Goal: Task Accomplishment & Management: Use online tool/utility

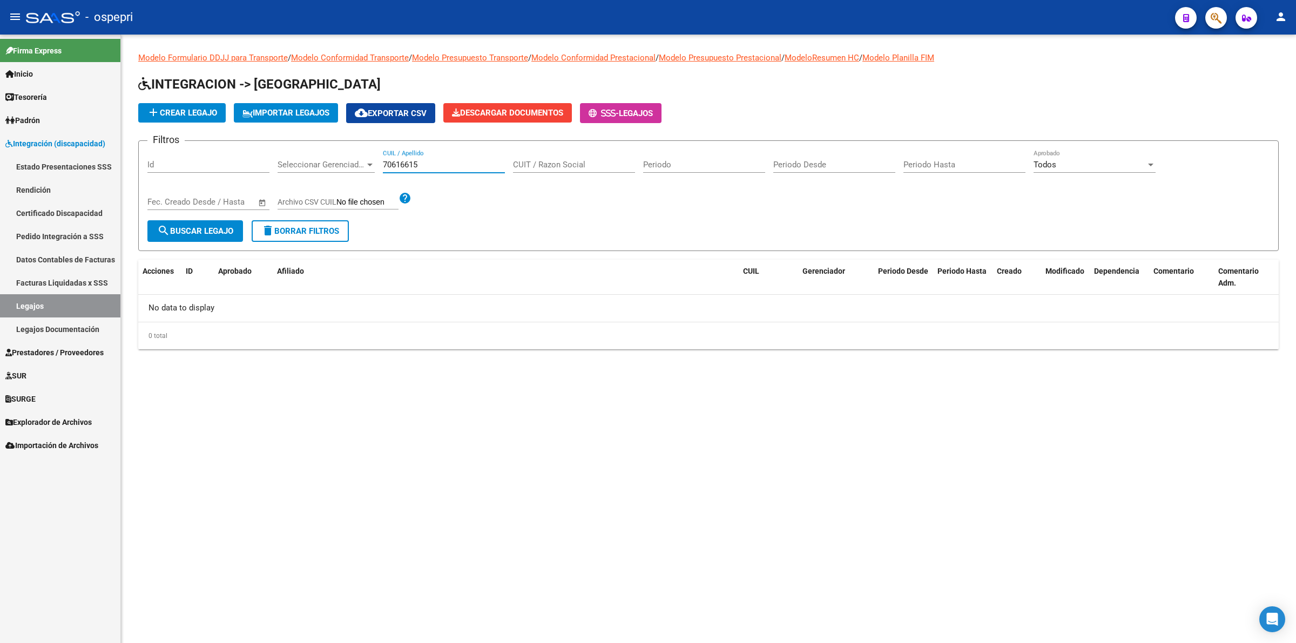
click at [23, 233] on link "Pedido Integración a SSS" at bounding box center [60, 236] width 120 height 23
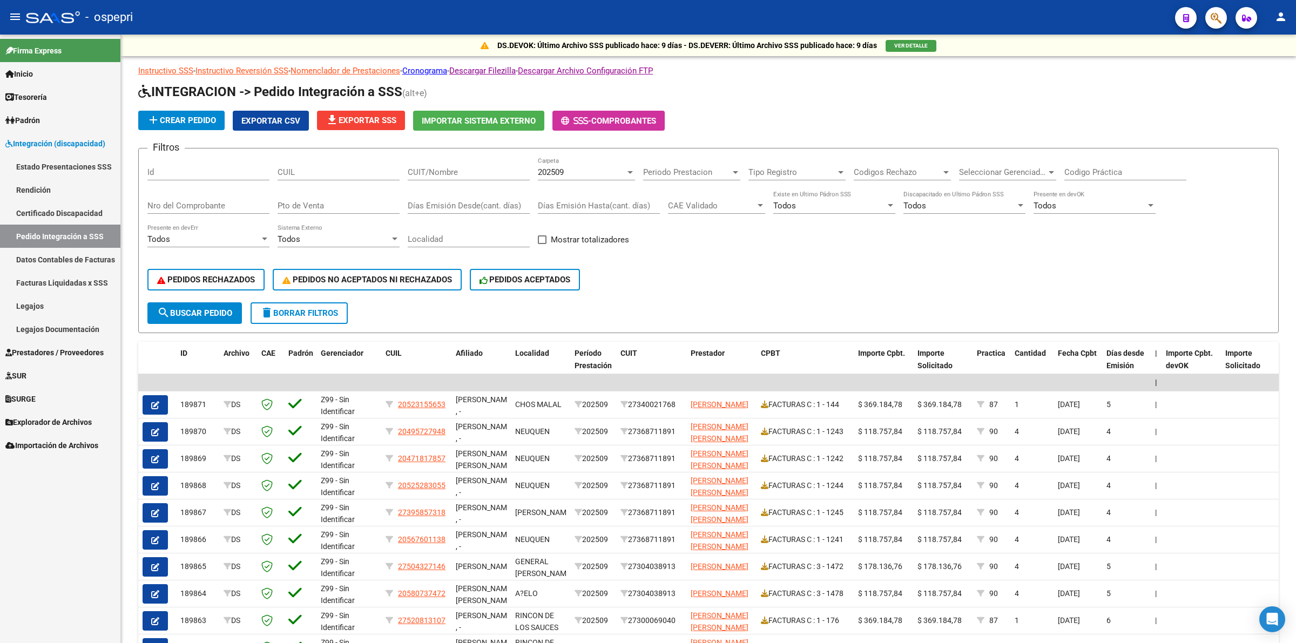
click at [22, 311] on link "Legajos" at bounding box center [60, 305] width 120 height 23
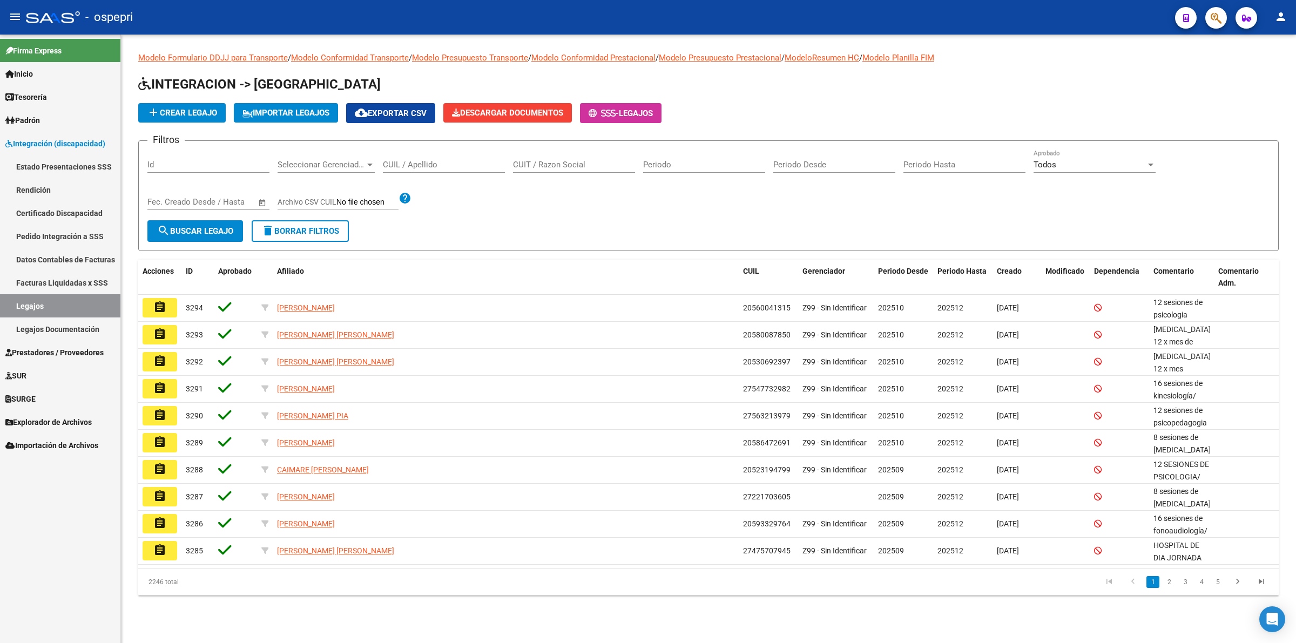
drag, startPoint x: 436, startPoint y: 156, endPoint x: 439, endPoint y: 183, distance: 27.2
click at [436, 156] on div "CUIL / Apellido" at bounding box center [444, 161] width 122 height 23
click at [439, 166] on input "CUIL / Apellido" at bounding box center [444, 165] width 122 height 10
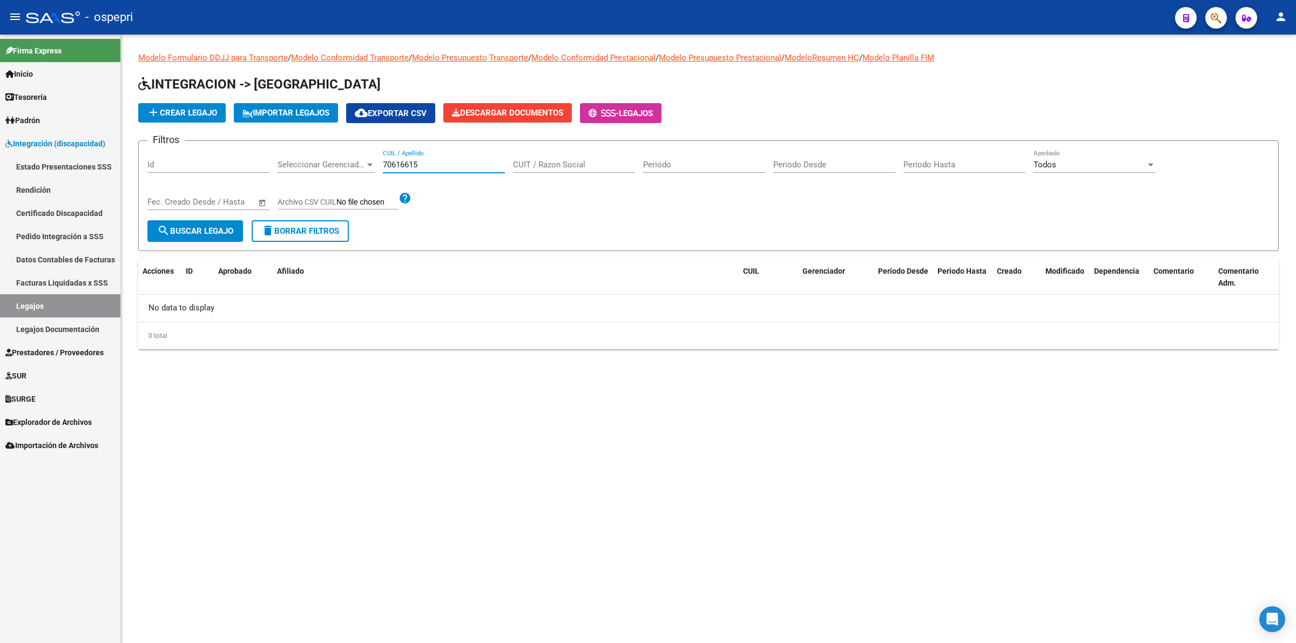
type input "70616615"
click at [58, 352] on span "Prestadores / Proveedores" at bounding box center [54, 353] width 98 height 12
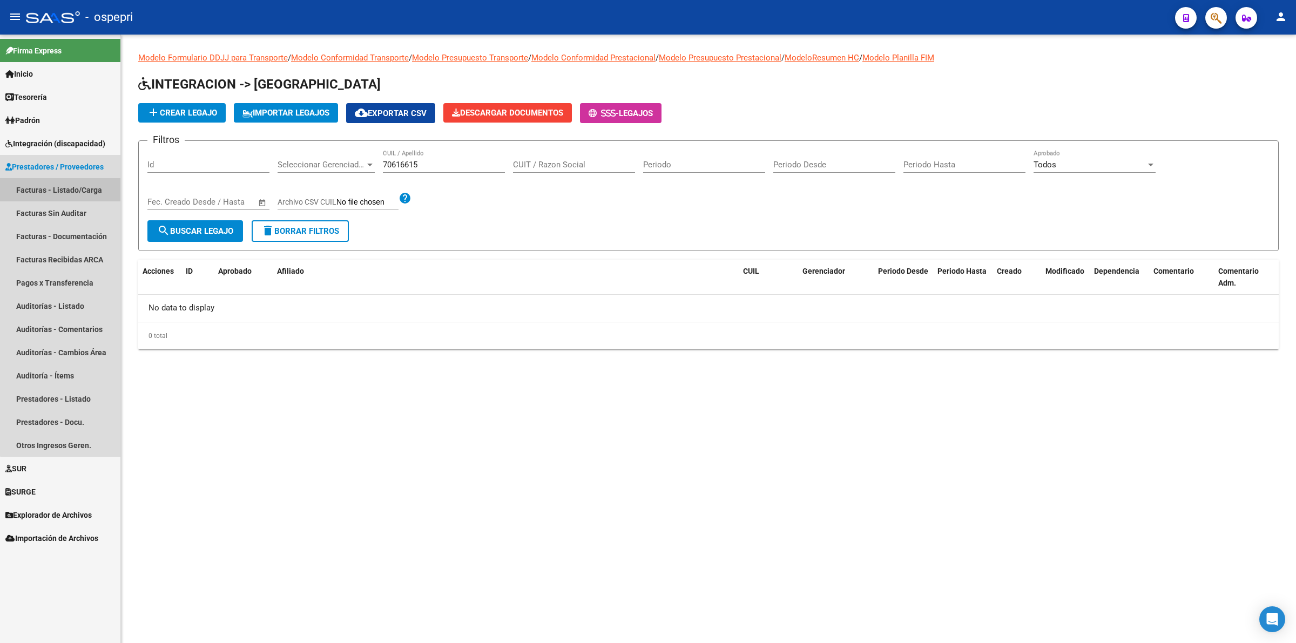
click at [73, 184] on link "Facturas - Listado/Carga" at bounding box center [60, 189] width 120 height 23
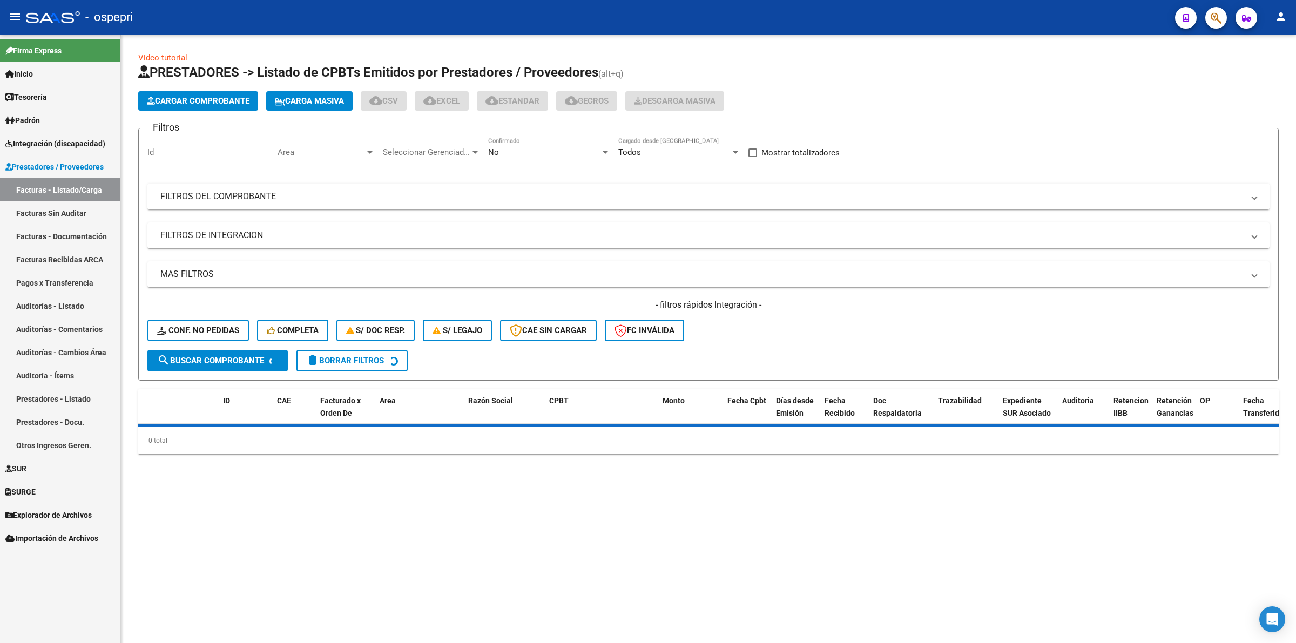
click at [206, 196] on mat-panel-title "FILTROS DEL COMPROBANTE" at bounding box center [701, 197] width 1083 height 12
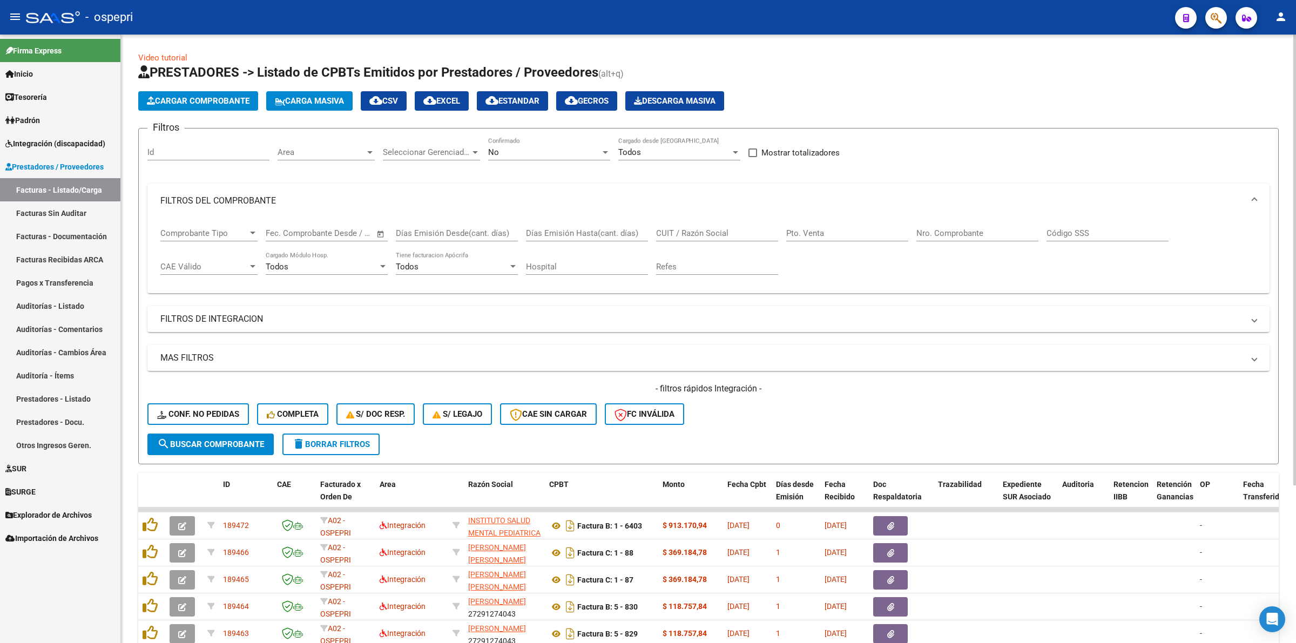
click at [699, 225] on div "CUIT / Razón Social" at bounding box center [717, 229] width 122 height 23
click at [699, 226] on div "CUIT / Razón Social" at bounding box center [717, 229] width 122 height 23
paste input "30710591225"
type input "30710591225"
click at [185, 447] on button "search Buscar Comprobante" at bounding box center [210, 445] width 126 height 22
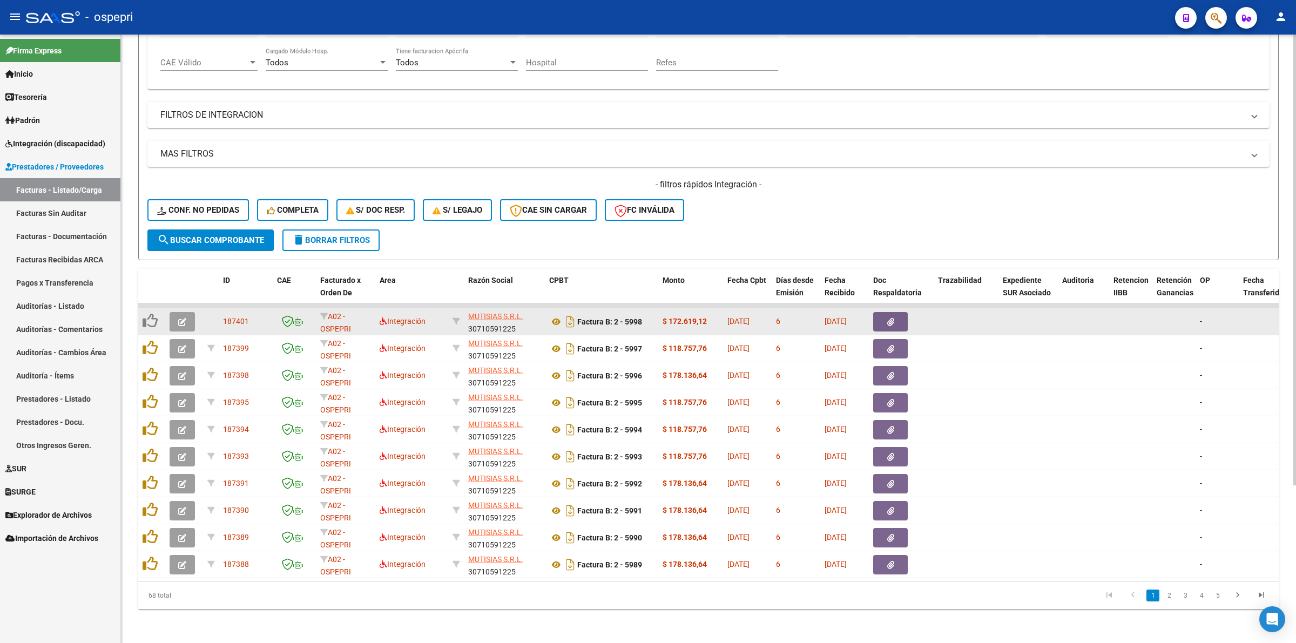
scroll to position [212, 0]
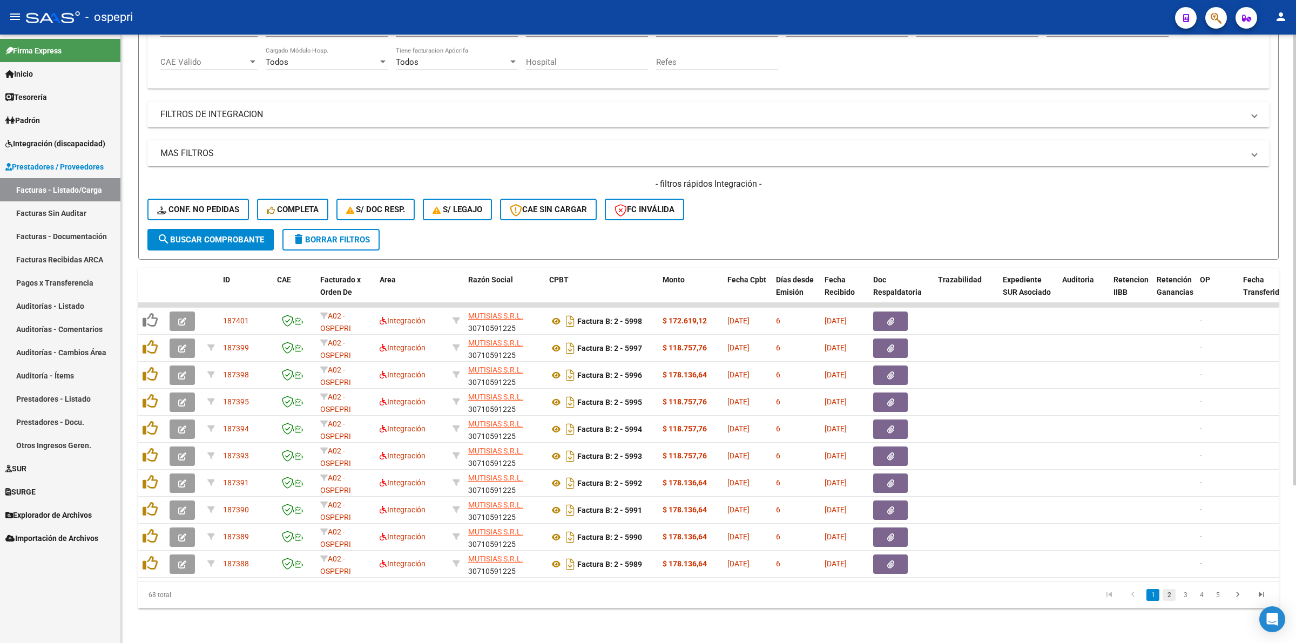
click at [1167, 594] on link "2" at bounding box center [1169, 595] width 13 height 12
click at [1182, 592] on link "3" at bounding box center [1185, 595] width 13 height 12
click at [1202, 600] on link "4" at bounding box center [1201, 595] width 13 height 12
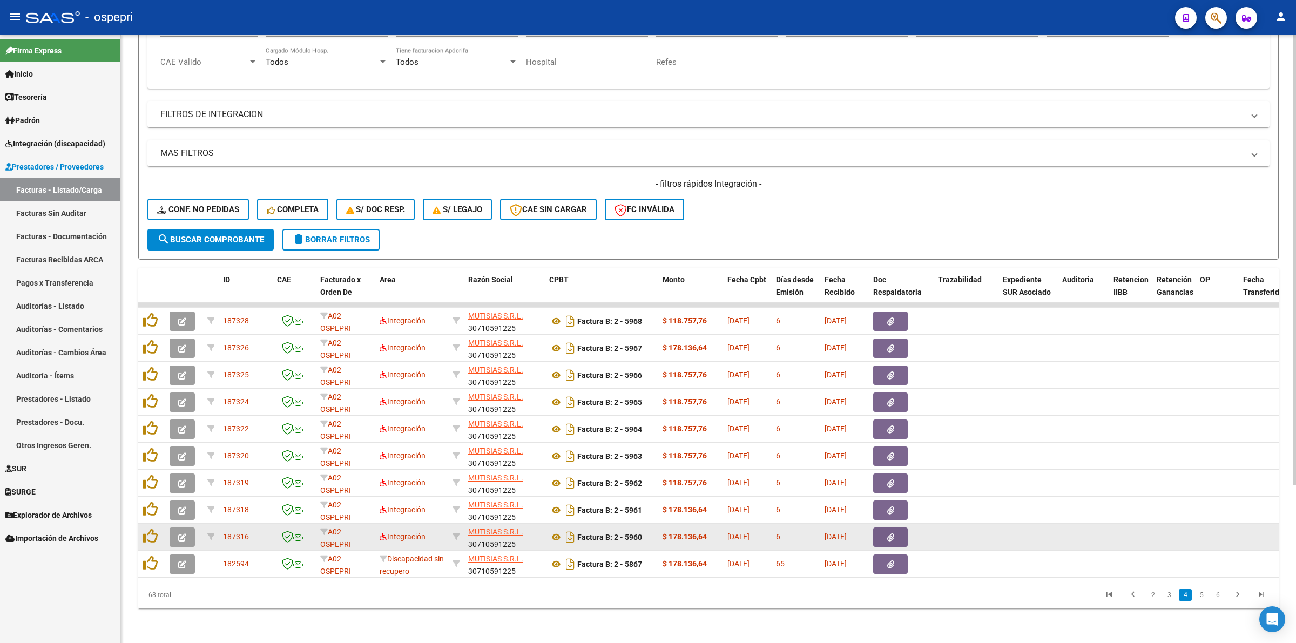
click at [185, 534] on icon "button" at bounding box center [182, 538] width 8 height 8
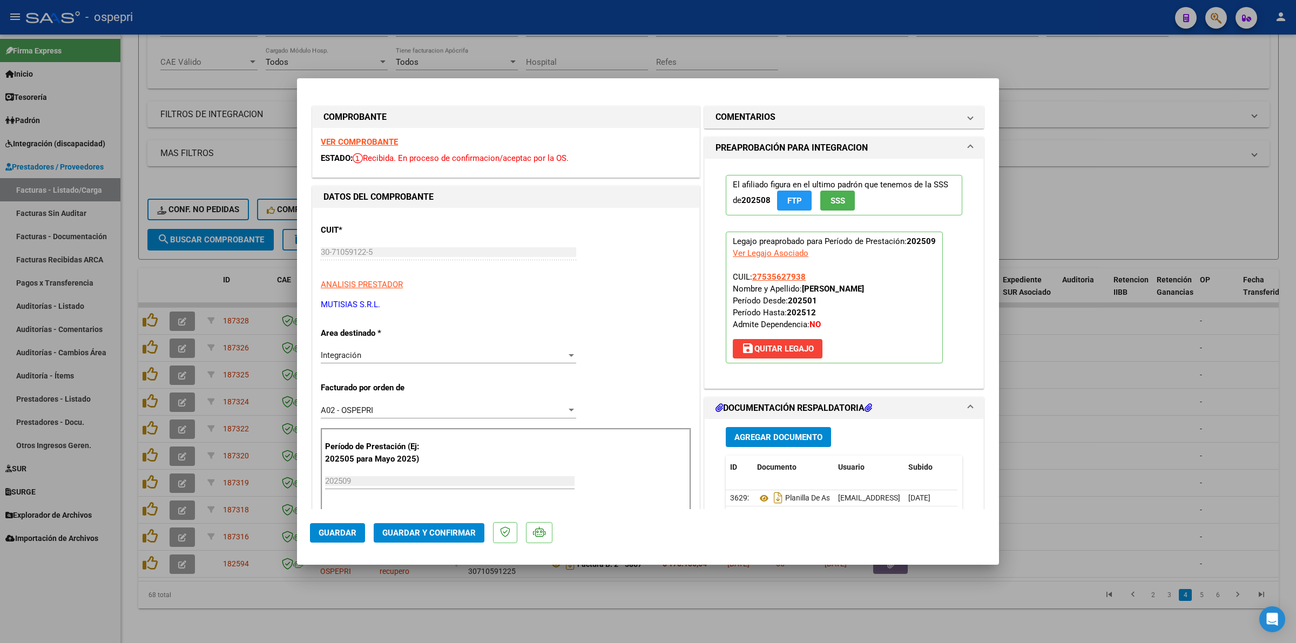
click at [387, 139] on strong "VER COMPROBANTE" at bounding box center [359, 142] width 77 height 10
click at [362, 139] on strong "VER COMPROBANTE" at bounding box center [359, 142] width 77 height 10
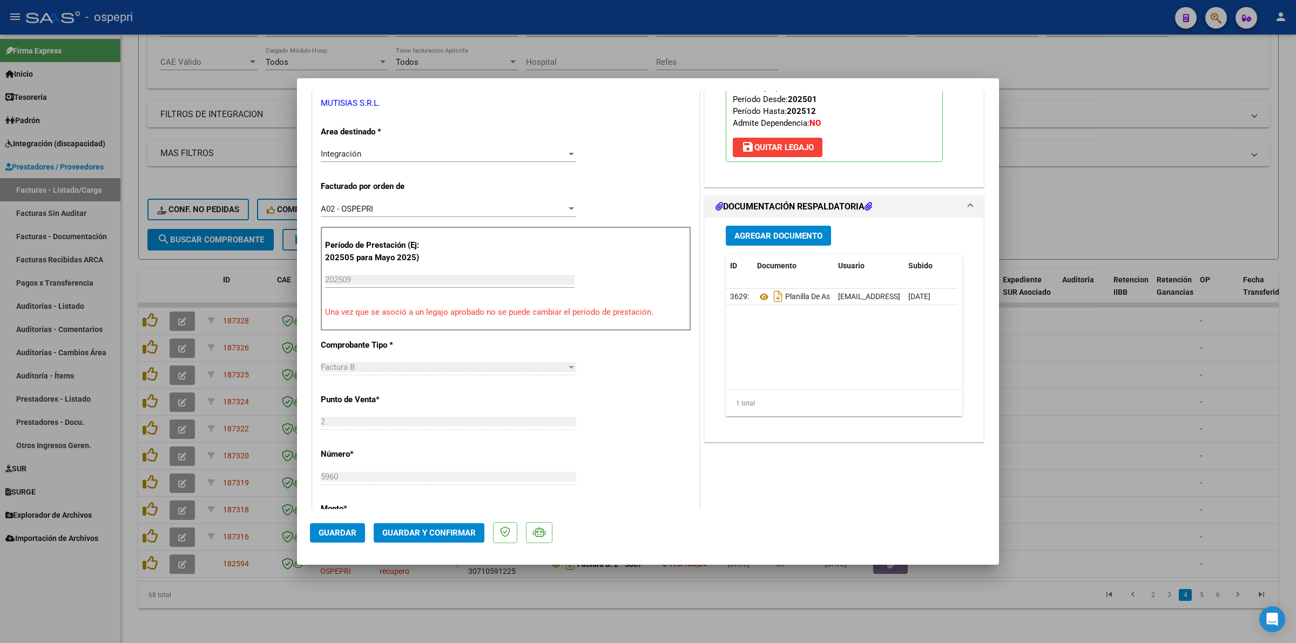
scroll to position [203, 0]
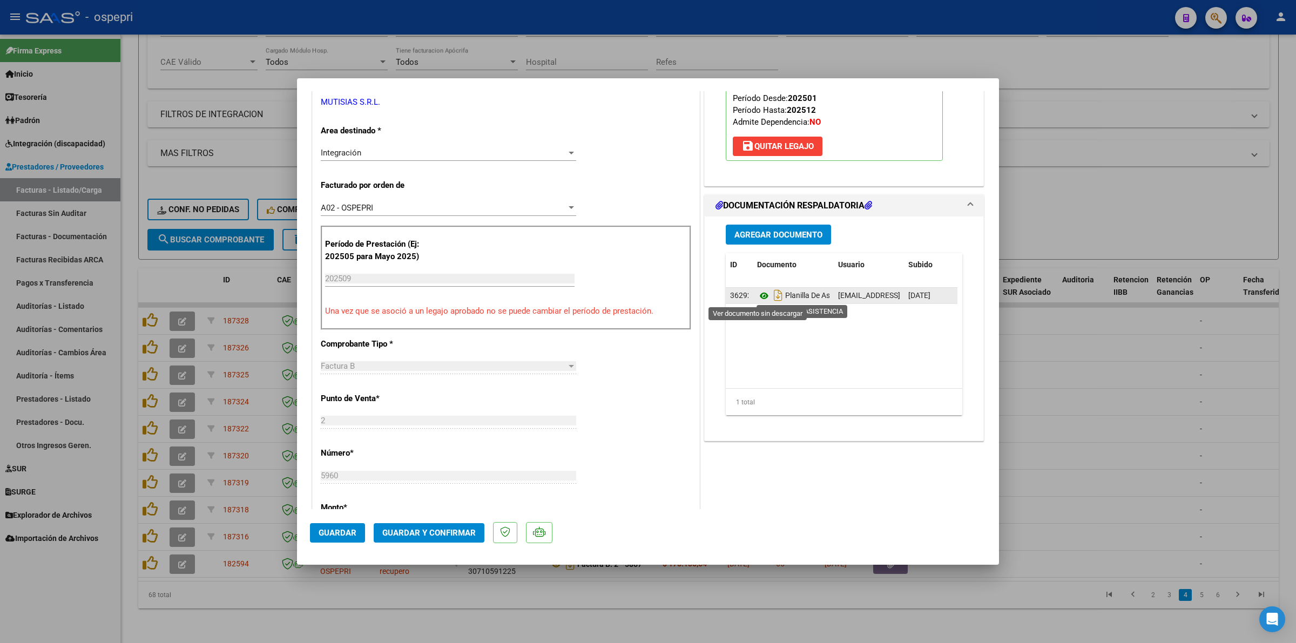
click at [757, 296] on icon at bounding box center [764, 295] width 14 height 13
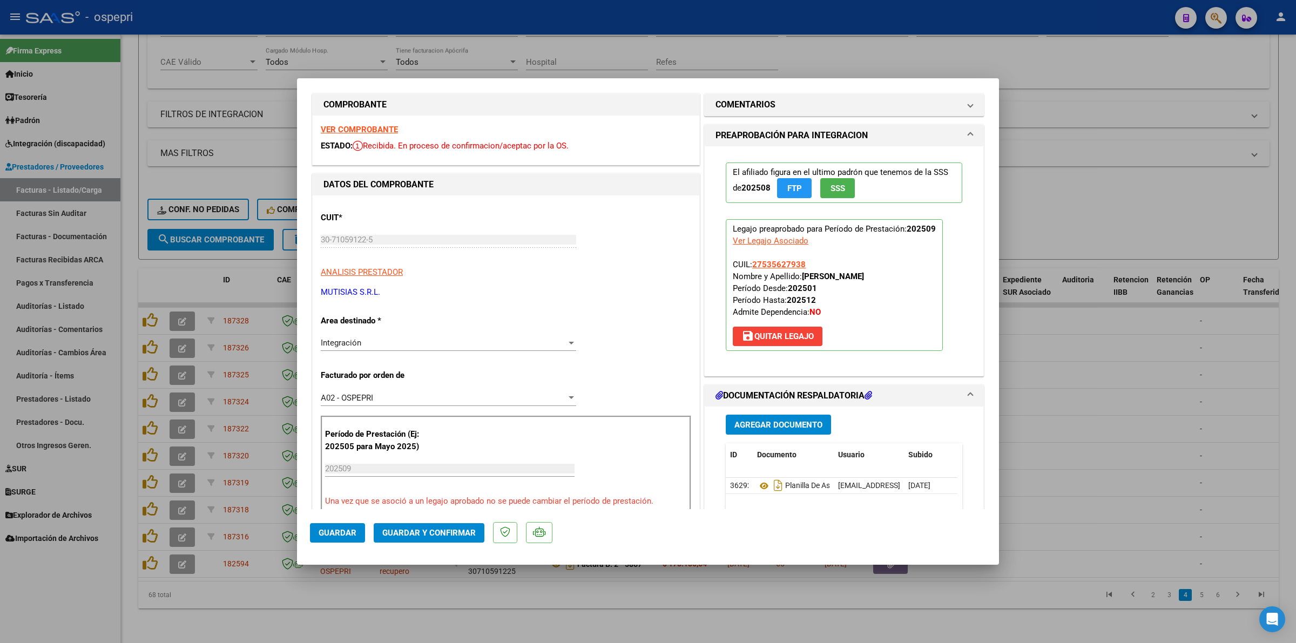
scroll to position [0, 0]
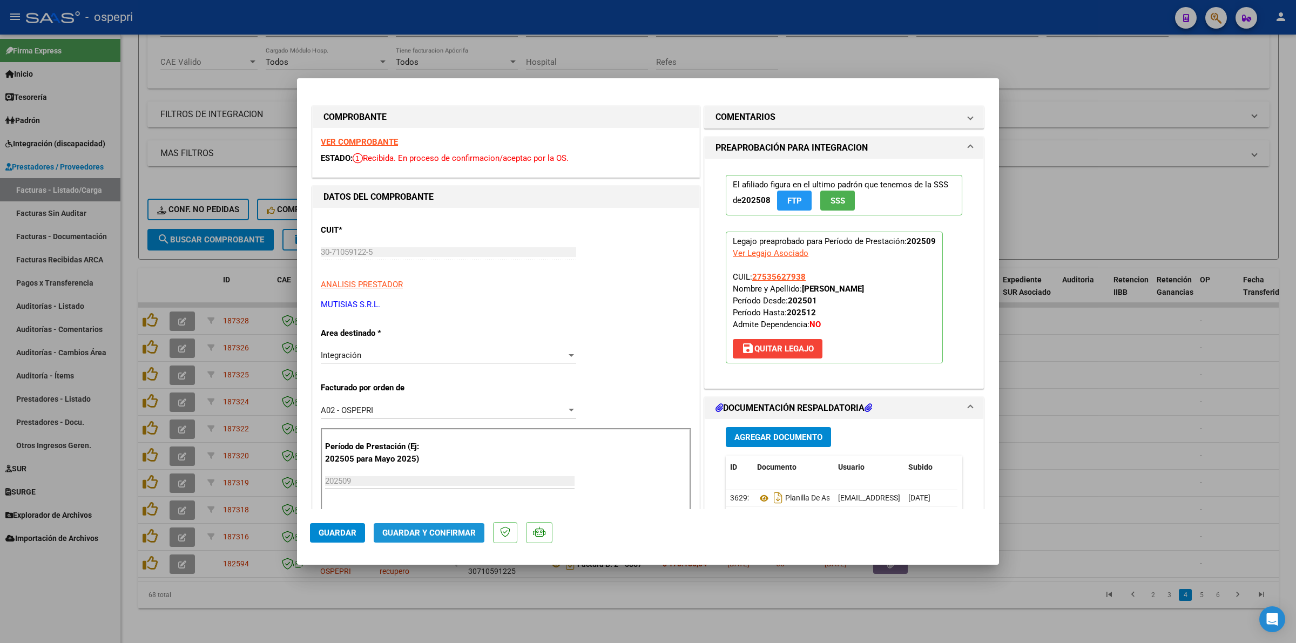
click at [446, 528] on span "Guardar y Confirmar" at bounding box center [428, 533] width 93 height 10
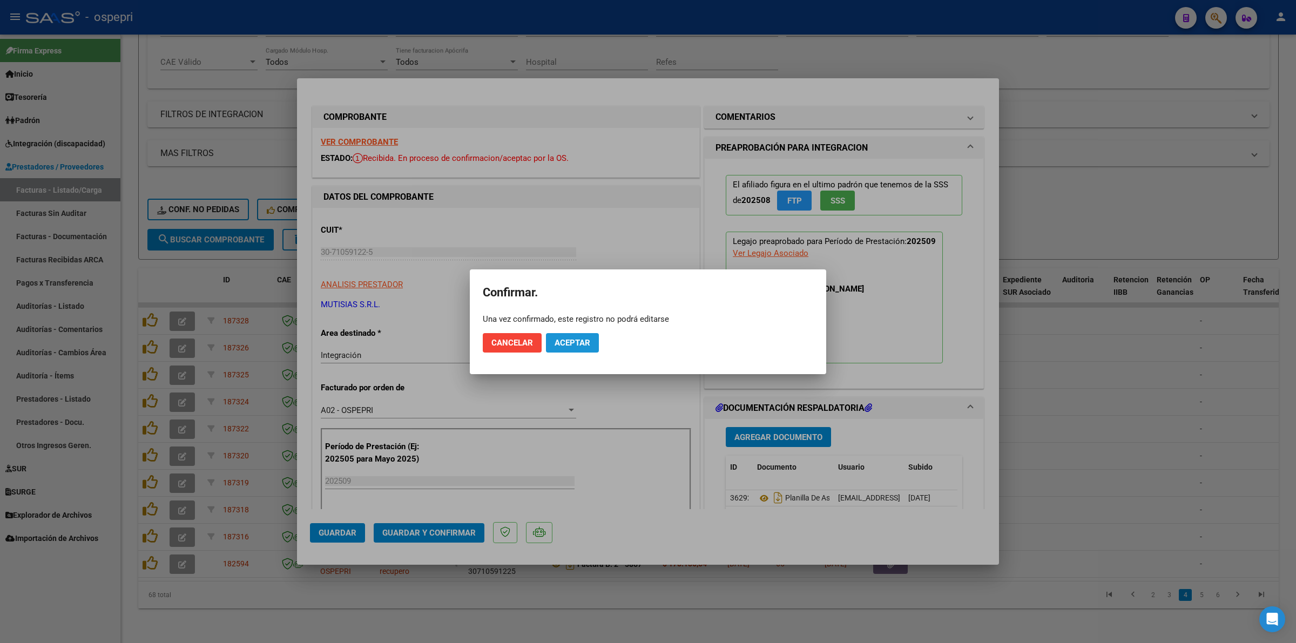
click at [565, 333] on button "Aceptar" at bounding box center [572, 342] width 53 height 19
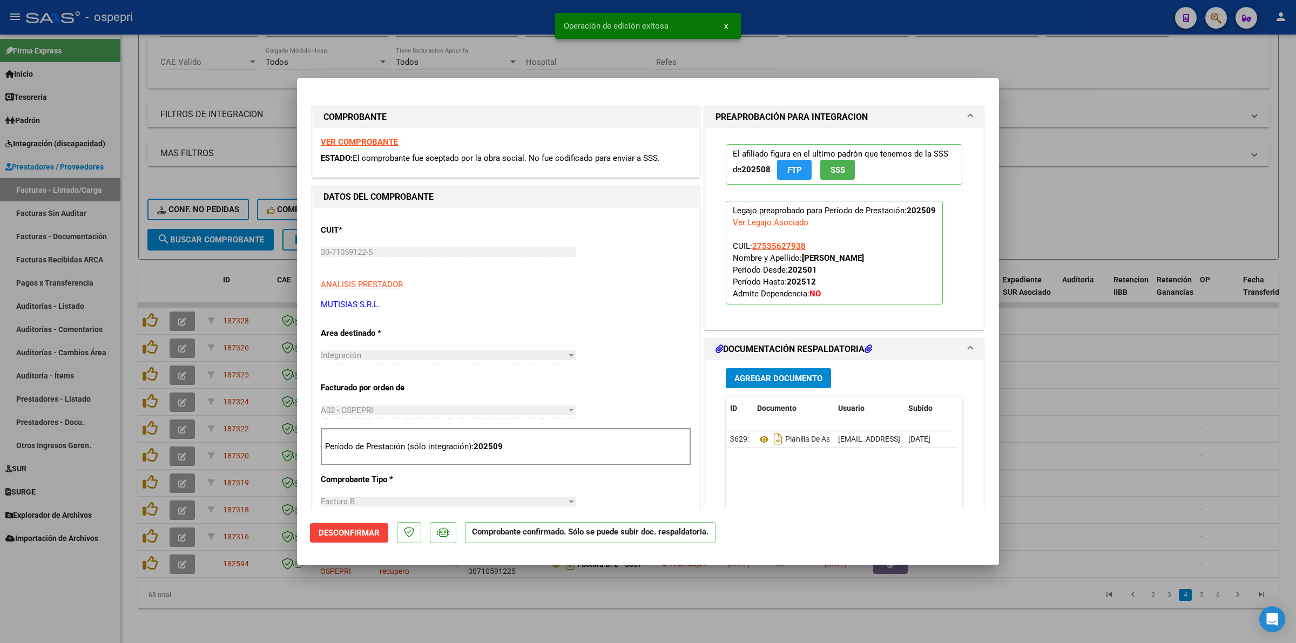
type input "$ 0,00"
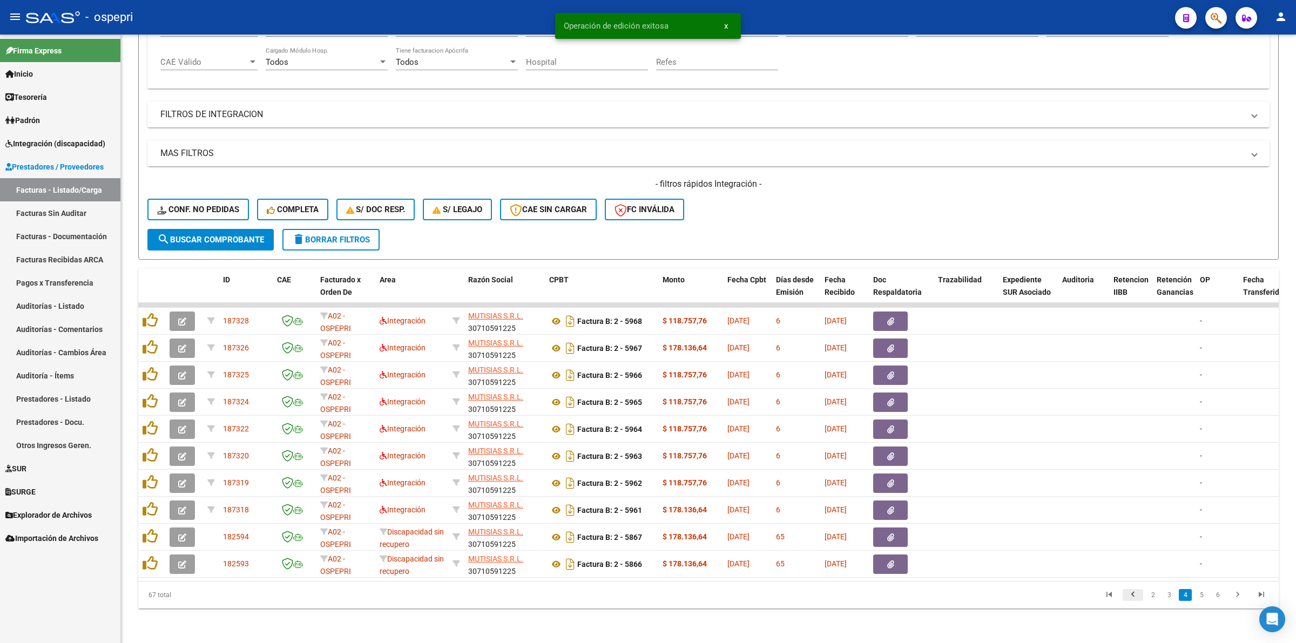
click at [1134, 596] on icon "go to previous page" at bounding box center [1133, 596] width 14 height 13
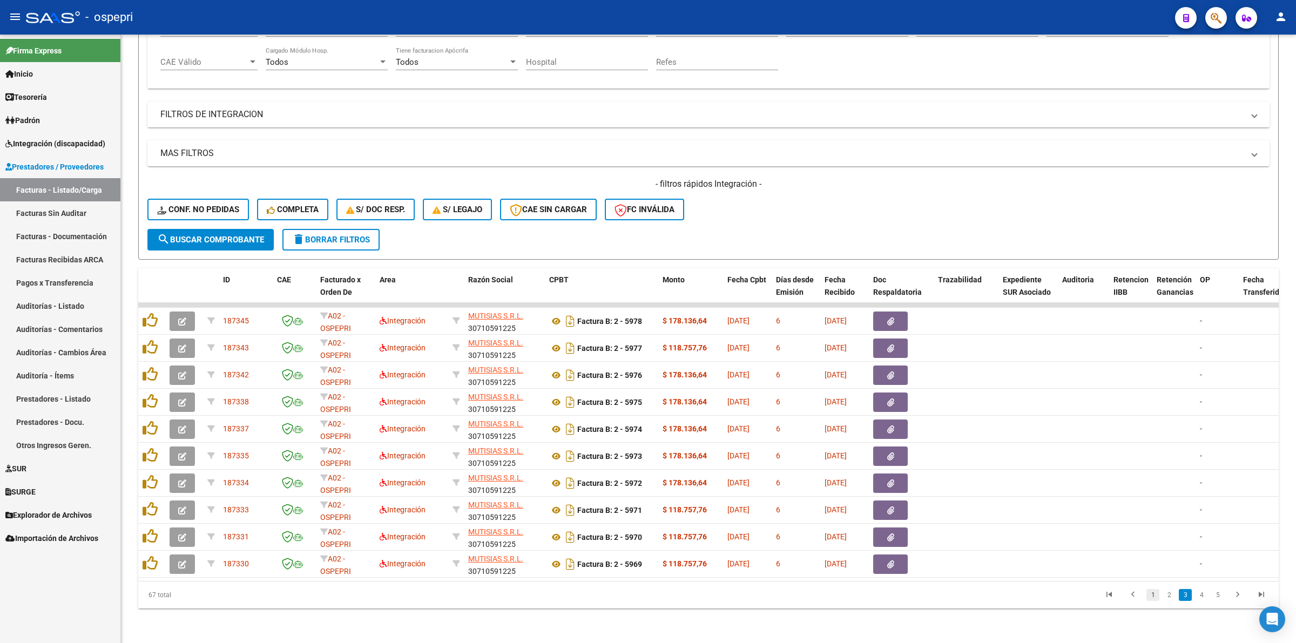
click at [1154, 598] on link "1" at bounding box center [1153, 595] width 13 height 12
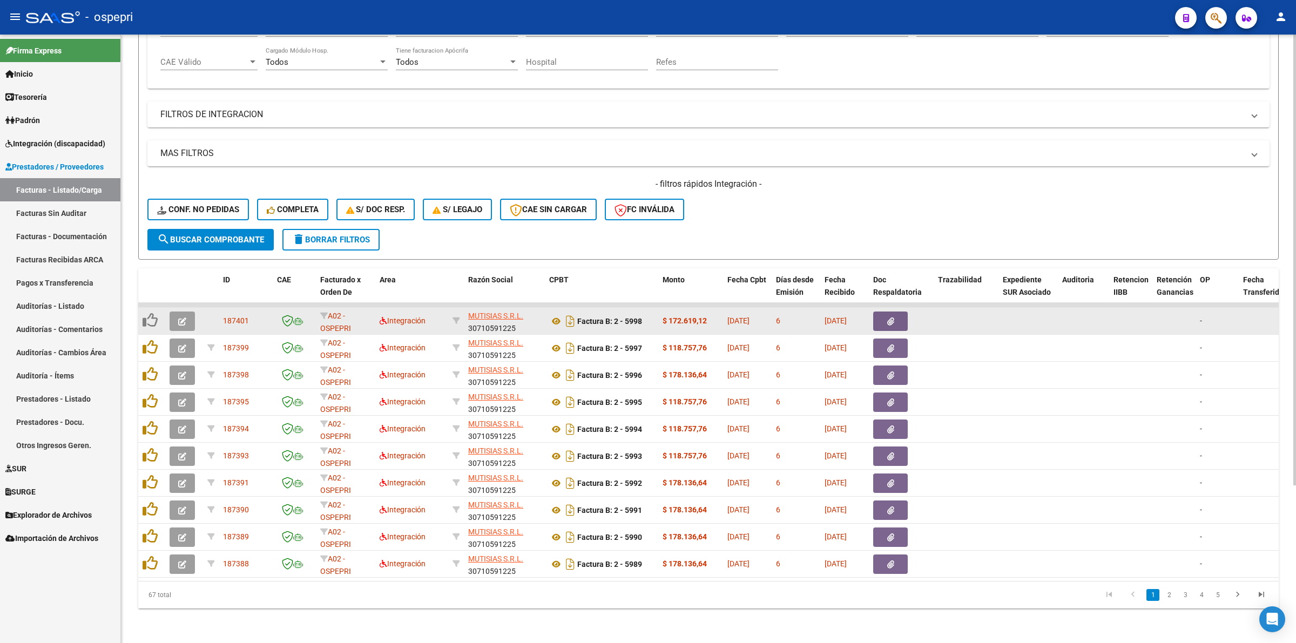
click at [185, 312] on button "button" at bounding box center [182, 321] width 25 height 19
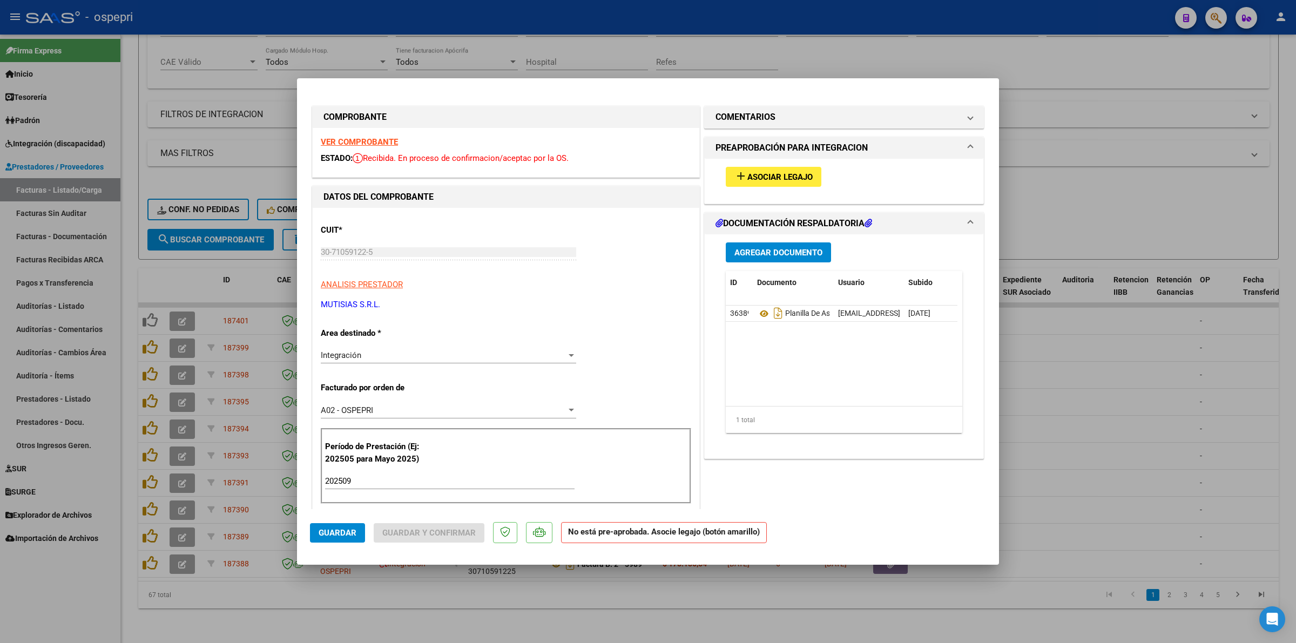
click at [392, 143] on strong "VER COMPROBANTE" at bounding box center [359, 142] width 77 height 10
type input "$ 0,00"
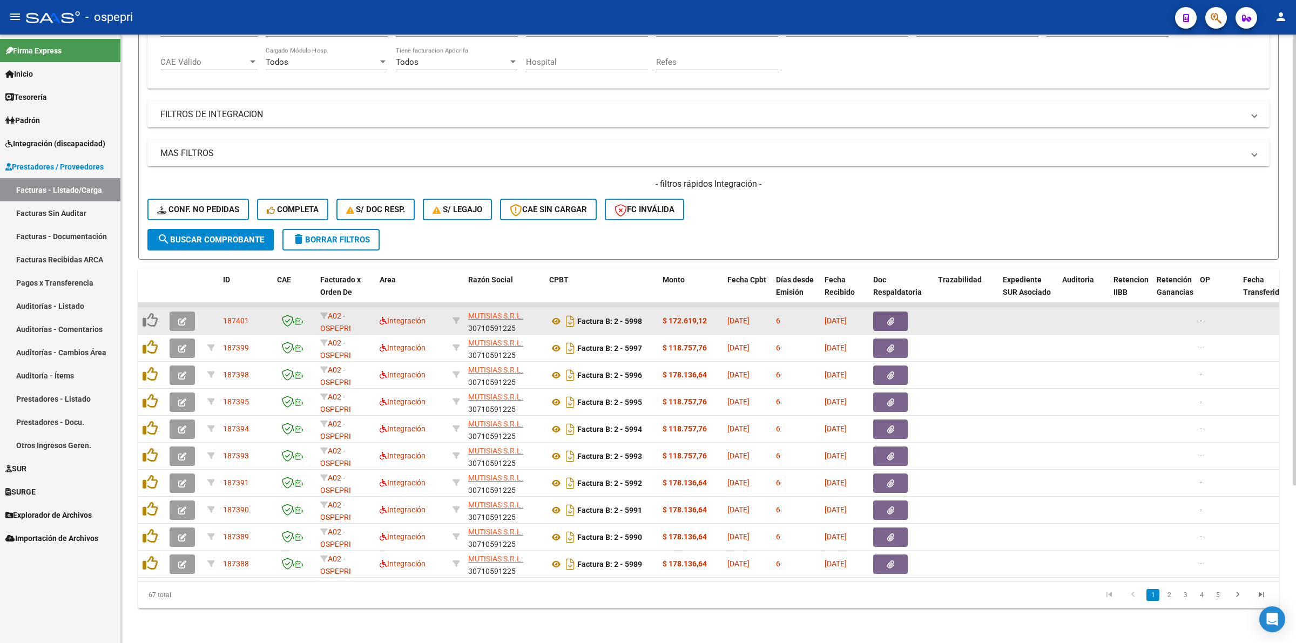
click at [188, 312] on button "button" at bounding box center [182, 321] width 25 height 19
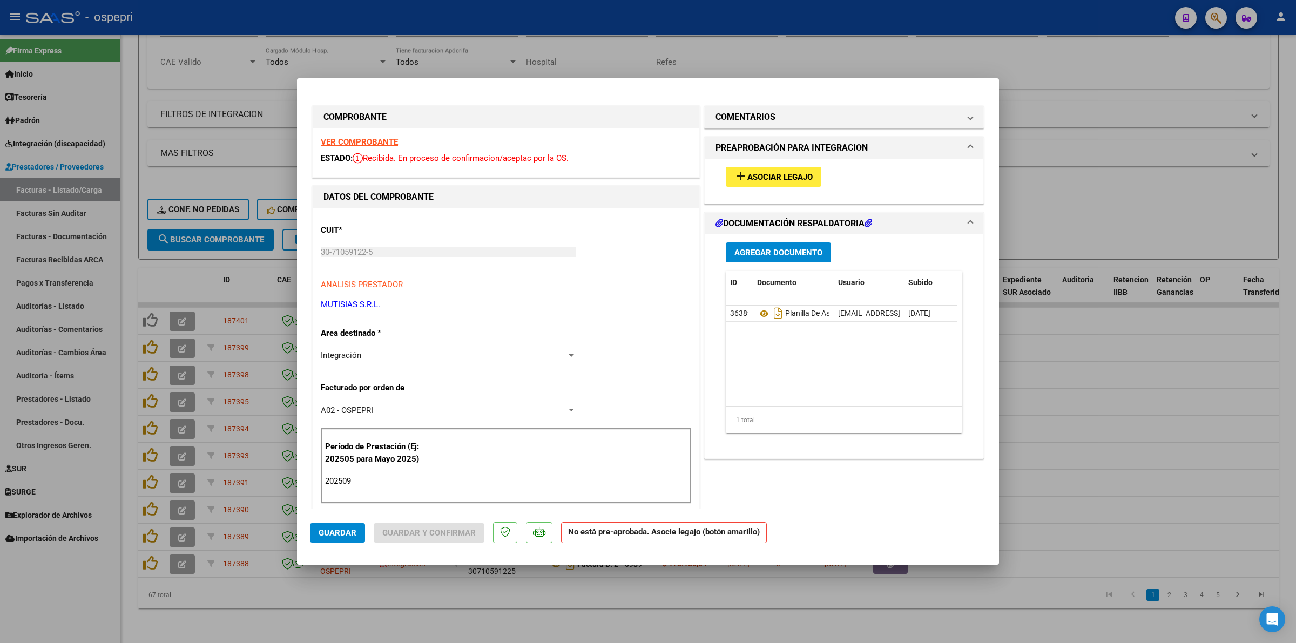
click at [329, 141] on strong "VER COMPROBANTE" at bounding box center [359, 142] width 77 height 10
type input "$ 0,00"
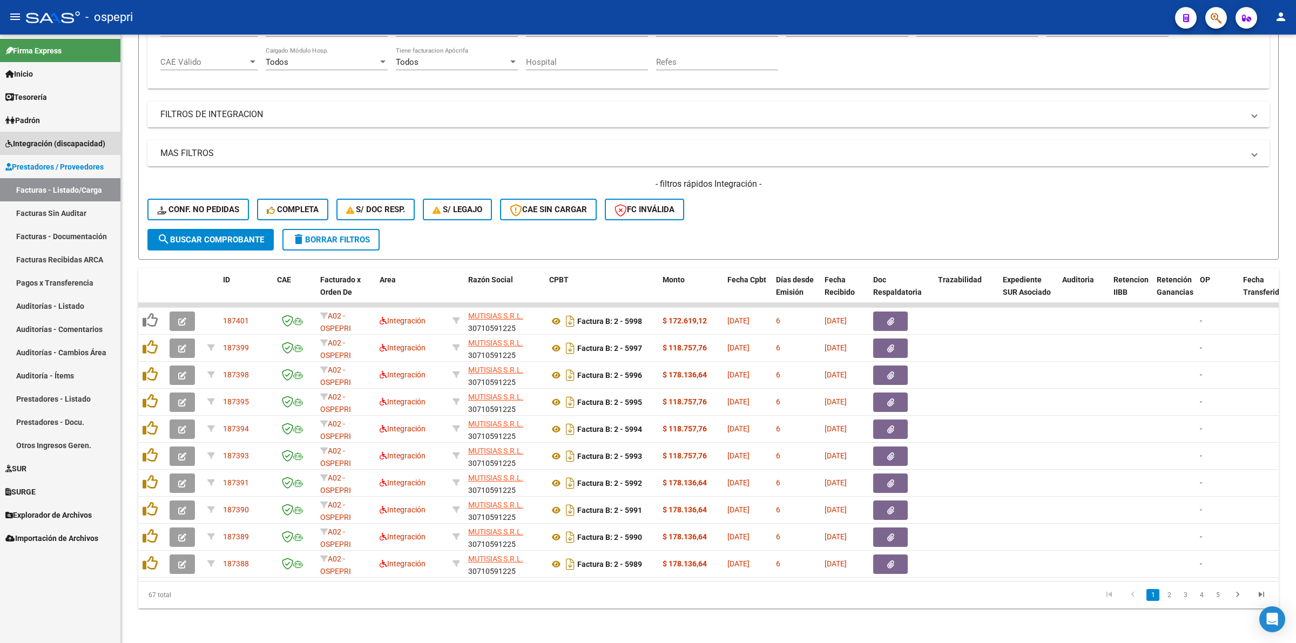
click at [99, 146] on span "Integración (discapacidad)" at bounding box center [55, 144] width 100 height 12
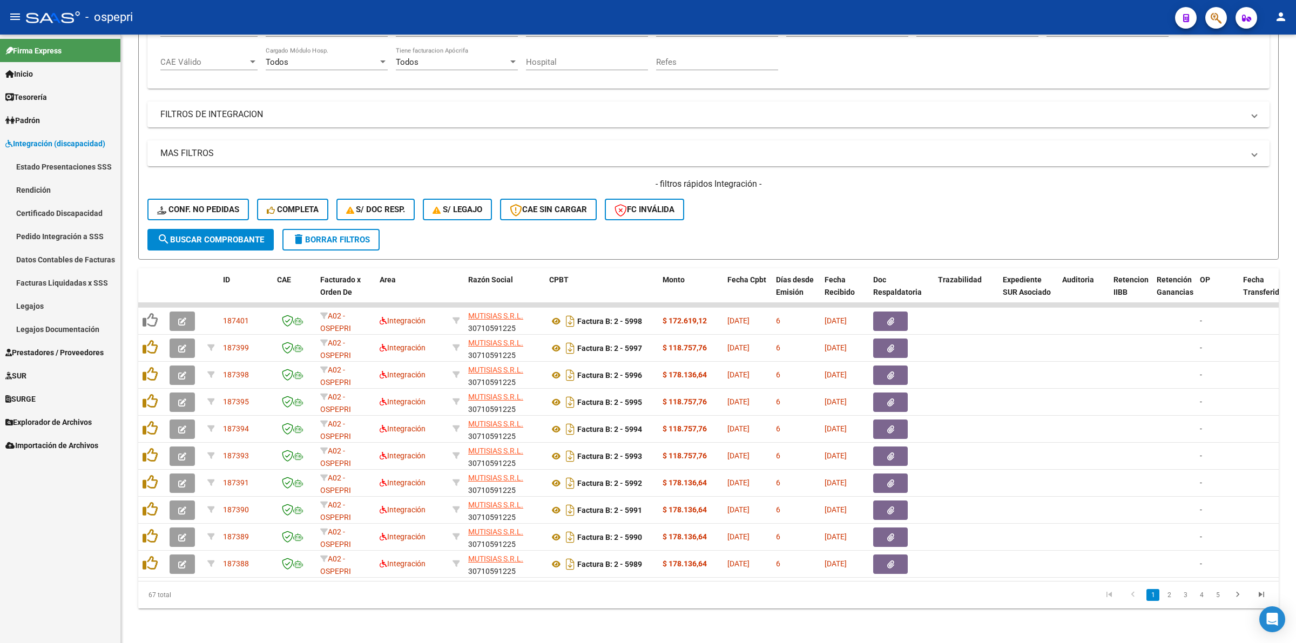
click at [89, 300] on link "Legajos" at bounding box center [60, 305] width 120 height 23
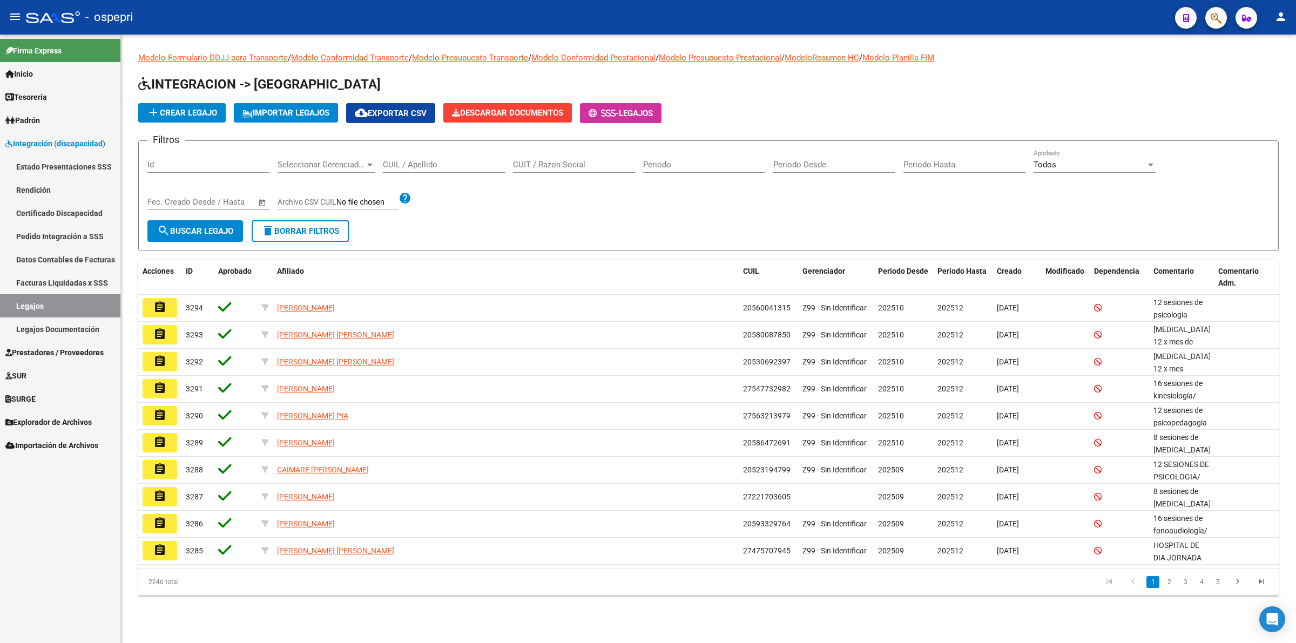
click at [393, 166] on input "CUIL / Apellido" at bounding box center [444, 165] width 122 height 10
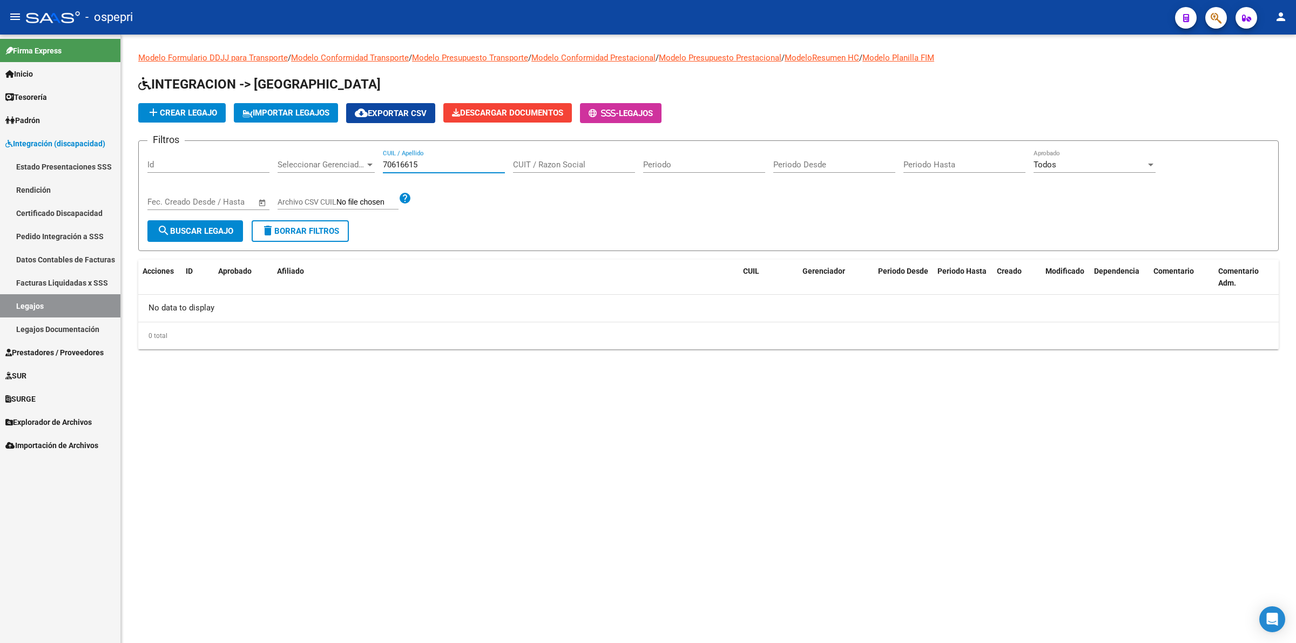
type input "70616615"
click at [174, 230] on span "search Buscar Legajo" at bounding box center [195, 231] width 76 height 10
click at [228, 223] on button "search Buscar Legajo" at bounding box center [195, 231] width 96 height 22
drag, startPoint x: 424, startPoint y: 160, endPoint x: 239, endPoint y: 165, distance: 185.3
click at [238, 165] on div "Filtros Id Seleccionar Gerenciador Seleccionar Gerenciador 70616615 CUIL / Apel…" at bounding box center [708, 185] width 1122 height 71
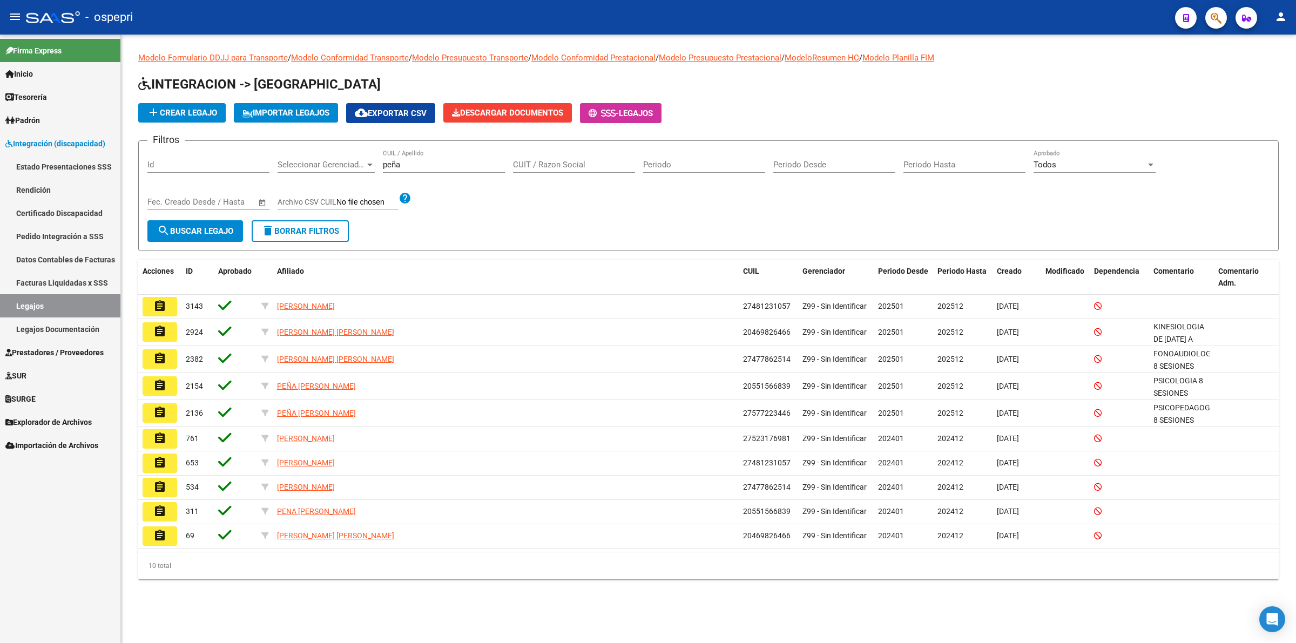
click at [438, 156] on div "peña CUIL / Apellido" at bounding box center [444, 161] width 122 height 23
drag, startPoint x: 412, startPoint y: 168, endPoint x: 376, endPoint y: 153, distance: 38.7
click at [374, 153] on div "Filtros Id Seleccionar Gerenciador Seleccionar Gerenciador peña CUIL / Apellido…" at bounding box center [708, 185] width 1122 height 71
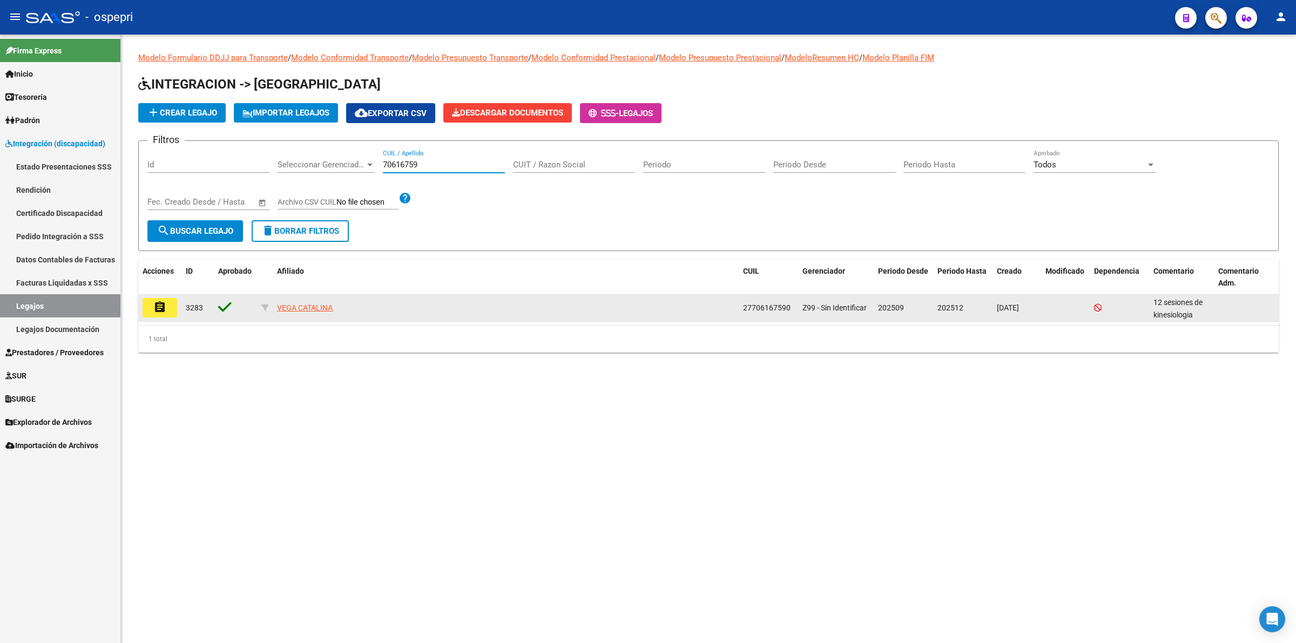
type input "70616759"
click at [150, 309] on button "assignment" at bounding box center [160, 307] width 35 height 19
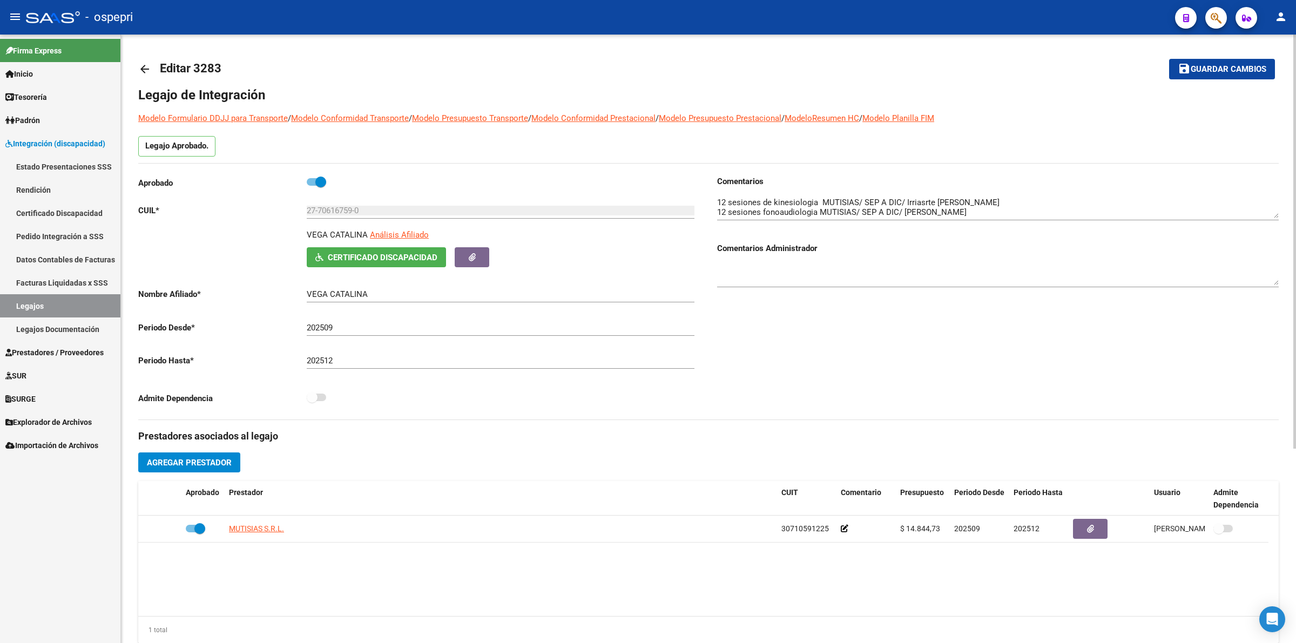
click at [138, 63] on mat-icon "arrow_back" at bounding box center [144, 69] width 13 height 13
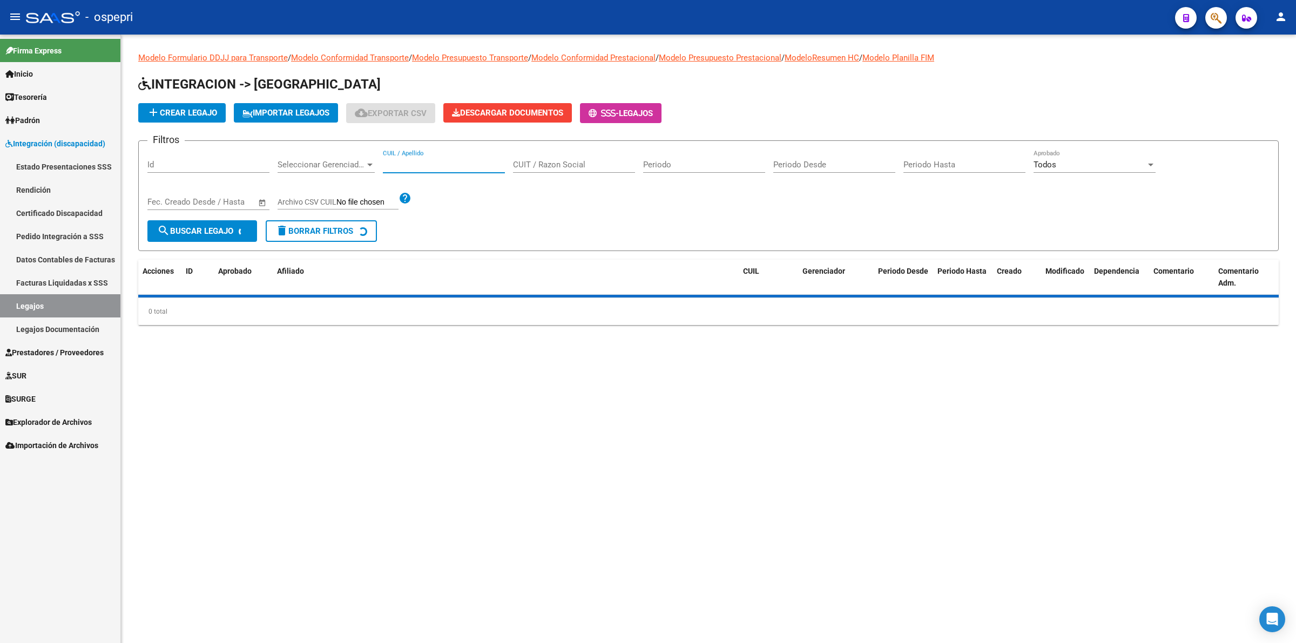
click at [457, 164] on input "CUIL / Apellido" at bounding box center [444, 165] width 122 height 10
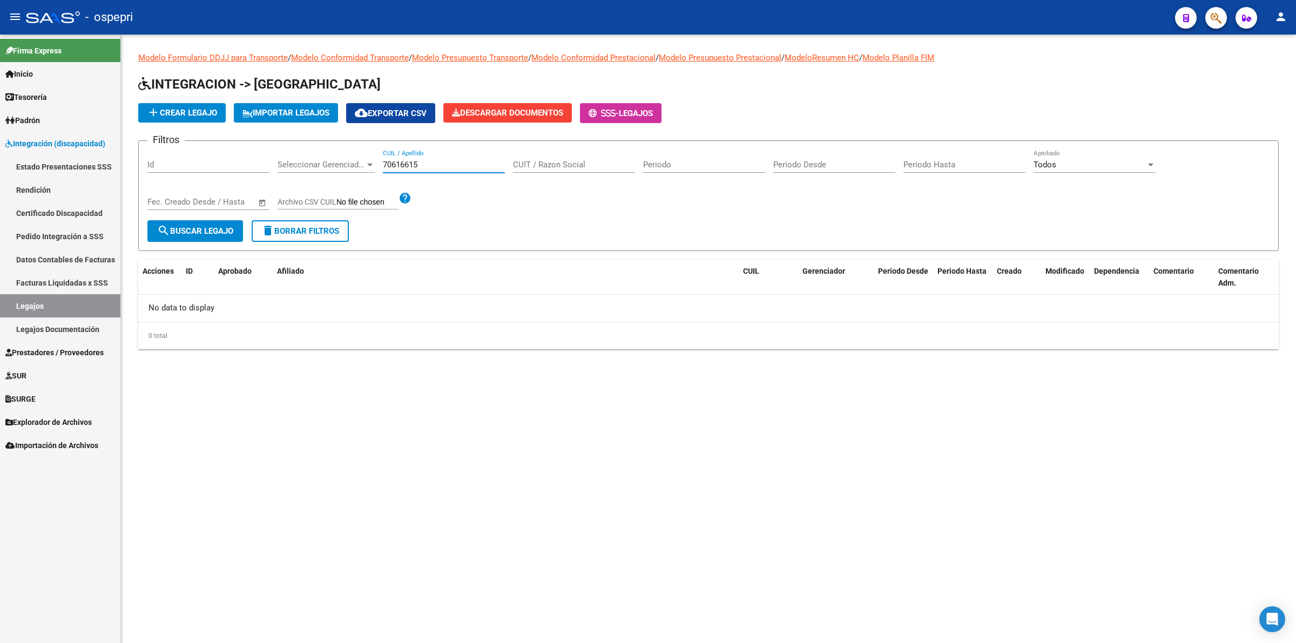
click at [422, 165] on input "70616615" at bounding box center [444, 165] width 122 height 10
click at [413, 164] on input "70616659" at bounding box center [444, 165] width 122 height 10
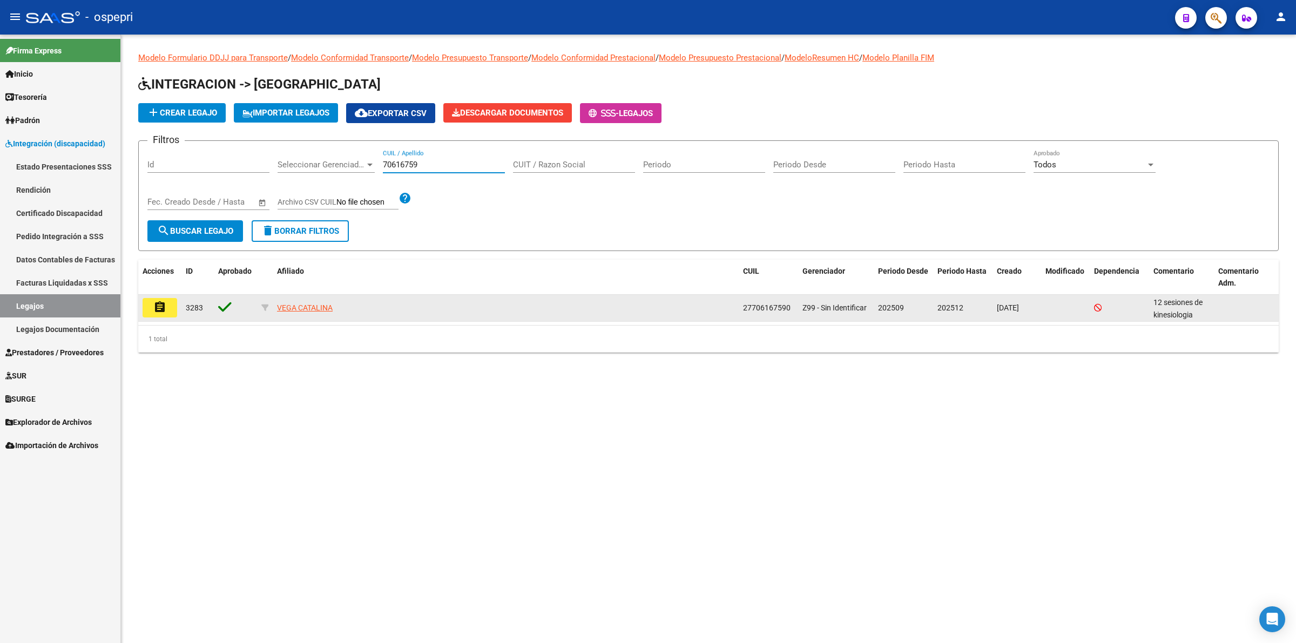
type input "70616759"
drag, startPoint x: 151, startPoint y: 304, endPoint x: 244, endPoint y: 303, distance: 92.4
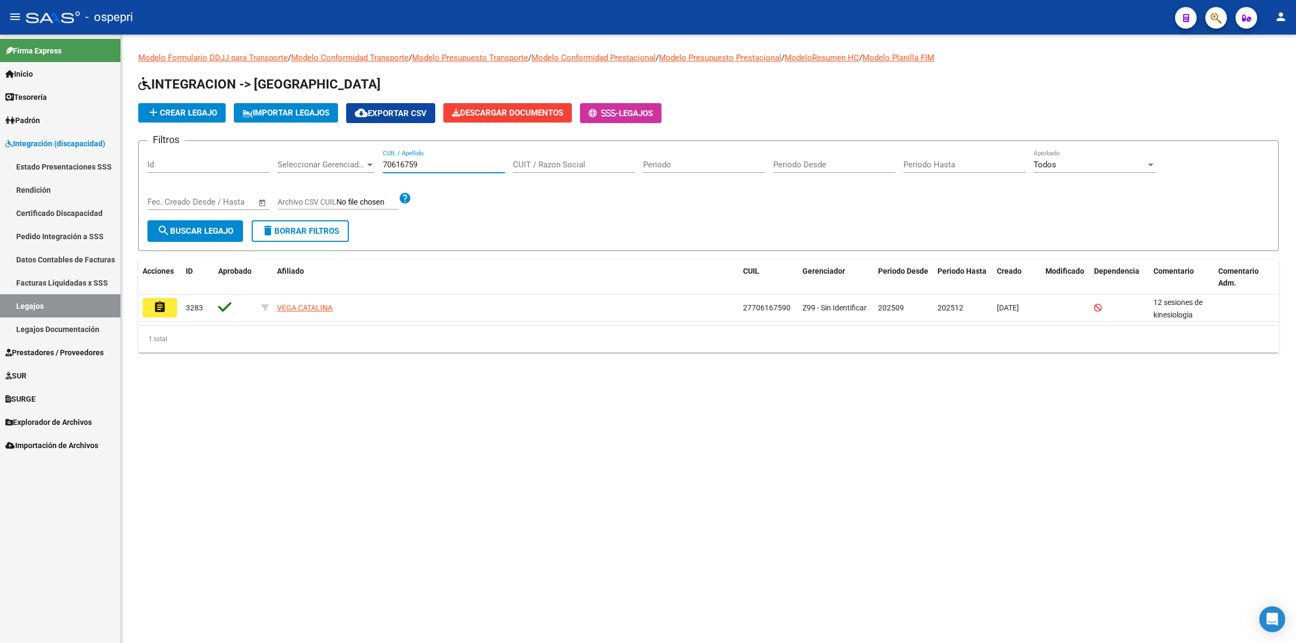
click at [151, 304] on button "assignment" at bounding box center [160, 307] width 35 height 19
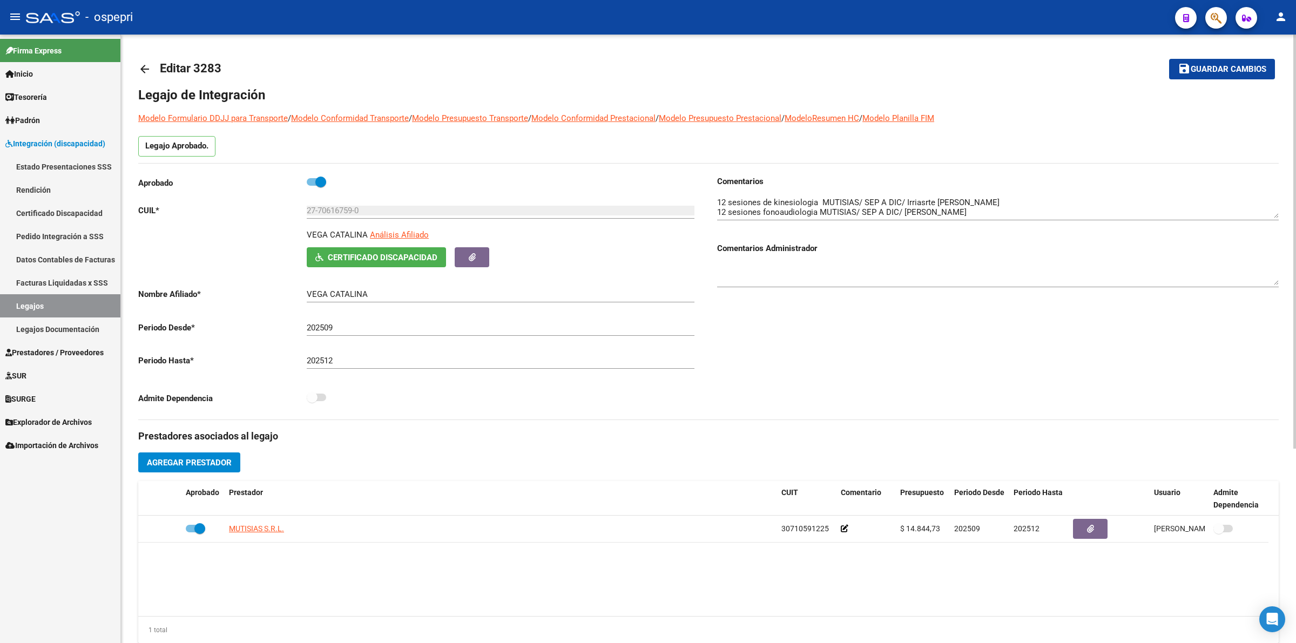
click at [143, 75] on mat-icon "arrow_back" at bounding box center [144, 69] width 13 height 13
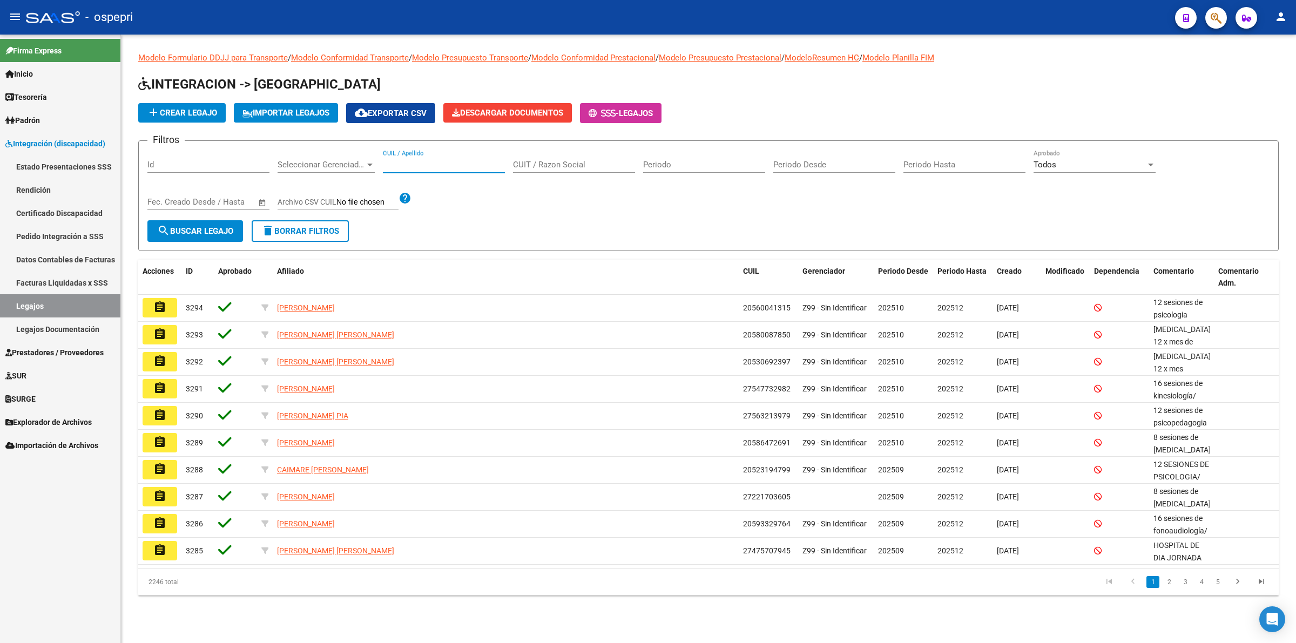
click at [416, 166] on input "CUIL / Apellido" at bounding box center [444, 165] width 122 height 10
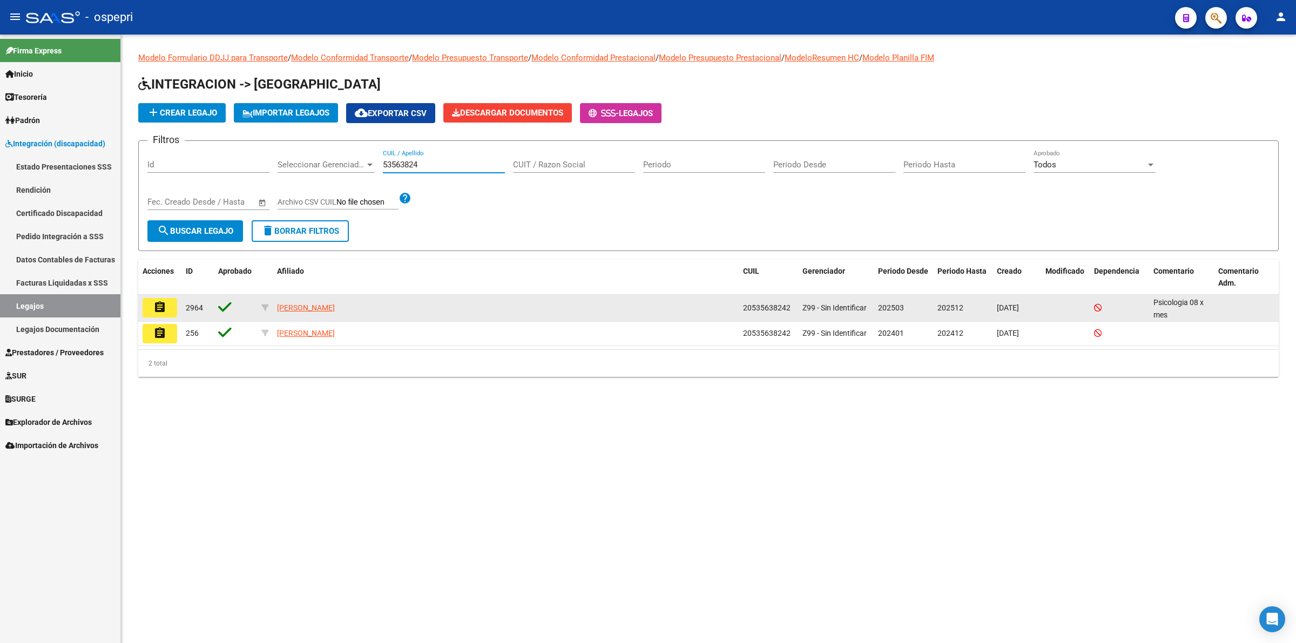
type input "53563824"
click at [170, 311] on button "assignment" at bounding box center [160, 307] width 35 height 19
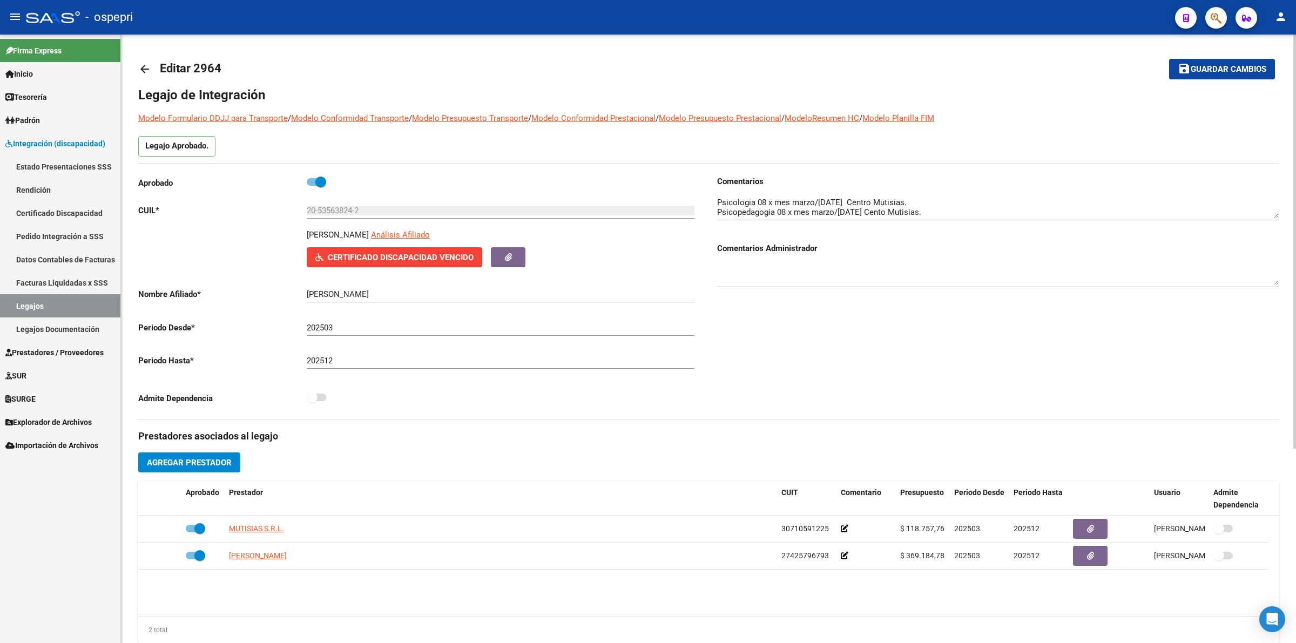
click at [149, 66] on mat-icon "arrow_back" at bounding box center [144, 69] width 13 height 13
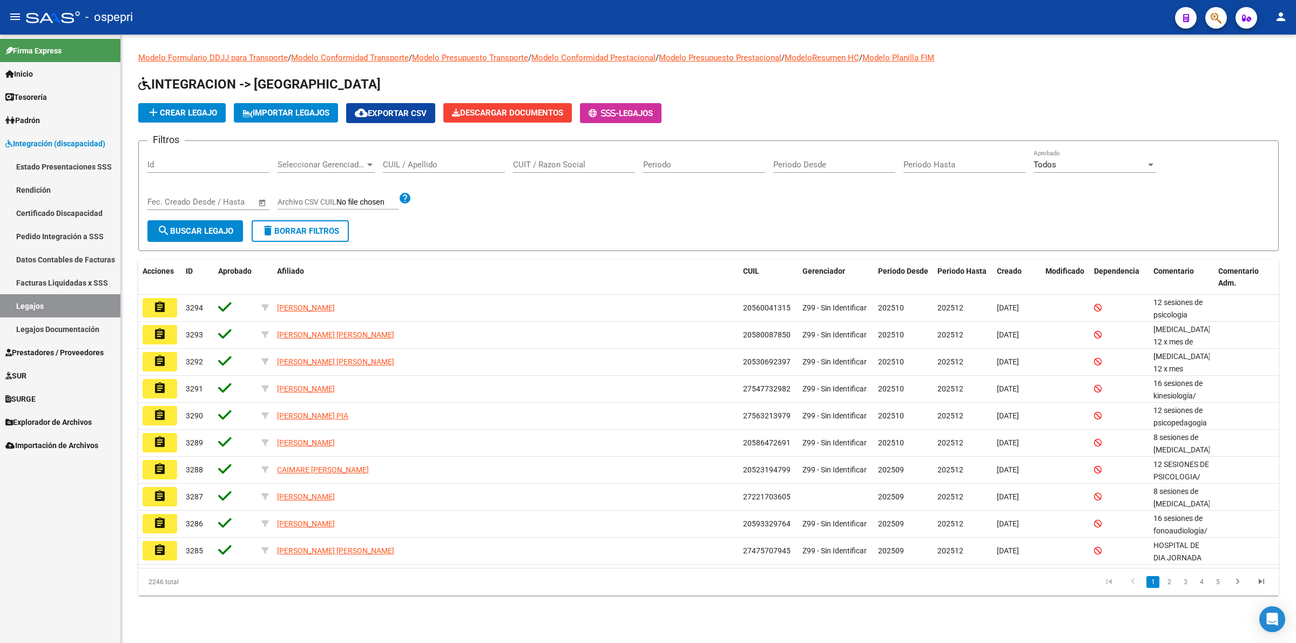
click at [392, 160] on input "CUIL / Apellido" at bounding box center [444, 165] width 122 height 10
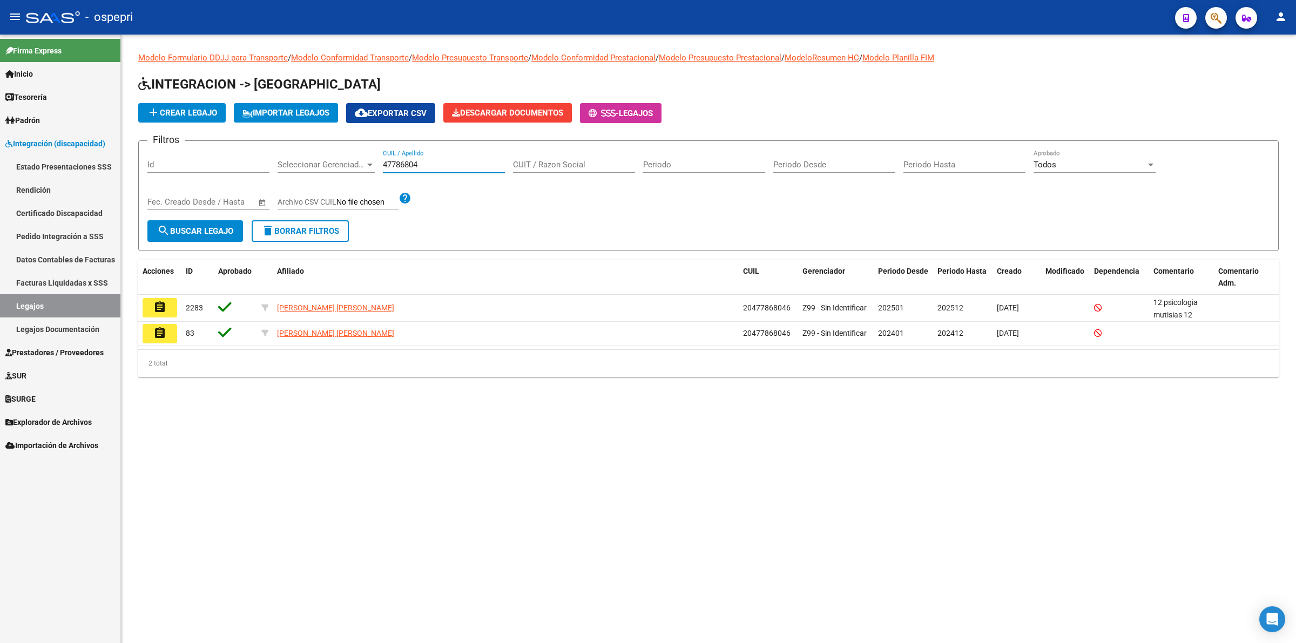
type input "47786804"
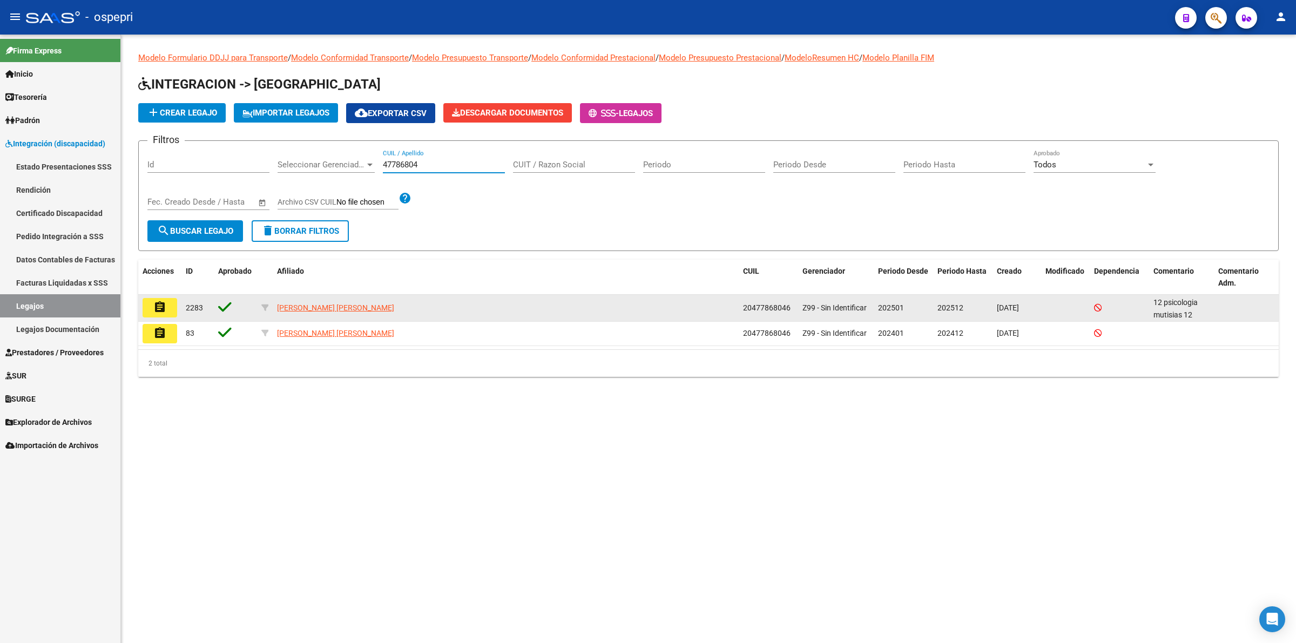
click at [157, 301] on mat-icon "assignment" at bounding box center [159, 307] width 13 height 13
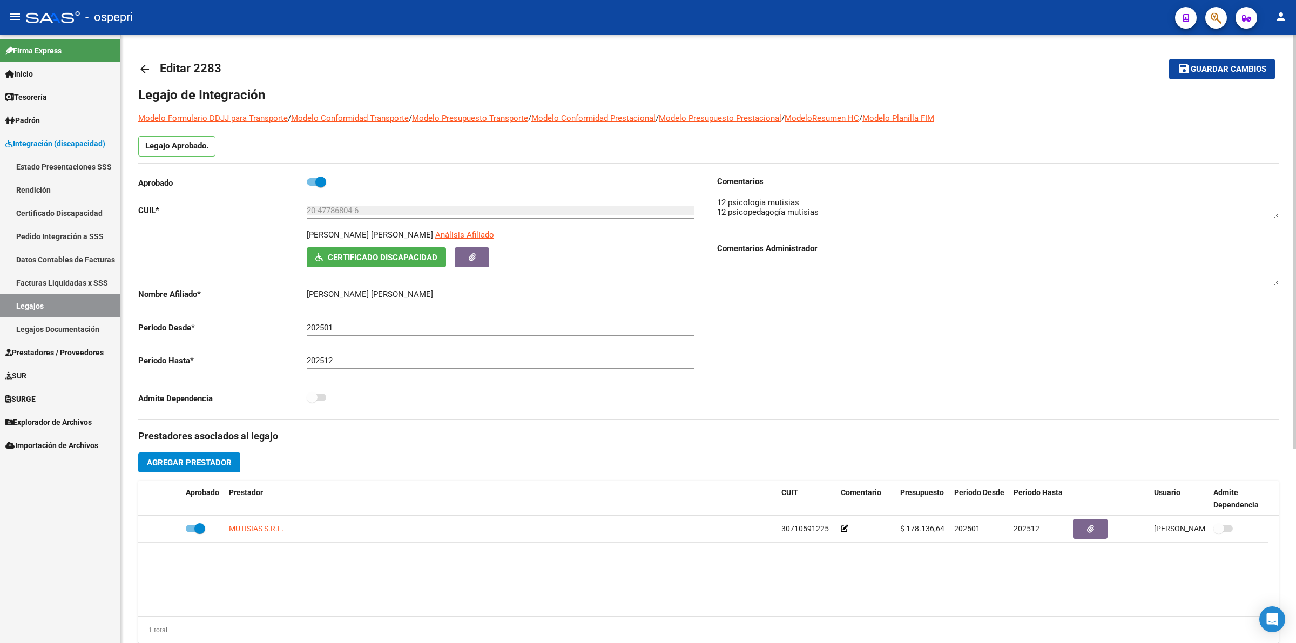
click at [142, 69] on mat-icon "arrow_back" at bounding box center [144, 69] width 13 height 13
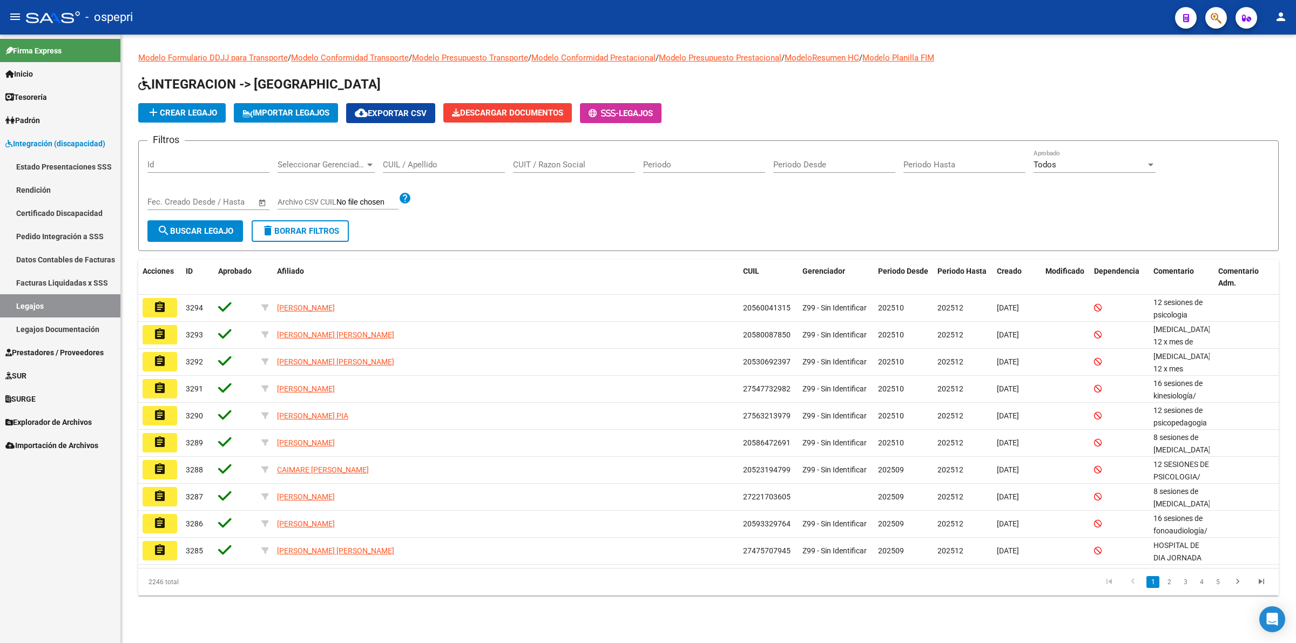
click at [419, 165] on input "CUIL / Apellido" at bounding box center [444, 165] width 122 height 10
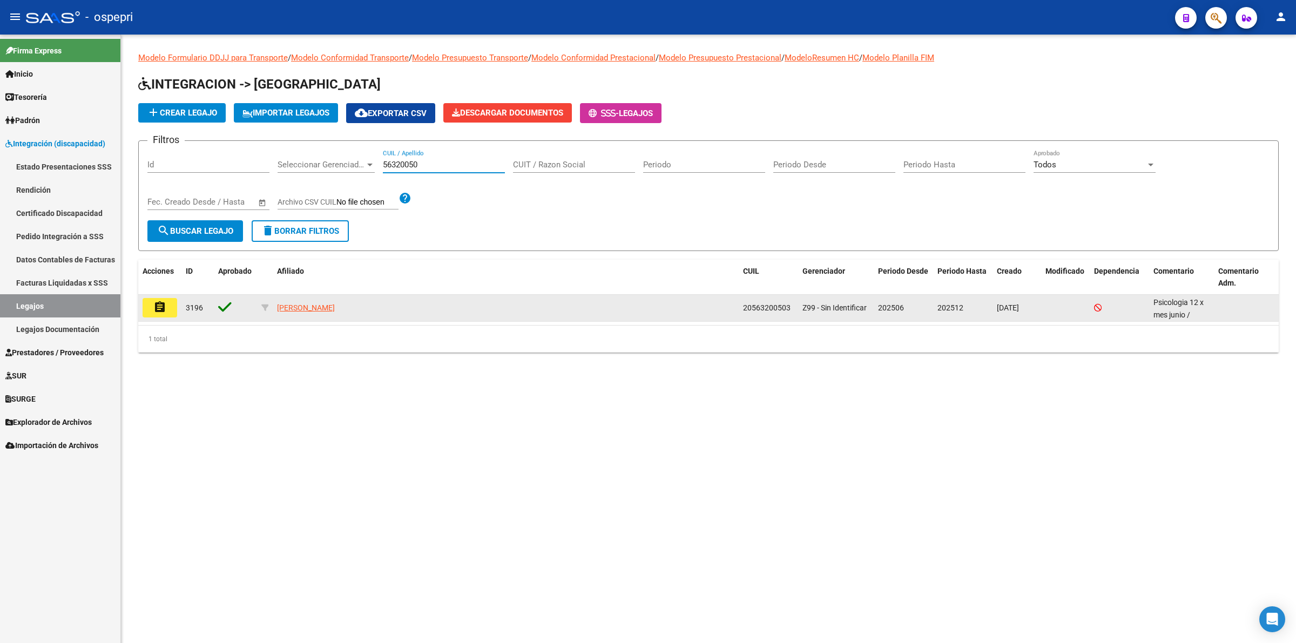
type input "56320050"
click at [159, 308] on mat-icon "assignment" at bounding box center [159, 307] width 13 height 13
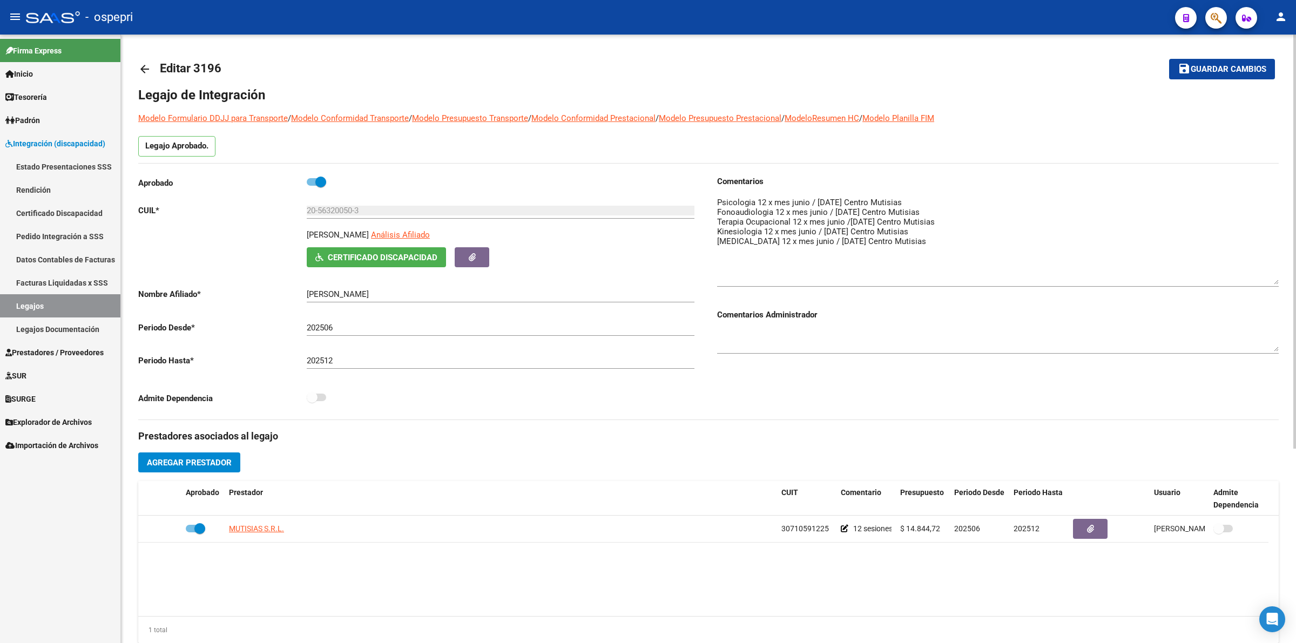
drag, startPoint x: 1272, startPoint y: 213, endPoint x: 1272, endPoint y: 286, distance: 72.9
click at [1272, 285] on textarea at bounding box center [998, 241] width 562 height 88
click at [144, 72] on mat-icon "arrow_back" at bounding box center [144, 69] width 13 height 13
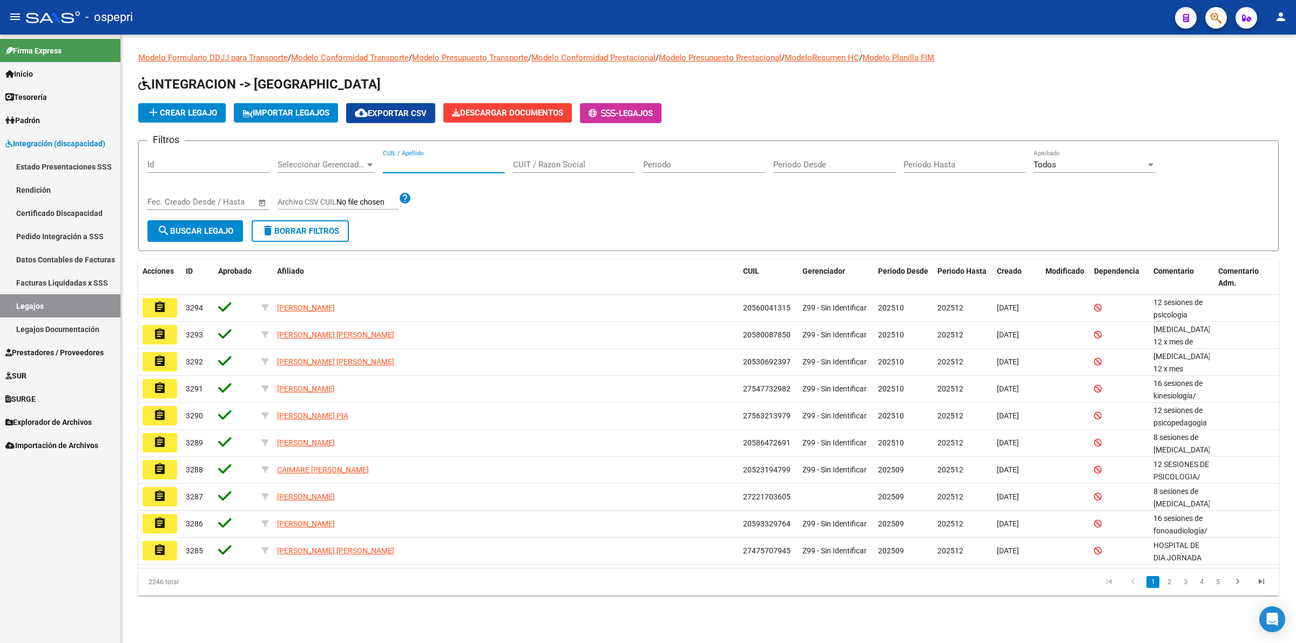
click at [420, 163] on input "CUIL / Apellido" at bounding box center [444, 165] width 122 height 10
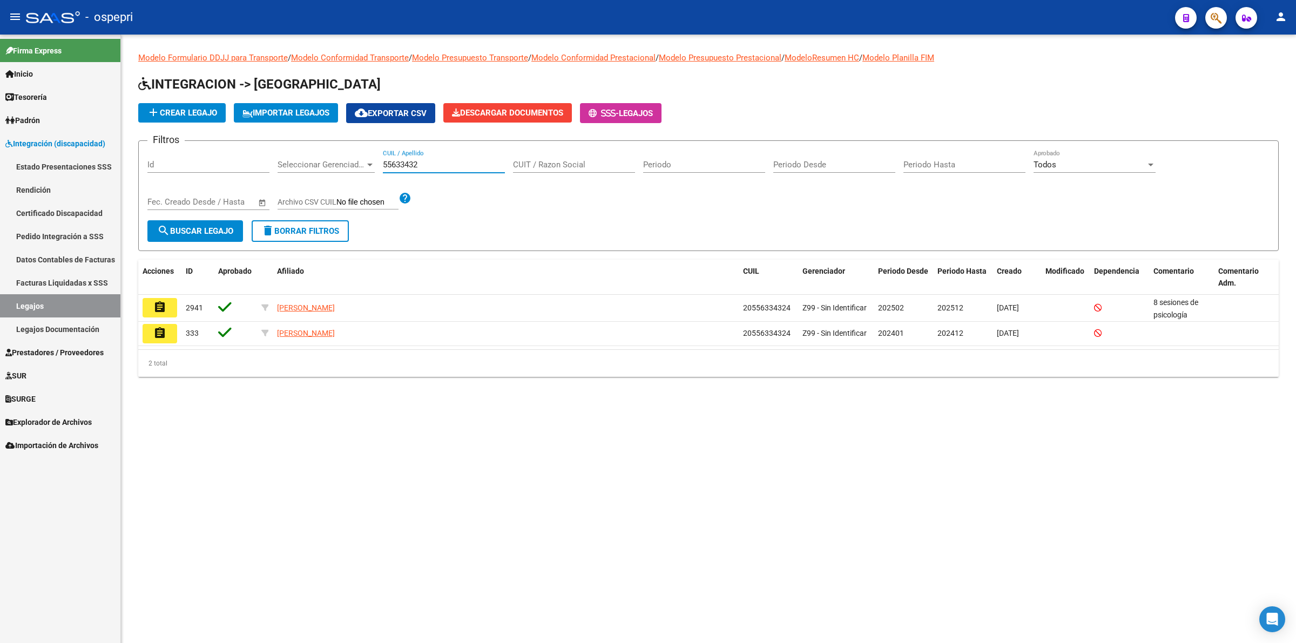
type input "55633432"
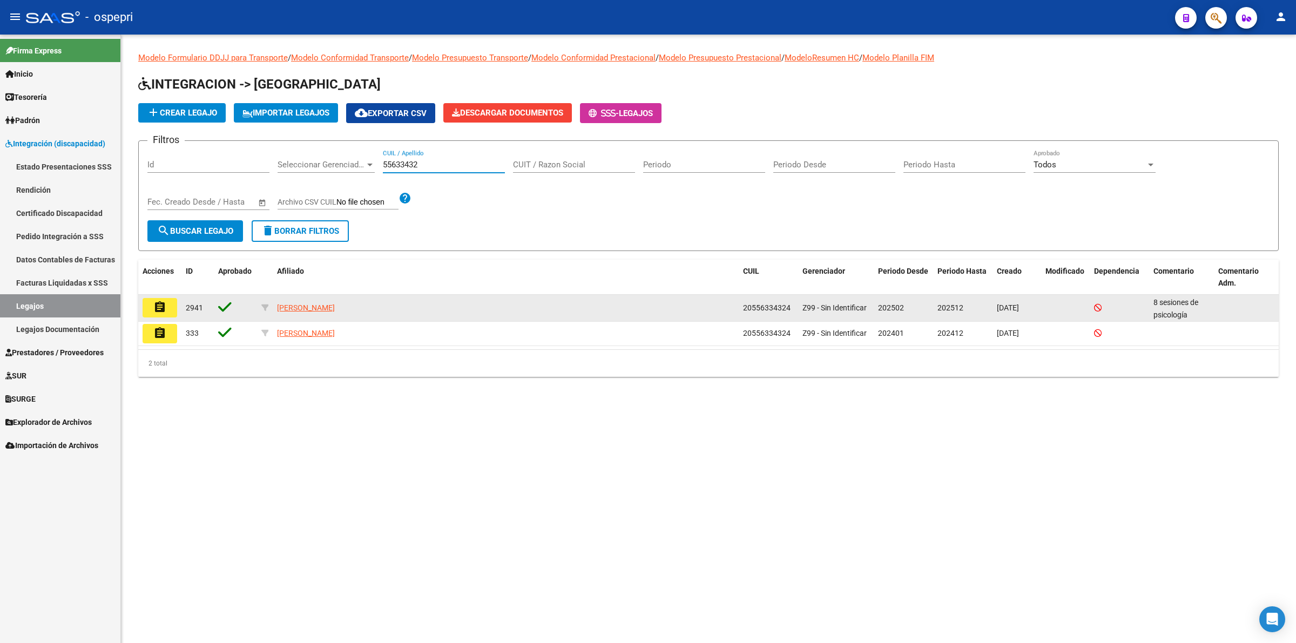
click at [158, 305] on mat-icon "assignment" at bounding box center [159, 307] width 13 height 13
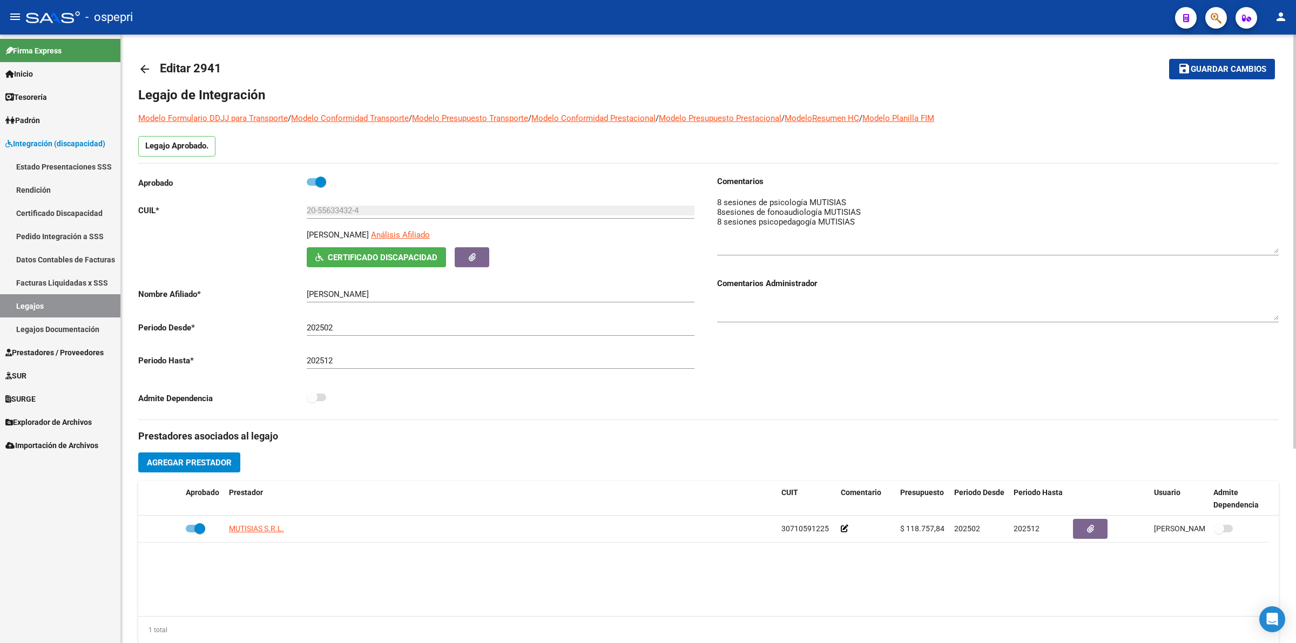
drag, startPoint x: 1276, startPoint y: 209, endPoint x: 1278, endPoint y: 288, distance: 78.9
click at [1278, 253] on textarea at bounding box center [998, 225] width 562 height 57
click at [141, 65] on mat-icon "arrow_back" at bounding box center [144, 69] width 13 height 13
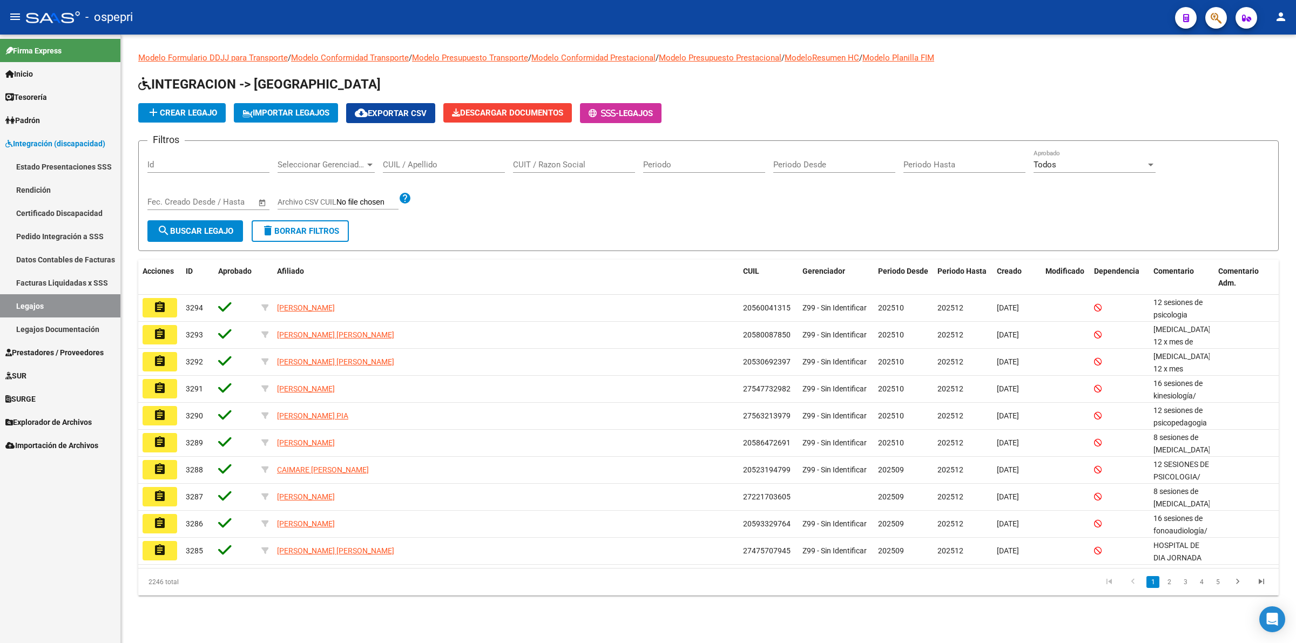
click at [406, 166] on div "CUIL / Apellido" at bounding box center [444, 161] width 122 height 23
click at [406, 165] on input "CUIL / Apellido" at bounding box center [444, 165] width 122 height 10
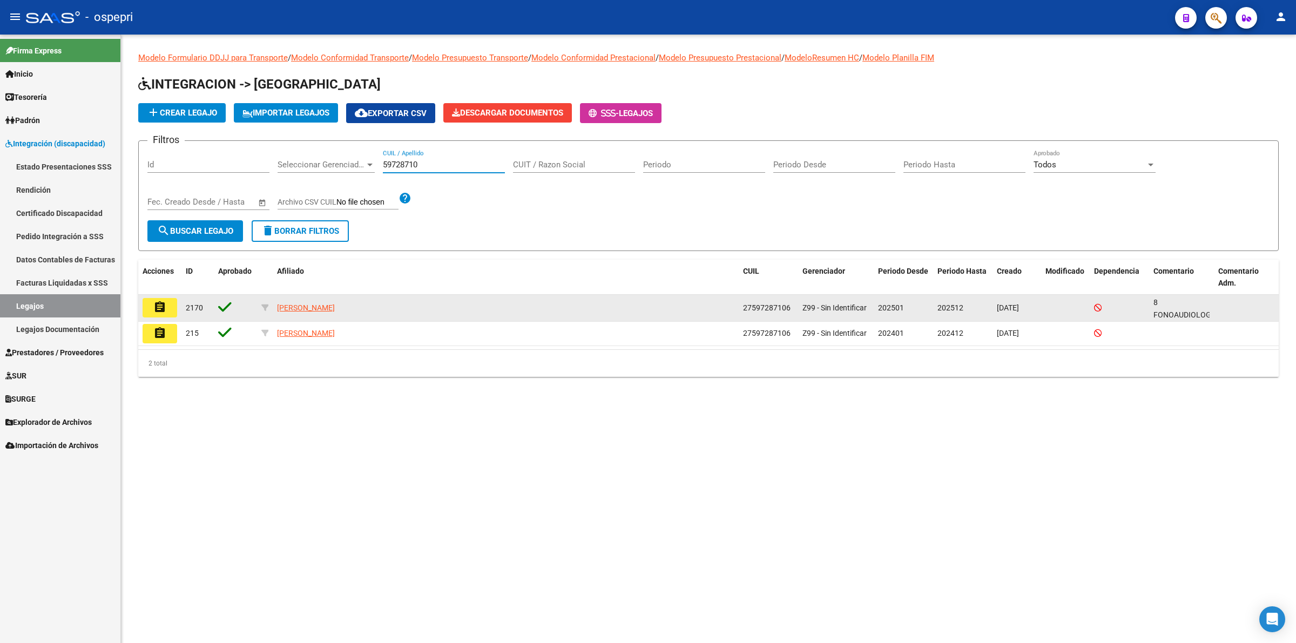
type input "59728710"
click at [163, 306] on mat-icon "assignment" at bounding box center [159, 307] width 13 height 13
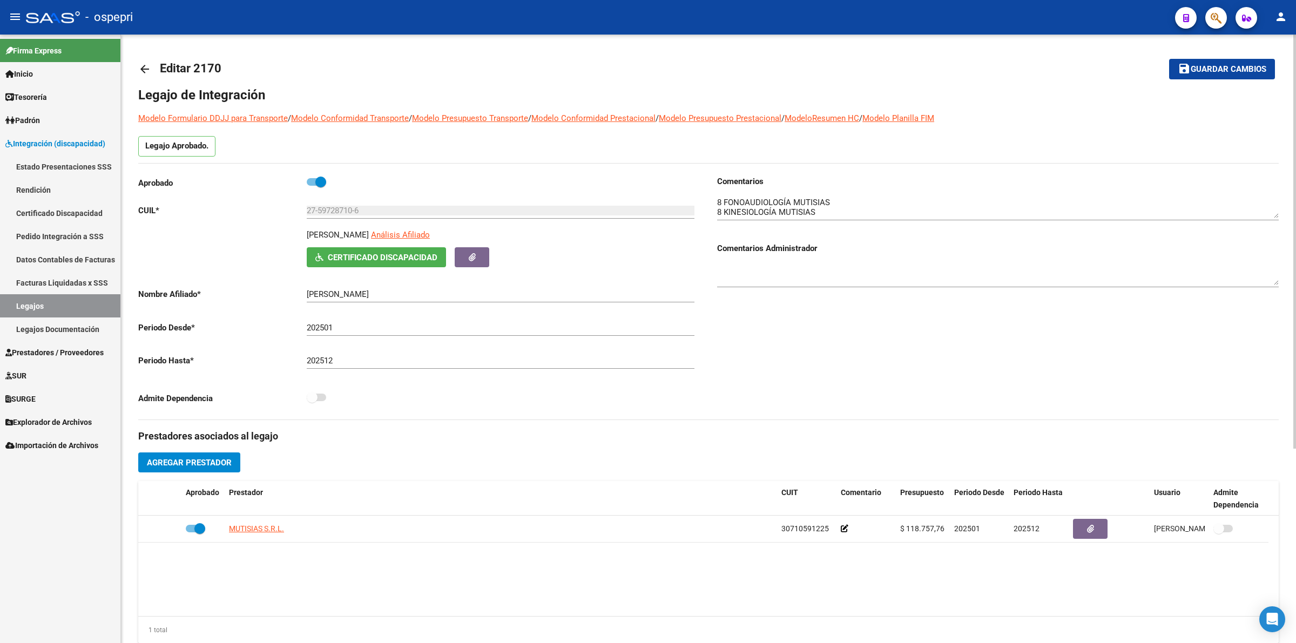
click at [146, 65] on mat-icon "arrow_back" at bounding box center [144, 69] width 13 height 13
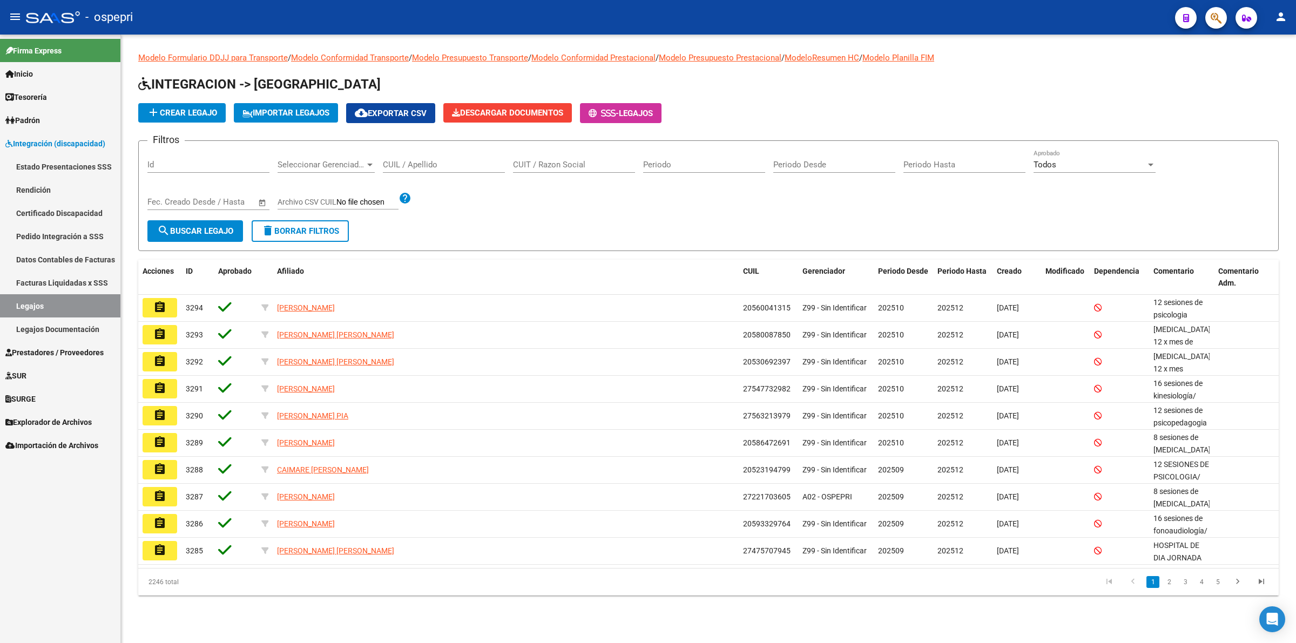
click at [473, 167] on input "CUIL / Apellido" at bounding box center [444, 165] width 122 height 10
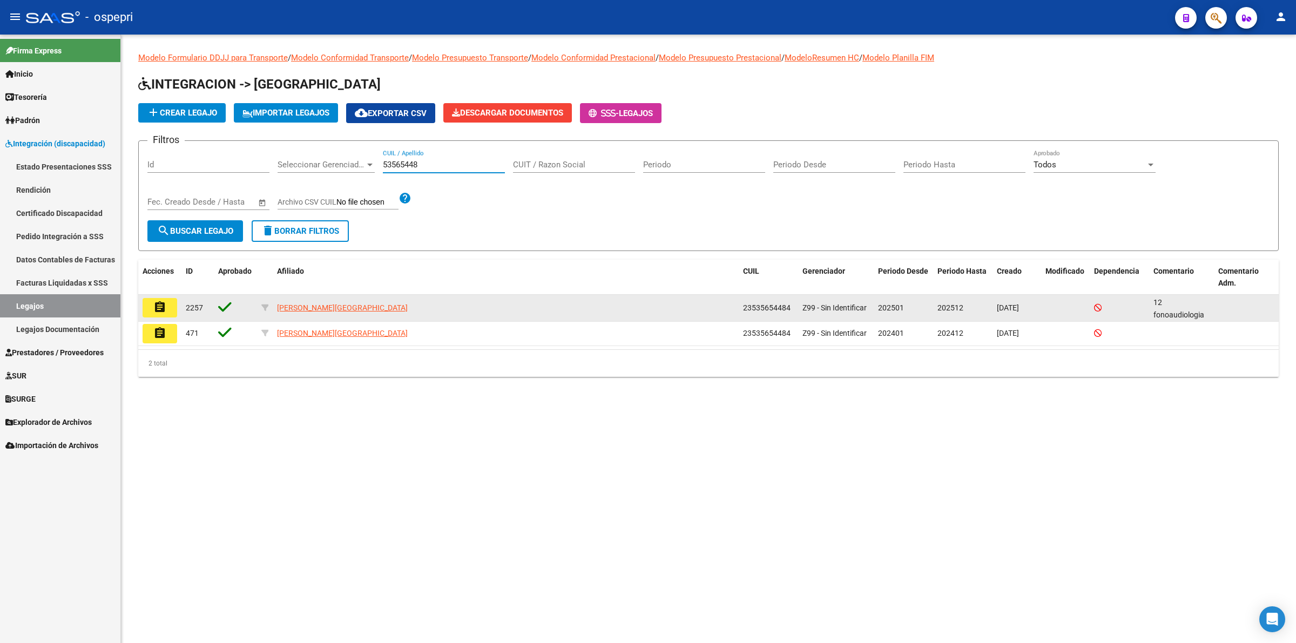
type input "53565448"
click at [165, 298] on button "assignment" at bounding box center [160, 307] width 35 height 19
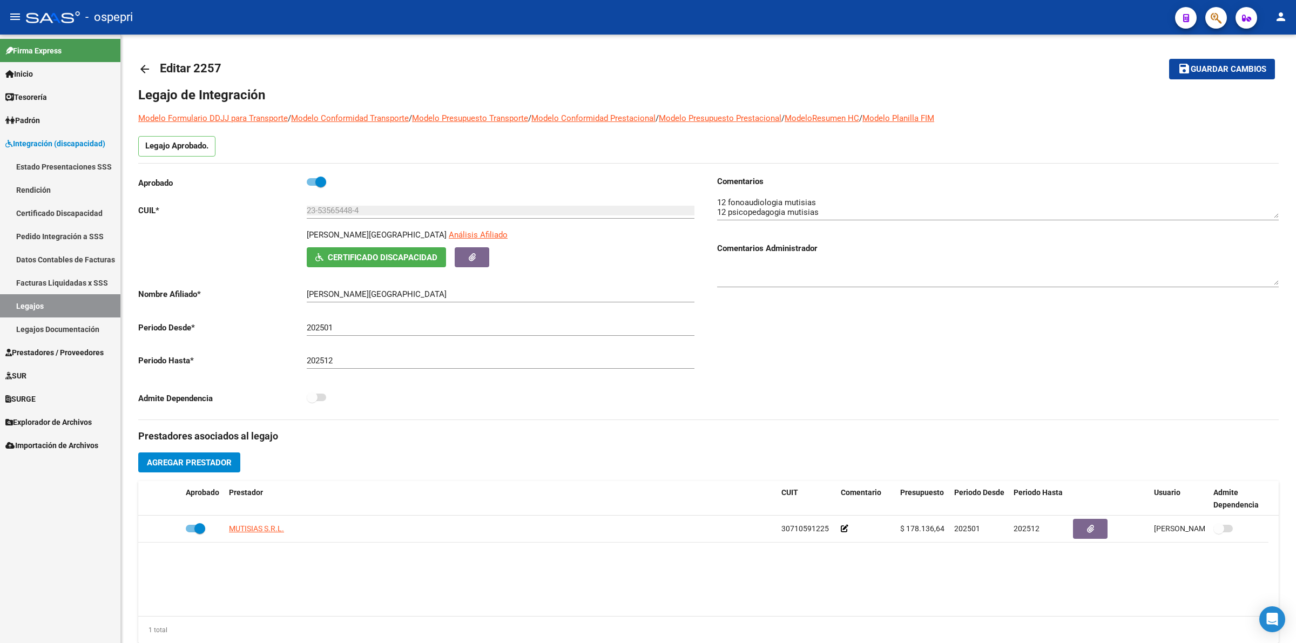
drag, startPoint x: 142, startPoint y: 63, endPoint x: 258, endPoint y: 3, distance: 130.7
click at [144, 63] on mat-icon "arrow_back" at bounding box center [144, 69] width 13 height 13
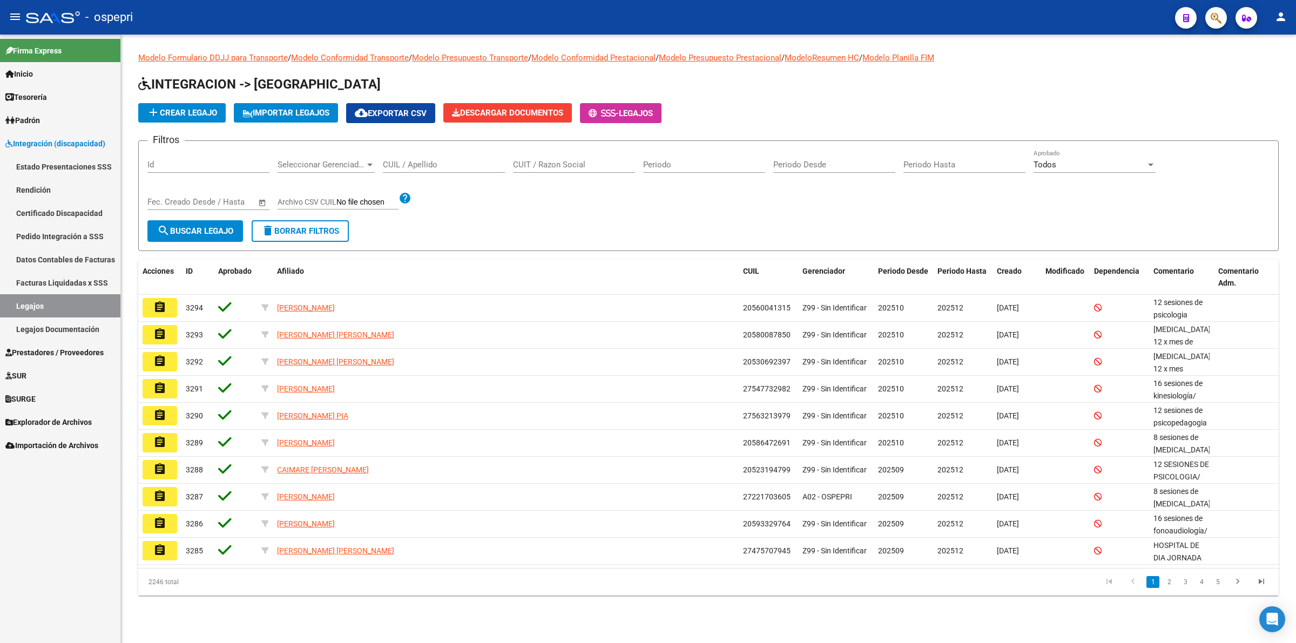
click at [462, 163] on input "CUIL / Apellido" at bounding box center [444, 165] width 122 height 10
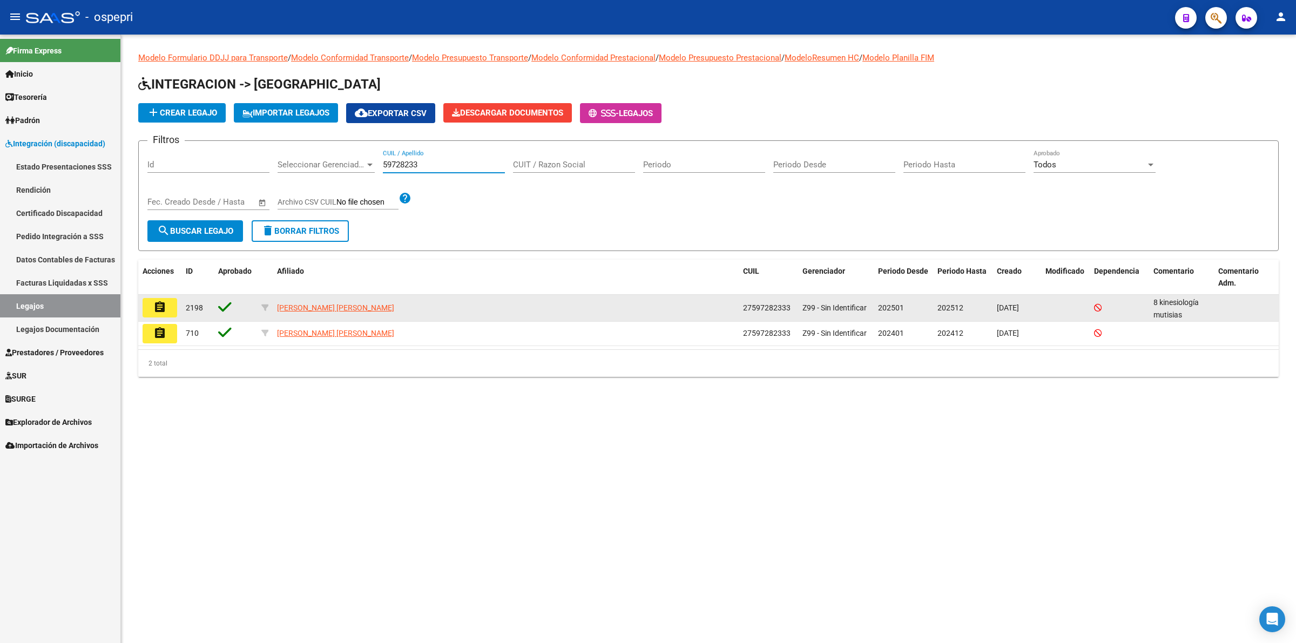
type input "59728233"
click at [161, 301] on mat-icon "assignment" at bounding box center [159, 307] width 13 height 13
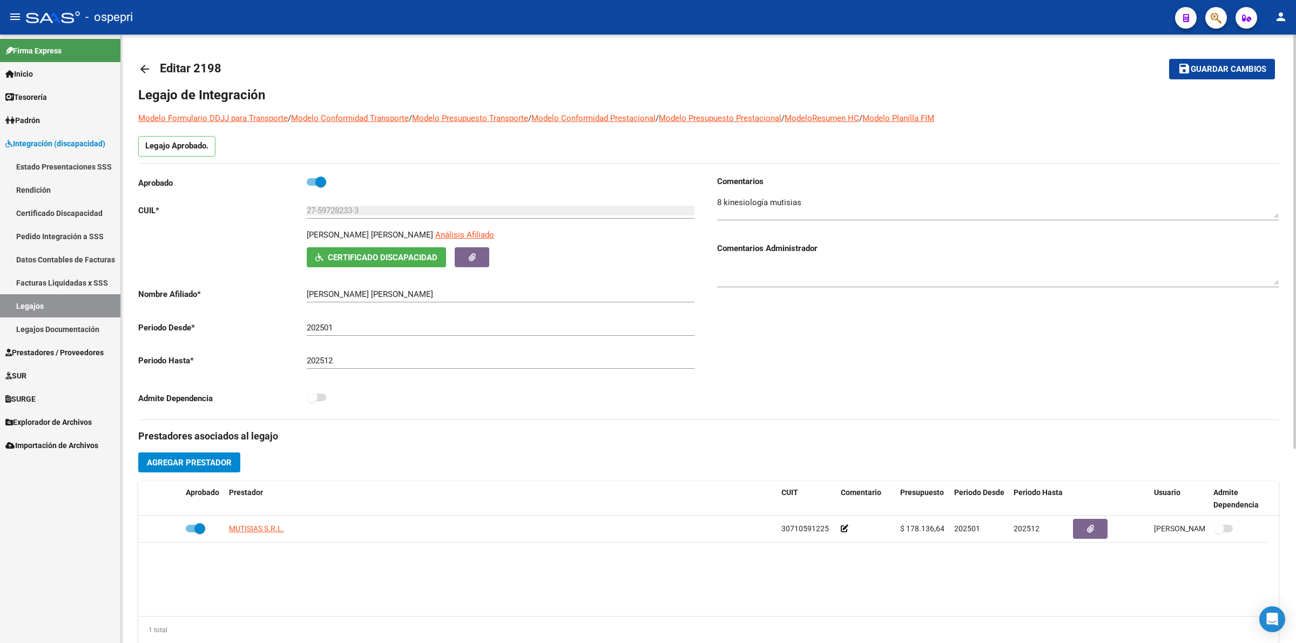
click at [138, 65] on mat-icon "arrow_back" at bounding box center [144, 69] width 13 height 13
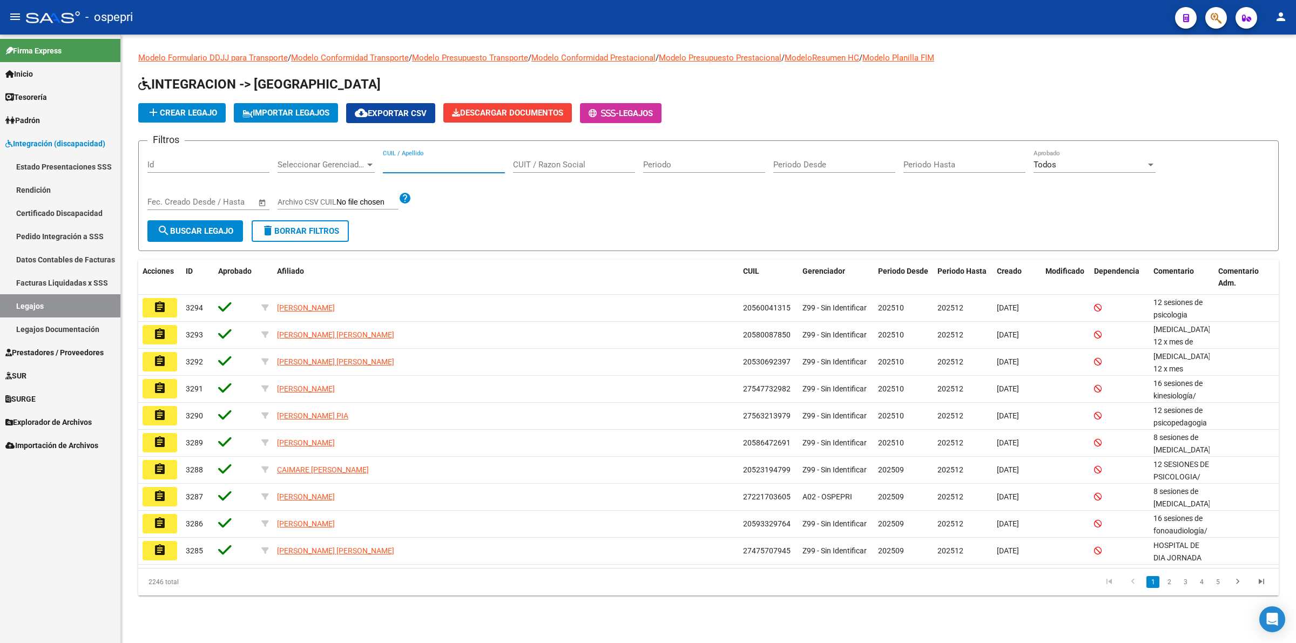
click at [444, 162] on input "CUIL / Apellido" at bounding box center [444, 165] width 122 height 10
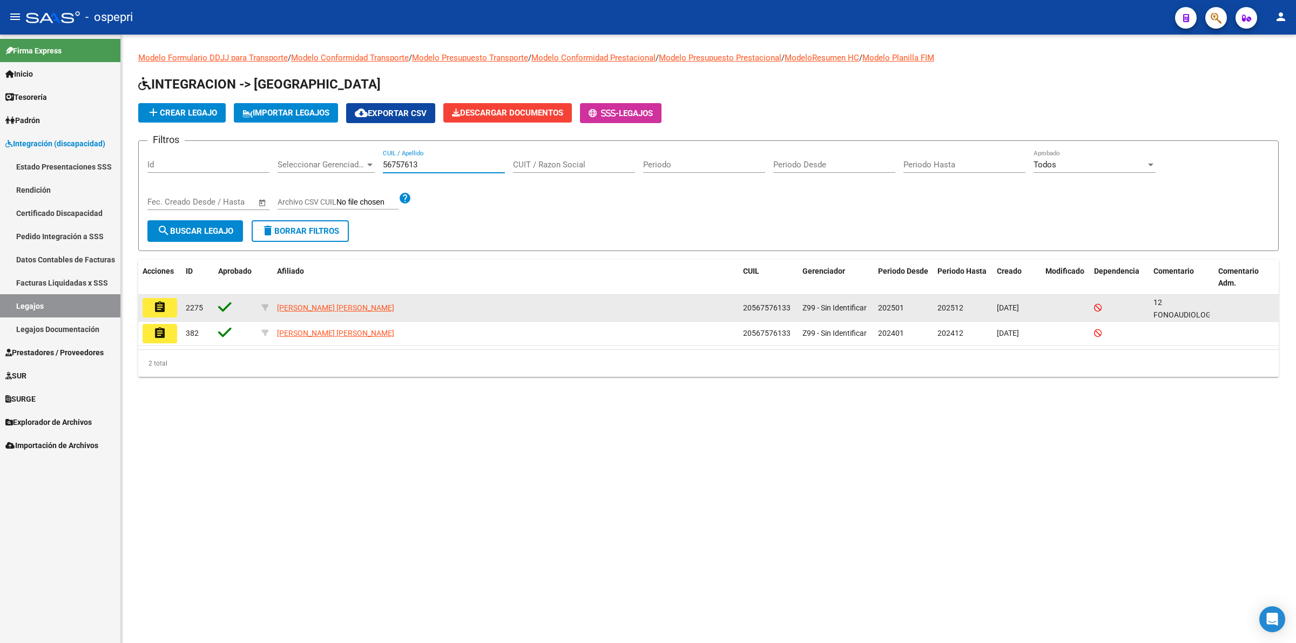
type input "56757613"
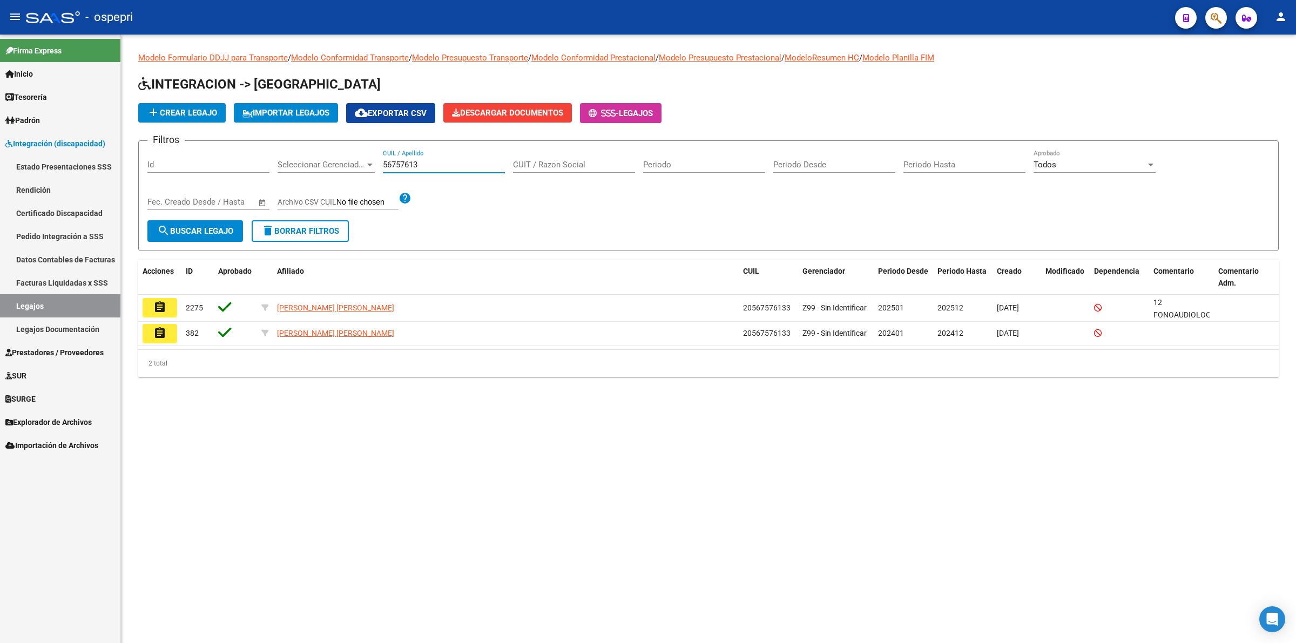
click at [176, 303] on button "assignment" at bounding box center [160, 307] width 35 height 19
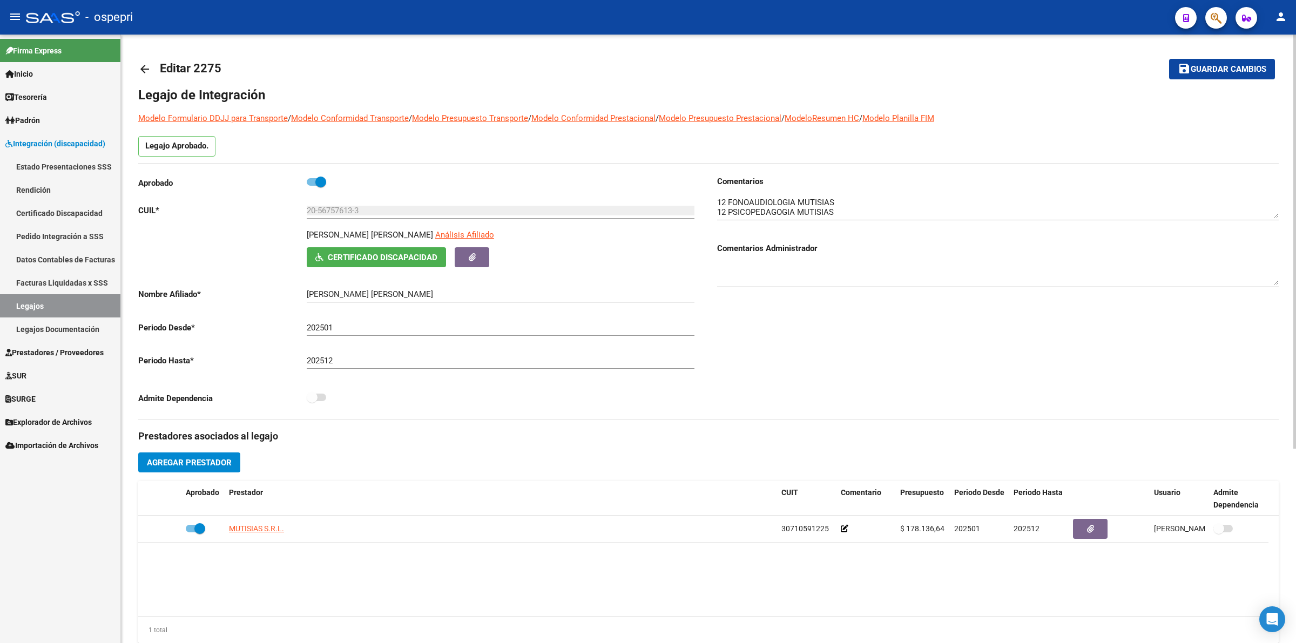
click at [146, 66] on mat-icon "arrow_back" at bounding box center [144, 69] width 13 height 13
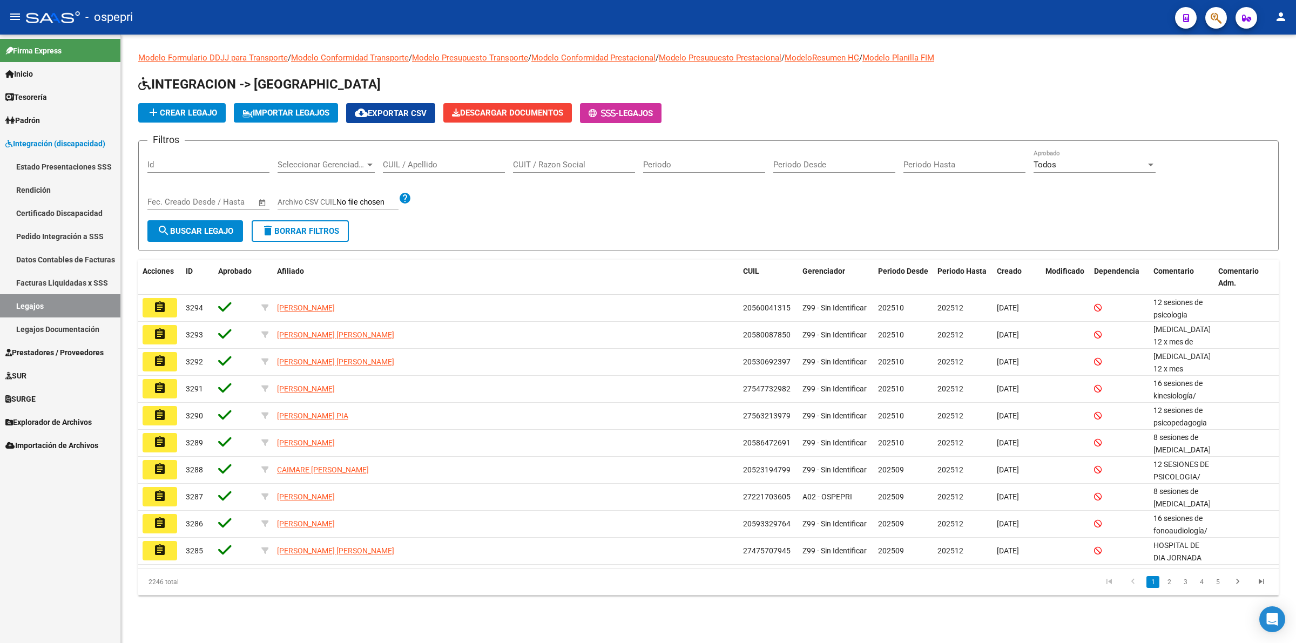
click at [444, 160] on input "CUIL / Apellido" at bounding box center [444, 165] width 122 height 10
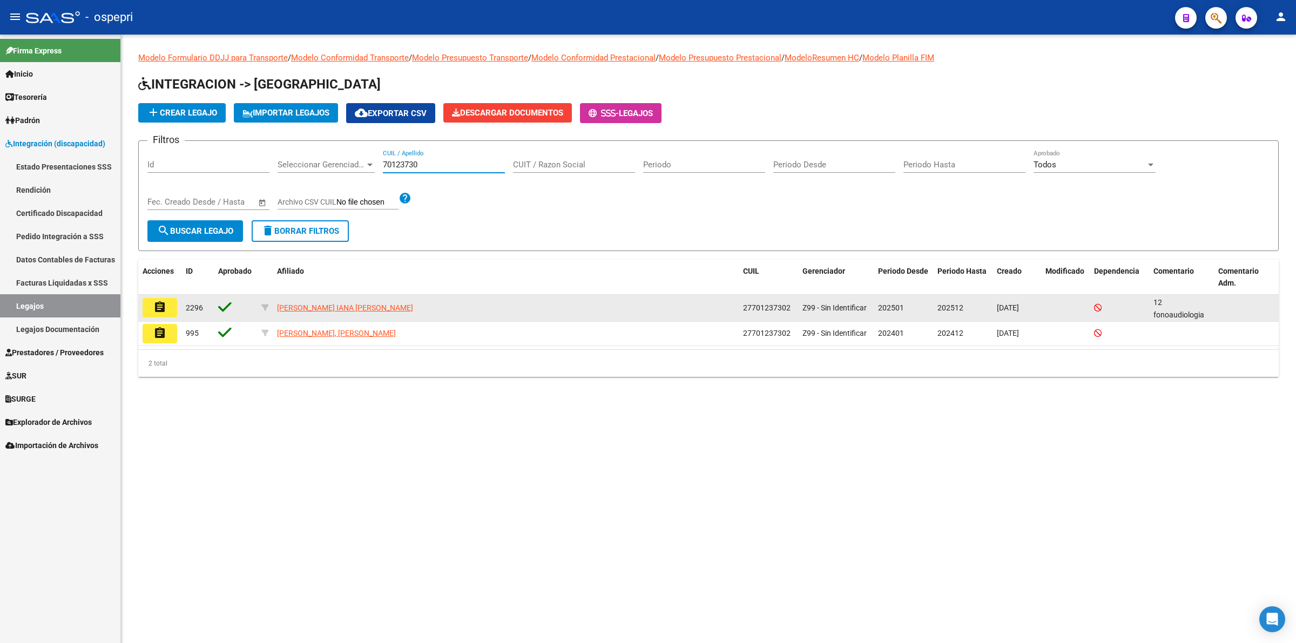
type input "70123730"
click at [160, 307] on mat-icon "assignment" at bounding box center [159, 307] width 13 height 13
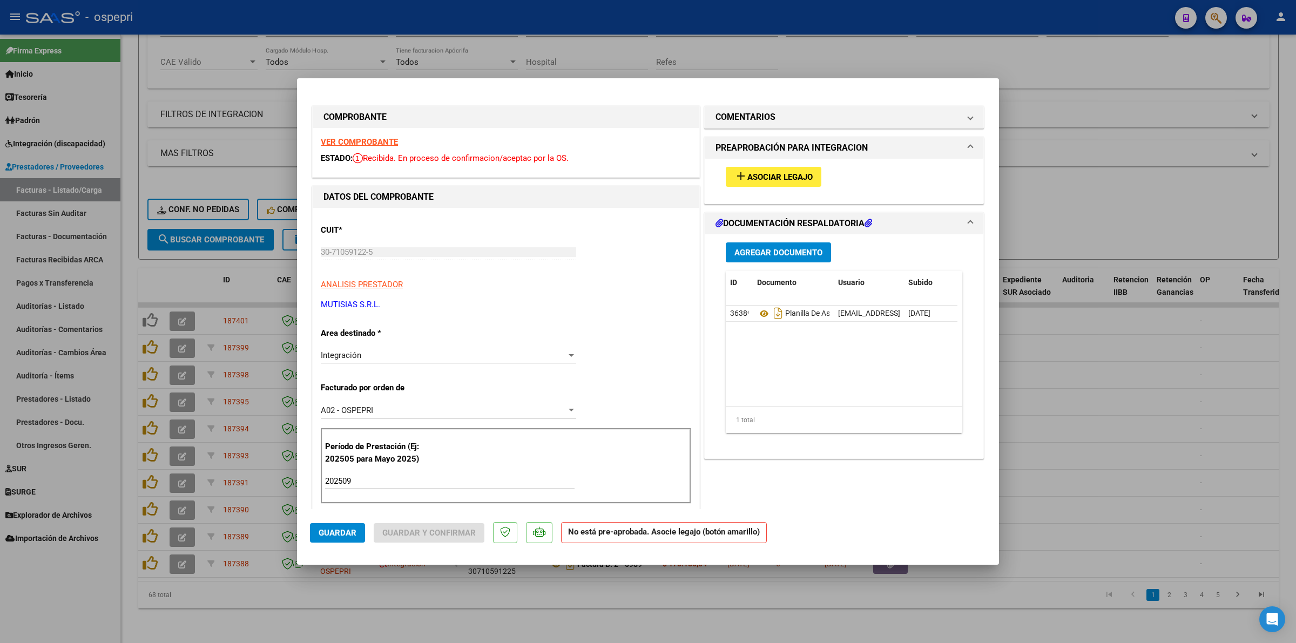
click at [380, 143] on strong "VER COMPROBANTE" at bounding box center [359, 142] width 77 height 10
click at [732, 109] on mat-expansion-panel-header "COMENTARIOS" at bounding box center [844, 117] width 279 height 22
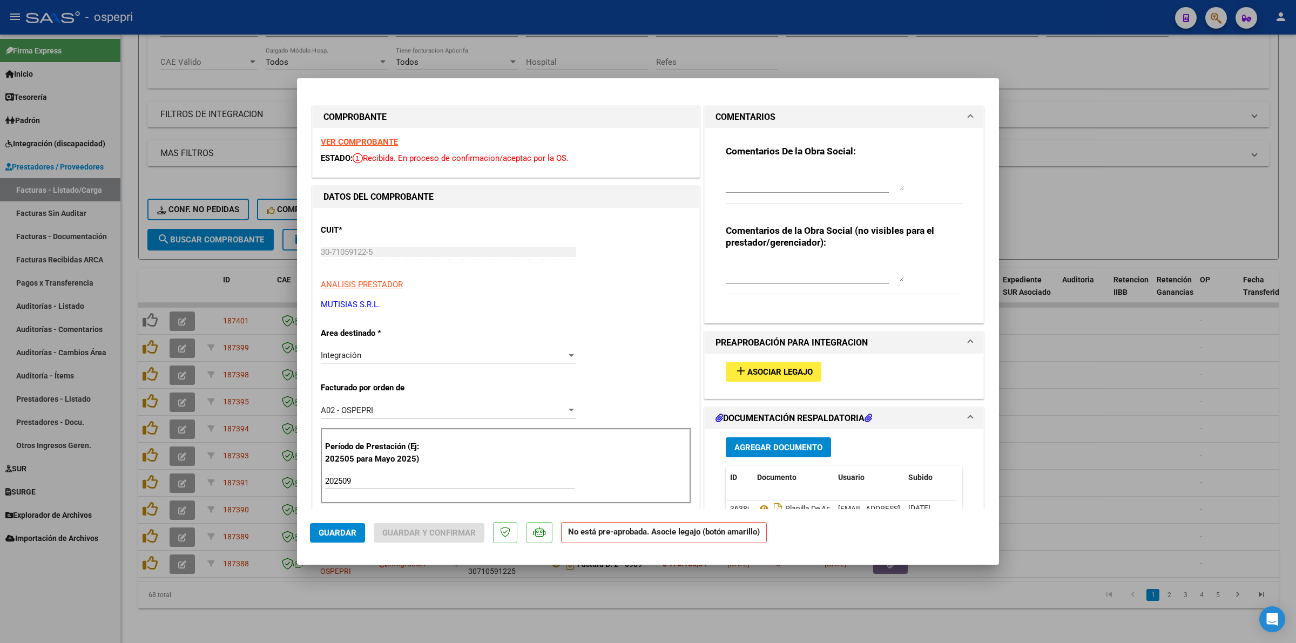
click at [763, 170] on textarea at bounding box center [815, 180] width 178 height 22
type textarea "Buenas tardes estimada, debe enviar esta factura via mail, ya que es genérica. …"
click at [349, 535] on span "Guardar" at bounding box center [338, 533] width 38 height 10
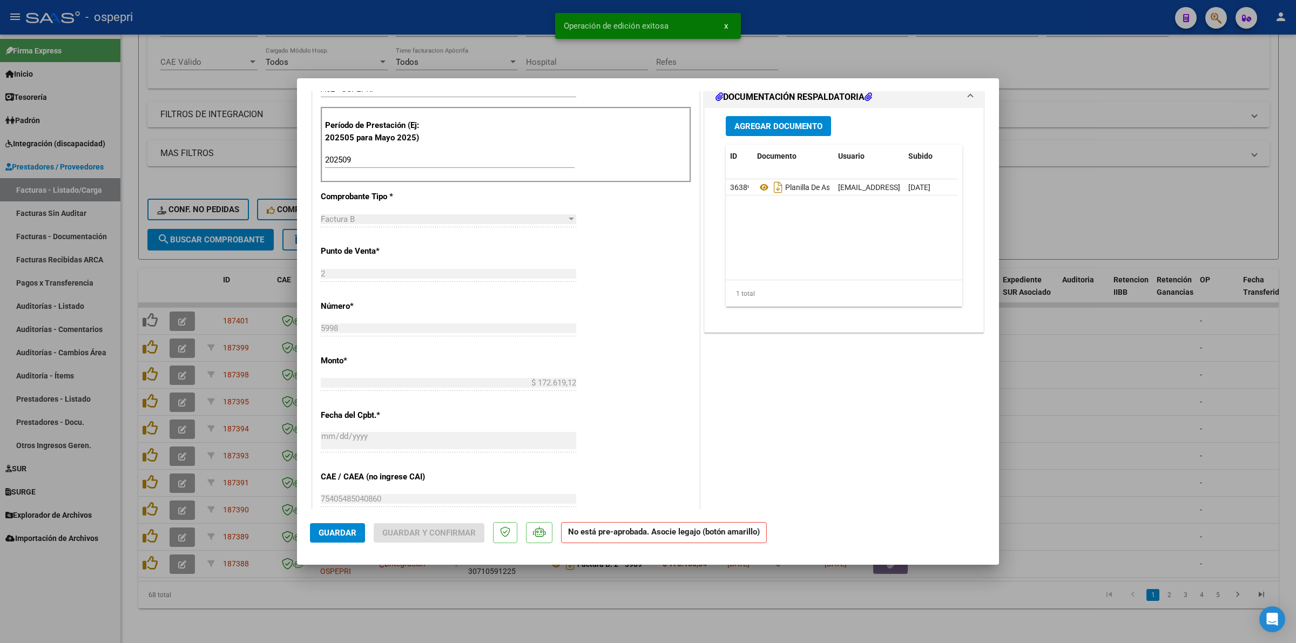
scroll to position [338, 0]
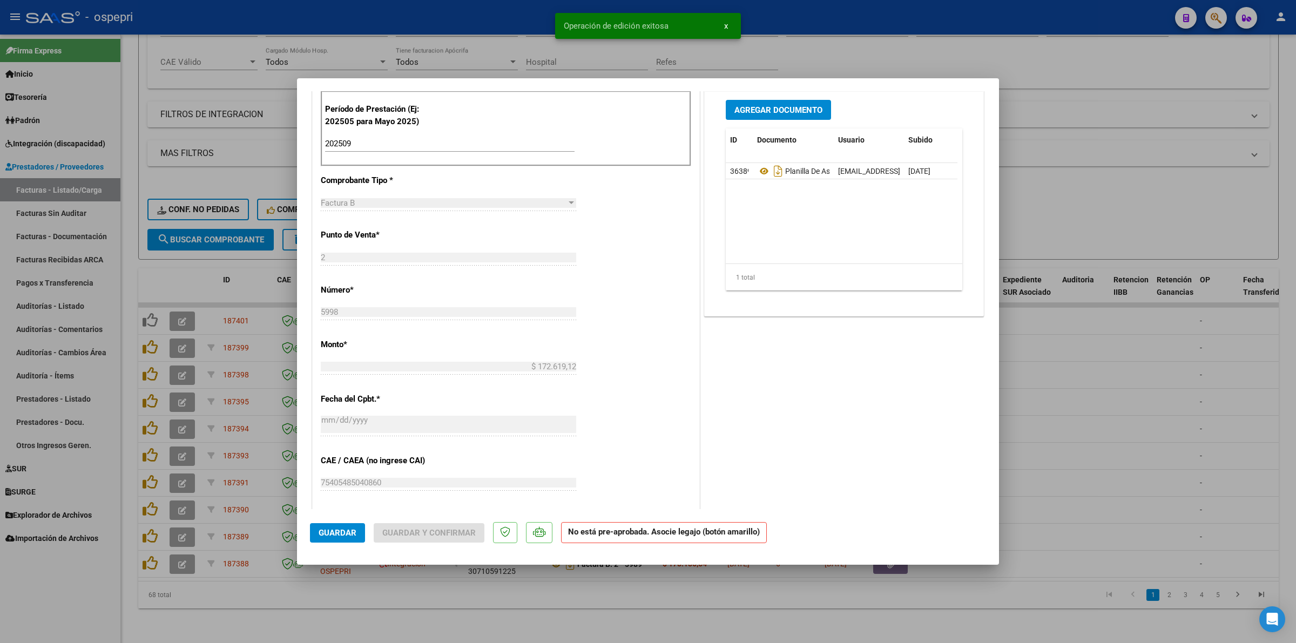
type input "$ 0,00"
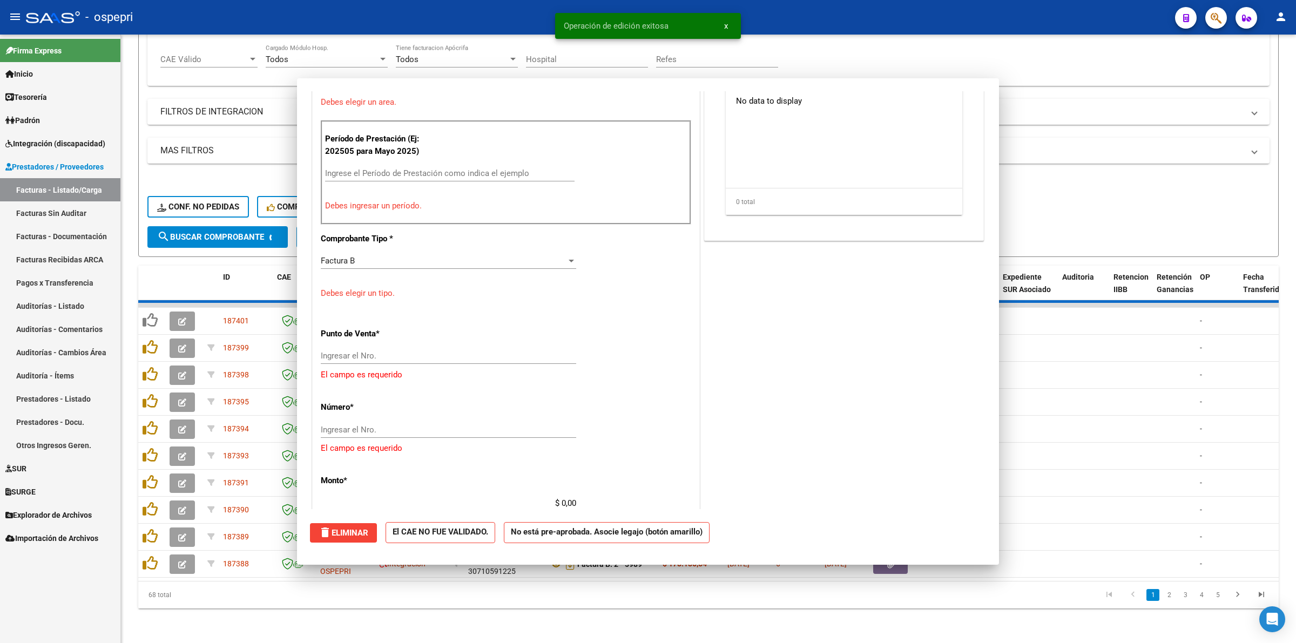
scroll to position [367, 0]
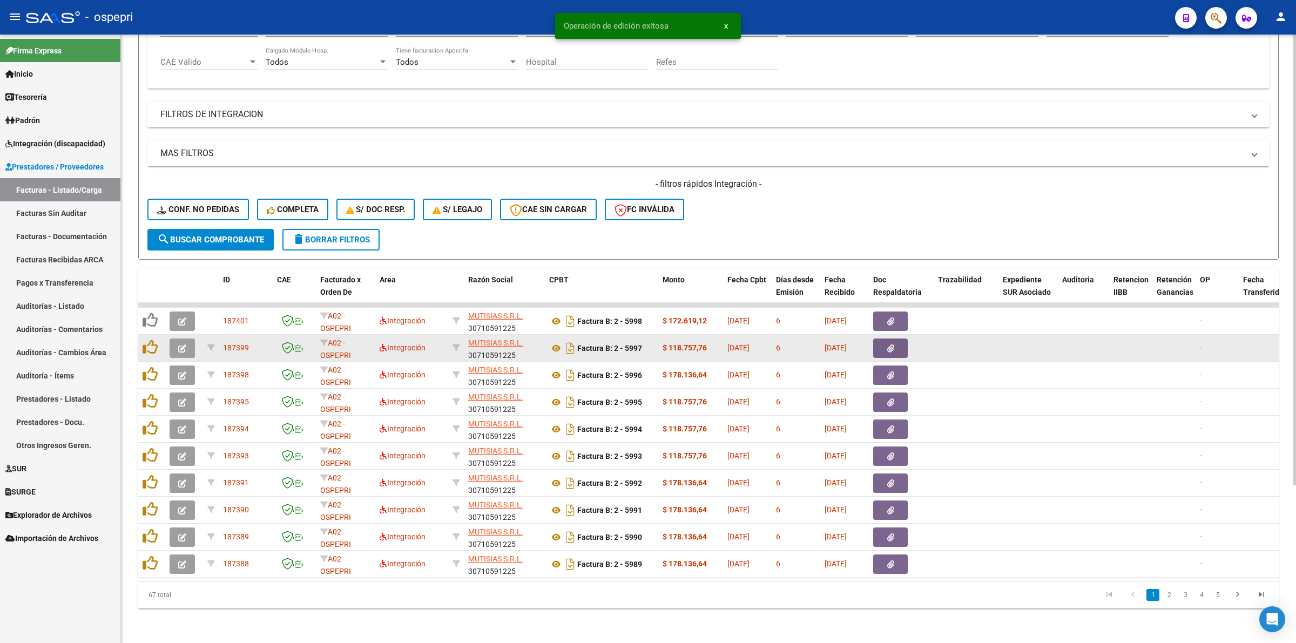
click at [181, 339] on button "button" at bounding box center [182, 348] width 25 height 19
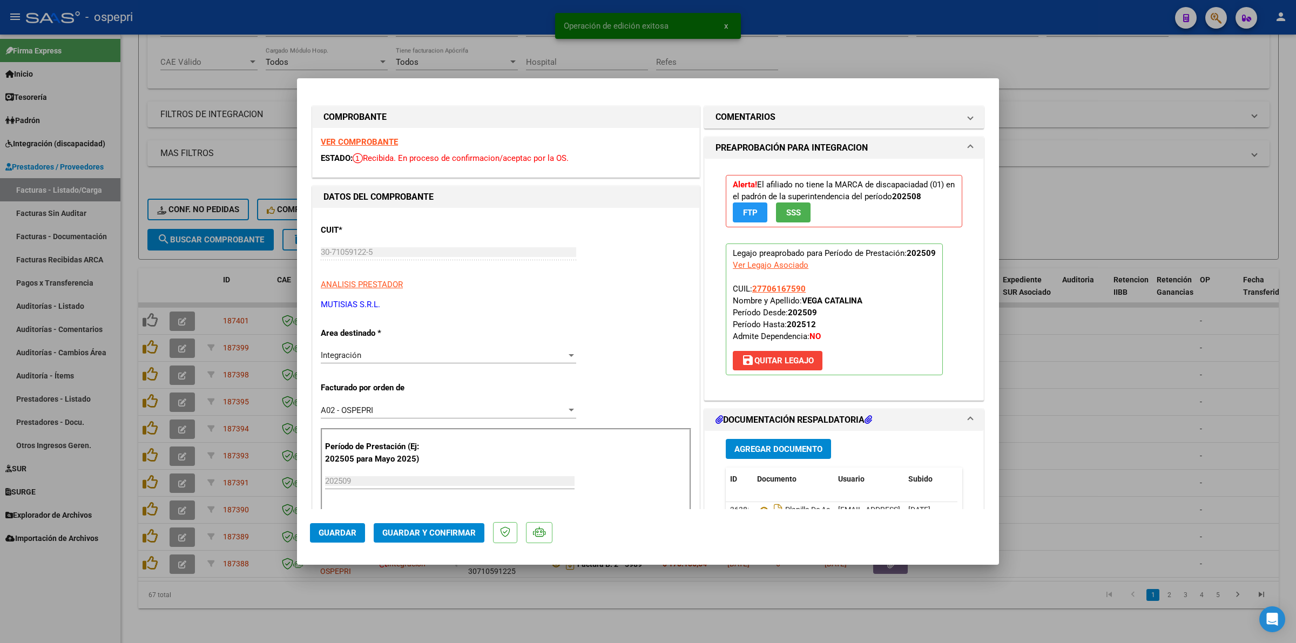
click at [355, 138] on strong "VER COMPROBANTE" at bounding box center [359, 142] width 77 height 10
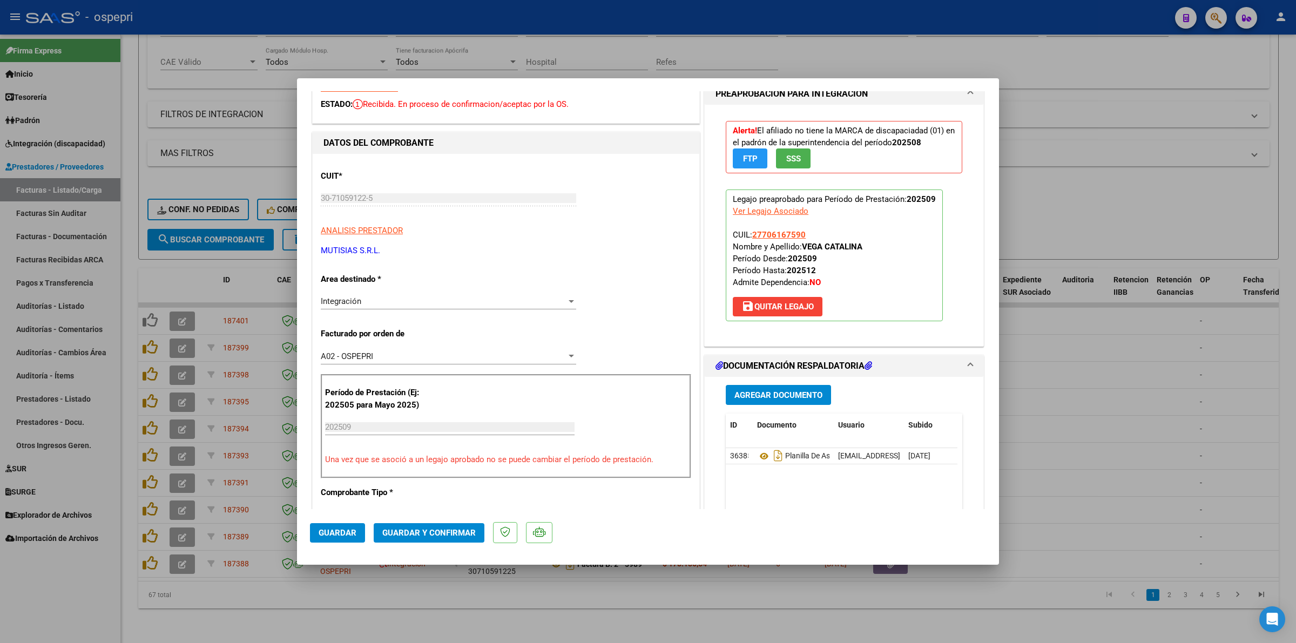
scroll to position [68, 0]
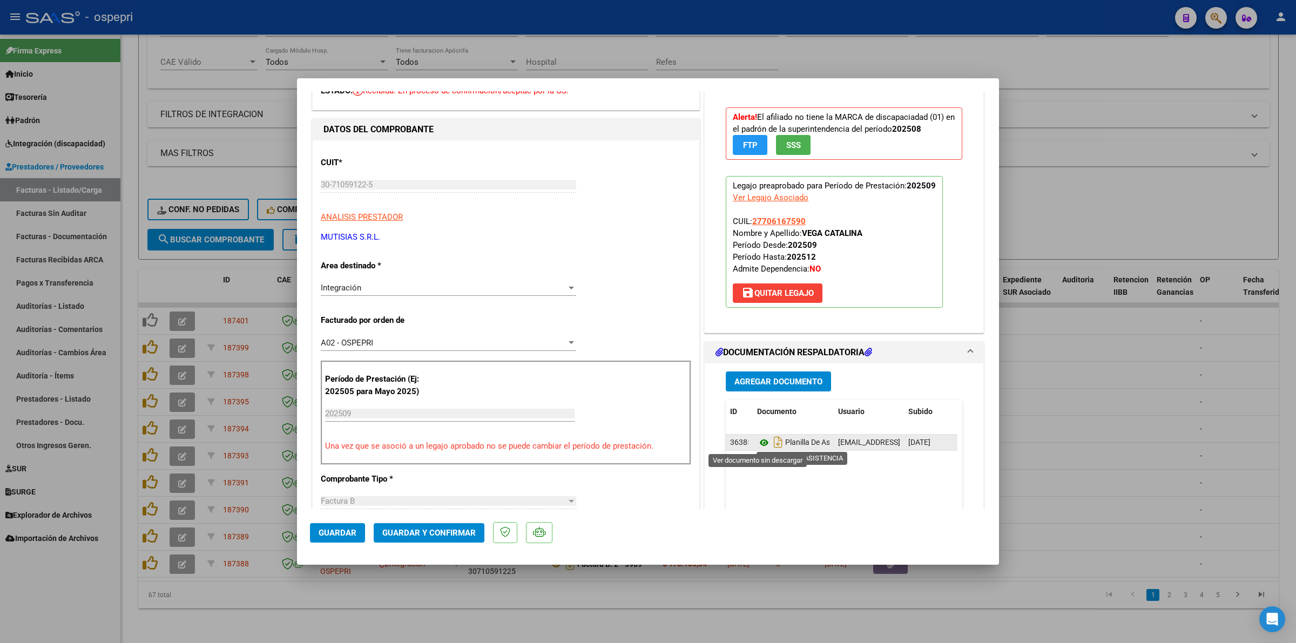
click at [757, 439] on icon at bounding box center [764, 442] width 14 height 13
drag, startPoint x: 430, startPoint y: 549, endPoint x: 430, endPoint y: 537, distance: 11.3
click at [430, 546] on mat-dialog-actions "Guardar Guardar y Confirmar" at bounding box center [648, 530] width 676 height 43
click at [430, 536] on button "Guardar y Confirmar" at bounding box center [429, 532] width 111 height 19
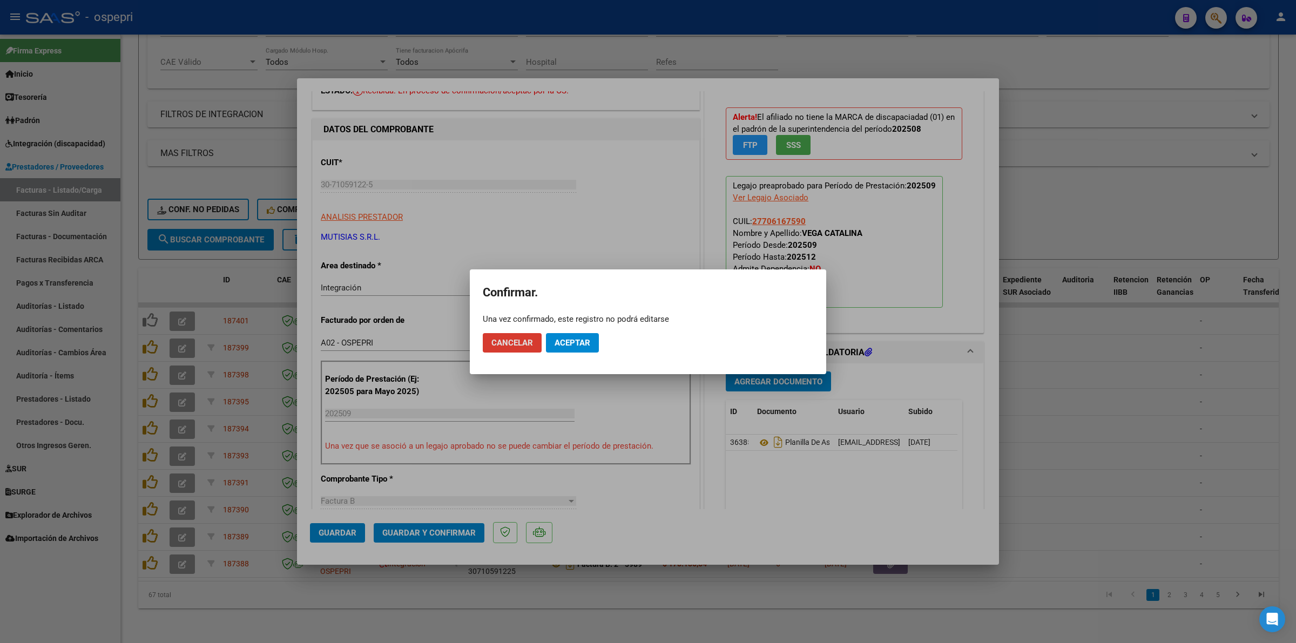
drag, startPoint x: 589, startPoint y: 343, endPoint x: 682, endPoint y: 208, distance: 163.9
click at [589, 341] on span "Aceptar" at bounding box center [573, 343] width 36 height 10
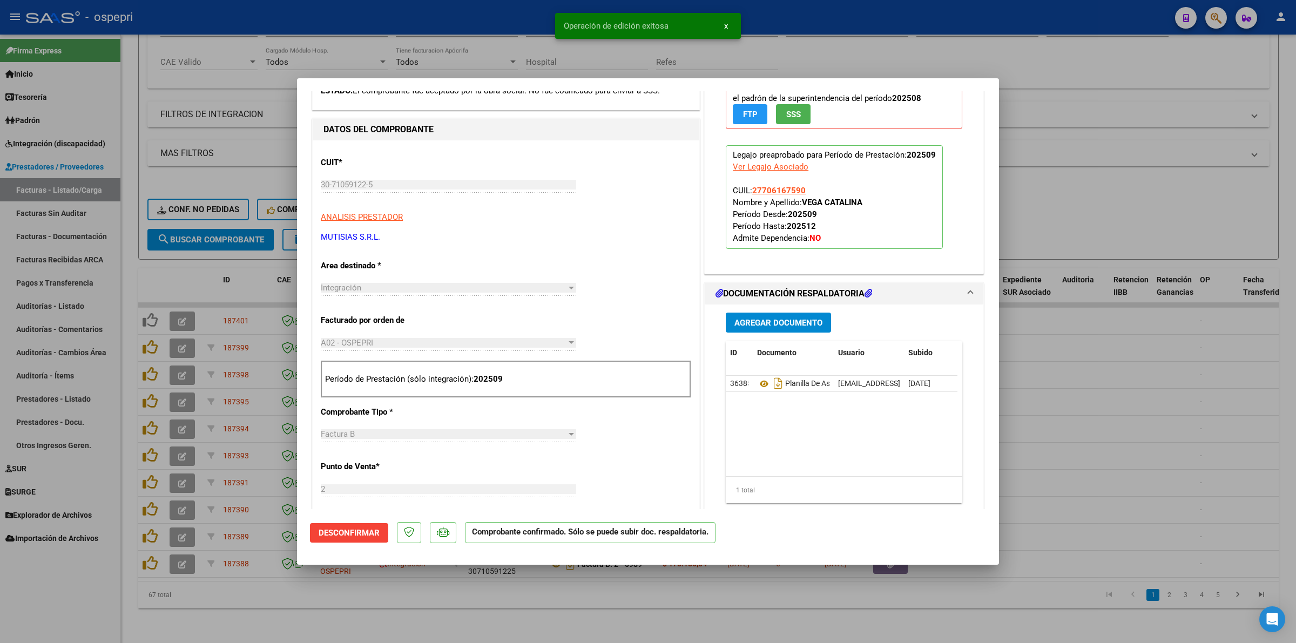
type input "$ 0,00"
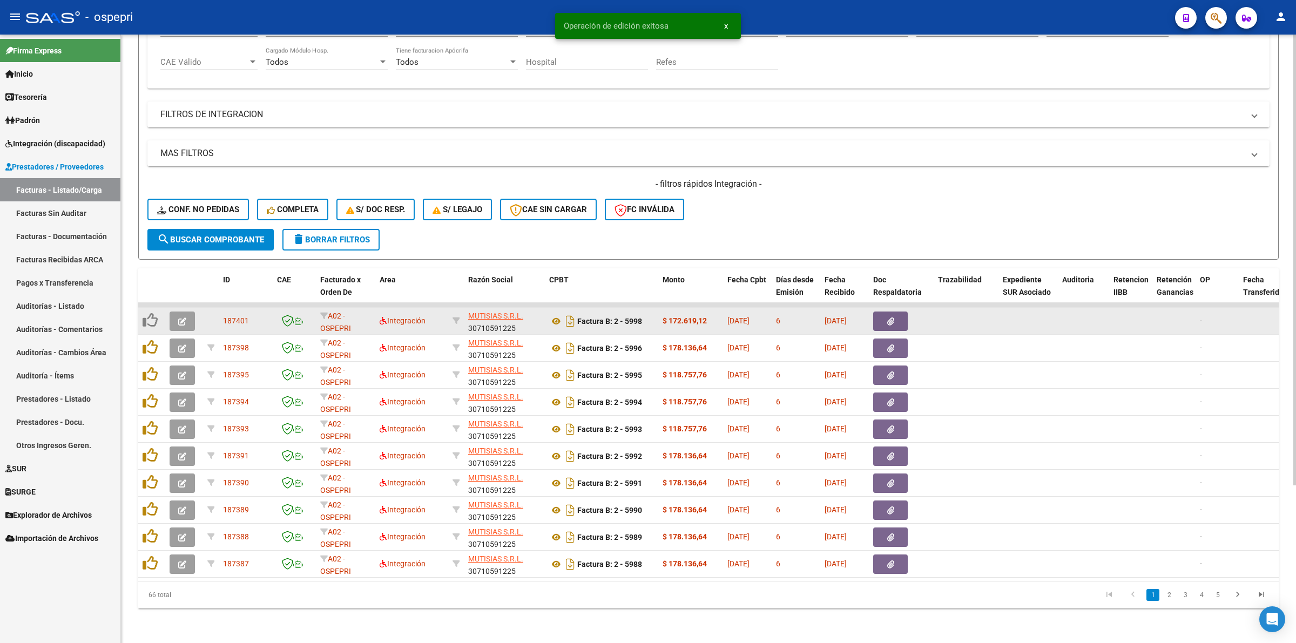
click at [178, 318] on icon "button" at bounding box center [182, 322] width 8 height 8
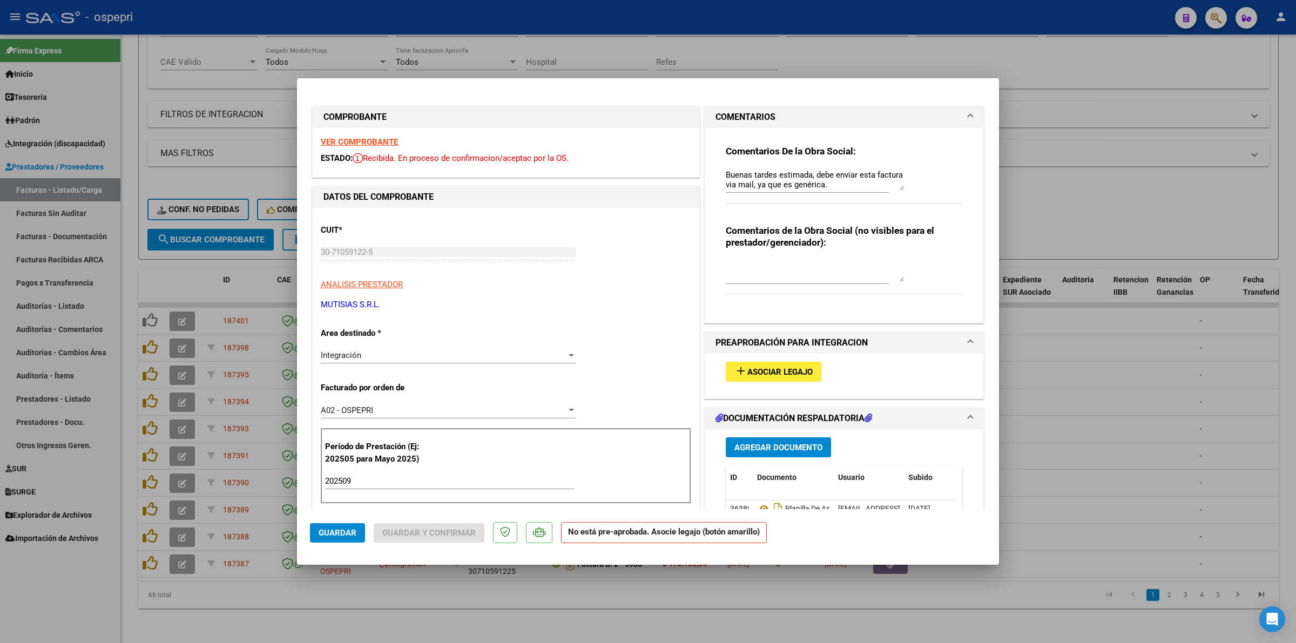
type input "$ 0,00"
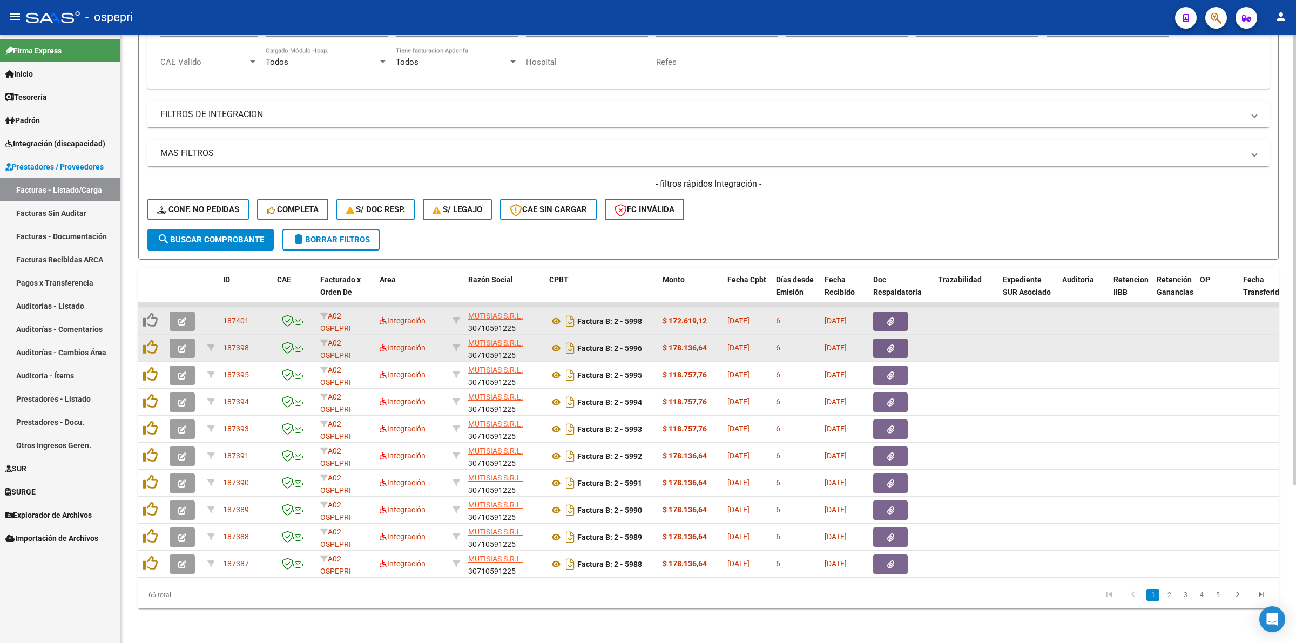
click at [184, 345] on icon "button" at bounding box center [182, 349] width 8 height 8
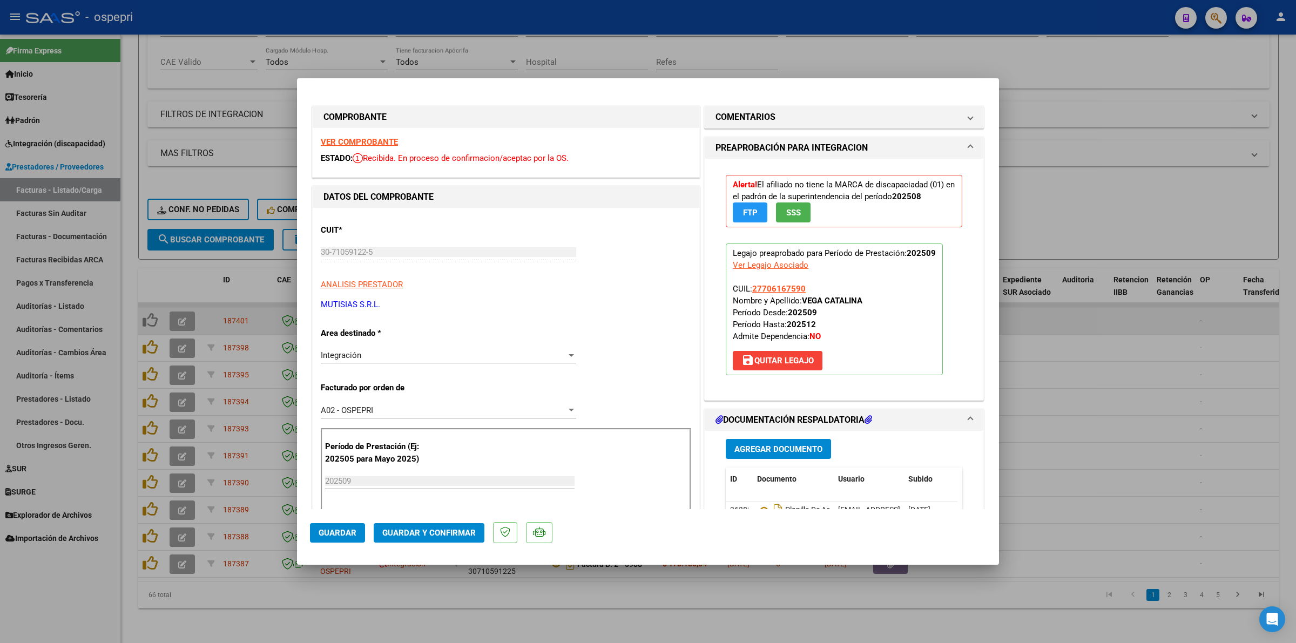
click at [347, 139] on strong "VER COMPROBANTE" at bounding box center [359, 142] width 77 height 10
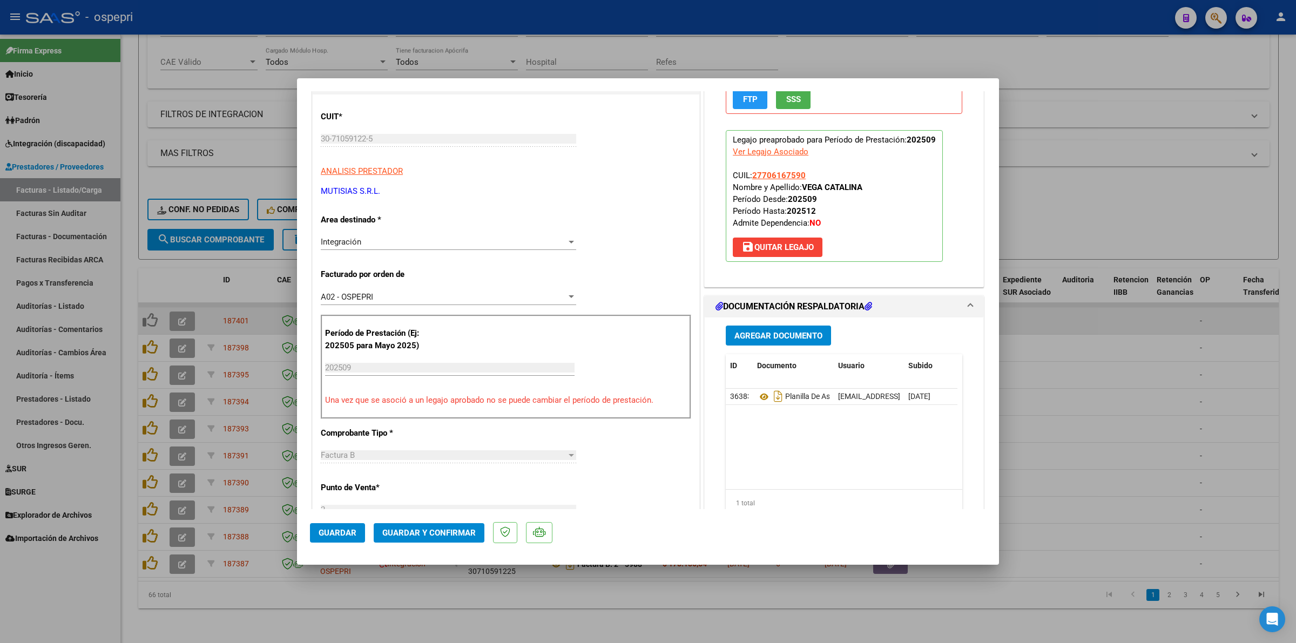
scroll to position [135, 0]
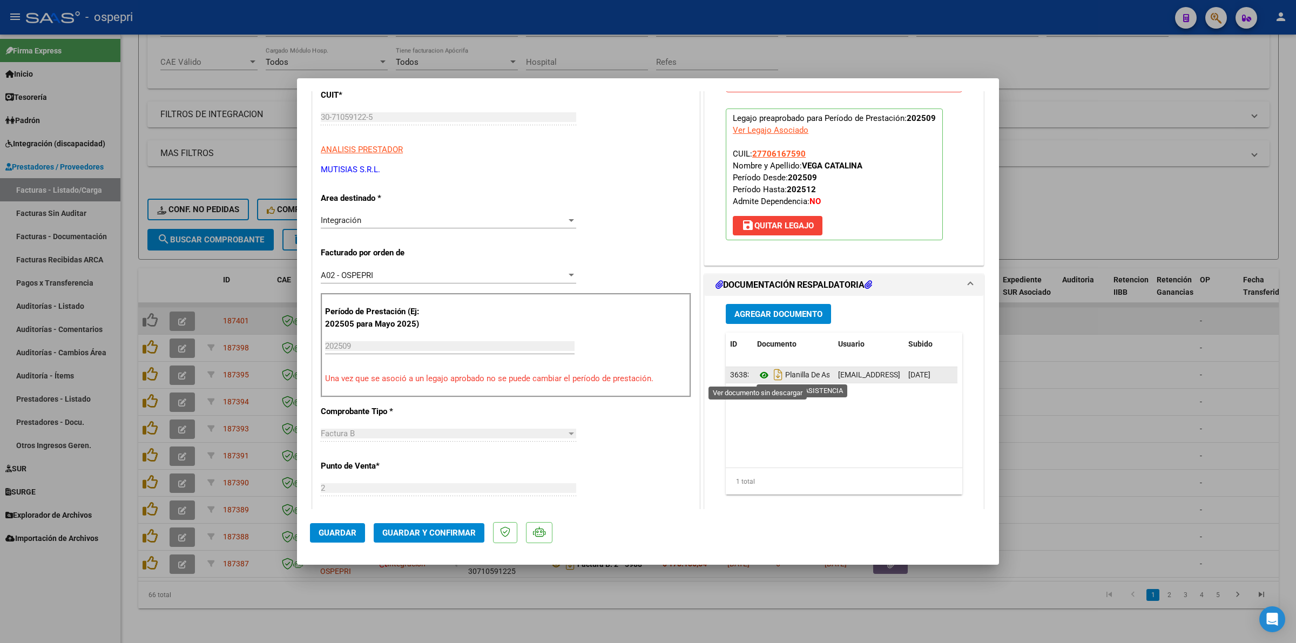
click at [758, 377] on icon at bounding box center [764, 375] width 14 height 13
click at [452, 536] on button "Guardar y Confirmar" at bounding box center [429, 532] width 111 height 19
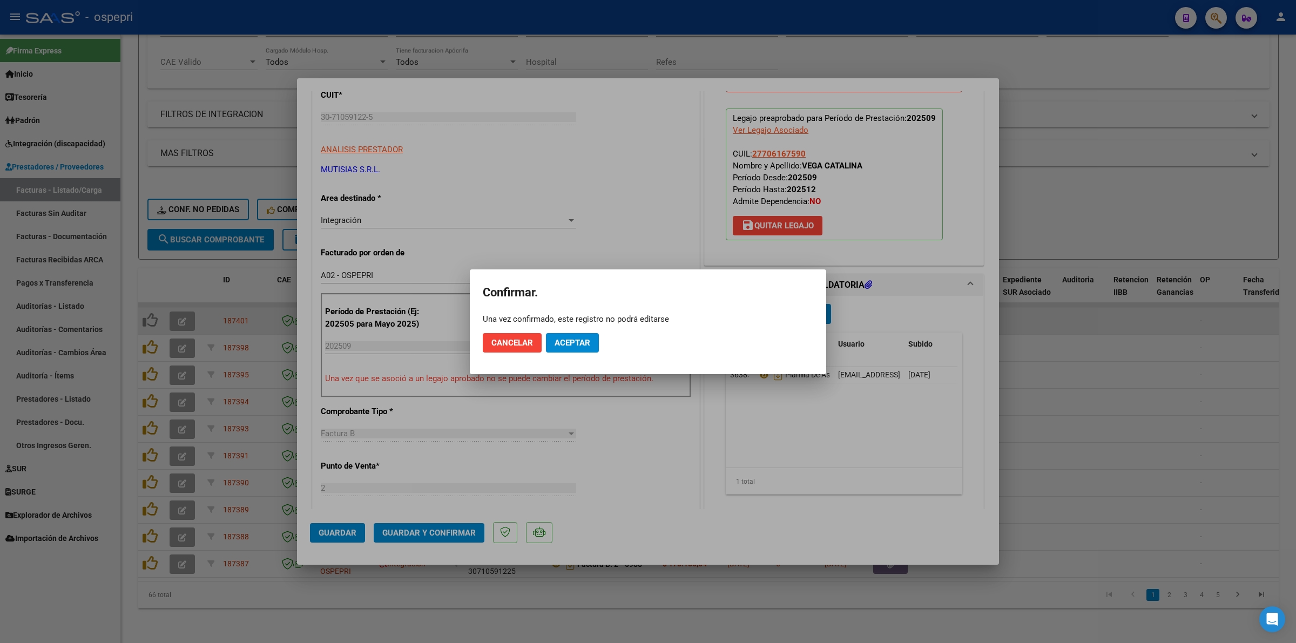
drag, startPoint x: 600, startPoint y: 336, endPoint x: 590, endPoint y: 340, distance: 10.6
click at [598, 338] on mat-dialog-actions "Cancelar Aceptar" at bounding box center [648, 343] width 331 height 37
drag, startPoint x: 590, startPoint y: 340, endPoint x: 658, endPoint y: 11, distance: 335.8
click at [590, 339] on button "Aceptar" at bounding box center [572, 342] width 53 height 19
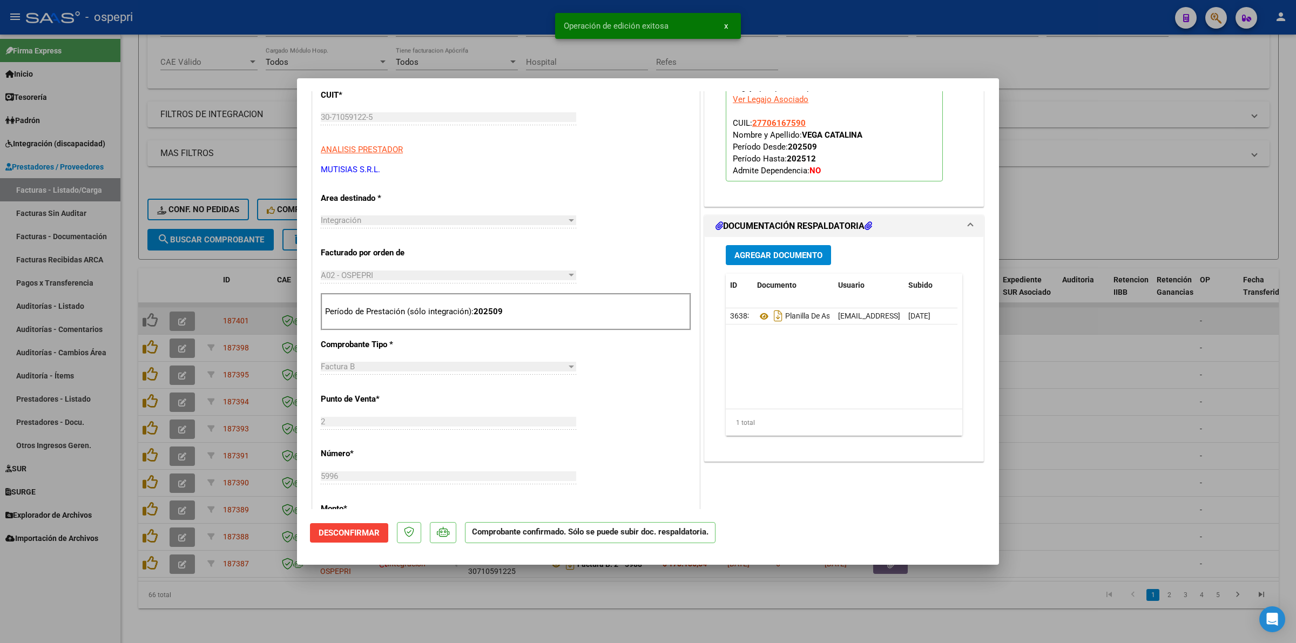
type input "$ 0,00"
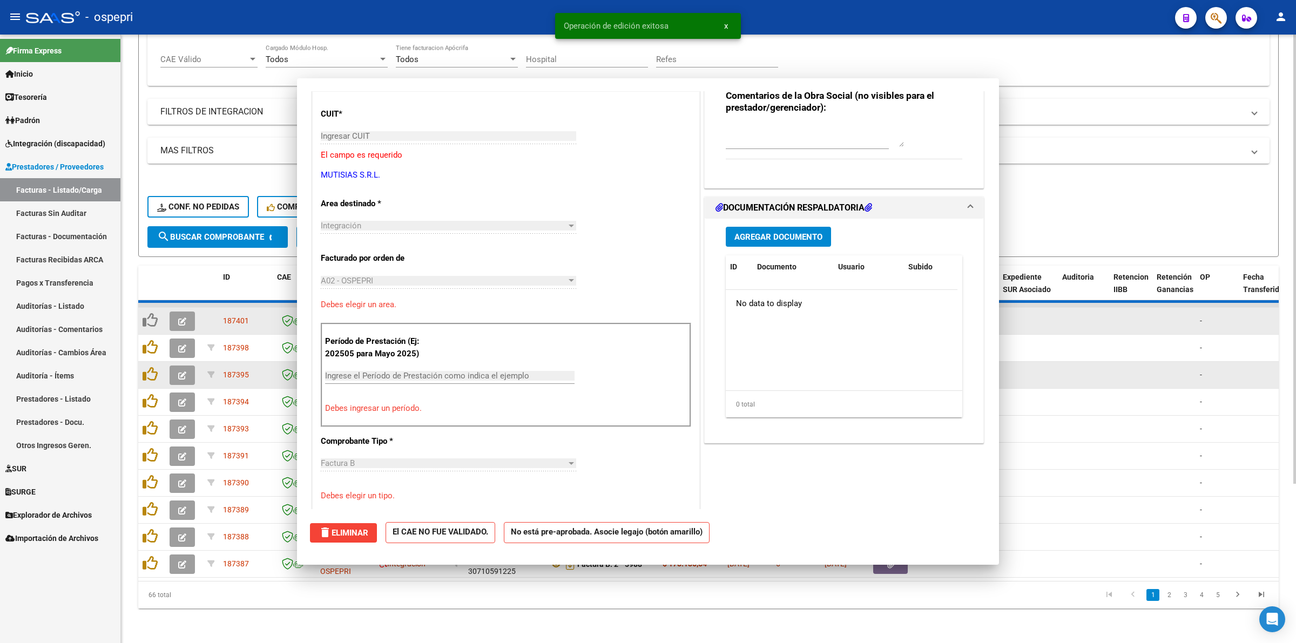
scroll to position [0, 0]
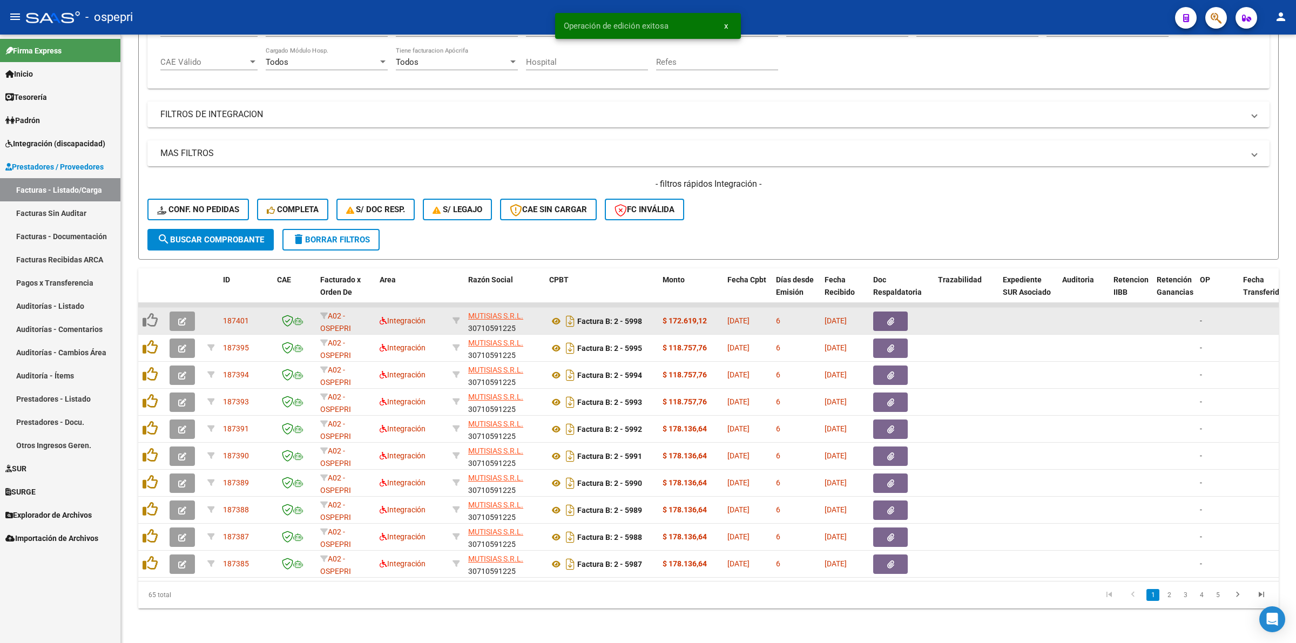
click at [185, 318] on icon "button" at bounding box center [182, 322] width 8 height 8
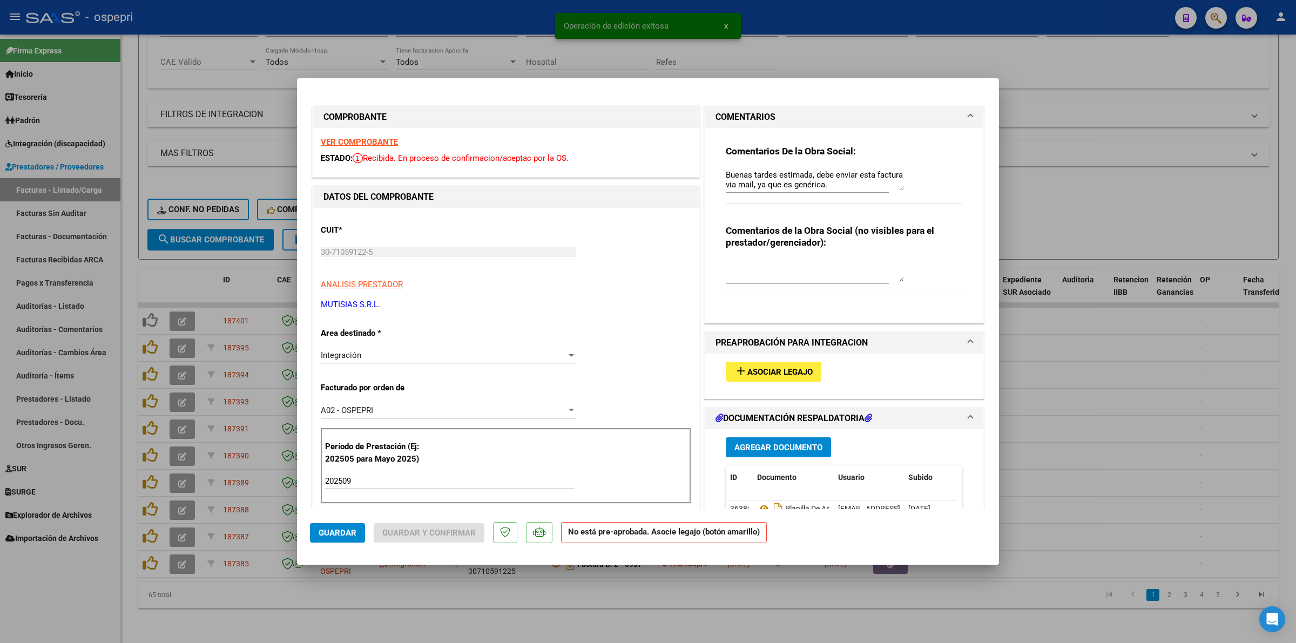
type input "$ 0,00"
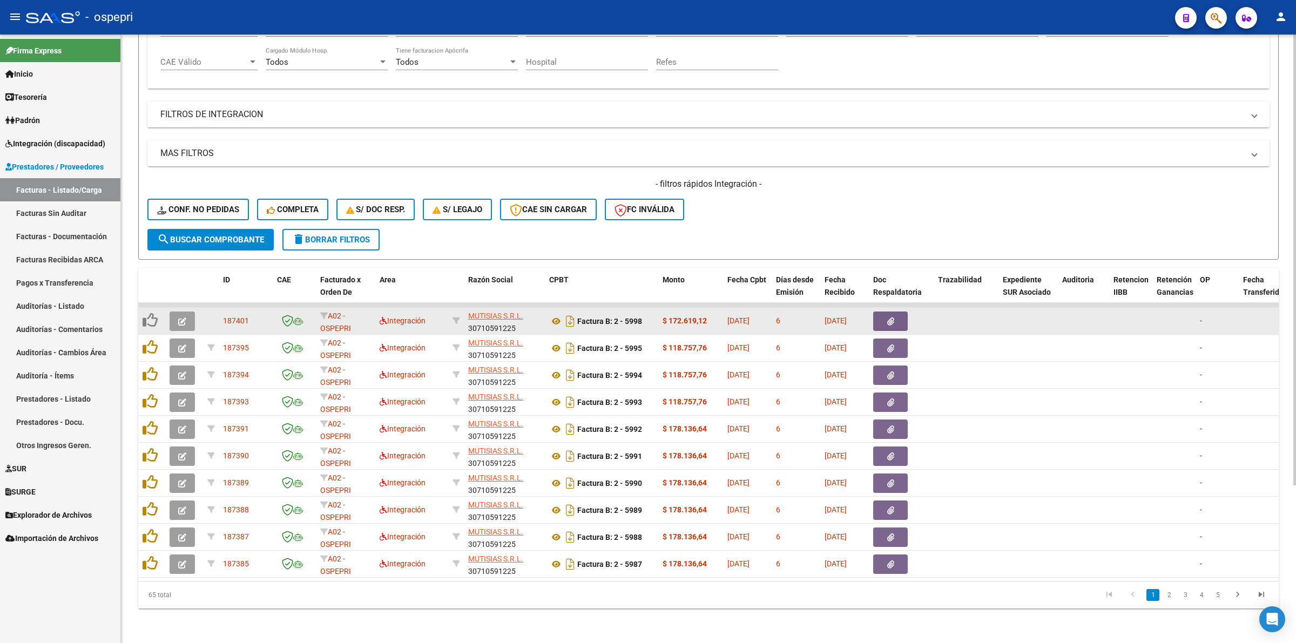
click at [174, 312] on button "button" at bounding box center [182, 321] width 25 height 19
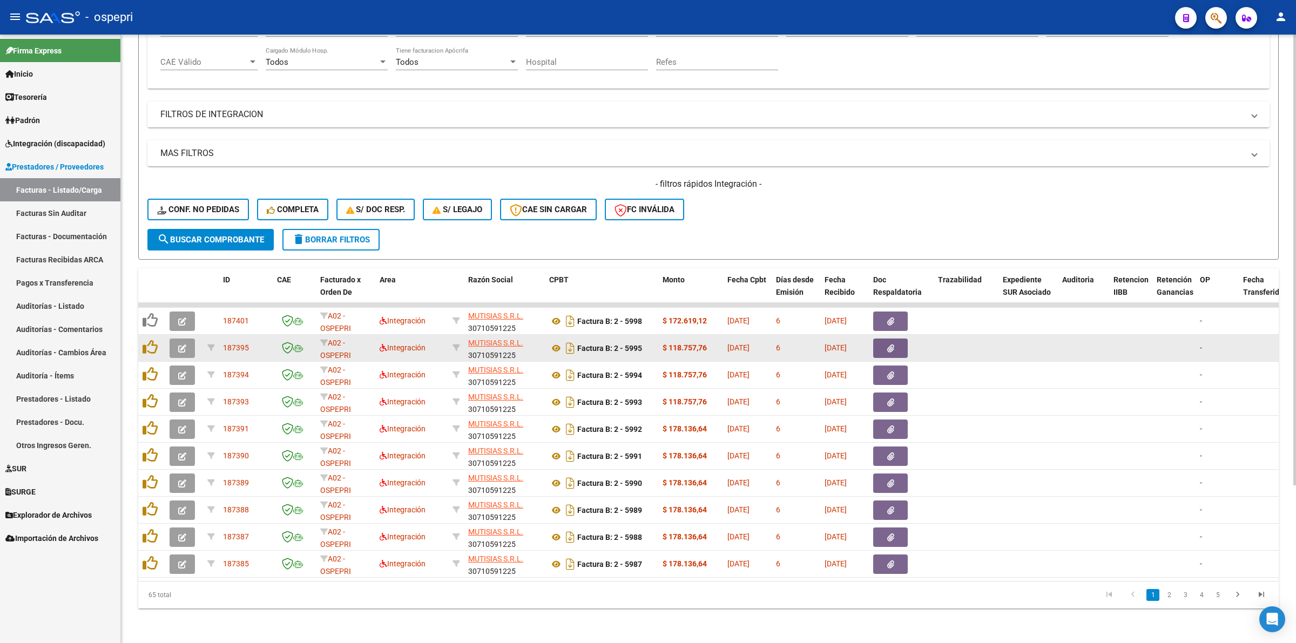
click at [190, 342] on button "button" at bounding box center [182, 348] width 25 height 19
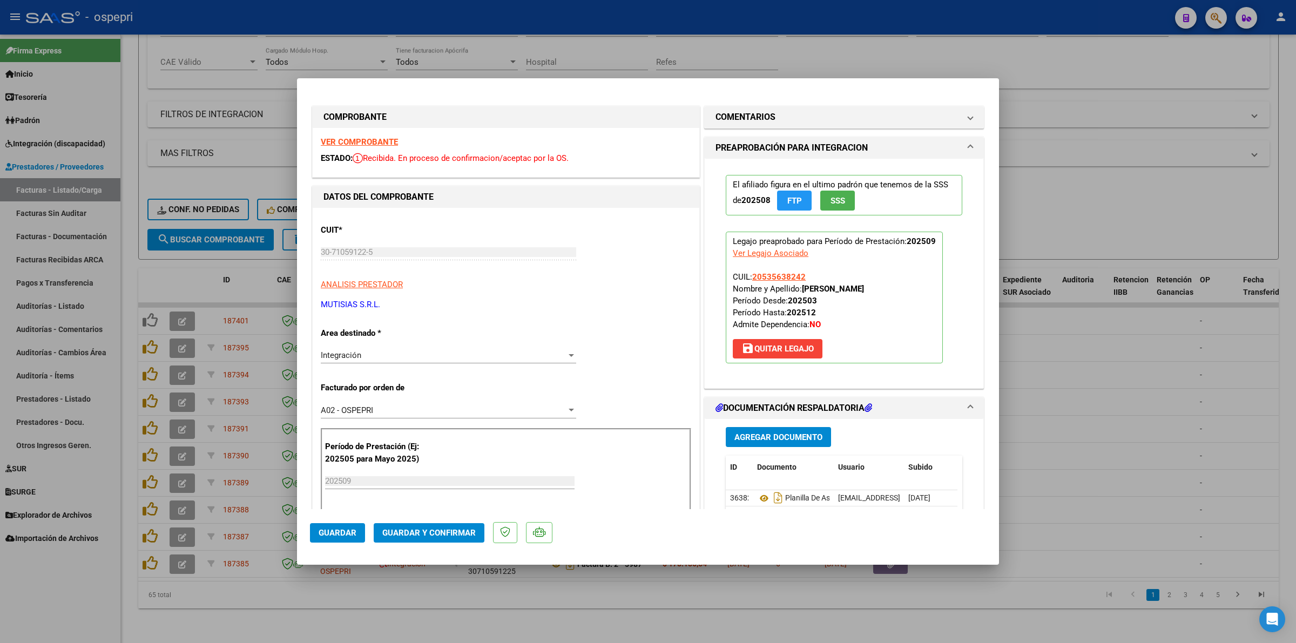
click at [370, 139] on strong "VER COMPROBANTE" at bounding box center [359, 142] width 77 height 10
click at [757, 501] on icon at bounding box center [764, 498] width 14 height 13
click at [449, 533] on span "Guardar y Confirmar" at bounding box center [428, 533] width 93 height 10
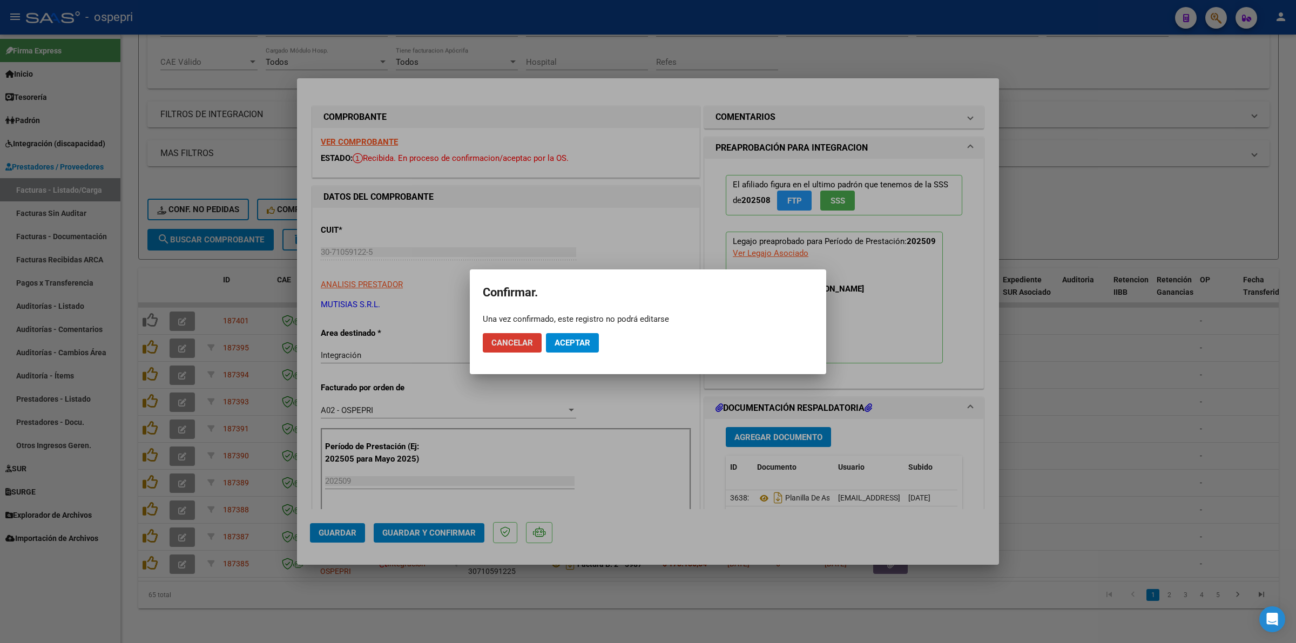
click at [581, 339] on span "Aceptar" at bounding box center [573, 343] width 36 height 10
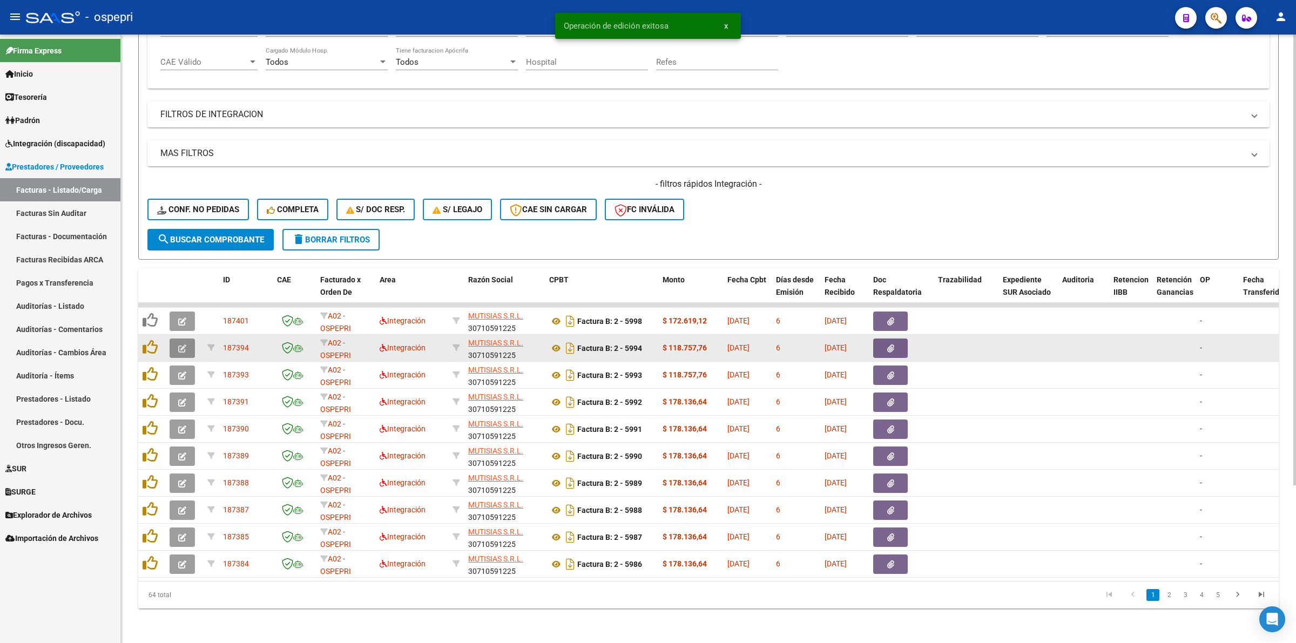
click at [181, 343] on span "button" at bounding box center [182, 348] width 8 height 10
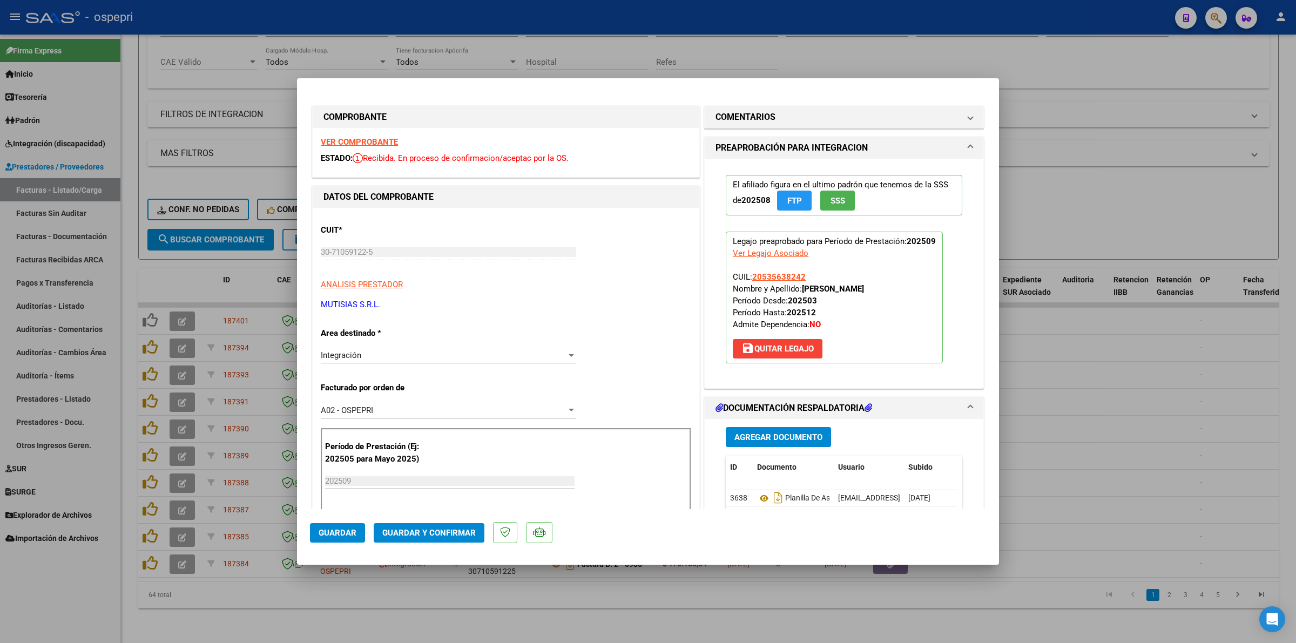
click at [349, 136] on div "VER COMPROBANTE ESTADO: Recibida. En proceso de confirmacion/aceptac por la OS." at bounding box center [506, 152] width 387 height 49
click at [387, 147] on div "VER COMPROBANTE ESTADO: Recibida. En proceso de confirmacion/aceptac por la OS." at bounding box center [506, 152] width 387 height 49
click at [387, 143] on strong "VER COMPROBANTE" at bounding box center [359, 142] width 77 height 10
click at [764, 501] on icon at bounding box center [764, 498] width 14 height 13
click at [463, 530] on span "Guardar y Confirmar" at bounding box center [428, 533] width 93 height 10
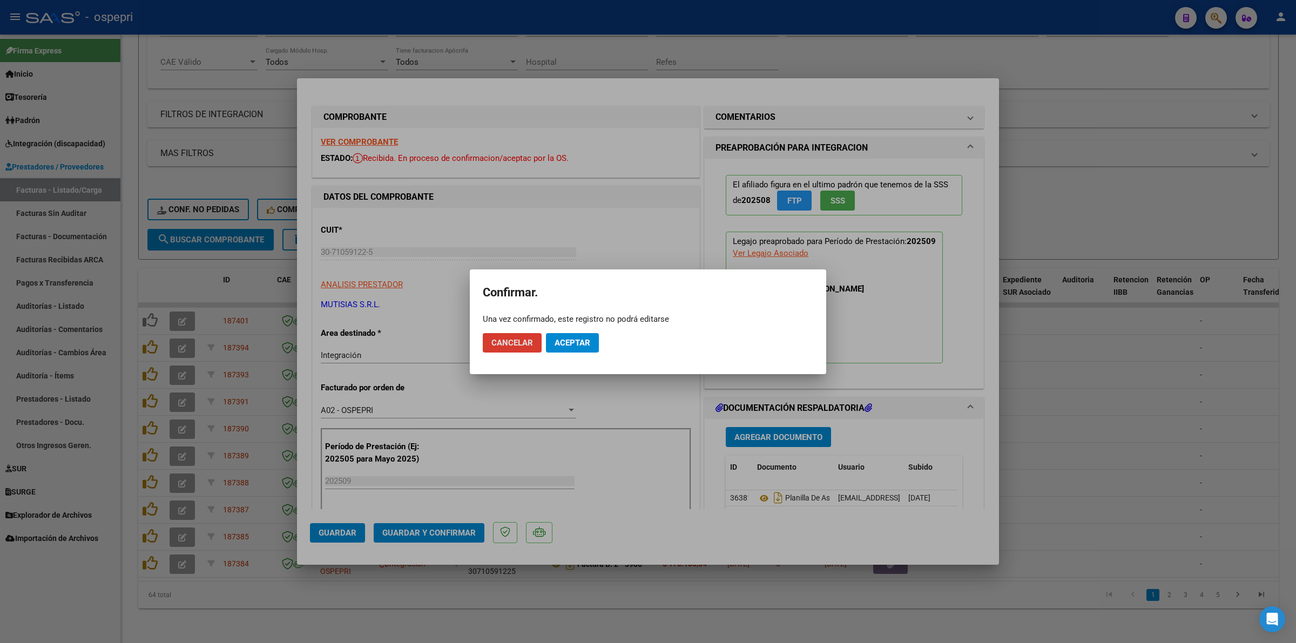
click at [562, 342] on span "Aceptar" at bounding box center [573, 343] width 36 height 10
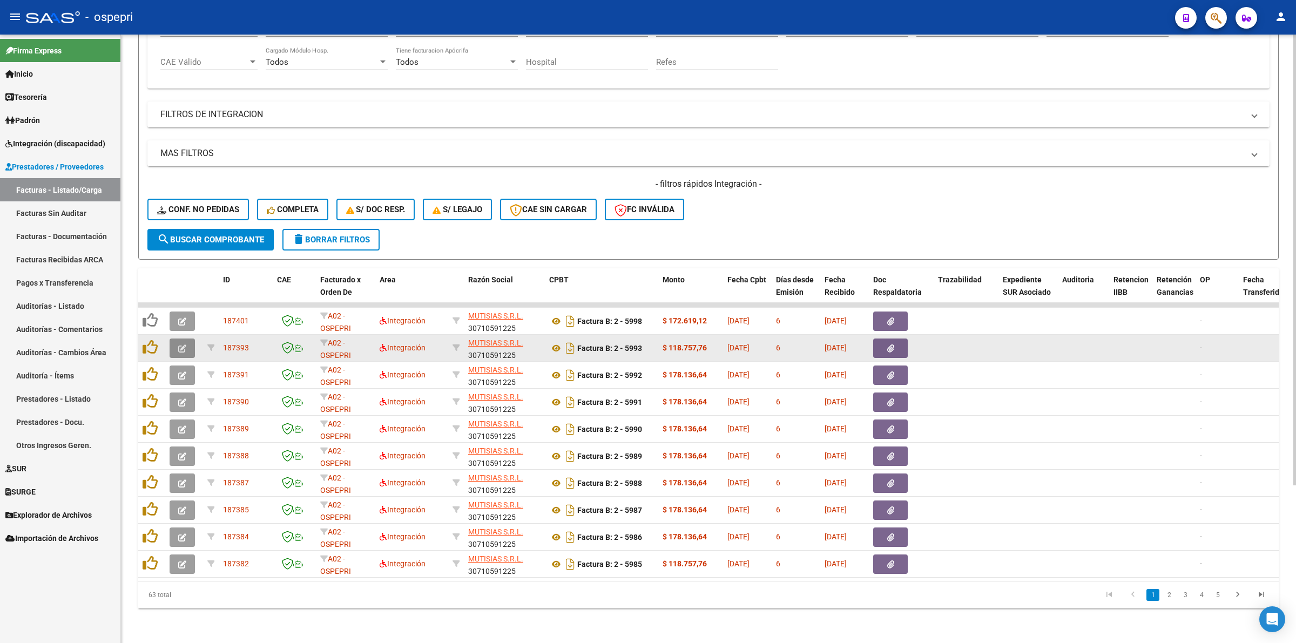
click at [179, 345] on icon "button" at bounding box center [182, 349] width 8 height 8
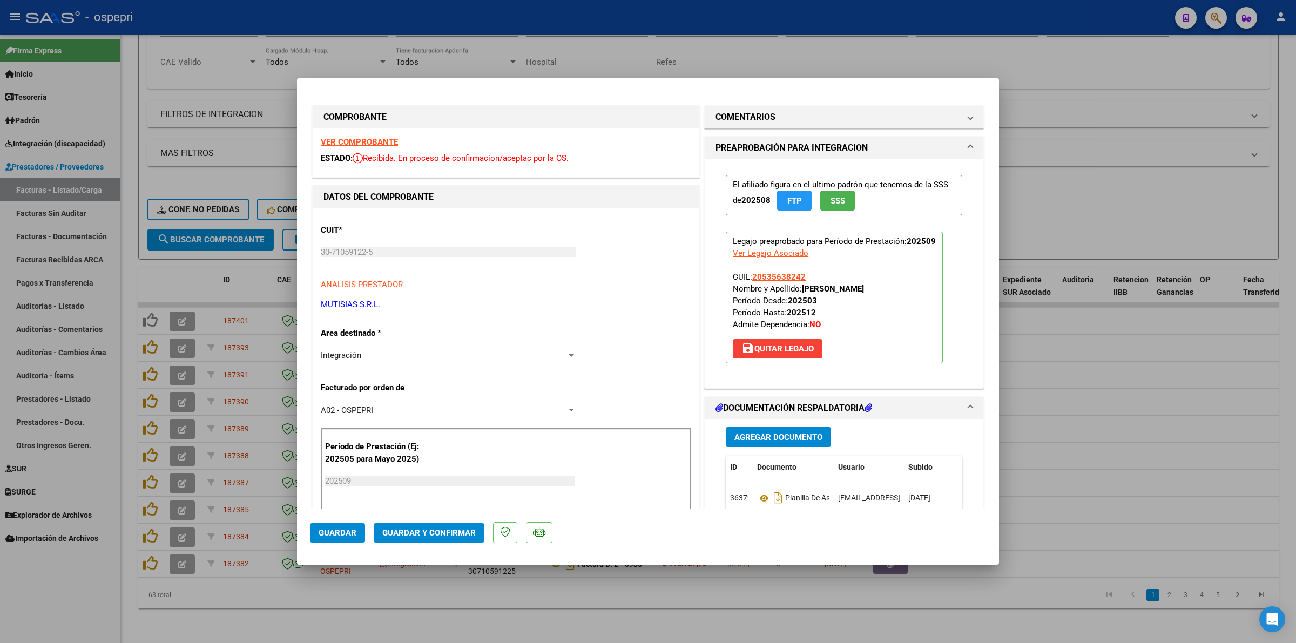
click at [366, 139] on strong "VER COMPROBANTE" at bounding box center [359, 142] width 77 height 10
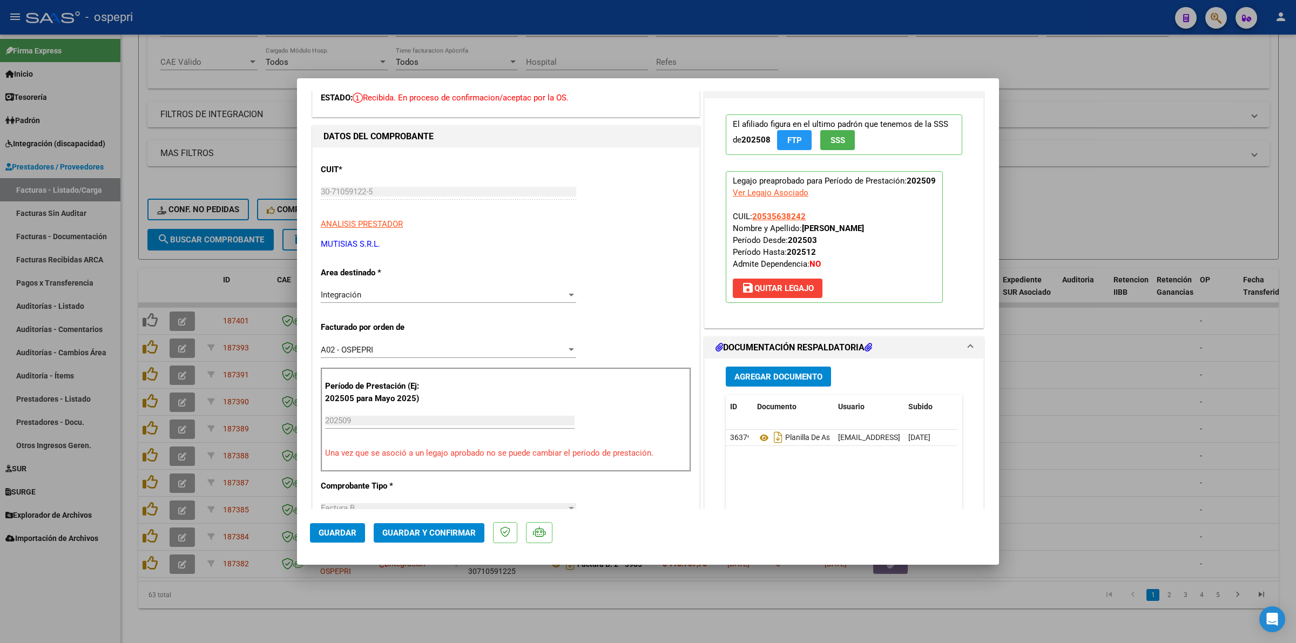
scroll to position [68, 0]
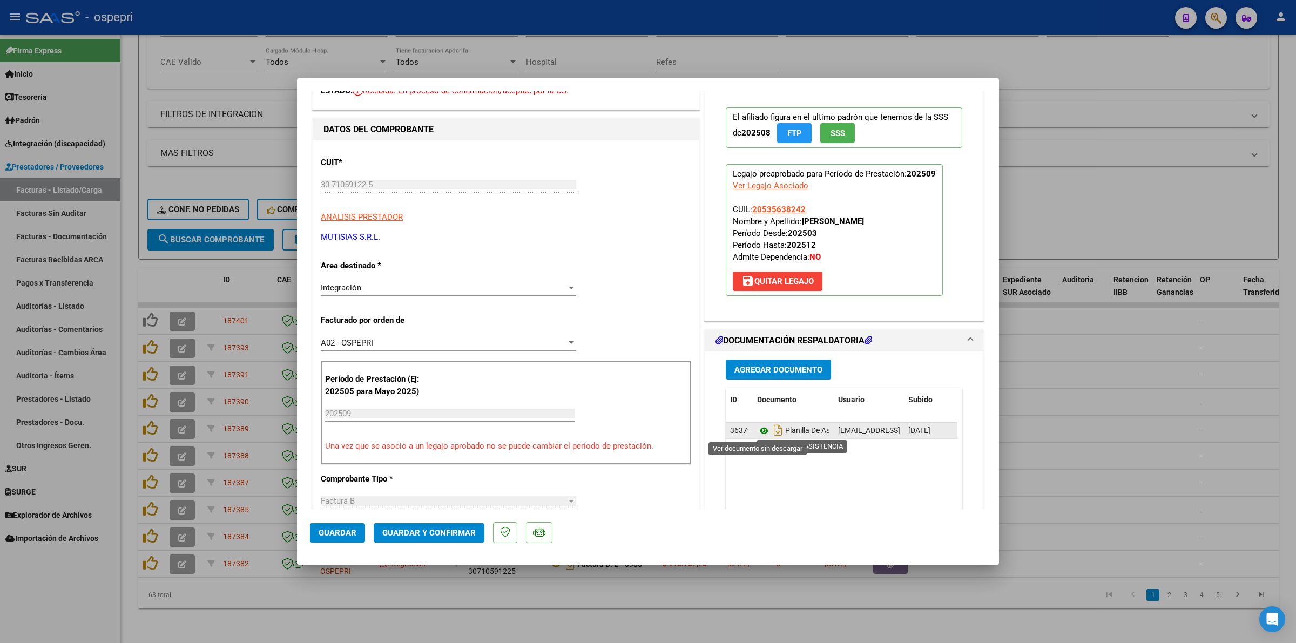
click at [757, 434] on icon at bounding box center [764, 431] width 14 height 13
click at [419, 529] on span "Guardar y Confirmar" at bounding box center [428, 533] width 93 height 10
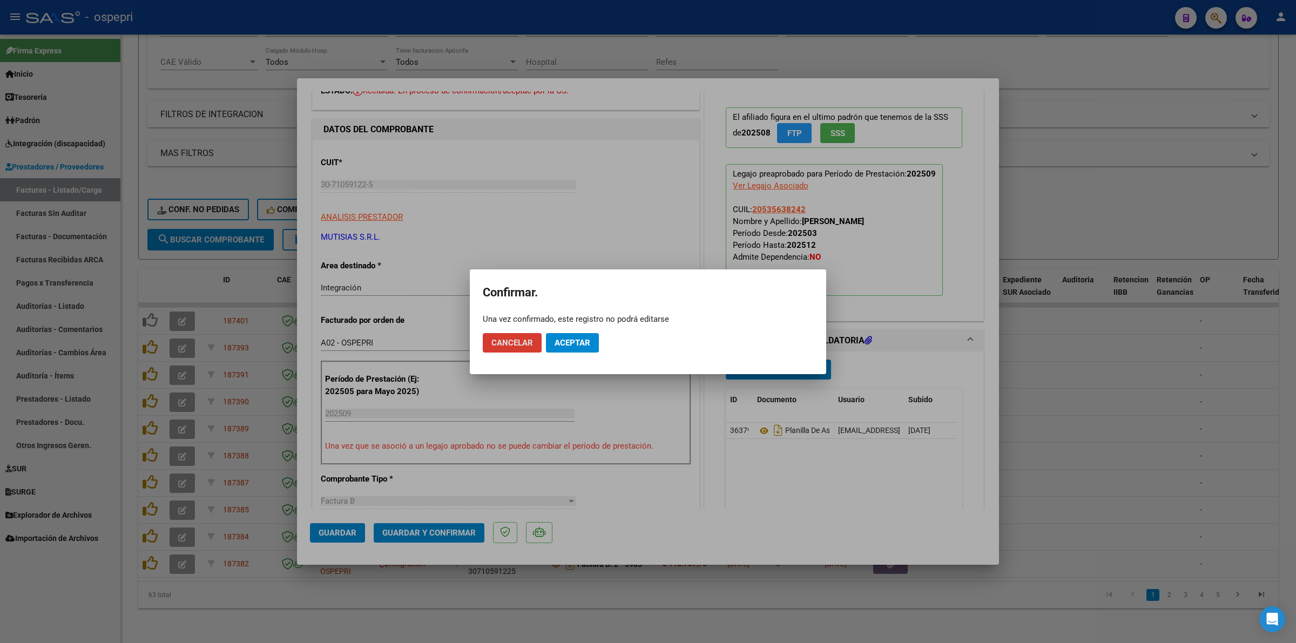
click at [585, 330] on mat-dialog-actions "Cancelar Aceptar" at bounding box center [648, 343] width 331 height 37
click at [585, 341] on span "Aceptar" at bounding box center [573, 343] width 36 height 10
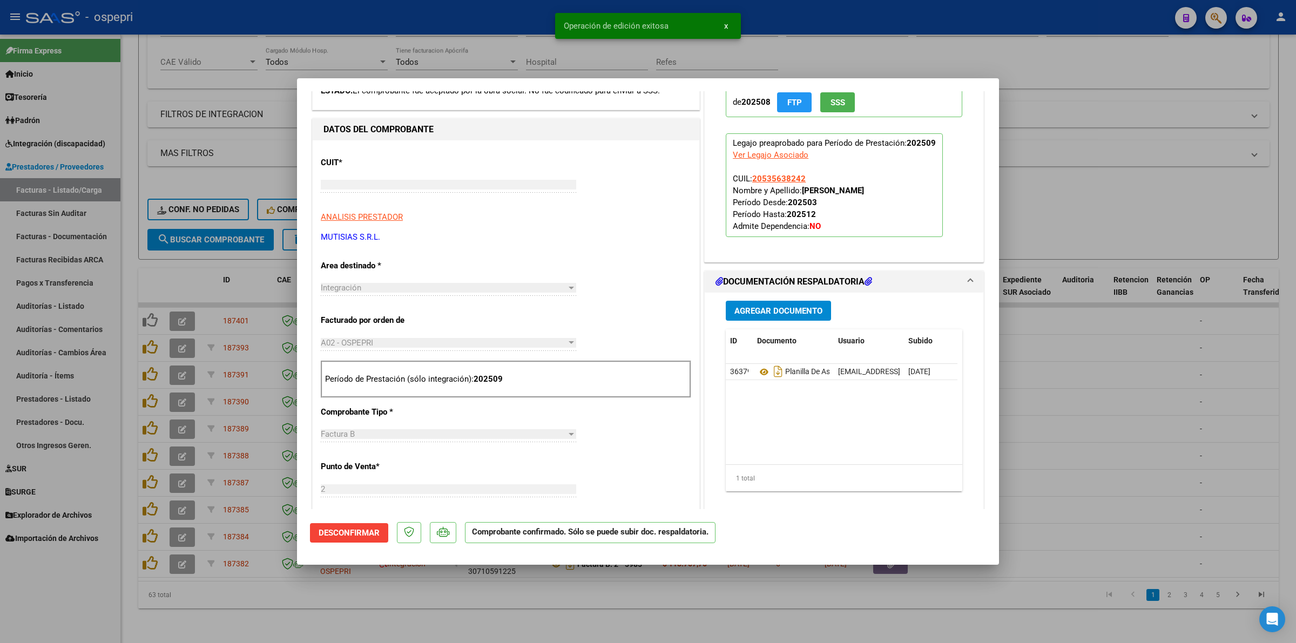
type input "$ 0,00"
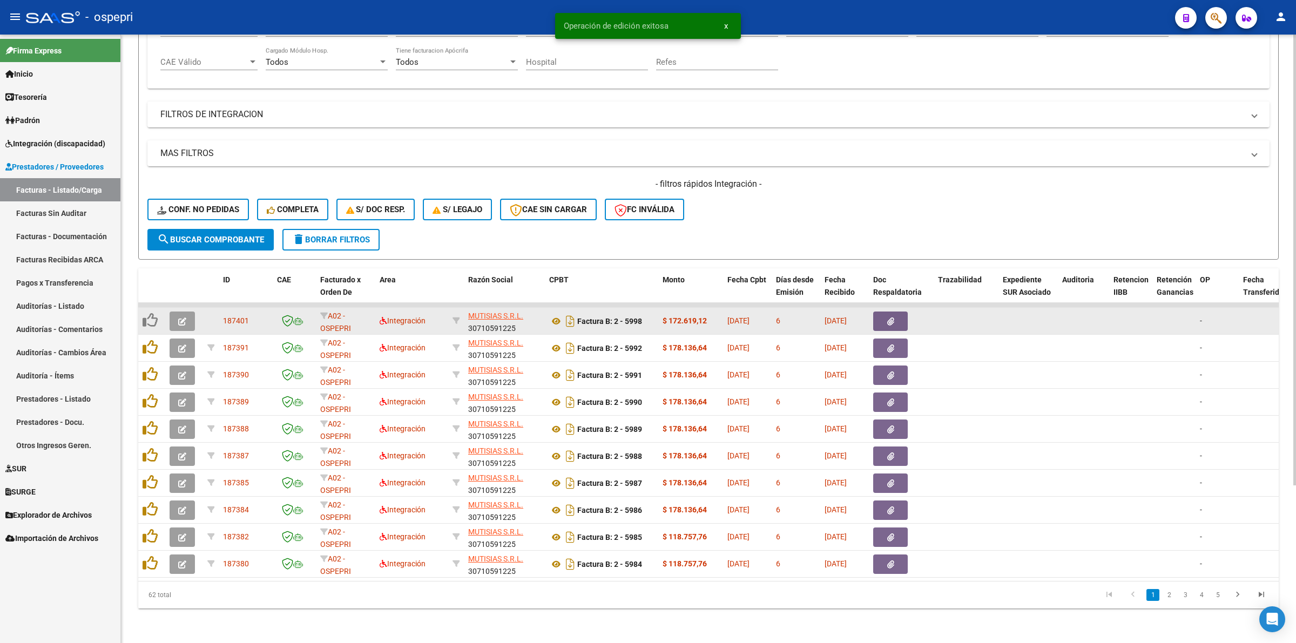
click at [181, 318] on icon "button" at bounding box center [182, 322] width 8 height 8
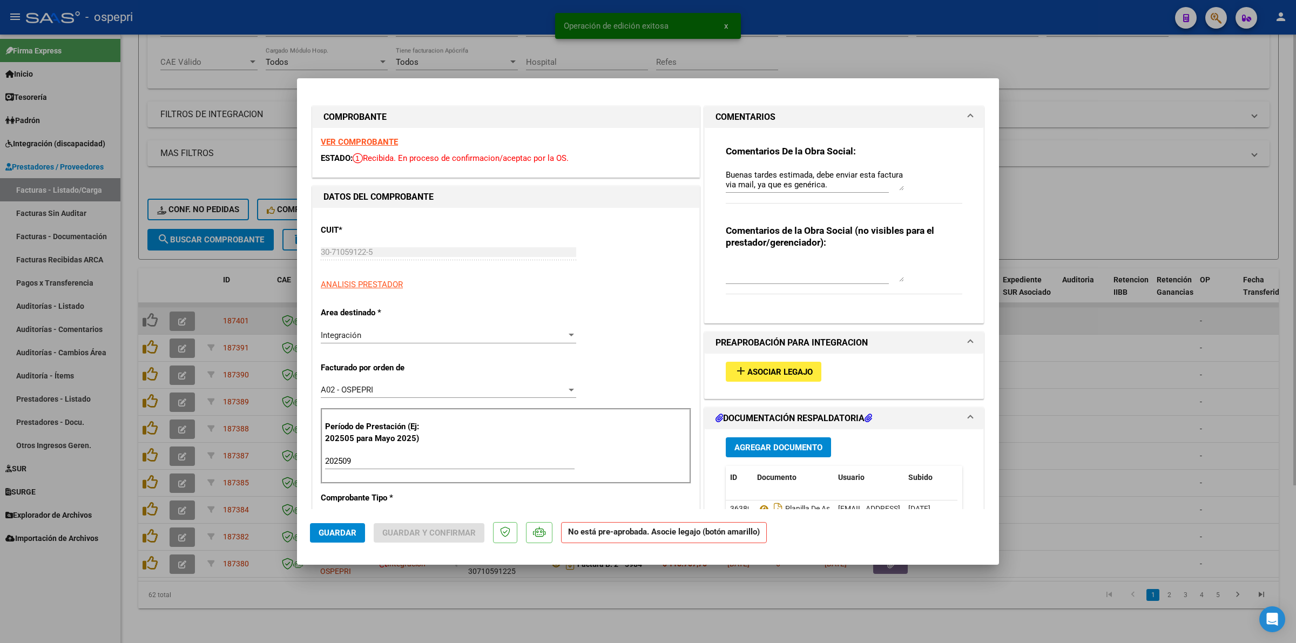
type input "$ 0,00"
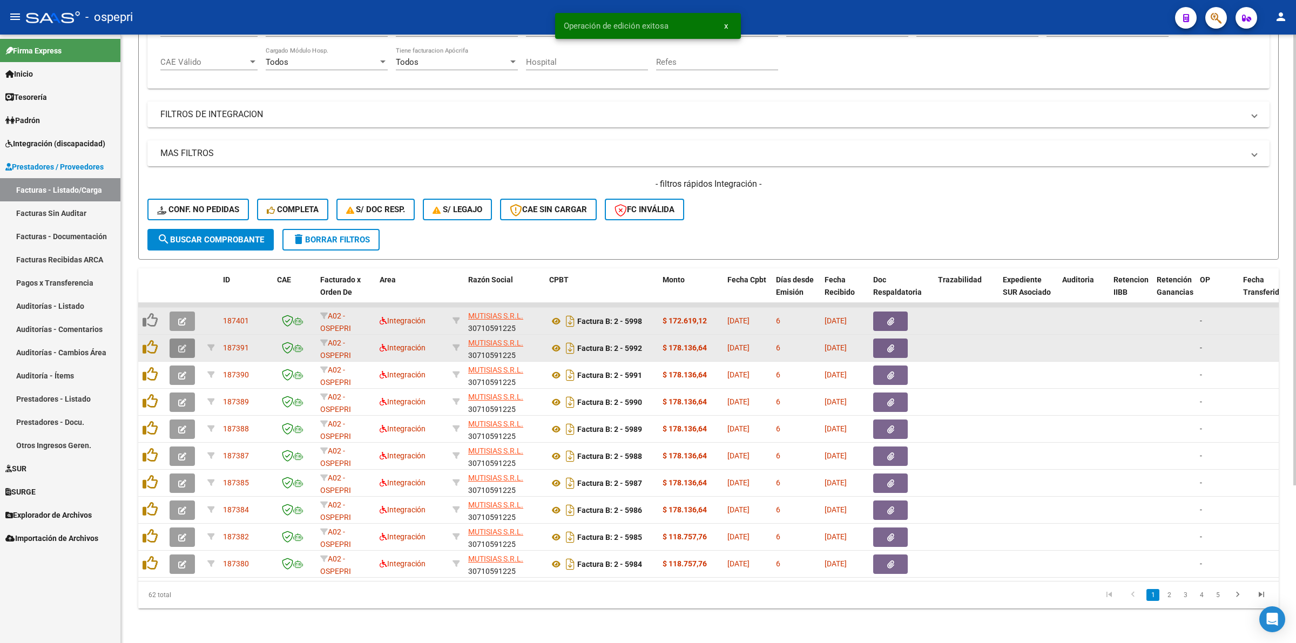
click at [184, 345] on icon "button" at bounding box center [182, 349] width 8 height 8
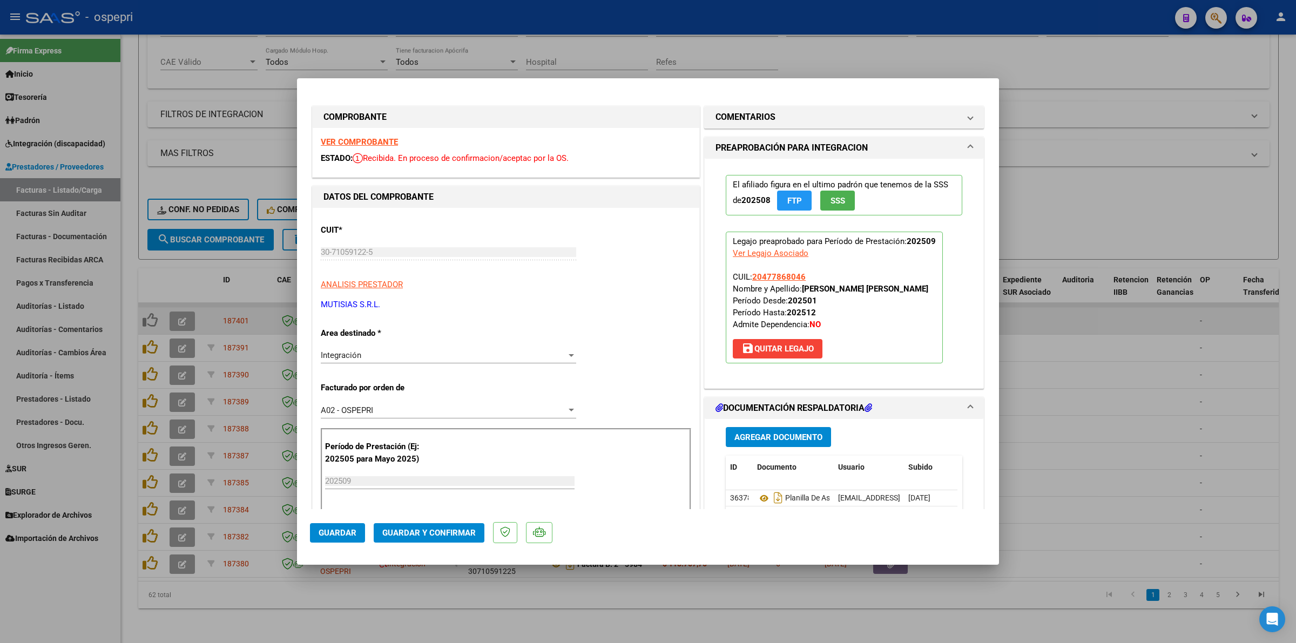
click at [381, 144] on strong "VER COMPROBANTE" at bounding box center [359, 142] width 77 height 10
click at [757, 500] on icon at bounding box center [764, 498] width 14 height 13
click at [438, 525] on button "Guardar y Confirmar" at bounding box center [429, 532] width 111 height 19
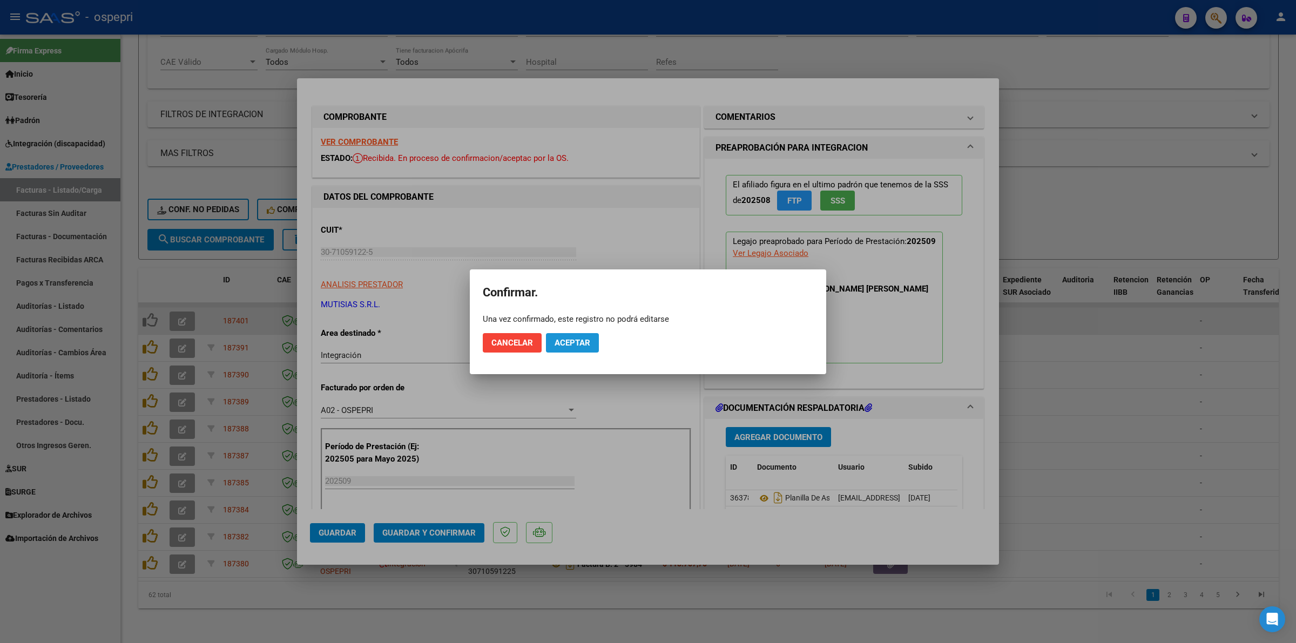
drag, startPoint x: 581, startPoint y: 346, endPoint x: 633, endPoint y: 192, distance: 161.9
click at [581, 343] on span "Aceptar" at bounding box center [573, 343] width 36 height 10
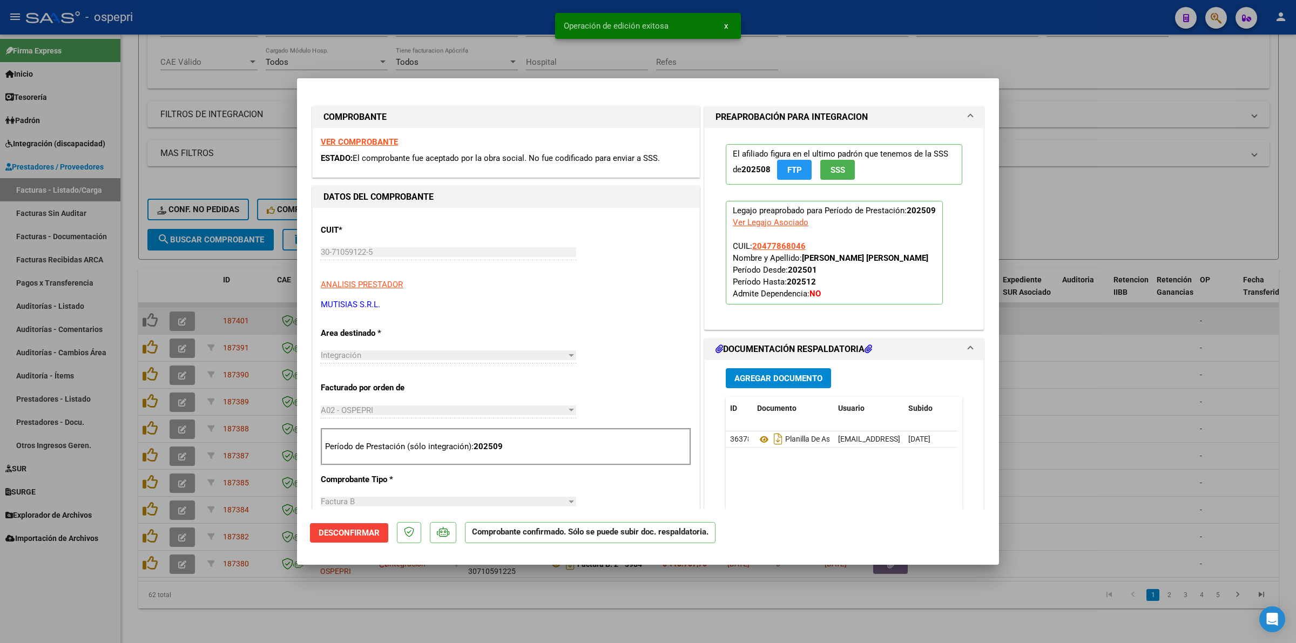
type input "$ 0,00"
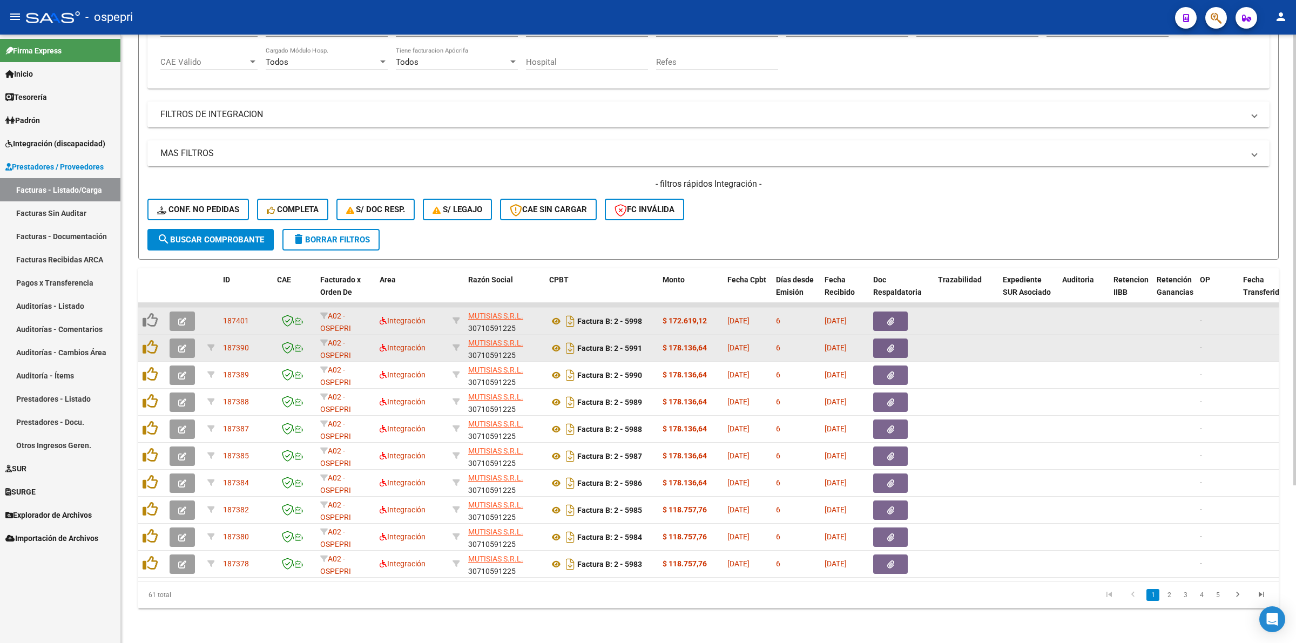
click at [188, 339] on button "button" at bounding box center [182, 348] width 25 height 19
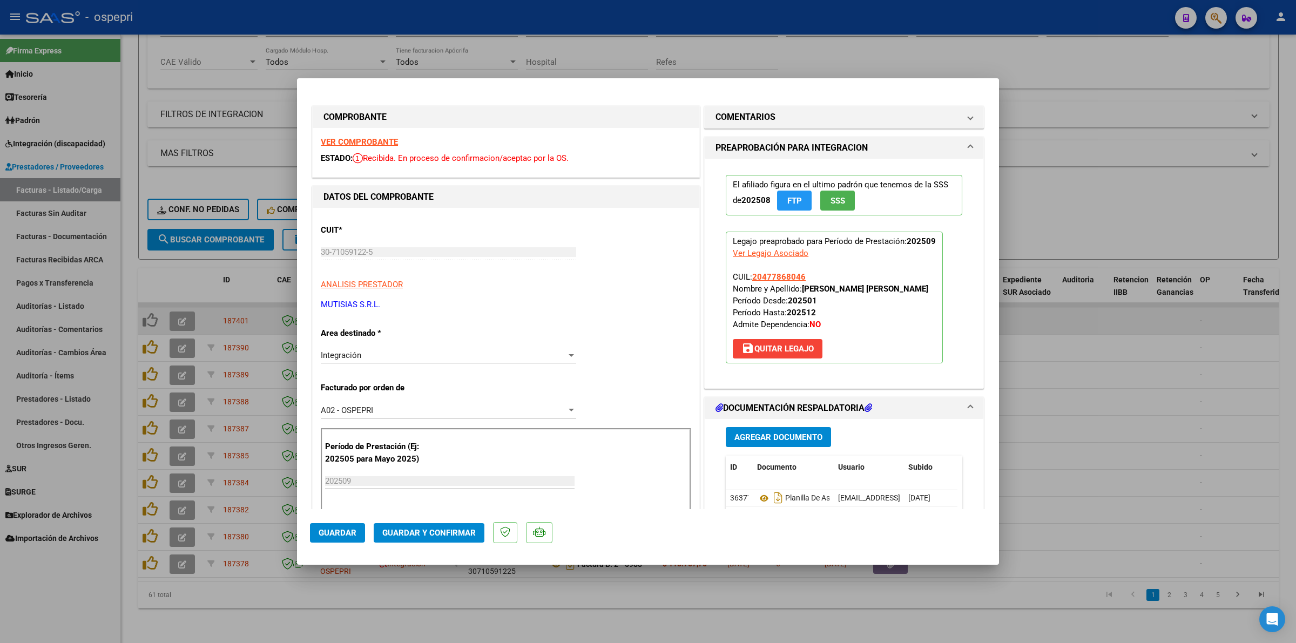
click at [376, 142] on strong "VER COMPROBANTE" at bounding box center [359, 142] width 77 height 10
click at [758, 500] on icon at bounding box center [764, 498] width 14 height 13
drag, startPoint x: 409, startPoint y: 523, endPoint x: 601, endPoint y: 420, distance: 217.5
click at [412, 522] on mat-dialog-actions "Guardar Guardar y Confirmar" at bounding box center [648, 530] width 676 height 43
click at [425, 529] on span "Guardar y Confirmar" at bounding box center [428, 533] width 93 height 10
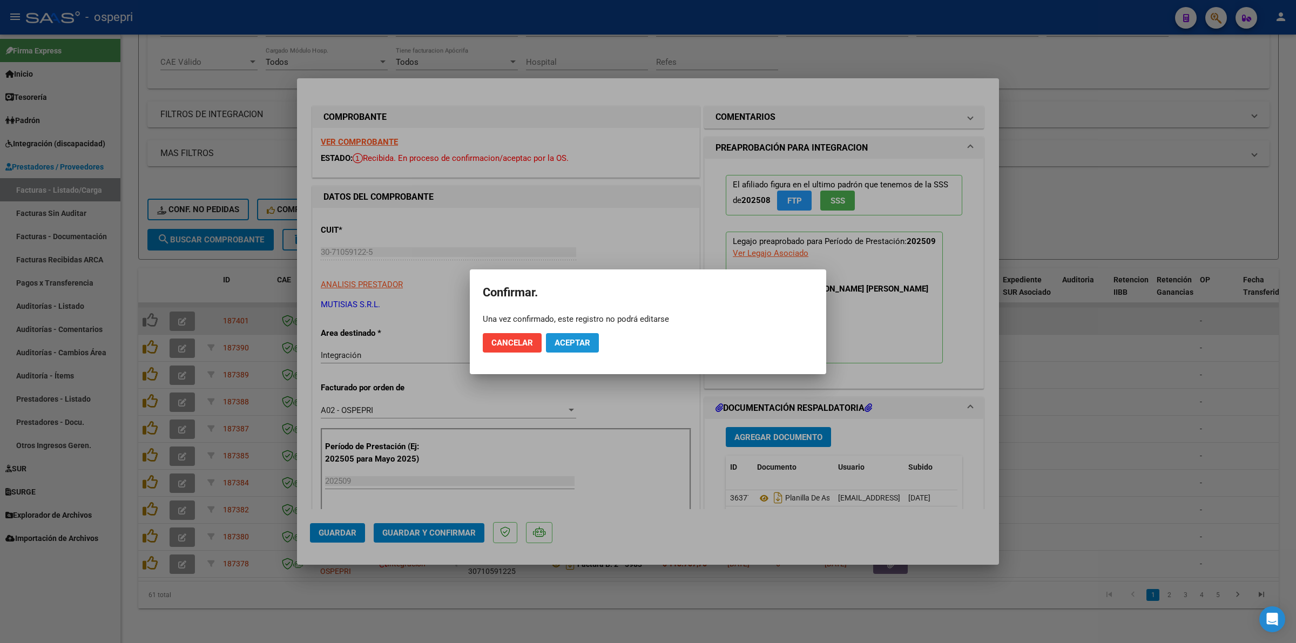
click at [581, 343] on span "Aceptar" at bounding box center [573, 343] width 36 height 10
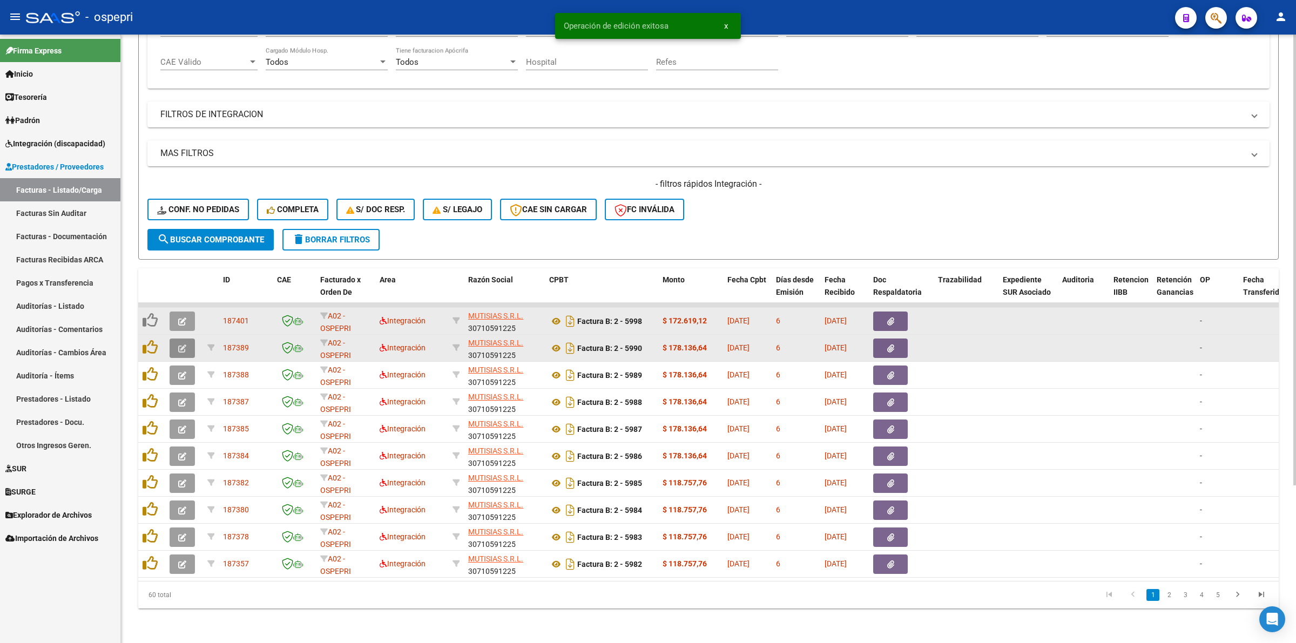
click at [183, 339] on button "button" at bounding box center [182, 348] width 25 height 19
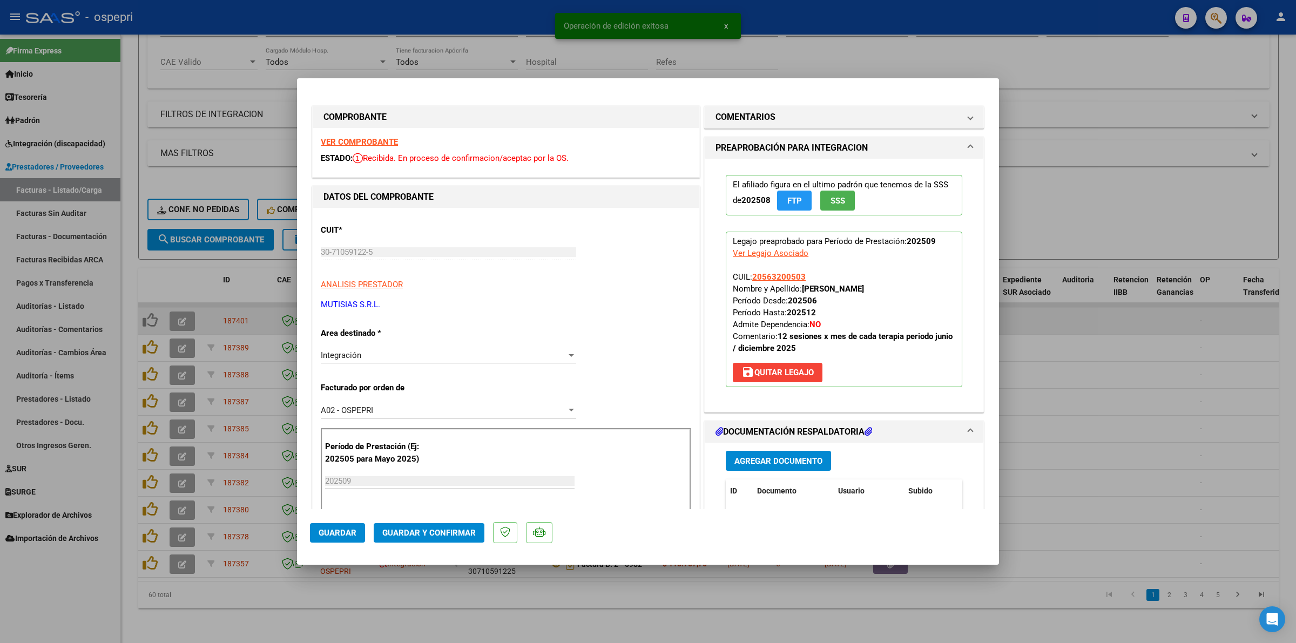
click at [368, 139] on strong "VER COMPROBANTE" at bounding box center [359, 142] width 77 height 10
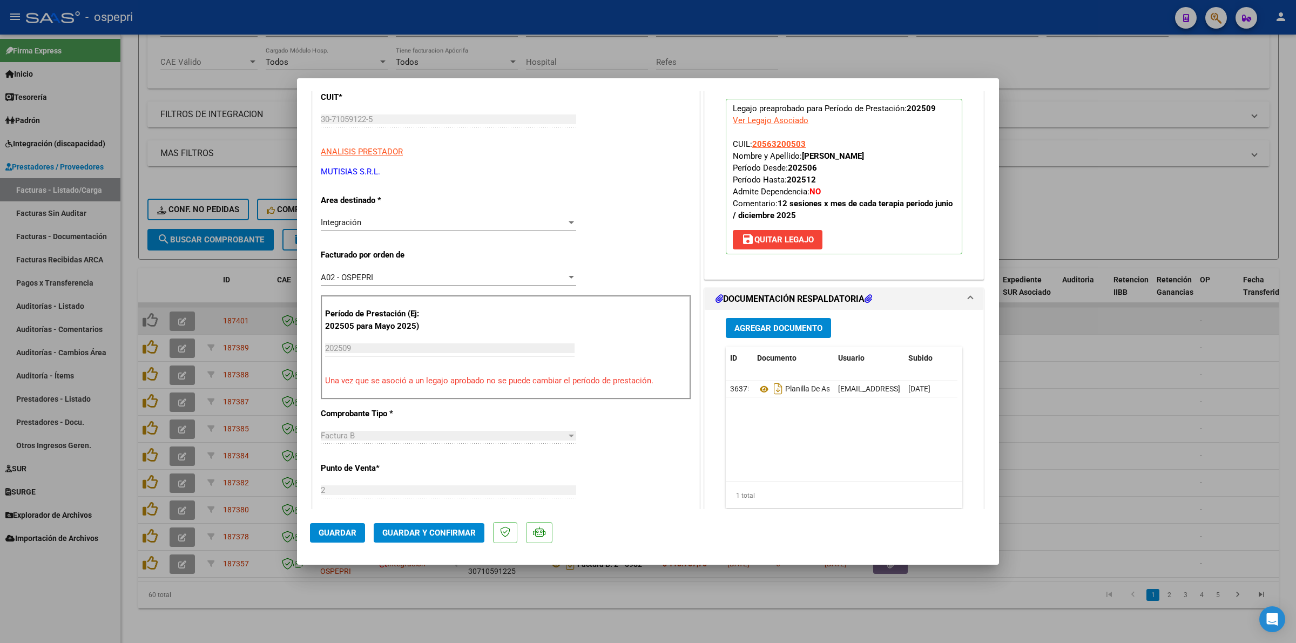
scroll to position [135, 0]
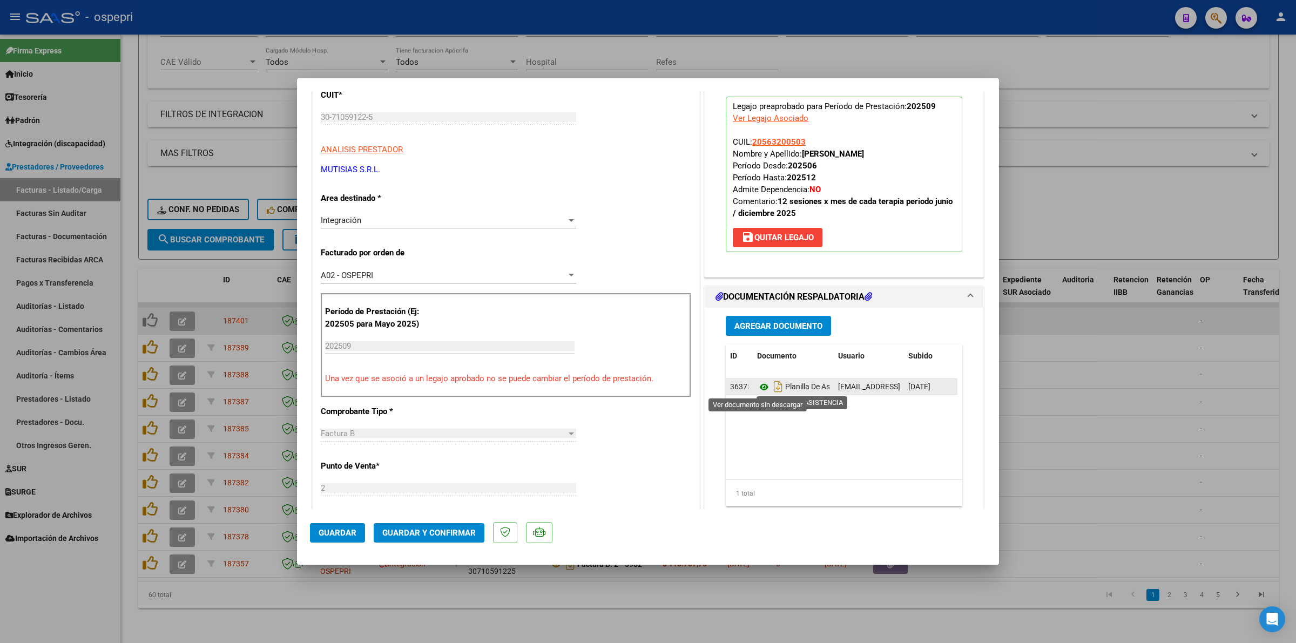
click at [757, 389] on icon at bounding box center [764, 387] width 14 height 13
click at [439, 533] on span "Guardar y Confirmar" at bounding box center [428, 533] width 93 height 10
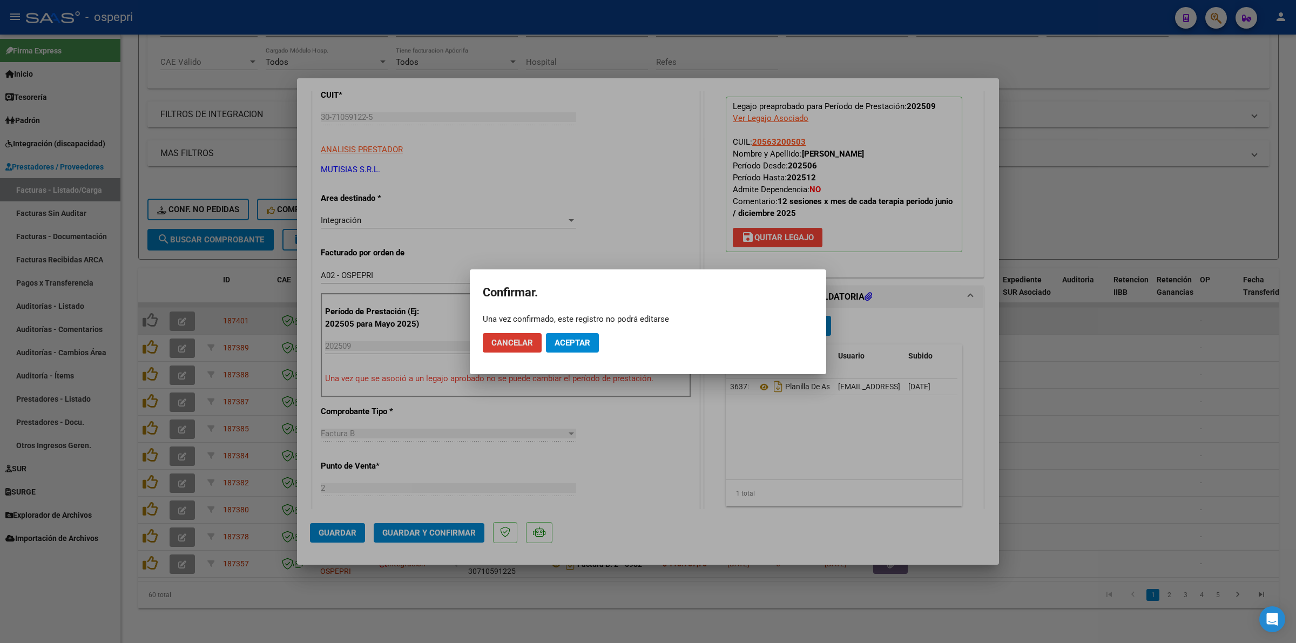
drag, startPoint x: 584, startPoint y: 348, endPoint x: 603, endPoint y: 322, distance: 32.2
click at [584, 347] on button "Aceptar" at bounding box center [572, 342] width 53 height 19
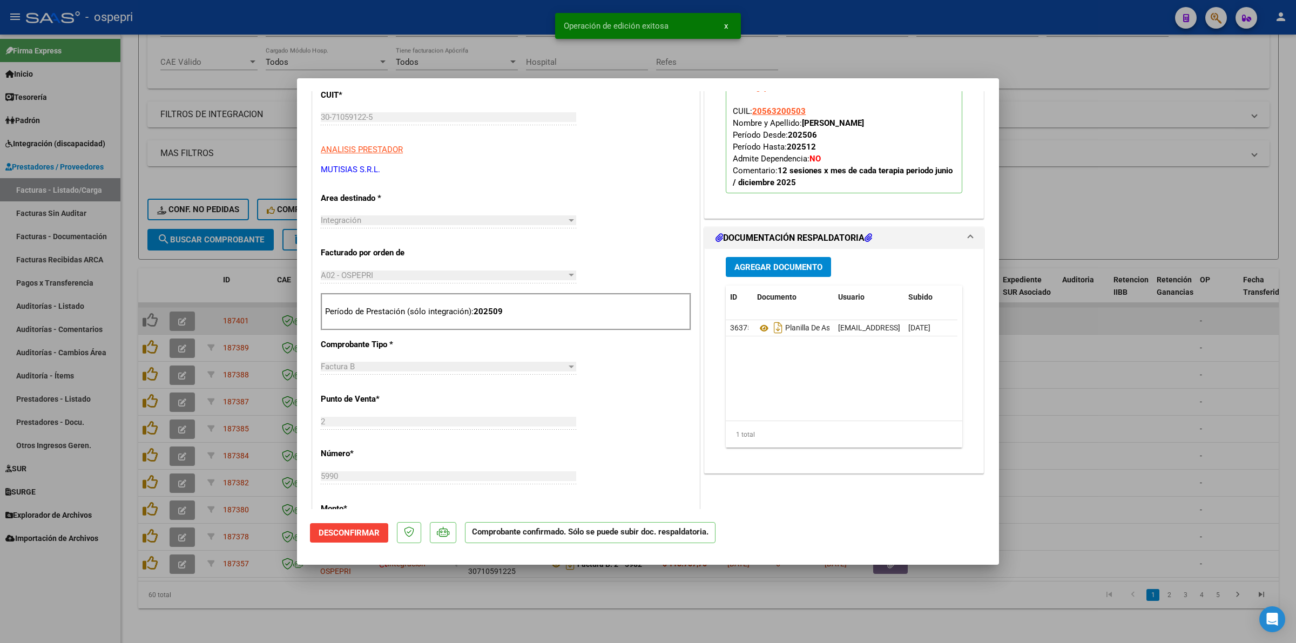
type input "$ 0,00"
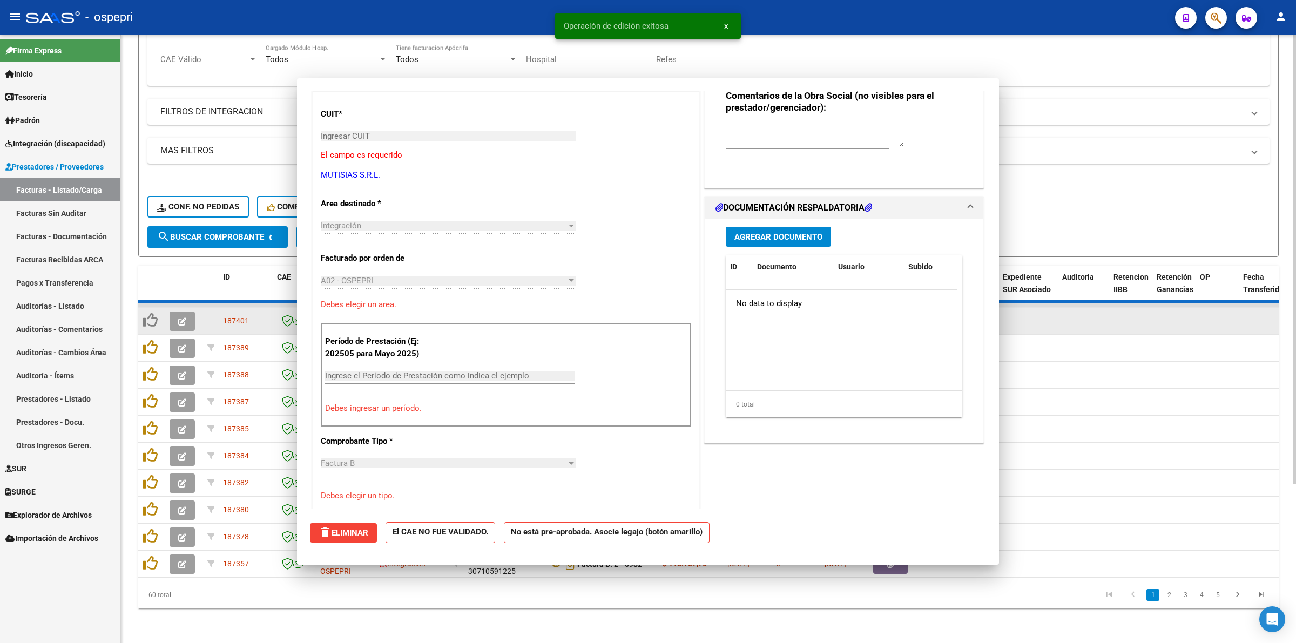
scroll to position [154, 0]
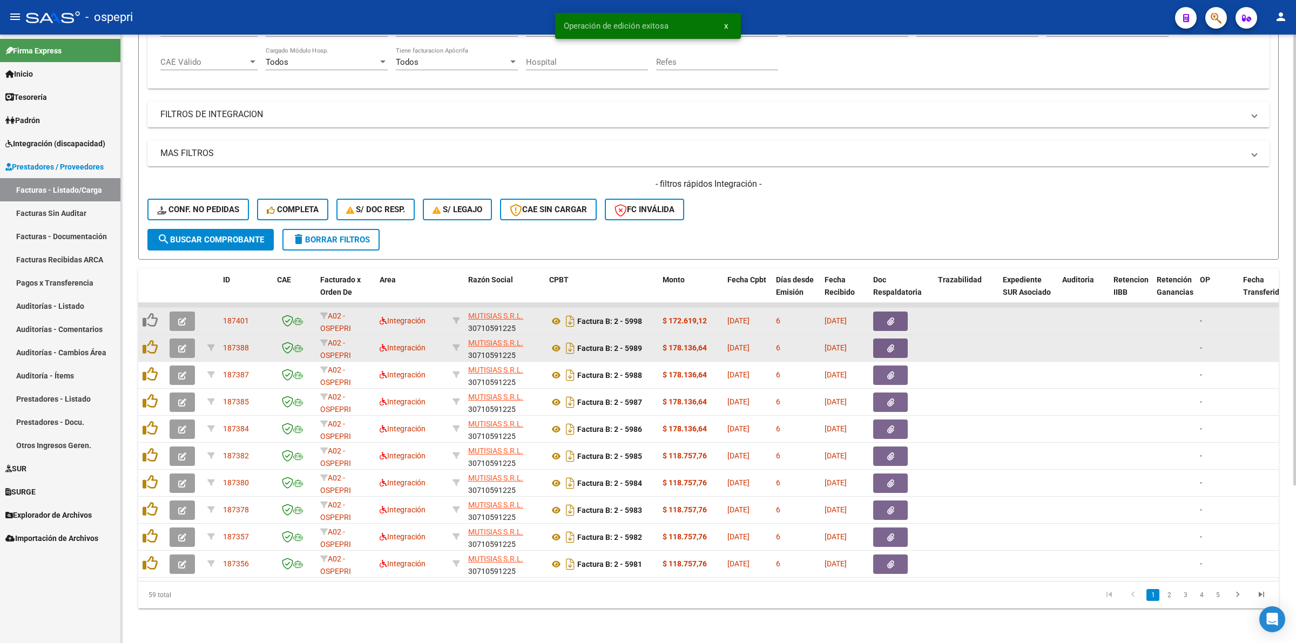
click at [180, 345] on icon "button" at bounding box center [182, 349] width 8 height 8
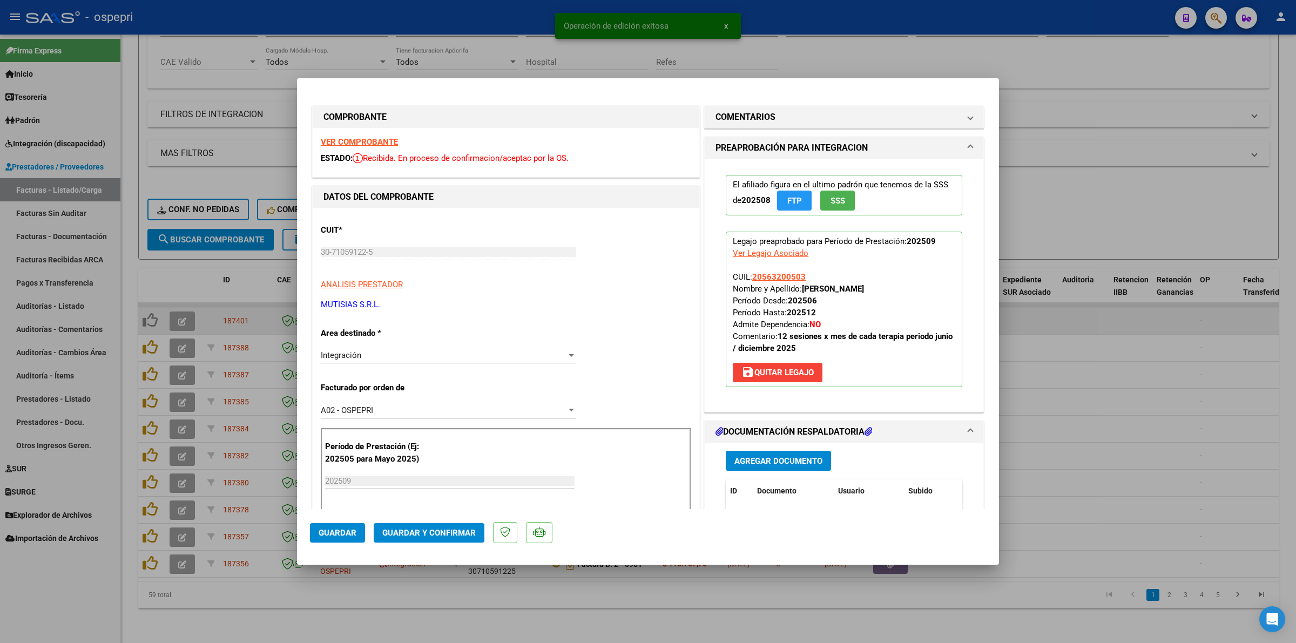
click at [335, 142] on strong "VER COMPROBANTE" at bounding box center [359, 142] width 77 height 10
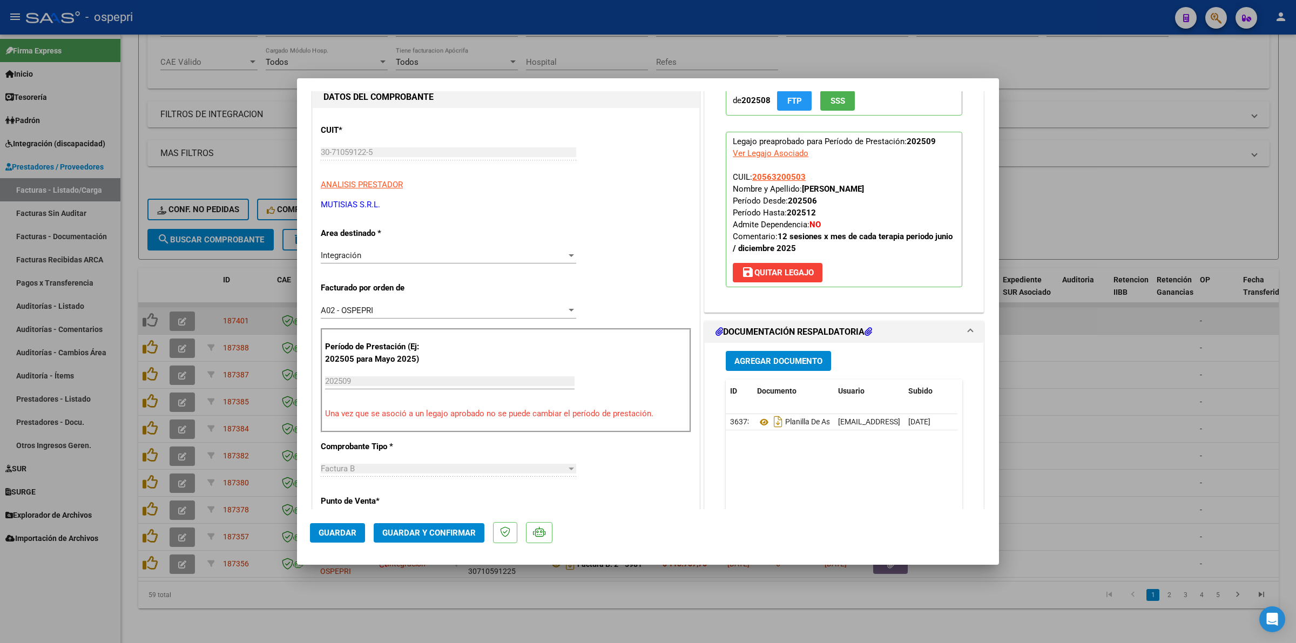
scroll to position [135, 0]
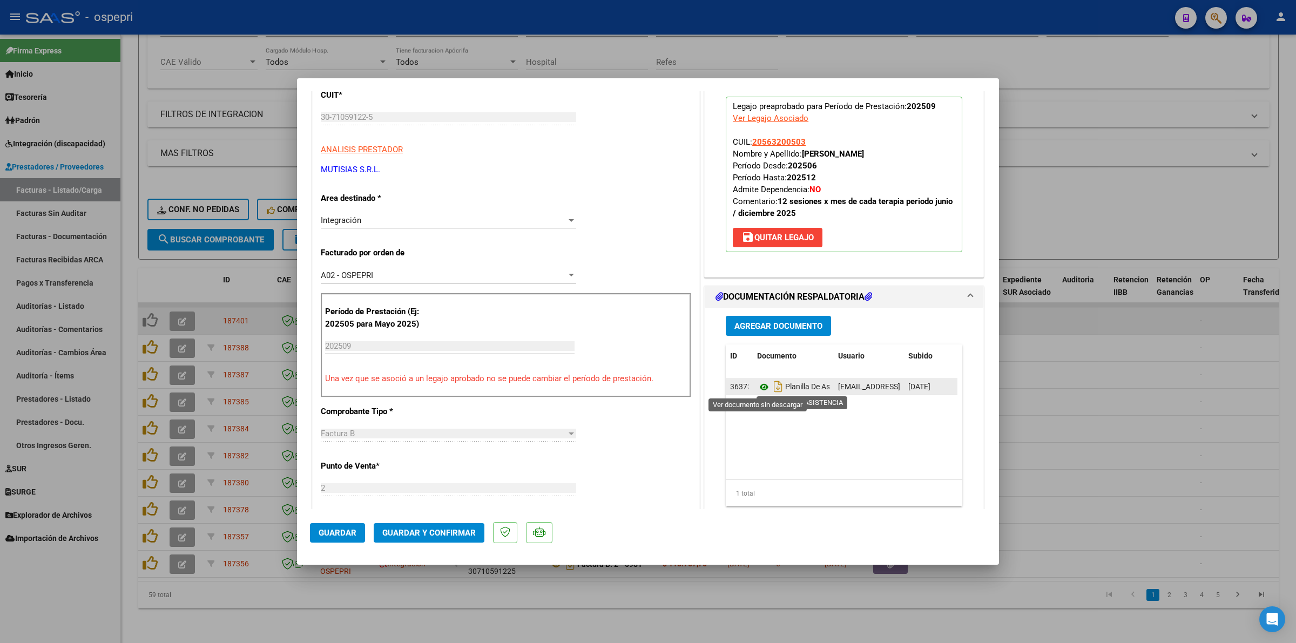
click at [757, 385] on icon at bounding box center [764, 387] width 14 height 13
click at [443, 536] on span "Guardar y Confirmar" at bounding box center [428, 533] width 93 height 10
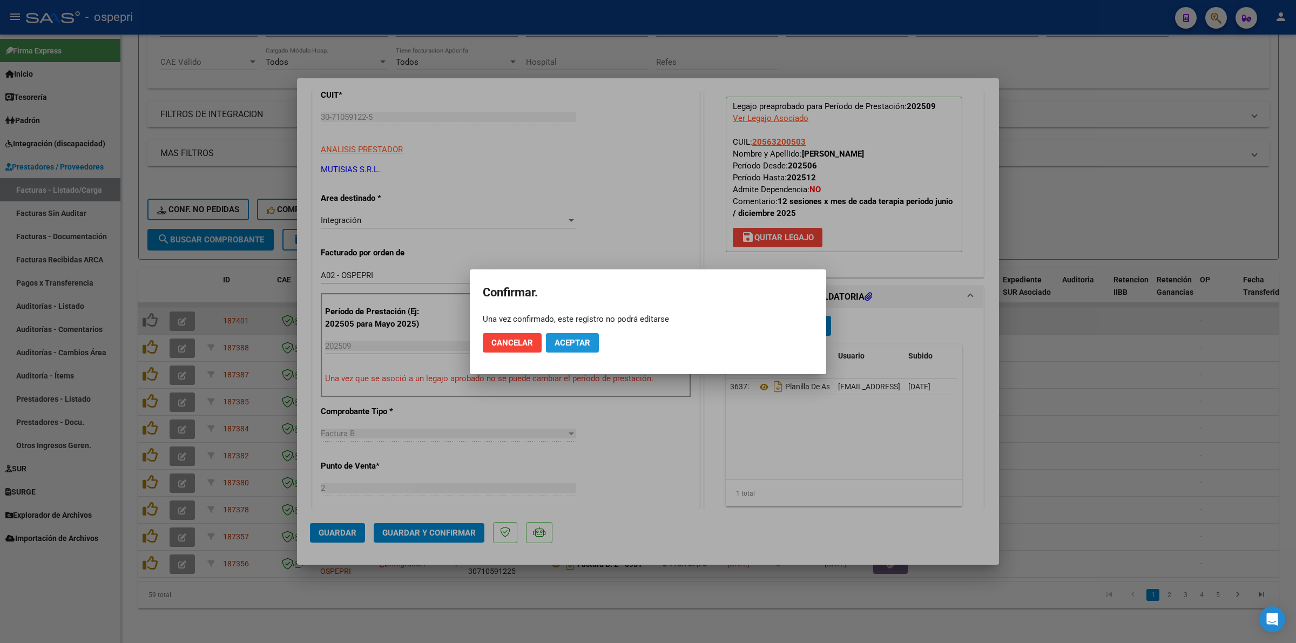
click at [591, 341] on button "Aceptar" at bounding box center [572, 342] width 53 height 19
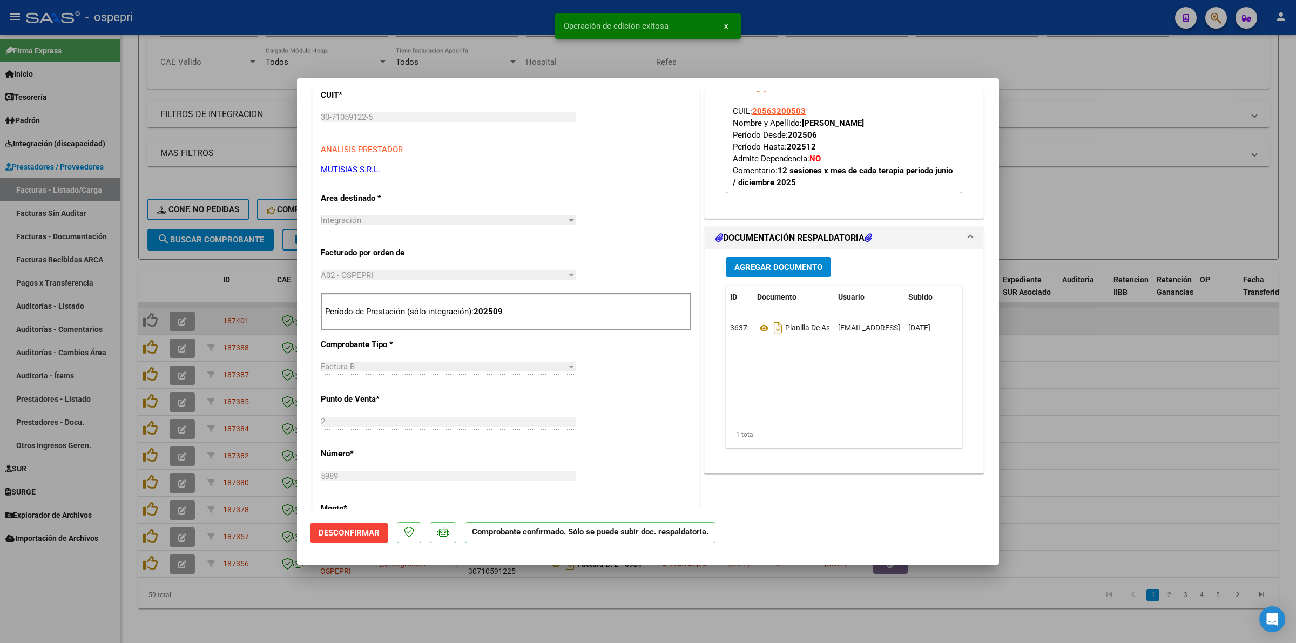
type input "$ 0,00"
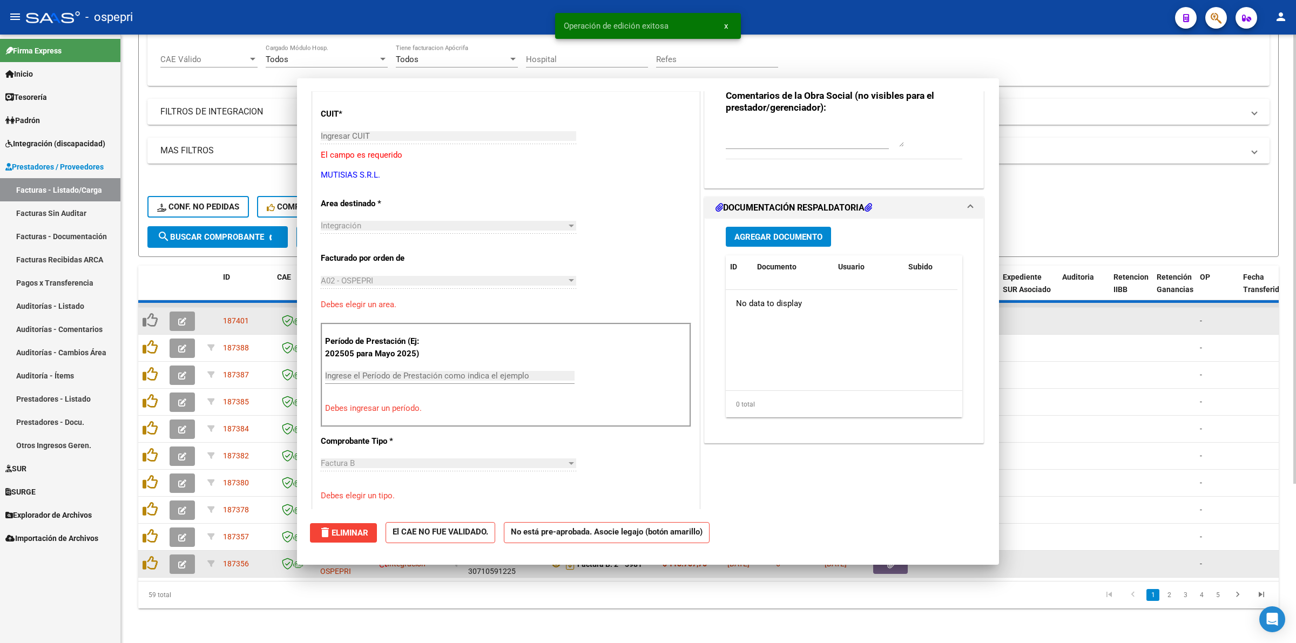
scroll to position [154, 0]
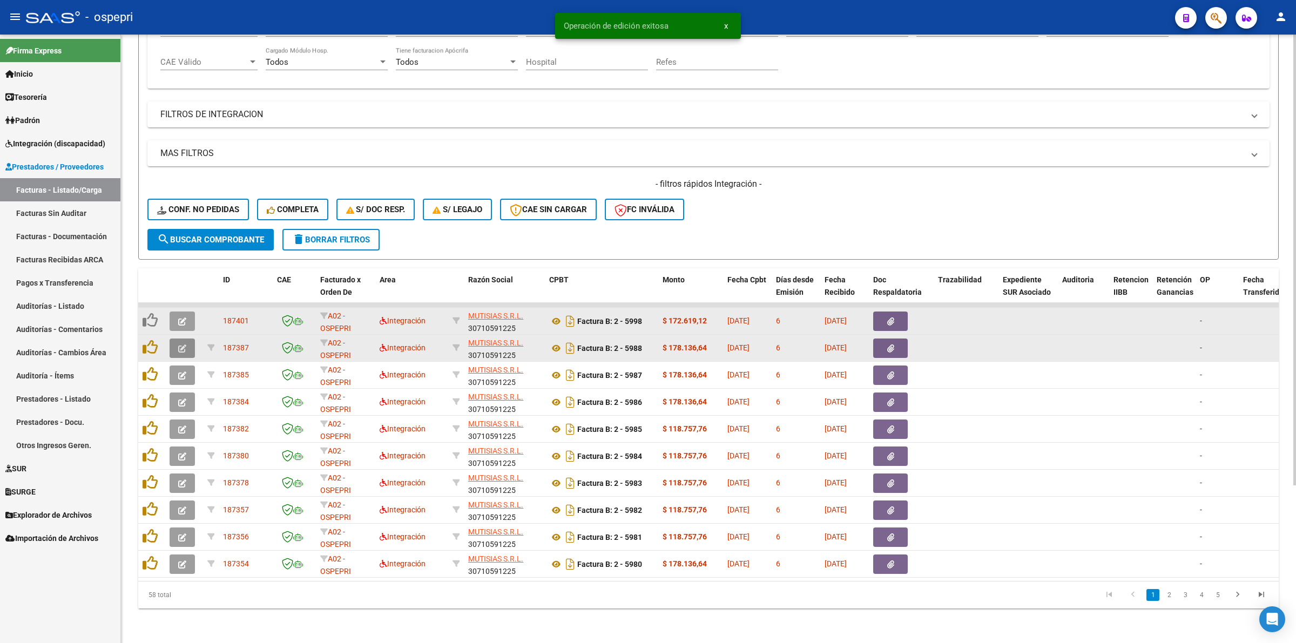
click at [176, 339] on button "button" at bounding box center [182, 348] width 25 height 19
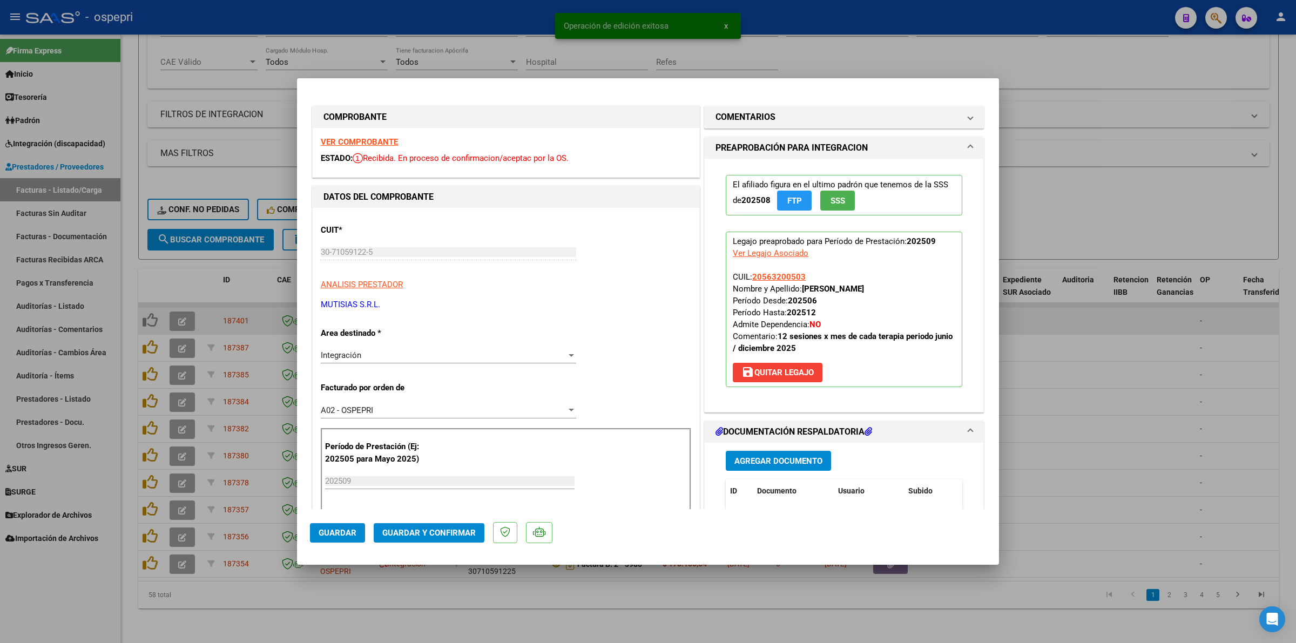
click at [358, 140] on strong "VER COMPROBANTE" at bounding box center [359, 142] width 77 height 10
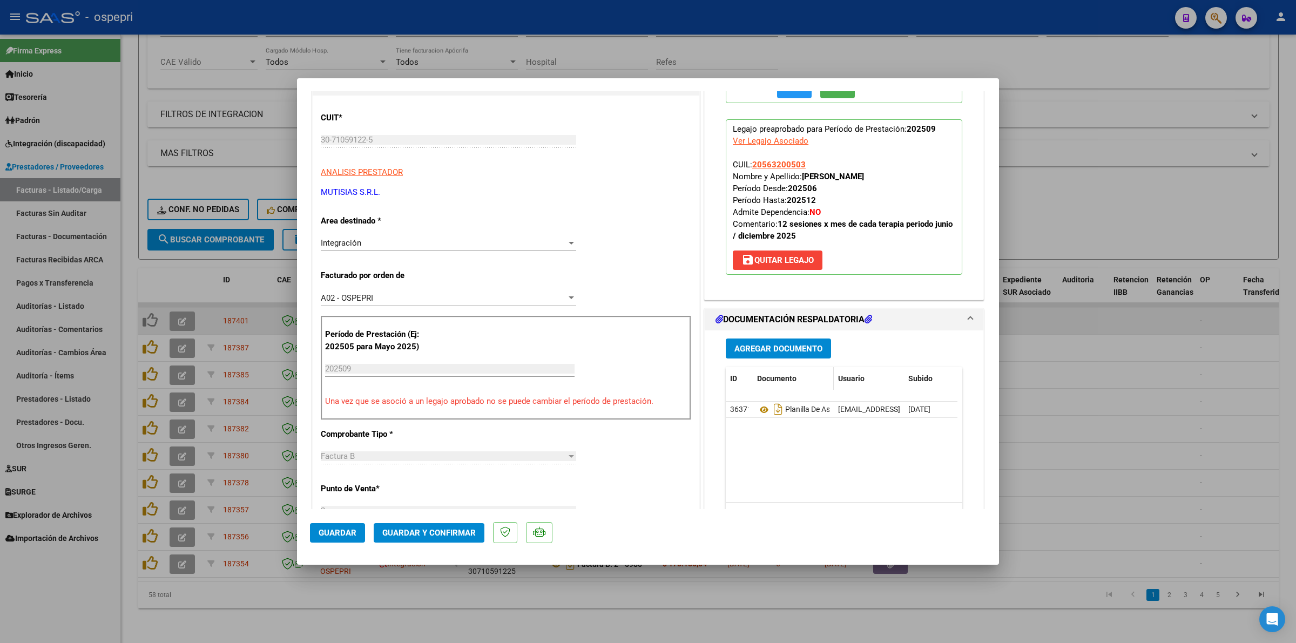
scroll to position [135, 0]
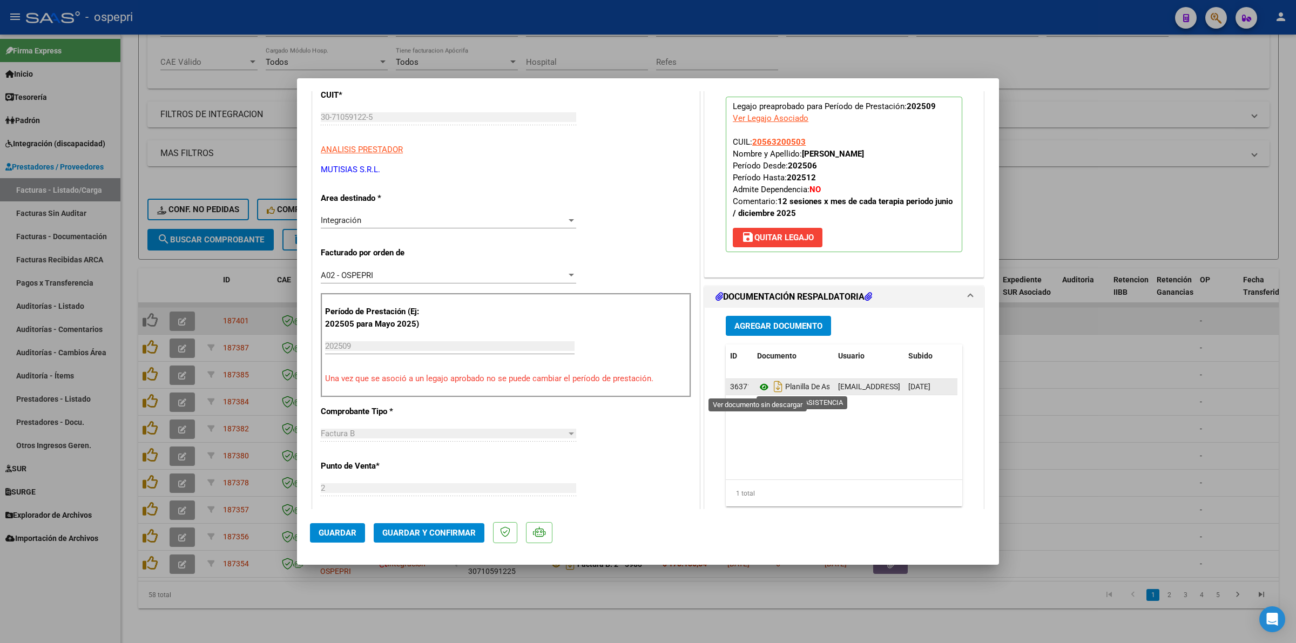
click at [760, 386] on icon at bounding box center [764, 387] width 14 height 13
click at [400, 533] on span "Guardar y Confirmar" at bounding box center [428, 533] width 93 height 10
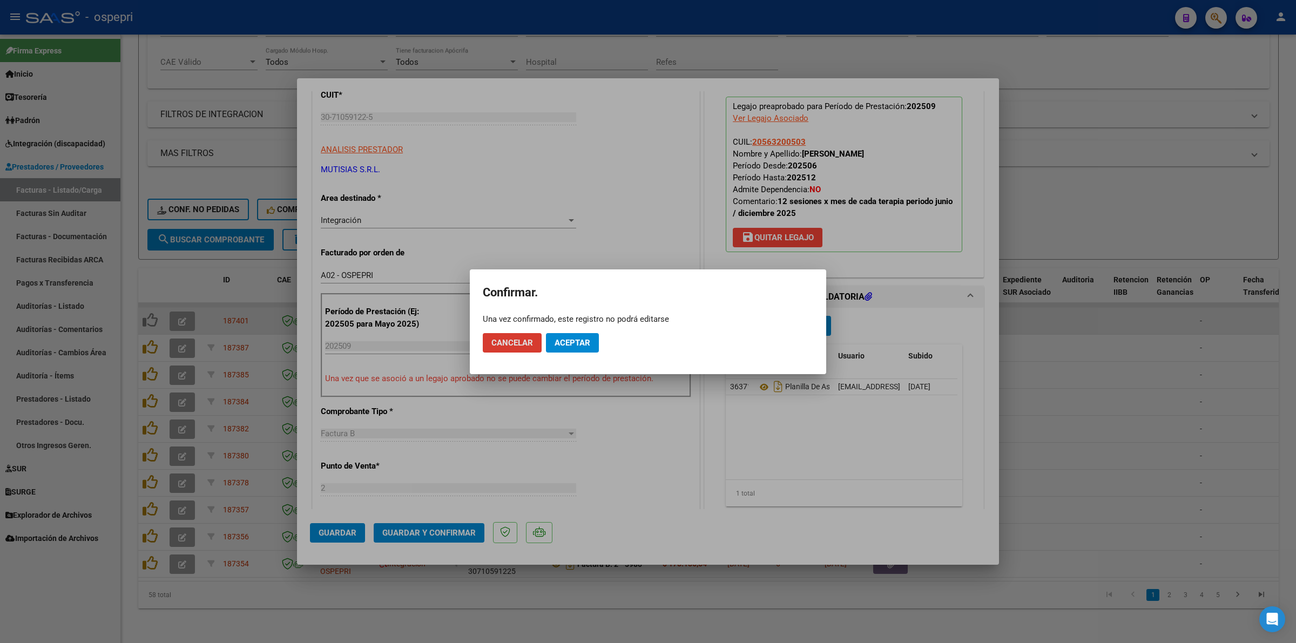
click at [566, 343] on span "Aceptar" at bounding box center [573, 343] width 36 height 10
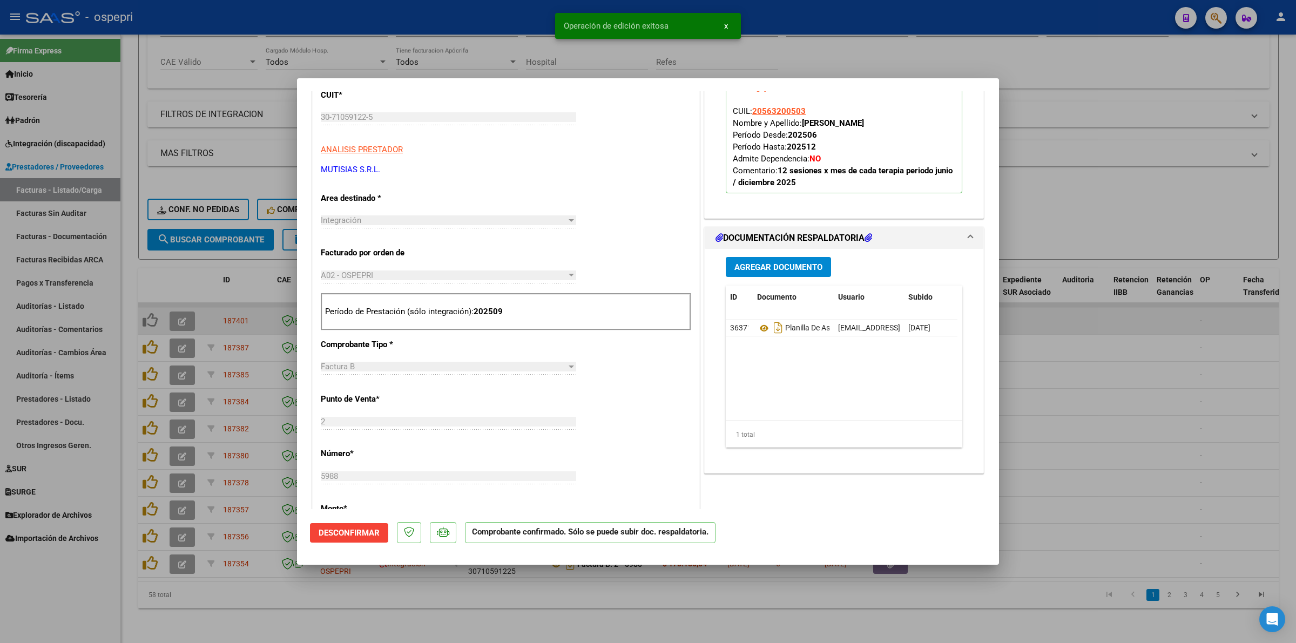
type input "$ 0,00"
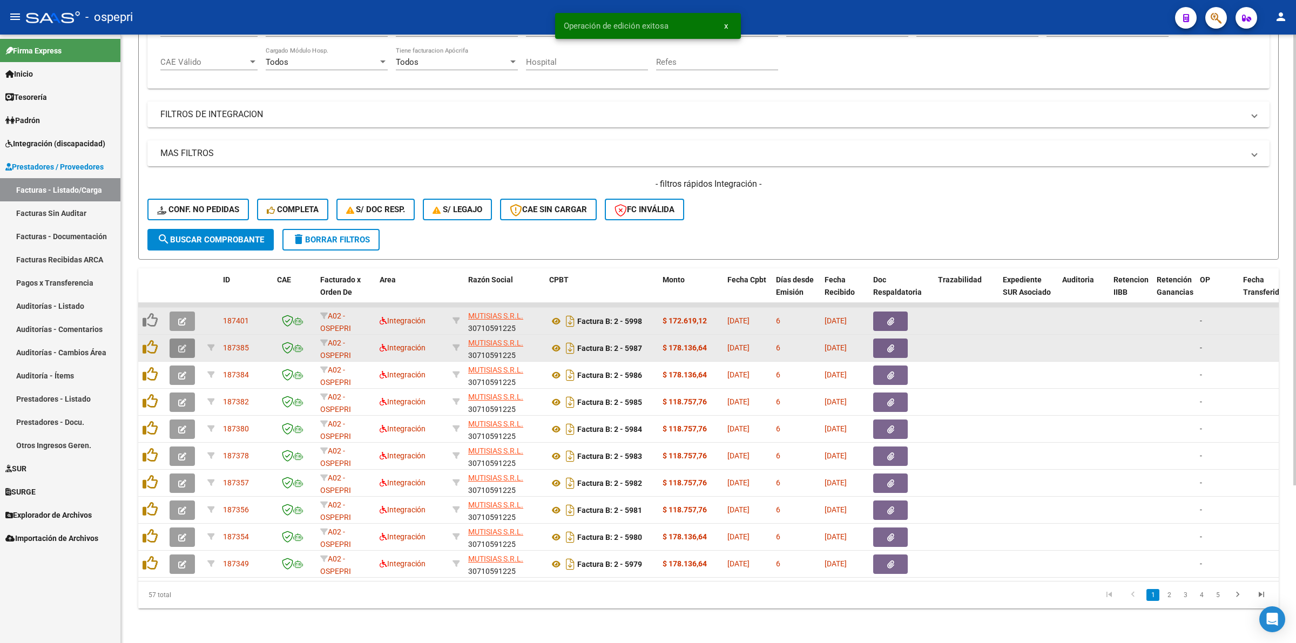
click at [176, 339] on button "button" at bounding box center [182, 348] width 25 height 19
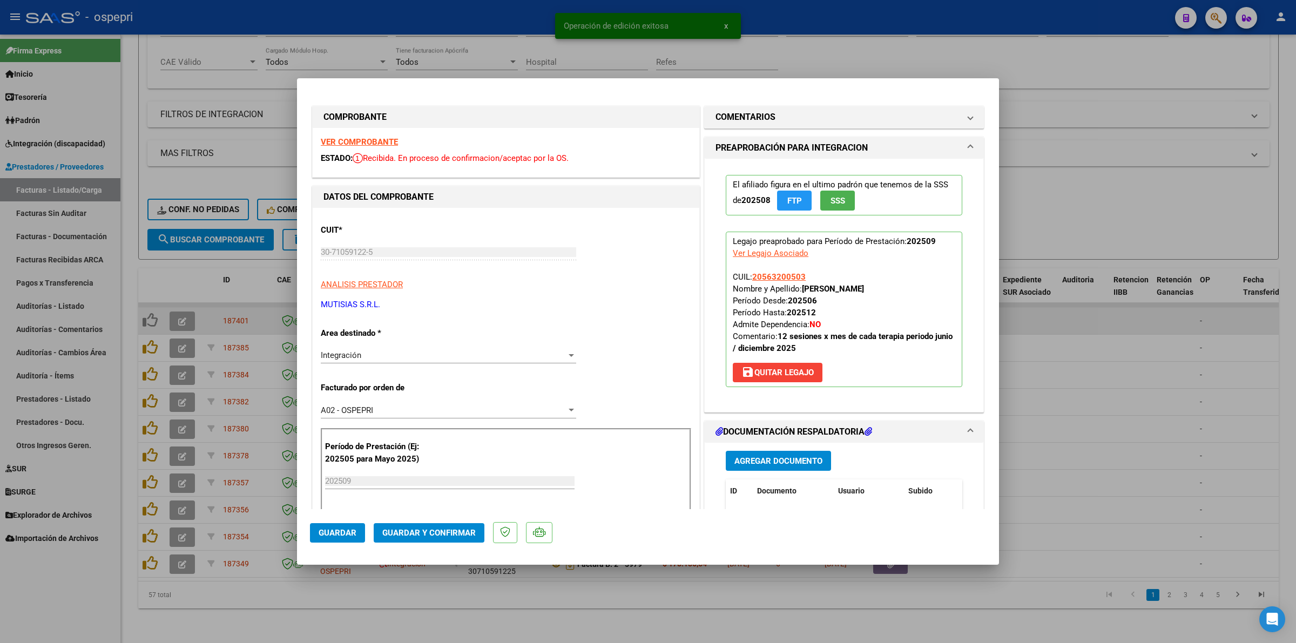
click at [381, 144] on strong "VER COMPROBANTE" at bounding box center [359, 142] width 77 height 10
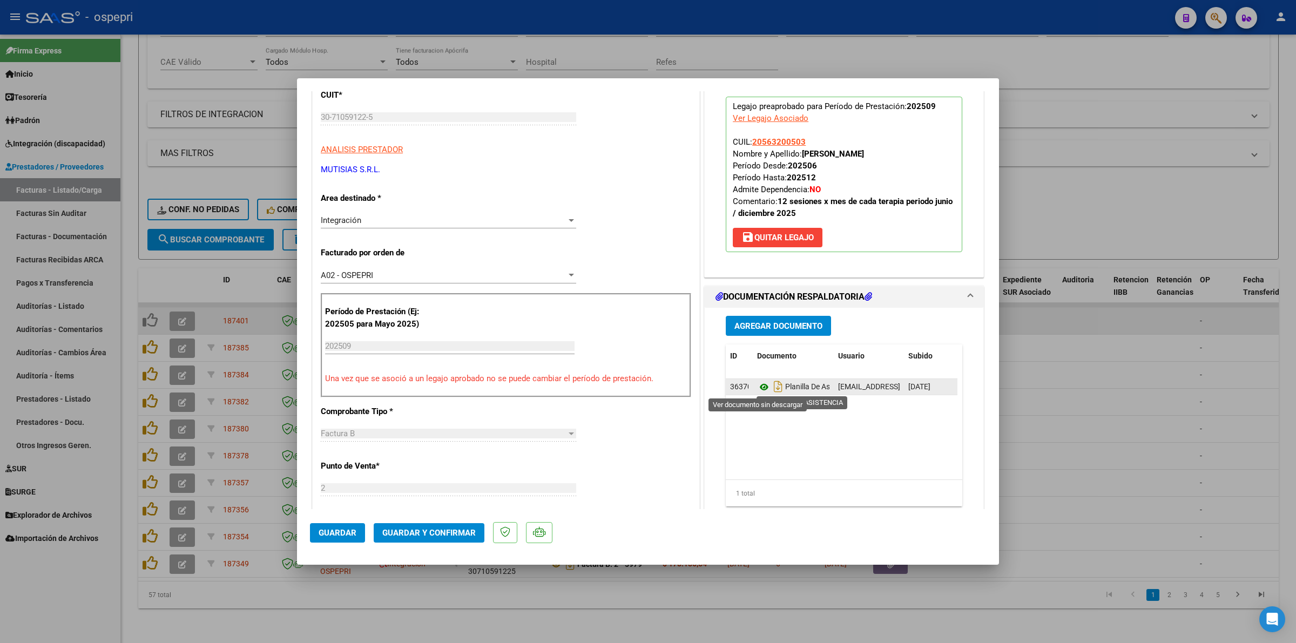
click at [758, 389] on icon at bounding box center [764, 387] width 14 height 13
click at [415, 530] on span "Guardar y Confirmar" at bounding box center [428, 533] width 93 height 10
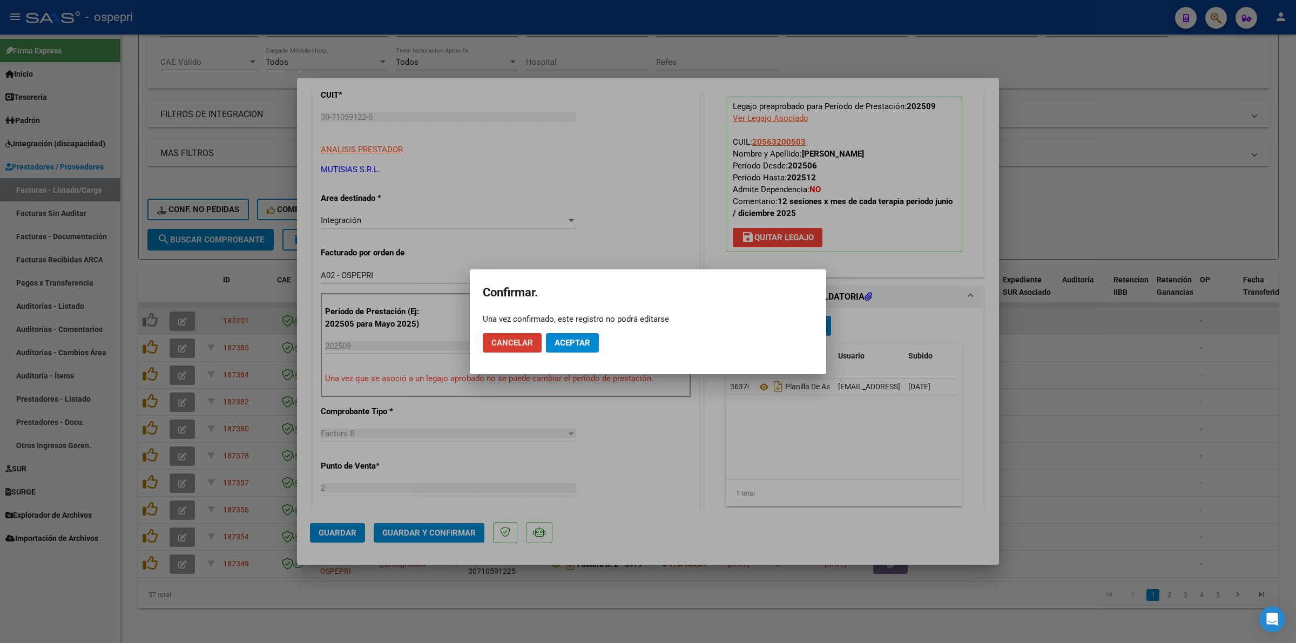
click at [579, 348] on button "Aceptar" at bounding box center [572, 342] width 53 height 19
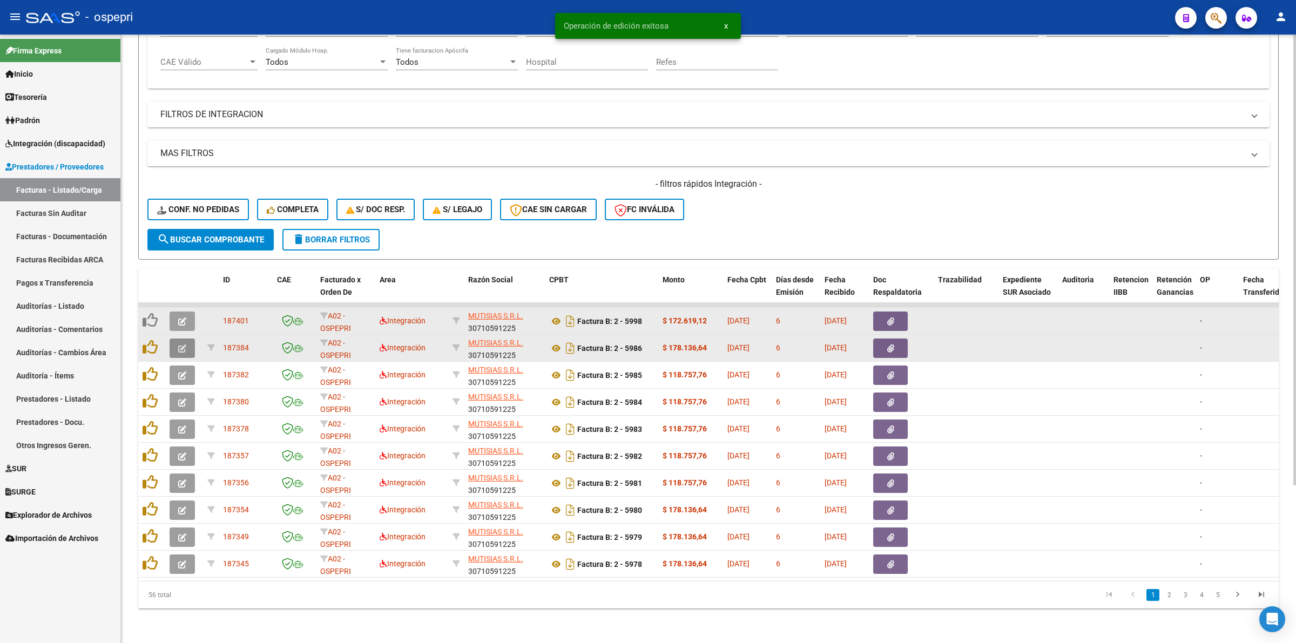
click at [184, 345] on icon "button" at bounding box center [182, 349] width 8 height 8
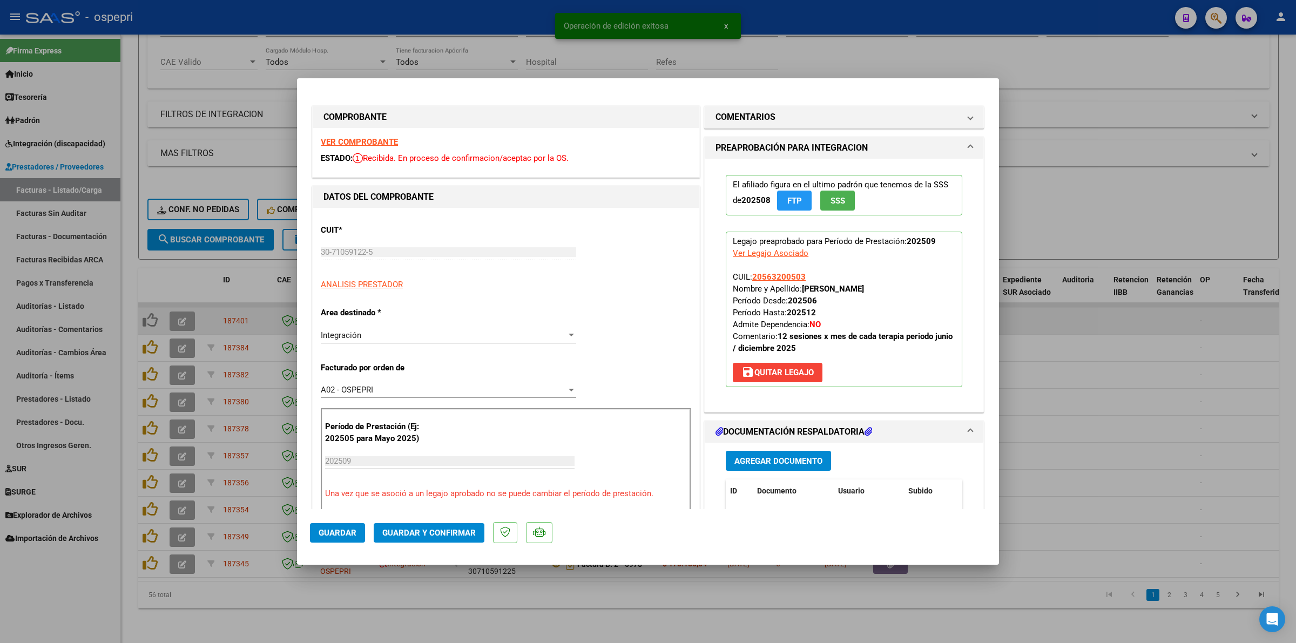
click at [336, 137] on strong "VER COMPROBANTE" at bounding box center [359, 142] width 77 height 10
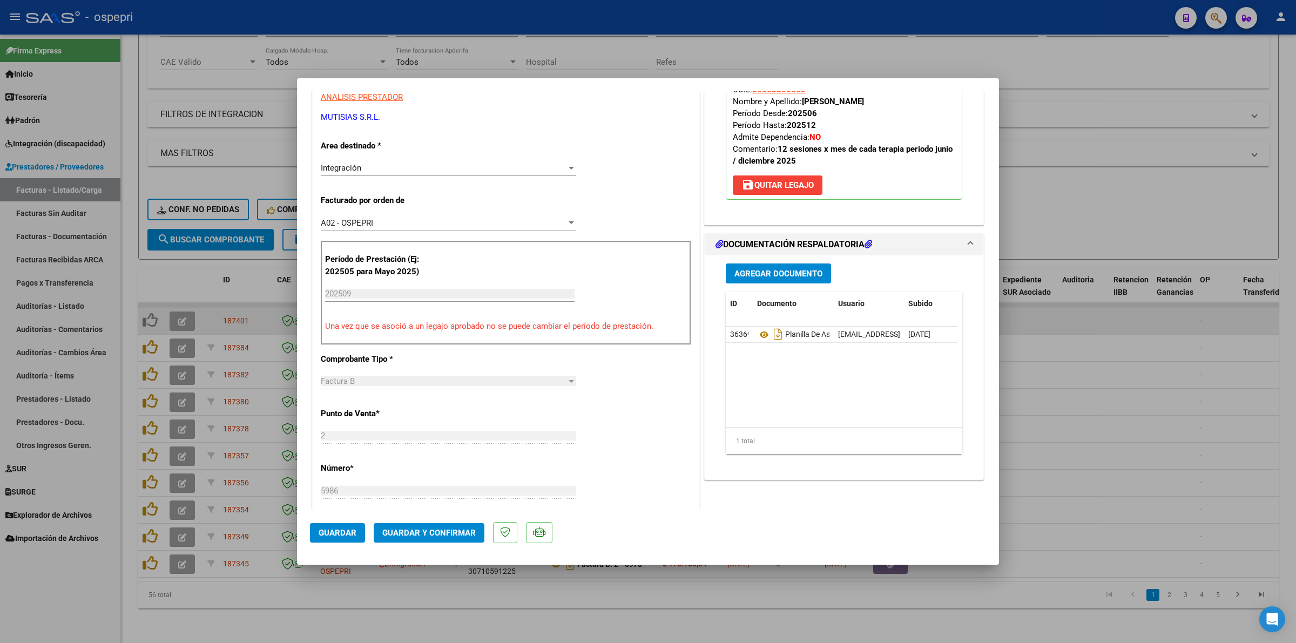
scroll to position [203, 0]
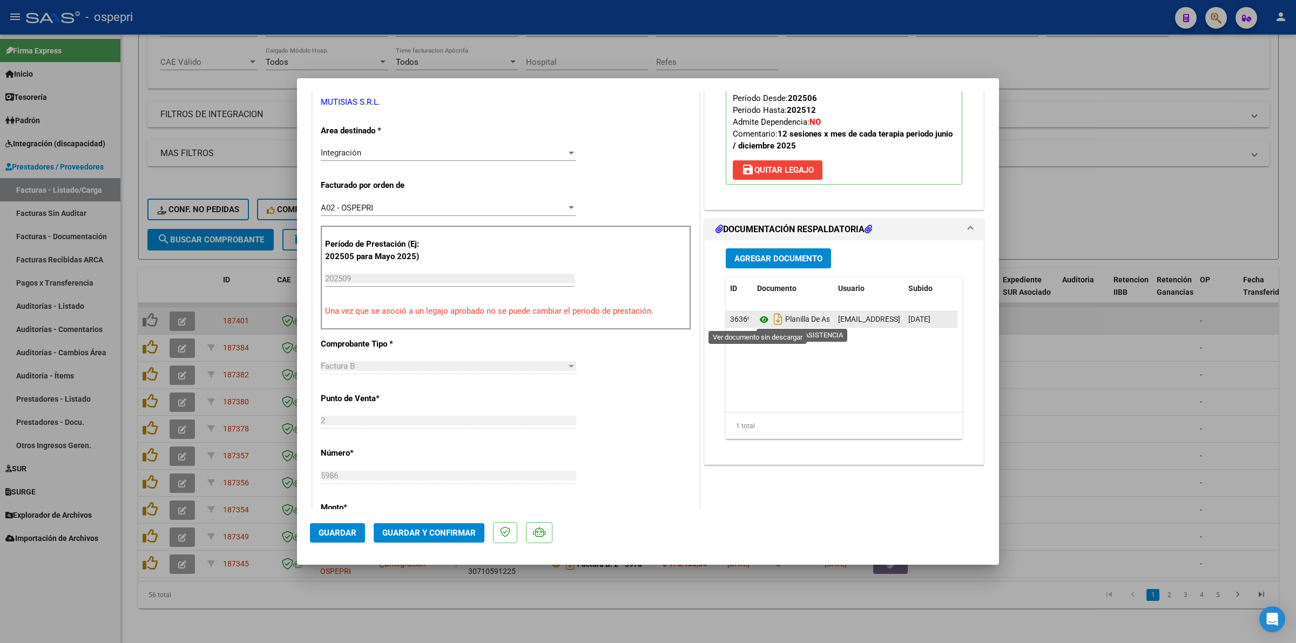
click at [760, 322] on icon at bounding box center [764, 319] width 14 height 13
click at [439, 536] on span "Guardar y Confirmar" at bounding box center [428, 533] width 93 height 10
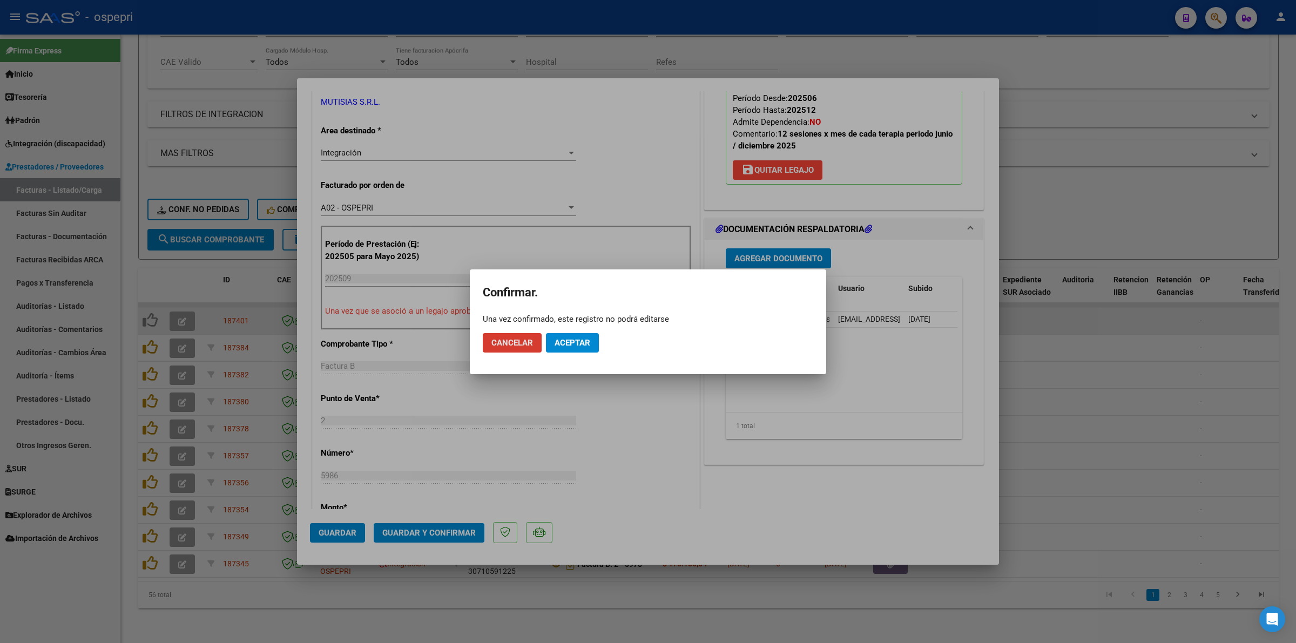
click at [568, 327] on mat-dialog-actions "Cancelar Aceptar" at bounding box center [648, 343] width 331 height 37
click at [568, 333] on button "Aceptar" at bounding box center [572, 342] width 53 height 19
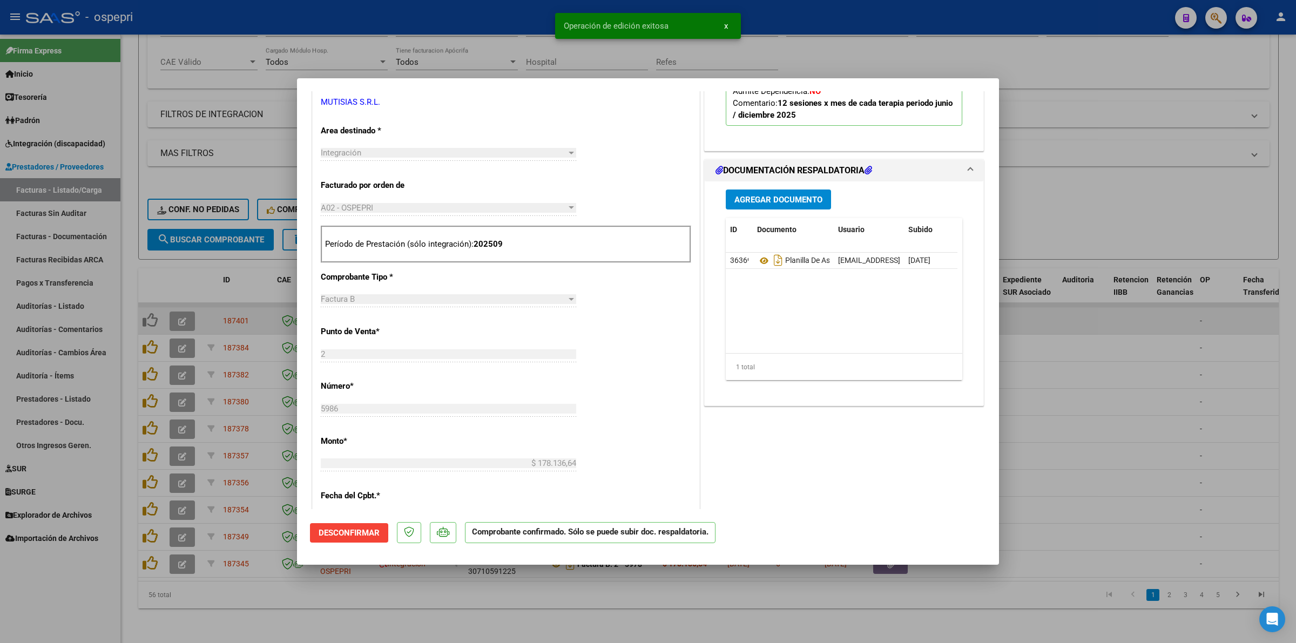
type input "$ 0,00"
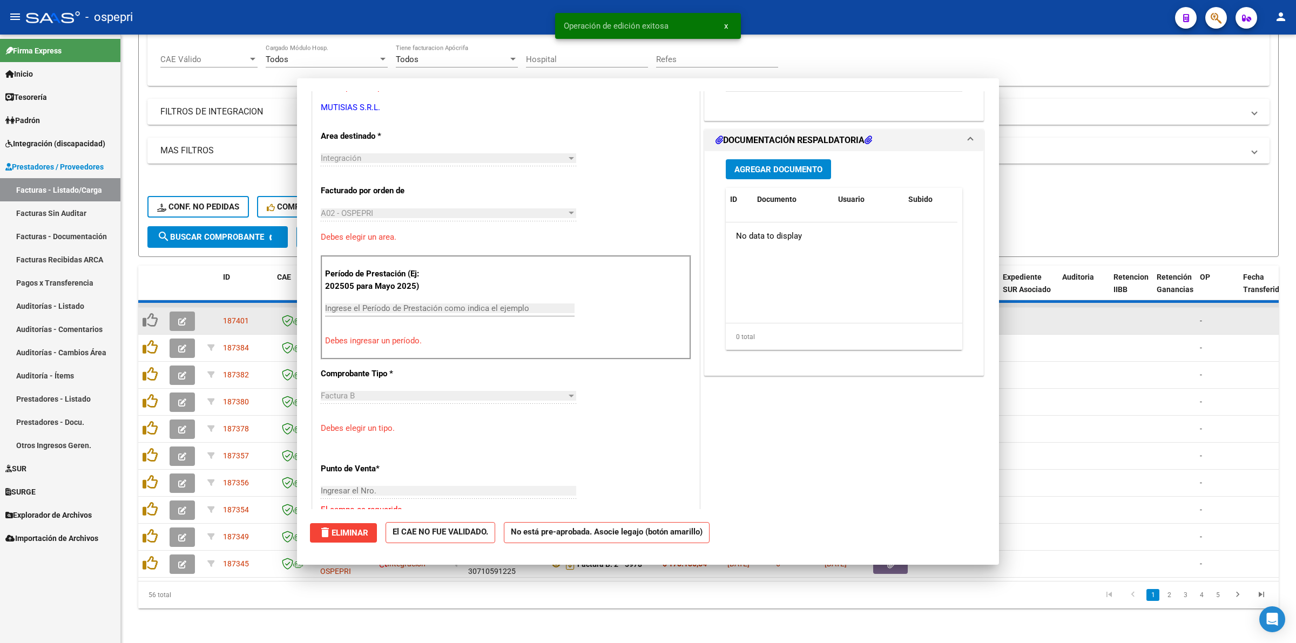
scroll to position [0, 0]
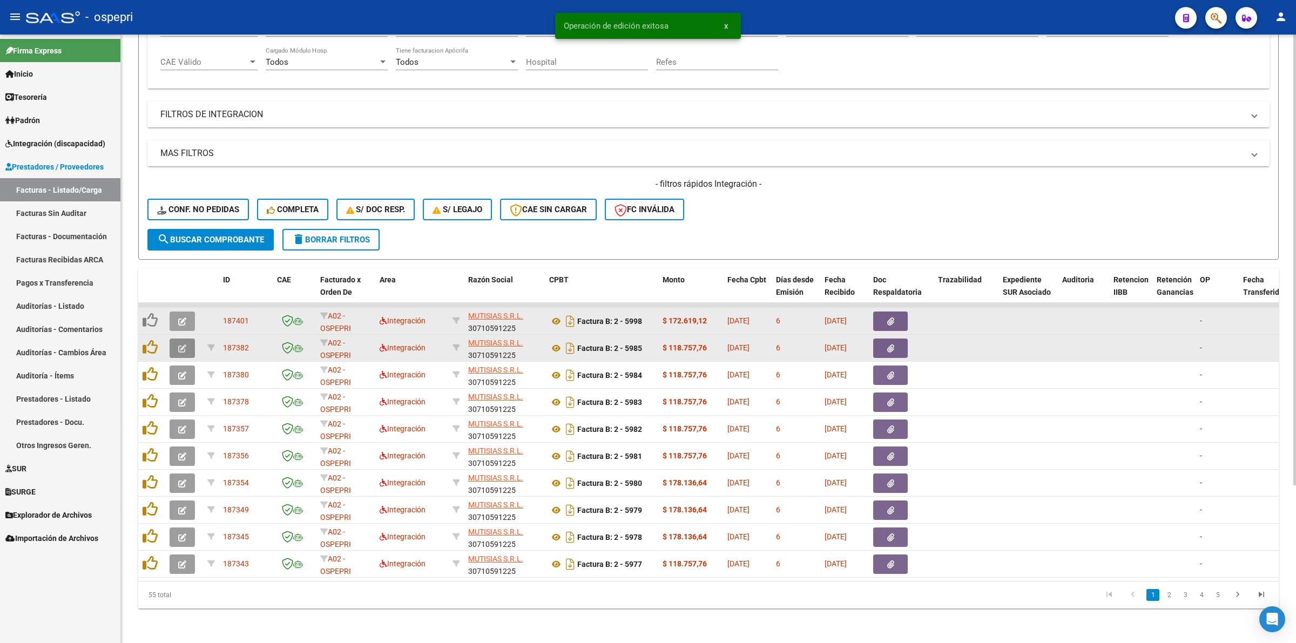
click at [183, 345] on button "button" at bounding box center [182, 348] width 25 height 19
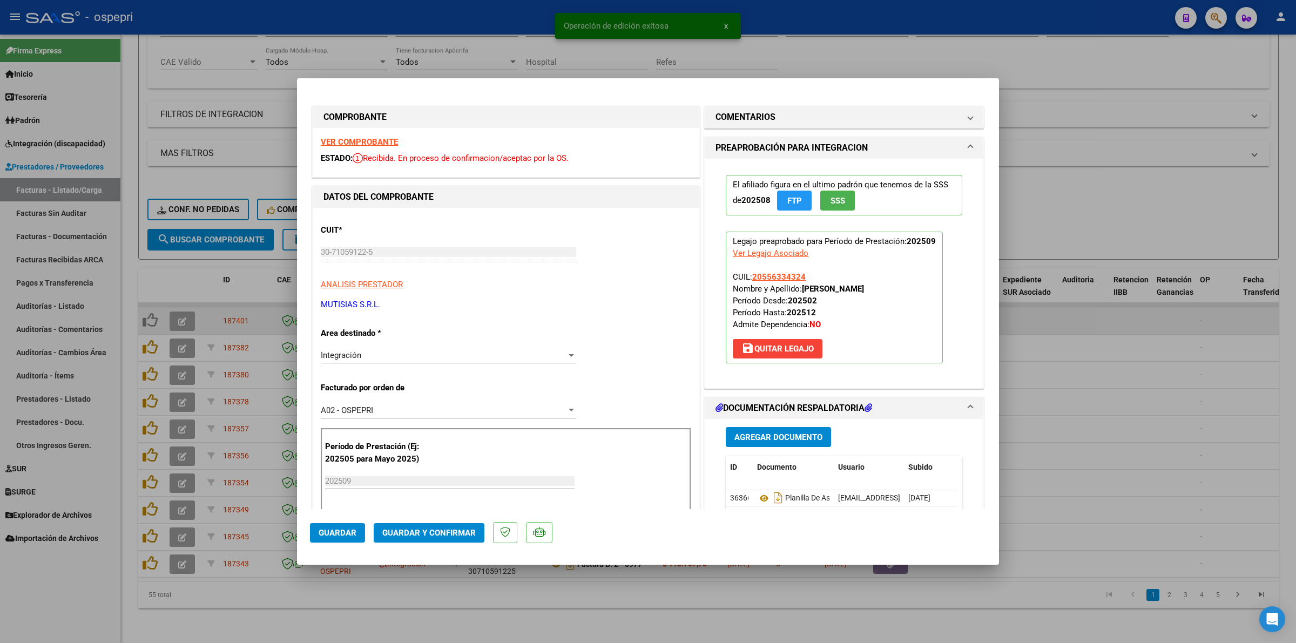
click at [373, 137] on strong "VER COMPROBANTE" at bounding box center [359, 142] width 77 height 10
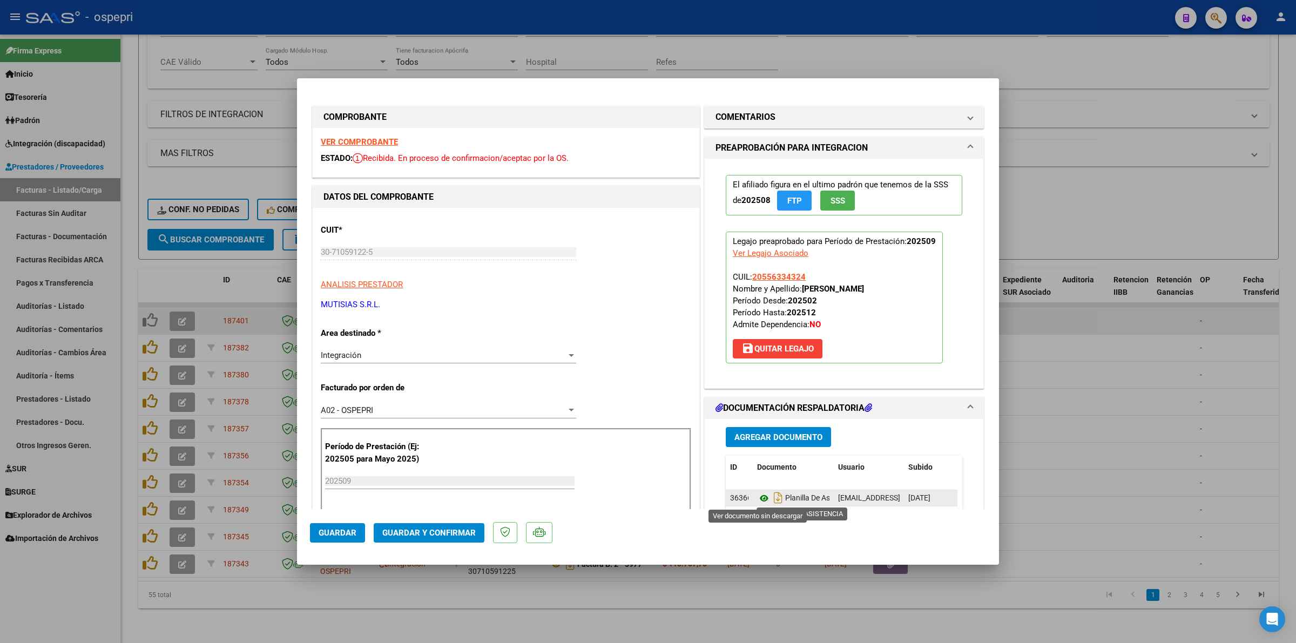
click at [762, 496] on icon at bounding box center [764, 498] width 14 height 13
click at [416, 528] on span "Guardar y Confirmar" at bounding box center [428, 533] width 93 height 10
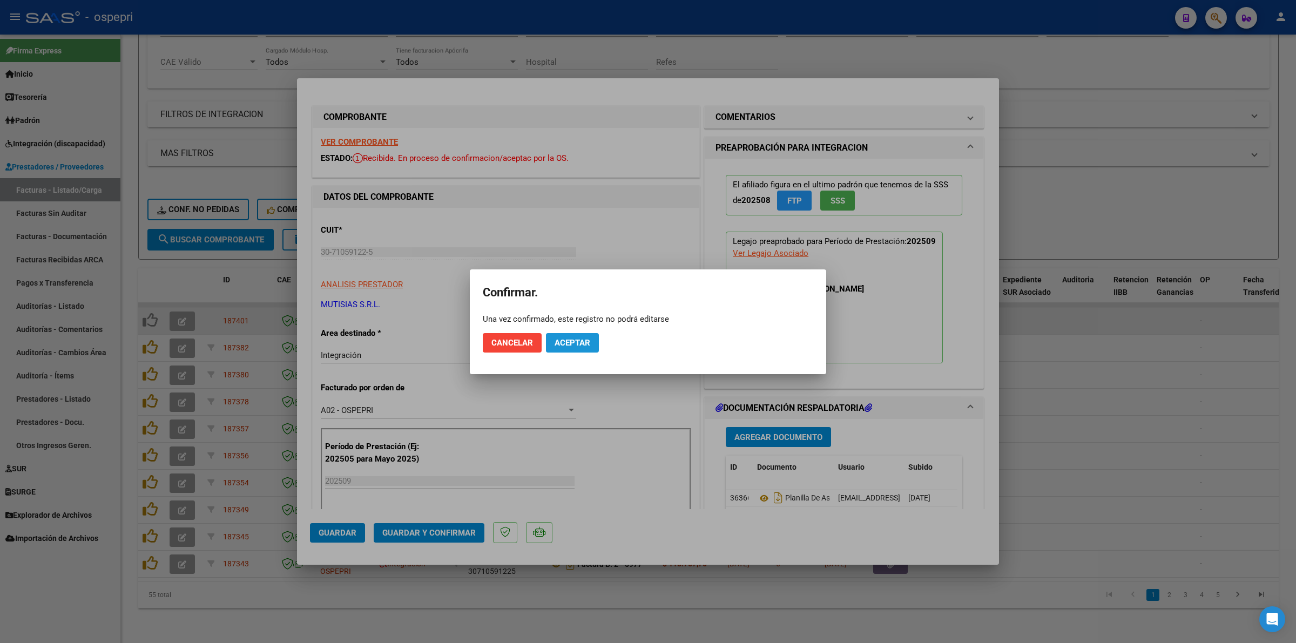
click at [546, 346] on button "Aceptar" at bounding box center [572, 342] width 53 height 19
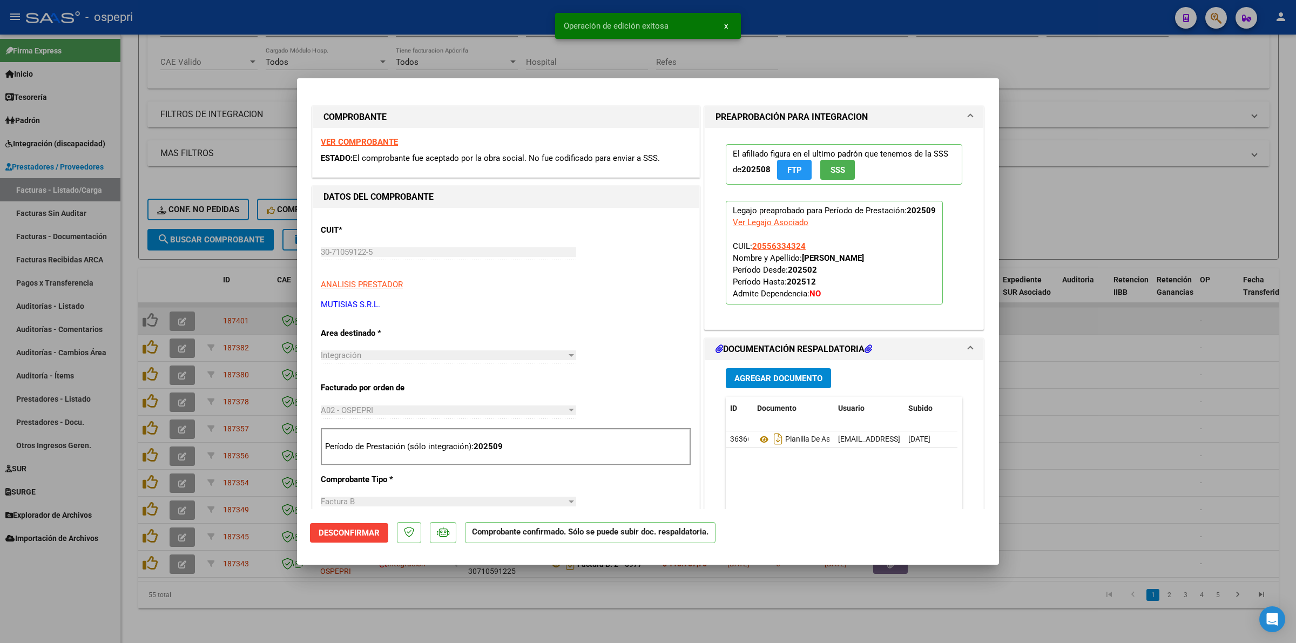
type input "$ 0,00"
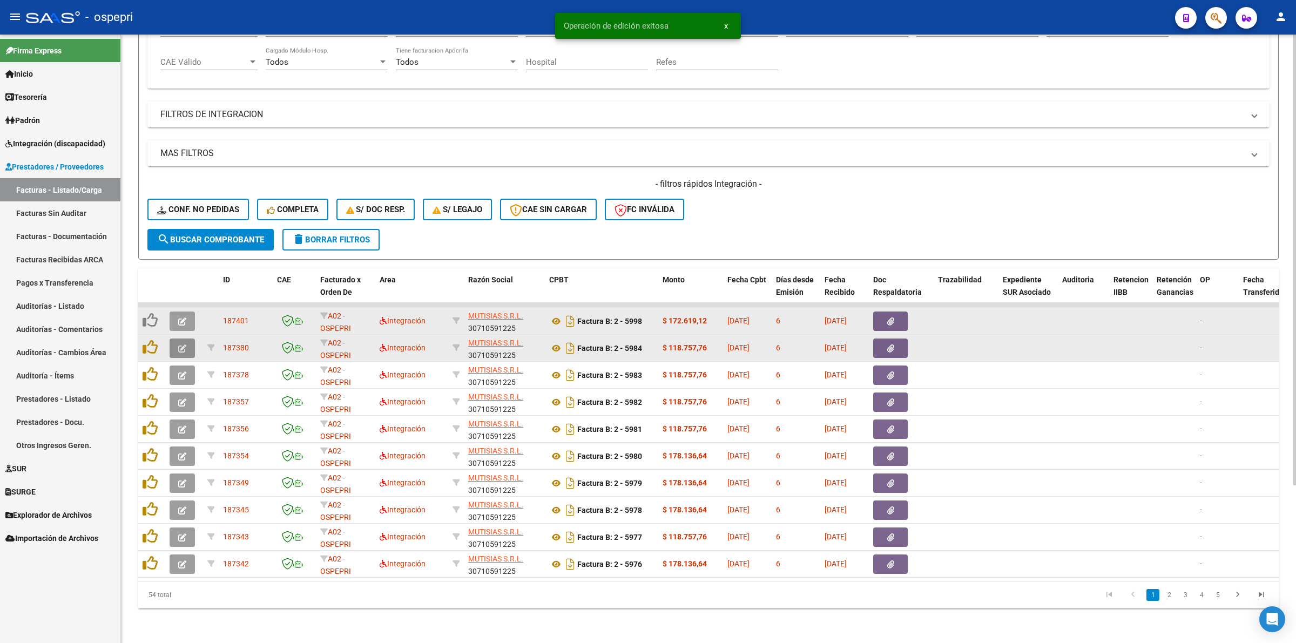
click at [185, 339] on button "button" at bounding box center [182, 348] width 25 height 19
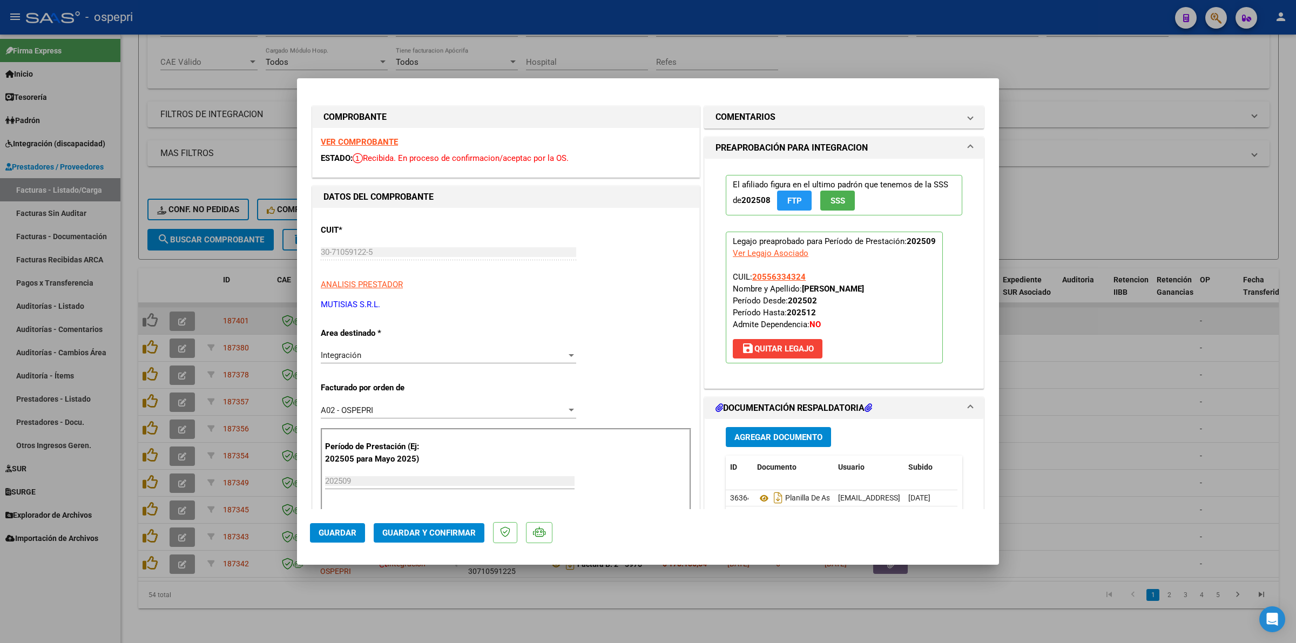
click at [354, 147] on div "VER COMPROBANTE ESTADO: Recibida. En proceso de confirmacion/aceptac por la OS." at bounding box center [506, 152] width 387 height 49
click at [357, 138] on strong "VER COMPROBANTE" at bounding box center [359, 142] width 77 height 10
click at [762, 498] on icon at bounding box center [764, 498] width 14 height 13
click at [417, 546] on mat-dialog-actions "Guardar Guardar y Confirmar" at bounding box center [648, 530] width 676 height 43
click at [425, 528] on span "Guardar y Confirmar" at bounding box center [428, 533] width 93 height 10
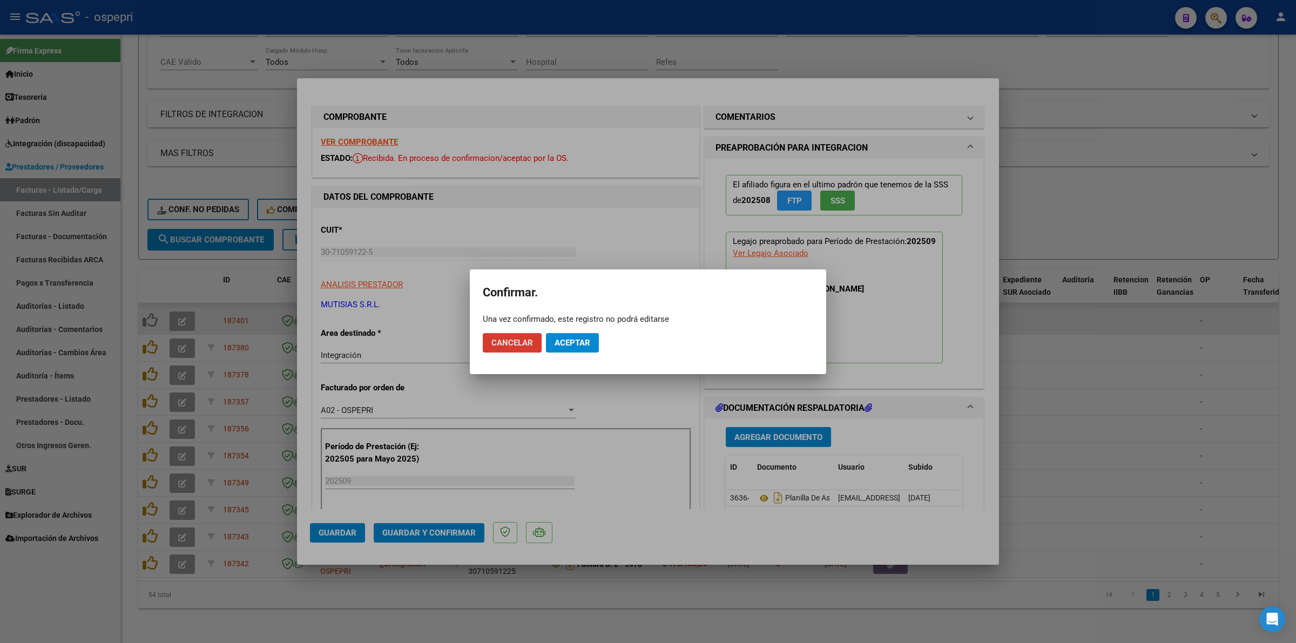
click at [563, 341] on span "Aceptar" at bounding box center [573, 343] width 36 height 10
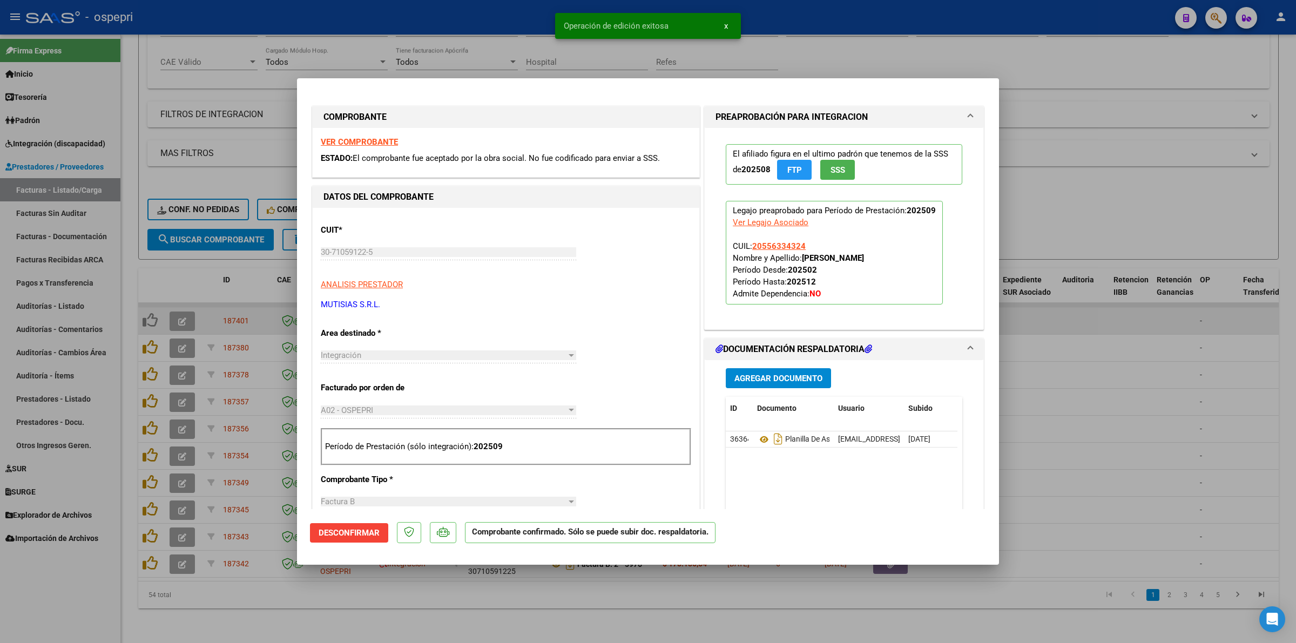
type input "$ 0,00"
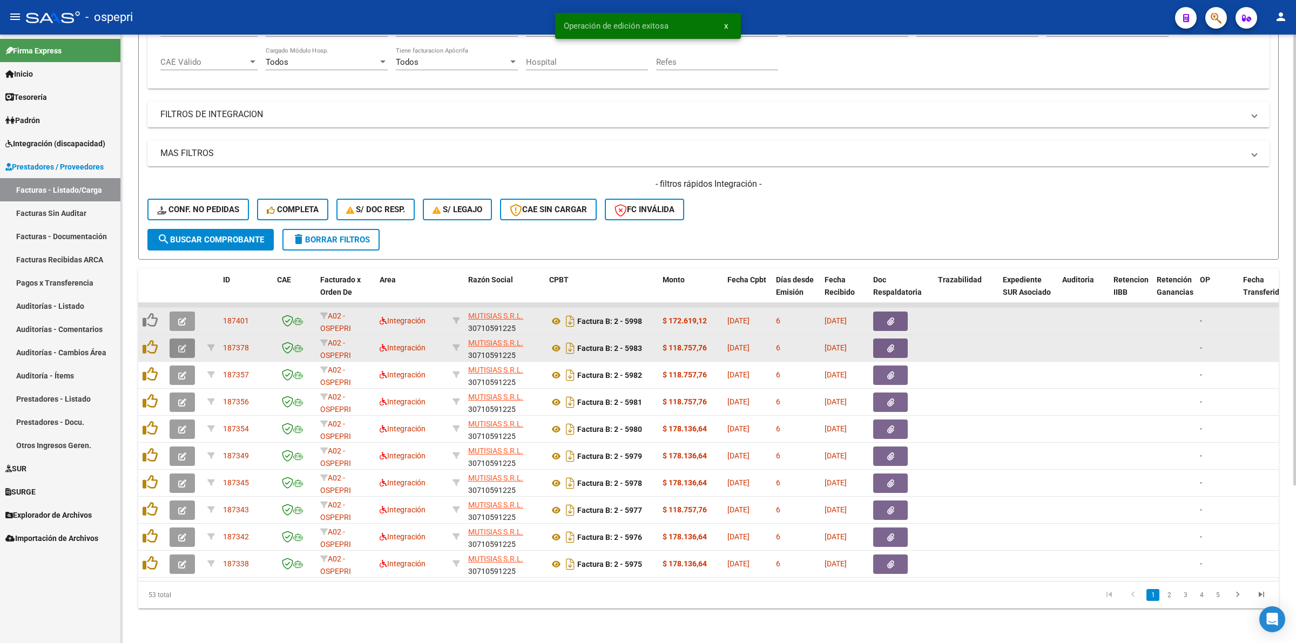
click at [178, 345] on icon "button" at bounding box center [182, 349] width 8 height 8
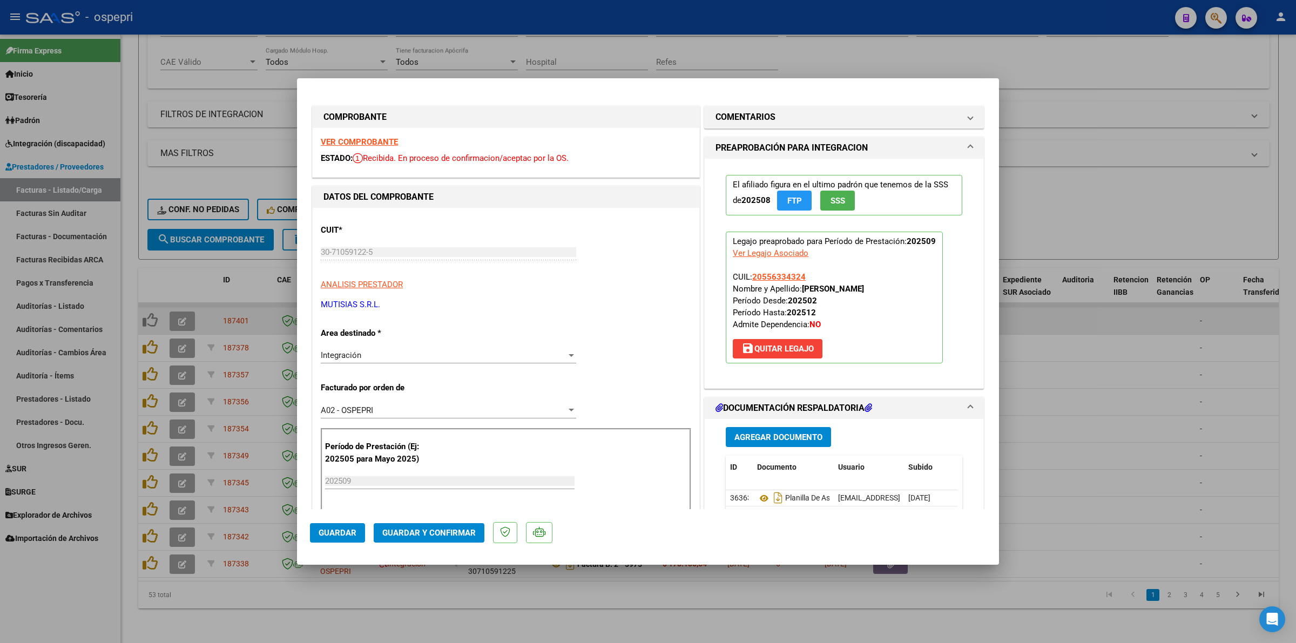
click at [375, 144] on strong "VER COMPROBANTE" at bounding box center [359, 142] width 77 height 10
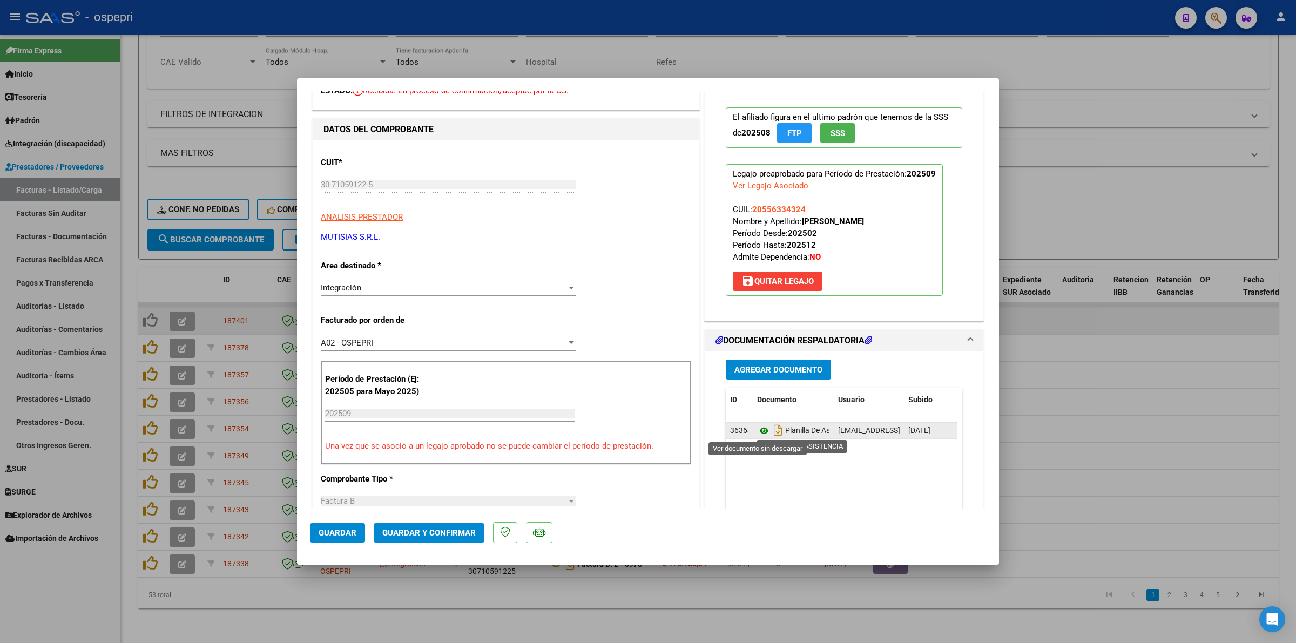
click at [762, 430] on icon at bounding box center [764, 431] width 14 height 13
click at [469, 528] on span "Guardar y Confirmar" at bounding box center [428, 533] width 93 height 10
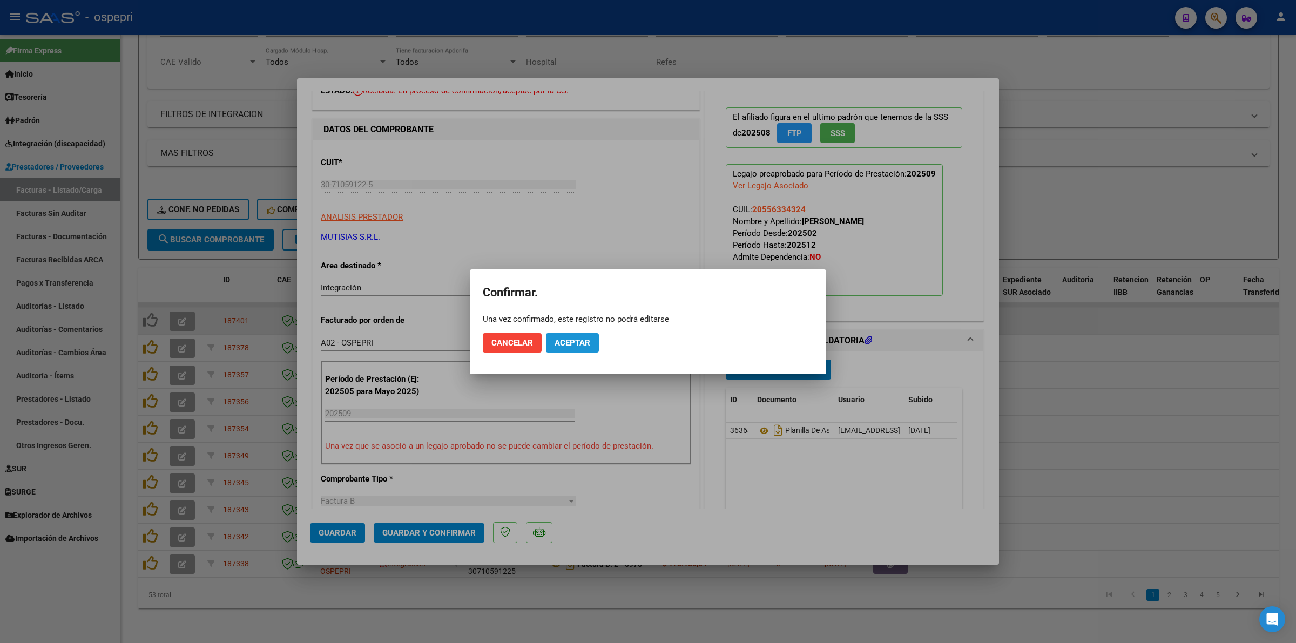
click at [569, 341] on span "Aceptar" at bounding box center [573, 343] width 36 height 10
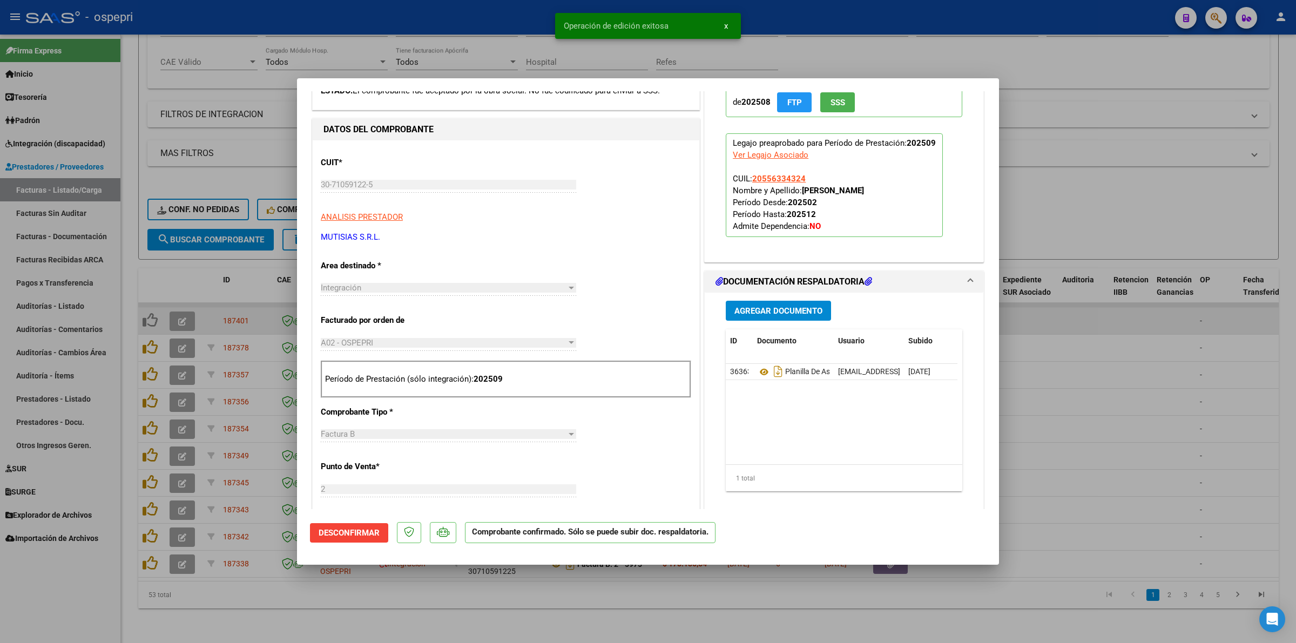
type input "$ 0,00"
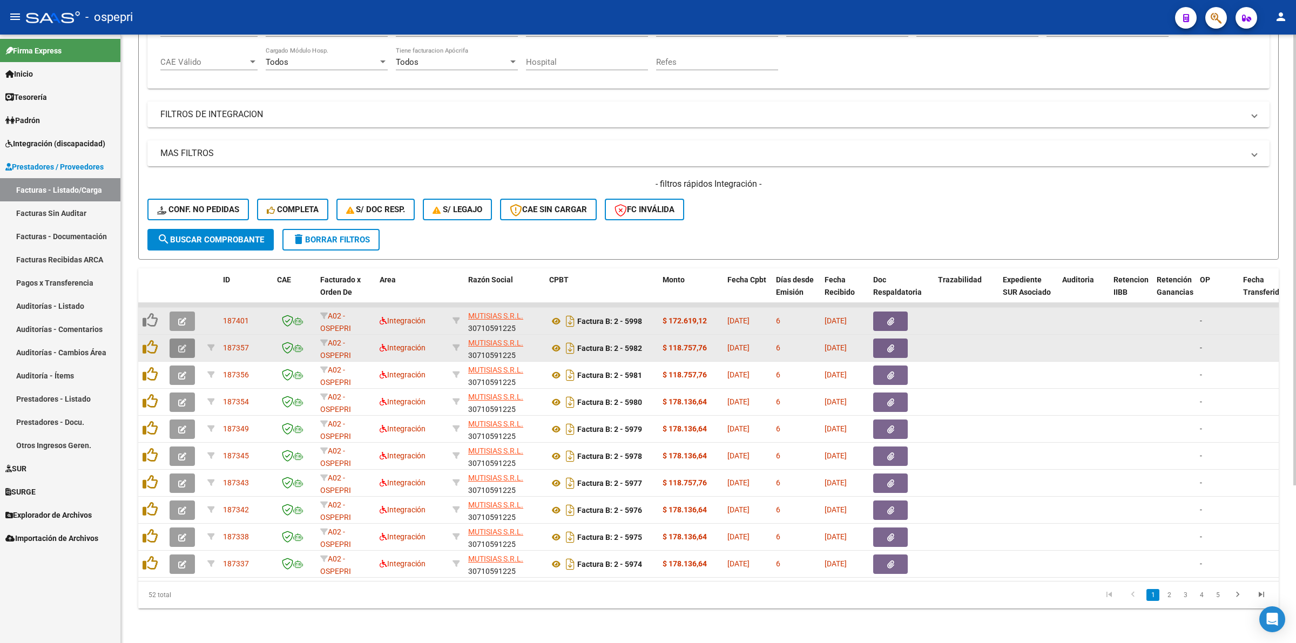
click at [185, 345] on icon "button" at bounding box center [182, 349] width 8 height 8
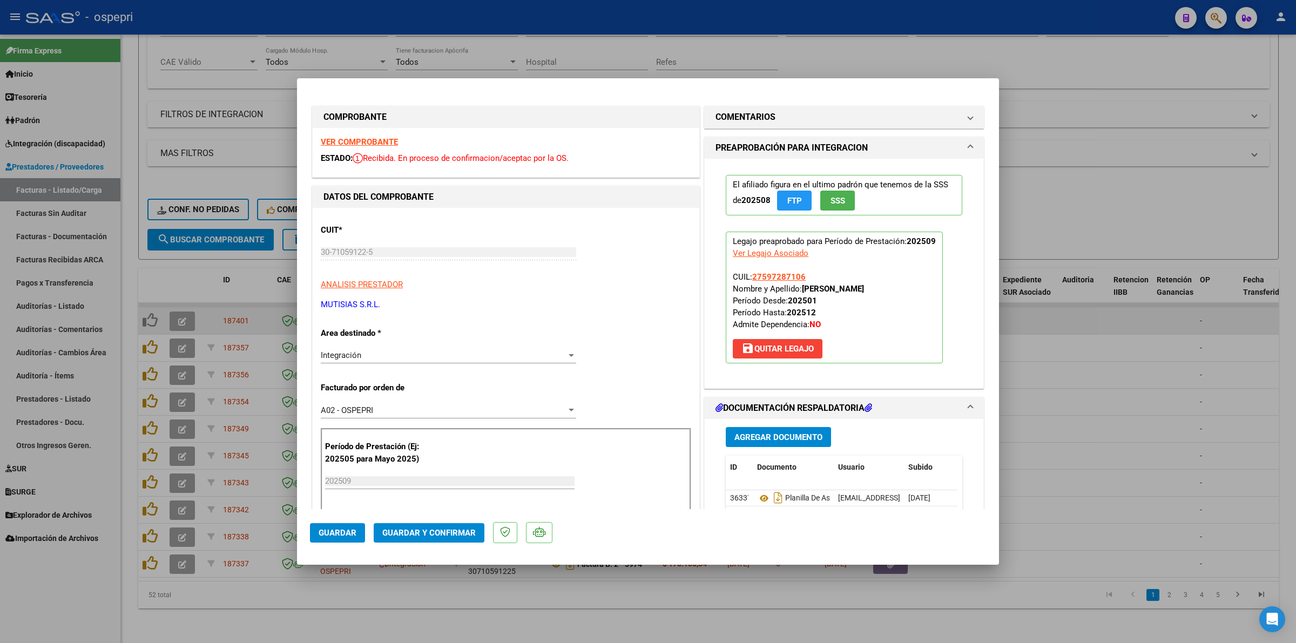
click at [373, 139] on strong "VER COMPROBANTE" at bounding box center [359, 142] width 77 height 10
click at [760, 495] on icon at bounding box center [764, 498] width 14 height 13
click at [421, 534] on span "Guardar y Confirmar" at bounding box center [428, 533] width 93 height 10
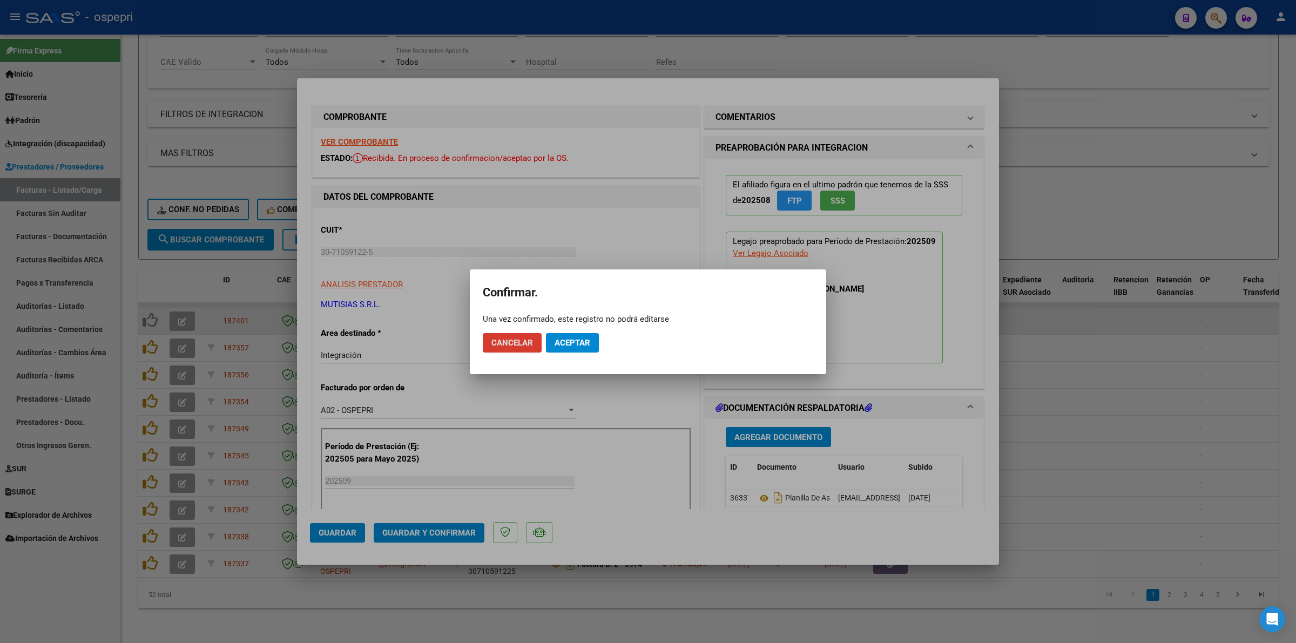
click at [580, 344] on span "Aceptar" at bounding box center [573, 343] width 36 height 10
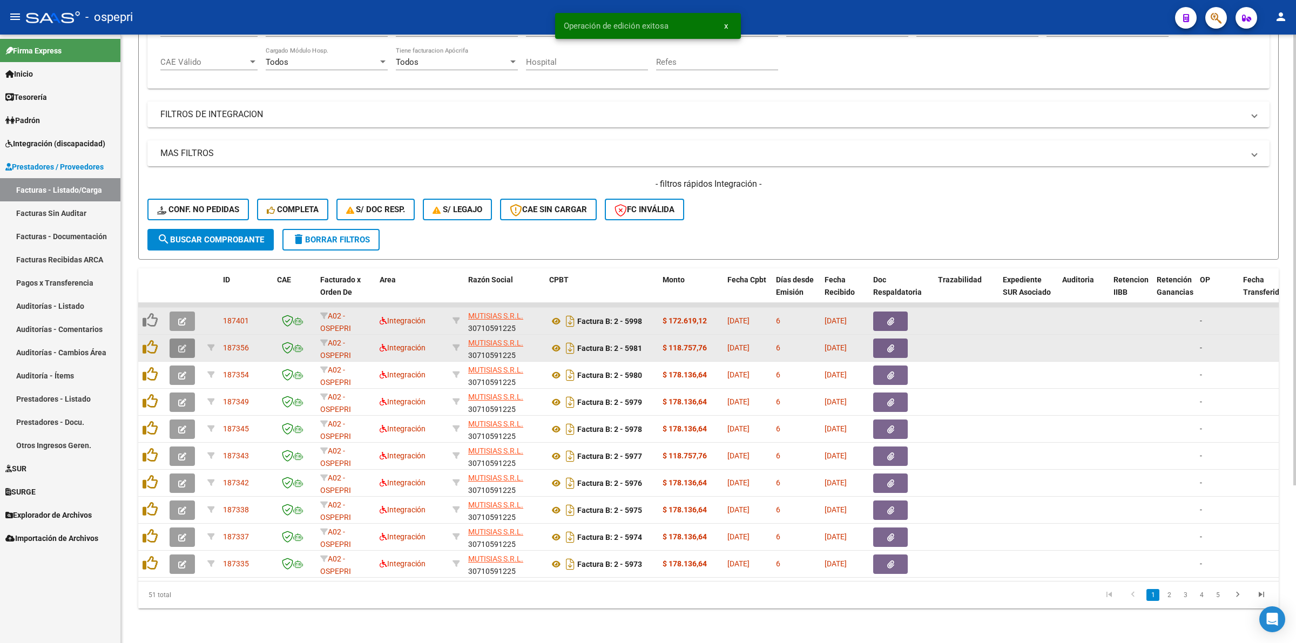
click at [184, 345] on icon "button" at bounding box center [182, 349] width 8 height 8
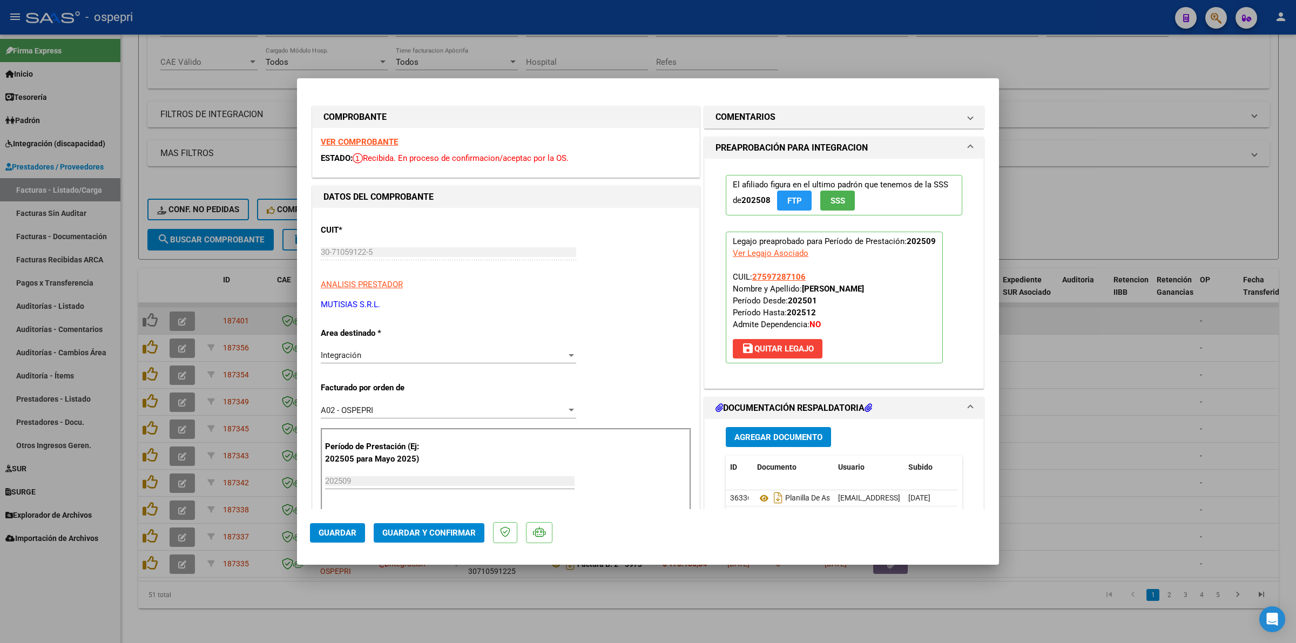
click at [335, 141] on strong "VER COMPROBANTE" at bounding box center [359, 142] width 77 height 10
click at [753, 496] on datatable-body-cell "Planilla De Asistencia" at bounding box center [793, 498] width 81 height 16
click at [757, 498] on icon at bounding box center [764, 498] width 14 height 13
click at [457, 531] on span "Guardar y Confirmar" at bounding box center [428, 533] width 93 height 10
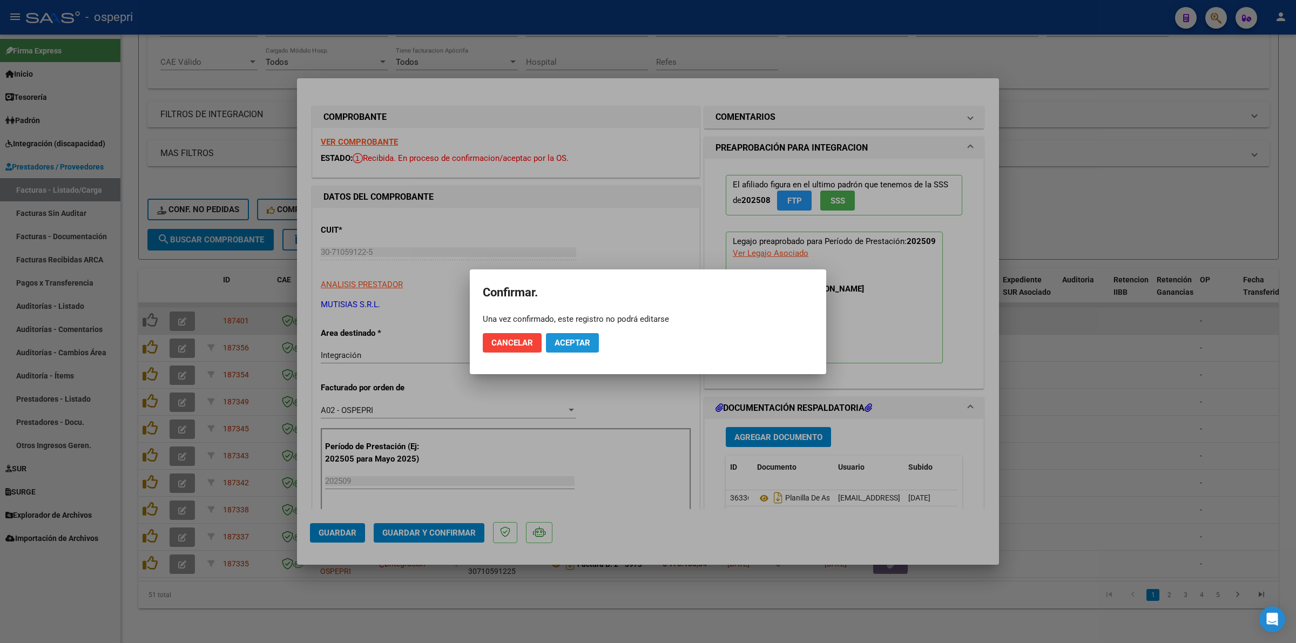
click at [578, 340] on span "Aceptar" at bounding box center [573, 343] width 36 height 10
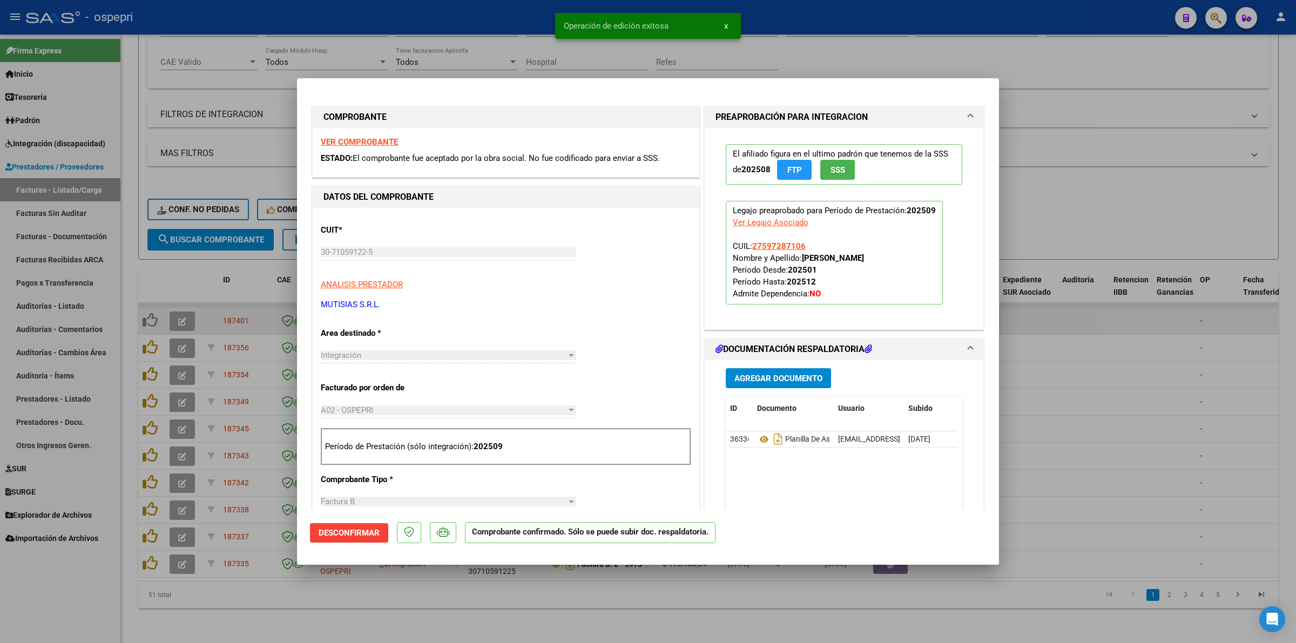
type input "$ 0,00"
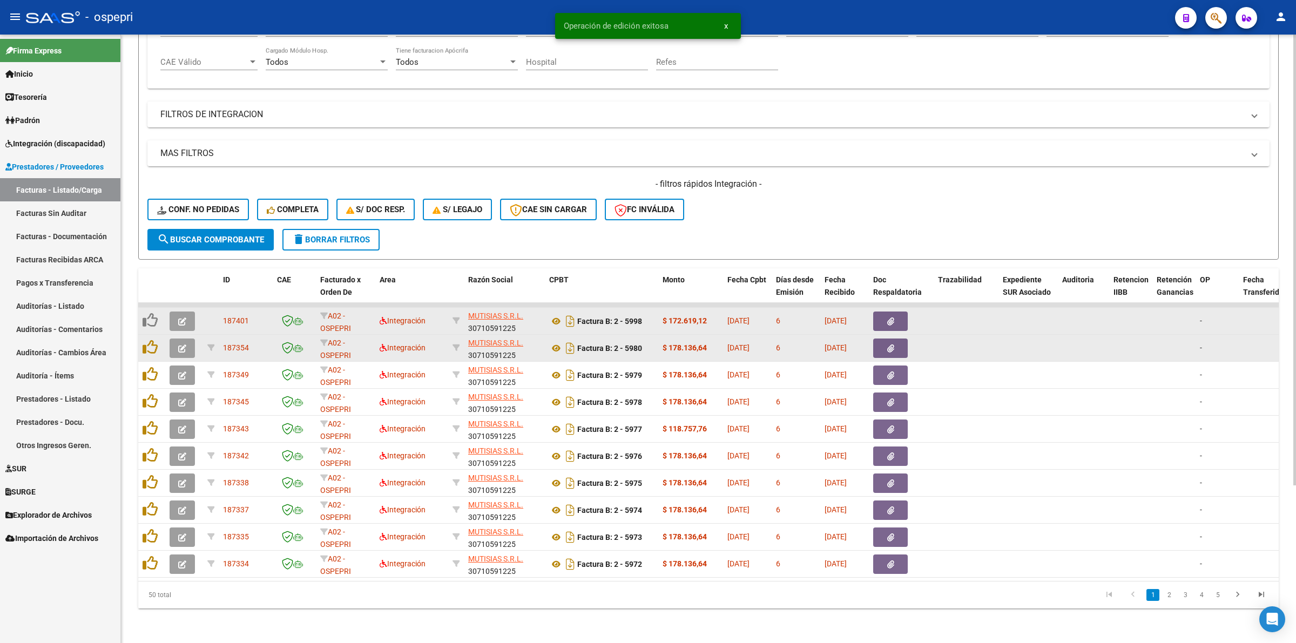
click at [185, 339] on button "button" at bounding box center [182, 348] width 25 height 19
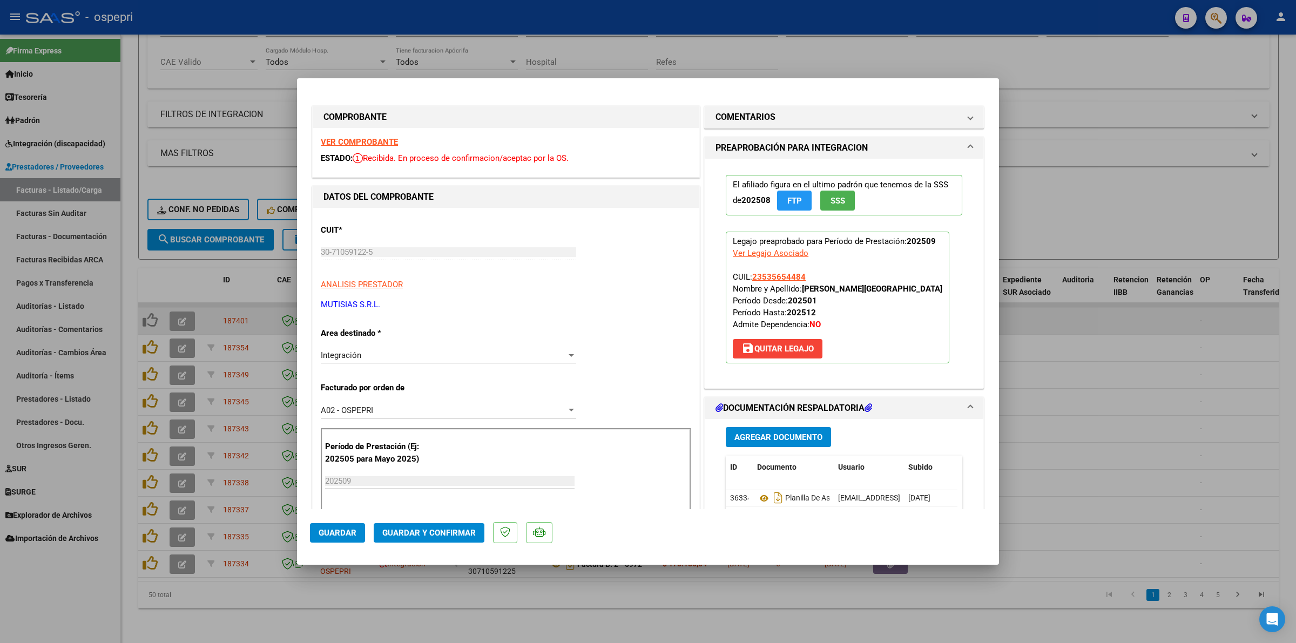
click at [356, 142] on strong "VER COMPROBANTE" at bounding box center [359, 142] width 77 height 10
click at [411, 517] on mat-dialog-actions "Guardar Guardar y Confirmar" at bounding box center [648, 530] width 676 height 43
click at [412, 524] on button "Guardar y Confirmar" at bounding box center [429, 532] width 111 height 19
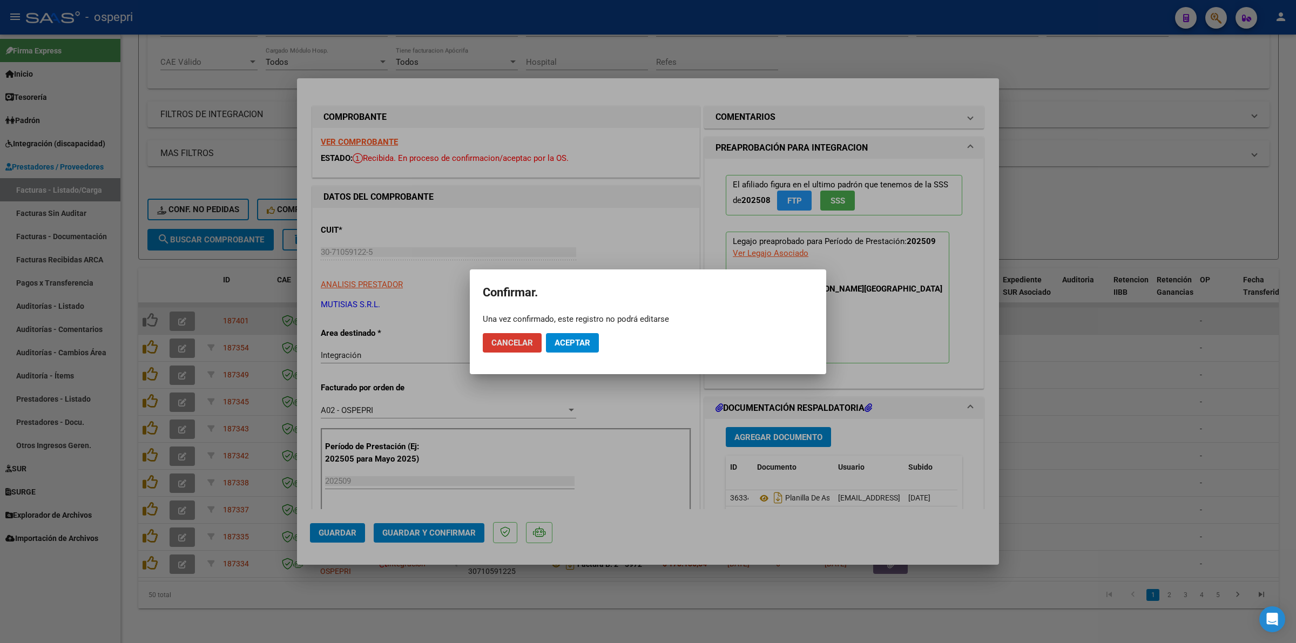
click at [557, 341] on span "Aceptar" at bounding box center [573, 343] width 36 height 10
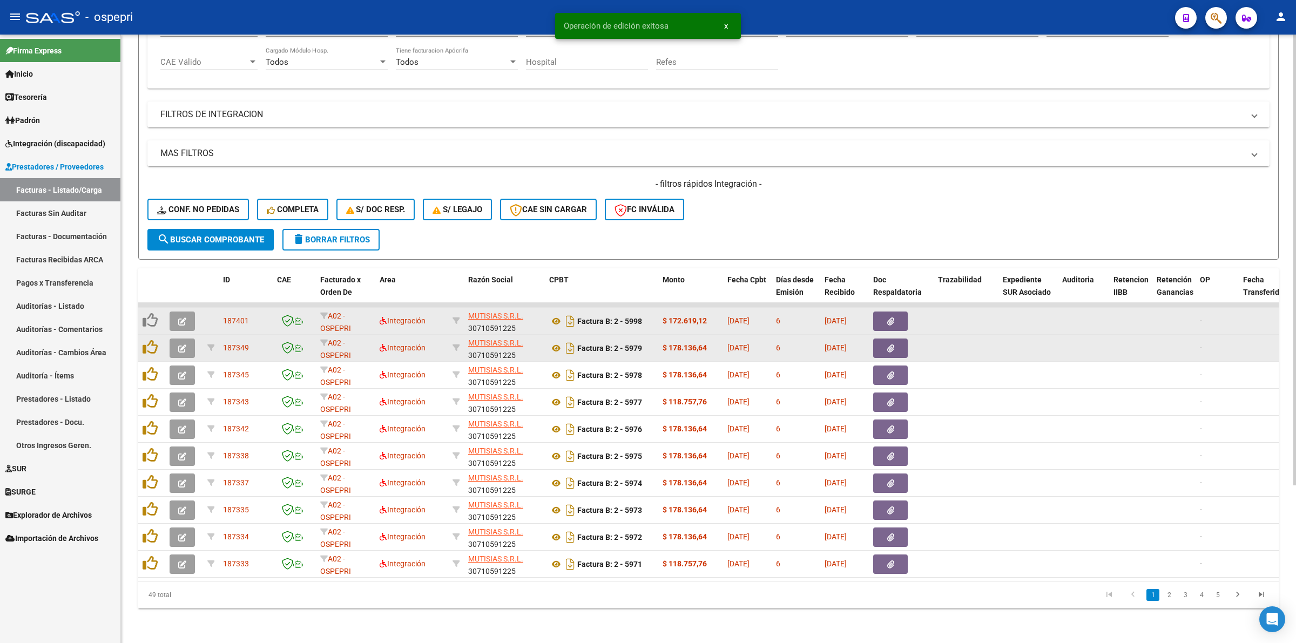
click at [173, 335] on datatable-body-cell at bounding box center [184, 348] width 38 height 26
click at [177, 339] on button "button" at bounding box center [182, 348] width 25 height 19
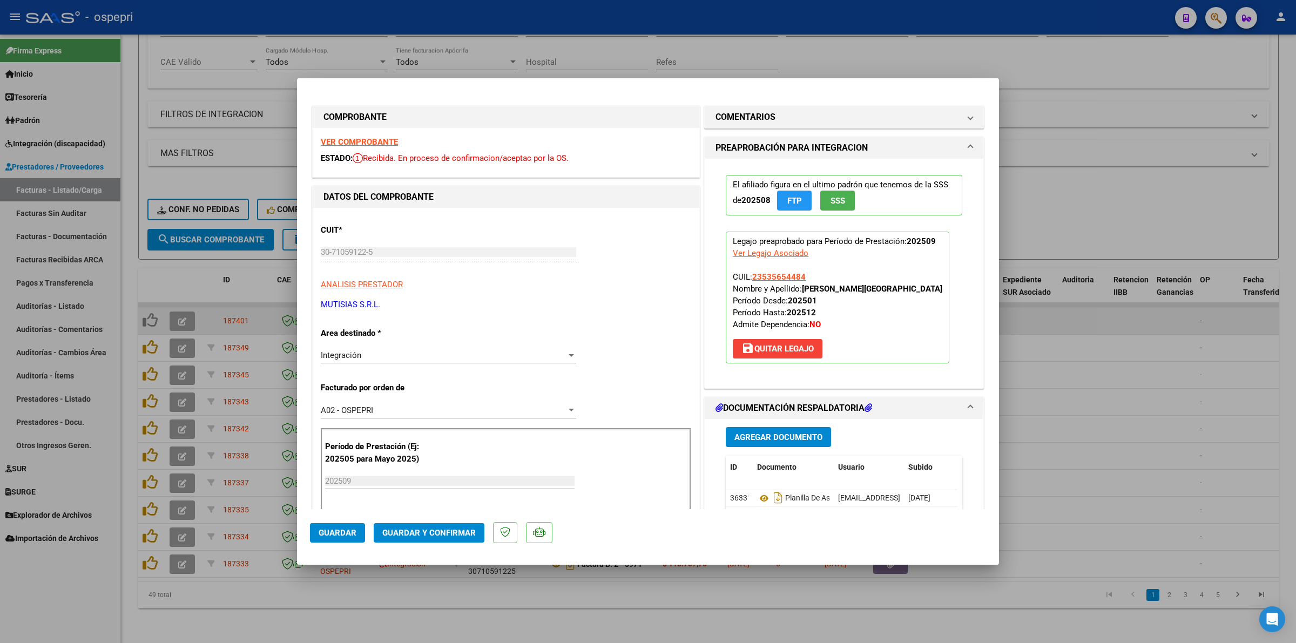
click at [381, 141] on strong "VER COMPROBANTE" at bounding box center [359, 142] width 77 height 10
click at [757, 498] on icon at bounding box center [764, 498] width 14 height 13
click at [420, 526] on button "Guardar y Confirmar" at bounding box center [429, 532] width 111 height 19
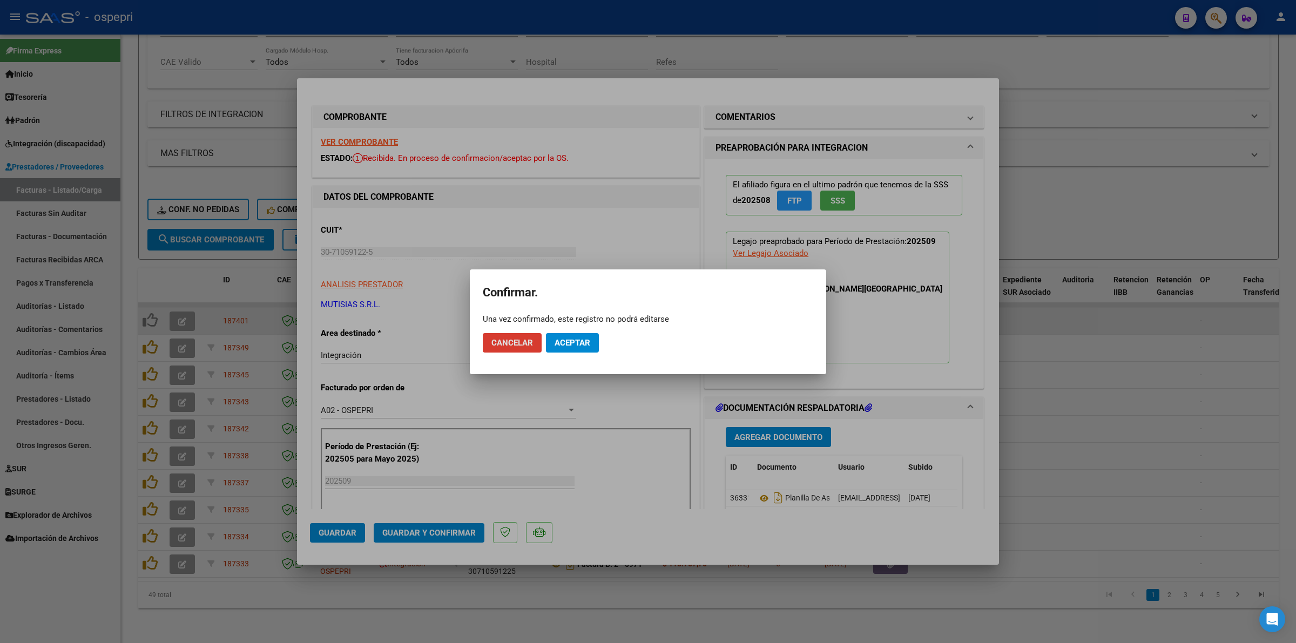
drag, startPoint x: 563, startPoint y: 343, endPoint x: 572, endPoint y: 266, distance: 77.8
click at [563, 342] on span "Aceptar" at bounding box center [573, 343] width 36 height 10
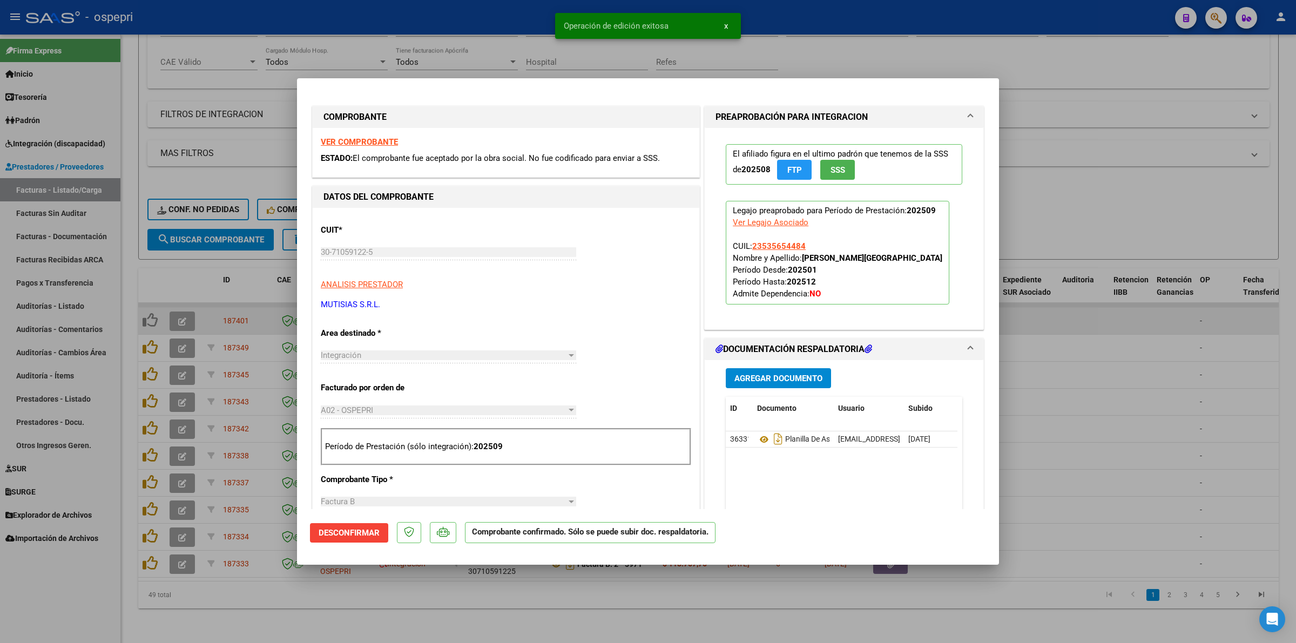
type input "$ 0,00"
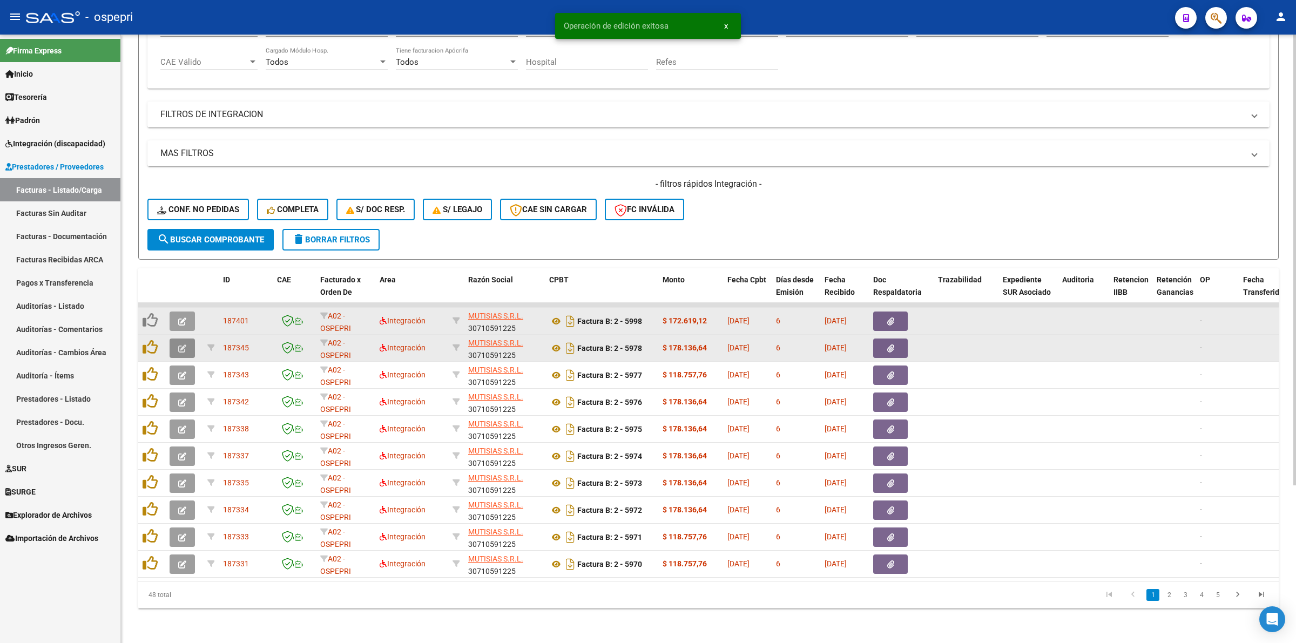
click at [185, 342] on button "button" at bounding box center [182, 348] width 25 height 19
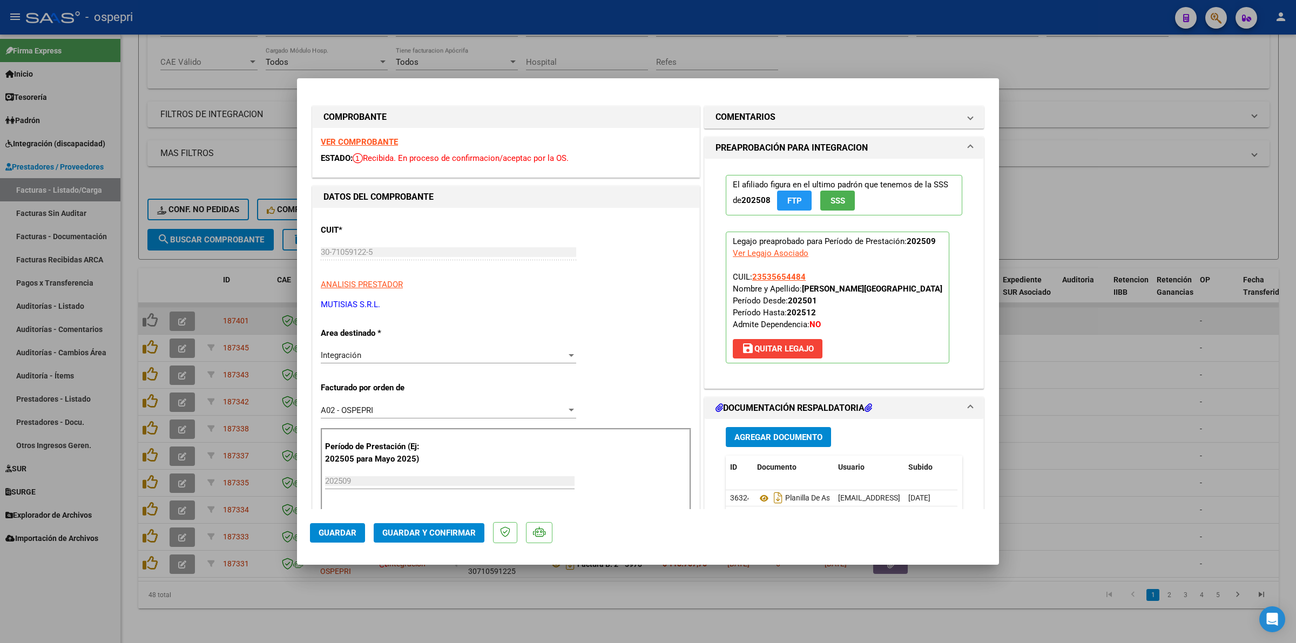
click at [353, 143] on strong "VER COMPROBANTE" at bounding box center [359, 142] width 77 height 10
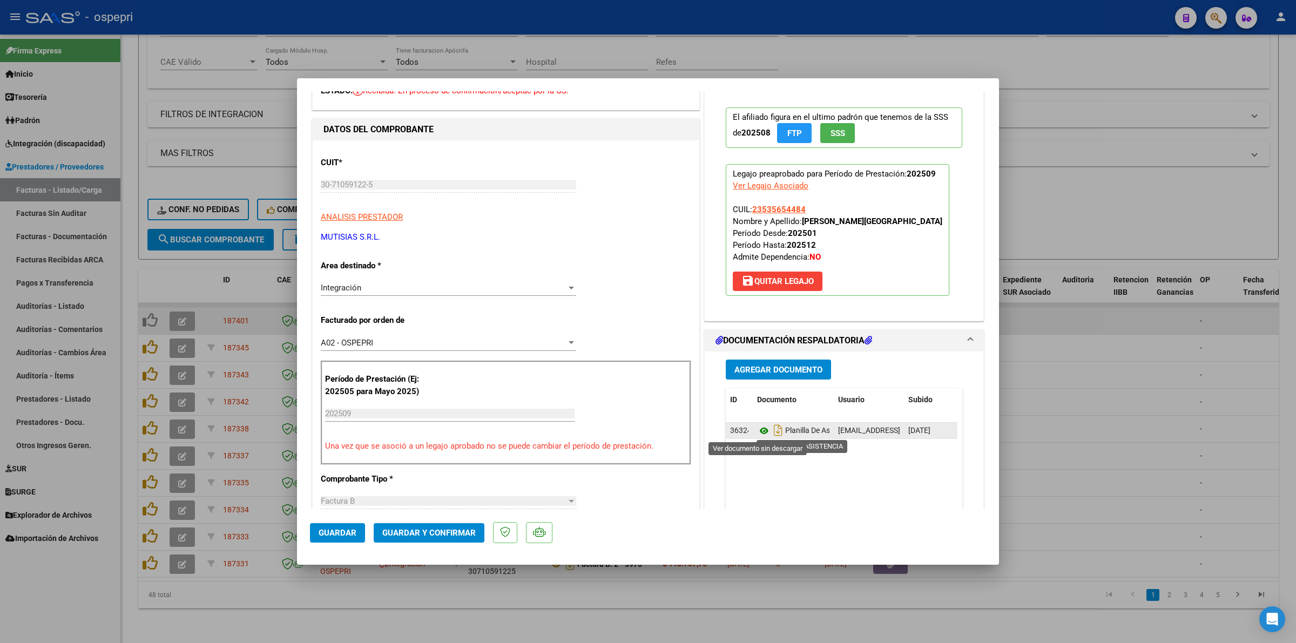
click at [759, 433] on icon at bounding box center [764, 431] width 14 height 13
click at [412, 533] on span "Guardar y Confirmar" at bounding box center [428, 533] width 93 height 10
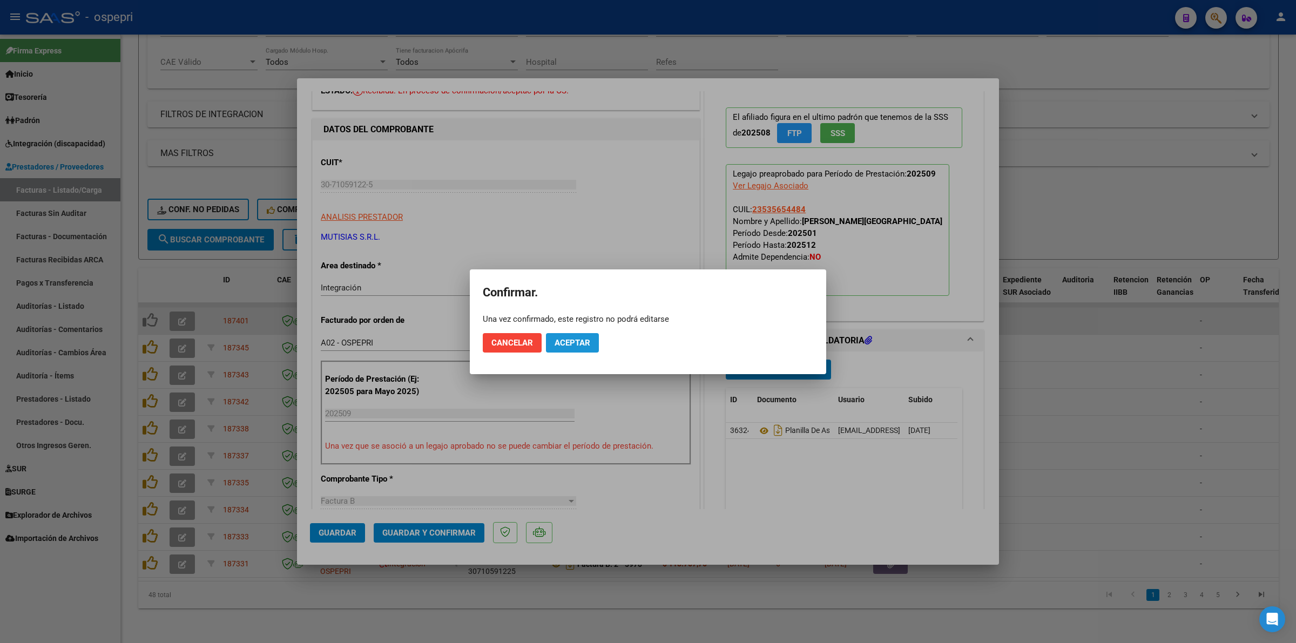
click at [577, 344] on span "Aceptar" at bounding box center [573, 343] width 36 height 10
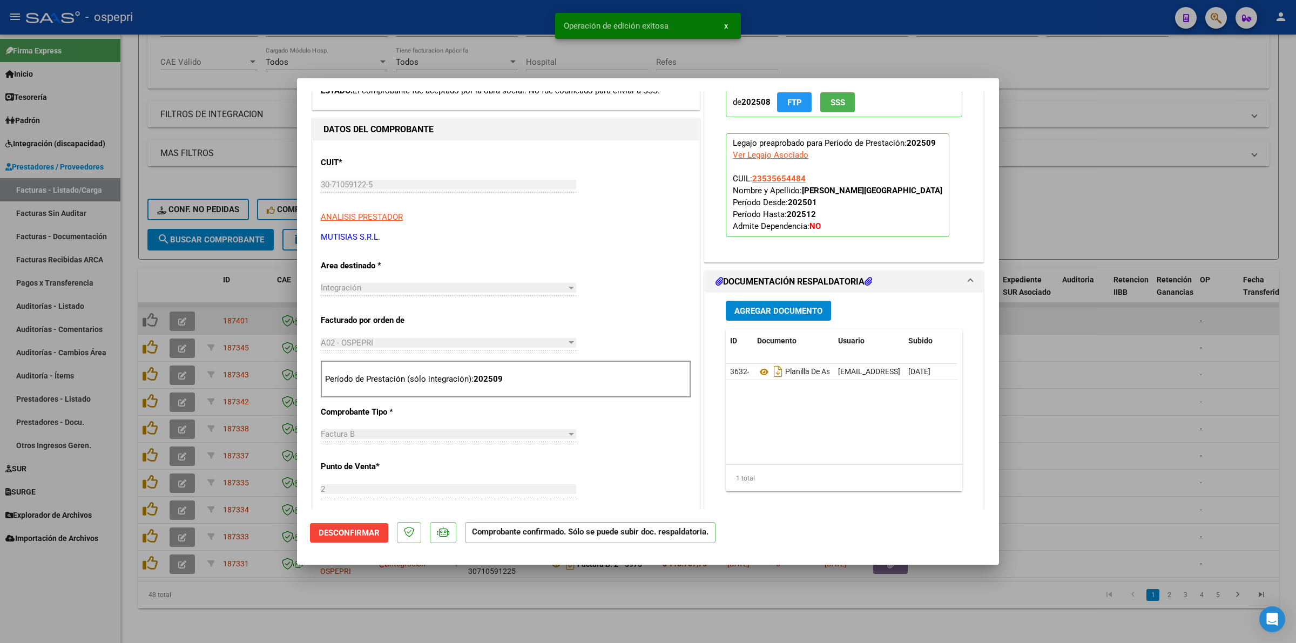
type input "$ 0,00"
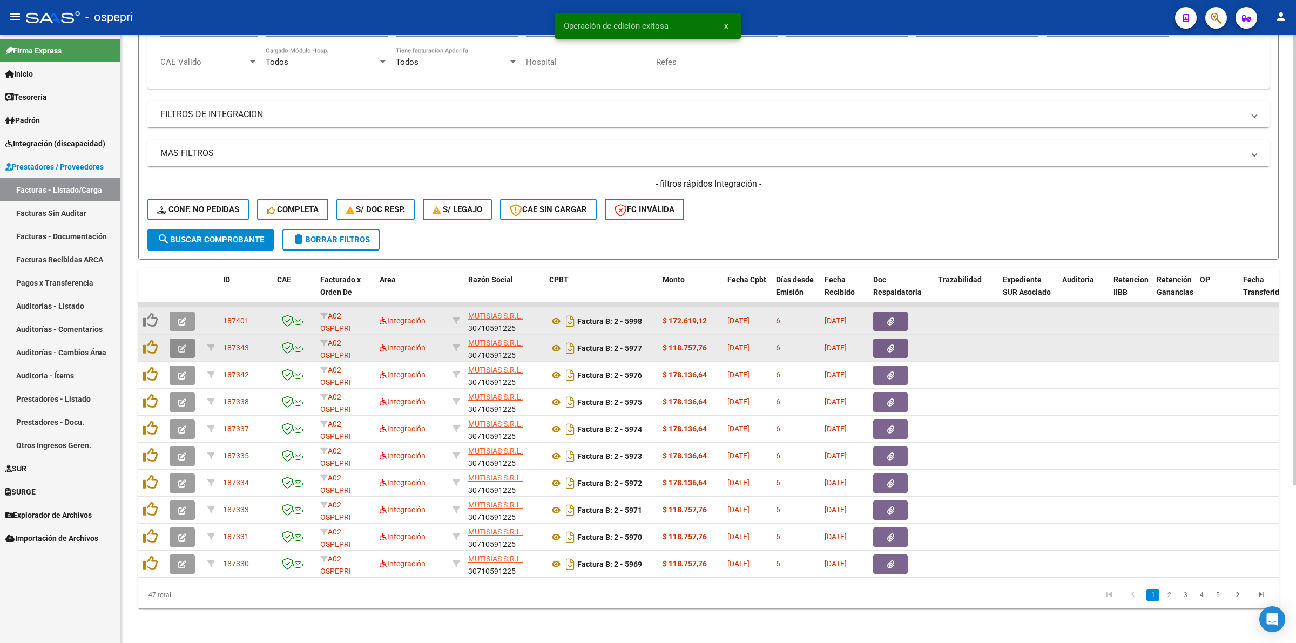
click at [178, 345] on icon "button" at bounding box center [182, 349] width 8 height 8
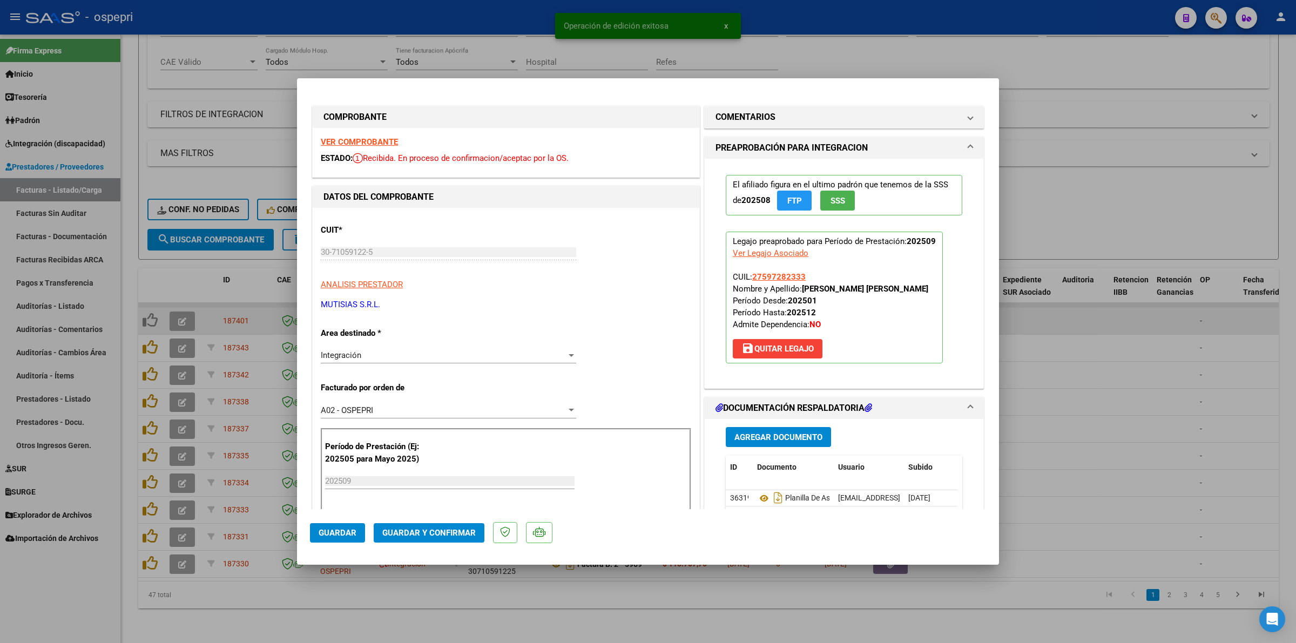
click at [363, 144] on strong "VER COMPROBANTE" at bounding box center [359, 142] width 77 height 10
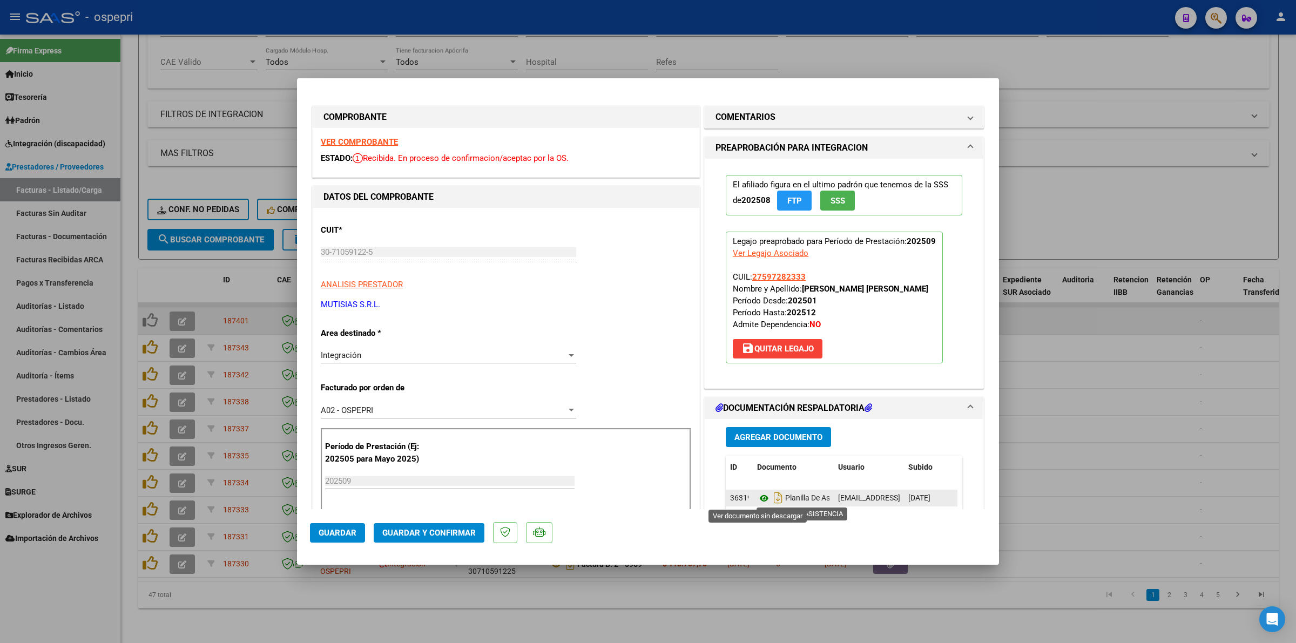
click at [762, 498] on icon at bounding box center [764, 498] width 14 height 13
click at [414, 532] on span "Guardar y Confirmar" at bounding box center [428, 533] width 93 height 10
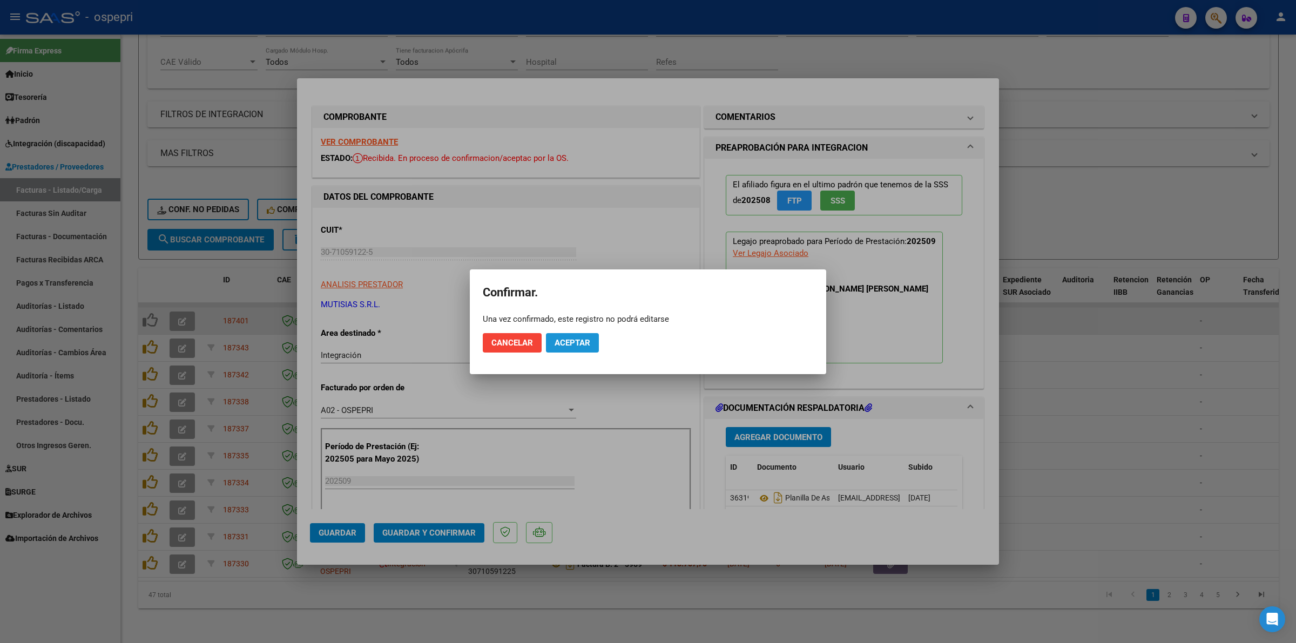
click at [570, 350] on button "Aceptar" at bounding box center [572, 342] width 53 height 19
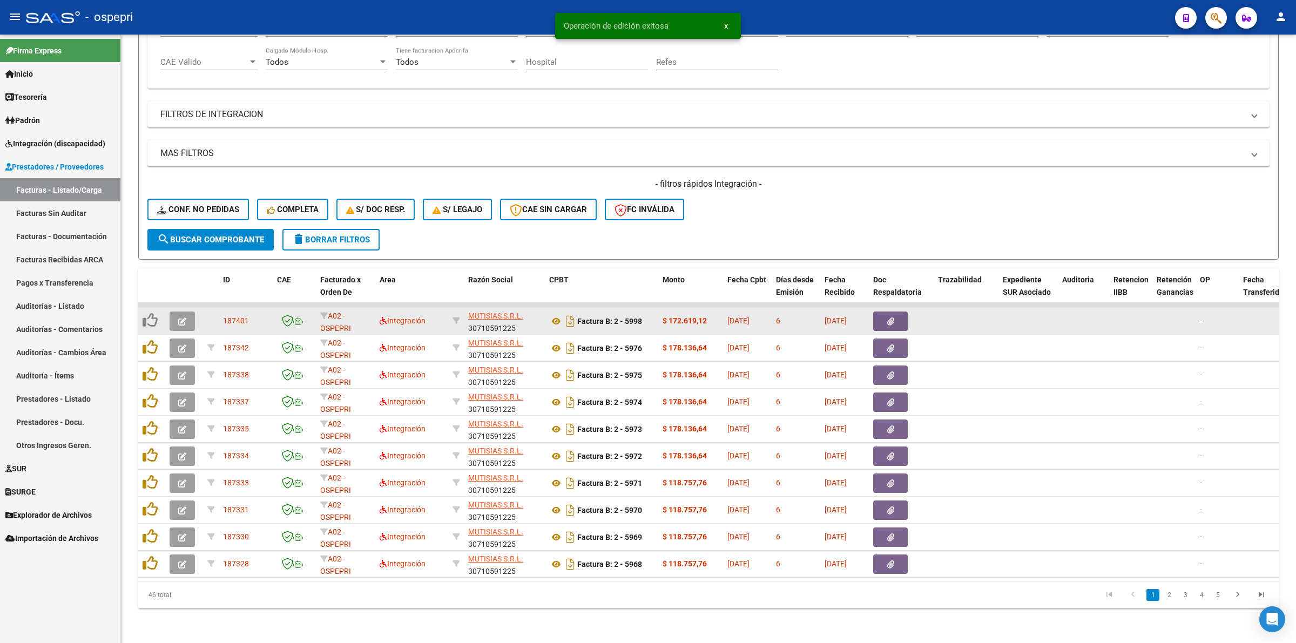
click at [176, 312] on button "button" at bounding box center [182, 321] width 25 height 19
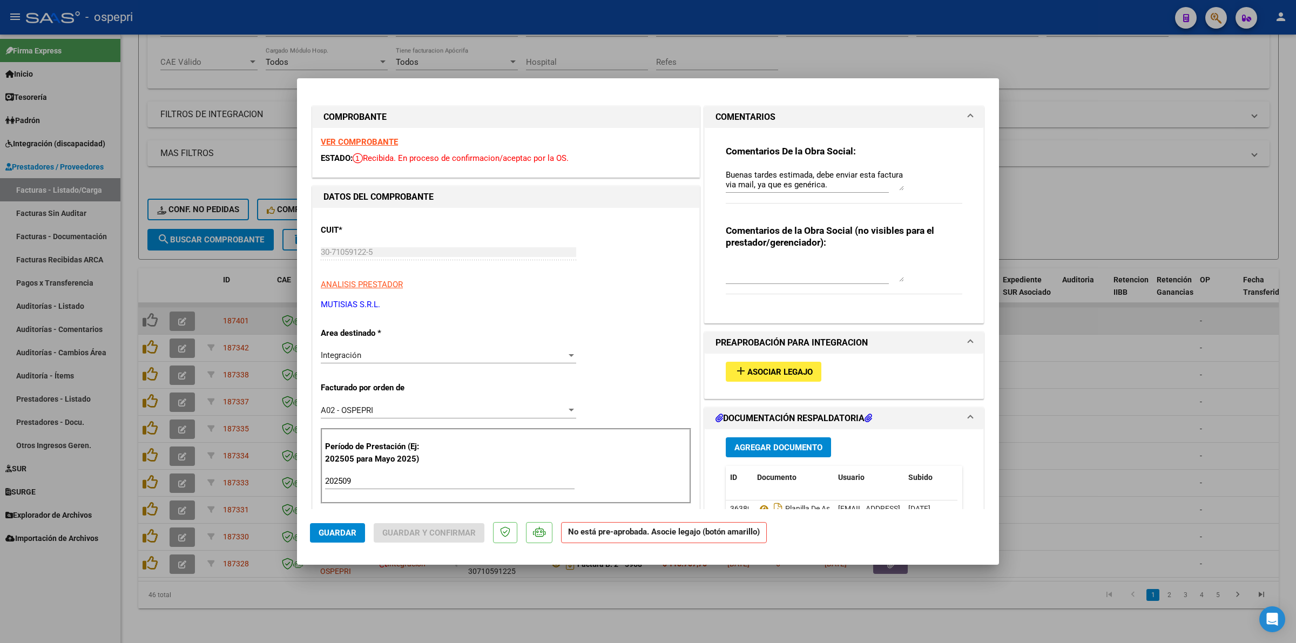
type input "$ 0,00"
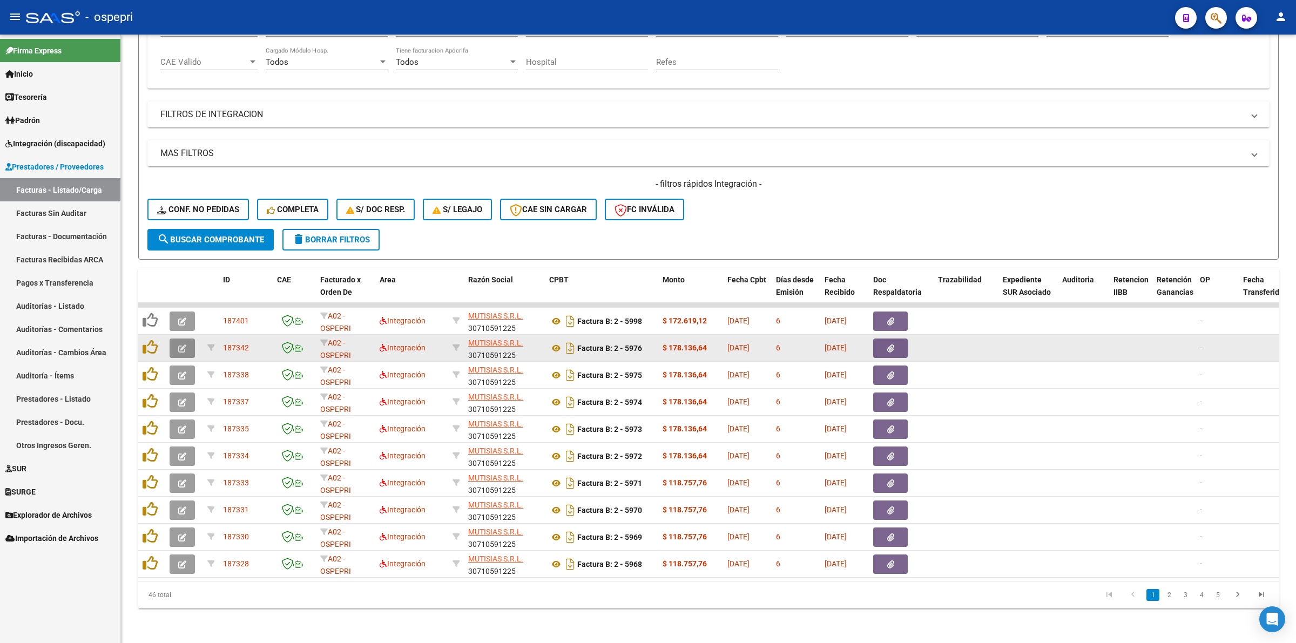
click at [183, 345] on icon "button" at bounding box center [182, 349] width 8 height 8
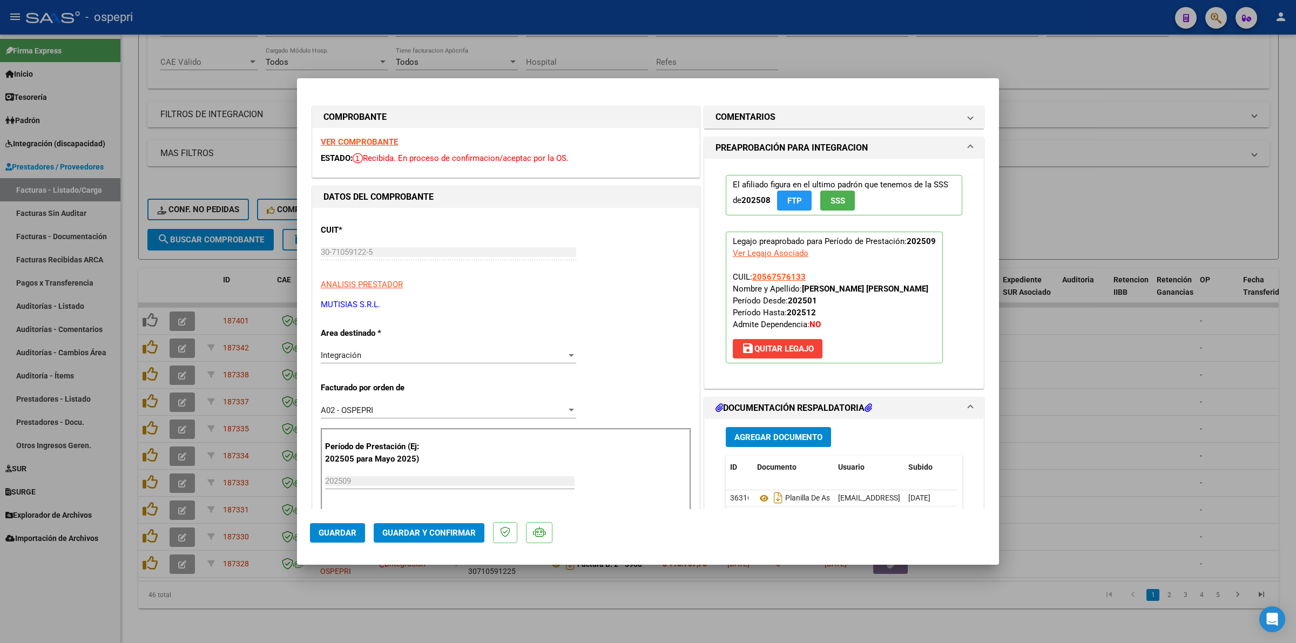
click at [328, 143] on strong "VER COMPROBANTE" at bounding box center [359, 142] width 77 height 10
click at [757, 498] on icon at bounding box center [764, 498] width 14 height 13
click at [465, 526] on button "Guardar y Confirmar" at bounding box center [429, 532] width 111 height 19
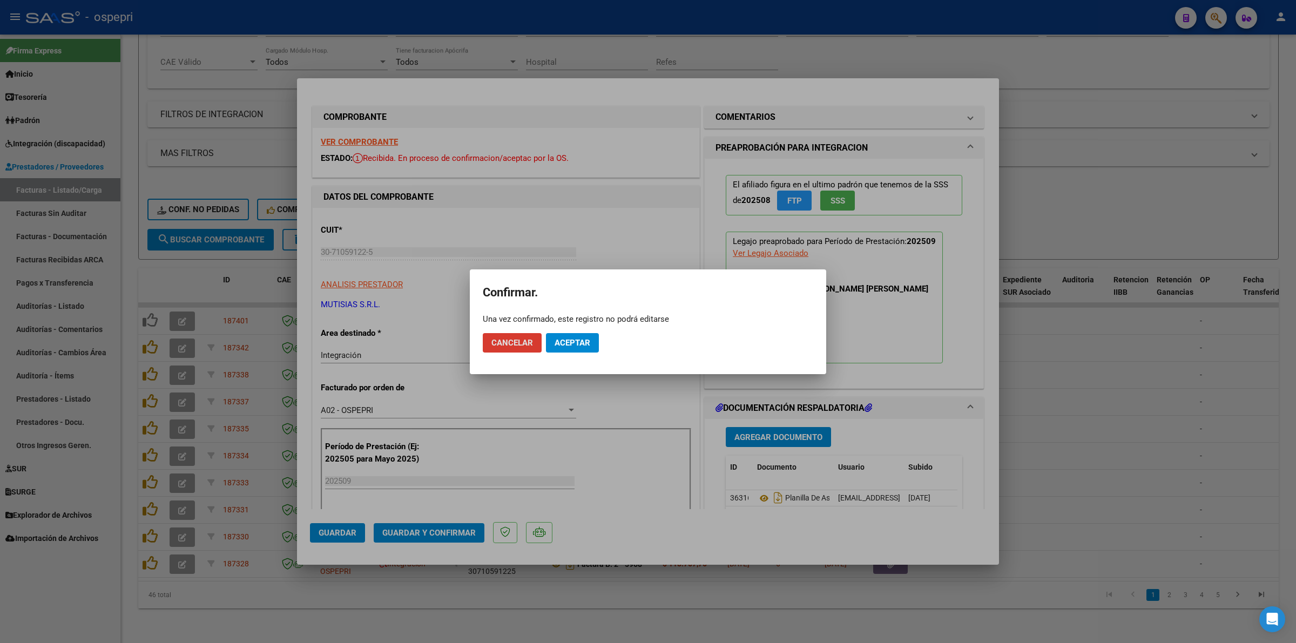
click at [571, 341] on span "Aceptar" at bounding box center [573, 343] width 36 height 10
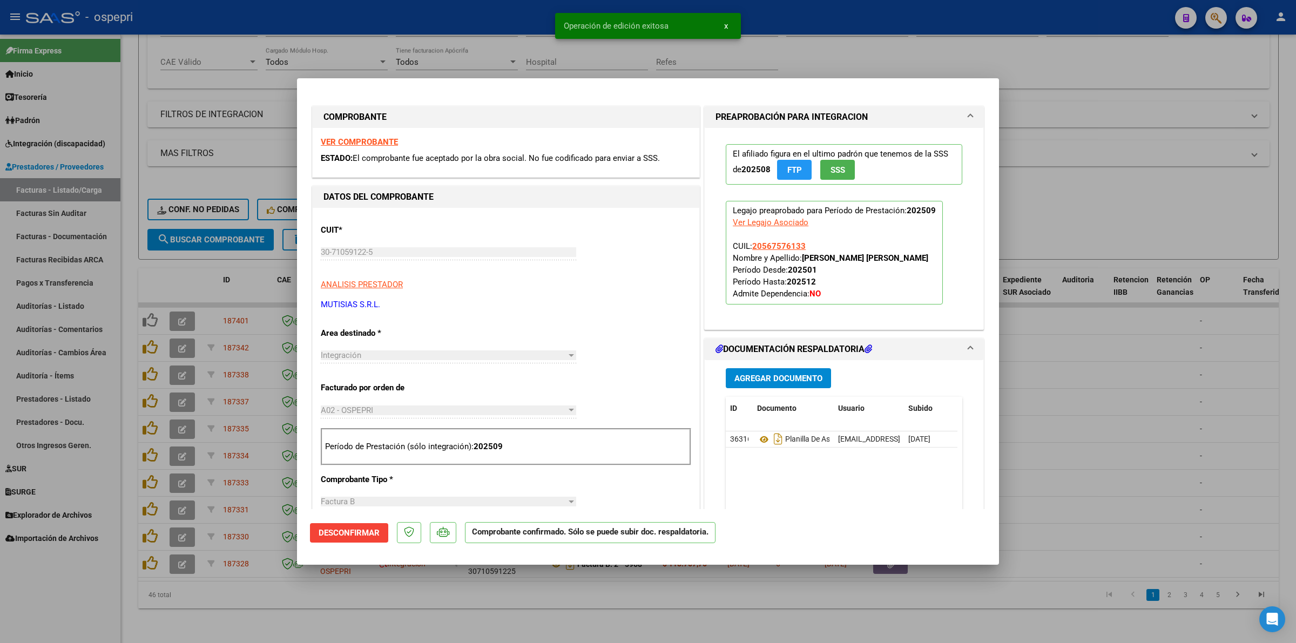
type input "$ 0,00"
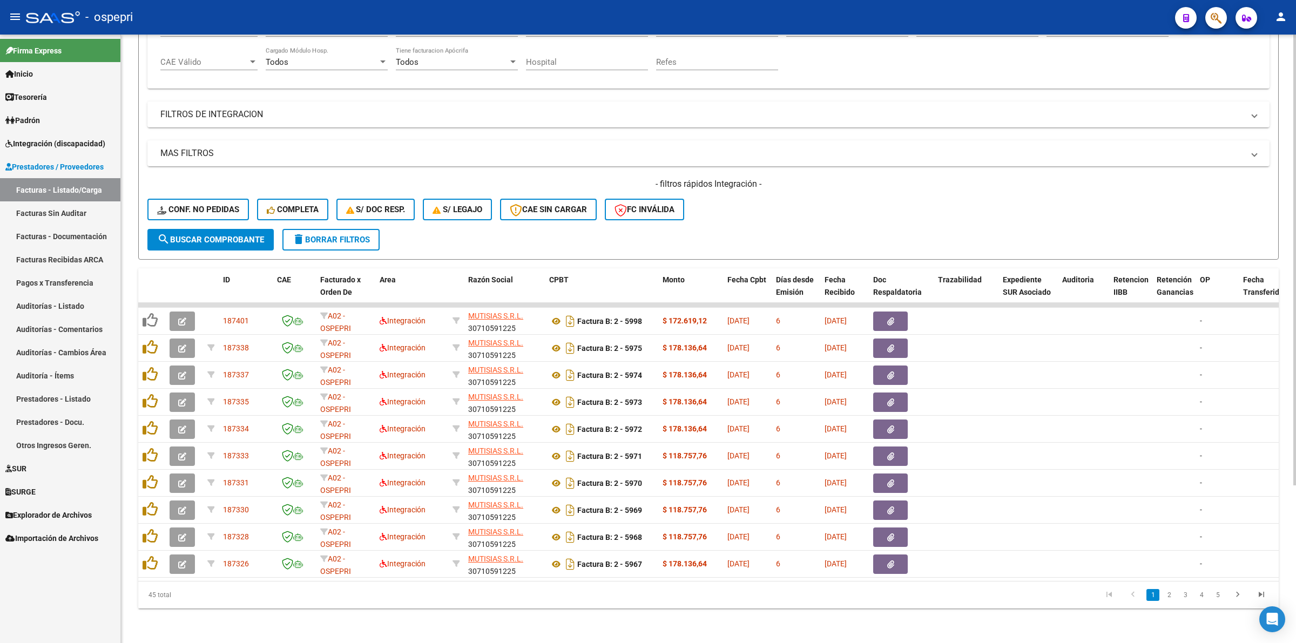
drag, startPoint x: 345, startPoint y: 570, endPoint x: 349, endPoint y: 578, distance: 9.2
click at [346, 571] on datatable-body "187401 A02 - OSPEPRI Integración MUTISIAS S.R.L. 30710591225 Factura B: 2 - 599…" at bounding box center [708, 442] width 1141 height 278
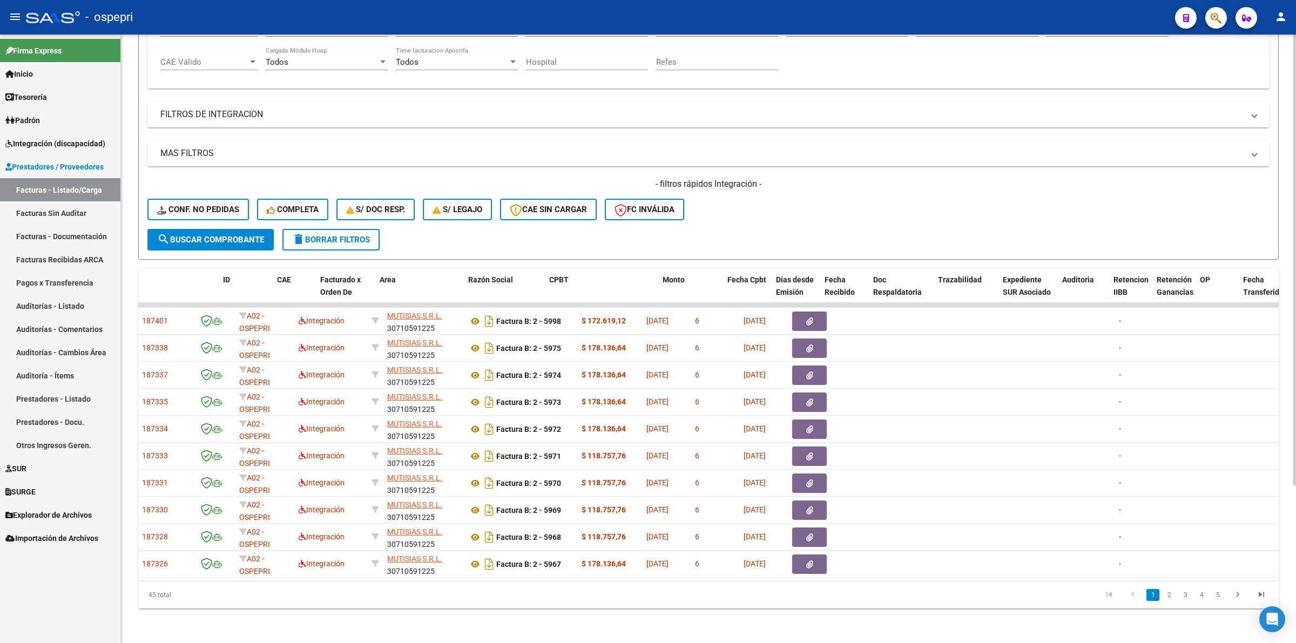
scroll to position [0, 0]
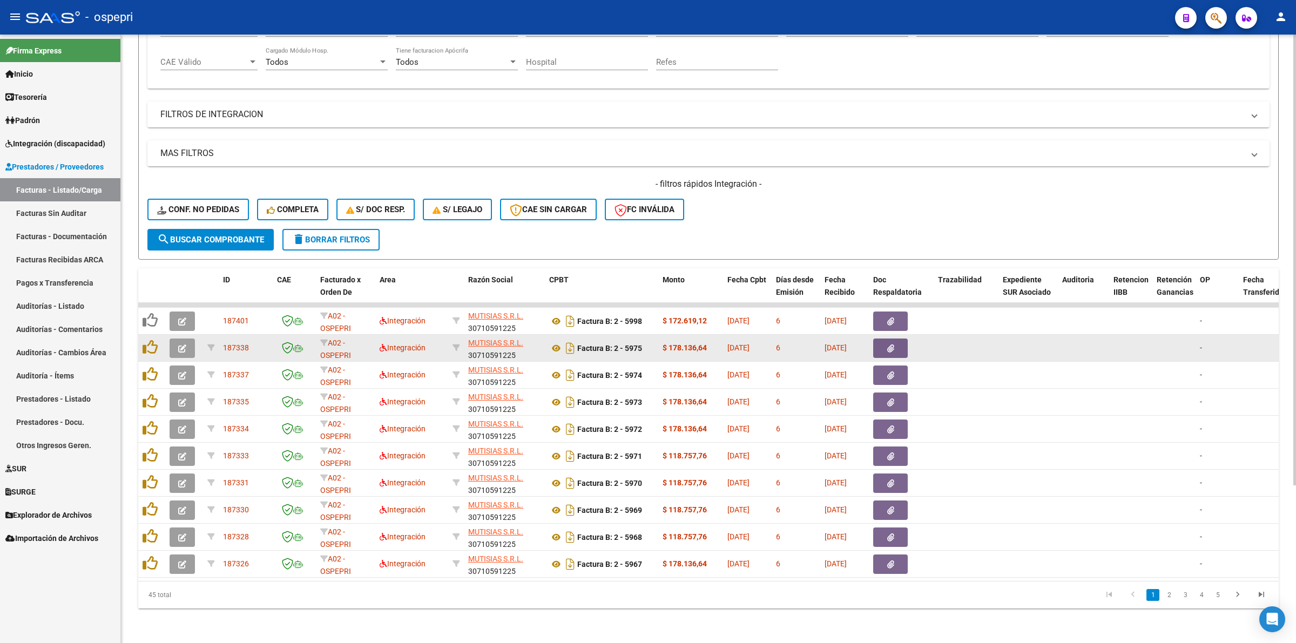
click at [190, 339] on button "button" at bounding box center [182, 348] width 25 height 19
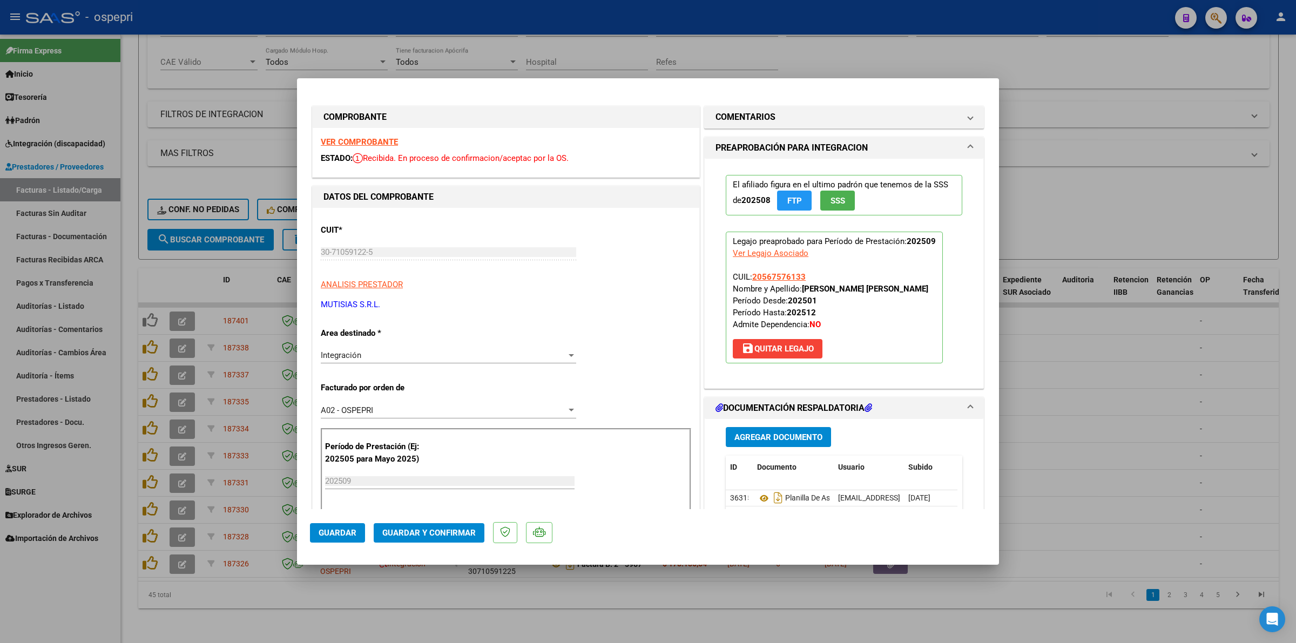
click at [390, 142] on strong "VER COMPROBANTE" at bounding box center [359, 142] width 77 height 10
click at [759, 496] on icon at bounding box center [764, 498] width 14 height 13
click at [399, 535] on span "Guardar y Confirmar" at bounding box center [428, 533] width 93 height 10
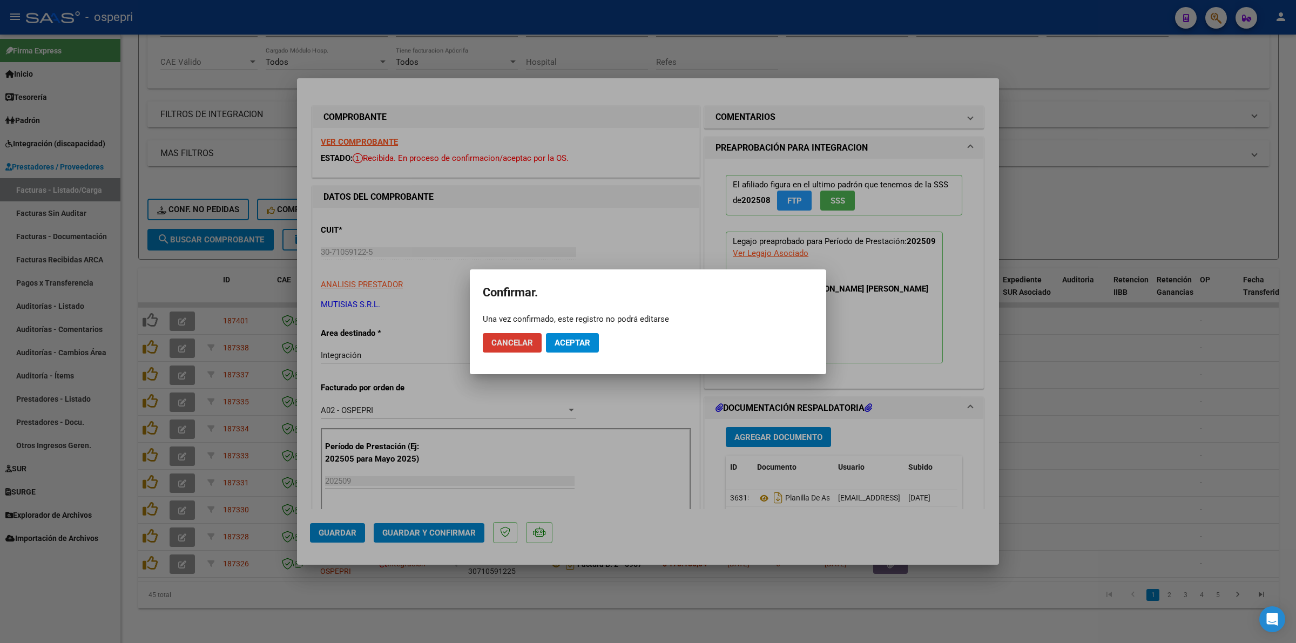
click at [570, 336] on button "Aceptar" at bounding box center [572, 342] width 53 height 19
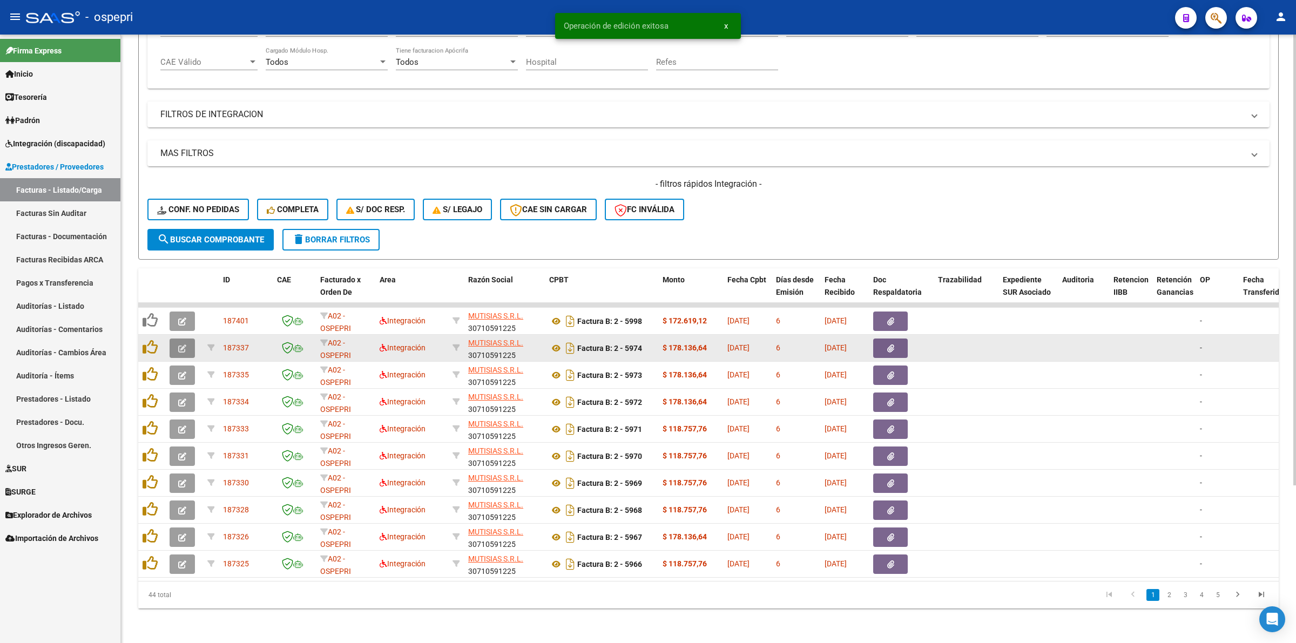
click at [179, 345] on icon "button" at bounding box center [182, 349] width 8 height 8
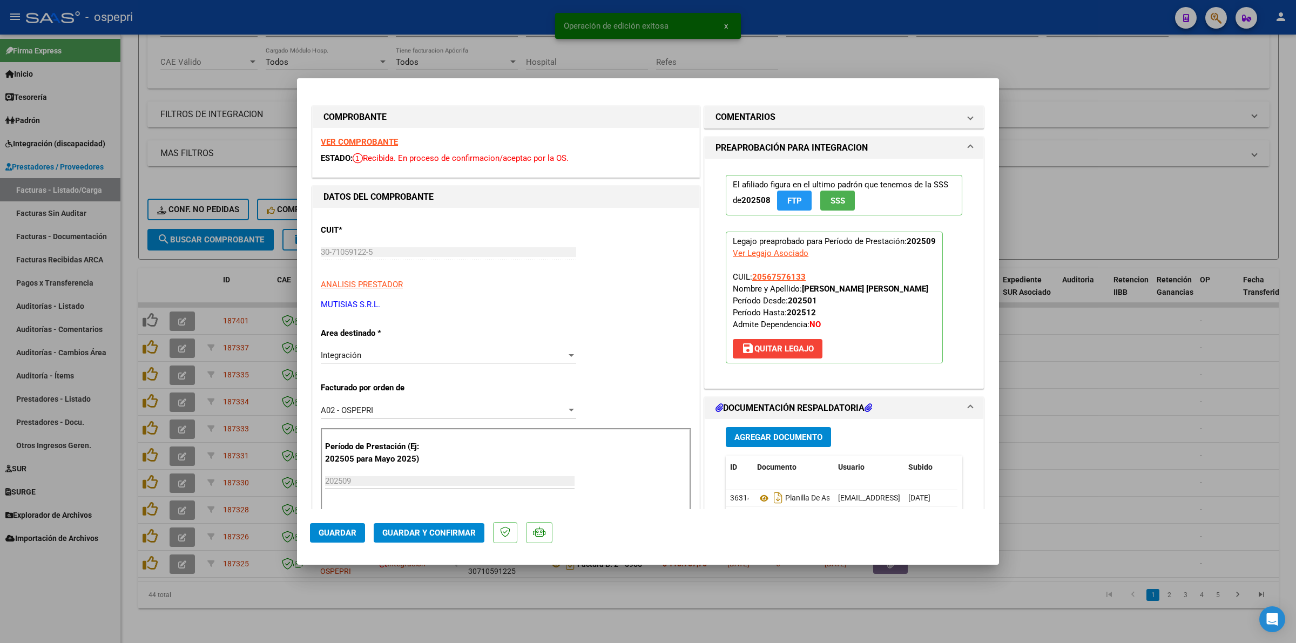
click at [365, 139] on strong "VER COMPROBANTE" at bounding box center [359, 142] width 77 height 10
click at [403, 530] on span "Guardar y Confirmar" at bounding box center [428, 533] width 93 height 10
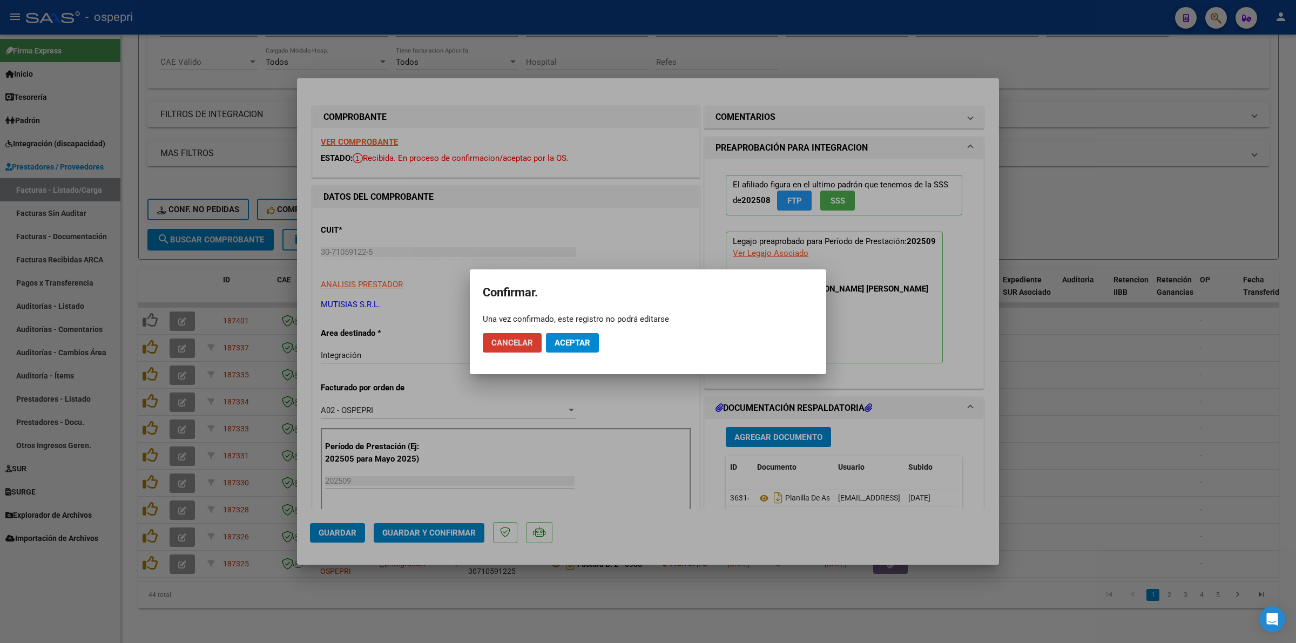
click at [567, 347] on button "Aceptar" at bounding box center [572, 342] width 53 height 19
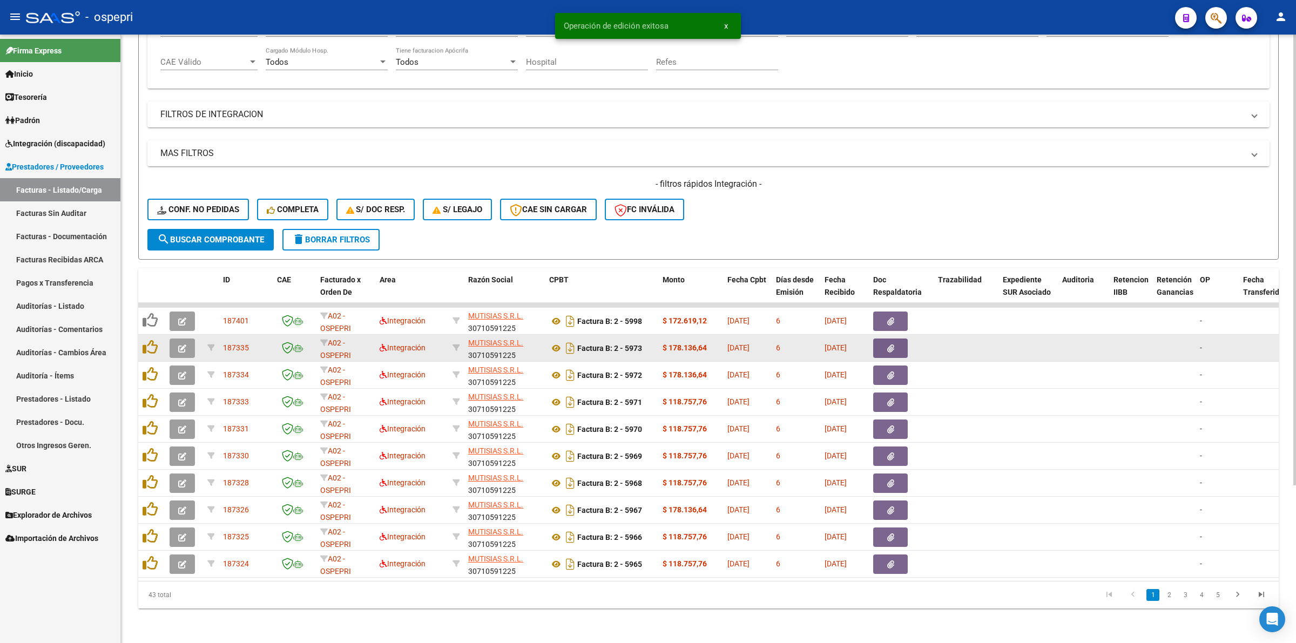
click at [185, 345] on icon "button" at bounding box center [182, 349] width 8 height 8
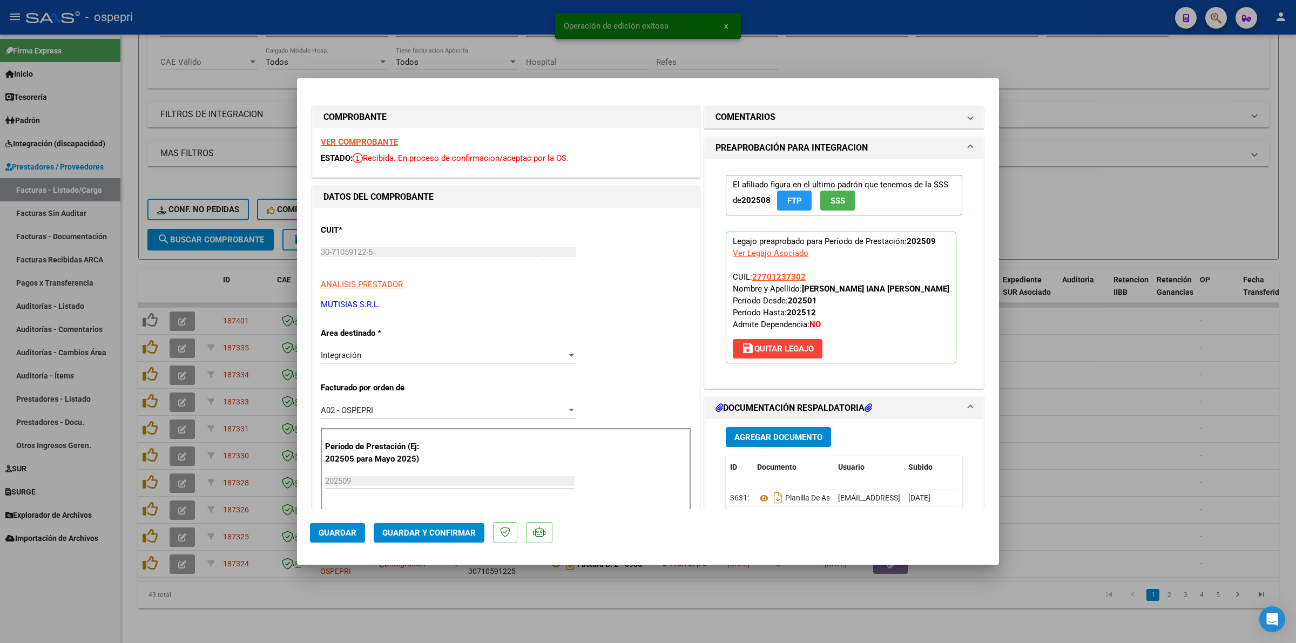
click at [368, 141] on strong "VER COMPROBANTE" at bounding box center [359, 142] width 77 height 10
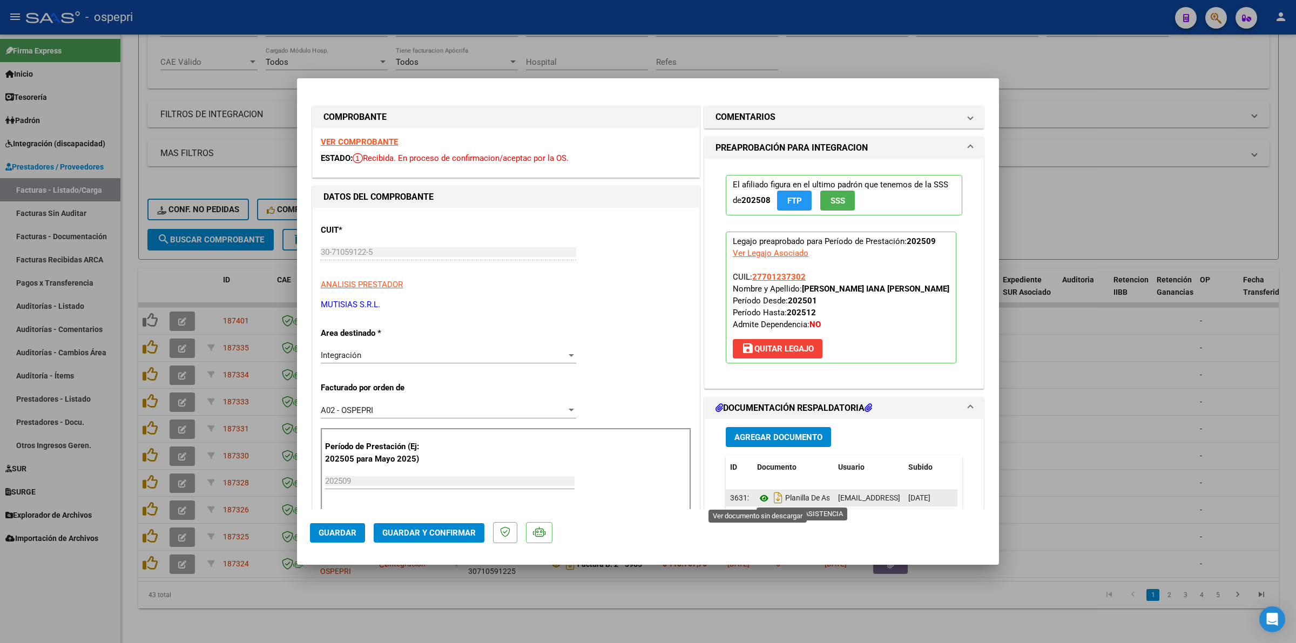
click at [759, 497] on icon at bounding box center [764, 498] width 14 height 13
click at [379, 533] on button "Guardar y Confirmar" at bounding box center [429, 532] width 111 height 19
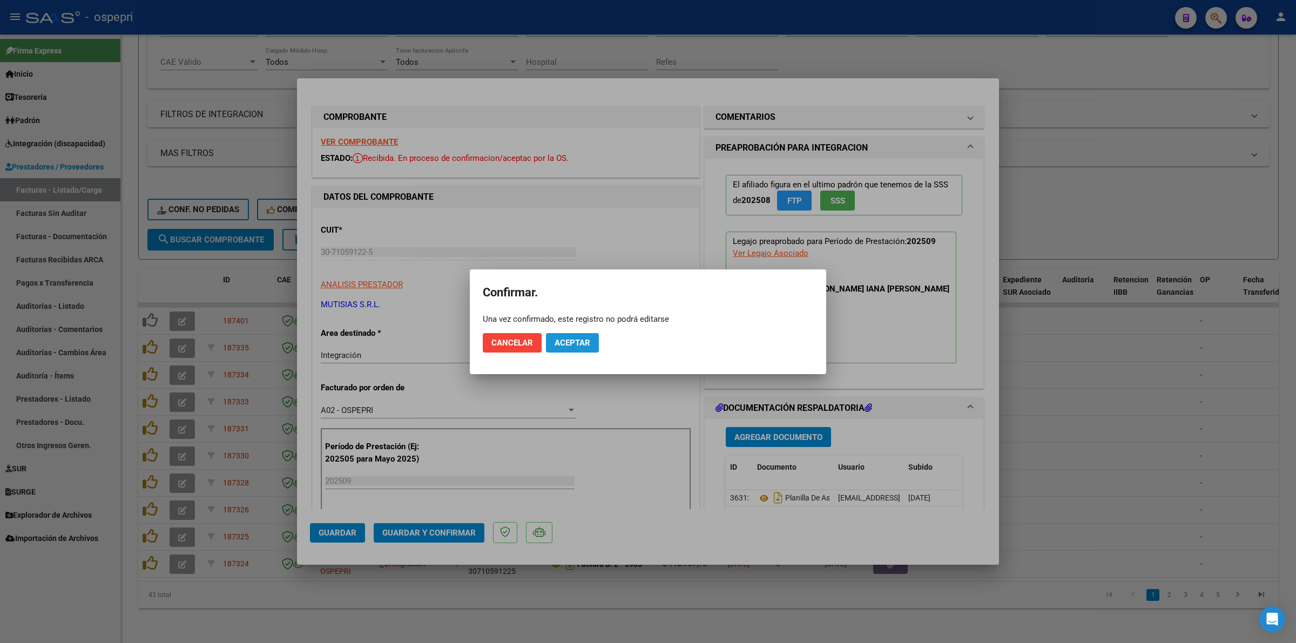
drag, startPoint x: 581, startPoint y: 340, endPoint x: 589, endPoint y: 341, distance: 7.6
click at [581, 341] on span "Aceptar" at bounding box center [573, 343] width 36 height 10
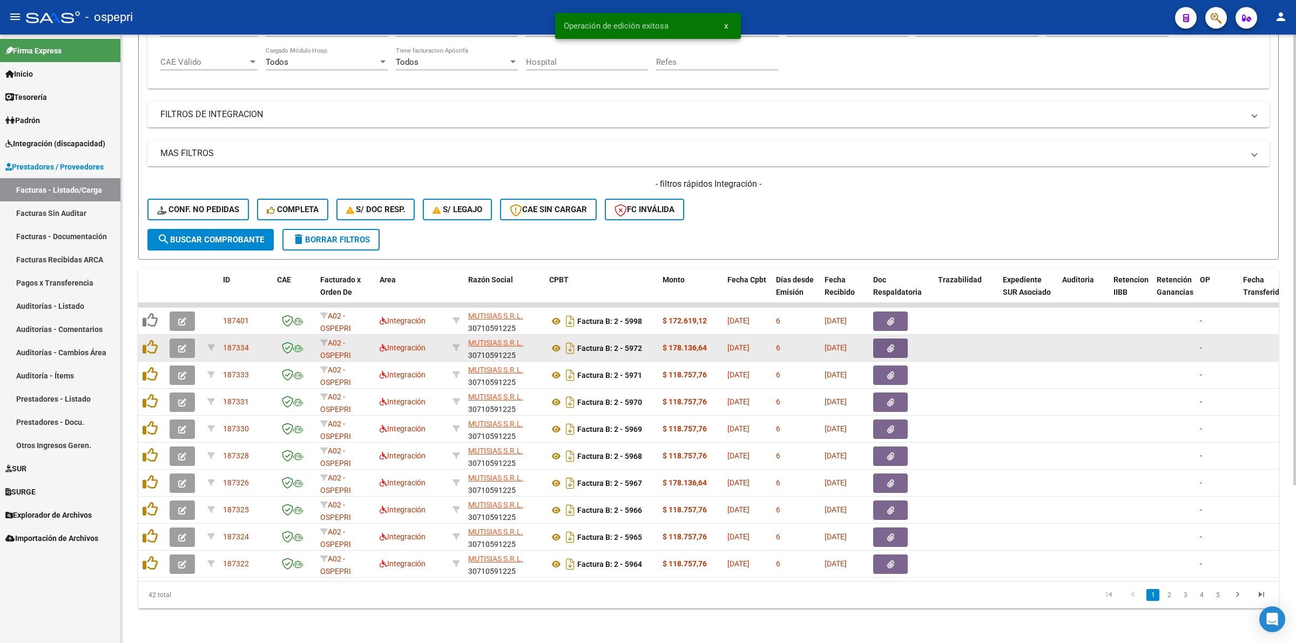
click at [186, 339] on button "button" at bounding box center [182, 348] width 25 height 19
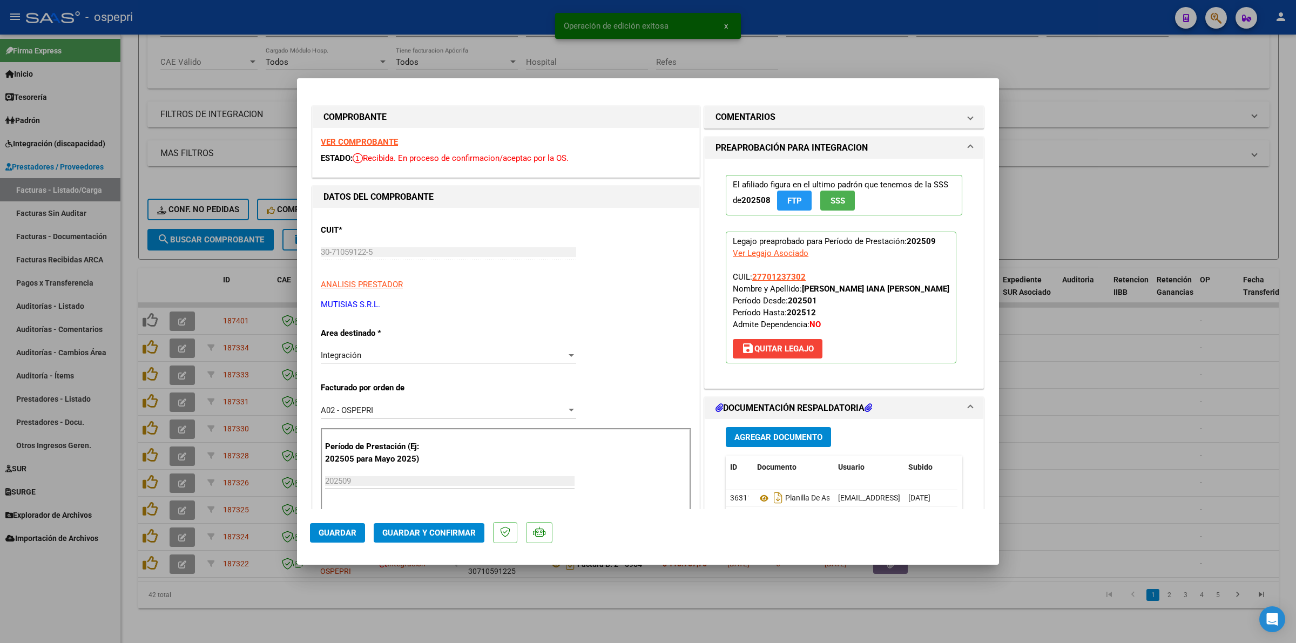
click at [382, 138] on strong "VER COMPROBANTE" at bounding box center [359, 142] width 77 height 10
click at [456, 527] on button "Guardar y Confirmar" at bounding box center [429, 532] width 111 height 19
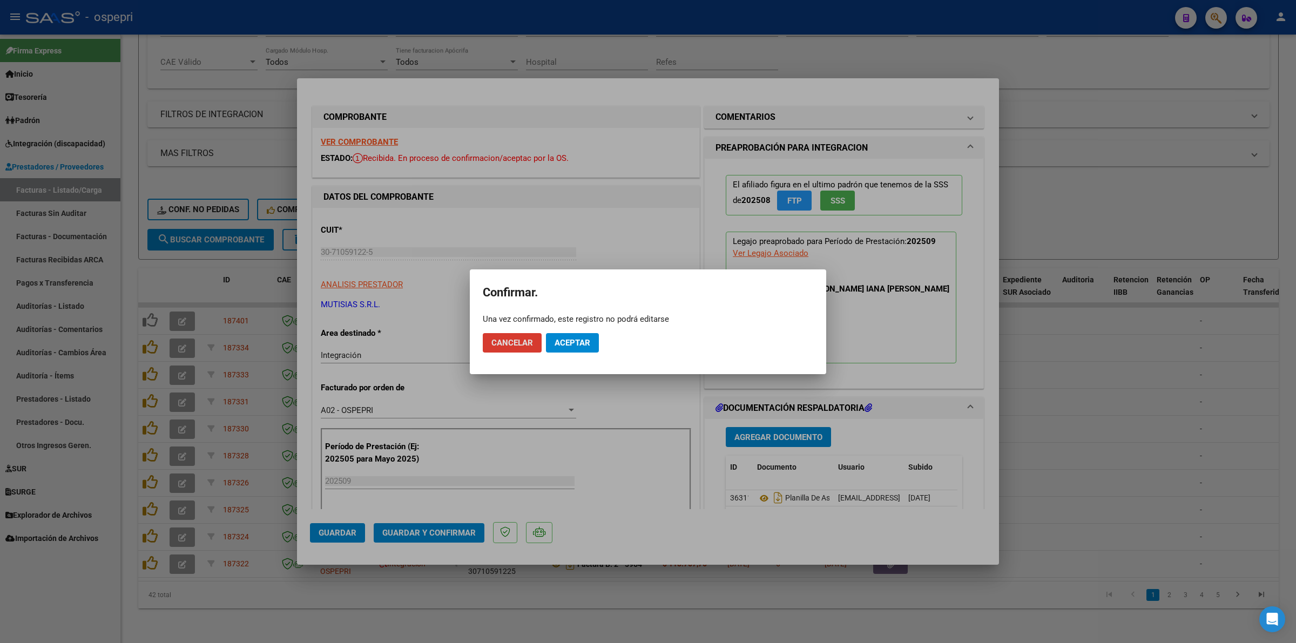
click at [568, 343] on span "Aceptar" at bounding box center [573, 343] width 36 height 10
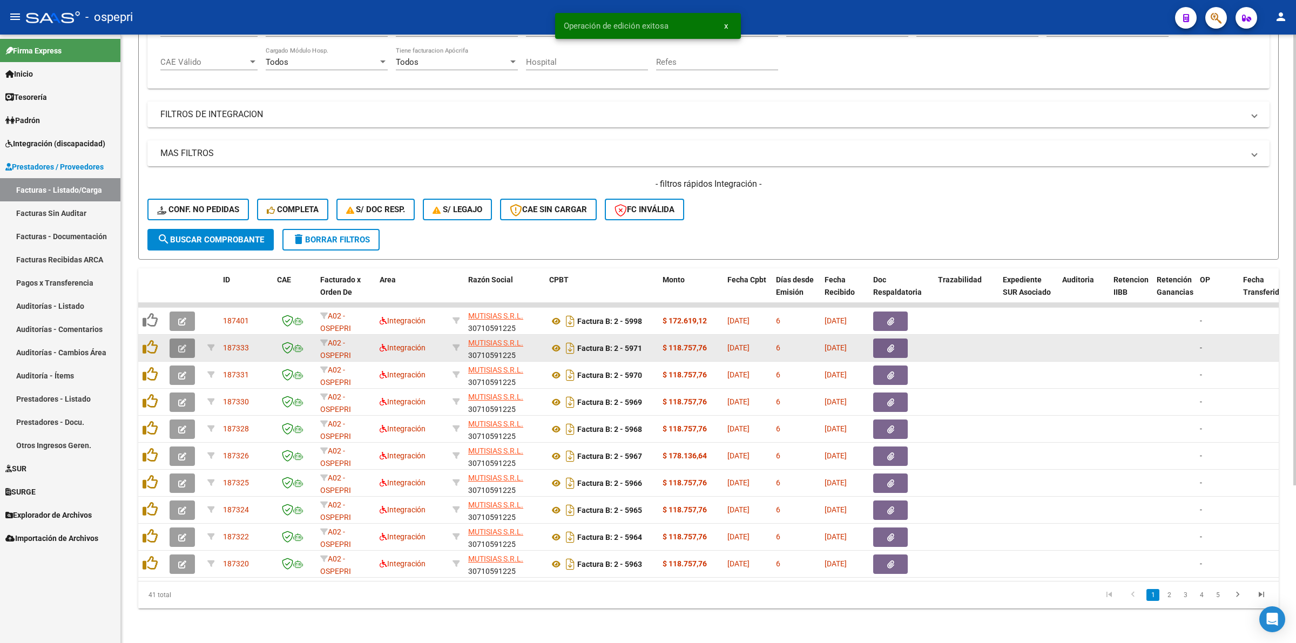
click at [188, 339] on button "button" at bounding box center [182, 348] width 25 height 19
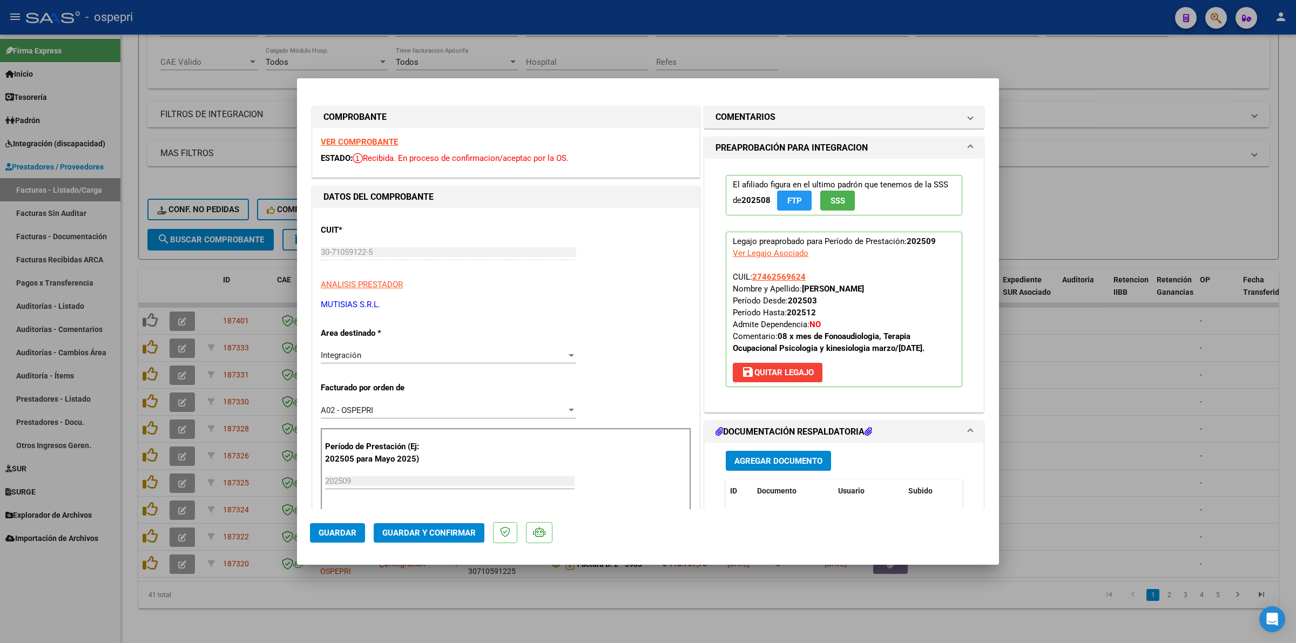
click at [347, 144] on strong "VER COMPROBANTE" at bounding box center [359, 142] width 77 height 10
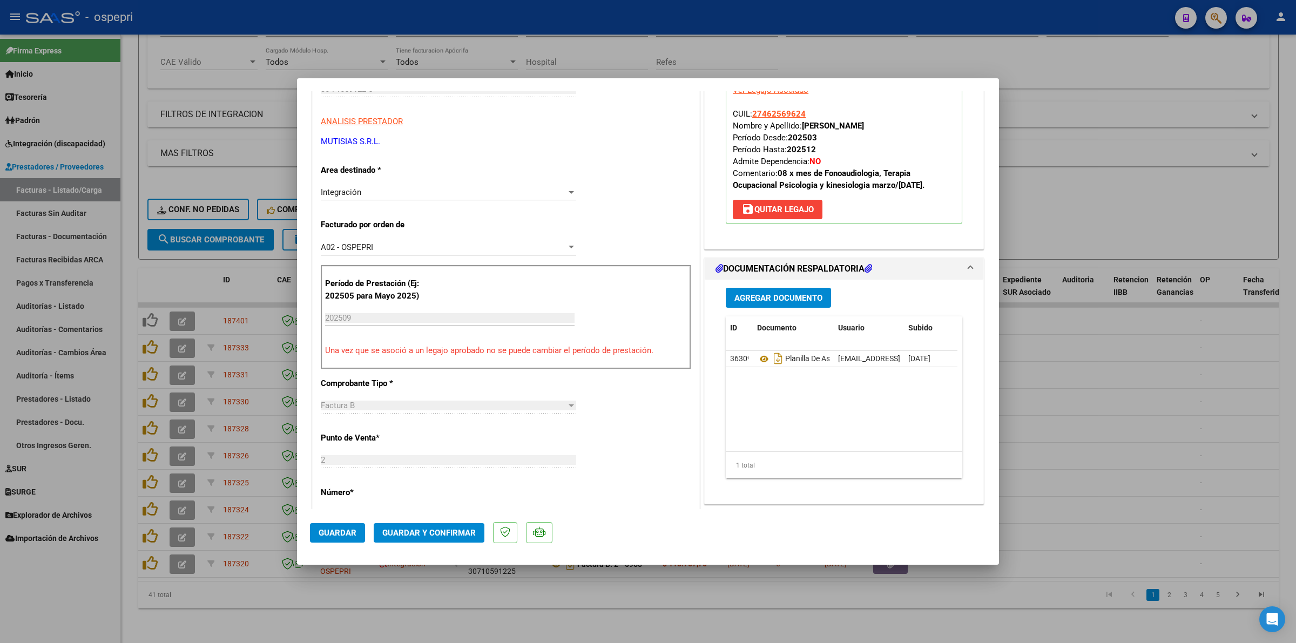
scroll to position [203, 0]
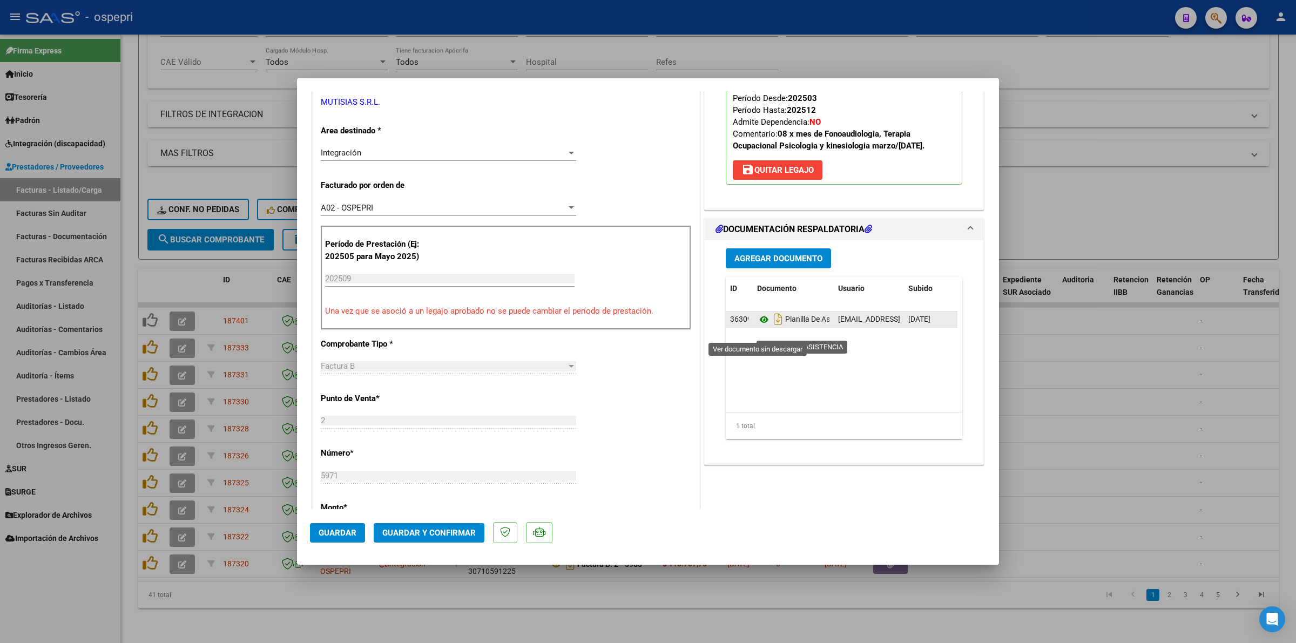
click at [759, 326] on icon at bounding box center [764, 319] width 14 height 13
click at [414, 527] on button "Guardar y Confirmar" at bounding box center [429, 532] width 111 height 19
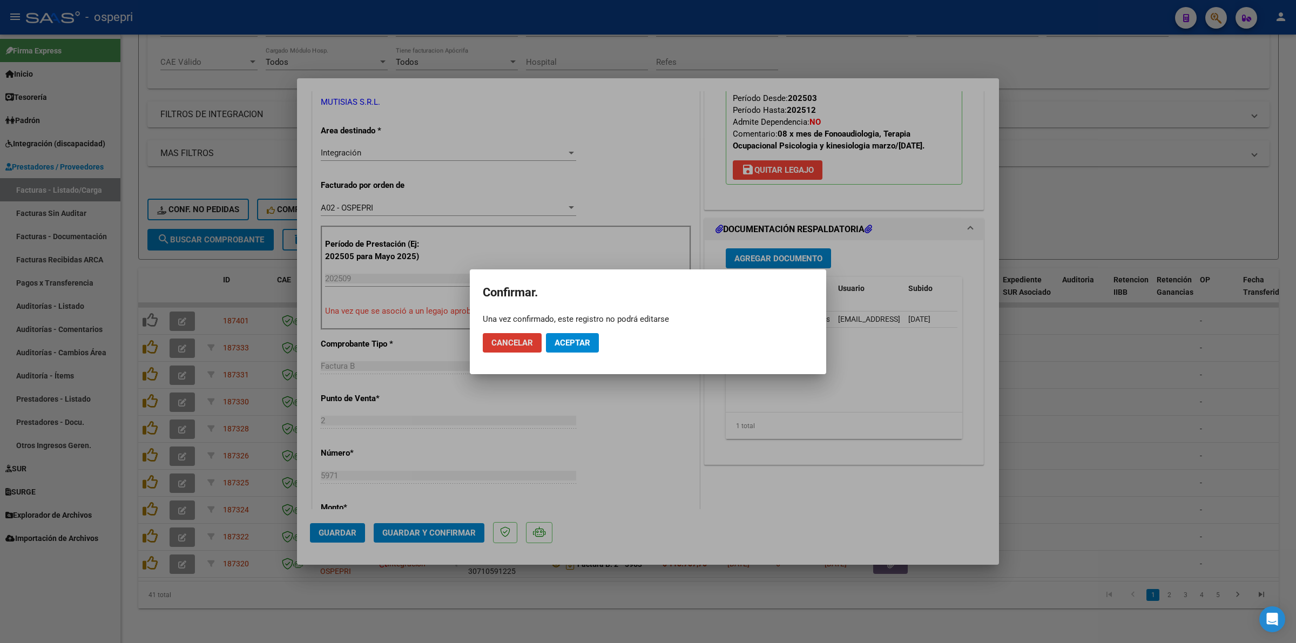
drag, startPoint x: 563, startPoint y: 339, endPoint x: 757, endPoint y: 114, distance: 296.8
click at [564, 333] on button "Aceptar" at bounding box center [572, 342] width 53 height 19
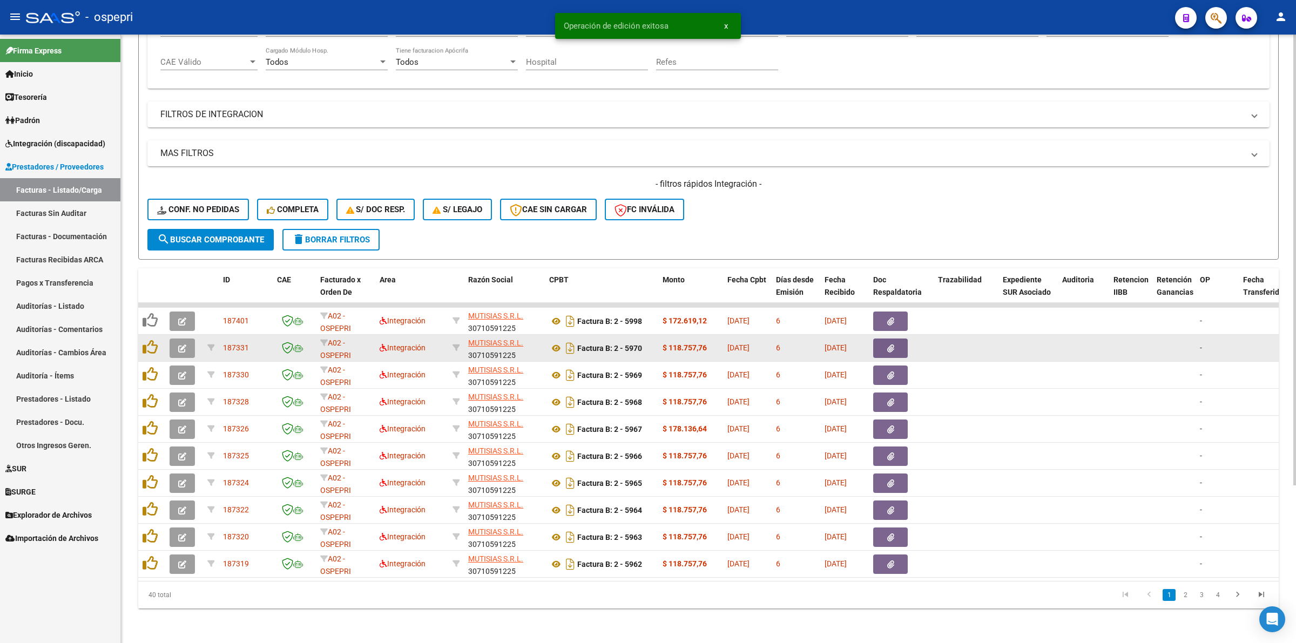
click at [184, 339] on button "button" at bounding box center [182, 348] width 25 height 19
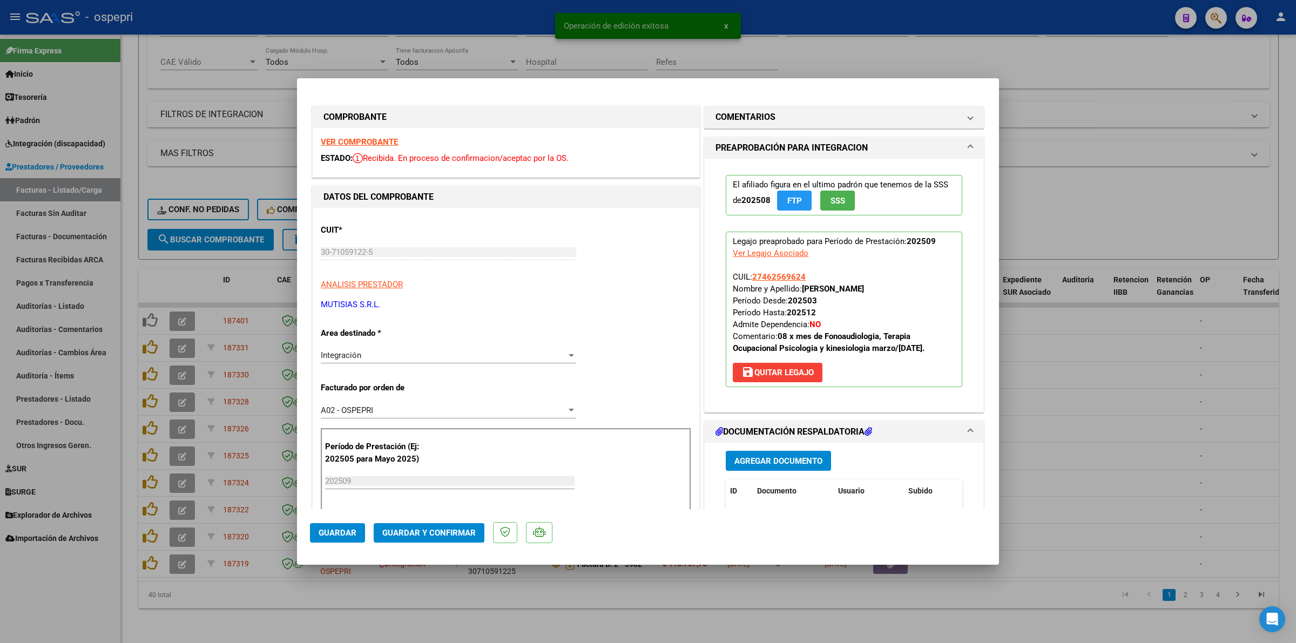
click at [388, 136] on div "VER COMPROBANTE ESTADO: Recibida. En proceso de confirmacion/aceptac por la OS." at bounding box center [506, 152] width 387 height 49
click at [389, 141] on strong "VER COMPROBANTE" at bounding box center [359, 142] width 77 height 10
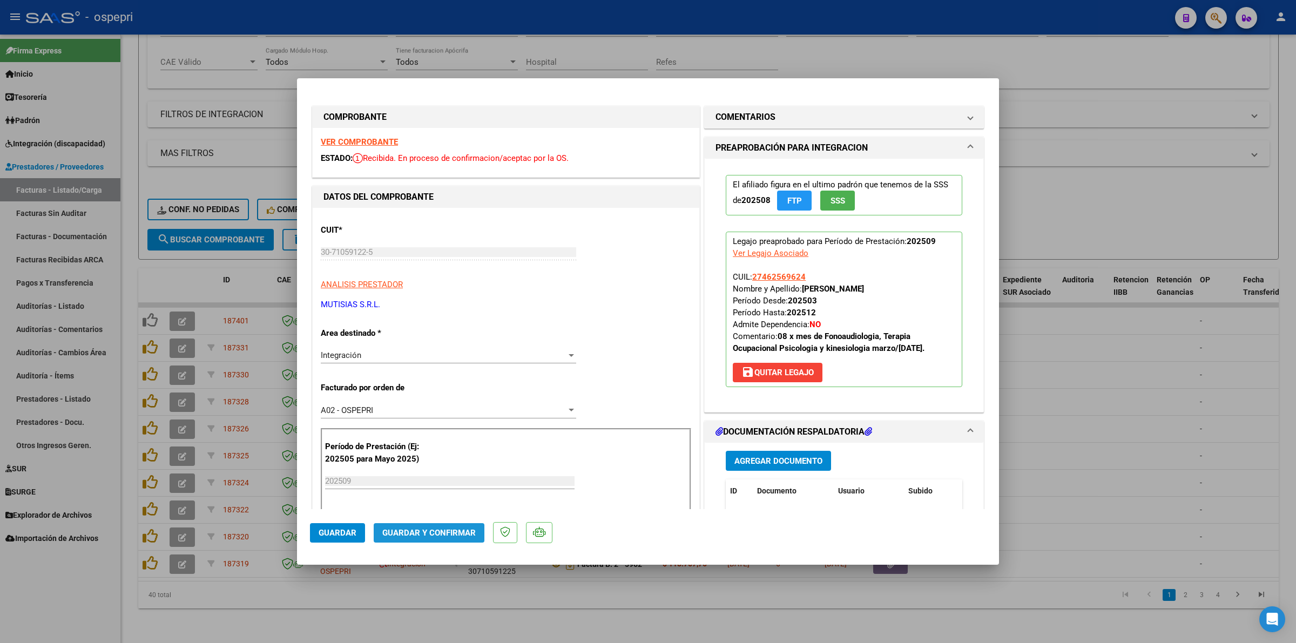
click at [435, 535] on span "Guardar y Confirmar" at bounding box center [428, 533] width 93 height 10
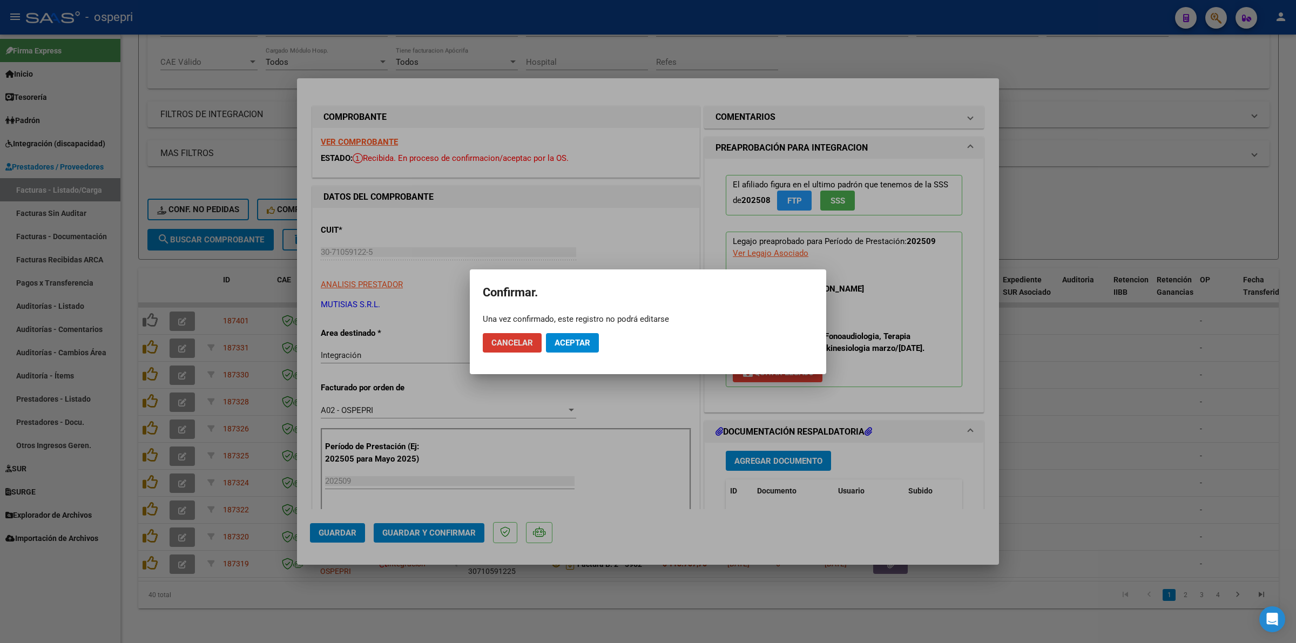
drag, startPoint x: 562, startPoint y: 336, endPoint x: 560, endPoint y: 341, distance: 5.6
click at [561, 340] on button "Aceptar" at bounding box center [572, 342] width 53 height 19
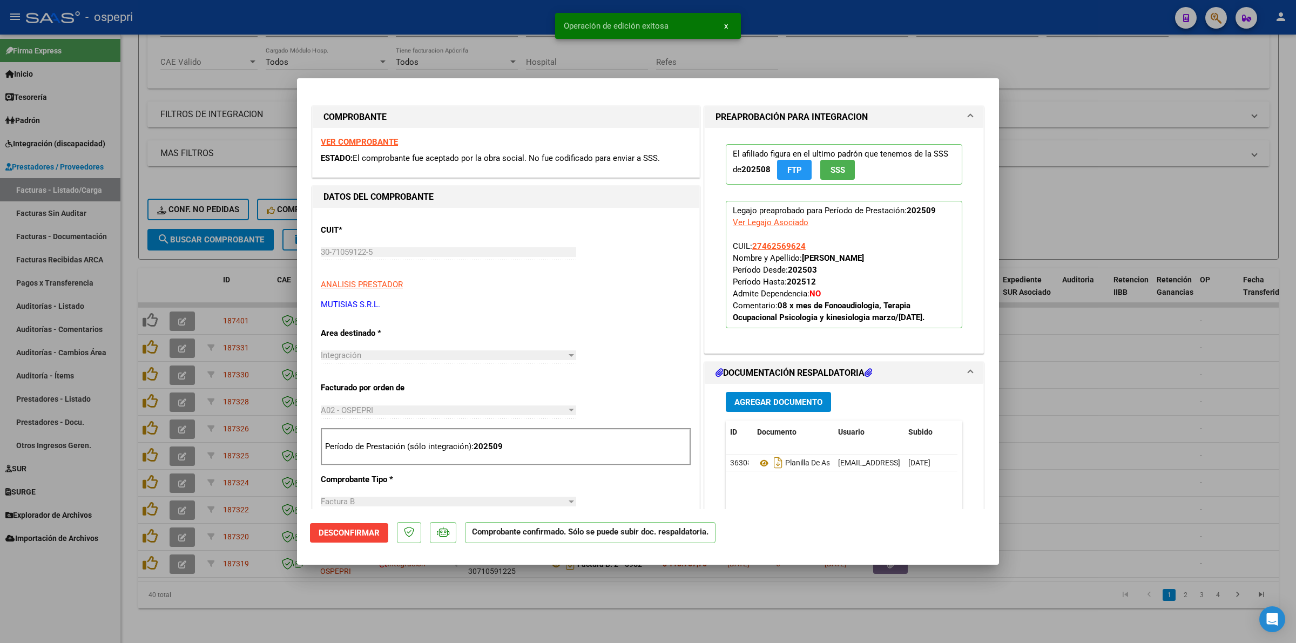
type input "$ 0,00"
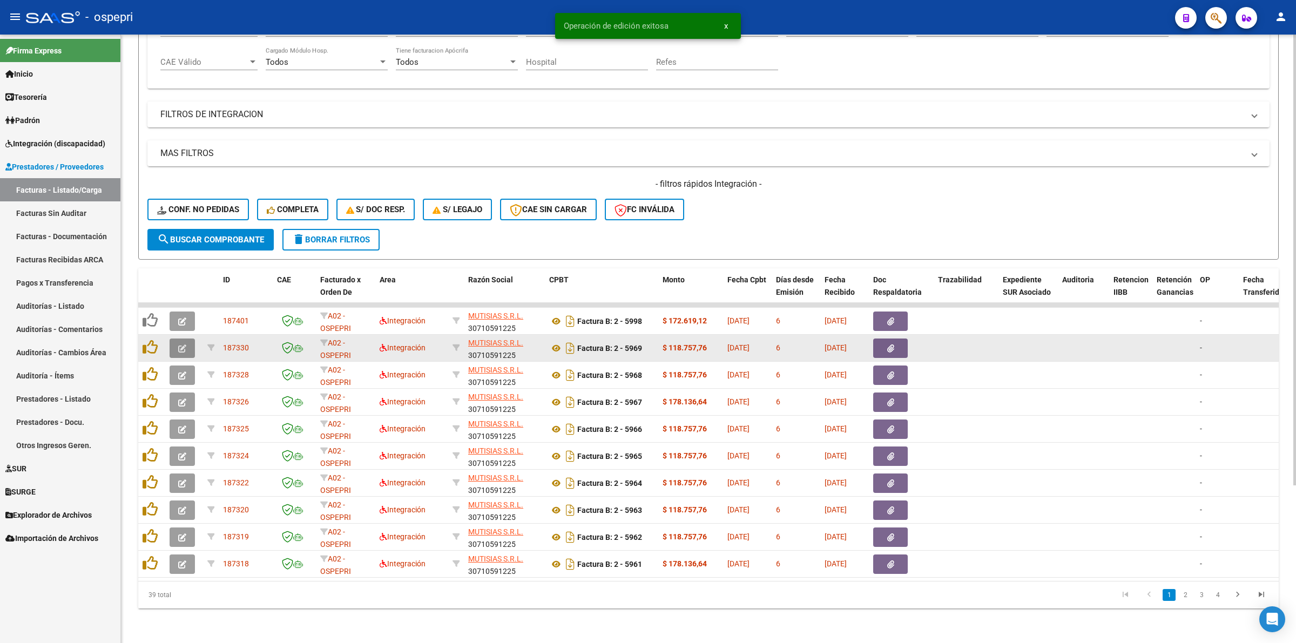
click at [174, 339] on button "button" at bounding box center [182, 348] width 25 height 19
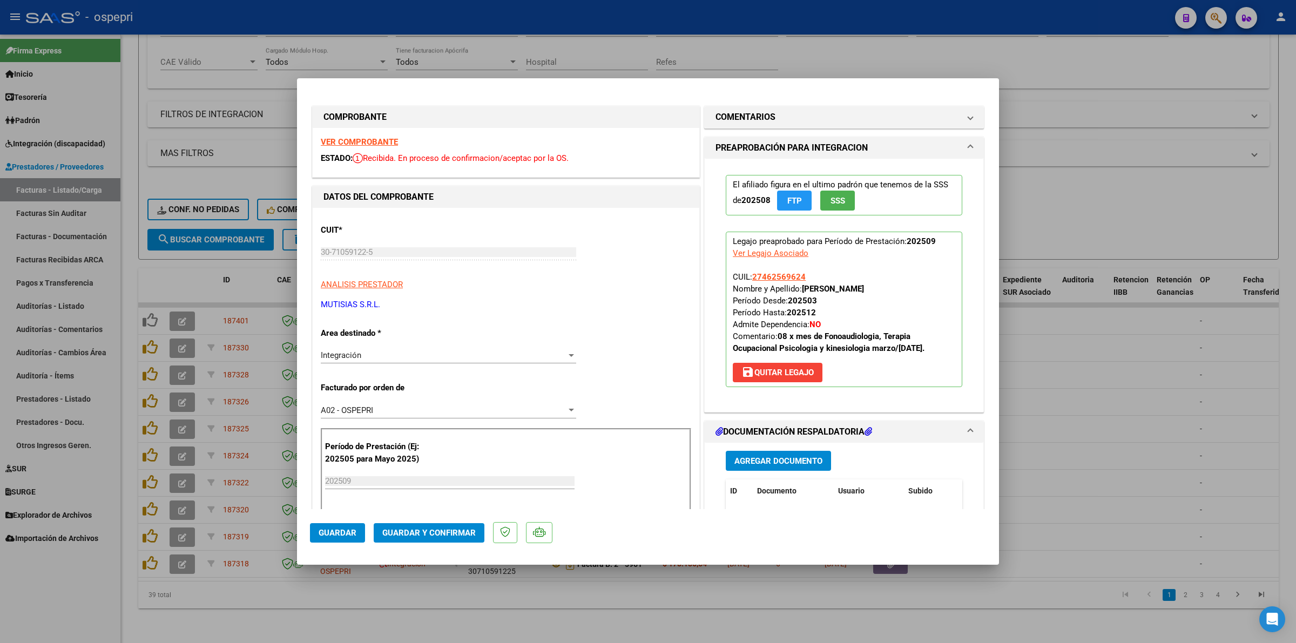
click at [367, 144] on strong "VER COMPROBANTE" at bounding box center [359, 142] width 77 height 10
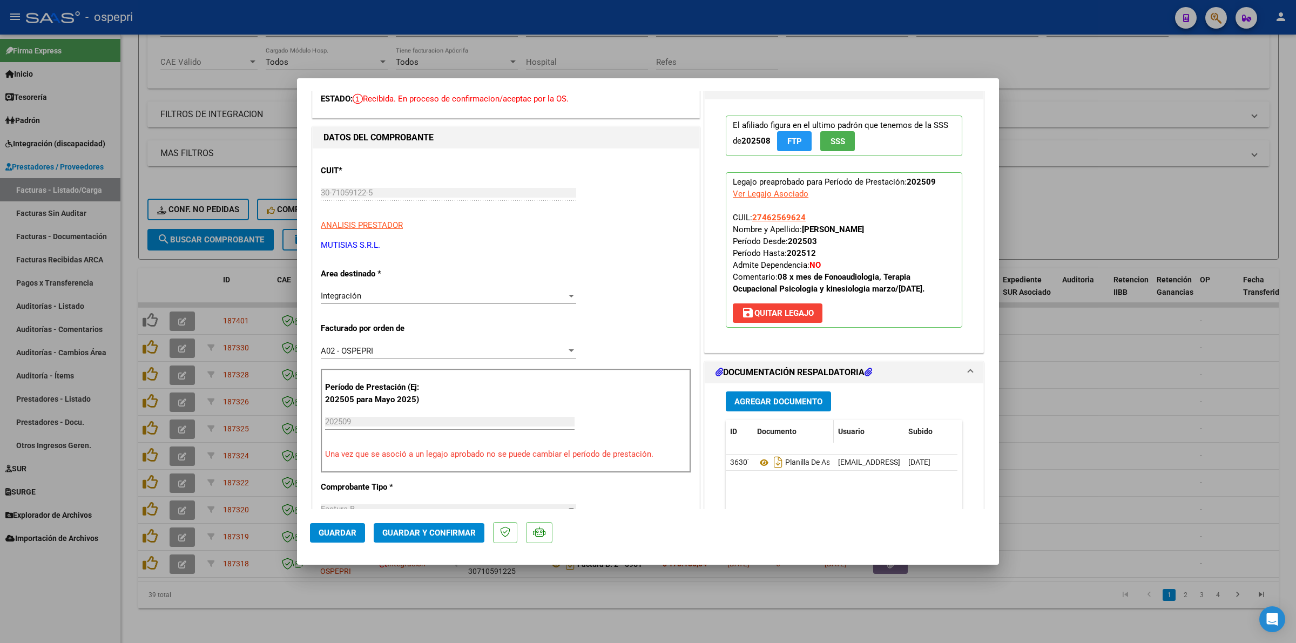
scroll to position [68, 0]
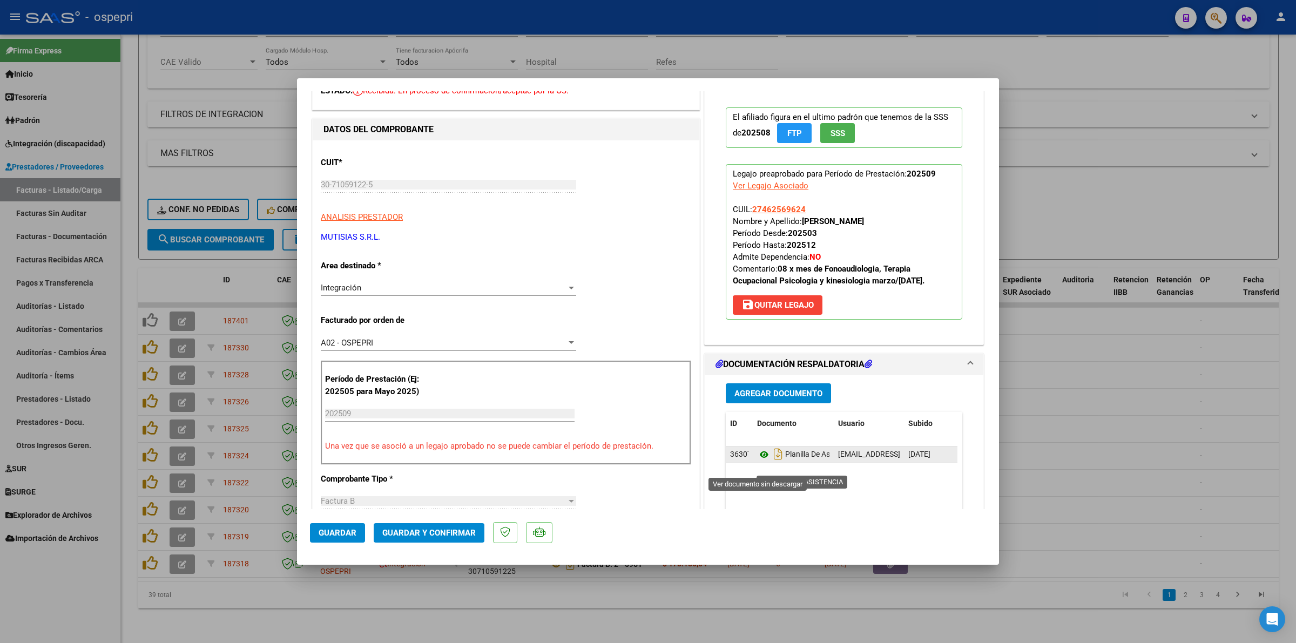
click at [759, 461] on icon at bounding box center [764, 454] width 14 height 13
drag, startPoint x: 411, startPoint y: 522, endPoint x: 416, endPoint y: 533, distance: 11.8
click at [412, 522] on mat-dialog-actions "Guardar Guardar y Confirmar" at bounding box center [648, 530] width 676 height 43
click at [417, 530] on span "Guardar y Confirmar" at bounding box center [428, 533] width 93 height 10
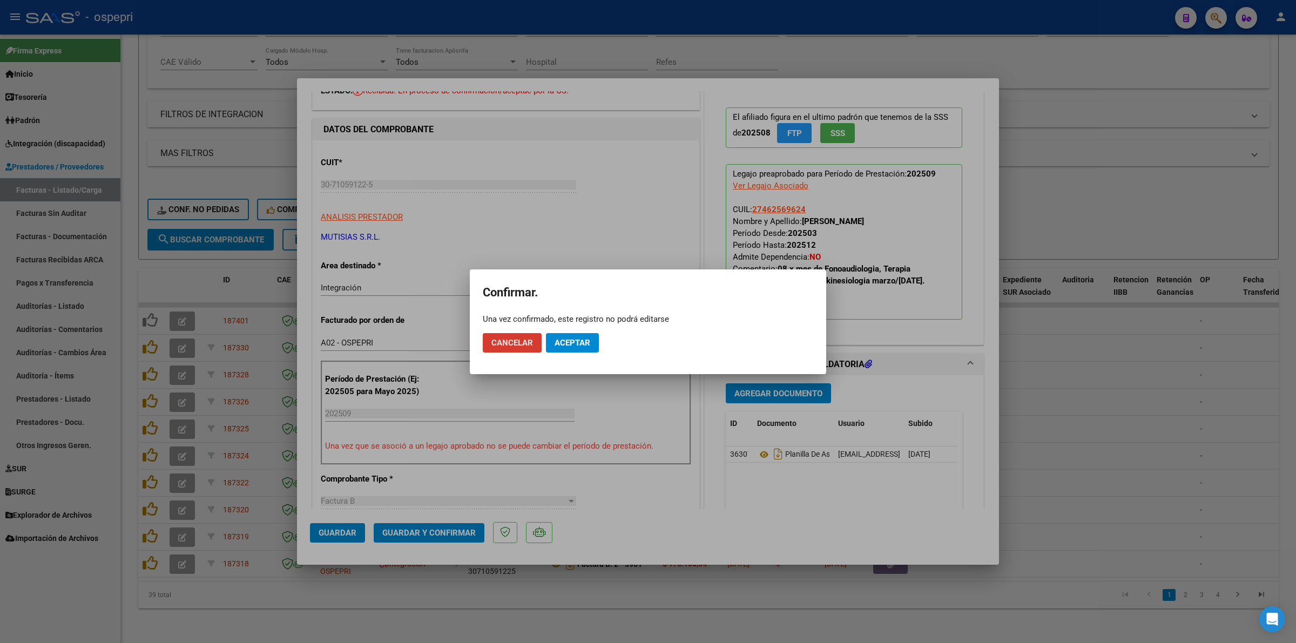
click at [587, 338] on span "Aceptar" at bounding box center [573, 343] width 36 height 10
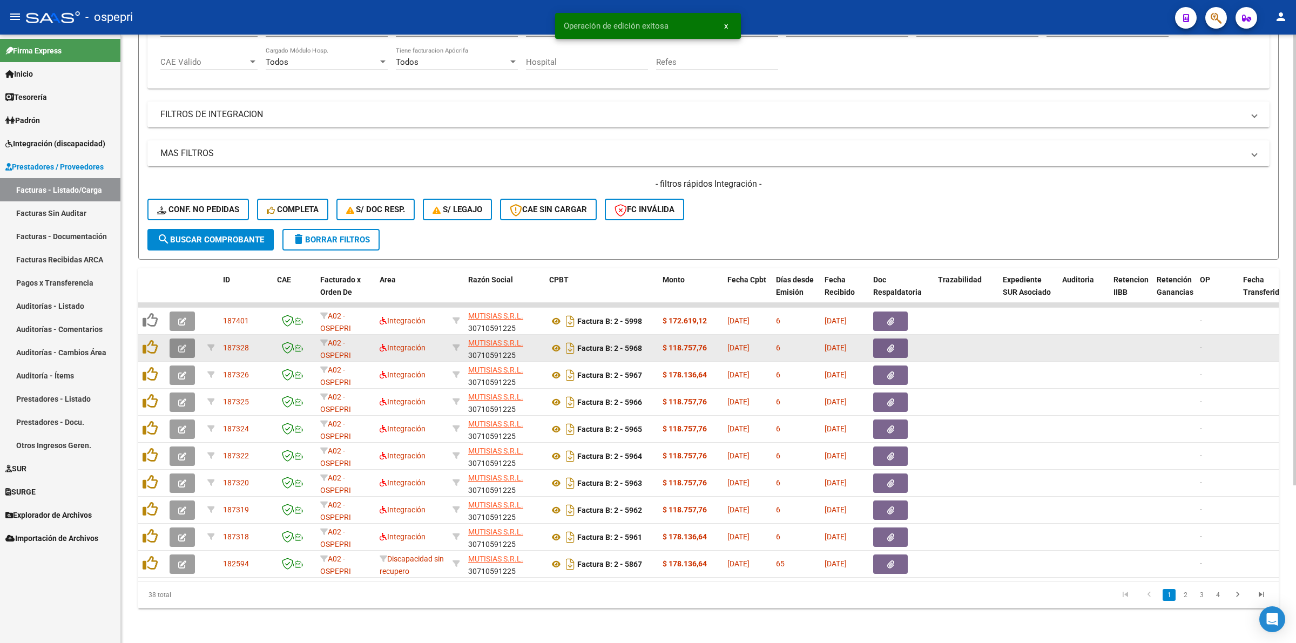
click at [187, 339] on button "button" at bounding box center [182, 348] width 25 height 19
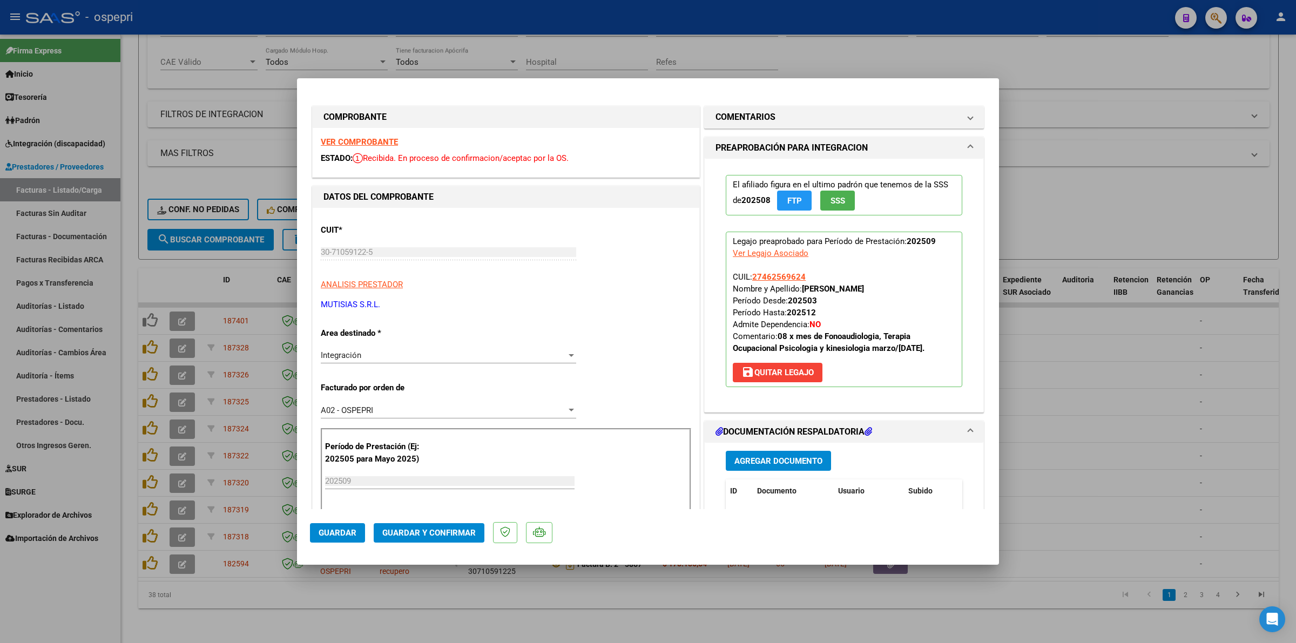
click at [368, 139] on strong "VER COMPROBANTE" at bounding box center [359, 142] width 77 height 10
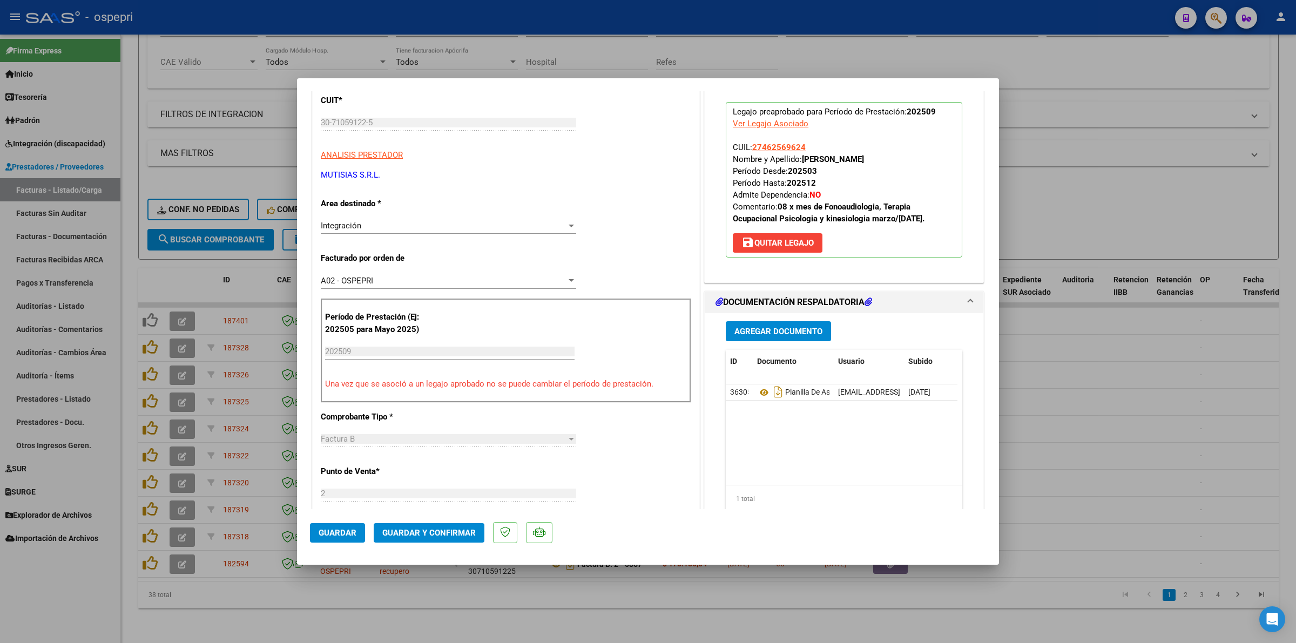
scroll to position [135, 0]
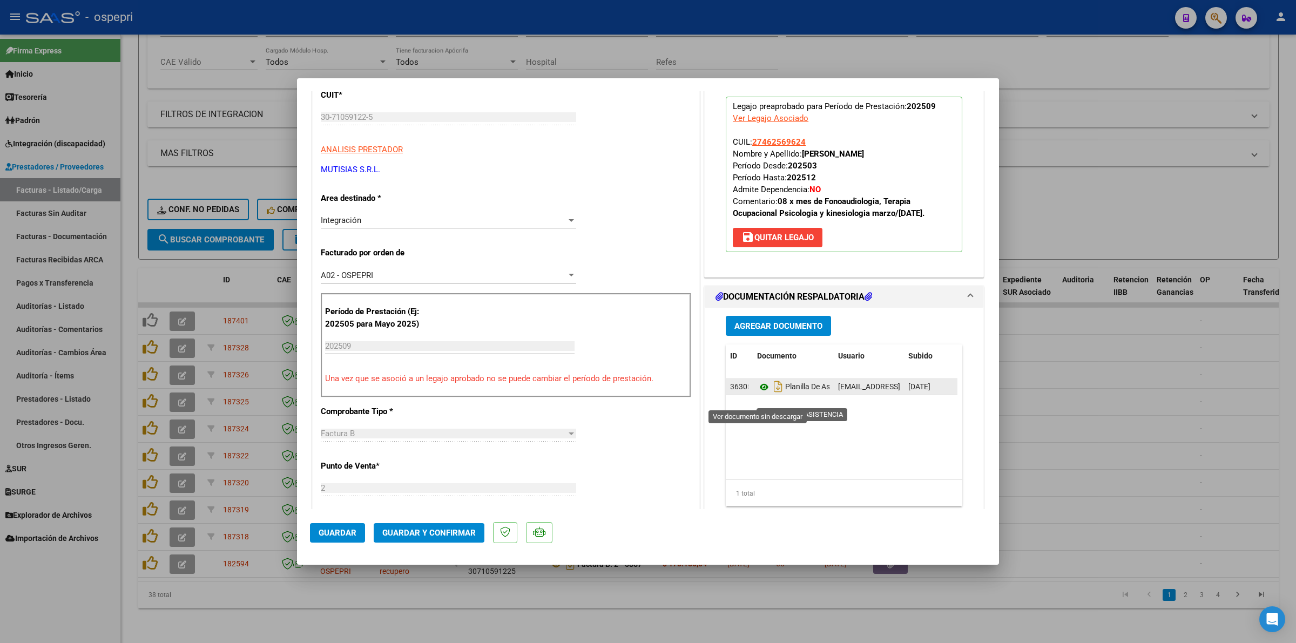
click at [760, 394] on icon at bounding box center [764, 387] width 14 height 13
click at [449, 528] on span "Guardar y Confirmar" at bounding box center [428, 533] width 93 height 10
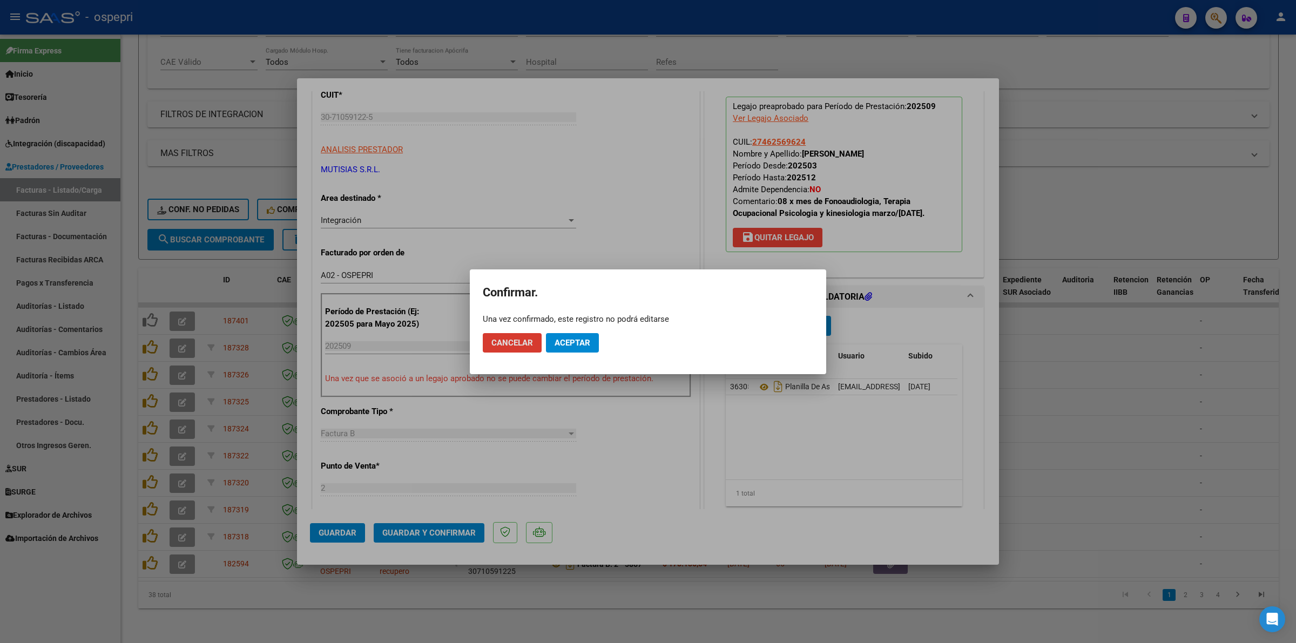
click at [574, 346] on span "Aceptar" at bounding box center [573, 343] width 36 height 10
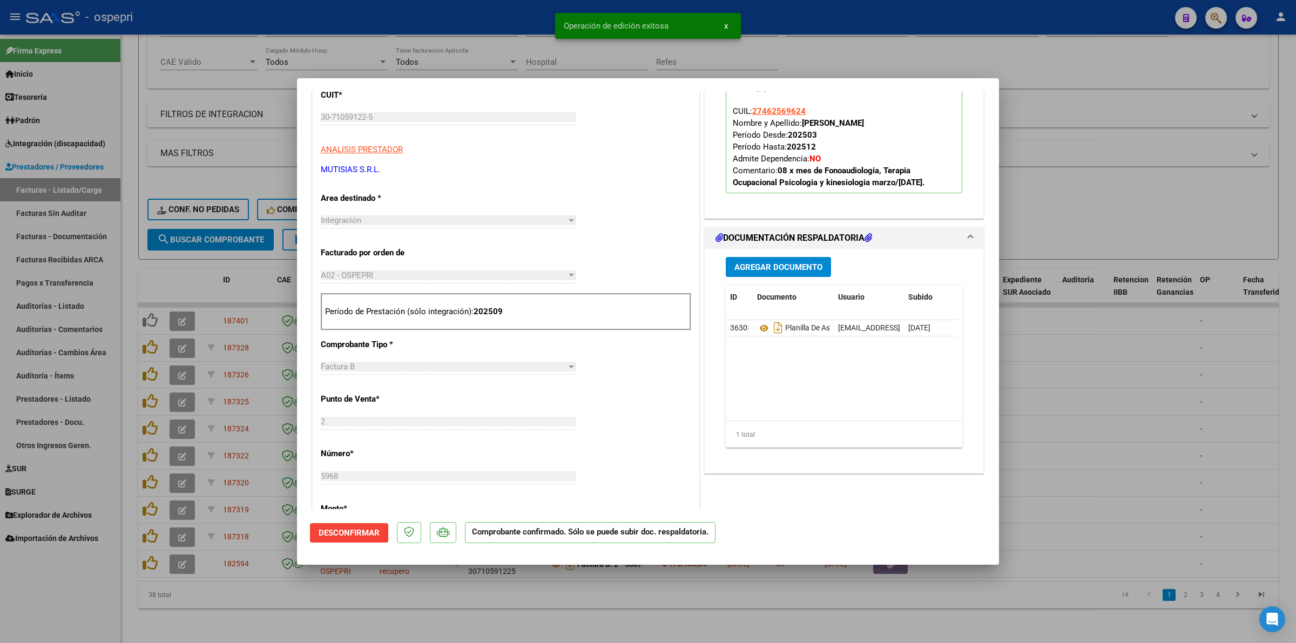
type input "$ 0,00"
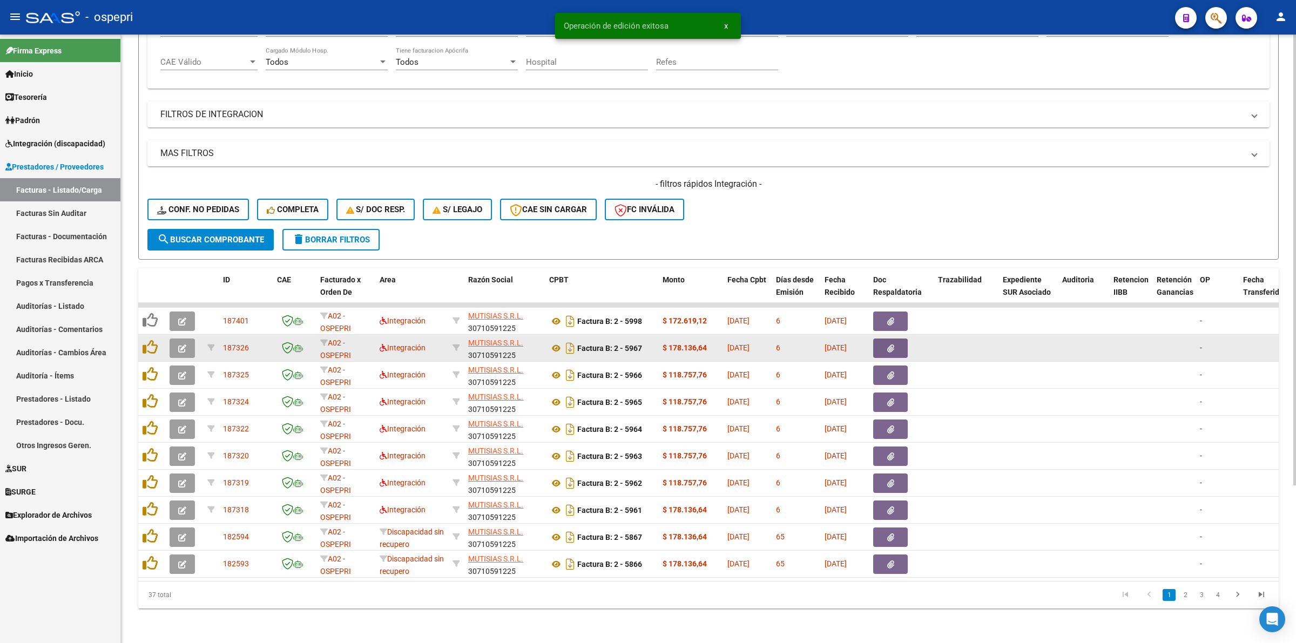
click at [181, 345] on icon "button" at bounding box center [182, 349] width 8 height 8
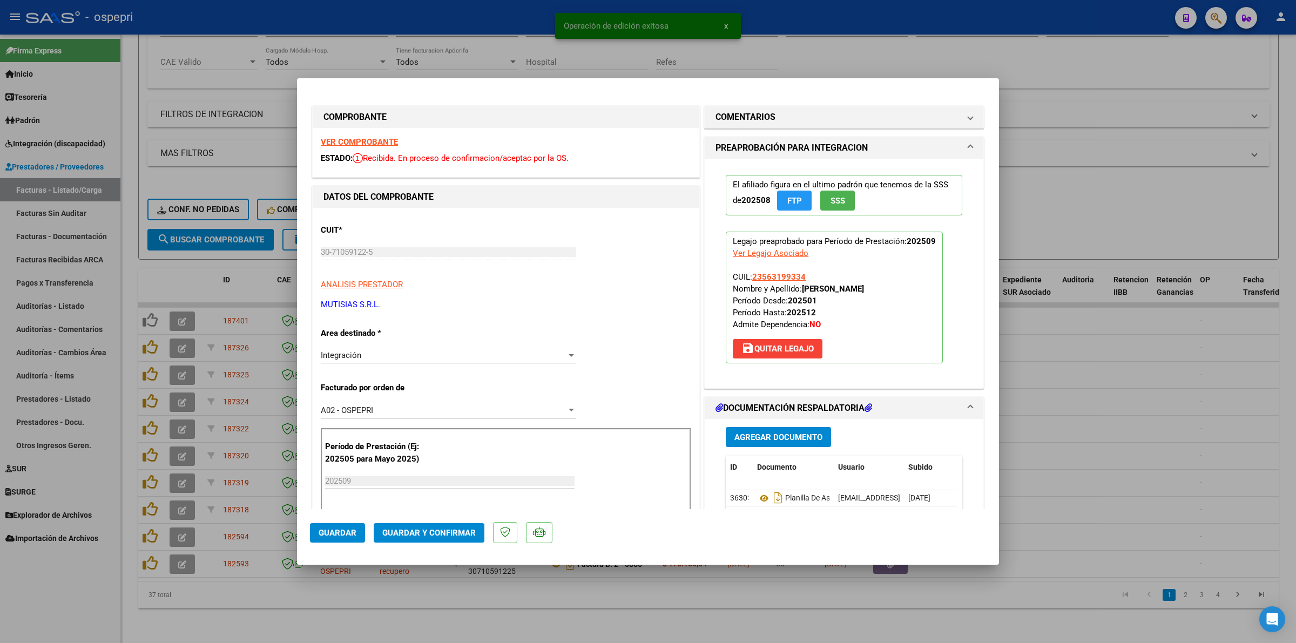
click at [352, 136] on div "VER COMPROBANTE ESTADO: Recibida. En proceso de confirmacion/aceptac por la OS." at bounding box center [506, 152] width 387 height 49
click at [354, 142] on strong "VER COMPROBANTE" at bounding box center [359, 142] width 77 height 10
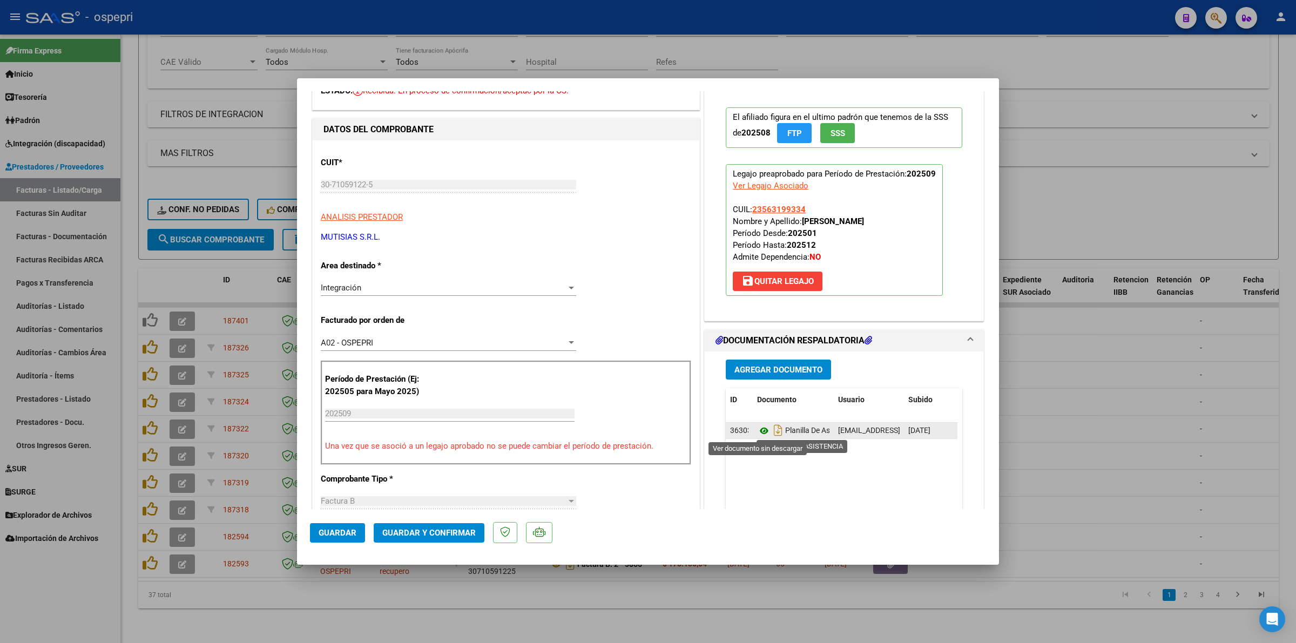
click at [760, 433] on icon at bounding box center [764, 431] width 14 height 13
click at [463, 535] on span "Guardar y Confirmar" at bounding box center [428, 533] width 93 height 10
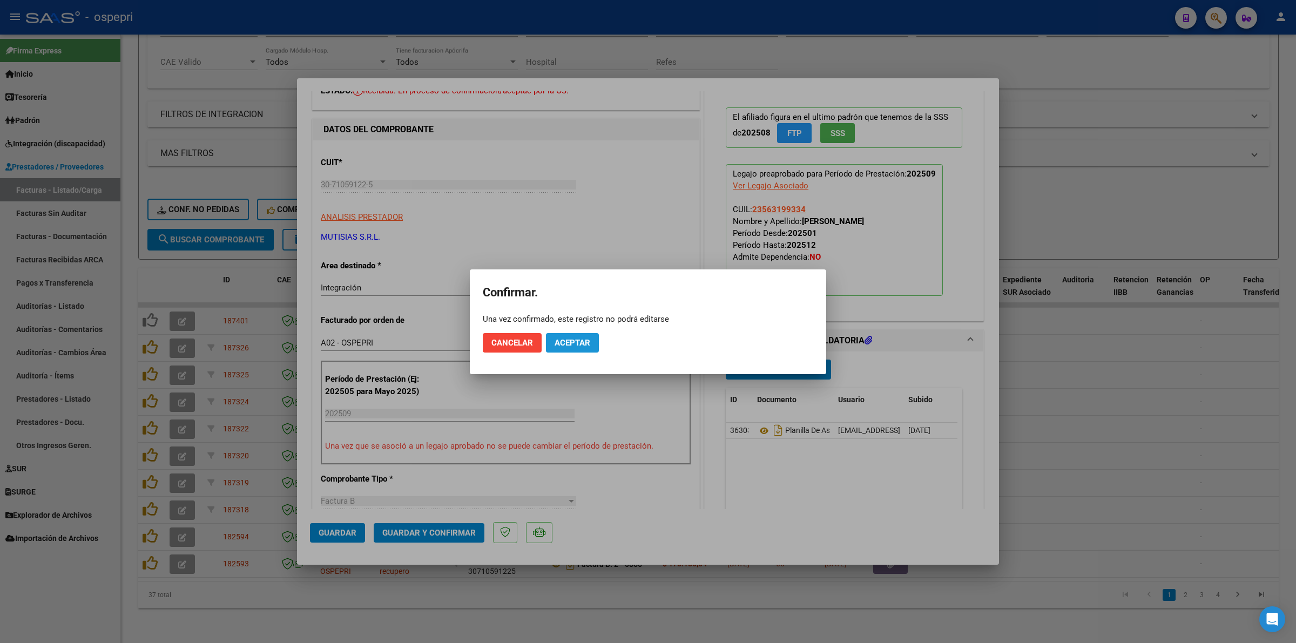
click at [582, 340] on span "Aceptar" at bounding box center [573, 343] width 36 height 10
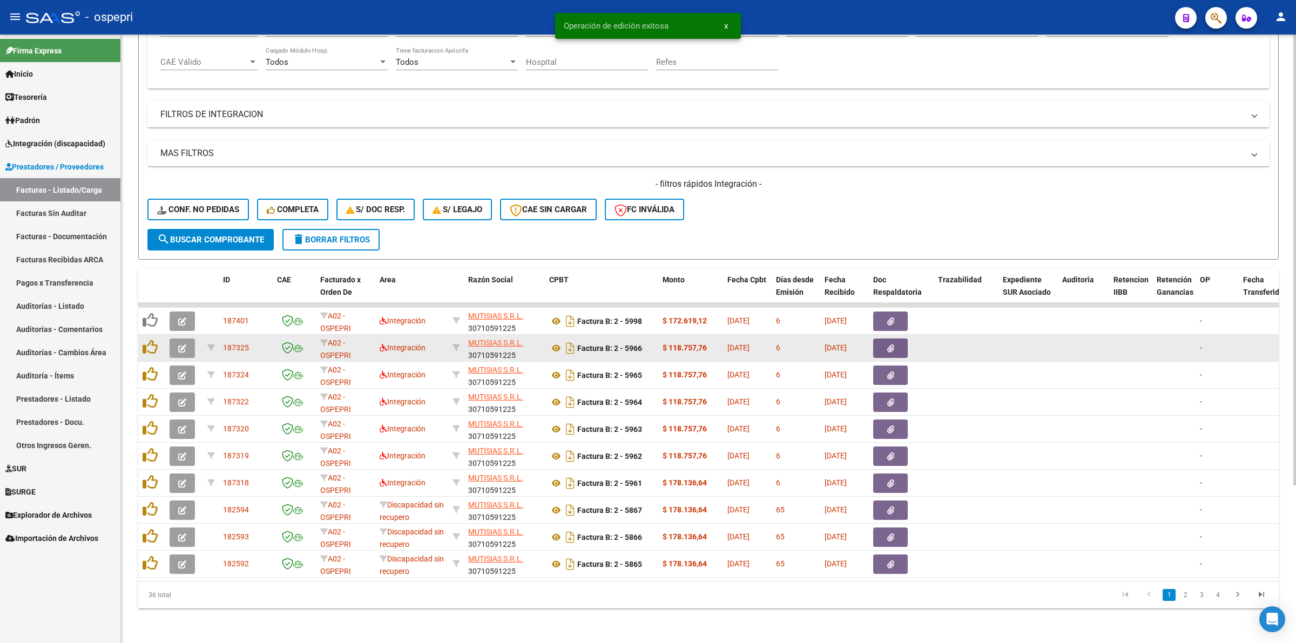
click at [160, 343] on div at bounding box center [152, 348] width 18 height 17
click at [184, 344] on button "button" at bounding box center [182, 348] width 25 height 19
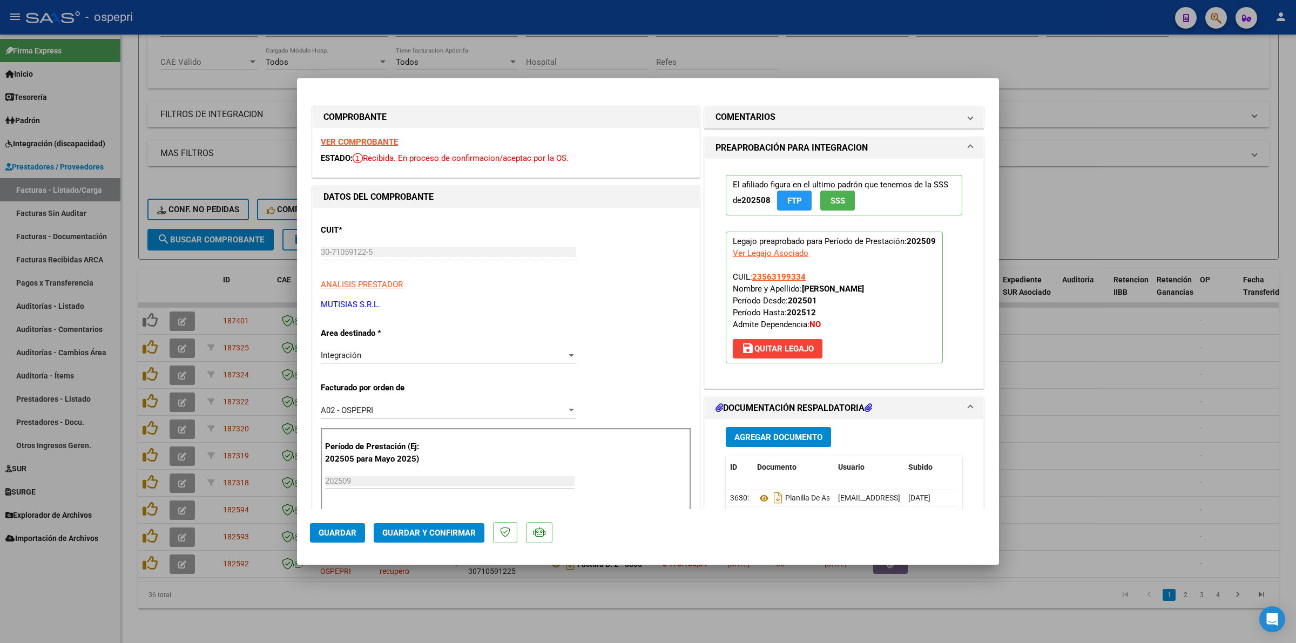
click at [349, 140] on strong "VER COMPROBANTE" at bounding box center [359, 142] width 77 height 10
click at [759, 500] on icon at bounding box center [764, 498] width 14 height 13
click at [449, 535] on span "Guardar y Confirmar" at bounding box center [428, 533] width 93 height 10
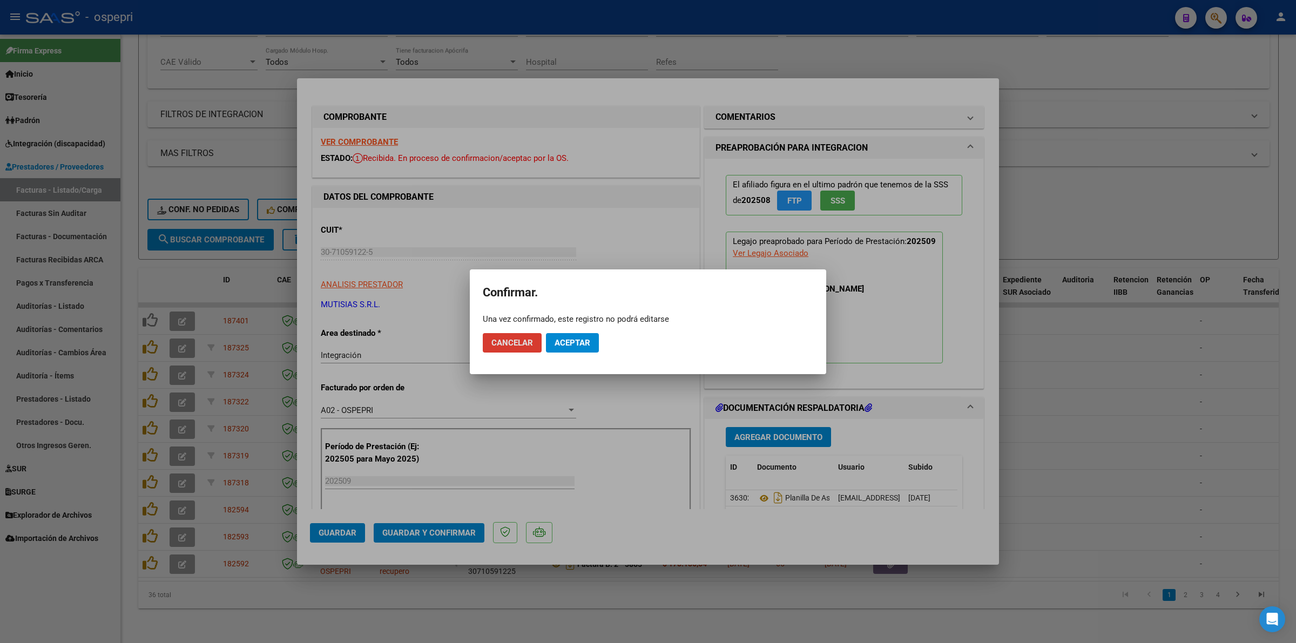
click at [575, 338] on span "Aceptar" at bounding box center [573, 343] width 36 height 10
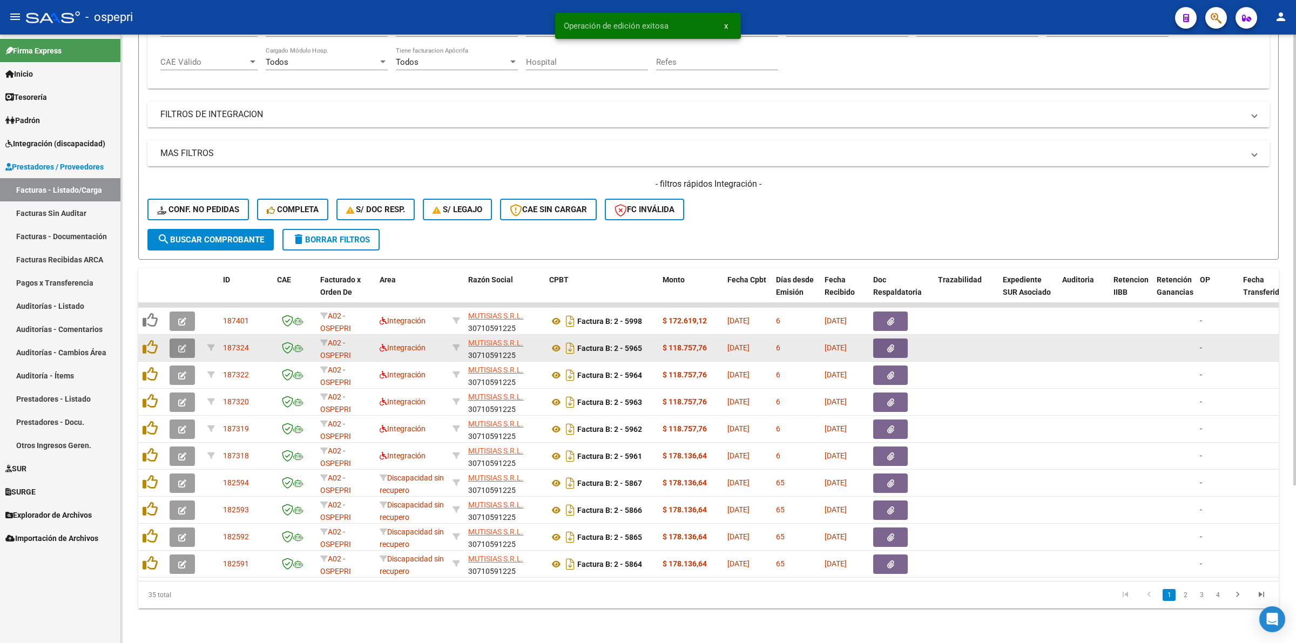
click at [185, 345] on icon "button" at bounding box center [182, 349] width 8 height 8
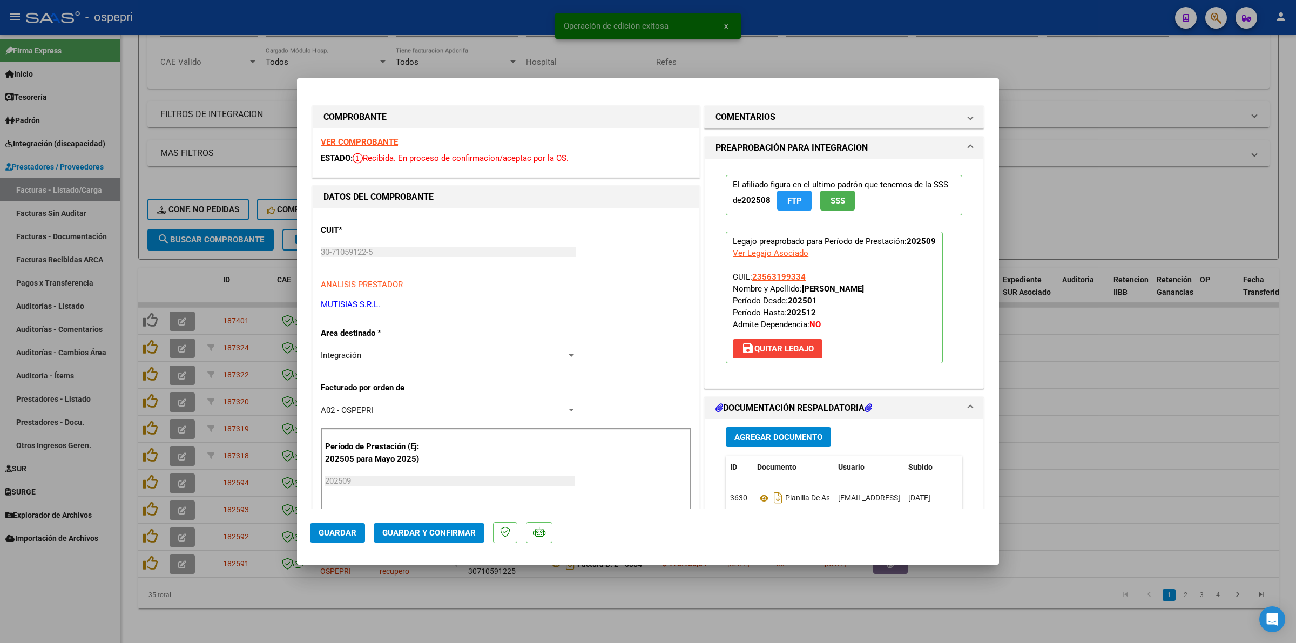
click at [382, 141] on strong "VER COMPROBANTE" at bounding box center [359, 142] width 77 height 10
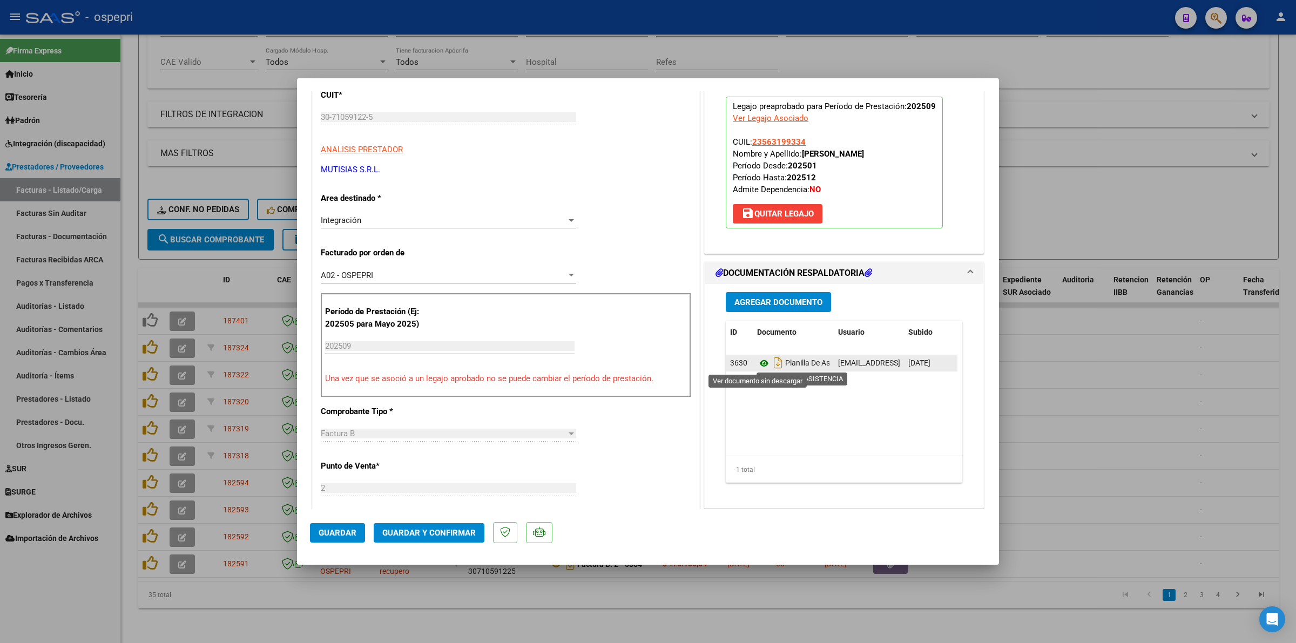
click at [760, 358] on icon at bounding box center [764, 363] width 14 height 13
click at [457, 526] on button "Guardar y Confirmar" at bounding box center [429, 532] width 111 height 19
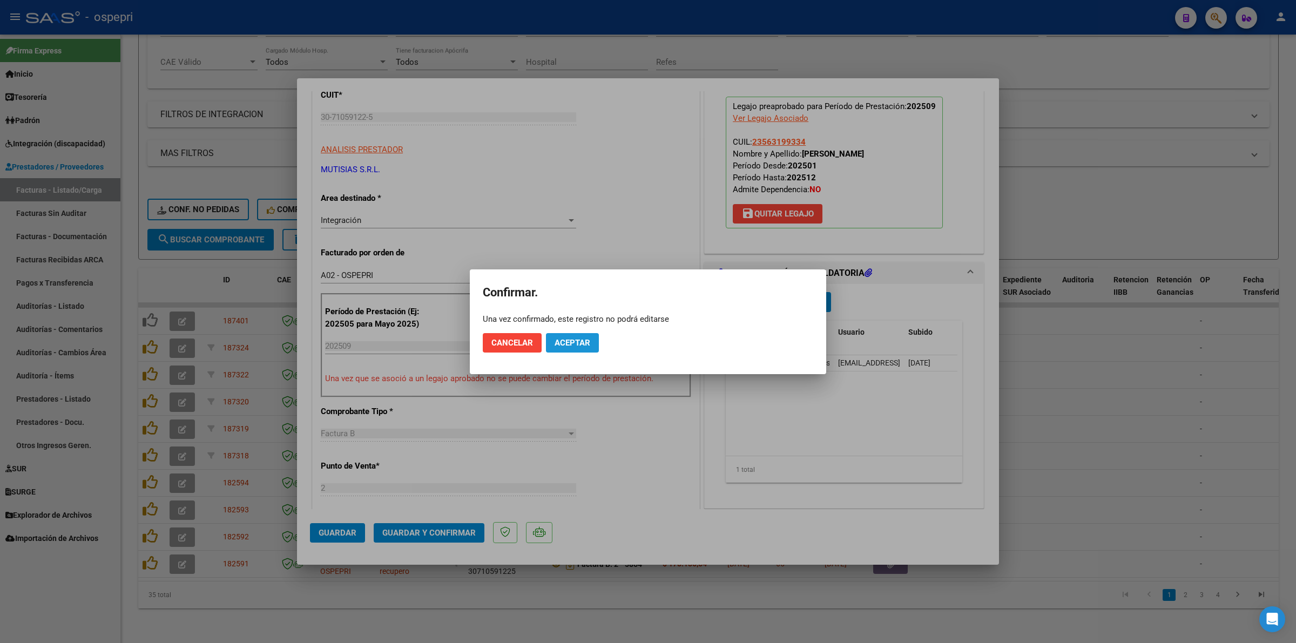
click at [574, 334] on button "Aceptar" at bounding box center [572, 342] width 53 height 19
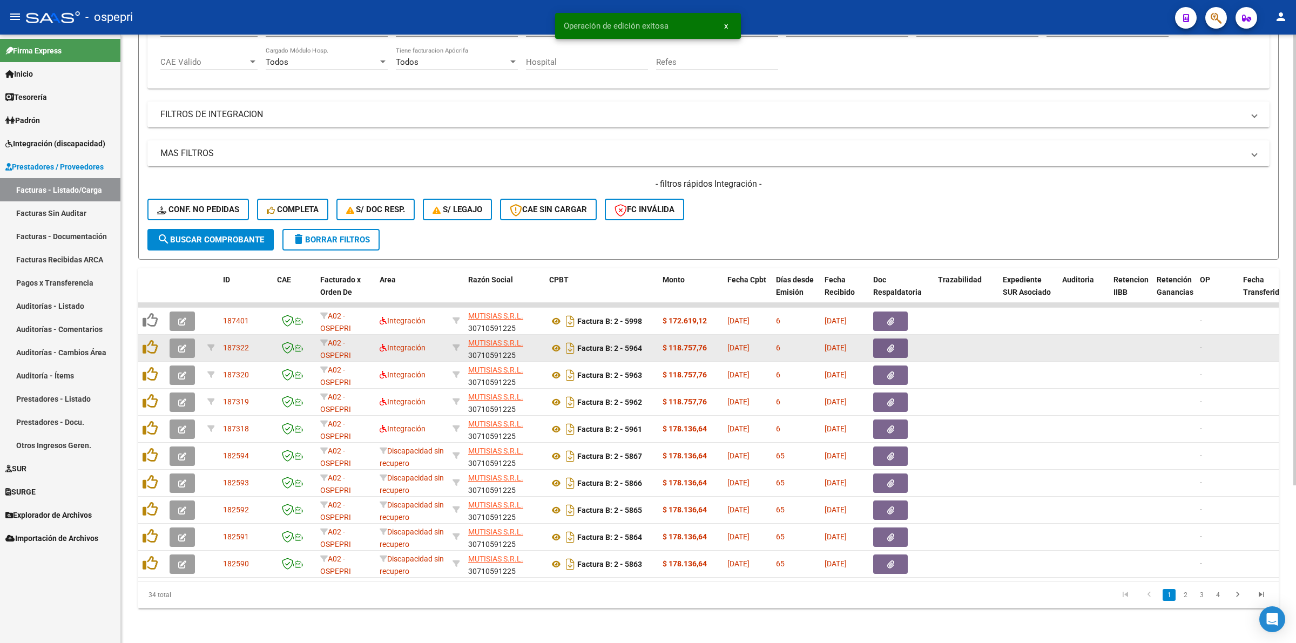
click at [176, 339] on button "button" at bounding box center [182, 348] width 25 height 19
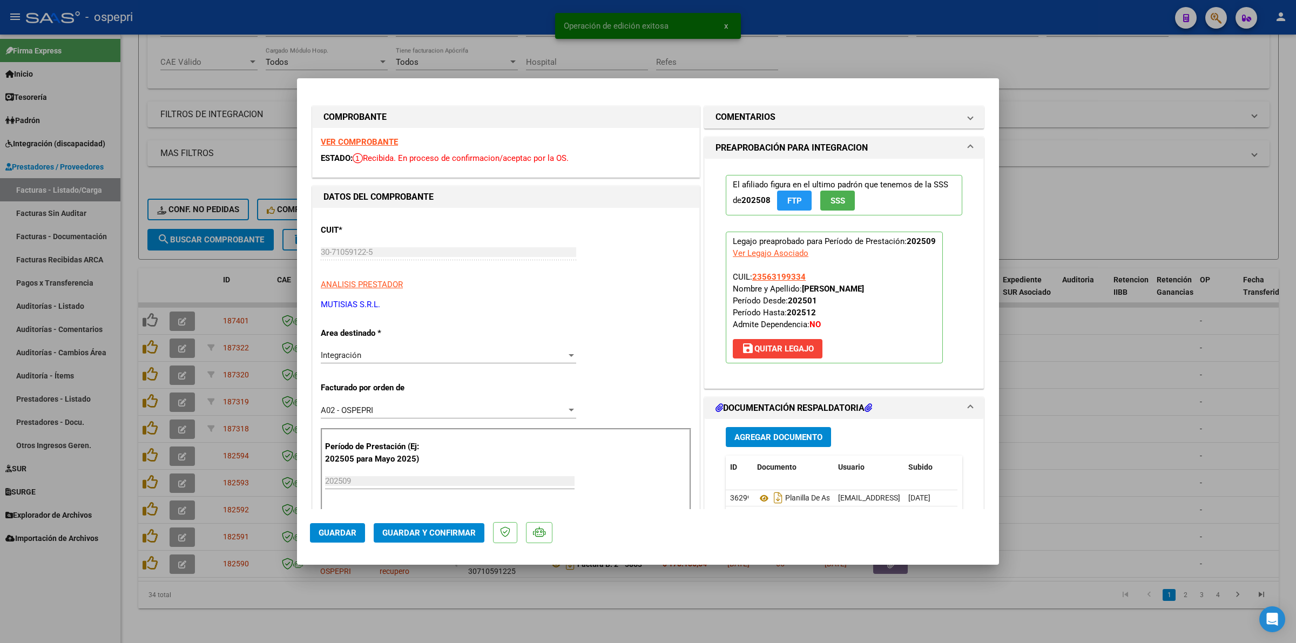
click at [382, 141] on strong "VER COMPROBANTE" at bounding box center [359, 142] width 77 height 10
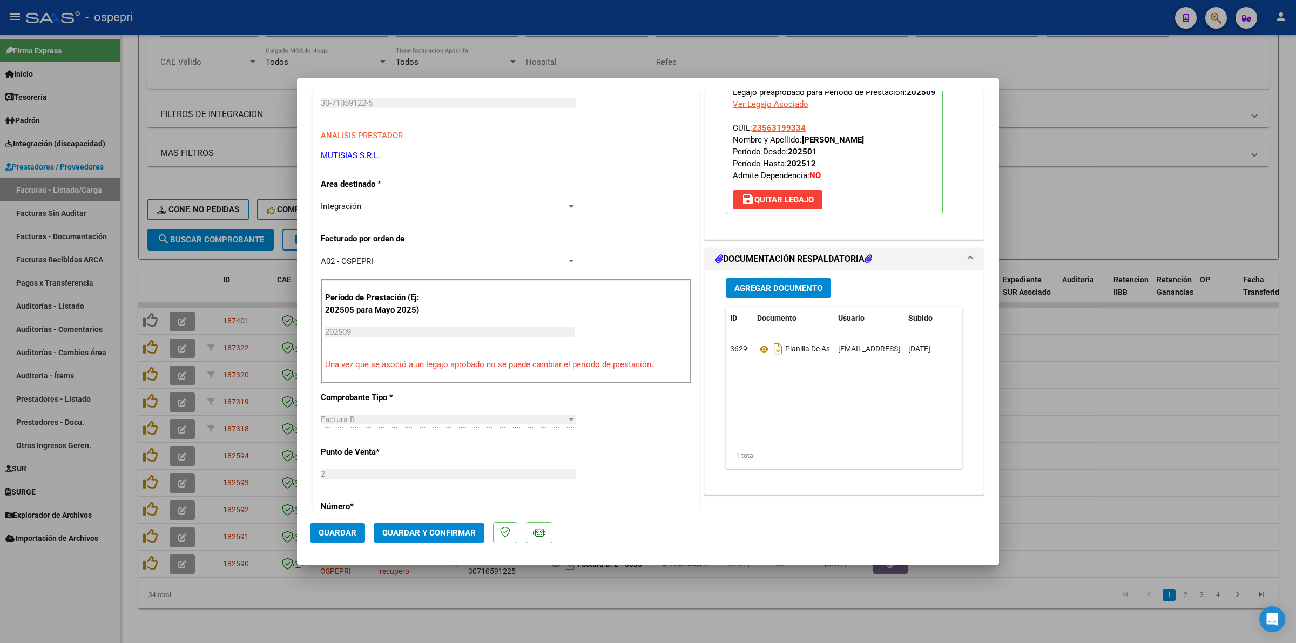
scroll to position [203, 0]
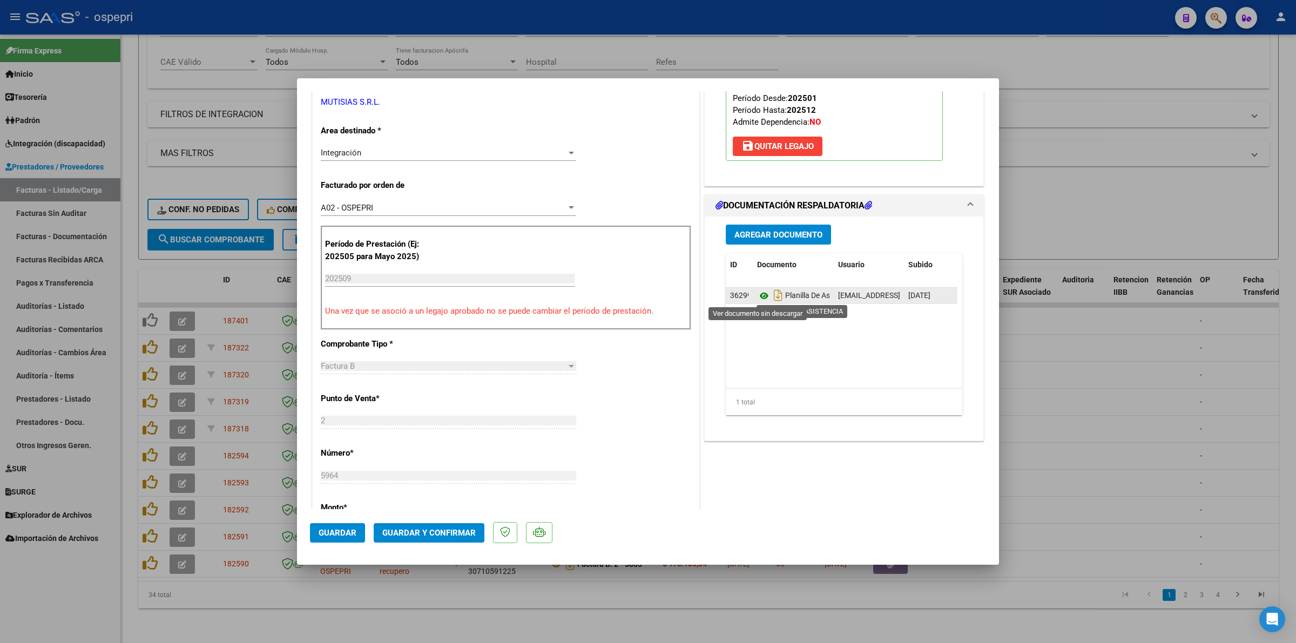
click at [757, 298] on icon at bounding box center [764, 295] width 14 height 13
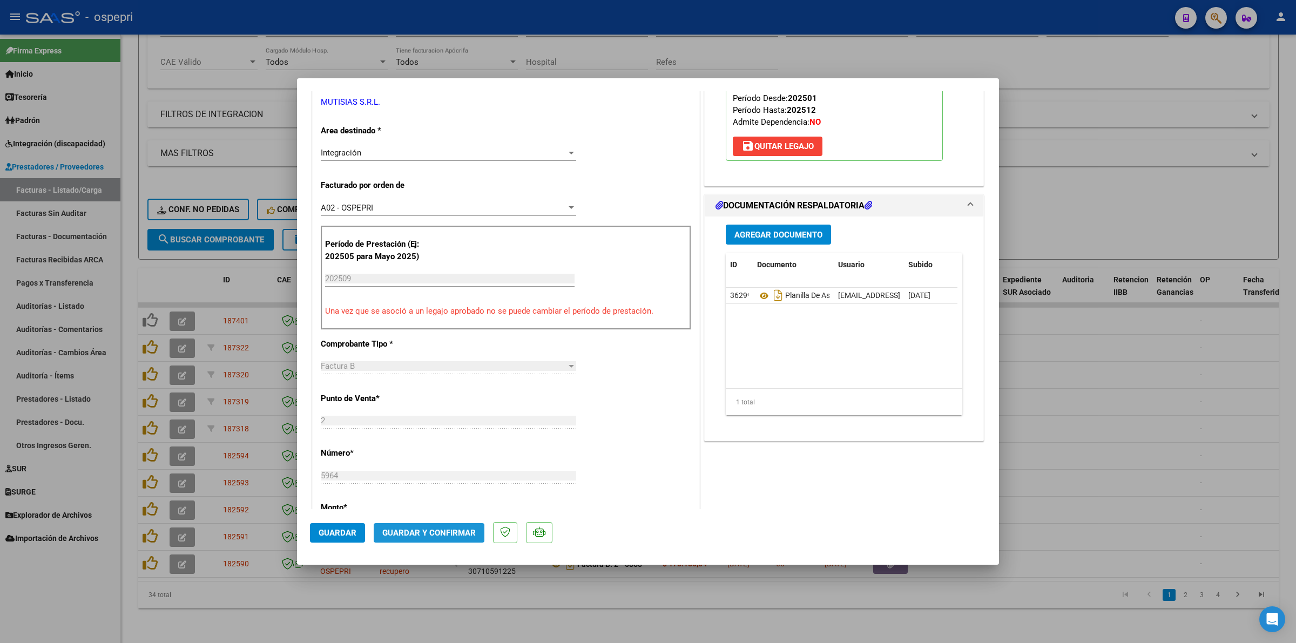
click at [440, 530] on span "Guardar y Confirmar" at bounding box center [428, 533] width 93 height 10
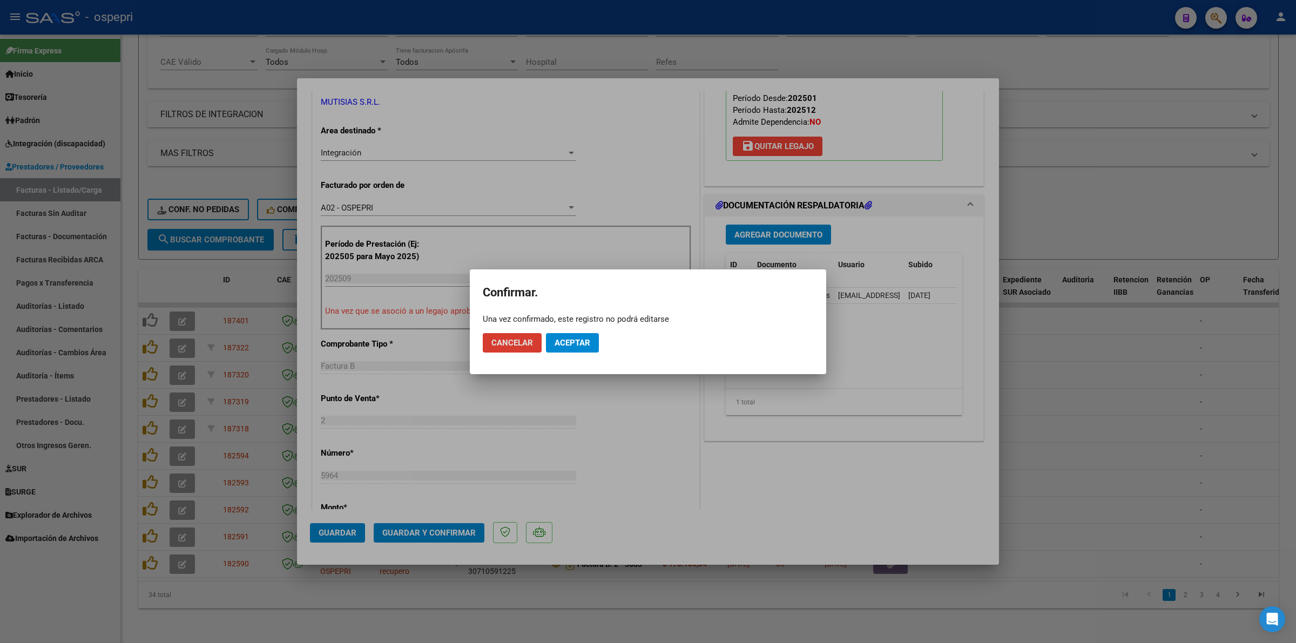
click at [574, 342] on span "Aceptar" at bounding box center [573, 343] width 36 height 10
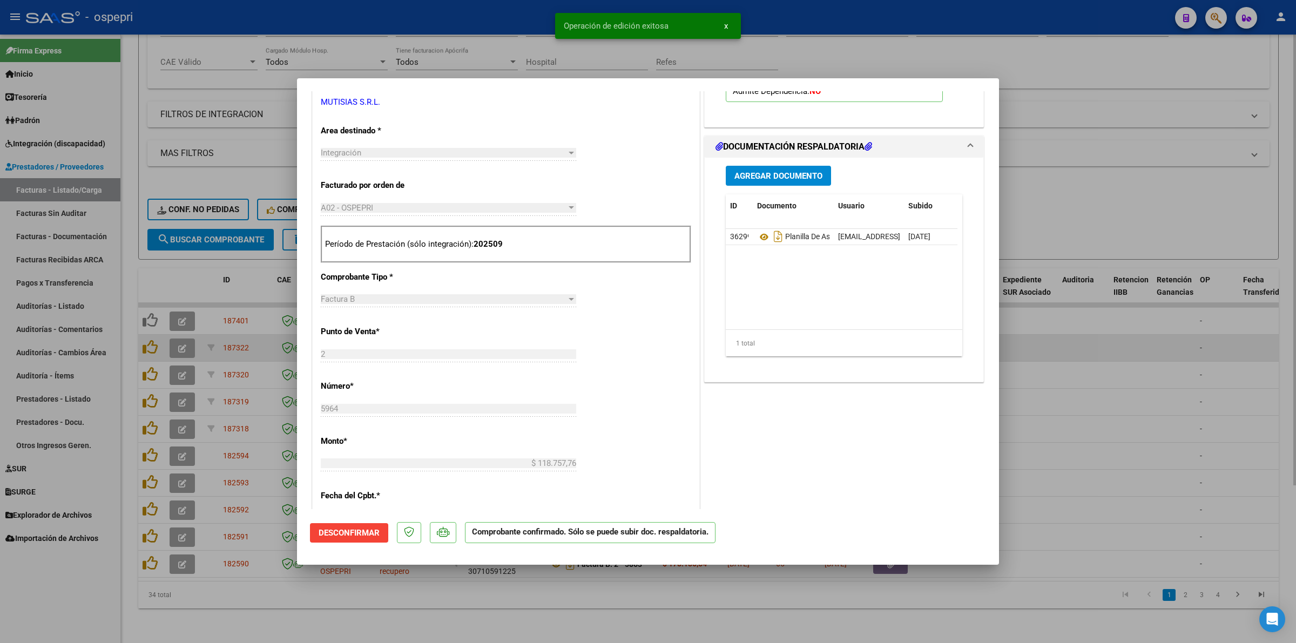
type input "$ 0,00"
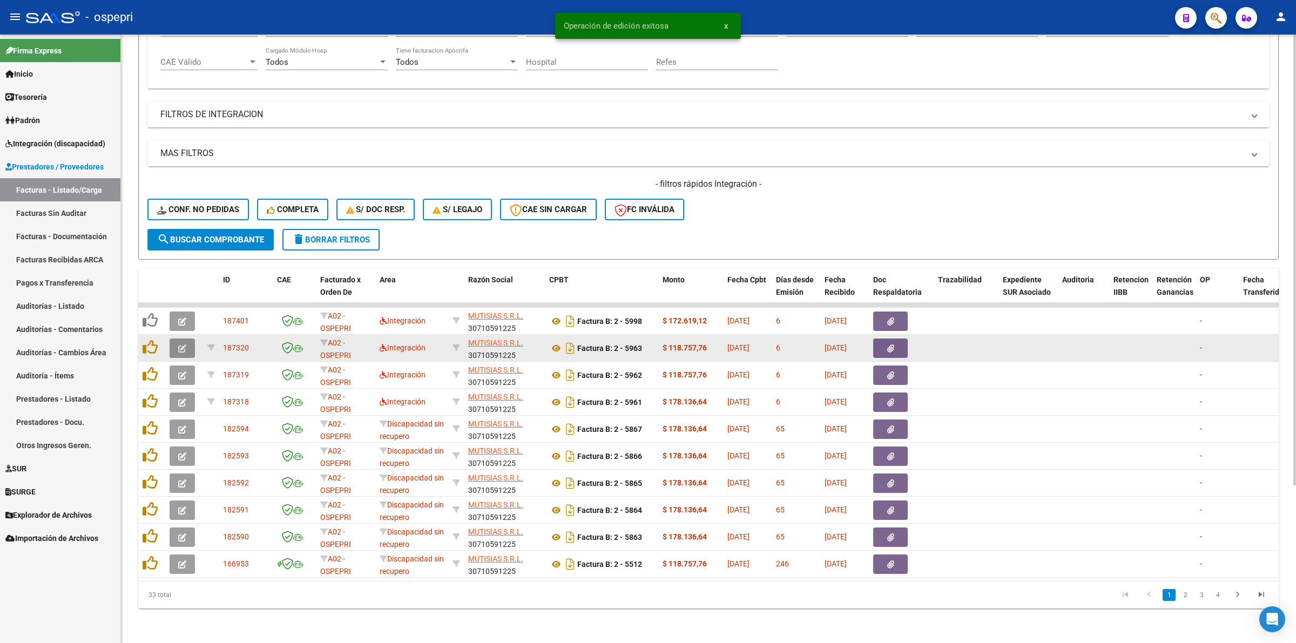
click at [178, 345] on icon "button" at bounding box center [182, 349] width 8 height 8
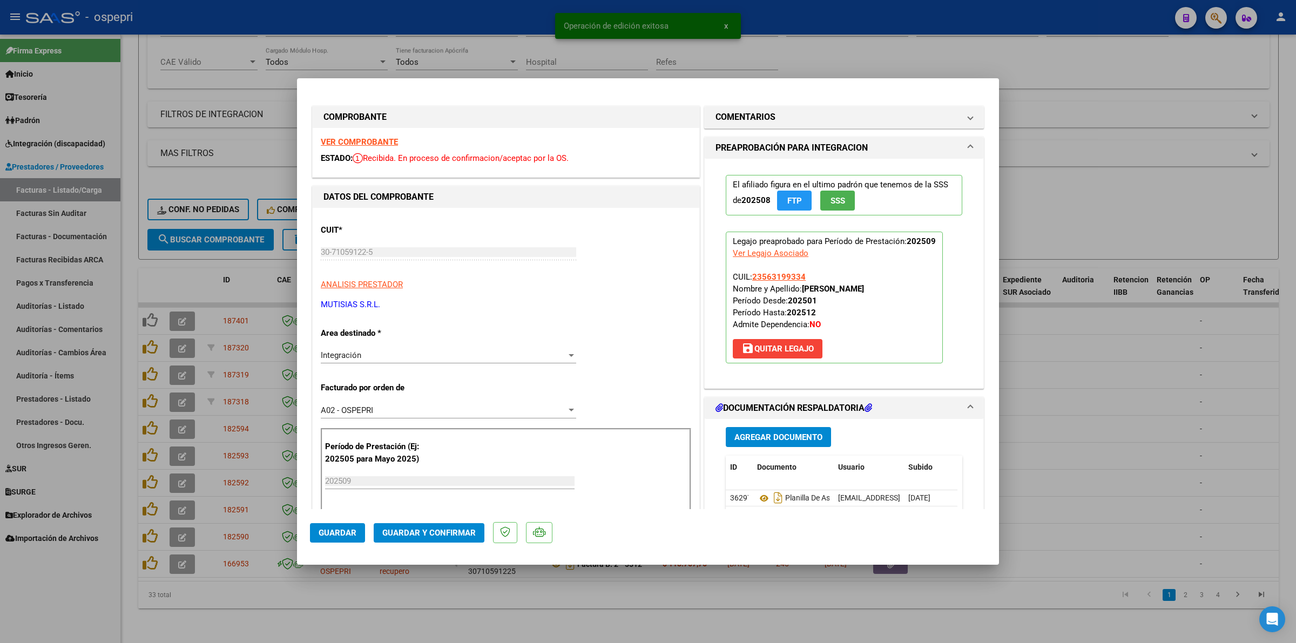
click at [361, 136] on div "VER COMPROBANTE ESTADO: Recibida. En proceso de confirmacion/aceptac por la OS." at bounding box center [506, 152] width 387 height 49
click at [362, 138] on strong "VER COMPROBANTE" at bounding box center [359, 142] width 77 height 10
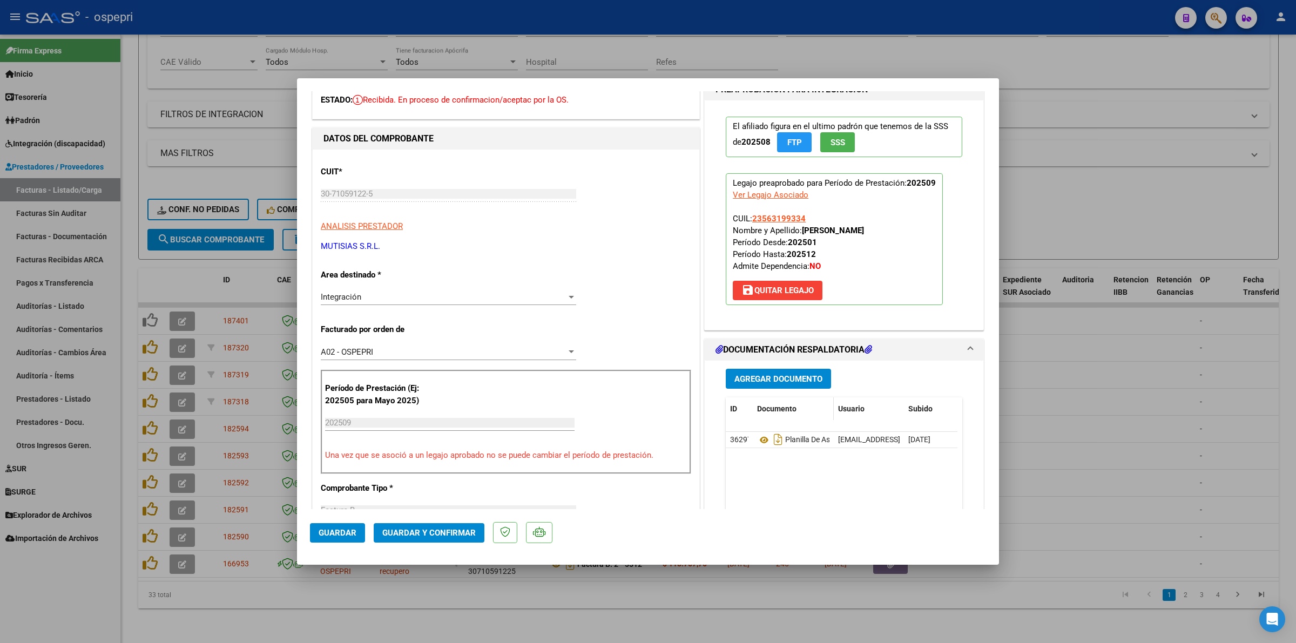
scroll to position [68, 0]
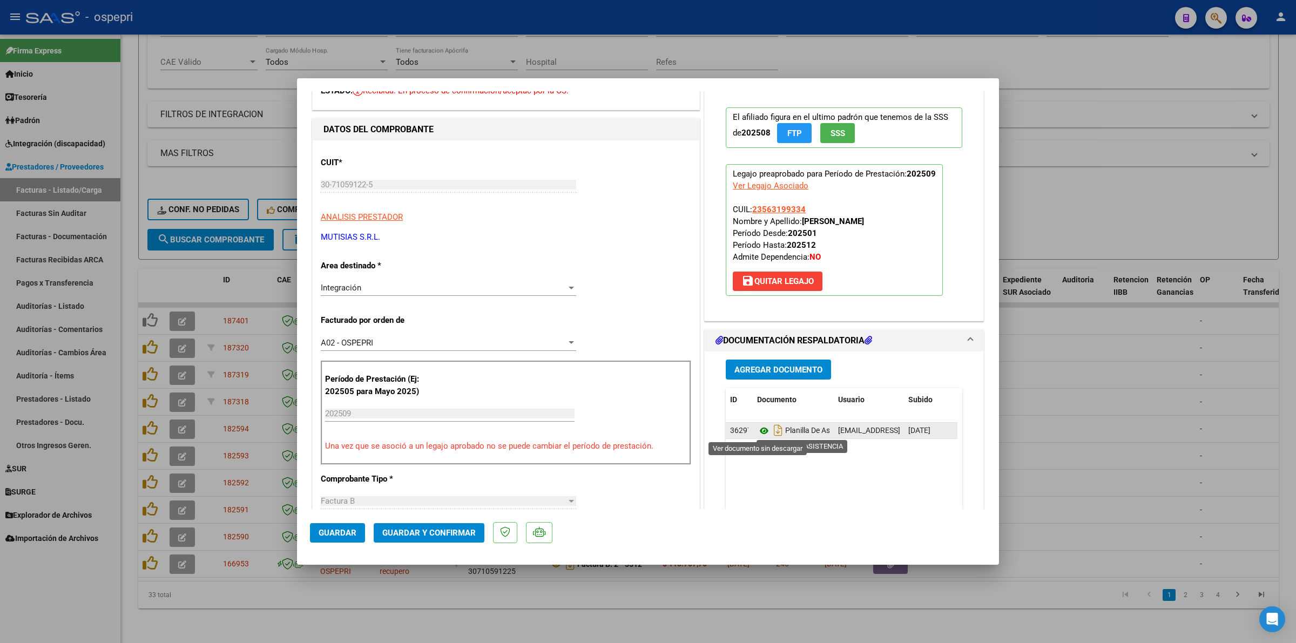
click at [760, 431] on icon at bounding box center [764, 431] width 14 height 13
click at [433, 530] on span "Guardar y Confirmar" at bounding box center [428, 533] width 93 height 10
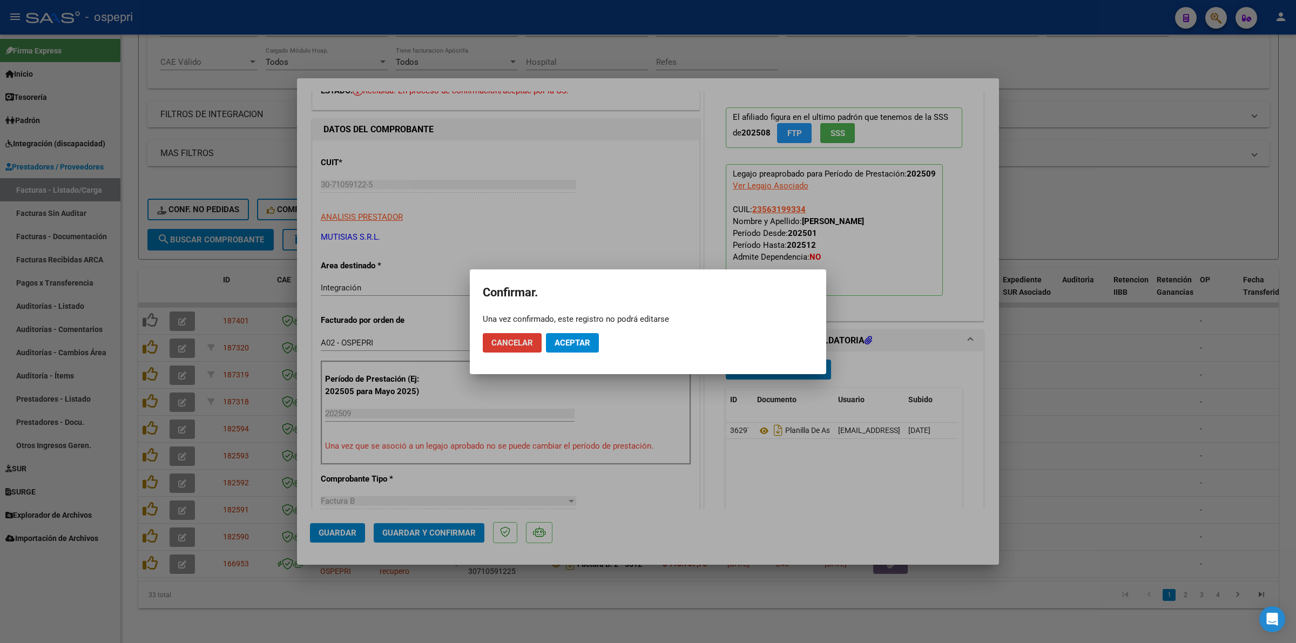
click at [573, 344] on span "Aceptar" at bounding box center [573, 343] width 36 height 10
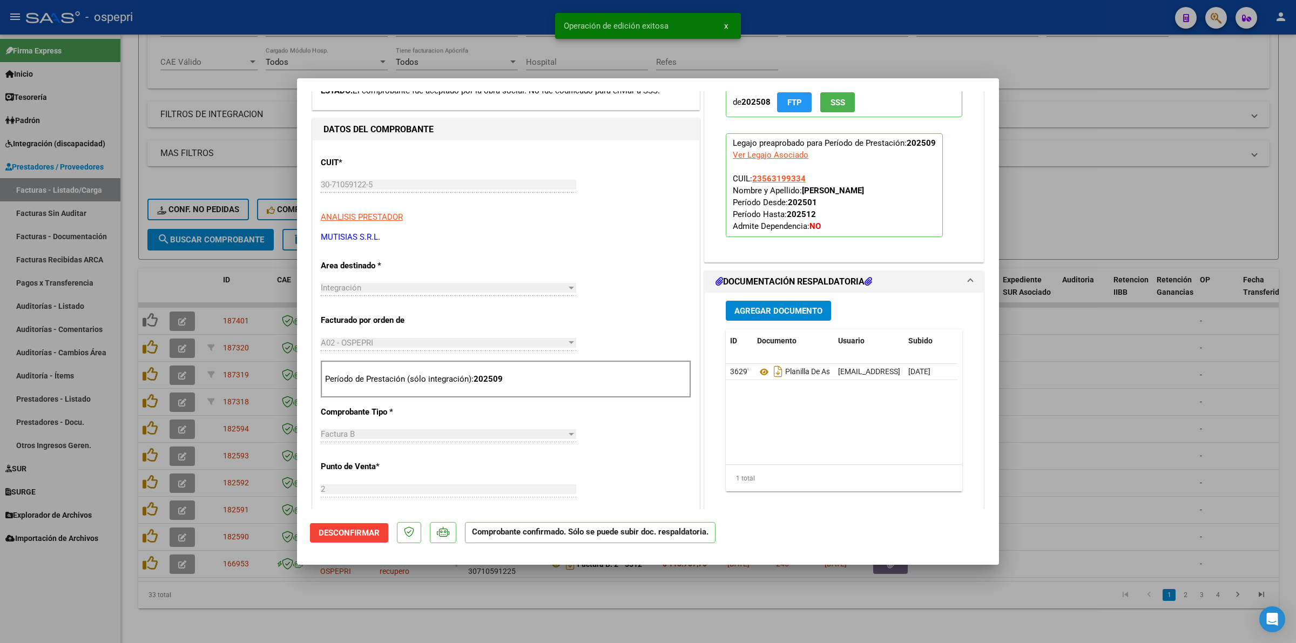
type input "$ 0,00"
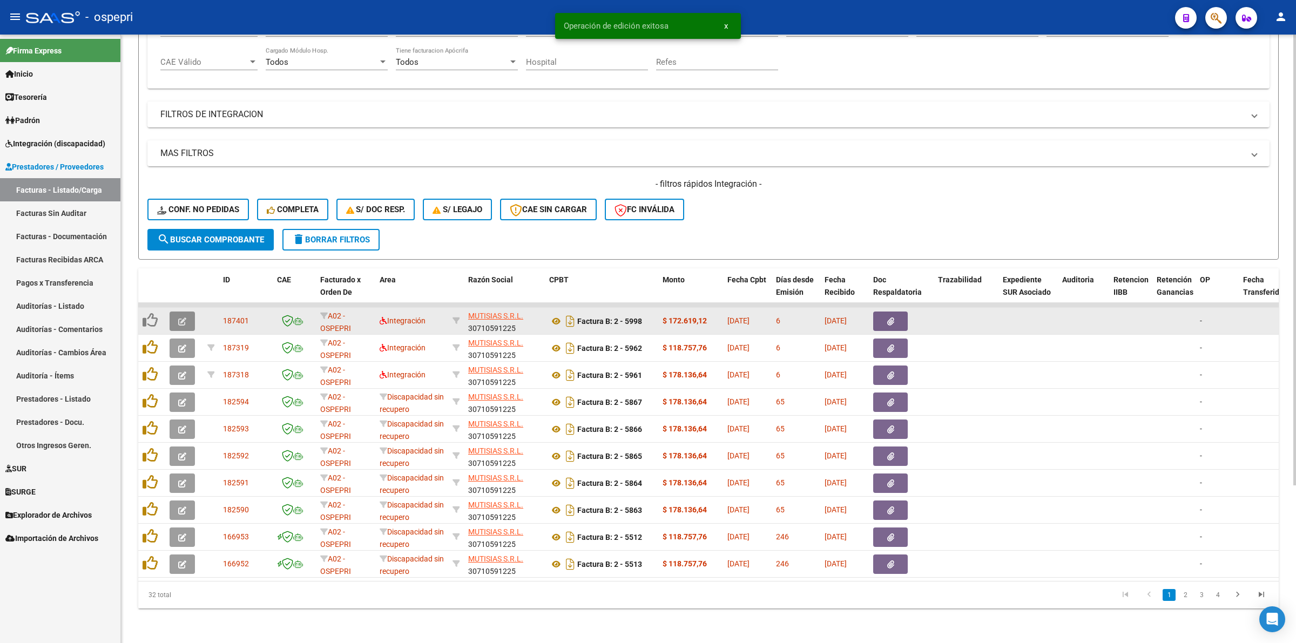
click at [176, 312] on button "button" at bounding box center [182, 321] width 25 height 19
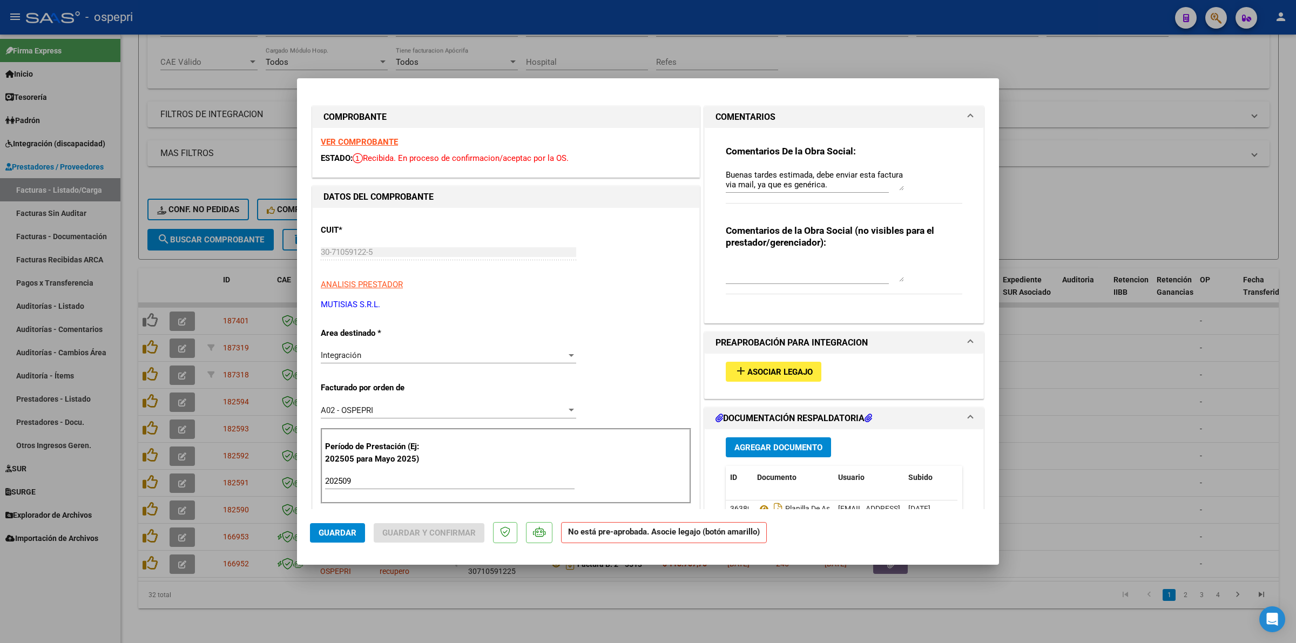
click at [327, 138] on strong "VER COMPROBANTE" at bounding box center [359, 142] width 77 height 10
type input "$ 0,00"
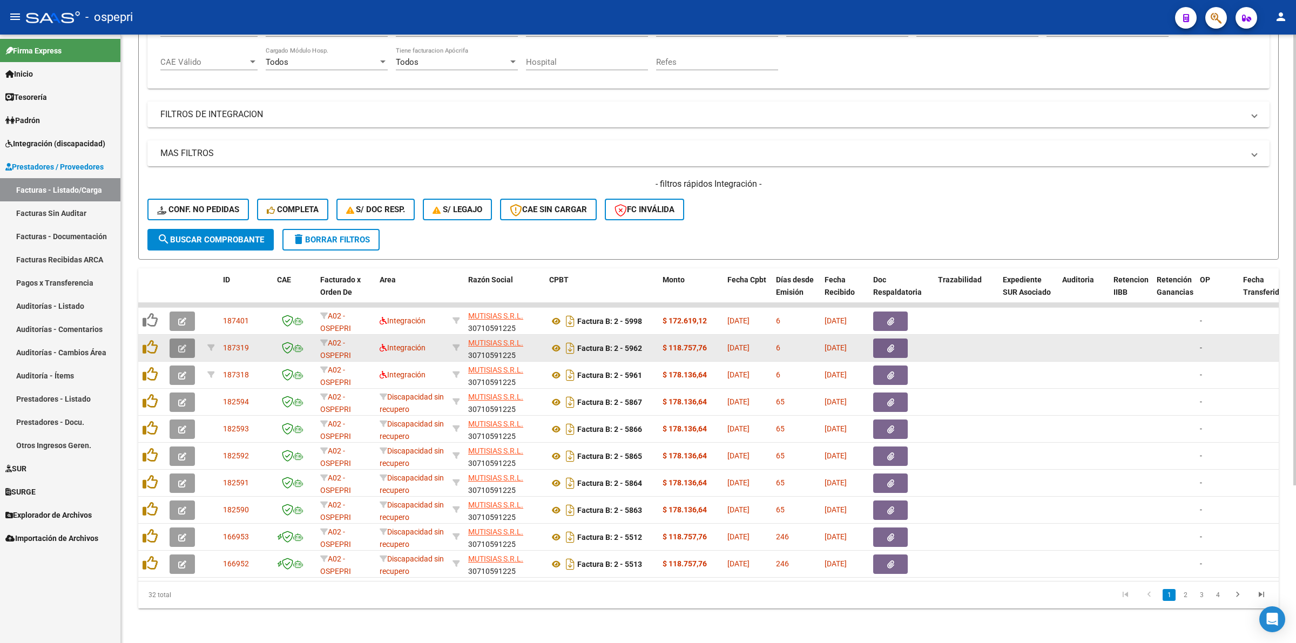
click at [181, 345] on icon "button" at bounding box center [182, 349] width 8 height 8
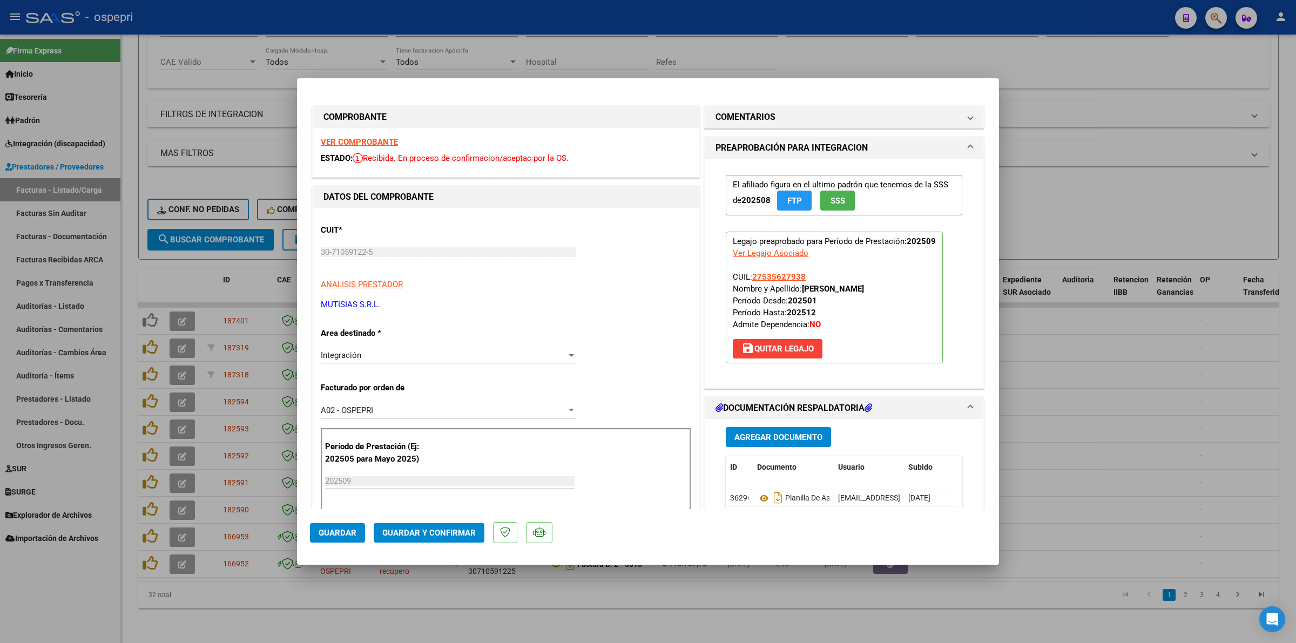
click at [370, 144] on strong "VER COMPROBANTE" at bounding box center [359, 142] width 77 height 10
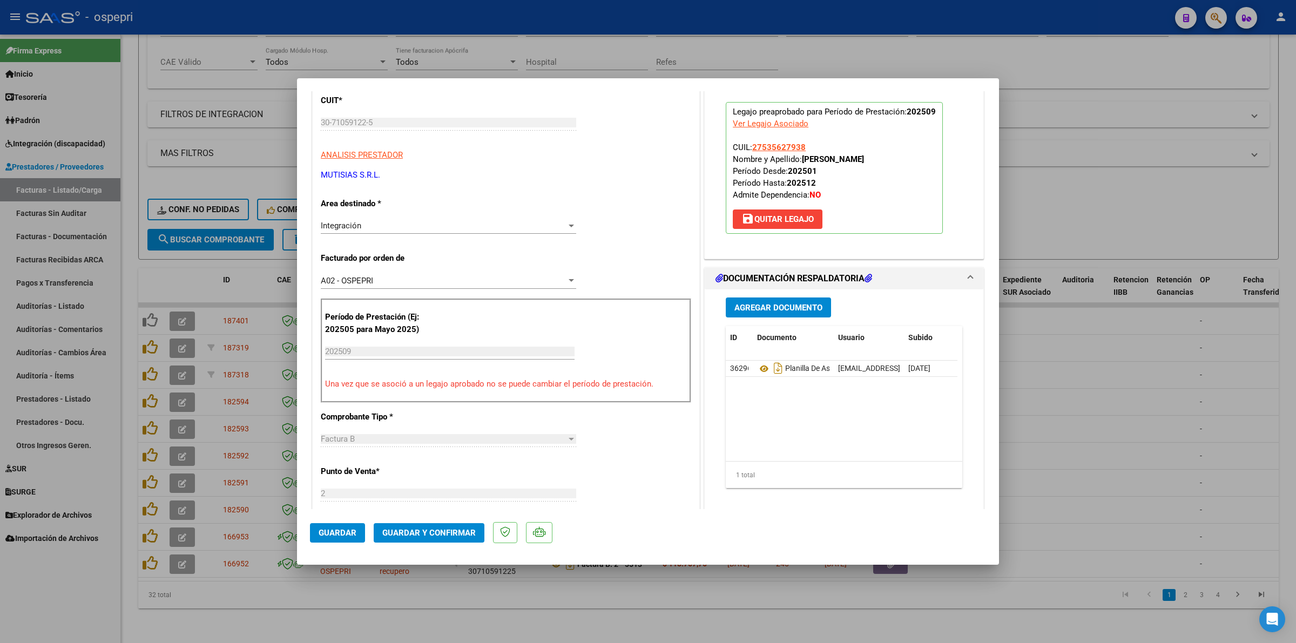
scroll to position [135, 0]
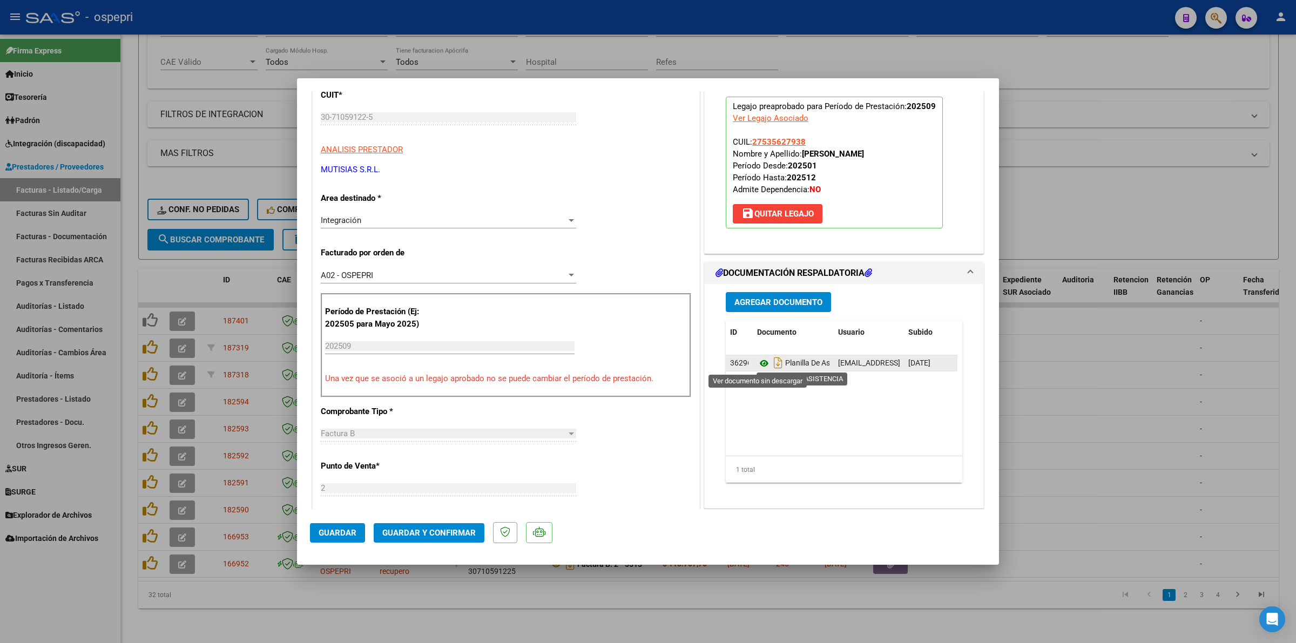
click at [763, 359] on icon at bounding box center [764, 363] width 14 height 13
click at [441, 530] on span "Guardar y Confirmar" at bounding box center [428, 533] width 93 height 10
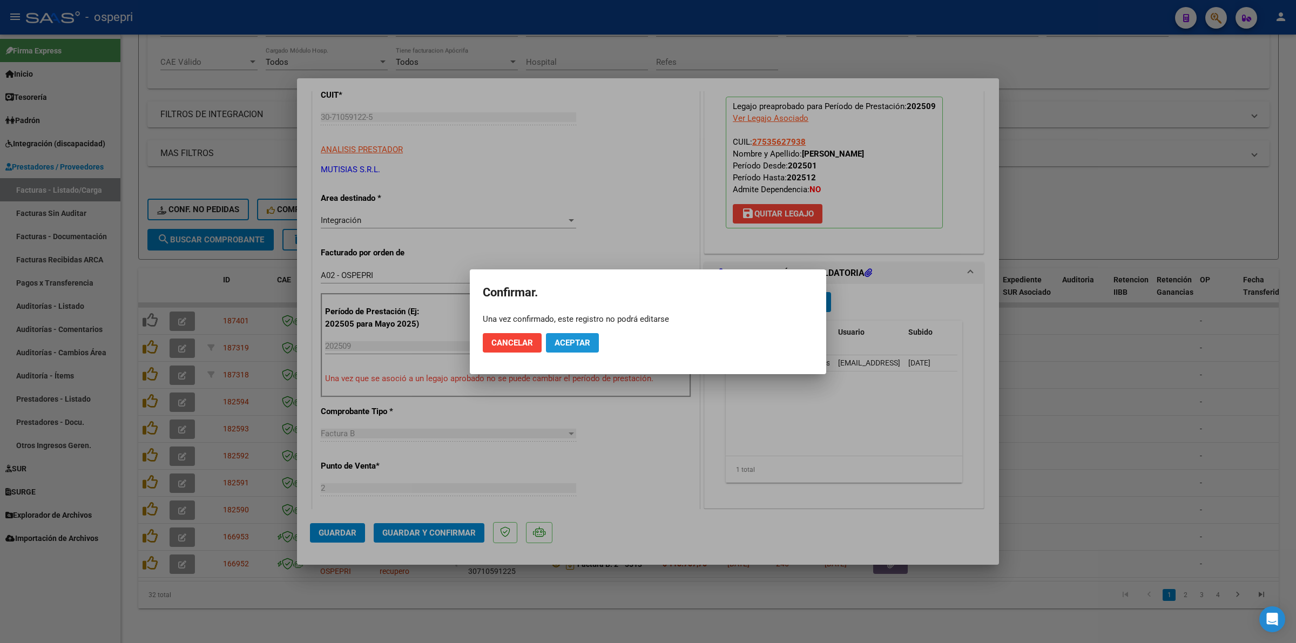
click at [571, 341] on span "Aceptar" at bounding box center [573, 343] width 36 height 10
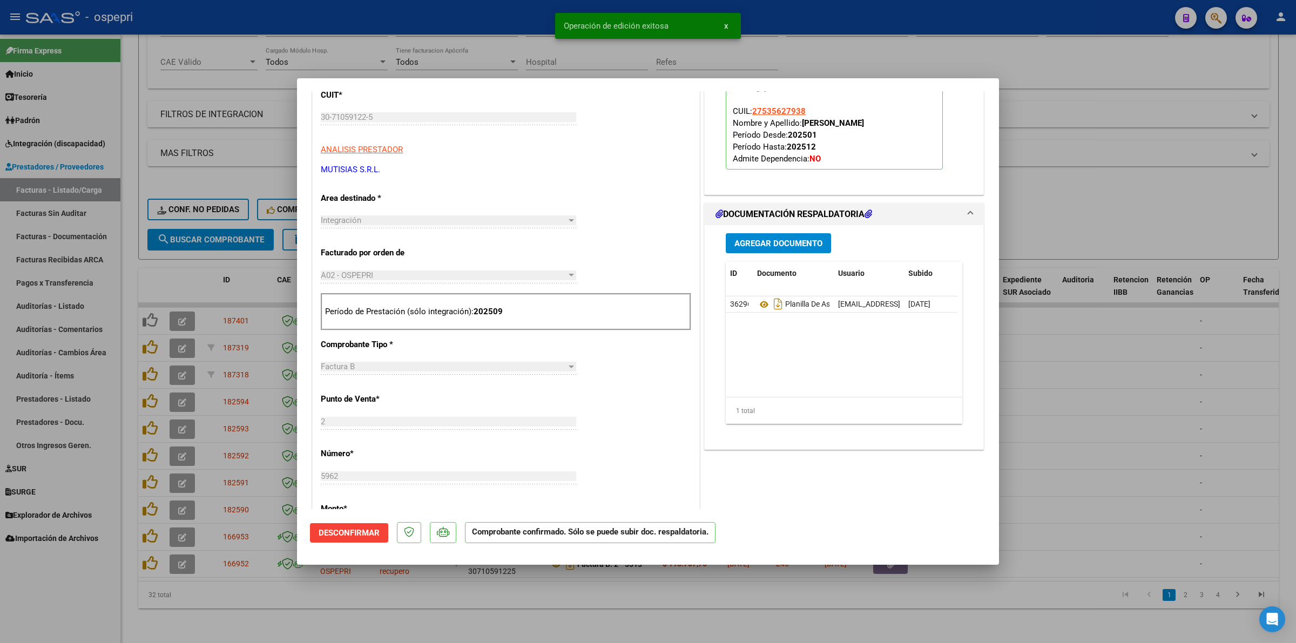
type input "$ 0,00"
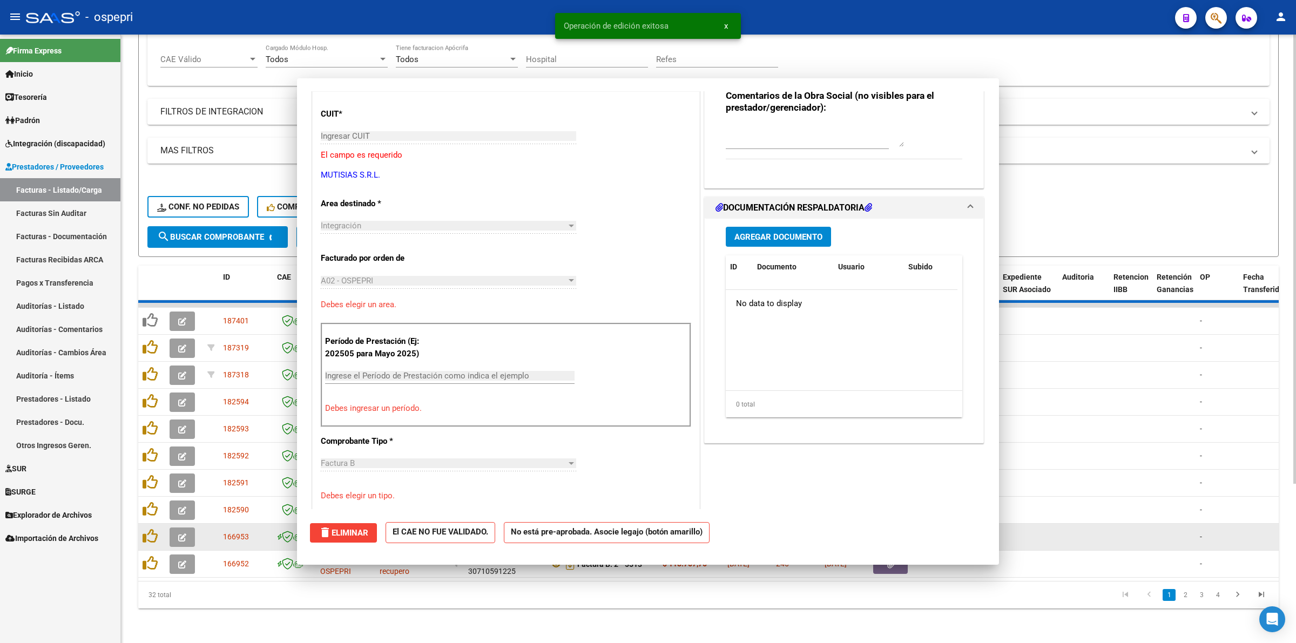
scroll to position [154, 0]
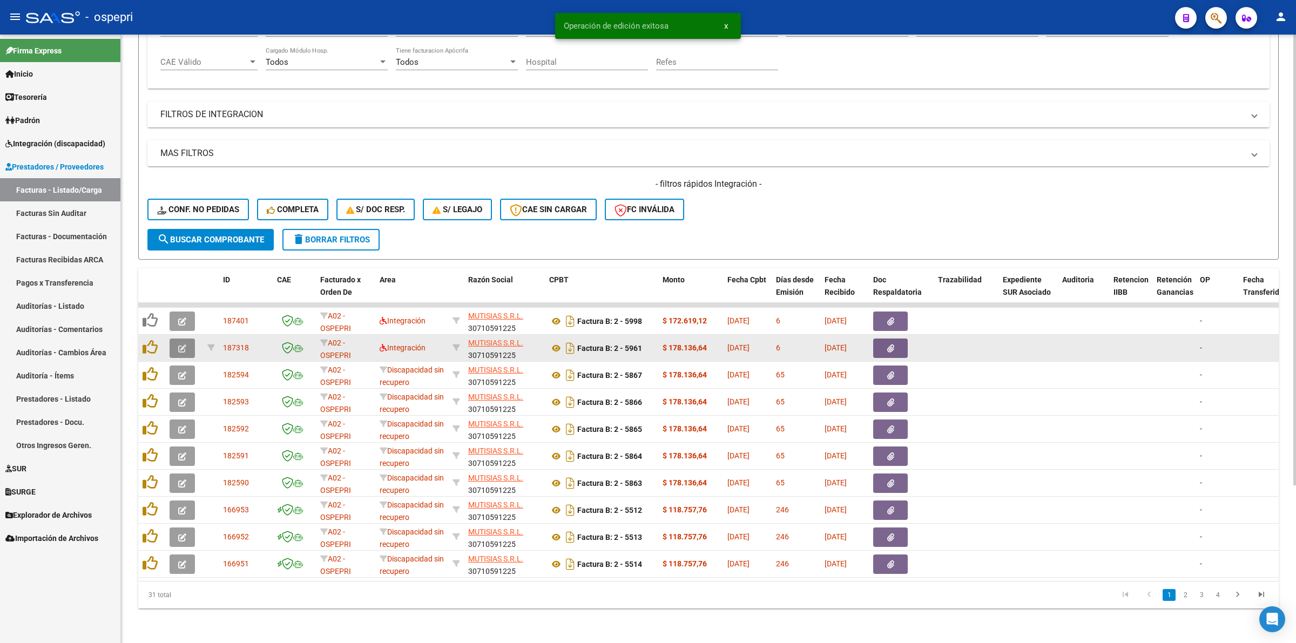
click at [183, 345] on icon "button" at bounding box center [182, 349] width 8 height 8
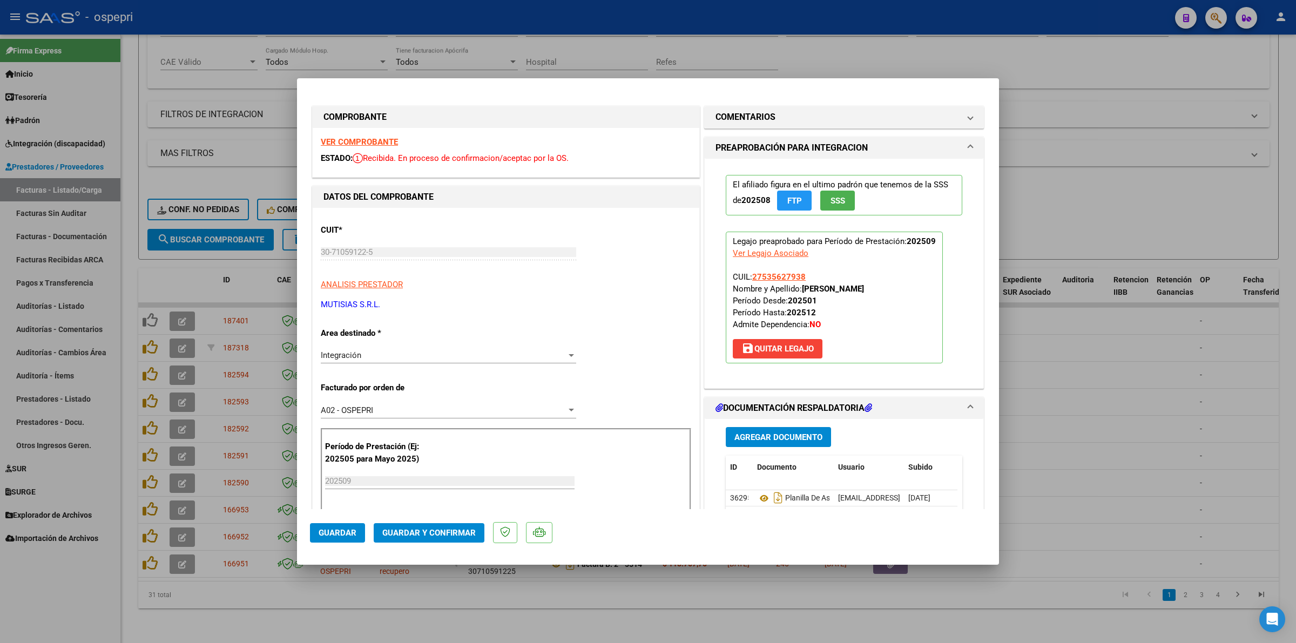
click at [372, 142] on strong "VER COMPROBANTE" at bounding box center [359, 142] width 77 height 10
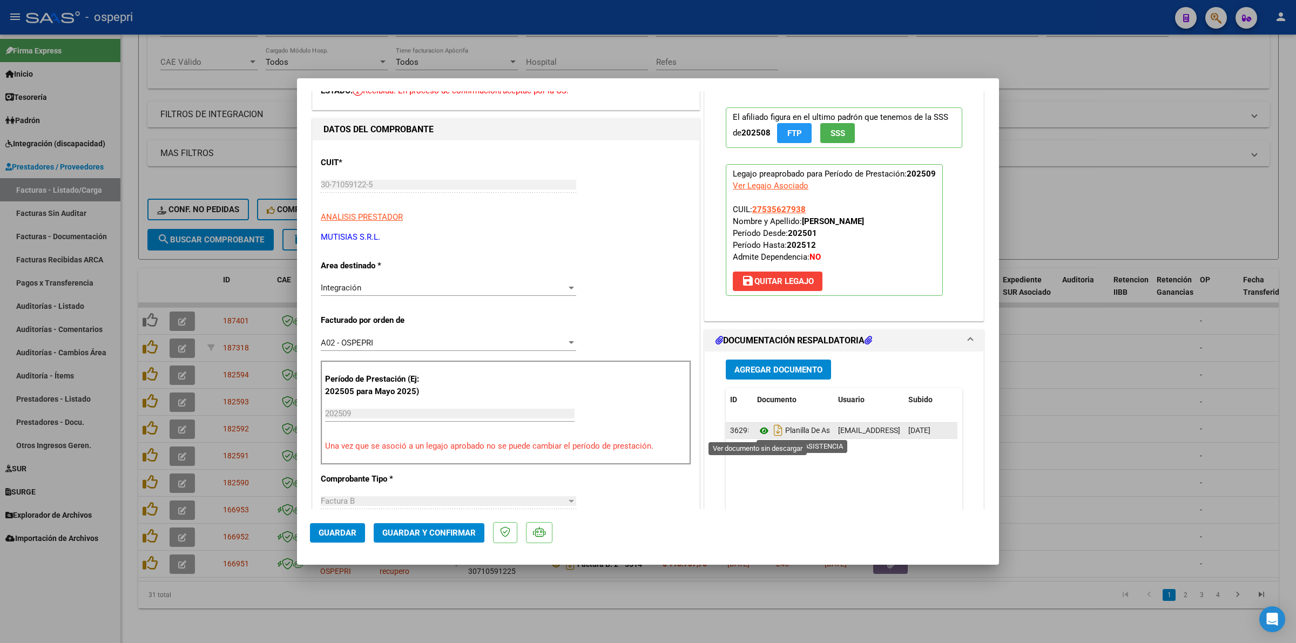
click at [757, 433] on icon at bounding box center [764, 431] width 14 height 13
click at [438, 538] on button "Guardar y Confirmar" at bounding box center [429, 532] width 111 height 19
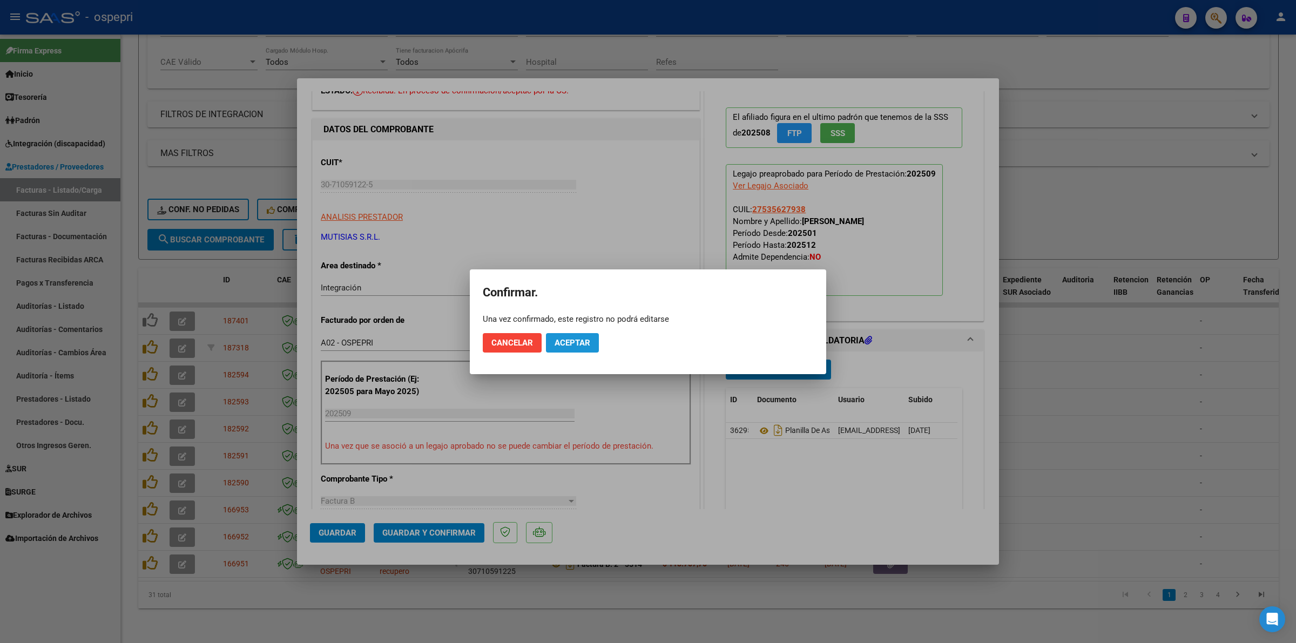
click at [574, 341] on span "Aceptar" at bounding box center [573, 343] width 36 height 10
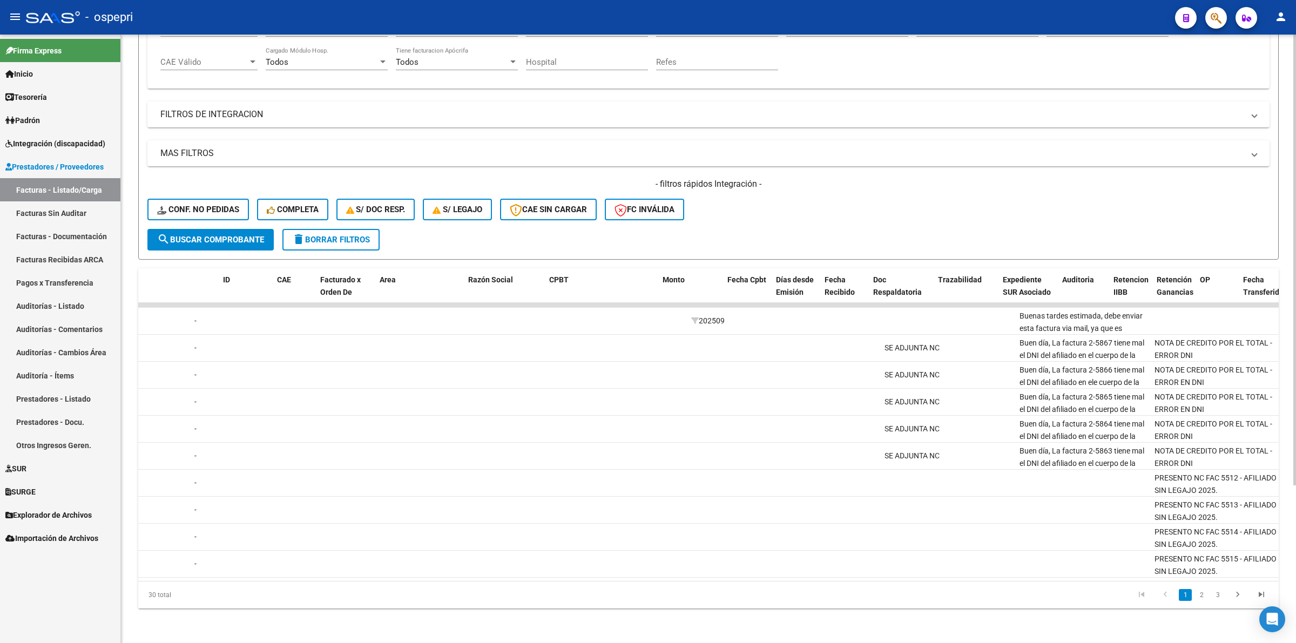
scroll to position [0, 0]
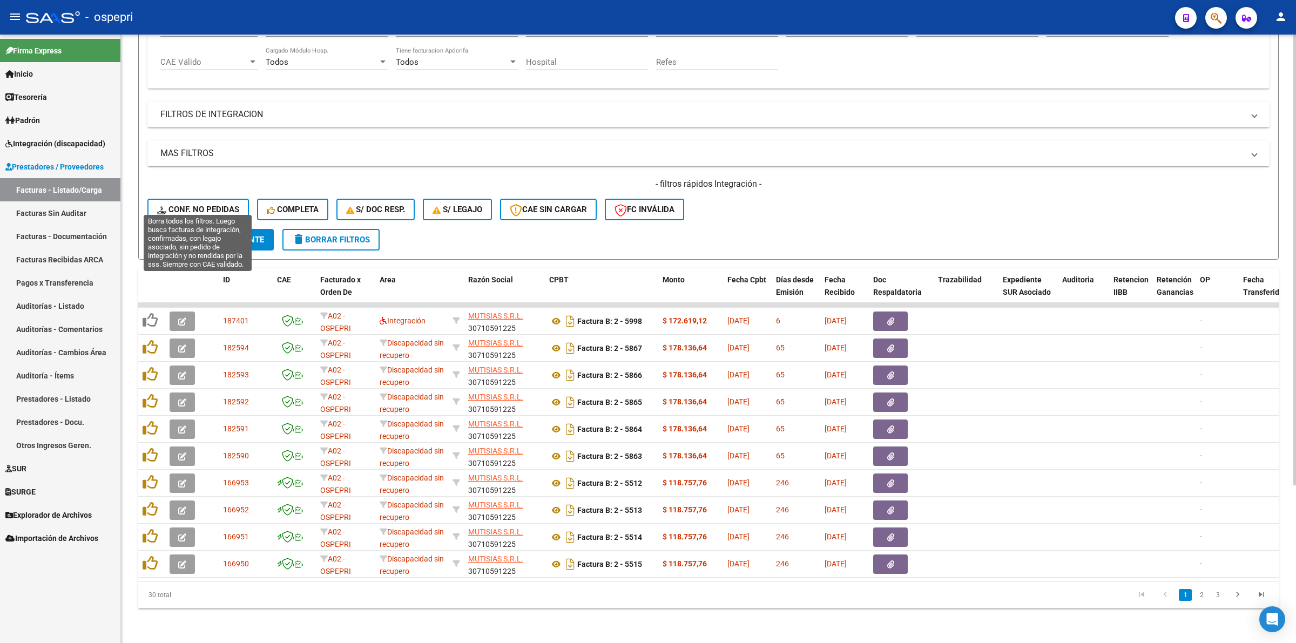
click at [190, 205] on span "Conf. no pedidas" at bounding box center [198, 210] width 82 height 10
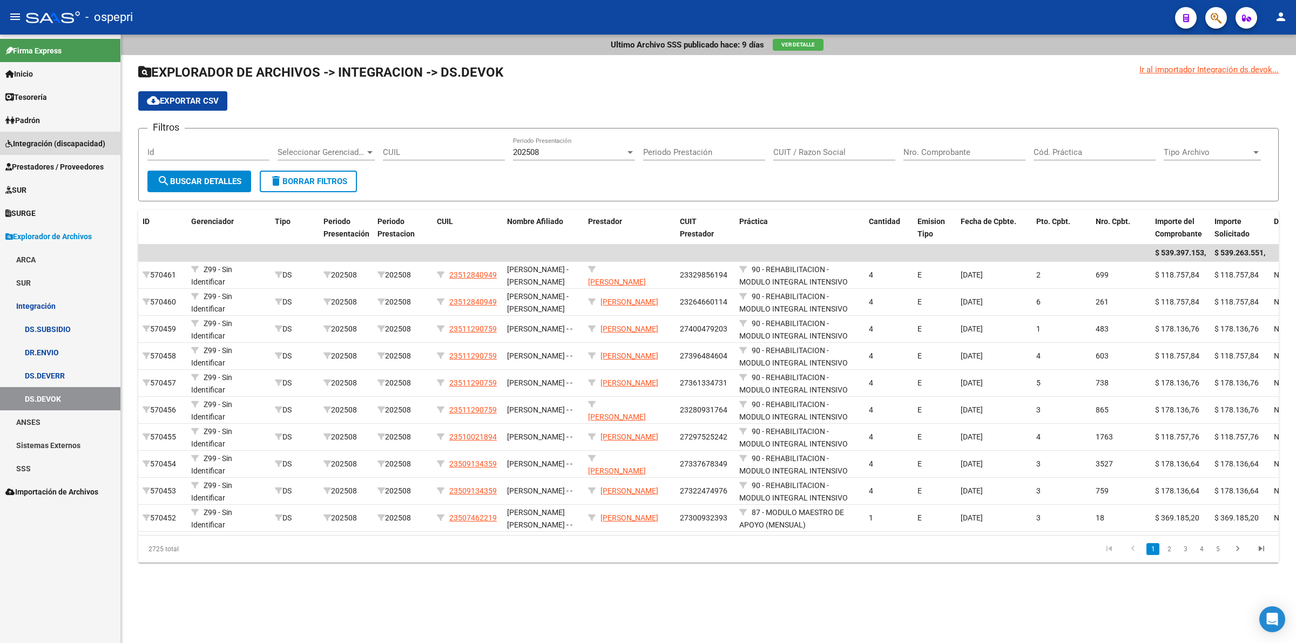
drag, startPoint x: 74, startPoint y: 140, endPoint x: 80, endPoint y: 237, distance: 96.3
click at [74, 141] on span "Integración (discapacidad)" at bounding box center [55, 144] width 100 height 12
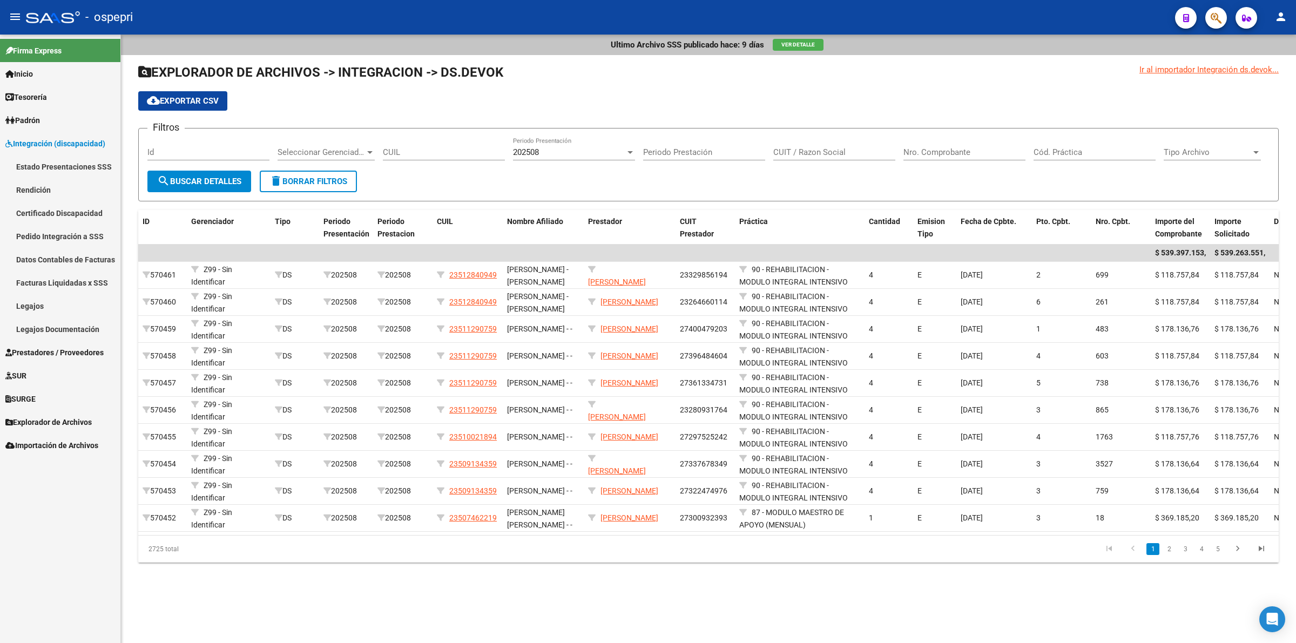
click at [75, 243] on link "Pedido Integración a SSS" at bounding box center [60, 236] width 120 height 23
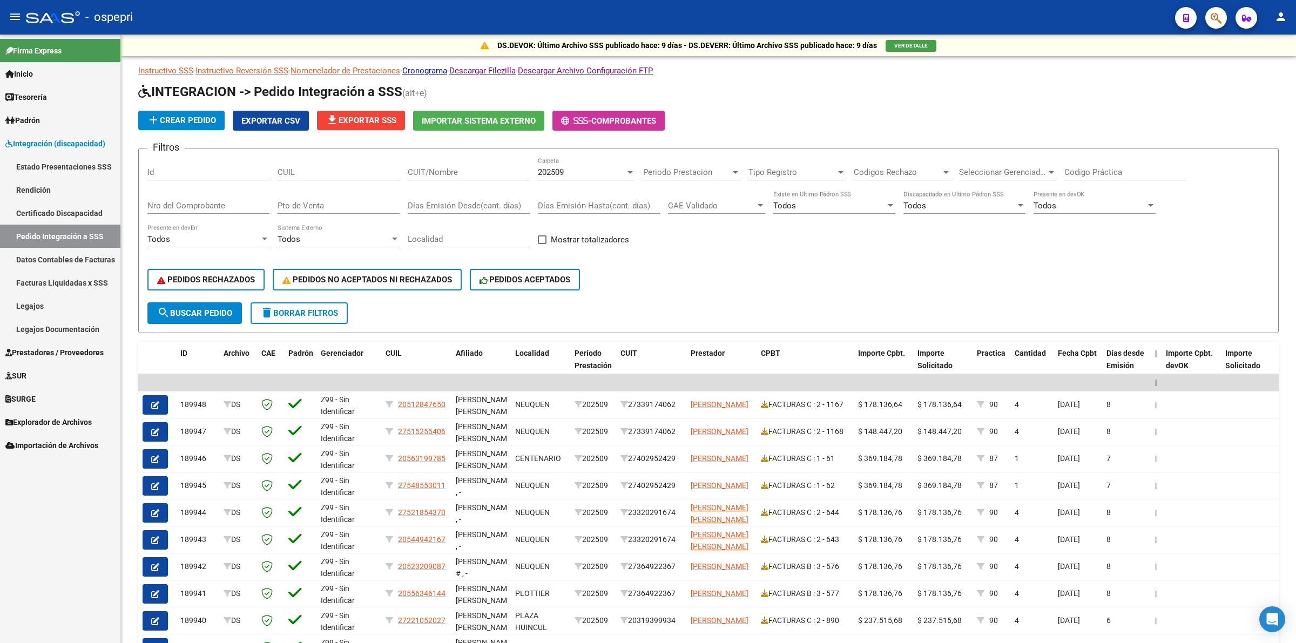
click at [65, 304] on link "Legajos" at bounding box center [60, 305] width 120 height 23
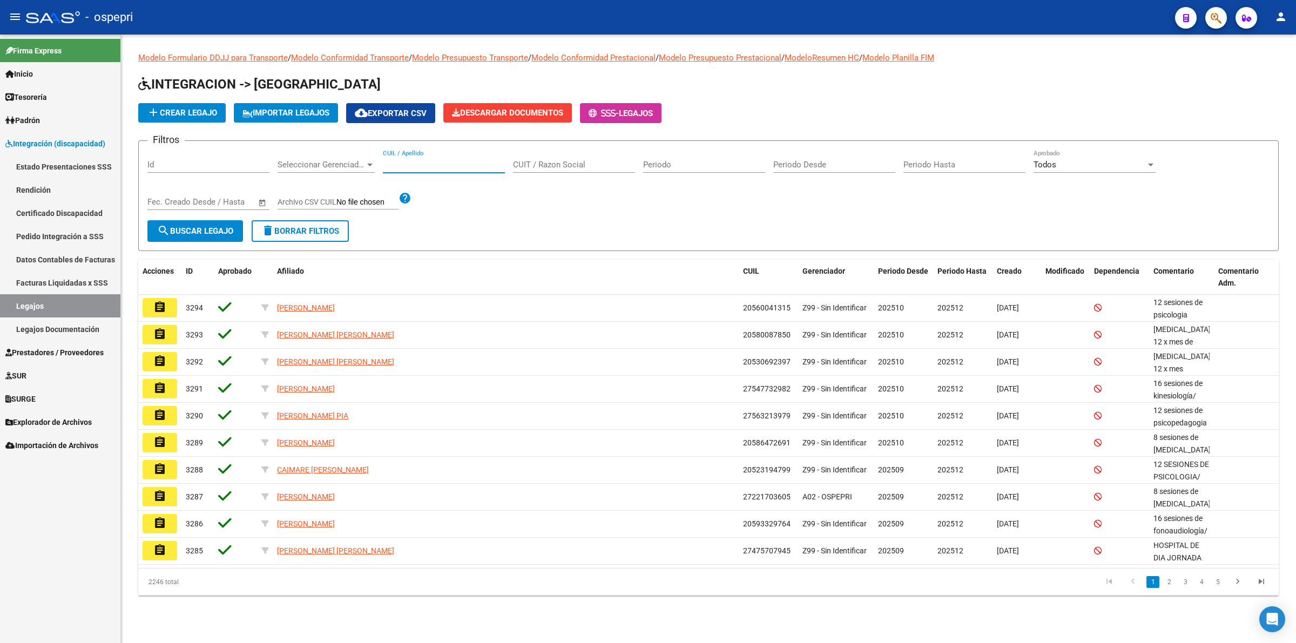
click at [414, 167] on input "CUIL / Apellido" at bounding box center [444, 165] width 122 height 10
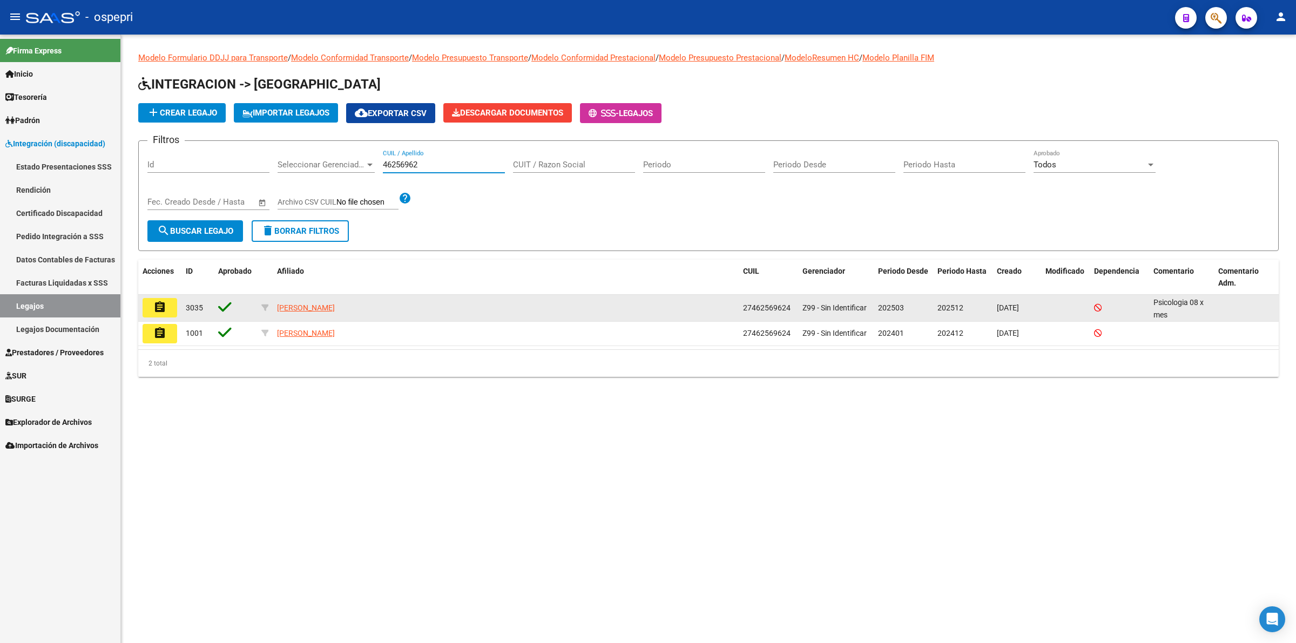
type input "46256962"
click at [166, 312] on button "assignment" at bounding box center [160, 307] width 35 height 19
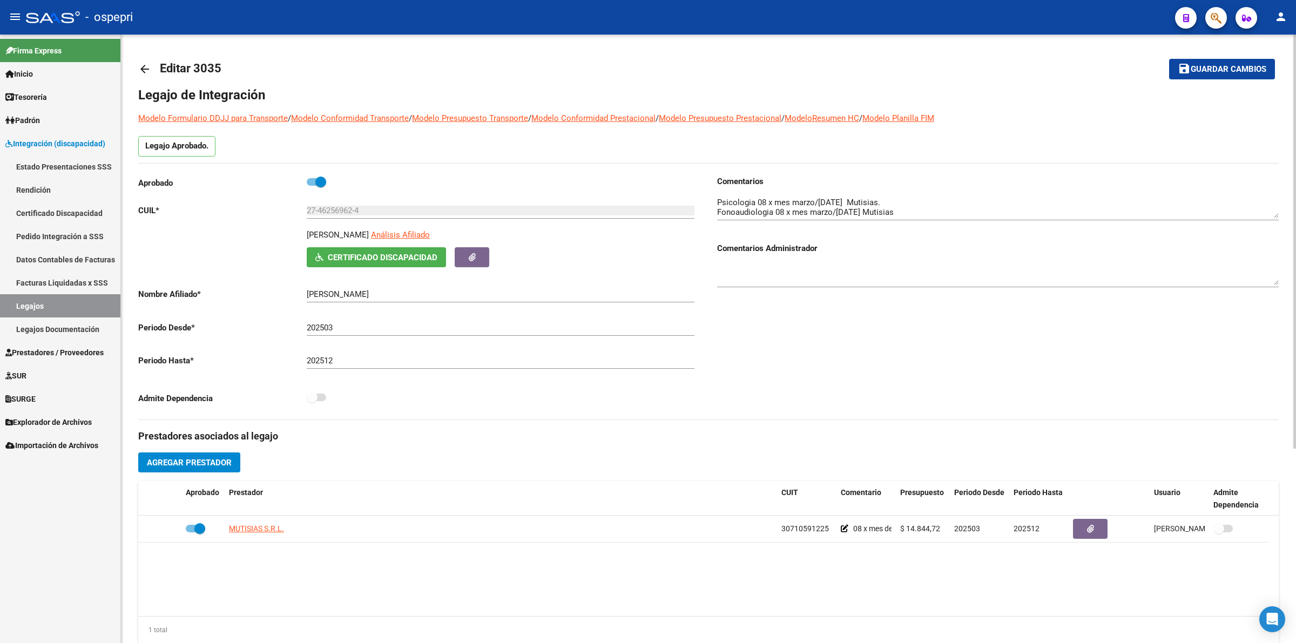
click at [147, 65] on mat-icon "arrow_back" at bounding box center [144, 69] width 13 height 13
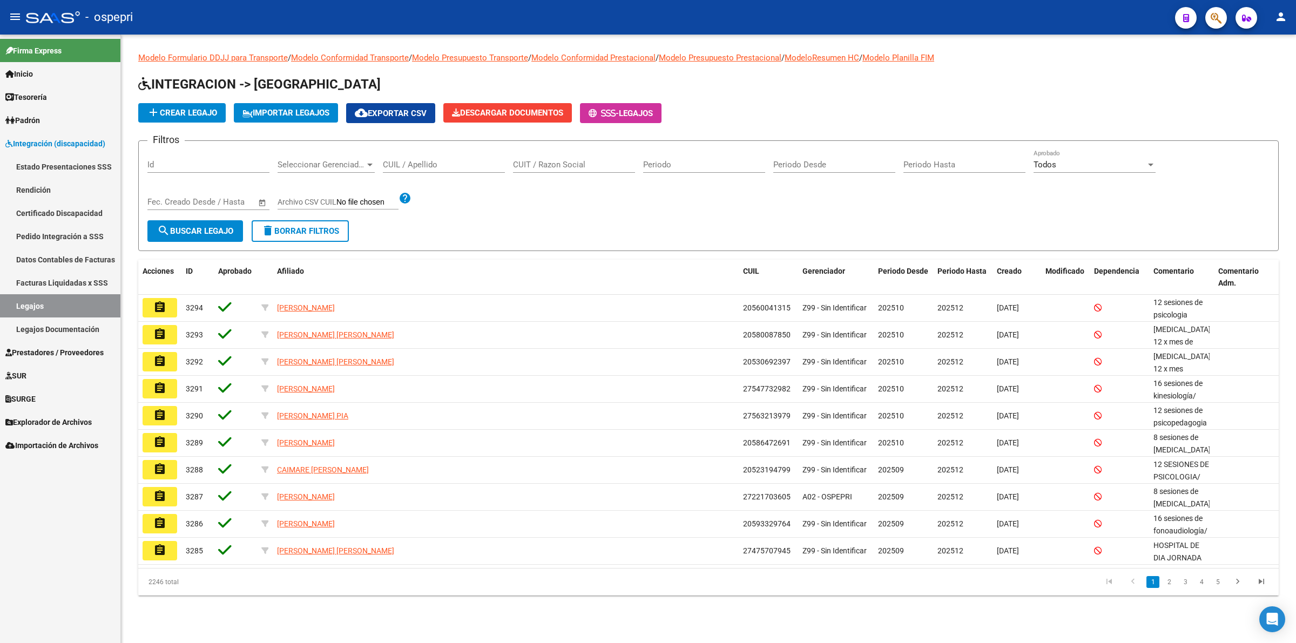
click at [394, 168] on input "CUIL / Apellido" at bounding box center [444, 165] width 122 height 10
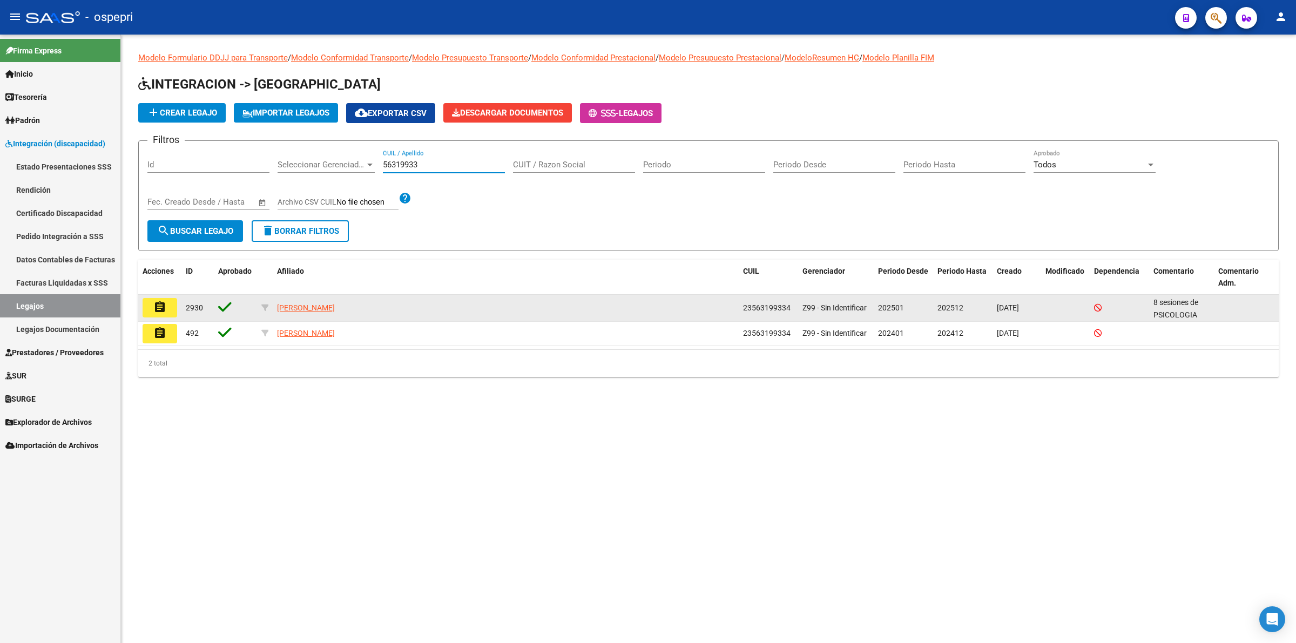
type input "56319933"
click at [154, 298] on button "assignment" at bounding box center [160, 307] width 35 height 19
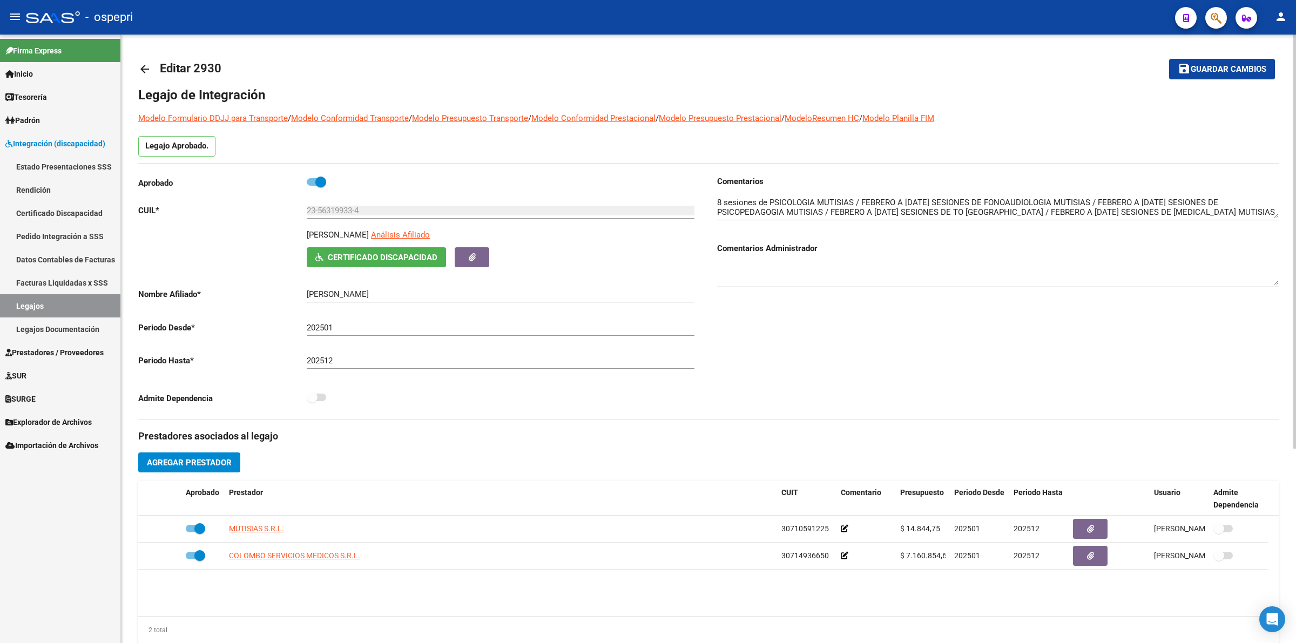
drag, startPoint x: 146, startPoint y: 63, endPoint x: 152, endPoint y: 65, distance: 6.3
click at [152, 65] on link "arrow_back" at bounding box center [149, 68] width 22 height 25
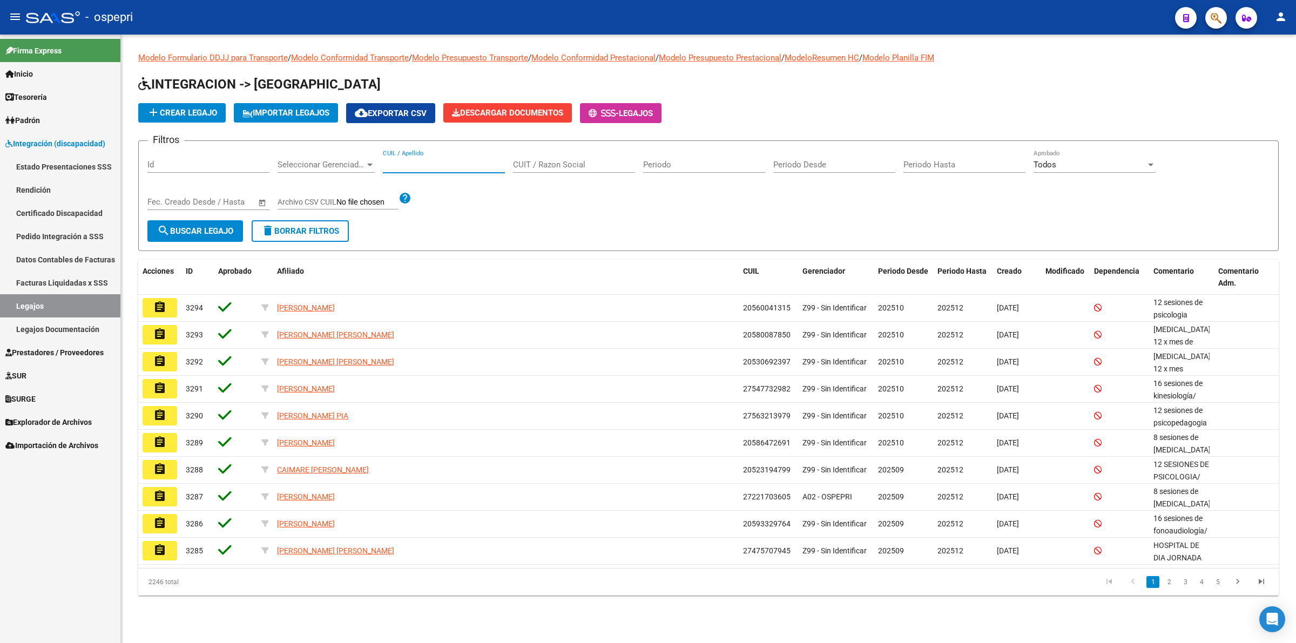
click at [435, 163] on input "CUIL / Apellido" at bounding box center [444, 165] width 122 height 10
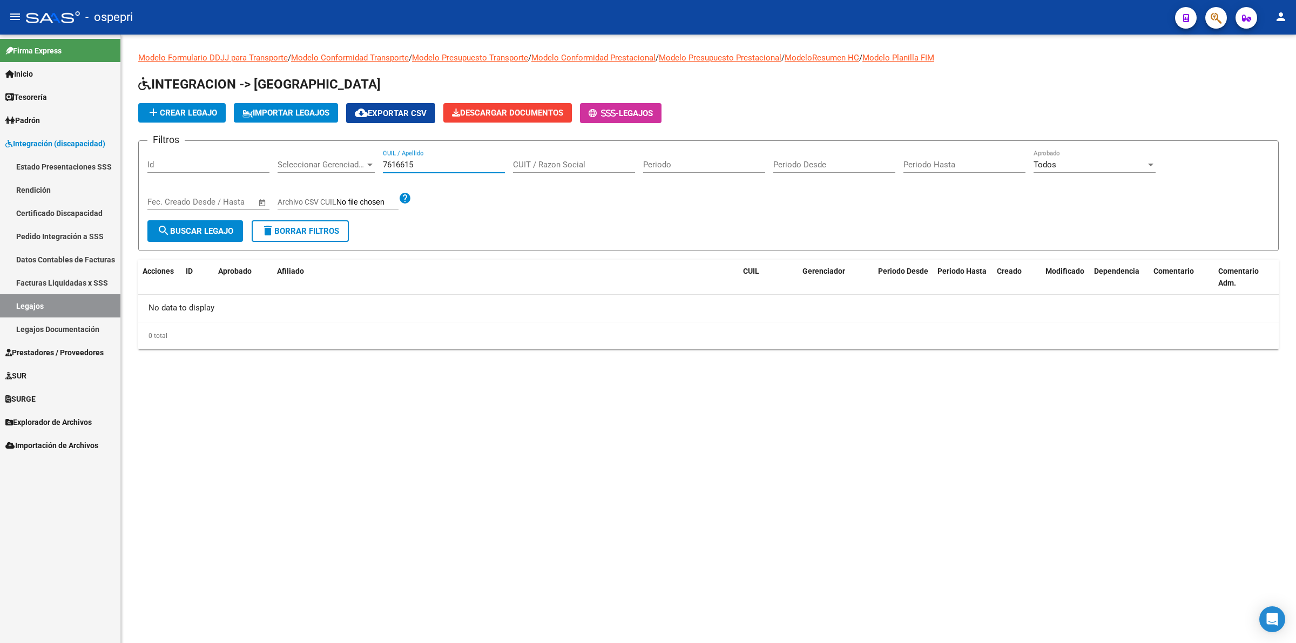
click at [385, 166] on input "7616615" at bounding box center [444, 165] width 122 height 10
drag, startPoint x: 267, startPoint y: 161, endPoint x: 3, endPoint y: 169, distance: 264.8
click at [1, 171] on mat-sidenav-container "Firma Express Inicio Calendario SSS Instructivos Contacto OS Tesorería Extracto…" at bounding box center [648, 339] width 1296 height 609
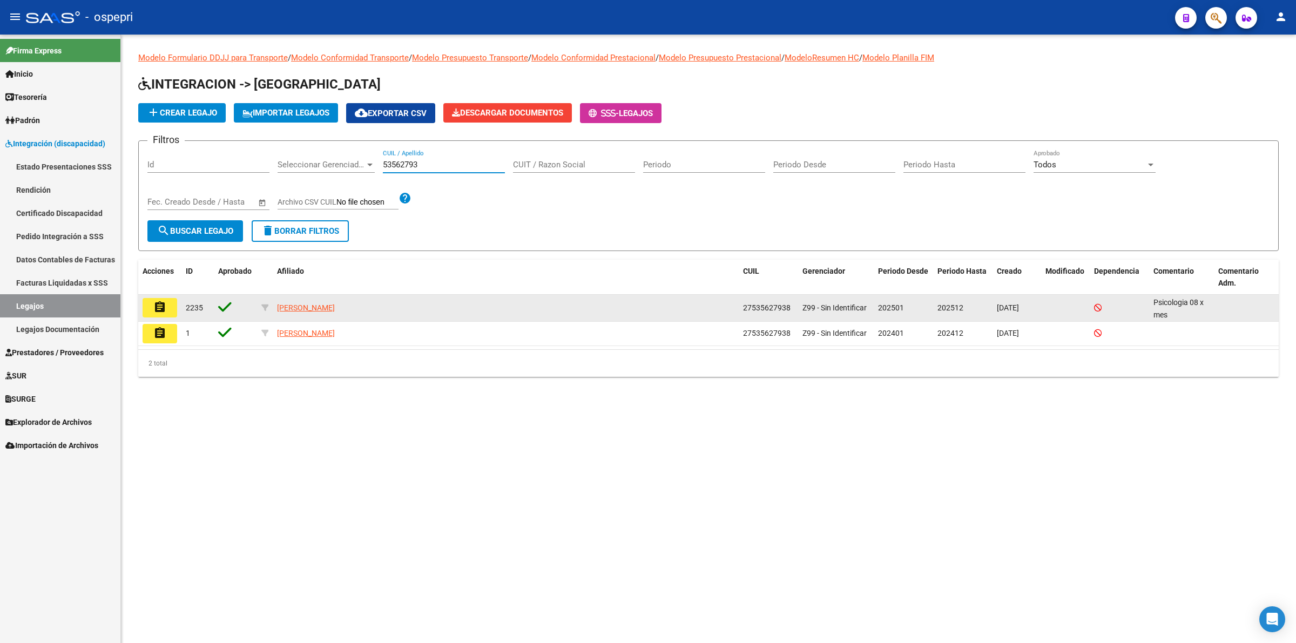
type input "53562793"
click at [163, 302] on mat-icon "assignment" at bounding box center [159, 307] width 13 height 13
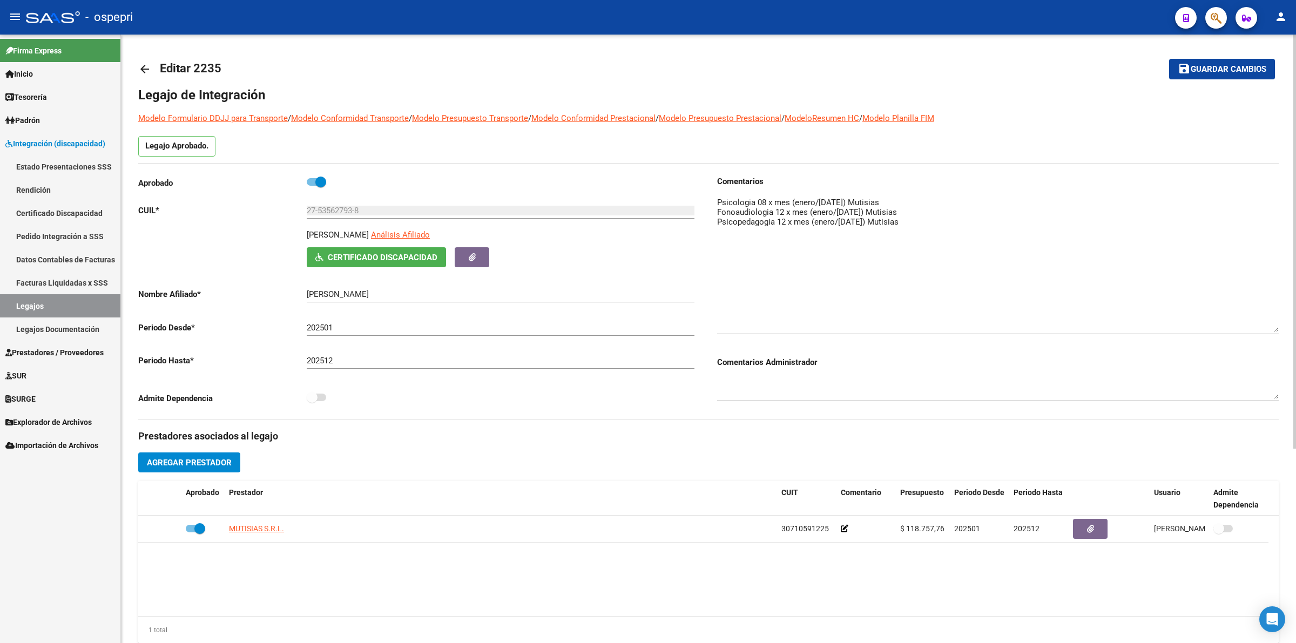
drag, startPoint x: 1269, startPoint y: 212, endPoint x: 1254, endPoint y: 326, distance: 115.0
click at [1254, 326] on textarea at bounding box center [998, 265] width 562 height 136
click at [144, 63] on mat-icon "arrow_back" at bounding box center [144, 69] width 13 height 13
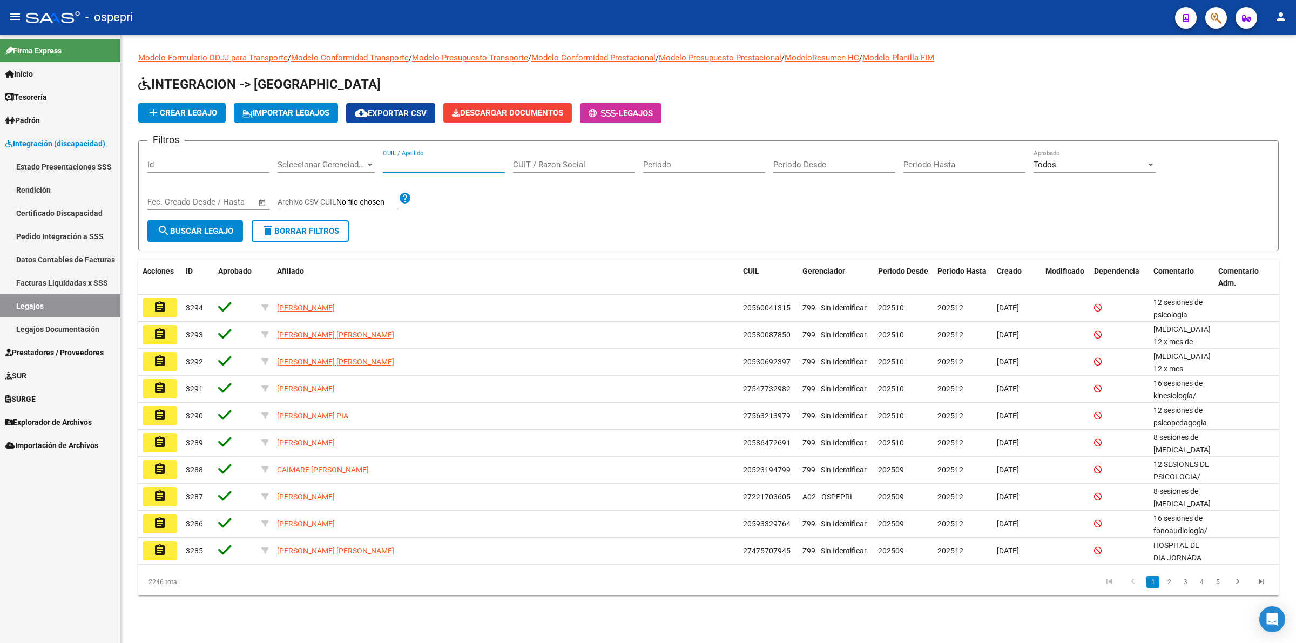
click at [444, 160] on input "CUIL / Apellido" at bounding box center [444, 165] width 122 height 10
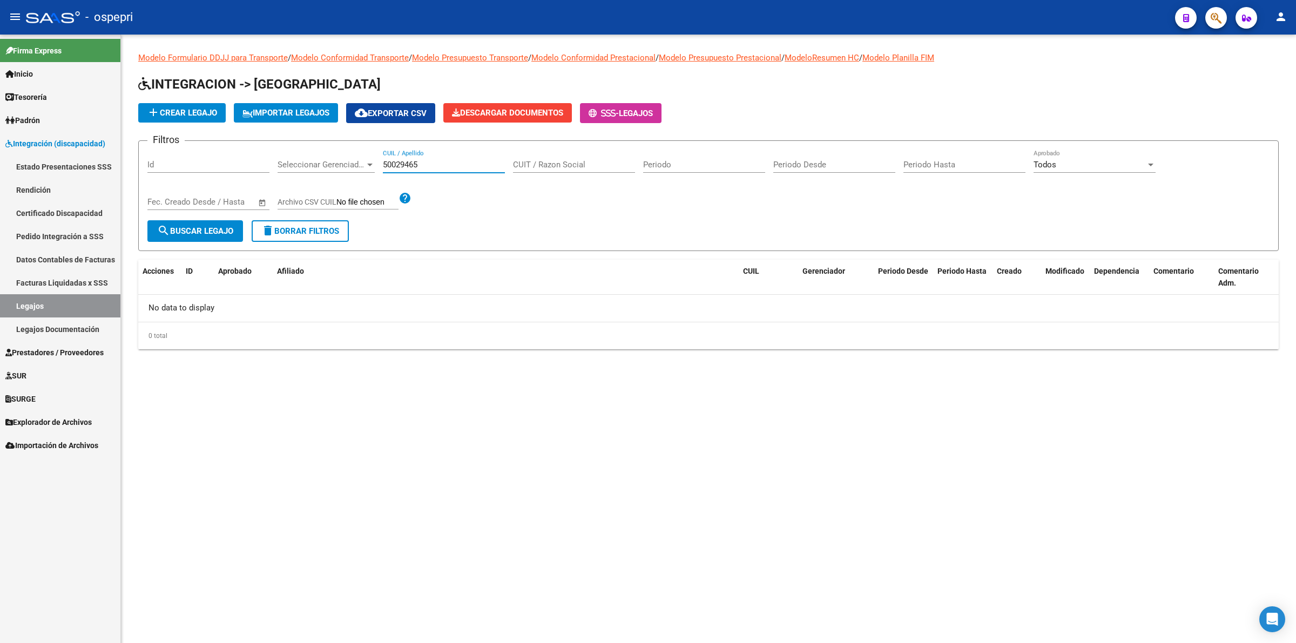
drag, startPoint x: 419, startPoint y: 165, endPoint x: 246, endPoint y: 160, distance: 173.4
click at [244, 163] on div "Filtros Id Seleccionar Gerenciador Seleccionar Gerenciador 50029465 CUIL / Apel…" at bounding box center [708, 185] width 1122 height 71
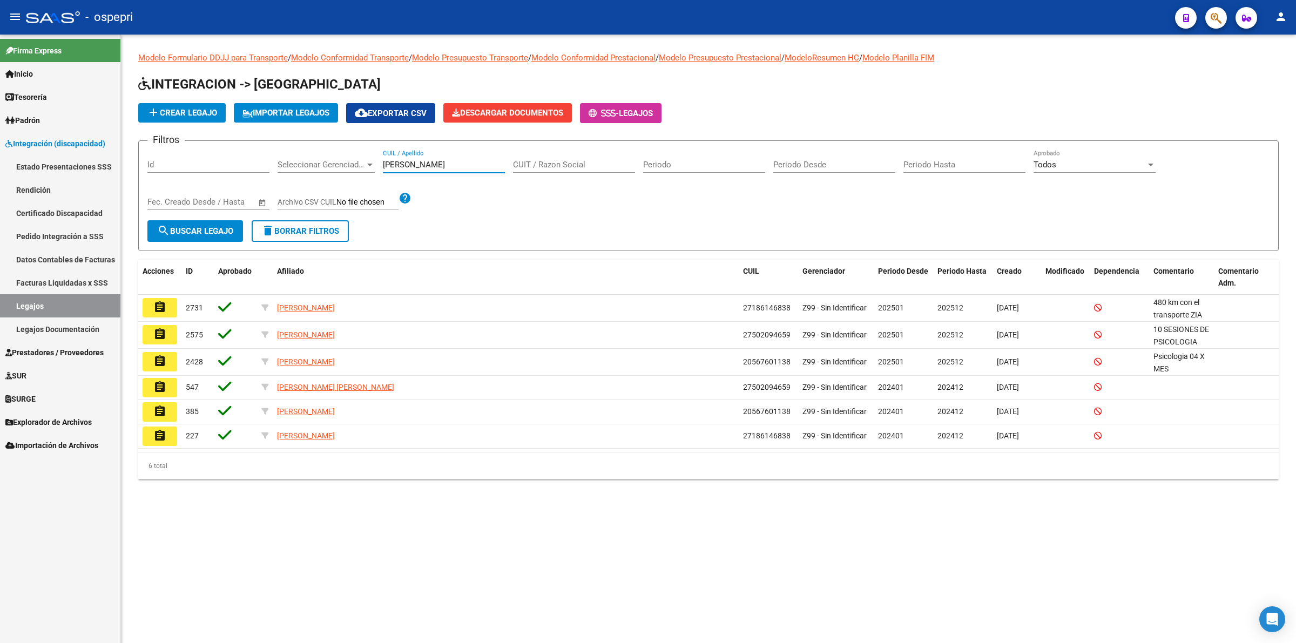
type input "alfaro"
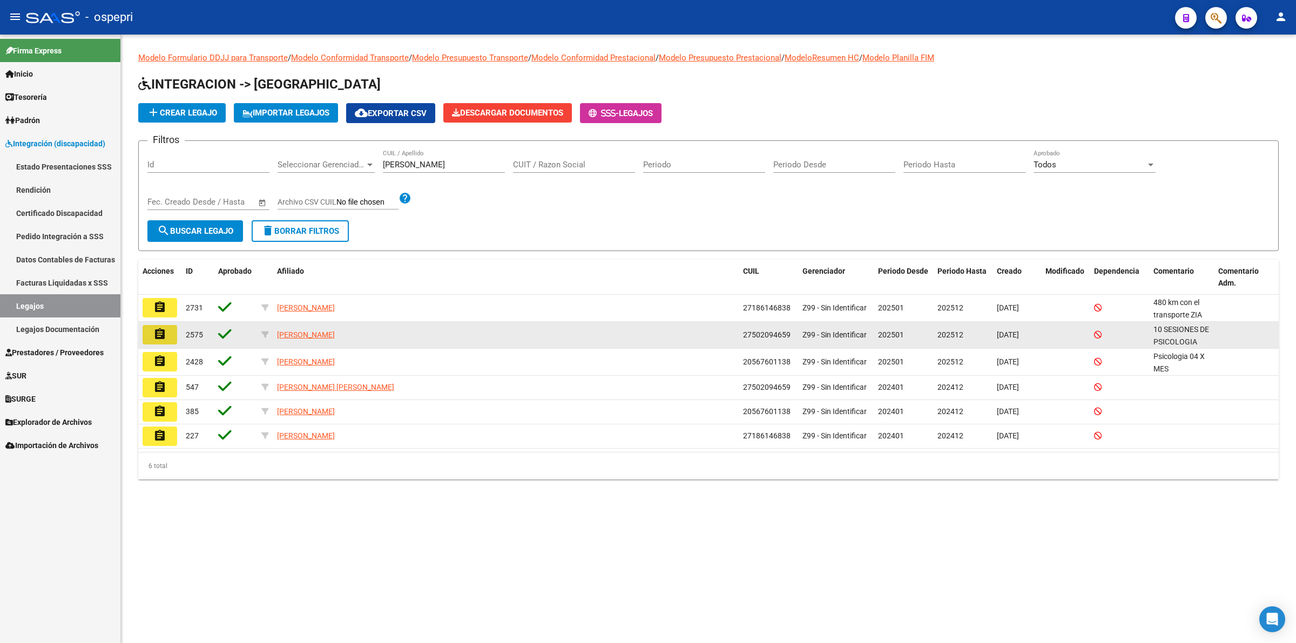
click at [172, 330] on button "assignment" at bounding box center [160, 334] width 35 height 19
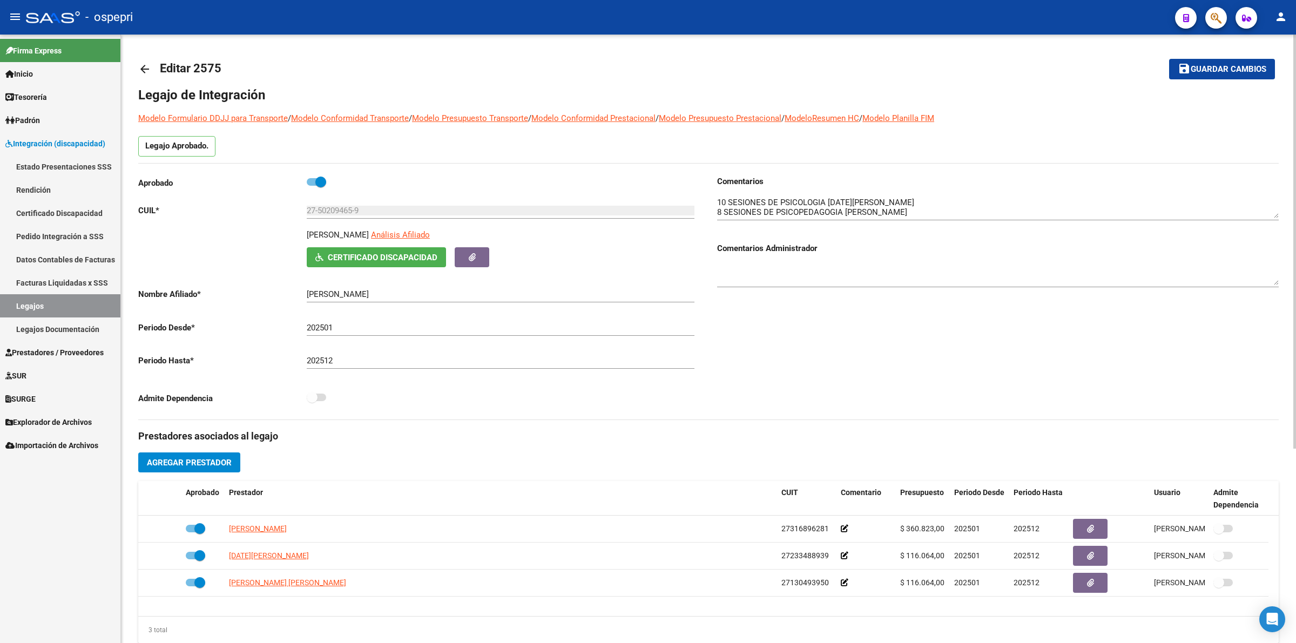
click at [150, 68] on mat-icon "arrow_back" at bounding box center [144, 69] width 13 height 13
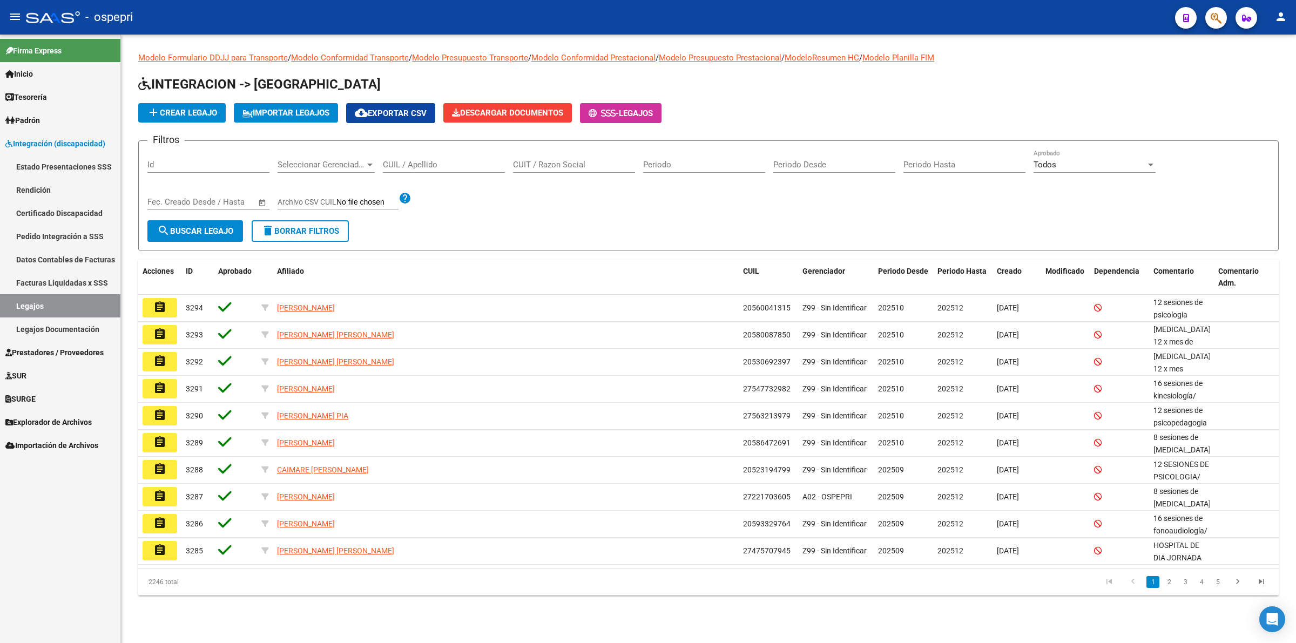
click at [466, 163] on input "CUIL / Apellido" at bounding box center [444, 165] width 122 height 10
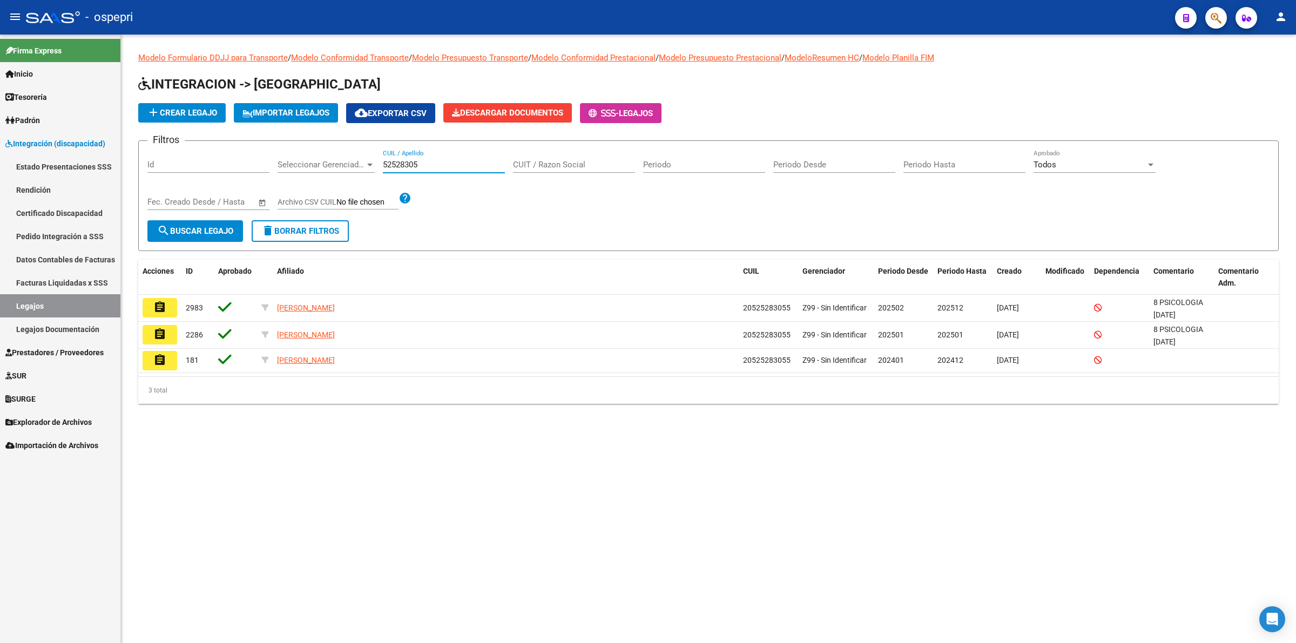
type input "52528305"
click at [171, 300] on button "assignment" at bounding box center [160, 307] width 35 height 19
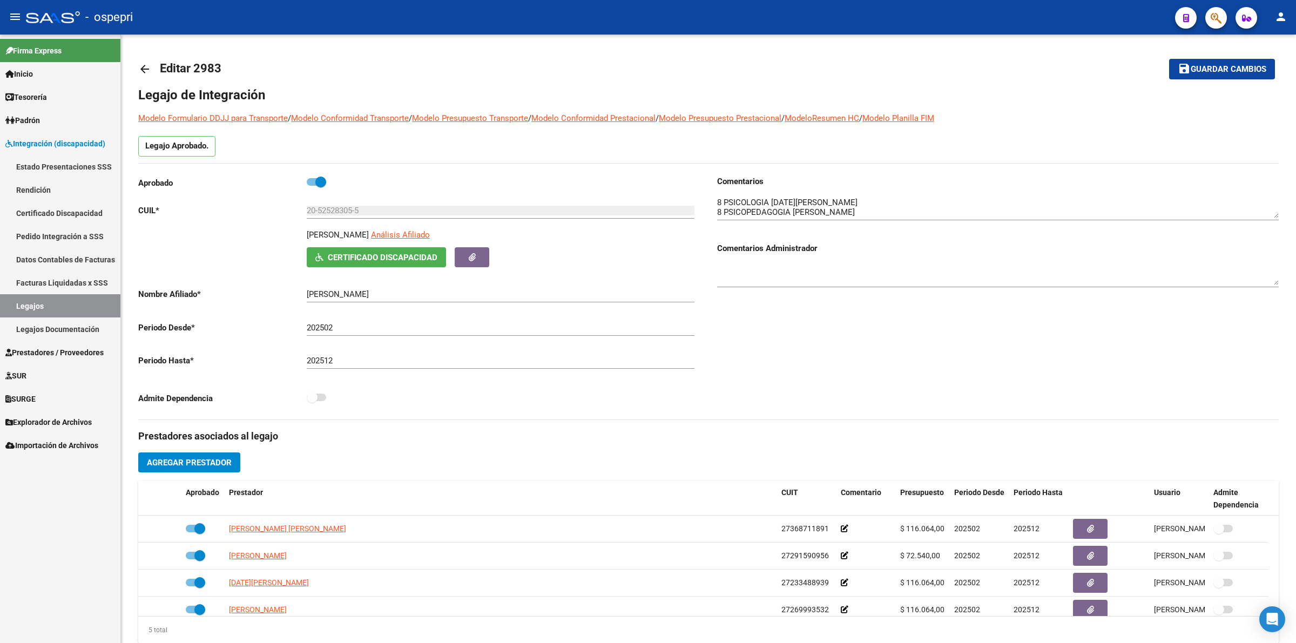
click at [38, 171] on link "Estado Presentaciones SSS" at bounding box center [60, 166] width 120 height 23
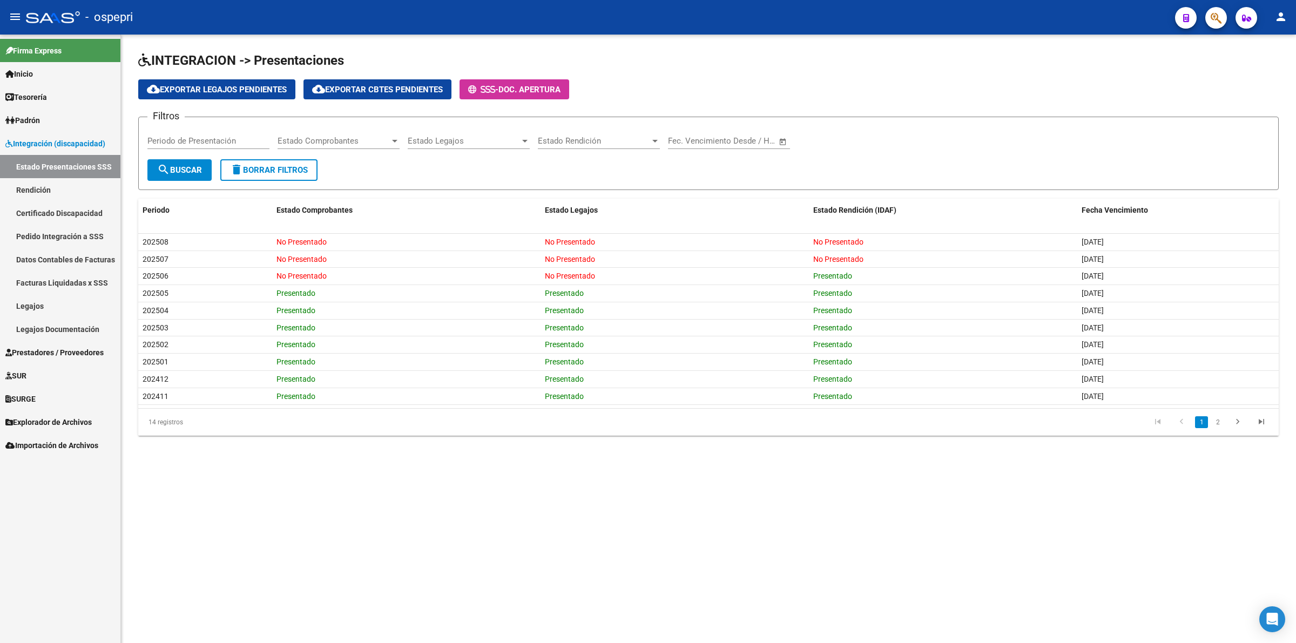
drag, startPoint x: 51, startPoint y: 311, endPoint x: 58, endPoint y: 308, distance: 7.5
click at [51, 311] on link "Legajos" at bounding box center [60, 305] width 120 height 23
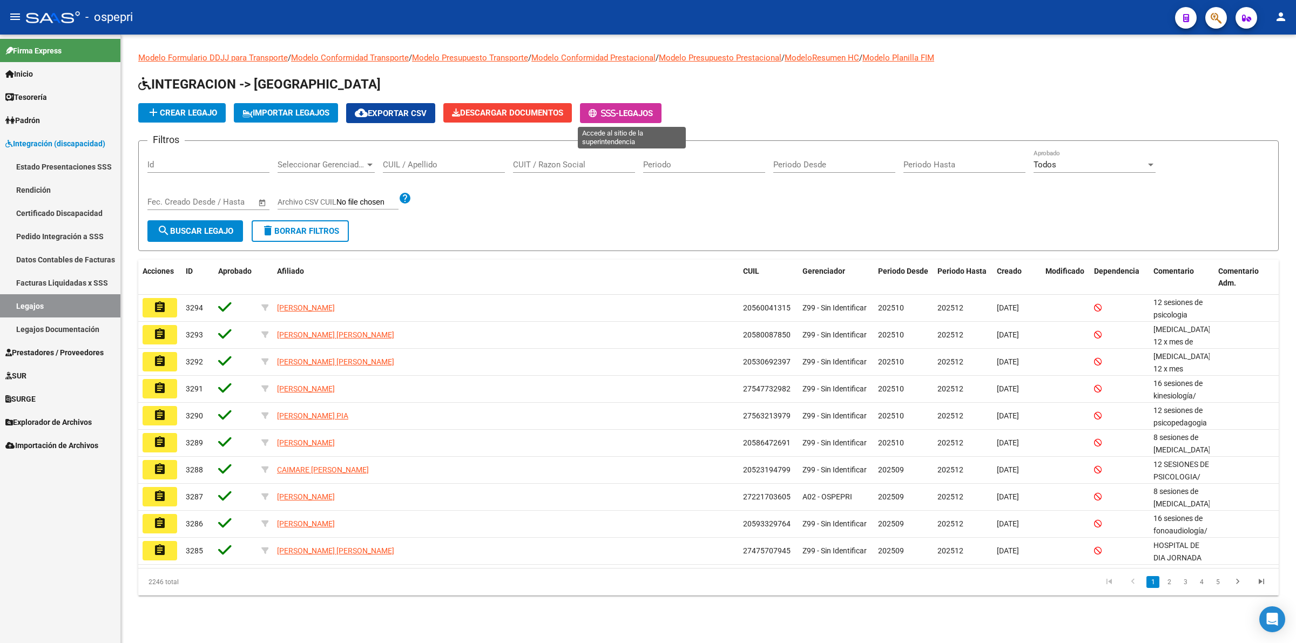
click at [616, 111] on icon at bounding box center [613, 113] width 5 height 8
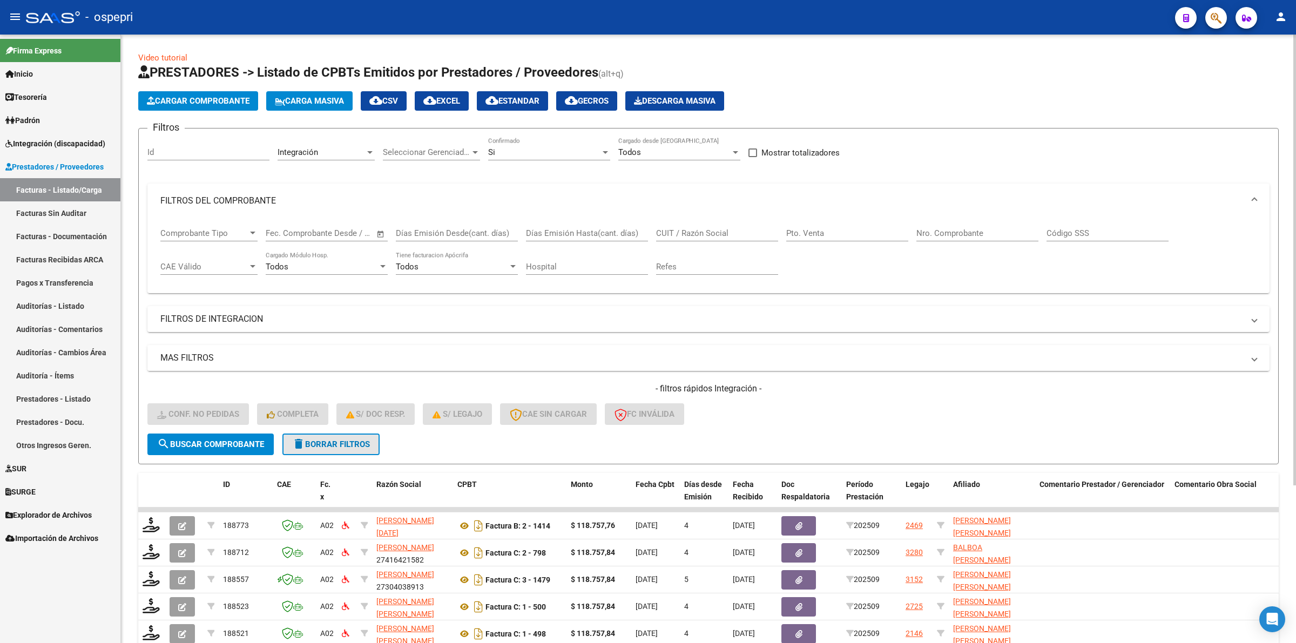
drag, startPoint x: 347, startPoint y: 437, endPoint x: 827, endPoint y: 359, distance: 486.5
click at [348, 440] on span "delete Borrar Filtros" at bounding box center [331, 445] width 78 height 10
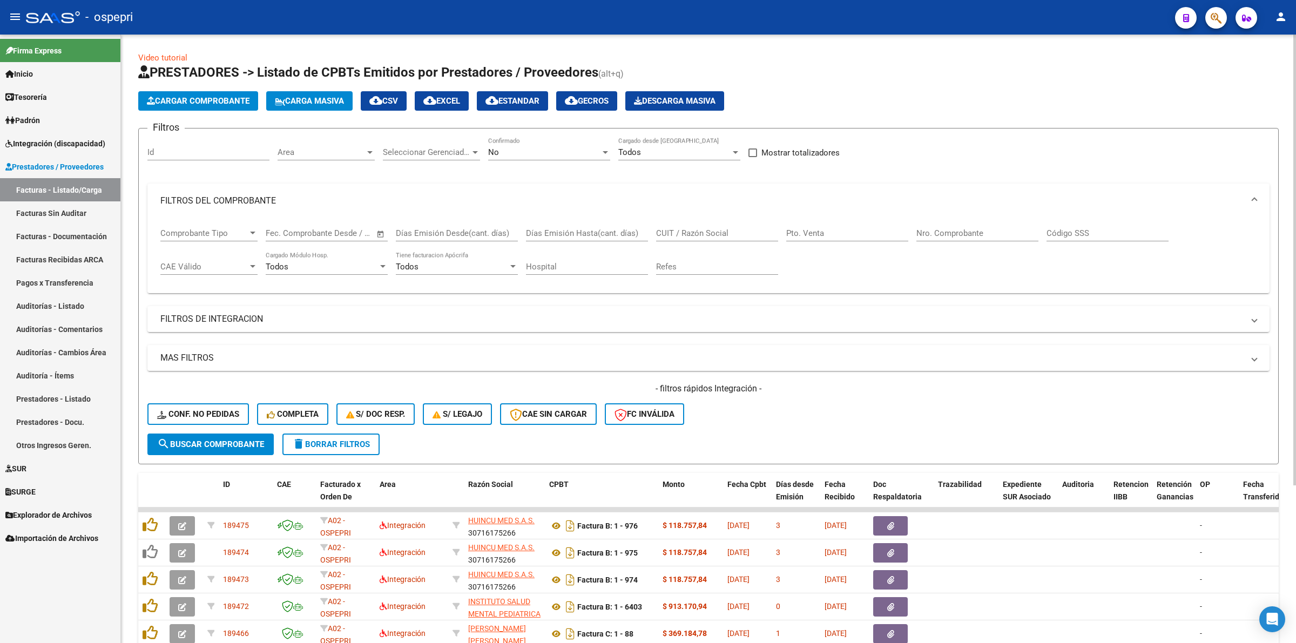
click at [715, 230] on input "CUIT / Razón Social" at bounding box center [717, 233] width 122 height 10
type input "mutisias"
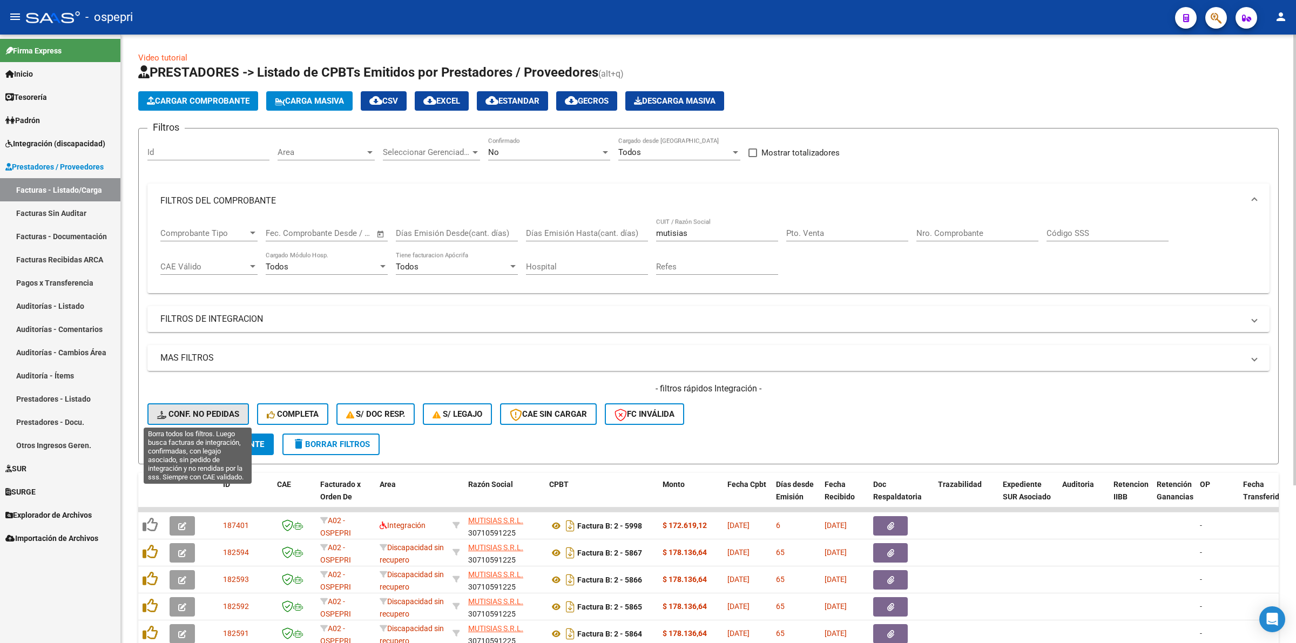
click at [230, 412] on span "Conf. no pedidas" at bounding box center [198, 414] width 82 height 10
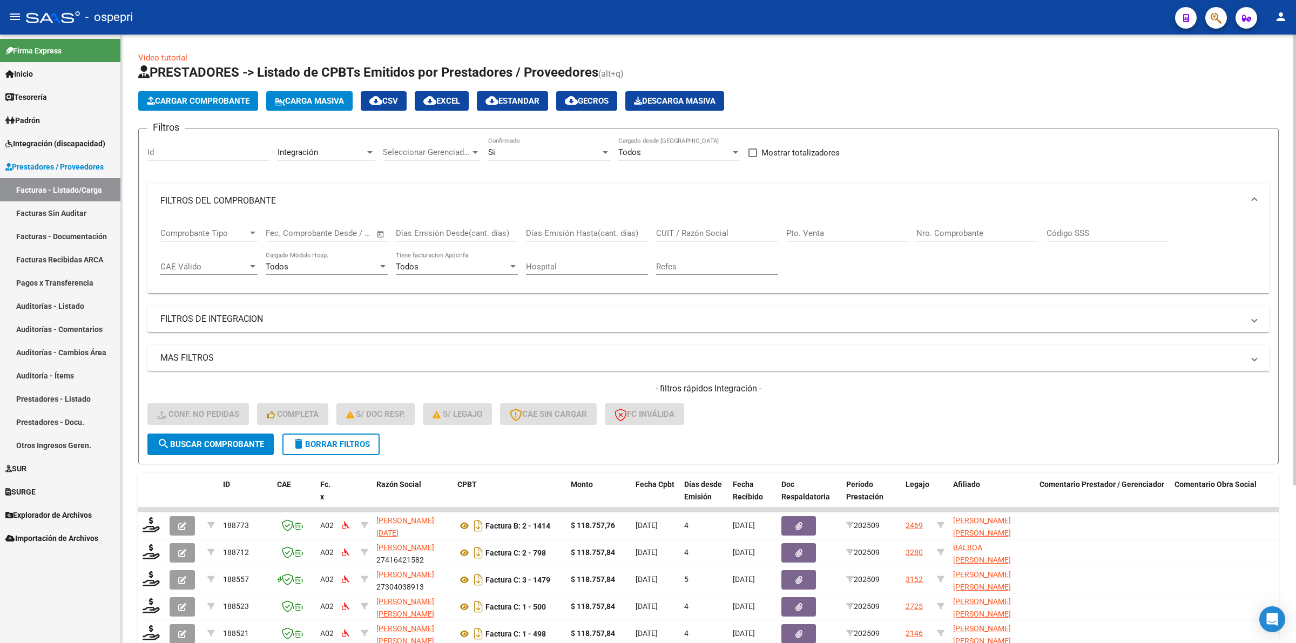
click at [727, 235] on input "CUIT / Razón Social" at bounding box center [717, 233] width 122 height 10
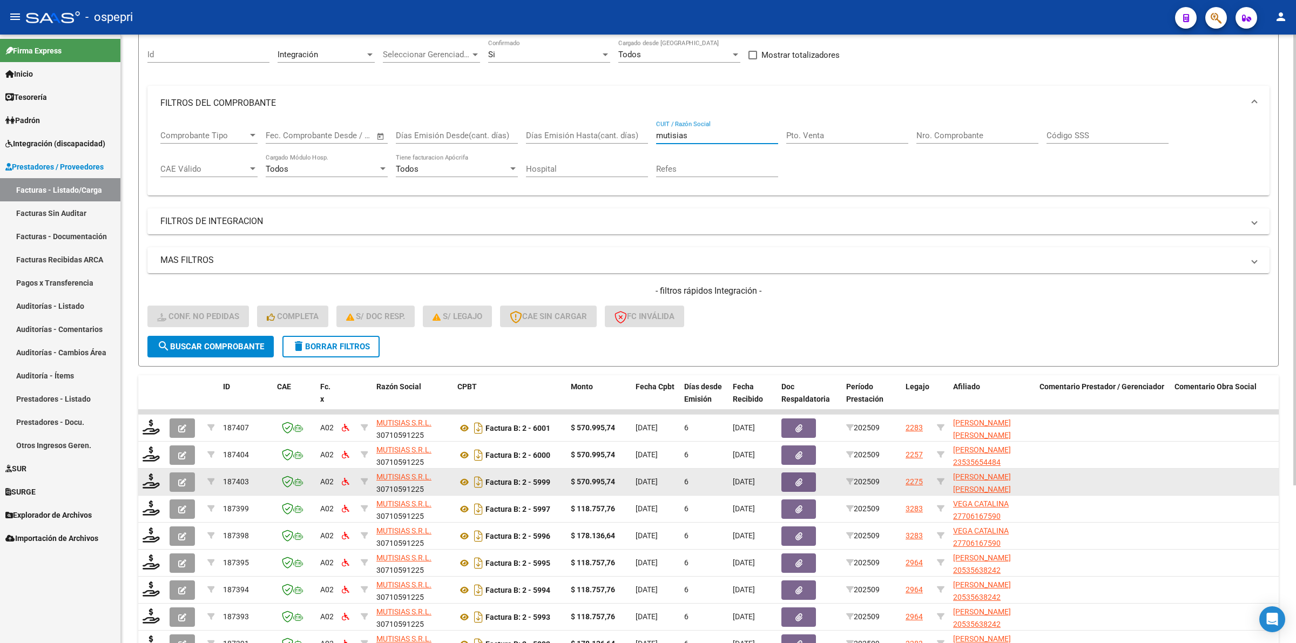
scroll to position [212, 0]
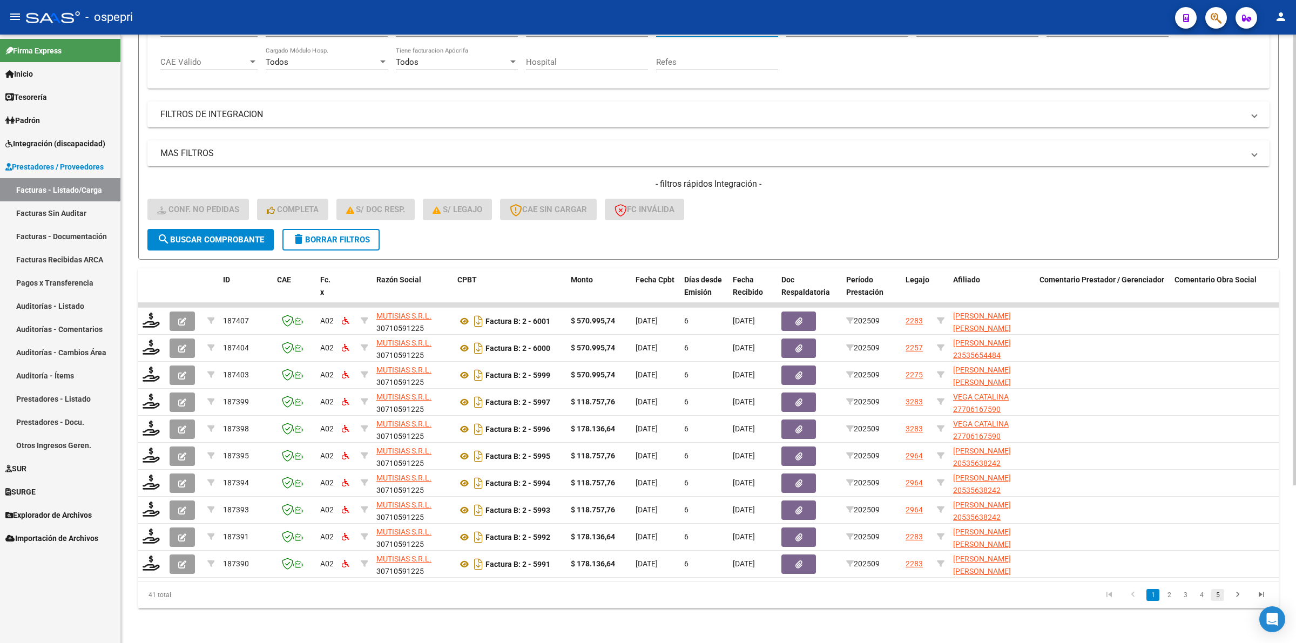
type input "mutisias"
click at [1214, 596] on link "5" at bounding box center [1217, 595] width 13 height 12
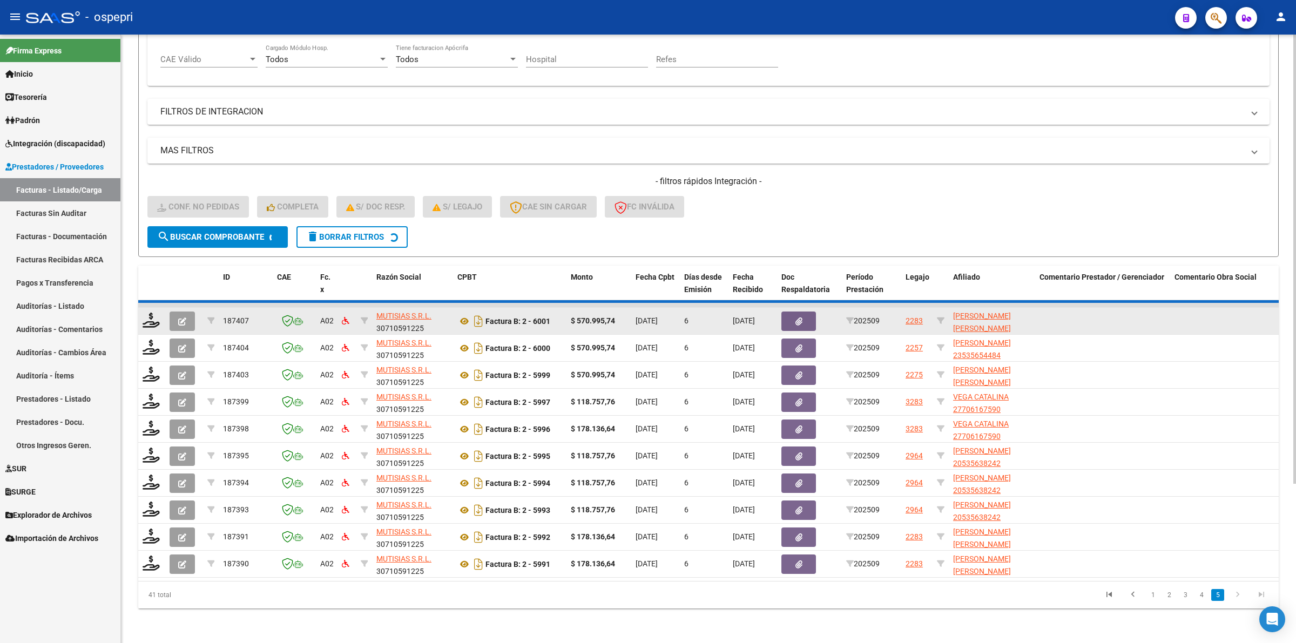
scroll to position [0, 0]
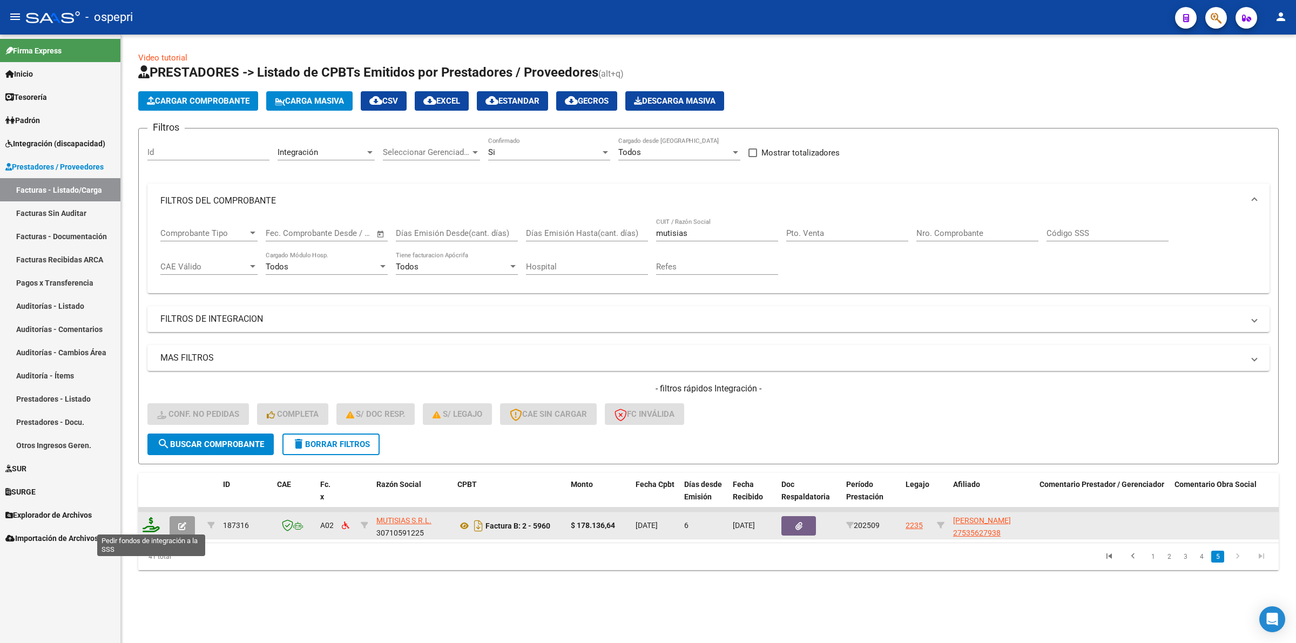
click at [150, 524] on icon at bounding box center [151, 524] width 17 height 15
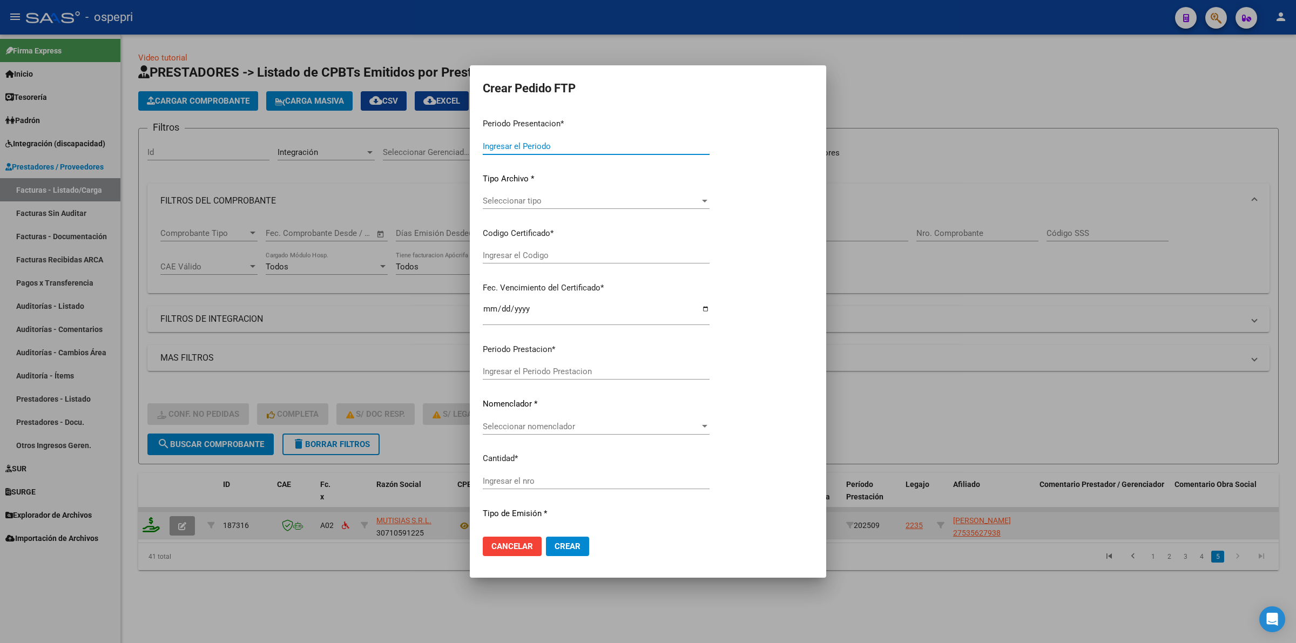
type input "202509"
type input "$ 178.136,64"
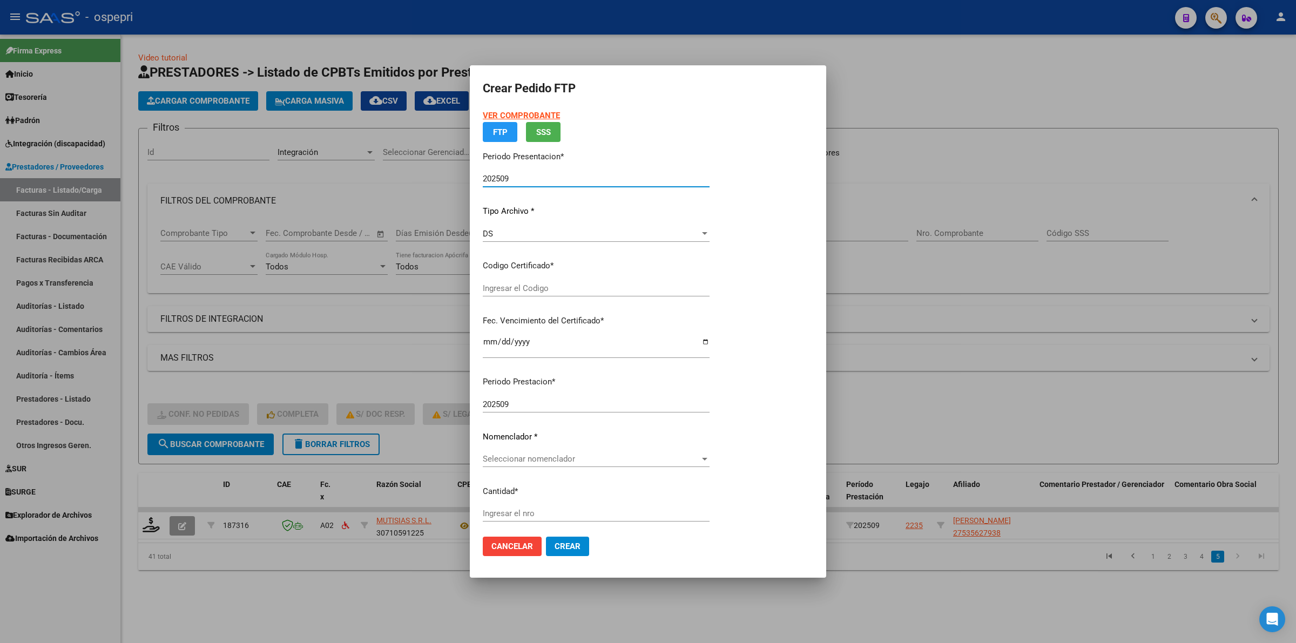
type input "2753562793-8"
type input "2026-10-21"
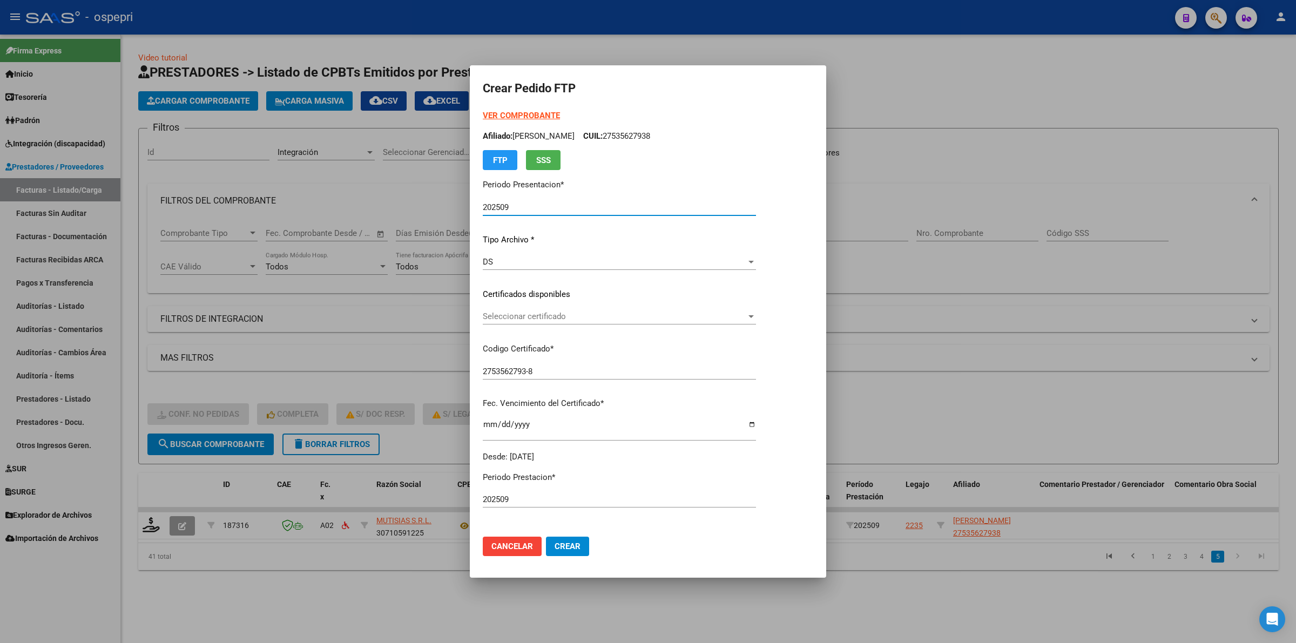
click at [551, 315] on span "Seleccionar certificado" at bounding box center [615, 317] width 264 height 10
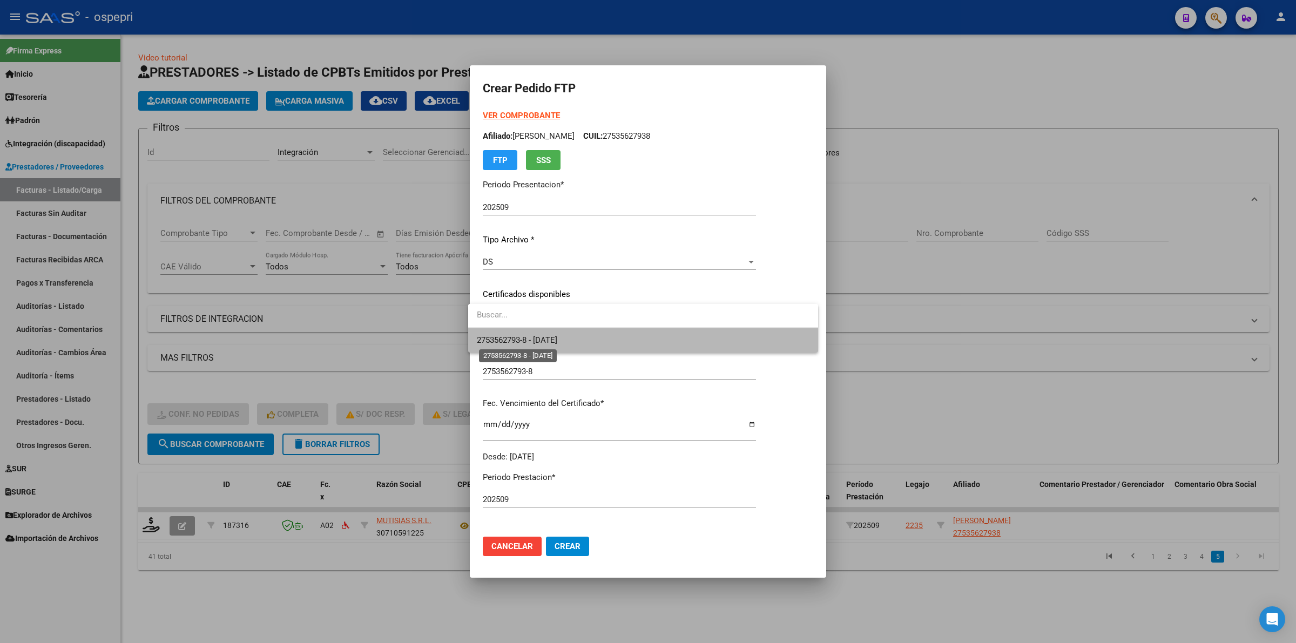
click at [557, 335] on span "2753562793-8 - 2026-10-21" at bounding box center [517, 340] width 80 height 10
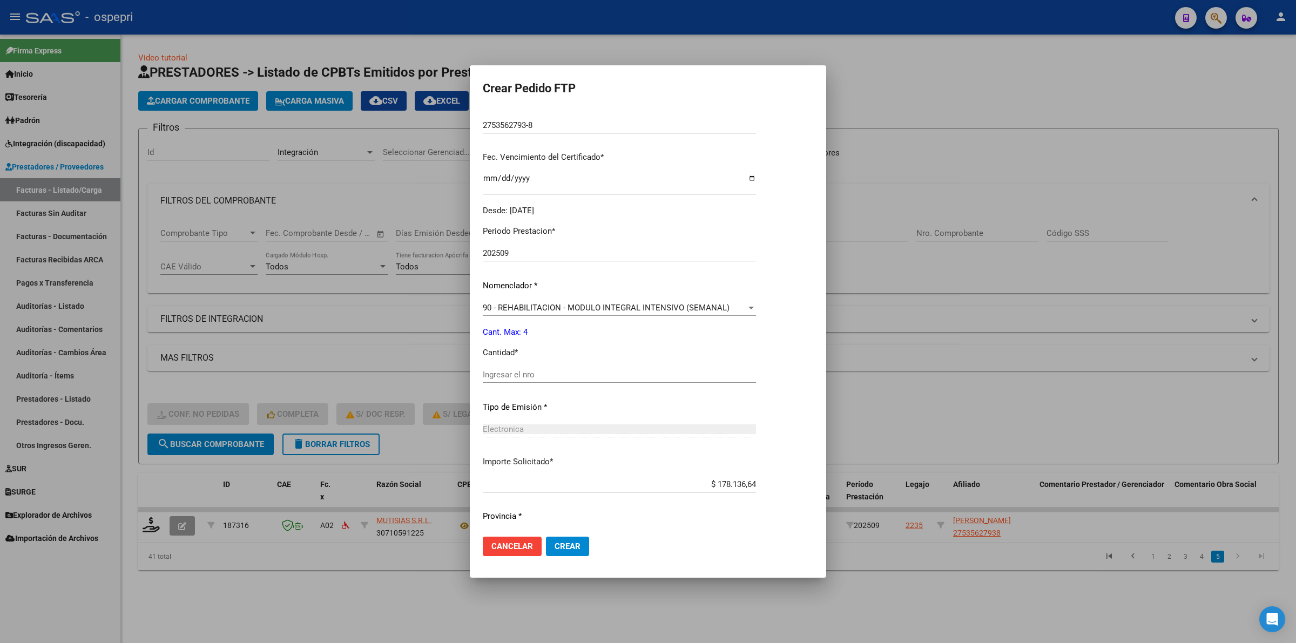
scroll to position [270, 0]
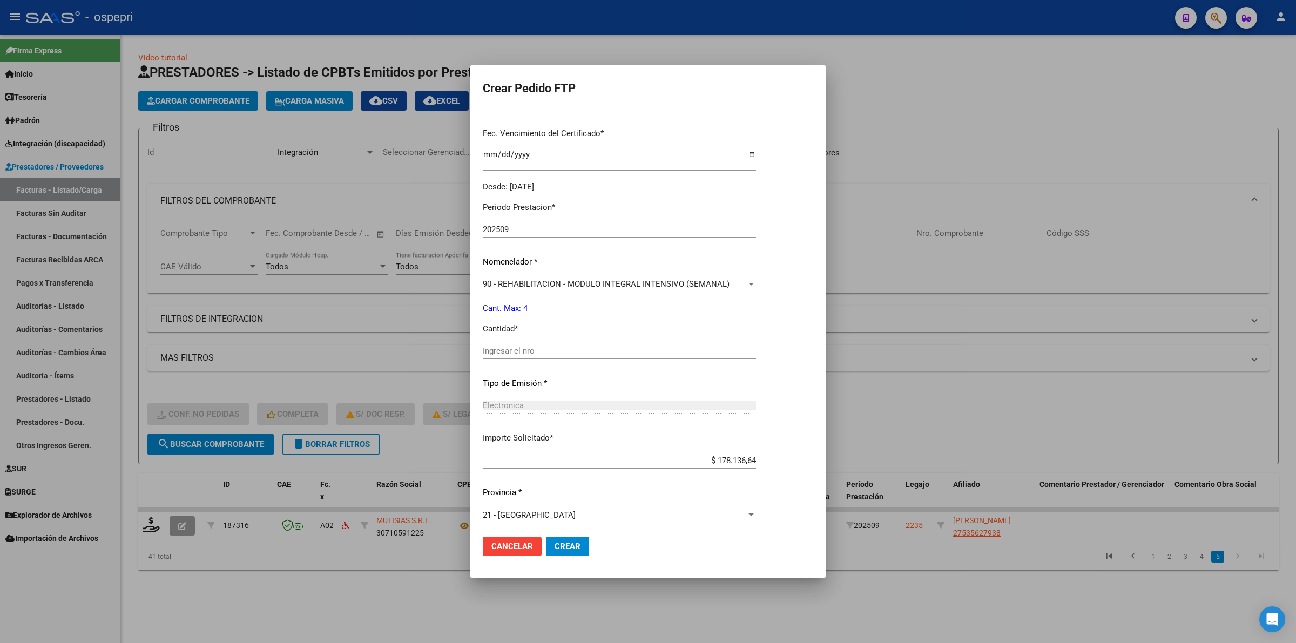
click at [558, 344] on div "Ingresar el nro" at bounding box center [619, 351] width 273 height 16
type input "4"
drag, startPoint x: 573, startPoint y: 540, endPoint x: 572, endPoint y: 557, distance: 16.8
click at [573, 538] on button "Crear" at bounding box center [567, 546] width 43 height 19
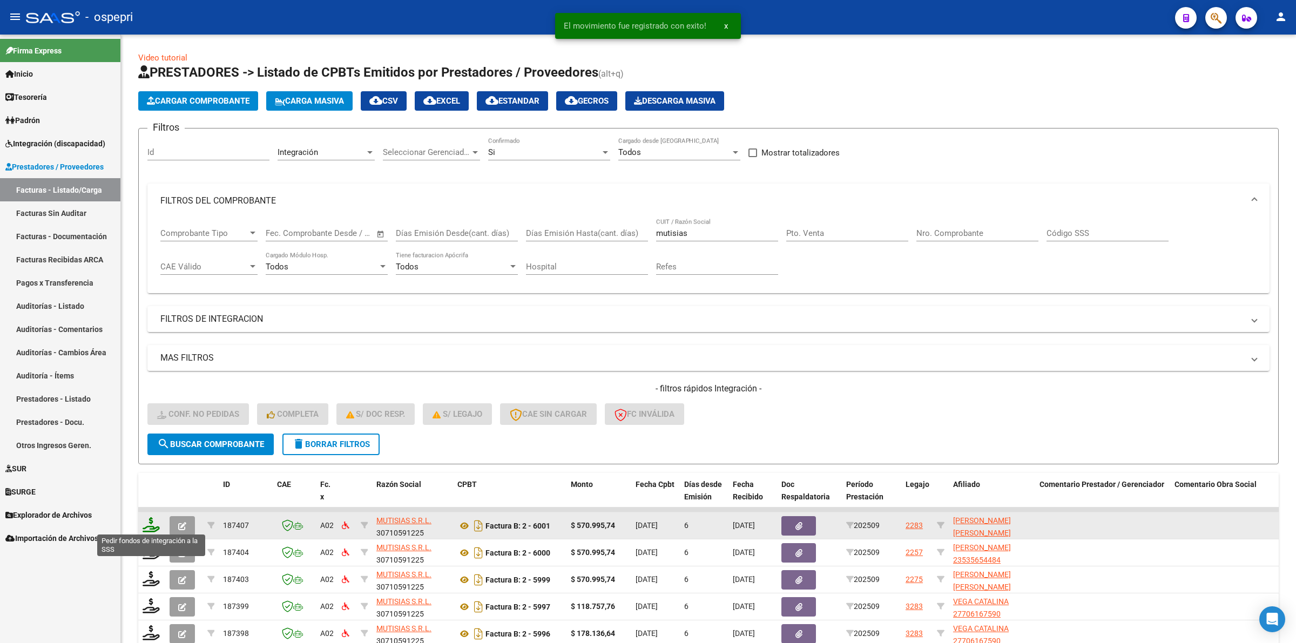
click at [150, 518] on icon at bounding box center [151, 524] width 17 height 15
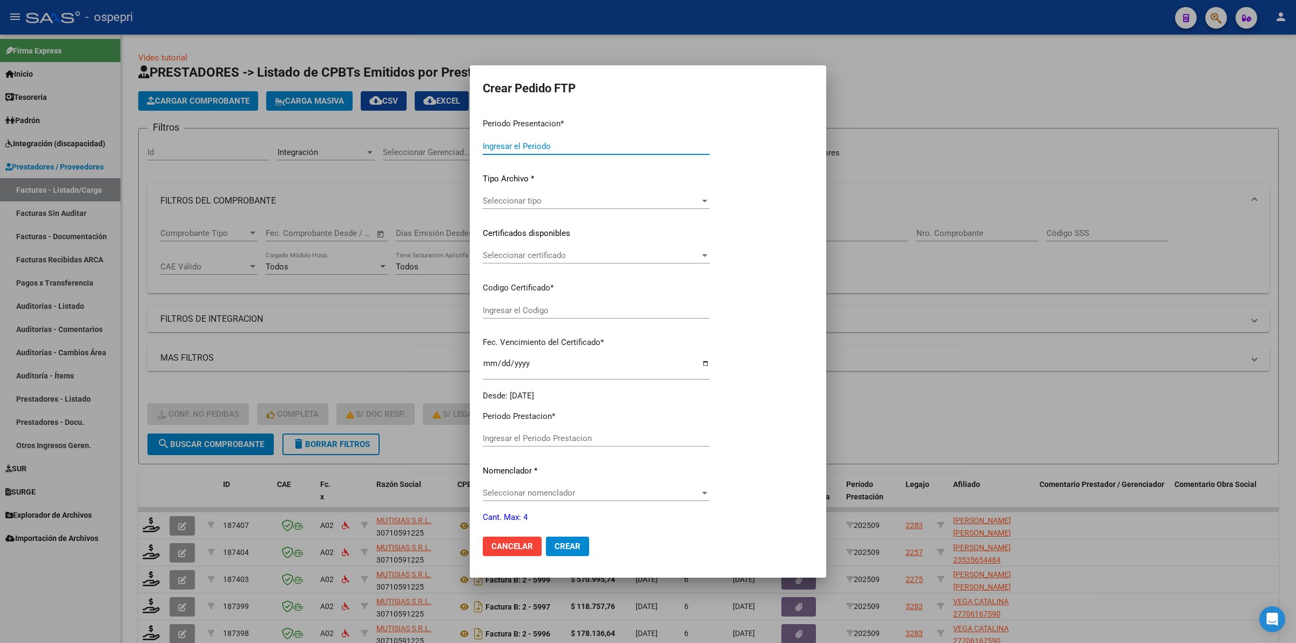
type input "202509"
type input "$ 570.995,74"
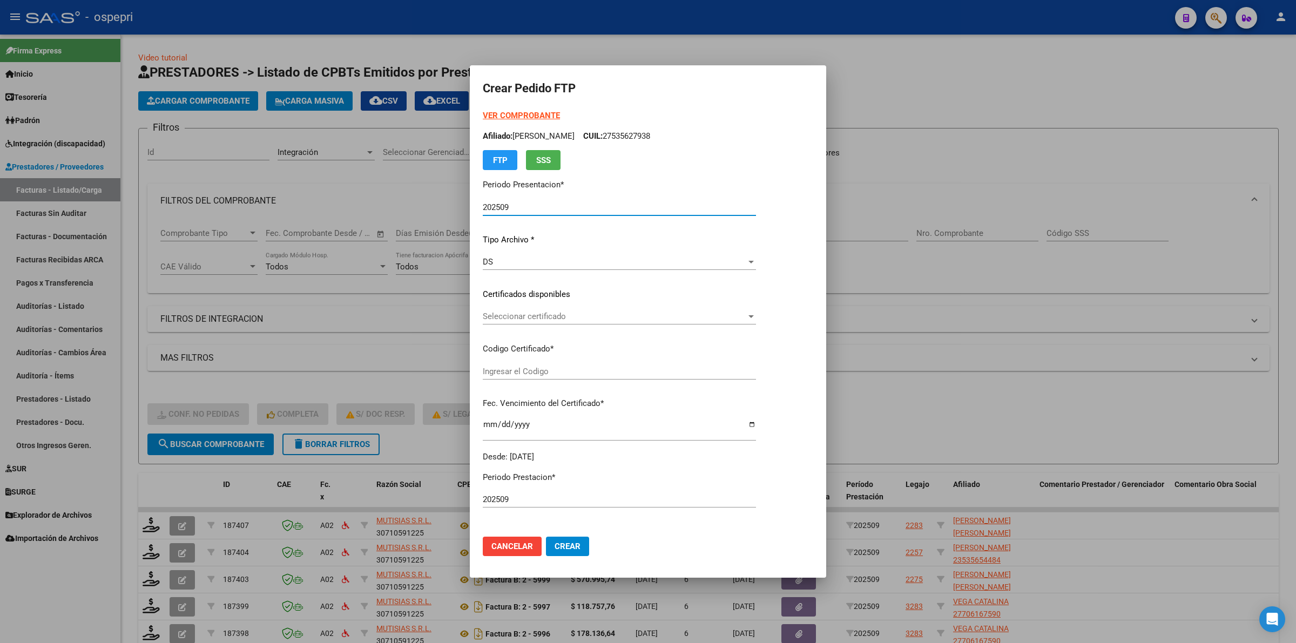
type input "2047786804-6"
type input "2027-01-01"
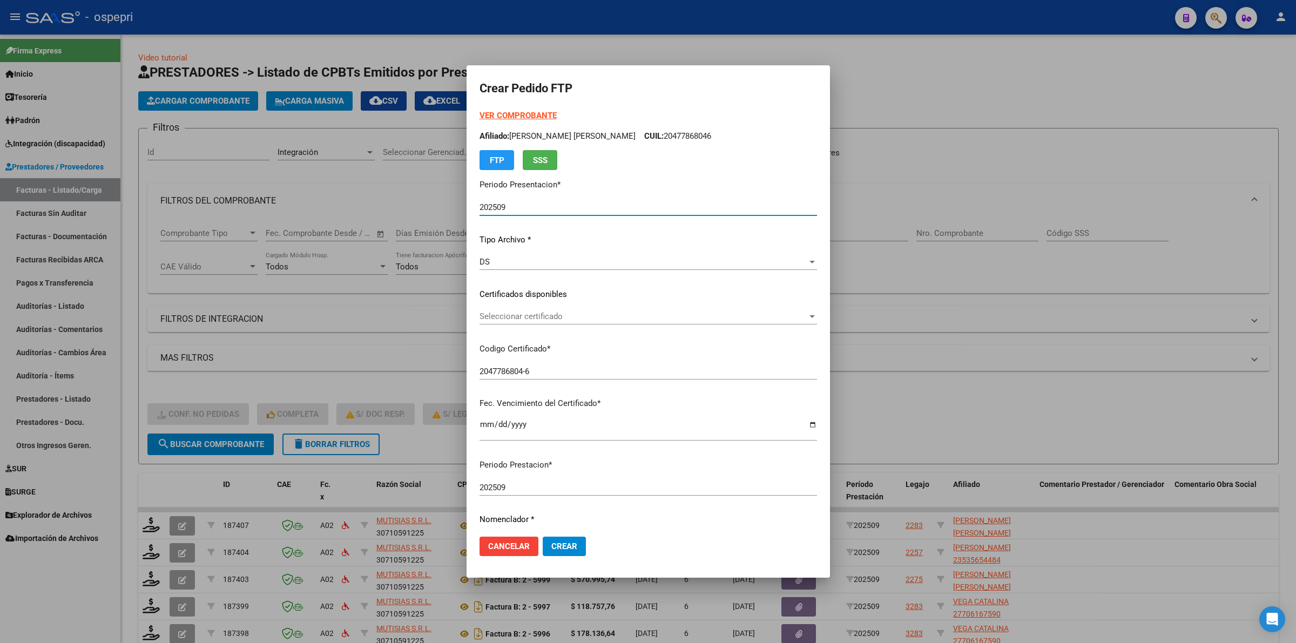
click at [555, 316] on span "Seleccionar certificado" at bounding box center [644, 317] width 328 height 10
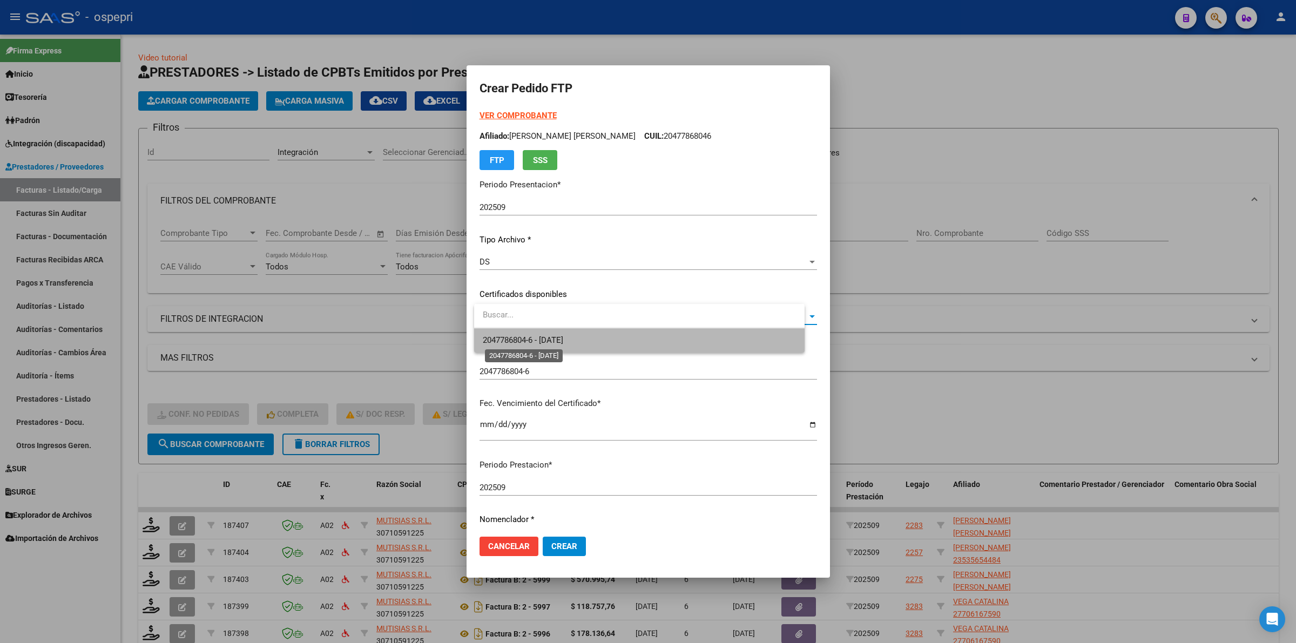
click at [557, 336] on span "2047786804-6 - 2027-01-01" at bounding box center [523, 340] width 80 height 10
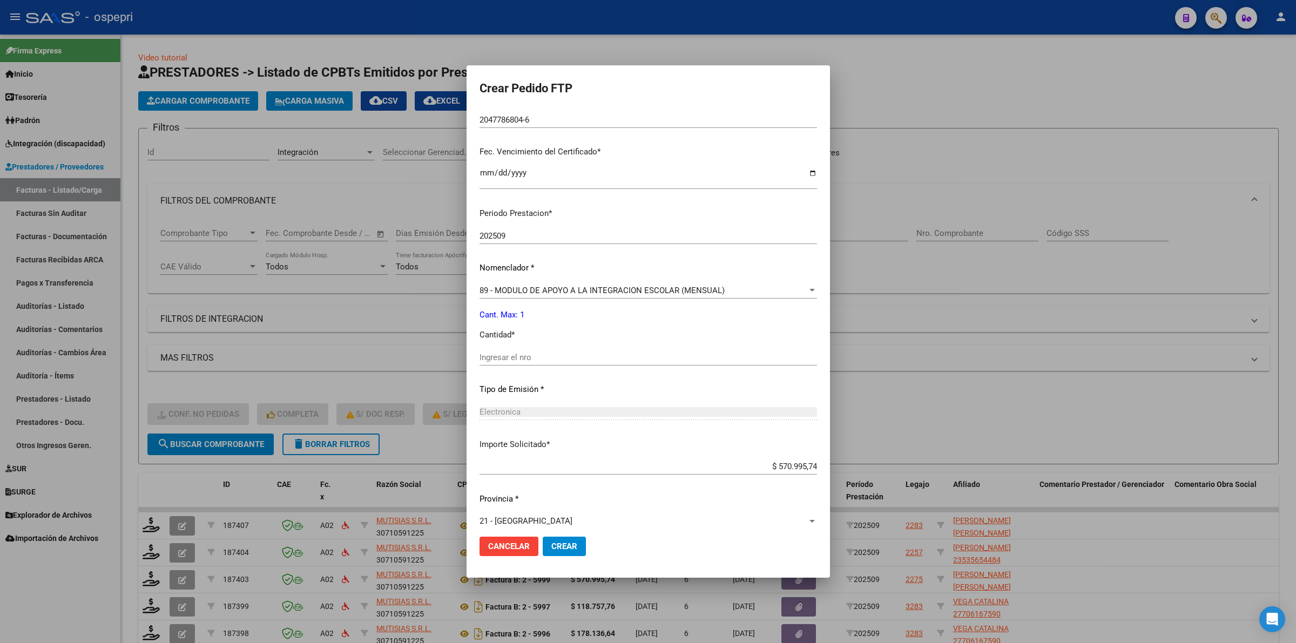
scroll to position [263, 0]
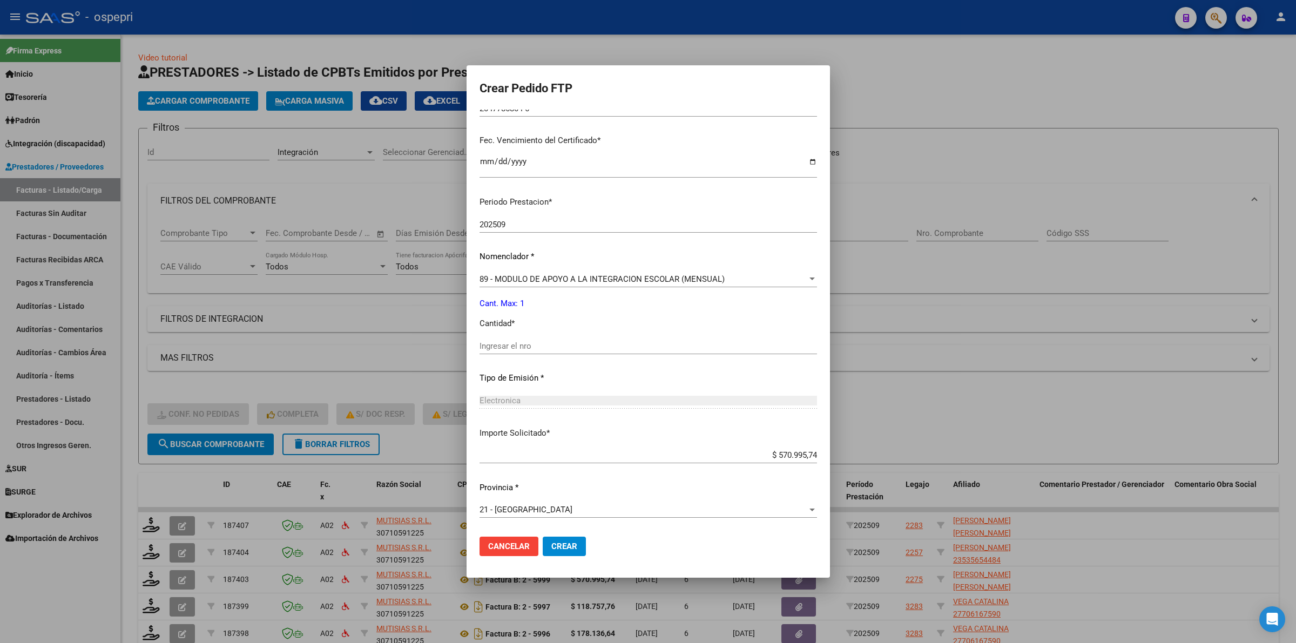
click at [557, 350] on div "Ingresar el nro" at bounding box center [649, 346] width 338 height 16
type input "1"
click at [577, 544] on span "Crear" at bounding box center [564, 547] width 26 height 10
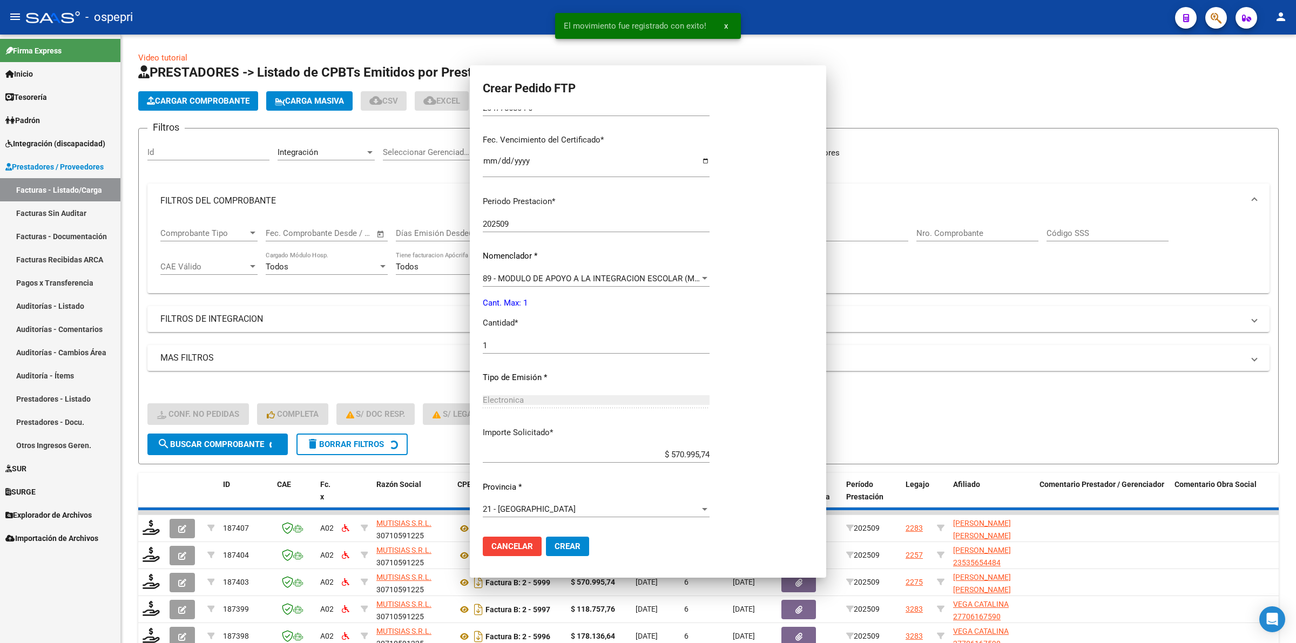
scroll to position [203, 0]
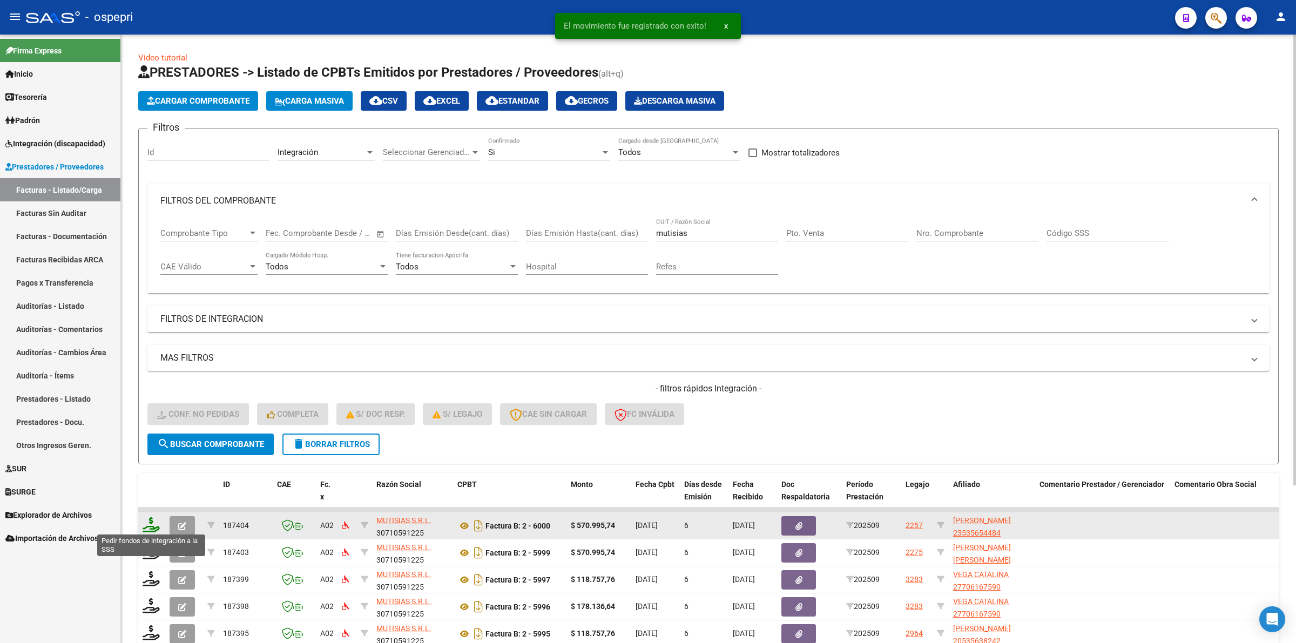
click at [147, 524] on icon at bounding box center [151, 524] width 17 height 15
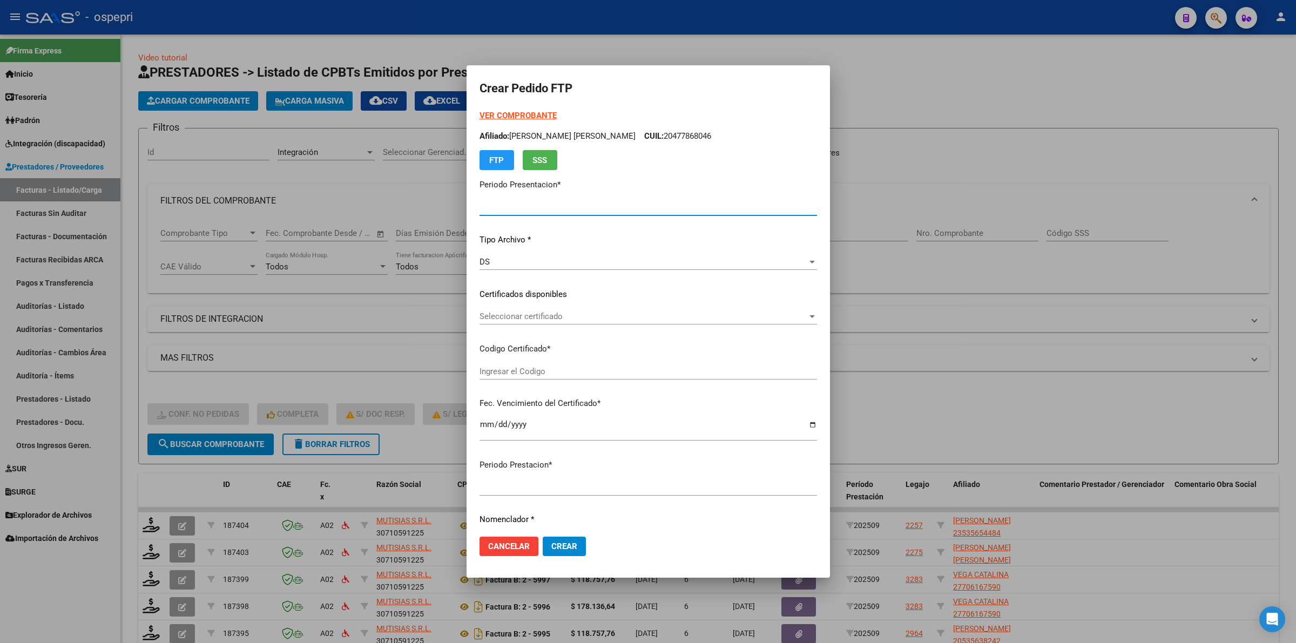
type input "202509"
type input "$ 570.995,74"
type input "2353565448-4"
type input "[DATE]"
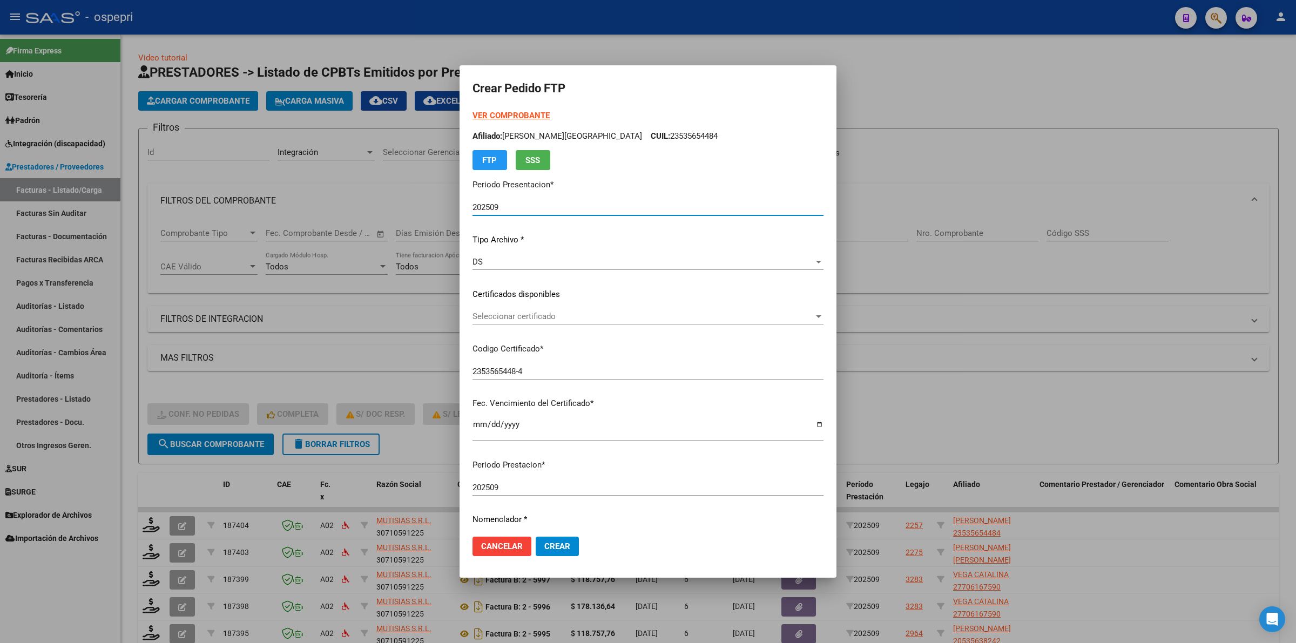
click at [503, 312] on span "Seleccionar certificado" at bounding box center [643, 317] width 341 height 10
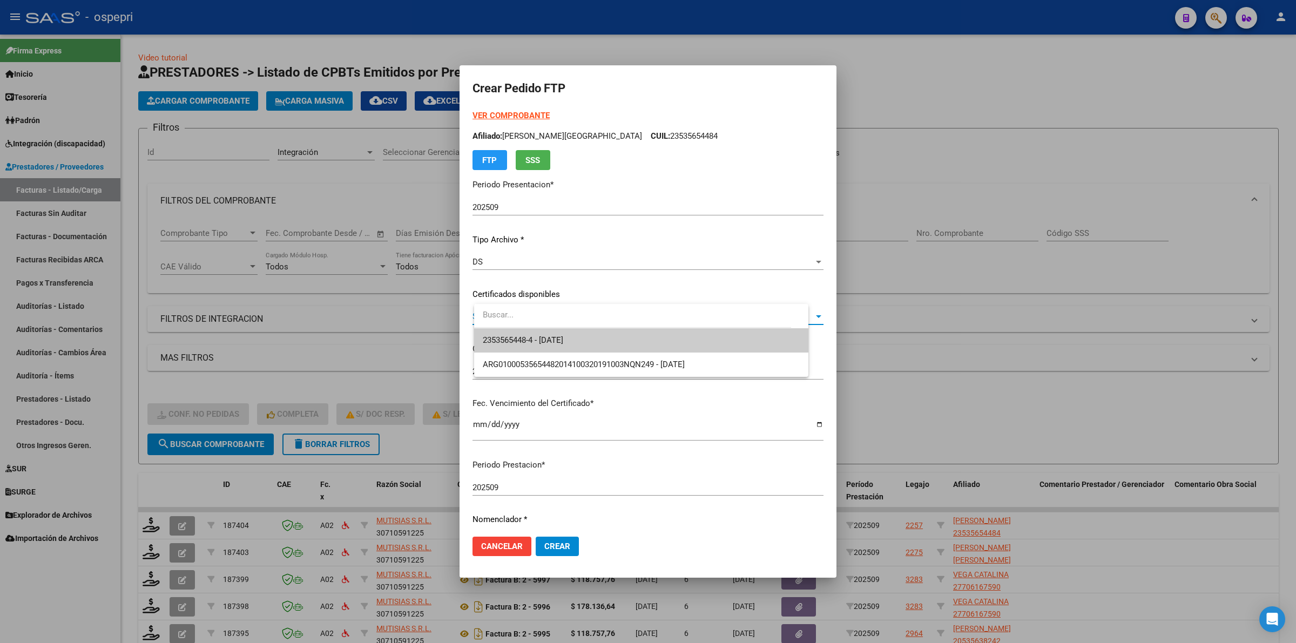
click at [508, 327] on input "dropdown search" at bounding box center [632, 315] width 317 height 24
click at [517, 340] on span "2353565448-4 - [DATE]" at bounding box center [523, 340] width 80 height 10
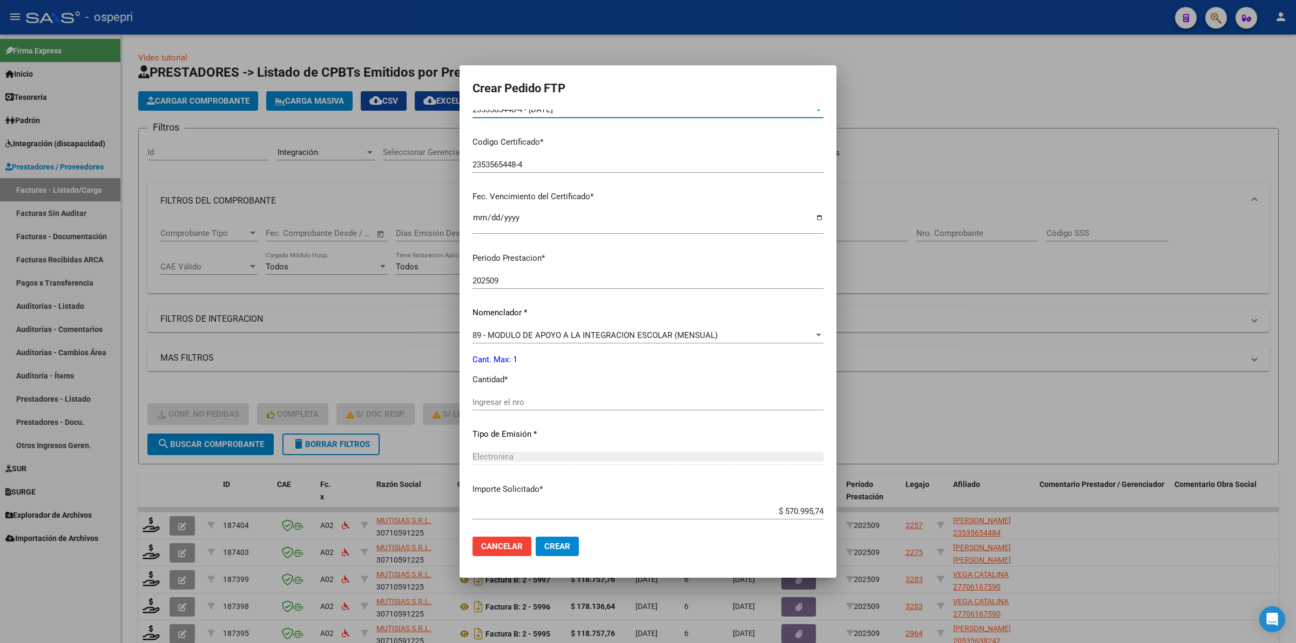
scroll to position [263, 0]
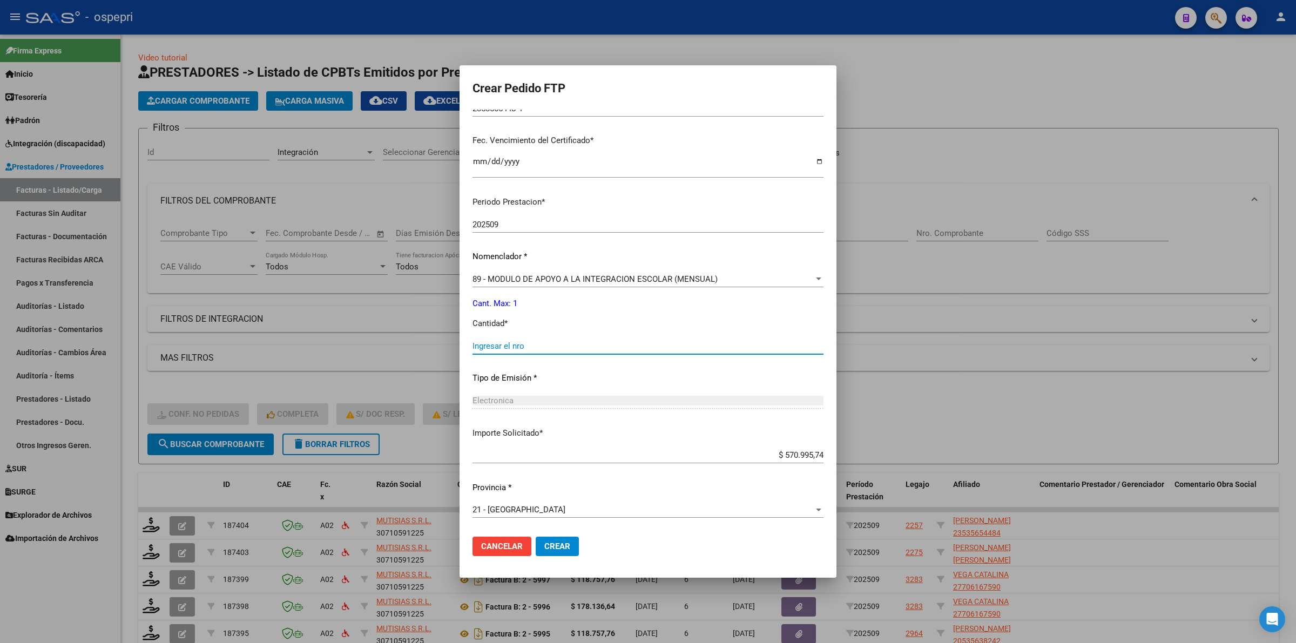
click at [519, 349] on input "Ingresar el nro" at bounding box center [648, 346] width 351 height 10
type input "1"
click at [570, 547] on span "Crear" at bounding box center [557, 547] width 26 height 10
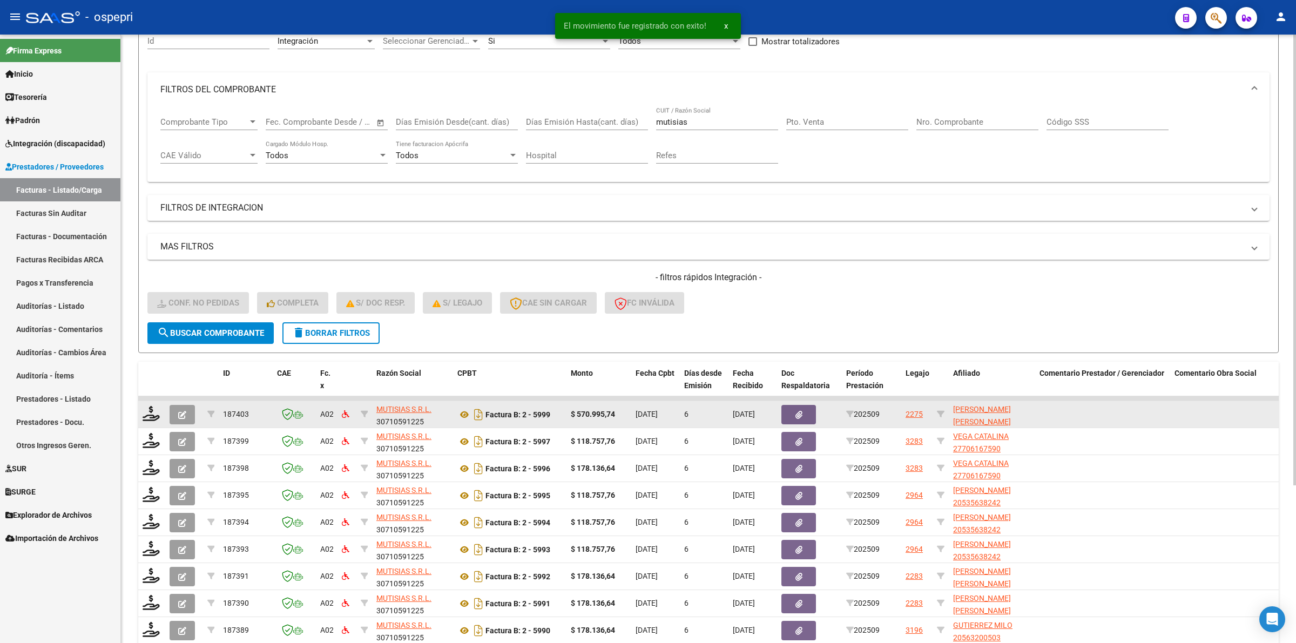
scroll to position [135, 0]
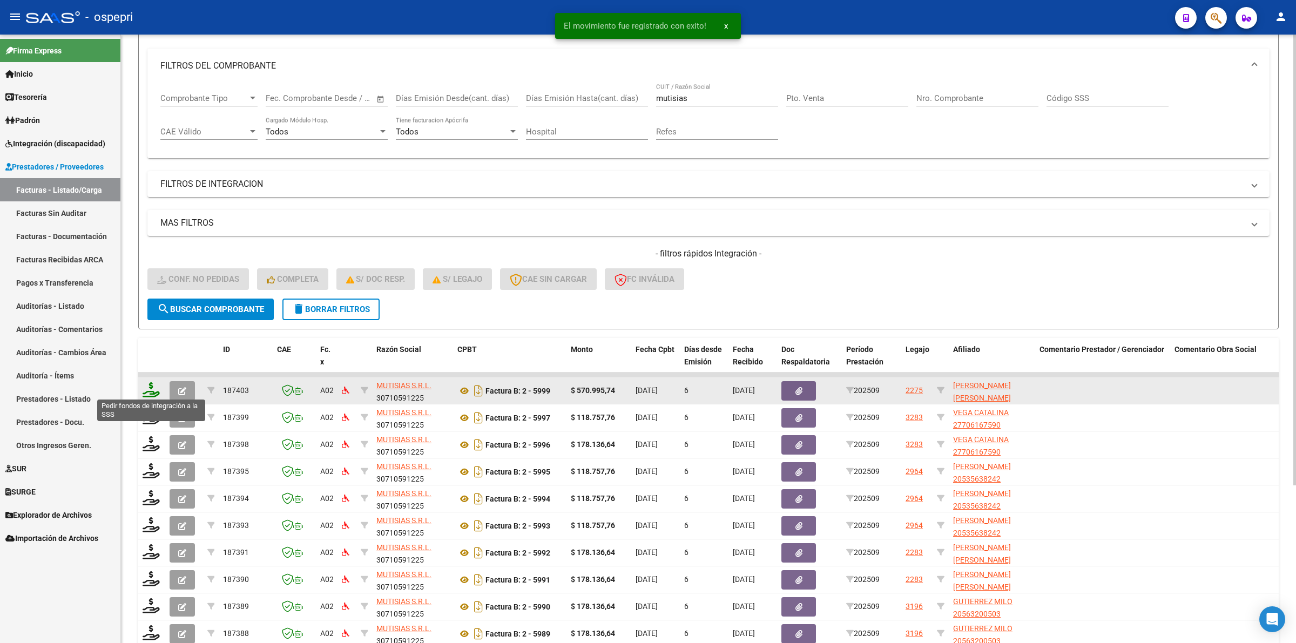
click at [154, 382] on icon at bounding box center [151, 389] width 17 height 15
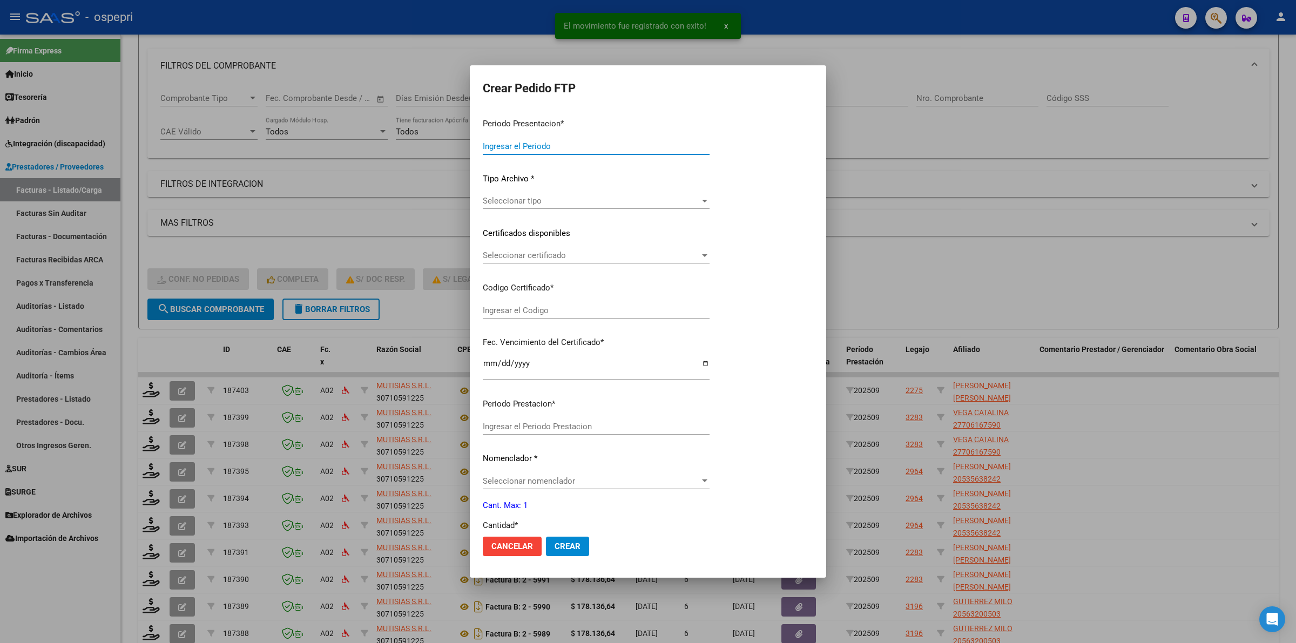
type input "202509"
type input "$ 570.995,74"
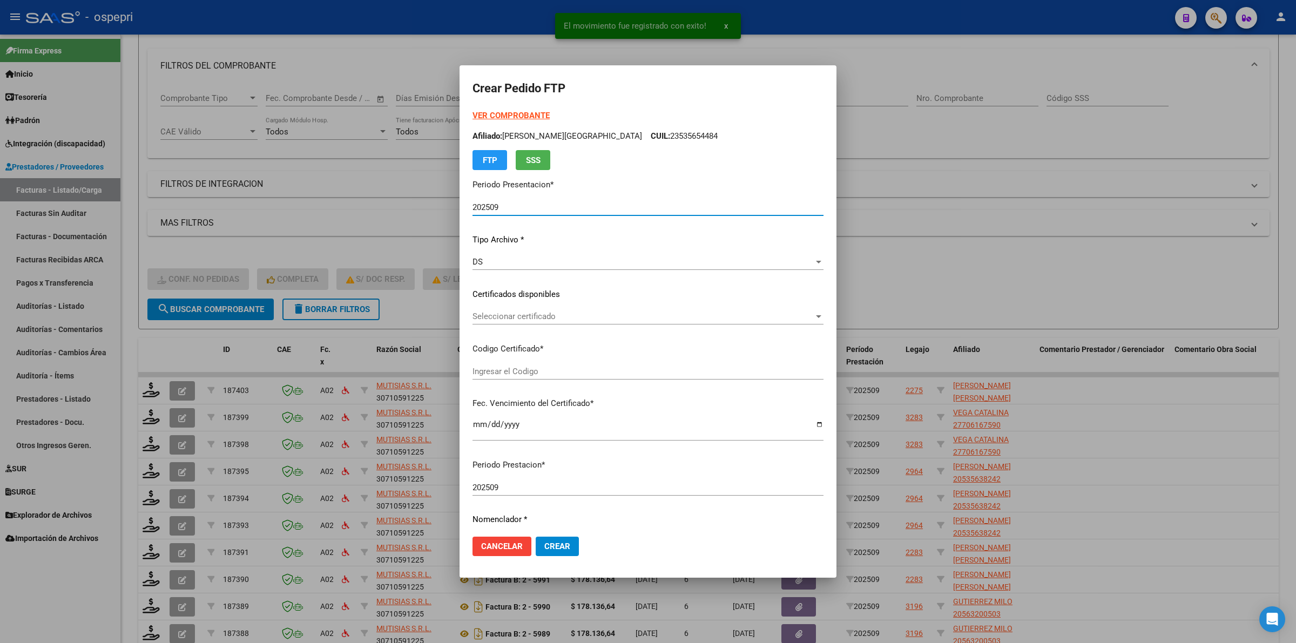
type input "2056757613-3"
type input "[DATE]"
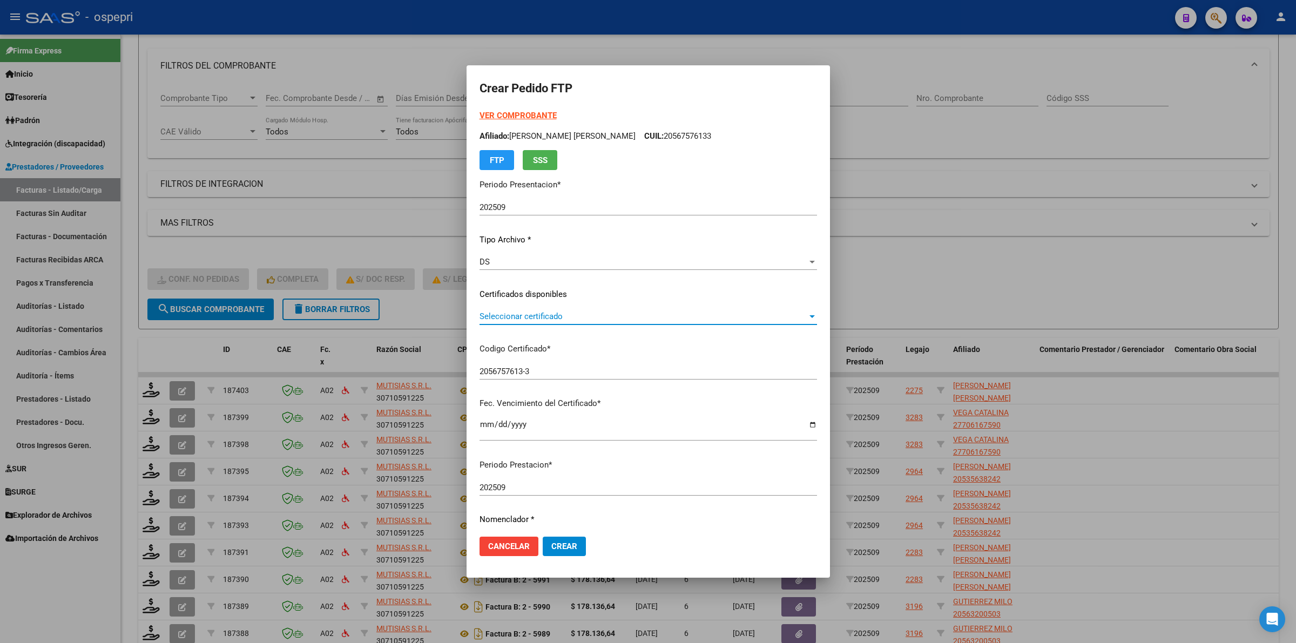
click at [533, 315] on span "Seleccionar certificado" at bounding box center [644, 317] width 328 height 10
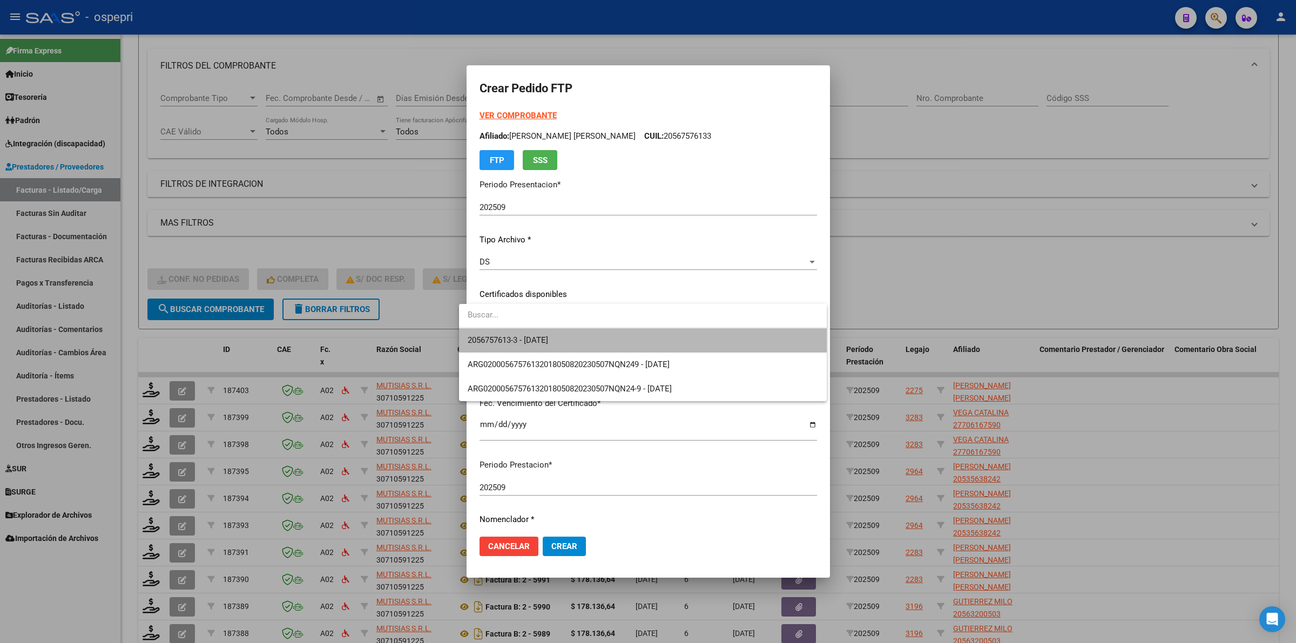
click at [556, 335] on span "2056757613-3 - [DATE]" at bounding box center [643, 340] width 351 height 24
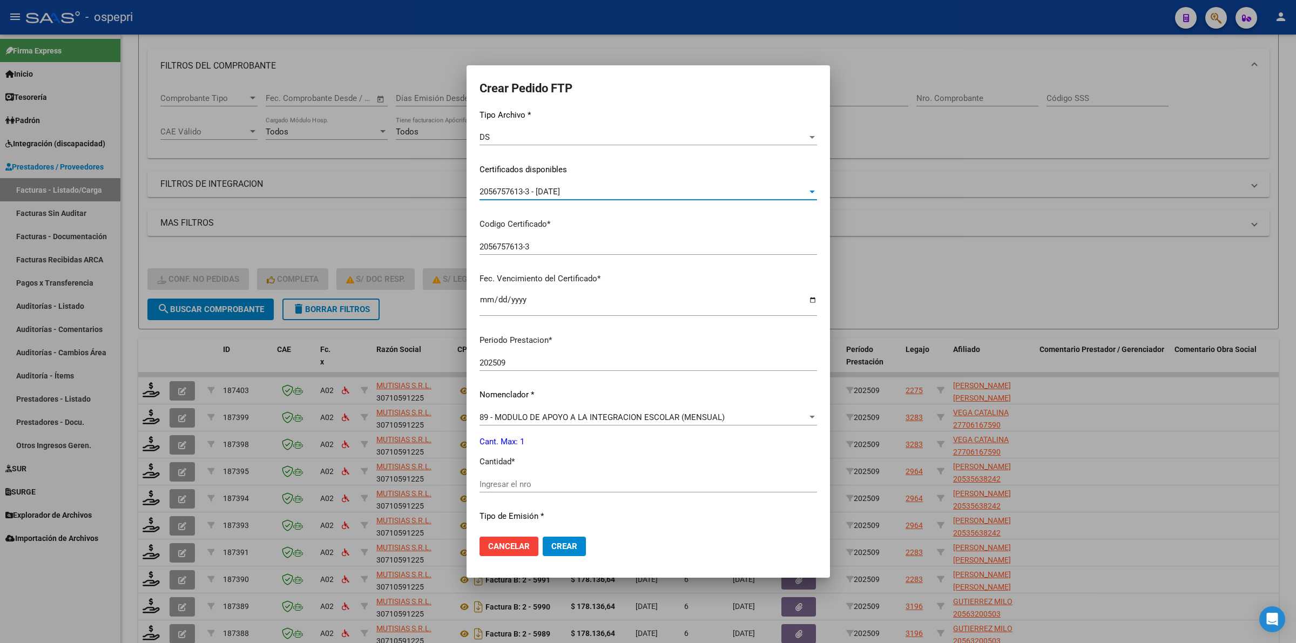
scroll to position [203, 0]
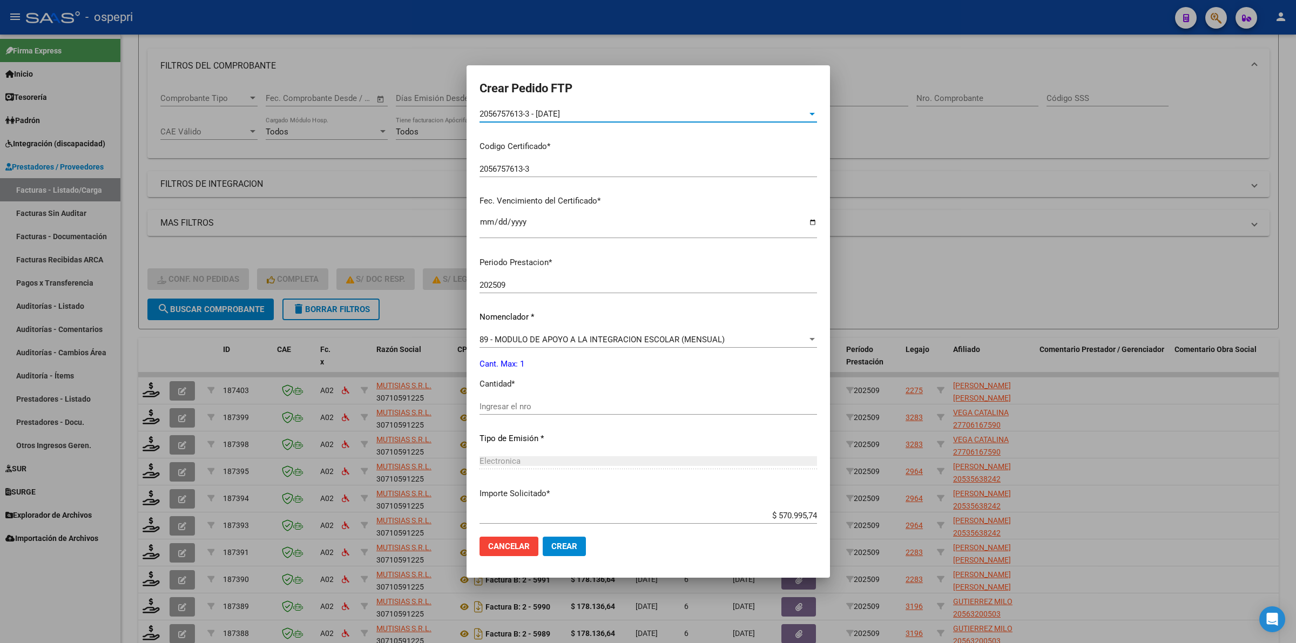
click at [538, 407] on input "Ingresar el nro" at bounding box center [649, 407] width 338 height 10
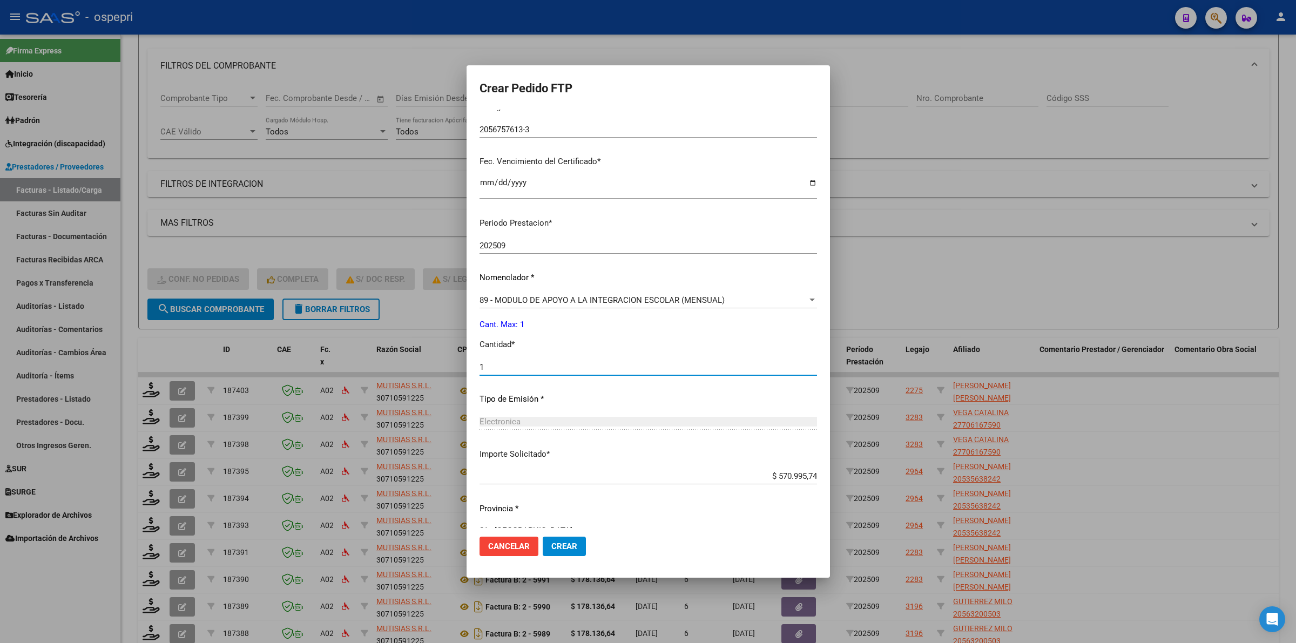
scroll to position [263, 0]
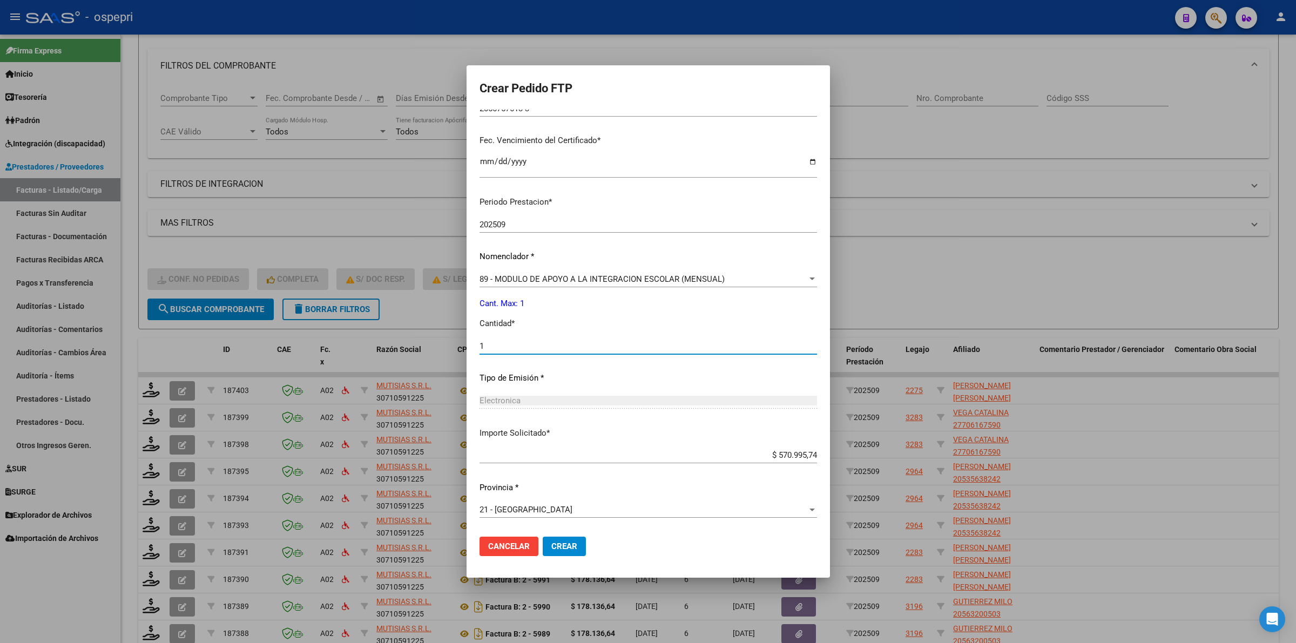
type input "1"
click at [556, 548] on span "Crear" at bounding box center [564, 547] width 26 height 10
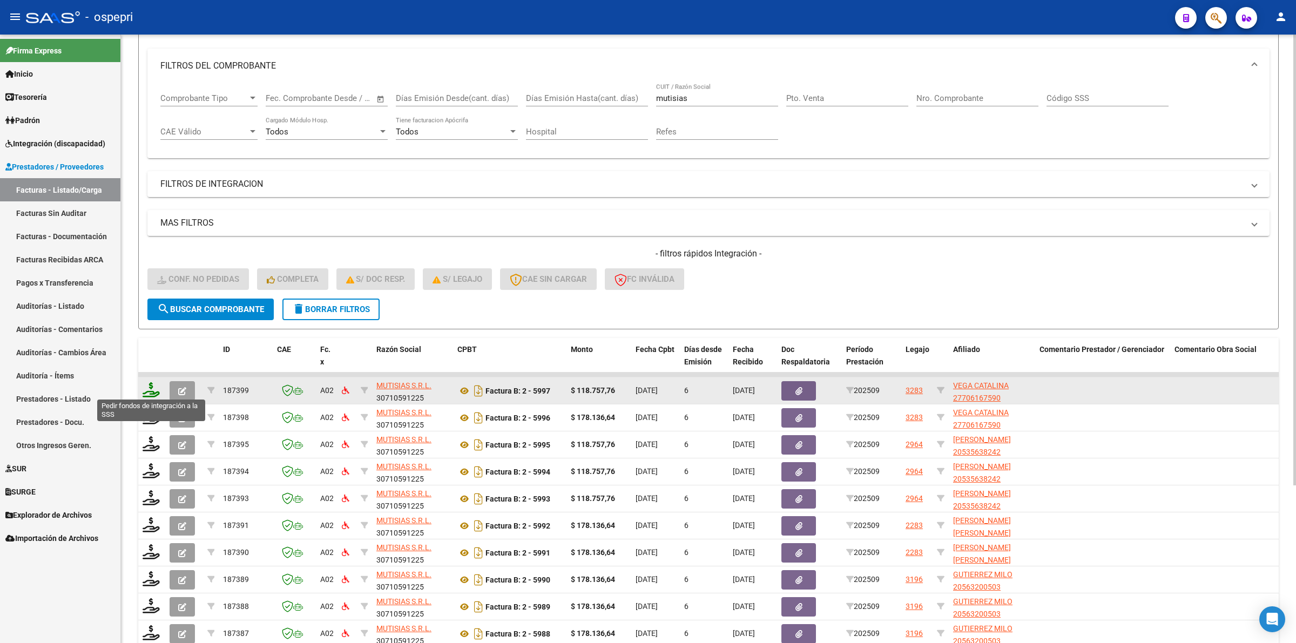
click at [146, 394] on icon at bounding box center [151, 389] width 17 height 15
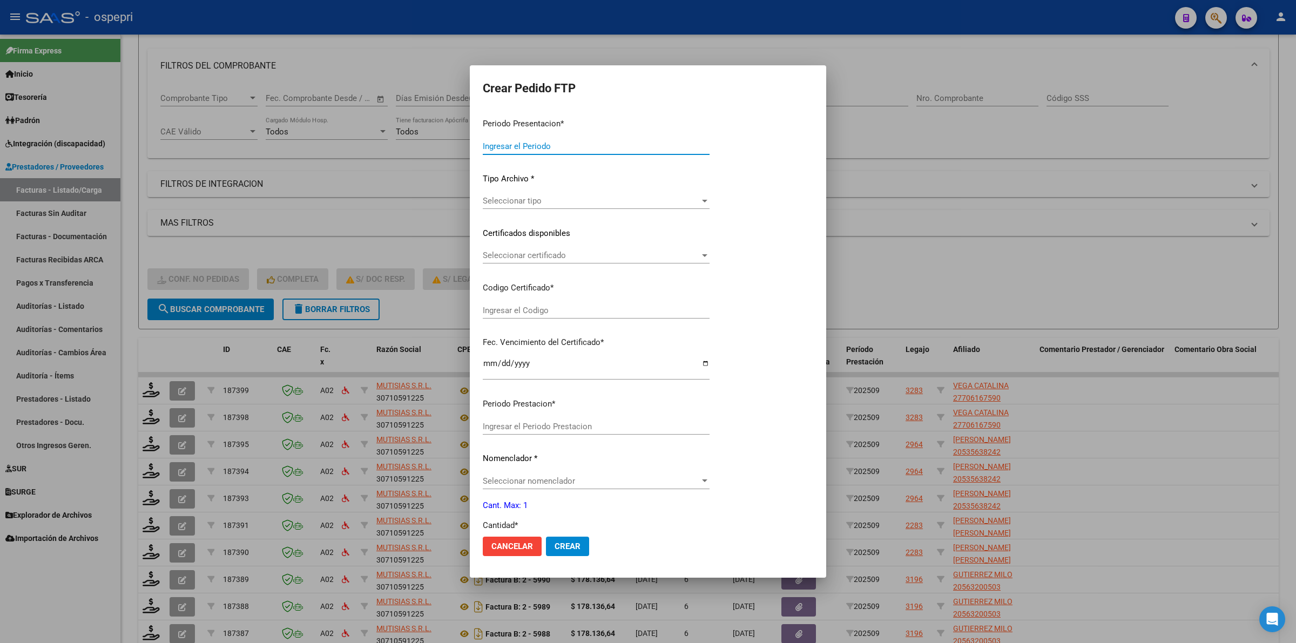
type input "202509"
type input "$ 118.757,76"
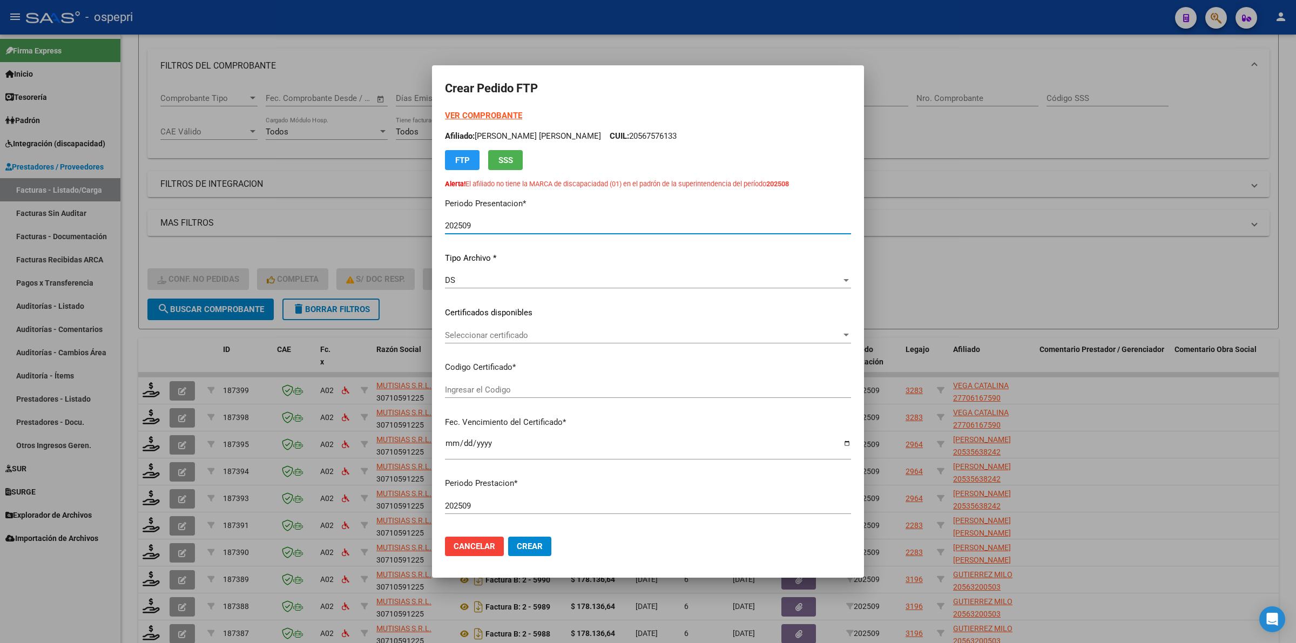
type input "2770616759-0"
type input "2028-07-30"
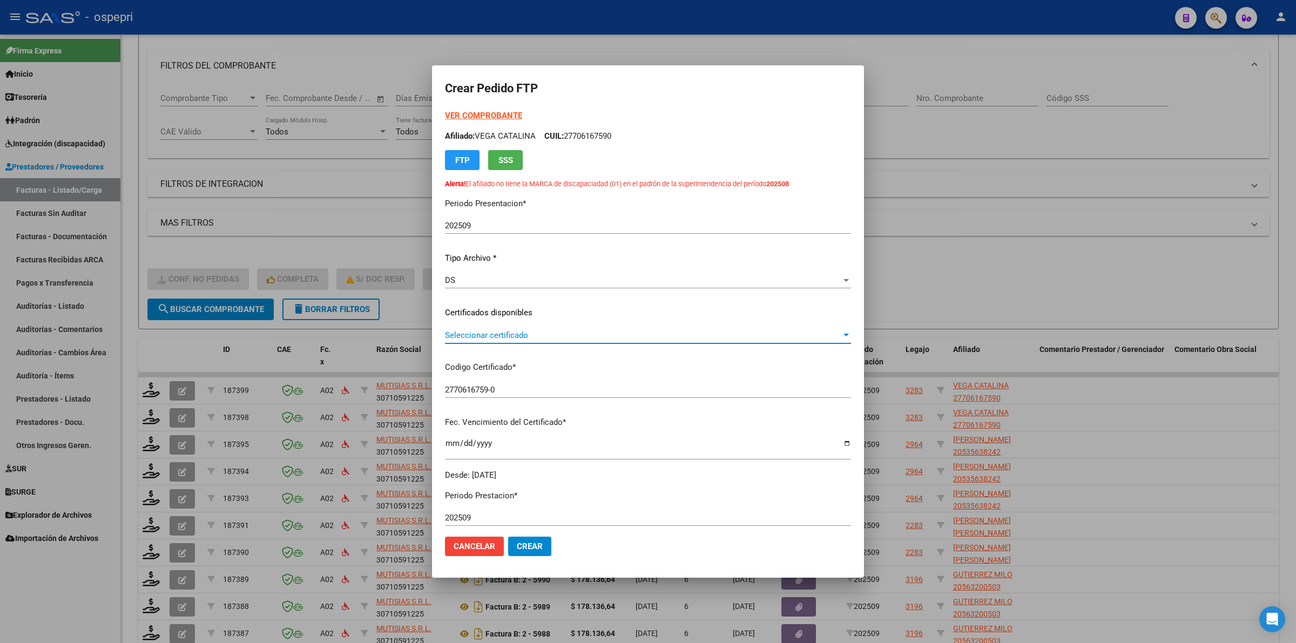
click at [545, 339] on span "Seleccionar certificado" at bounding box center [643, 336] width 396 height 10
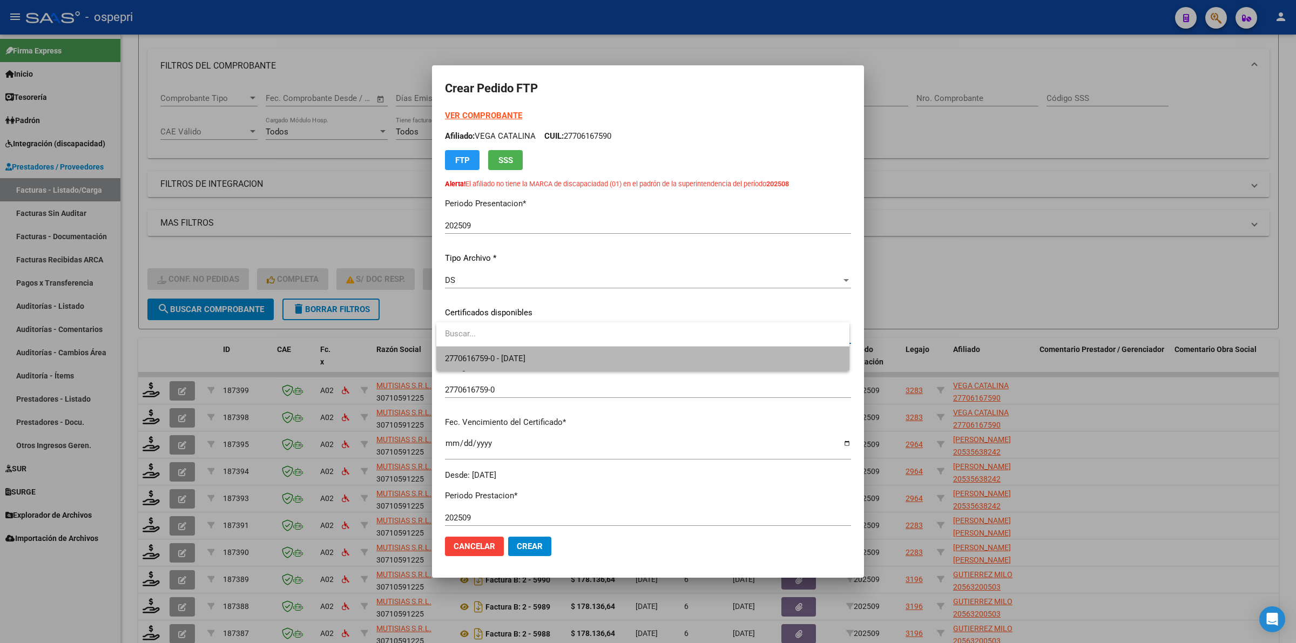
click at [551, 355] on span "2770616759-0 - 2028-07-30" at bounding box center [643, 359] width 396 height 24
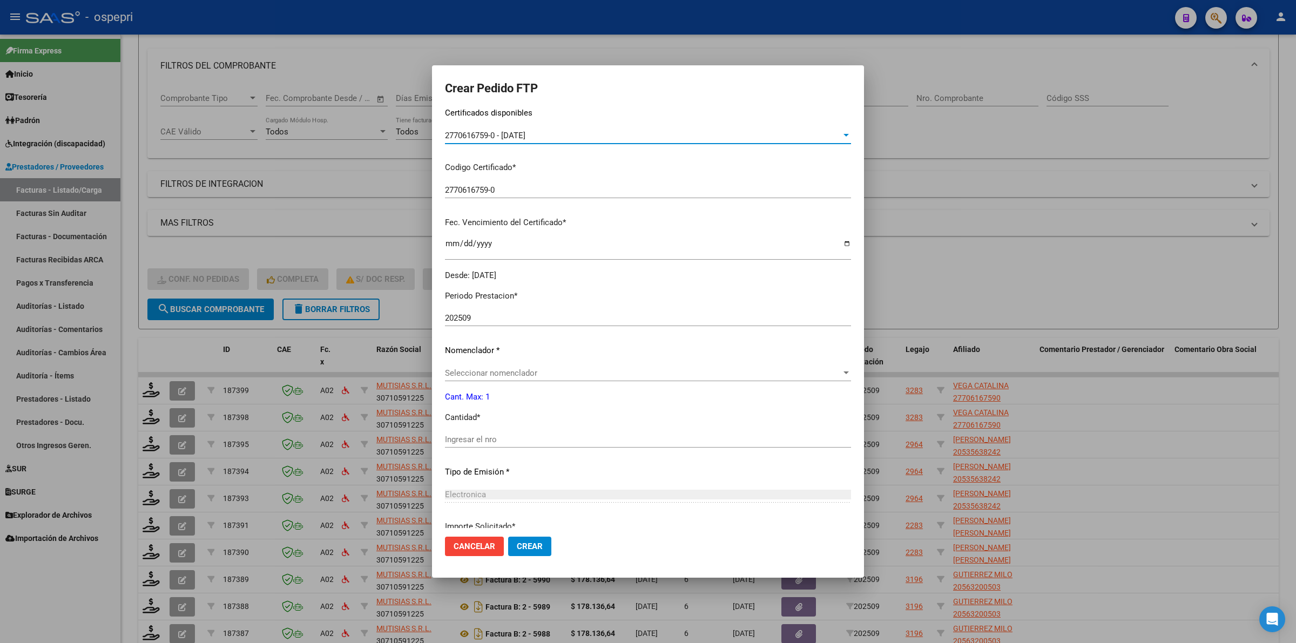
scroll to position [203, 0]
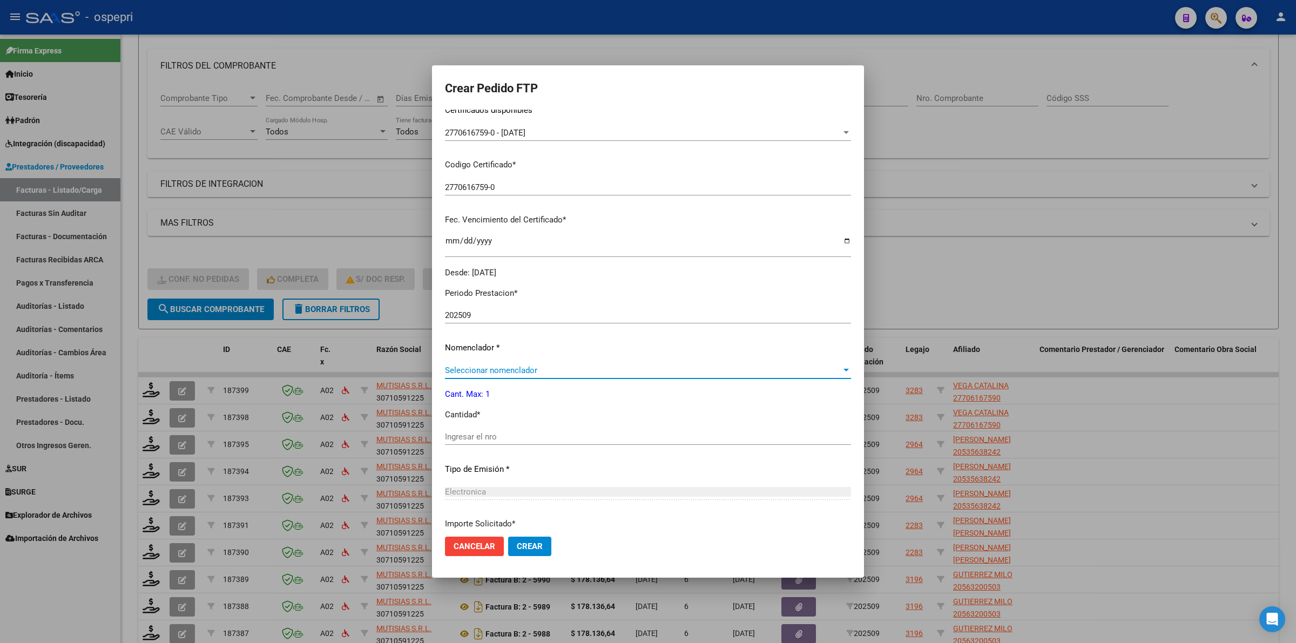
click at [511, 370] on span "Seleccionar nomenclador" at bounding box center [643, 371] width 396 height 10
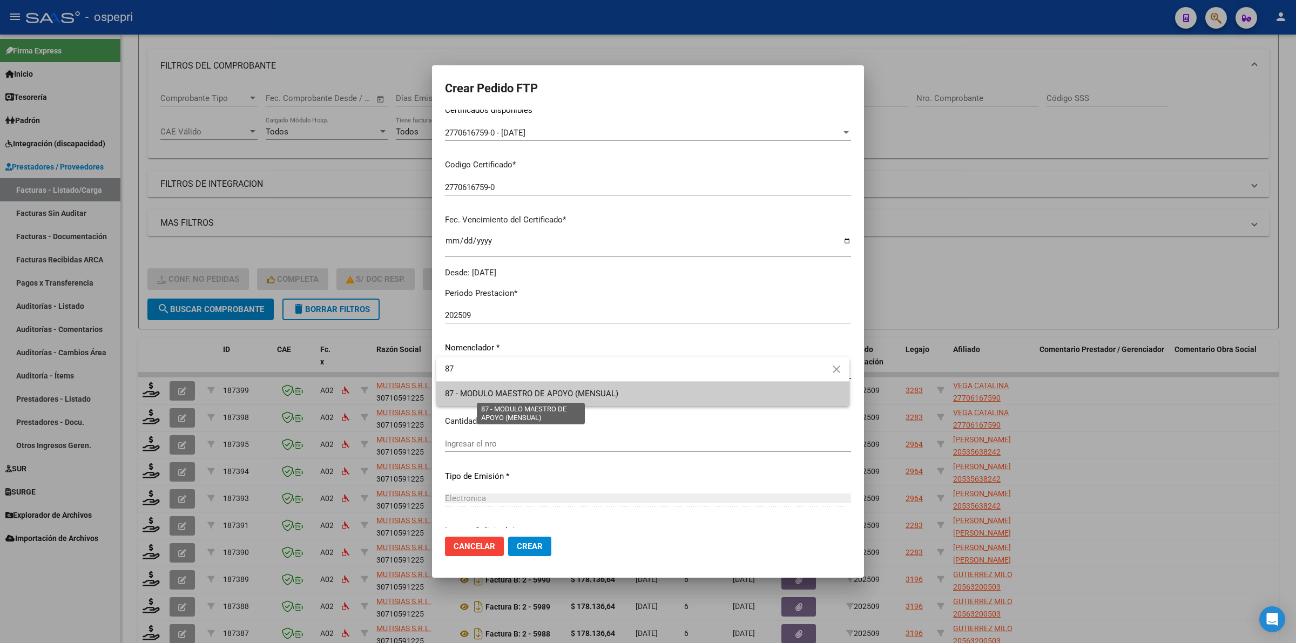
type input "87"
click at [536, 392] on span "87 - MODULO MAESTRO DE APOYO (MENSUAL)" at bounding box center [531, 394] width 173 height 10
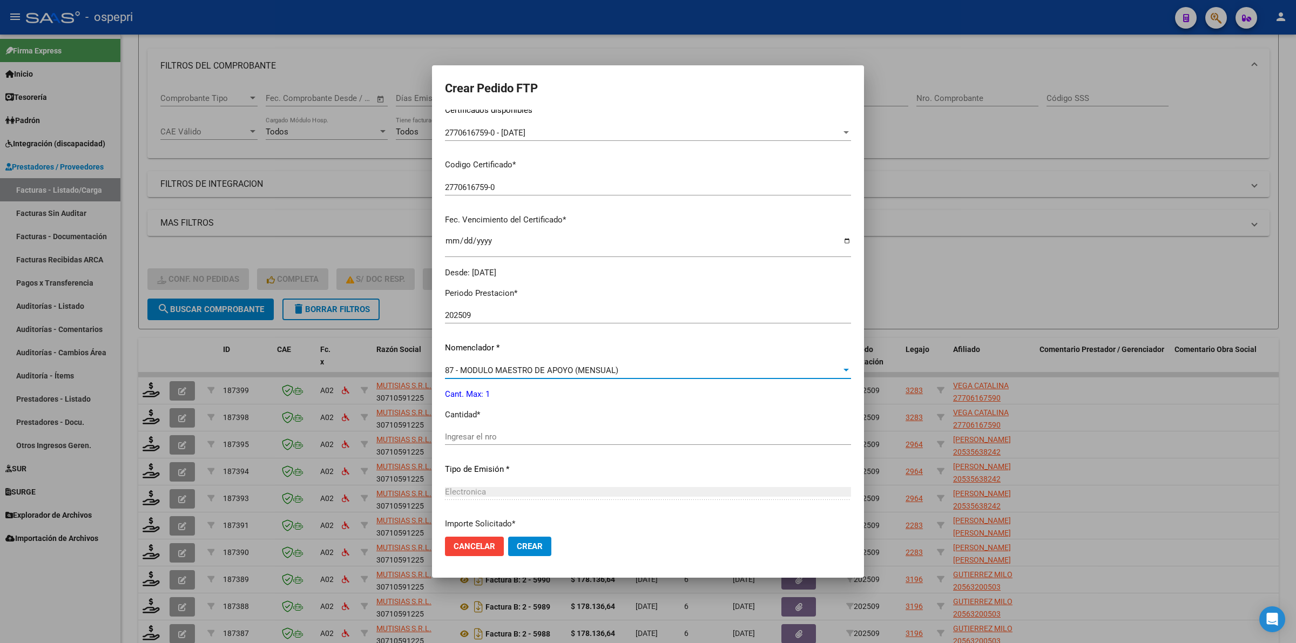
click at [536, 435] on input "Ingresar el nro" at bounding box center [648, 437] width 406 height 10
type input "1"
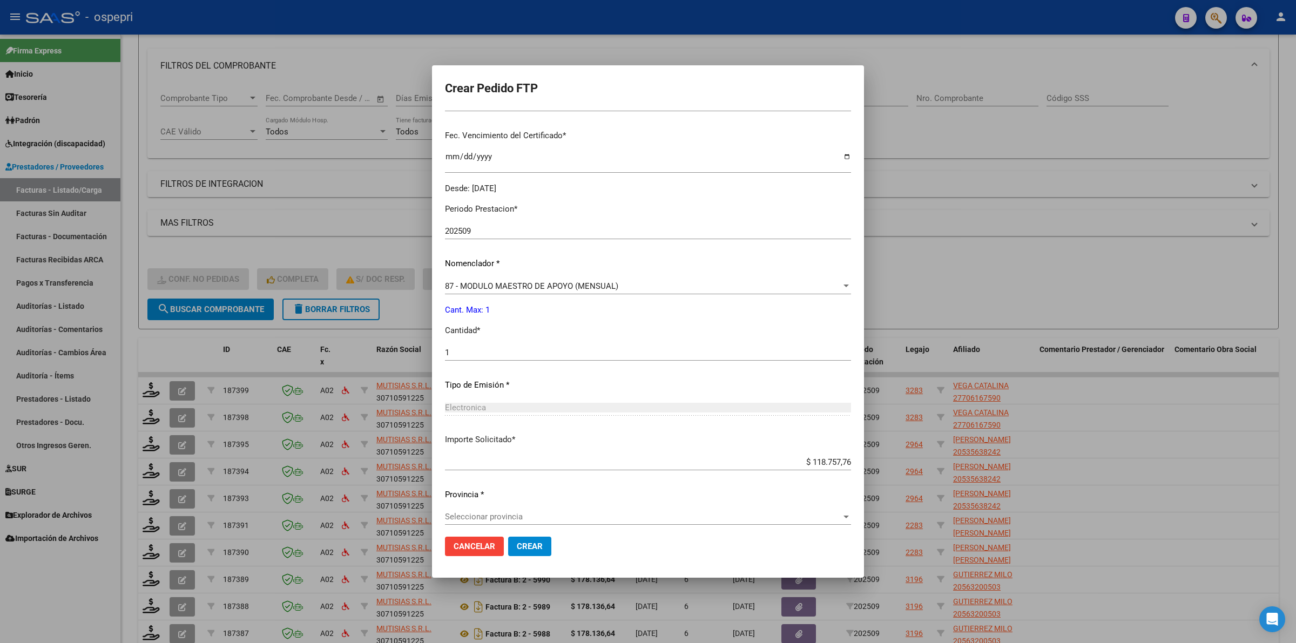
scroll to position [293, 0]
click at [467, 280] on span "87 - MODULO MAESTRO DE APOYO (MENSUAL)" at bounding box center [531, 280] width 173 height 10
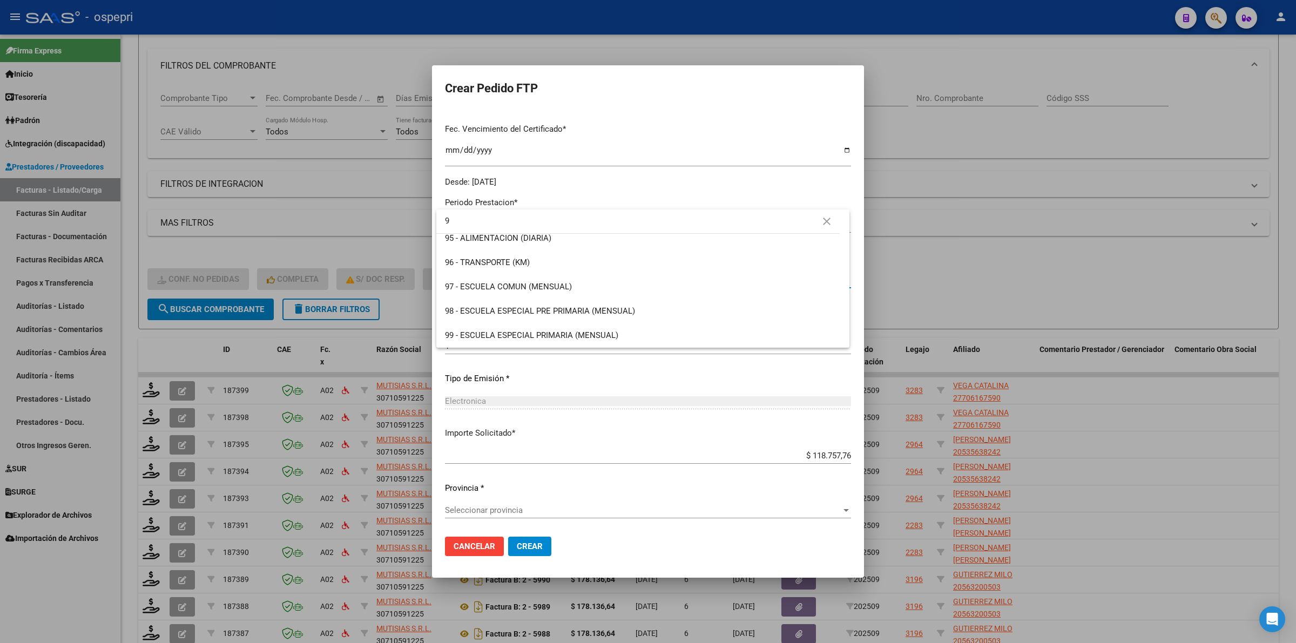
scroll to position [0, 0]
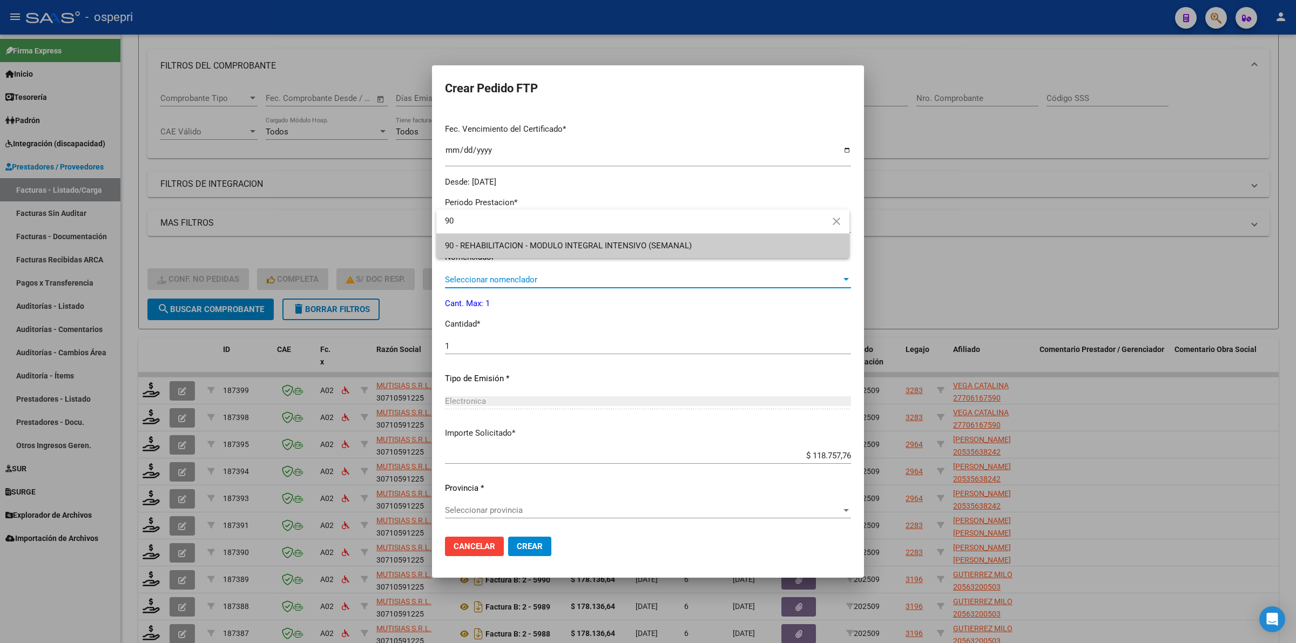
type input "90"
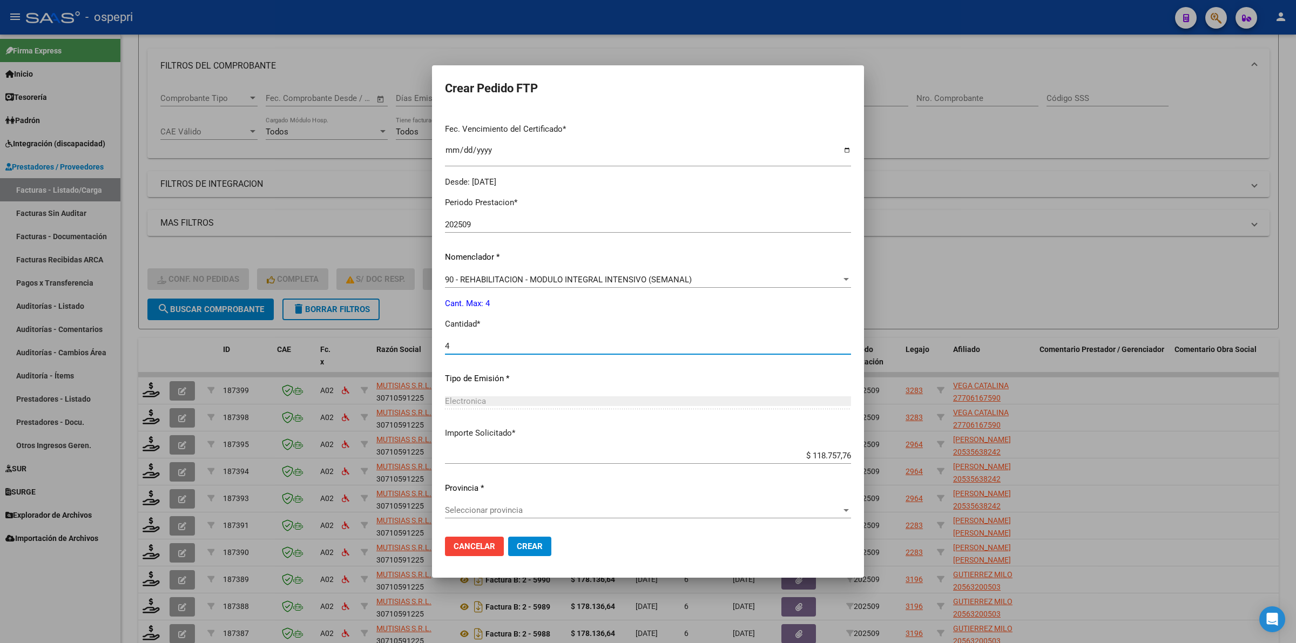
type input "4"
click at [520, 515] on div "Seleccionar provincia Seleccionar provincia" at bounding box center [648, 510] width 406 height 16
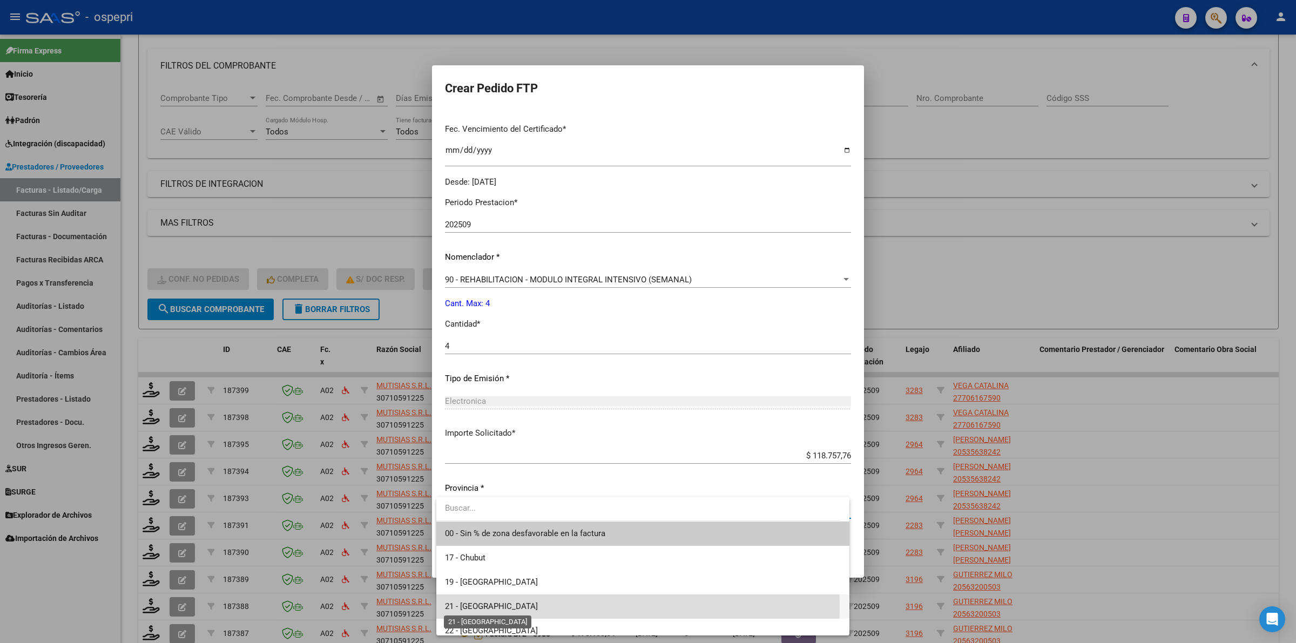
click at [492, 608] on span "21 - [GEOGRAPHIC_DATA]" at bounding box center [491, 607] width 93 height 10
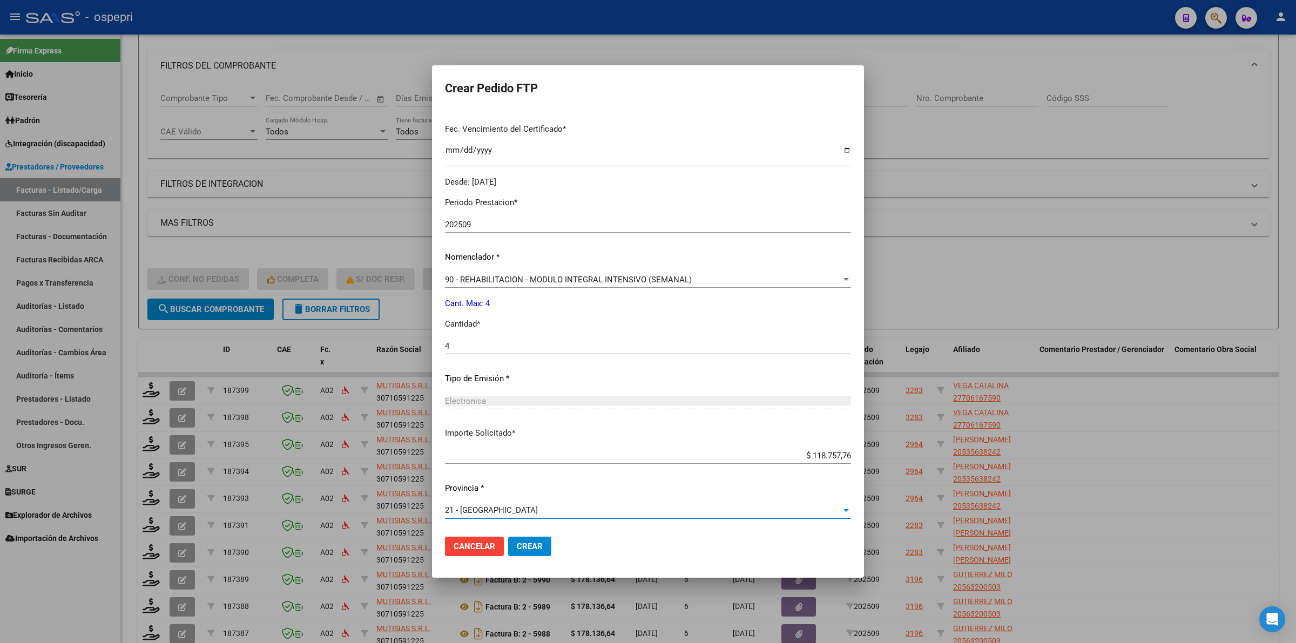
click at [536, 542] on span "Crear" at bounding box center [530, 547] width 26 height 10
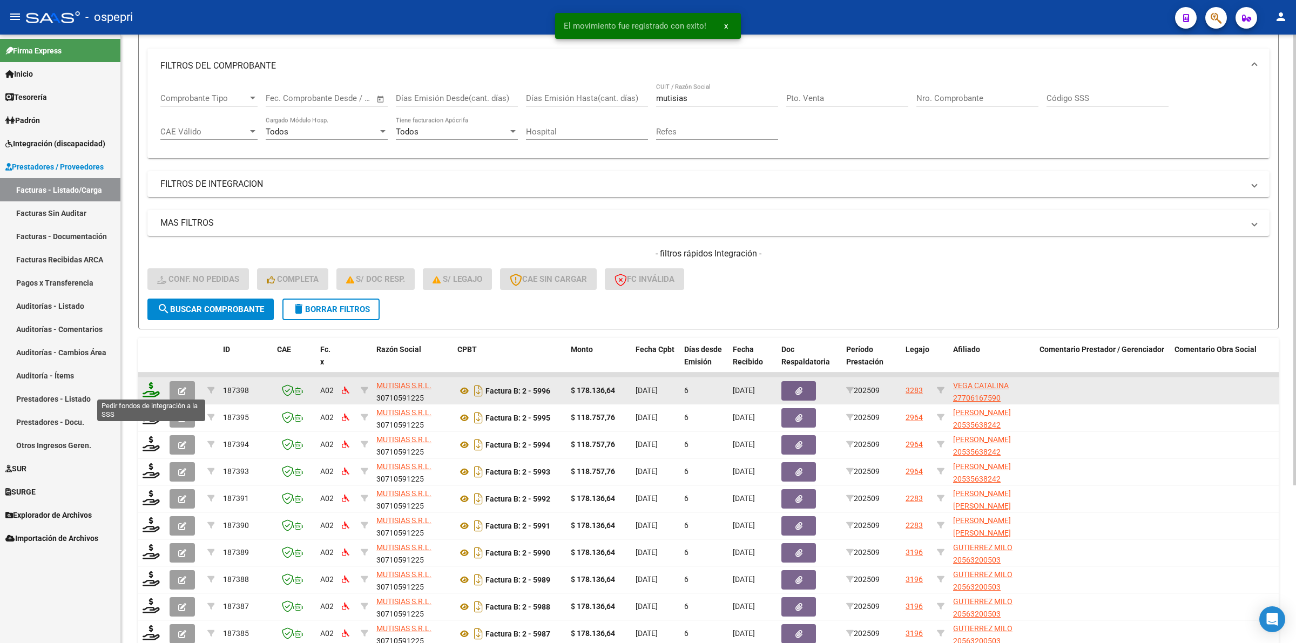
click at [151, 389] on icon at bounding box center [151, 389] width 17 height 15
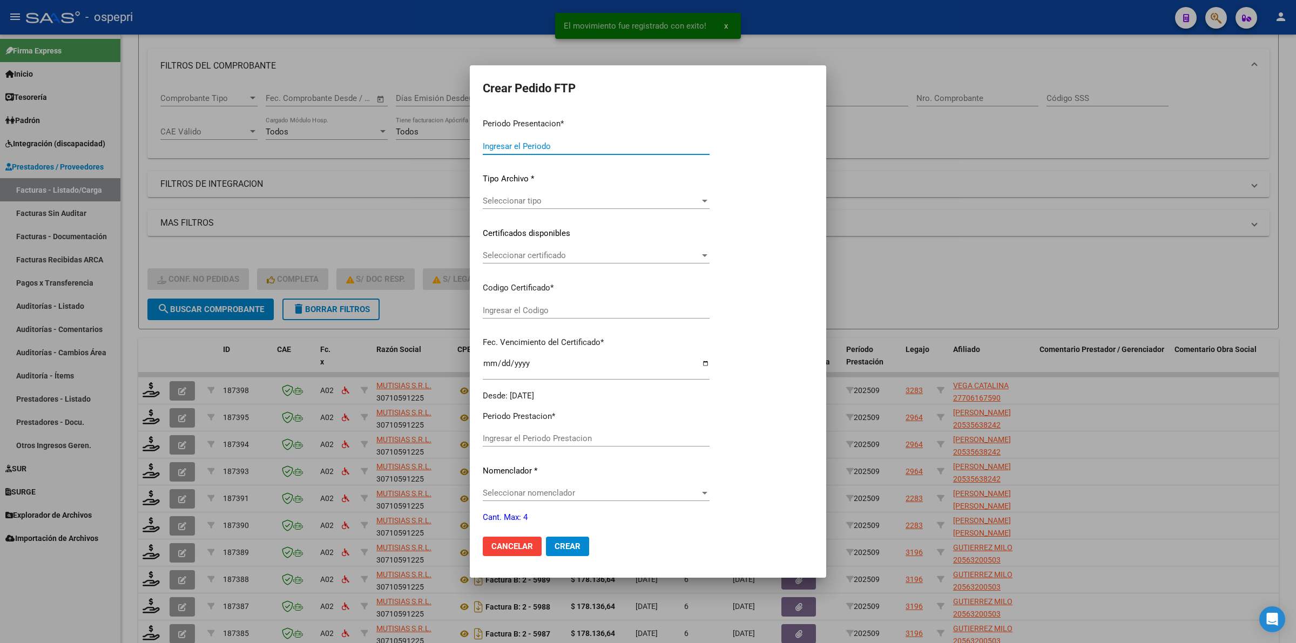
type input "202509"
type input "$ 178.136,64"
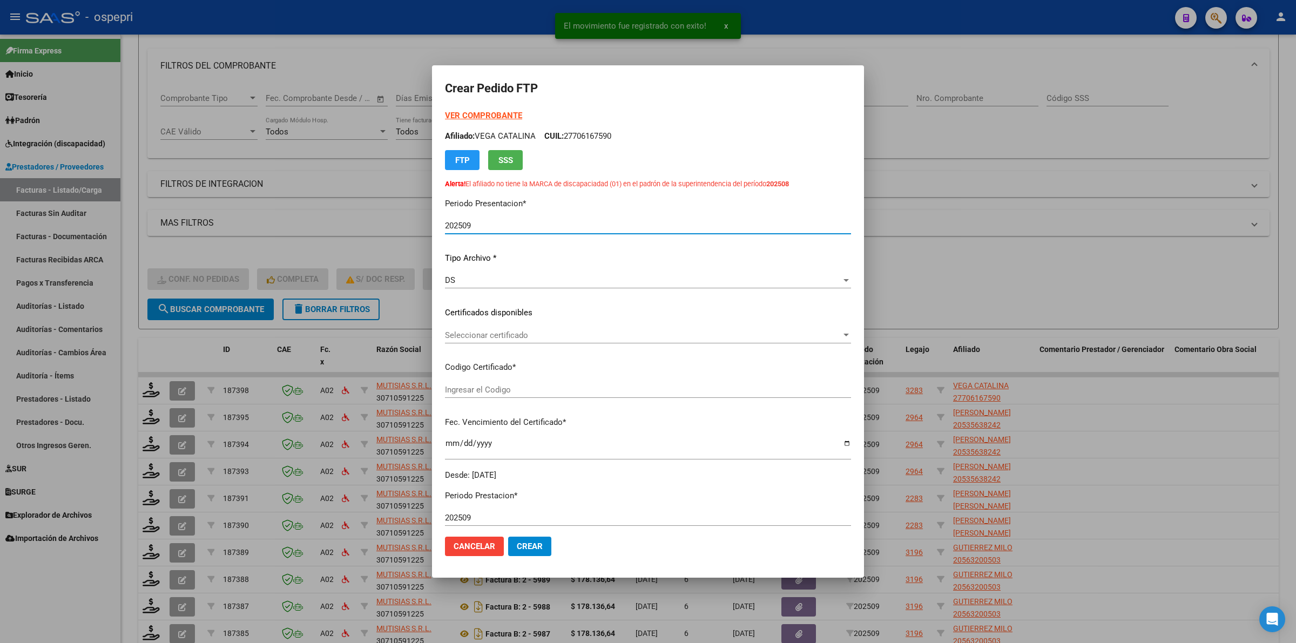
type input "2770616759-0"
type input "2028-07-30"
click at [500, 338] on span "Seleccionar certificado" at bounding box center [643, 336] width 396 height 10
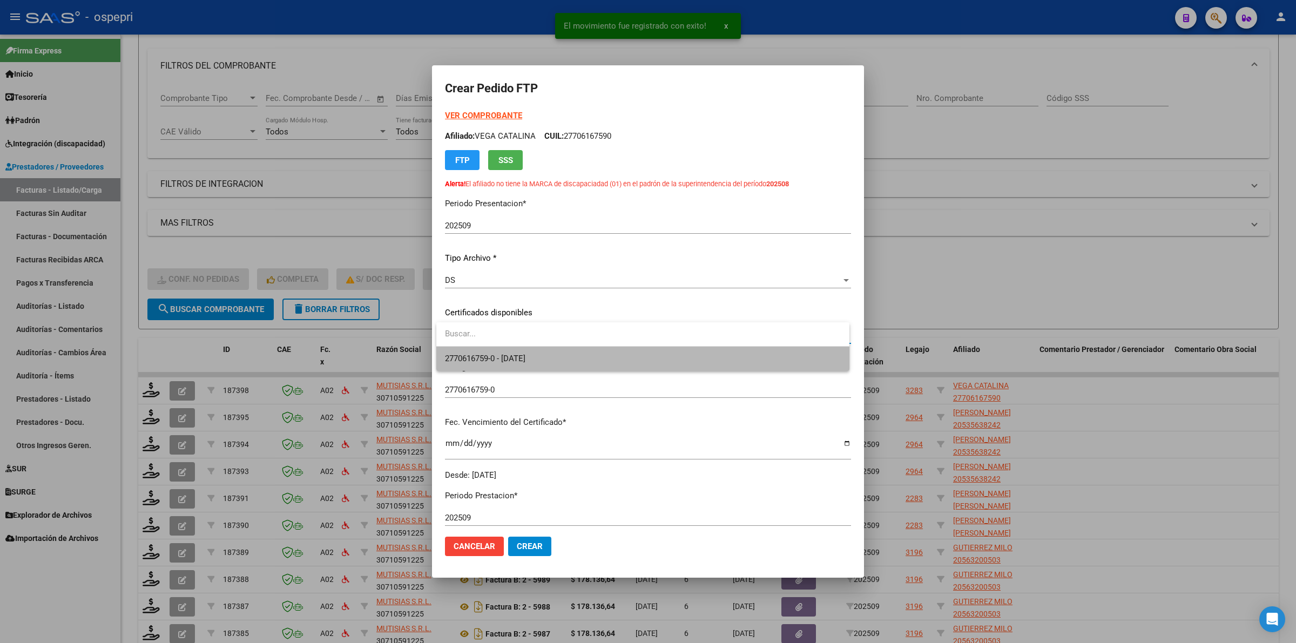
click at [514, 352] on span "2770616759-0 - 2028-07-30" at bounding box center [643, 359] width 396 height 24
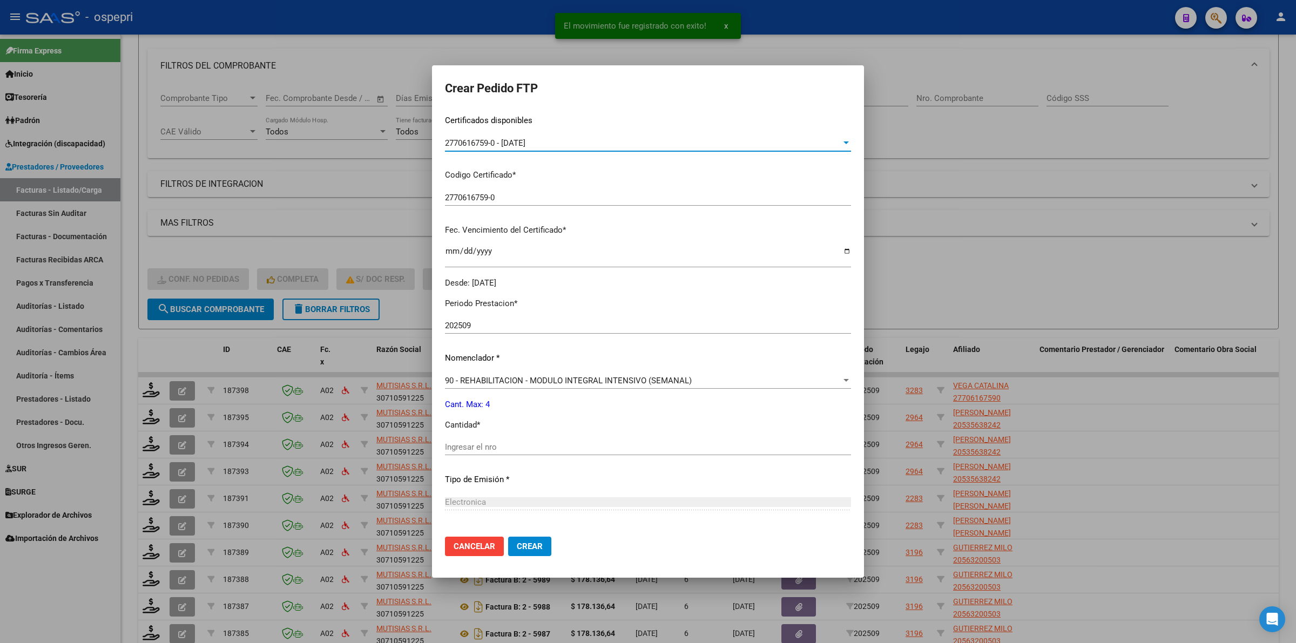
scroll to position [270, 0]
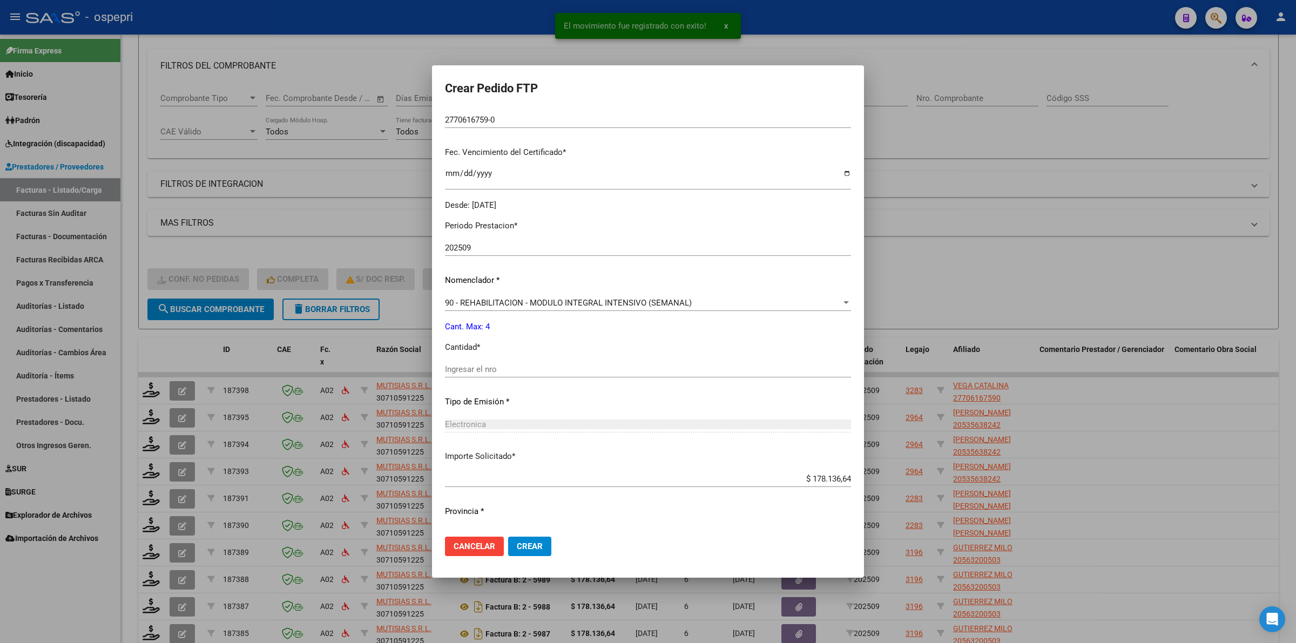
click at [465, 360] on div "Periodo Prestacion * 202509 Ingresar el Periodo Prestacion Nomenclador * 90 - R…" at bounding box center [648, 382] width 406 height 340
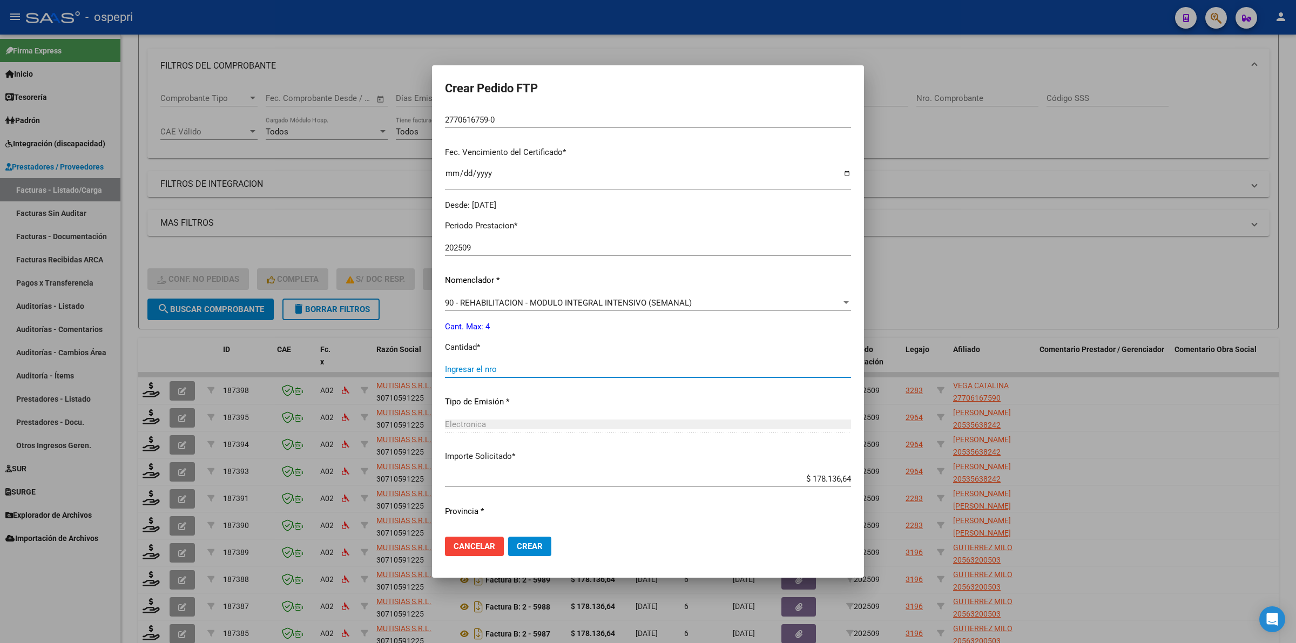
click at [487, 370] on input "Ingresar el nro" at bounding box center [648, 370] width 406 height 10
type input "4"
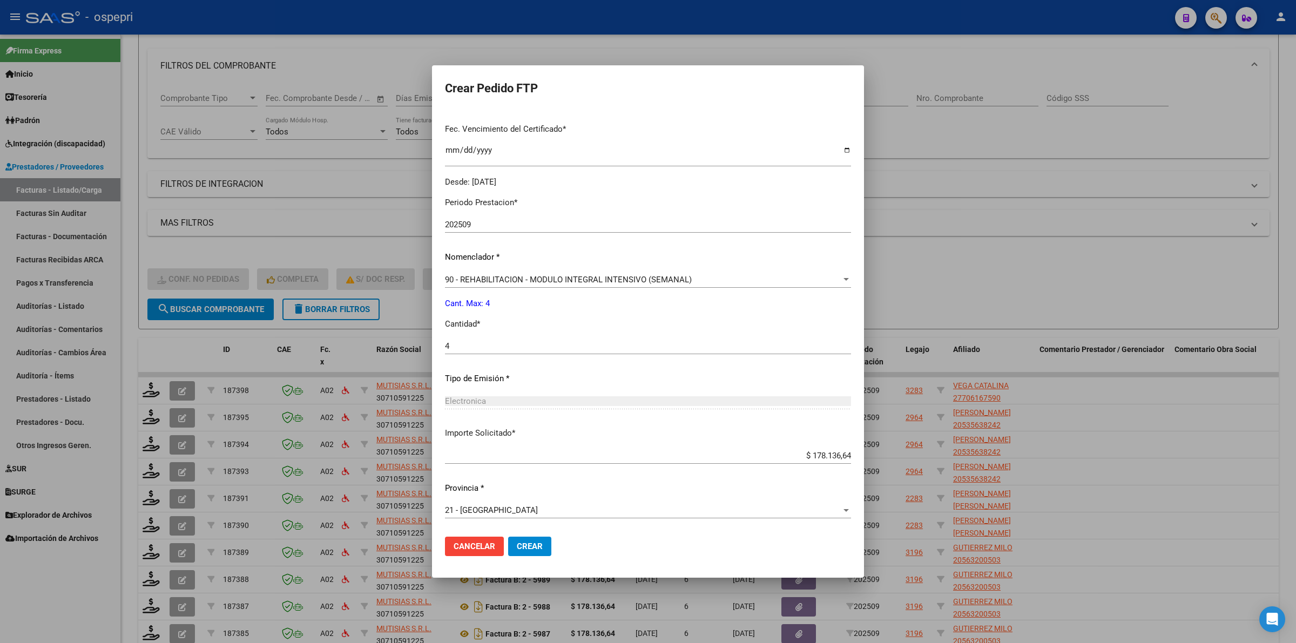
click at [533, 547] on span "Crear" at bounding box center [530, 547] width 26 height 10
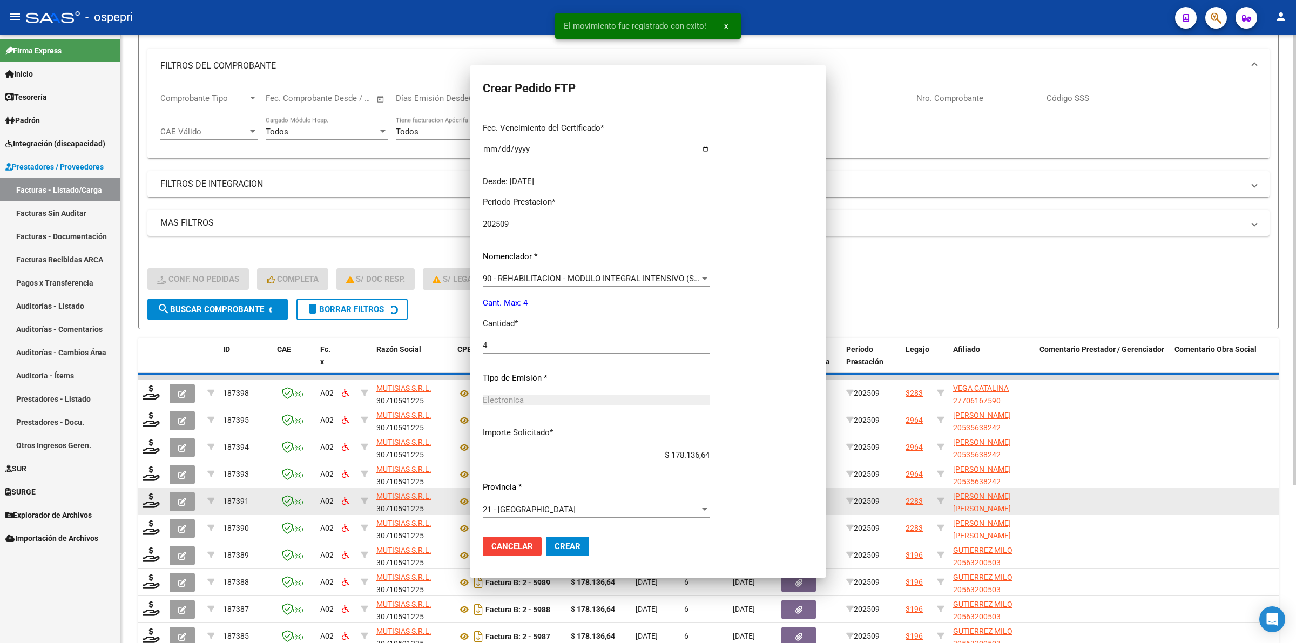
scroll to position [214, 0]
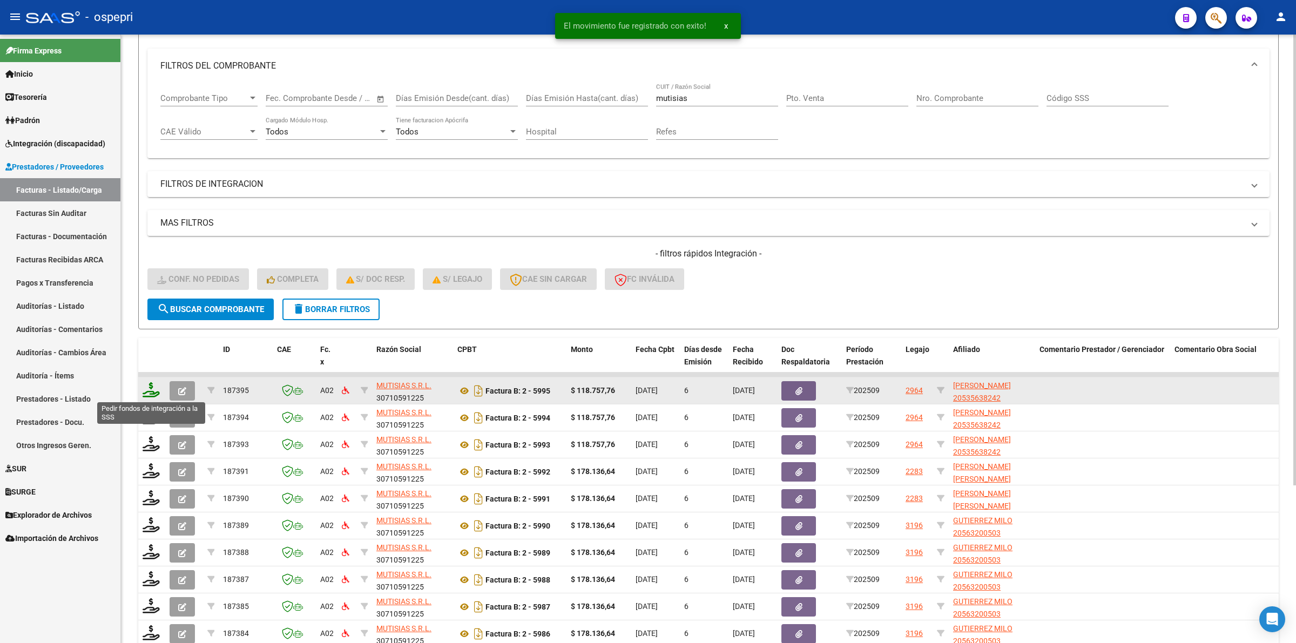
click at [153, 390] on icon at bounding box center [151, 389] width 17 height 15
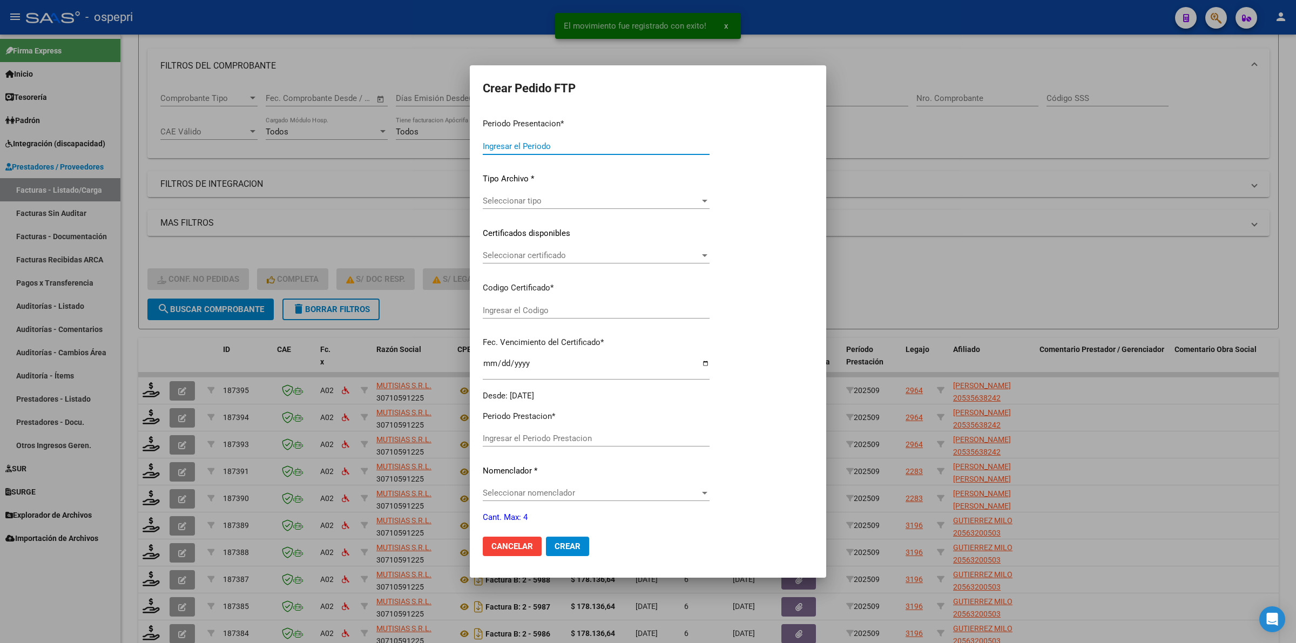
type input "202509"
type input "$ 118.757,76"
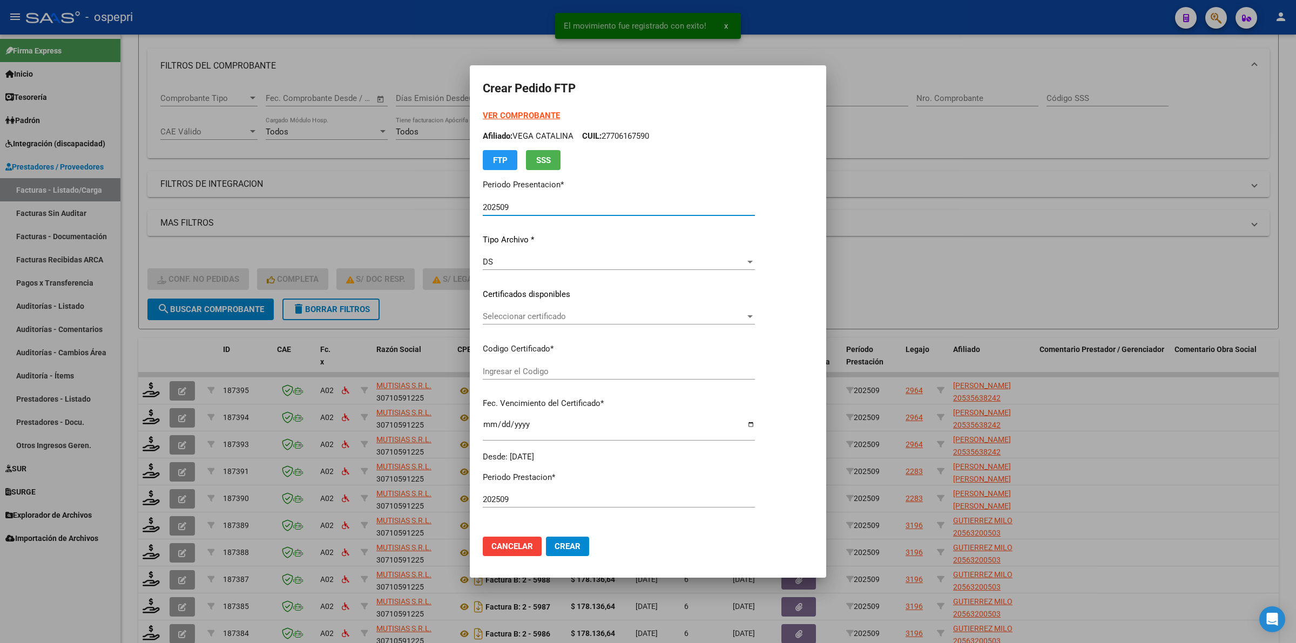
type input "20535638242"
type input "2025-10-01"
click at [575, 319] on span "Seleccionar certificado" at bounding box center [615, 317] width 264 height 10
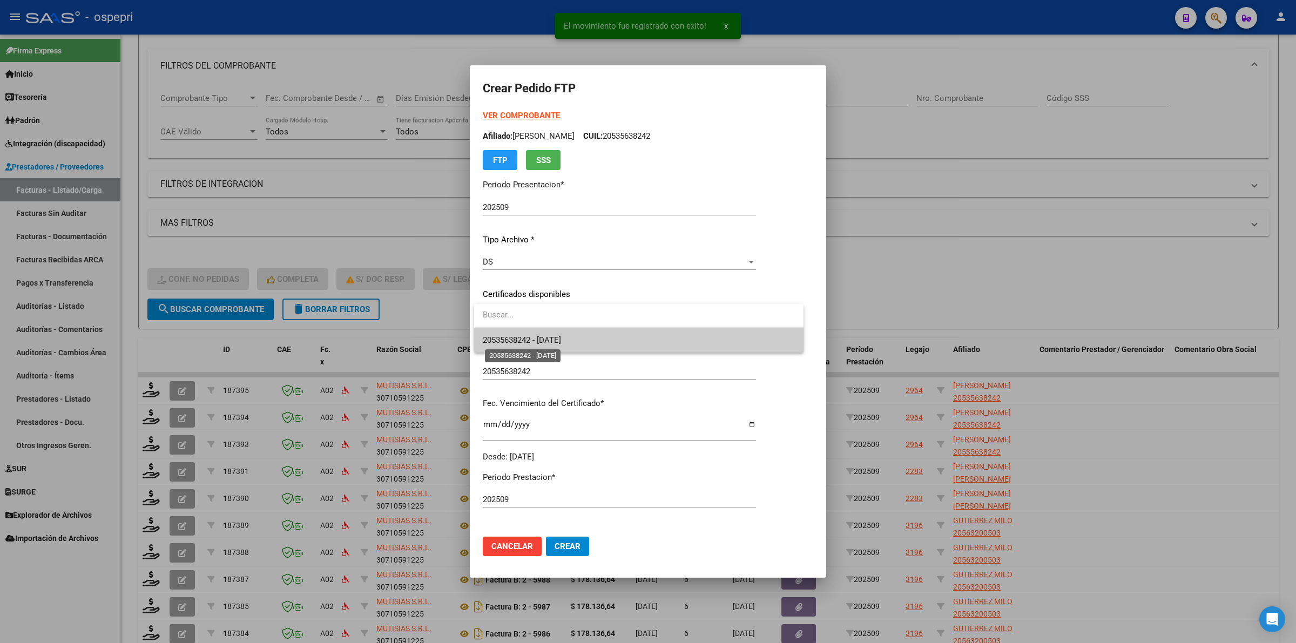
click at [561, 338] on span "20535638242 - 2025-10-01" at bounding box center [522, 340] width 78 height 10
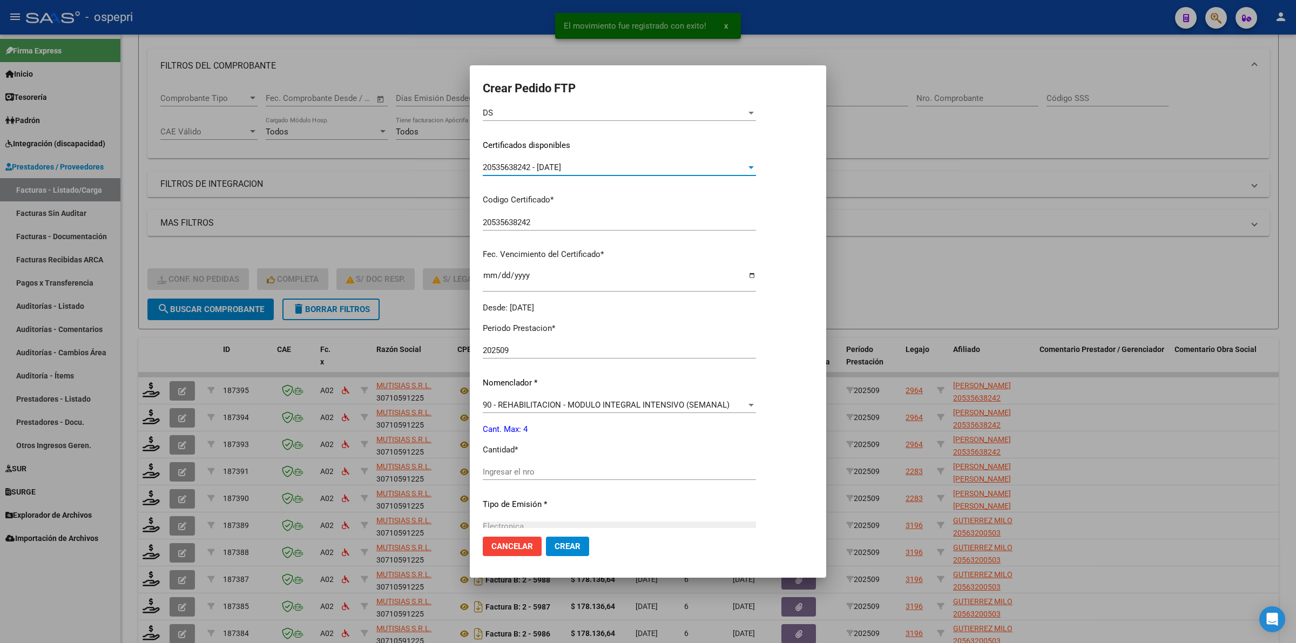
scroll to position [203, 0]
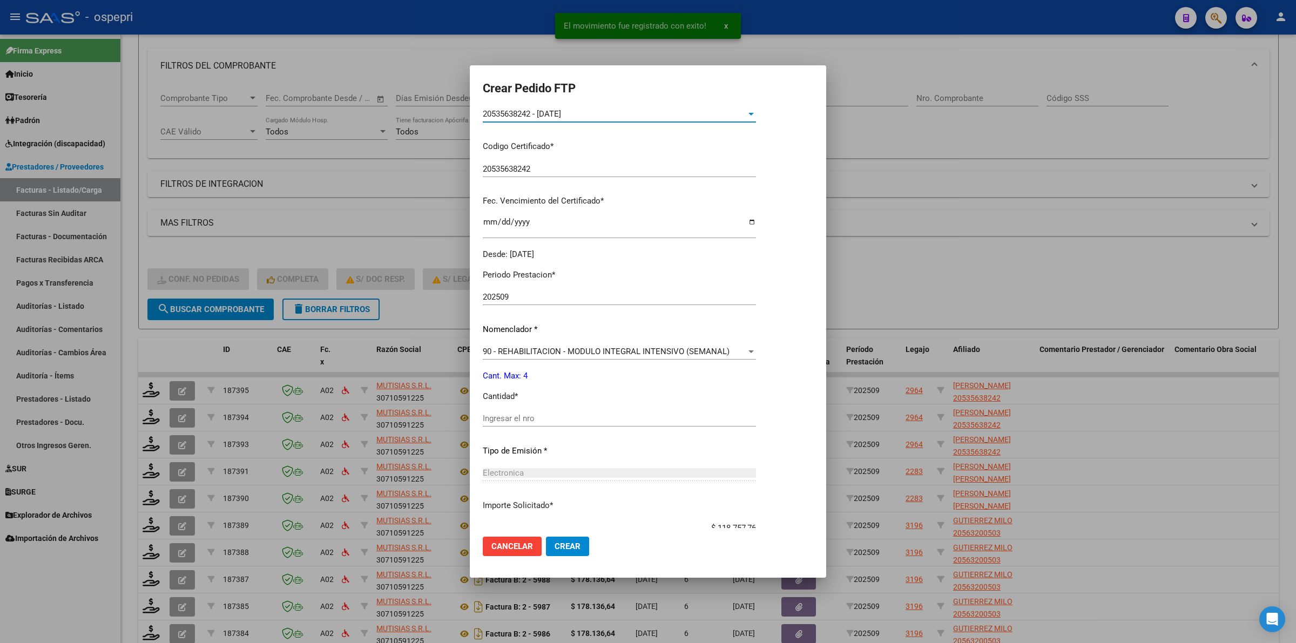
click at [544, 417] on input "Ingresar el nro" at bounding box center [619, 419] width 273 height 10
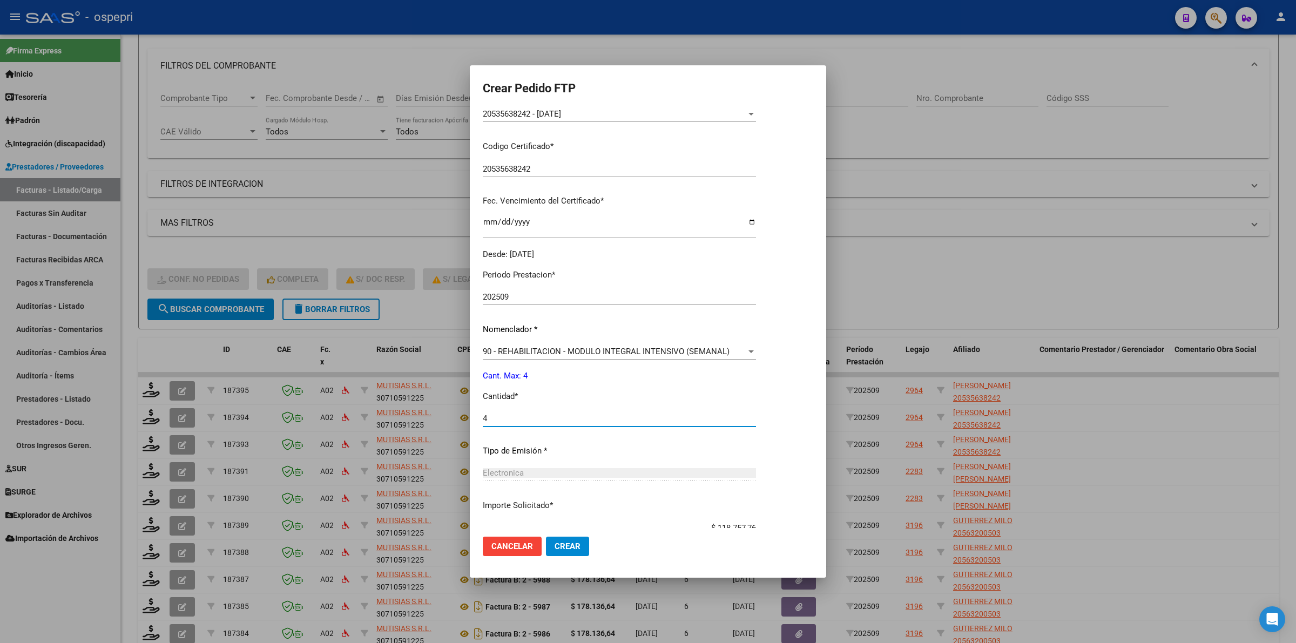
type input "4"
click at [576, 557] on mat-dialog-actions "Cancelar Crear" at bounding box center [648, 546] width 331 height 37
click at [577, 550] on span "Crear" at bounding box center [568, 547] width 26 height 10
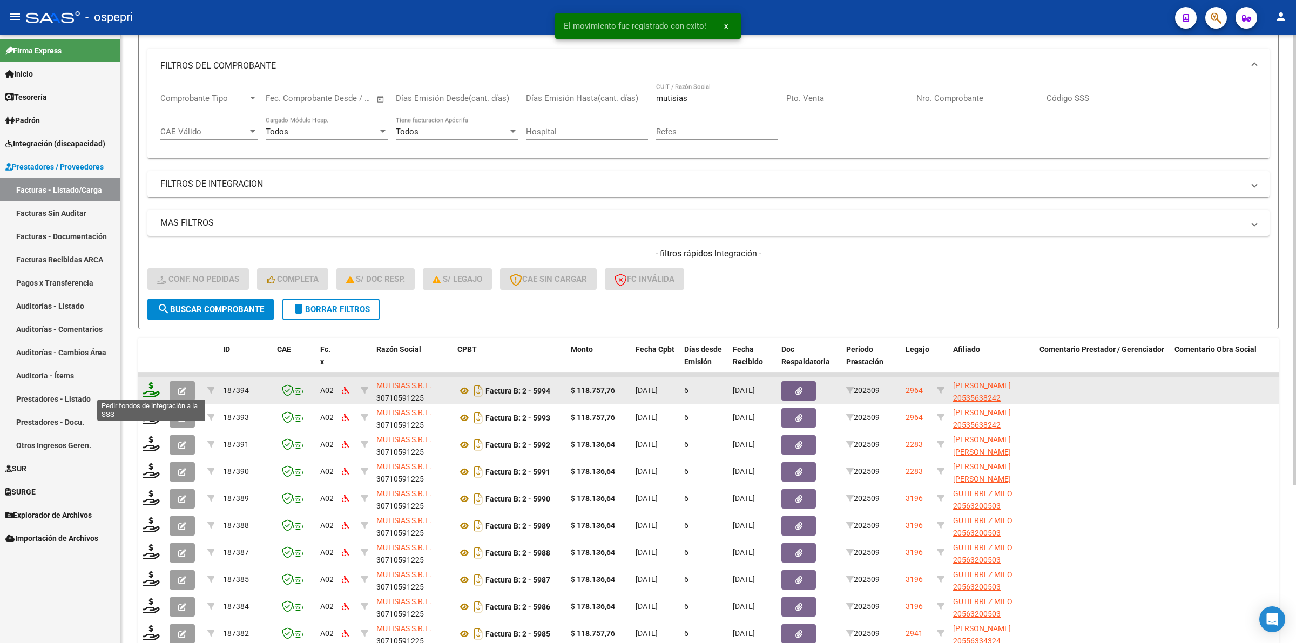
click at [146, 390] on icon at bounding box center [151, 389] width 17 height 15
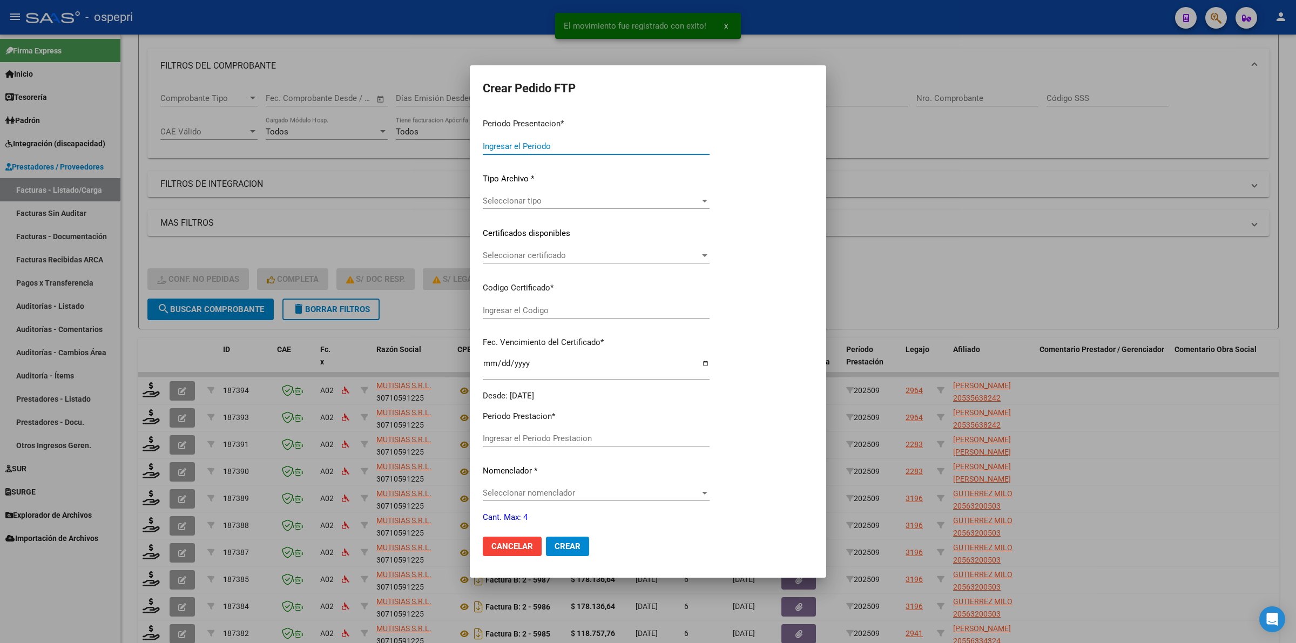
type input "202509"
type input "$ 118.757,76"
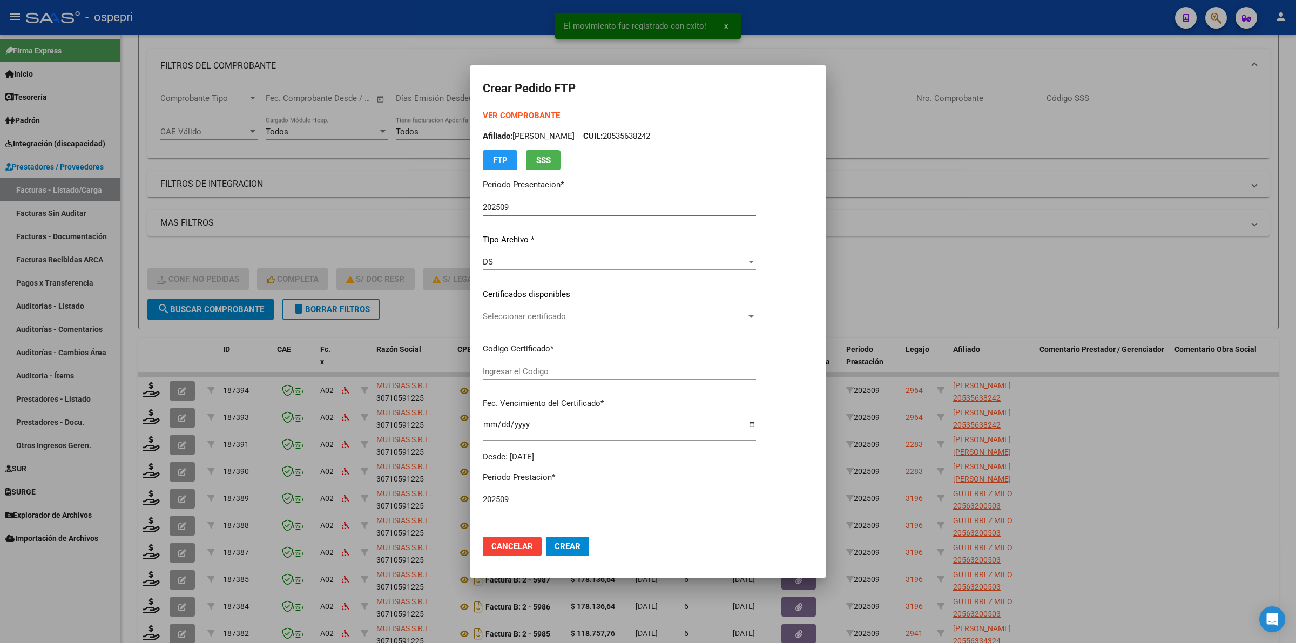
type input "20535638242"
type input "2025-10-01"
click at [497, 319] on span "Seleccionar certificado" at bounding box center [615, 317] width 264 height 10
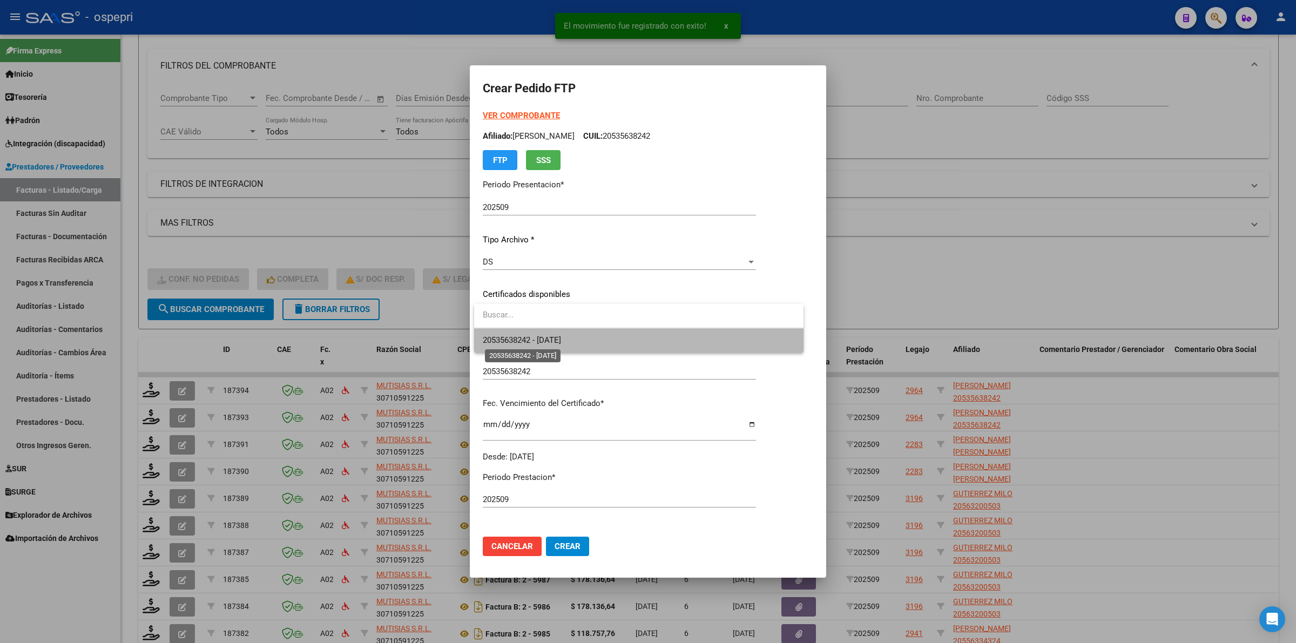
click at [506, 338] on span "20535638242 - 2025-10-01" at bounding box center [522, 340] width 78 height 10
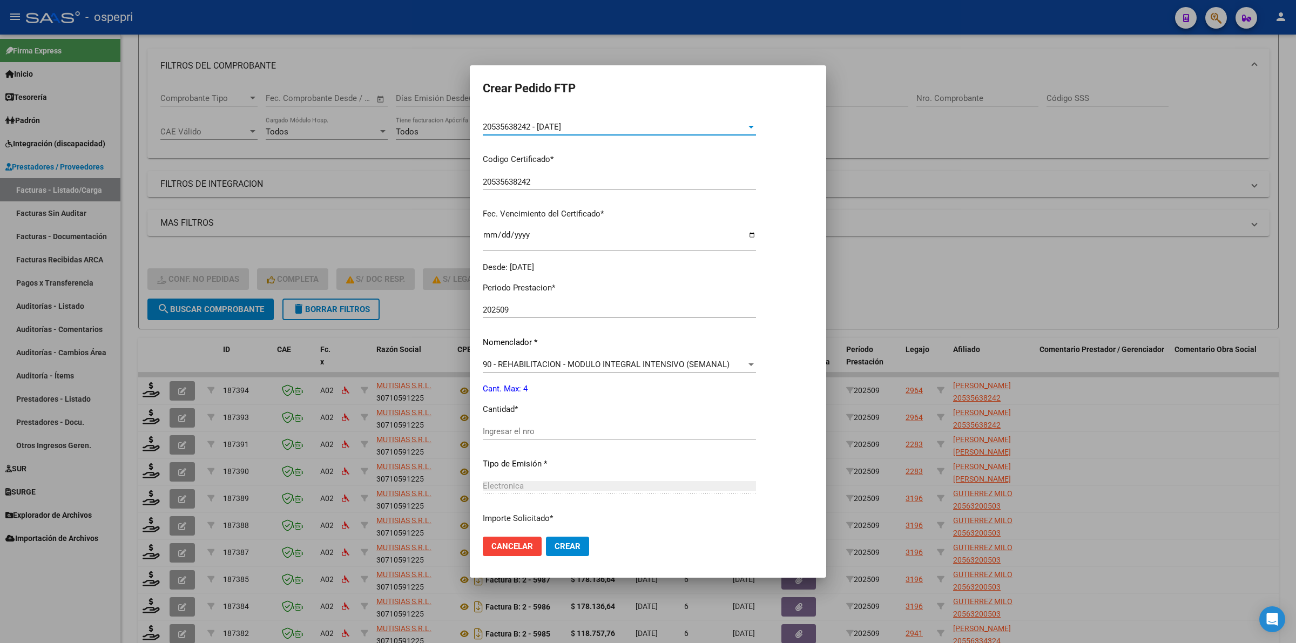
scroll to position [203, 0]
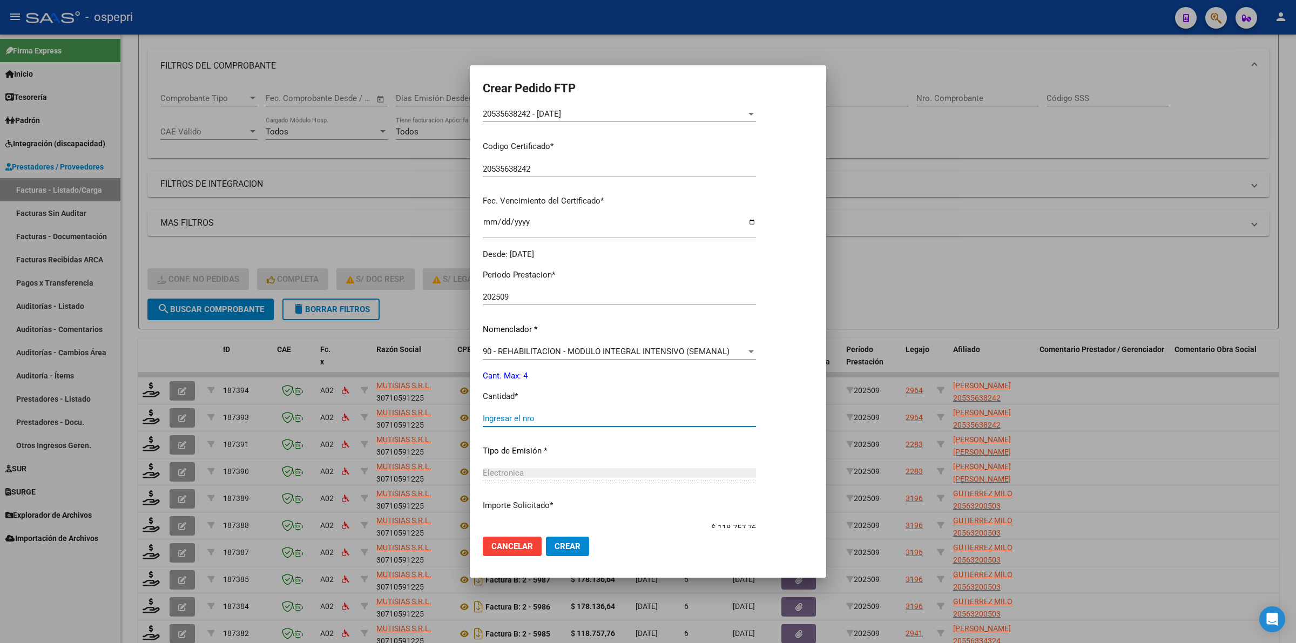
click at [534, 420] on input "Ingresar el nro" at bounding box center [619, 419] width 273 height 10
type input "4"
click at [568, 538] on button "Crear" at bounding box center [567, 546] width 43 height 19
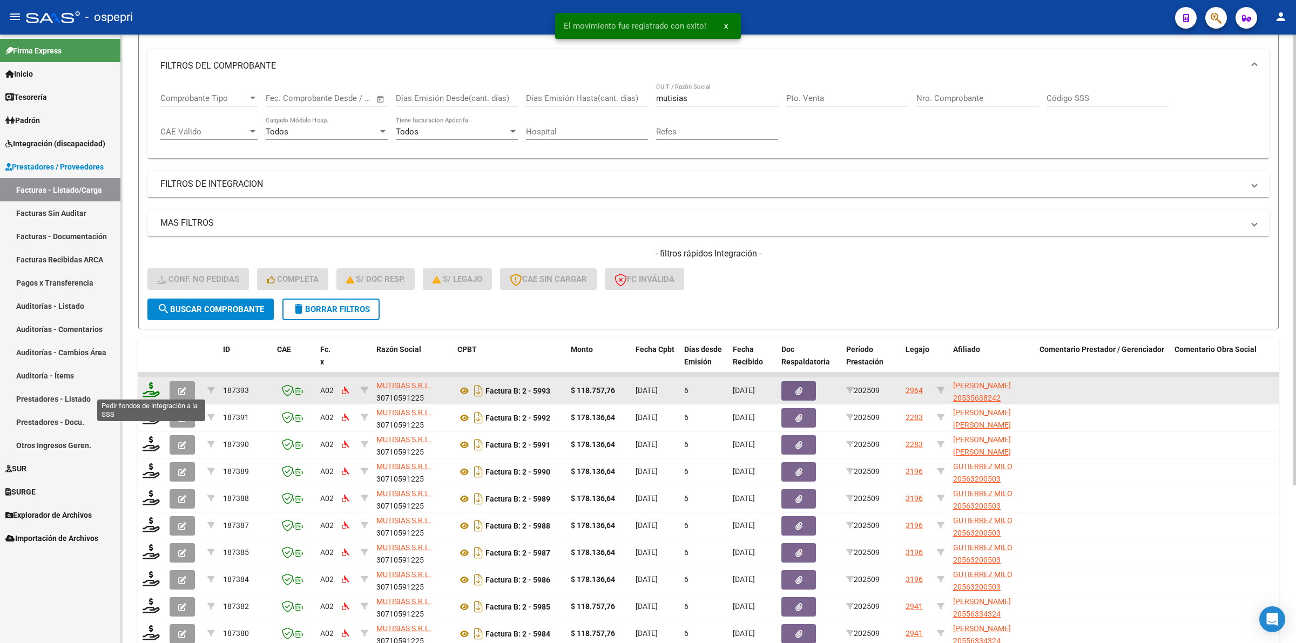
click at [151, 392] on icon at bounding box center [151, 389] width 17 height 15
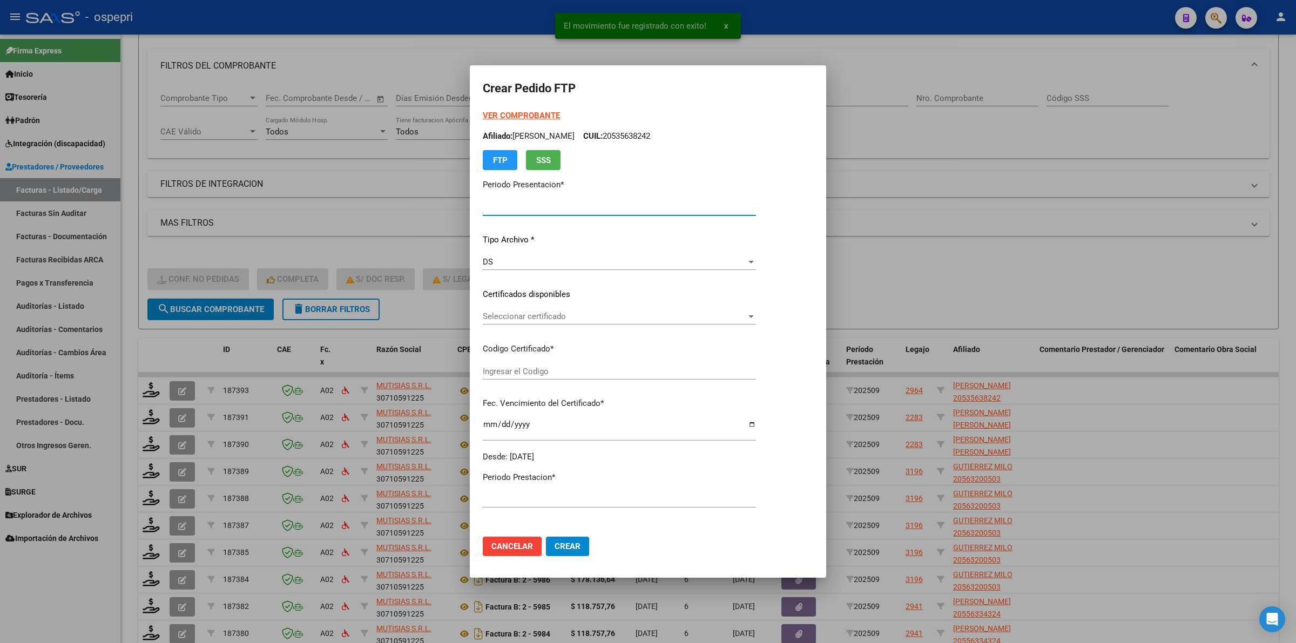
type input "202509"
type input "$ 118.757,76"
type input "20535638242"
type input "2025-10-01"
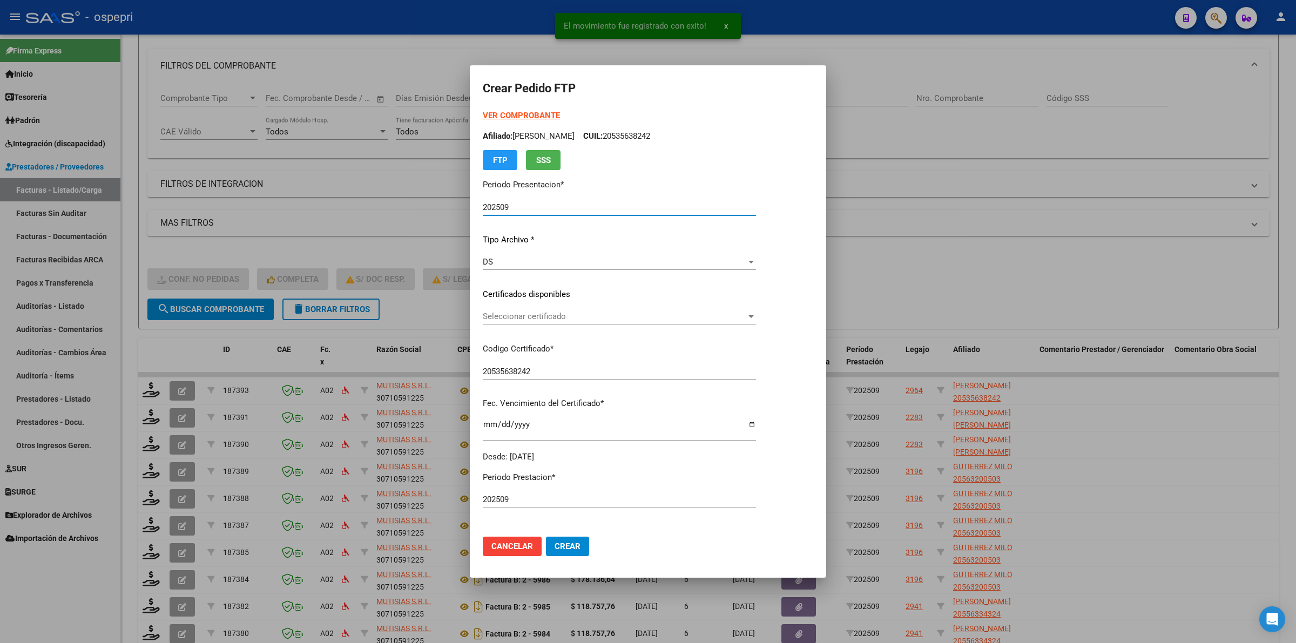
click at [526, 320] on span "Seleccionar certificado" at bounding box center [615, 317] width 264 height 10
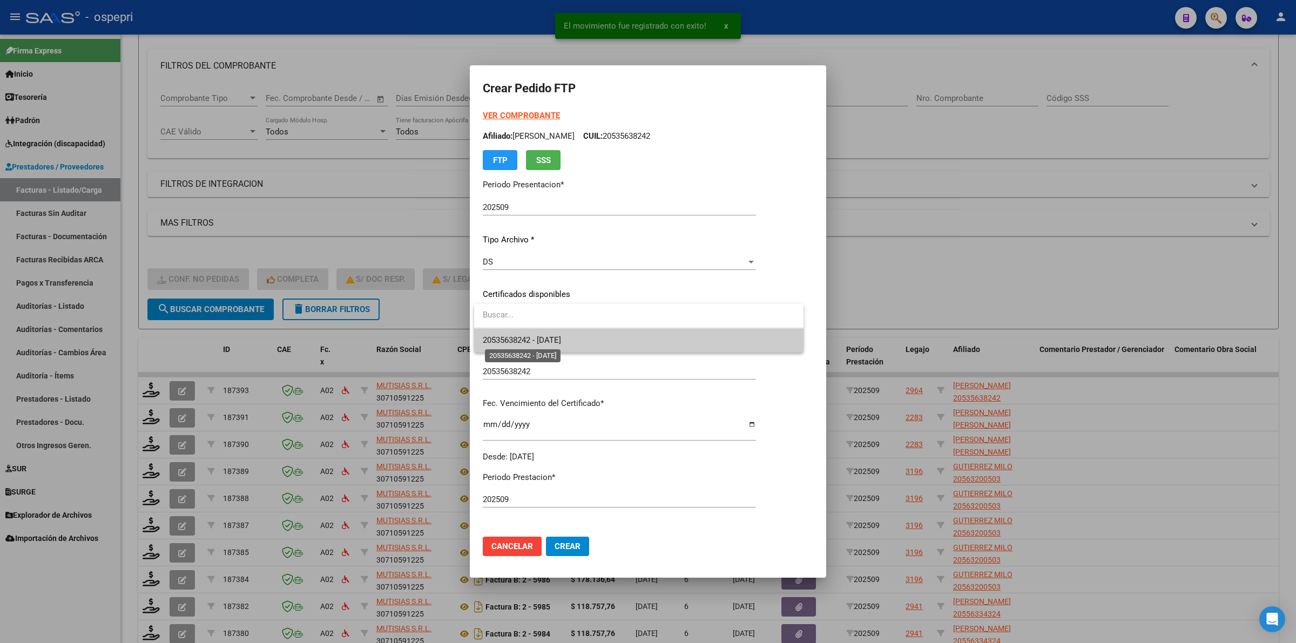
click at [539, 343] on span "20535638242 - 2025-10-01" at bounding box center [522, 340] width 78 height 10
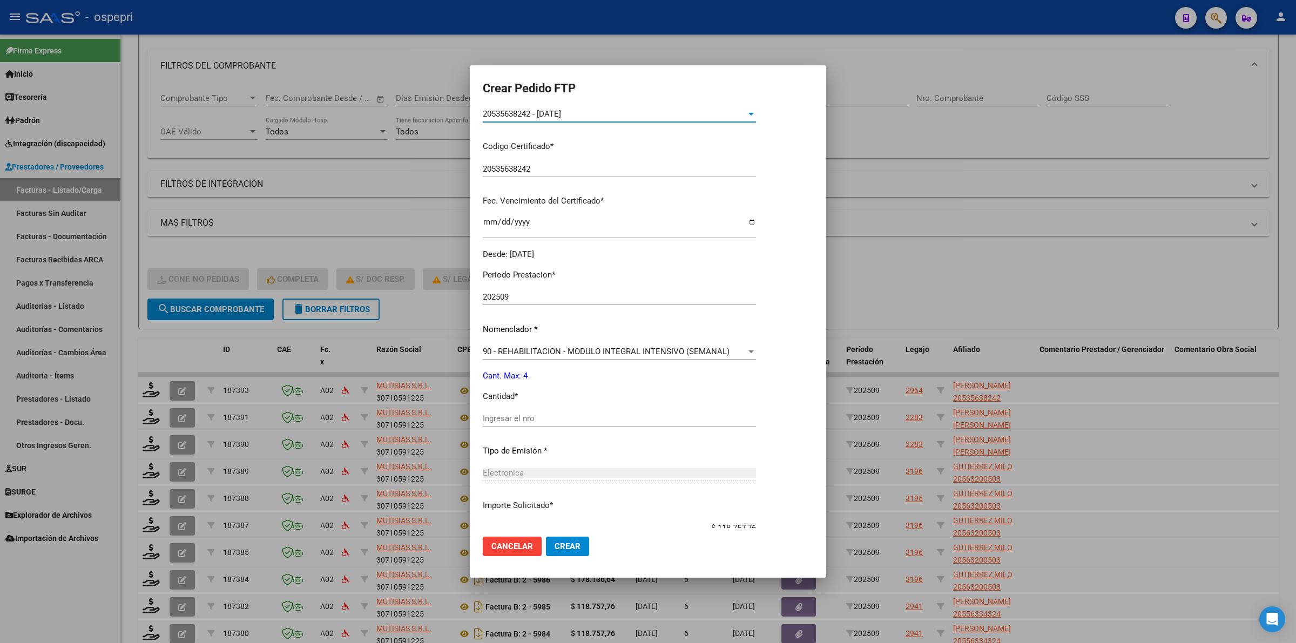
click at [534, 419] on input "Ingresar el nro" at bounding box center [619, 419] width 273 height 10
type input "4"
click at [574, 540] on button "Crear" at bounding box center [567, 546] width 43 height 19
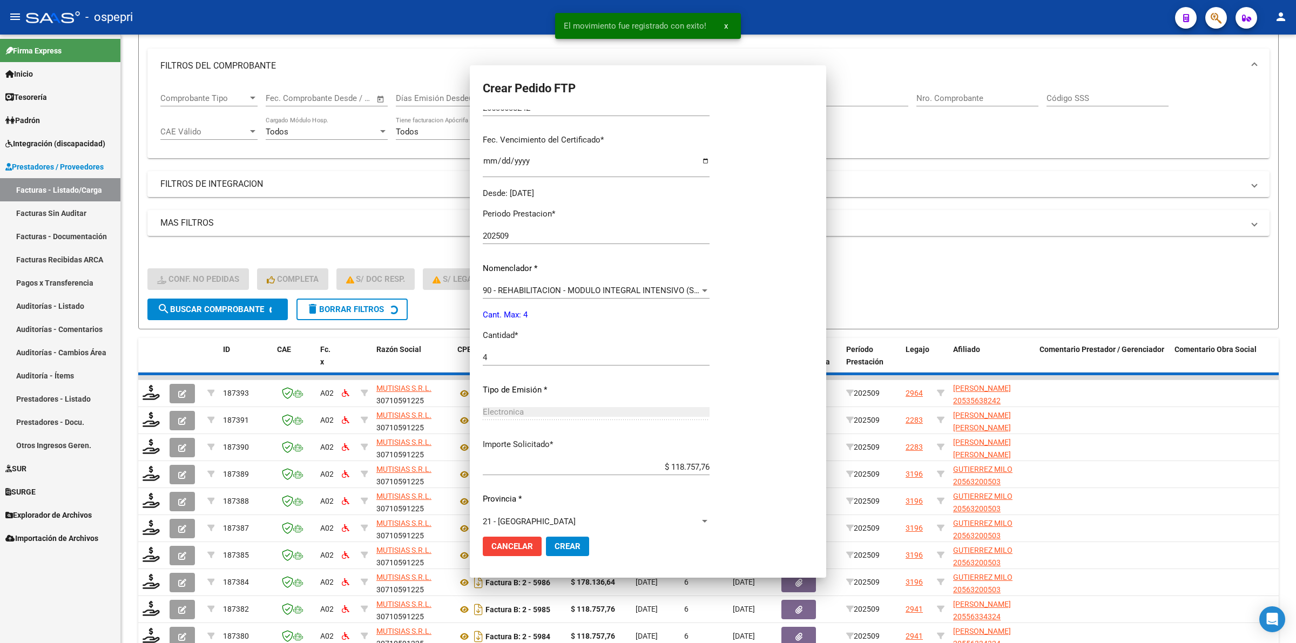
scroll to position [0, 0]
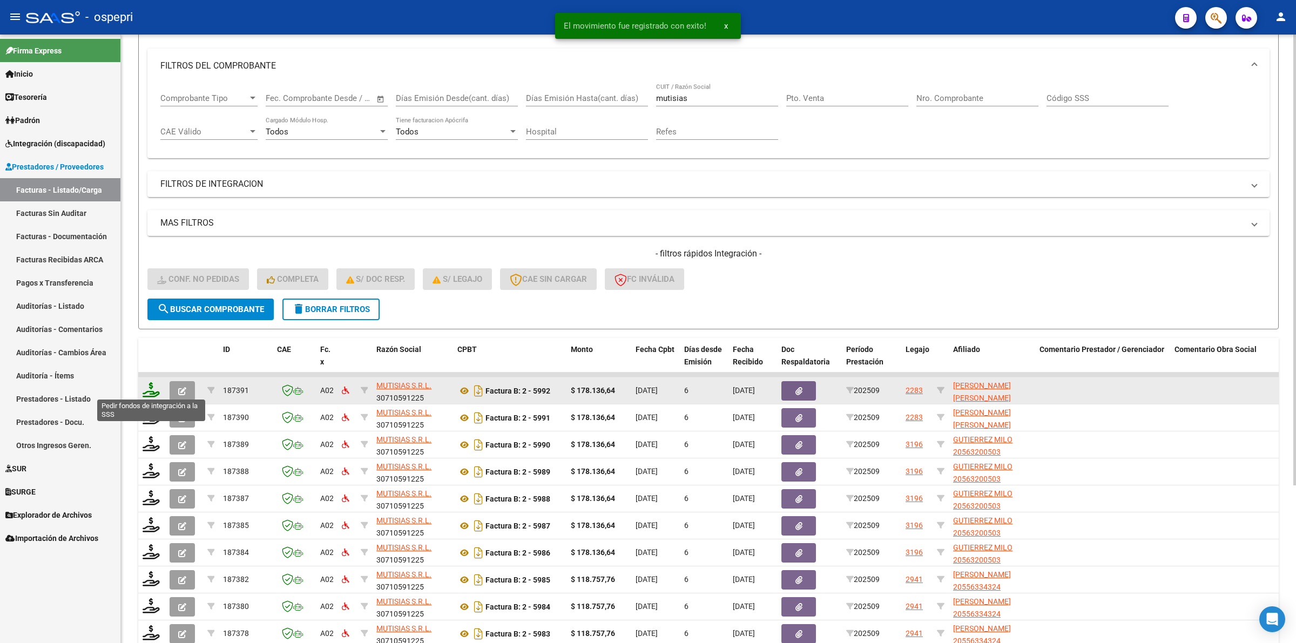
click at [149, 385] on icon at bounding box center [151, 389] width 17 height 15
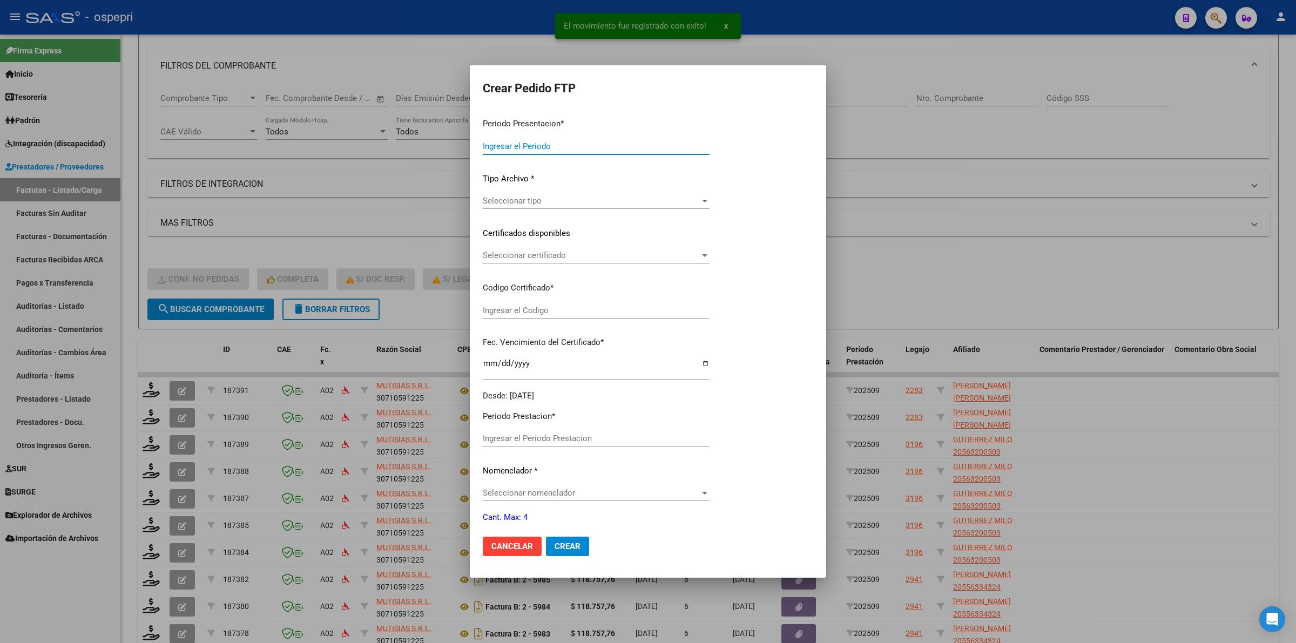
type input "202509"
type input "$ 178.136,64"
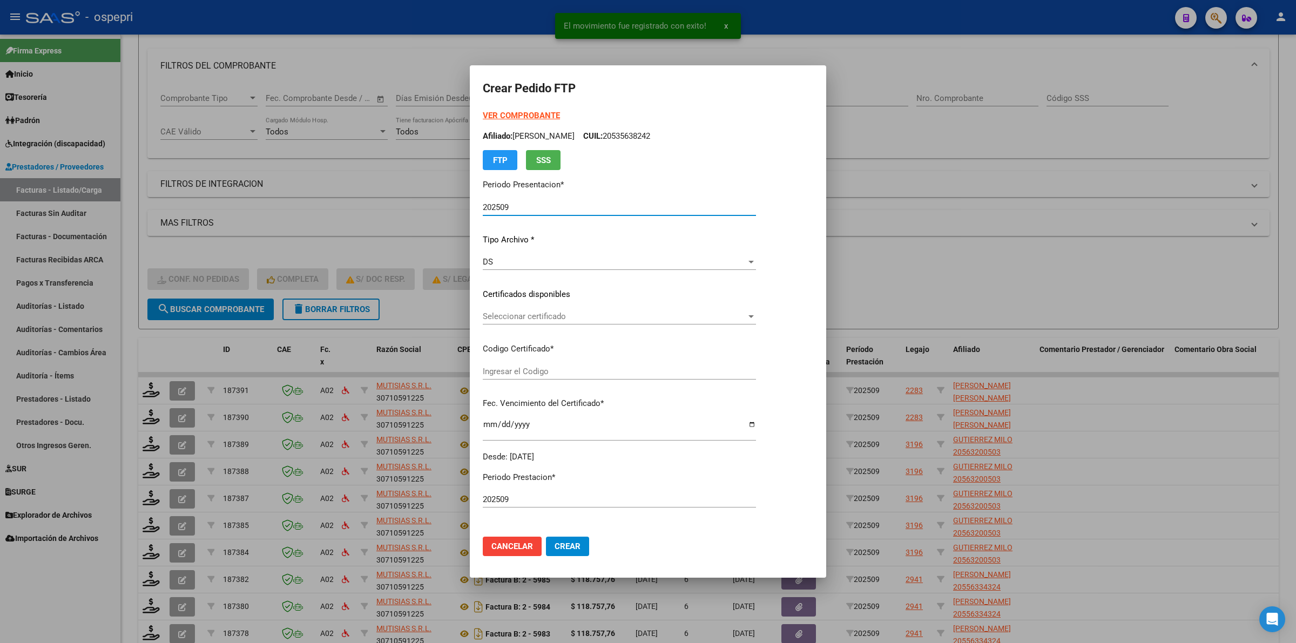
type input "2047786804-6"
type input "2027-01-01"
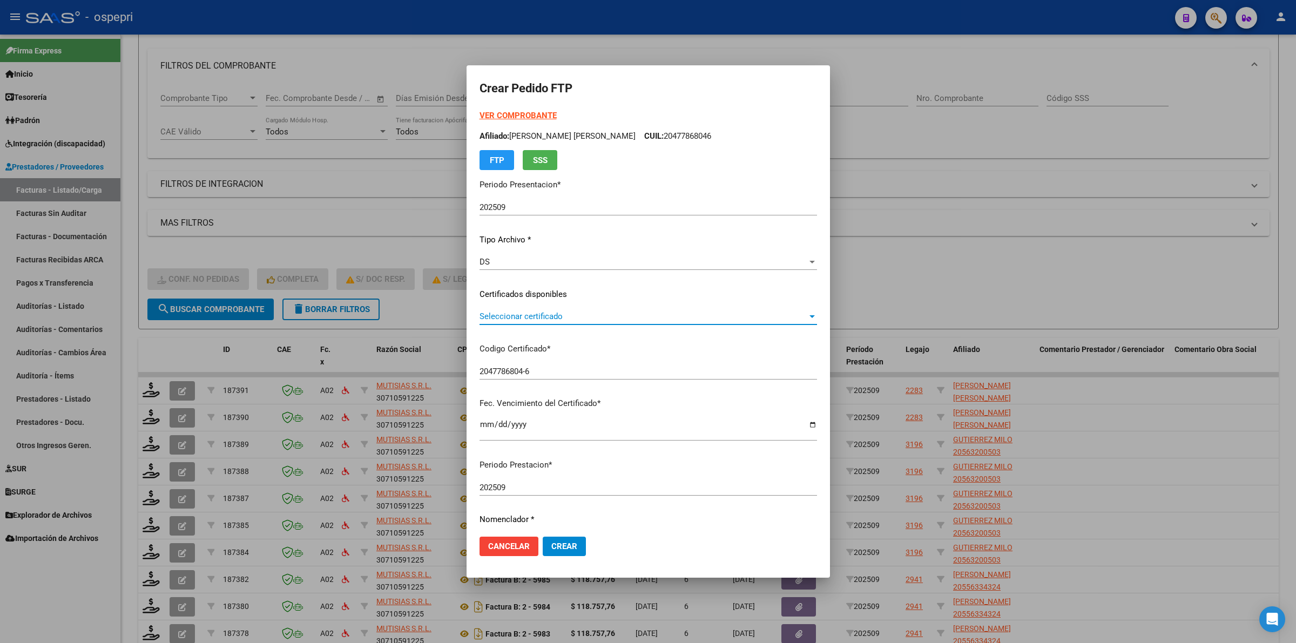
click at [512, 312] on span "Seleccionar certificado" at bounding box center [644, 317] width 328 height 10
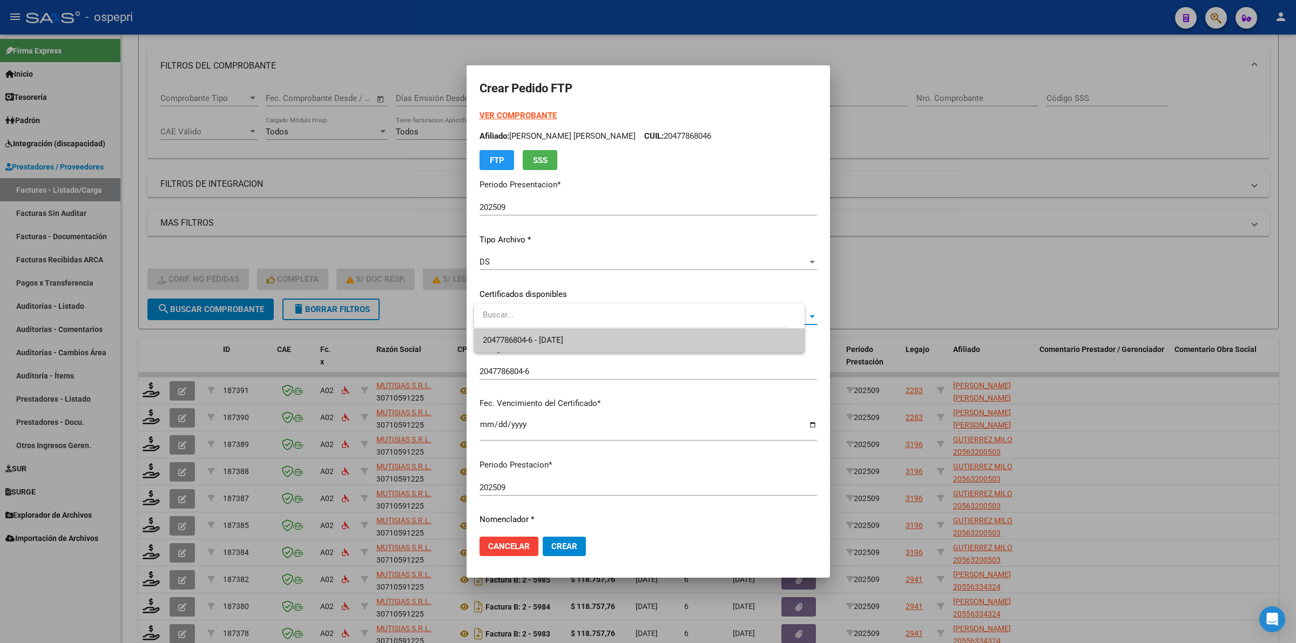
drag, startPoint x: 512, startPoint y: 312, endPoint x: 527, endPoint y: 329, distance: 23.0
click at [527, 330] on span "2047786804-6 - 2027-01-01" at bounding box center [639, 340] width 313 height 24
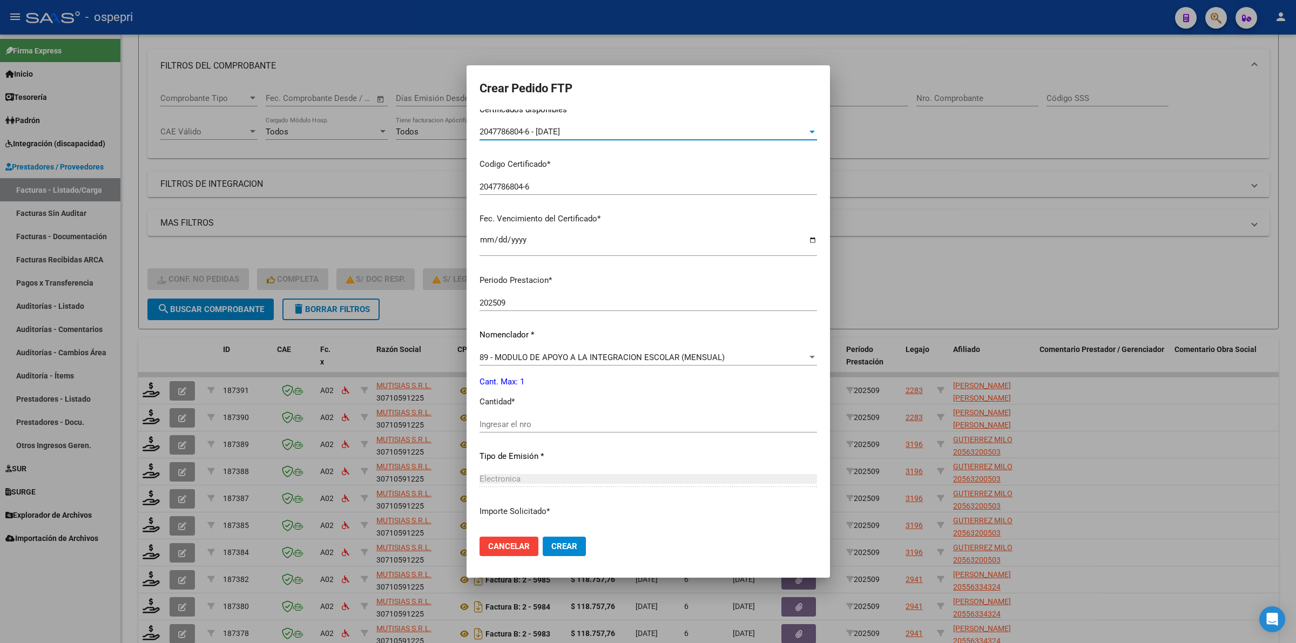
scroll to position [203, 0]
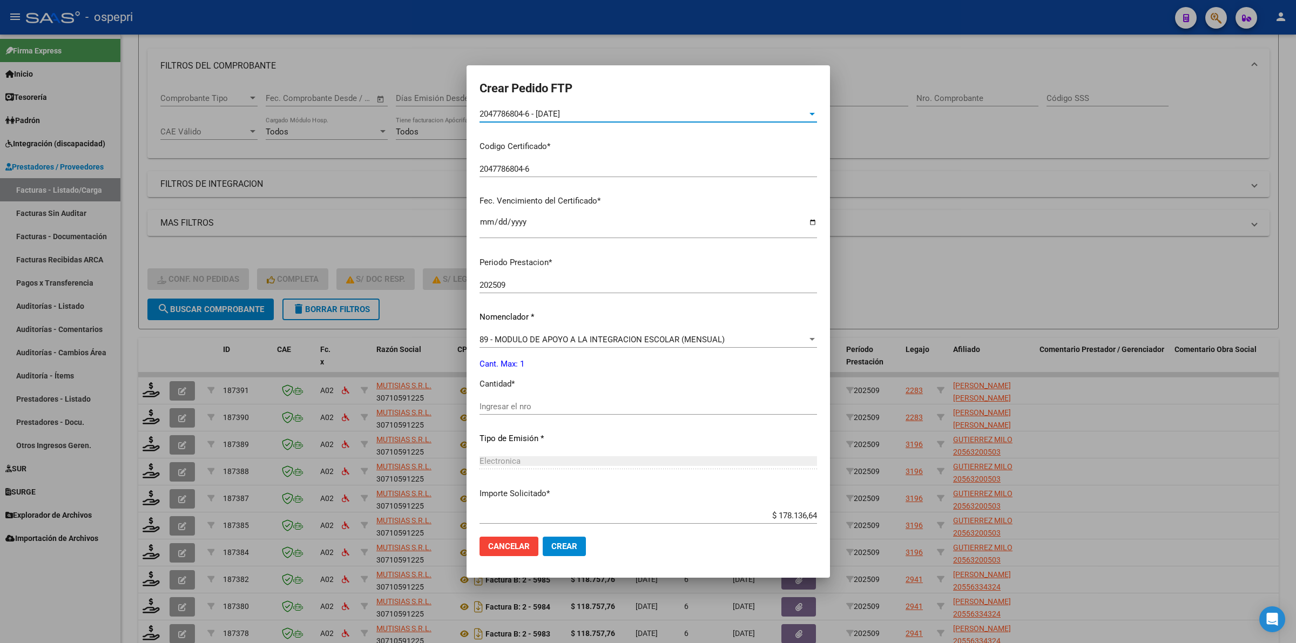
click at [549, 406] on input "Ingresar el nro" at bounding box center [649, 407] width 338 height 10
type input "1"
click at [570, 338] on span "89 - MODULO DE APOYO A LA INTEGRACION ESCOLAR (MENSUAL)" at bounding box center [602, 340] width 245 height 10
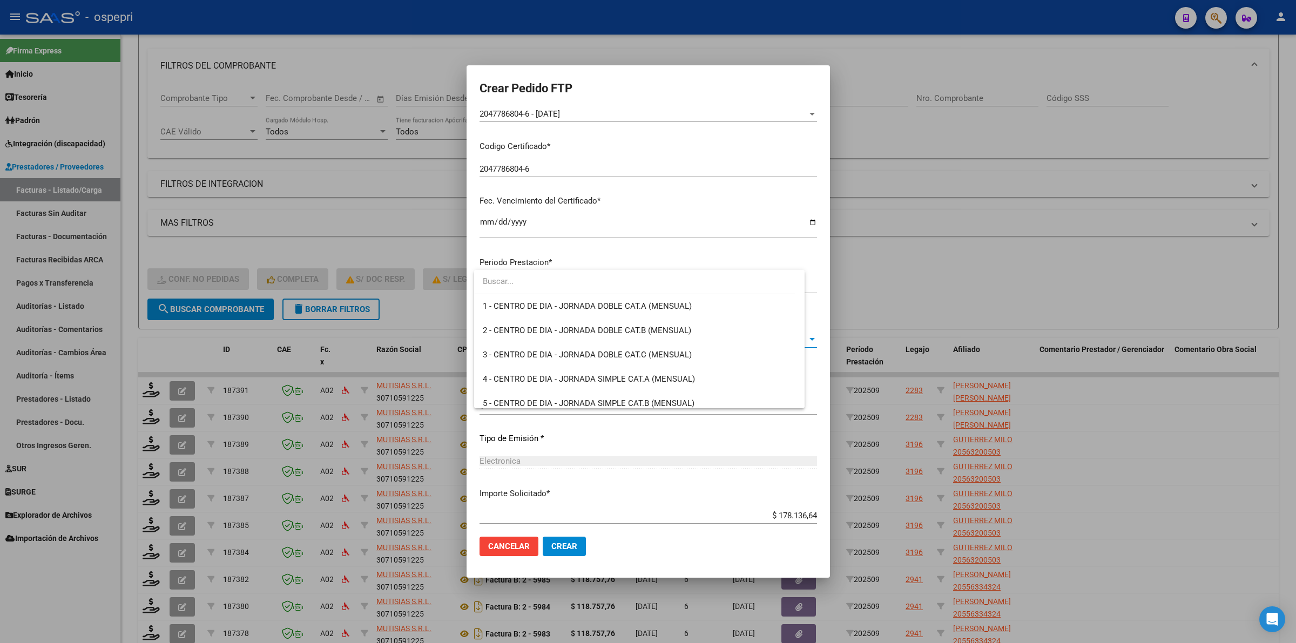
scroll to position [2106, 0]
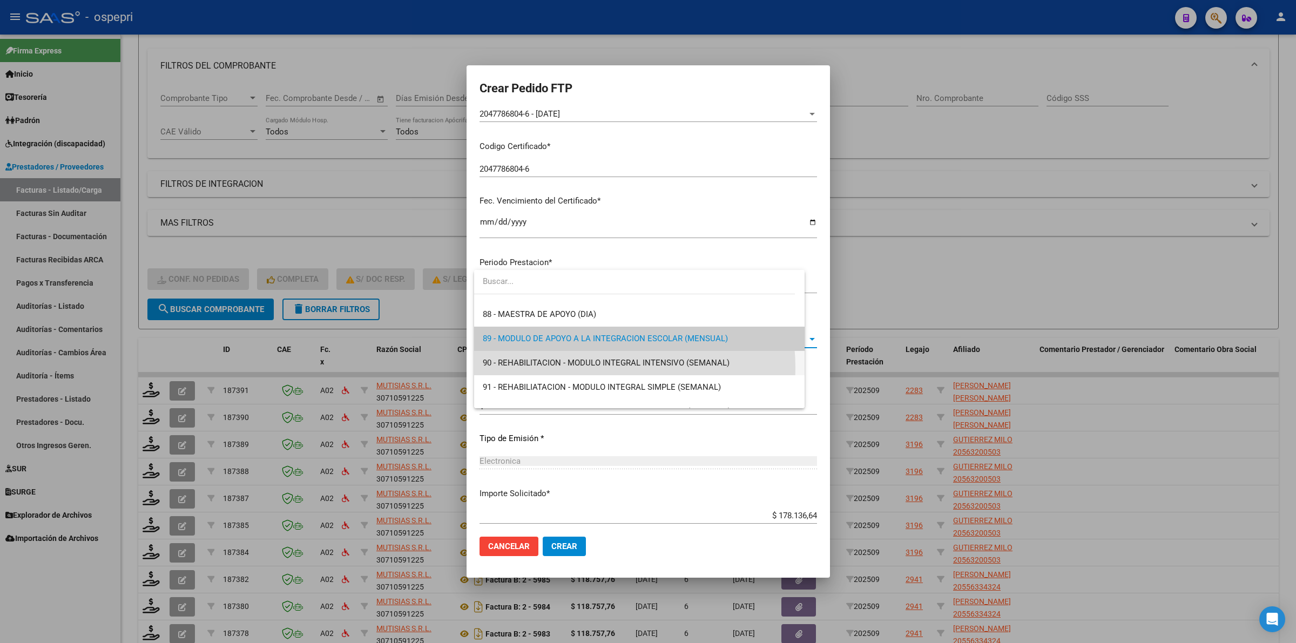
click at [571, 368] on span "90 - REHABILITACION - MODULO INTEGRAL INTENSIVO (SEMANAL)" at bounding box center [639, 363] width 313 height 24
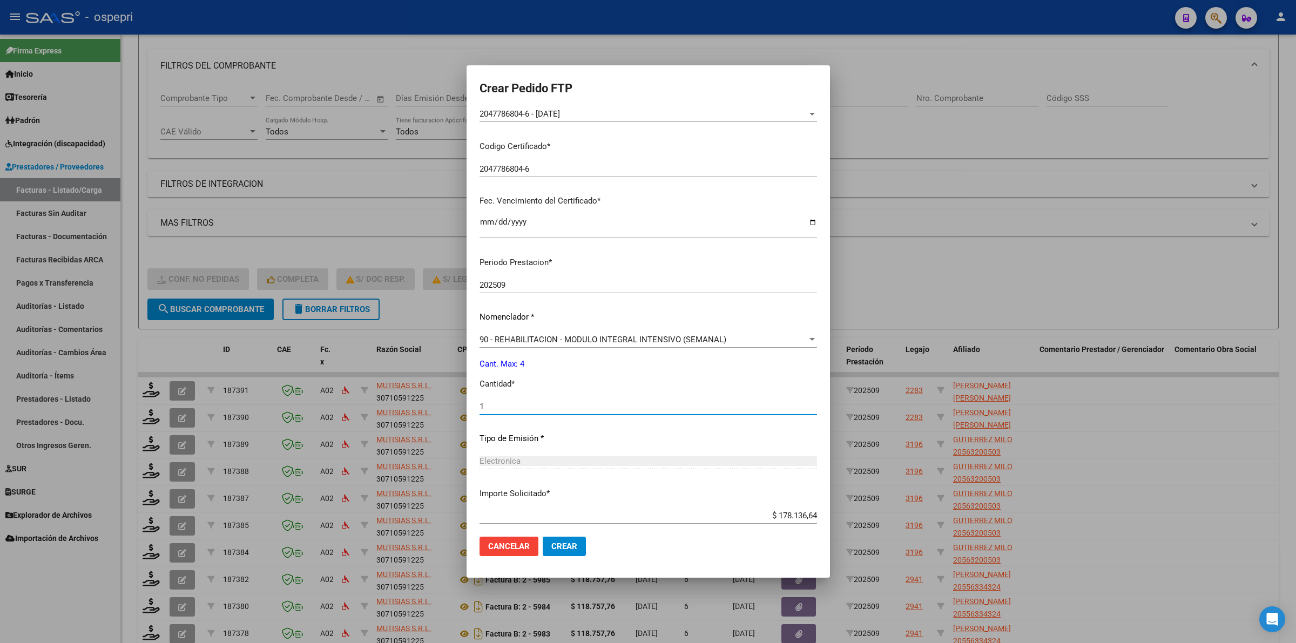
click at [501, 403] on input "1" at bounding box center [649, 407] width 338 height 10
type input "4"
click at [576, 541] on button "Crear" at bounding box center [564, 546] width 43 height 19
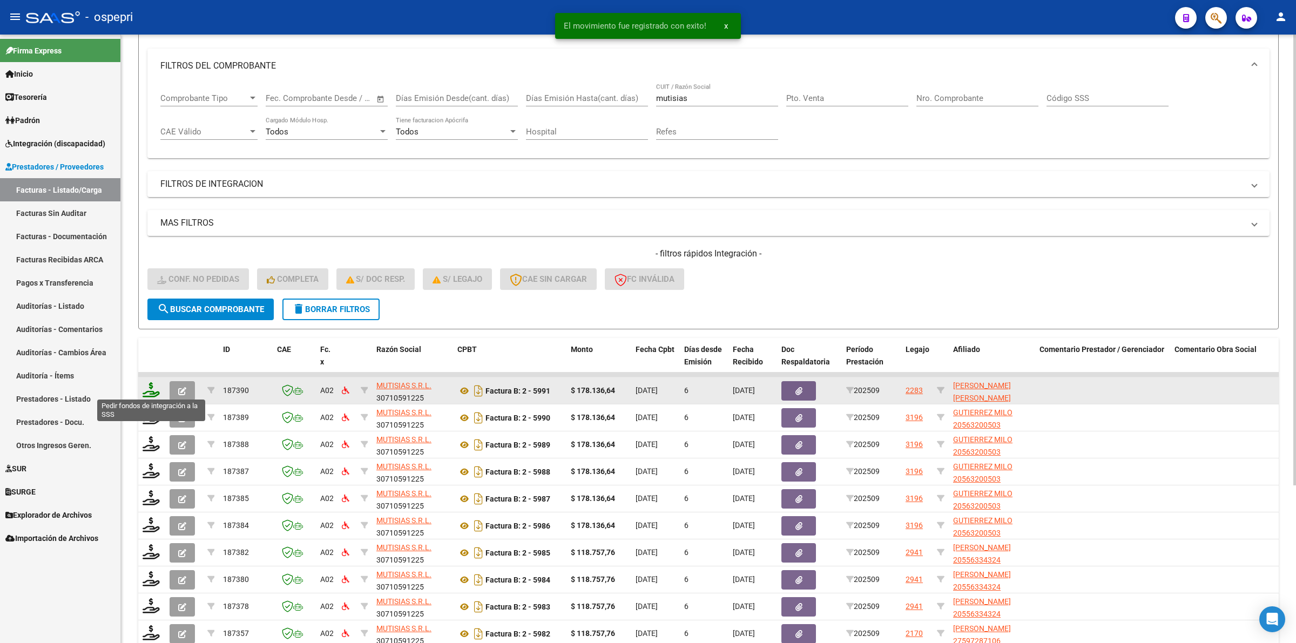
click at [149, 384] on icon at bounding box center [151, 389] width 17 height 15
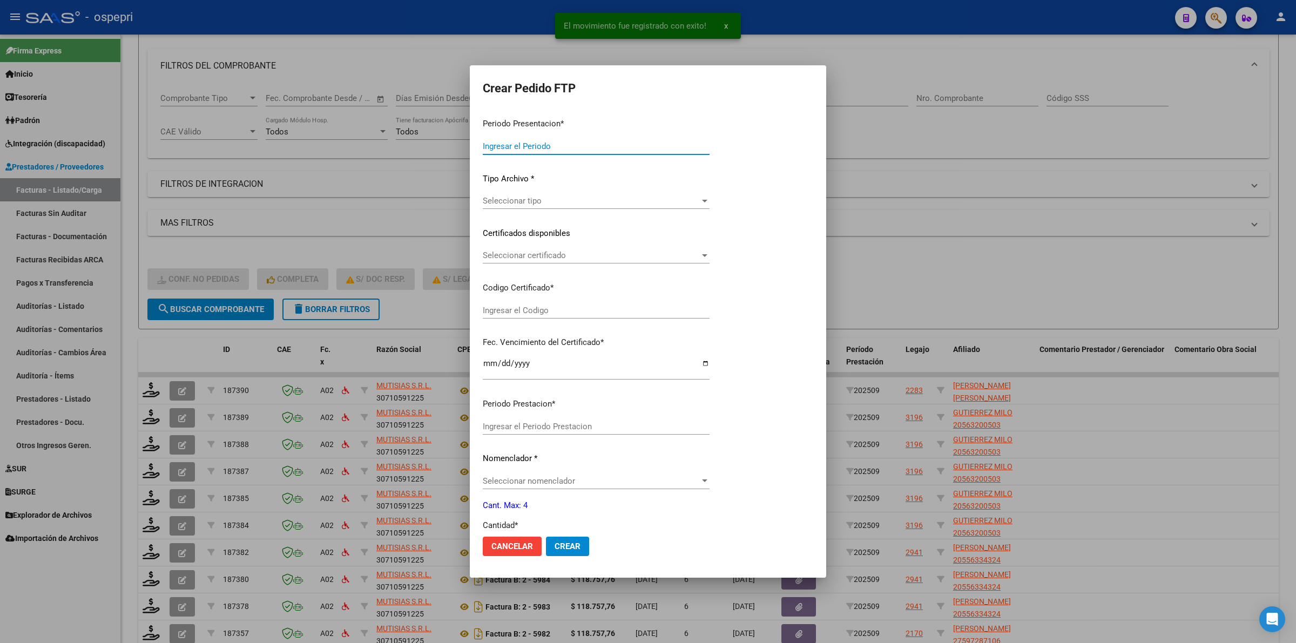
type input "202509"
type input "$ 178.136,64"
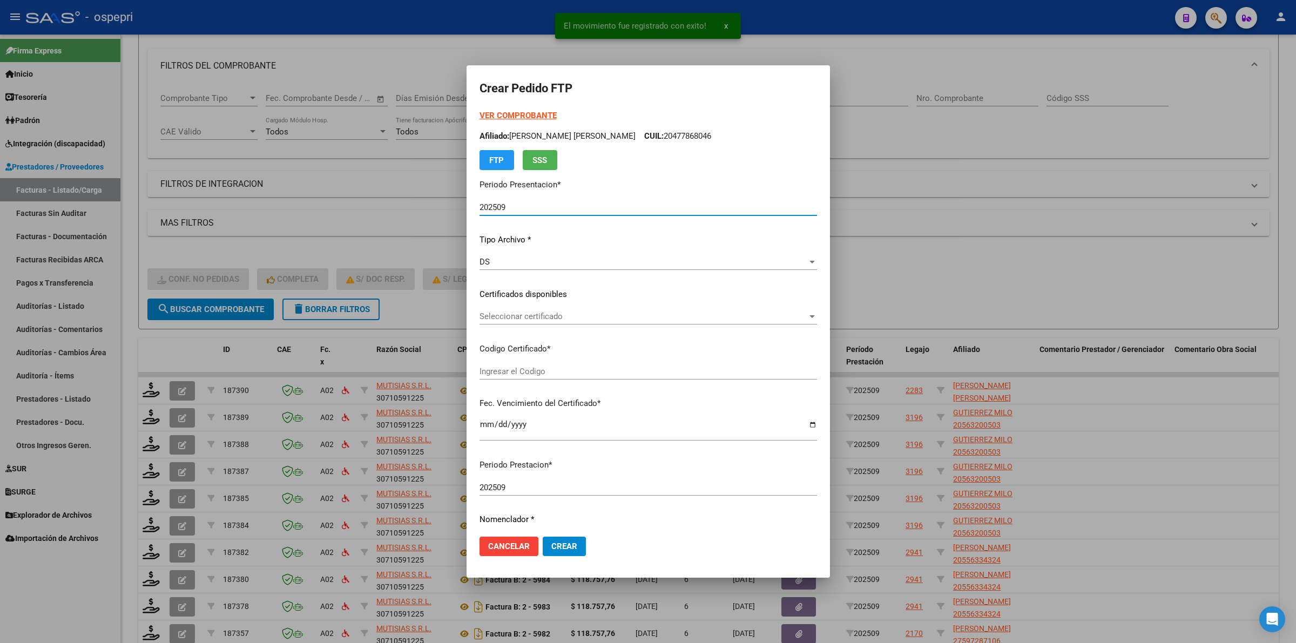
type input "2047786804-6"
type input "2027-01-01"
click at [544, 313] on span "Seleccionar certificado" at bounding box center [644, 317] width 328 height 10
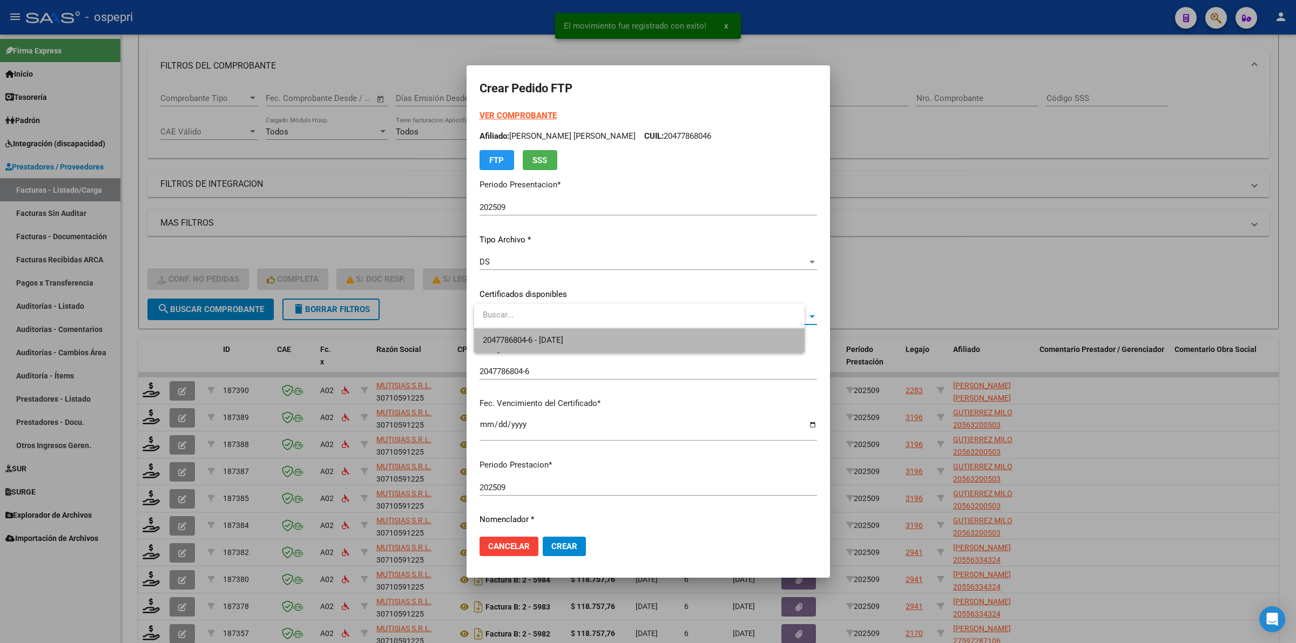
click at [547, 333] on span "2047786804-6 - 2027-01-01" at bounding box center [639, 340] width 313 height 24
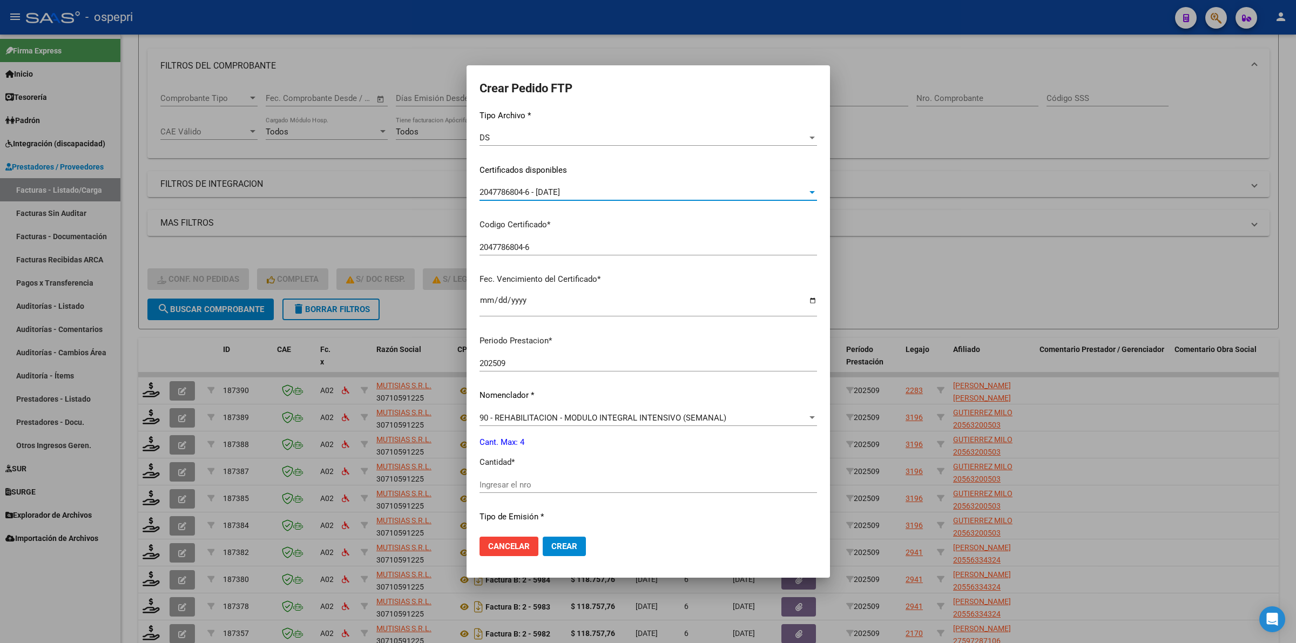
scroll to position [135, 0]
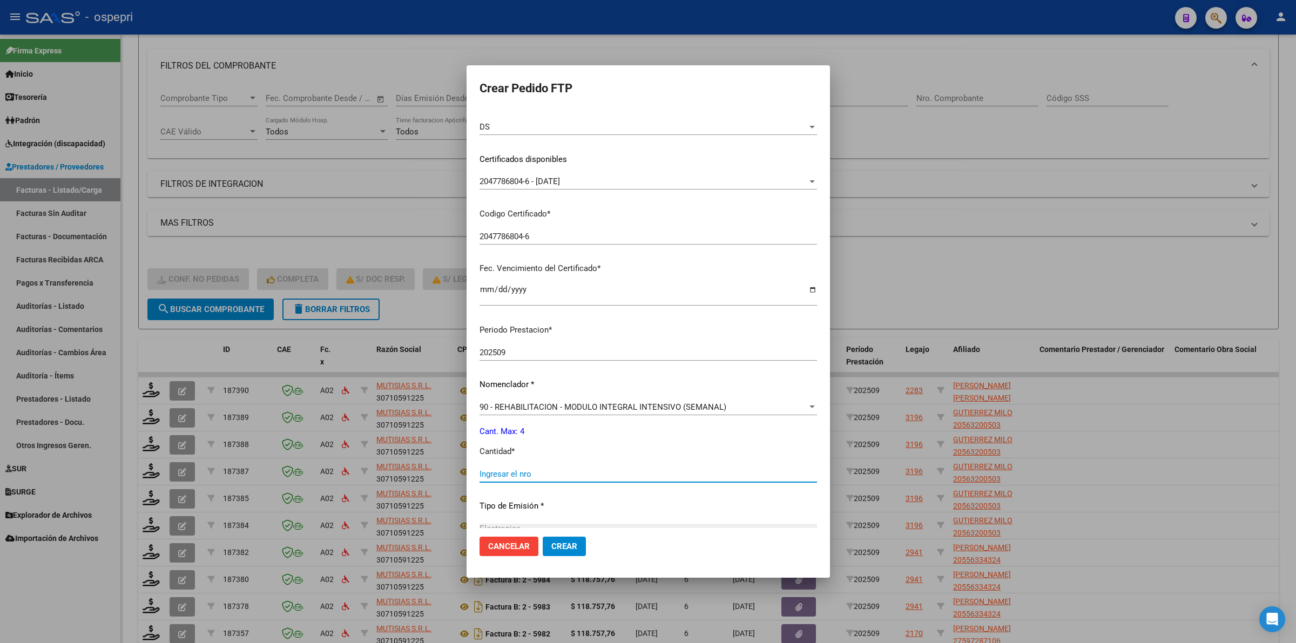
click at [529, 474] on input "Ingresar el nro" at bounding box center [649, 474] width 338 height 10
type input "4"
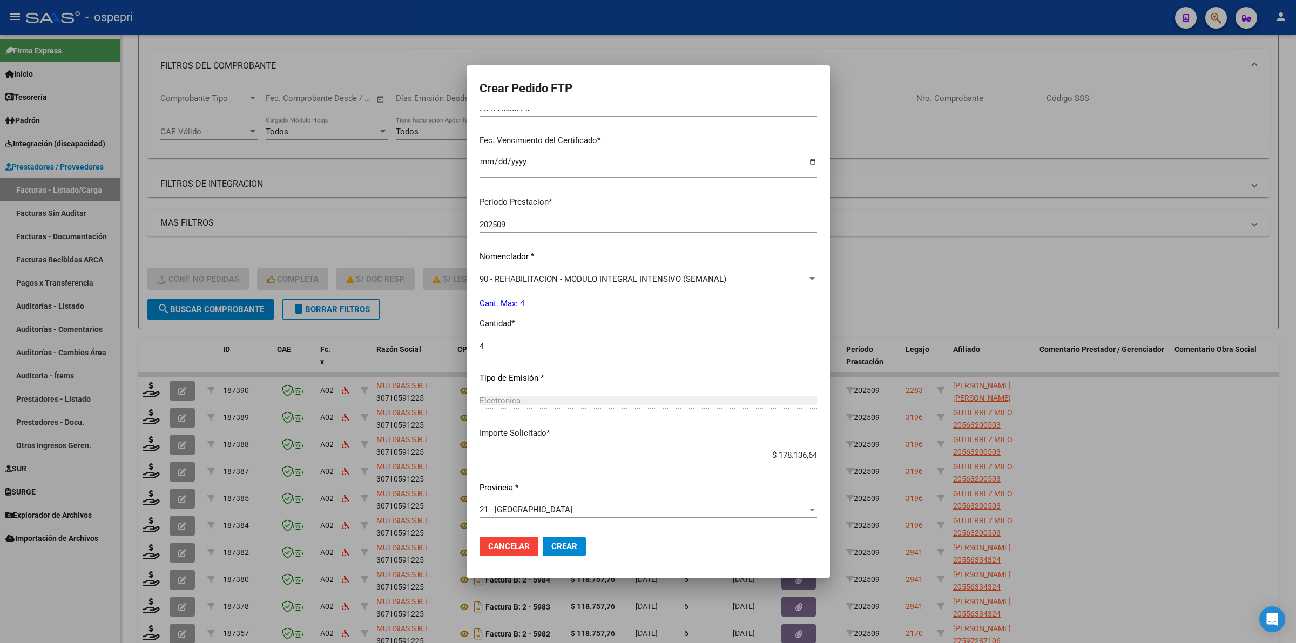
click at [575, 547] on span "Crear" at bounding box center [564, 547] width 26 height 10
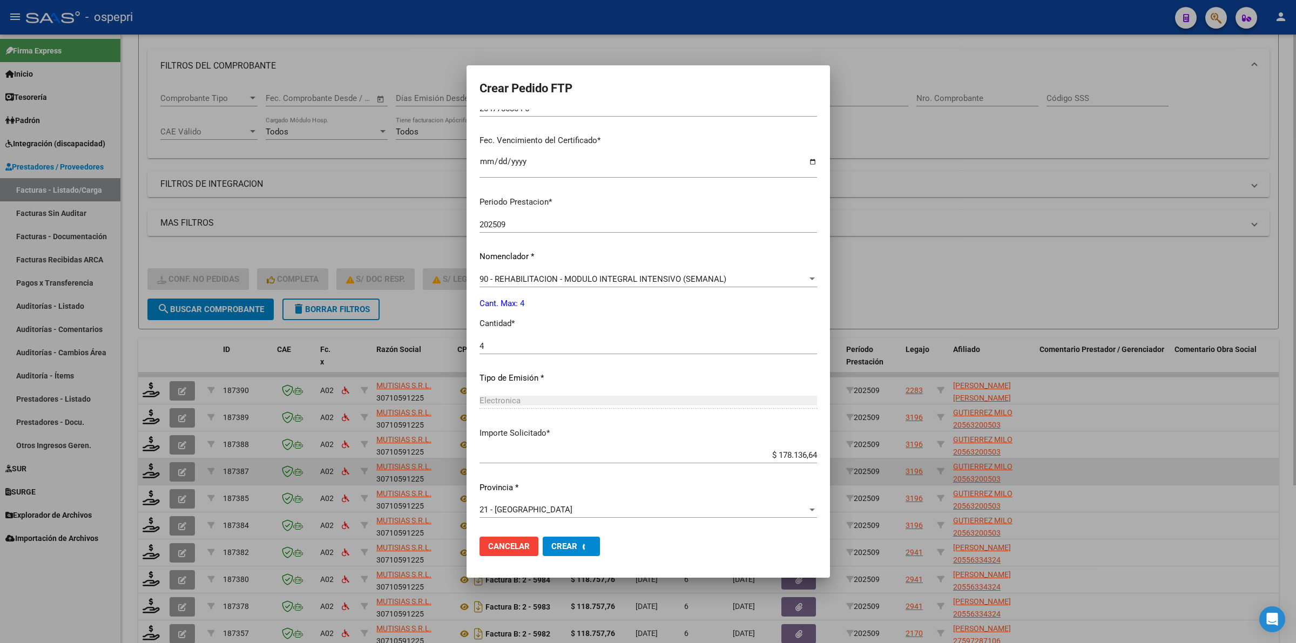
scroll to position [0, 0]
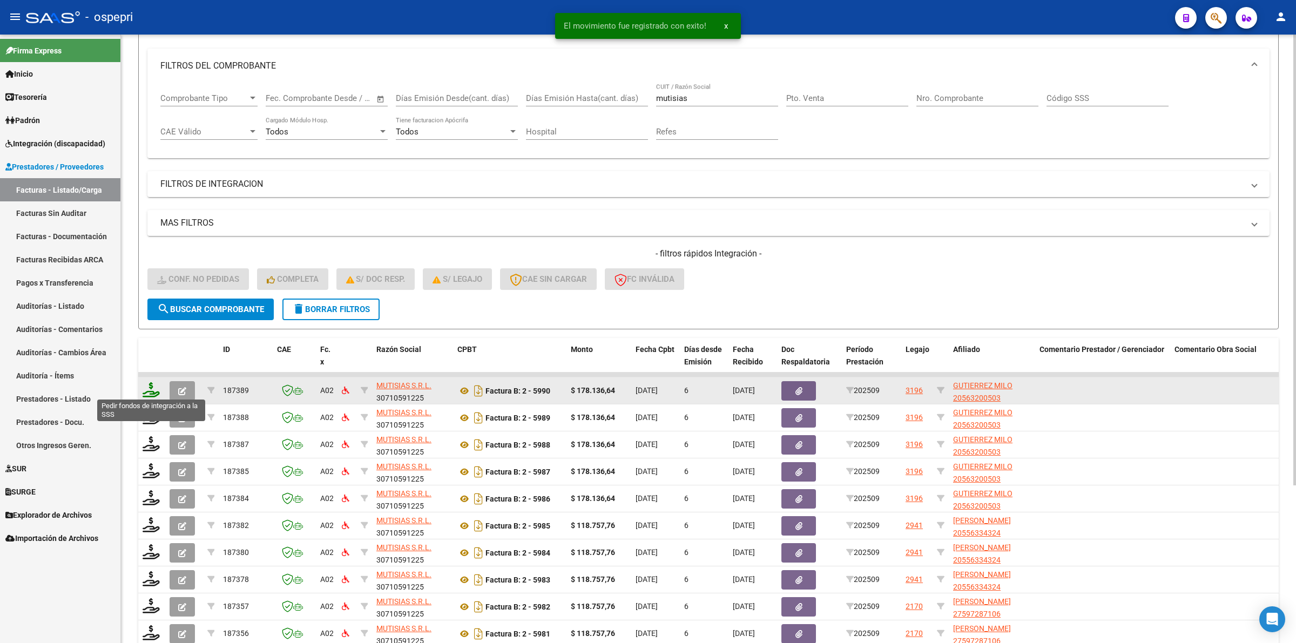
click at [151, 390] on icon at bounding box center [151, 389] width 17 height 15
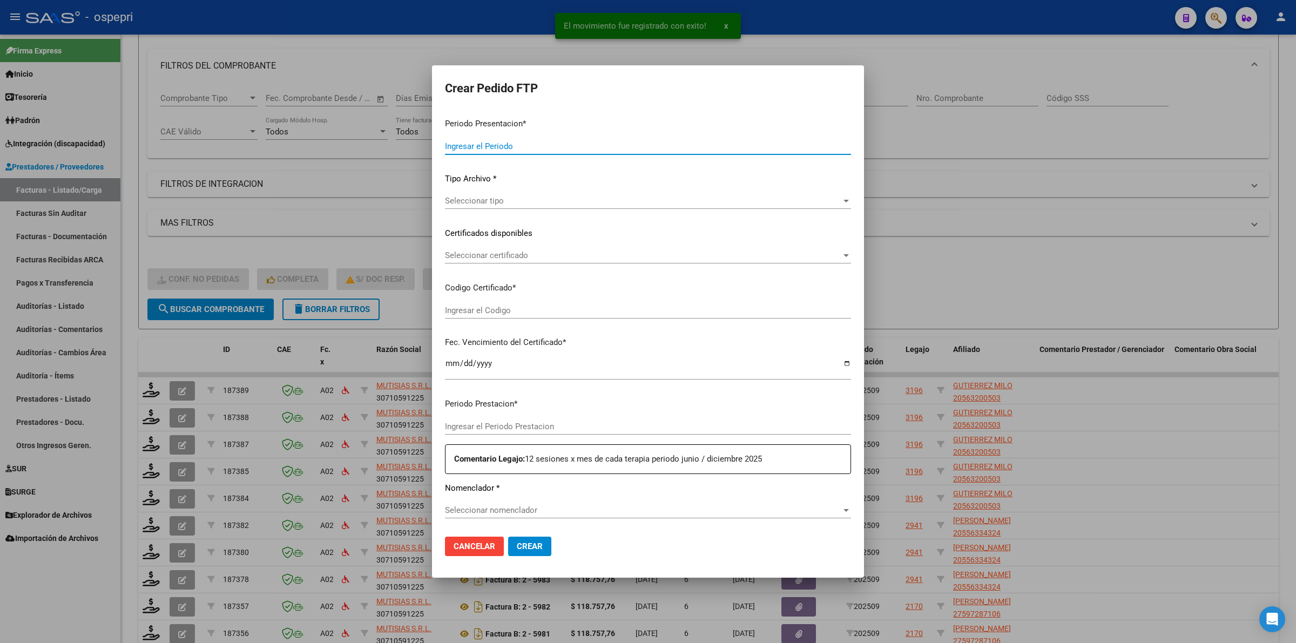
type input "202509"
type input "$ 178.136,64"
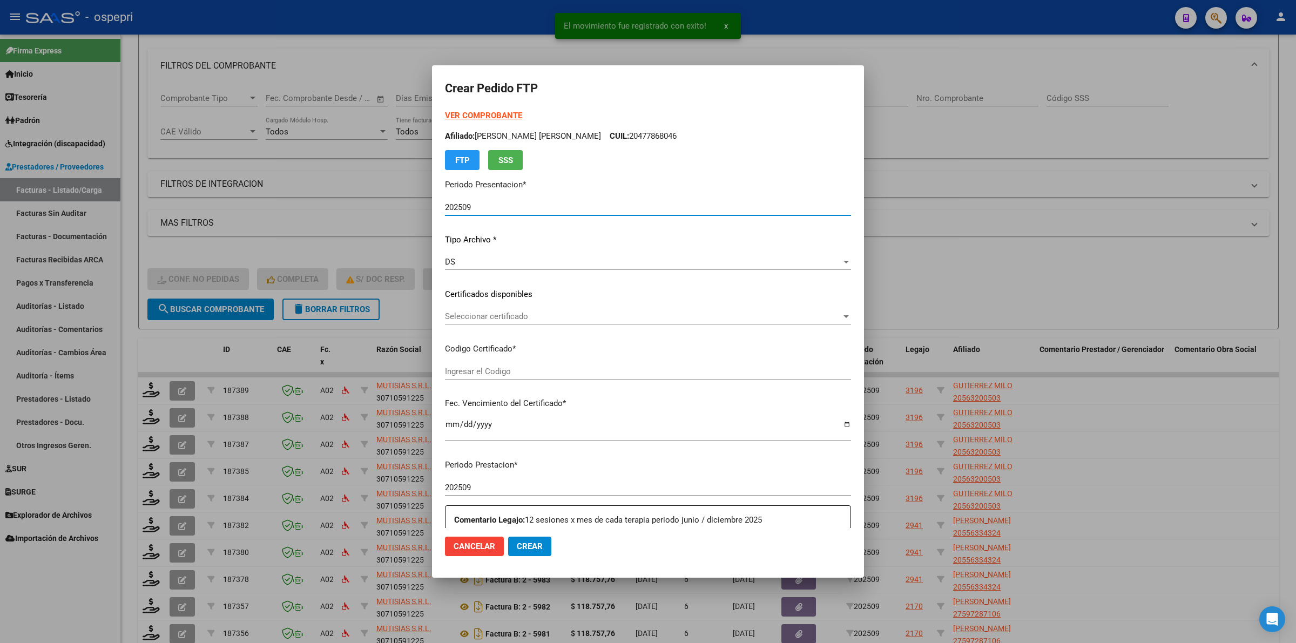
type input "2056320050-3"
type input "2030-06-02"
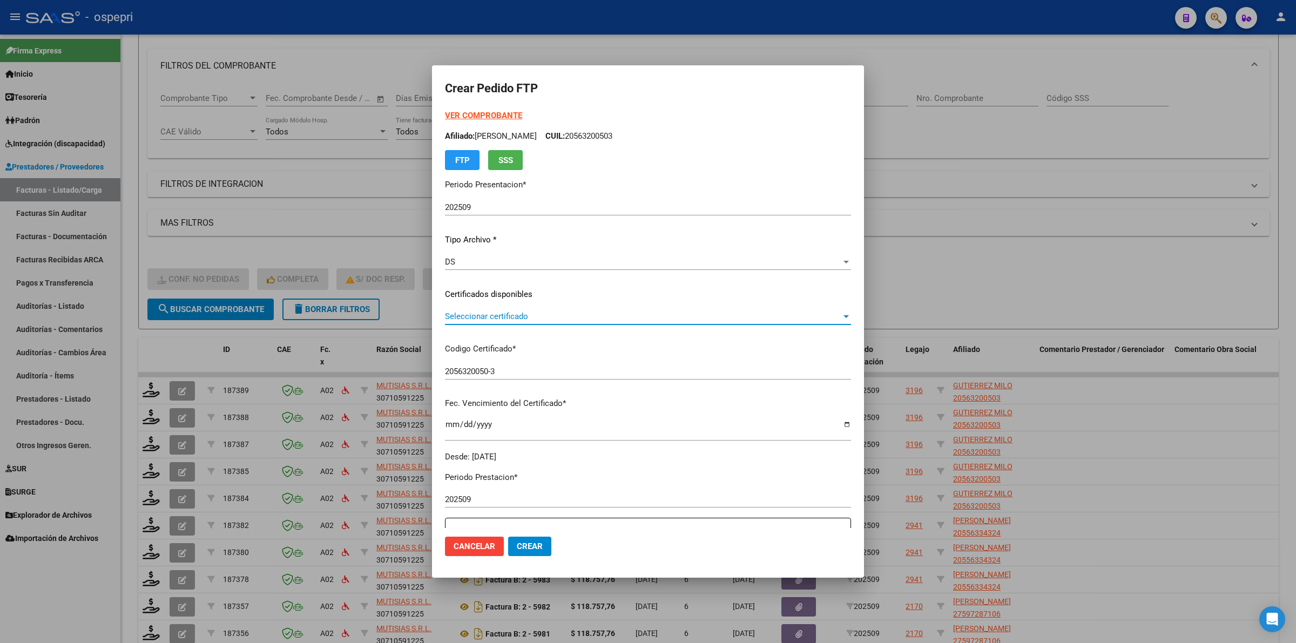
click at [538, 319] on span "Seleccionar certificado" at bounding box center [643, 317] width 396 height 10
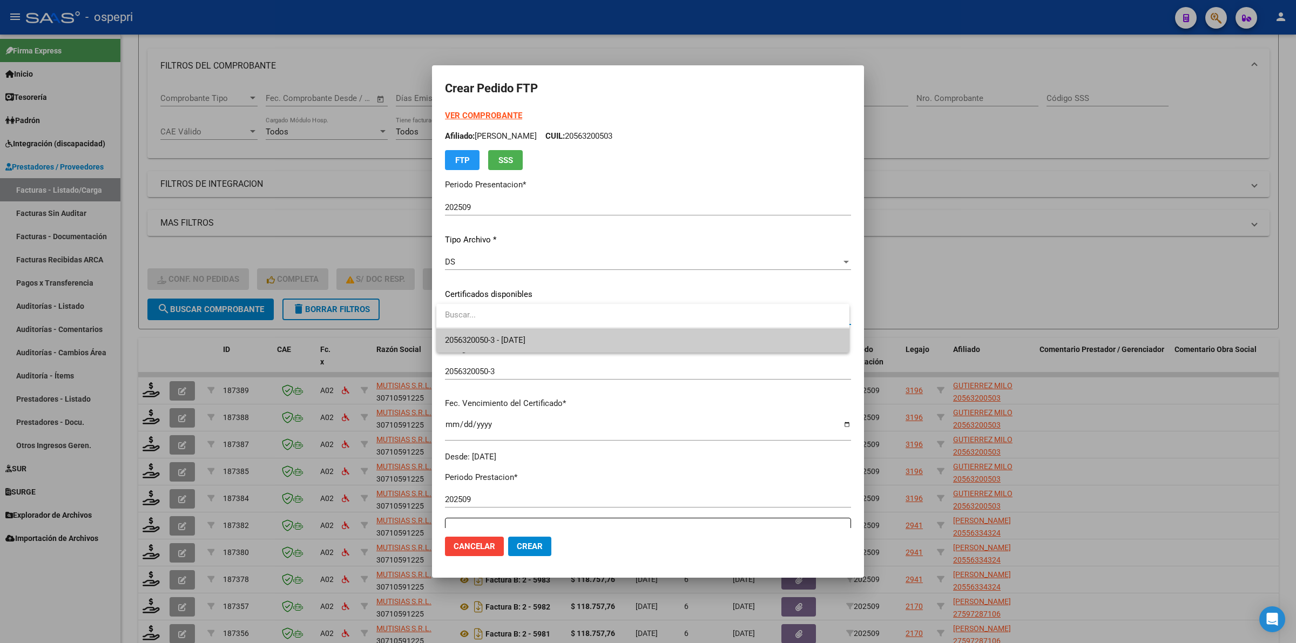
click at [544, 333] on span "2056320050-3 - 2030-06-02" at bounding box center [643, 340] width 396 height 24
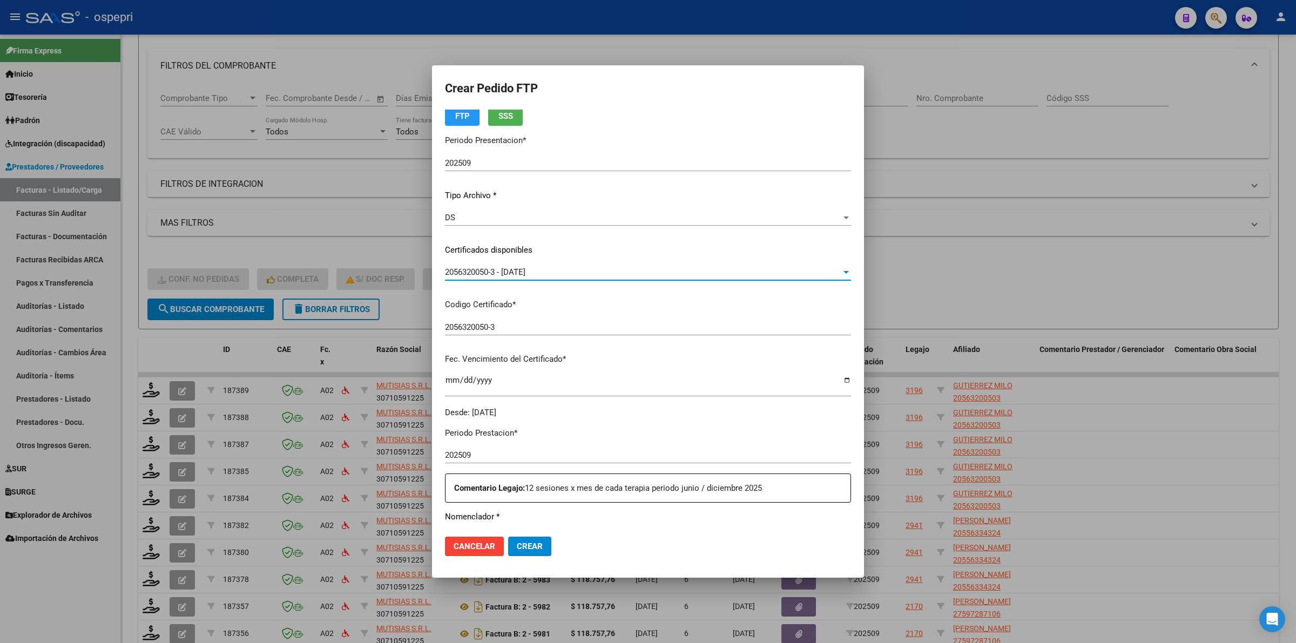
scroll to position [135, 0]
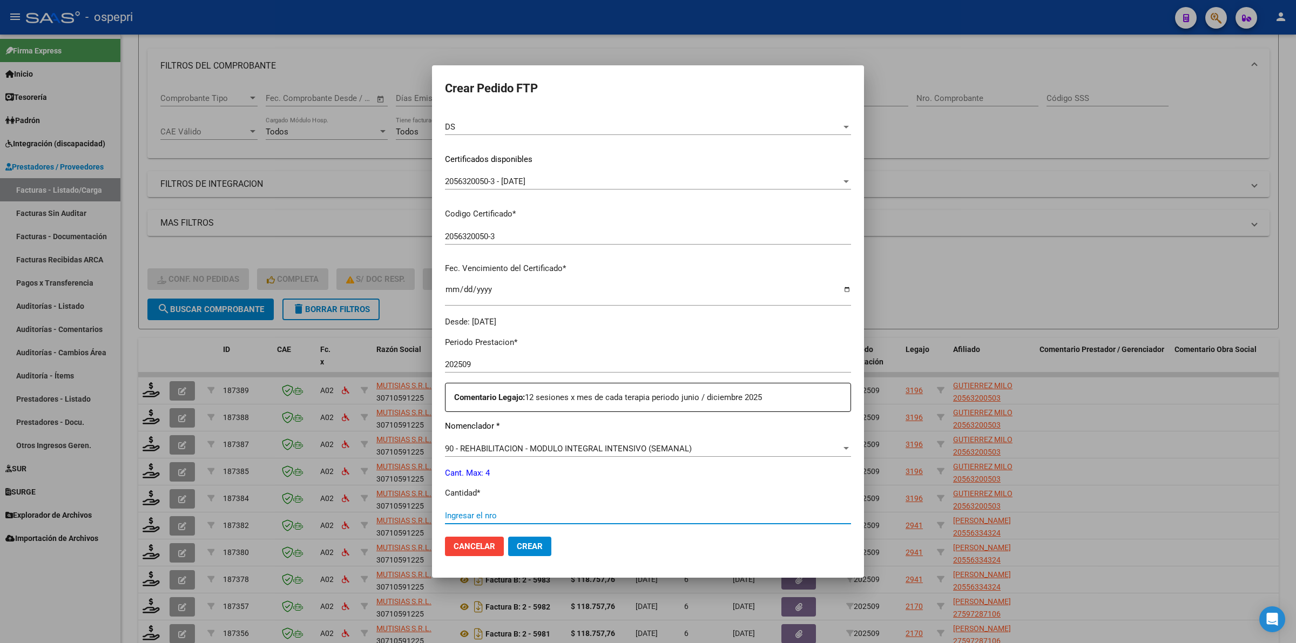
click at [464, 514] on input "Ingresar el nro" at bounding box center [648, 516] width 406 height 10
type input "4"
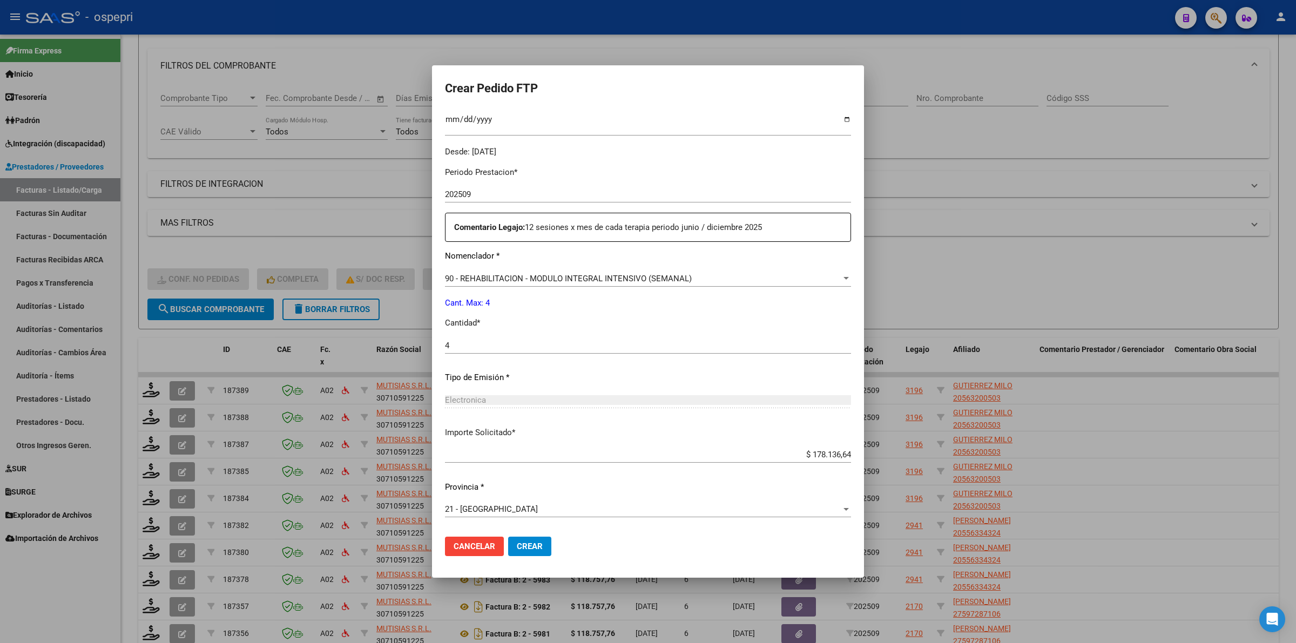
click at [528, 553] on button "Crear" at bounding box center [529, 546] width 43 height 19
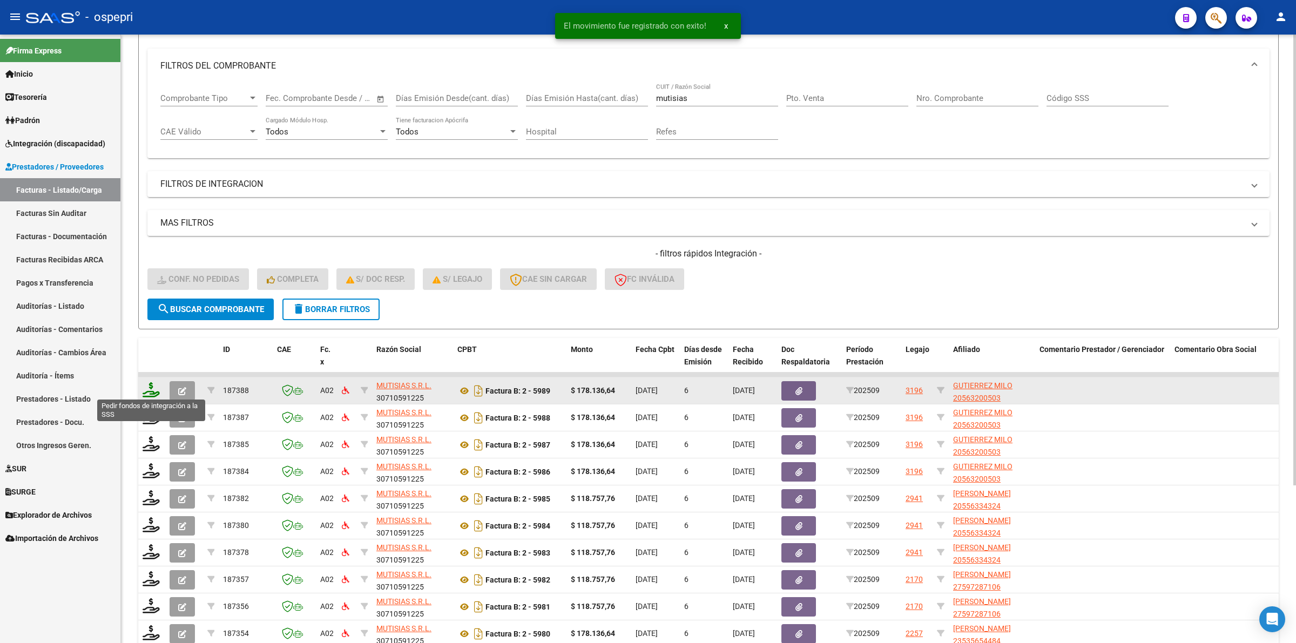
click at [149, 385] on icon at bounding box center [151, 389] width 17 height 15
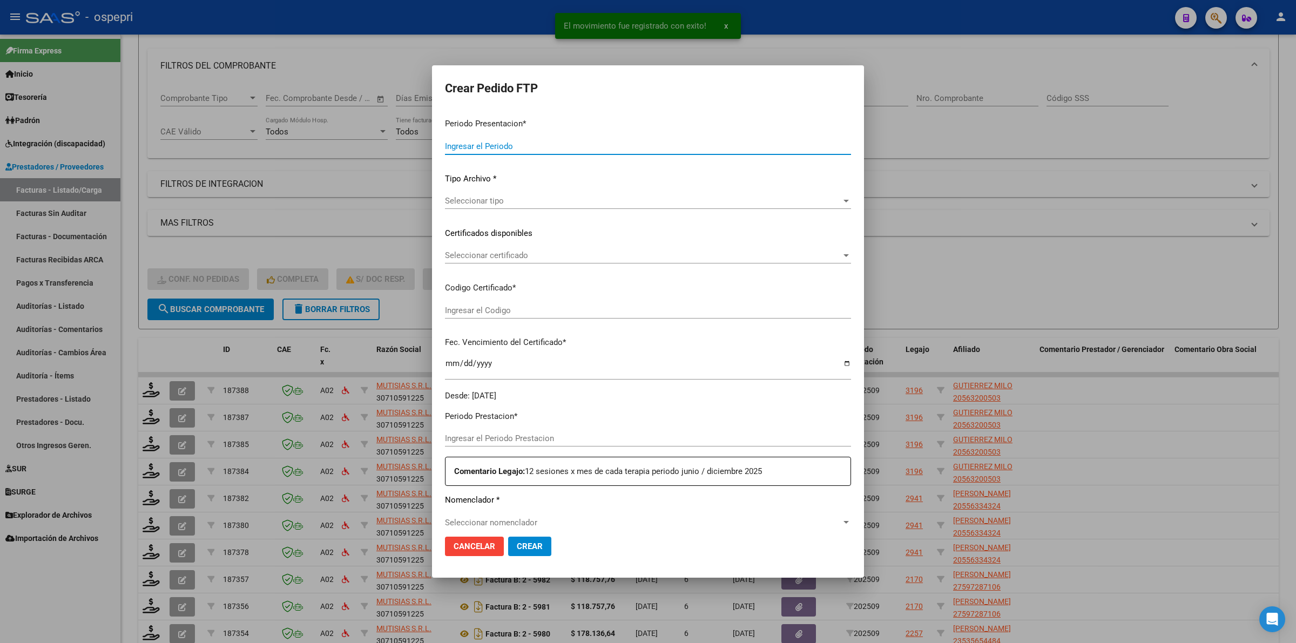
type input "202509"
type input "$ 178.136,64"
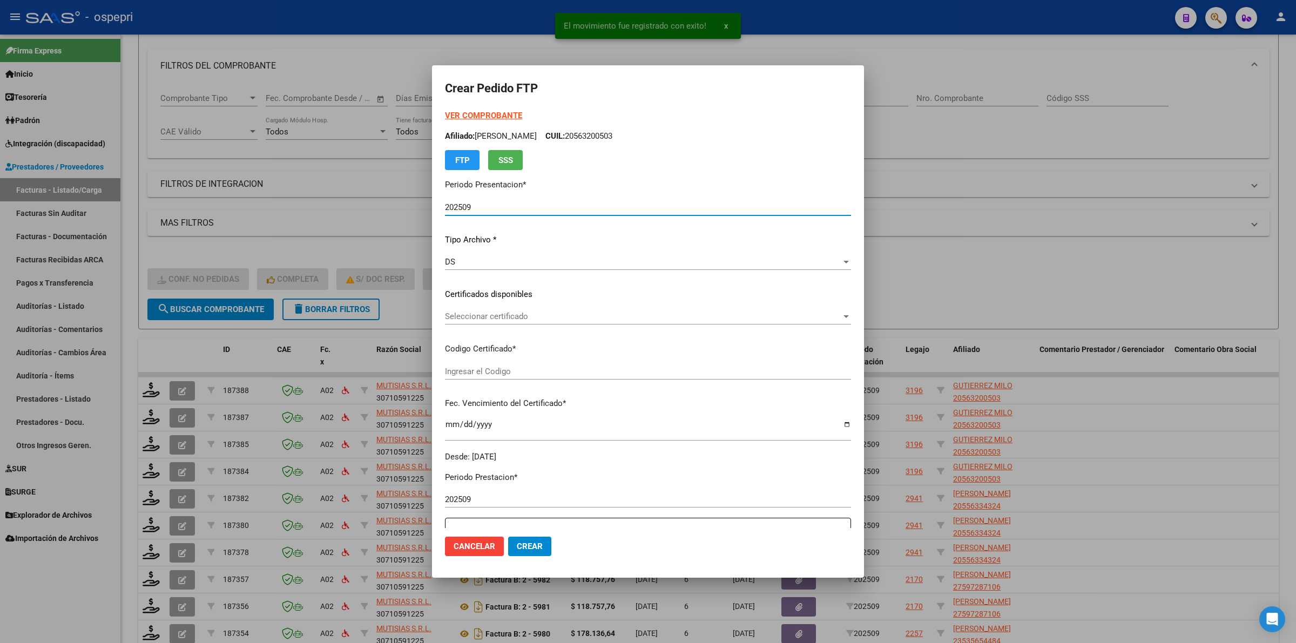
type input "2056320050-3"
type input "2030-06-02"
click at [528, 321] on div "Seleccionar certificado Seleccionar certificado" at bounding box center [648, 316] width 406 height 16
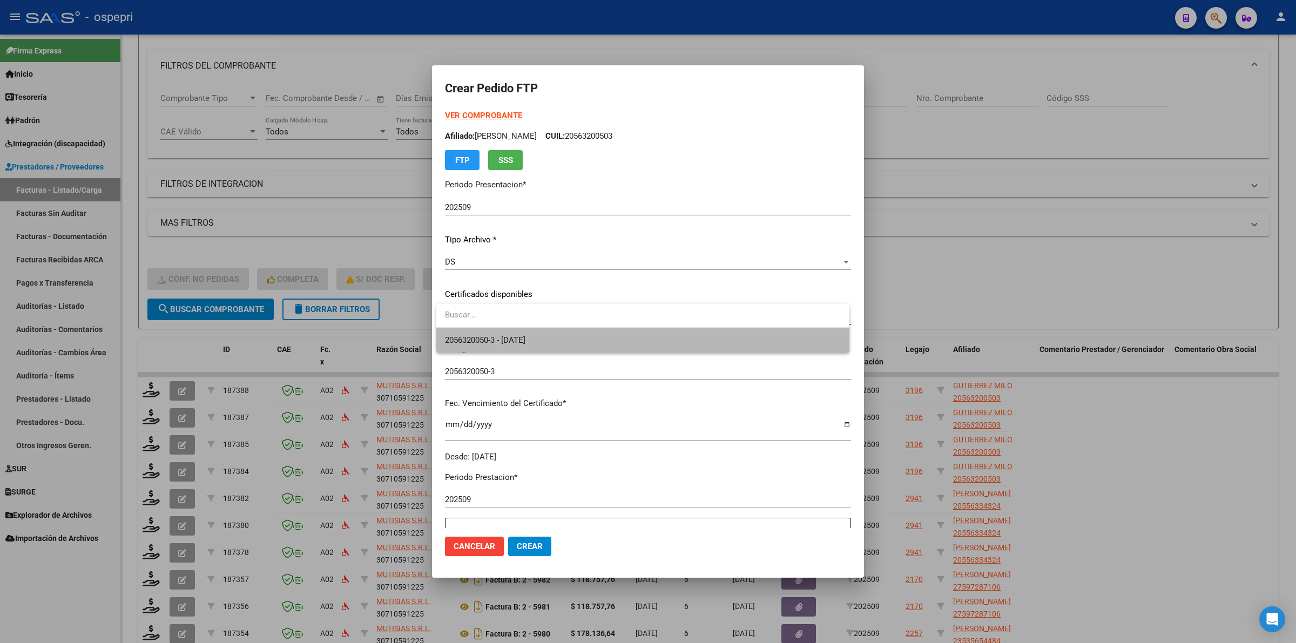
click at [534, 334] on span "2056320050-3 - 2030-06-02" at bounding box center [643, 340] width 396 height 24
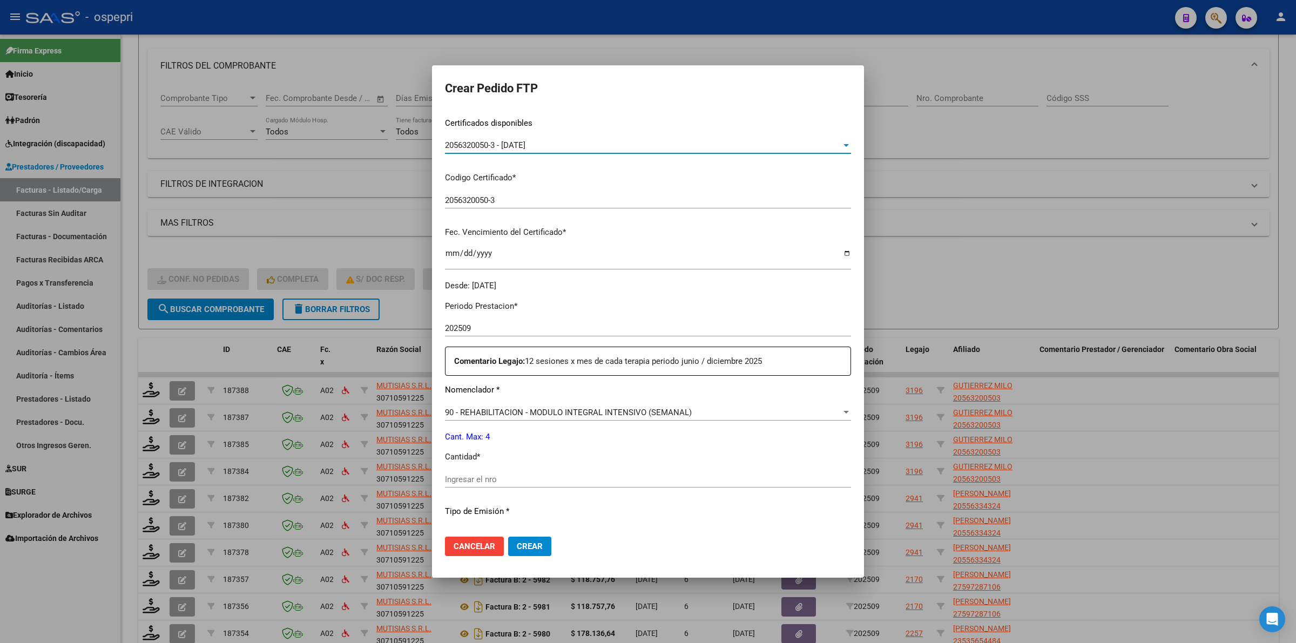
scroll to position [270, 0]
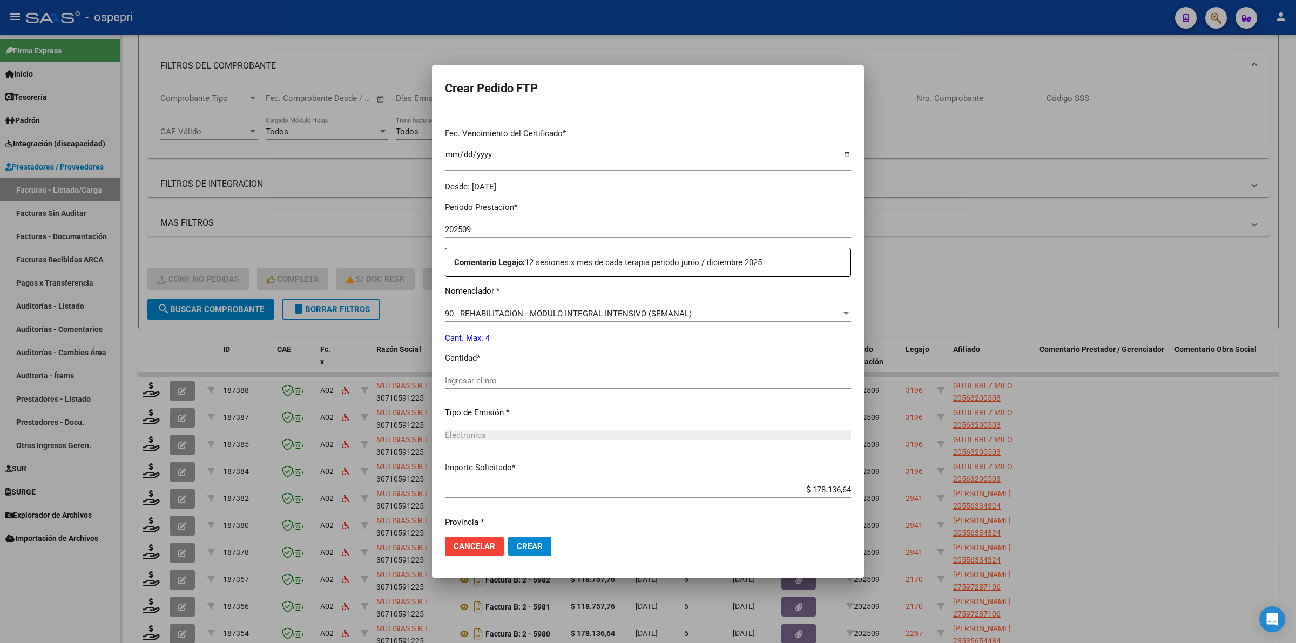
click at [519, 385] on div "Ingresar el nro" at bounding box center [648, 381] width 406 height 16
type input "4"
click at [538, 541] on button "Crear" at bounding box center [529, 546] width 43 height 19
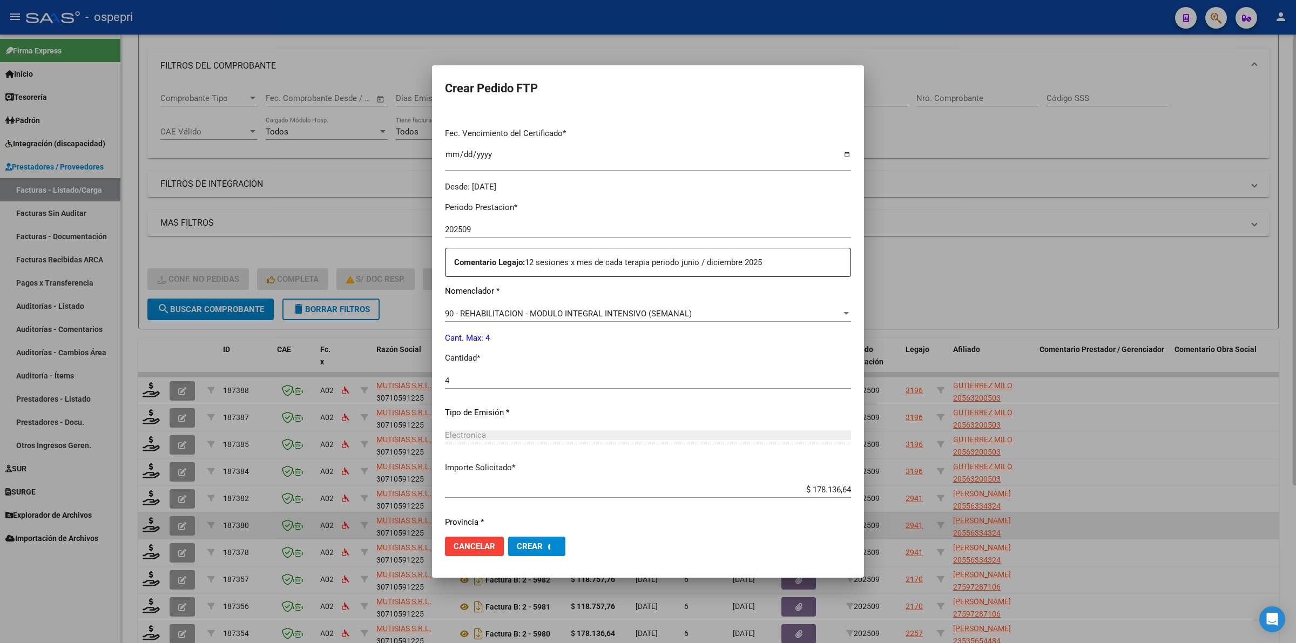
scroll to position [0, 0]
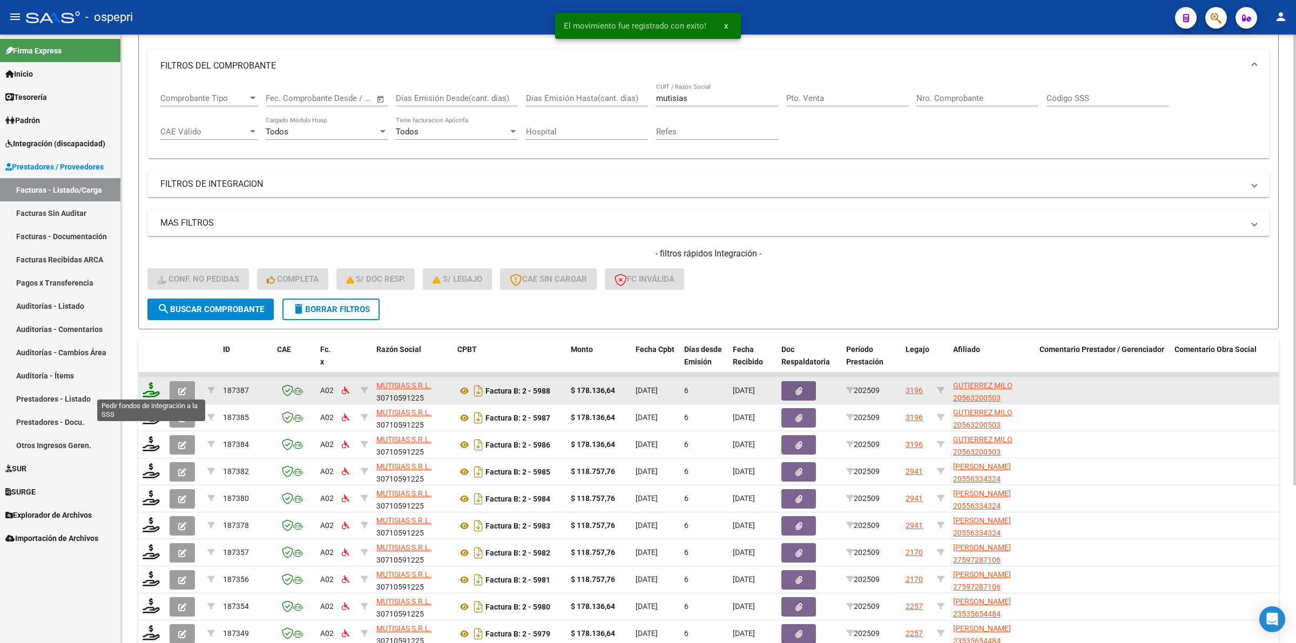
click at [151, 390] on icon at bounding box center [151, 389] width 17 height 15
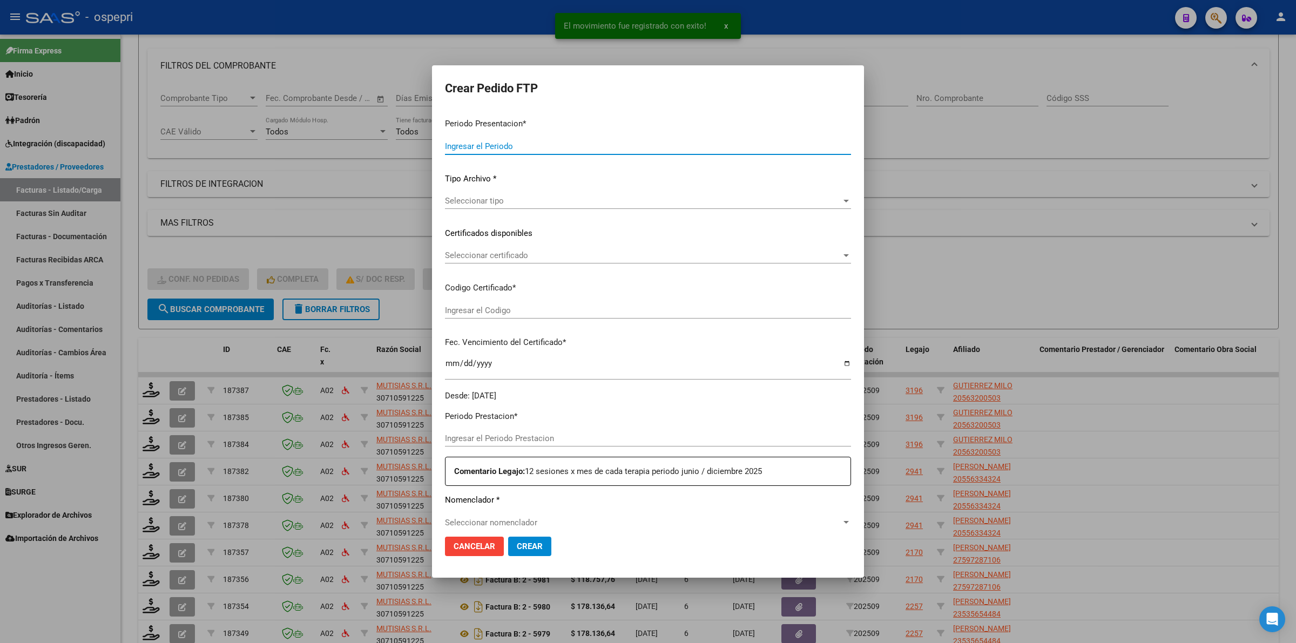
type input "202509"
type input "$ 178.136,64"
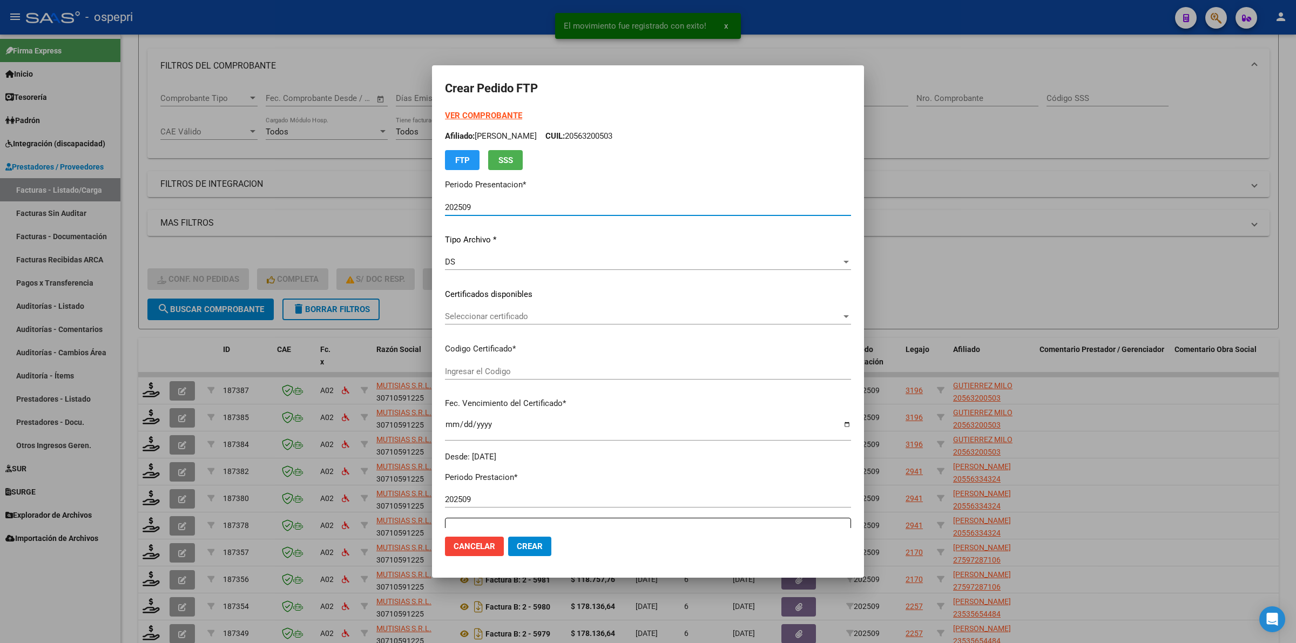
type input "2056320050-3"
type input "2030-06-02"
click at [476, 309] on div "Seleccionar certificado Seleccionar certificado" at bounding box center [648, 316] width 406 height 16
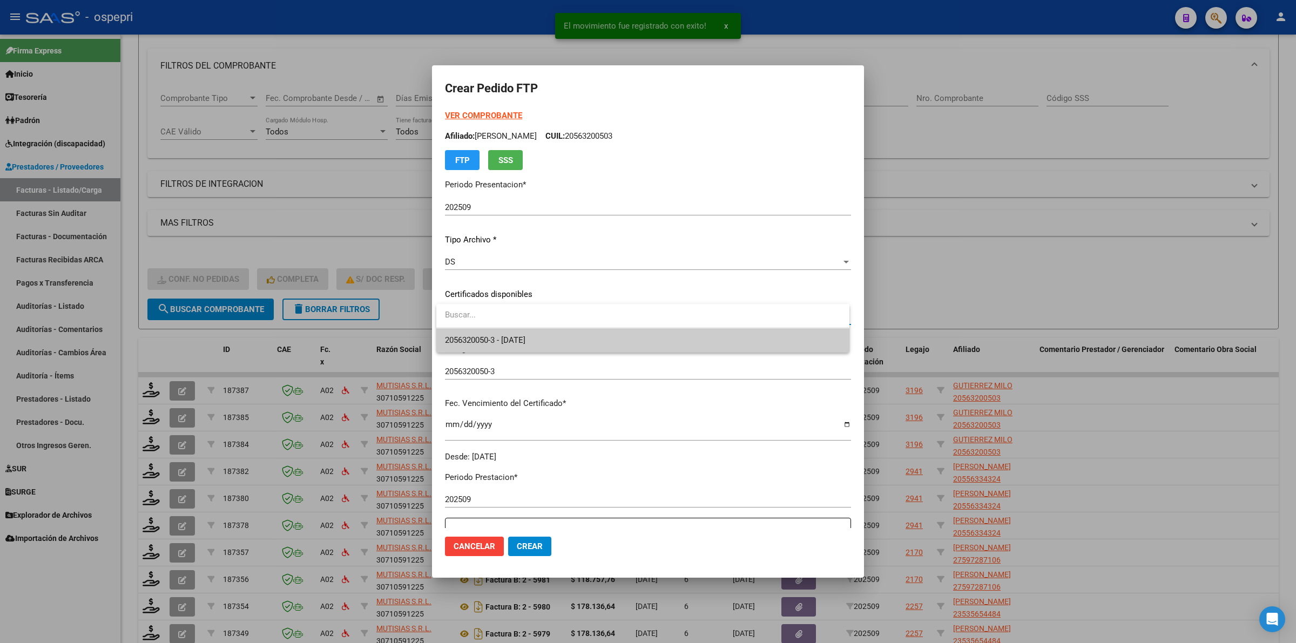
click at [486, 331] on span "2056320050-3 - 2030-06-02" at bounding box center [643, 340] width 396 height 24
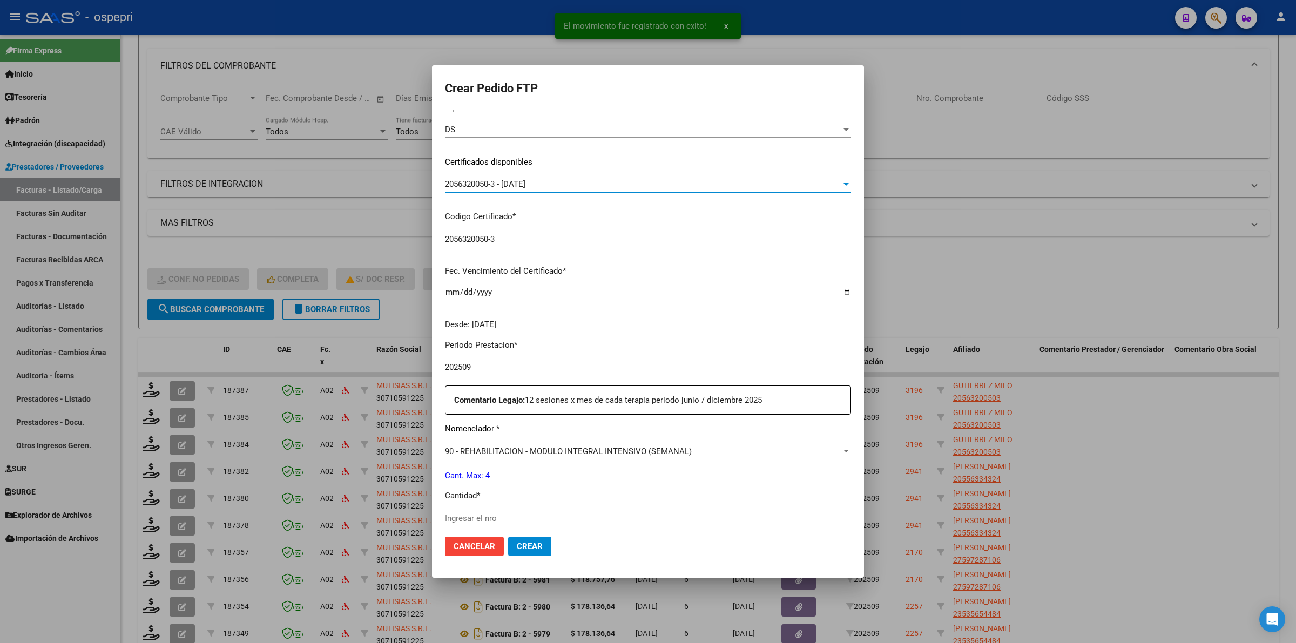
scroll to position [135, 0]
click at [508, 508] on div "Ingresar el nro" at bounding box center [648, 516] width 406 height 16
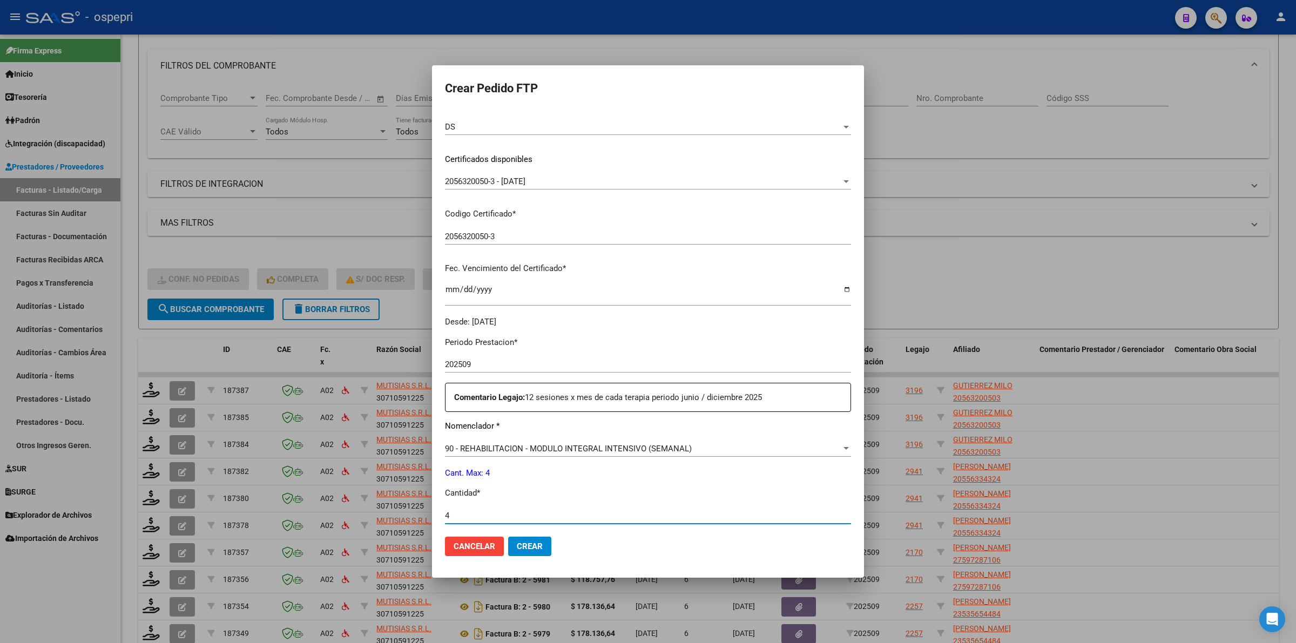
type input "4"
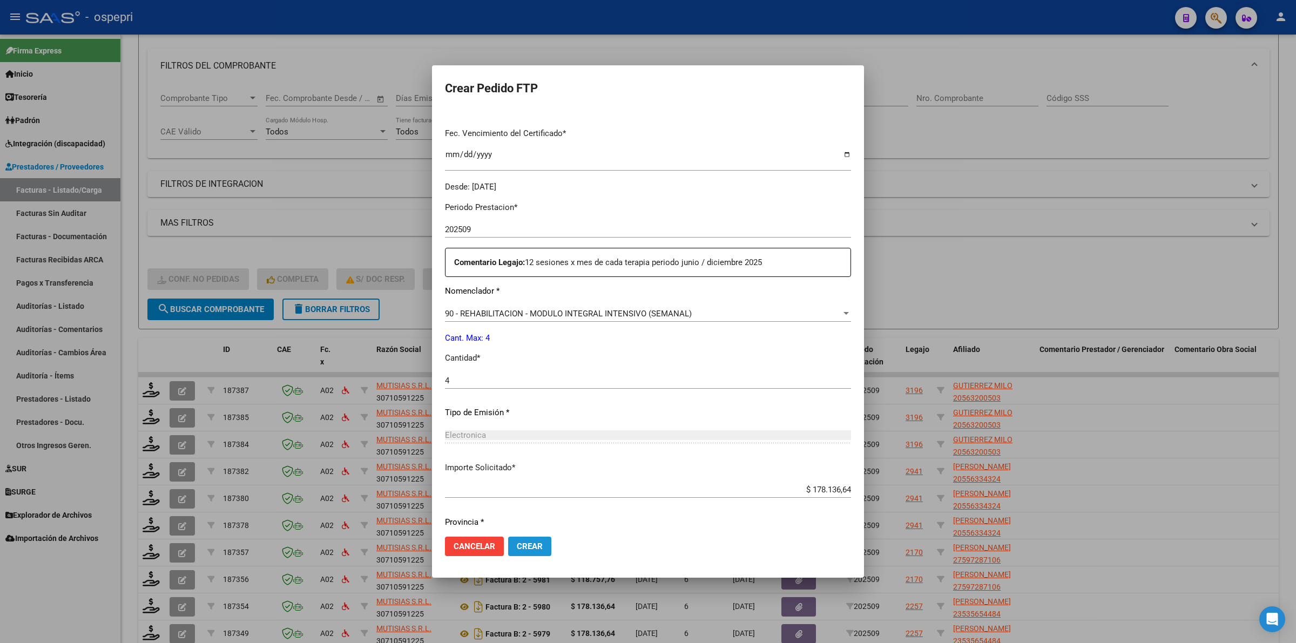
click at [528, 552] on button "Crear" at bounding box center [529, 546] width 43 height 19
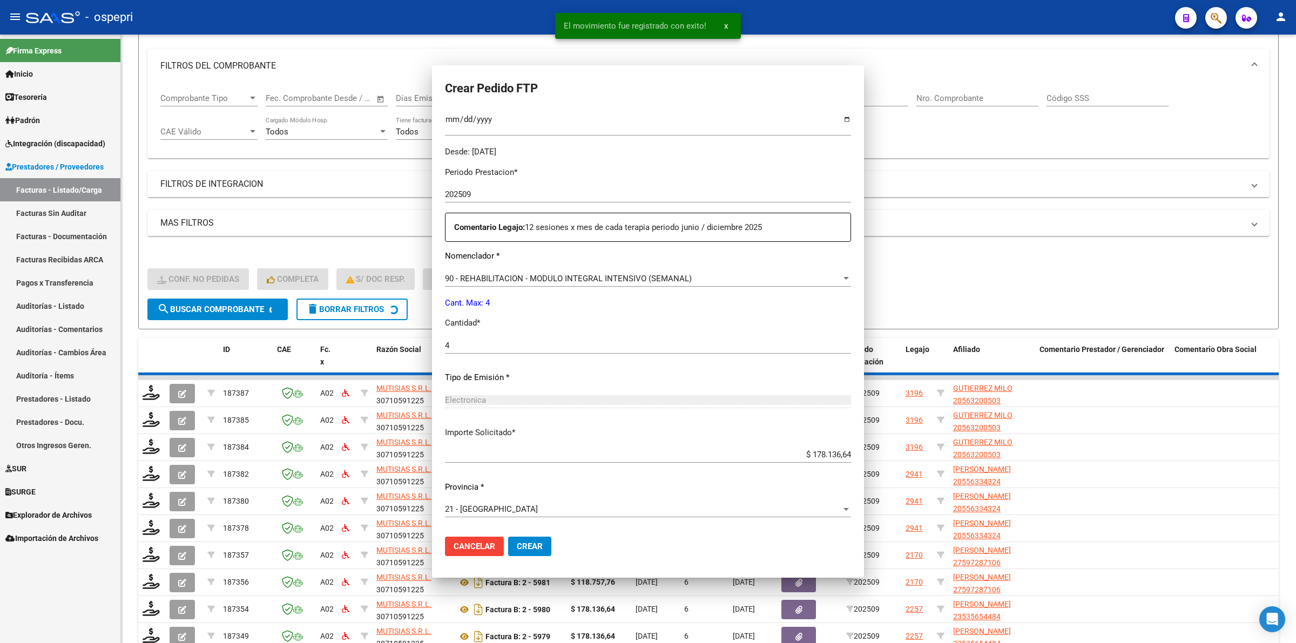
scroll to position [209, 0]
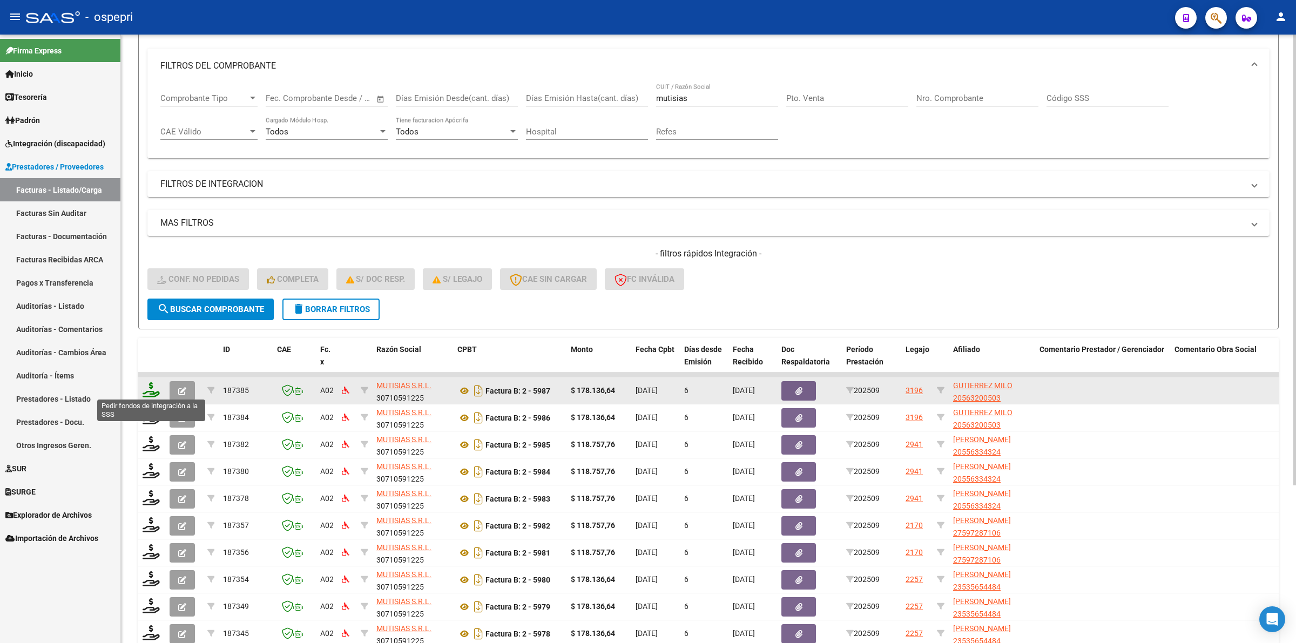
click at [151, 393] on icon at bounding box center [151, 389] width 17 height 15
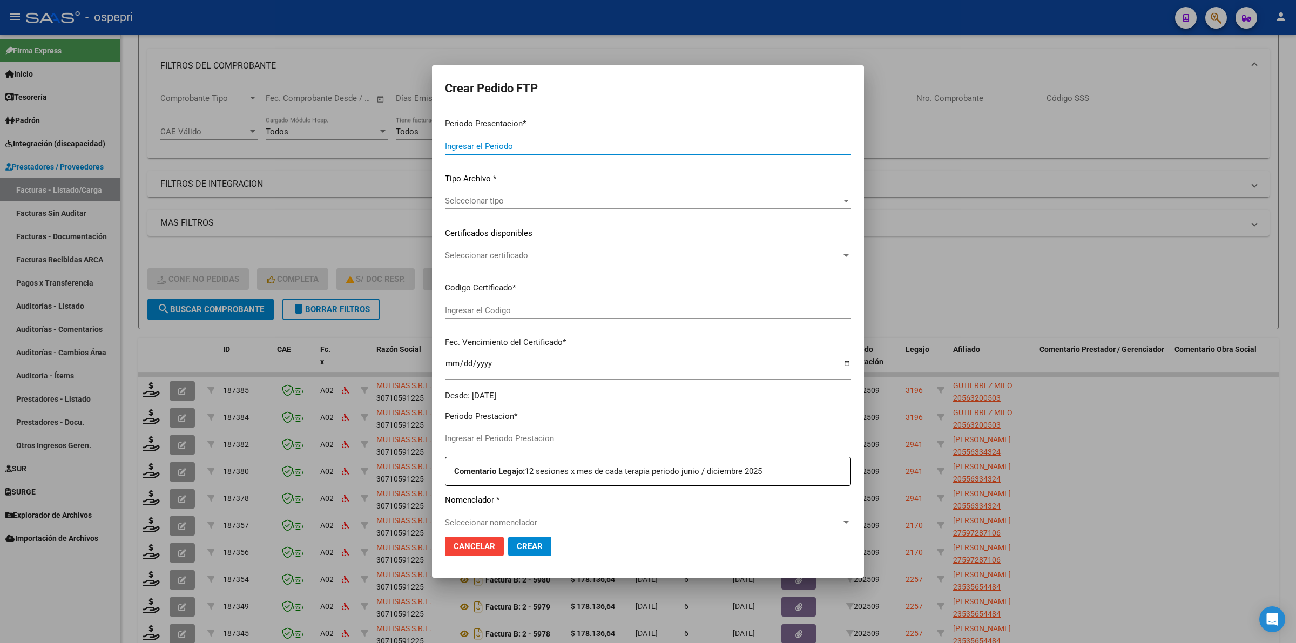
type input "202509"
type input "$ 178.136,64"
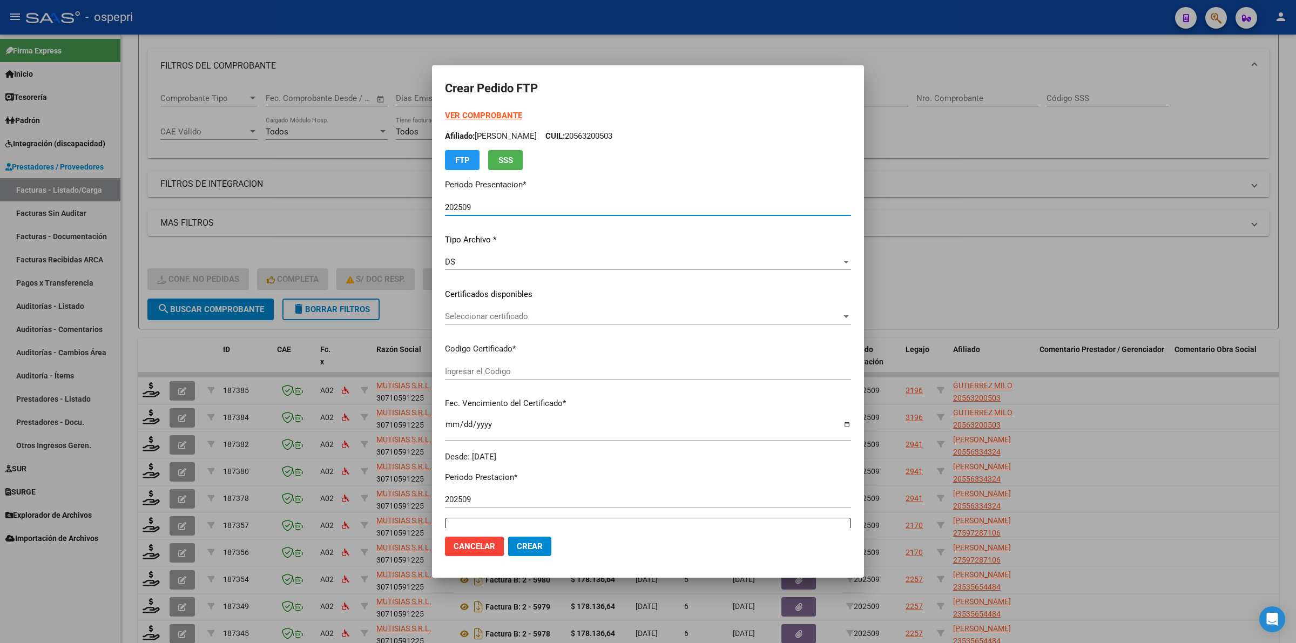
type input "2056320050-3"
type input "2030-06-02"
click at [460, 319] on span "Seleccionar certificado" at bounding box center [643, 317] width 396 height 10
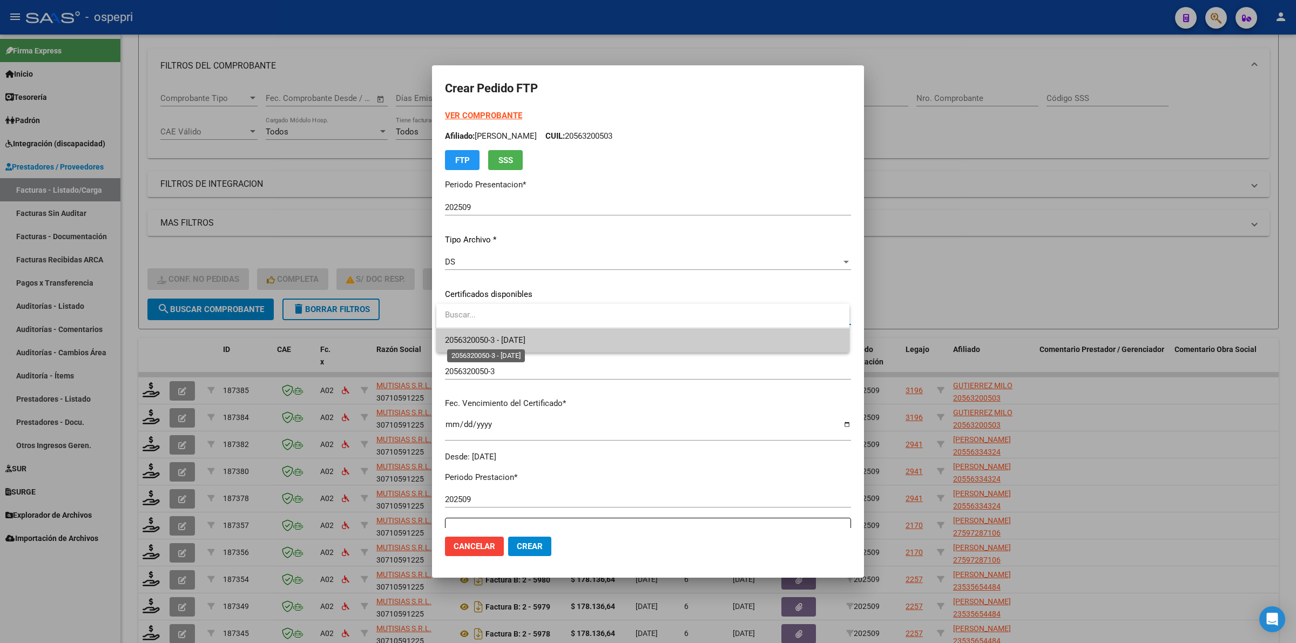
click at [470, 341] on span "2056320050-3 - 2030-06-02" at bounding box center [485, 340] width 80 height 10
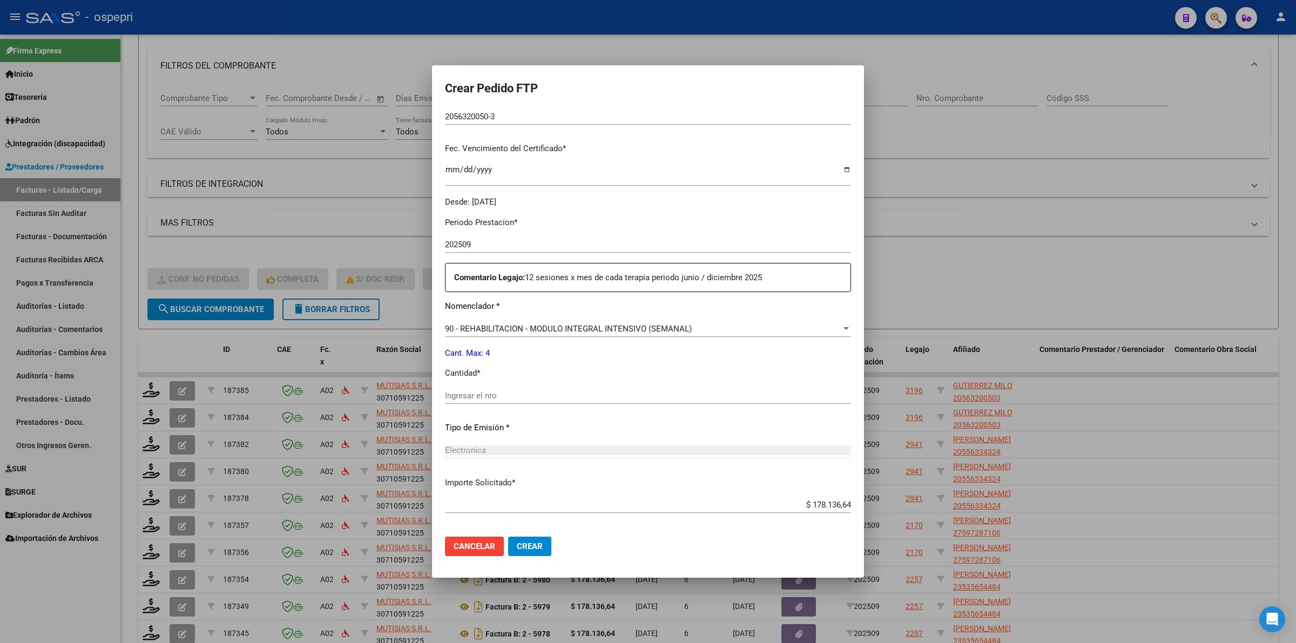
scroll to position [270, 0]
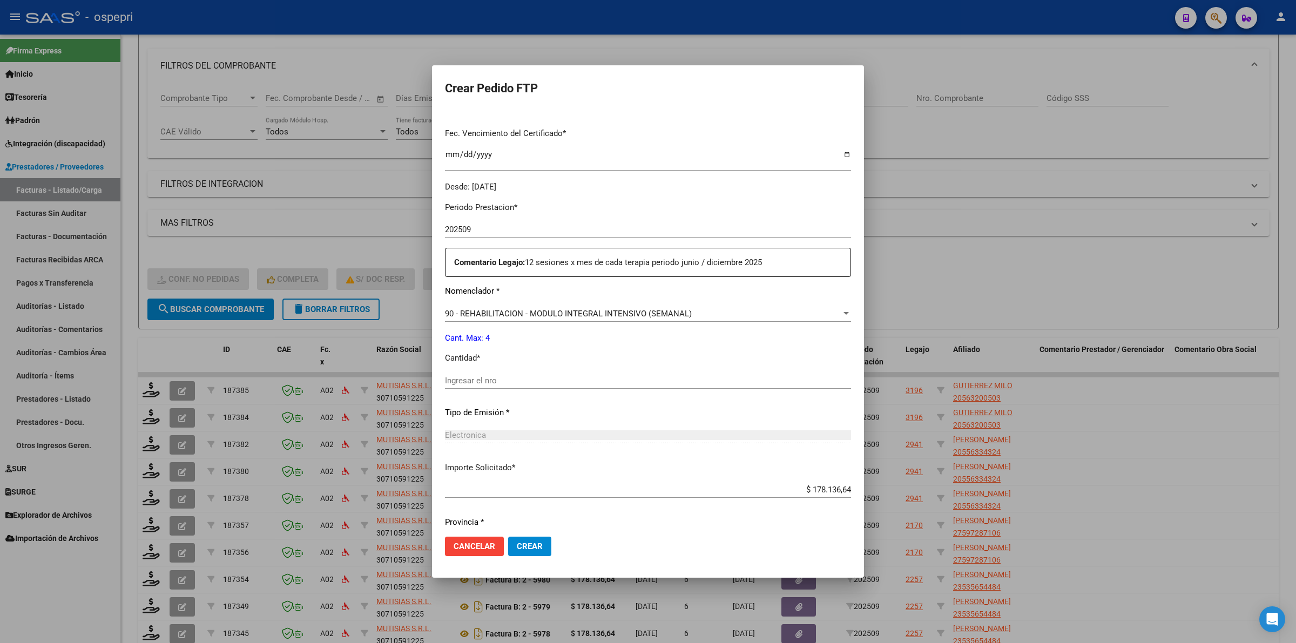
click at [459, 384] on input "Ingresar el nro" at bounding box center [648, 381] width 406 height 10
type input "4"
click at [525, 536] on mat-dialog-actions "Cancelar Crear" at bounding box center [648, 546] width 406 height 37
click at [534, 548] on span "Crear" at bounding box center [530, 547] width 26 height 10
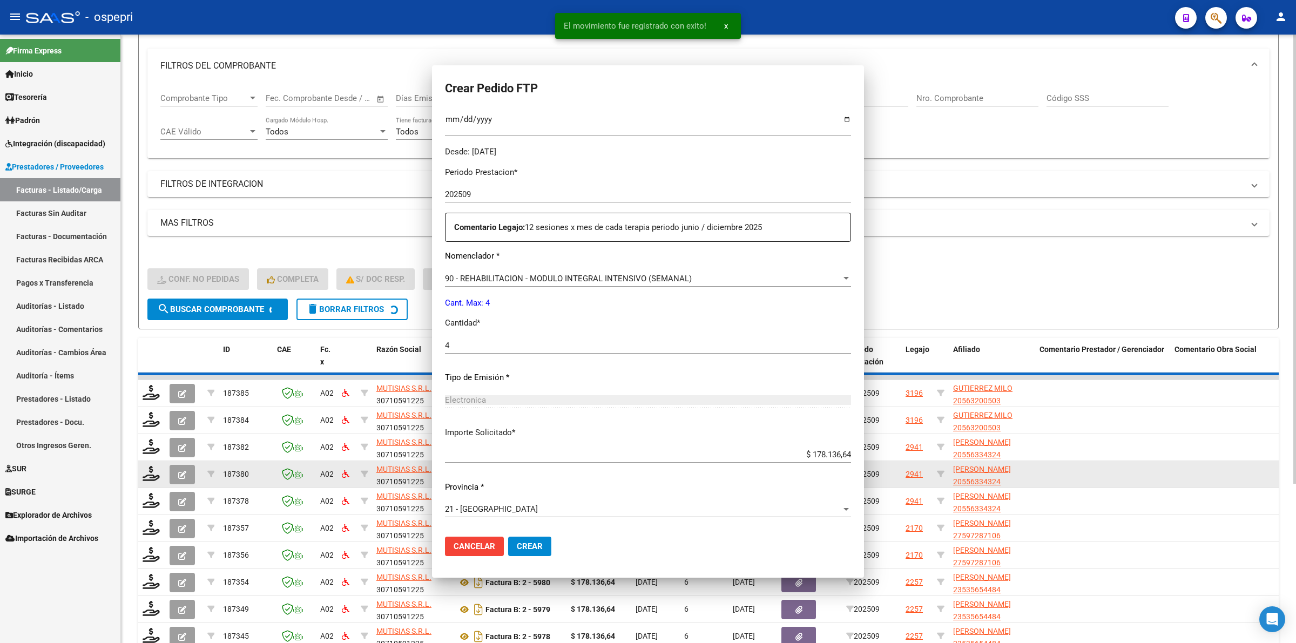
scroll to position [0, 0]
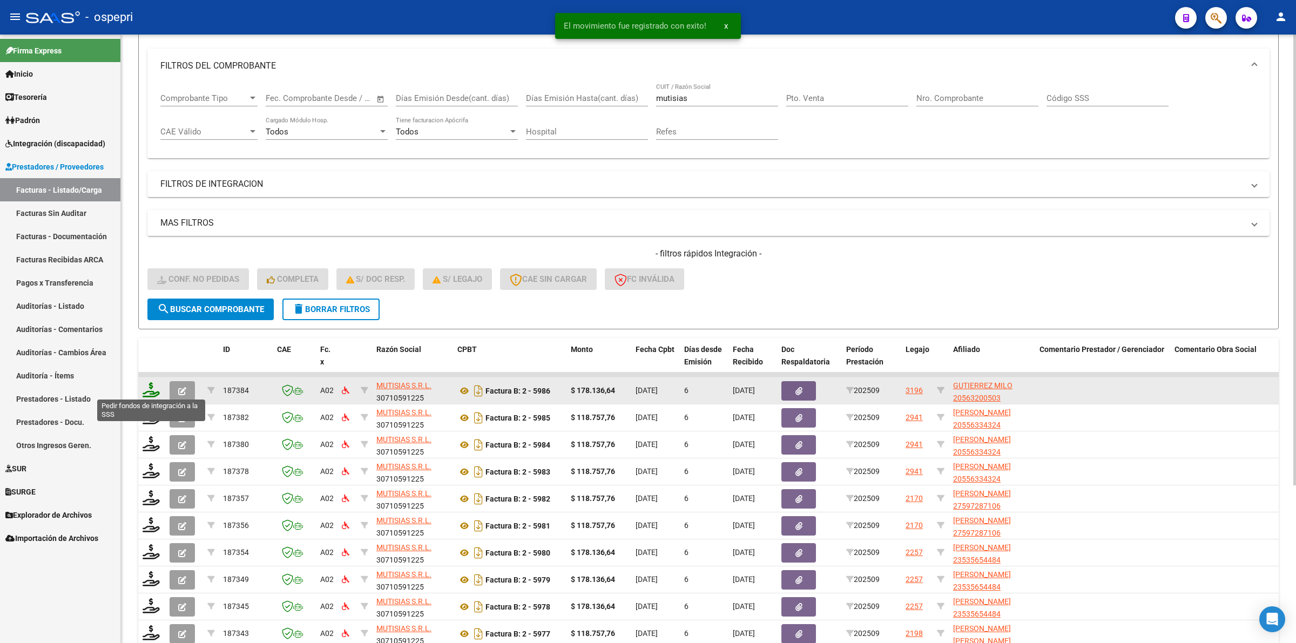
click at [146, 388] on icon at bounding box center [151, 389] width 17 height 15
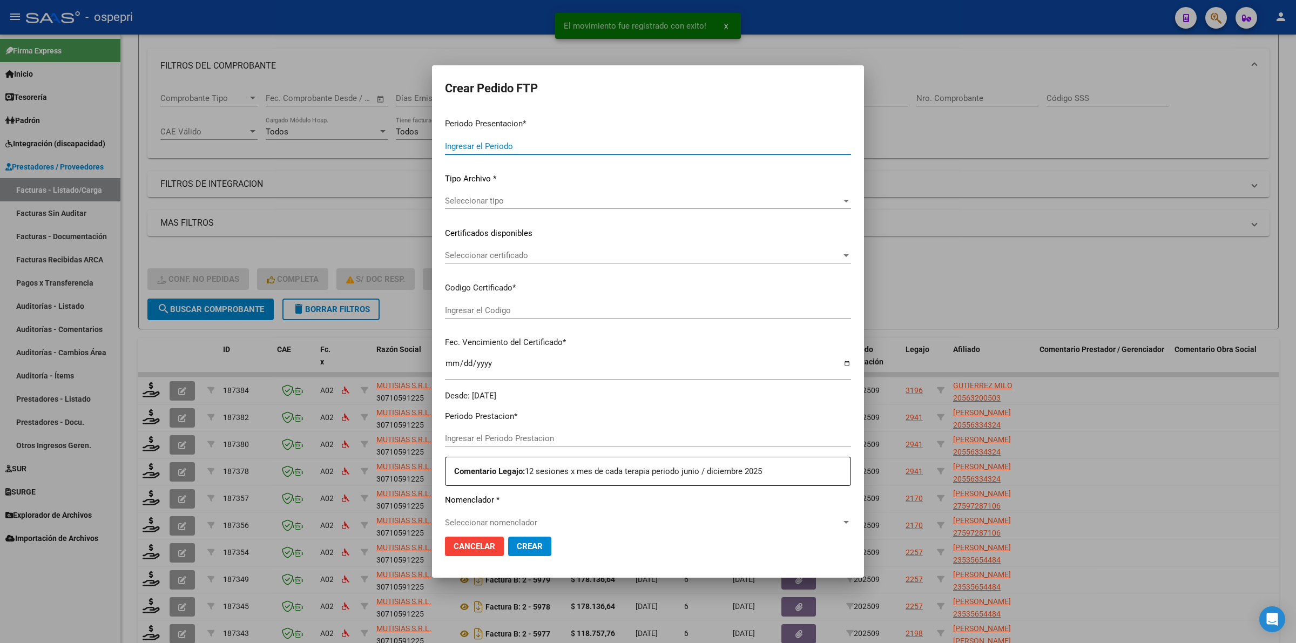
type input "202509"
type input "$ 178.136,64"
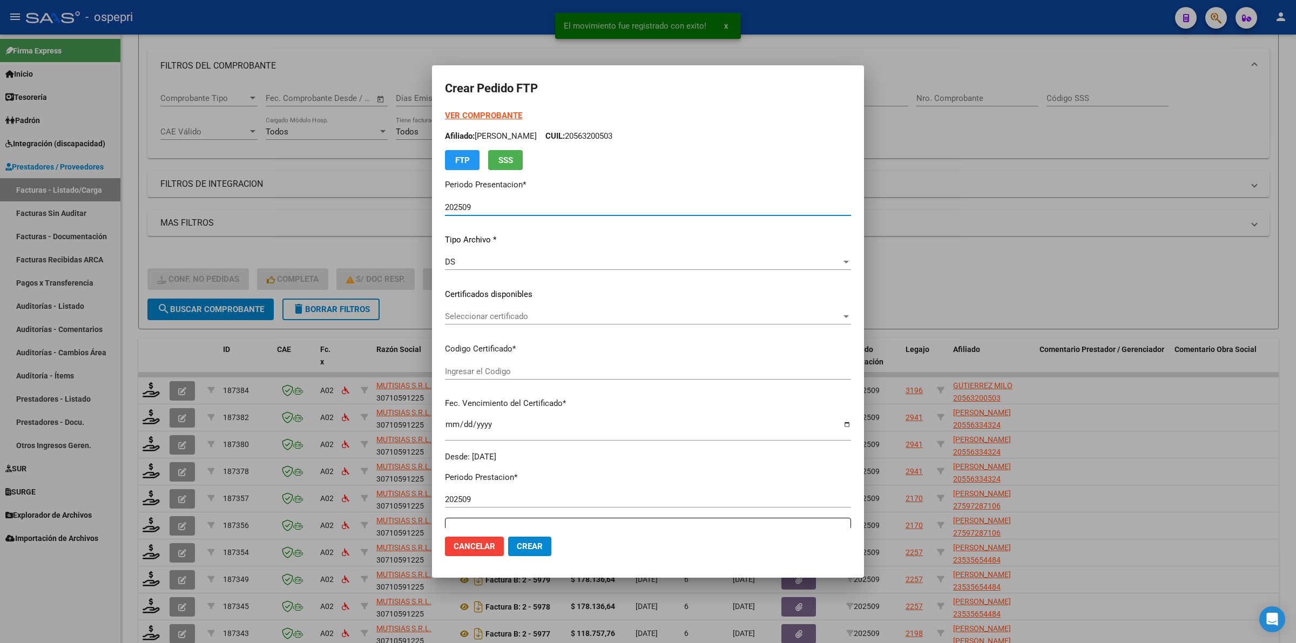
type input "2056320050-3"
type input "2030-06-02"
click at [490, 316] on span "Seleccionar certificado" at bounding box center [643, 317] width 396 height 10
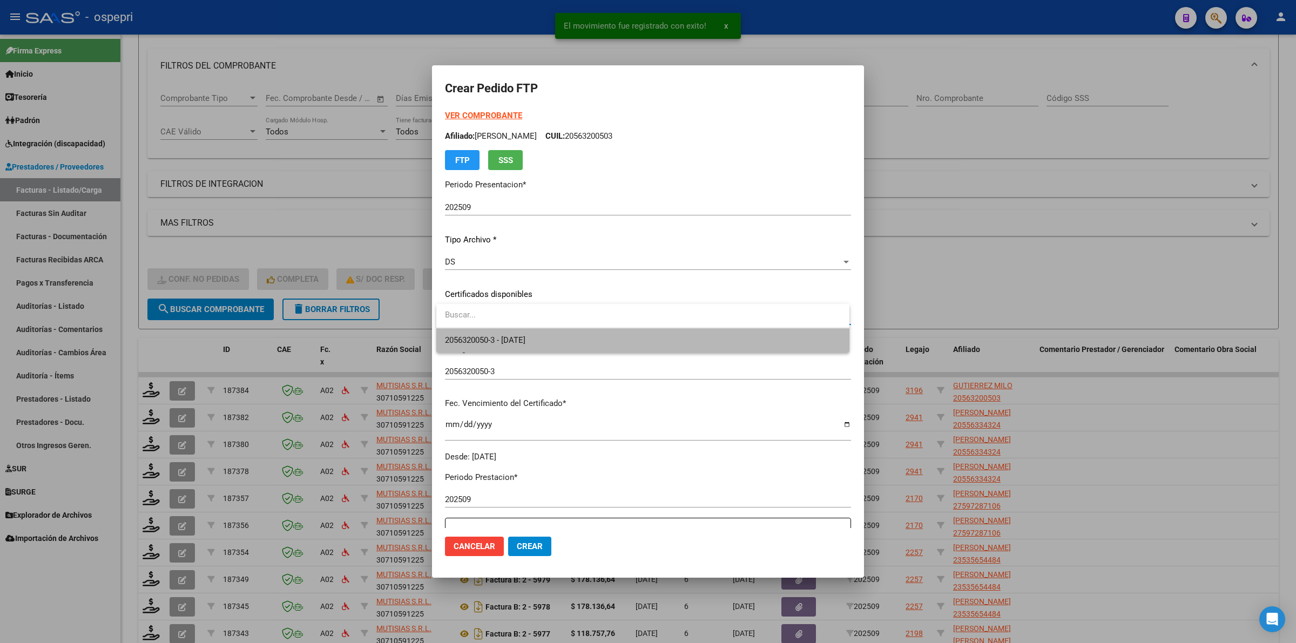
click at [503, 333] on span "2056320050-3 - 2030-06-02" at bounding box center [643, 340] width 396 height 24
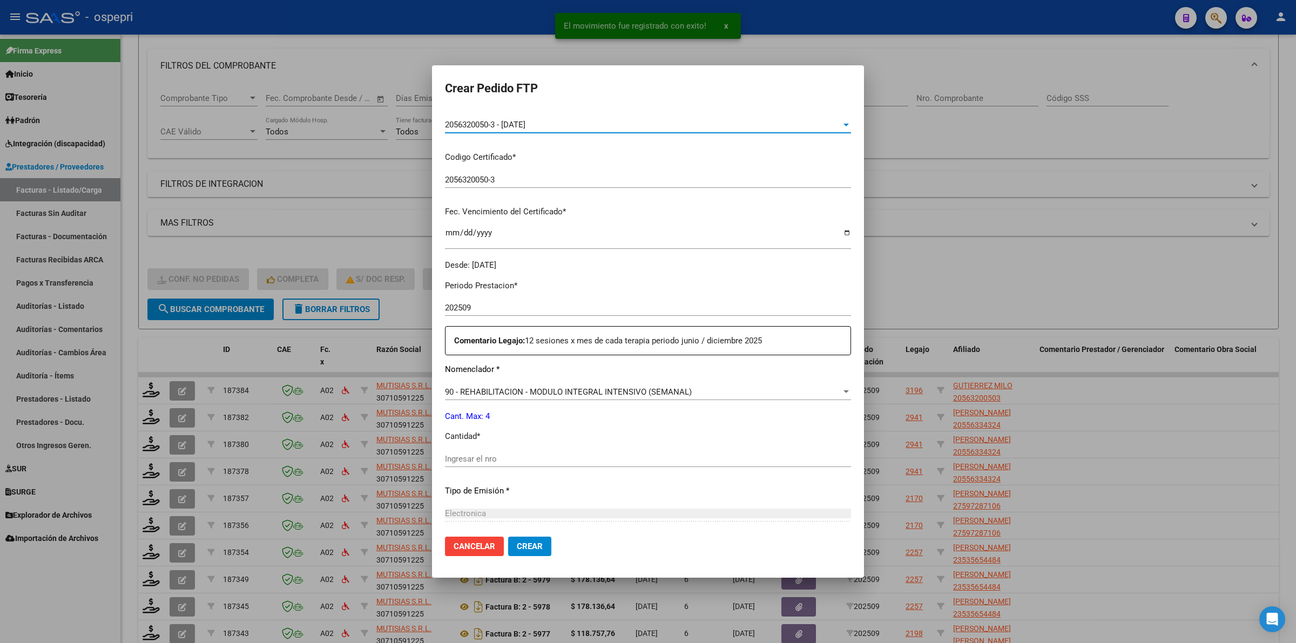
scroll to position [203, 0]
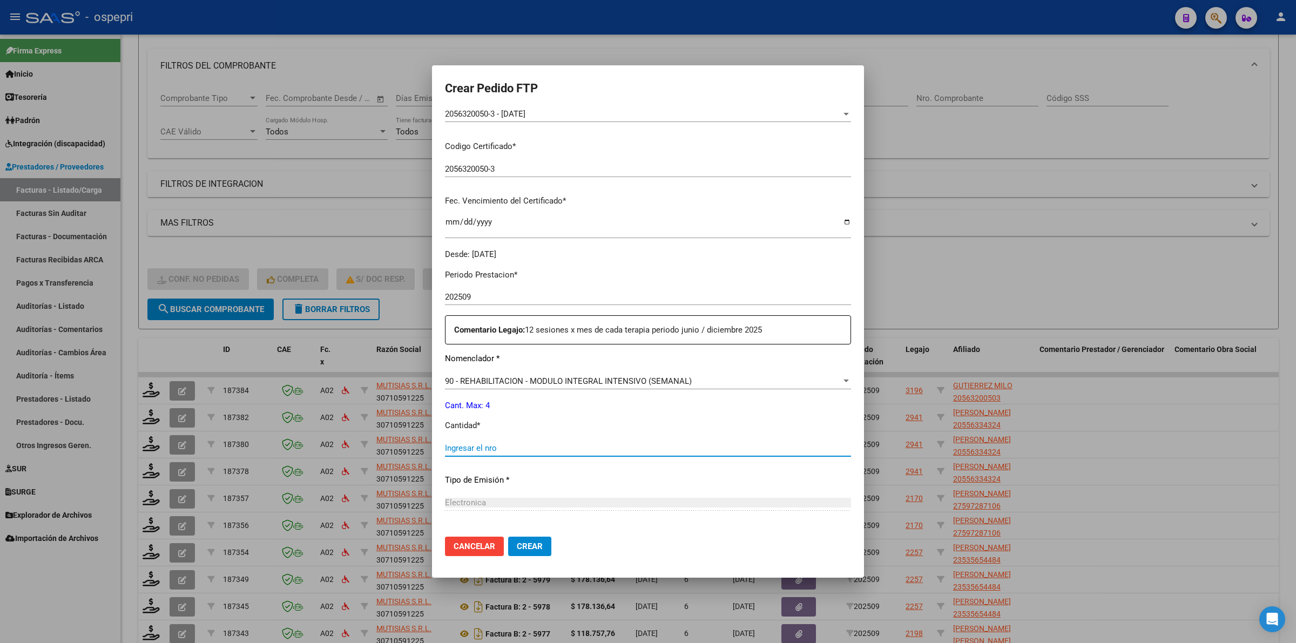
click at [497, 448] on input "Ingresar el nro" at bounding box center [648, 448] width 406 height 10
type input "4"
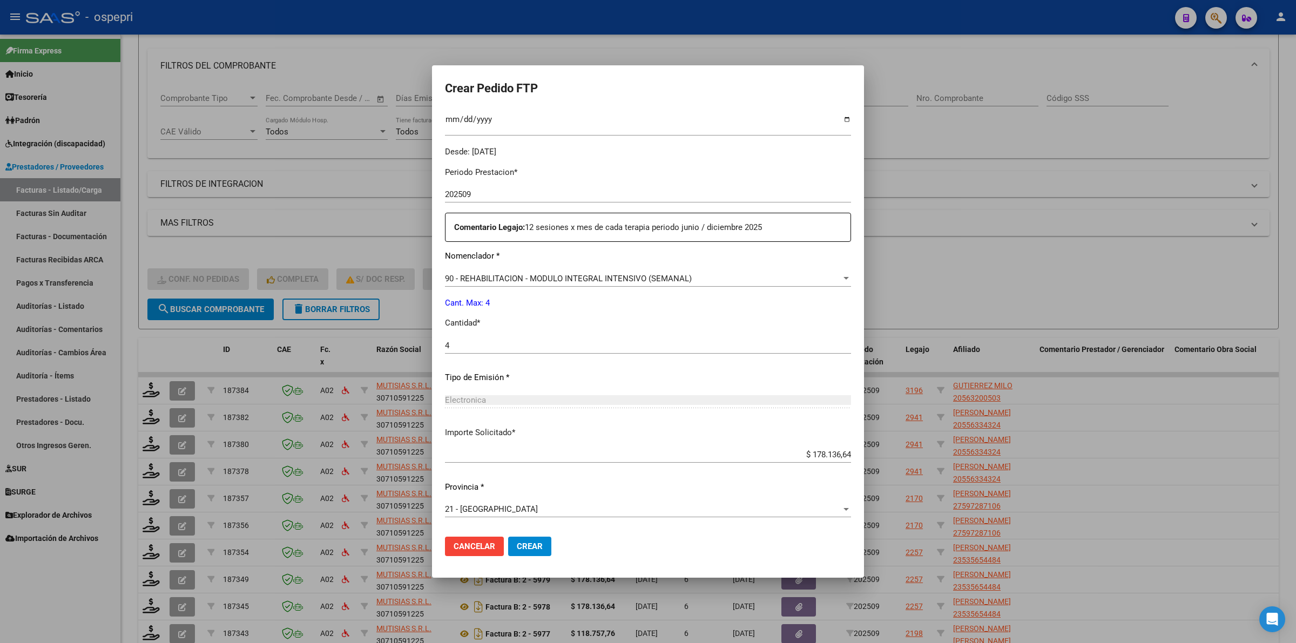
click at [536, 541] on button "Crear" at bounding box center [529, 546] width 43 height 19
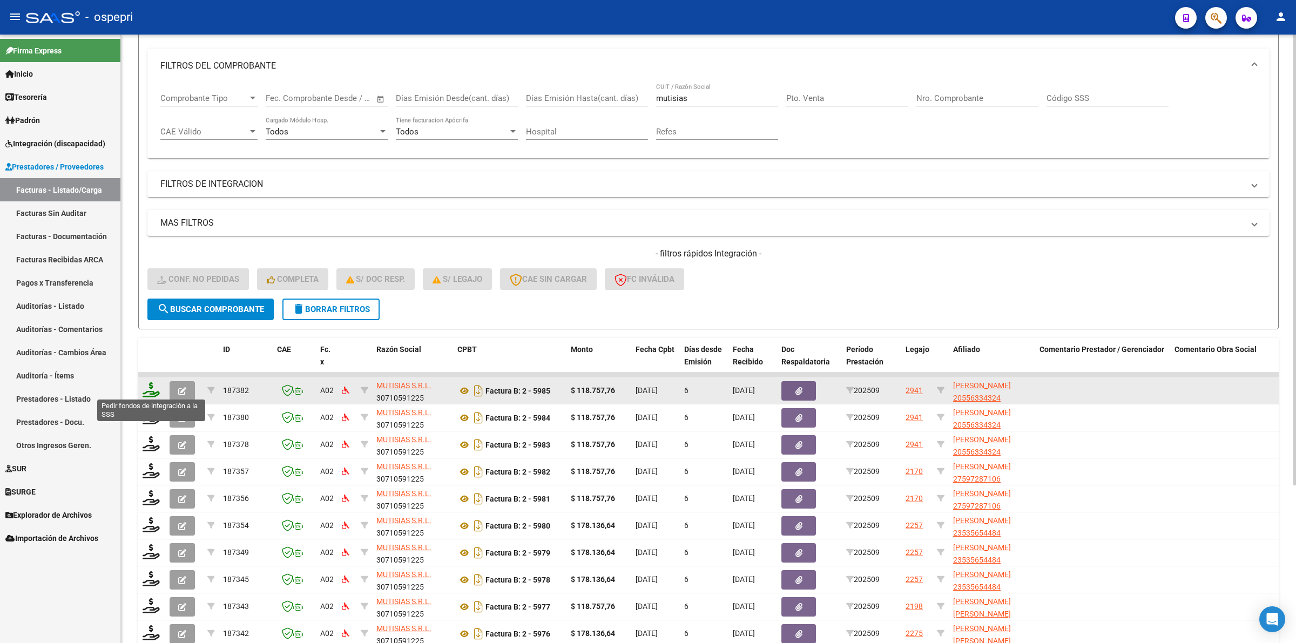
click at [152, 388] on icon at bounding box center [151, 389] width 17 height 15
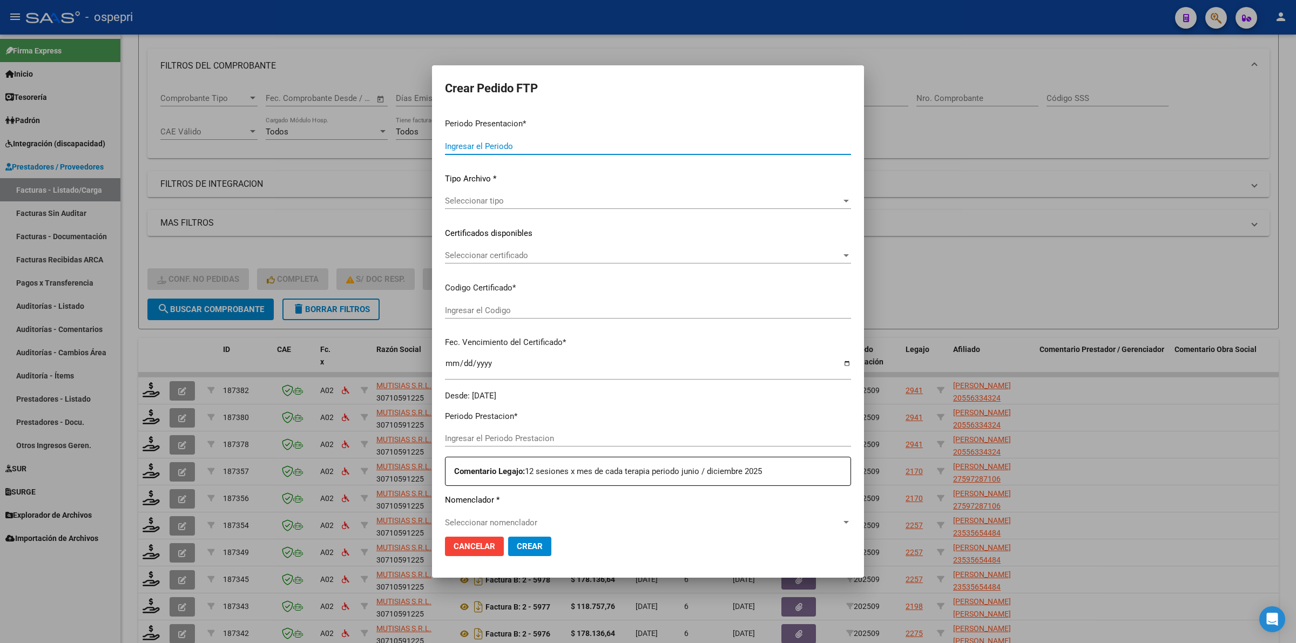
type input "202509"
type input "$ 118.757,76"
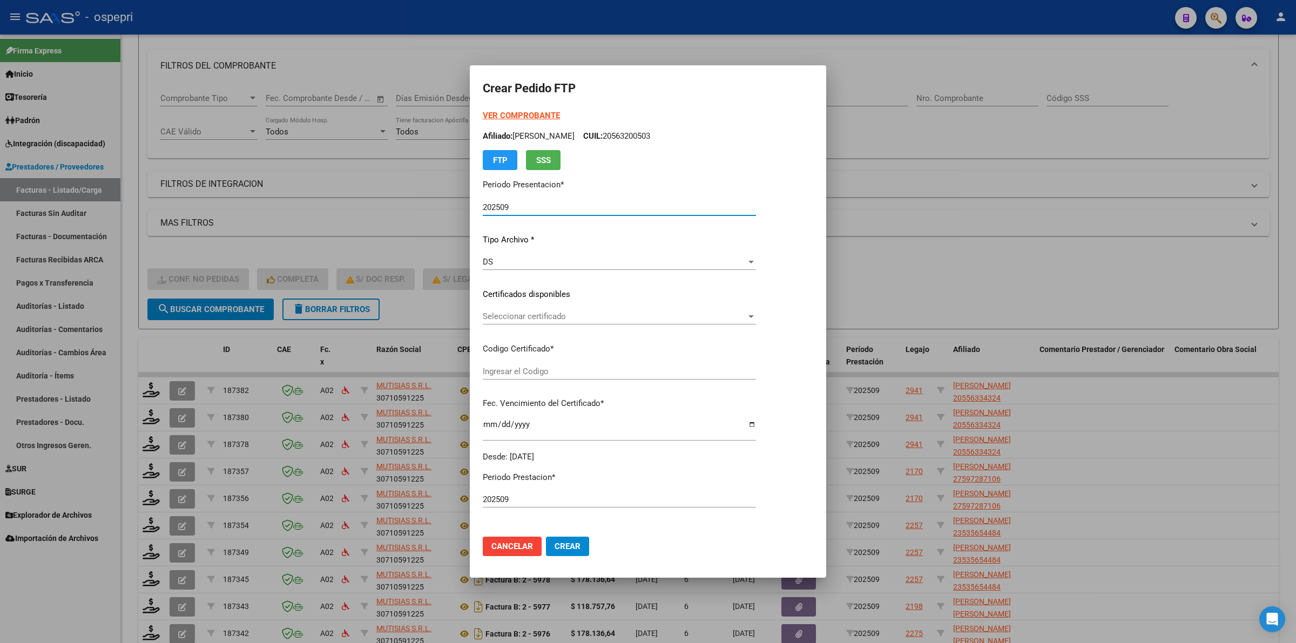
type input "2055633432-4"
type input "2033-06-23"
click at [527, 323] on div "Seleccionar certificado Seleccionar certificado" at bounding box center [619, 316] width 273 height 16
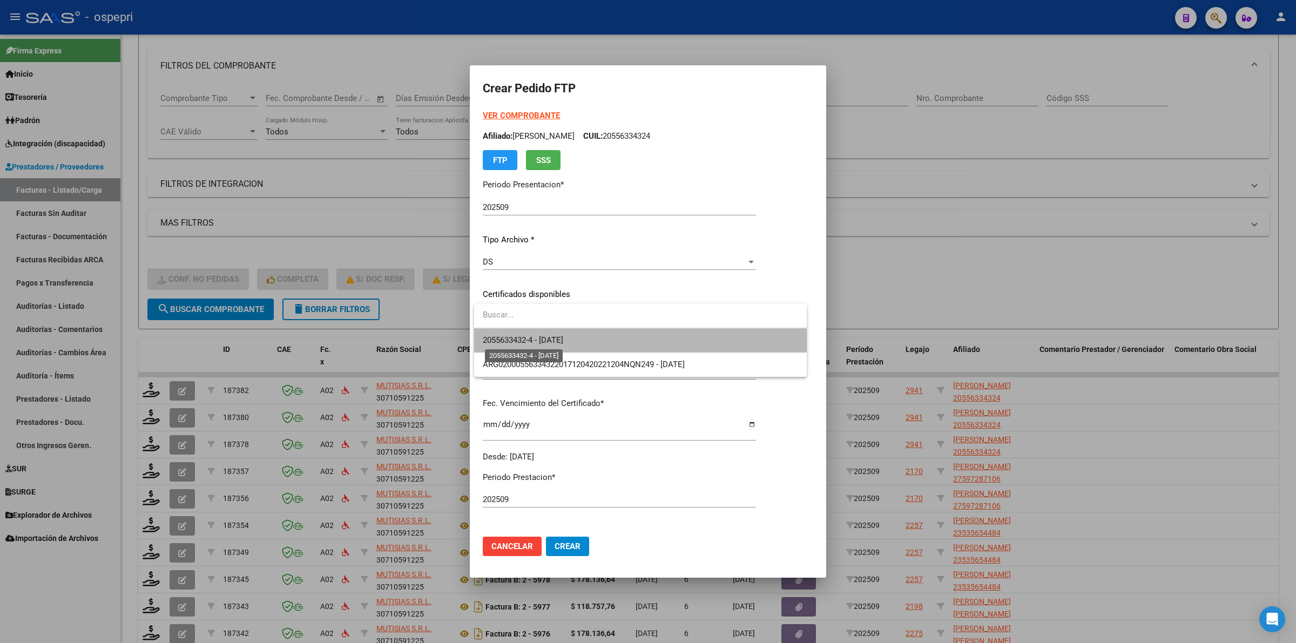
click at [540, 344] on span "2055633432-4 - 2033-06-23" at bounding box center [523, 340] width 80 height 10
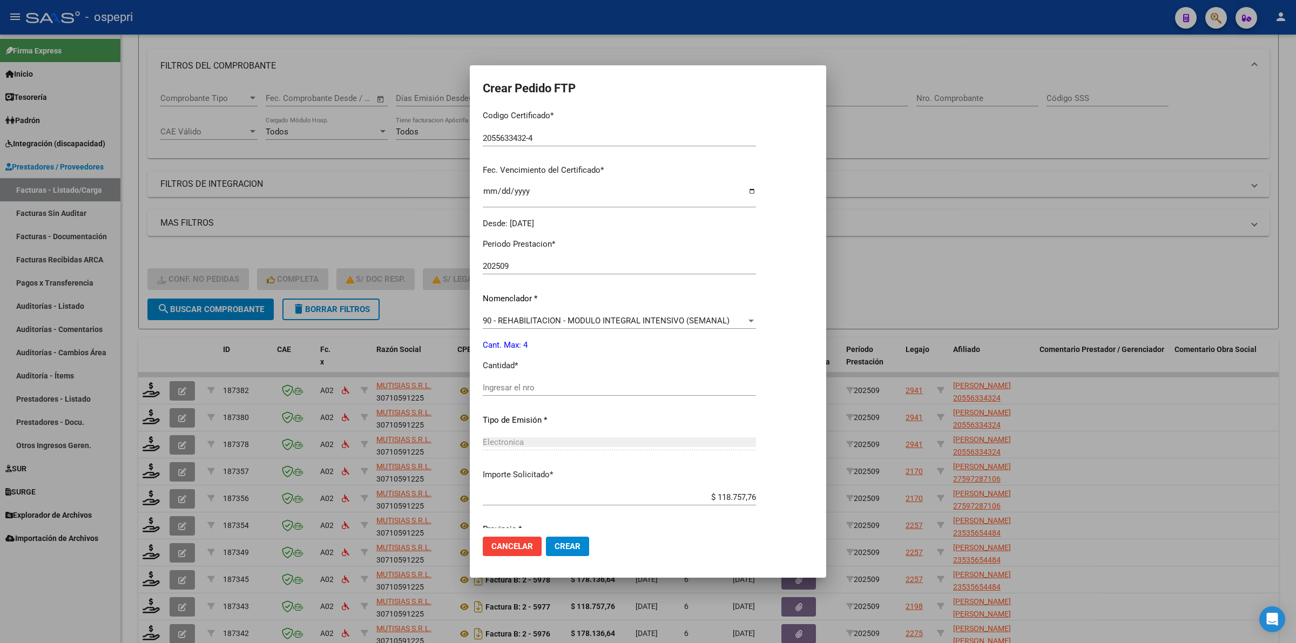
scroll to position [270, 0]
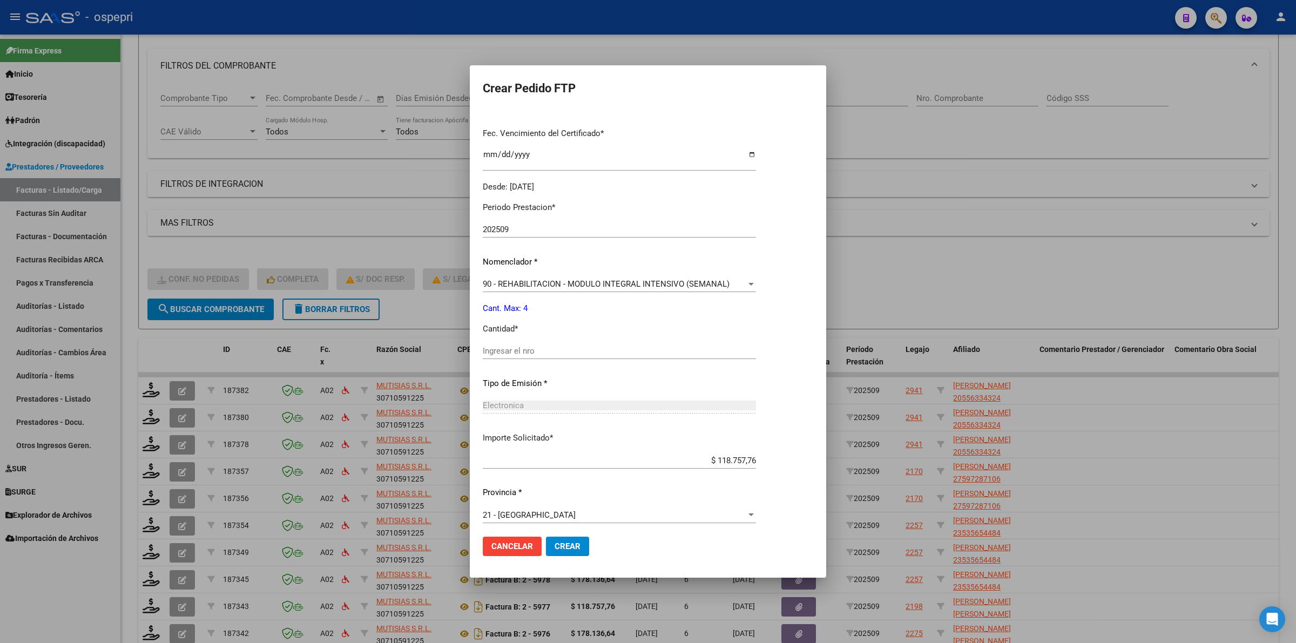
click at [524, 356] on div "Ingresar el nro" at bounding box center [619, 351] width 273 height 16
type input "4"
click at [580, 545] on span "Crear" at bounding box center [568, 547] width 26 height 10
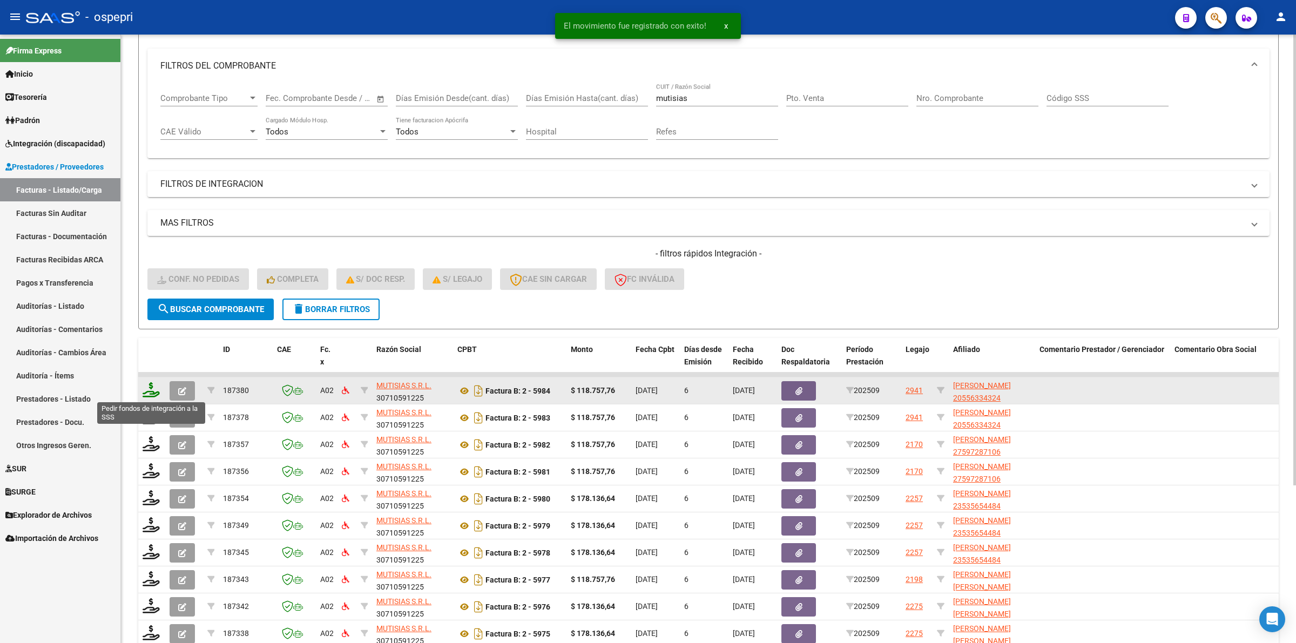
click at [152, 390] on icon at bounding box center [151, 389] width 17 height 15
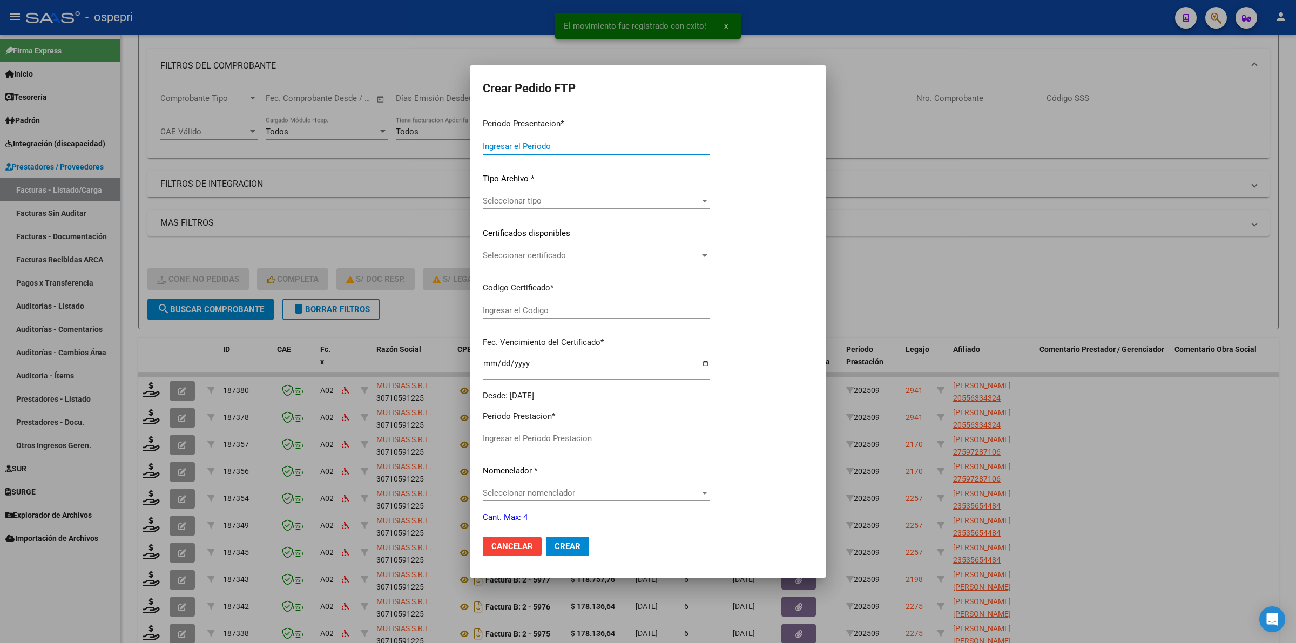
type input "202509"
type input "$ 118.757,76"
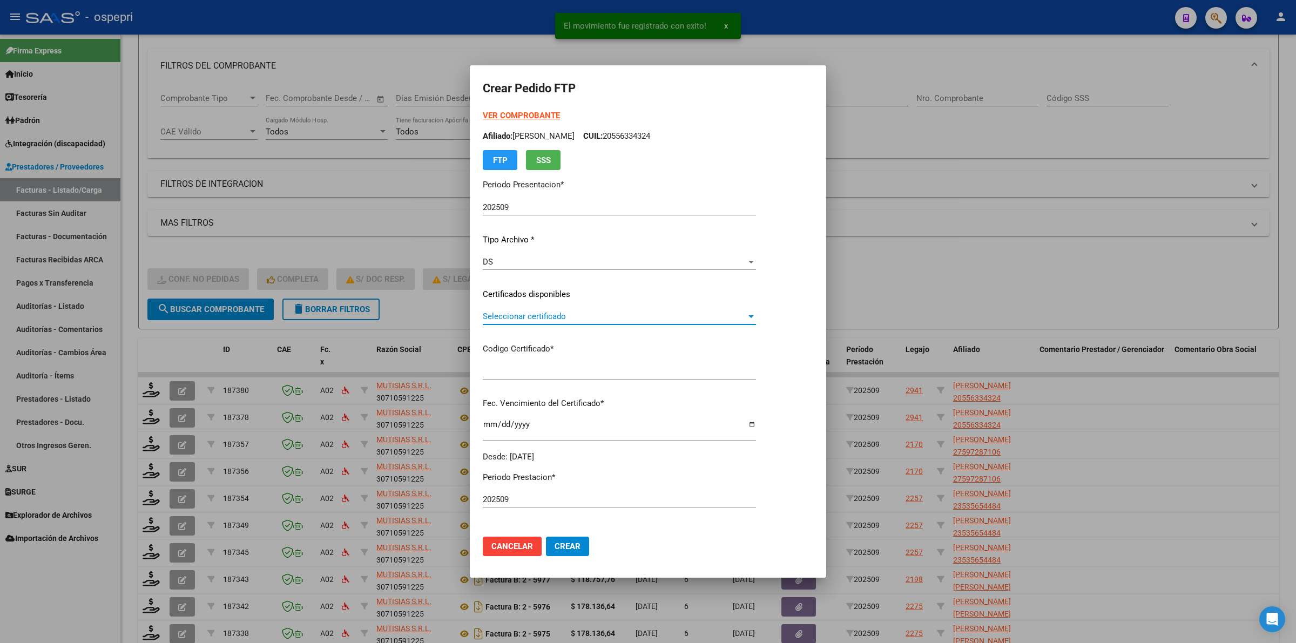
type input "2055633432-4"
type input "2033-06-23"
click at [490, 319] on span "Seleccionar certificado" at bounding box center [615, 317] width 264 height 10
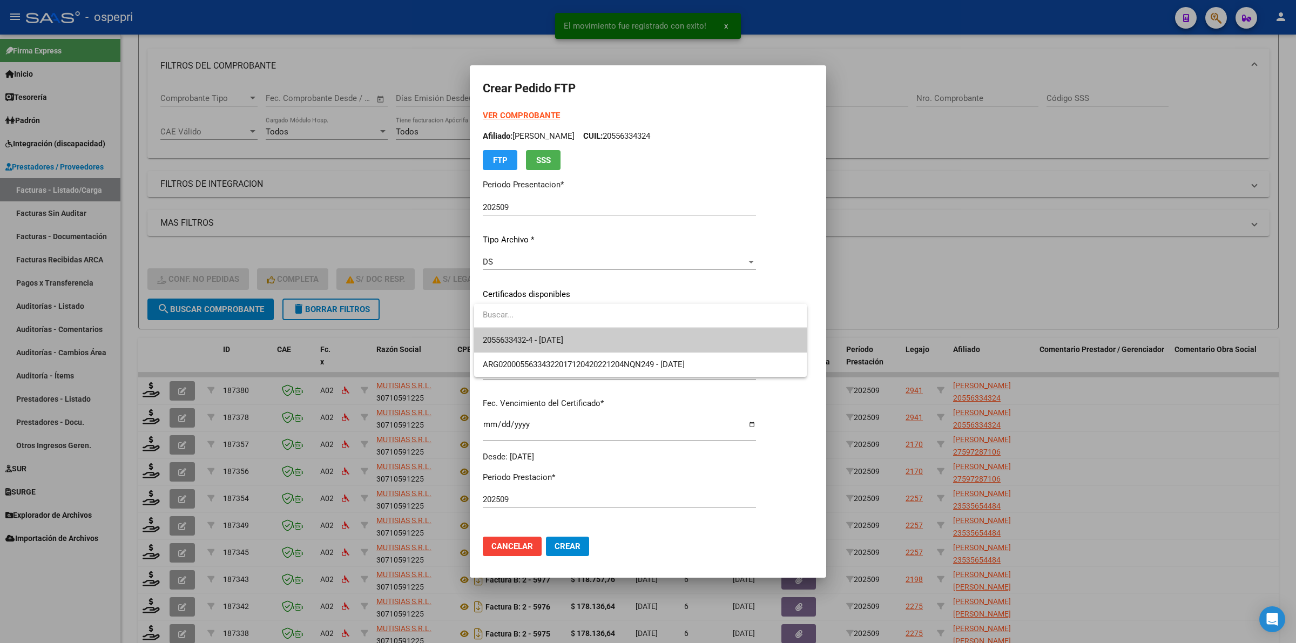
click at [500, 331] on span "2055633432-4 - 2033-06-23" at bounding box center [640, 340] width 315 height 24
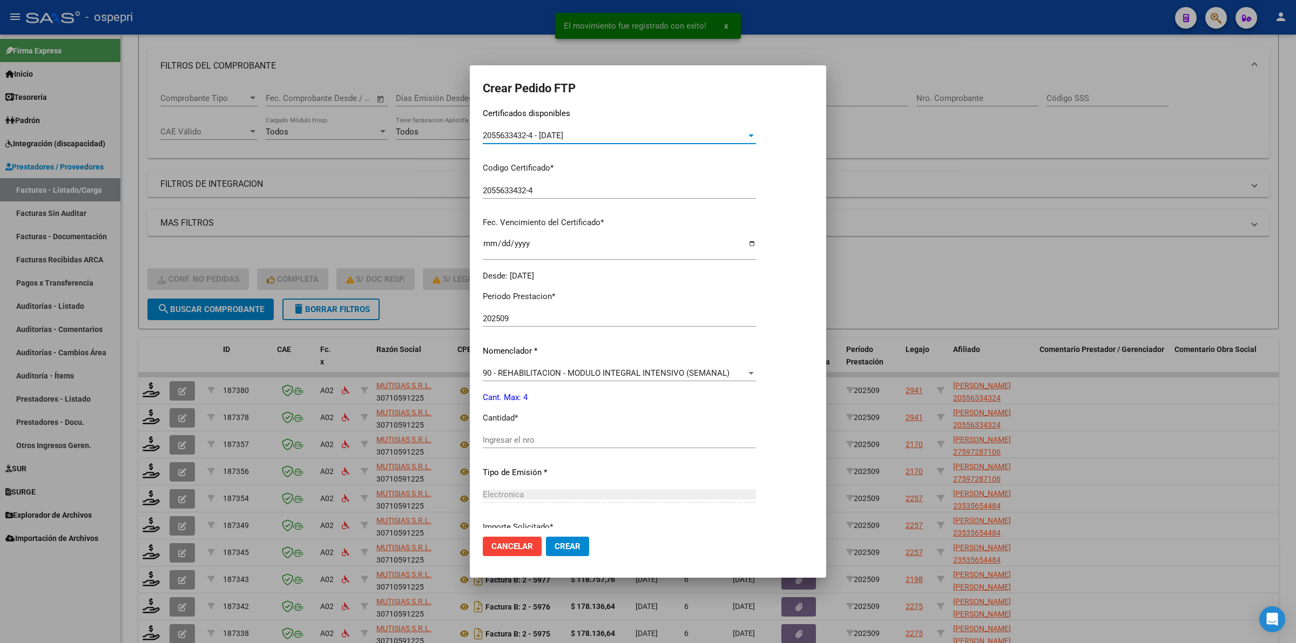
scroll to position [203, 0]
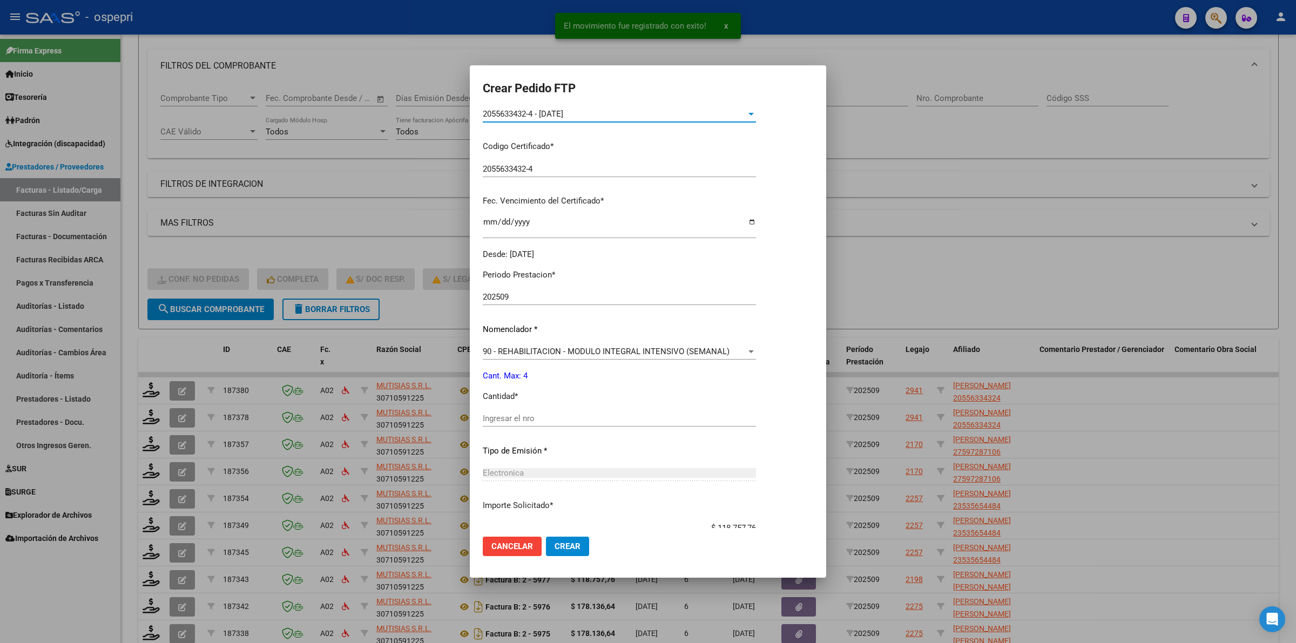
click at [511, 417] on input "Ingresar el nro" at bounding box center [619, 419] width 273 height 10
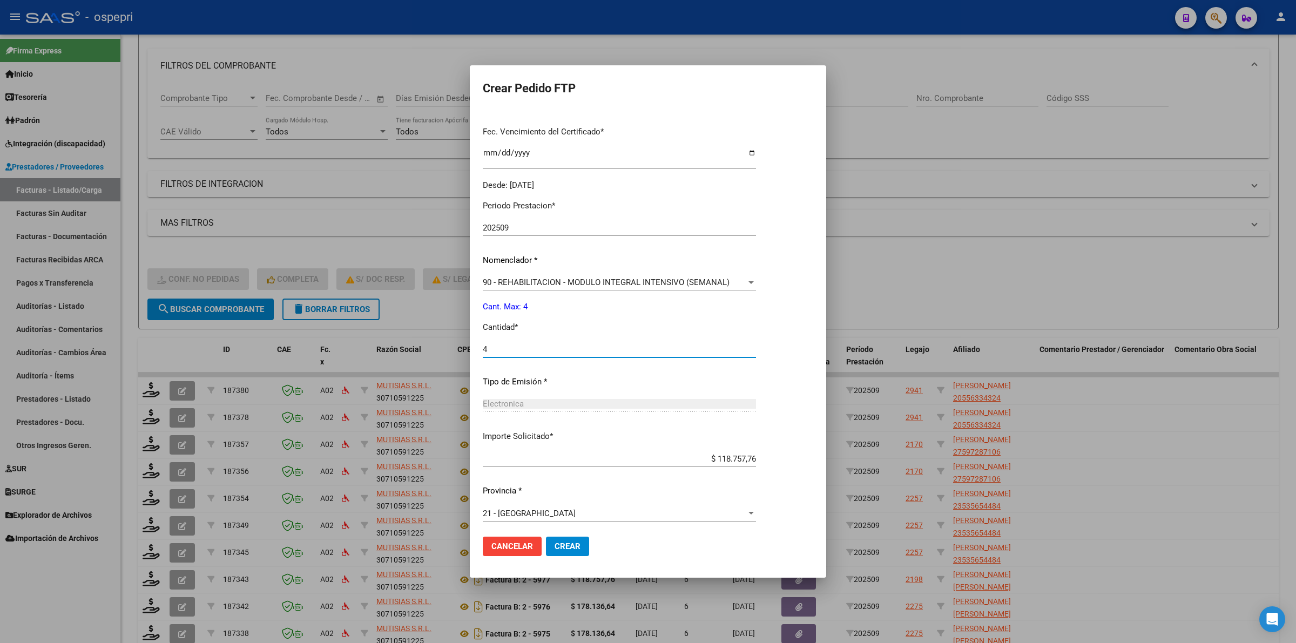
scroll to position [275, 0]
type input "4"
click at [578, 548] on span "Crear" at bounding box center [568, 547] width 26 height 10
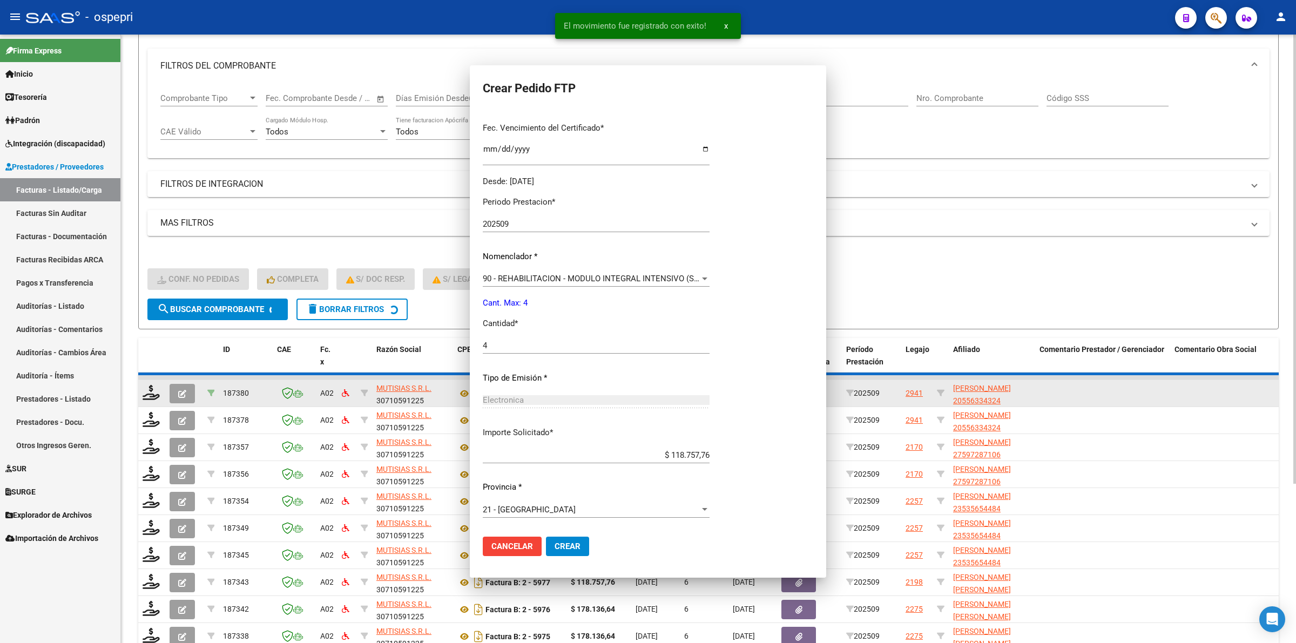
scroll to position [0, 0]
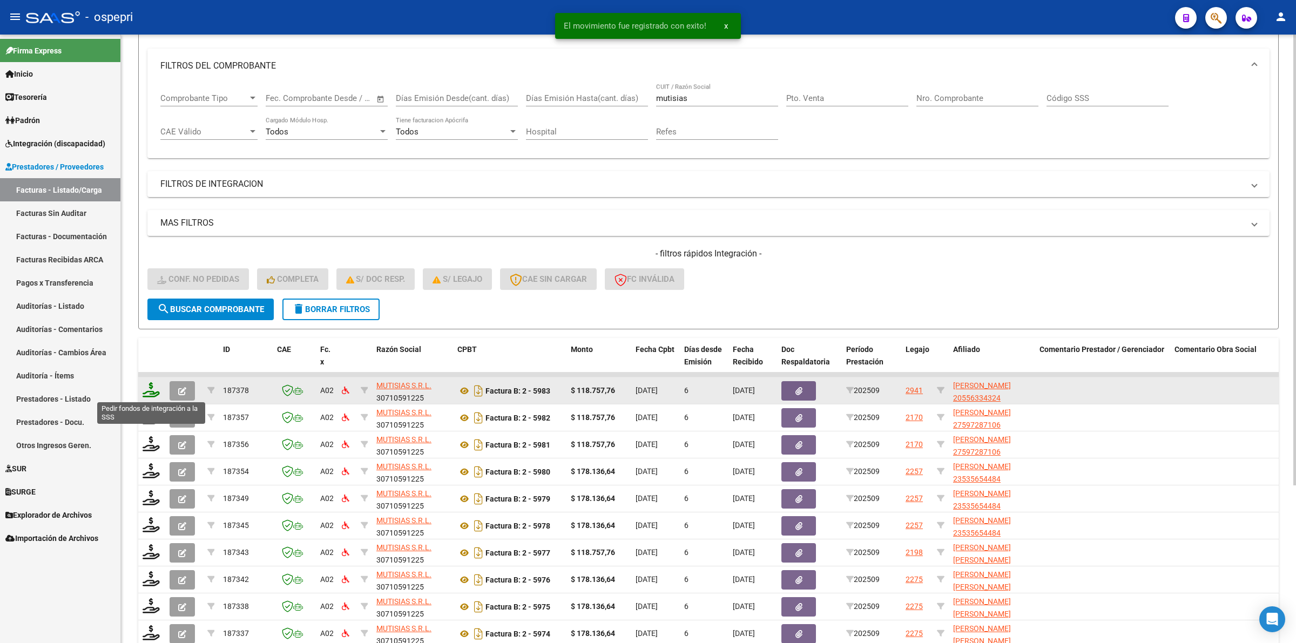
click at [146, 388] on icon at bounding box center [151, 389] width 17 height 15
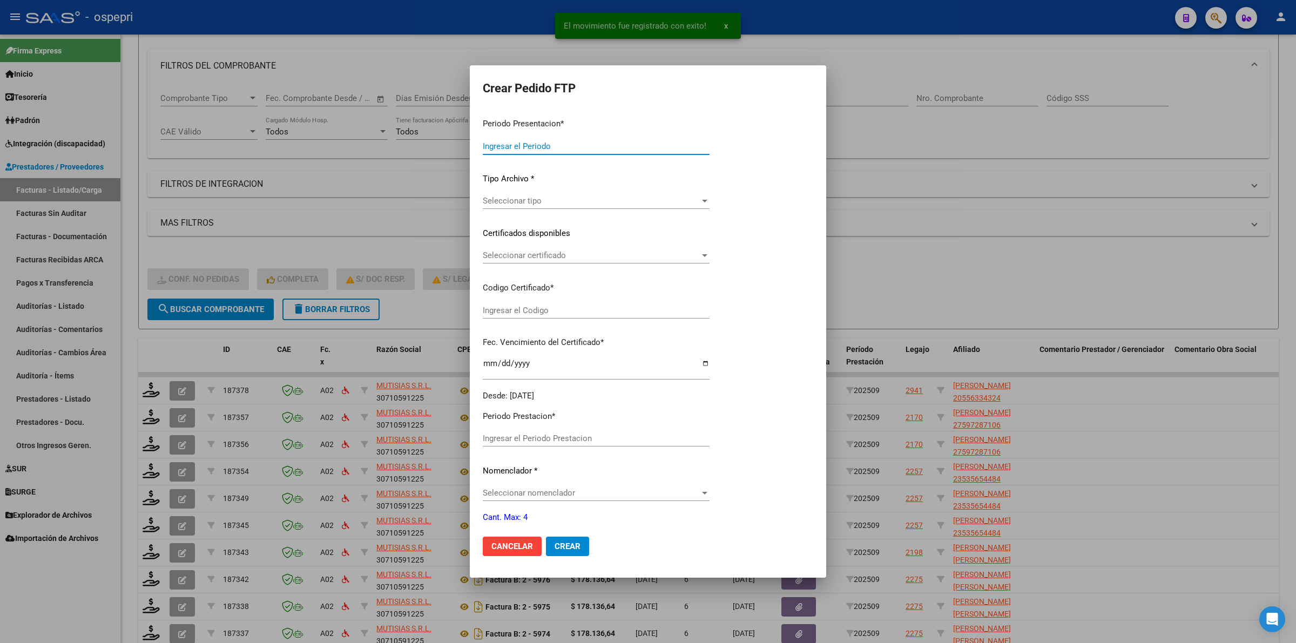
type input "202509"
type input "$ 118.757,76"
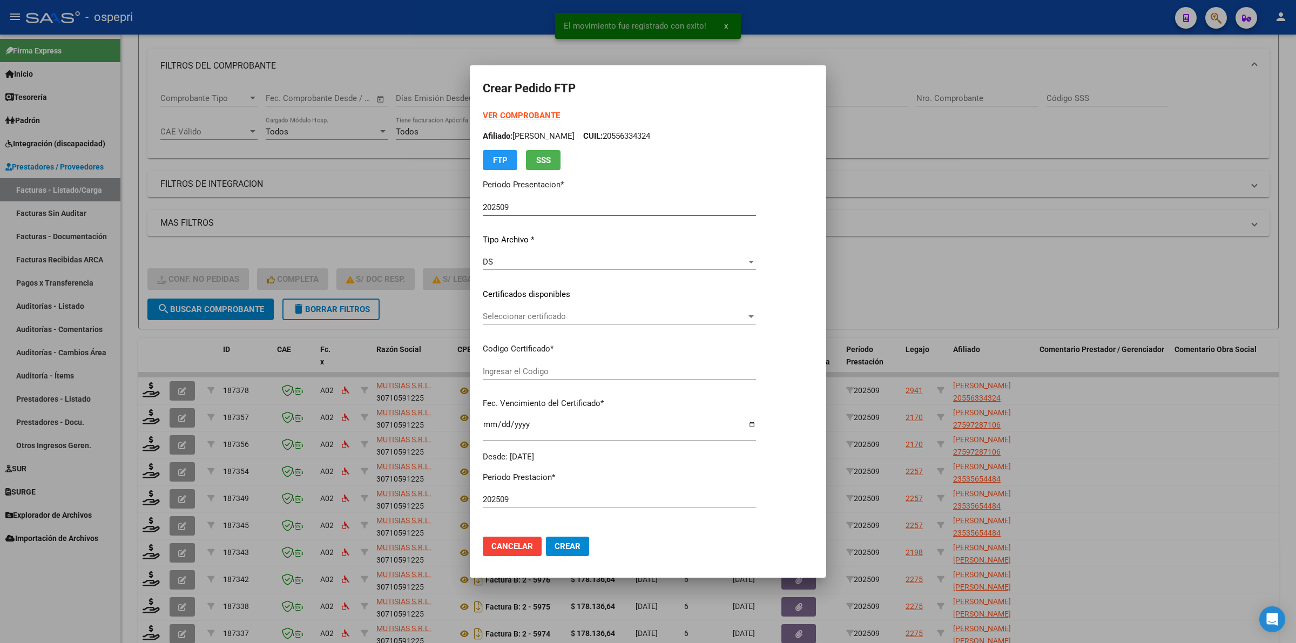
type input "2055633432-4"
type input "2033-06-23"
click at [531, 322] on div "Seleccionar certificado Seleccionar certificado" at bounding box center [619, 316] width 273 height 16
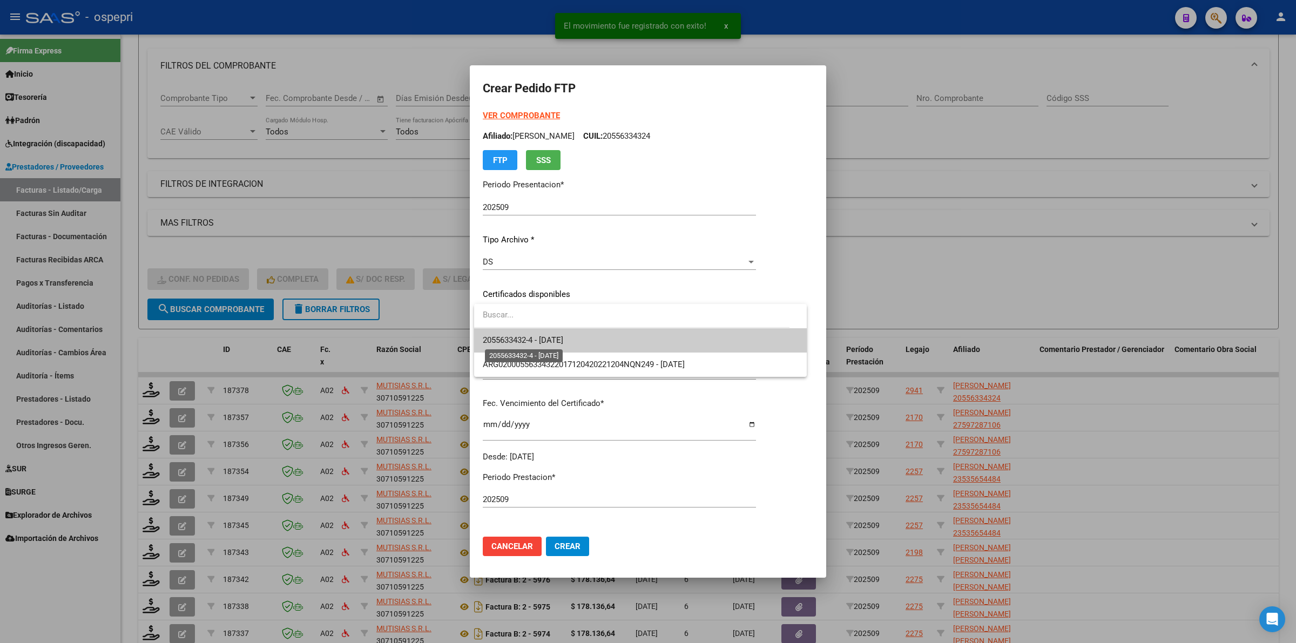
click at [538, 338] on span "2055633432-4 - 2033-06-23" at bounding box center [523, 340] width 80 height 10
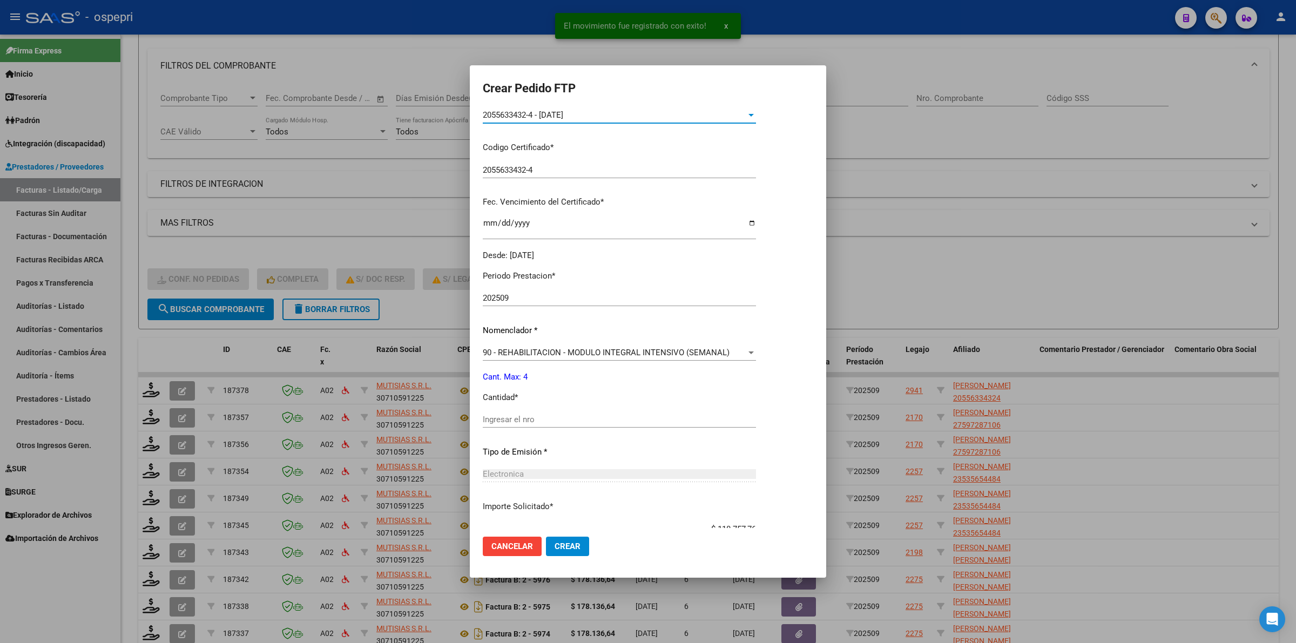
scroll to position [203, 0]
click at [535, 414] on input "Ingresar el nro" at bounding box center [619, 419] width 273 height 10
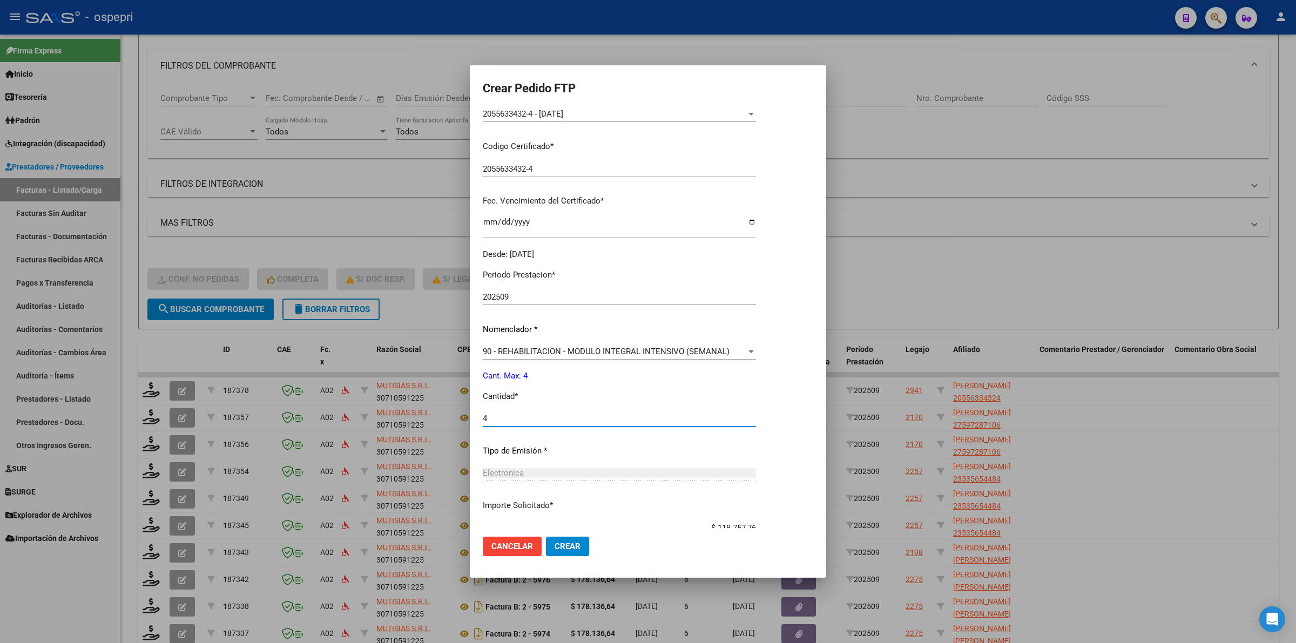
type input "4"
drag, startPoint x: 564, startPoint y: 546, endPoint x: 588, endPoint y: 546, distance: 23.2
click at [568, 544] on span "Crear" at bounding box center [568, 547] width 26 height 10
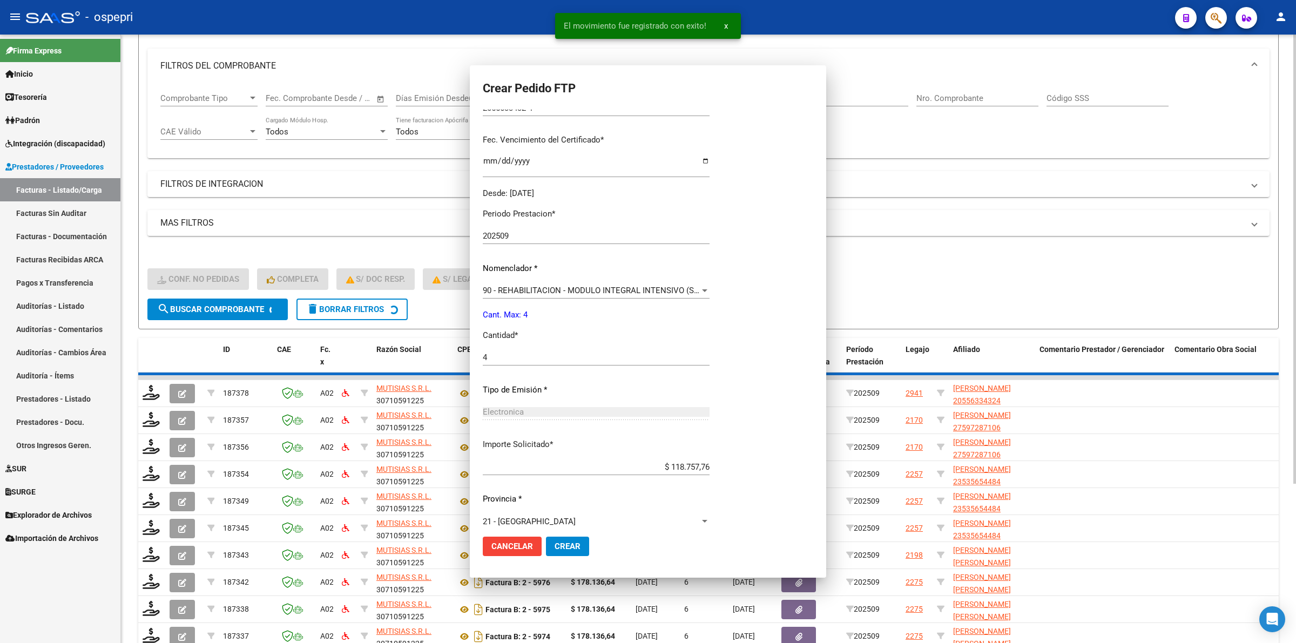
scroll to position [0, 0]
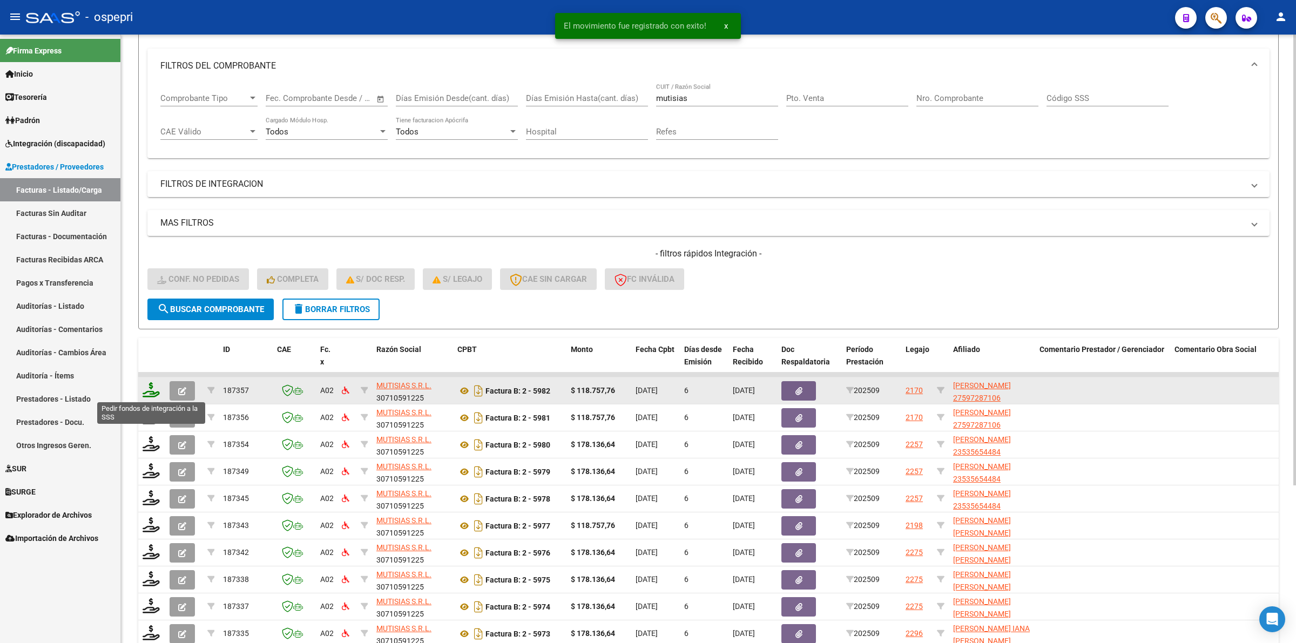
click at [156, 390] on icon at bounding box center [151, 389] width 17 height 15
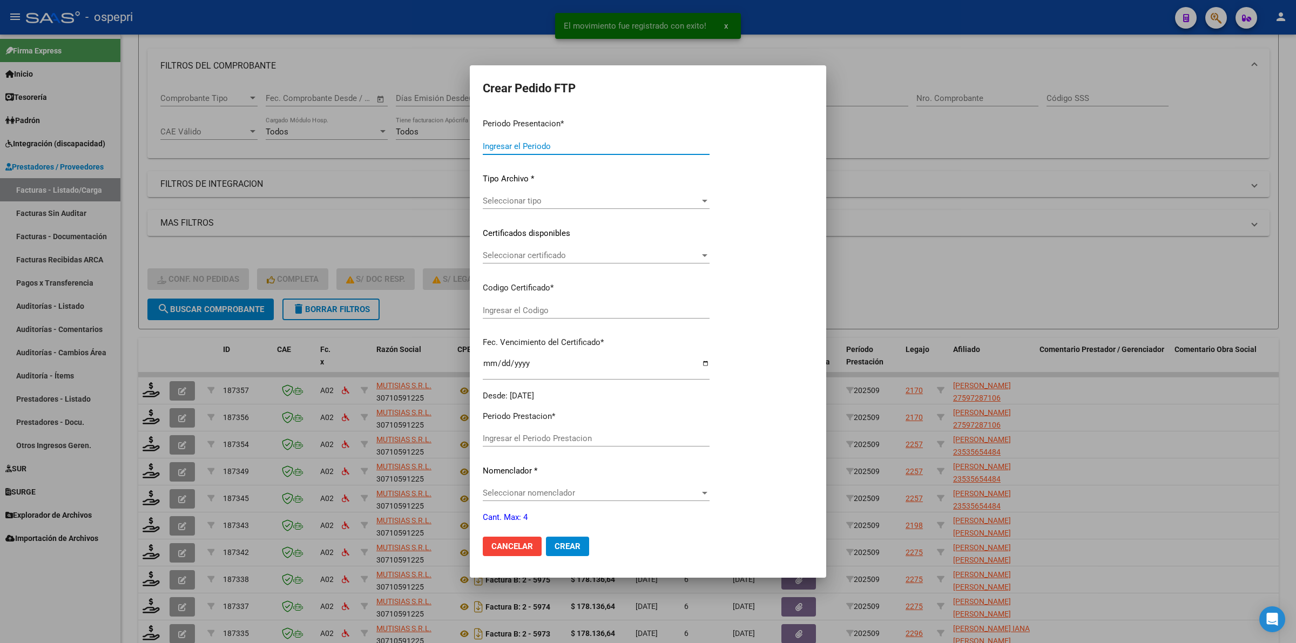
type input "202509"
type input "$ 118.757,76"
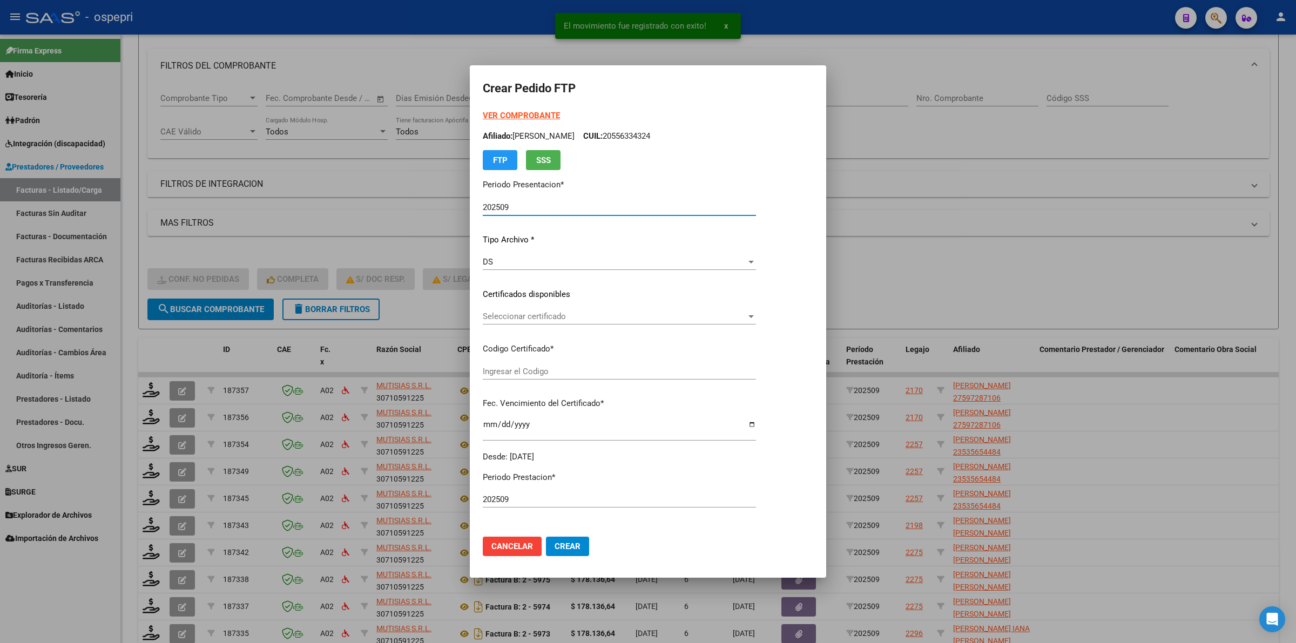
type input "2759728710-6"
type input "2026-12-01"
click at [541, 319] on span "Seleccionar certificado" at bounding box center [615, 317] width 264 height 10
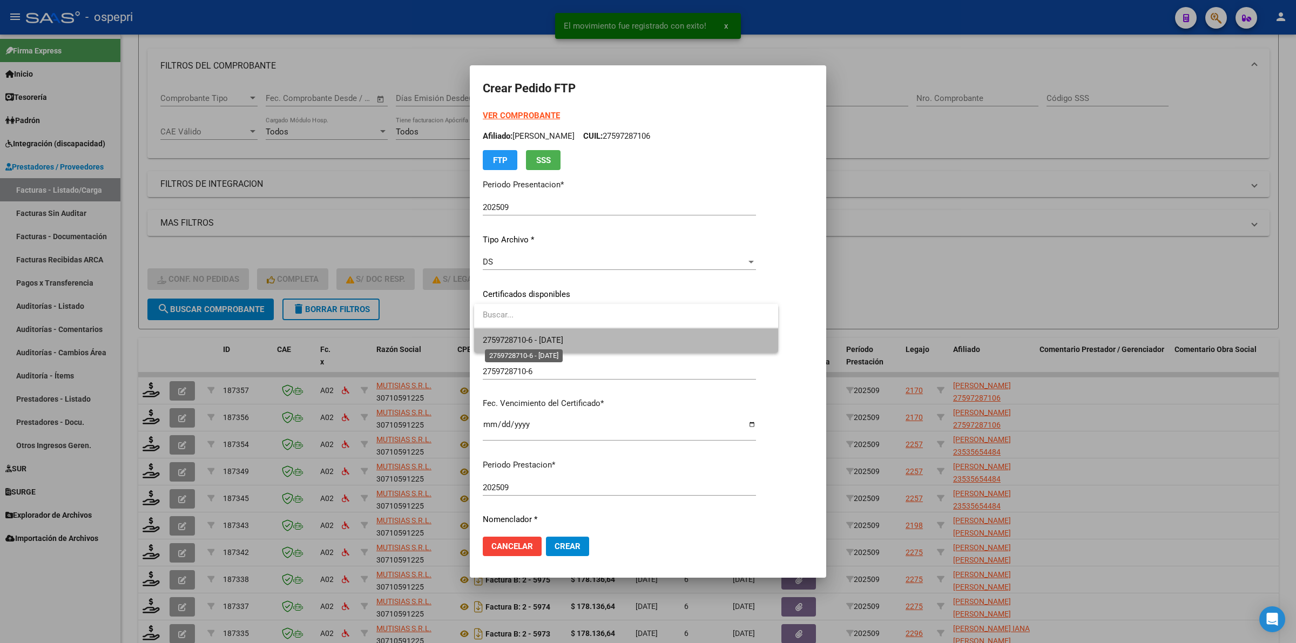
click at [557, 335] on span "2759728710-6 - 2026-12-01" at bounding box center [523, 340] width 80 height 10
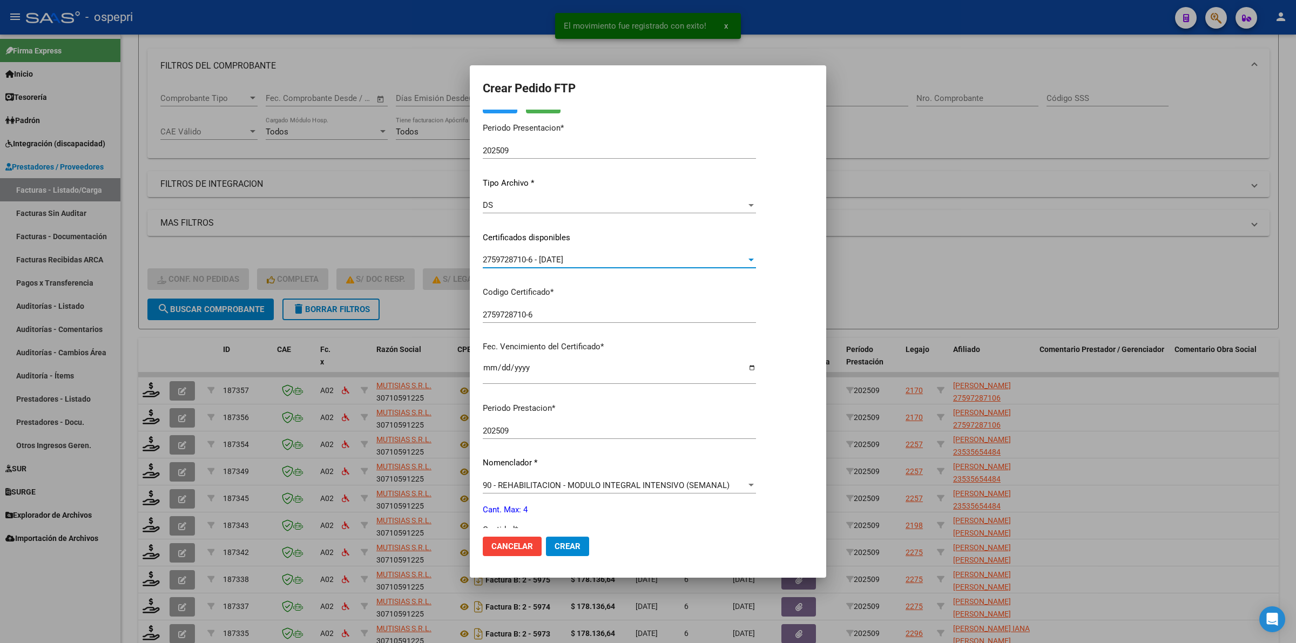
scroll to position [135, 0]
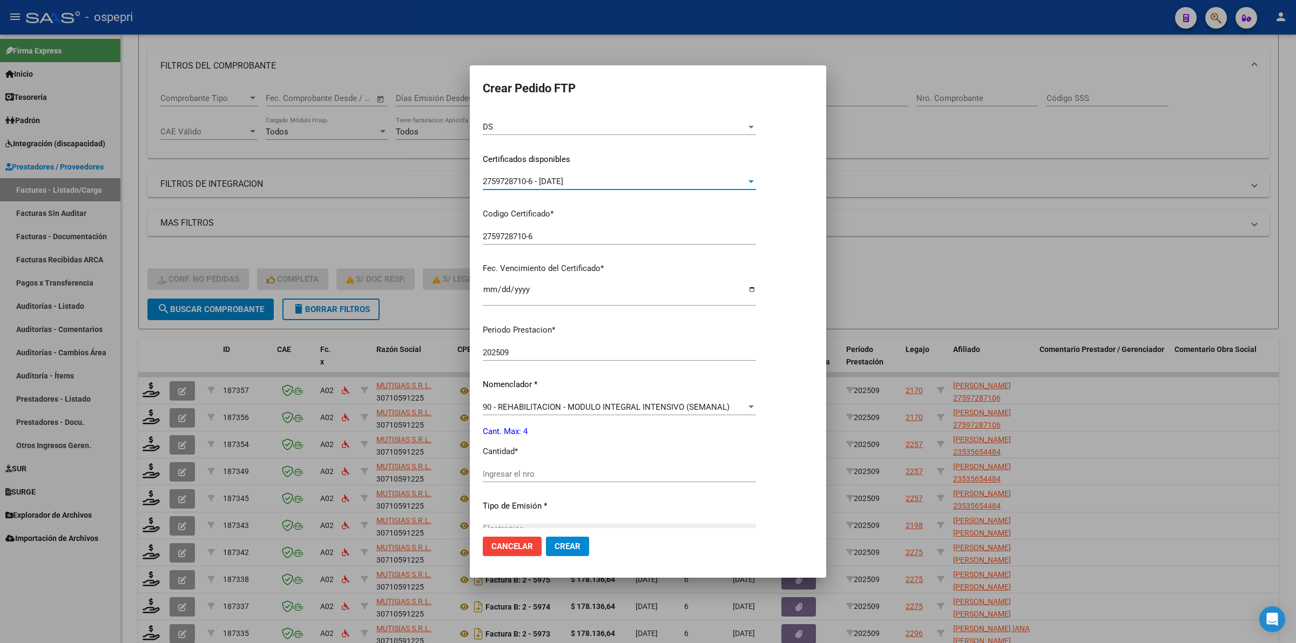
click at [594, 470] on input "Ingresar el nro" at bounding box center [619, 474] width 273 height 10
type input "4"
drag, startPoint x: 570, startPoint y: 545, endPoint x: 580, endPoint y: 541, distance: 10.9
click at [570, 544] on span "Crear" at bounding box center [568, 547] width 26 height 10
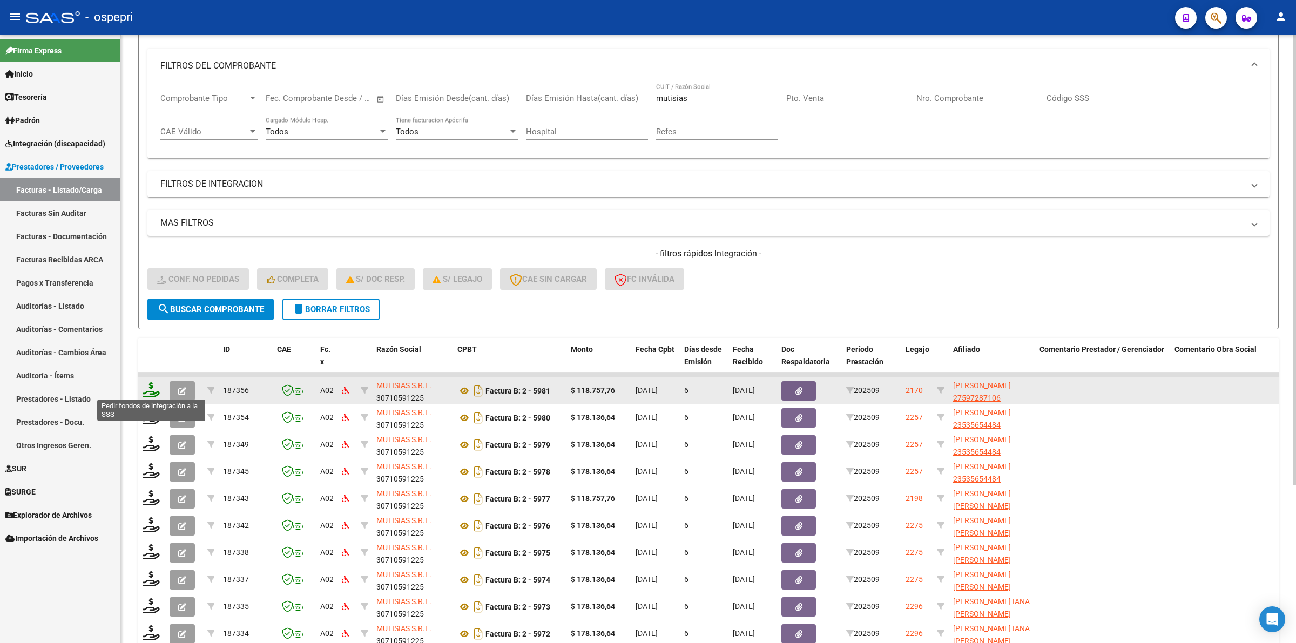
click at [156, 382] on icon at bounding box center [151, 389] width 17 height 15
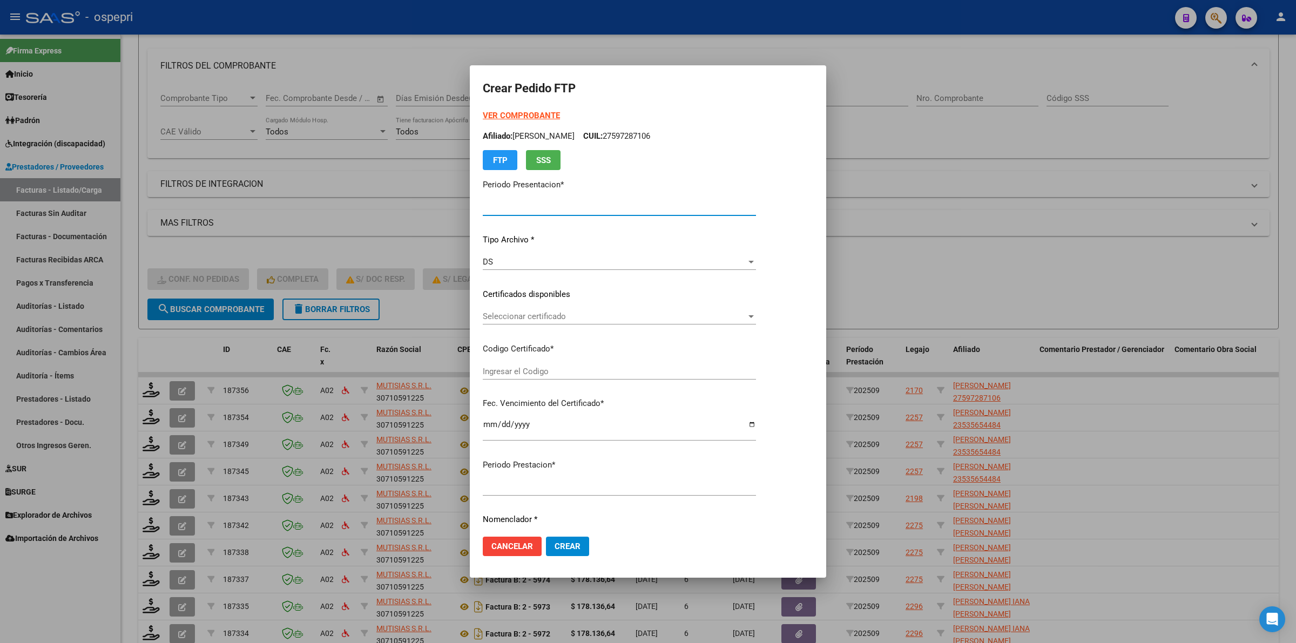
type input "202509"
type input "$ 118.757,76"
type input "2759728710-6"
type input "2026-12-01"
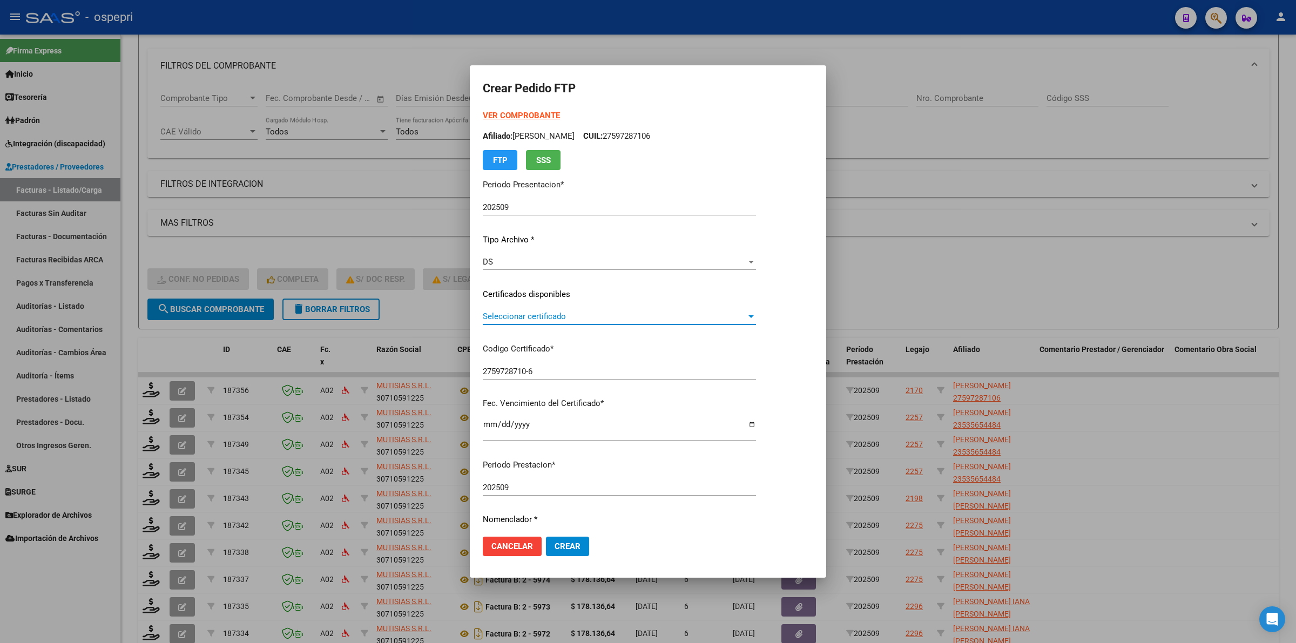
click at [573, 316] on span "Seleccionar certificado" at bounding box center [615, 317] width 264 height 10
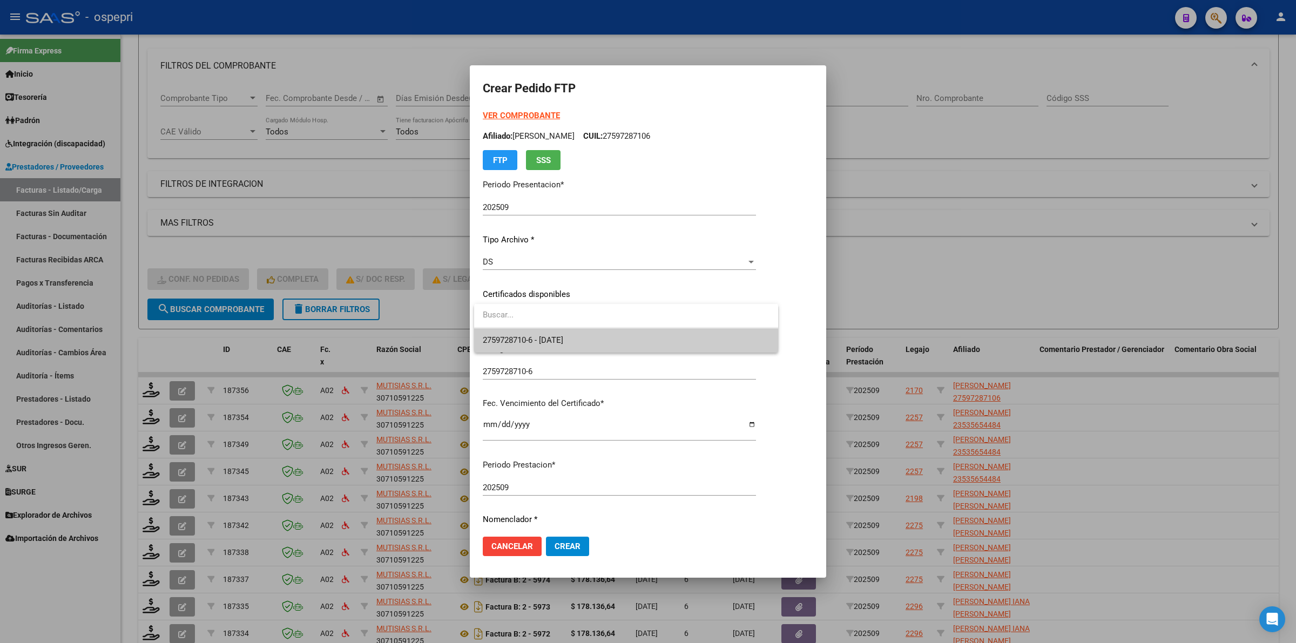
click at [575, 333] on span "2759728710-6 - 2026-12-01" at bounding box center [626, 340] width 287 height 24
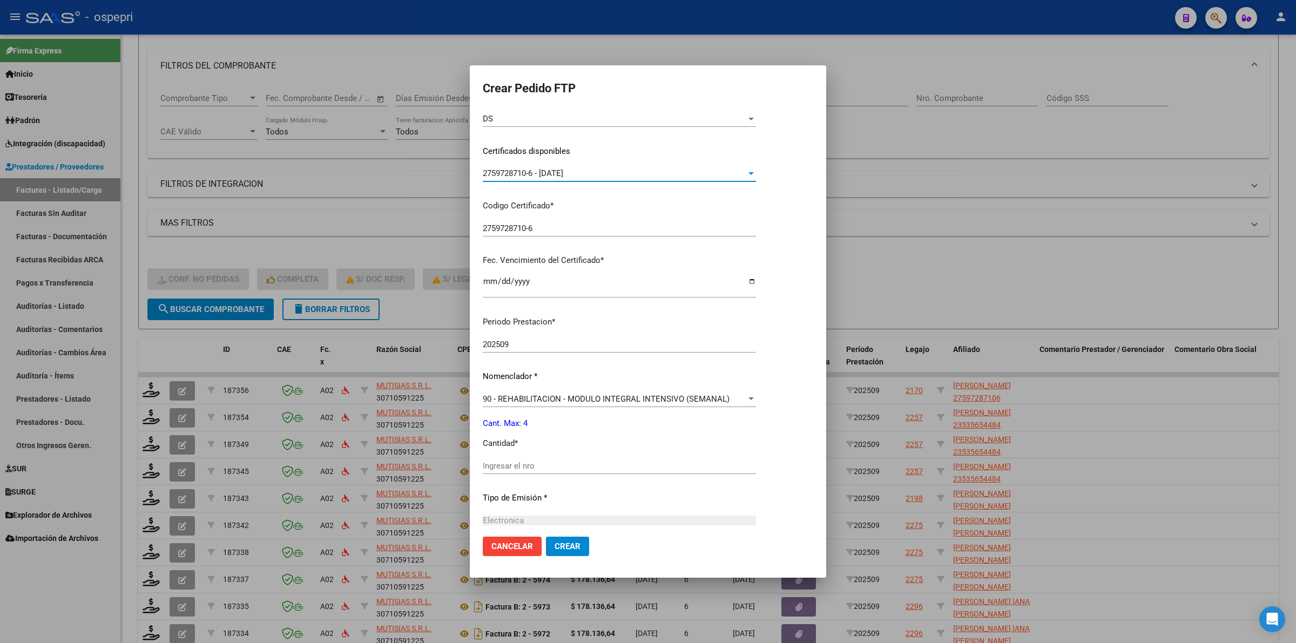
scroll to position [203, 0]
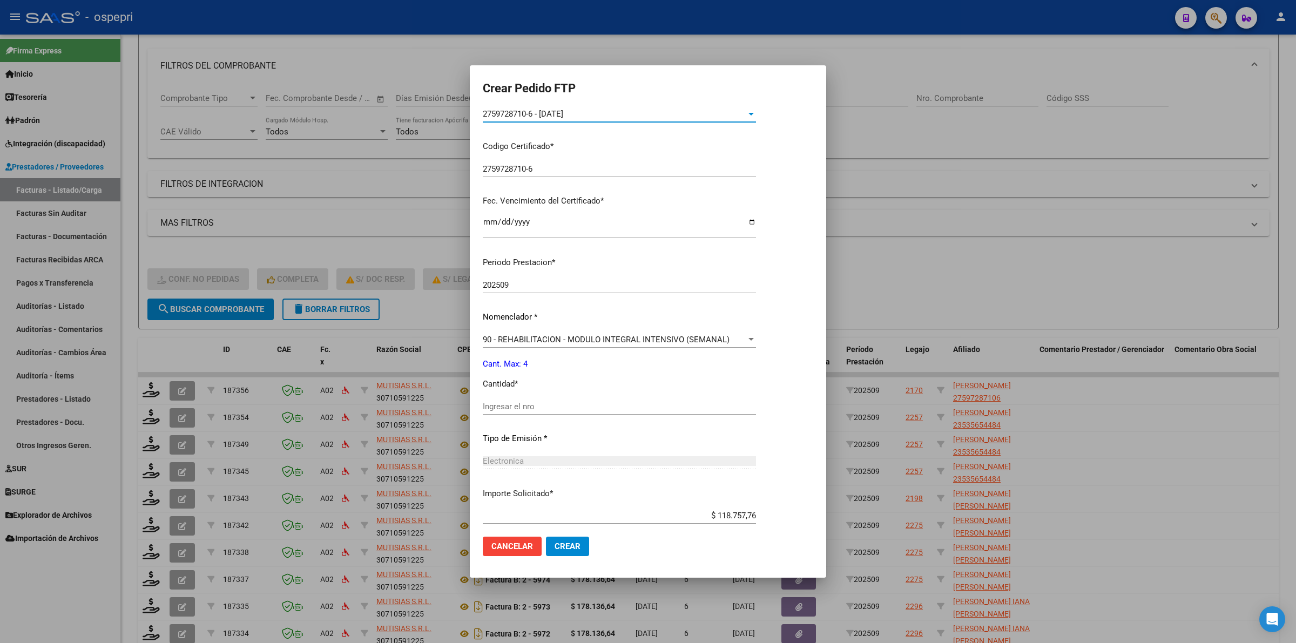
click at [581, 407] on input "Ingresar el nro" at bounding box center [619, 407] width 273 height 10
type input "4"
click at [579, 549] on span "Crear" at bounding box center [568, 547] width 26 height 10
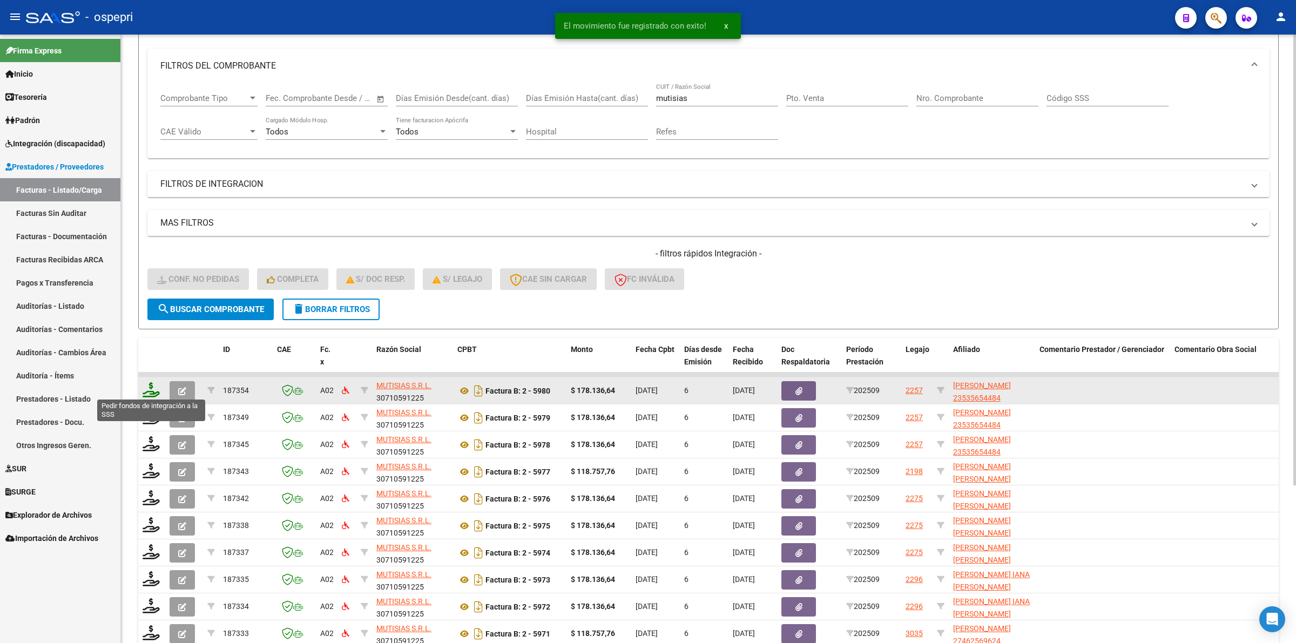
click at [150, 384] on icon at bounding box center [151, 389] width 17 height 15
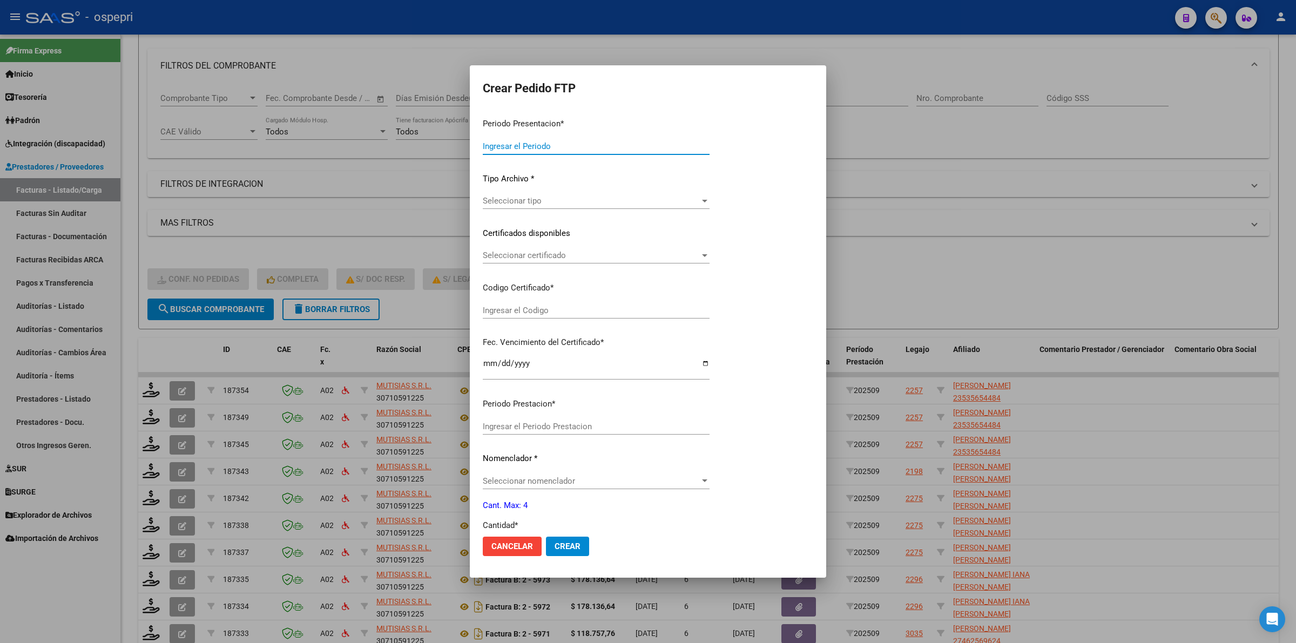
type input "202509"
type input "$ 178.136,64"
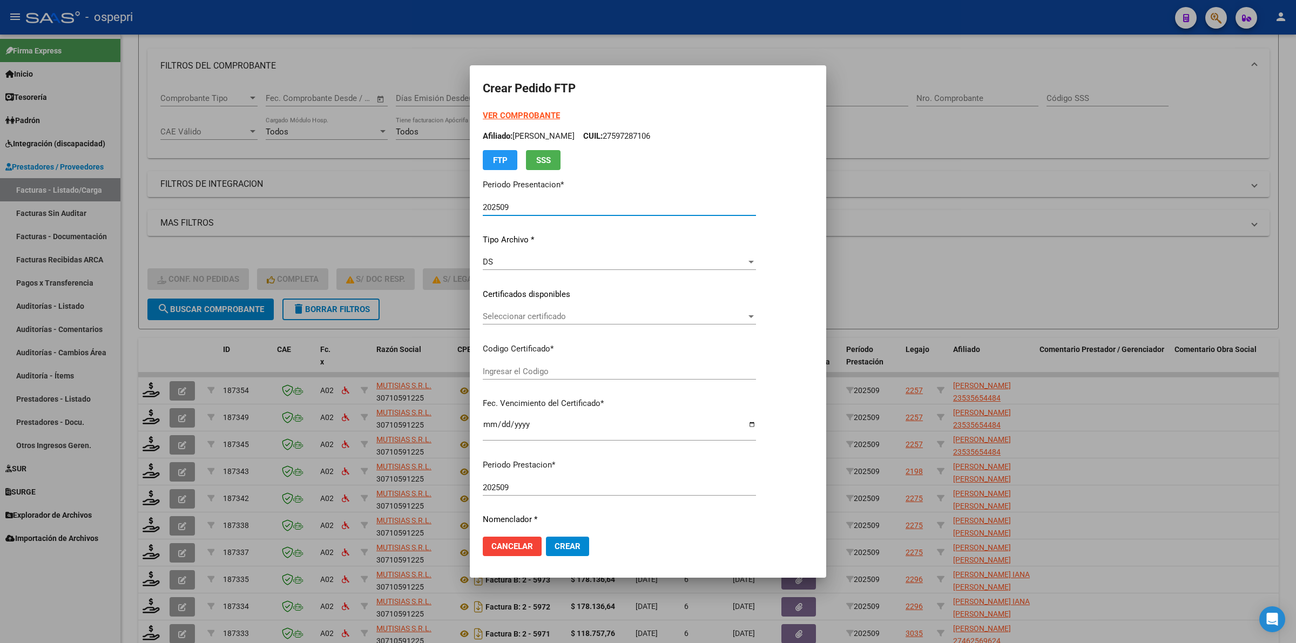
type input "2353565448-4"
type input "2025-10-15"
click at [524, 317] on span "Seleccionar certificado" at bounding box center [615, 317] width 264 height 10
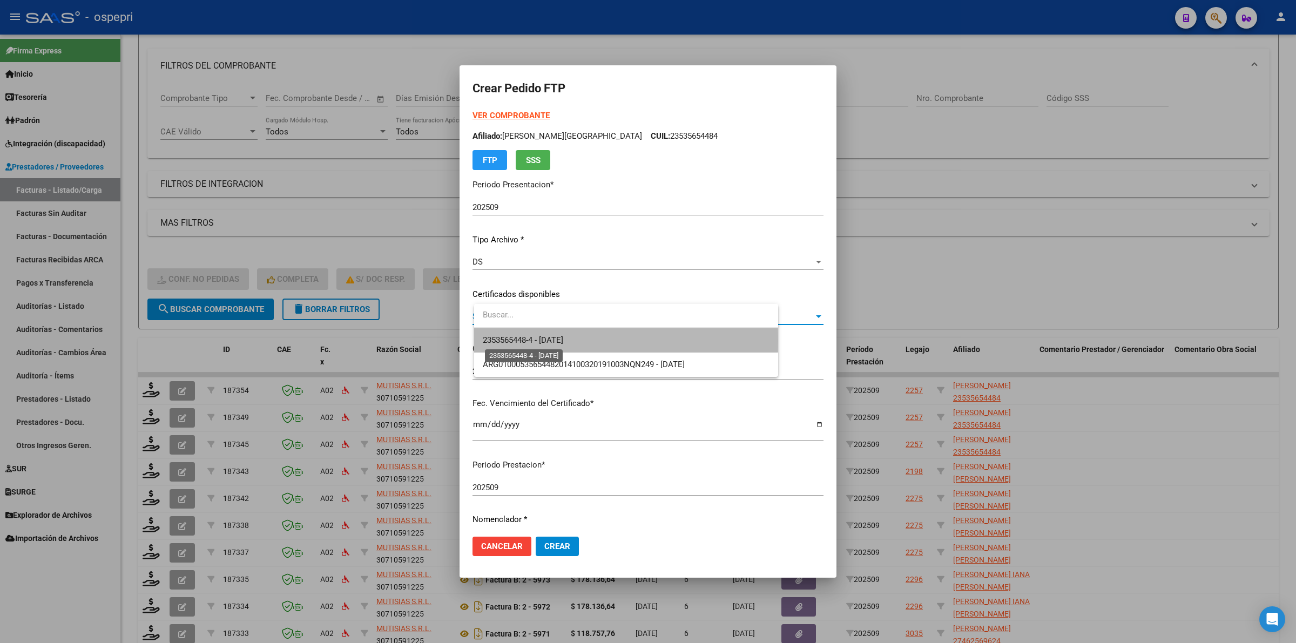
click at [534, 340] on span "2353565448-4 - 2025-10-15" at bounding box center [523, 340] width 80 height 10
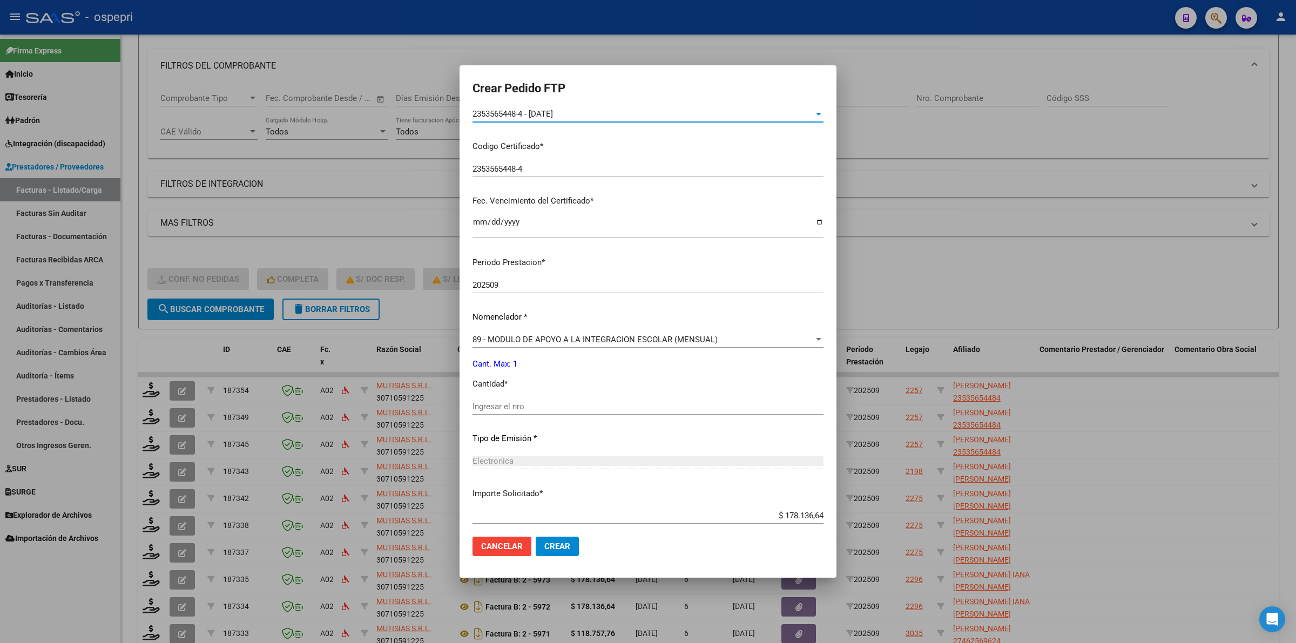
click at [533, 406] on input "Ingresar el nro" at bounding box center [648, 407] width 351 height 10
type input "4"
click at [538, 338] on span "89 - MODULO DE APOYO A LA INTEGRACION ESCOLAR (MENSUAL)" at bounding box center [595, 340] width 245 height 10
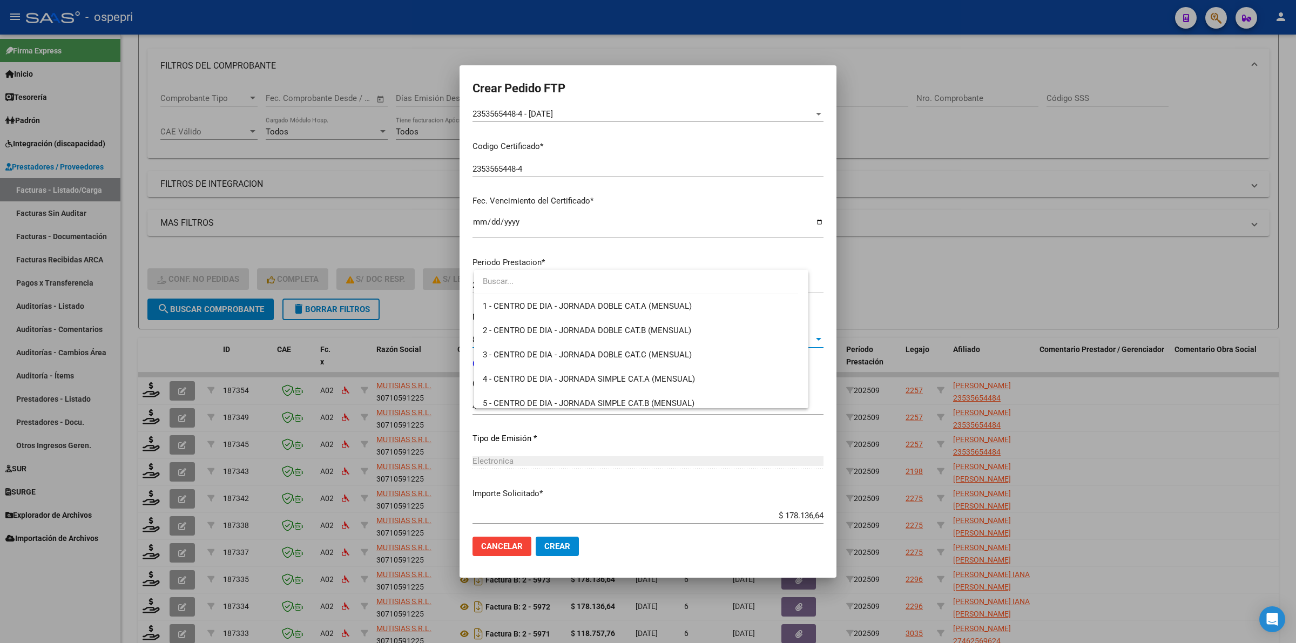
scroll to position [2106, 0]
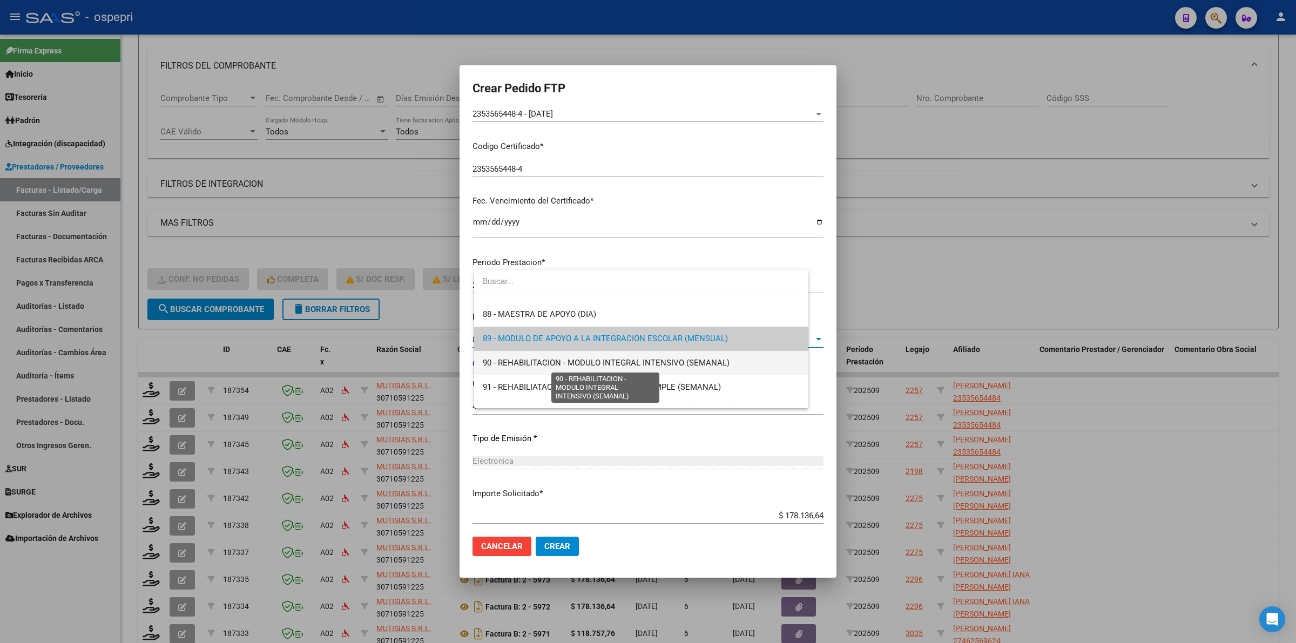
click at [553, 367] on span "90 - REHABILITACION - MODULO INTEGRAL INTENSIVO (SEMANAL)" at bounding box center [606, 363] width 247 height 10
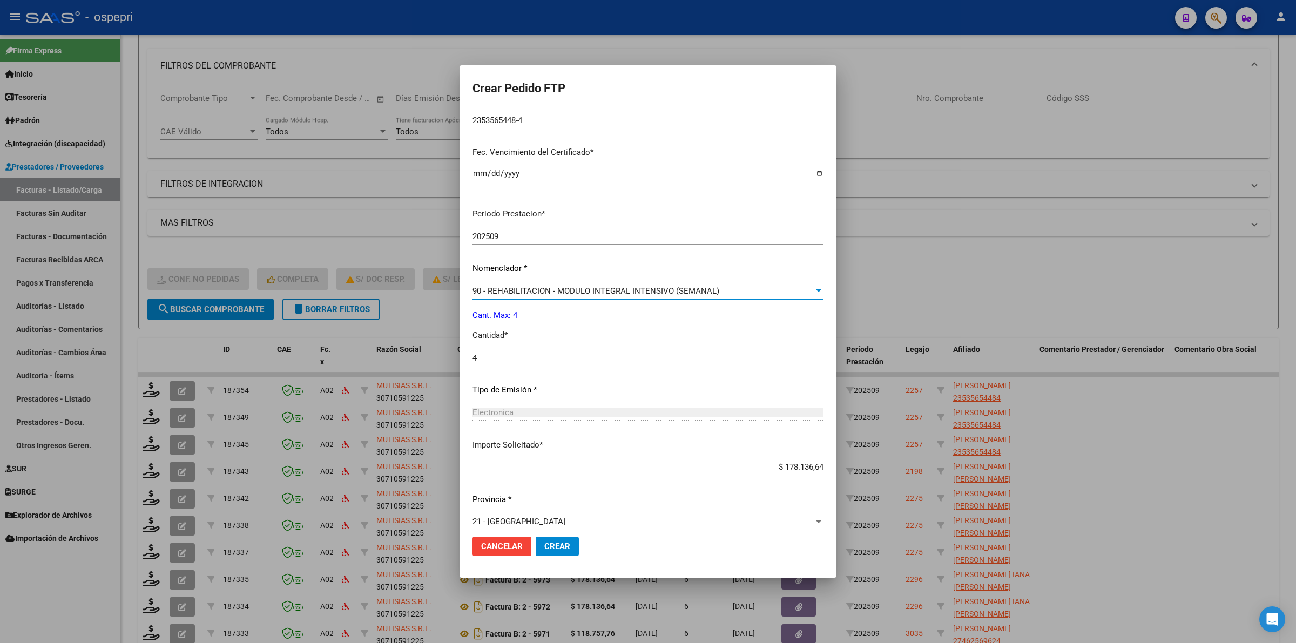
scroll to position [263, 0]
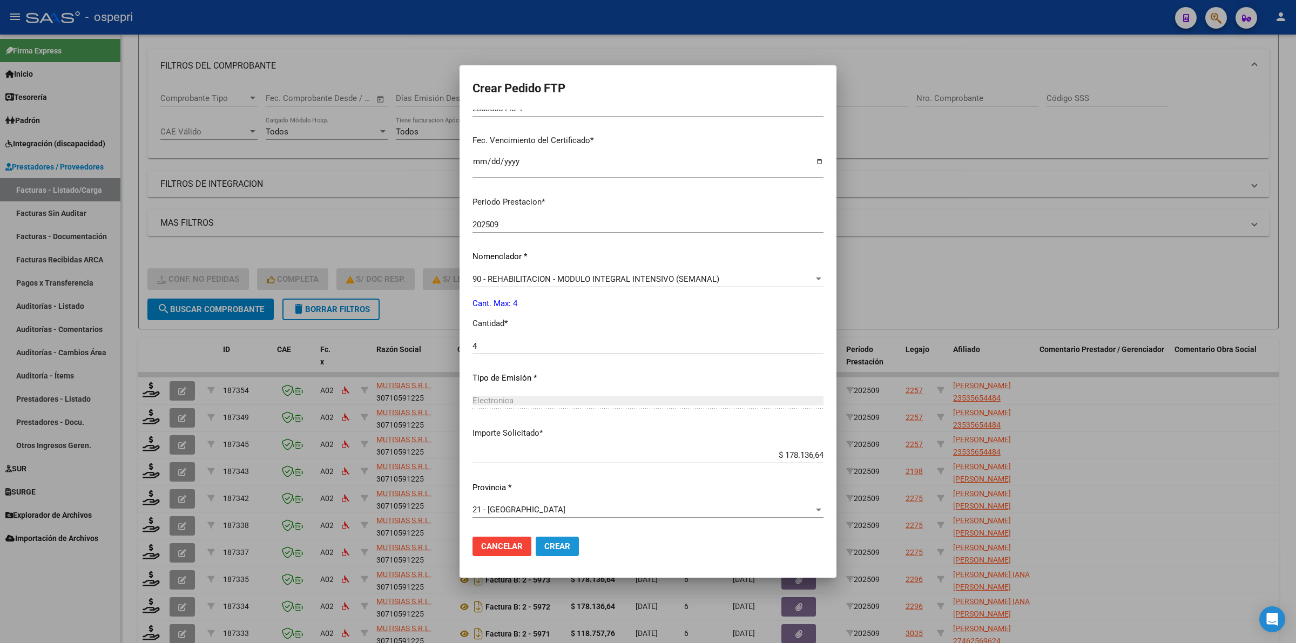
click at [557, 545] on span "Crear" at bounding box center [557, 547] width 26 height 10
click at [570, 544] on span "Crear" at bounding box center [557, 547] width 26 height 10
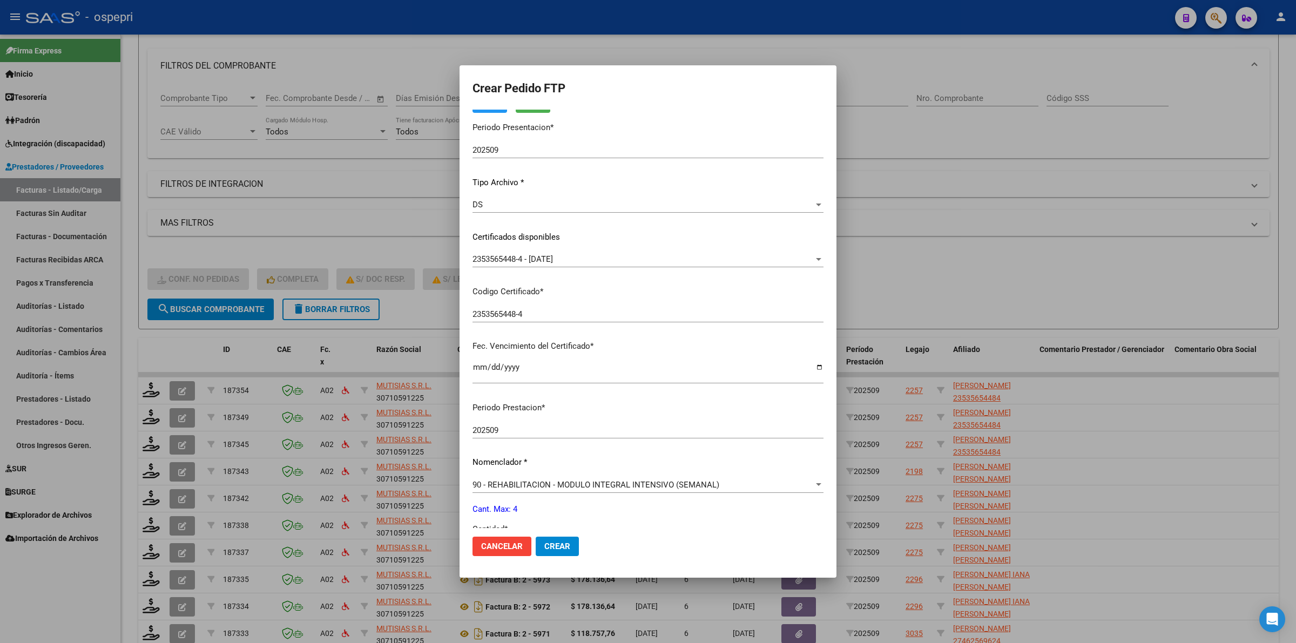
scroll to position [0, 0]
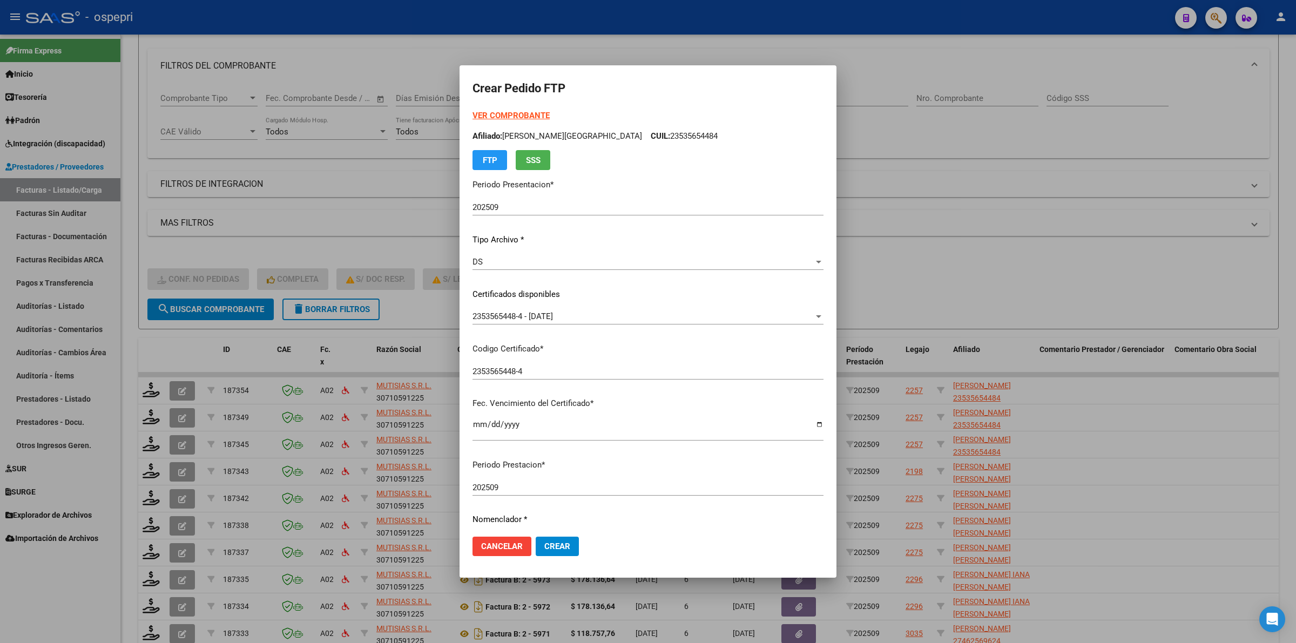
click at [553, 312] on span "2353565448-4 - 2025-10-15" at bounding box center [513, 317] width 80 height 10
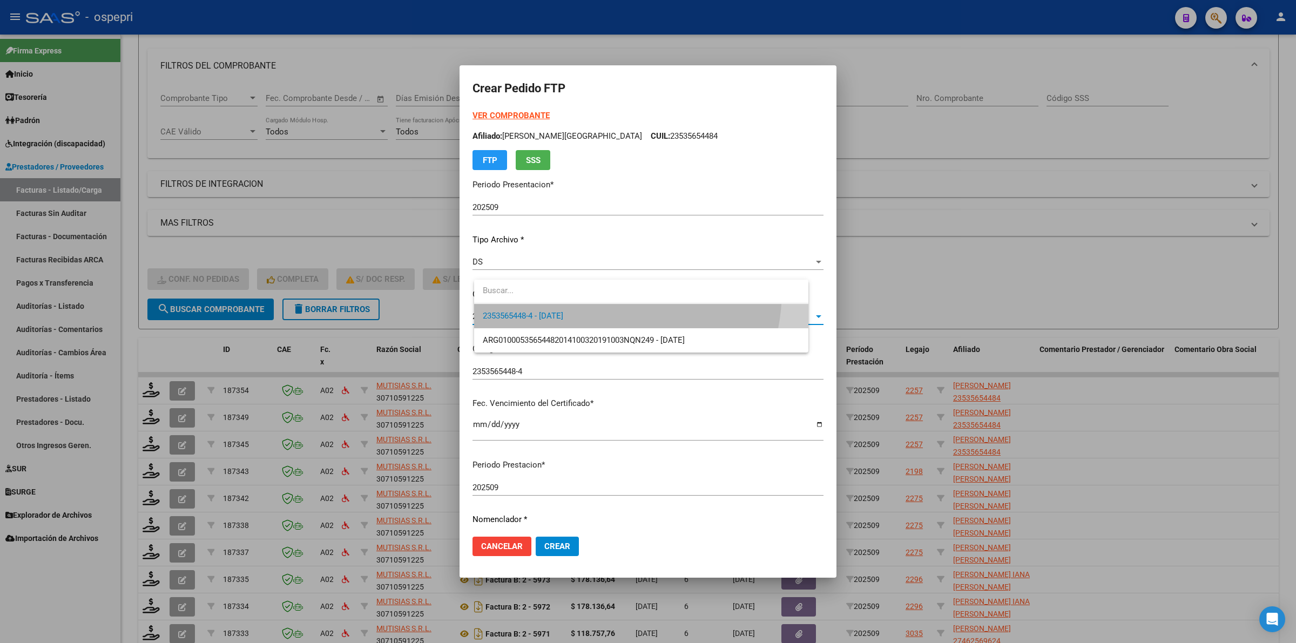
click at [589, 315] on span "2353565448-4 - 2025-10-15" at bounding box center [641, 316] width 317 height 24
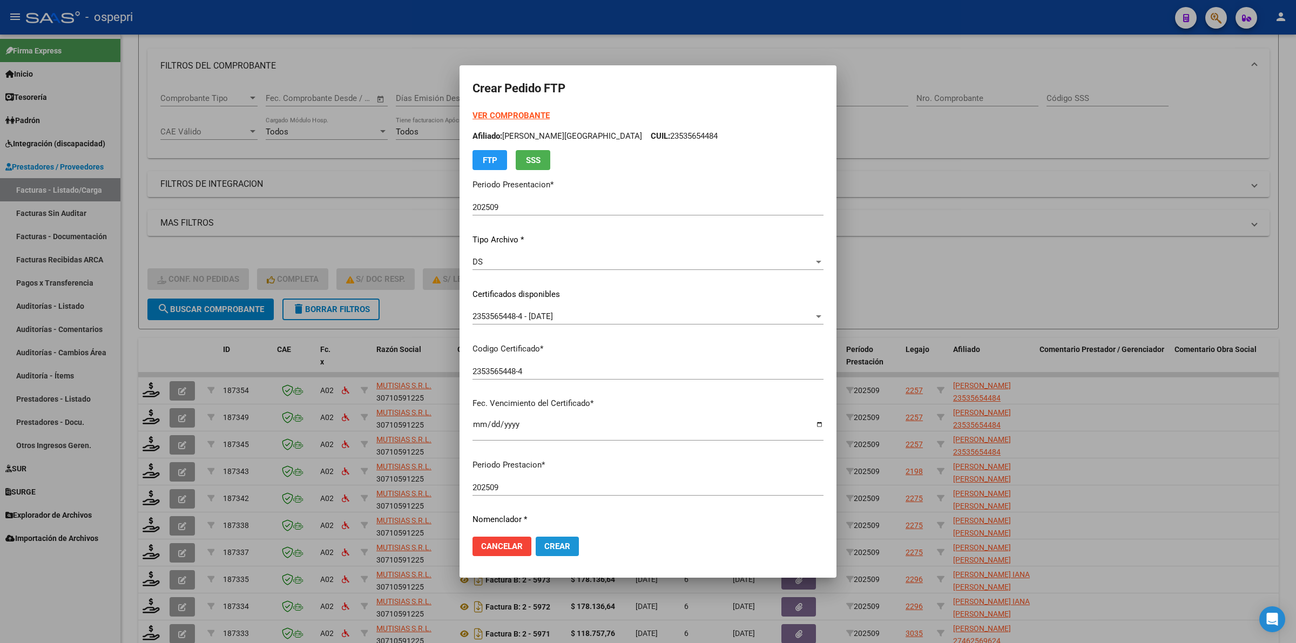
click at [568, 550] on span "Crear" at bounding box center [557, 547] width 26 height 10
click at [570, 548] on span "Crear" at bounding box center [557, 547] width 26 height 10
drag, startPoint x: 571, startPoint y: 547, endPoint x: 582, endPoint y: 535, distance: 15.7
click at [570, 546] on span "Crear" at bounding box center [557, 547] width 26 height 10
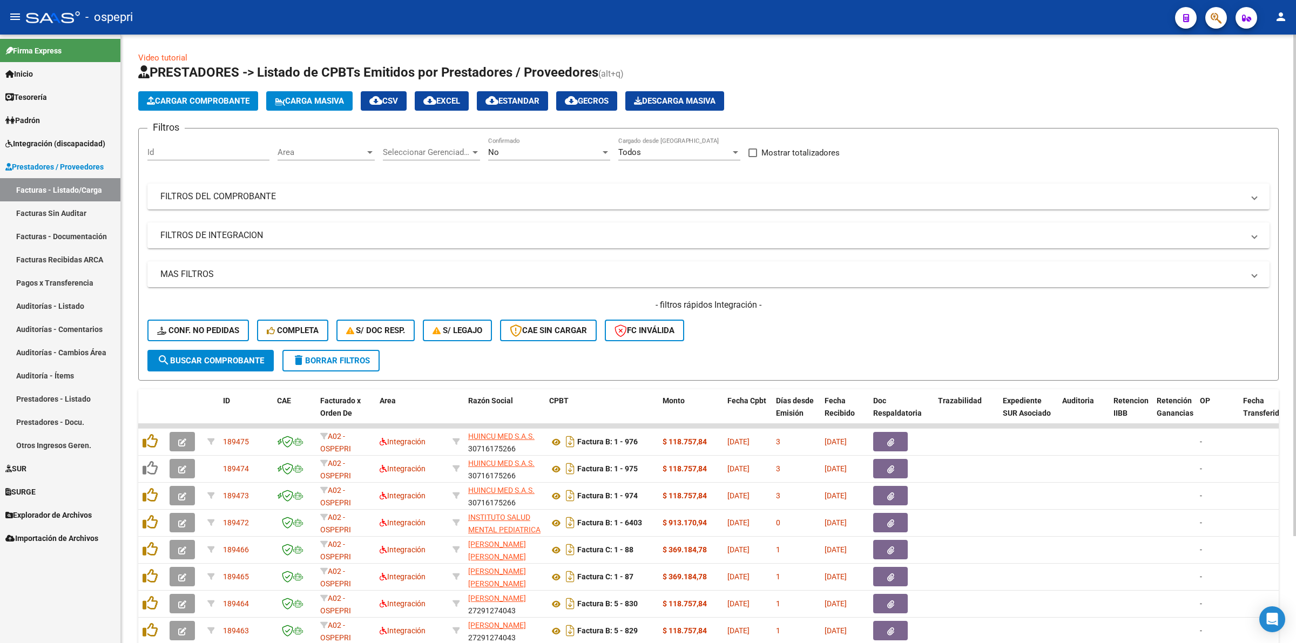
drag, startPoint x: 168, startPoint y: 318, endPoint x: 177, endPoint y: 325, distance: 11.1
click at [169, 318] on div "- filtros rápidos Integración - Conf. no pedidas Completa S/ Doc Resp. S/ legaj…" at bounding box center [708, 324] width 1122 height 51
click at [180, 328] on span "Conf. no pedidas" at bounding box center [198, 331] width 82 height 10
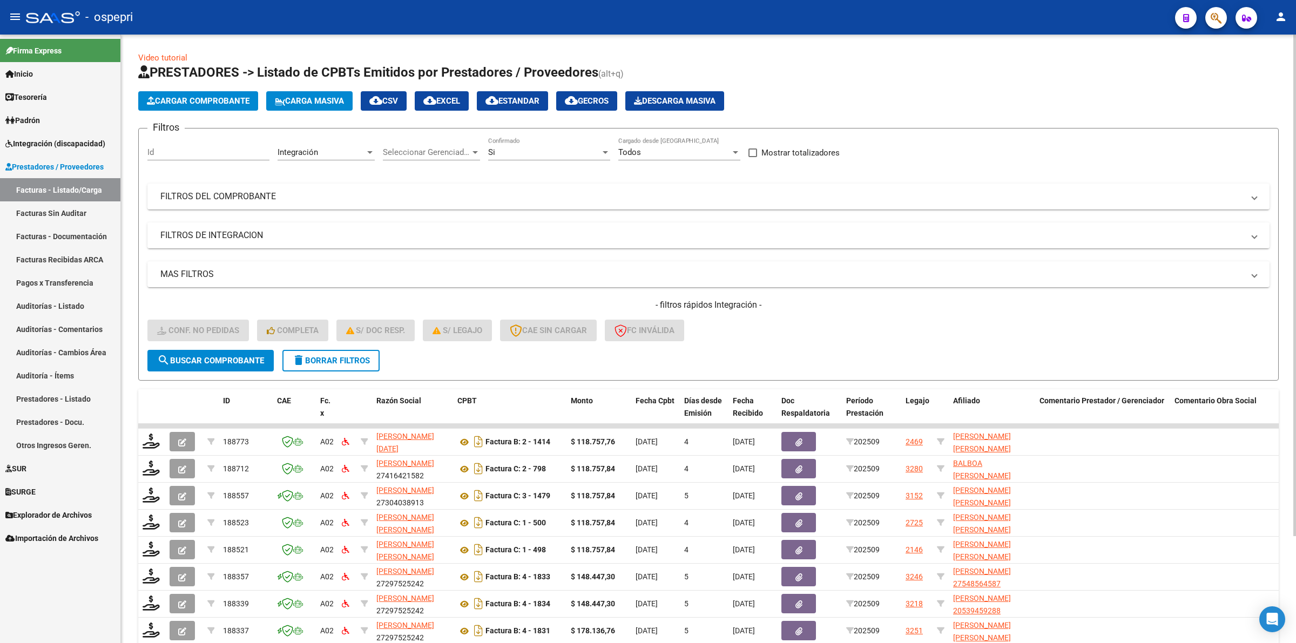
drag, startPoint x: 259, startPoint y: 199, endPoint x: 595, endPoint y: 258, distance: 341.1
click at [259, 198] on mat-panel-title "FILTROS DEL COMPROBANTE" at bounding box center [701, 197] width 1083 height 12
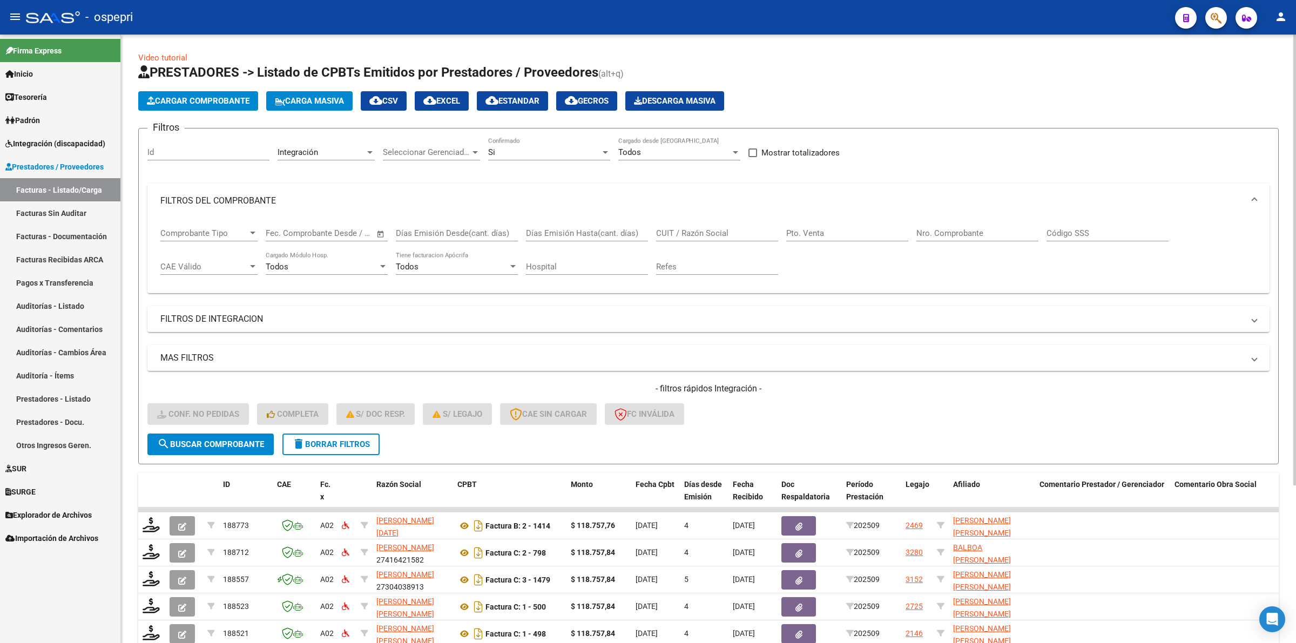
click at [705, 230] on input "CUIT / Razón Social" at bounding box center [717, 233] width 122 height 10
type input "mutisias"
click at [262, 440] on span "search Buscar Comprobante" at bounding box center [210, 445] width 107 height 10
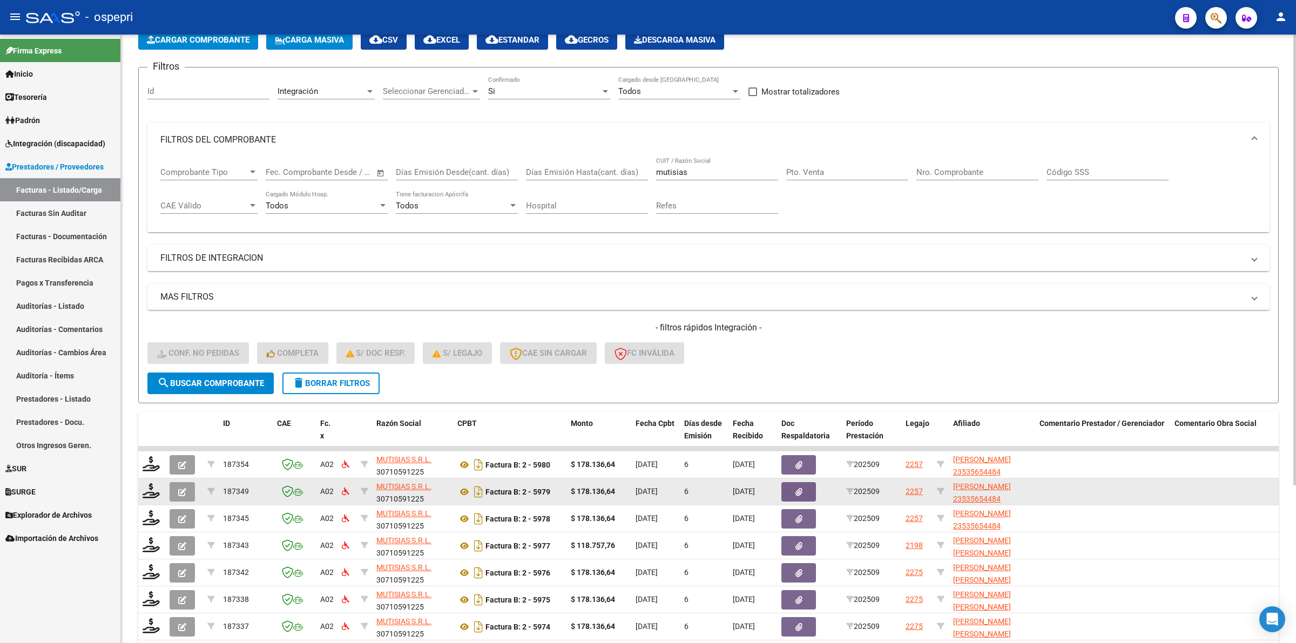
scroll to position [212, 0]
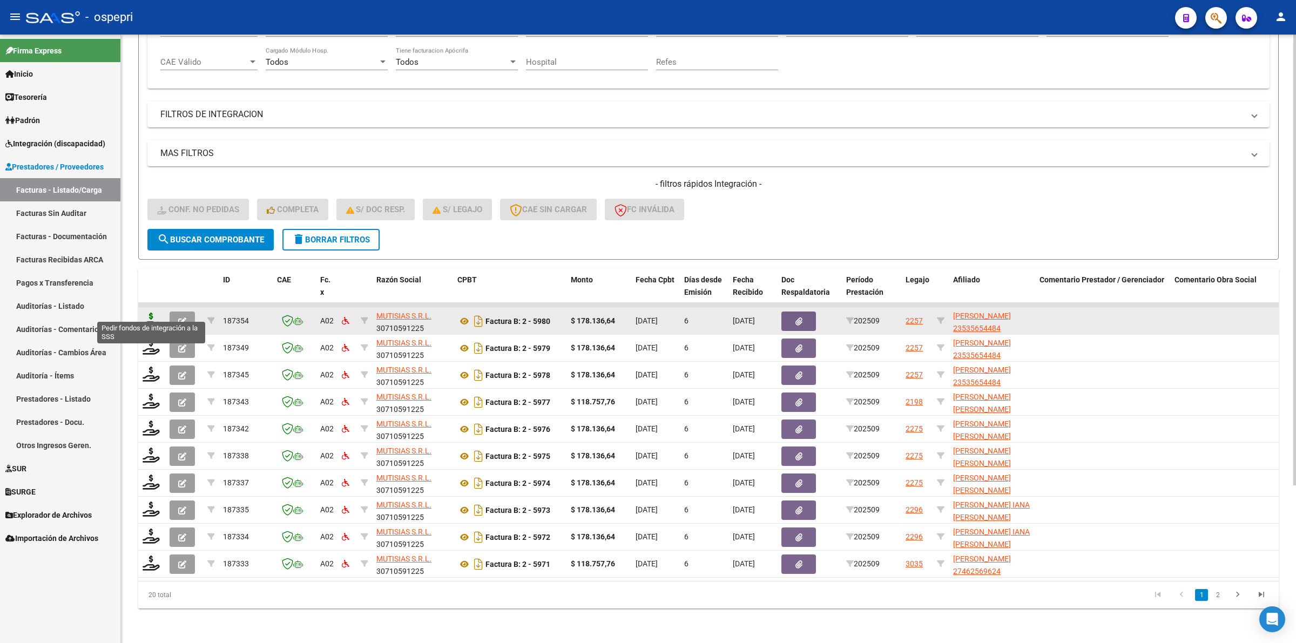
click at [154, 313] on icon at bounding box center [151, 320] width 17 height 15
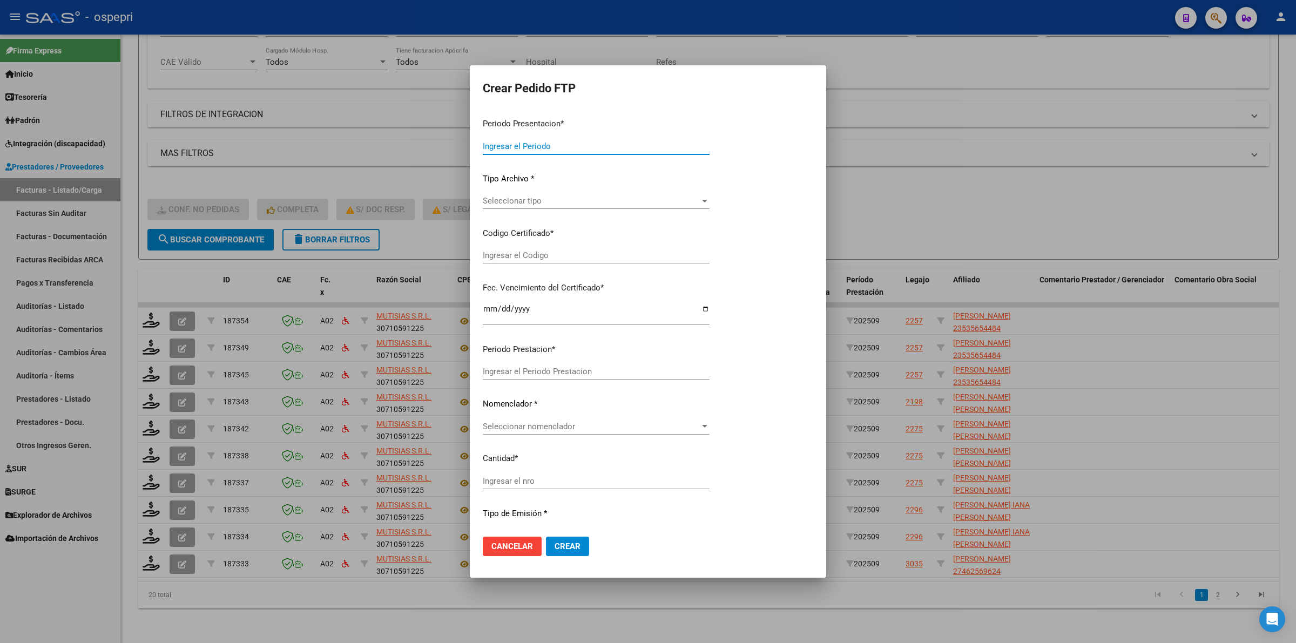
type input "202509"
type input "$ 178.136,64"
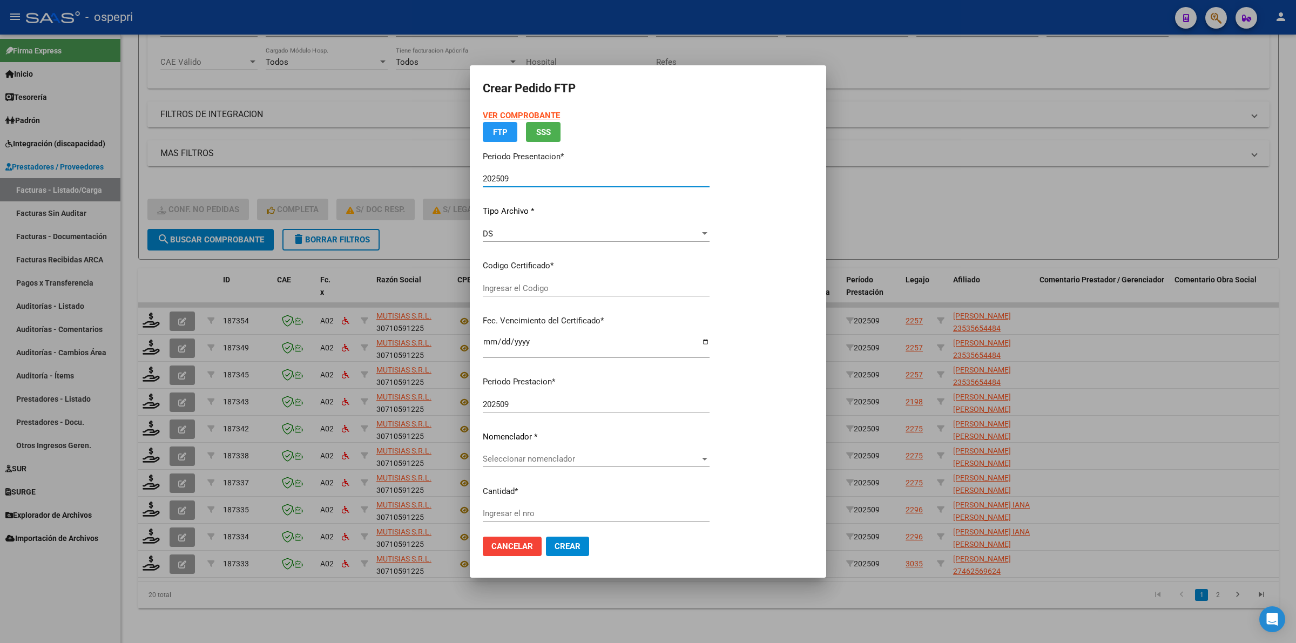
type input "2353565448-4"
type input "[DATE]"
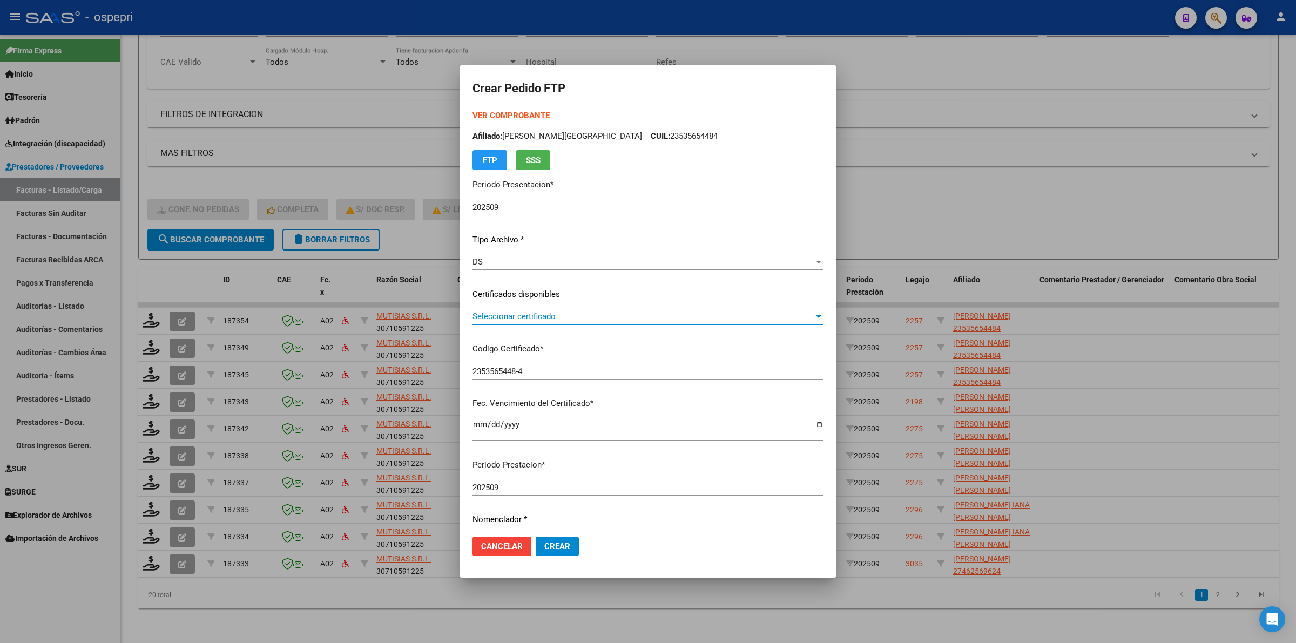
click at [495, 314] on span "Seleccionar certificado" at bounding box center [643, 317] width 341 height 10
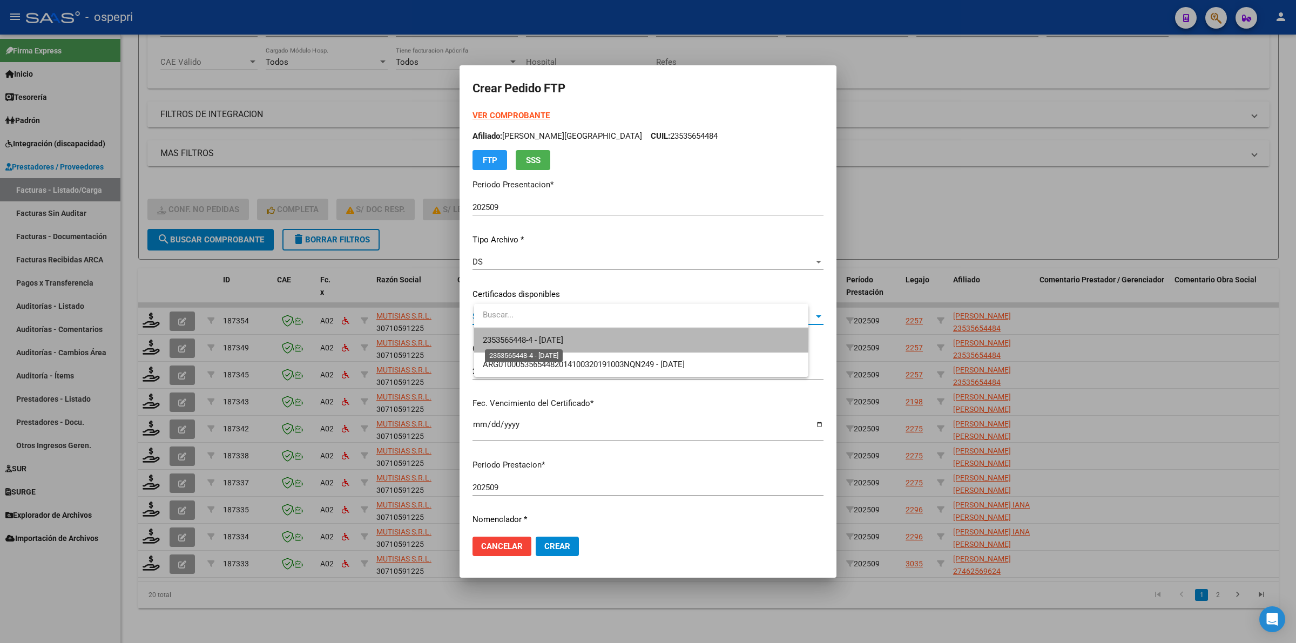
click at [524, 336] on span "2353565448-4 - [DATE]" at bounding box center [523, 340] width 80 height 10
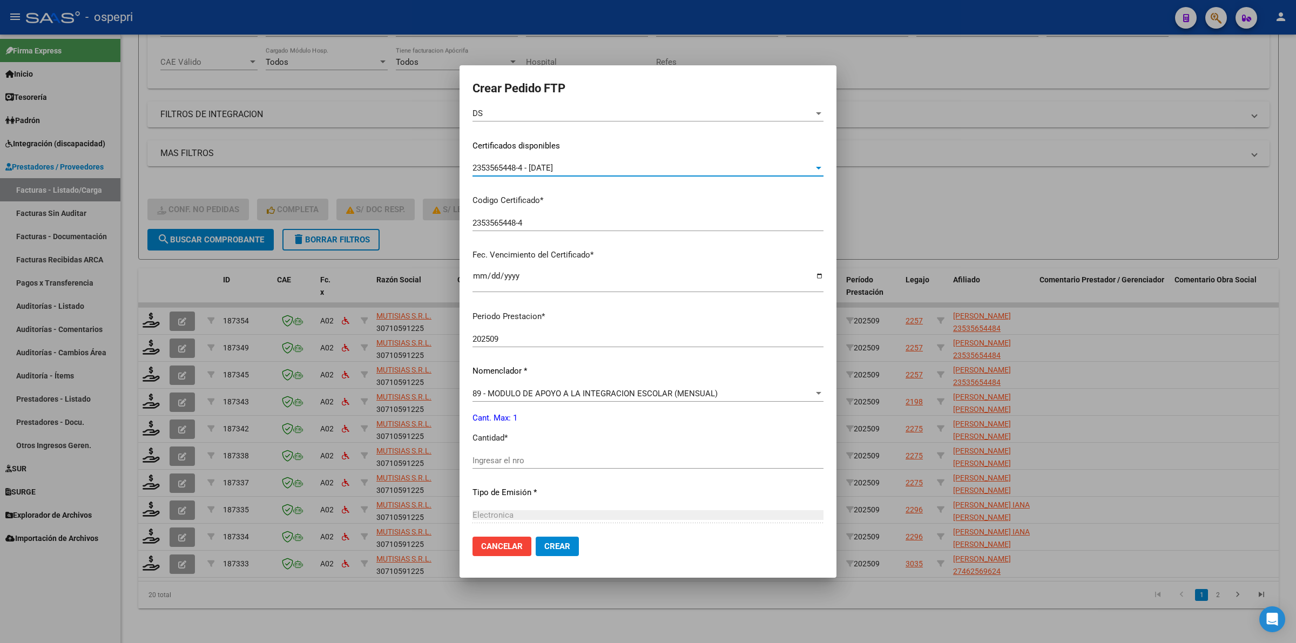
scroll to position [263, 0]
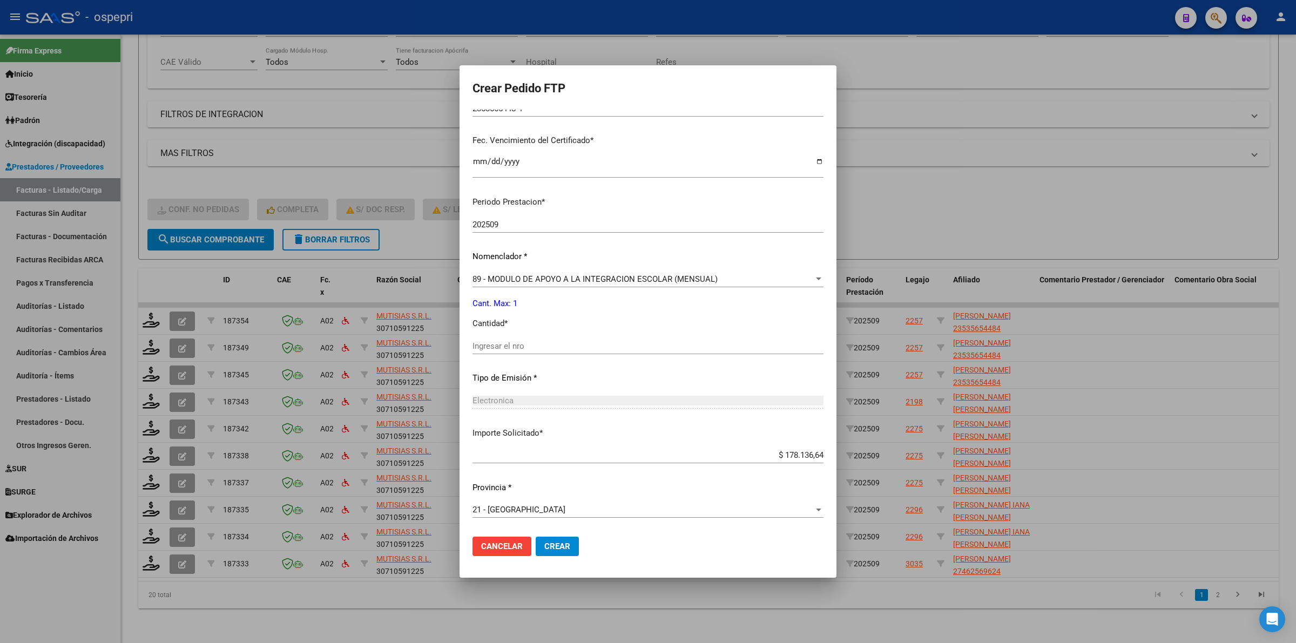
click at [522, 349] on div "Ingresar el nro" at bounding box center [648, 346] width 351 height 16
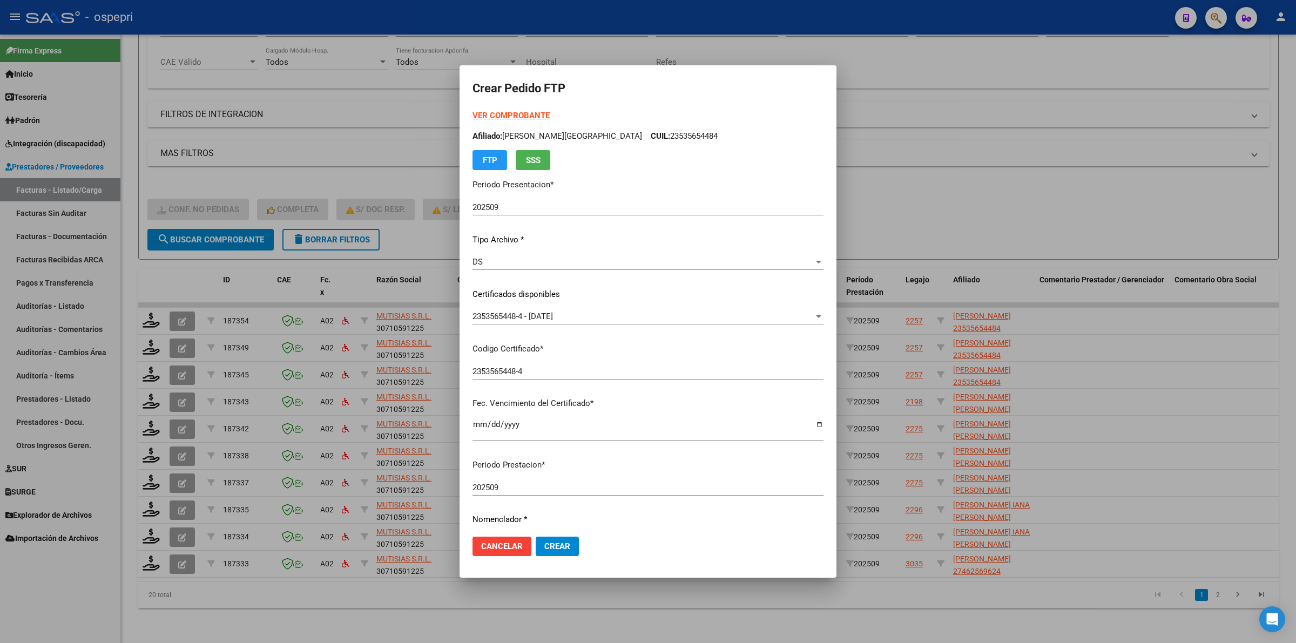
type input "1"
click at [516, 111] on strong "VER COMPROBANTE" at bounding box center [511, 116] width 77 height 10
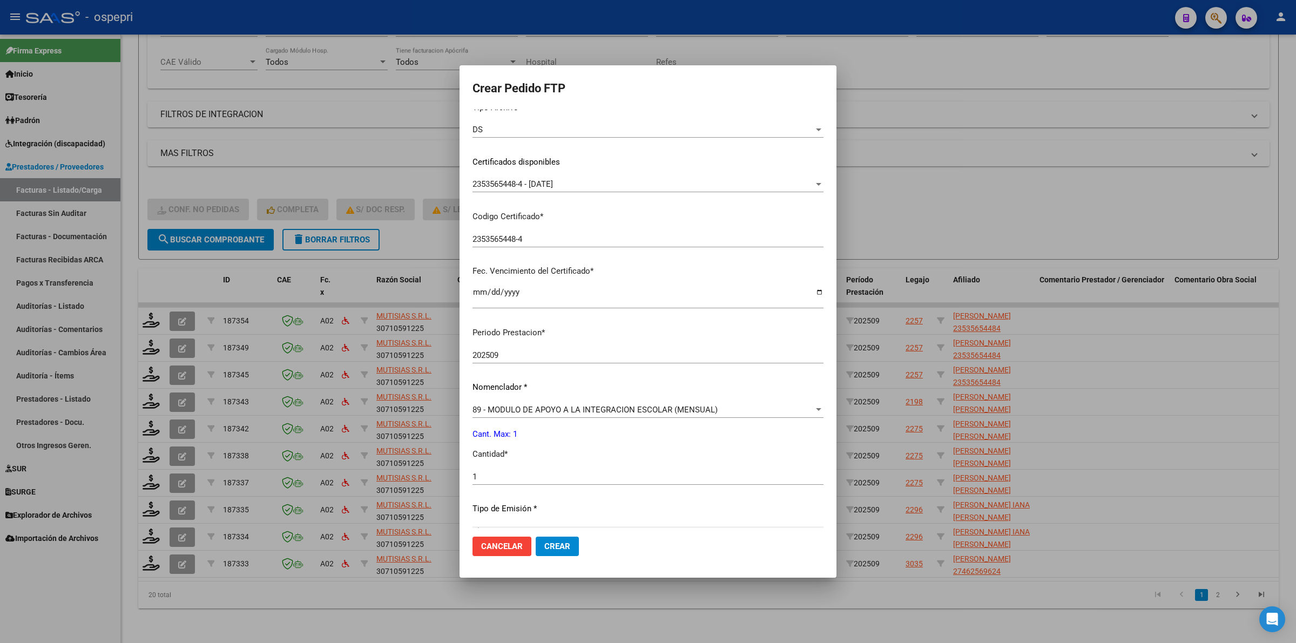
scroll to position [263, 0]
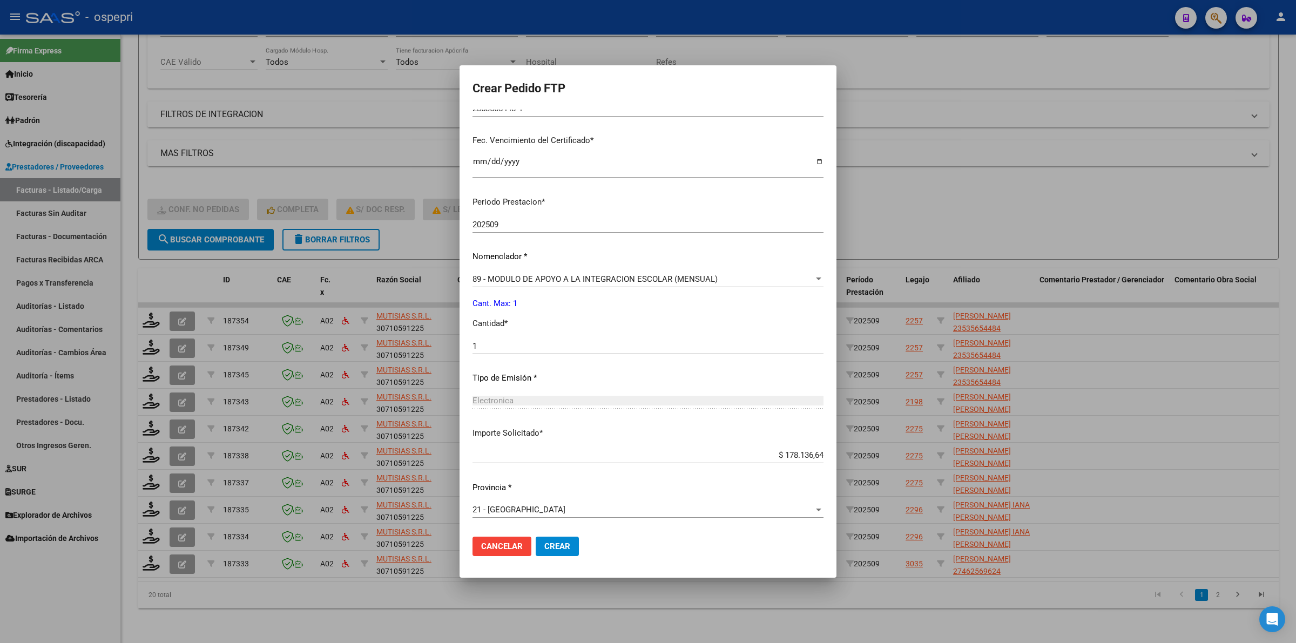
click at [501, 282] on span "89 - MODULO DE APOYO A LA INTEGRACION ESCOLAR (MENSUAL)" at bounding box center [595, 279] width 245 height 10
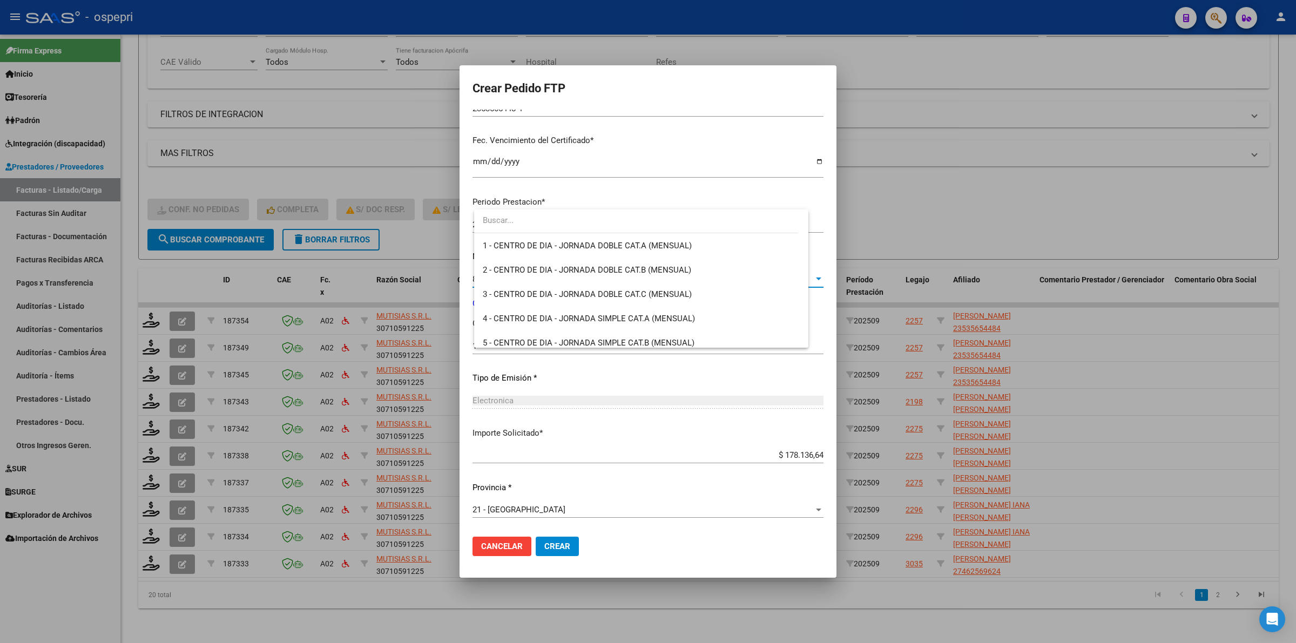
scroll to position [2106, 0]
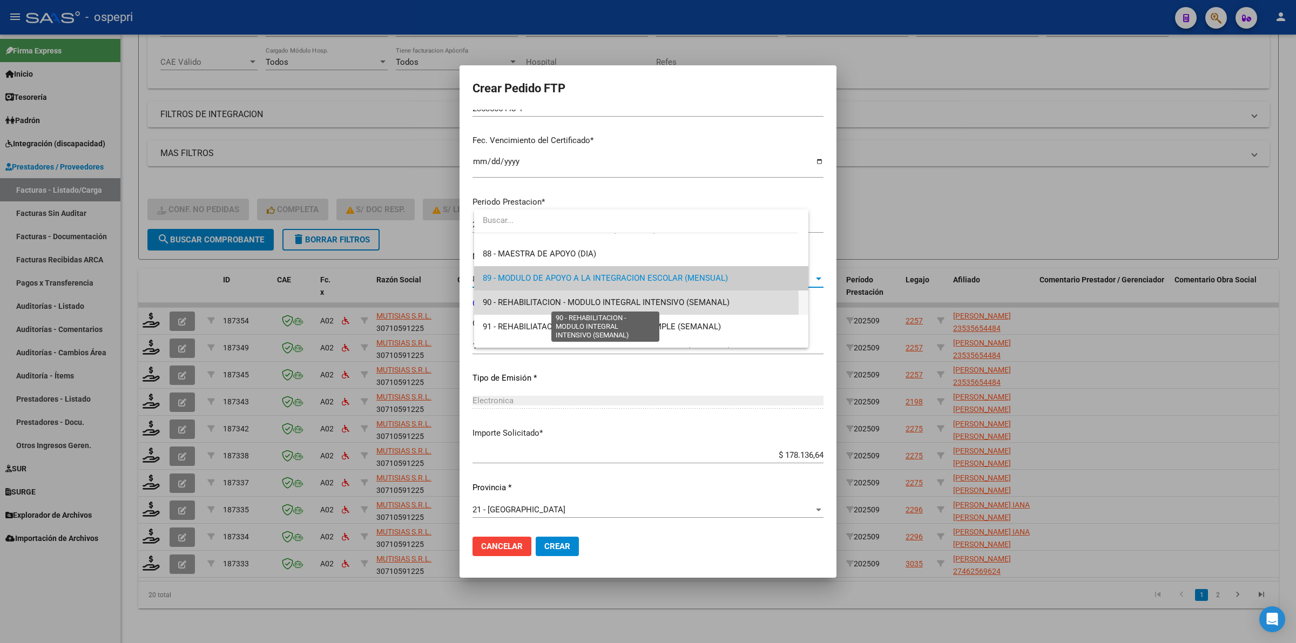
click at [511, 306] on span "90 - REHABILITACION - MODULO INTEGRAL INTENSIVO (SEMANAL)" at bounding box center [606, 303] width 247 height 10
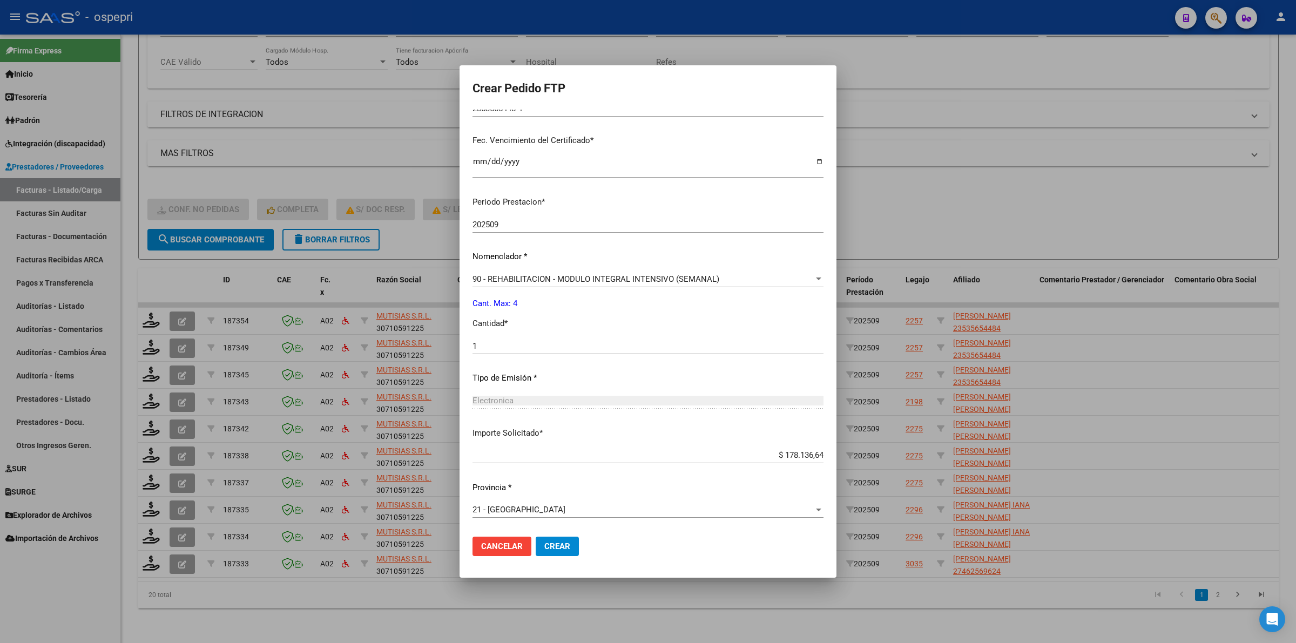
click at [511, 350] on div "1 Ingresar el nro" at bounding box center [648, 346] width 351 height 16
type input "4"
click at [564, 542] on span "Crear" at bounding box center [557, 547] width 26 height 10
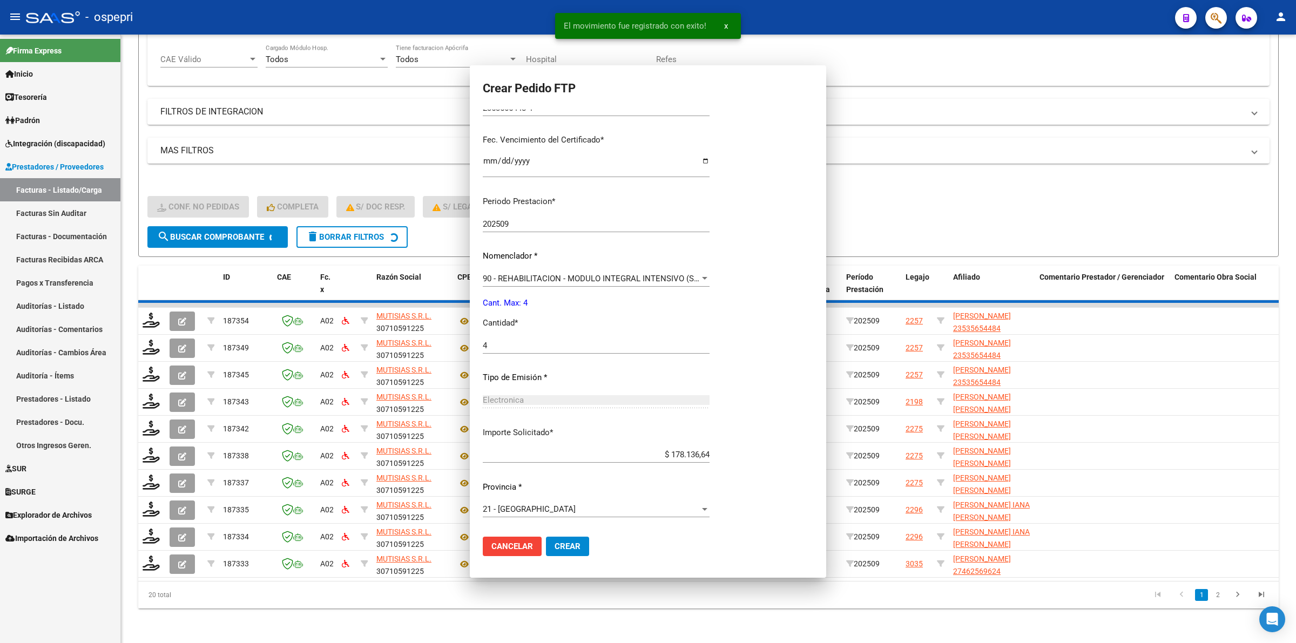
scroll to position [203, 0]
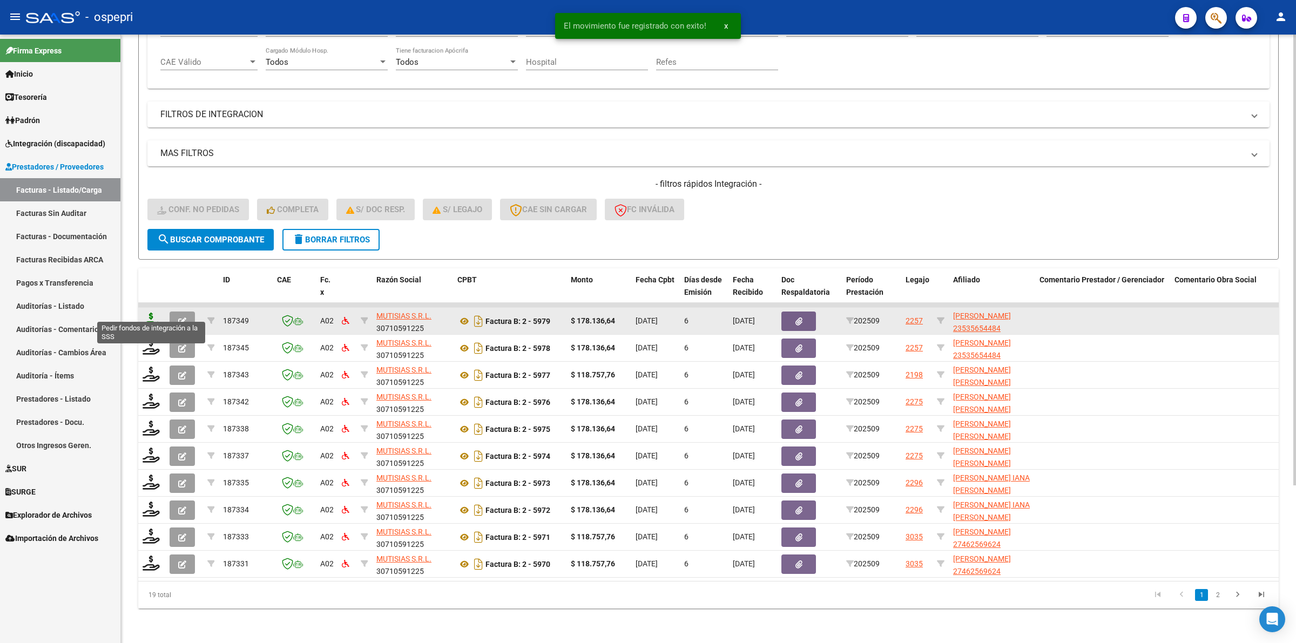
click at [146, 313] on icon at bounding box center [151, 320] width 17 height 15
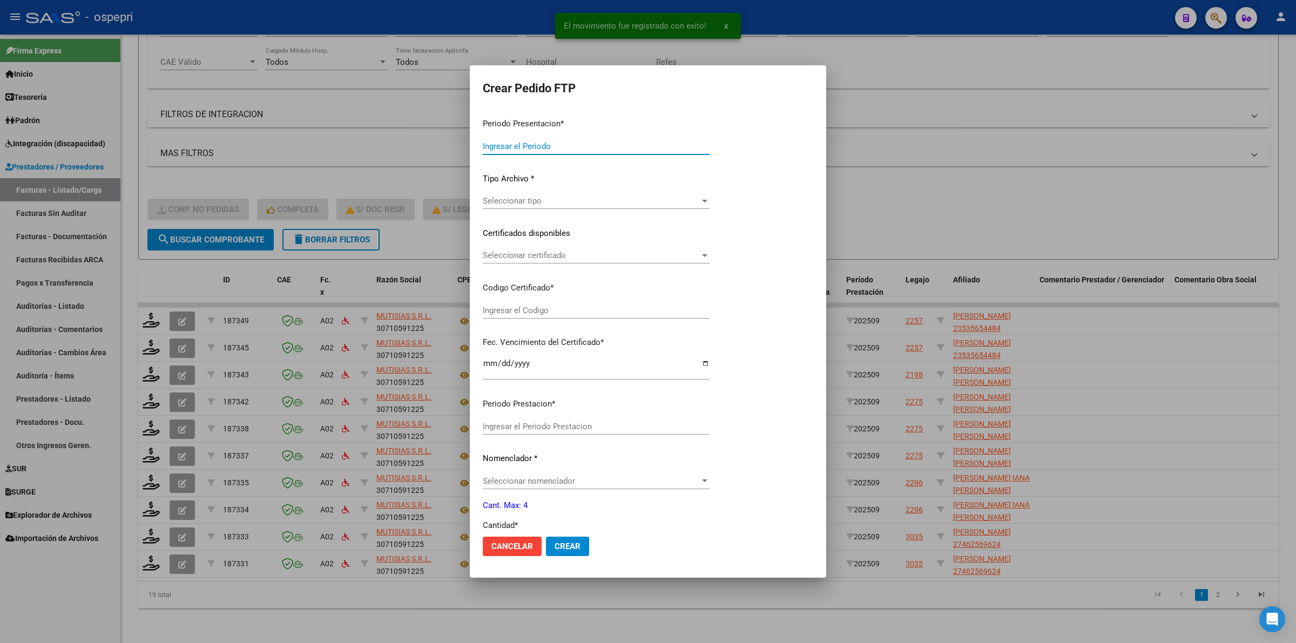
type input "202509"
type input "$ 178.136,64"
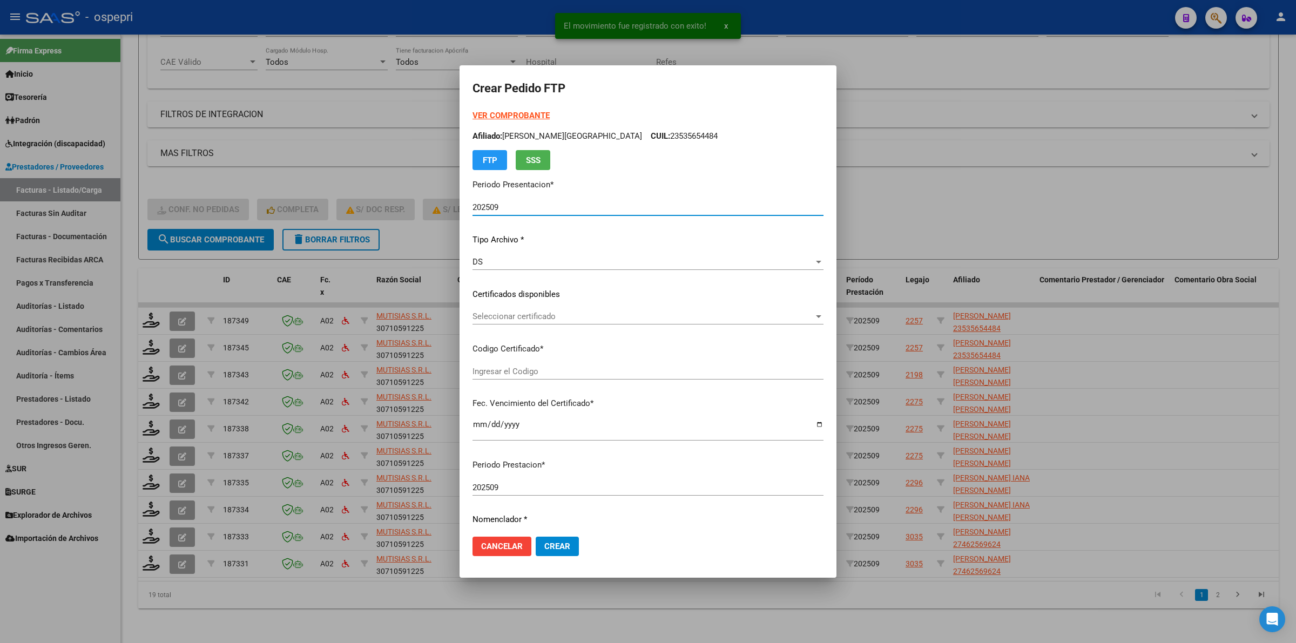
type input "2353565448-4"
type input "[DATE]"
click at [493, 316] on span "Seleccionar certificado" at bounding box center [643, 317] width 341 height 10
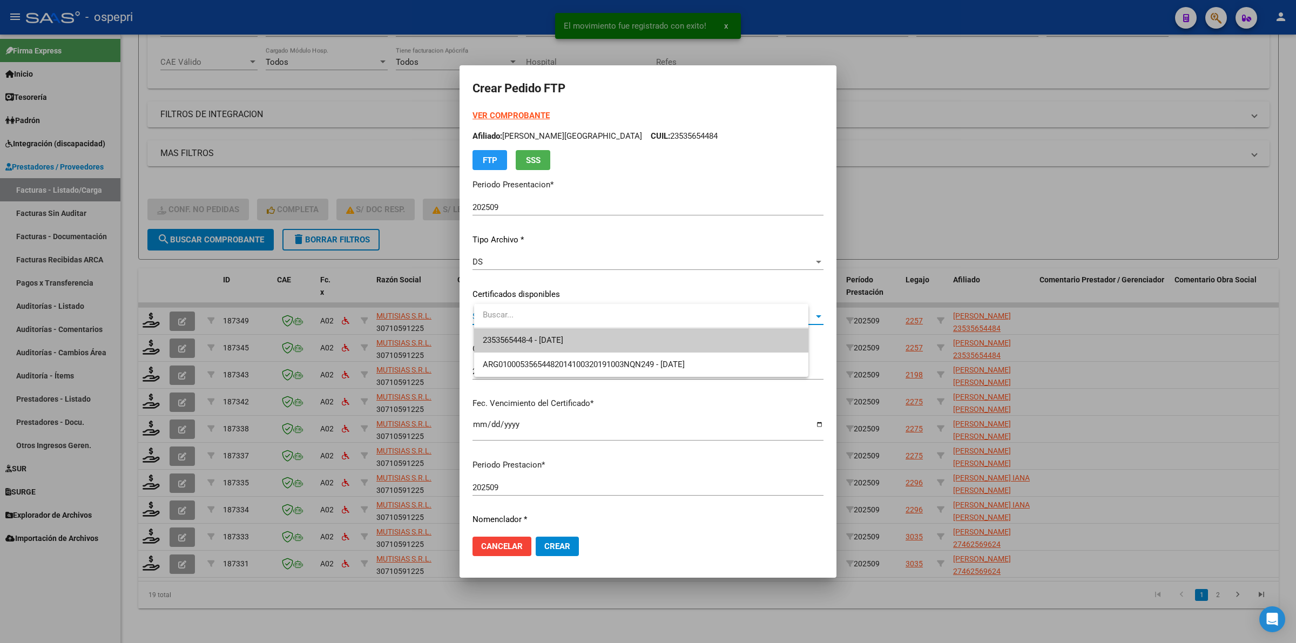
click at [497, 330] on span "2353565448-4 - [DATE]" at bounding box center [641, 340] width 317 height 24
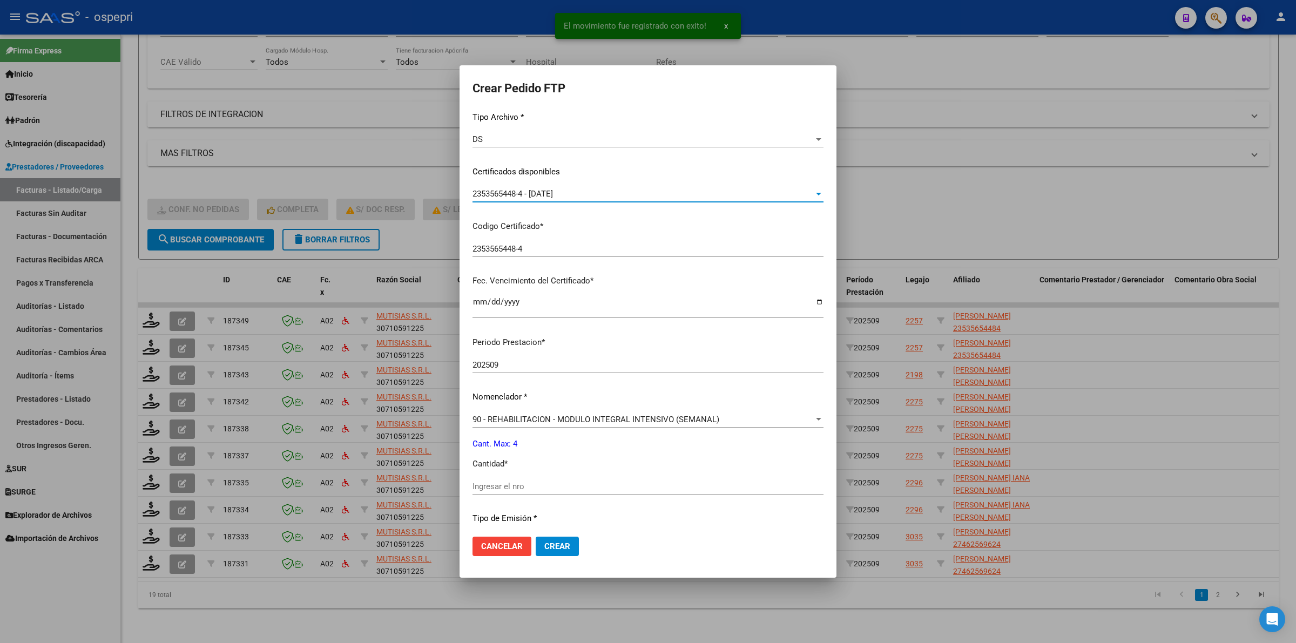
scroll to position [135, 0]
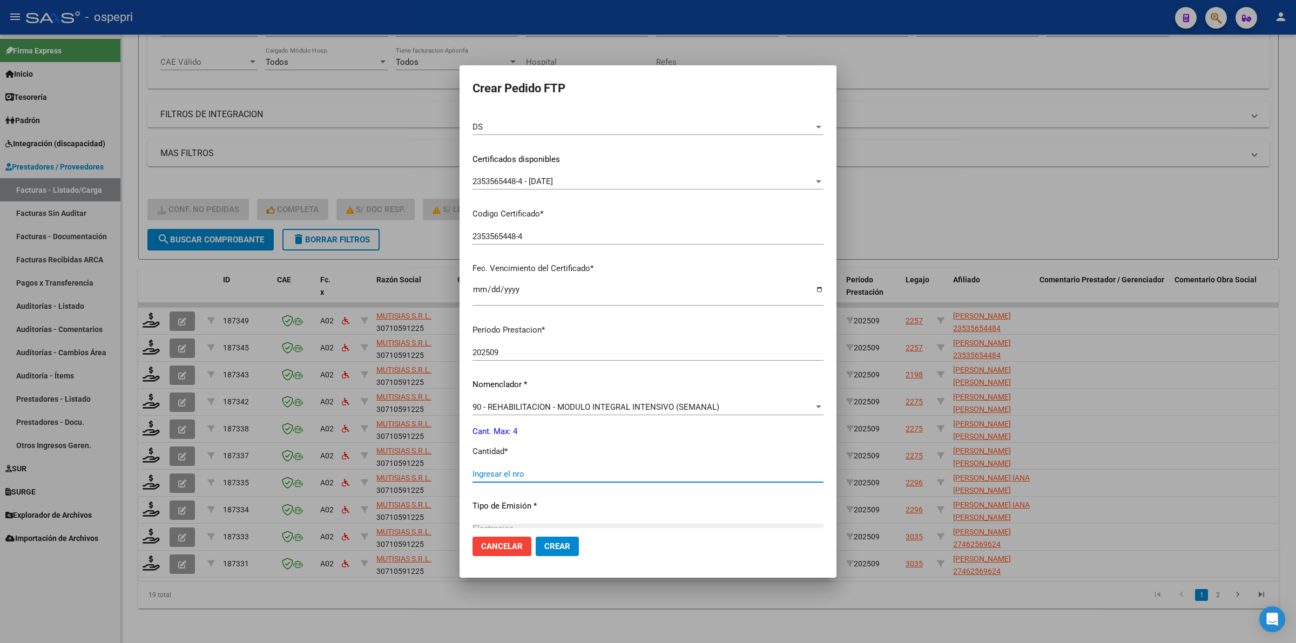
click at [529, 471] on input "Ingresar el nro" at bounding box center [648, 474] width 351 height 10
type input "4"
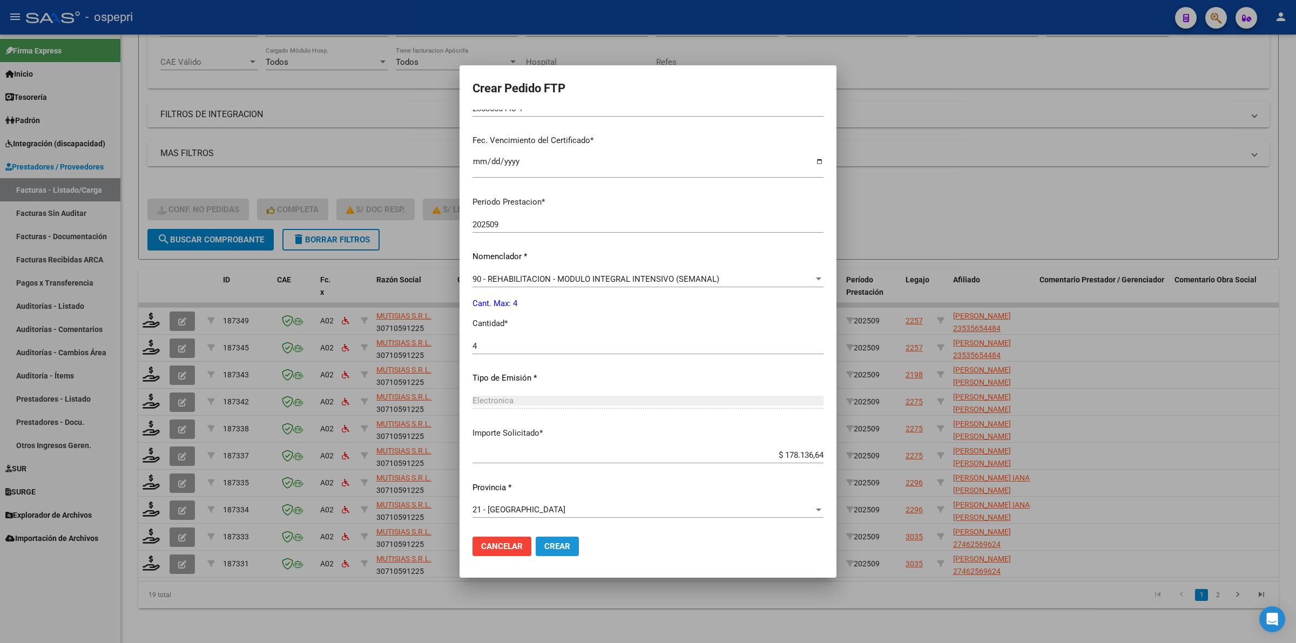
click at [579, 544] on button "Crear" at bounding box center [557, 546] width 43 height 19
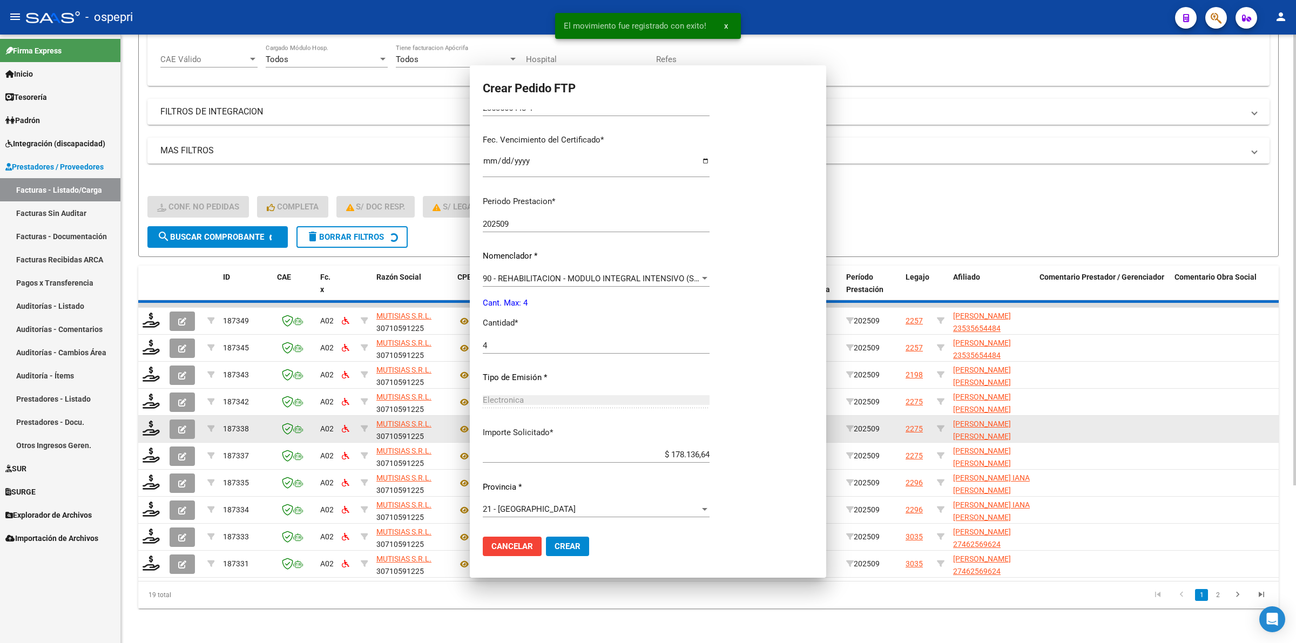
scroll to position [0, 0]
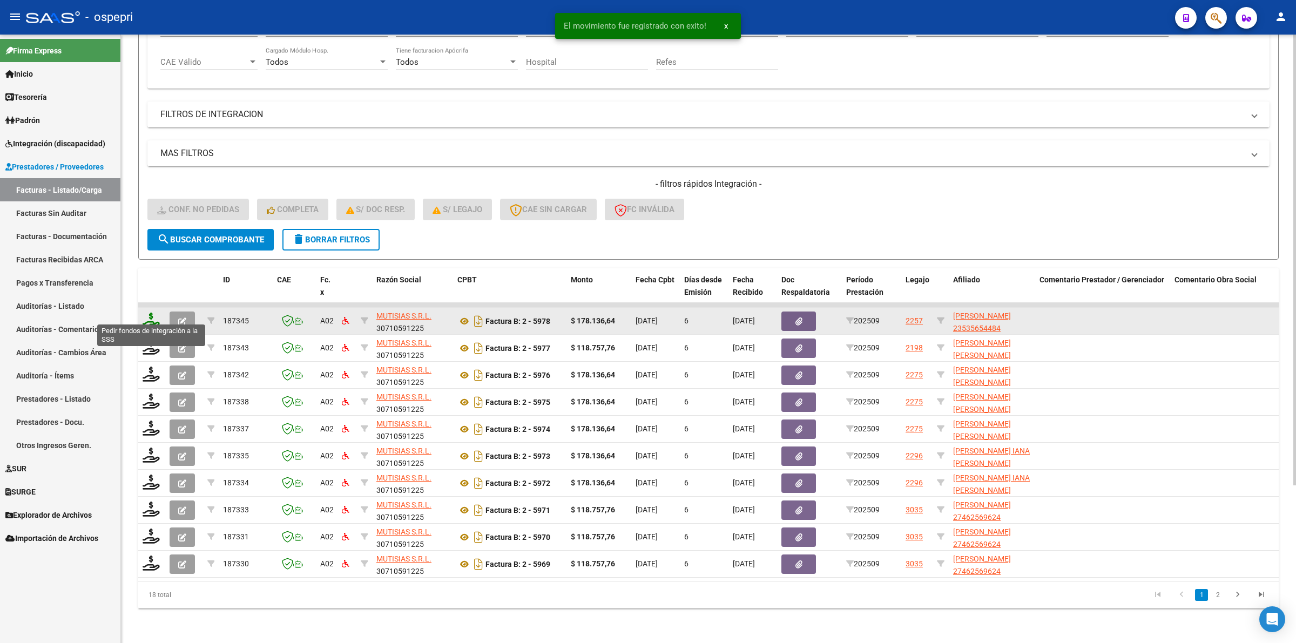
click at [152, 314] on icon at bounding box center [151, 320] width 17 height 15
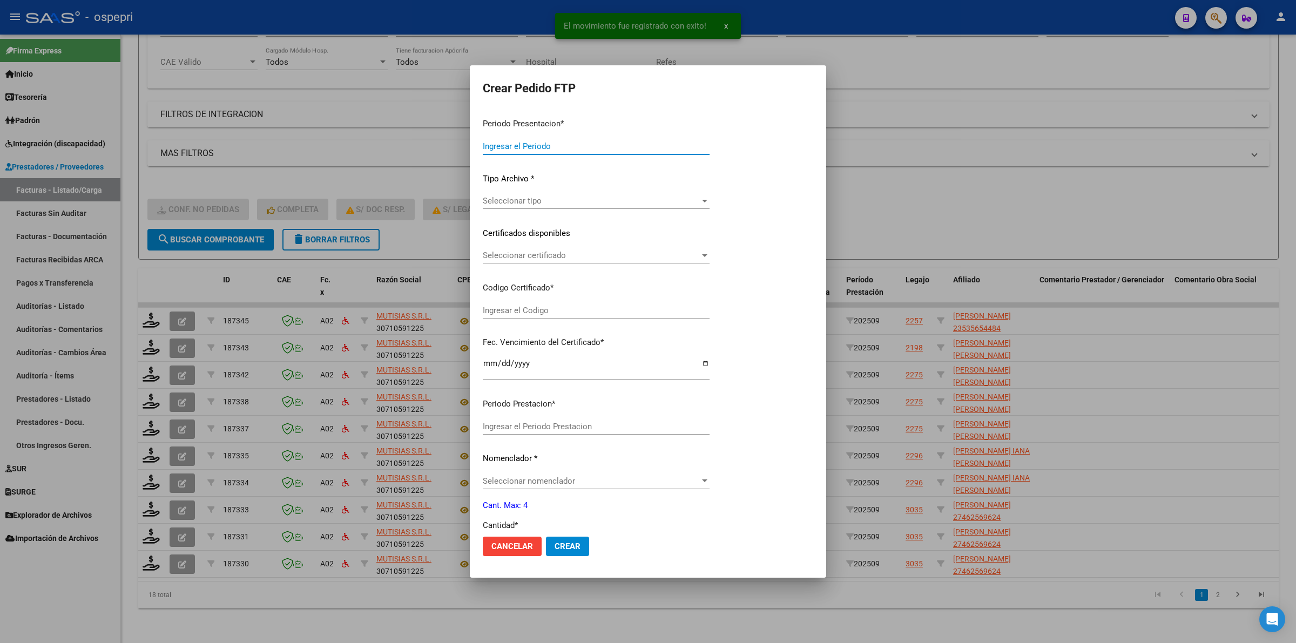
type input "202509"
type input "$ 178.136,64"
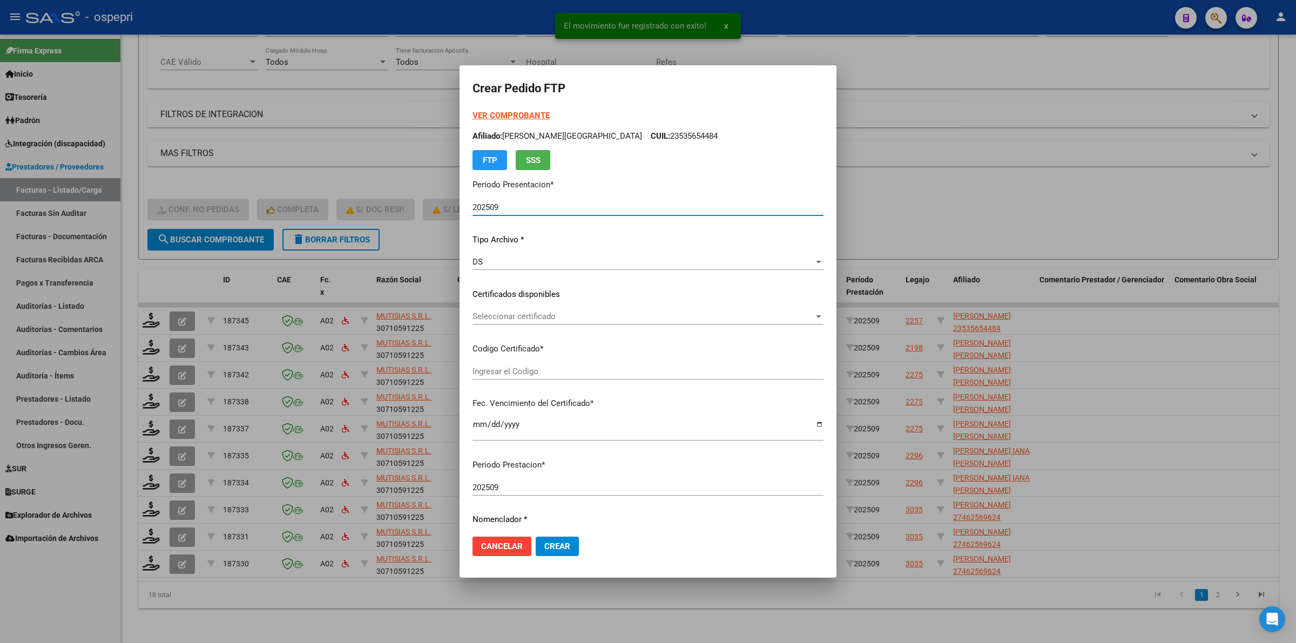
type input "2353565448-4"
type input "[DATE]"
click at [577, 320] on span "Seleccionar certificado" at bounding box center [643, 317] width 341 height 10
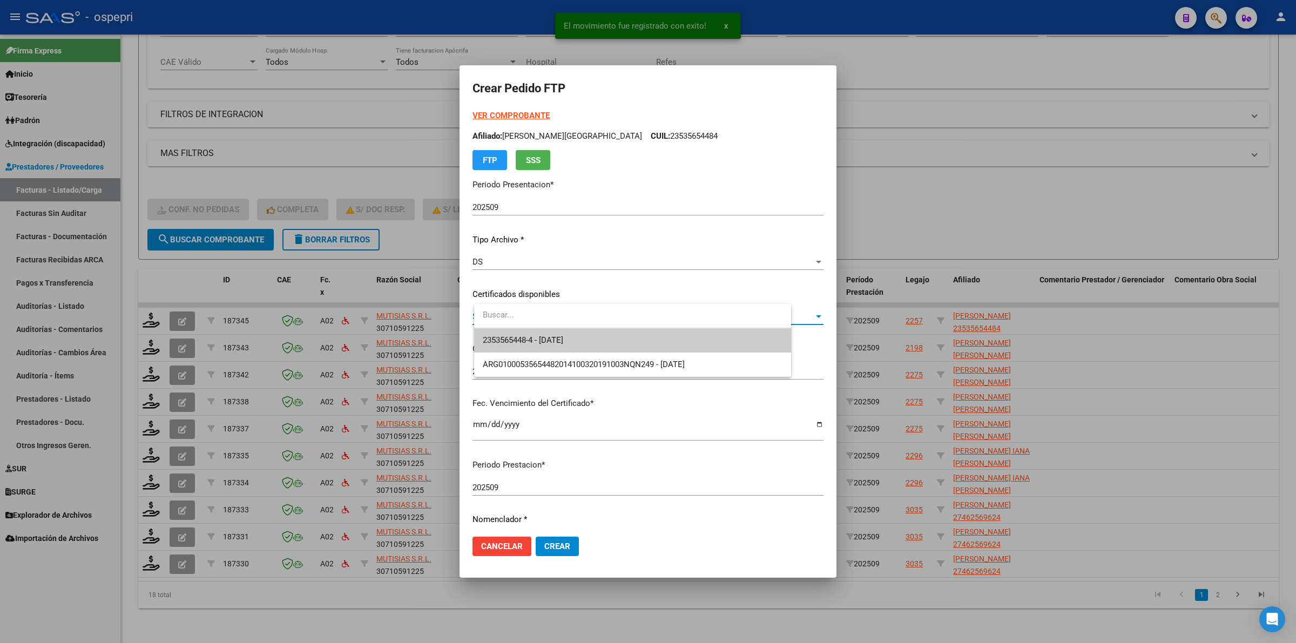
click at [589, 335] on span "2353565448-4 - [DATE]" at bounding box center [633, 340] width 300 height 24
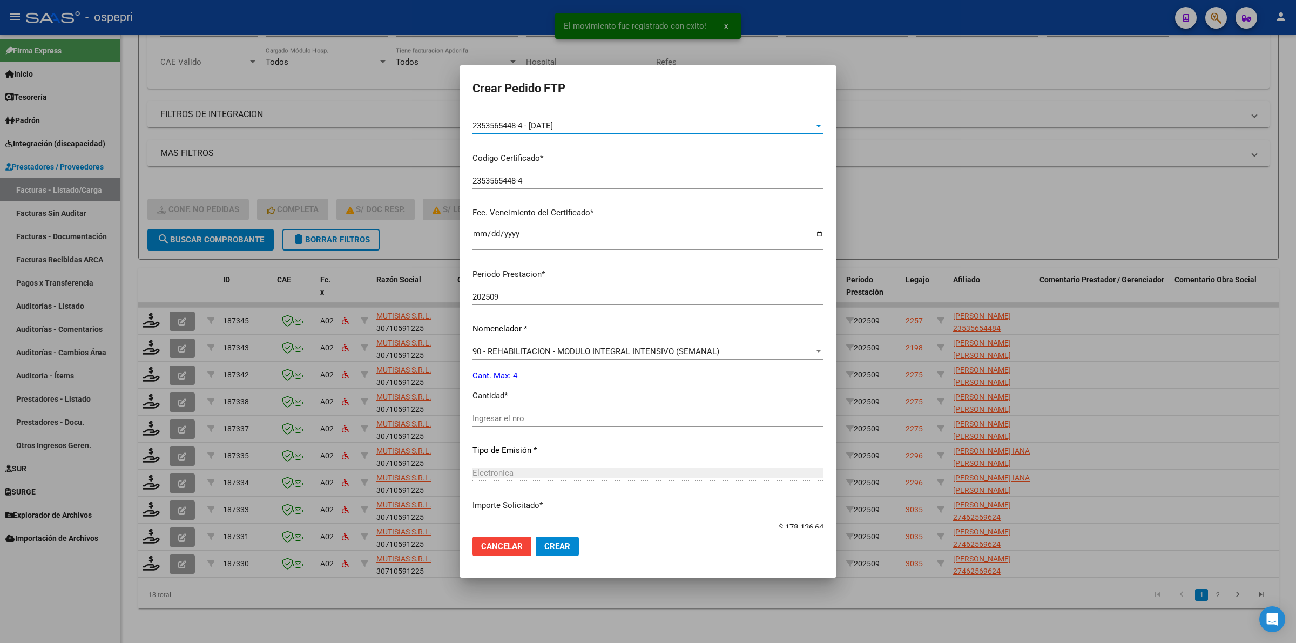
scroll to position [203, 0]
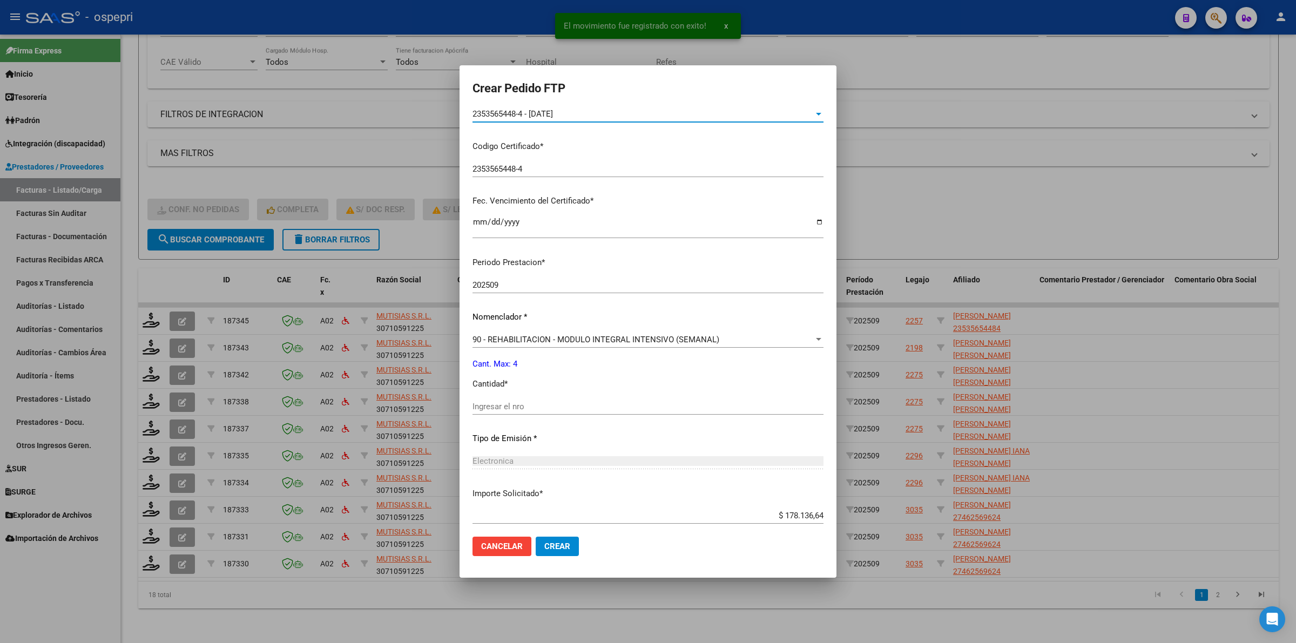
click at [551, 406] on input "Ingresar el nro" at bounding box center [648, 407] width 351 height 10
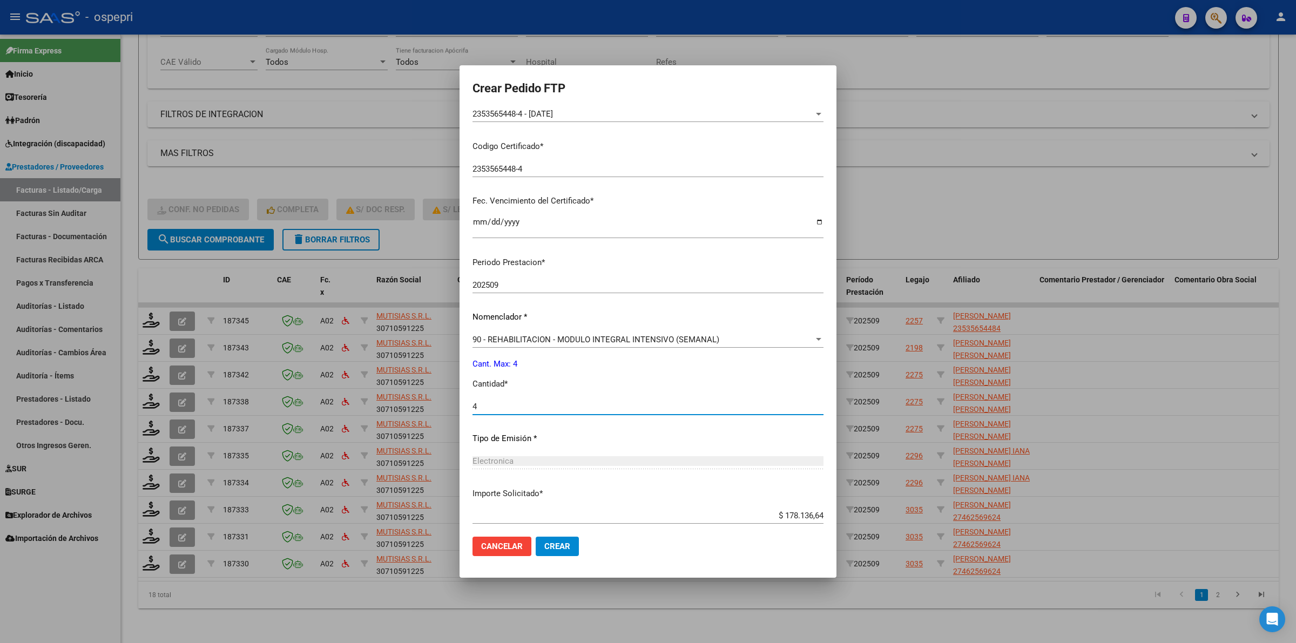
type input "4"
click at [570, 550] on span "Crear" at bounding box center [557, 547] width 26 height 10
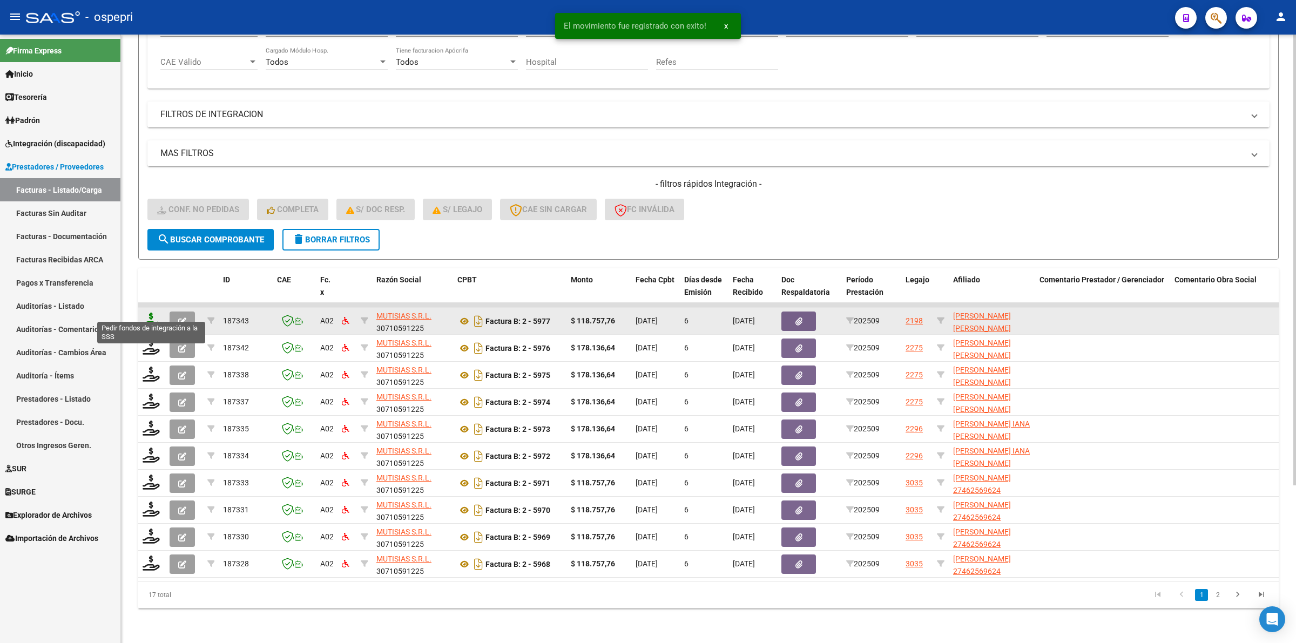
click at [152, 313] on icon at bounding box center [151, 320] width 17 height 15
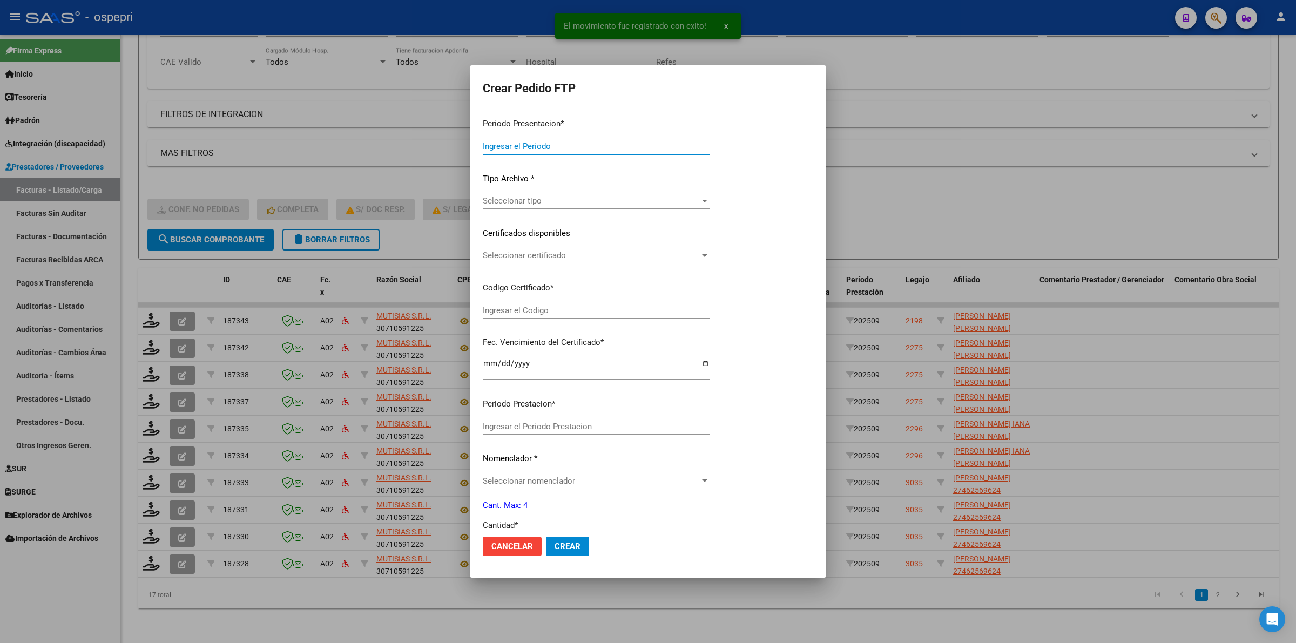
type input "202509"
type input "$ 118.757,76"
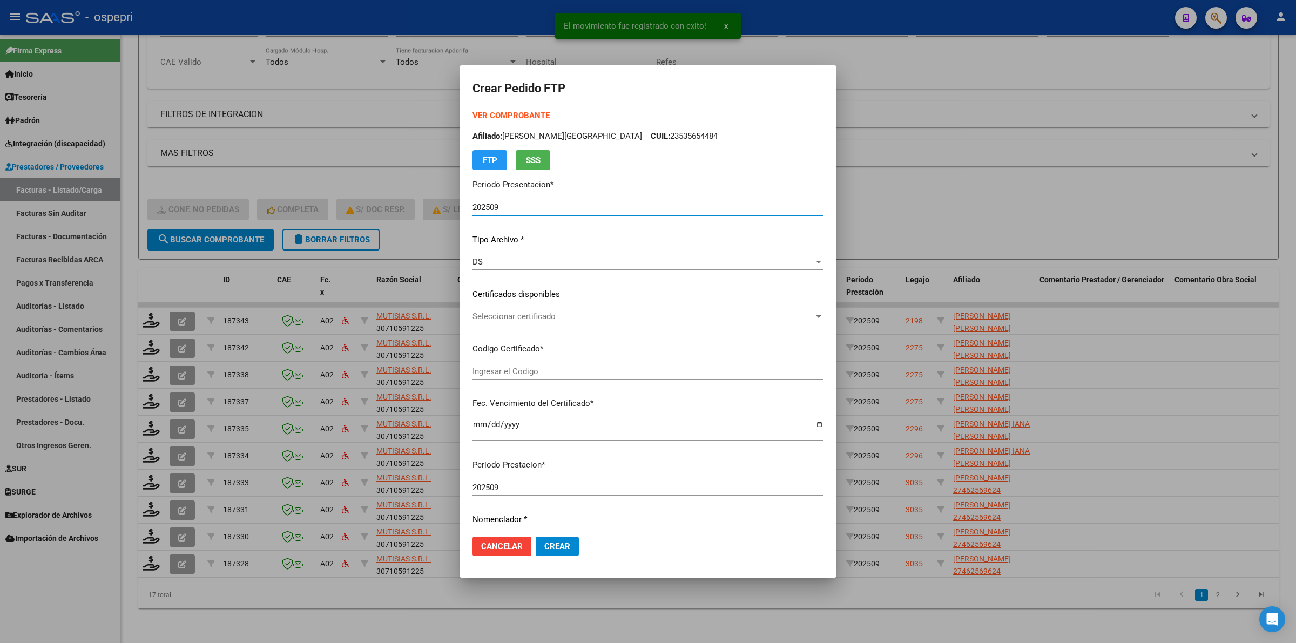
type input "27597282333"
type input "[DATE]"
click at [528, 320] on span "Seleccionar certificado" at bounding box center [643, 317] width 341 height 10
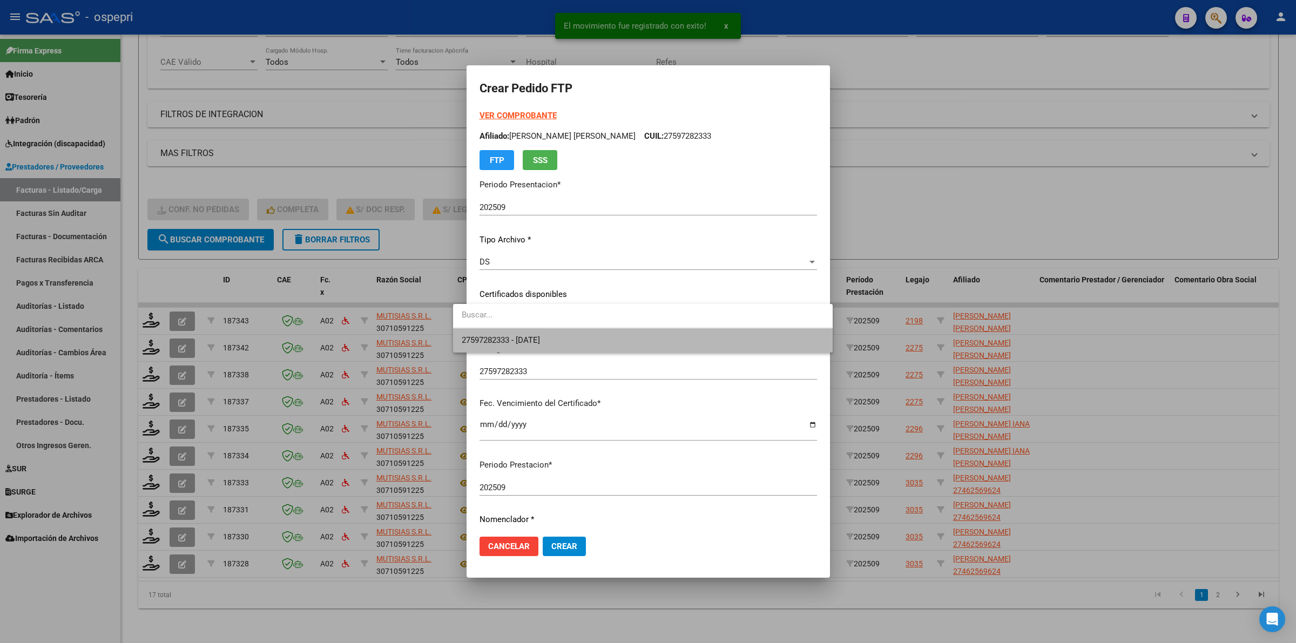
click at [534, 333] on span "27597282333 - [DATE]" at bounding box center [643, 340] width 362 height 24
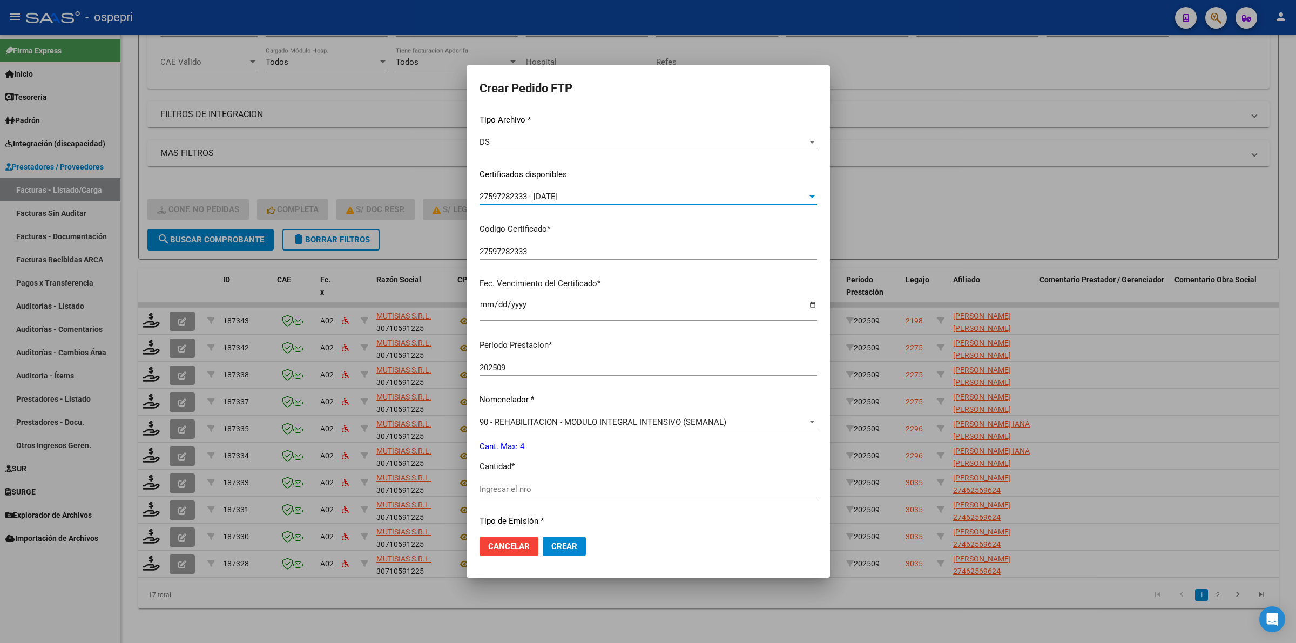
scroll to position [135, 0]
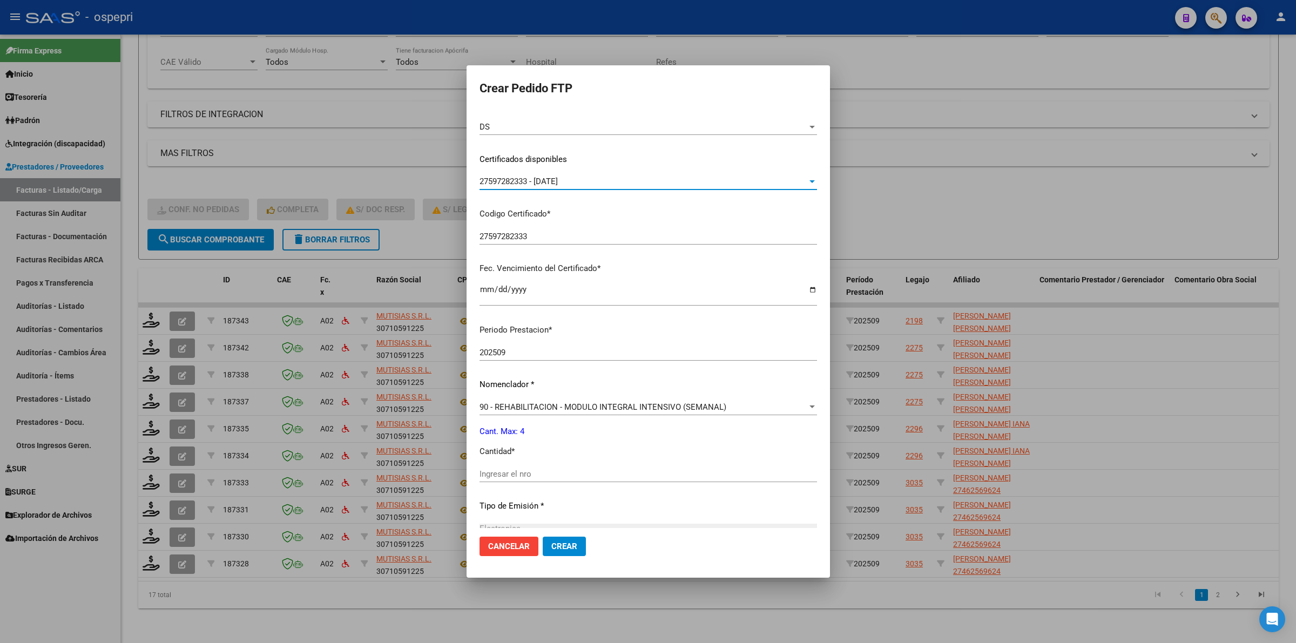
click at [525, 476] on input "Ingresar el nro" at bounding box center [649, 474] width 338 height 10
type input "4"
click at [550, 538] on button "Crear" at bounding box center [564, 546] width 43 height 19
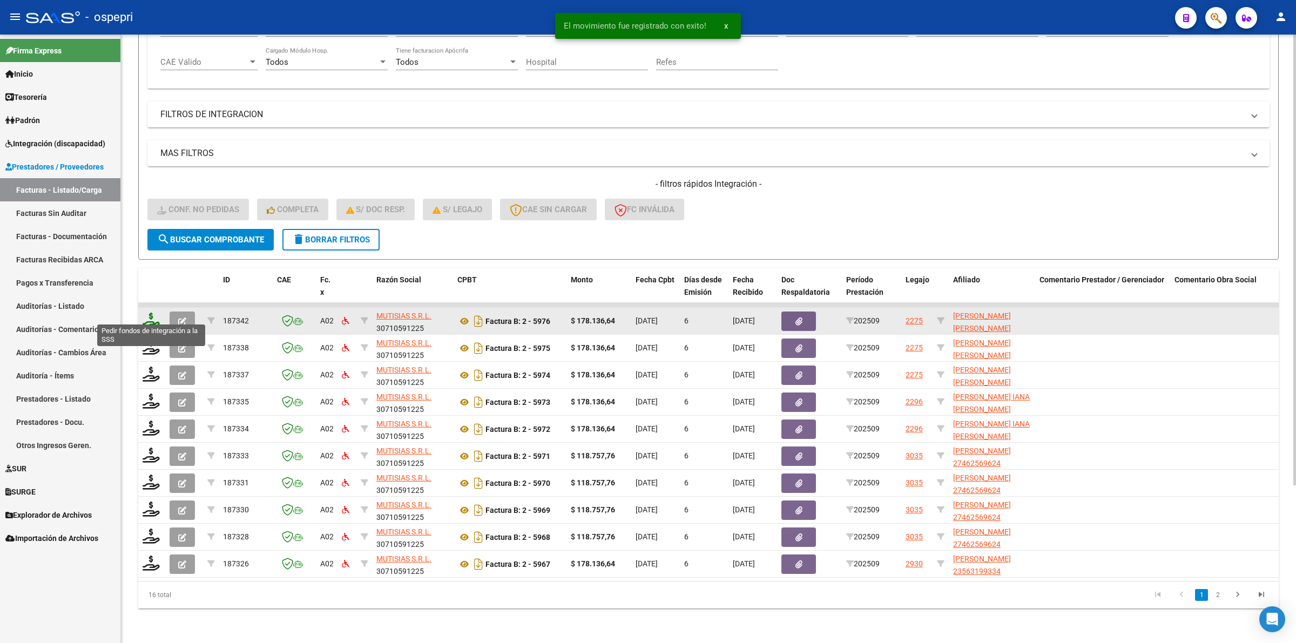
click at [150, 313] on icon at bounding box center [151, 320] width 17 height 15
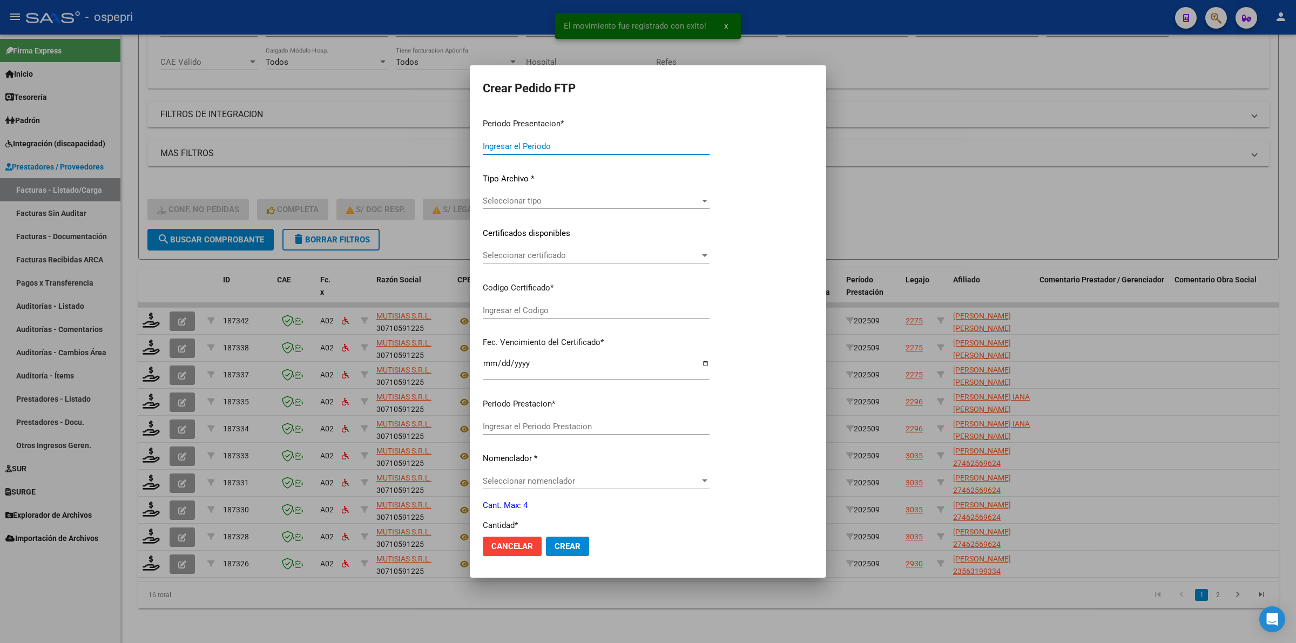
type input "202509"
type input "$ 178.136,64"
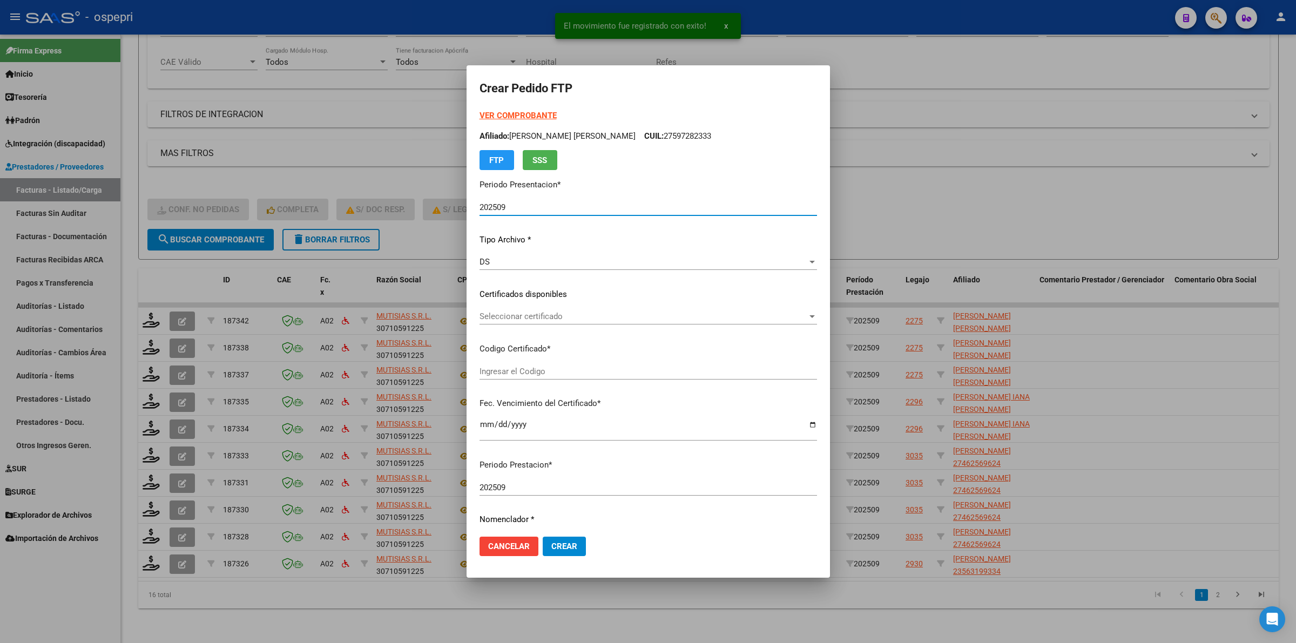
type input "2056757613-3"
type input "[DATE]"
click at [524, 320] on span "Seleccionar certificado" at bounding box center [644, 317] width 328 height 10
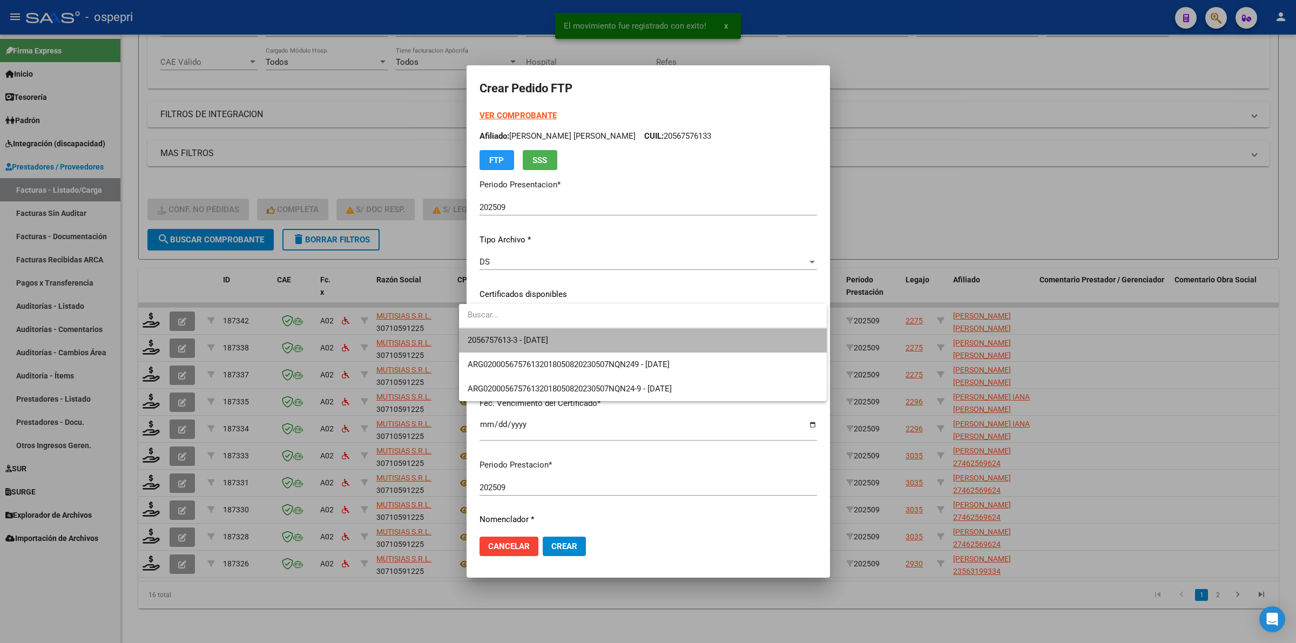
click at [531, 333] on span "2056757613-3 - [DATE]" at bounding box center [643, 340] width 351 height 24
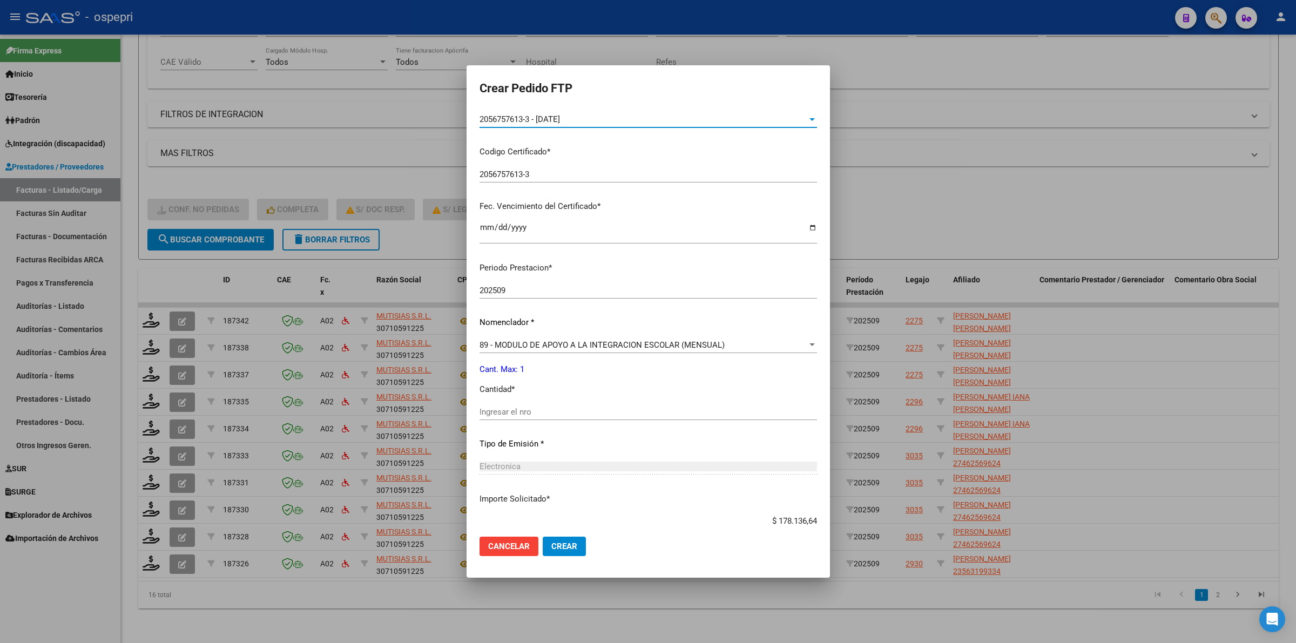
scroll to position [203, 0]
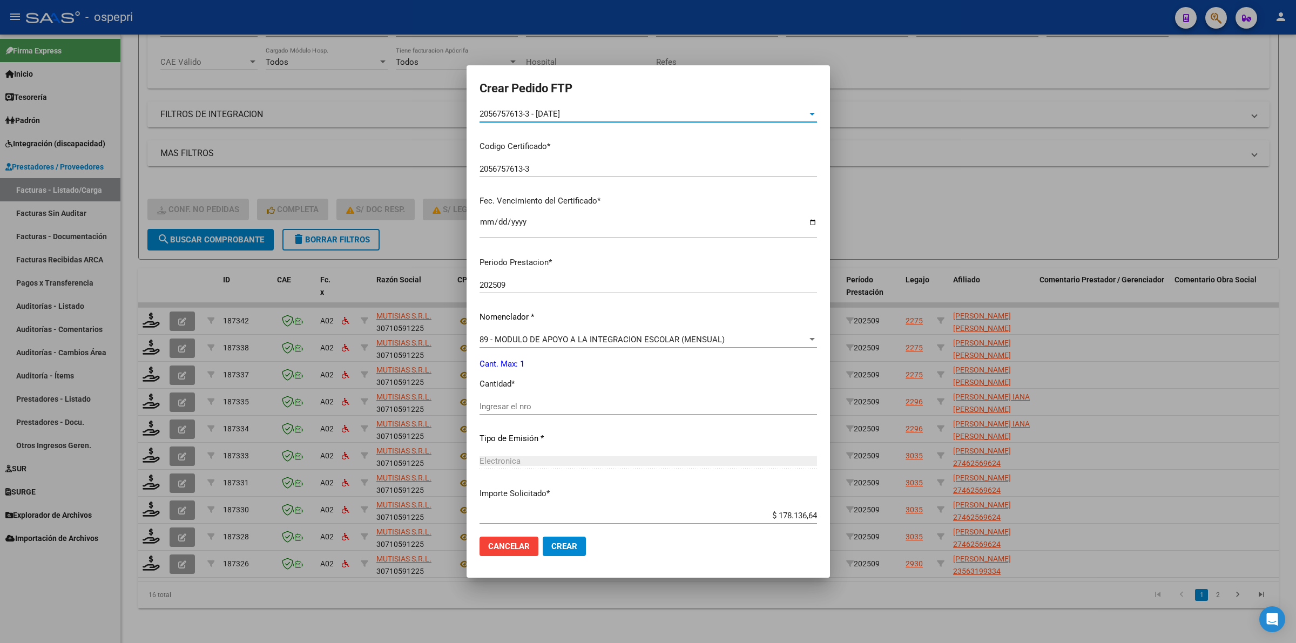
click at [545, 402] on input "Ingresar el nro" at bounding box center [649, 407] width 338 height 10
type input "4"
click at [543, 339] on span "89 - MODULO DE APOYO A LA INTEGRACION ESCOLAR (MENSUAL)" at bounding box center [602, 340] width 245 height 10
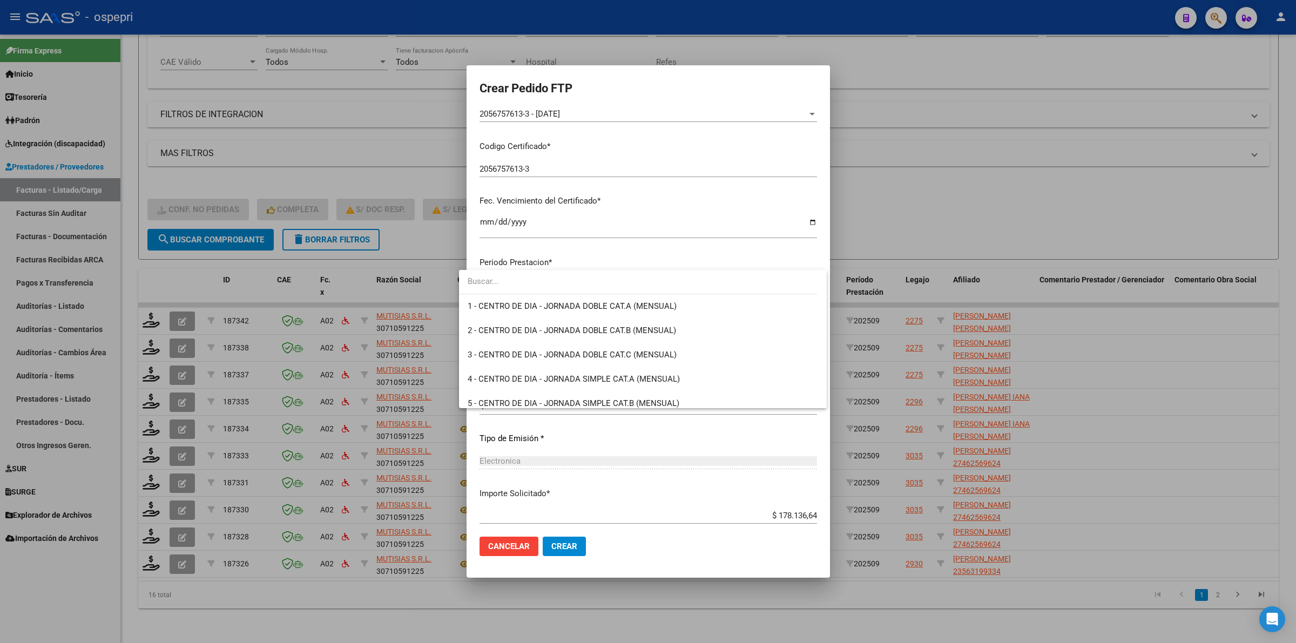
scroll to position [2106, 0]
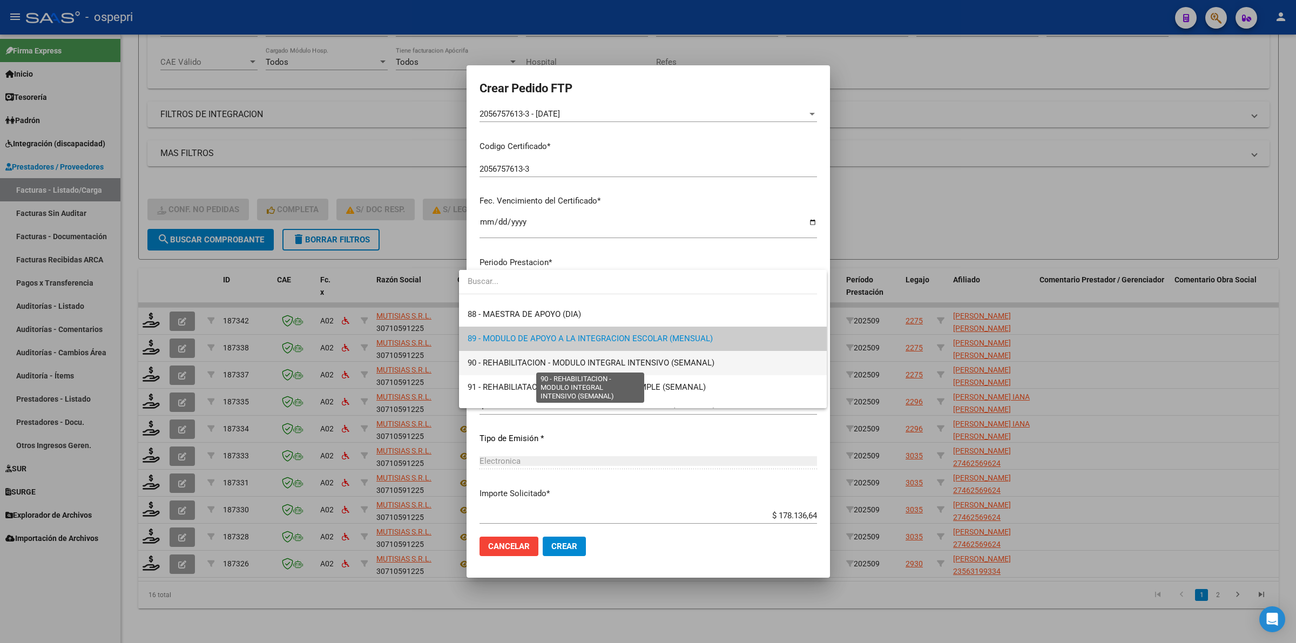
click at [546, 360] on span "90 - REHABILITACION - MODULO INTEGRAL INTENSIVO (SEMANAL)" at bounding box center [591, 363] width 247 height 10
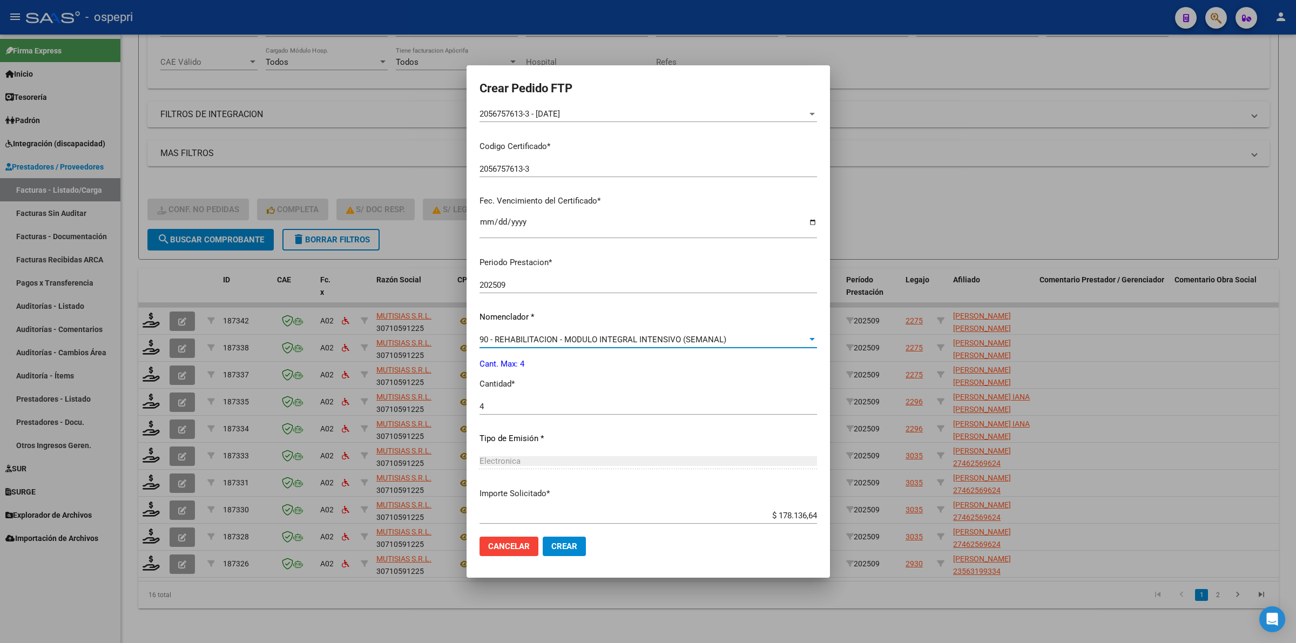
click at [554, 548] on span "Crear" at bounding box center [564, 547] width 26 height 10
click at [559, 545] on span "Crear" at bounding box center [564, 547] width 26 height 10
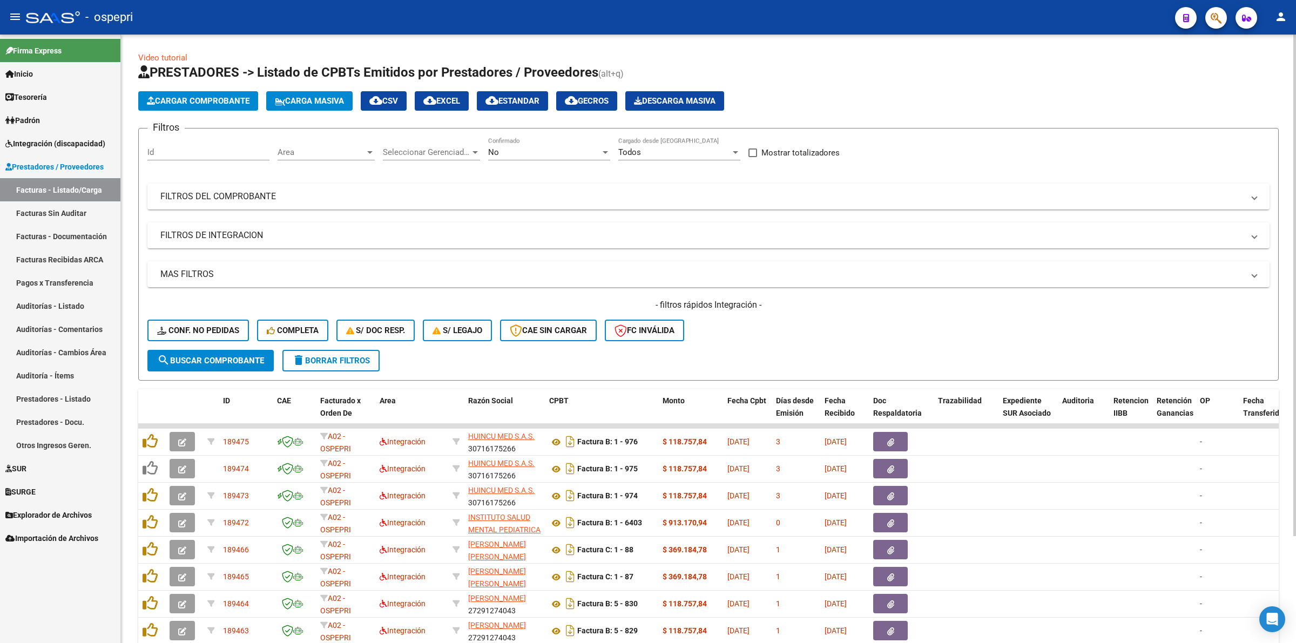
click at [249, 181] on div "Filtros Id Area Area Seleccionar Gerenciador Seleccionar Gerenciador No Confirm…" at bounding box center [708, 243] width 1122 height 213
click at [257, 193] on mat-panel-title "FILTROS DEL COMPROBANTE" at bounding box center [701, 197] width 1083 height 12
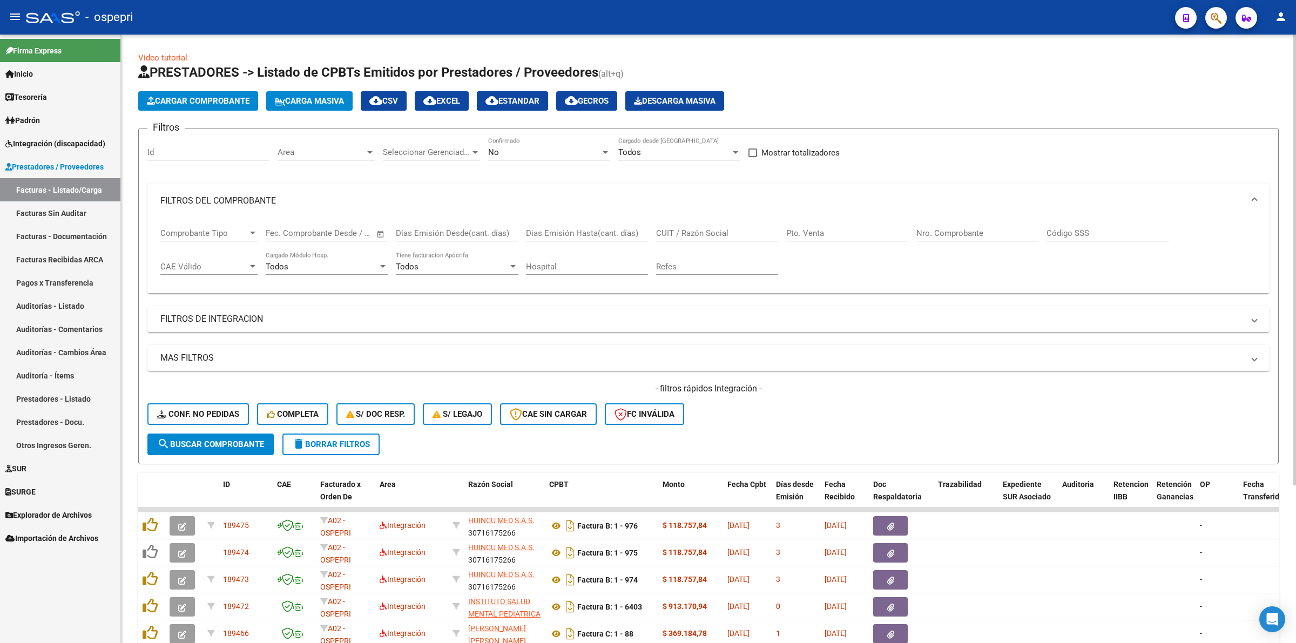
click at [693, 231] on input "CUIT / Razón Social" at bounding box center [717, 233] width 122 height 10
type input "mutisias"
click at [239, 441] on span "search Buscar Comprobante" at bounding box center [210, 445] width 107 height 10
drag, startPoint x: 246, startPoint y: 448, endPoint x: 356, endPoint y: 449, distance: 110.7
click at [246, 448] on button "search Buscar Comprobante" at bounding box center [210, 445] width 126 height 22
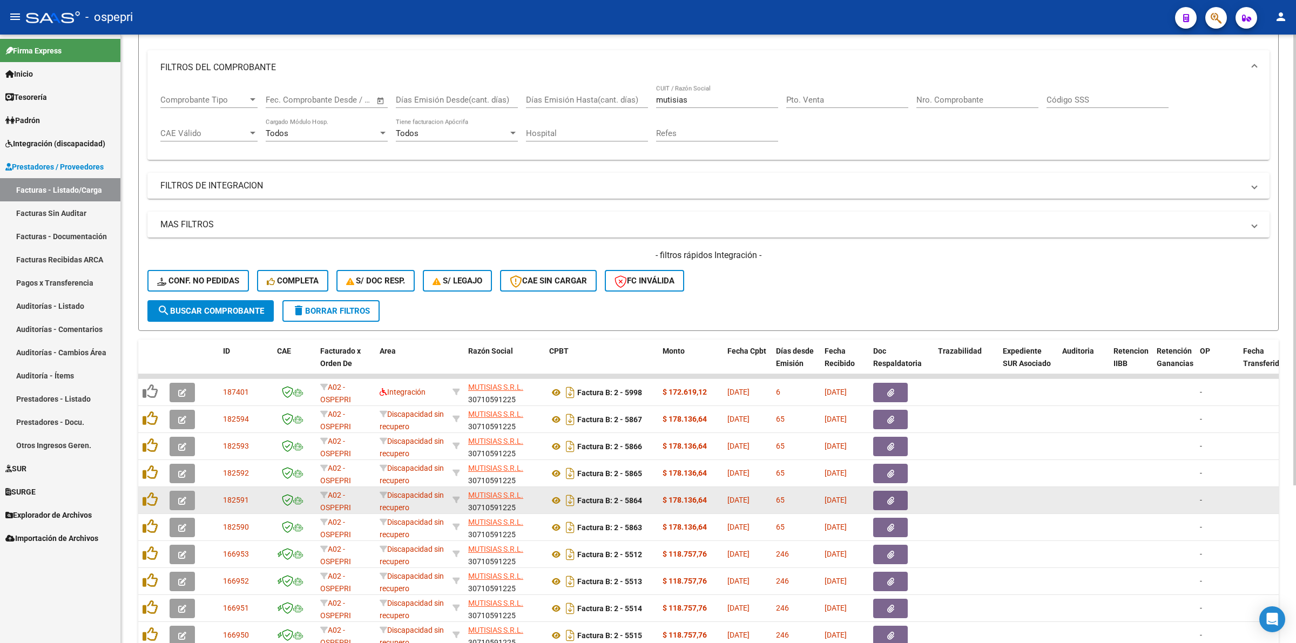
scroll to position [135, 0]
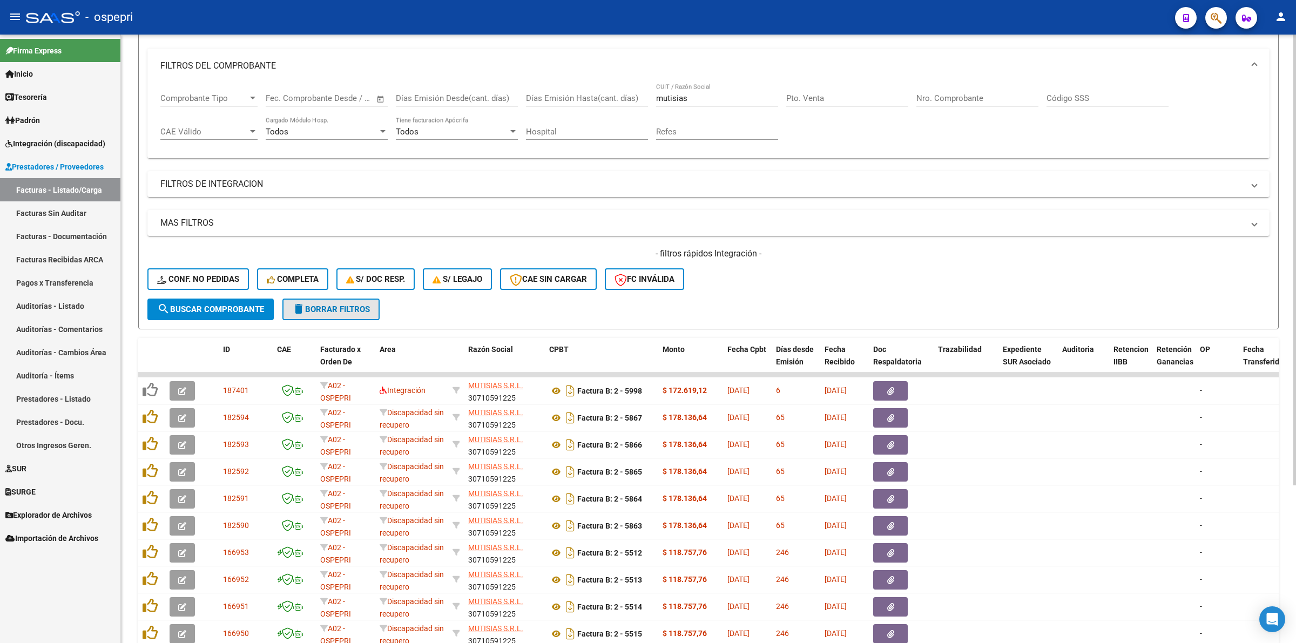
click at [324, 313] on button "delete Borrar Filtros" at bounding box center [330, 310] width 97 height 22
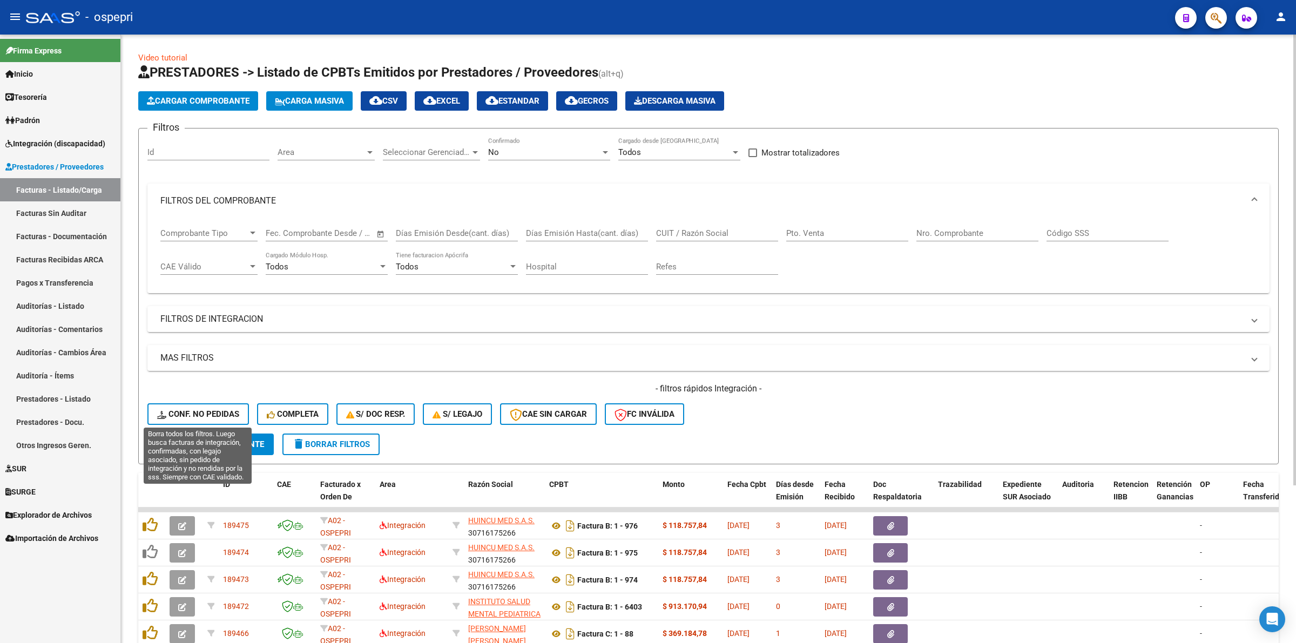
drag, startPoint x: 221, startPoint y: 407, endPoint x: 636, endPoint y: 263, distance: 438.5
click at [222, 406] on button "Conf. no pedidas" at bounding box center [198, 414] width 102 height 22
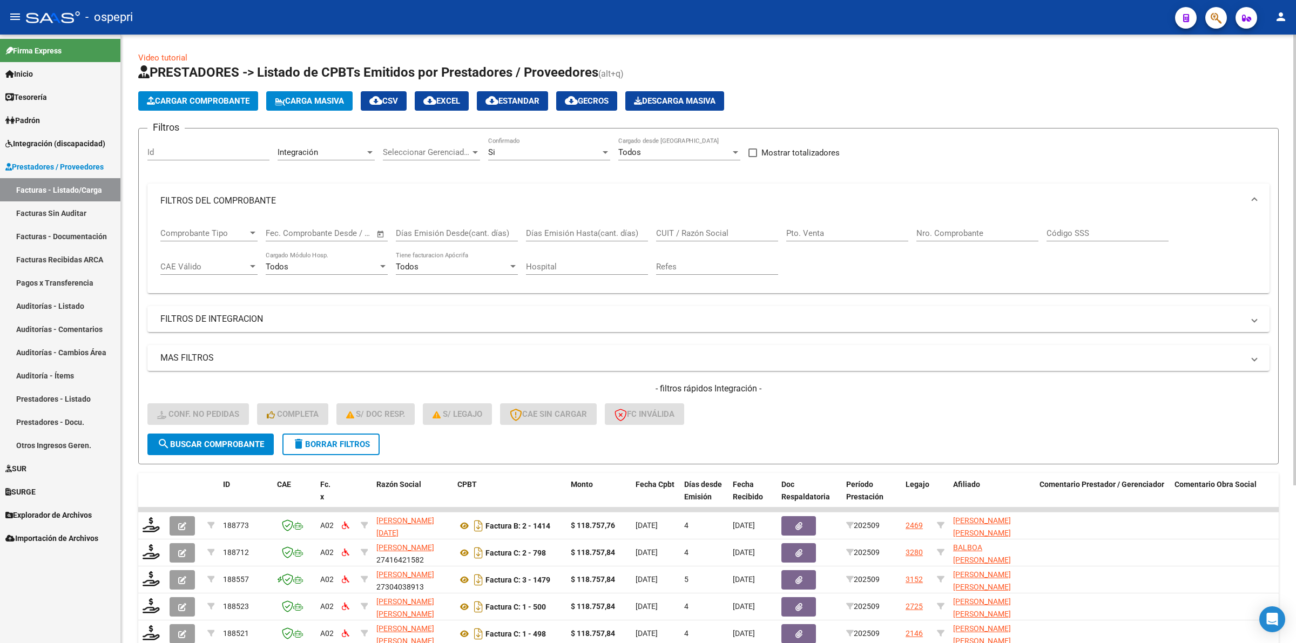
click at [693, 230] on input "CUIT / Razón Social" at bounding box center [717, 233] width 122 height 10
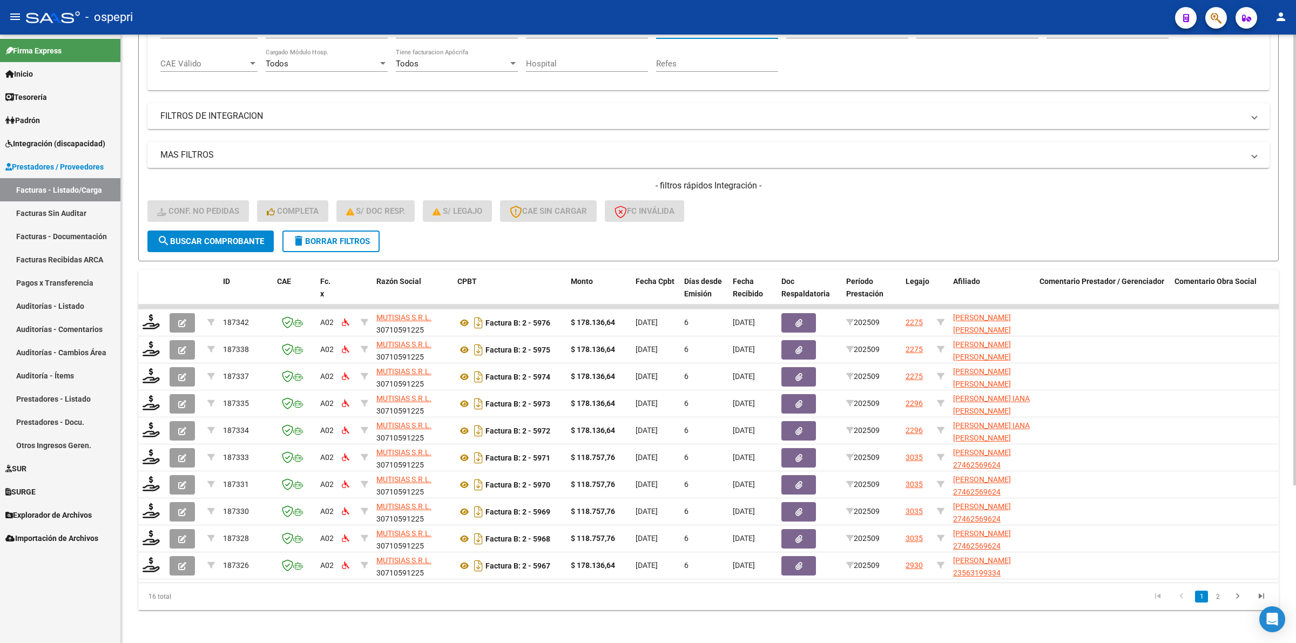
scroll to position [212, 0]
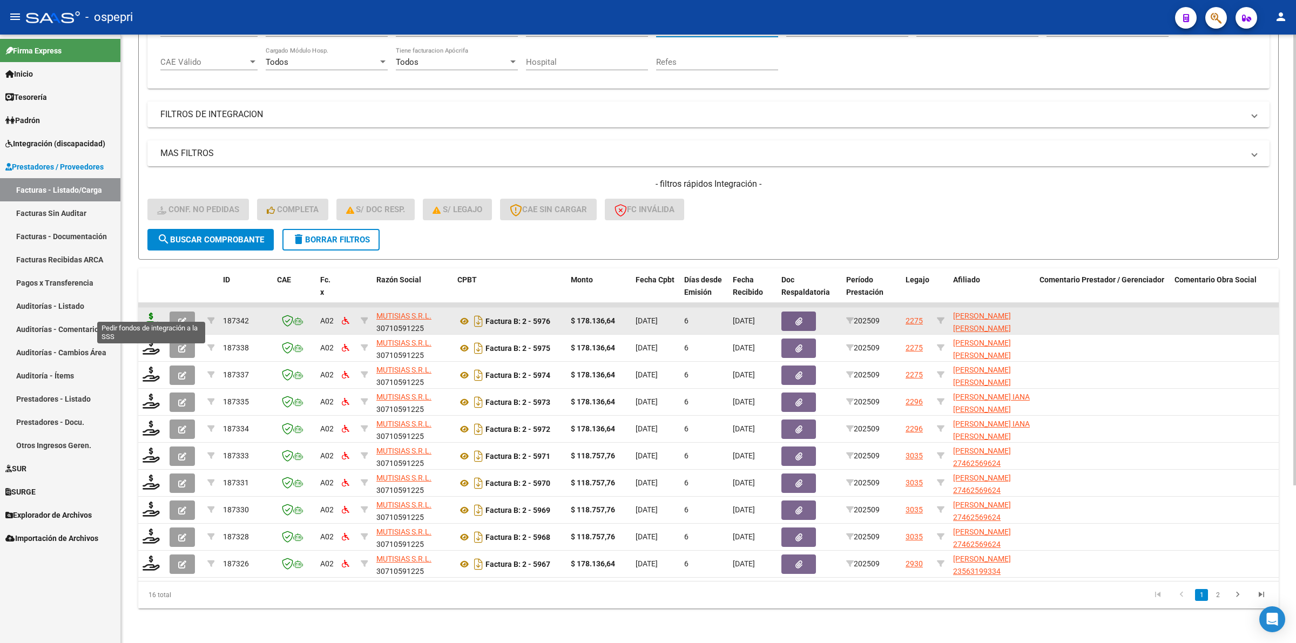
type input "mutisias"
click at [152, 313] on icon at bounding box center [151, 320] width 17 height 15
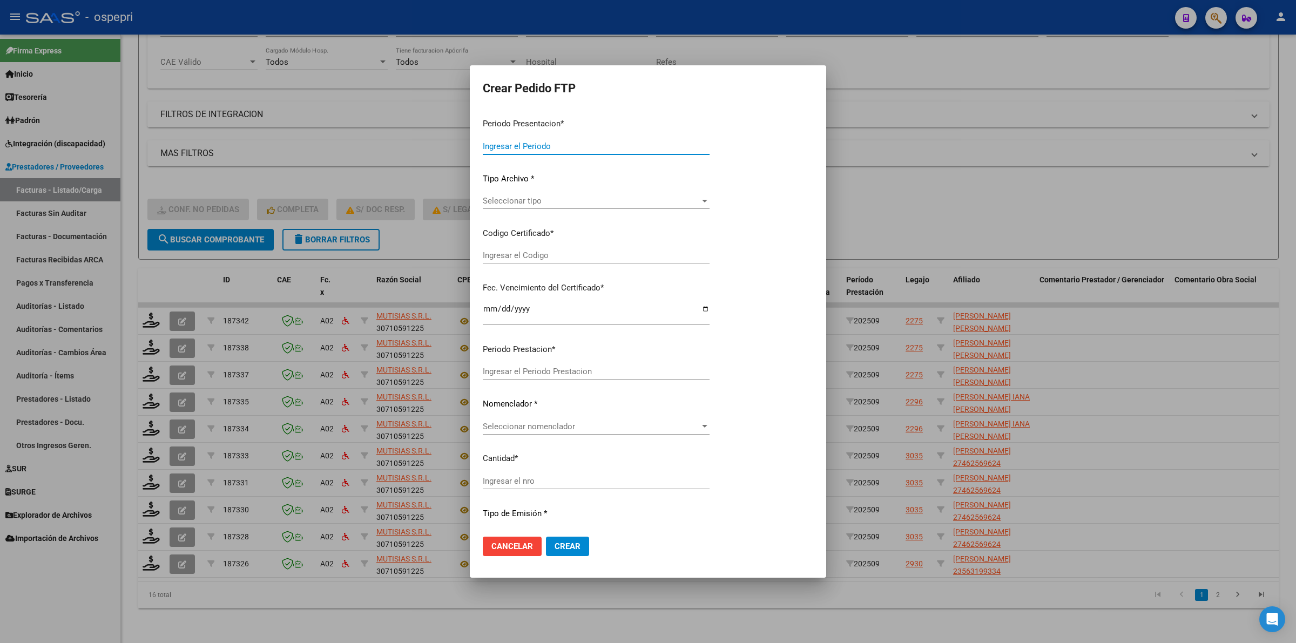
type input "202509"
type input "$ 178.136,64"
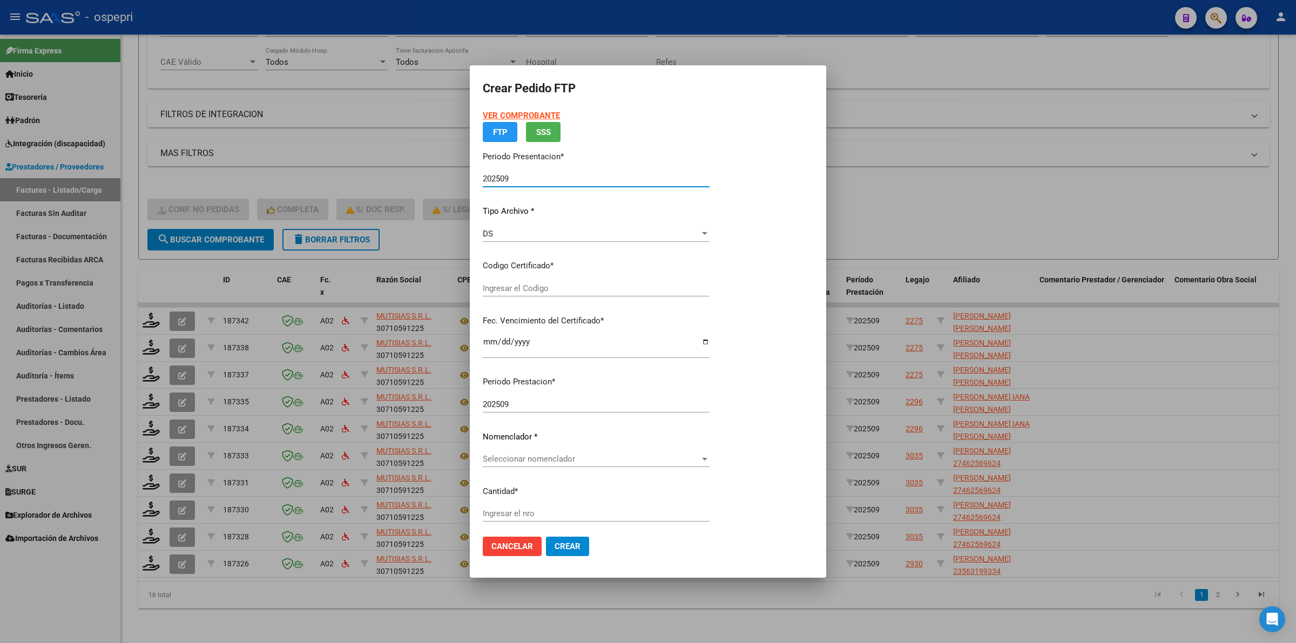
type input "2056757613-3"
type input "[DATE]"
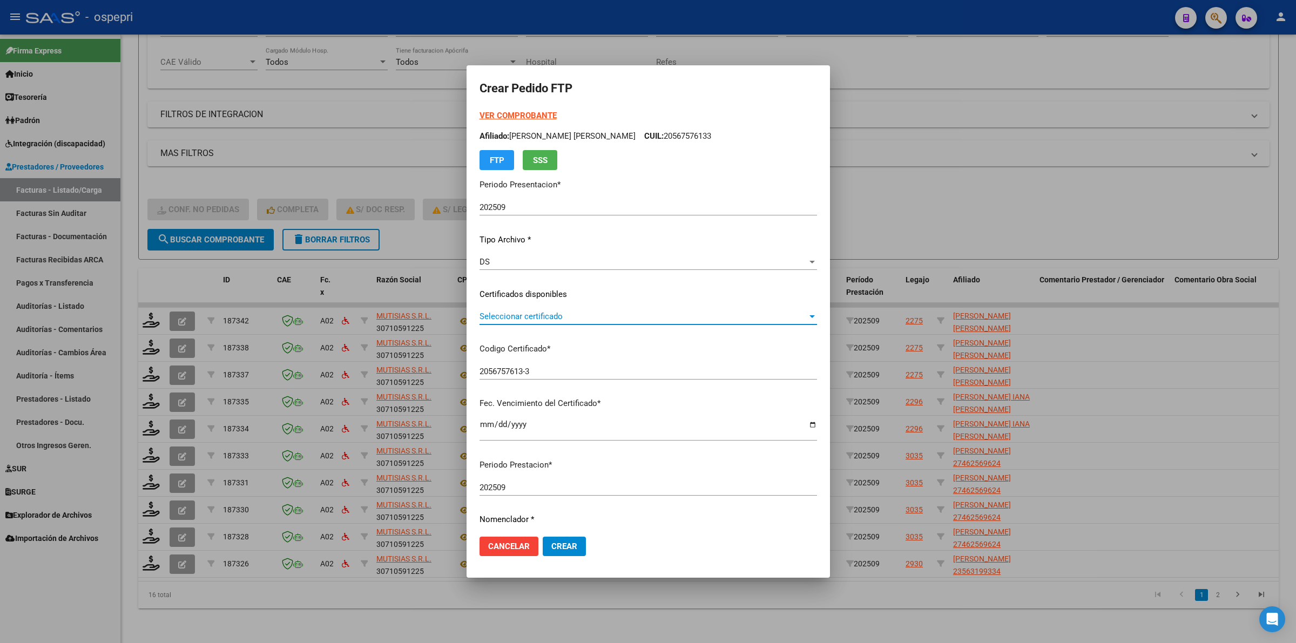
click at [571, 316] on span "Seleccionar certificado" at bounding box center [644, 317] width 328 height 10
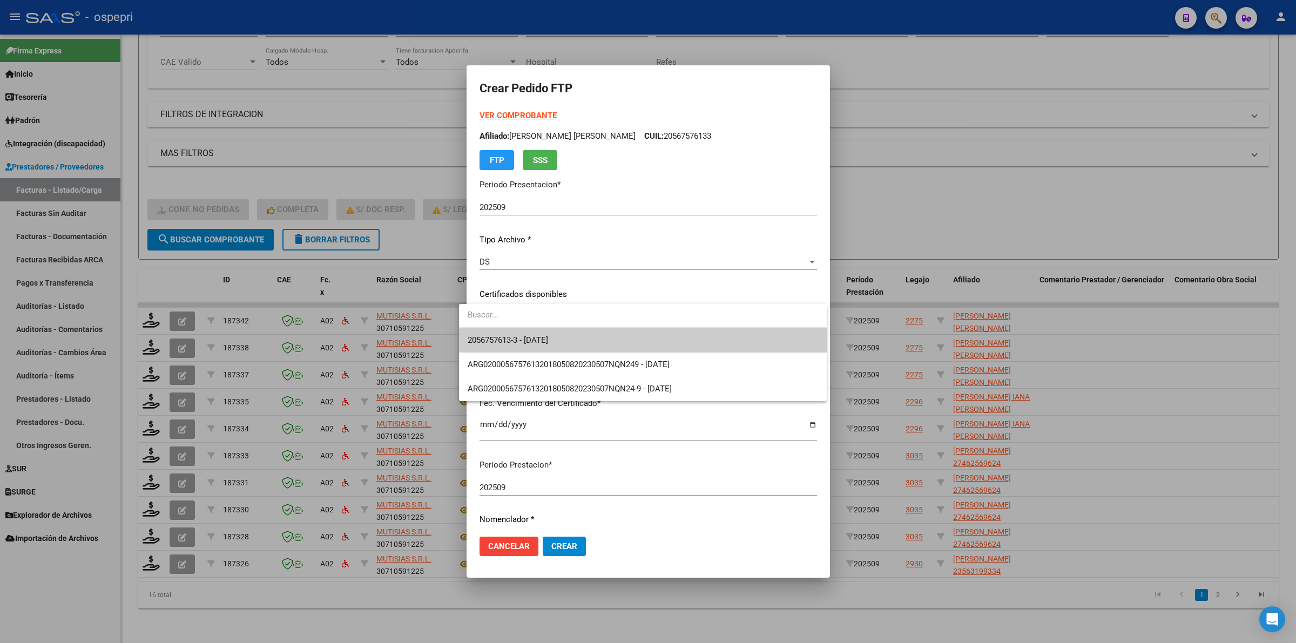
click at [603, 342] on span "2056757613-3 - [DATE]" at bounding box center [643, 340] width 351 height 24
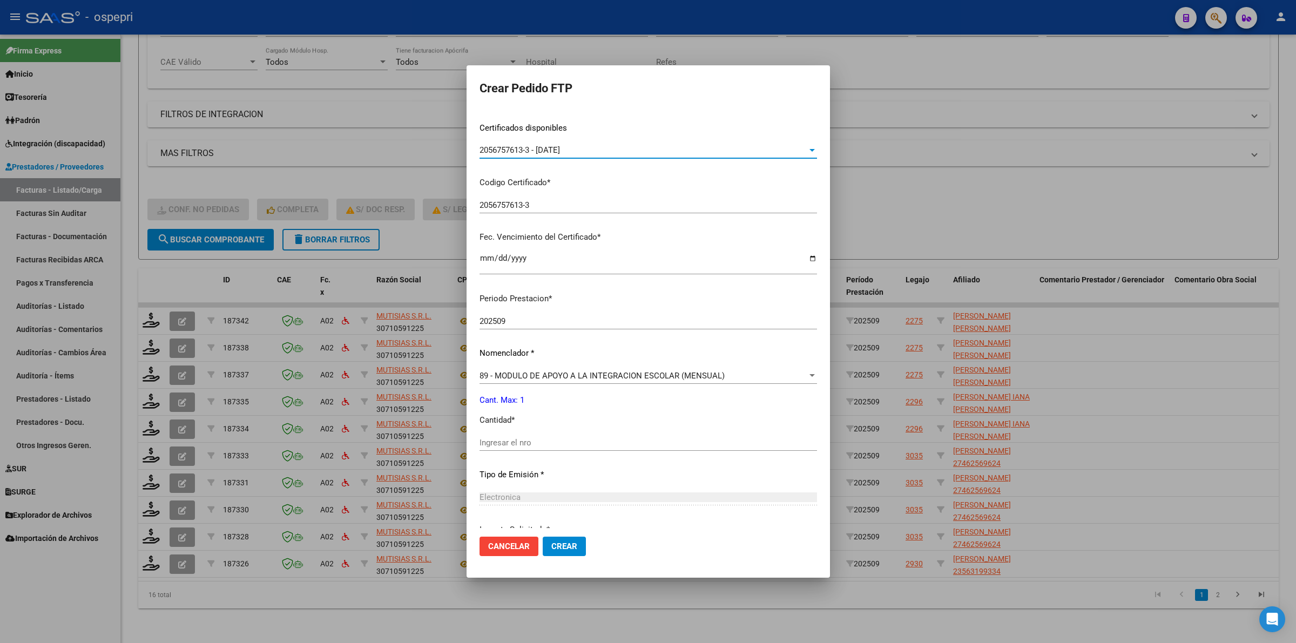
scroll to position [203, 0]
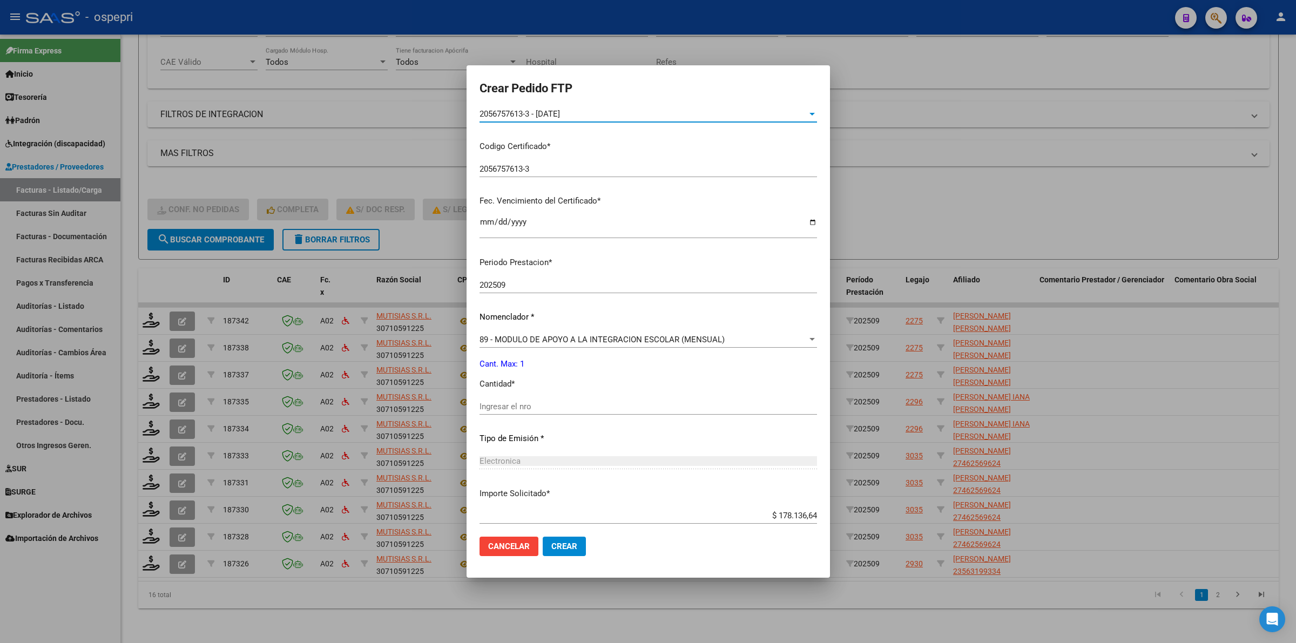
click at [562, 402] on input "Ingresar el nro" at bounding box center [649, 407] width 338 height 10
type input "4"
click at [564, 341] on span "89 - MODULO DE APOYO A LA INTEGRACION ESCOLAR (MENSUAL)" at bounding box center [602, 340] width 245 height 10
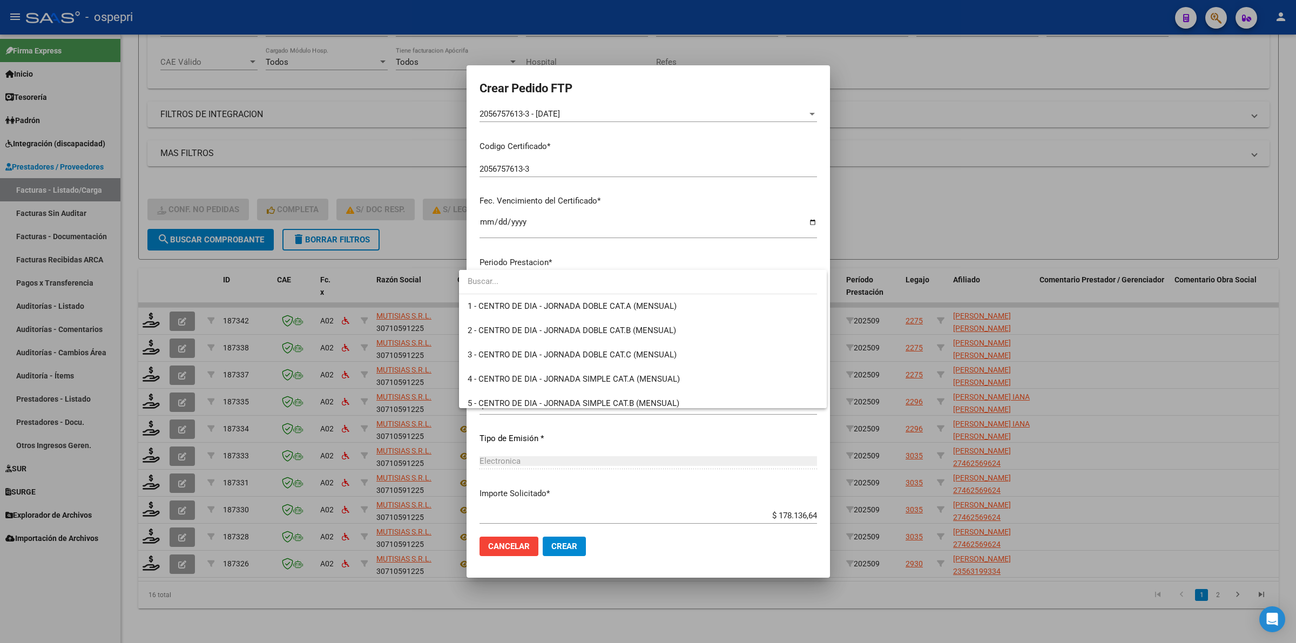
scroll to position [2106, 0]
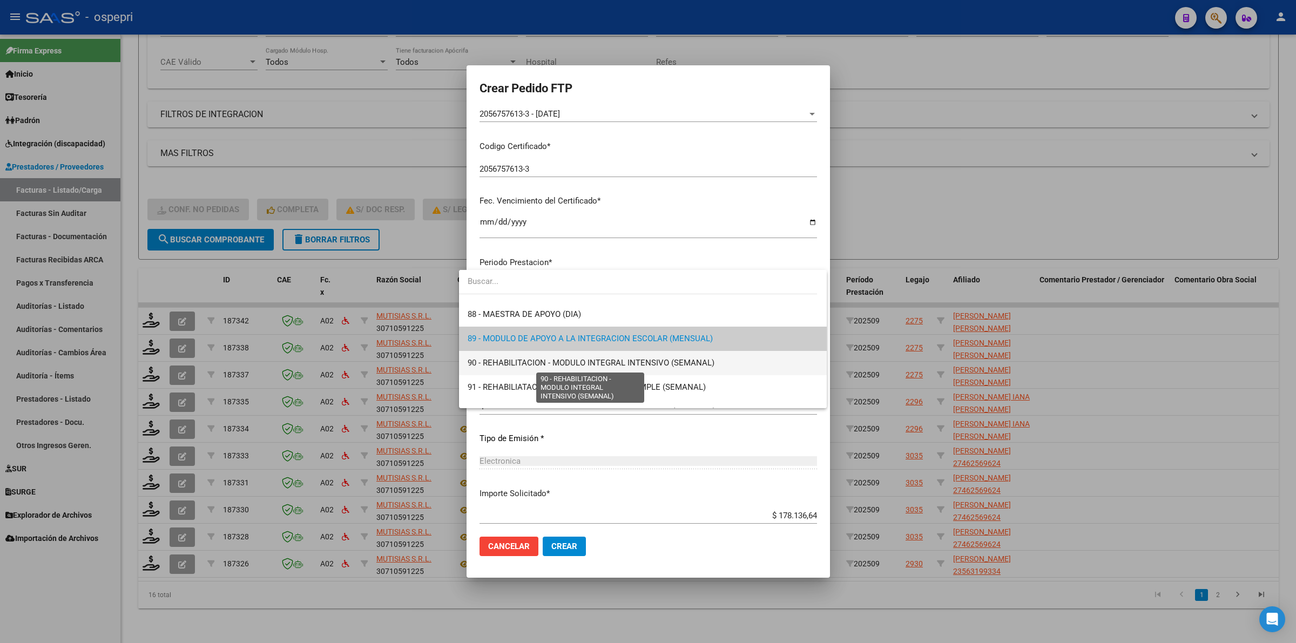
click at [526, 365] on span "90 - REHABILITACION - MODULO INTEGRAL INTENSIVO (SEMANAL)" at bounding box center [591, 363] width 247 height 10
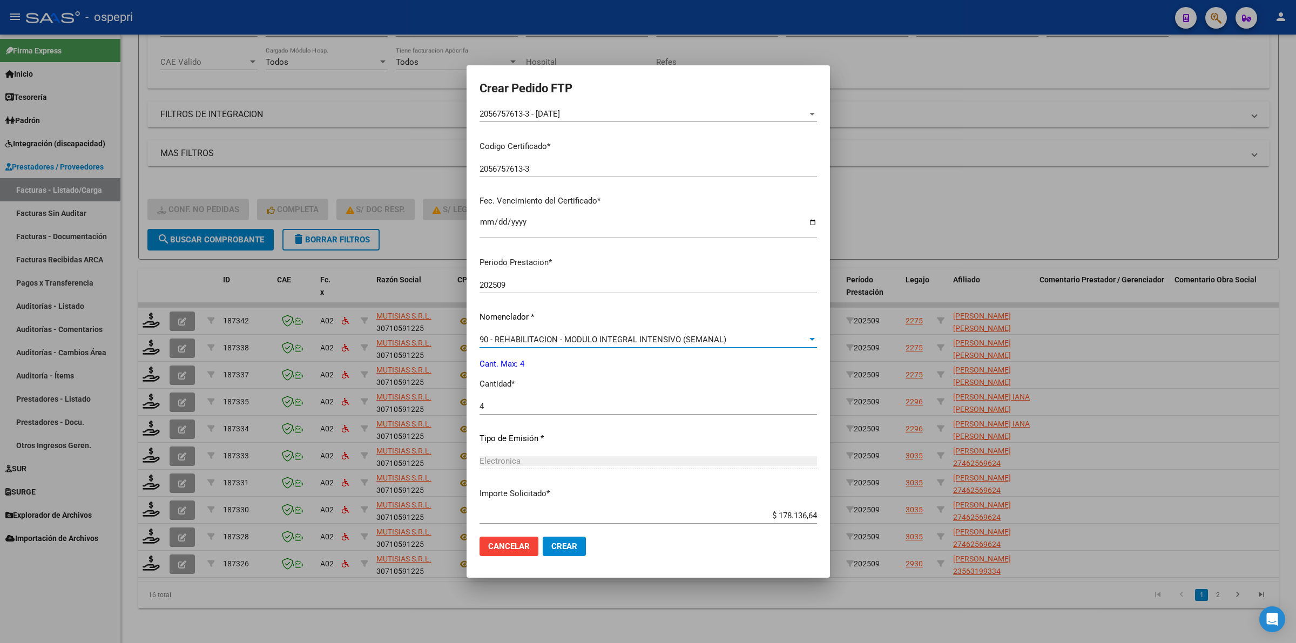
scroll to position [263, 0]
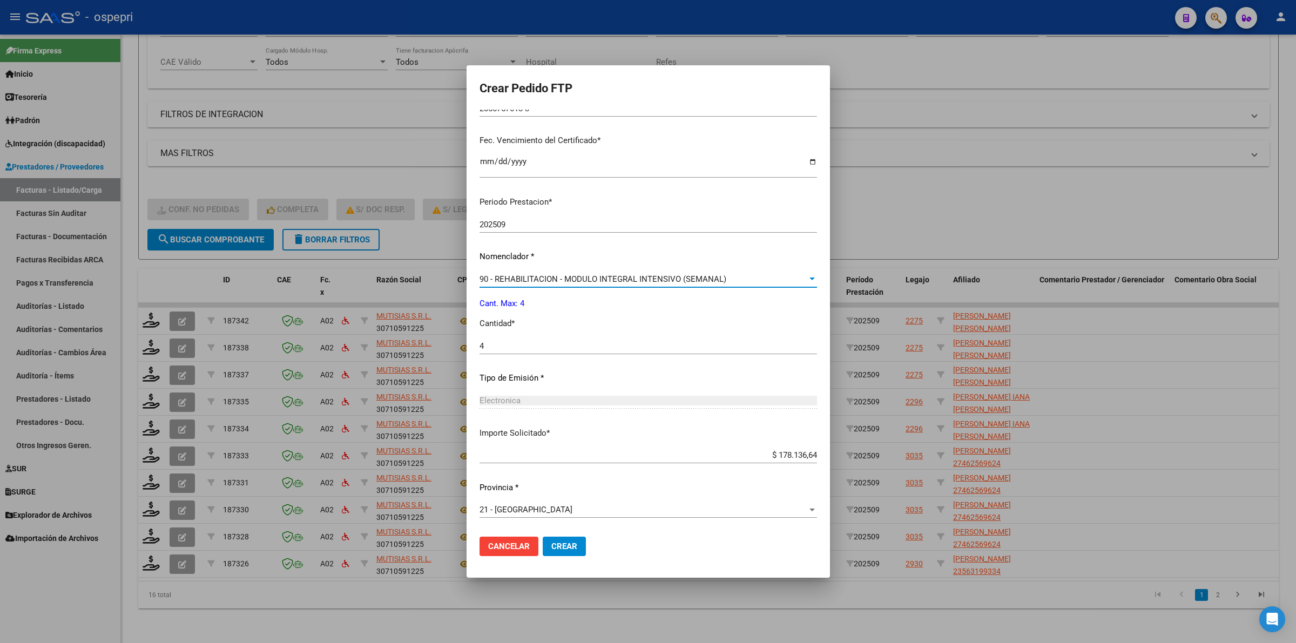
click at [551, 543] on span "Crear" at bounding box center [564, 547] width 26 height 10
click at [551, 544] on span "Crear" at bounding box center [564, 547] width 26 height 10
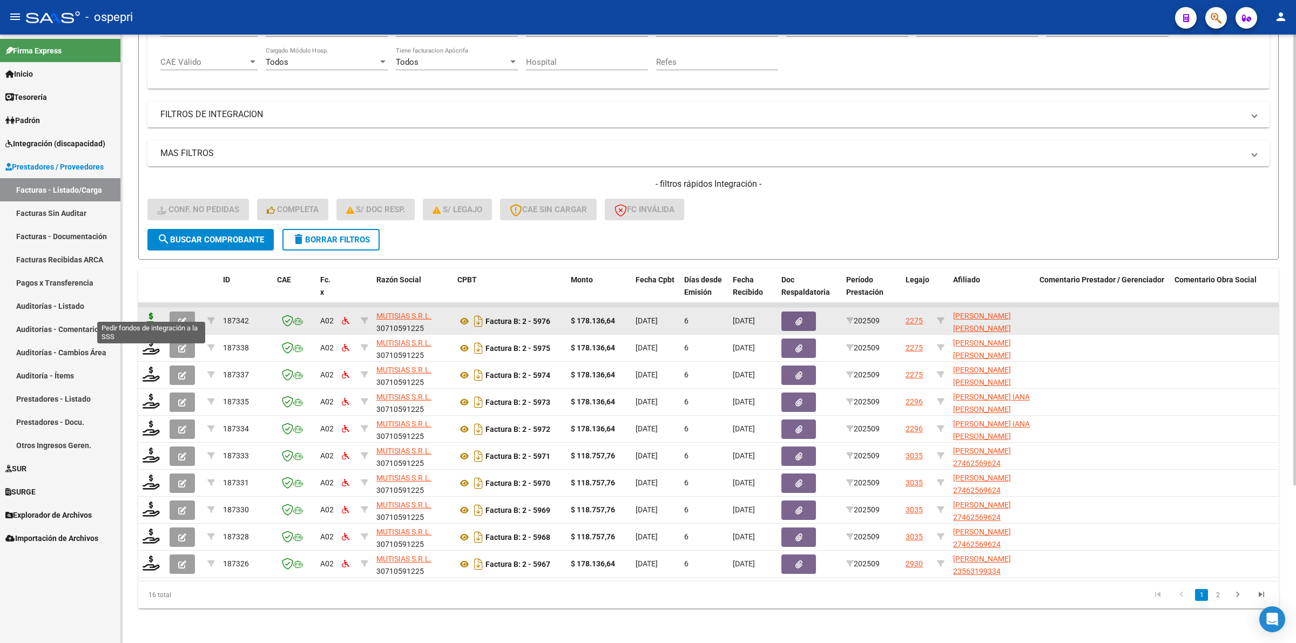
click at [155, 313] on icon at bounding box center [151, 320] width 17 height 15
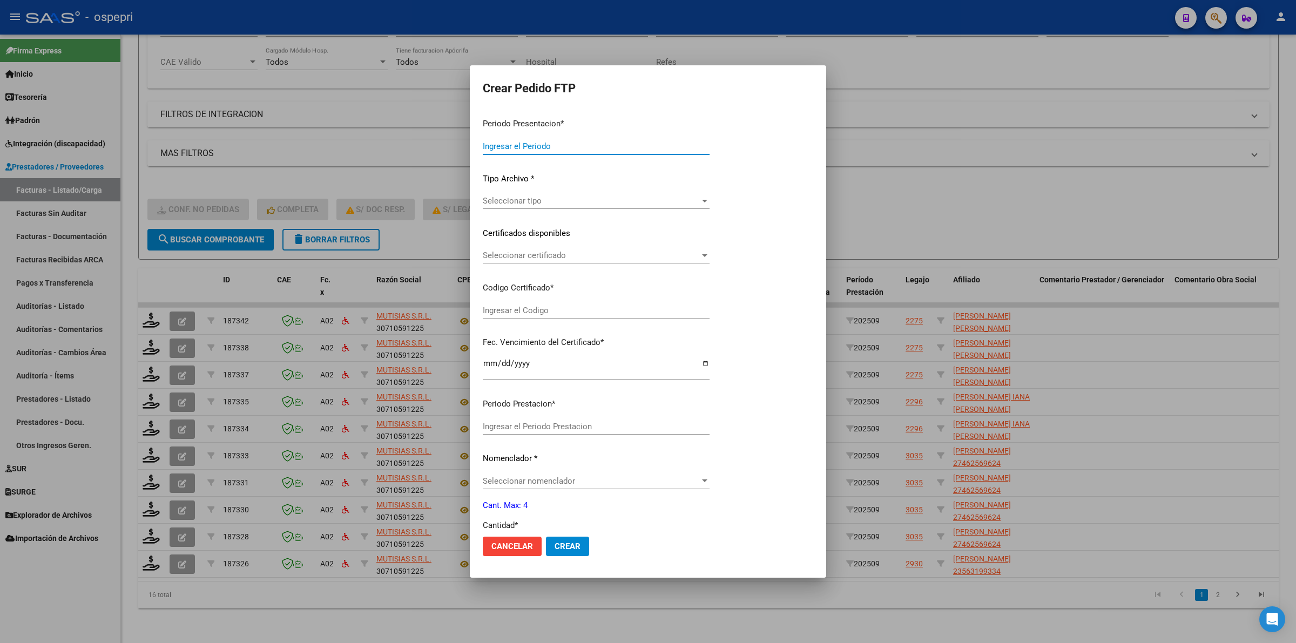
type input "202509"
type input "$ 178.136,64"
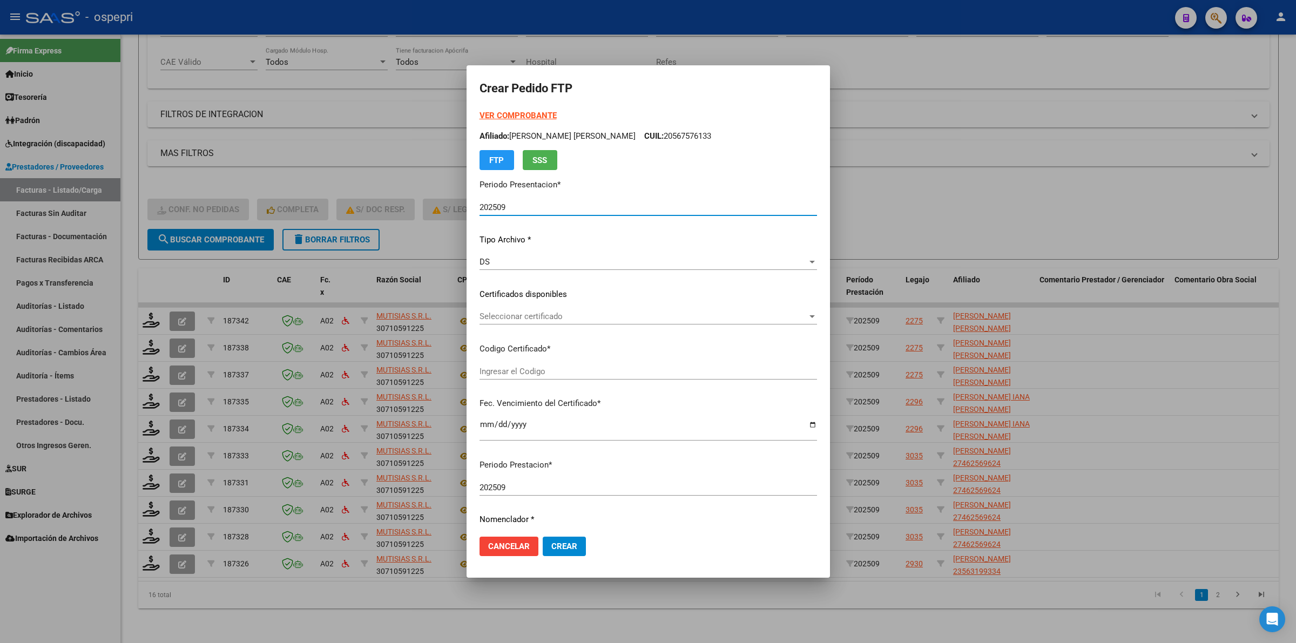
type input "2056757613-3"
type input "2029-01-01"
click at [503, 317] on span "Seleccionar certificado" at bounding box center [644, 317] width 328 height 10
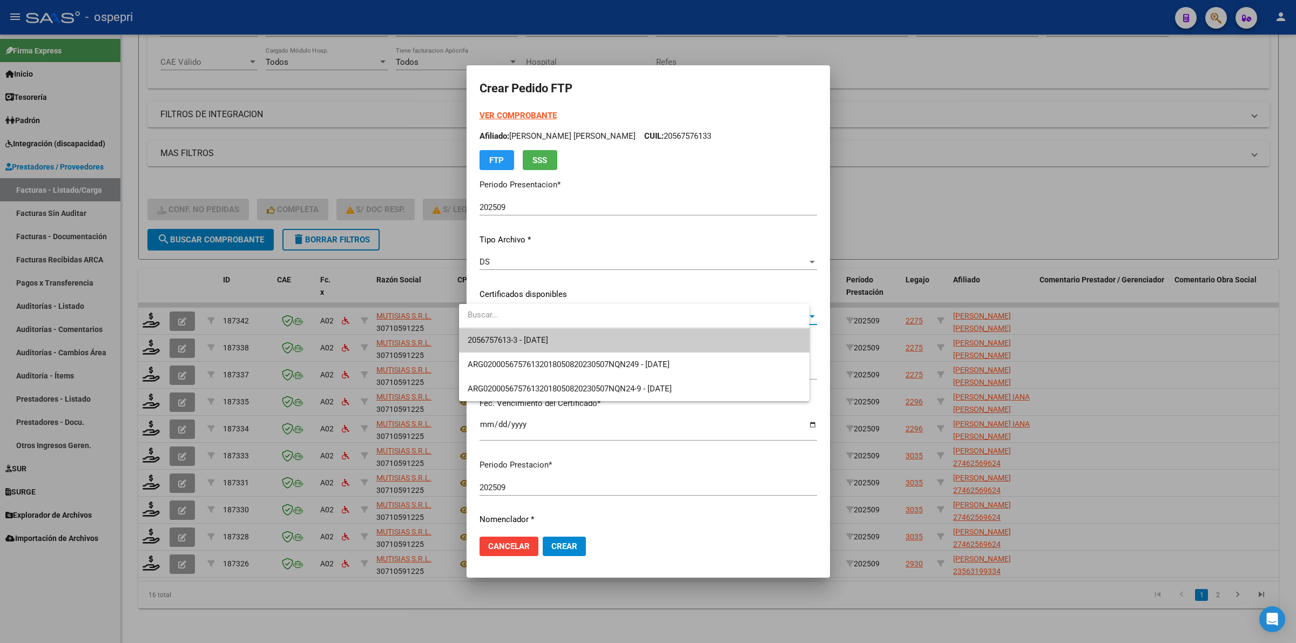
click at [508, 338] on span "2056757613-3 - 2029-01-01" at bounding box center [508, 340] width 80 height 10
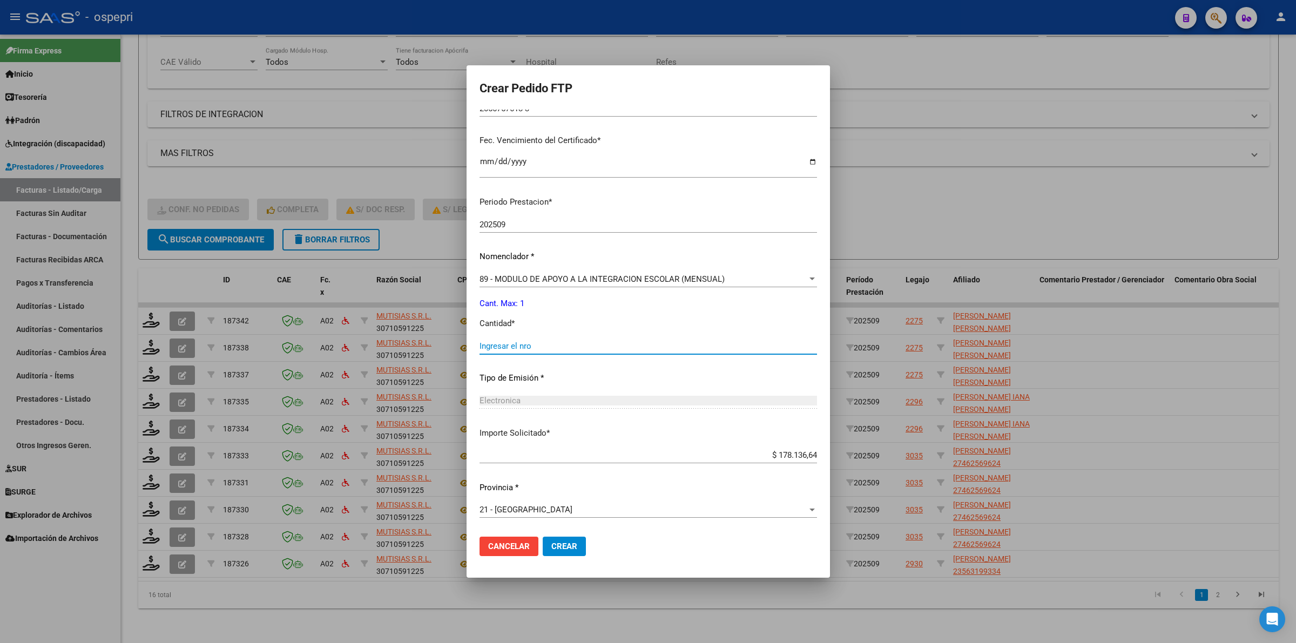
click at [516, 349] on input "Ingresar el nro" at bounding box center [649, 346] width 338 height 10
click at [519, 277] on span "89 - MODULO DE APOYO A LA INTEGRACION ESCOLAR (MENSUAL)" at bounding box center [602, 279] width 245 height 10
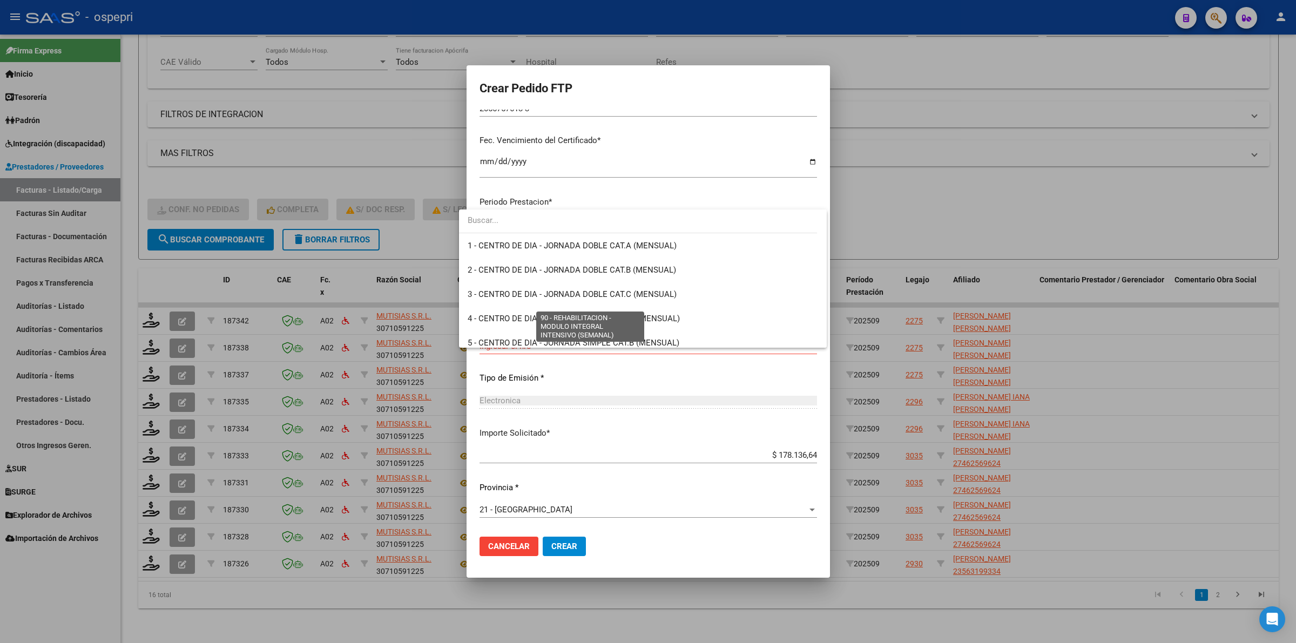
scroll to position [2106, 0]
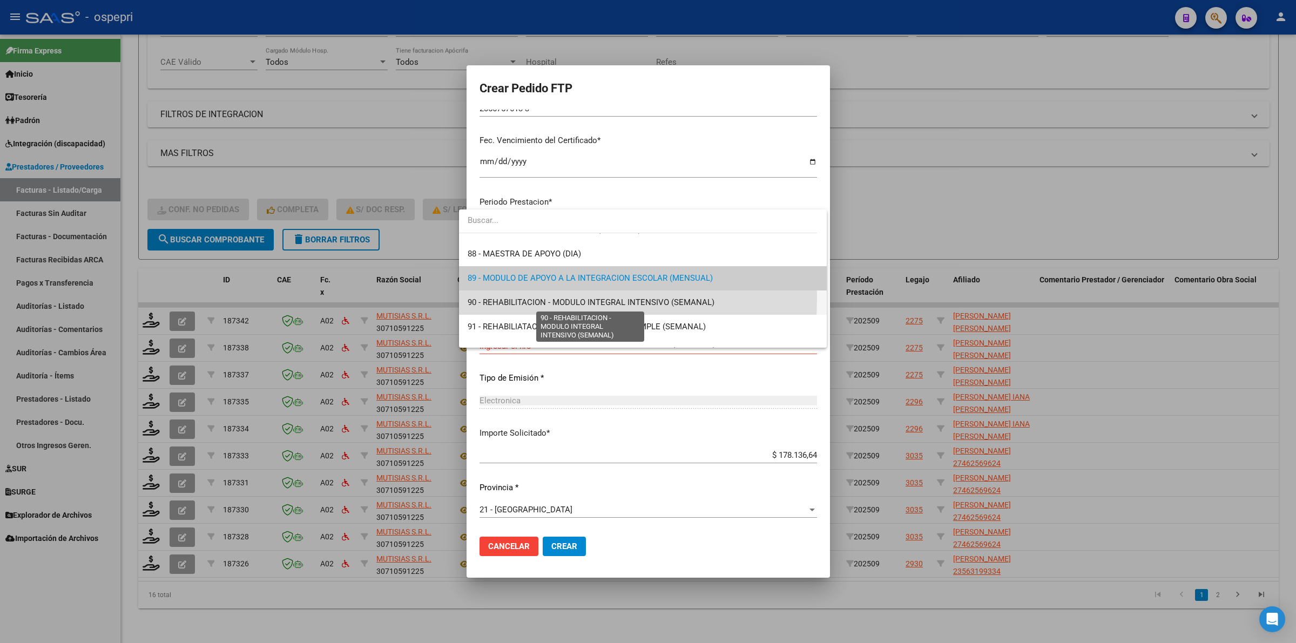
click at [522, 299] on span "90 - REHABILITACION - MODULO INTEGRAL INTENSIVO (SEMANAL)" at bounding box center [591, 303] width 247 height 10
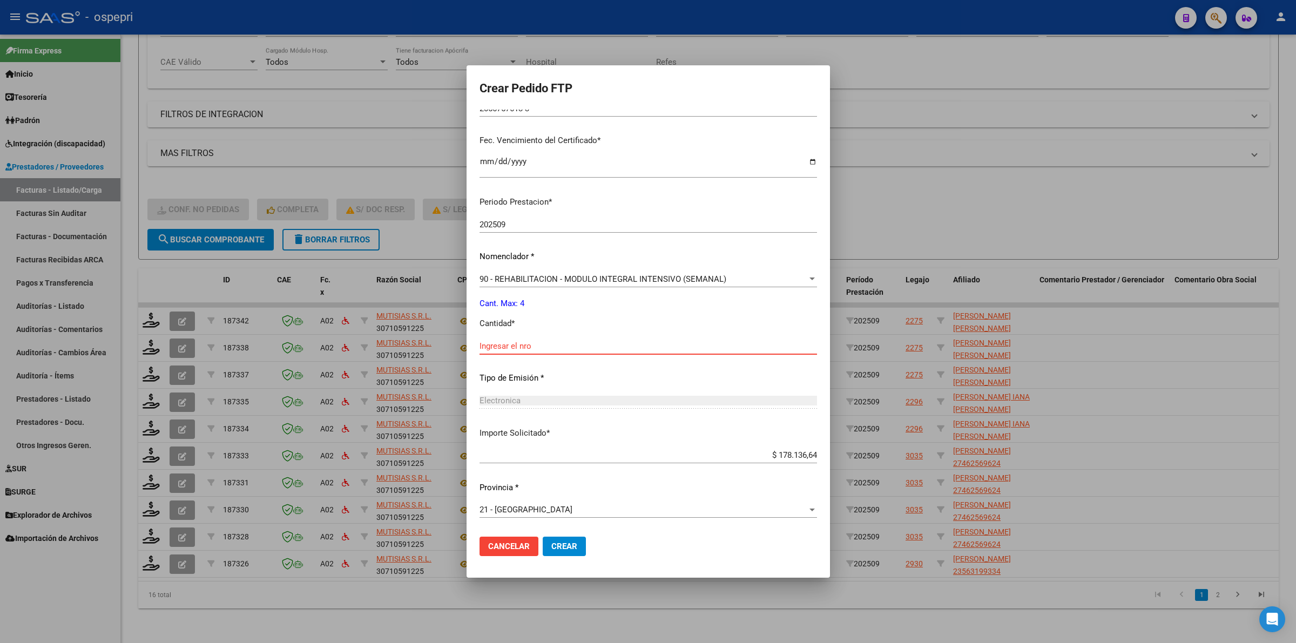
click at [530, 341] on input "Ingresar el nro" at bounding box center [649, 346] width 338 height 10
type input "4"
click at [557, 542] on span "Crear" at bounding box center [564, 547] width 26 height 10
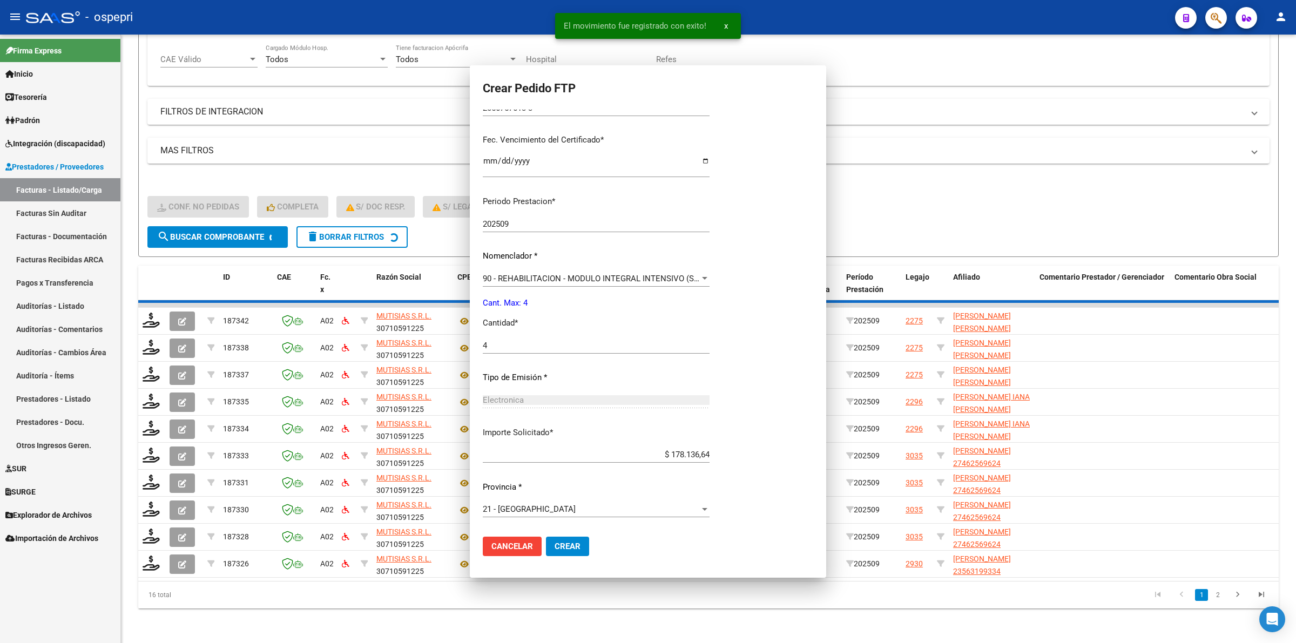
scroll to position [203, 0]
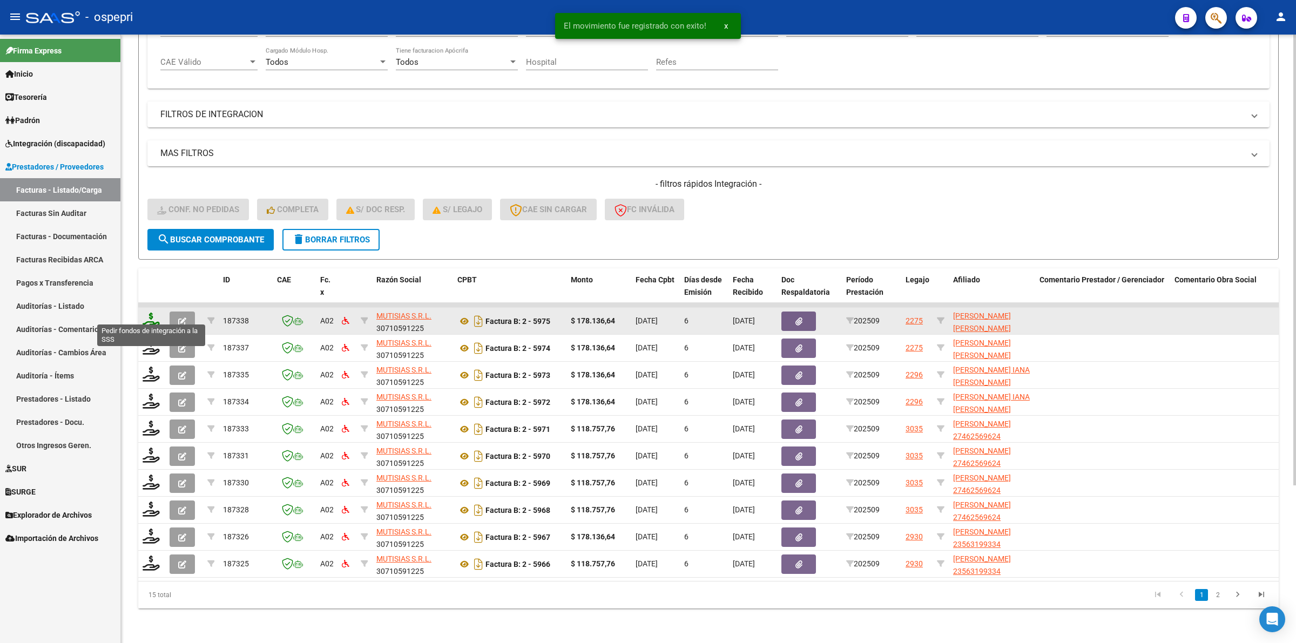
click at [151, 313] on icon at bounding box center [151, 320] width 17 height 15
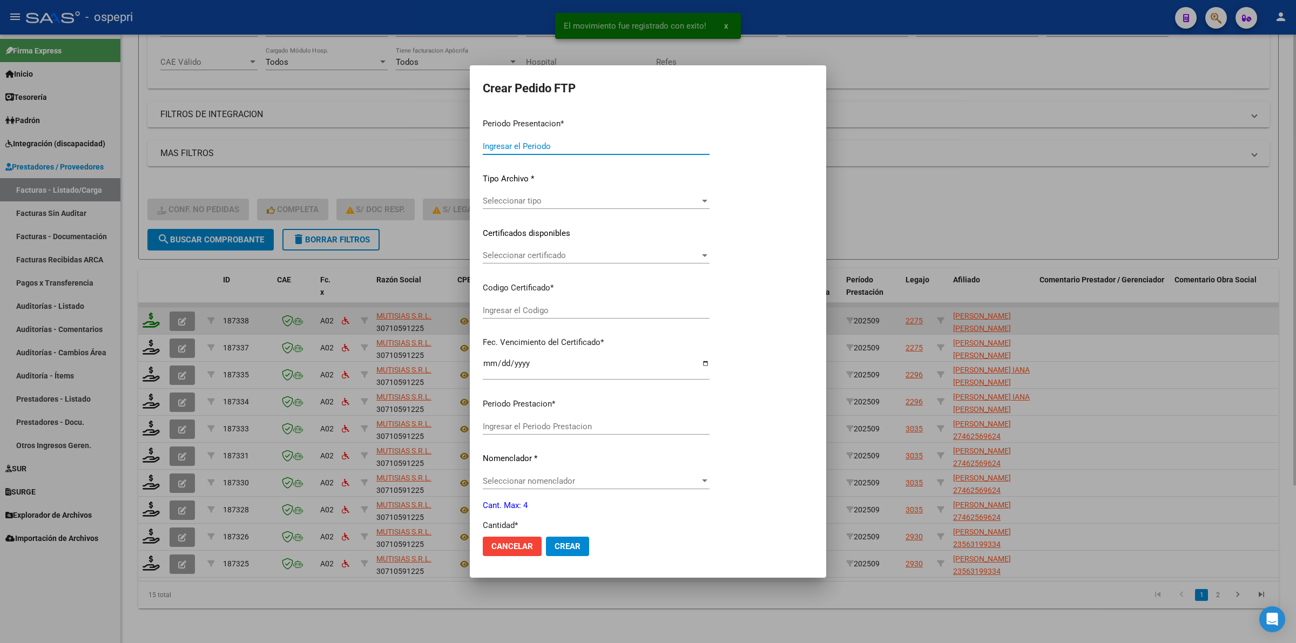
type input "202509"
type input "$ 178.136,64"
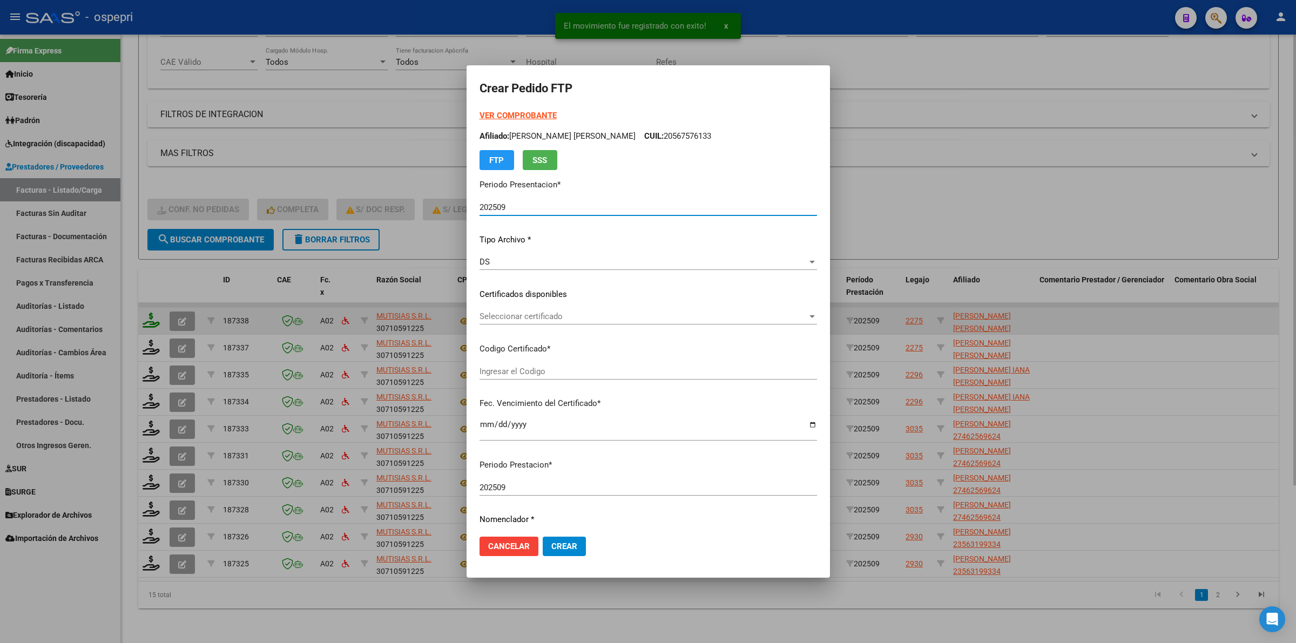
type input "2056757613-3"
type input "2029-01-01"
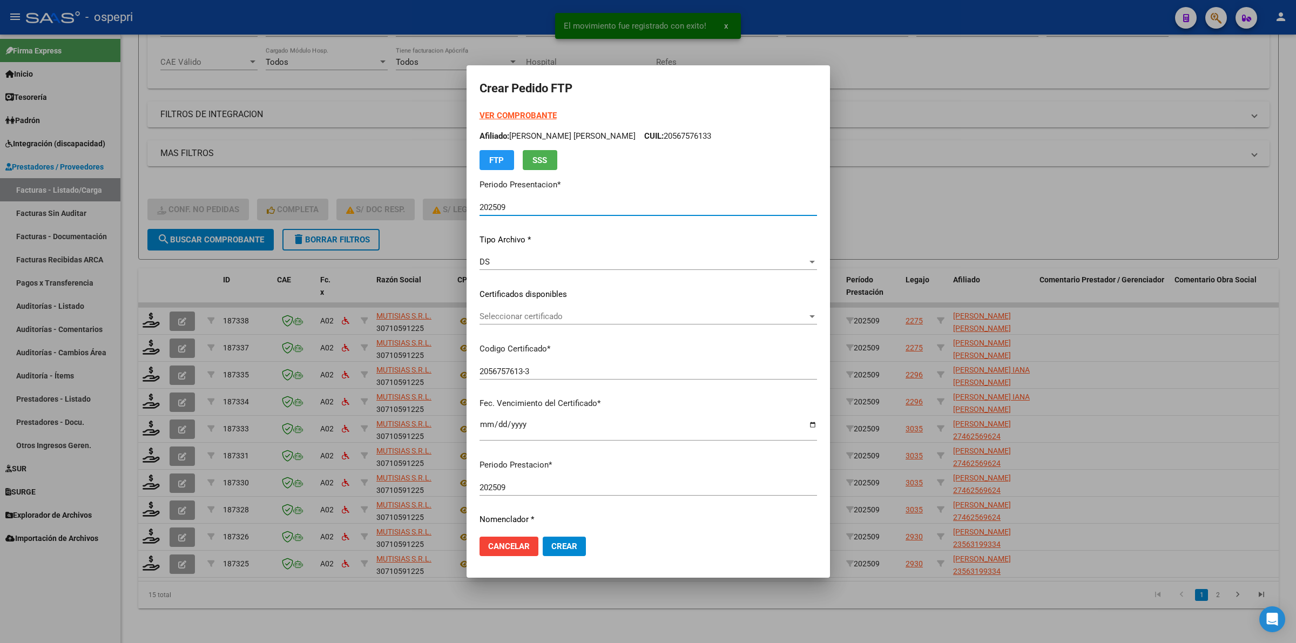
click at [487, 316] on span "Seleccionar certificado" at bounding box center [644, 317] width 328 height 10
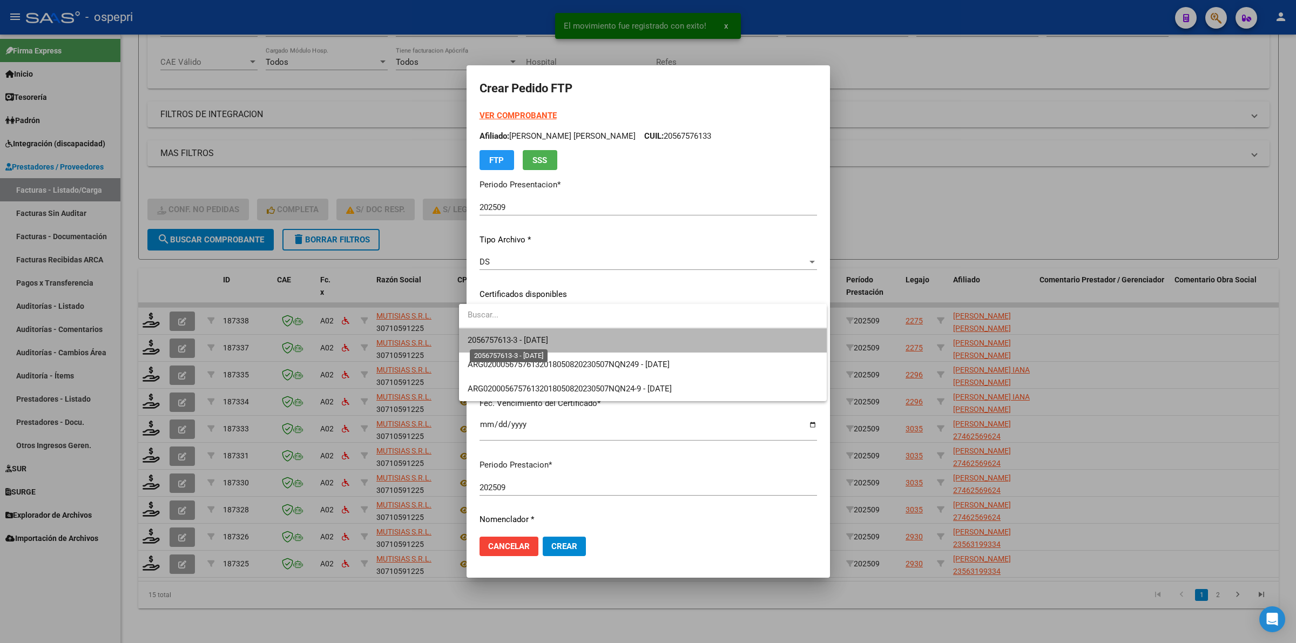
click at [492, 336] on span "2056757613-3 - 2029-01-01" at bounding box center [508, 340] width 80 height 10
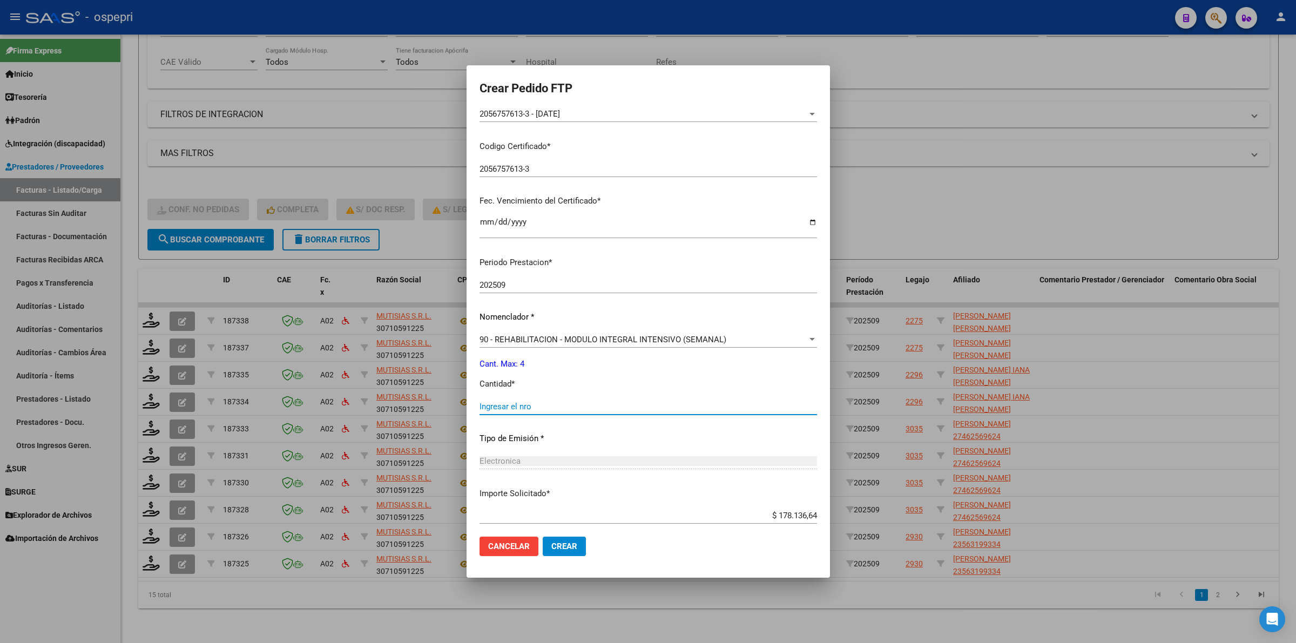
click at [488, 409] on input "Ingresar el nro" at bounding box center [649, 407] width 338 height 10
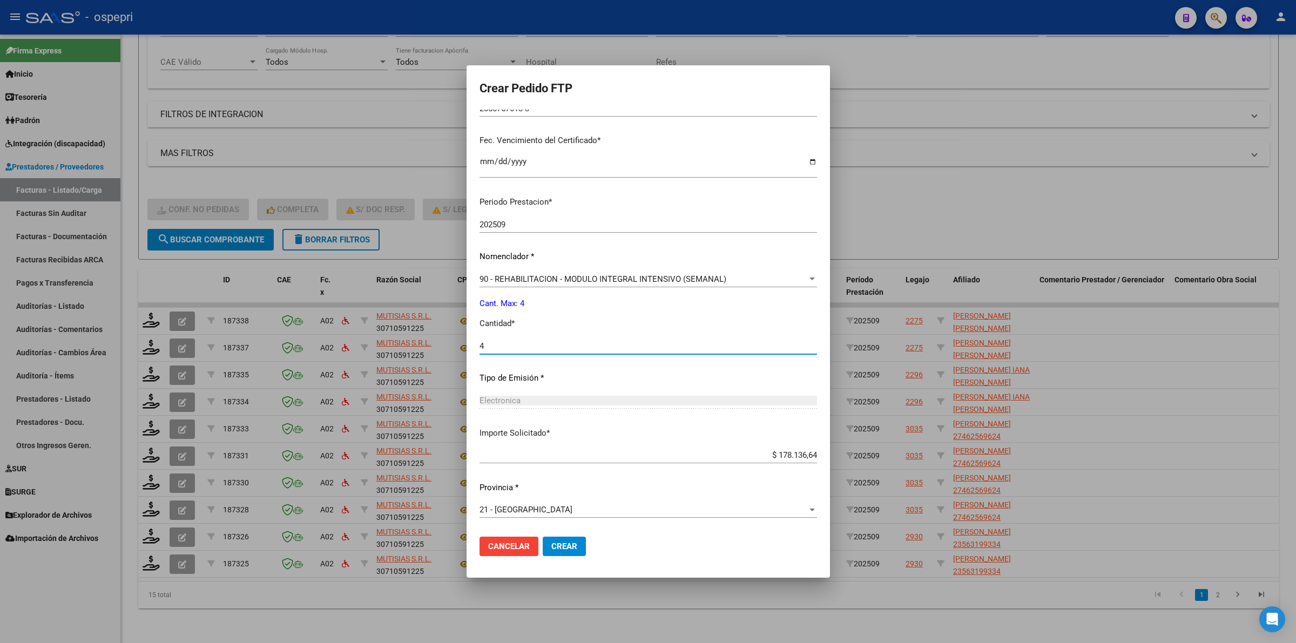
type input "4"
click at [552, 551] on button "Crear" at bounding box center [564, 546] width 43 height 19
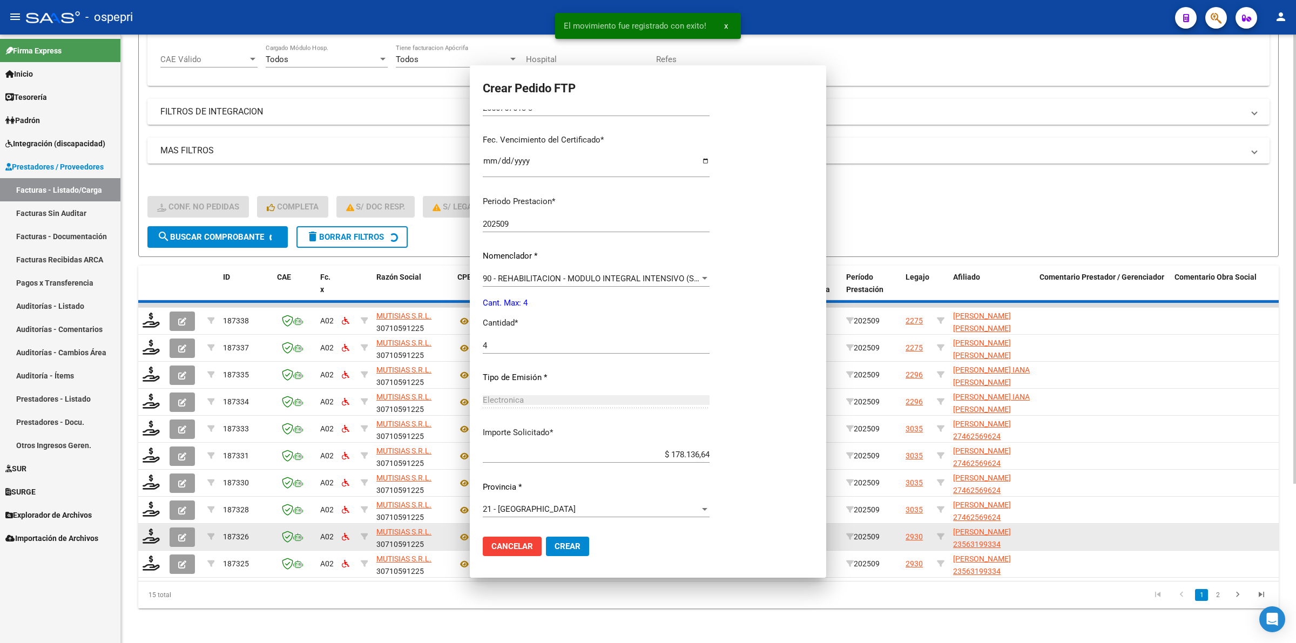
scroll to position [0, 0]
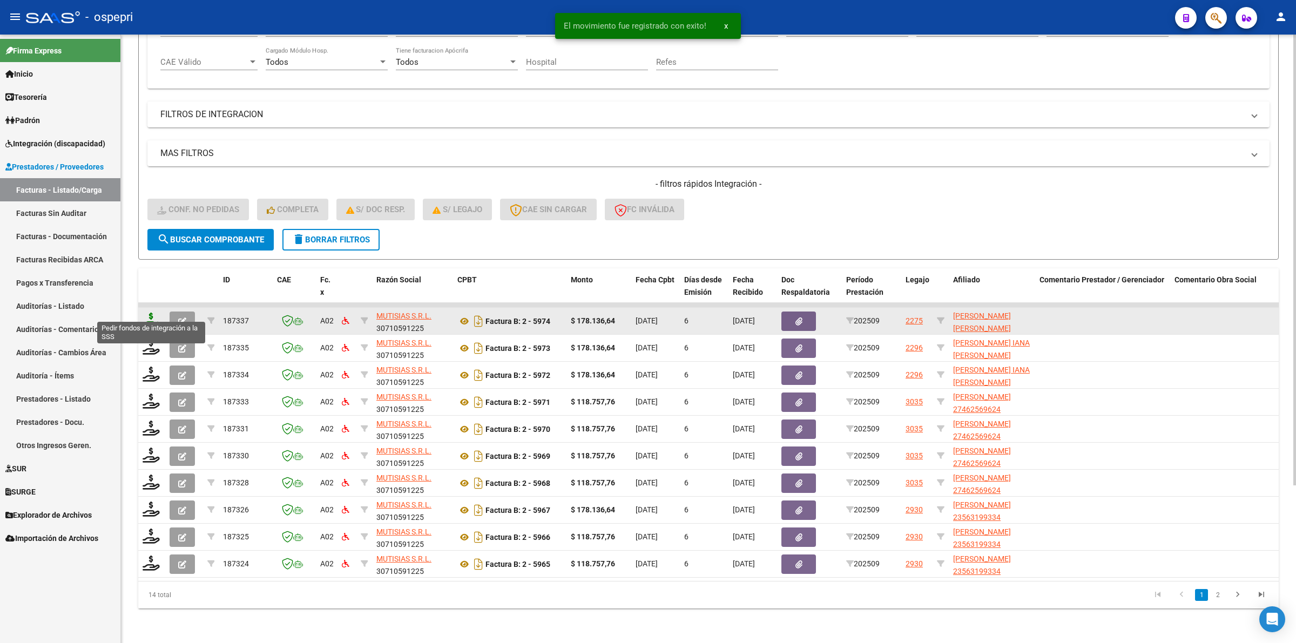
click at [147, 313] on icon at bounding box center [151, 320] width 17 height 15
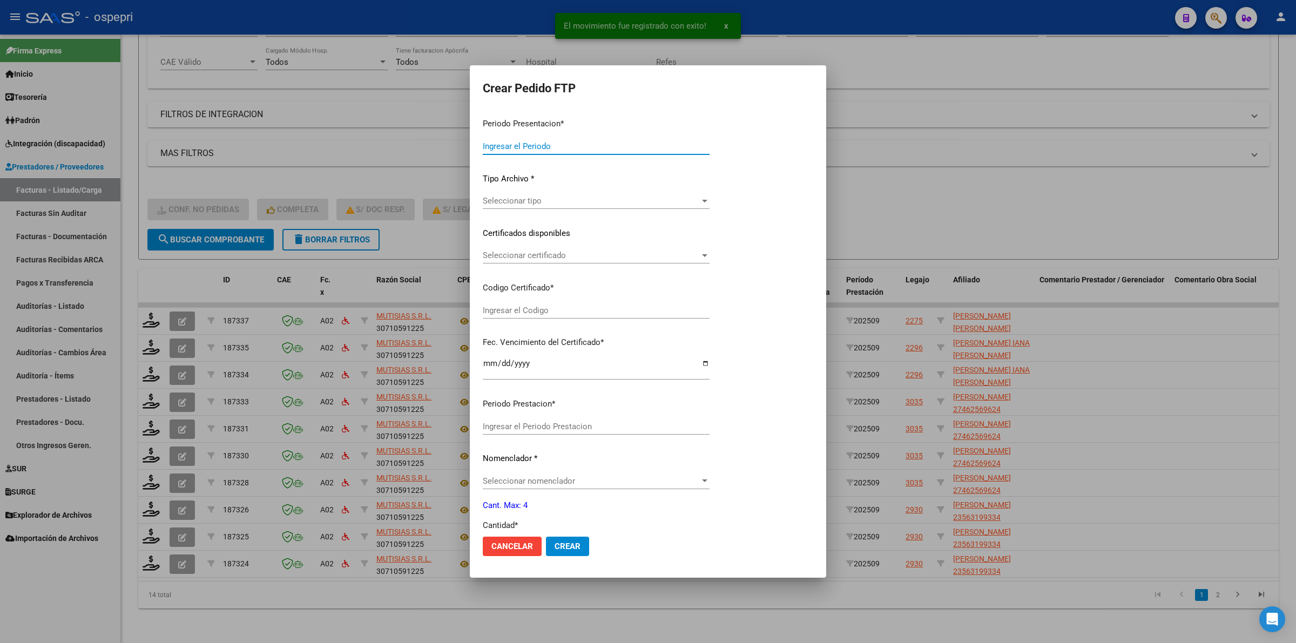
type input "202509"
type input "$ 178.136,64"
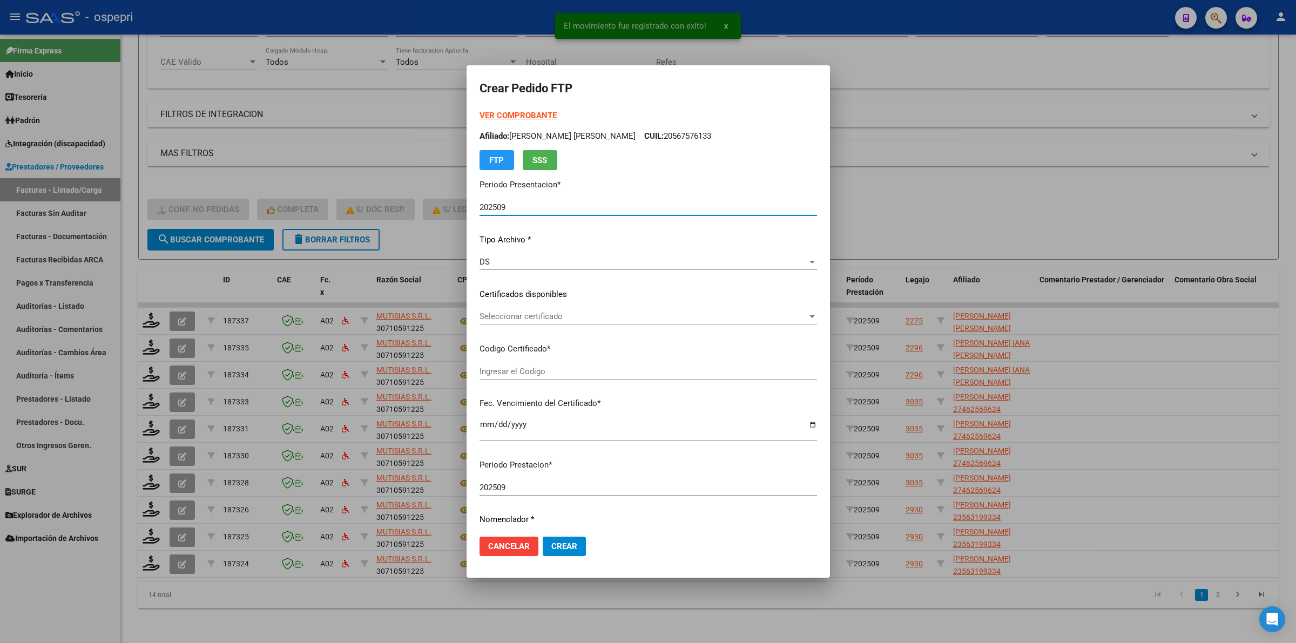
type input "2056757613-3"
type input "2029-01-01"
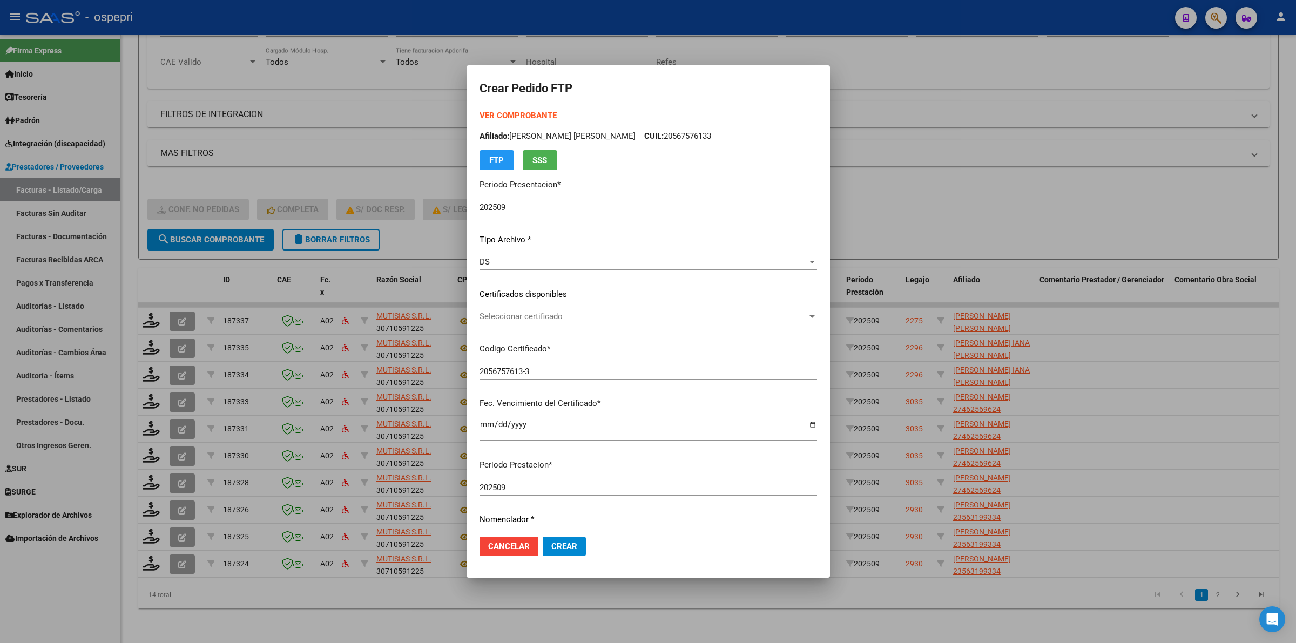
click at [482, 321] on div "Seleccionar certificado Seleccionar certificado" at bounding box center [649, 316] width 338 height 16
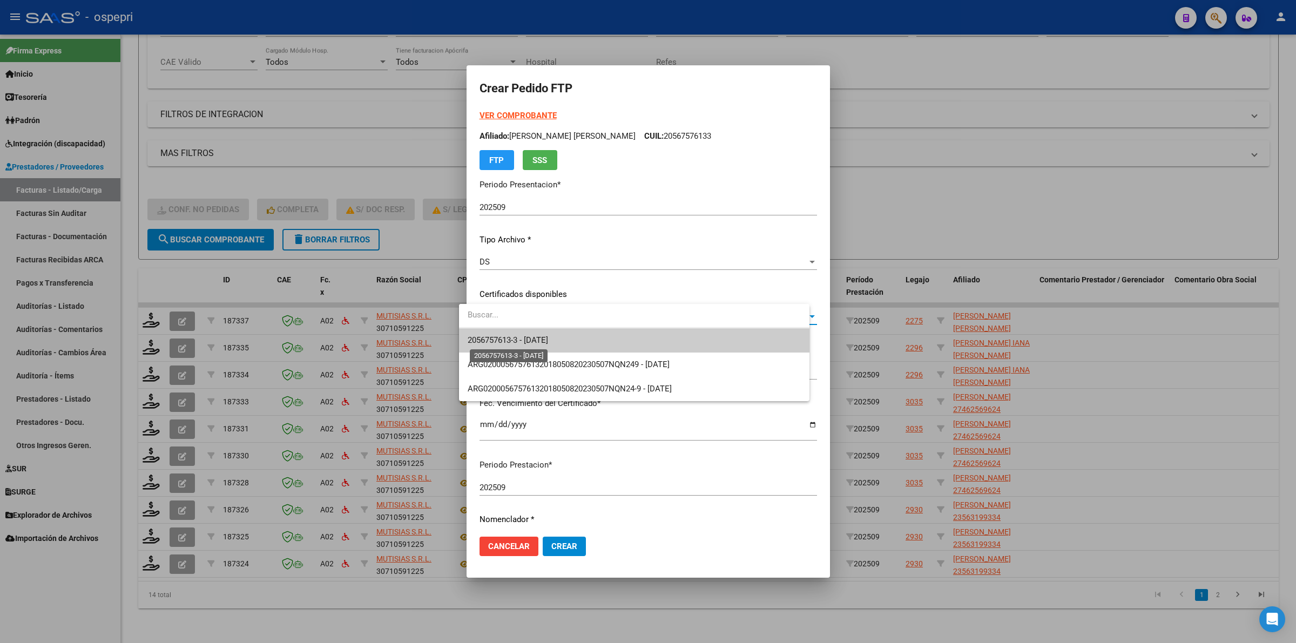
click at [488, 336] on span "2056757613-3 - 2029-01-01" at bounding box center [508, 340] width 80 height 10
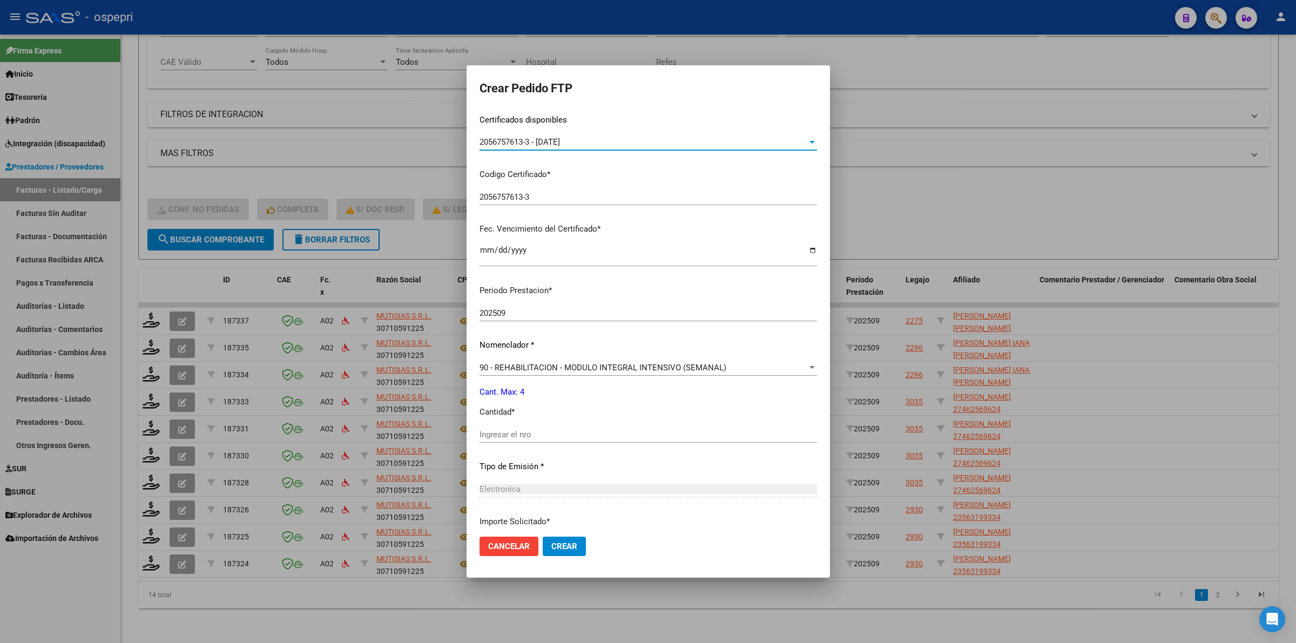
scroll to position [203, 0]
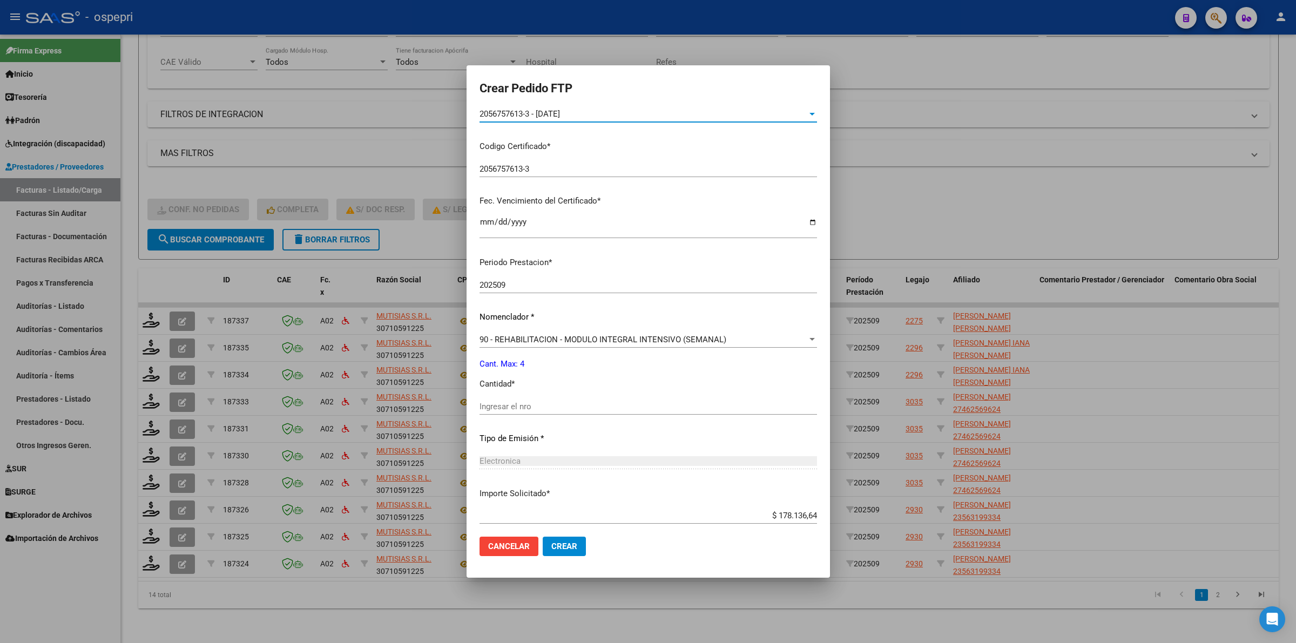
click at [498, 402] on input "Ingresar el nro" at bounding box center [649, 407] width 338 height 10
type input "4"
click at [546, 534] on mat-dialog-actions "Cancelar Crear" at bounding box center [649, 546] width 338 height 37
click at [552, 542] on span "Crear" at bounding box center [564, 547] width 26 height 10
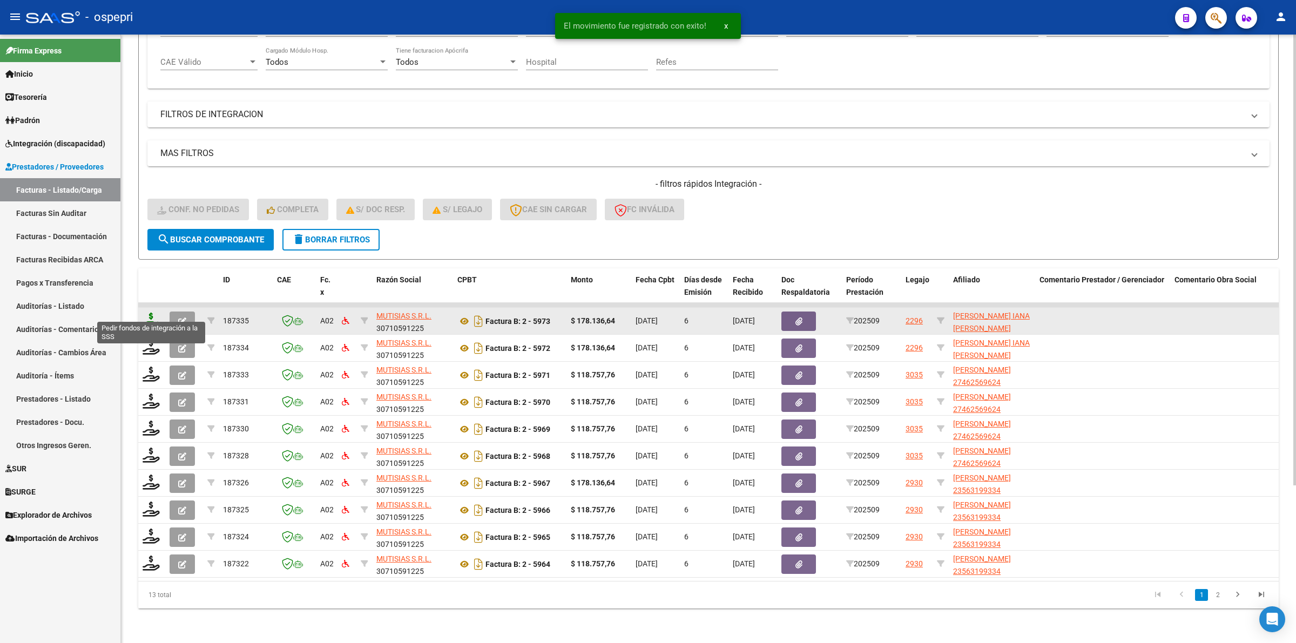
click at [154, 316] on icon at bounding box center [151, 320] width 17 height 15
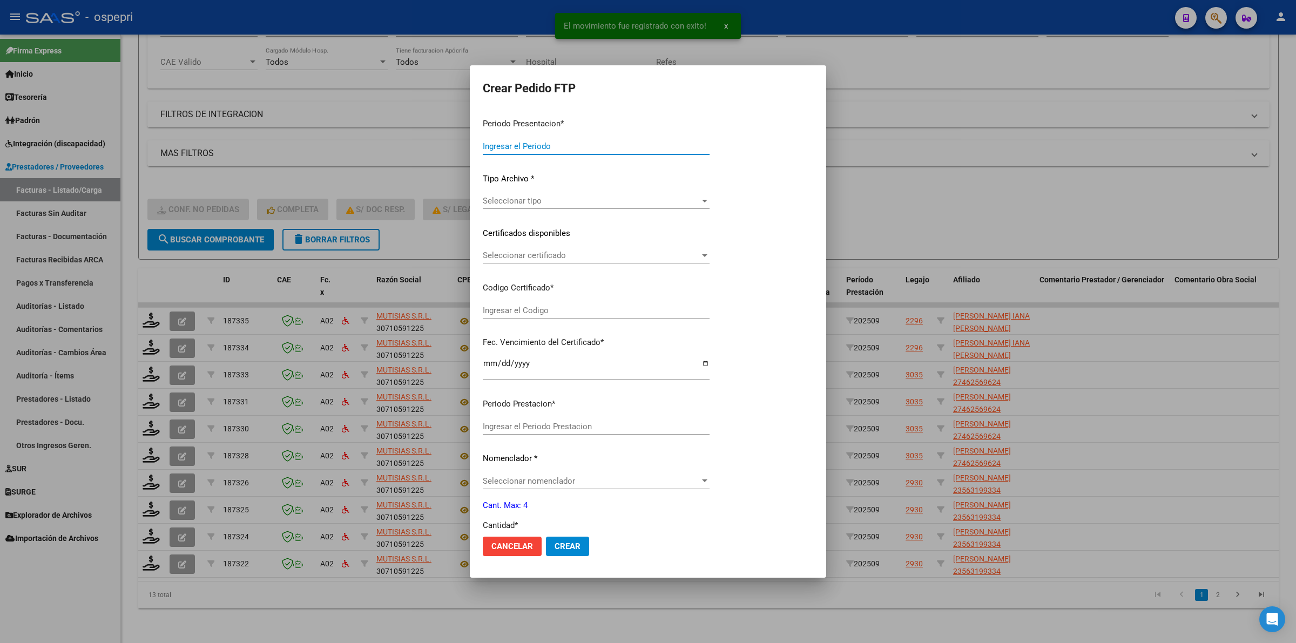
type input "202509"
type input "$ 178.136,64"
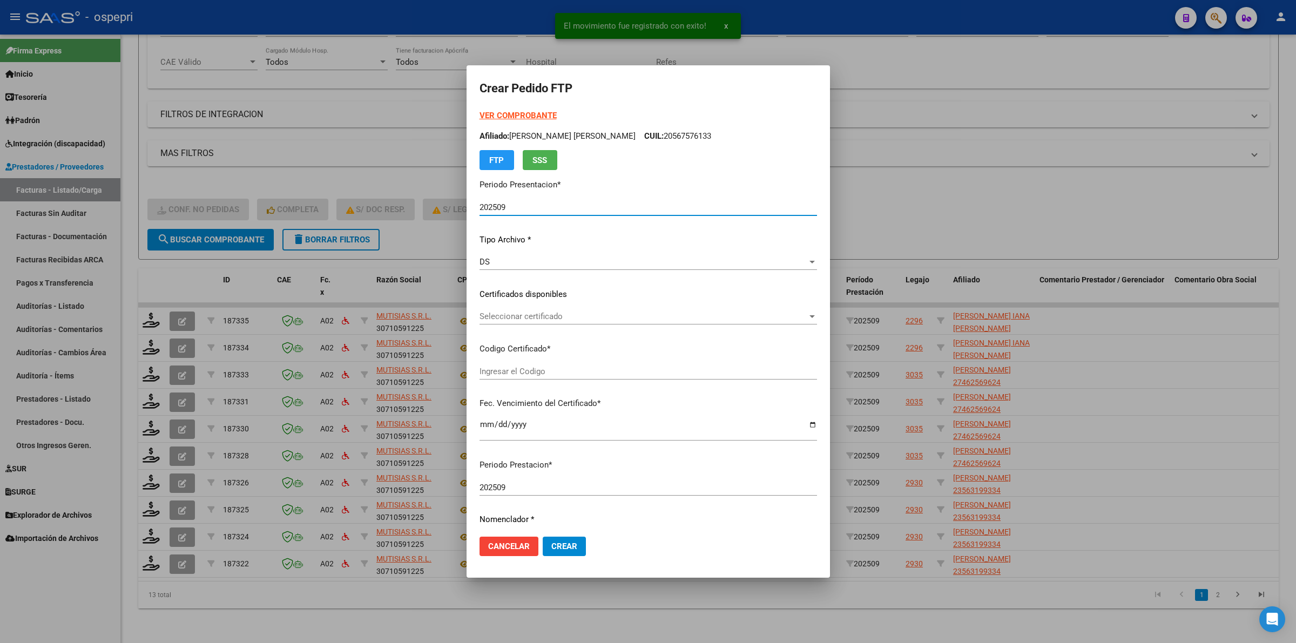
type input "2770123730-2"
type input "2026-08-01"
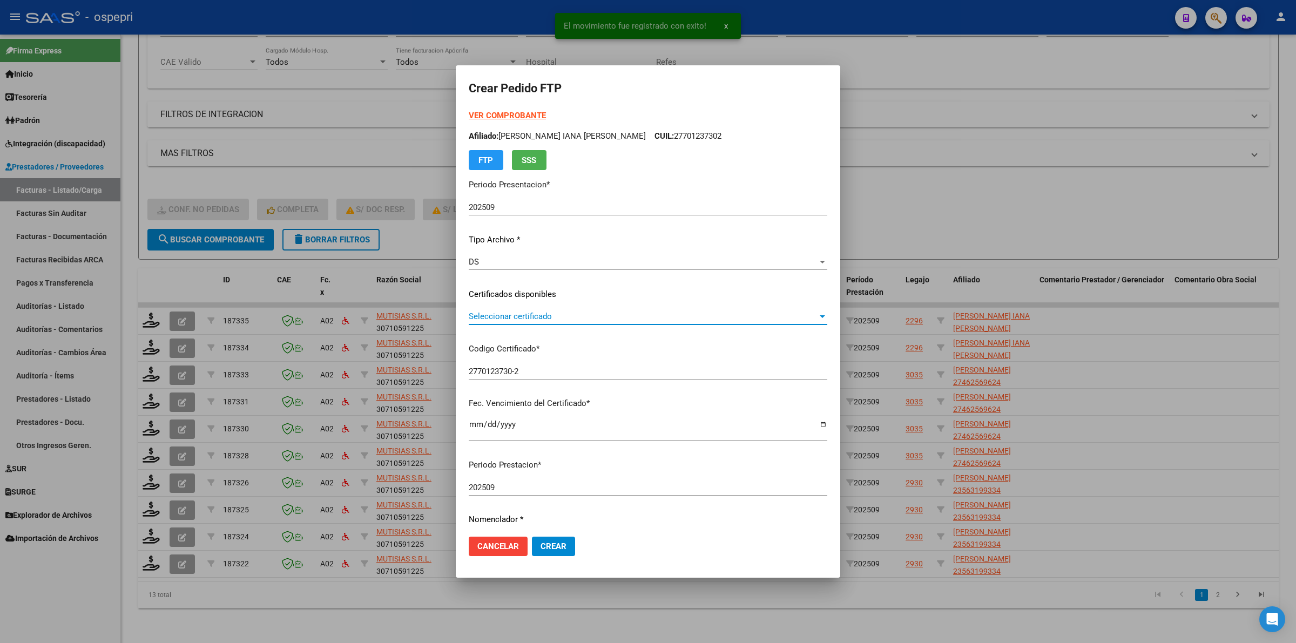
click at [568, 313] on span "Seleccionar certificado" at bounding box center [643, 317] width 349 height 10
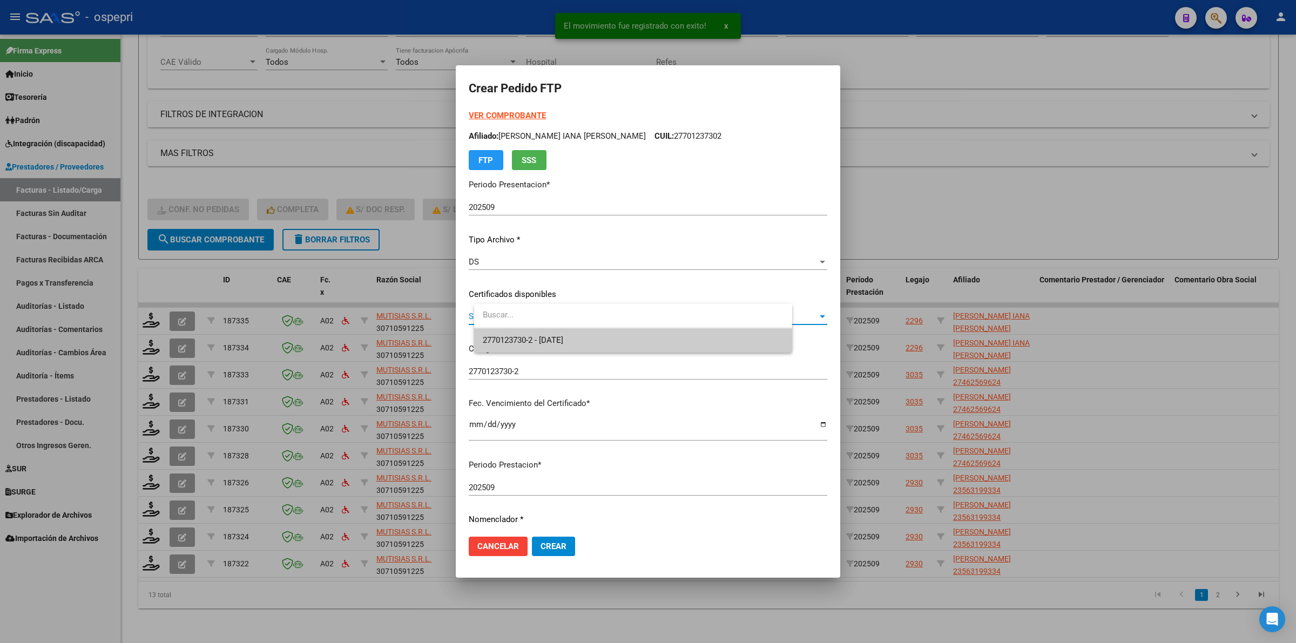
click at [578, 332] on span "2770123730-2 - 2026-08-01" at bounding box center [633, 340] width 301 height 24
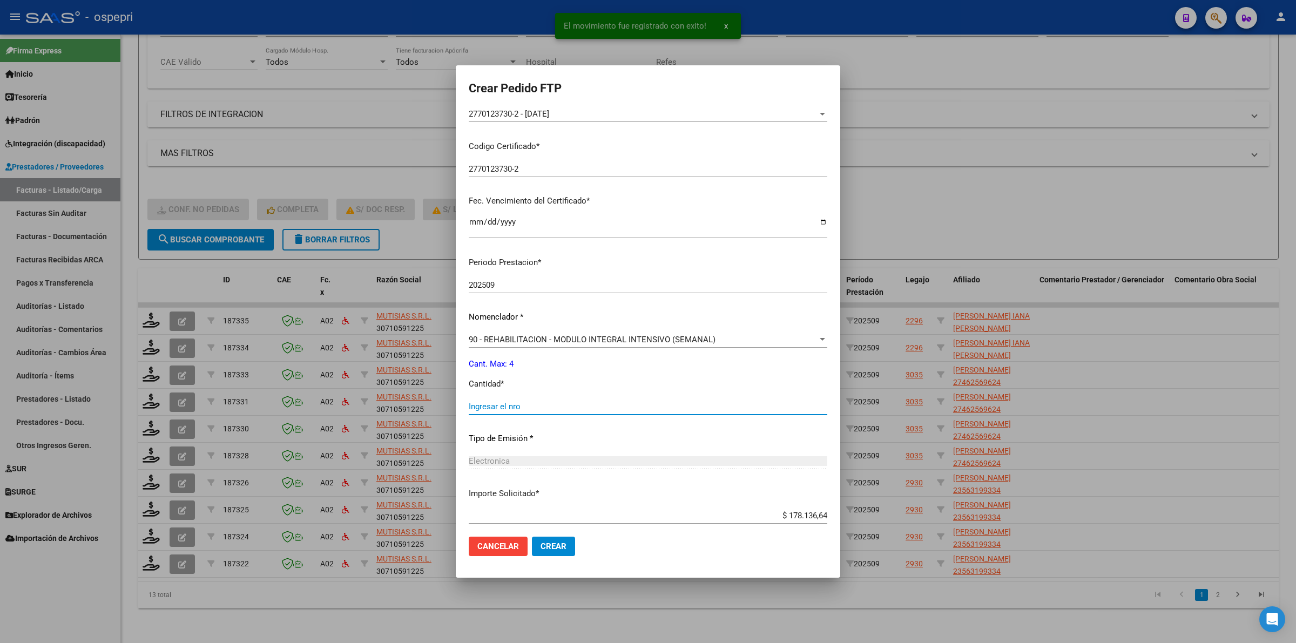
click at [530, 408] on input "Ingresar el nro" at bounding box center [648, 407] width 359 height 10
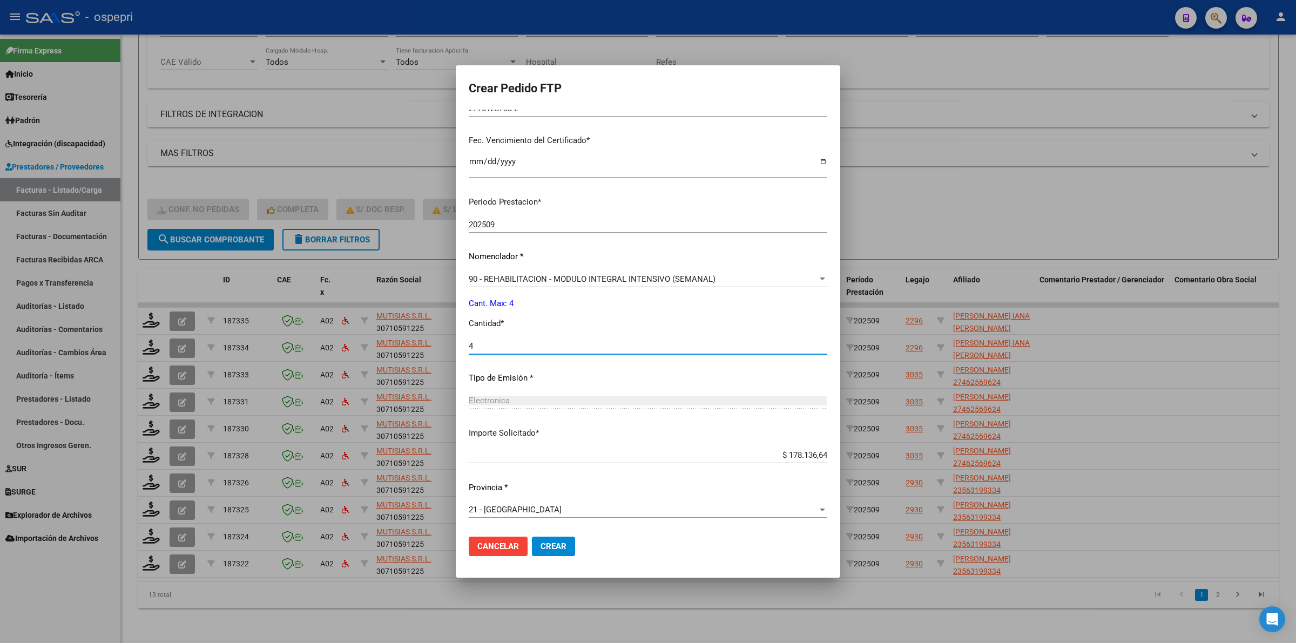
type input "4"
click at [569, 535] on mat-dialog-actions "Cancelar Crear" at bounding box center [648, 546] width 359 height 37
drag, startPoint x: 571, startPoint y: 540, endPoint x: 601, endPoint y: 555, distance: 33.8
click at [571, 538] on button "Crear" at bounding box center [553, 546] width 43 height 19
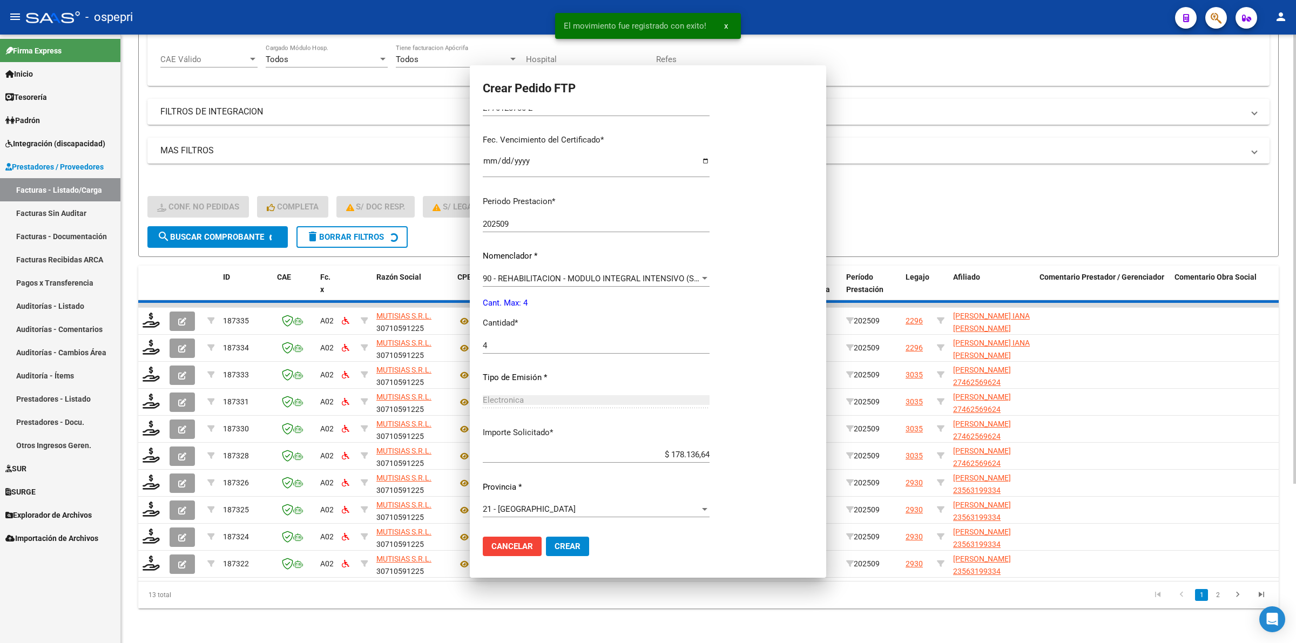
scroll to position [0, 0]
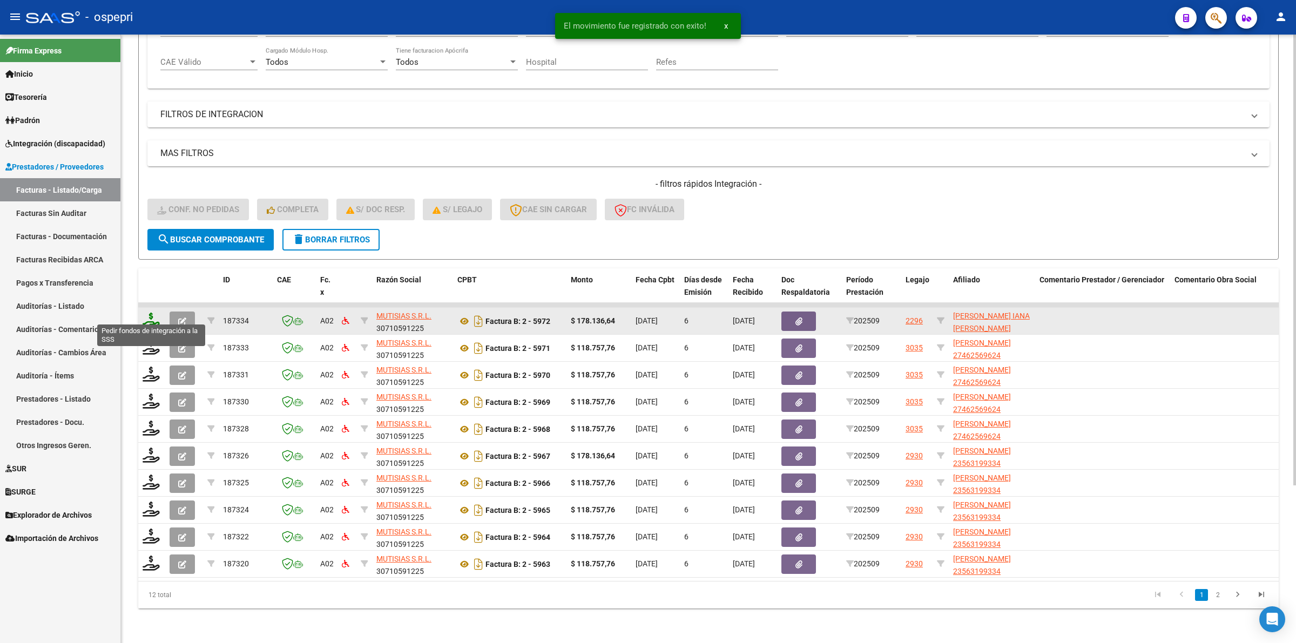
click at [154, 313] on icon at bounding box center [151, 320] width 17 height 15
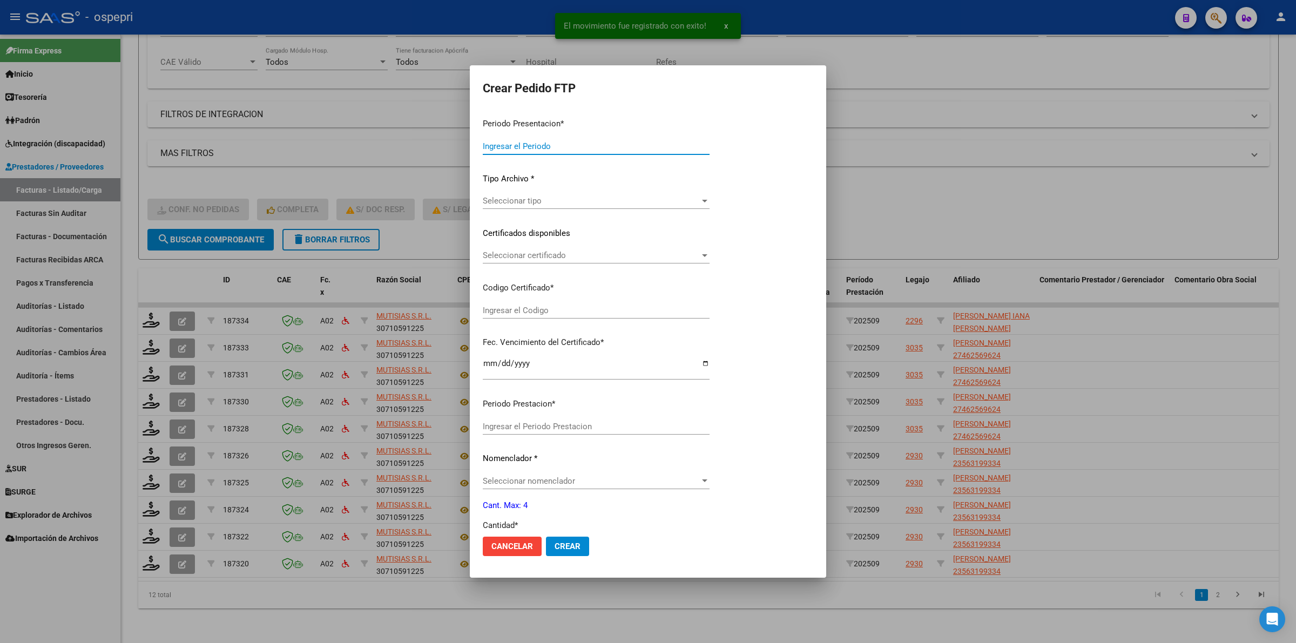
type input "202509"
type input "$ 178.136,64"
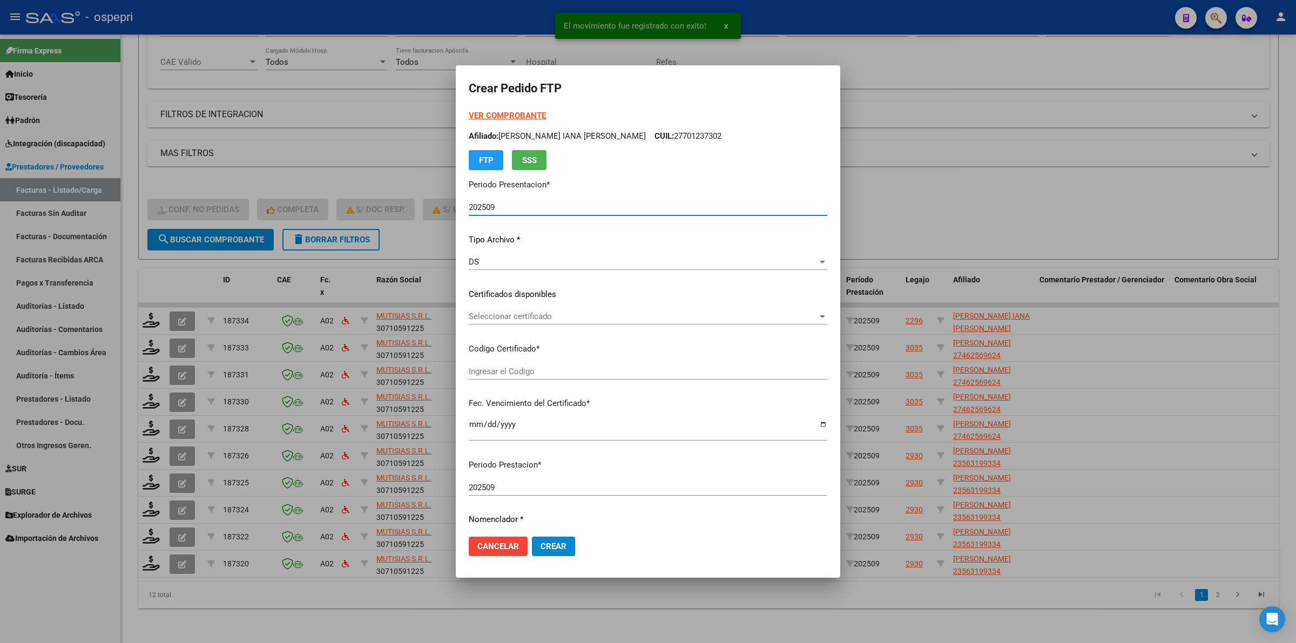
type input "2770123730-2"
type input "2026-08-01"
click at [528, 318] on span "Seleccionar certificado" at bounding box center [643, 317] width 349 height 10
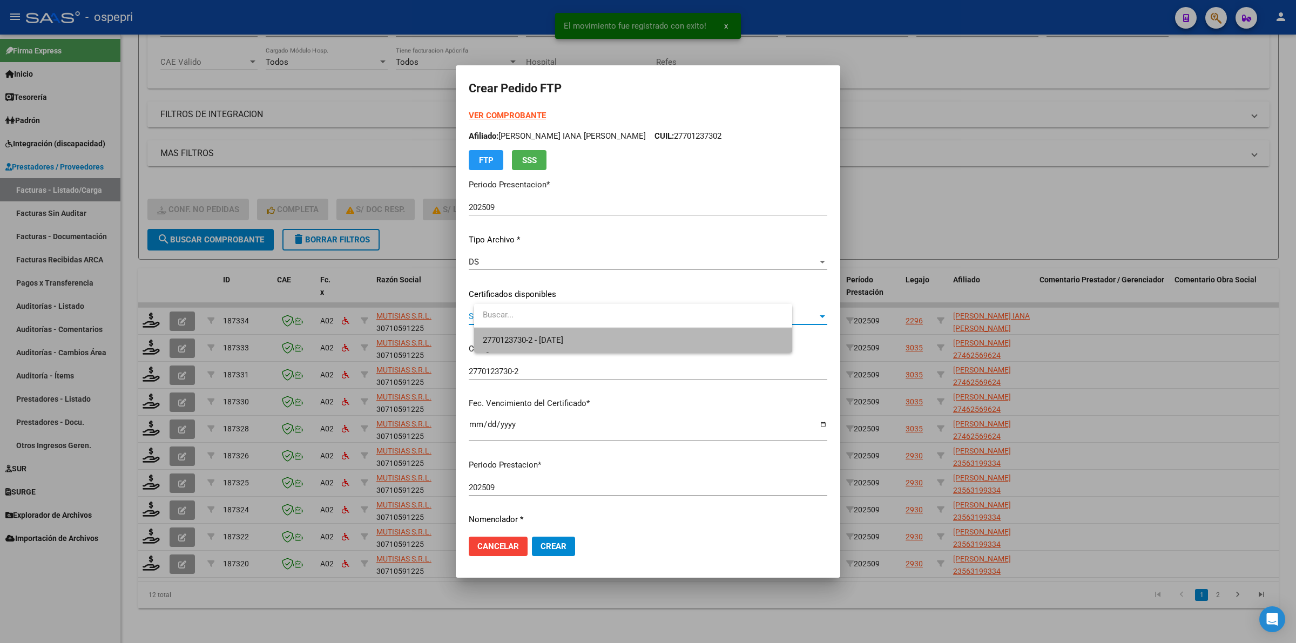
click at [535, 335] on span "2770123730-2 - 2026-08-01" at bounding box center [633, 340] width 301 height 24
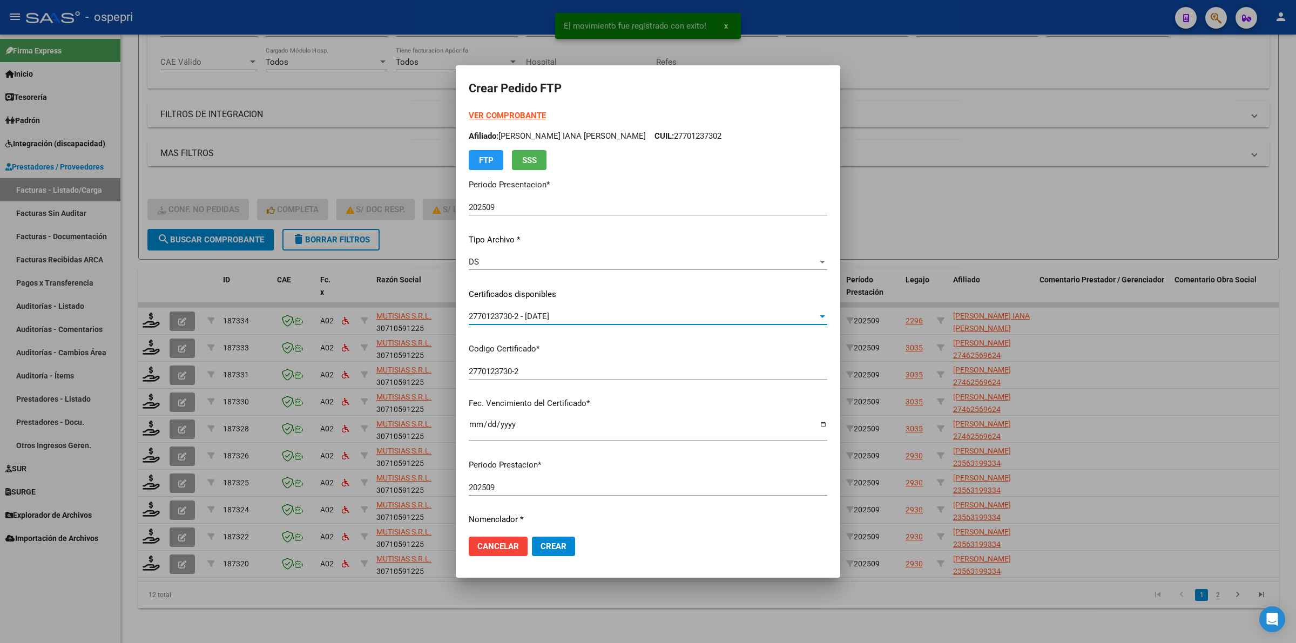
scroll to position [263, 0]
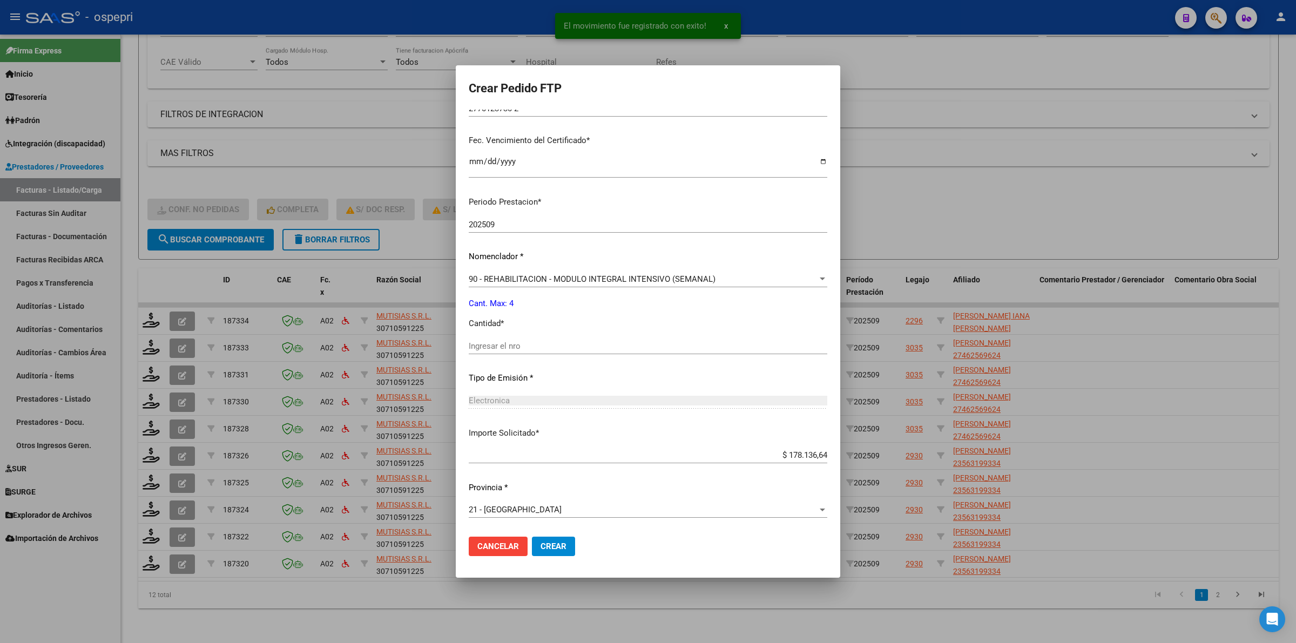
click at [526, 346] on input "Ingresar el nro" at bounding box center [648, 346] width 359 height 10
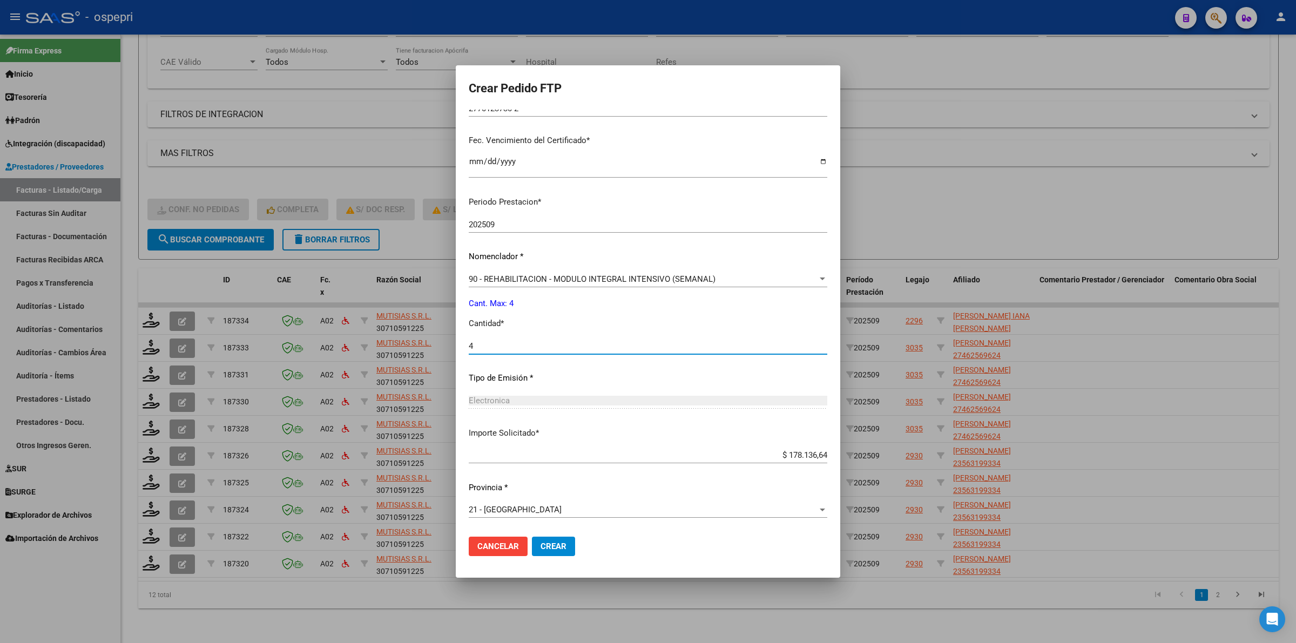
type input "4"
click at [567, 543] on span "Crear" at bounding box center [554, 547] width 26 height 10
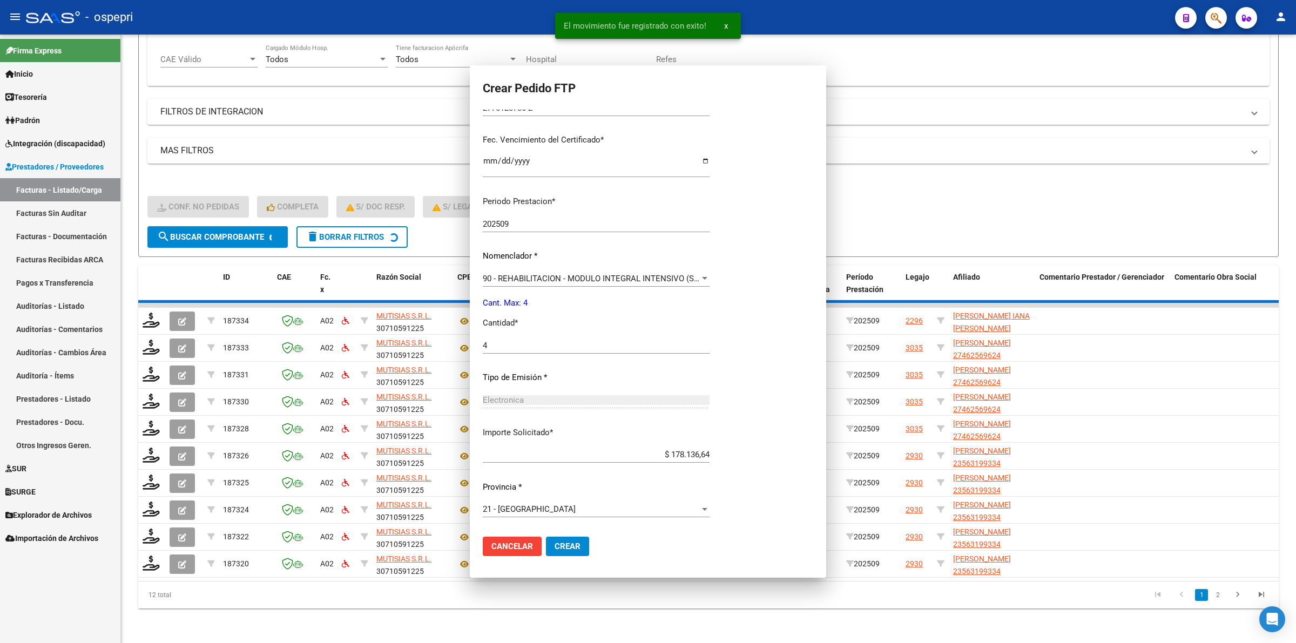
scroll to position [203, 0]
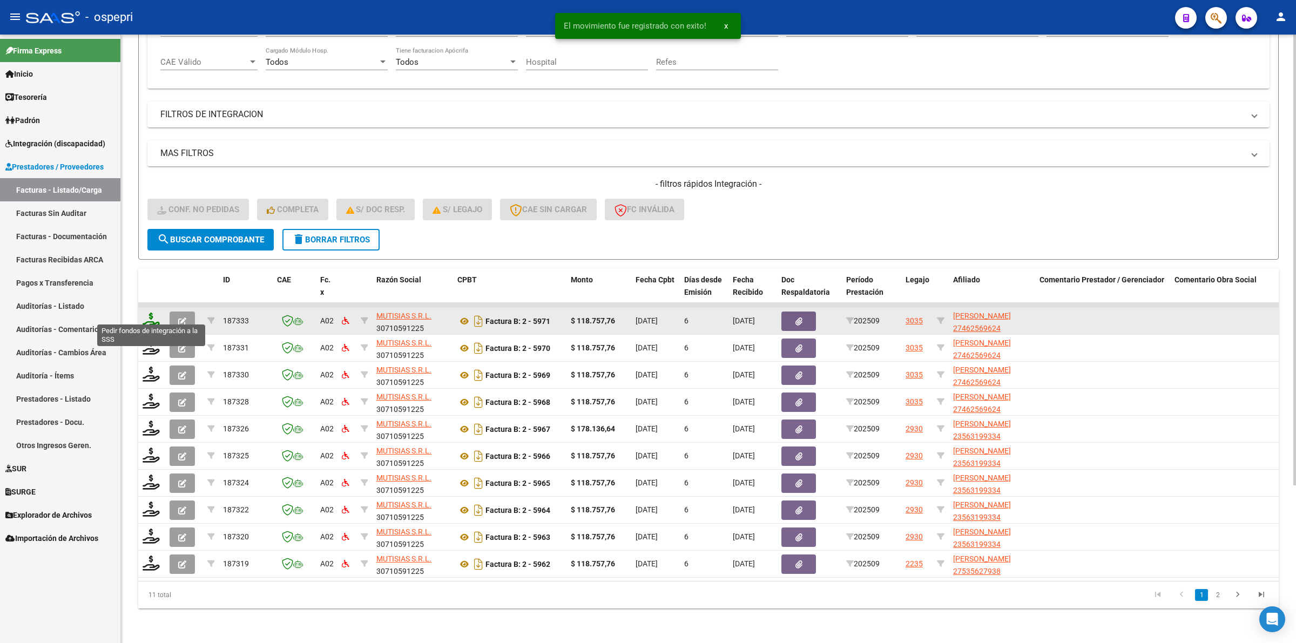
click at [145, 314] on icon at bounding box center [151, 320] width 17 height 15
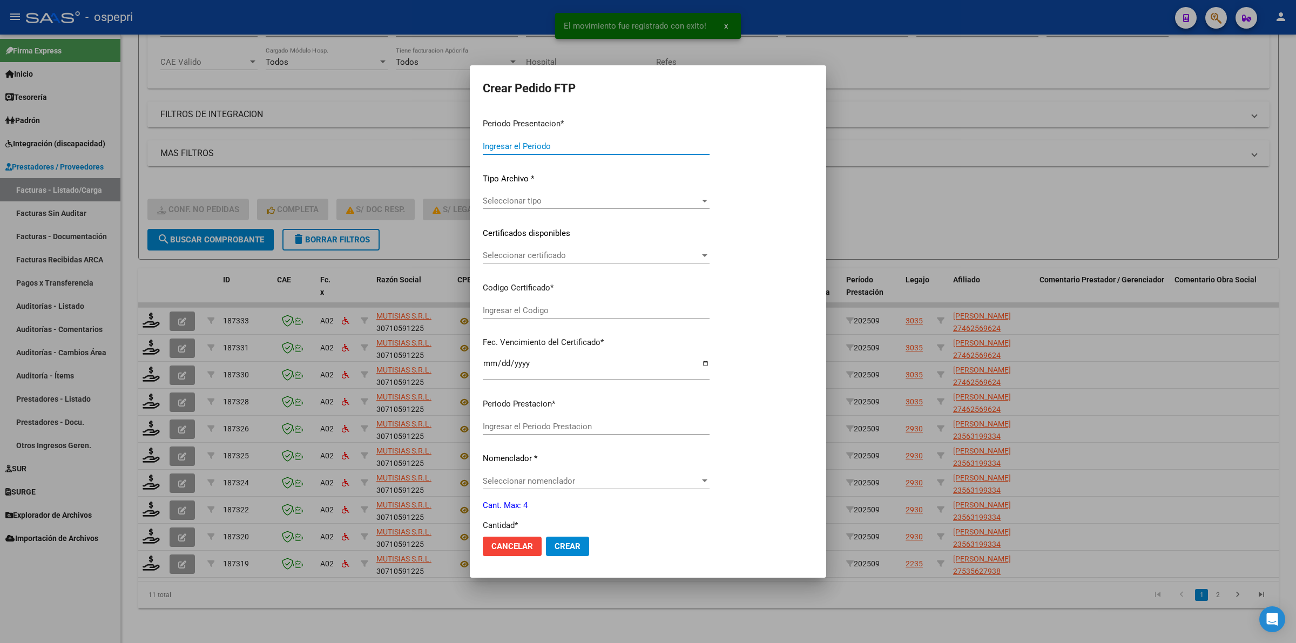
click at [533, 315] on div "Ingresar el Codigo" at bounding box center [596, 310] width 227 height 16
click at [533, 311] on input "Ingresar el Codigo" at bounding box center [596, 311] width 227 height 10
click at [535, 255] on span "Seleccionar certificado" at bounding box center [591, 256] width 217 height 10
click at [1118, 304] on div at bounding box center [648, 321] width 1296 height 643
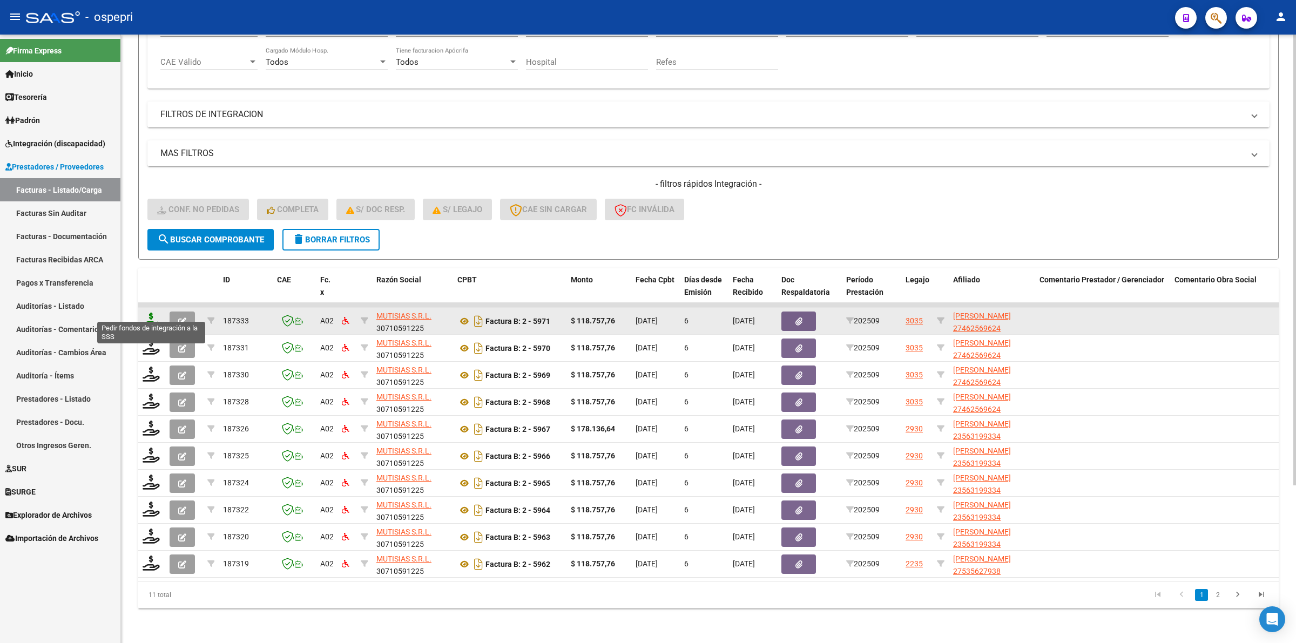
click at [154, 313] on icon at bounding box center [151, 320] width 17 height 15
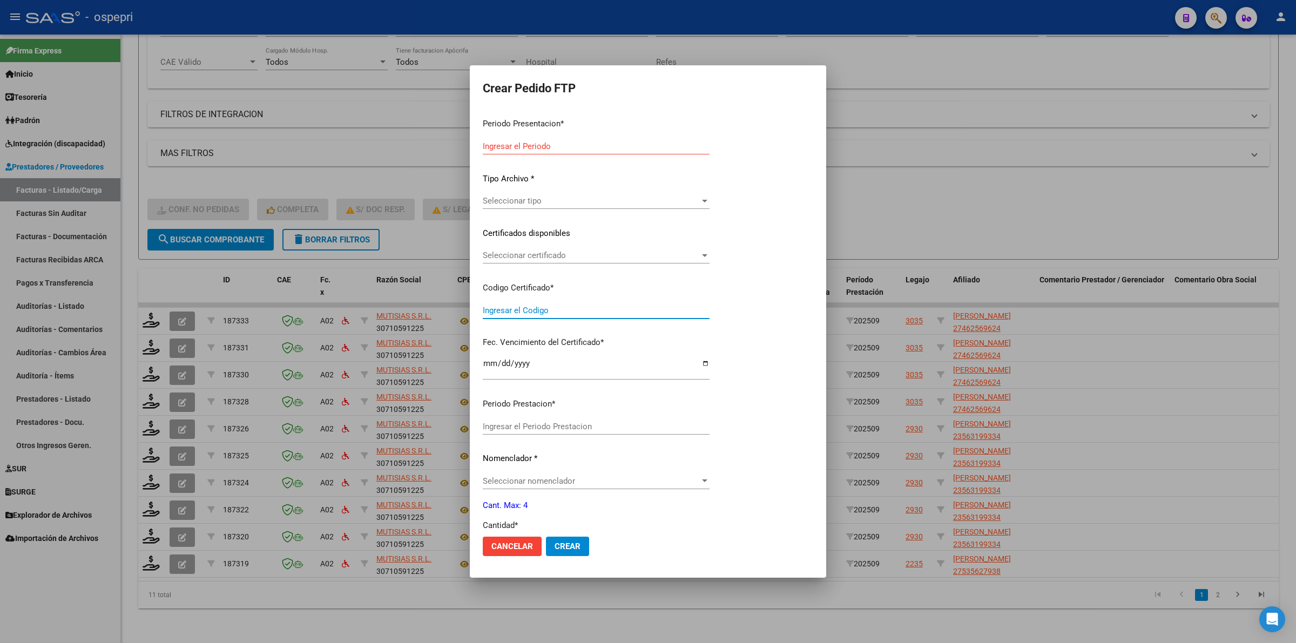
click at [516, 313] on input "Ingresar el Codigo" at bounding box center [596, 311] width 227 height 10
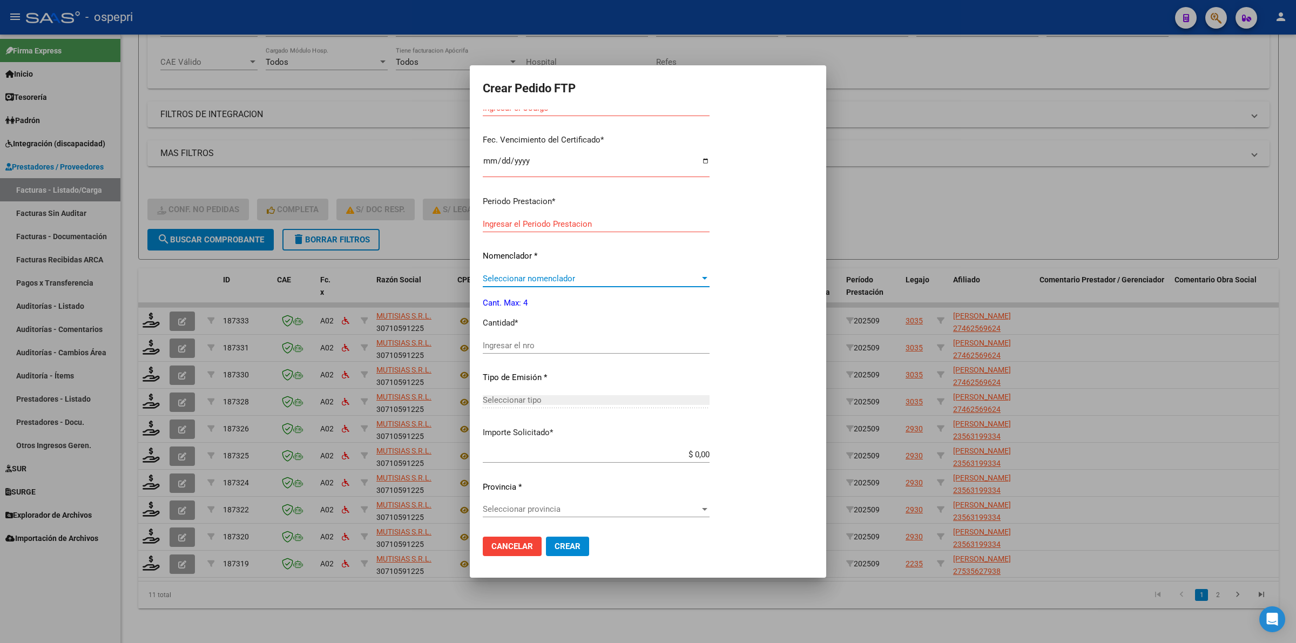
scroll to position [0, 0]
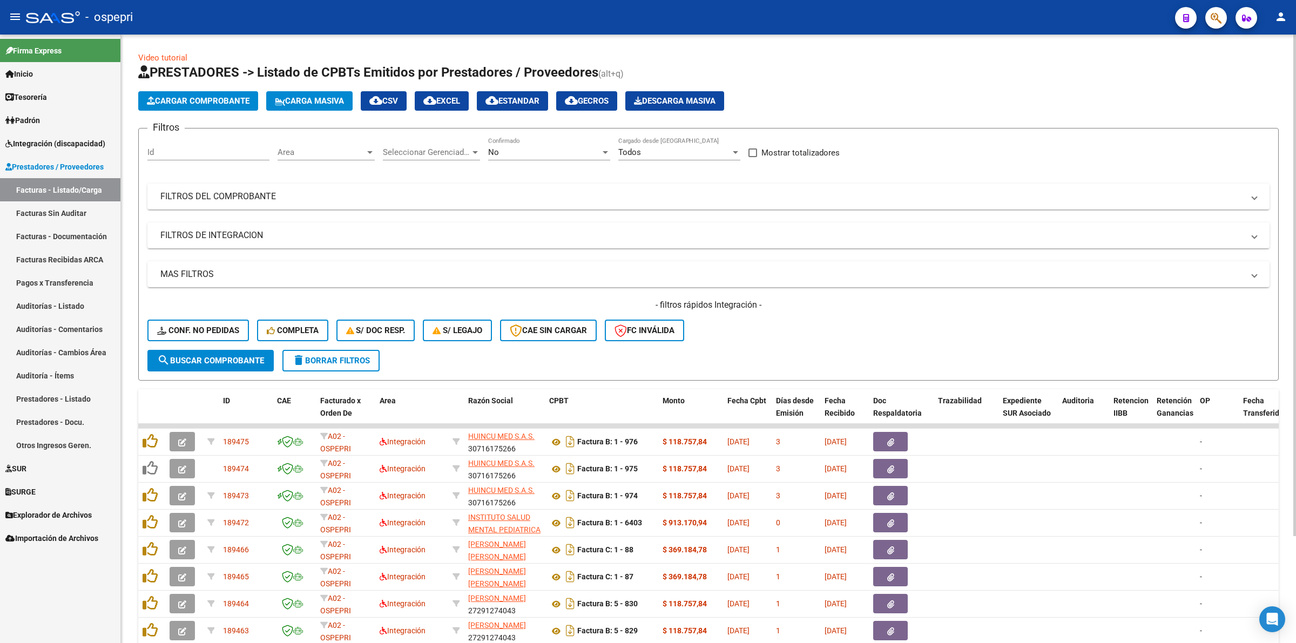
click at [186, 314] on div "- filtros rápidos Integración - Conf. no pedidas Completa S/ Doc Resp. S/ legaj…" at bounding box center [708, 324] width 1122 height 51
click at [190, 334] on button "Conf. no pedidas" at bounding box center [198, 331] width 102 height 22
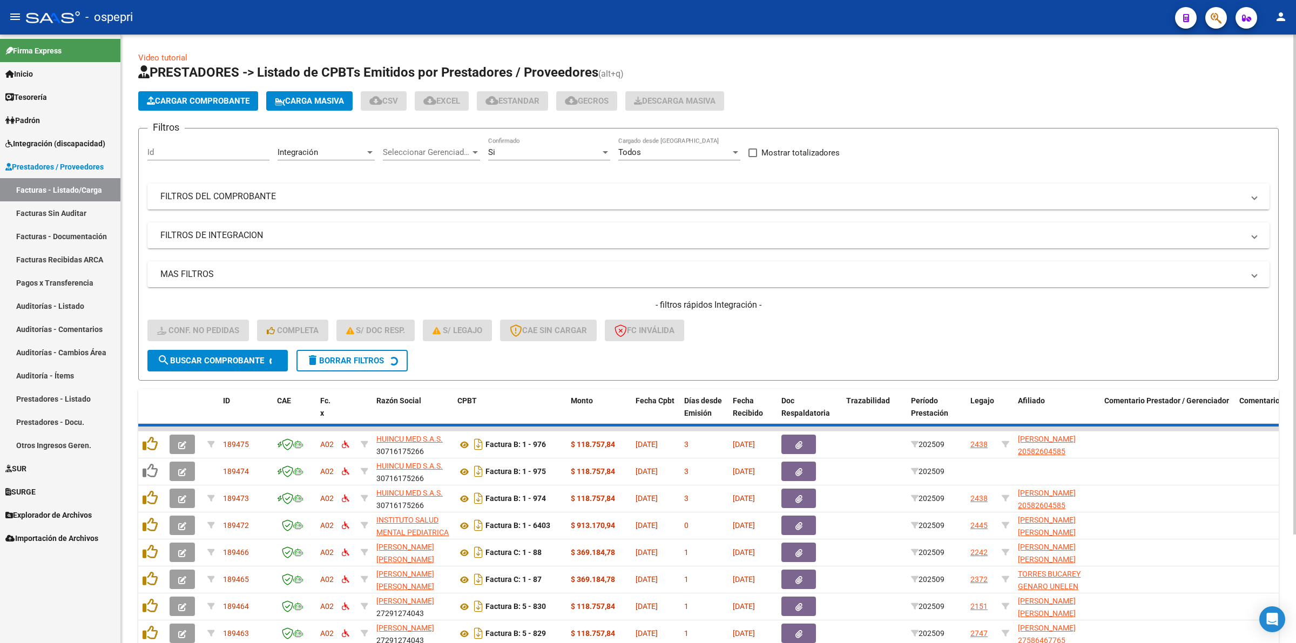
drag, startPoint x: 259, startPoint y: 201, endPoint x: 743, endPoint y: 218, distance: 484.2
click at [259, 200] on mat-panel-title "FILTROS DEL COMPROBANTE" at bounding box center [701, 197] width 1083 height 12
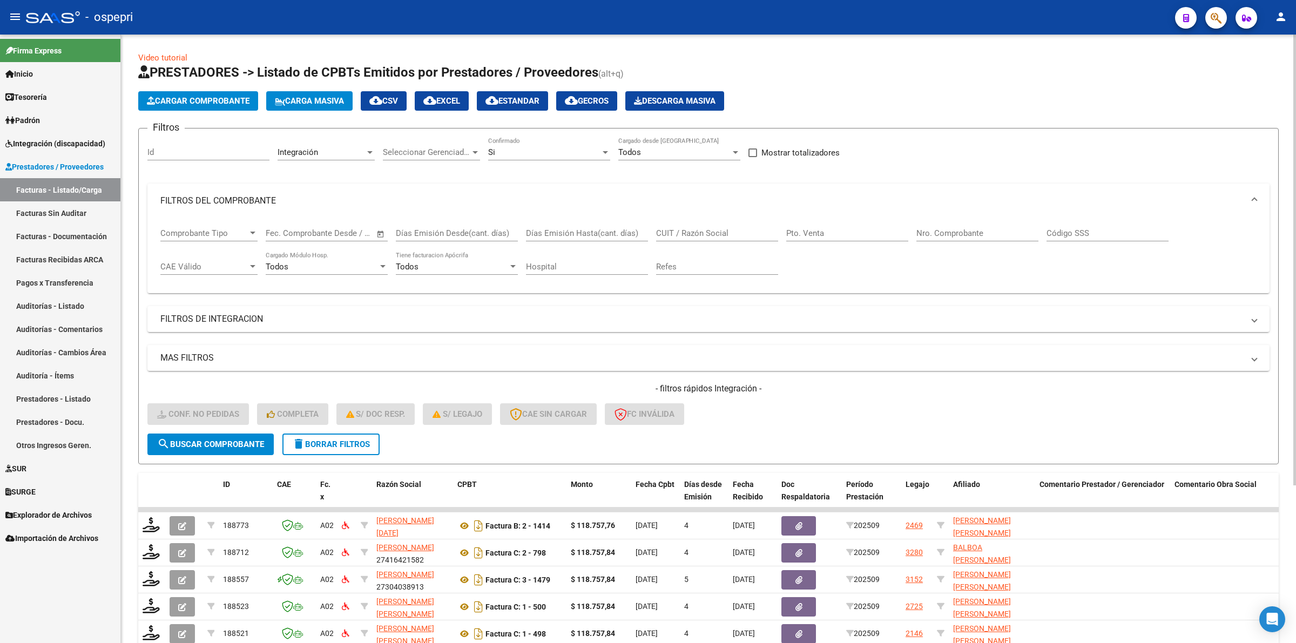
click at [730, 239] on div "CUIT / Razón Social" at bounding box center [717, 229] width 122 height 23
click at [727, 236] on input "CUIT / Razón Social" at bounding box center [717, 233] width 122 height 10
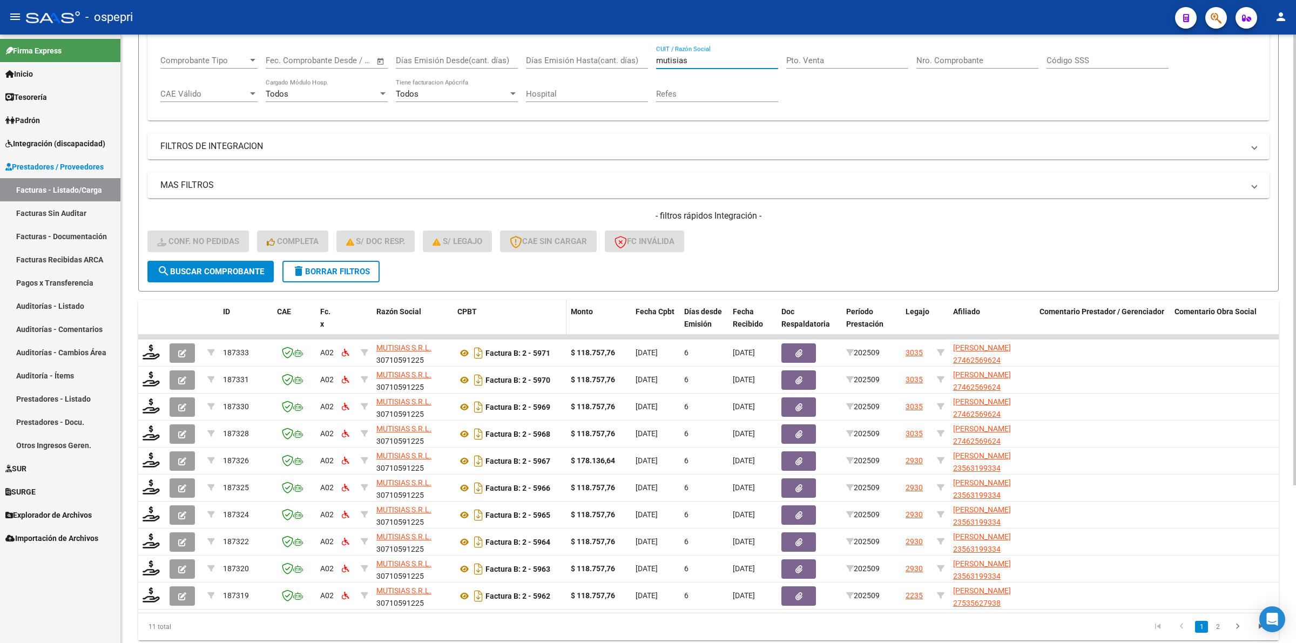
scroll to position [203, 0]
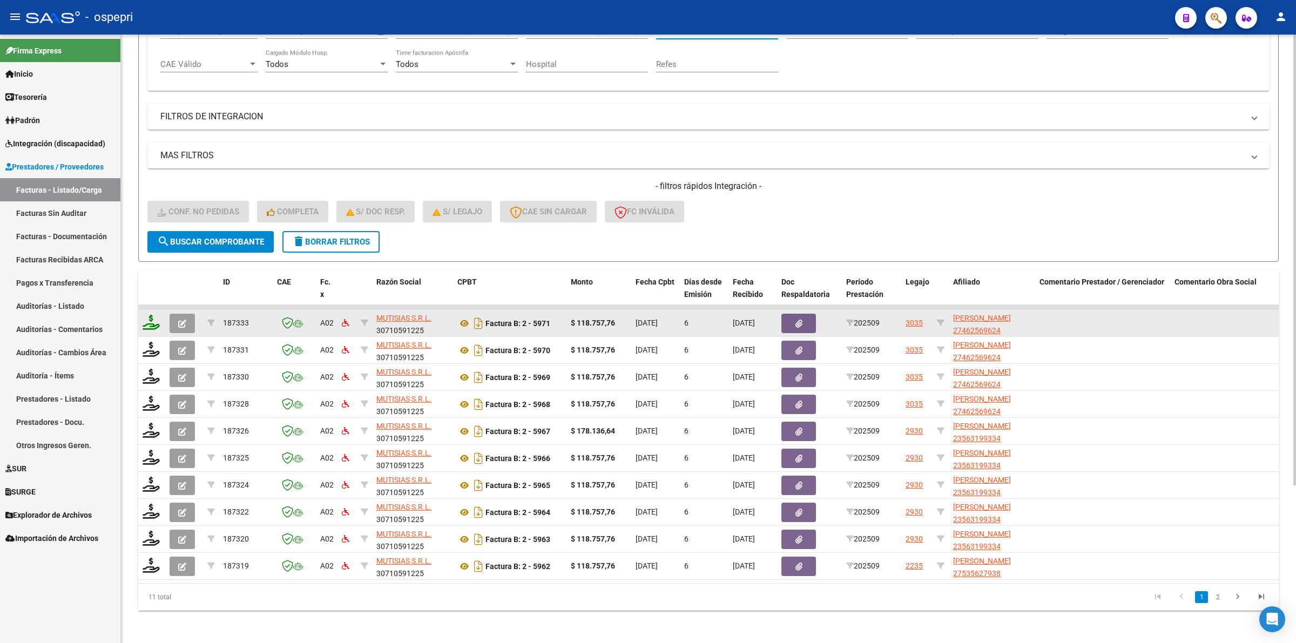
type input "mutisias"
click at [147, 322] on icon at bounding box center [151, 322] width 17 height 15
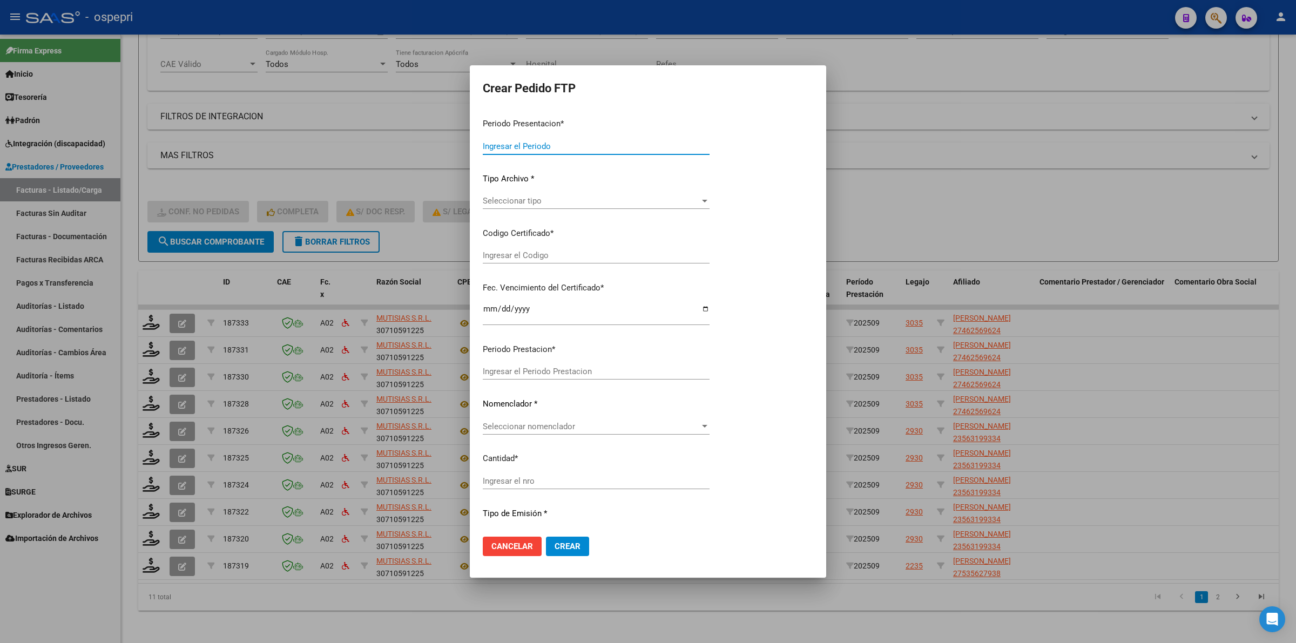
type input "202509"
type input "$ 118.757,76"
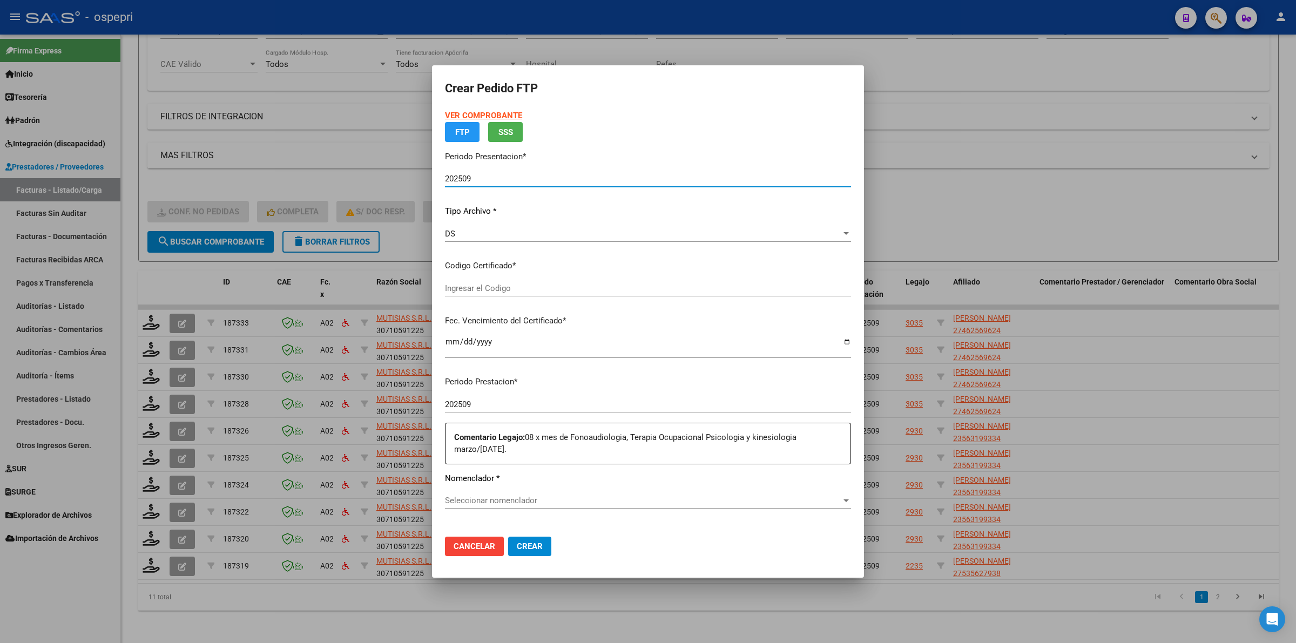
type input "2746256962-4"
type input "[DATE]"
click at [479, 292] on div "VER COMPROBANTE ARCA Padrón FTP SSS Periodo Presentacion * 202509 Ingresar el P…" at bounding box center [648, 239] width 406 height 258
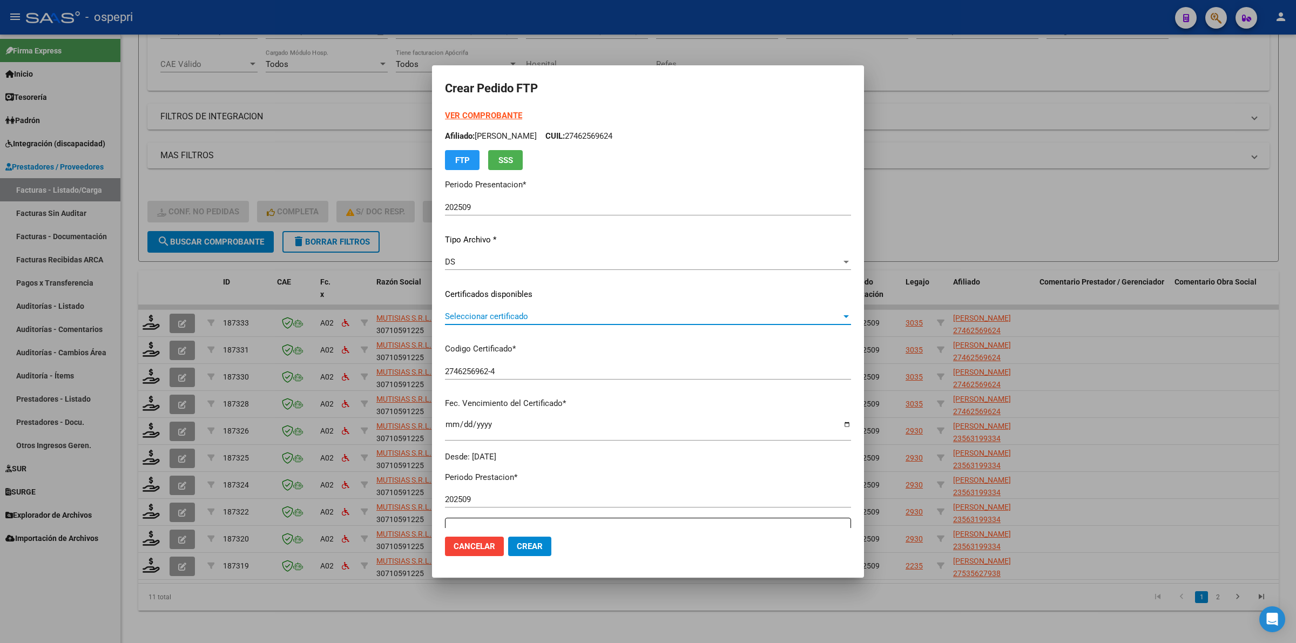
click at [483, 319] on span "Seleccionar certificado" at bounding box center [643, 317] width 396 height 10
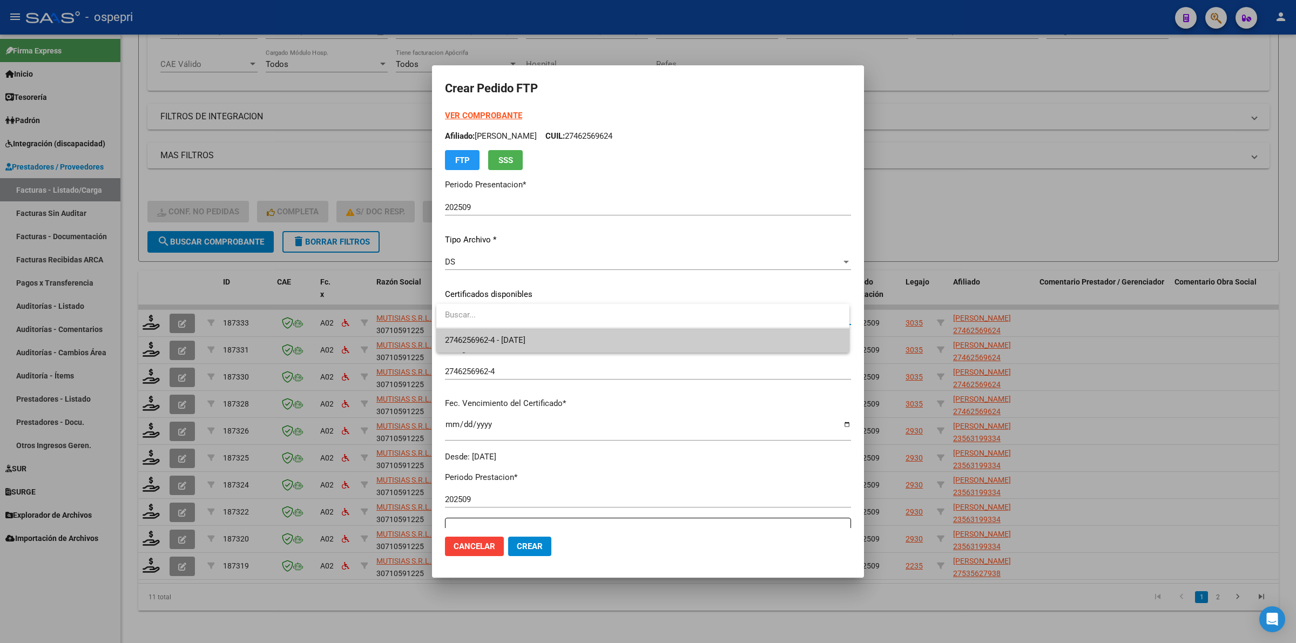
click at [487, 332] on span "2746256962-4 - [DATE]" at bounding box center [643, 340] width 396 height 24
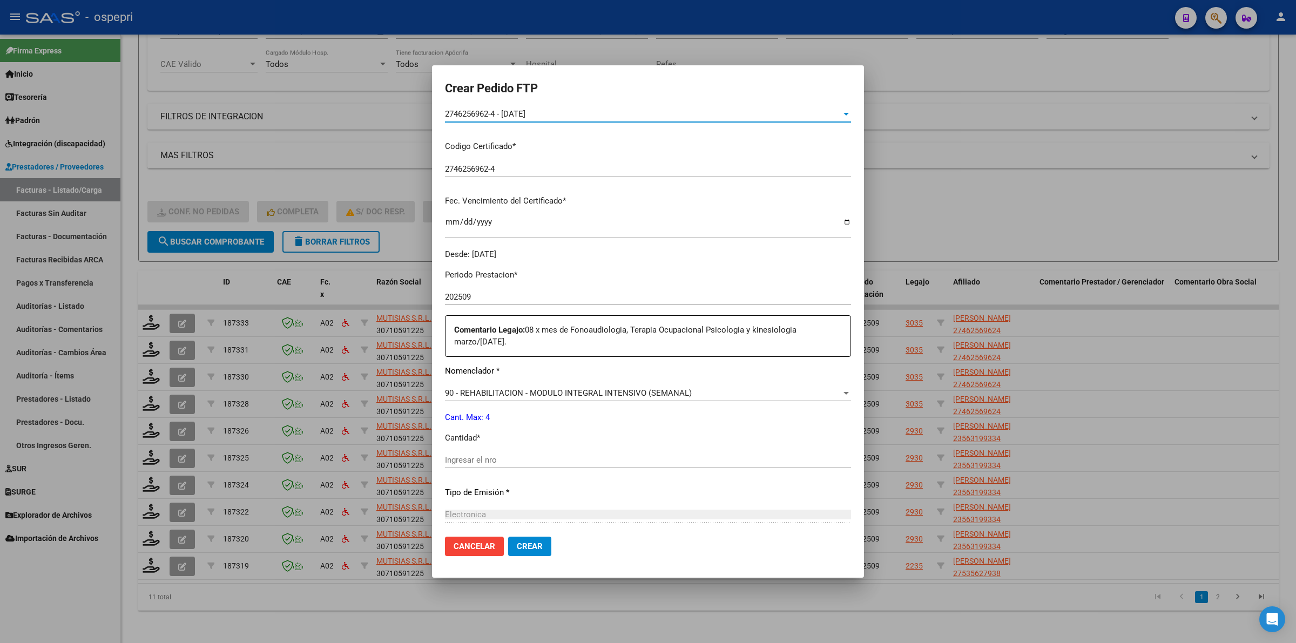
click at [487, 462] on input "Ingresar el nro" at bounding box center [648, 460] width 406 height 10
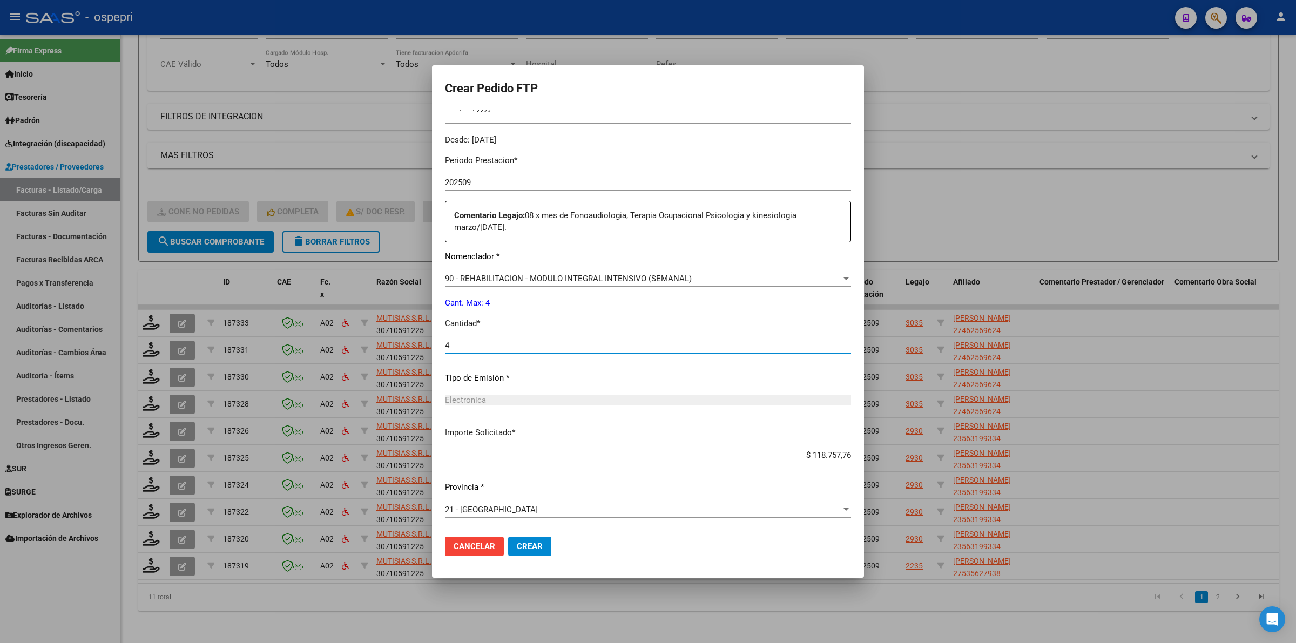
type input "4"
click at [533, 535] on mat-dialog-actions "Cancelar Crear" at bounding box center [648, 546] width 406 height 37
click at [534, 551] on button "Crear" at bounding box center [529, 546] width 43 height 19
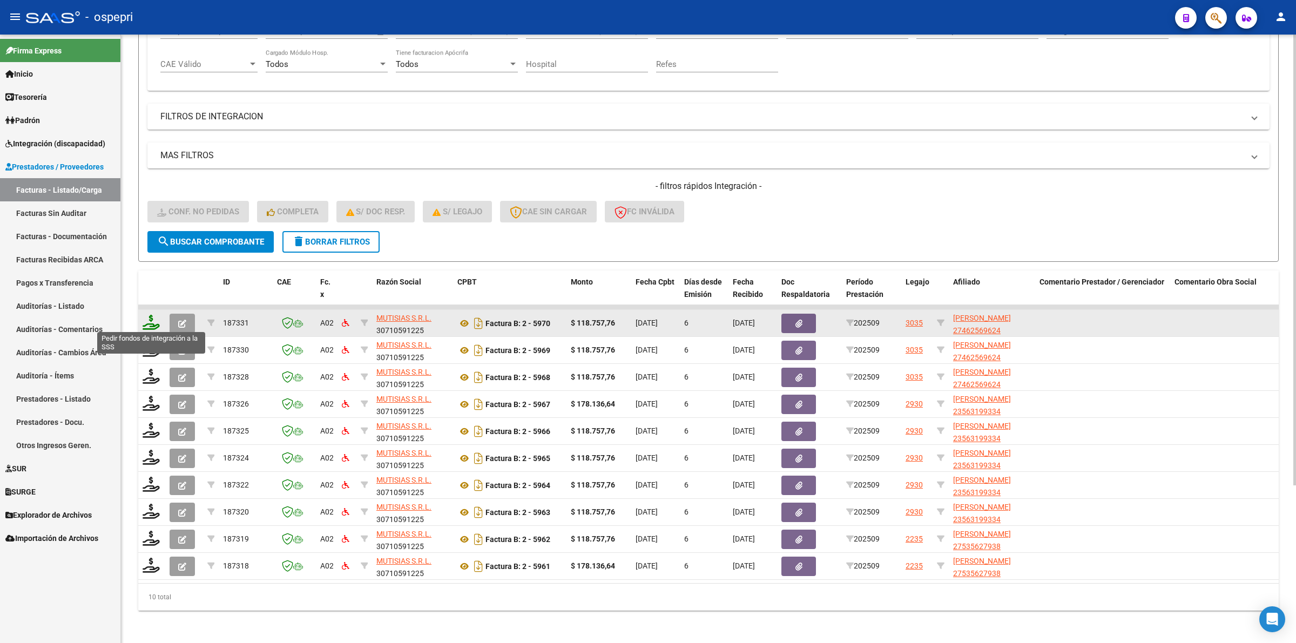
click at [149, 316] on icon at bounding box center [151, 322] width 17 height 15
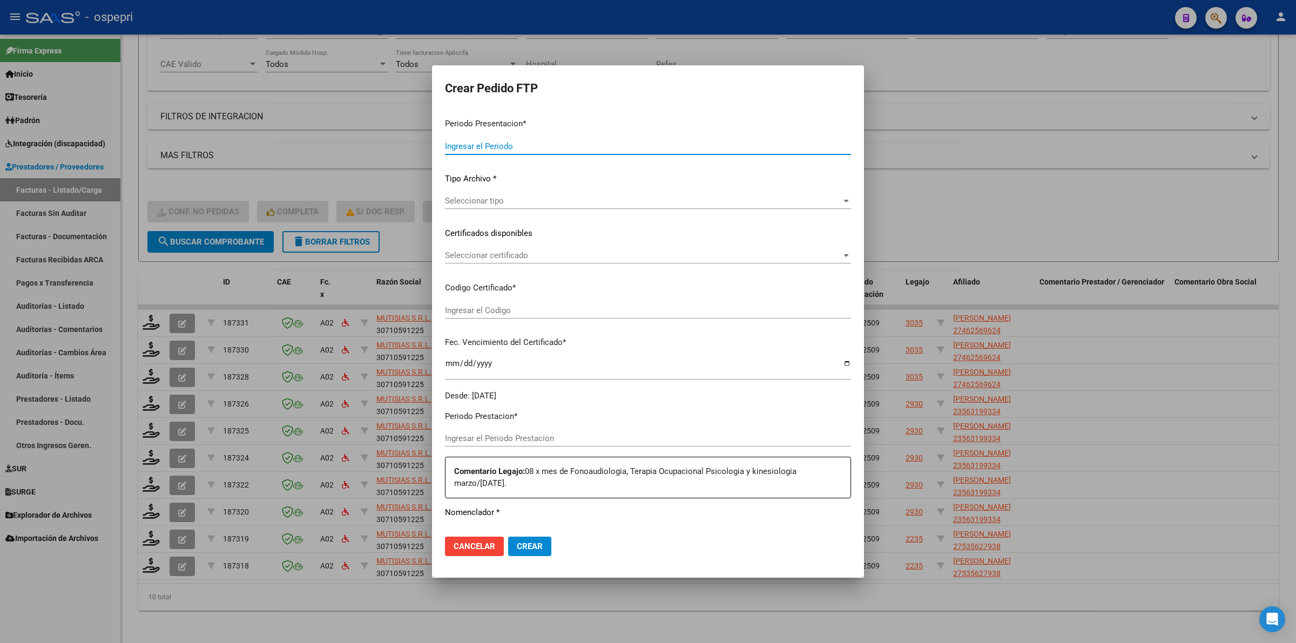
type input "202509"
type input "$ 118.757,76"
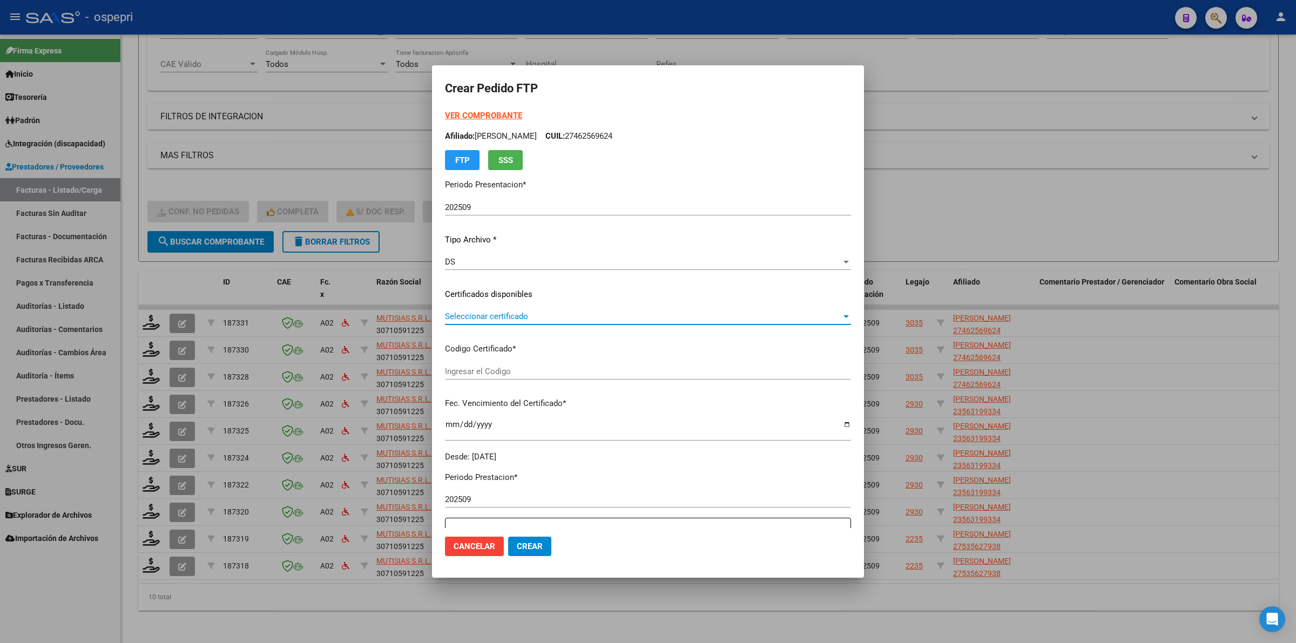
click at [478, 314] on span "Seleccionar certificado" at bounding box center [643, 317] width 396 height 10
type input "2746256962-4"
type input "[DATE]"
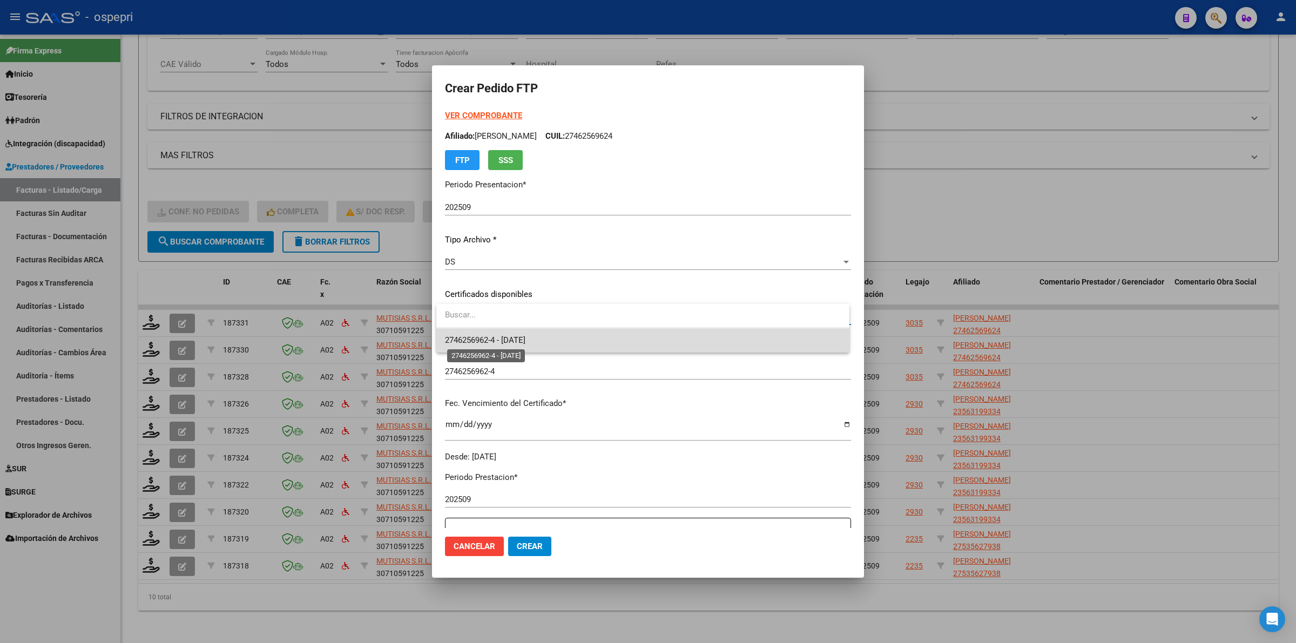
click at [487, 340] on span "2746256962-4 - [DATE]" at bounding box center [485, 340] width 80 height 10
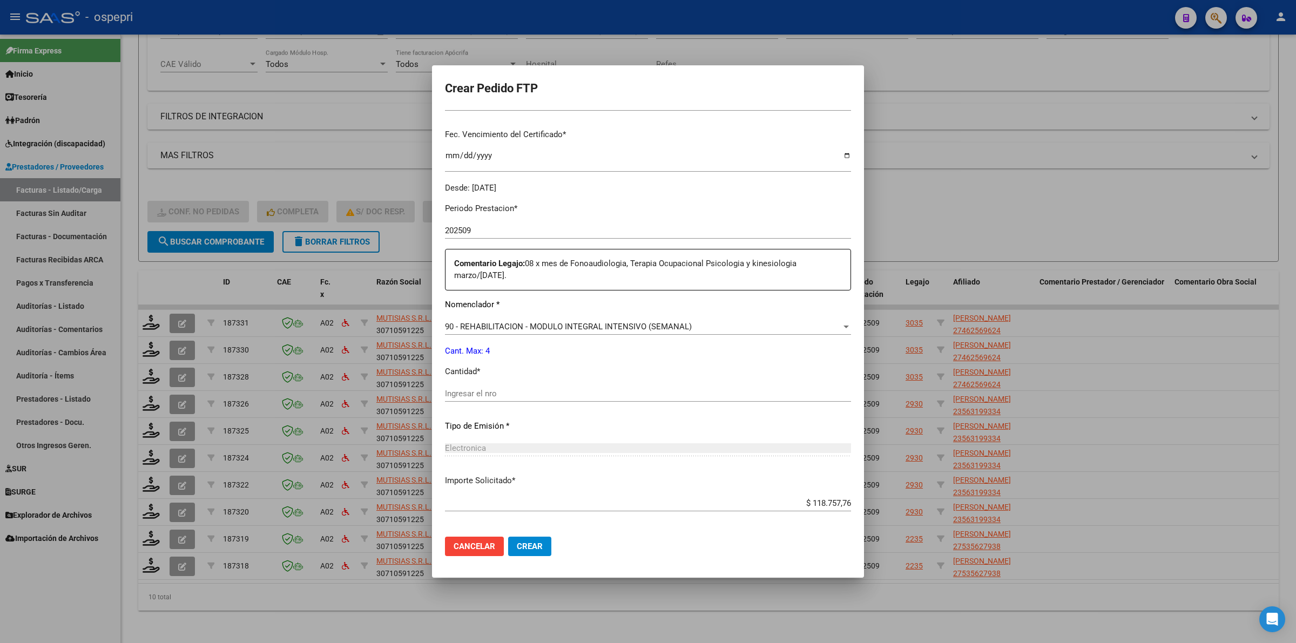
scroll to position [270, 0]
click at [482, 382] on div "Periodo Prestacion * 202509 Ingresar el Periodo Prestacion Comentario Legajo: 0…" at bounding box center [648, 384] width 406 height 382
click at [489, 400] on div "Ingresar el nro" at bounding box center [648, 393] width 406 height 16
type input "4"
click at [544, 547] on button "Crear" at bounding box center [529, 546] width 43 height 19
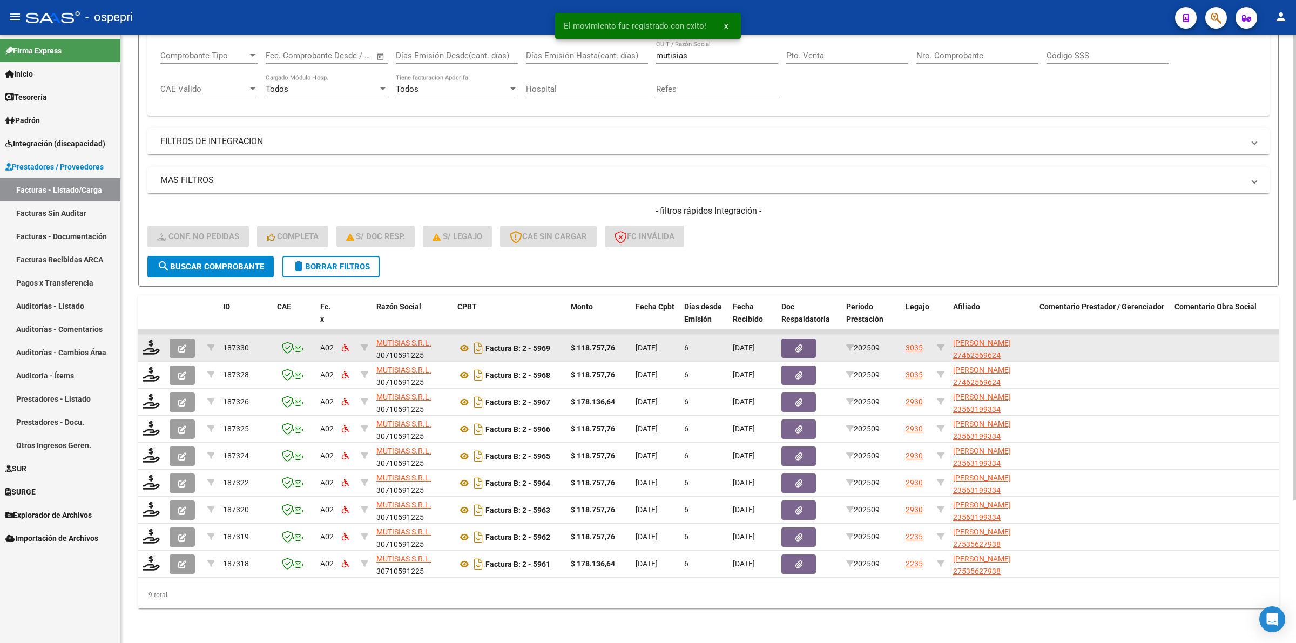
scroll to position [185, 0]
click at [146, 340] on icon at bounding box center [151, 347] width 17 height 15
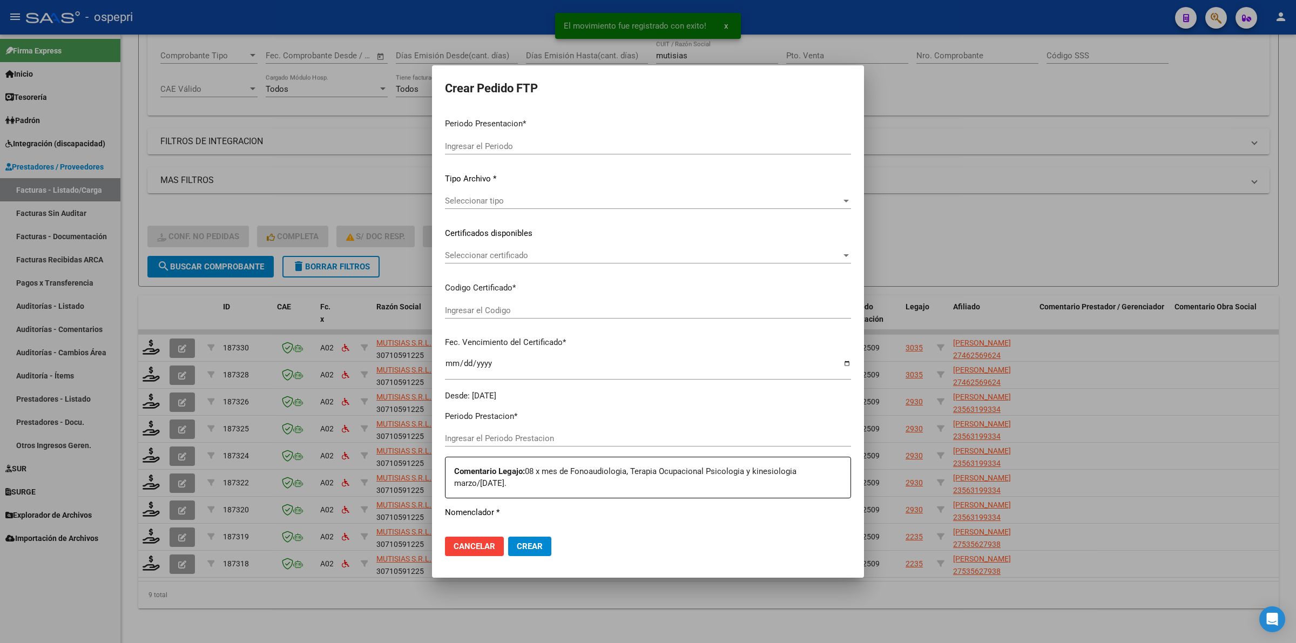
type input "202509"
type input "$ 118.757,76"
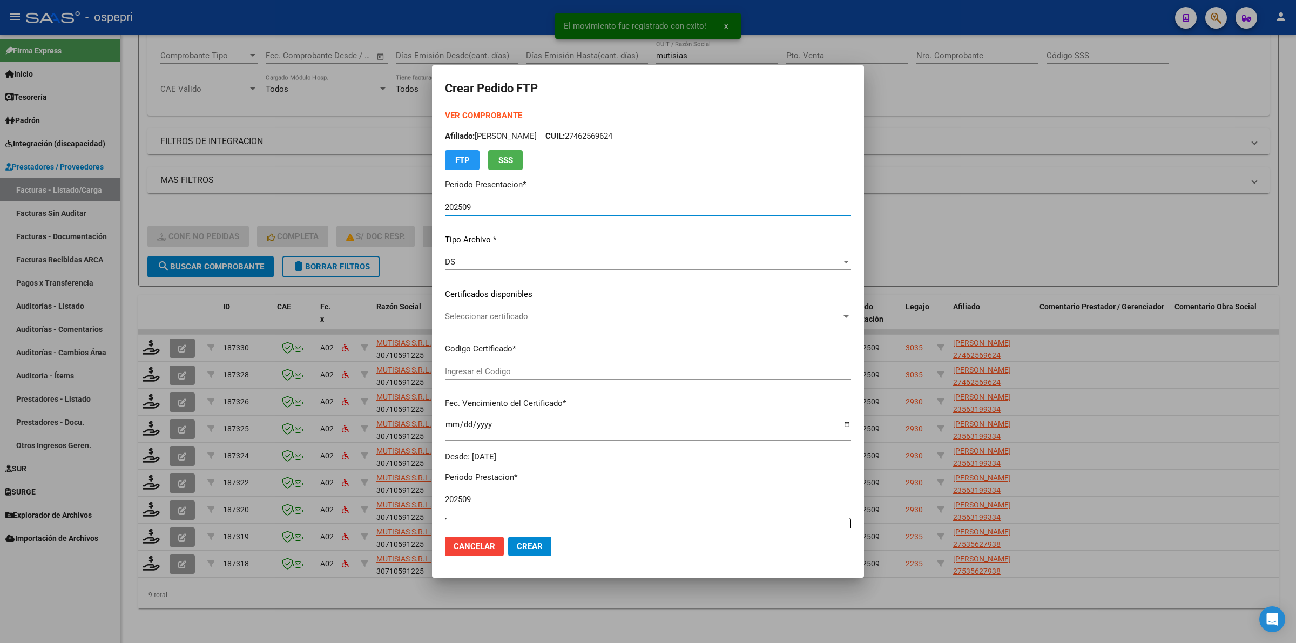
type input "2746256962-4"
type input "[DATE]"
click at [485, 319] on span "Seleccionar certificado" at bounding box center [643, 317] width 396 height 10
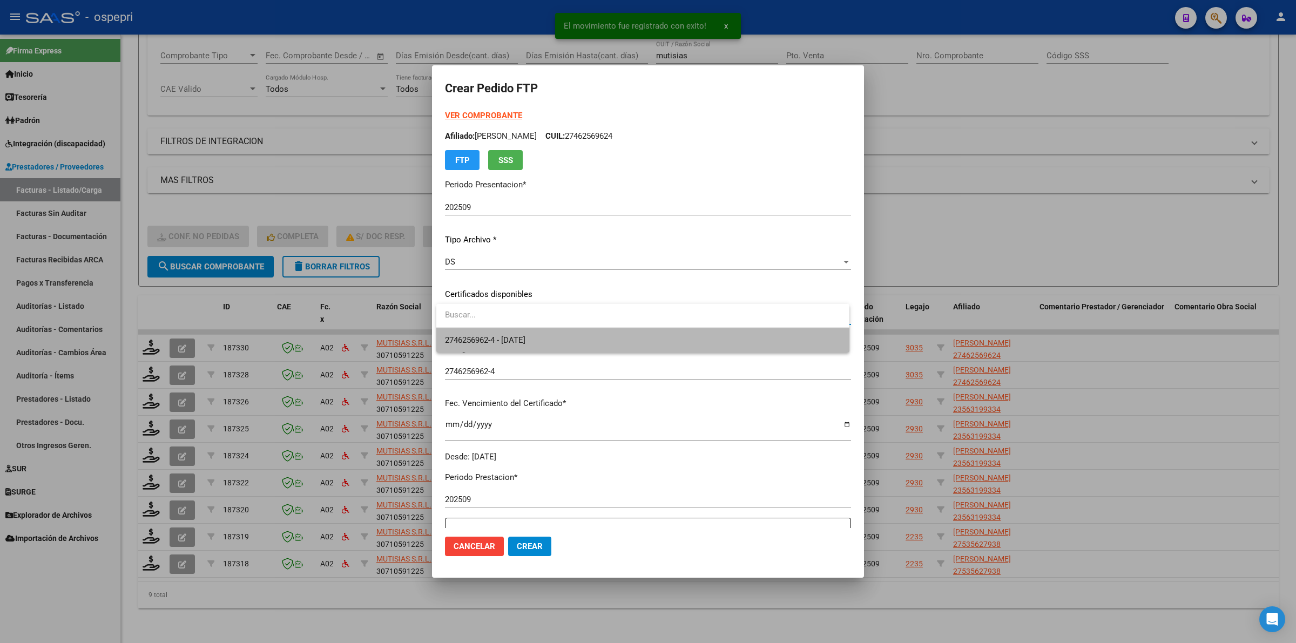
click at [489, 331] on span "2746256962-4 - [DATE]" at bounding box center [643, 340] width 396 height 24
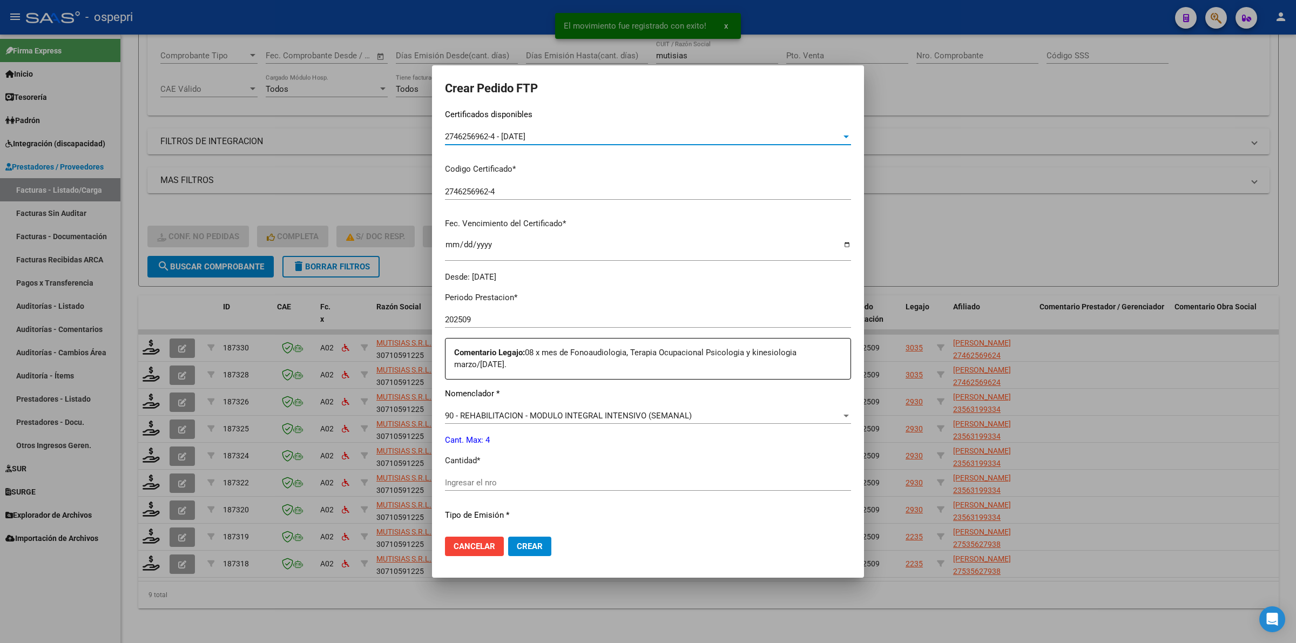
scroll to position [203, 0]
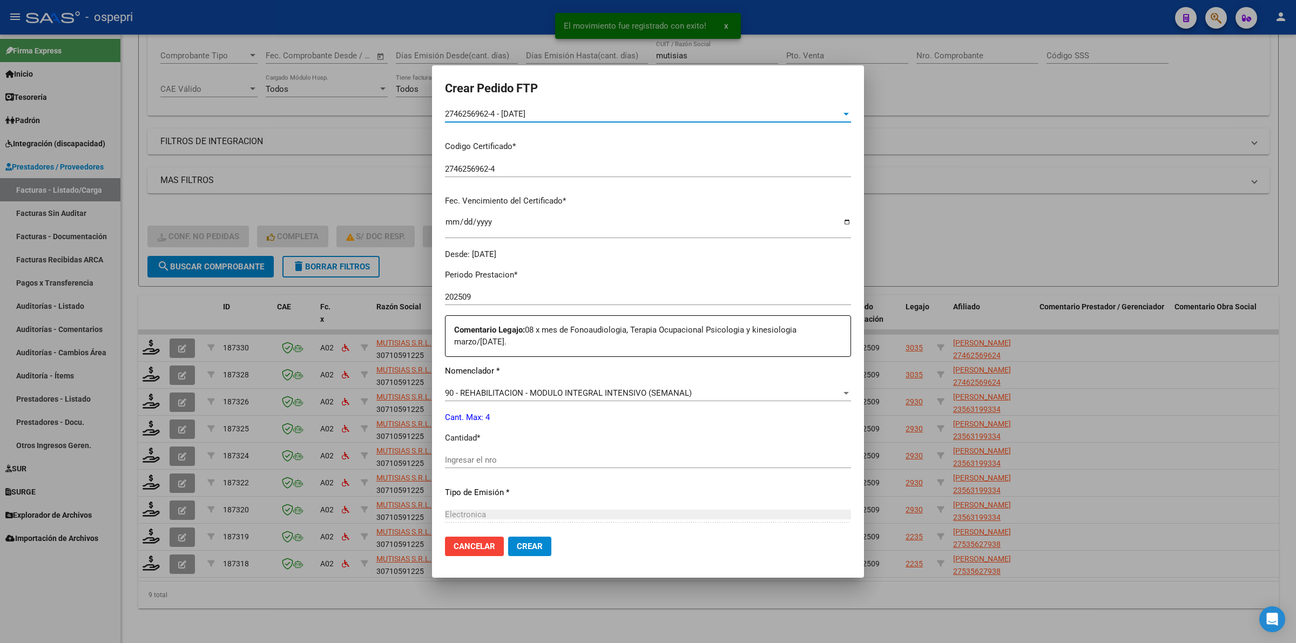
click at [489, 462] on input "Ingresar el nro" at bounding box center [648, 460] width 406 height 10
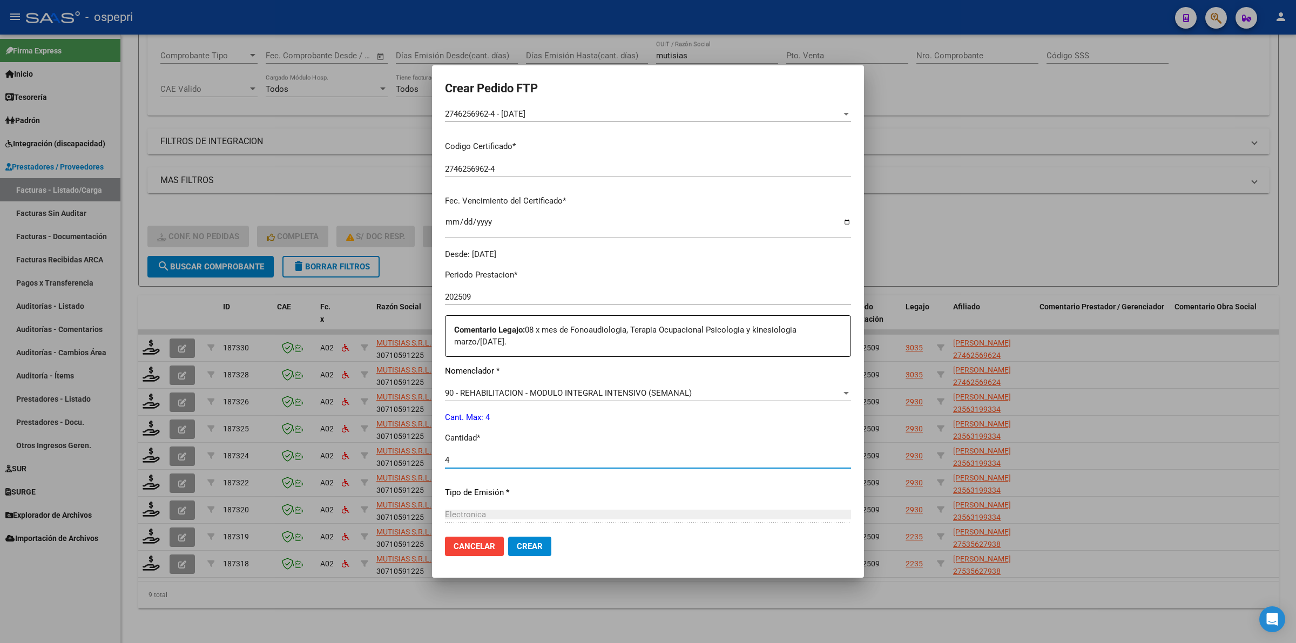
scroll to position [317, 0]
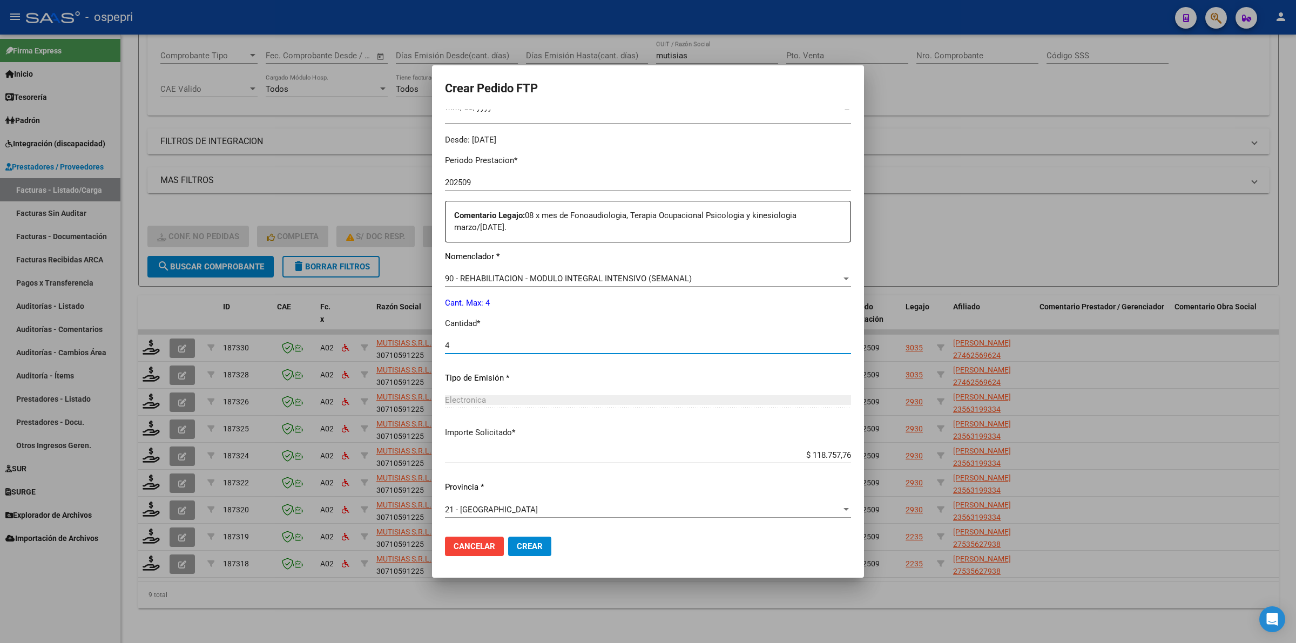
type input "4"
click at [527, 549] on span "Crear" at bounding box center [530, 547] width 26 height 10
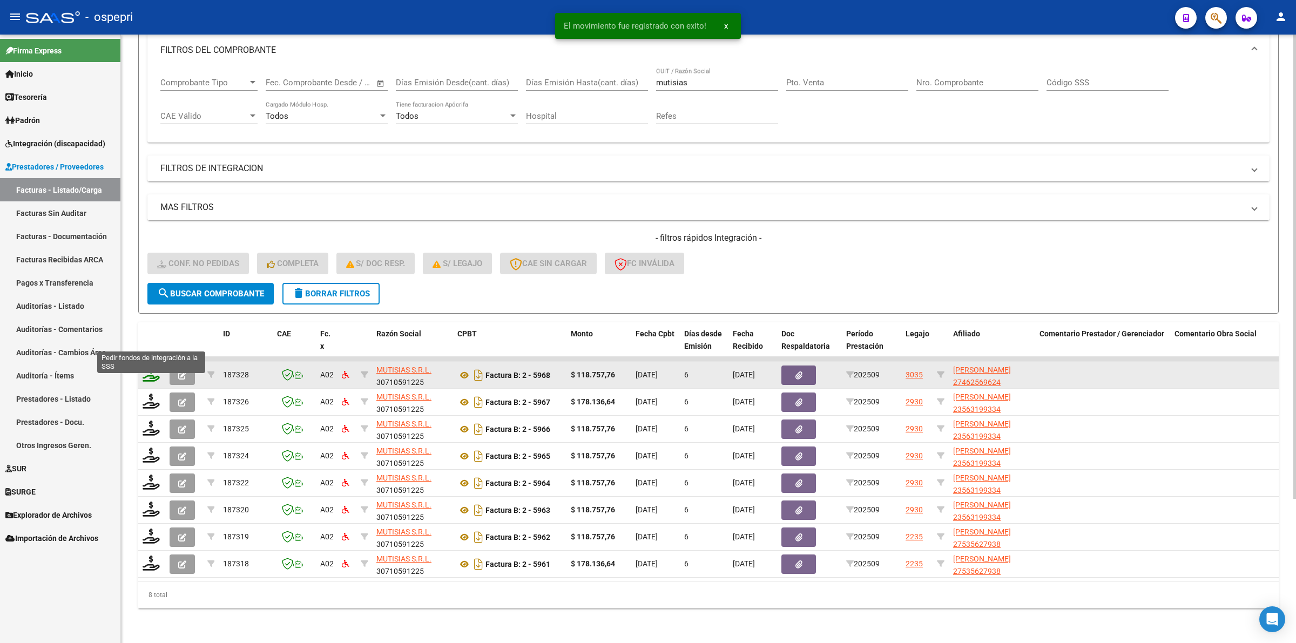
scroll to position [158, 0]
click at [152, 336] on datatable-header-cell at bounding box center [151, 346] width 27 height 48
click at [154, 367] on icon at bounding box center [151, 374] width 17 height 15
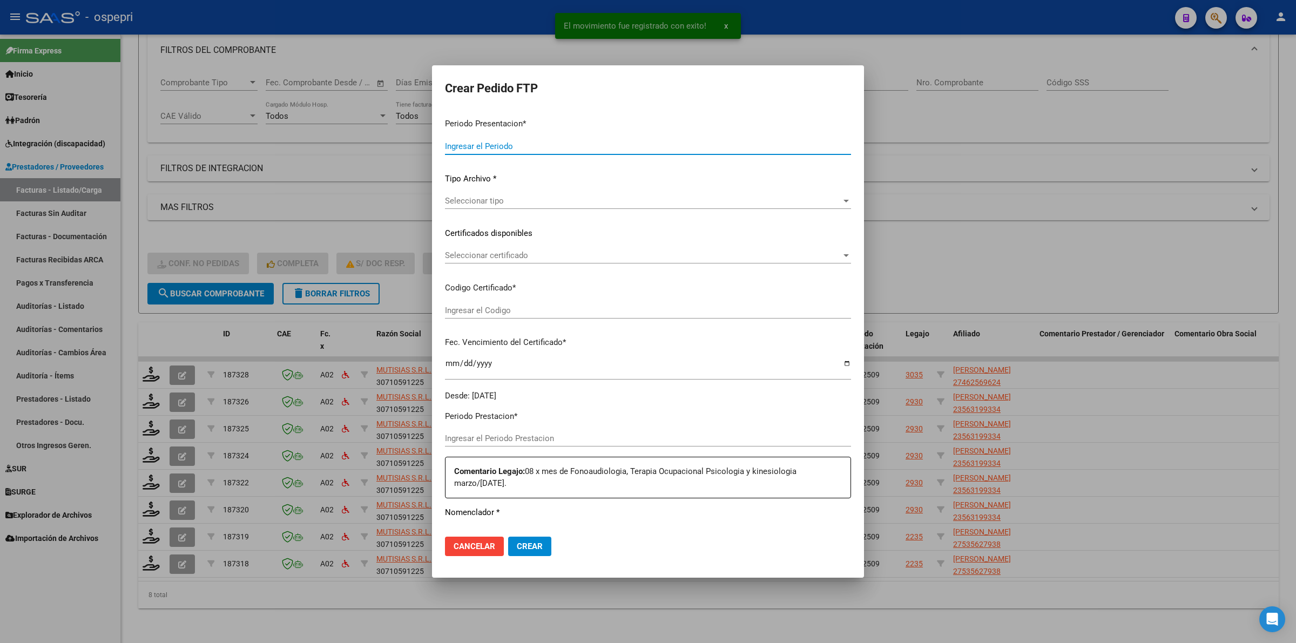
type input "202509"
type input "$ 118.757,76"
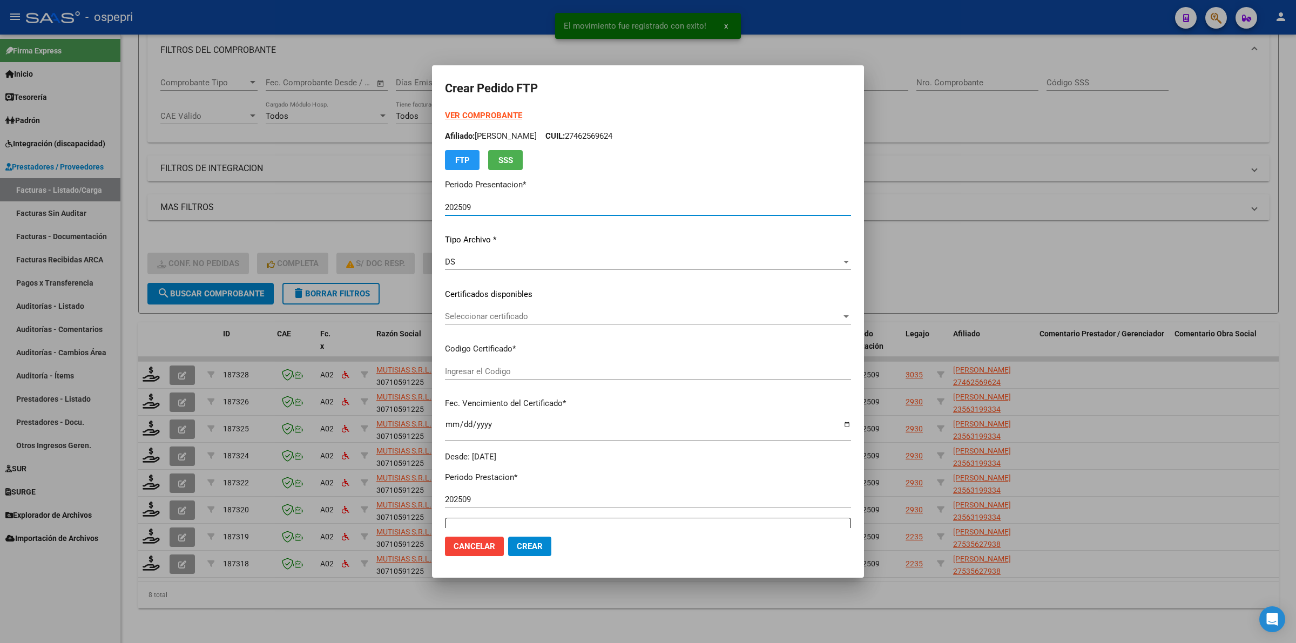
type input "2746256962-4"
type input "[DATE]"
click at [506, 318] on span "Seleccionar certificado" at bounding box center [643, 317] width 396 height 10
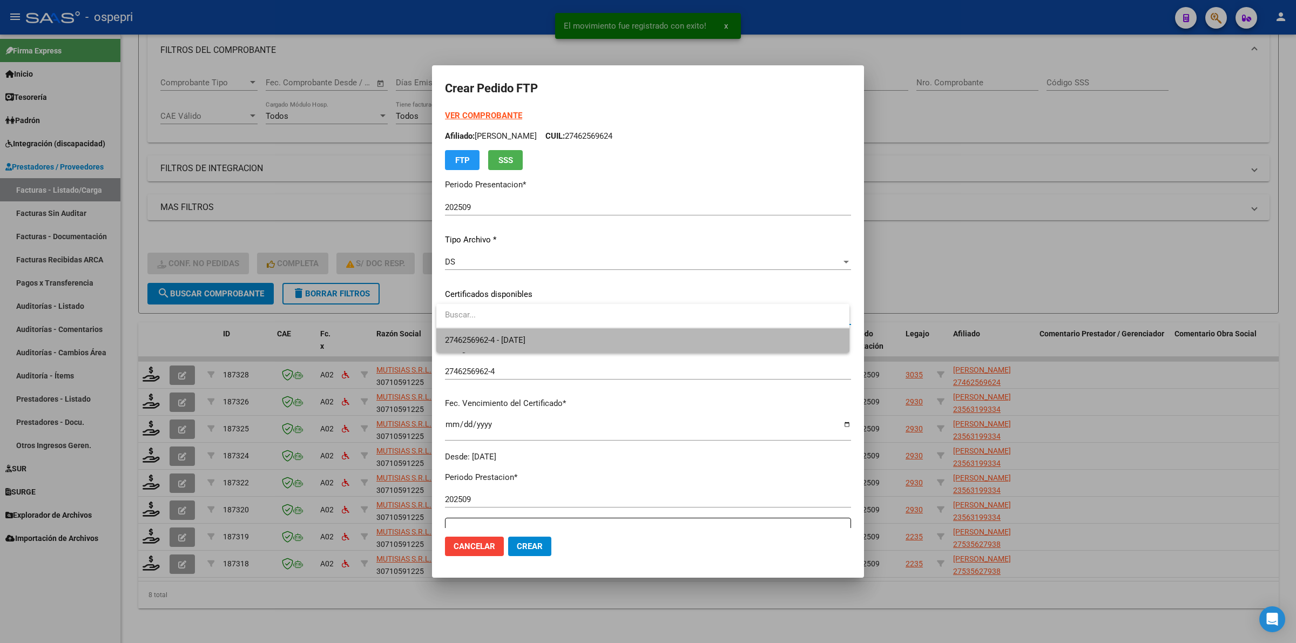
click at [509, 336] on span "2746256962-4 - [DATE]" at bounding box center [485, 340] width 80 height 10
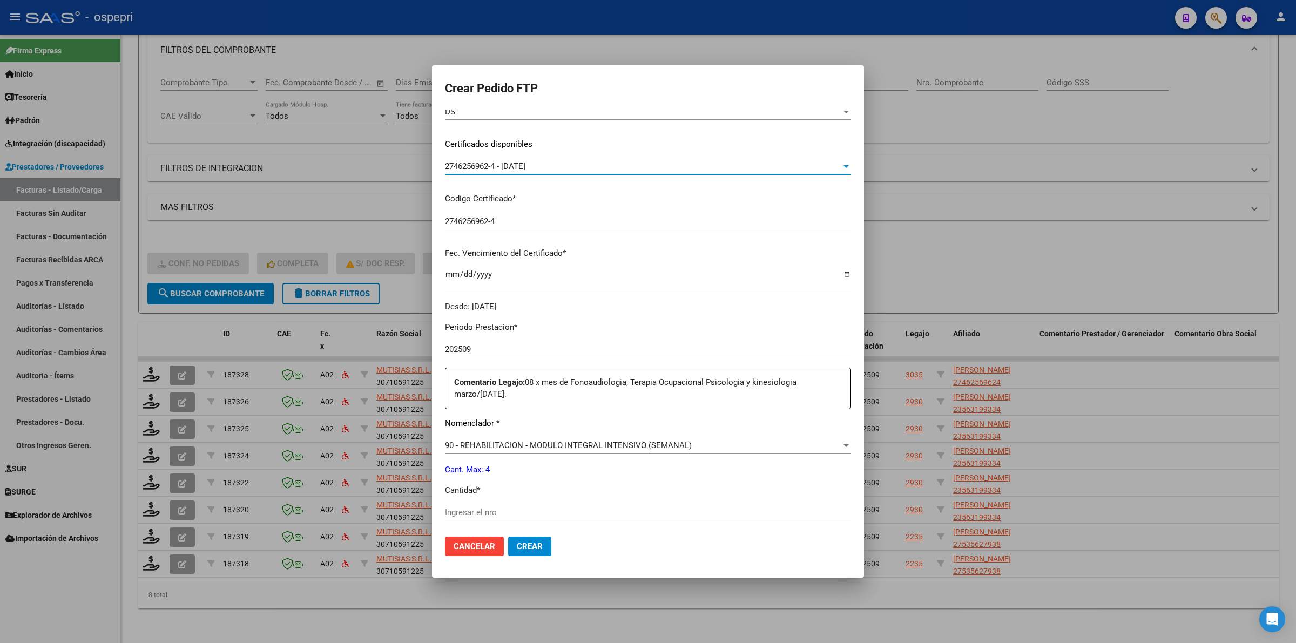
scroll to position [203, 0]
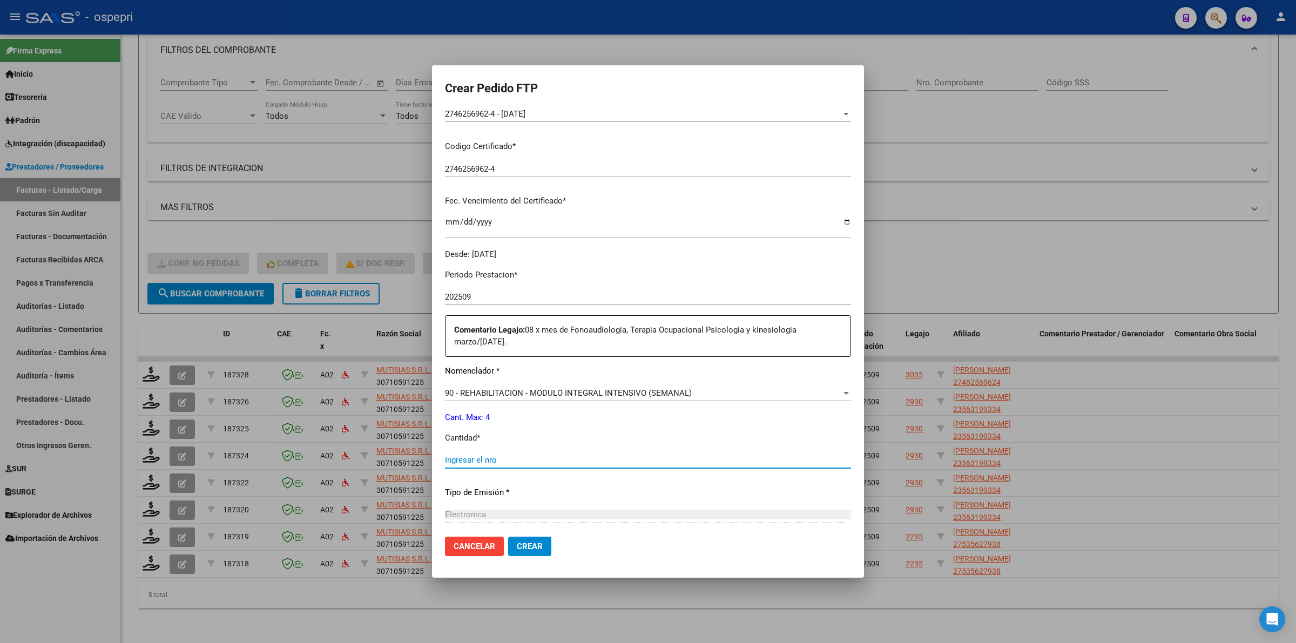
click at [501, 462] on input "Ingresar el nro" at bounding box center [648, 460] width 406 height 10
type input "4"
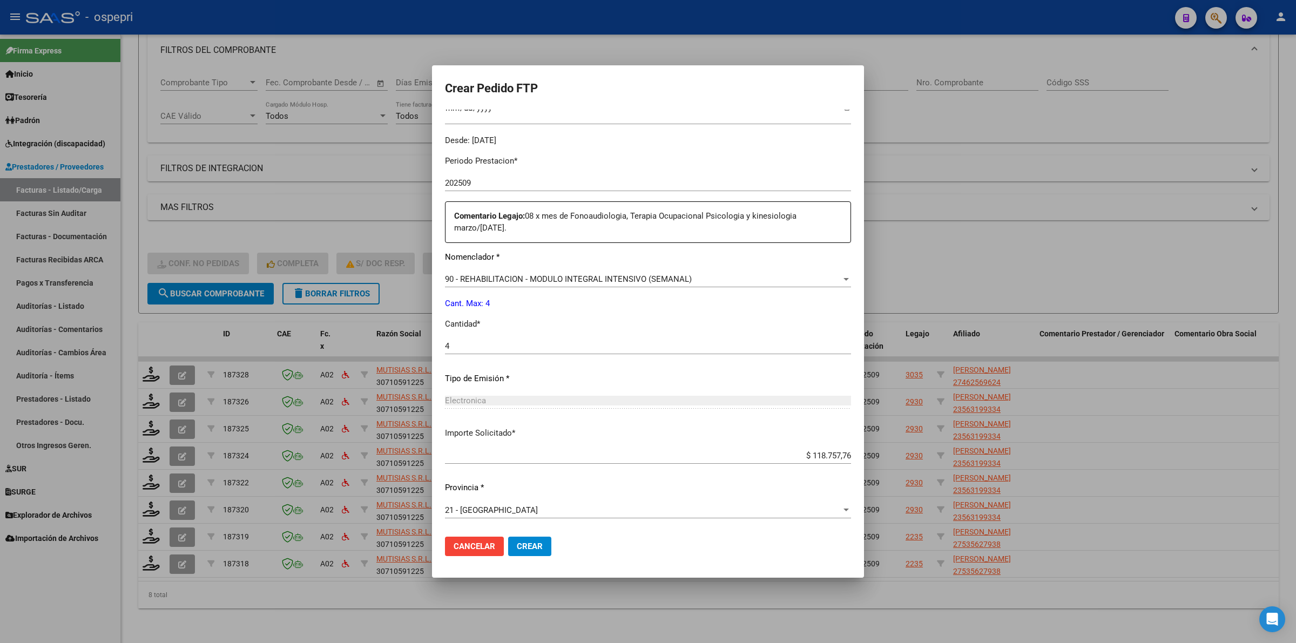
scroll to position [317, 0]
click at [528, 538] on button "Crear" at bounding box center [529, 546] width 43 height 19
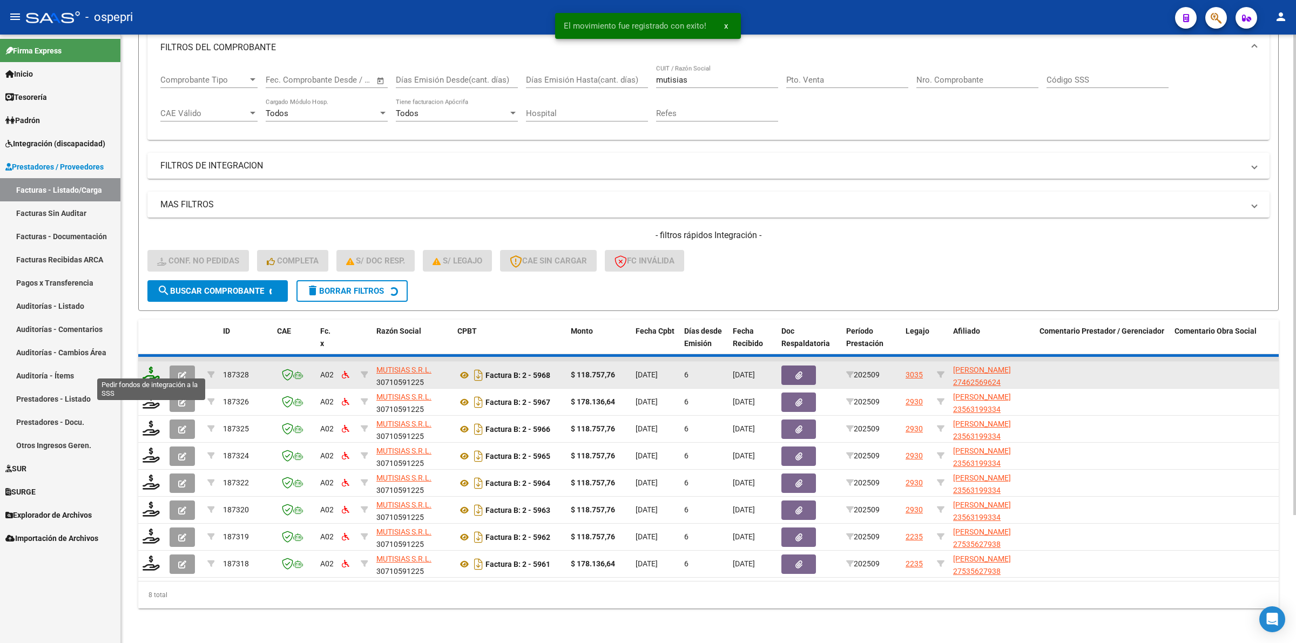
scroll to position [131, 0]
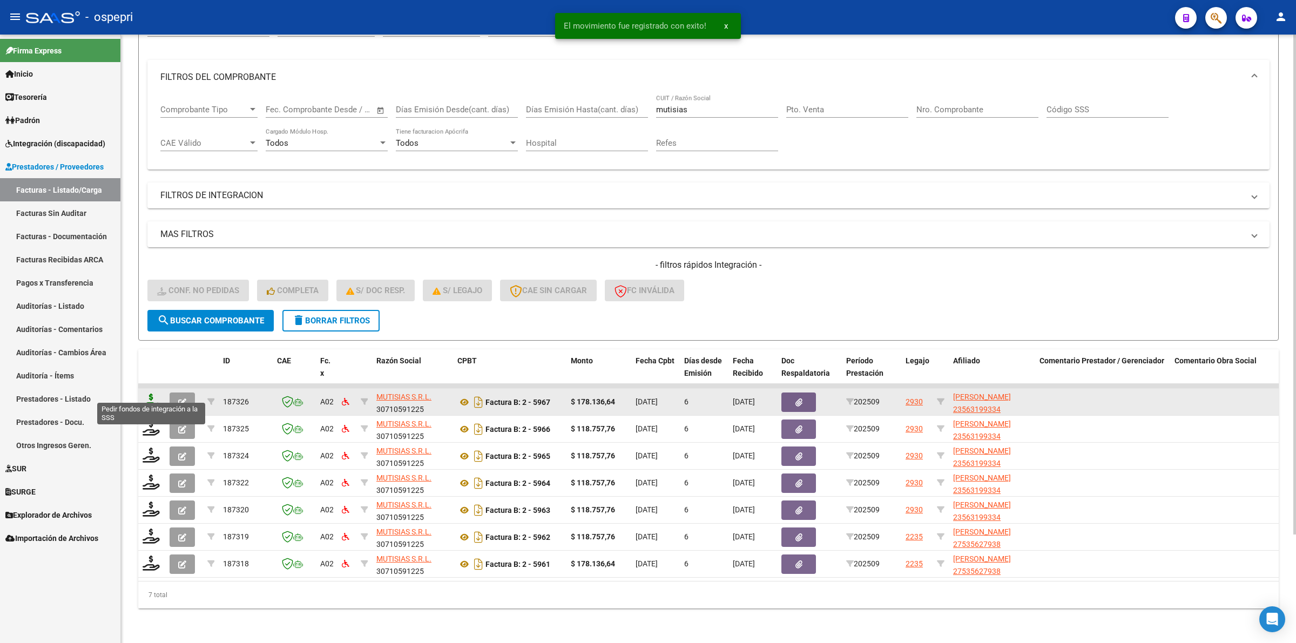
click at [152, 394] on icon at bounding box center [151, 401] width 17 height 15
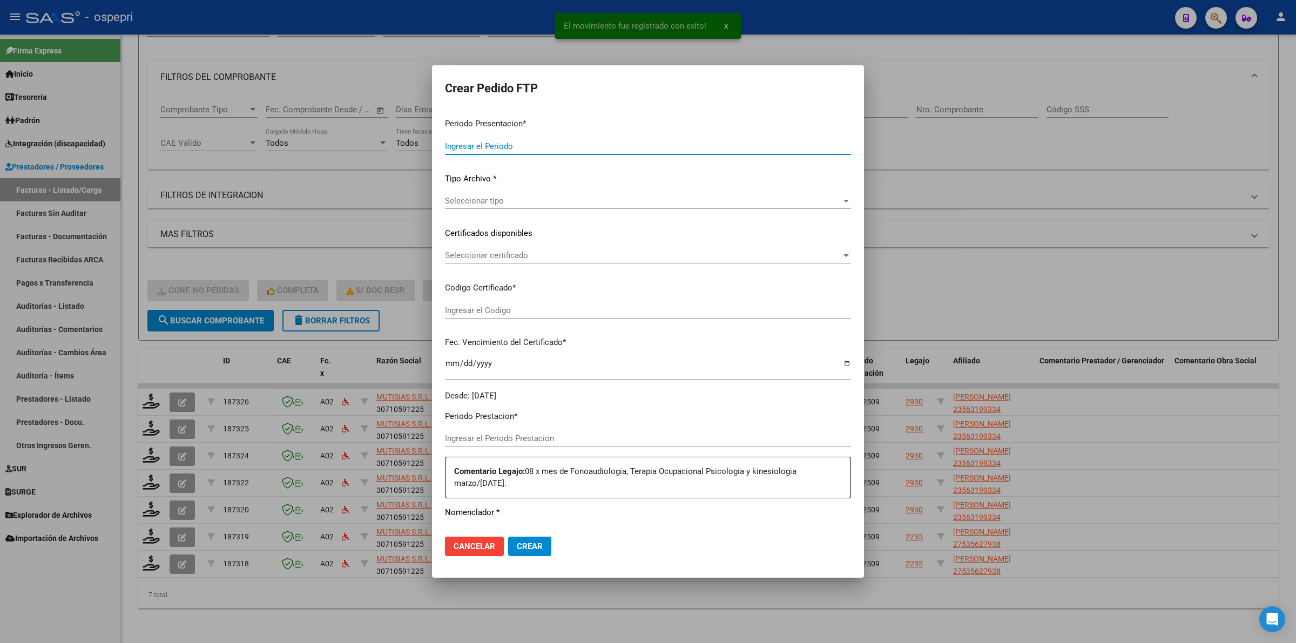
type input "202509"
type input "$ 178.136,64"
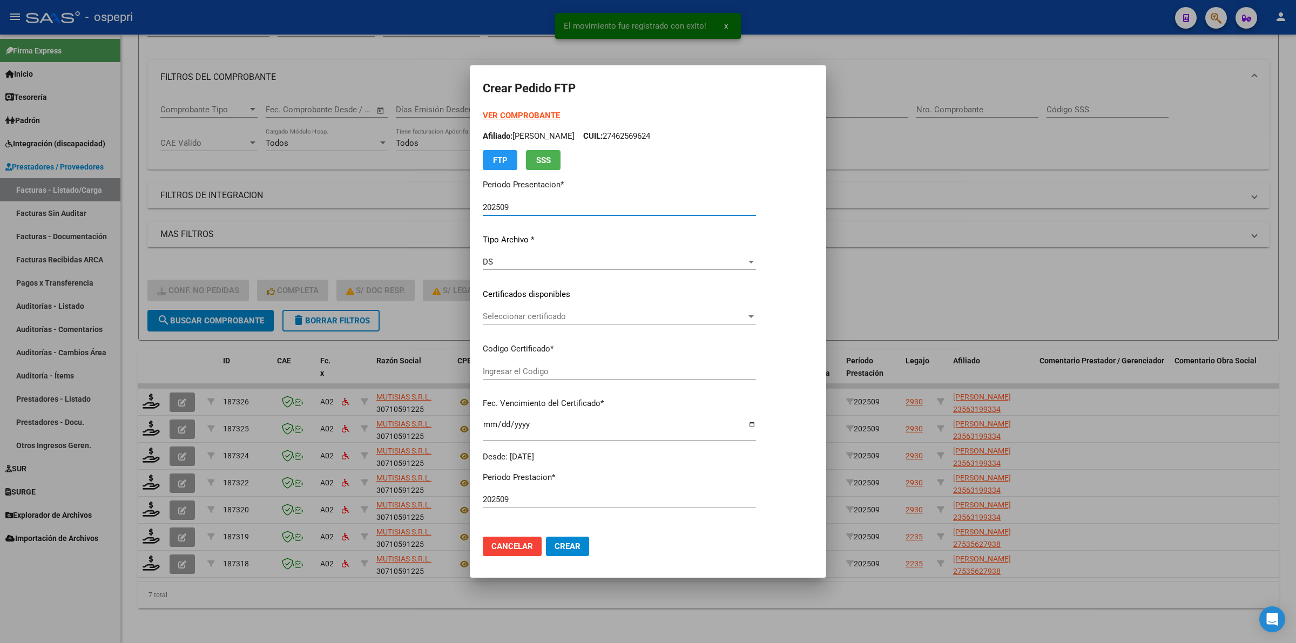
type input "23563199334"
type input "[DATE]"
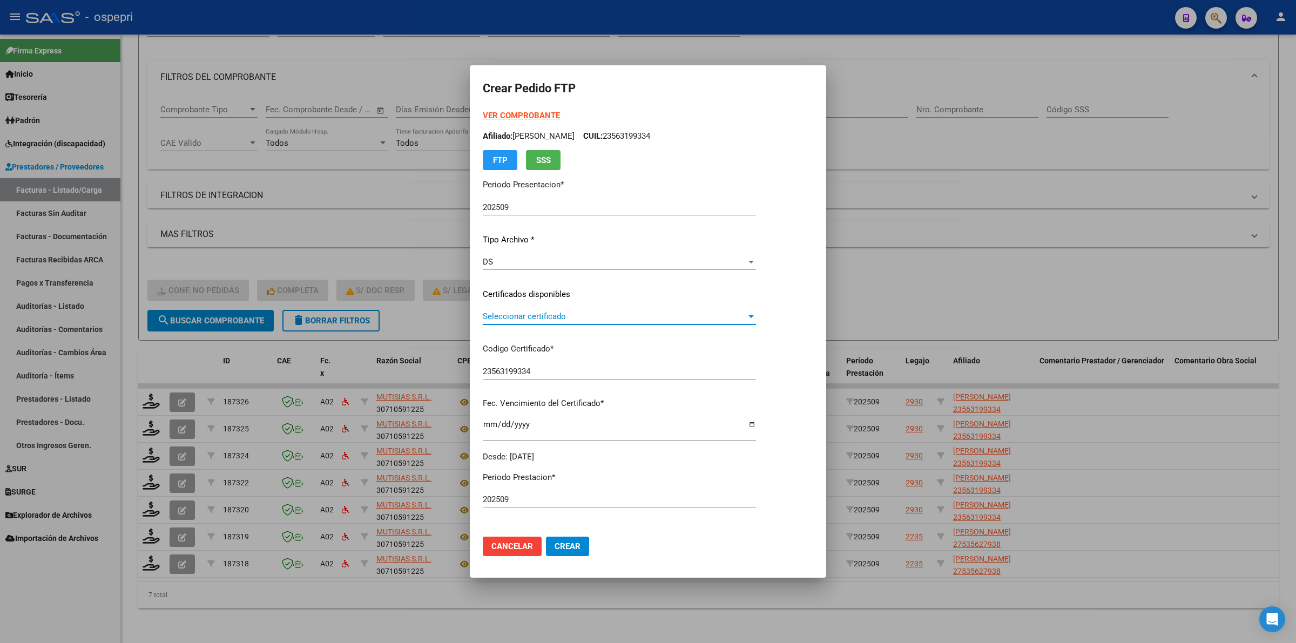
click at [565, 316] on span "Seleccionar certificado" at bounding box center [615, 317] width 264 height 10
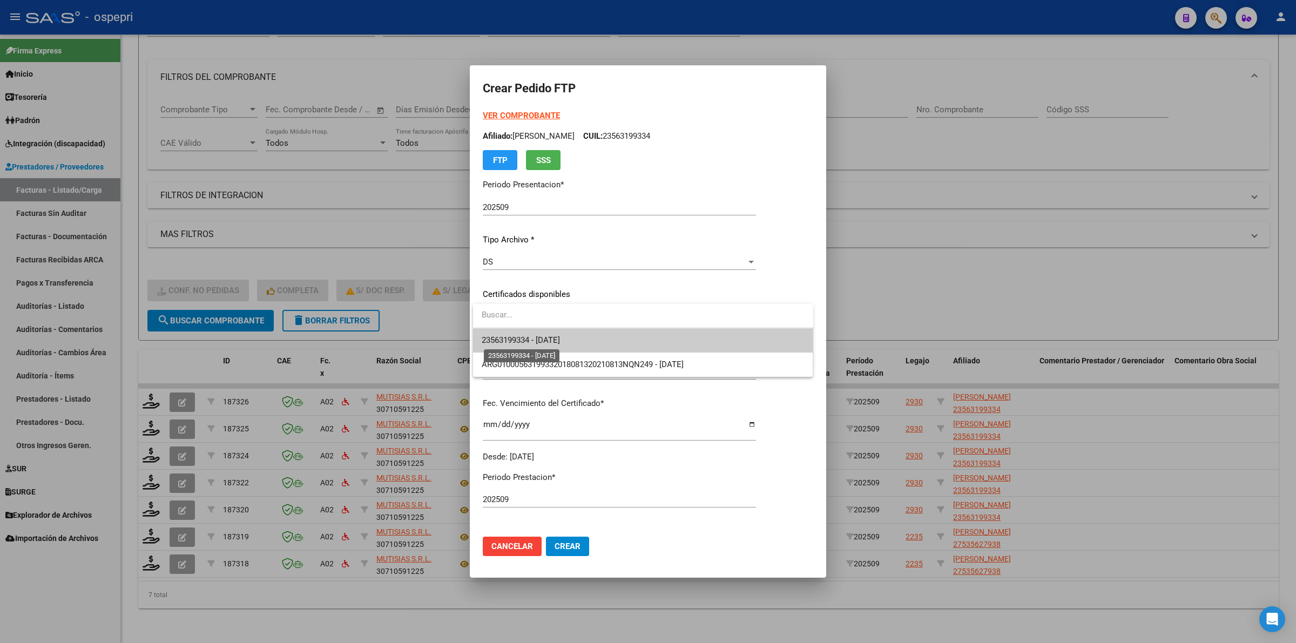
click at [560, 339] on span "23563199334 - [DATE]" at bounding box center [521, 340] width 78 height 10
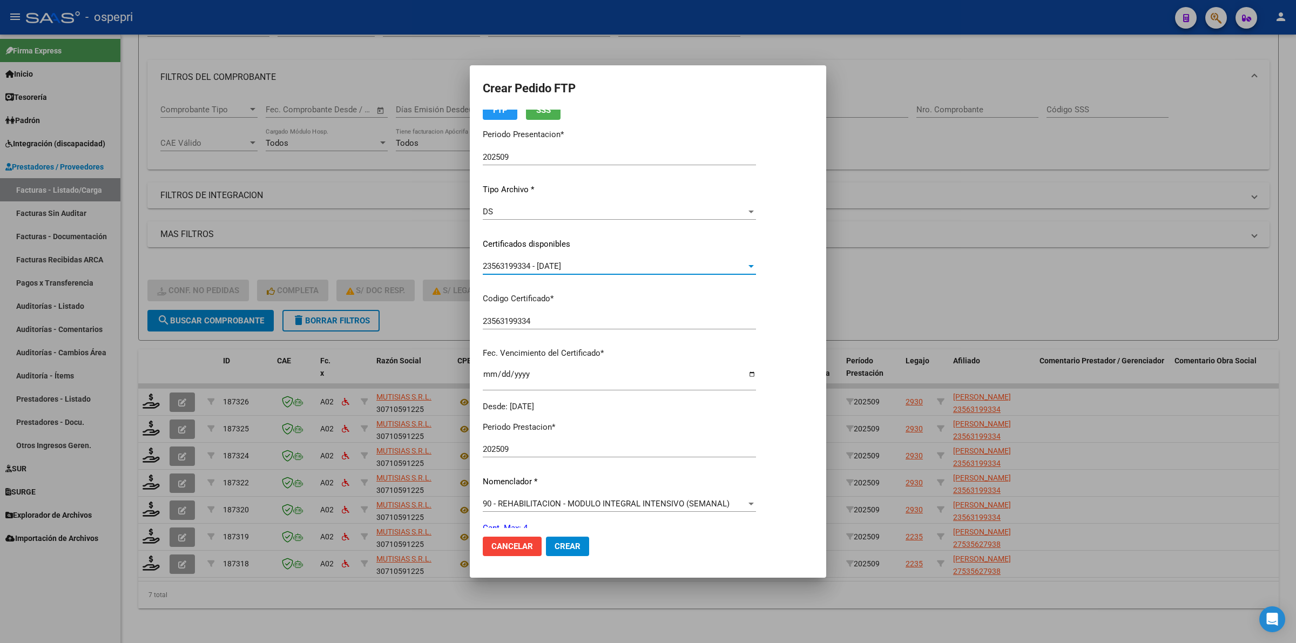
scroll to position [135, 0]
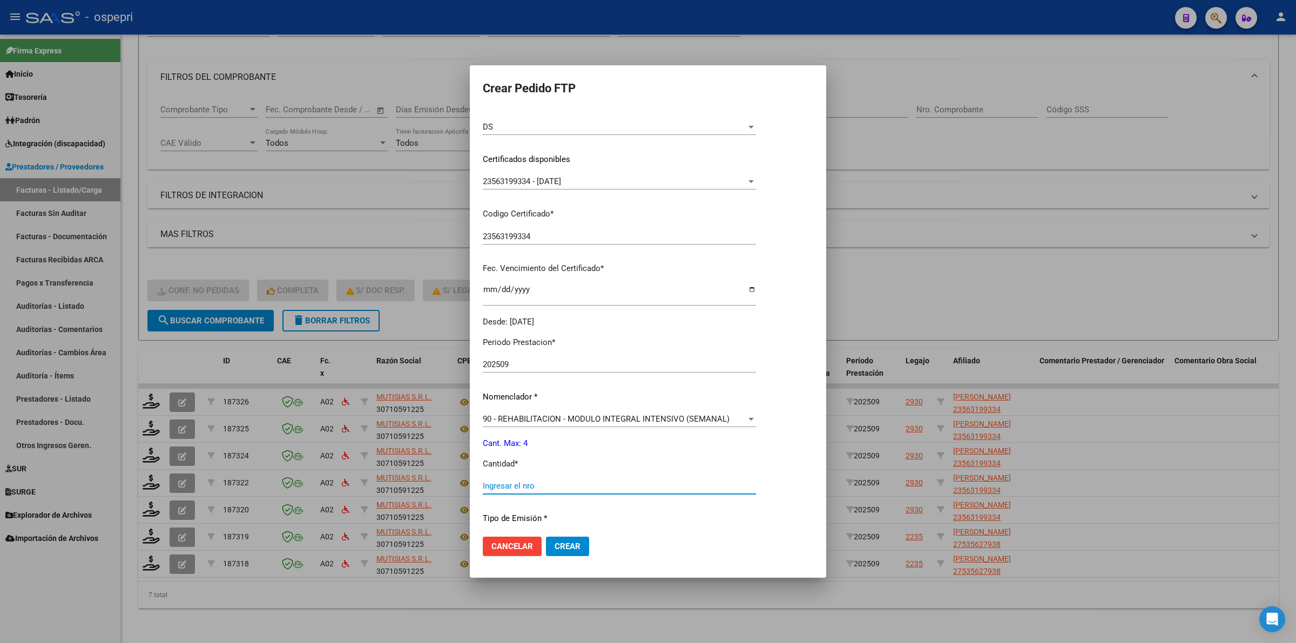
click at [514, 482] on input "Ingresar el nro" at bounding box center [619, 486] width 273 height 10
type input "4"
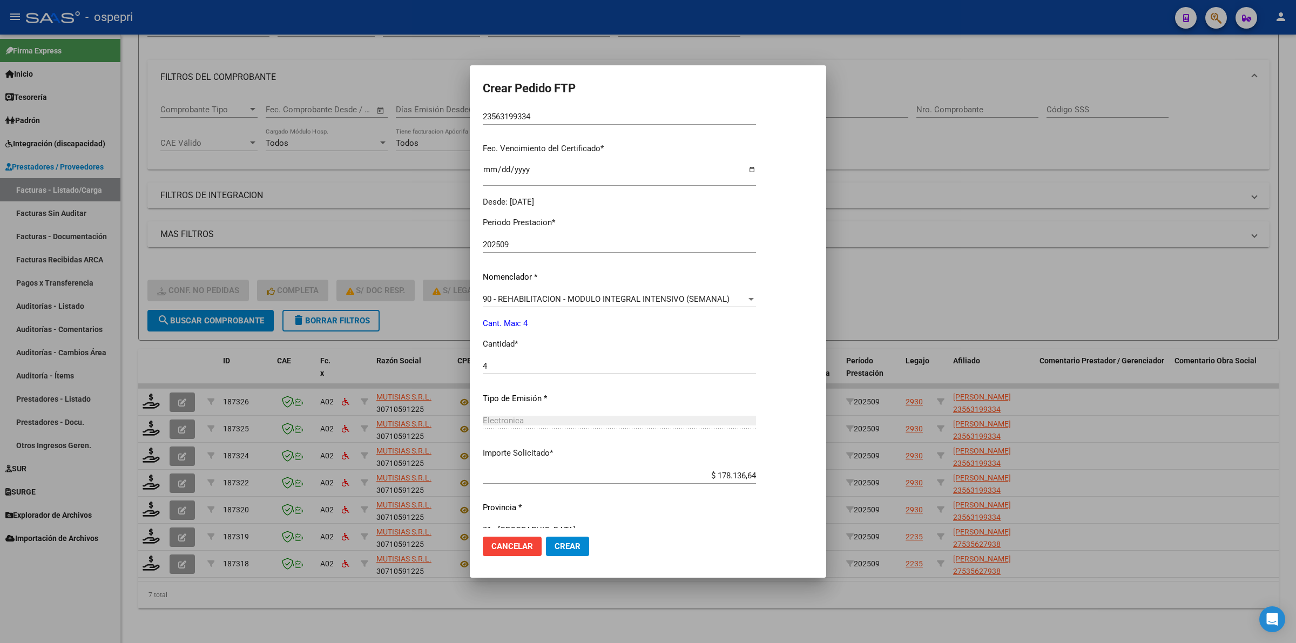
scroll to position [275, 0]
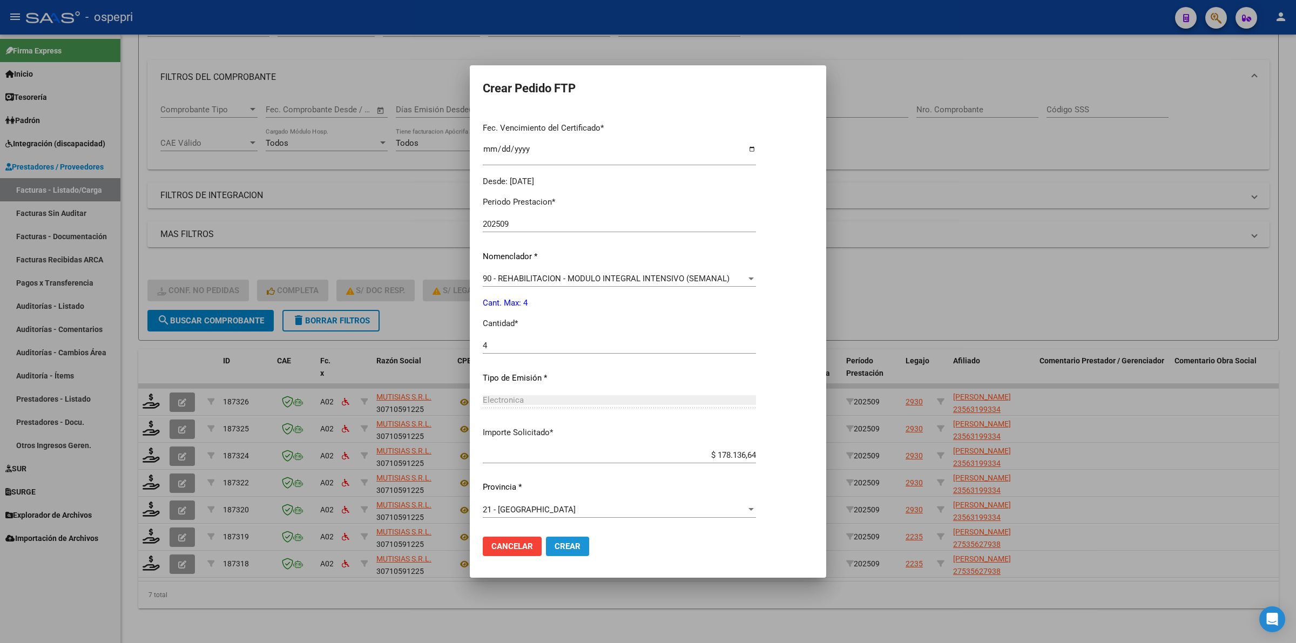
click at [562, 546] on span "Crear" at bounding box center [568, 547] width 26 height 10
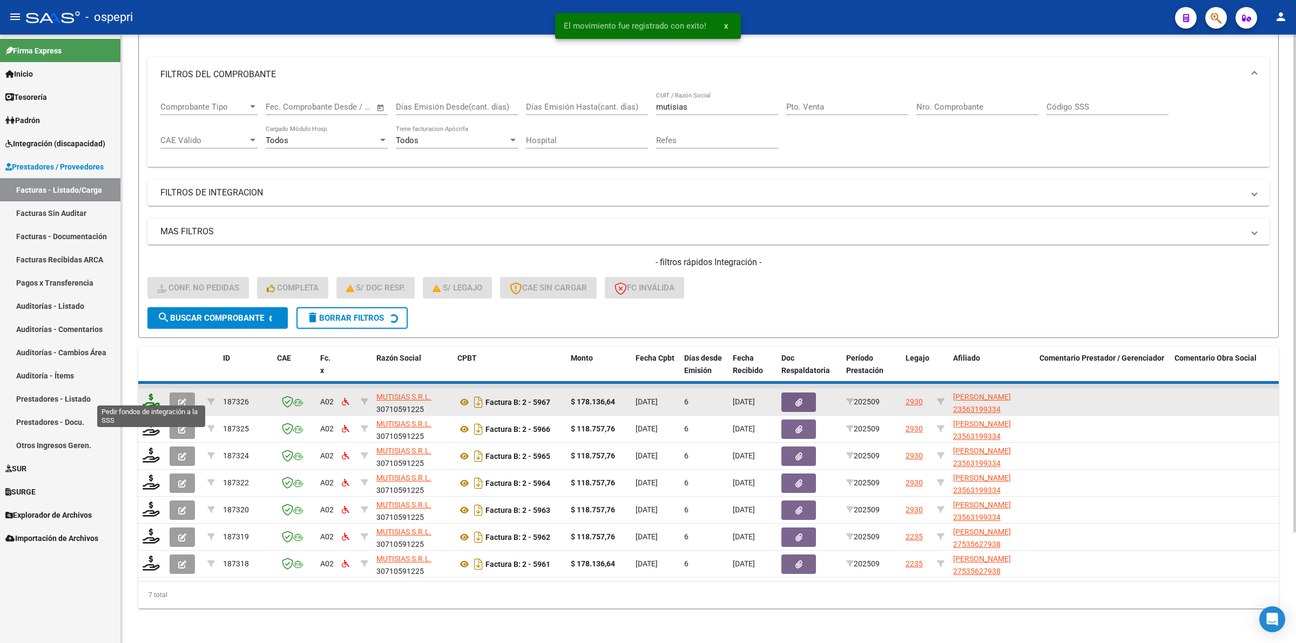
scroll to position [104, 0]
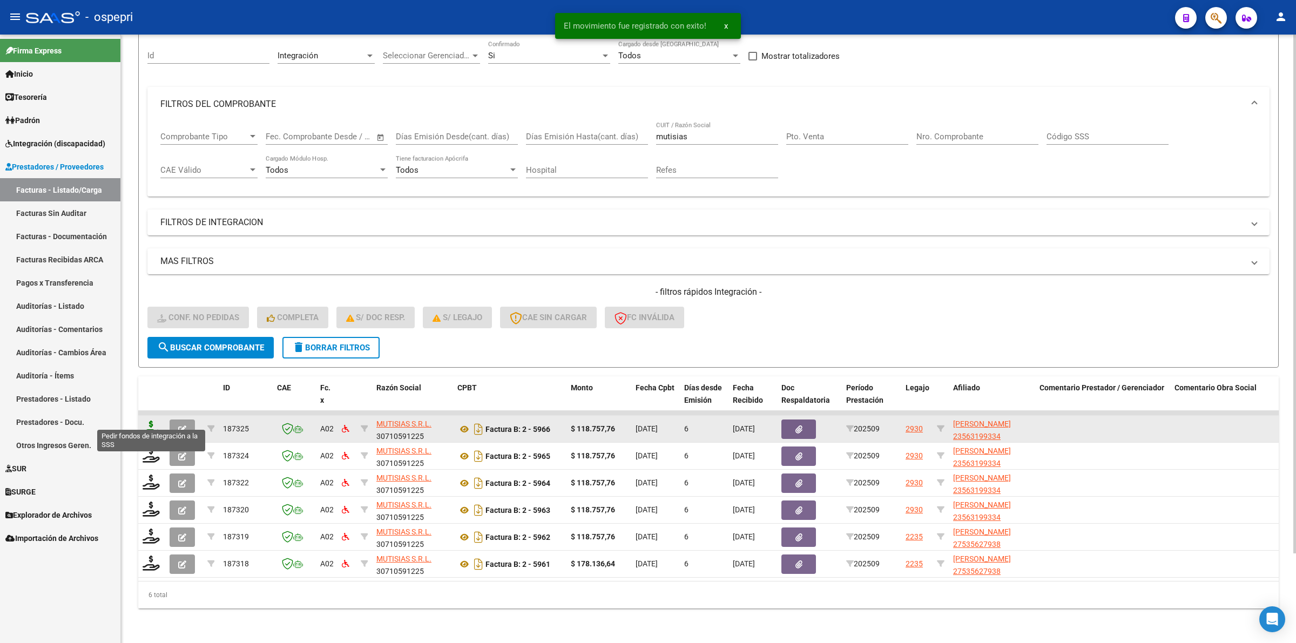
click at [157, 422] on icon at bounding box center [151, 428] width 17 height 15
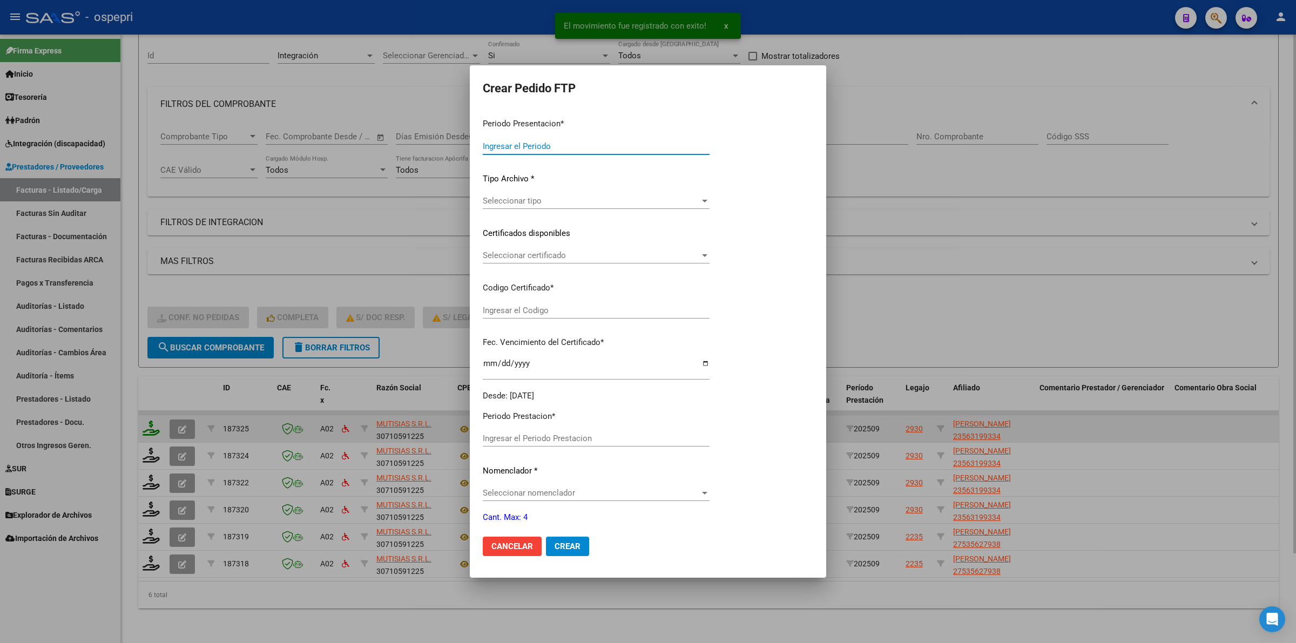
type input "202509"
type input "$ 118.757,76"
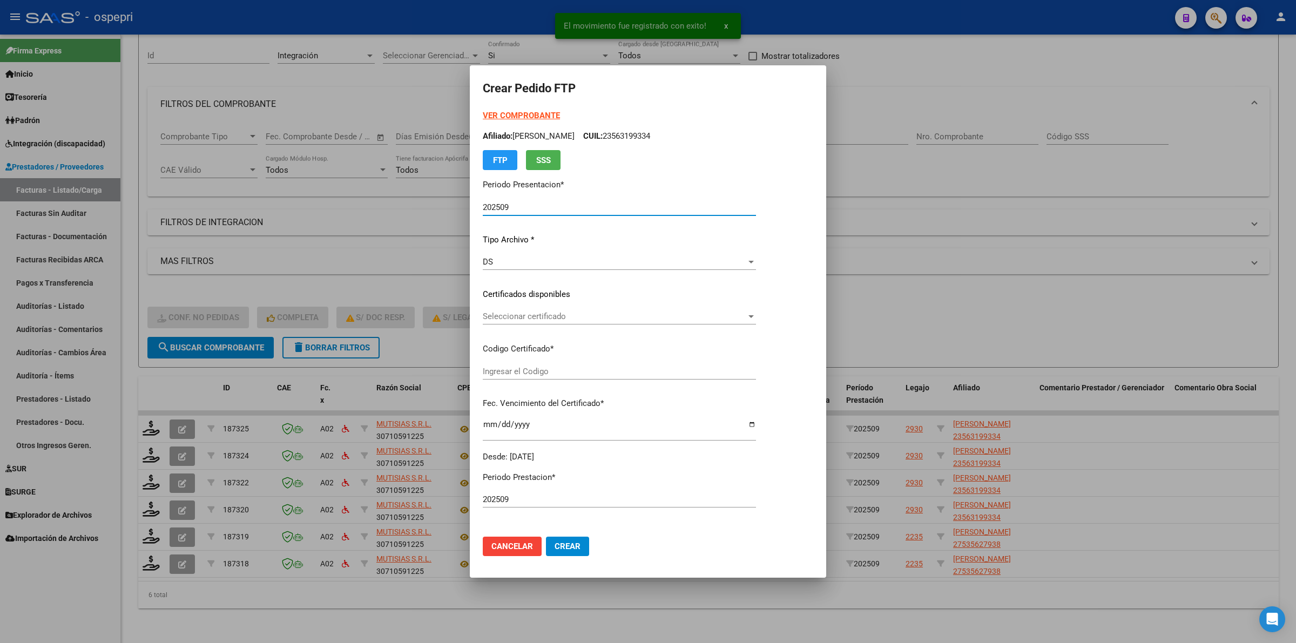
type input "23563199334"
type input "[DATE]"
click at [559, 319] on span "Seleccionar certificado" at bounding box center [615, 317] width 264 height 10
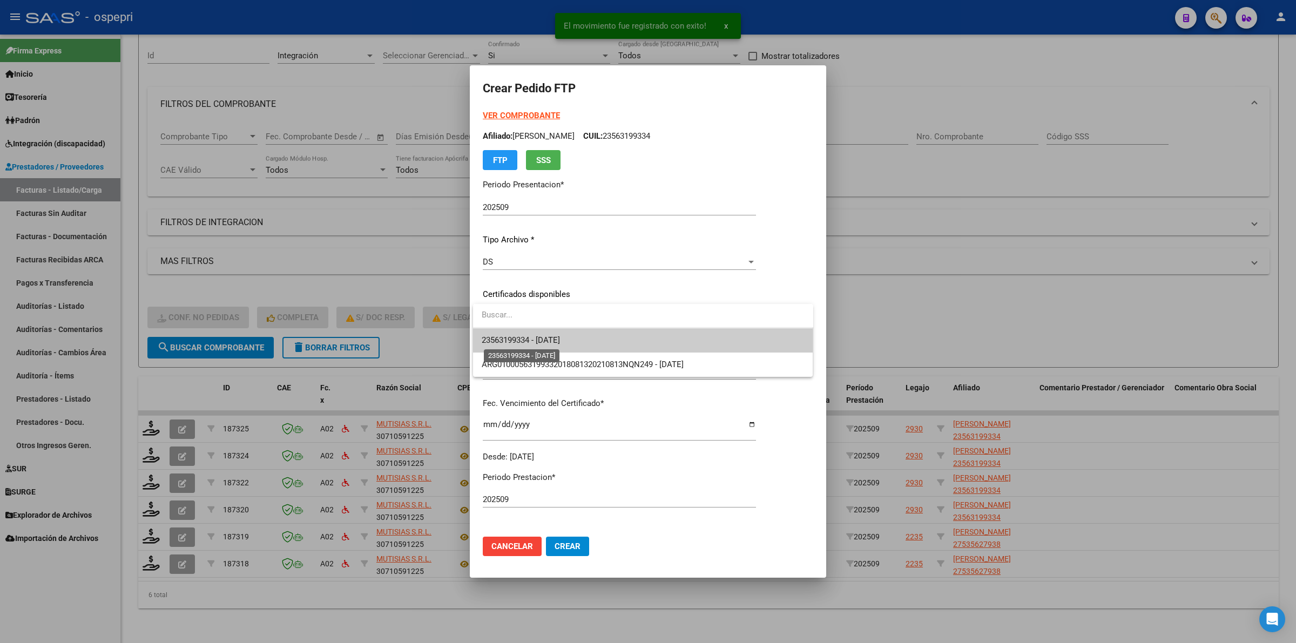
click at [560, 338] on span "23563199334 - [DATE]" at bounding box center [521, 340] width 78 height 10
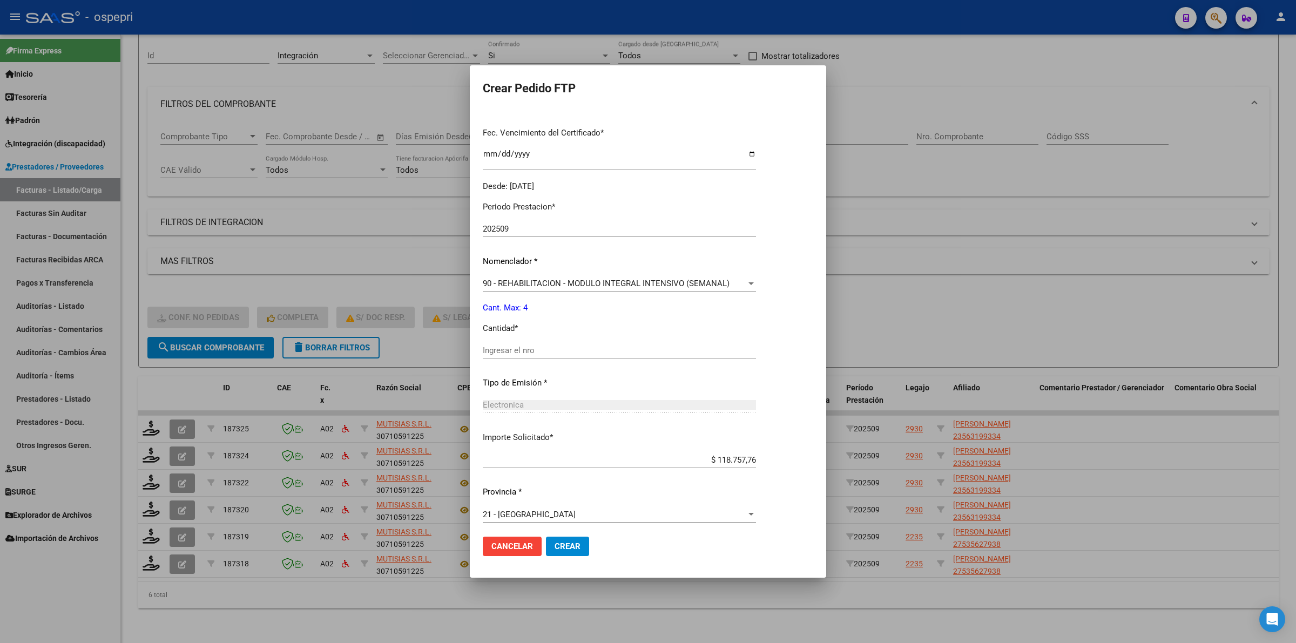
scroll to position [275, 0]
click at [536, 344] on input "Ingresar el nro" at bounding box center [619, 346] width 273 height 10
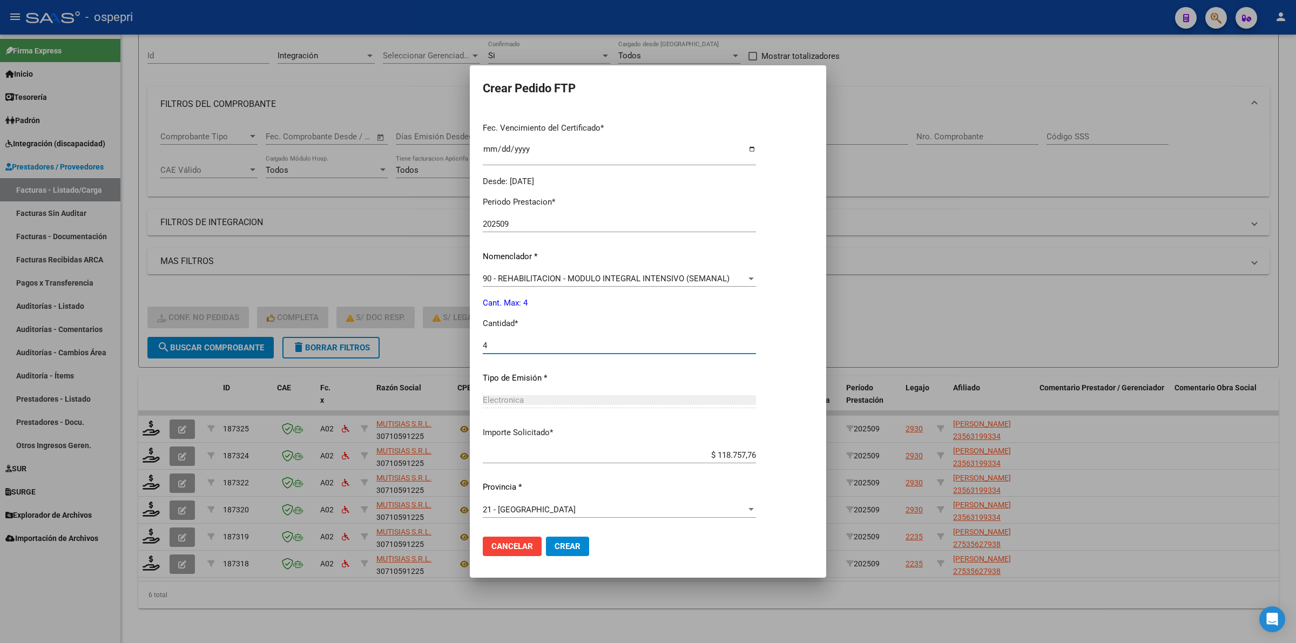
type input "4"
click at [578, 543] on span "Crear" at bounding box center [568, 547] width 26 height 10
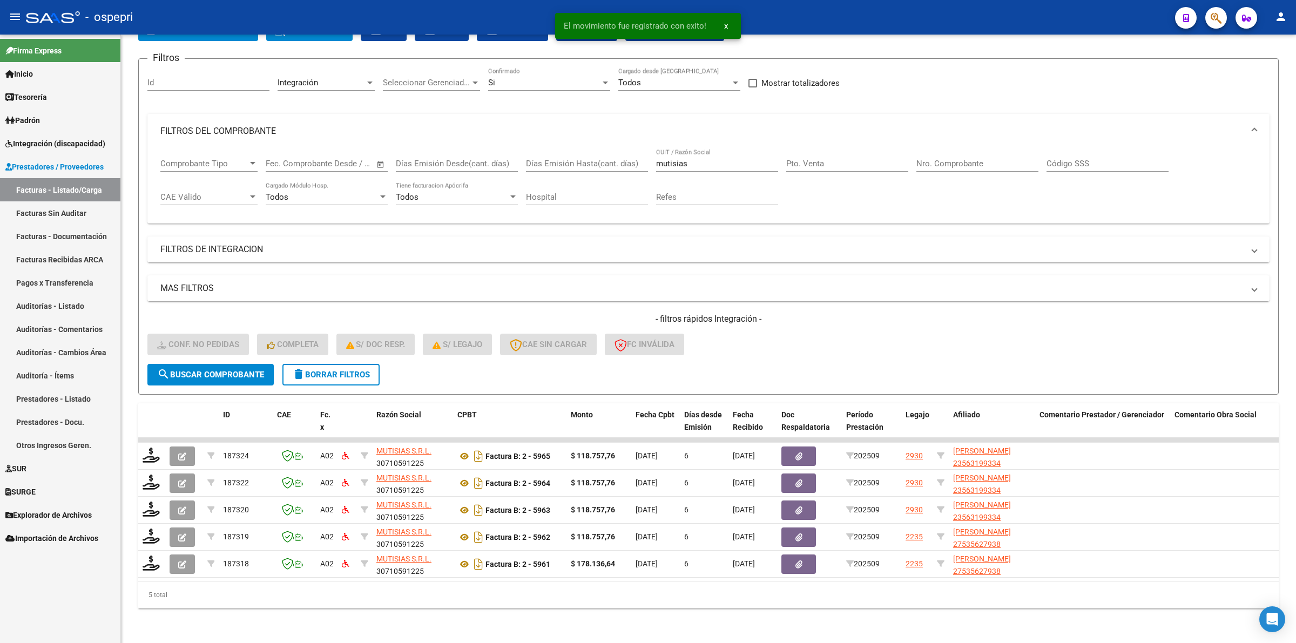
scroll to position [77, 0]
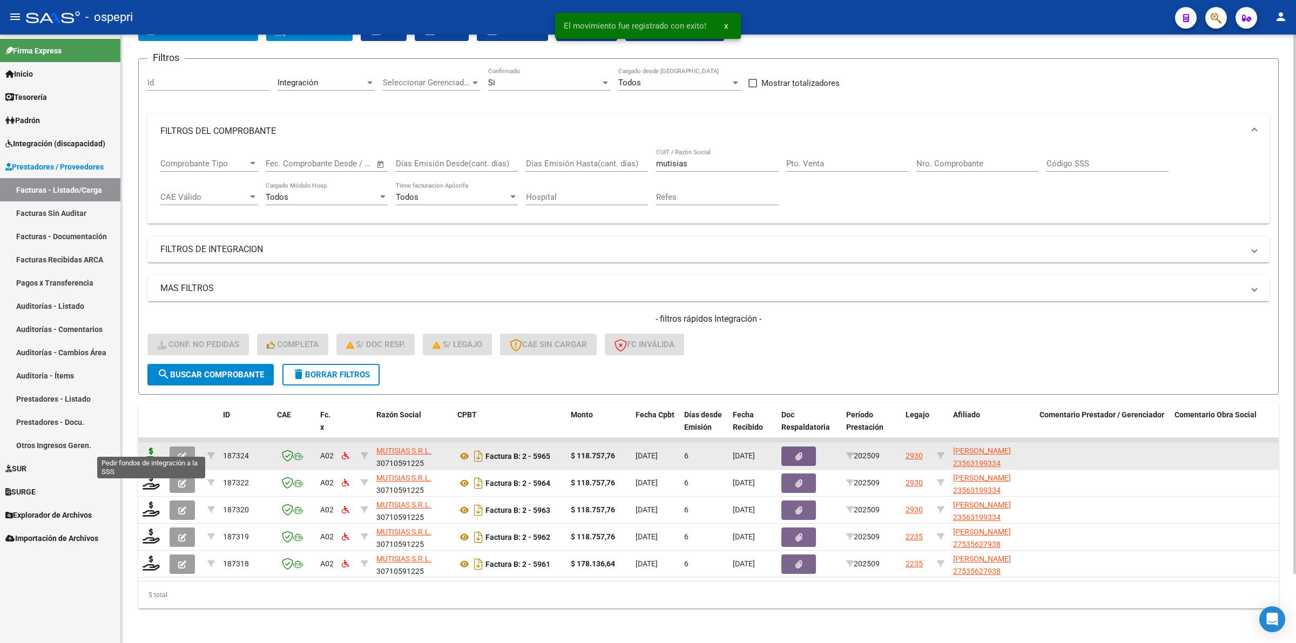
click at [152, 448] on icon at bounding box center [151, 455] width 17 height 15
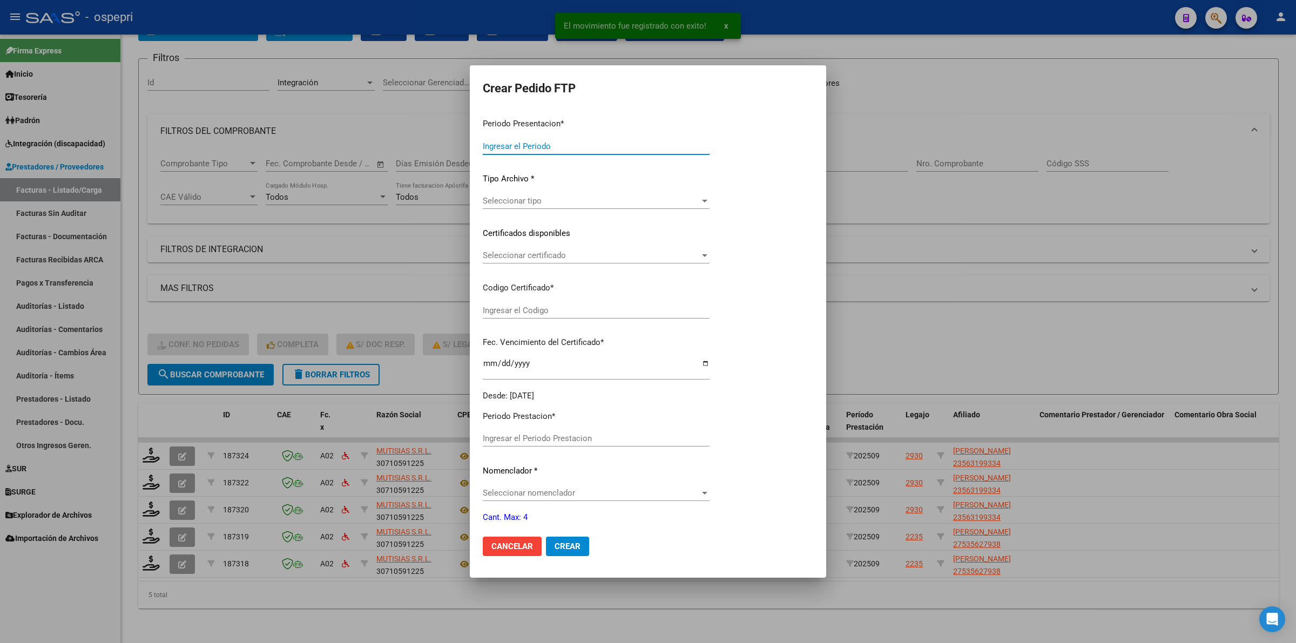
type input "202509"
type input "$ 118.757,76"
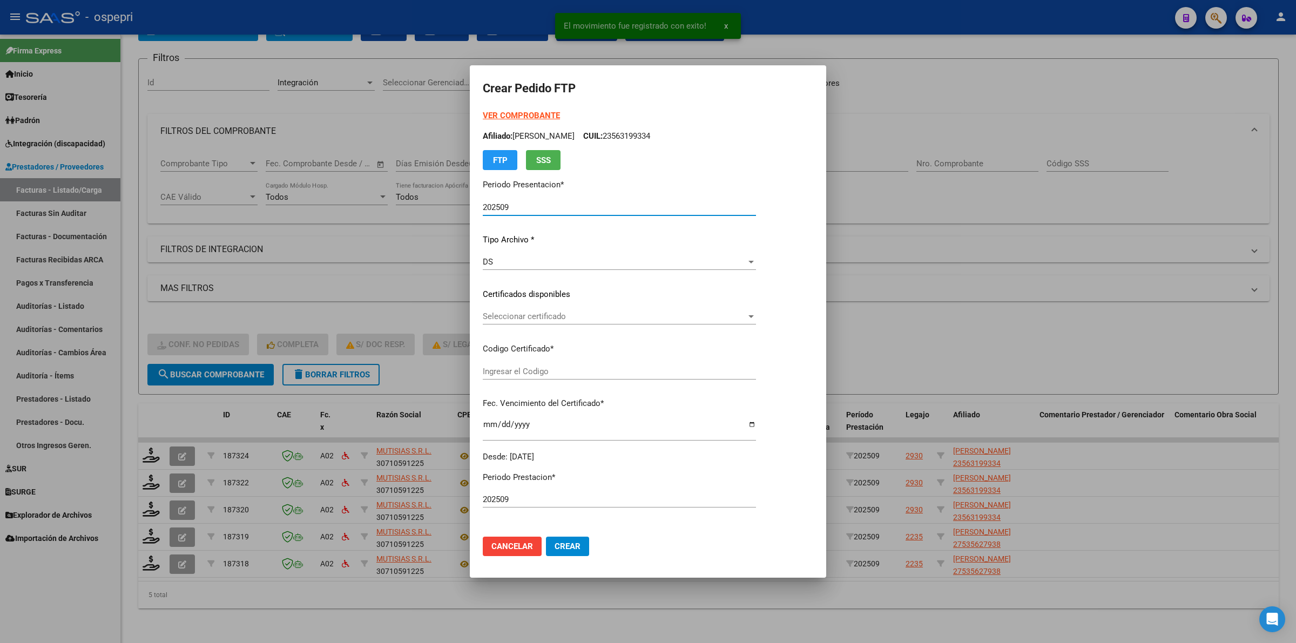
type input "23563199334"
type input "[DATE]"
click at [515, 312] on span "Seleccionar certificado" at bounding box center [615, 317] width 264 height 10
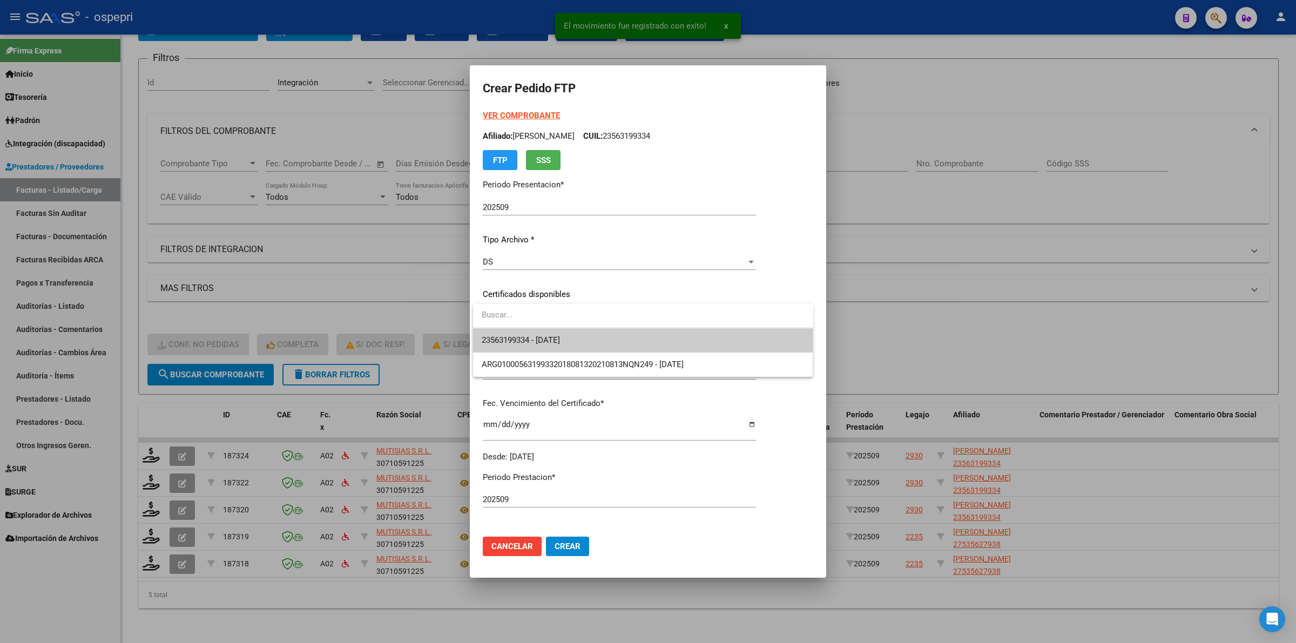
click at [540, 338] on span "23563199334 - [DATE]" at bounding box center [521, 340] width 78 height 10
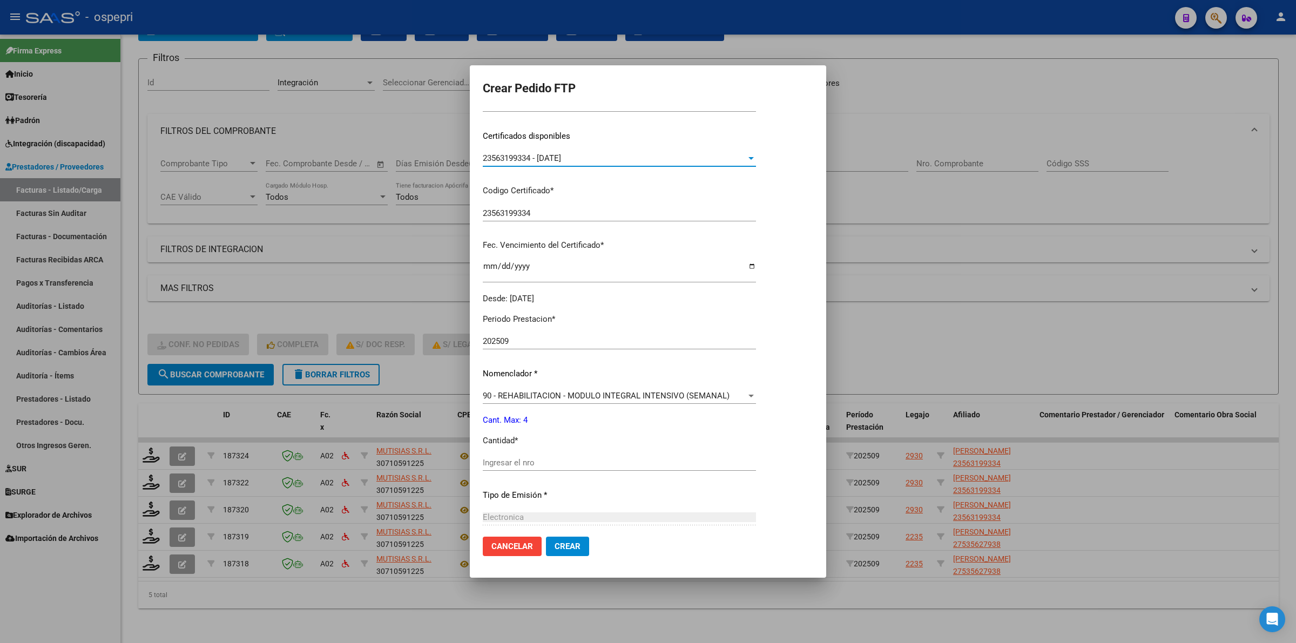
scroll to position [270, 0]
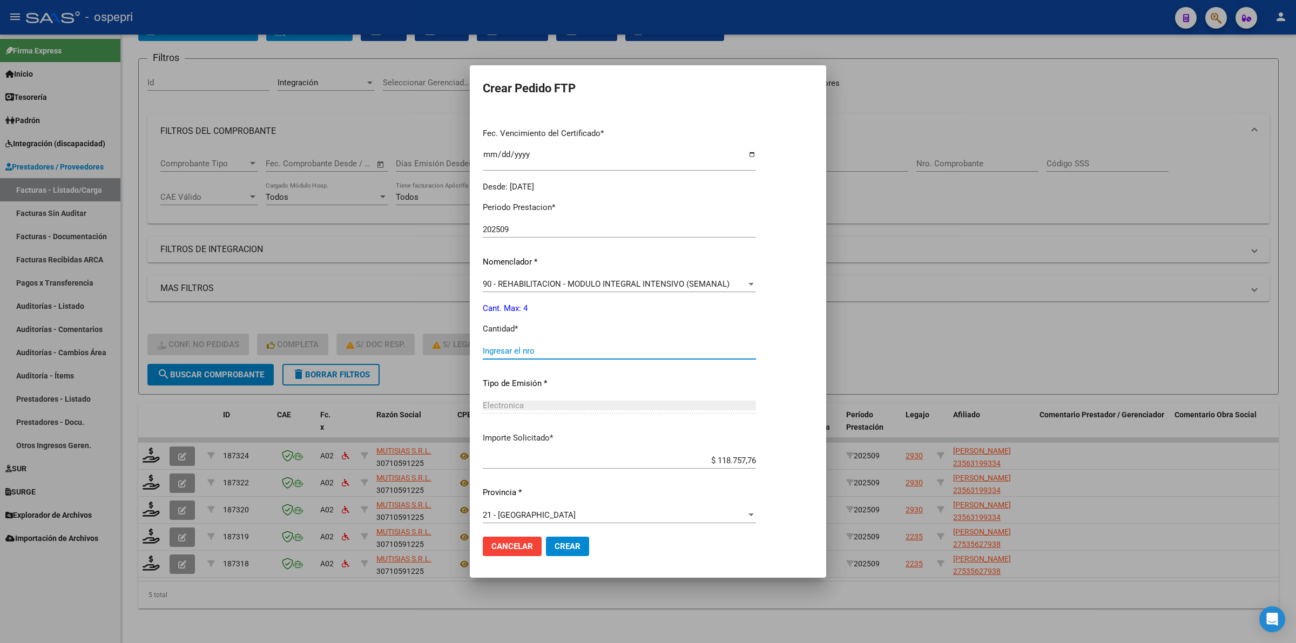
click at [557, 351] on input "Ingresar el nro" at bounding box center [619, 351] width 273 height 10
type input "4"
click at [570, 541] on button "Crear" at bounding box center [567, 546] width 43 height 19
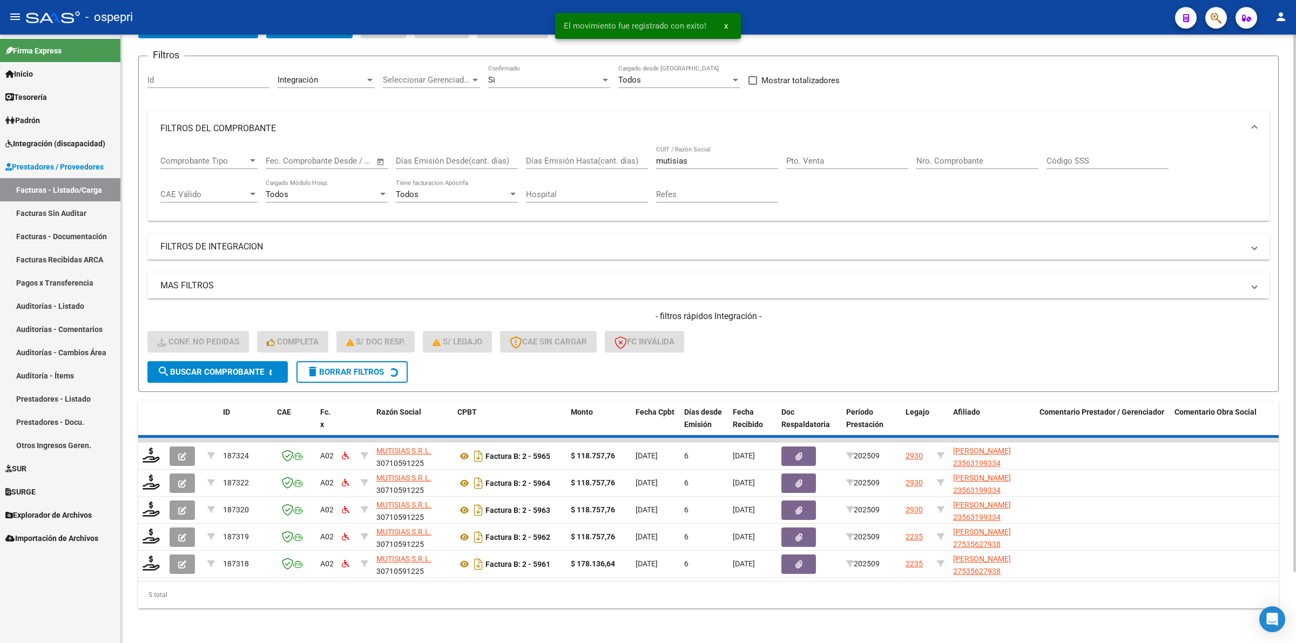
scroll to position [50, 0]
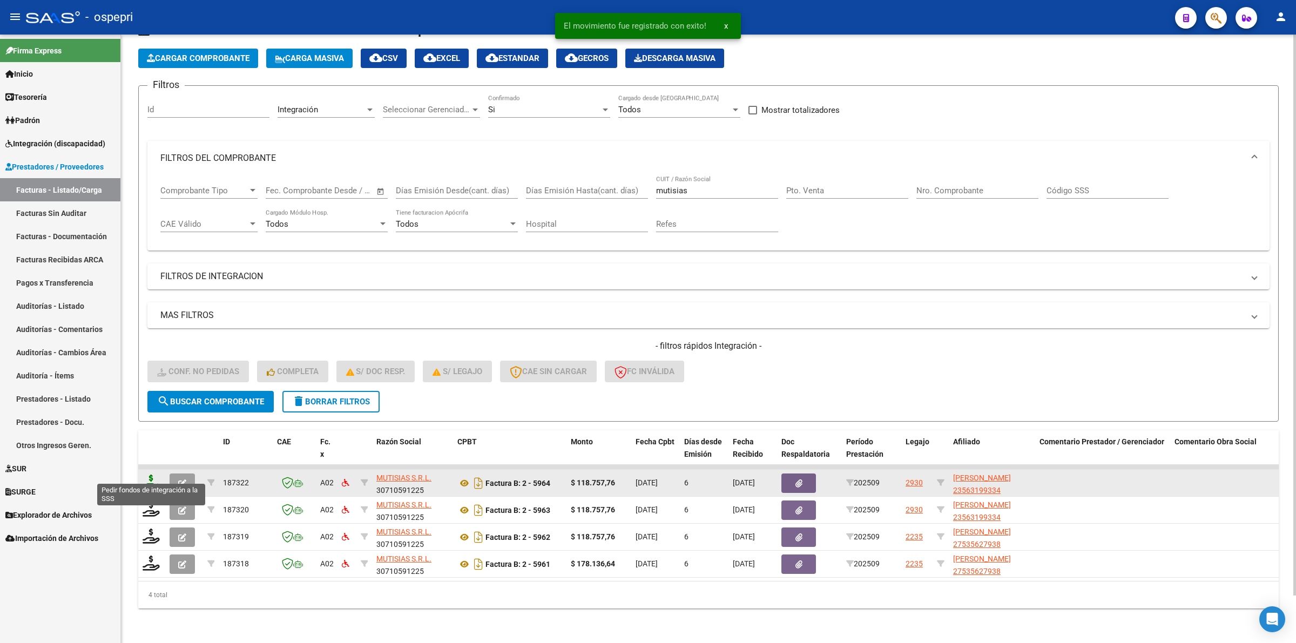
click at [152, 475] on icon at bounding box center [151, 482] width 17 height 15
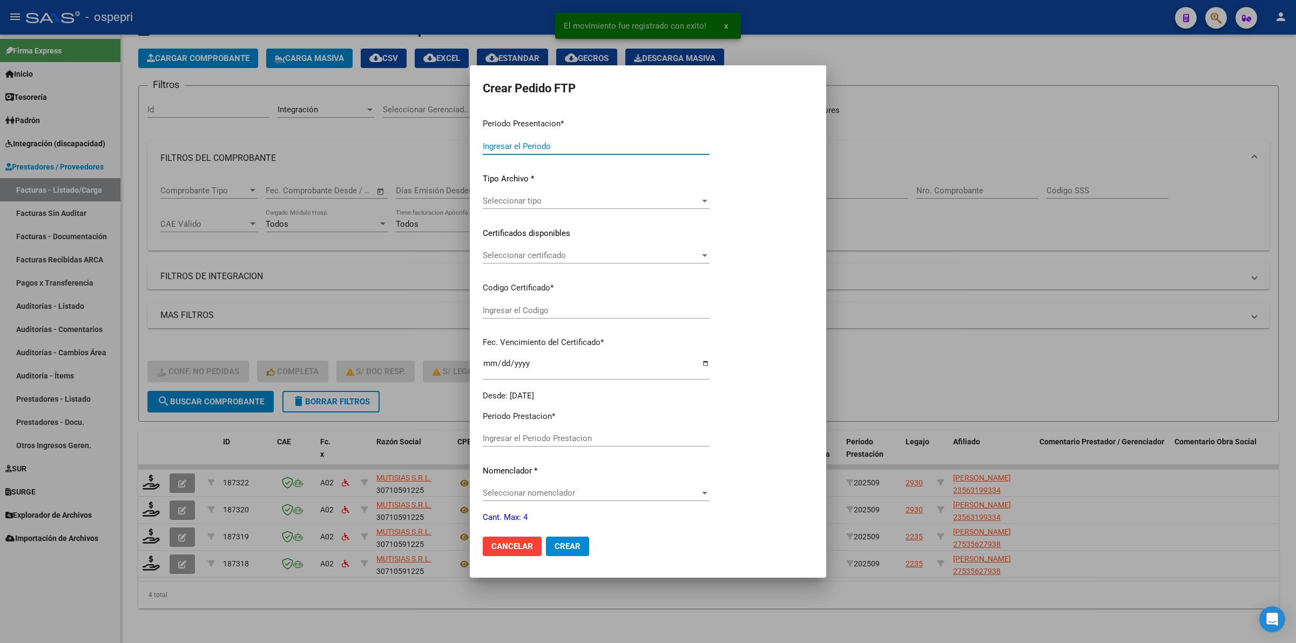
type input "202509"
type input "$ 118.757,76"
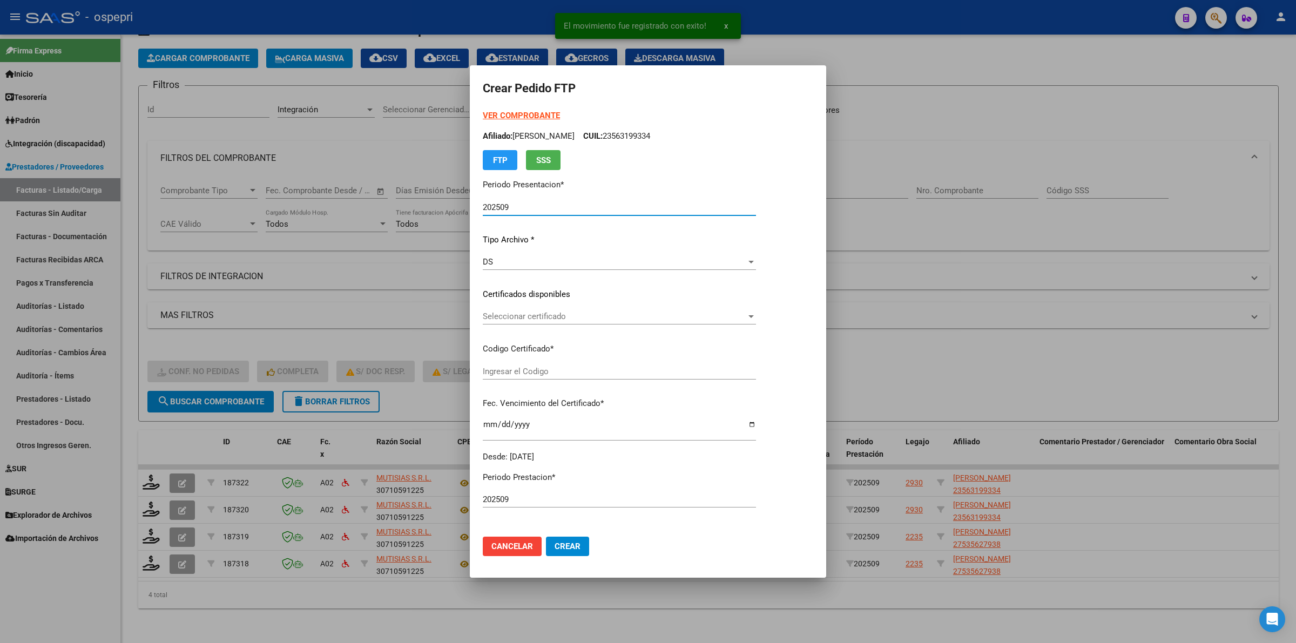
type input "23563199334"
type input "[DATE]"
click at [517, 314] on span "Seleccionar certificado" at bounding box center [615, 317] width 264 height 10
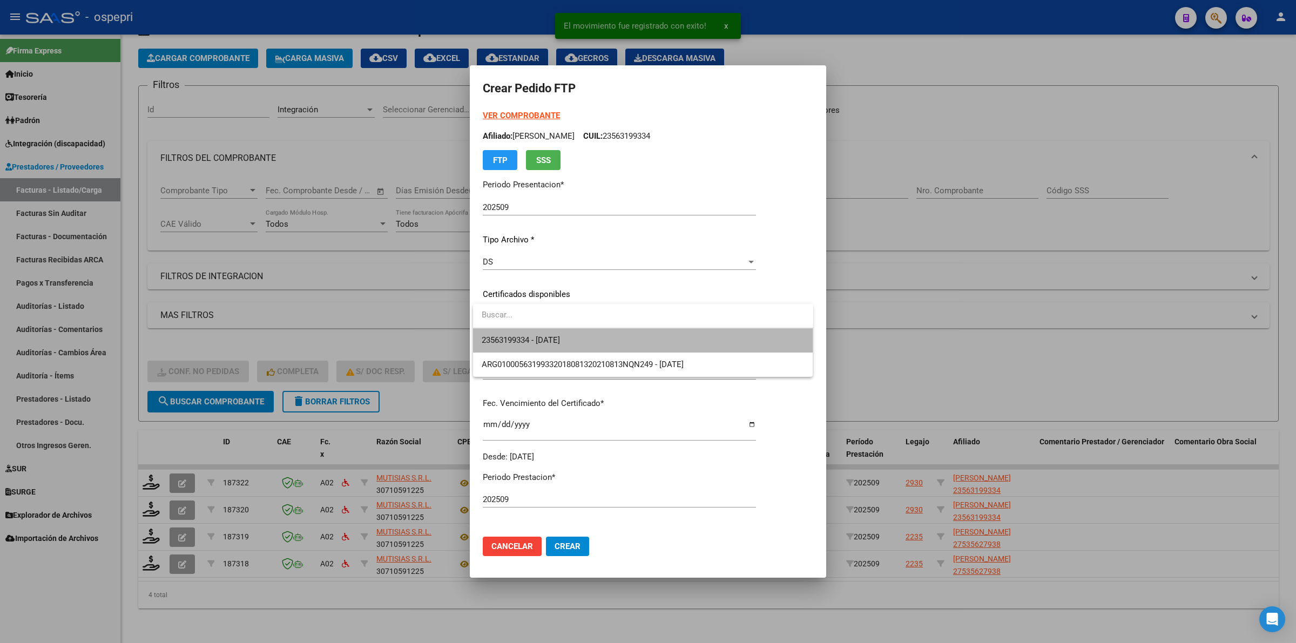
click at [522, 333] on span "23563199334 - [DATE]" at bounding box center [643, 340] width 323 height 24
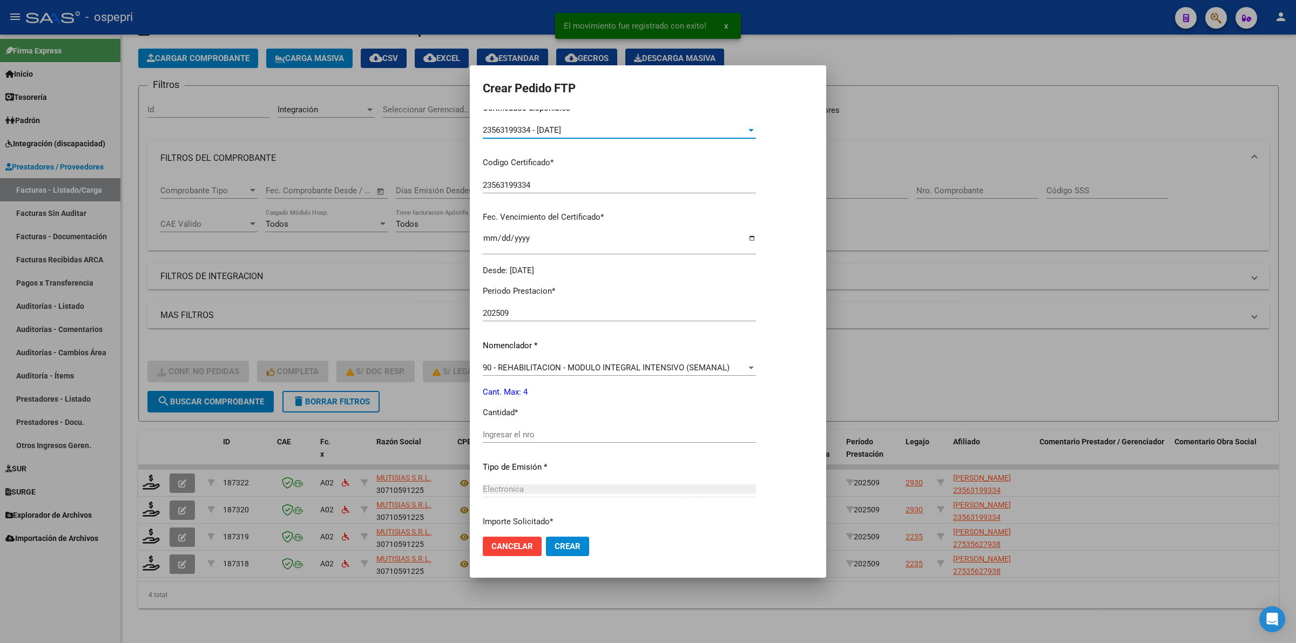
scroll to position [203, 0]
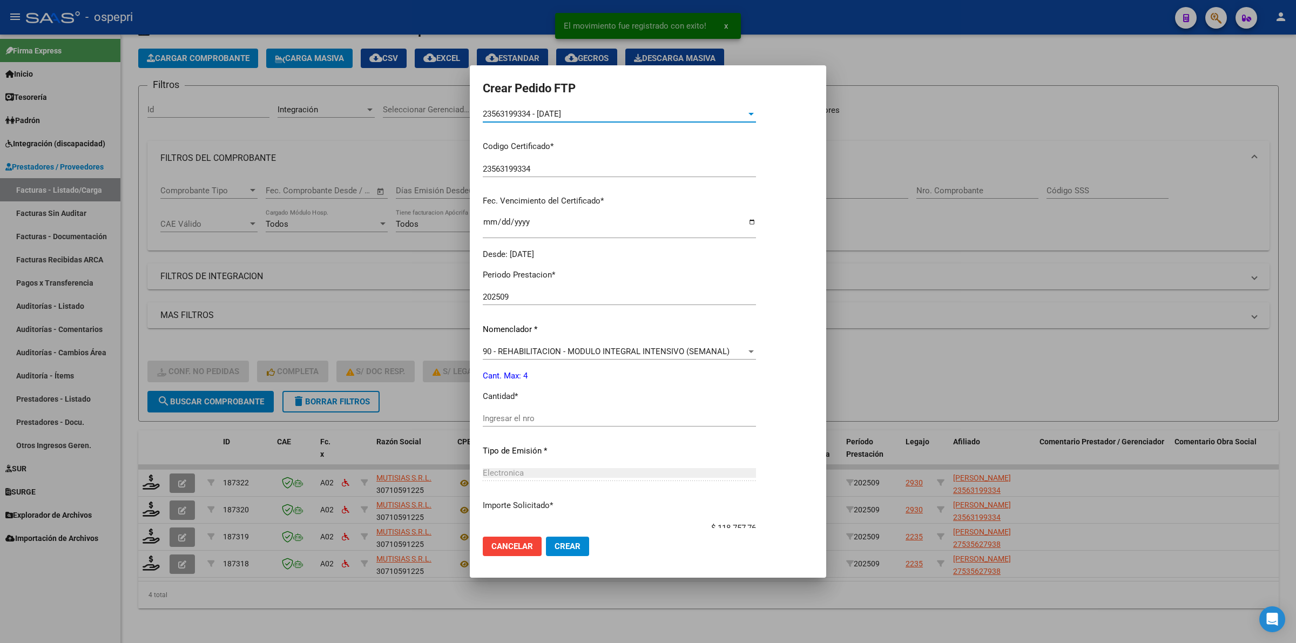
click at [525, 419] on input "Ingresar el nro" at bounding box center [619, 419] width 273 height 10
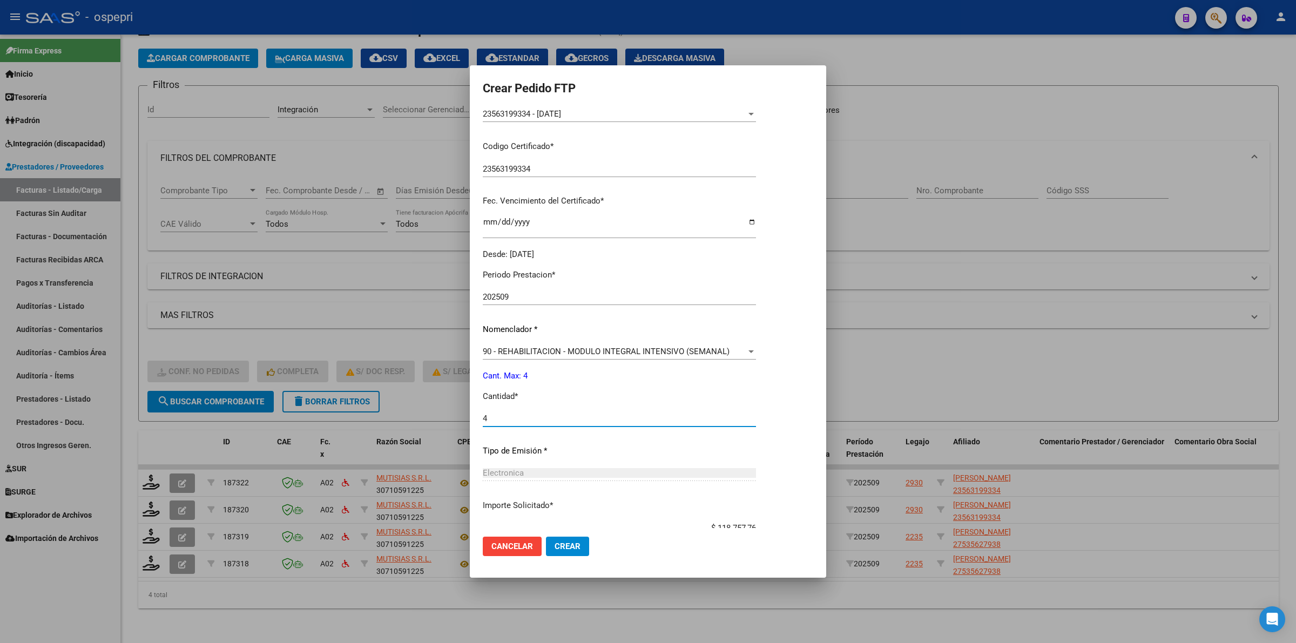
type input "4"
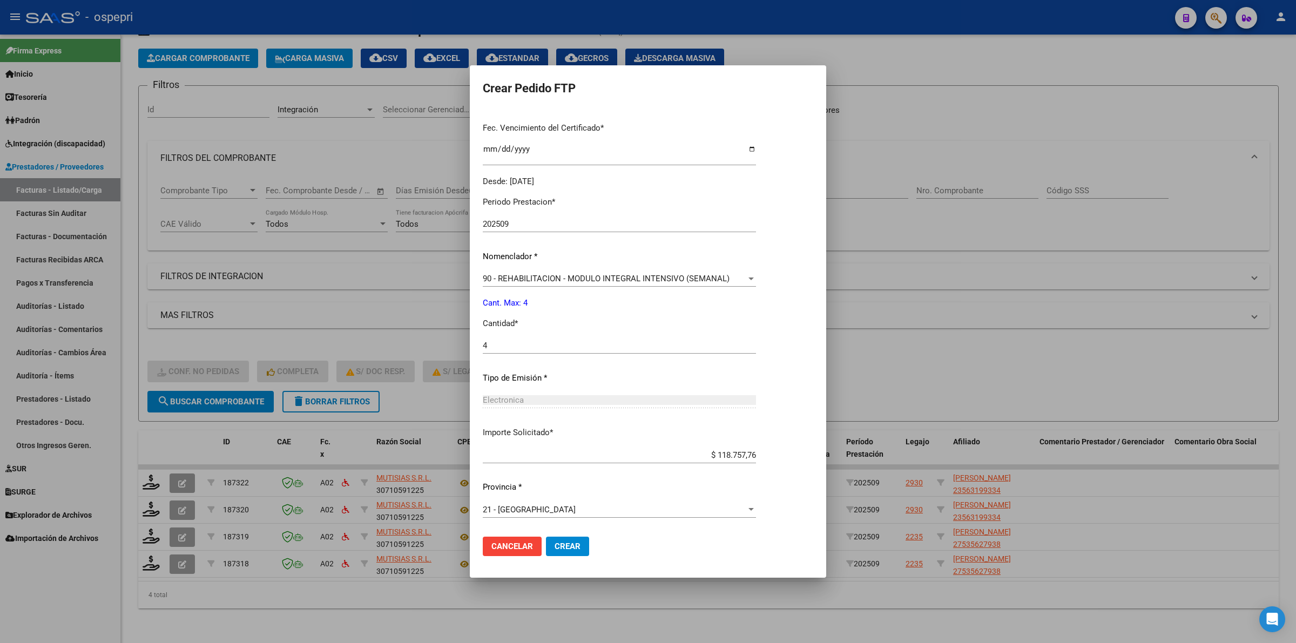
click at [570, 549] on span "Crear" at bounding box center [568, 547] width 26 height 10
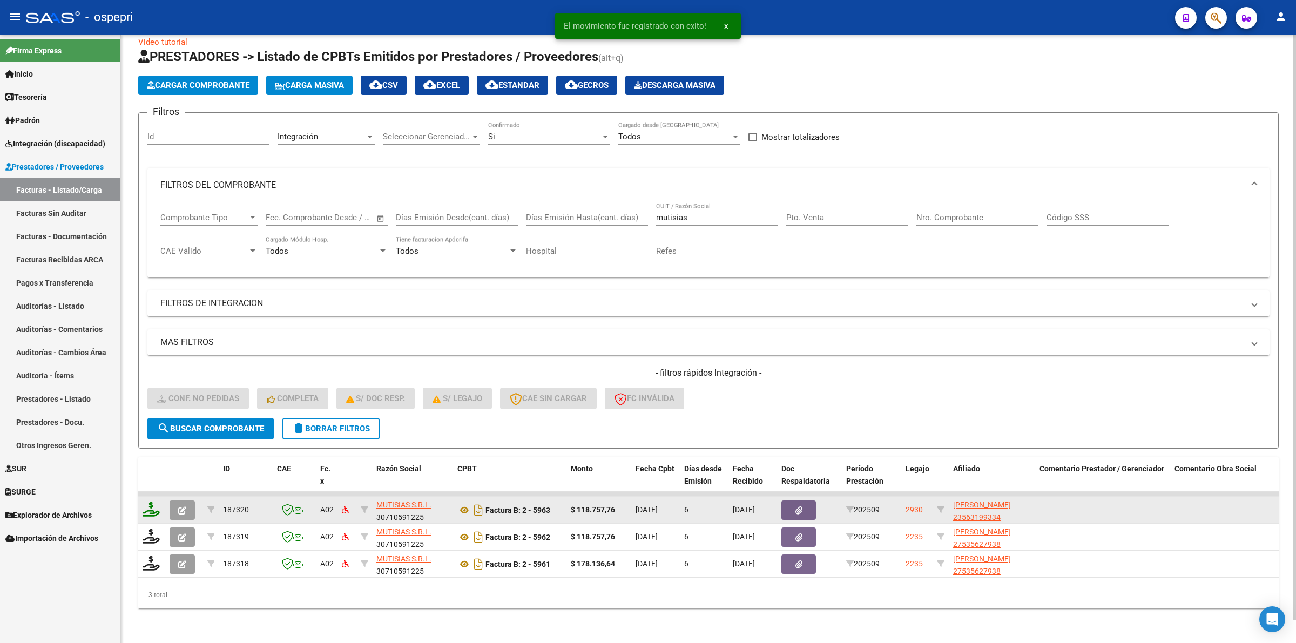
scroll to position [23, 0]
click at [154, 502] on icon at bounding box center [151, 509] width 17 height 15
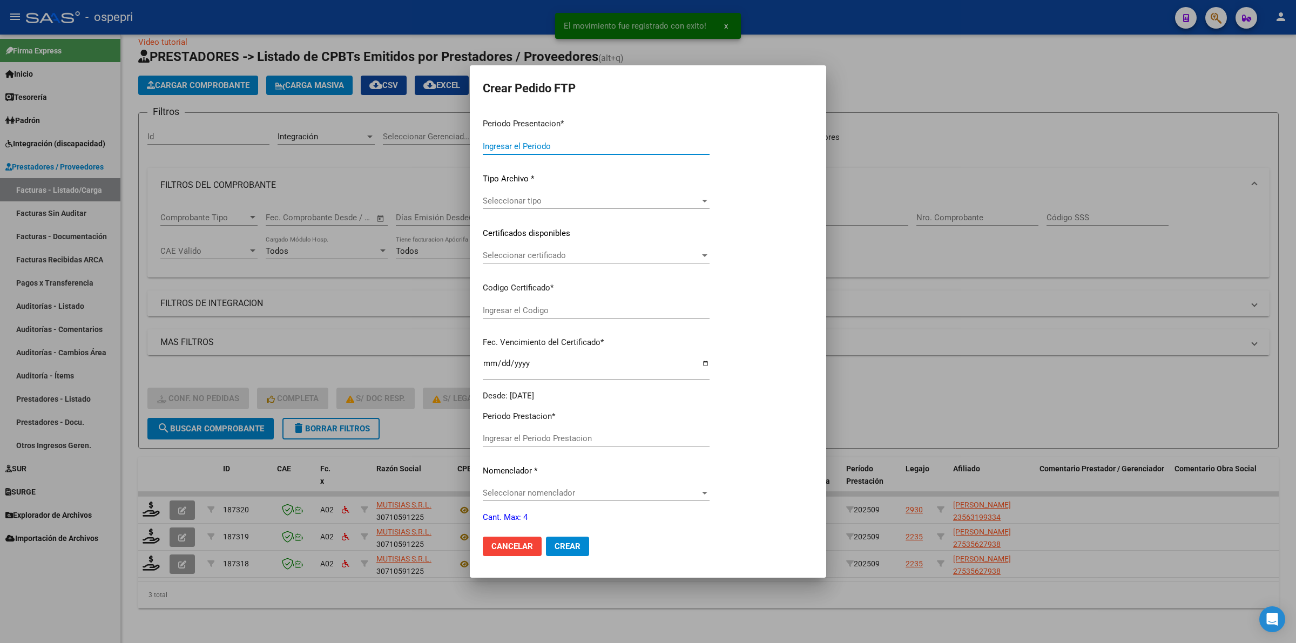
type input "202509"
type input "$ 118.757,76"
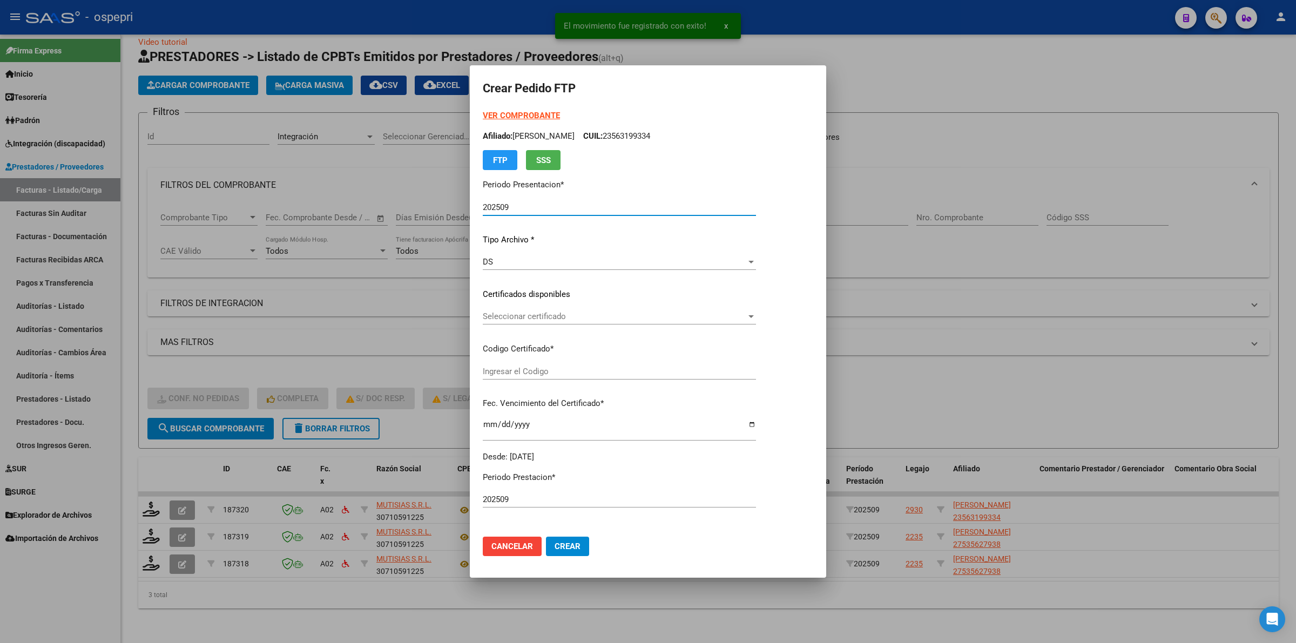
type input "23563199334"
type input "[DATE]"
click at [521, 315] on span "Seleccionar certificado" at bounding box center [615, 317] width 264 height 10
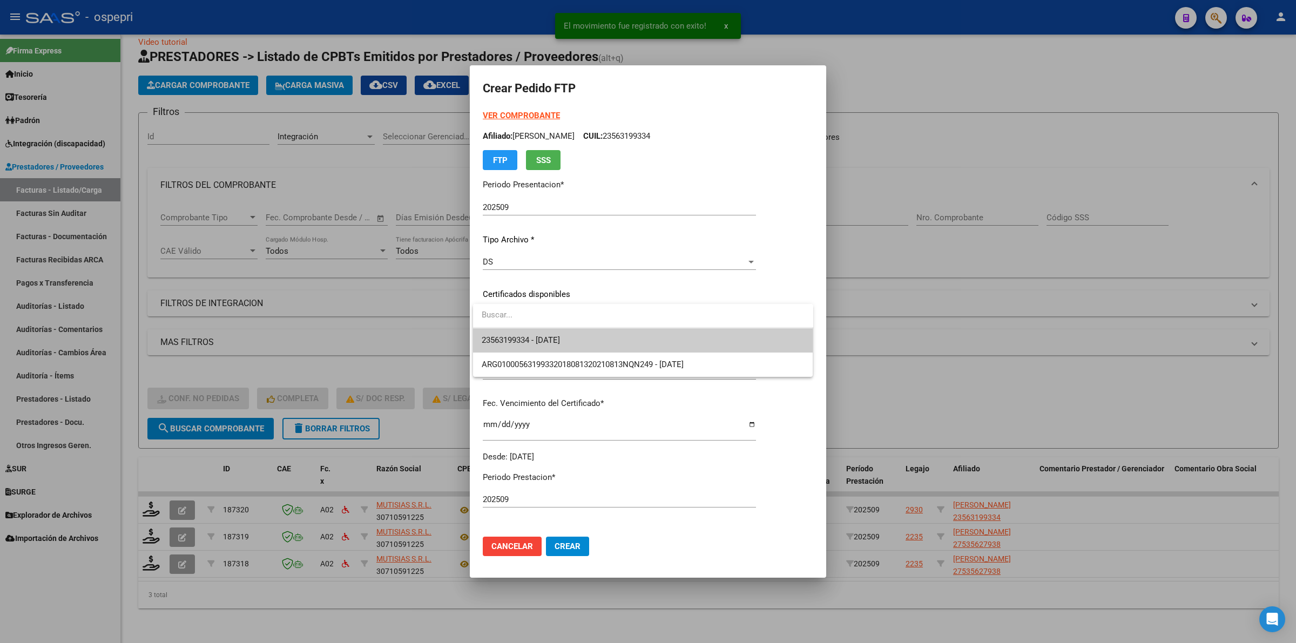
drag, startPoint x: 521, startPoint y: 315, endPoint x: 527, endPoint y: 335, distance: 20.8
click at [527, 334] on span "23563199334 - [DATE]" at bounding box center [643, 340] width 323 height 24
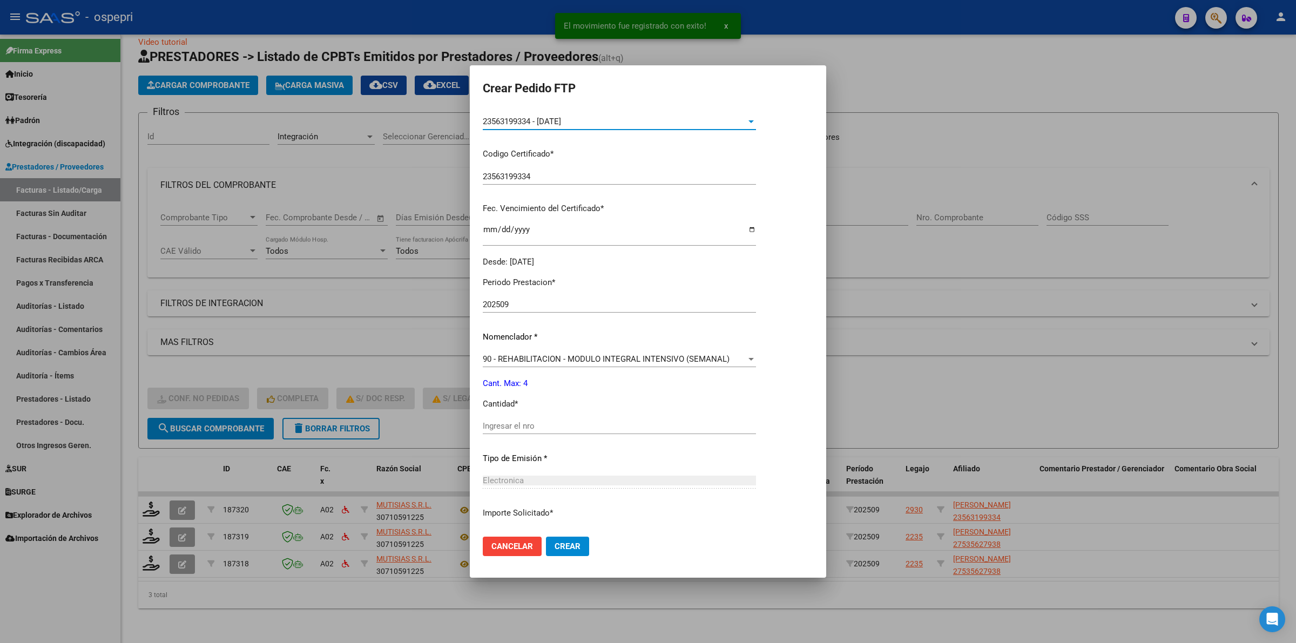
scroll to position [203, 0]
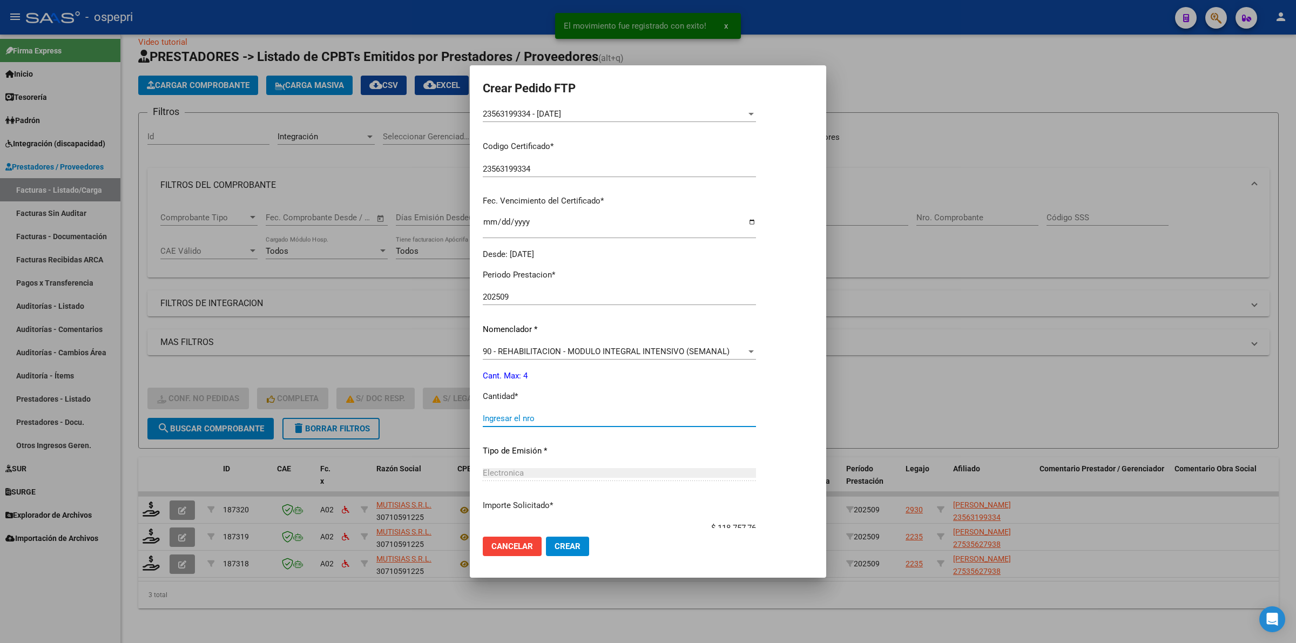
click at [526, 420] on input "Ingresar el nro" at bounding box center [619, 419] width 273 height 10
type input "4"
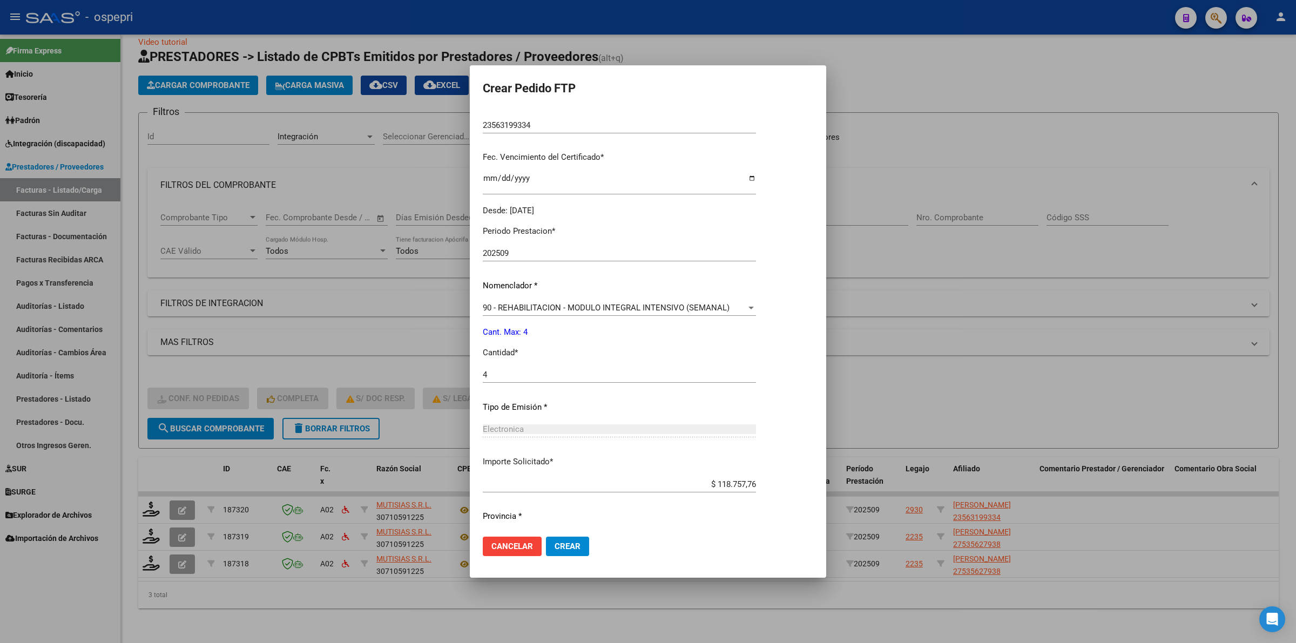
scroll to position [275, 0]
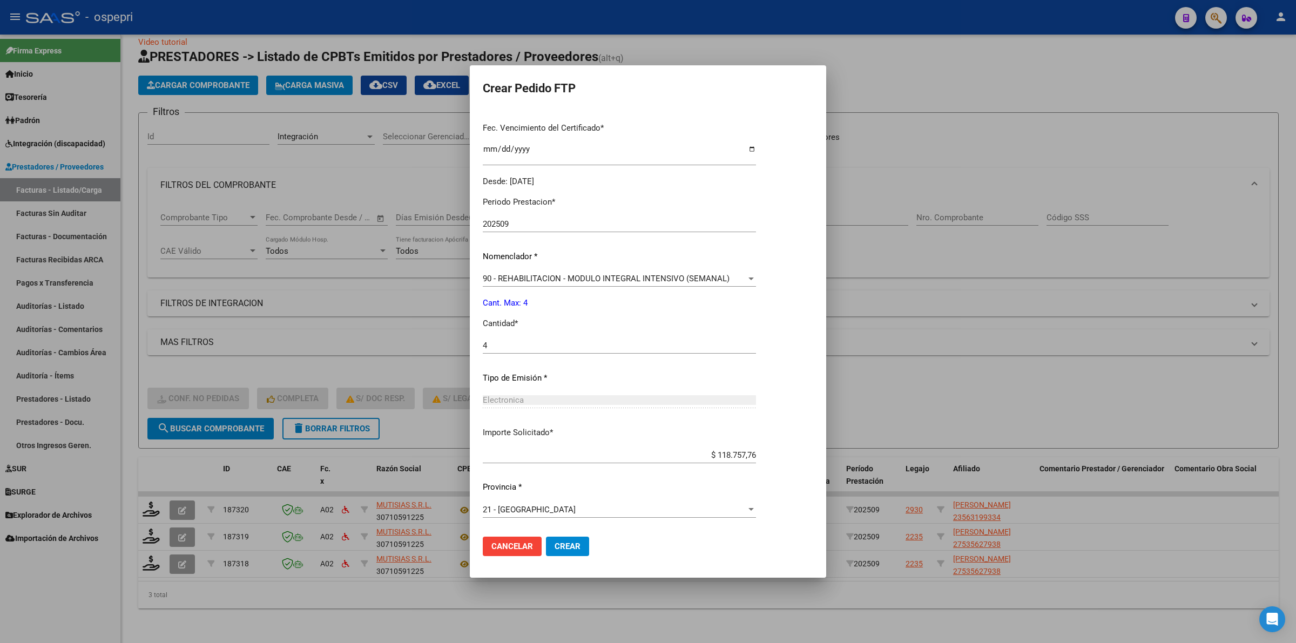
click at [561, 544] on span "Crear" at bounding box center [568, 547] width 26 height 10
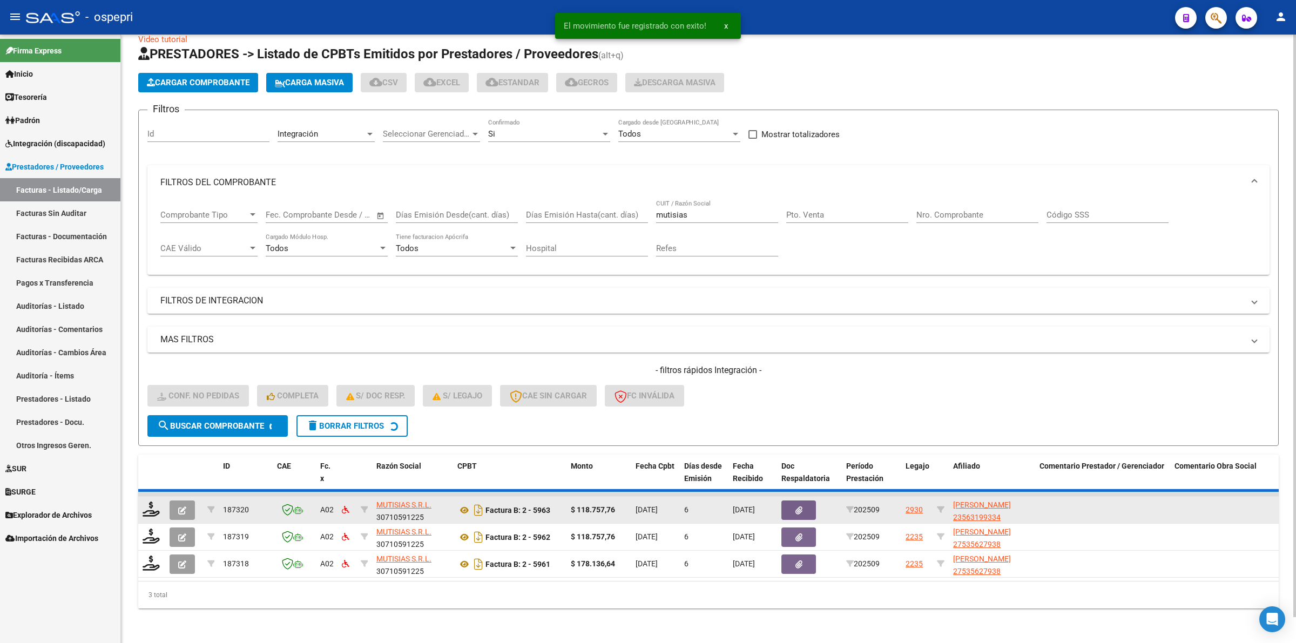
scroll to position [0, 0]
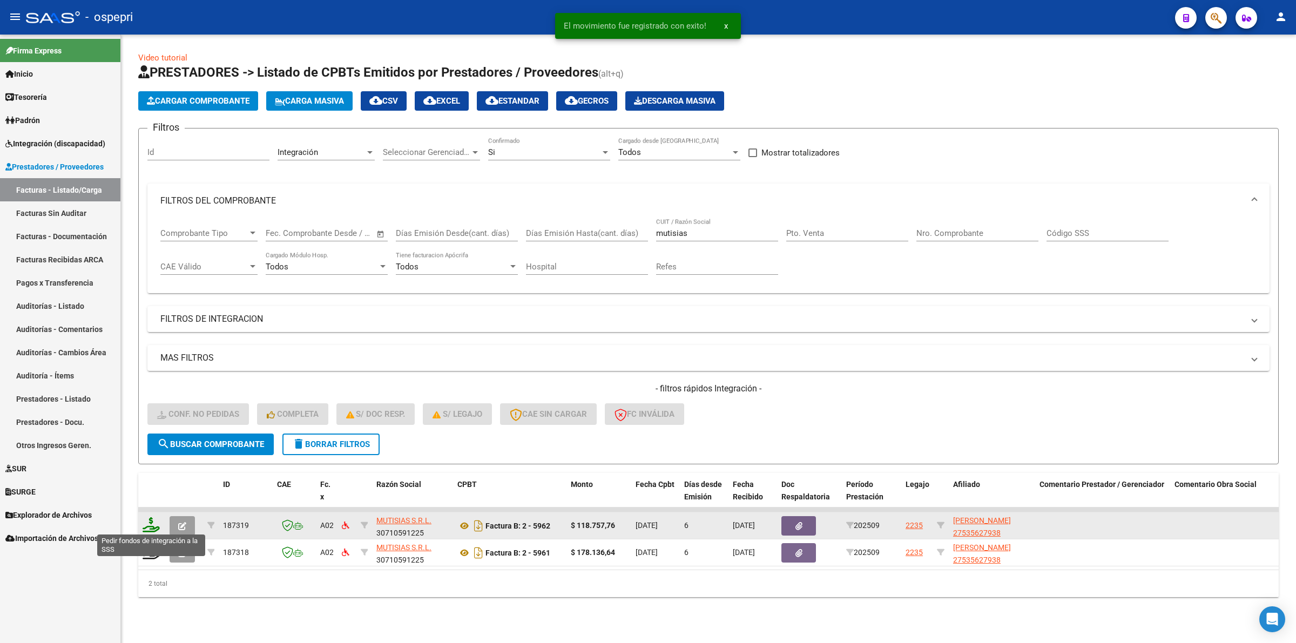
click at [147, 524] on icon at bounding box center [151, 524] width 17 height 15
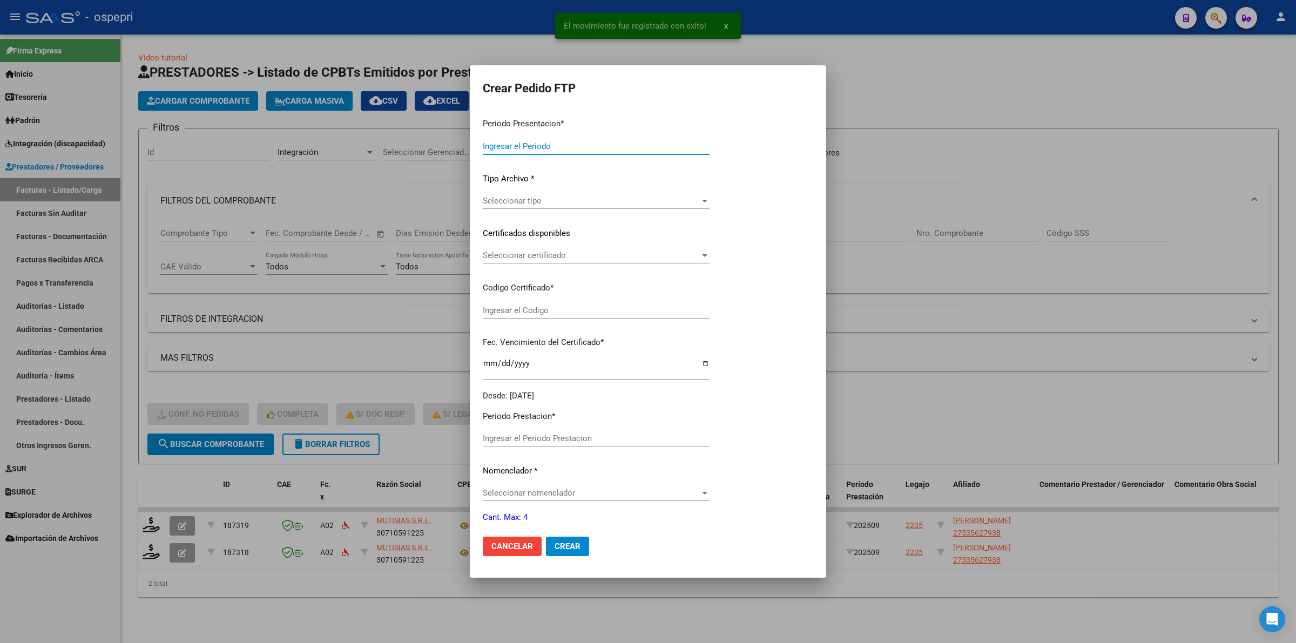
type input "202509"
type input "$ 118.757,76"
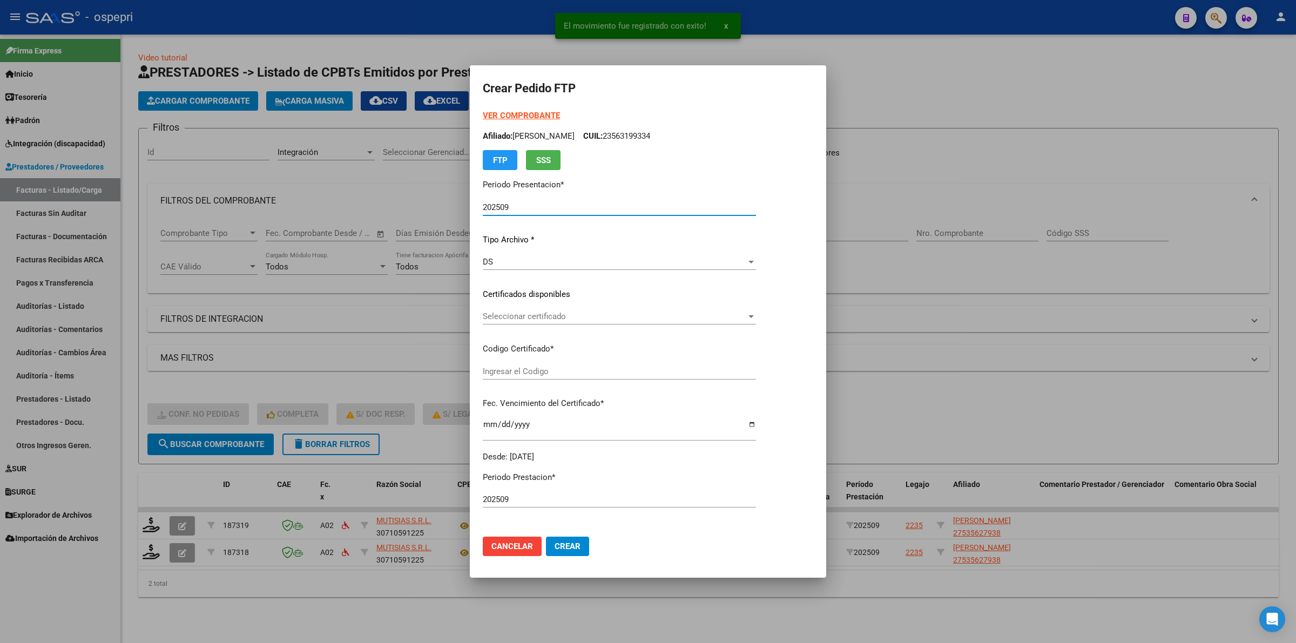
type input "2753562793-8"
type input "[DATE]"
click at [501, 320] on span "Seleccionar certificado" at bounding box center [615, 317] width 264 height 10
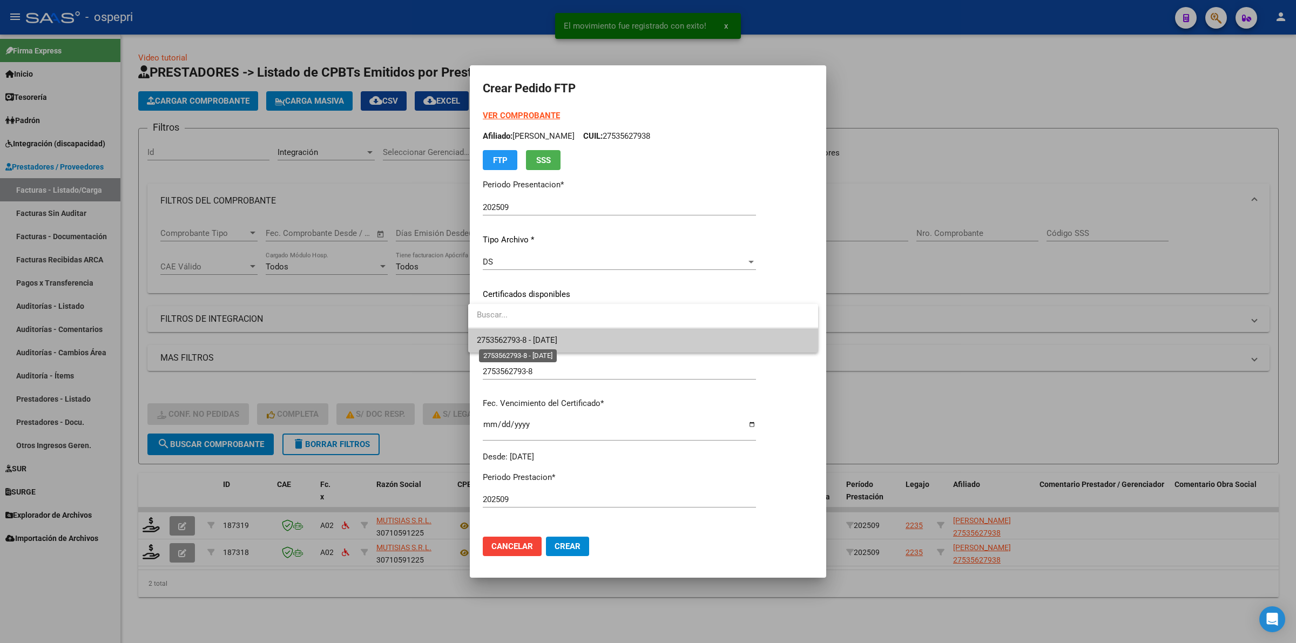
click at [522, 342] on span "2753562793-8 - [DATE]" at bounding box center [517, 340] width 80 height 10
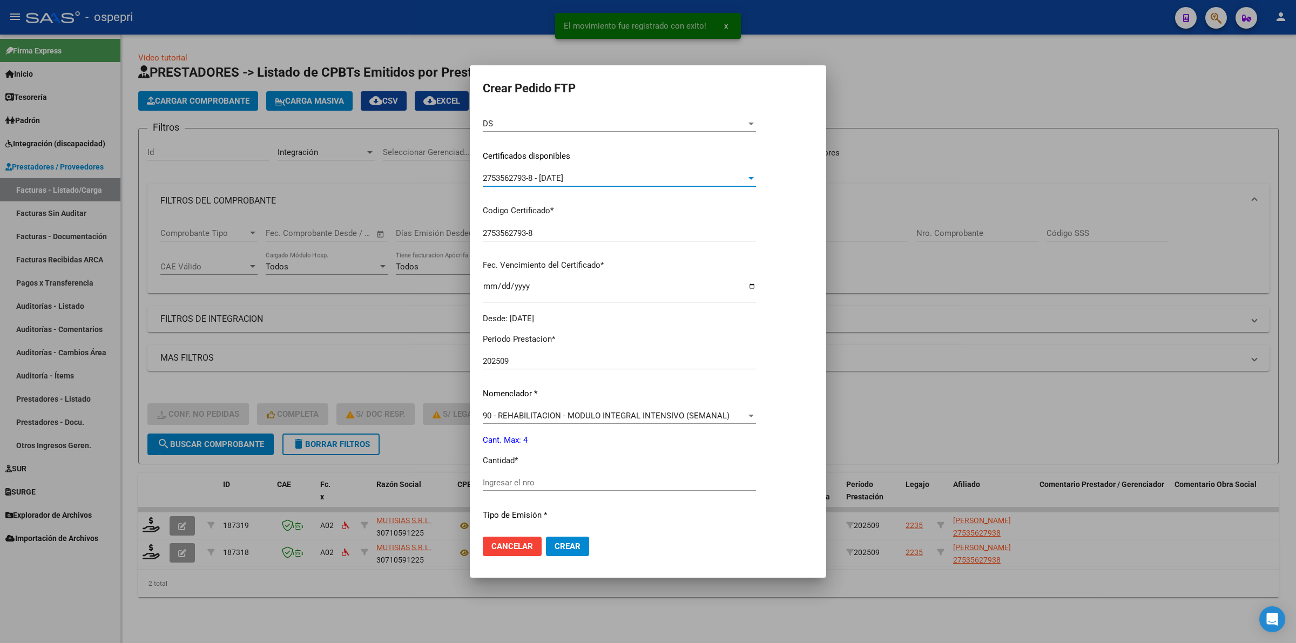
scroll to position [270, 0]
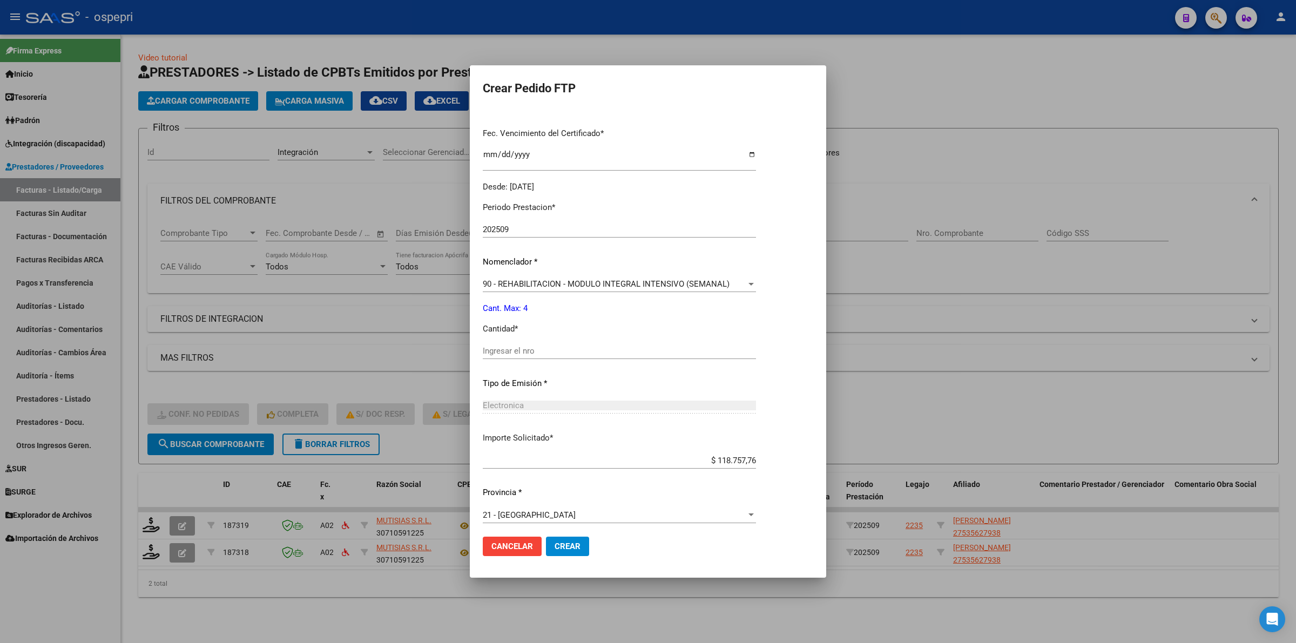
click at [532, 355] on div "Ingresar el nro" at bounding box center [619, 351] width 273 height 16
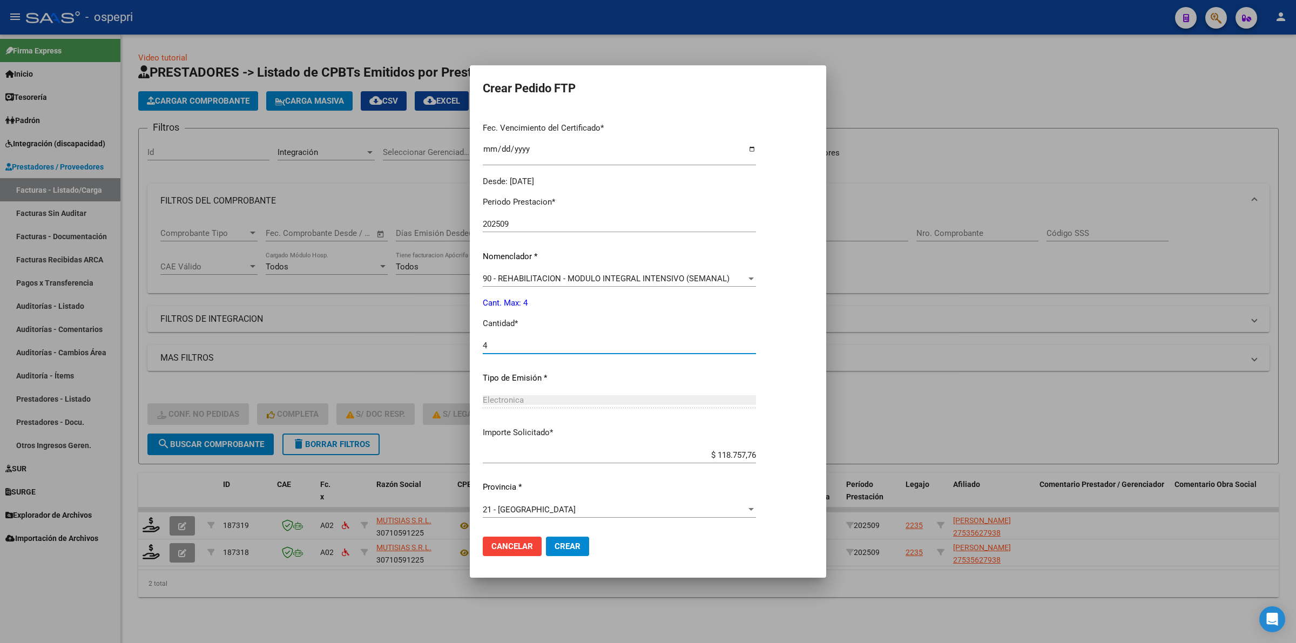
type input "4"
click at [562, 549] on span "Crear" at bounding box center [568, 547] width 26 height 10
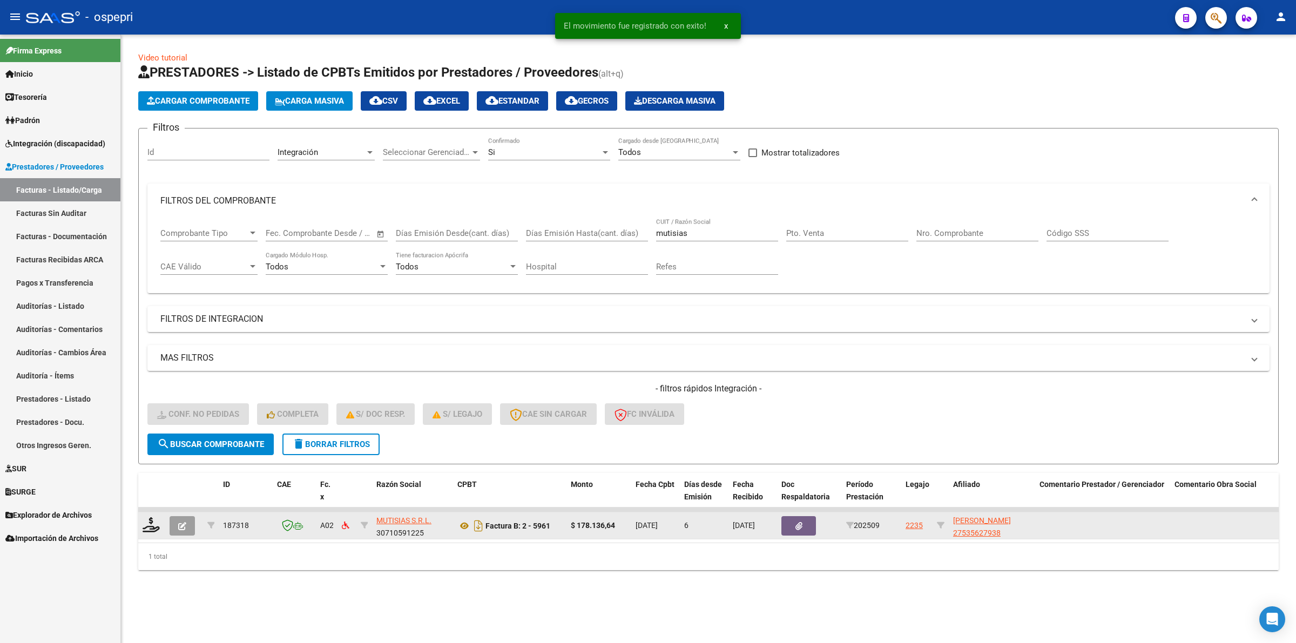
click at [149, 530] on div at bounding box center [152, 525] width 18 height 17
click at [149, 524] on icon at bounding box center [151, 524] width 17 height 15
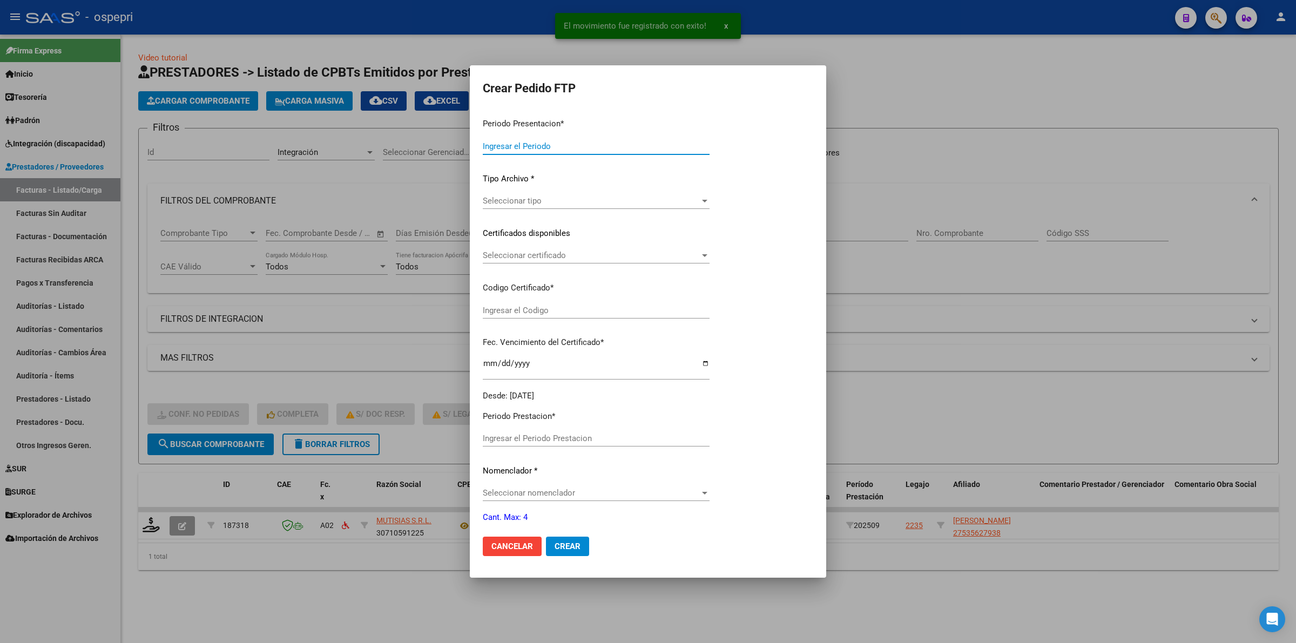
type input "202509"
type input "$ 178.136,64"
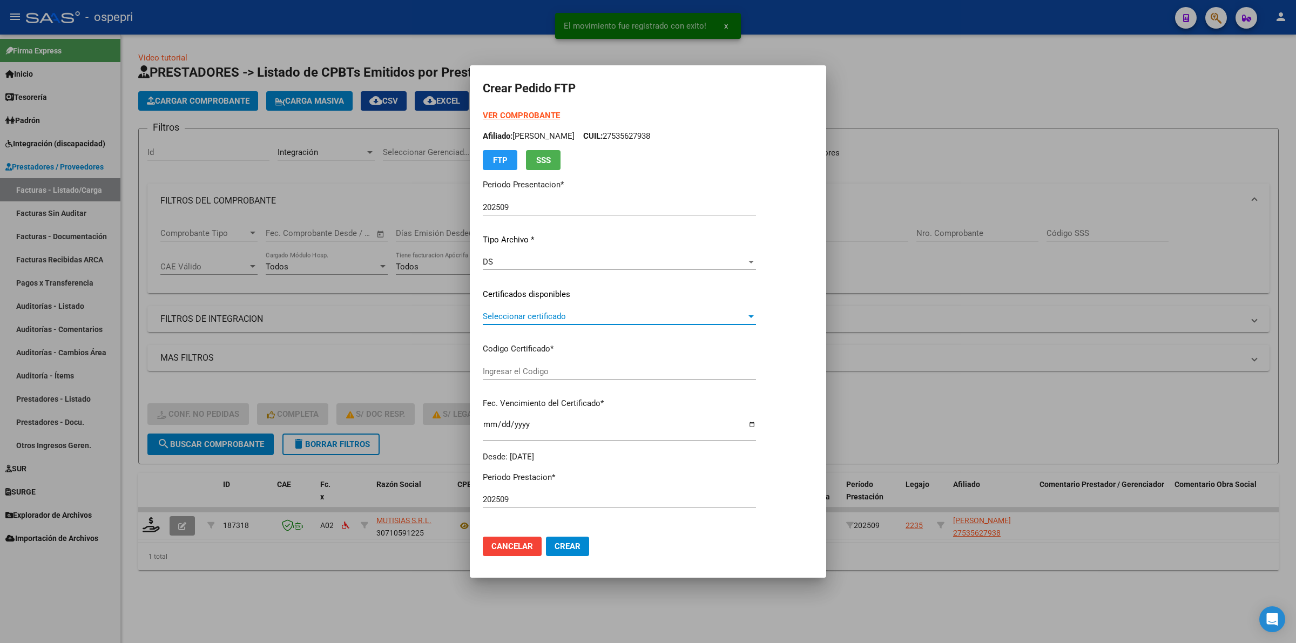
click at [530, 315] on span "Seleccionar certificado" at bounding box center [615, 317] width 264 height 10
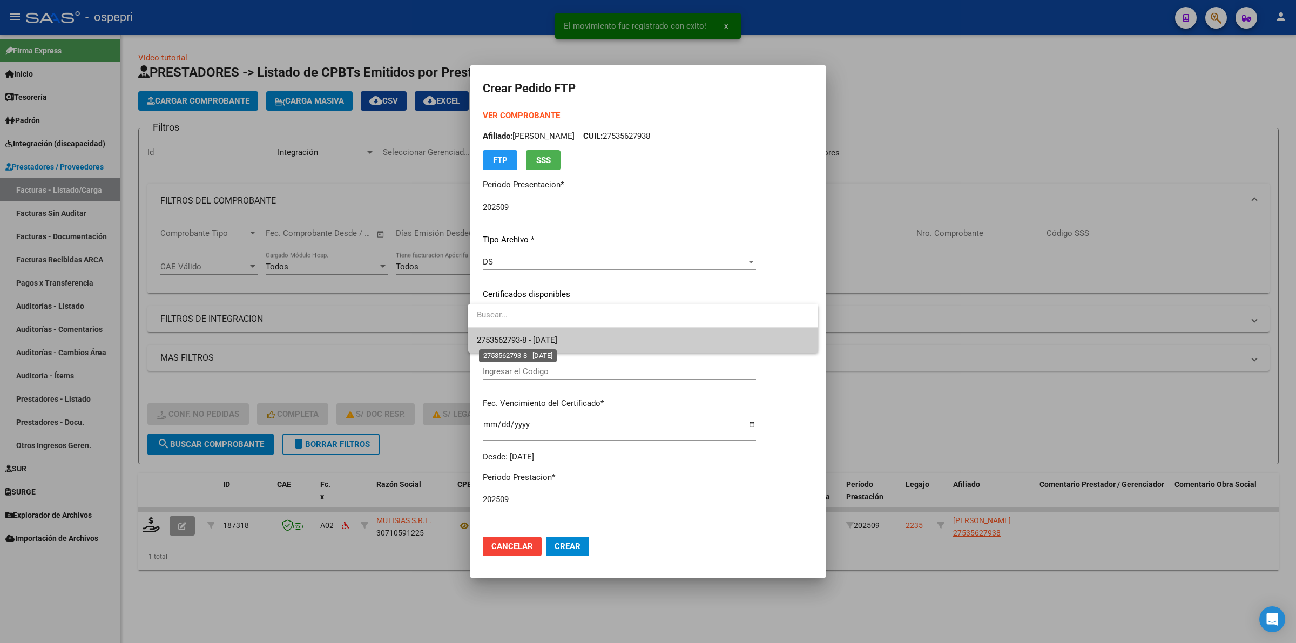
type input "2753562793-8"
type input "[DATE]"
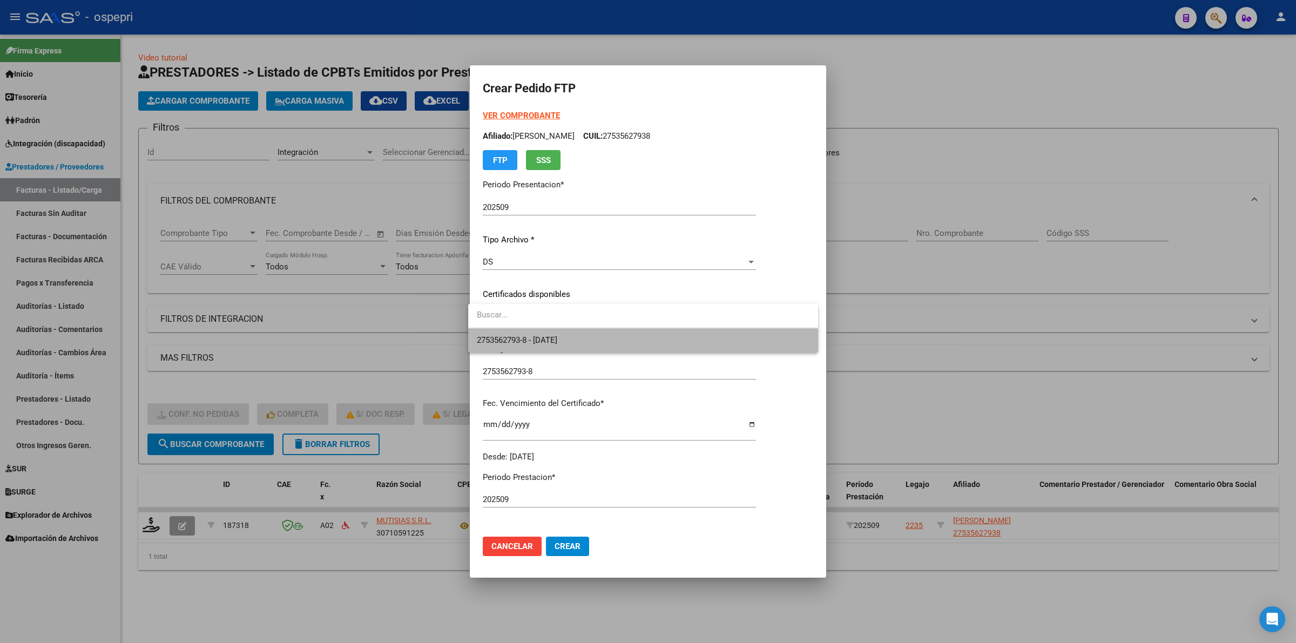
click at [541, 347] on span "2753562793-8 - [DATE]" at bounding box center [643, 340] width 333 height 24
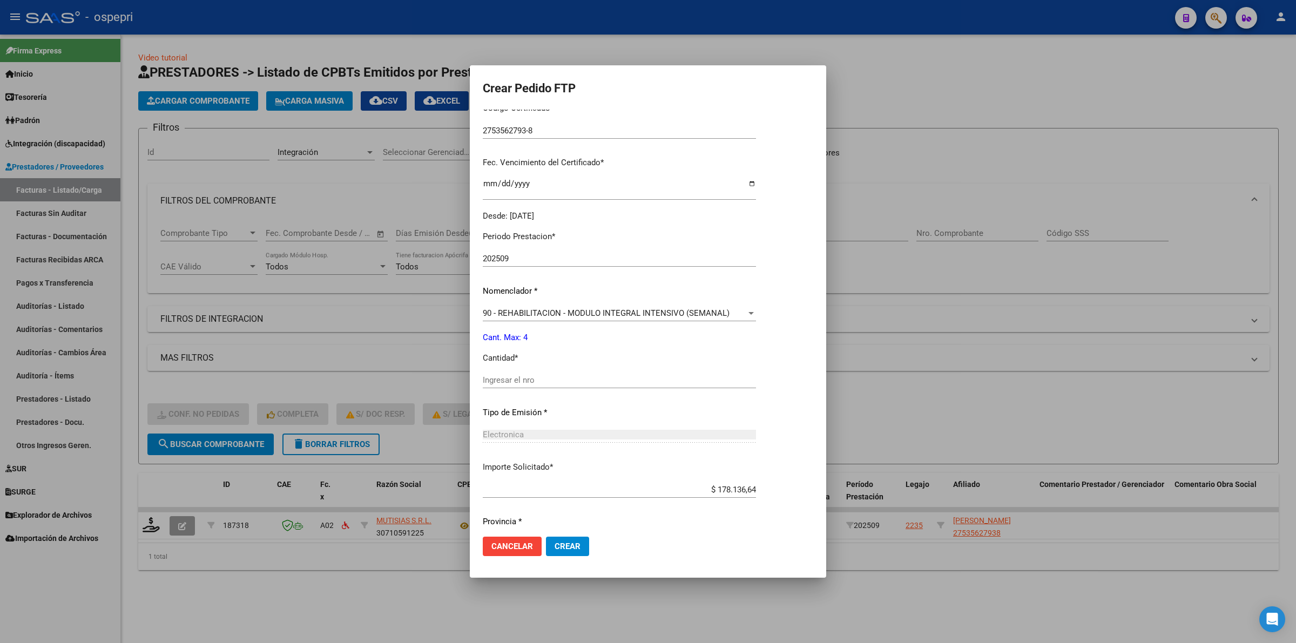
scroll to position [275, 0]
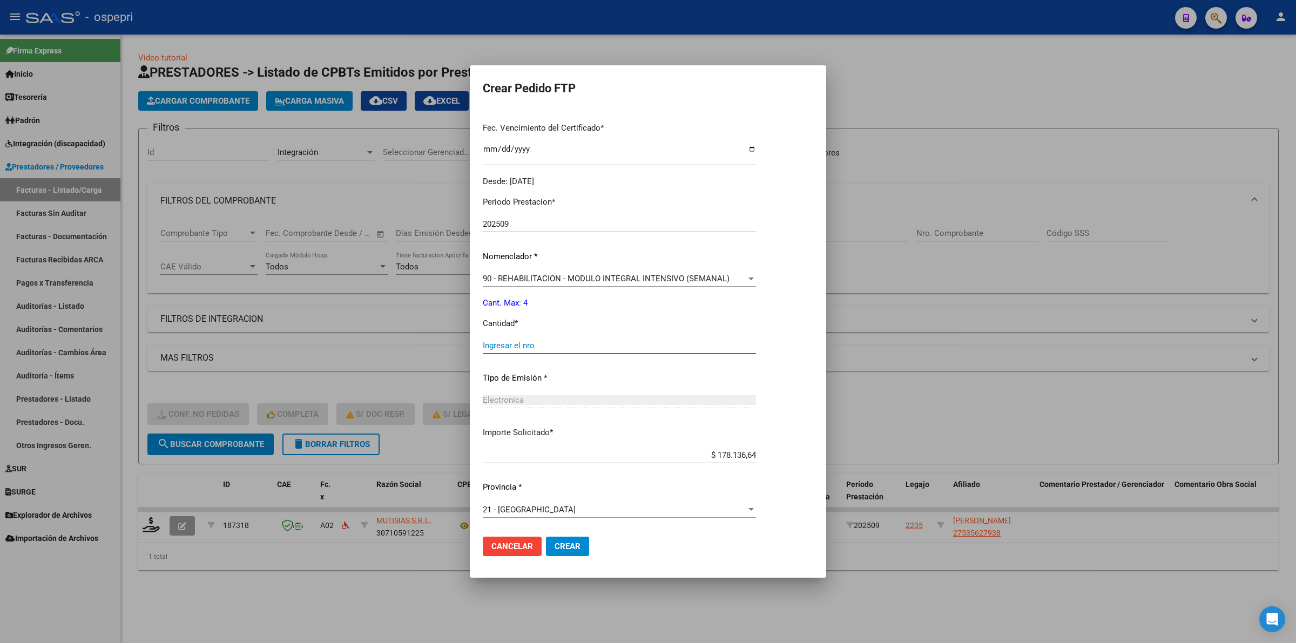
click at [526, 343] on input "Ingresar el nro" at bounding box center [619, 346] width 273 height 10
type input "4"
click at [578, 544] on button "Crear" at bounding box center [567, 546] width 43 height 19
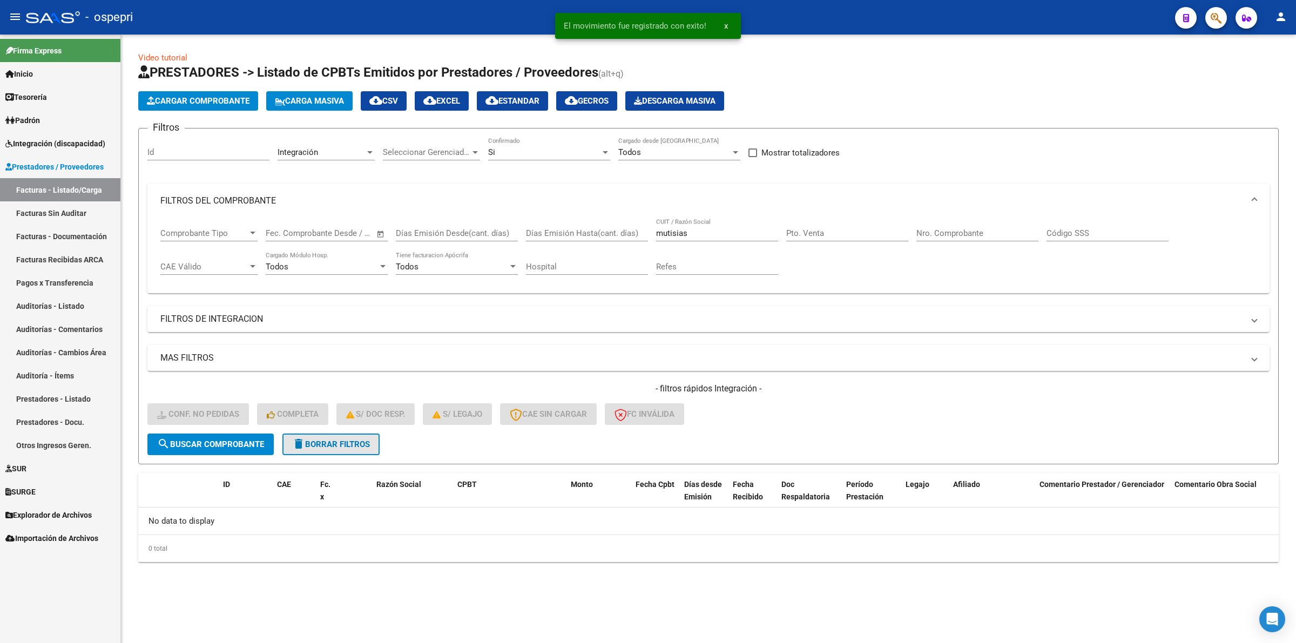
click at [362, 440] on span "delete Borrar Filtros" at bounding box center [331, 445] width 78 height 10
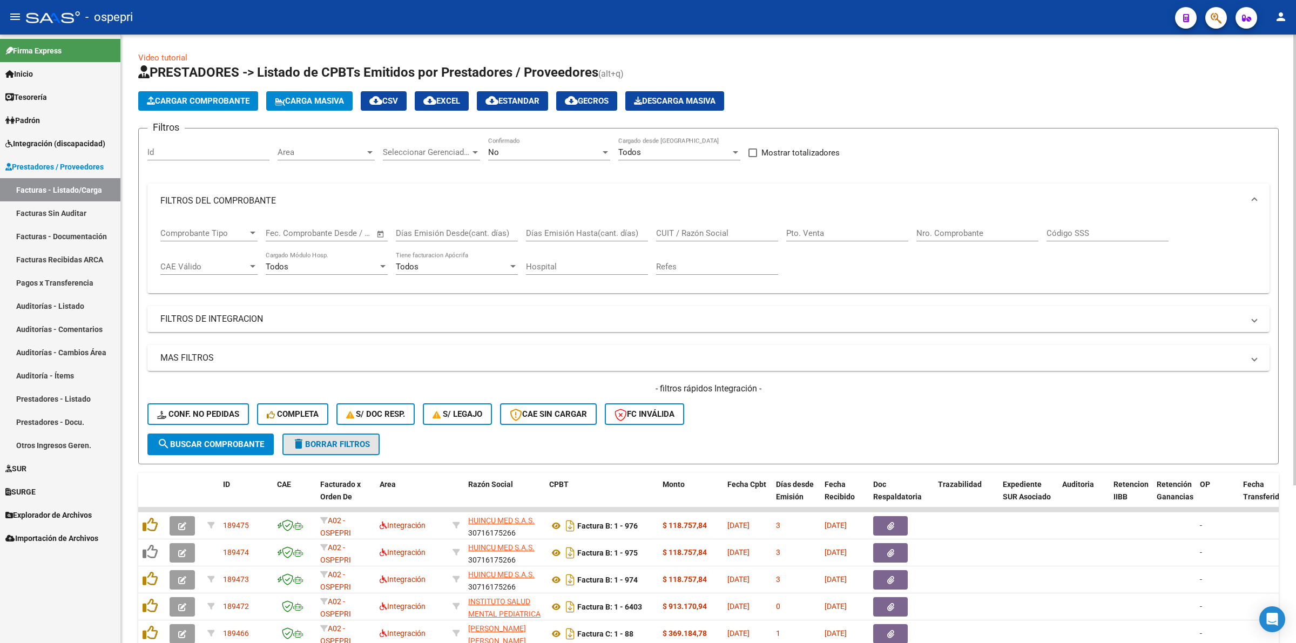
click at [365, 440] on span "delete Borrar Filtros" at bounding box center [331, 445] width 78 height 10
click at [691, 233] on input "CUIT / Razón Social" at bounding box center [717, 233] width 122 height 10
paste input "27233488939"
type input "27233488939"
drag, startPoint x: 197, startPoint y: 438, endPoint x: 239, endPoint y: 437, distance: 42.1
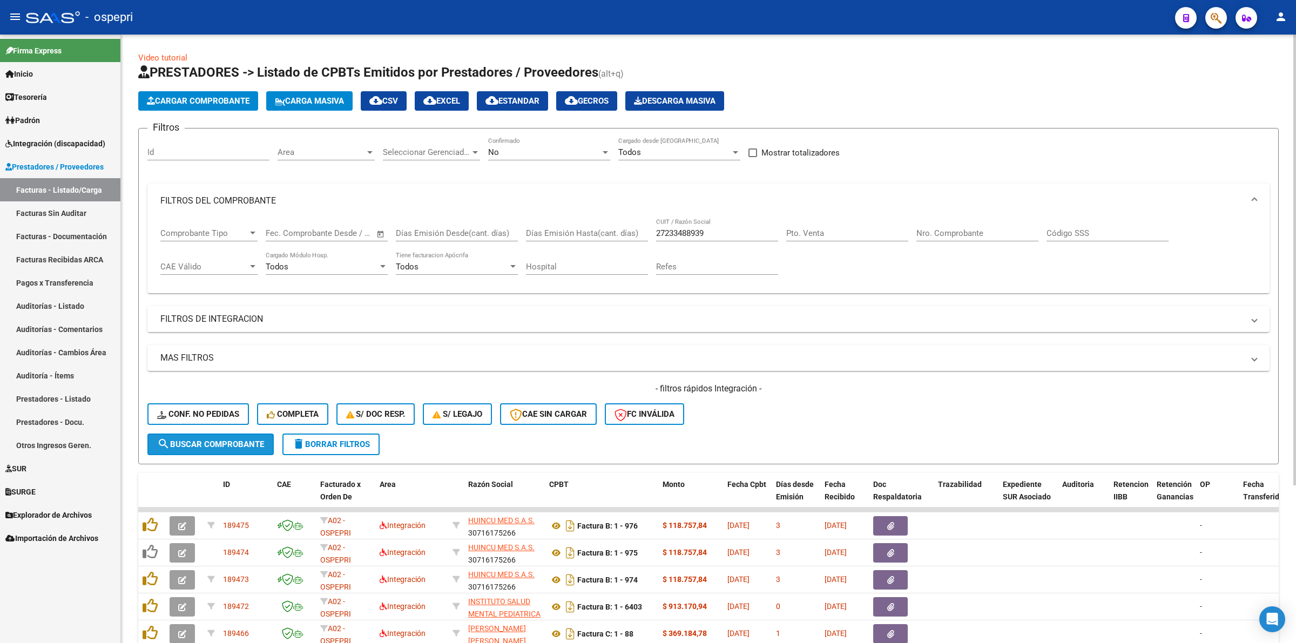
click at [197, 440] on span "search Buscar Comprobante" at bounding box center [210, 445] width 107 height 10
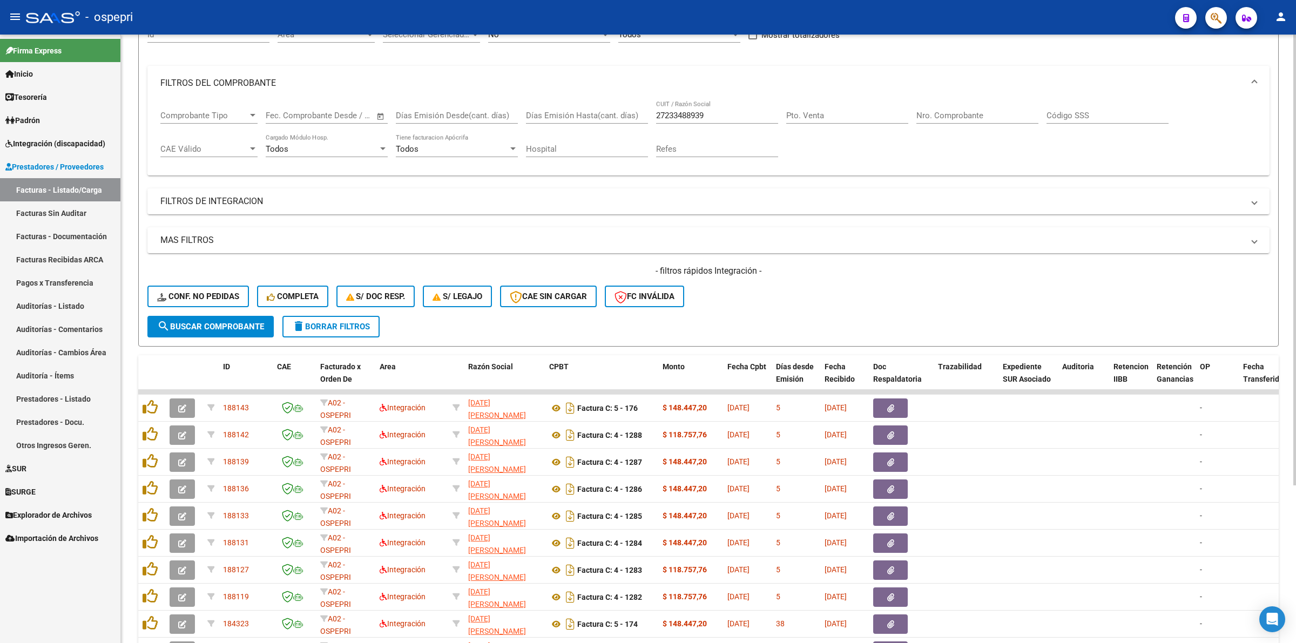
scroll to position [212, 0]
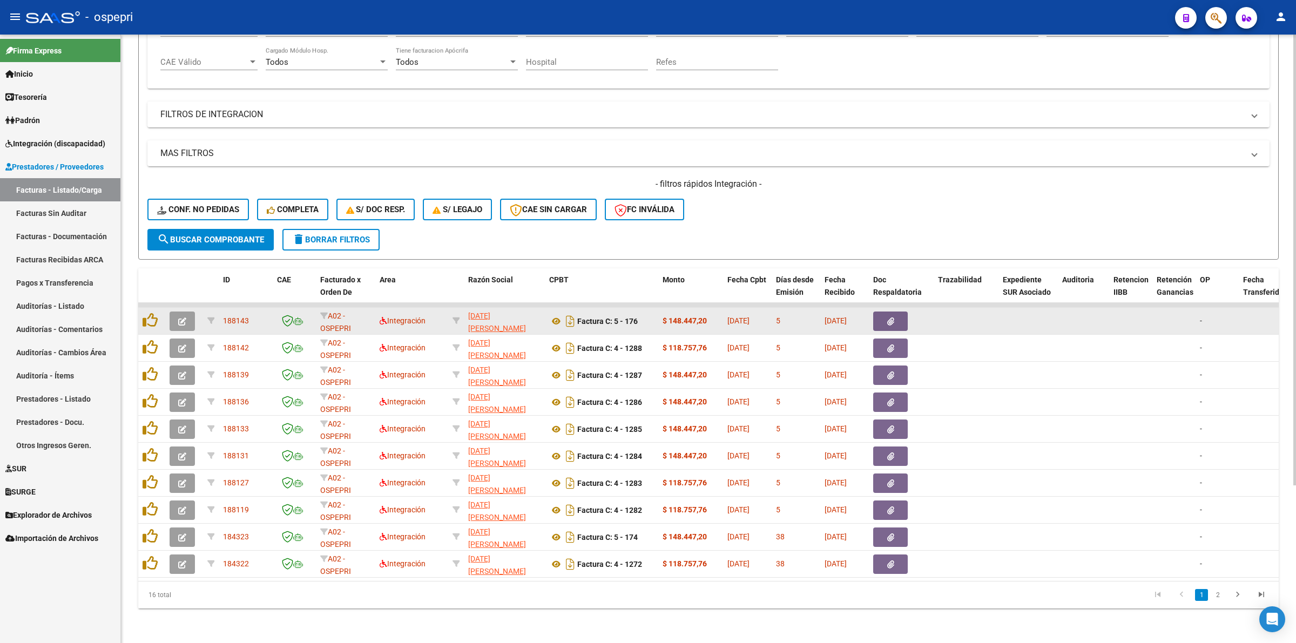
click at [188, 312] on button "button" at bounding box center [182, 321] width 25 height 19
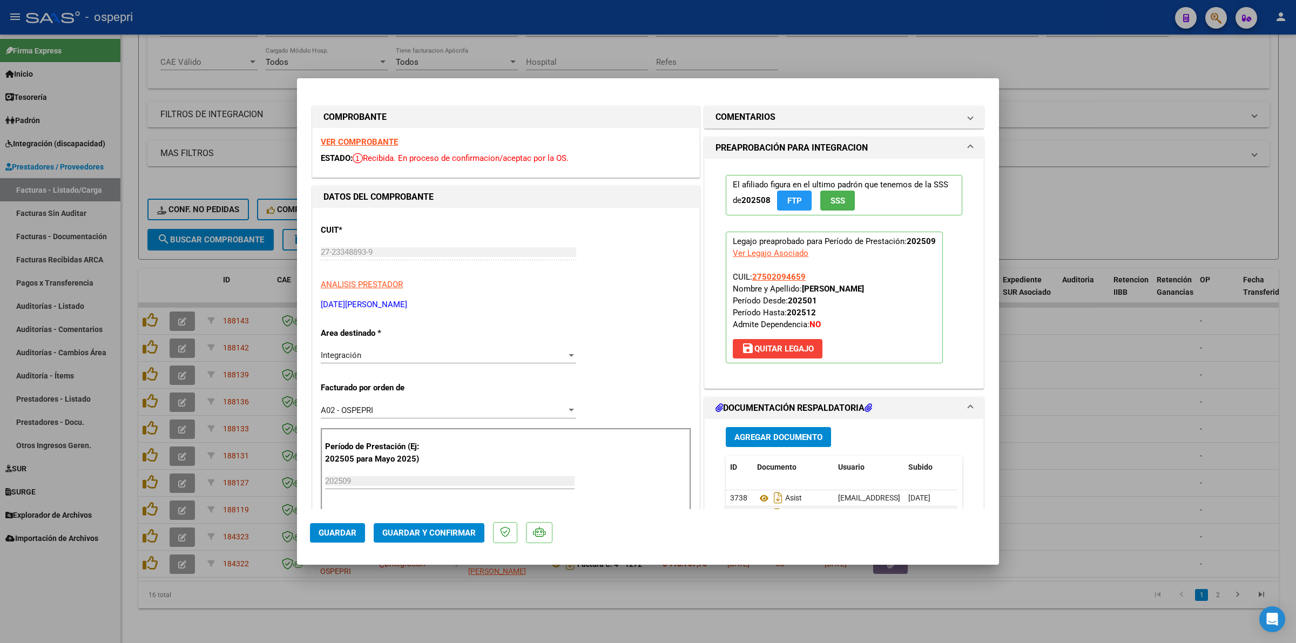
click at [384, 137] on strong "VER COMPROBANTE" at bounding box center [359, 142] width 77 height 10
click at [758, 498] on icon at bounding box center [764, 498] width 14 height 13
drag, startPoint x: 389, startPoint y: 520, endPoint x: 393, endPoint y: 533, distance: 13.0
click at [392, 524] on mat-dialog-actions "Guardar Guardar y Confirmar" at bounding box center [648, 530] width 676 height 43
click at [394, 532] on span "Guardar y Confirmar" at bounding box center [428, 533] width 93 height 10
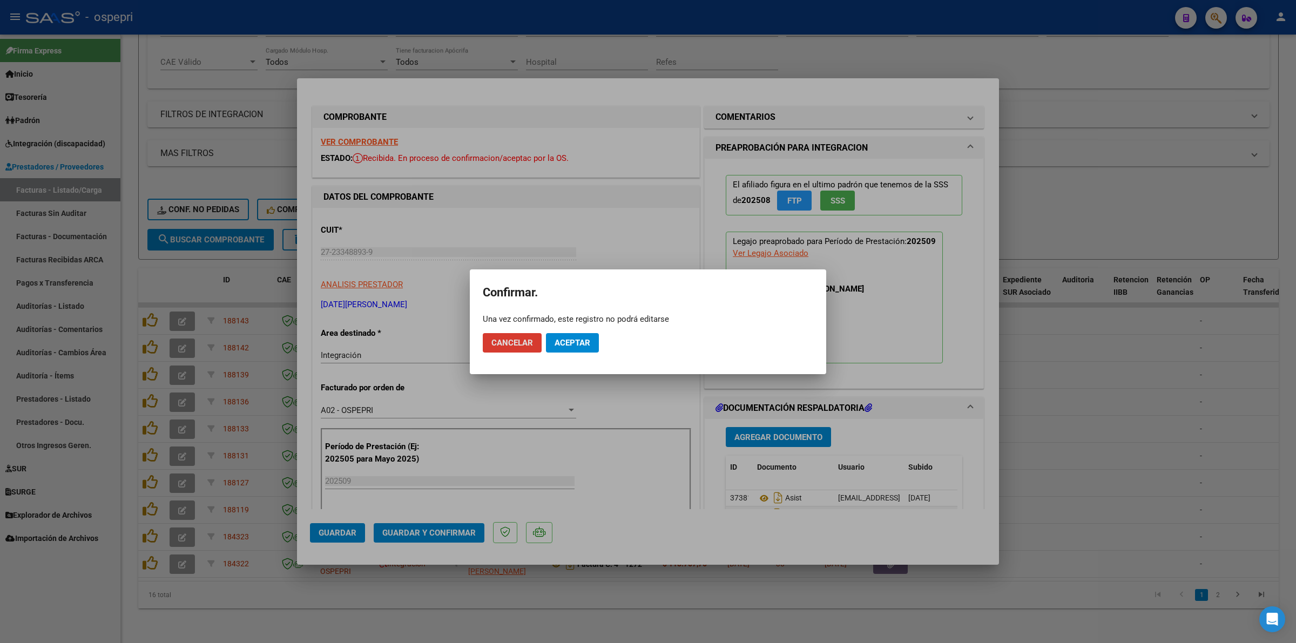
click at [591, 344] on button "Aceptar" at bounding box center [572, 342] width 53 height 19
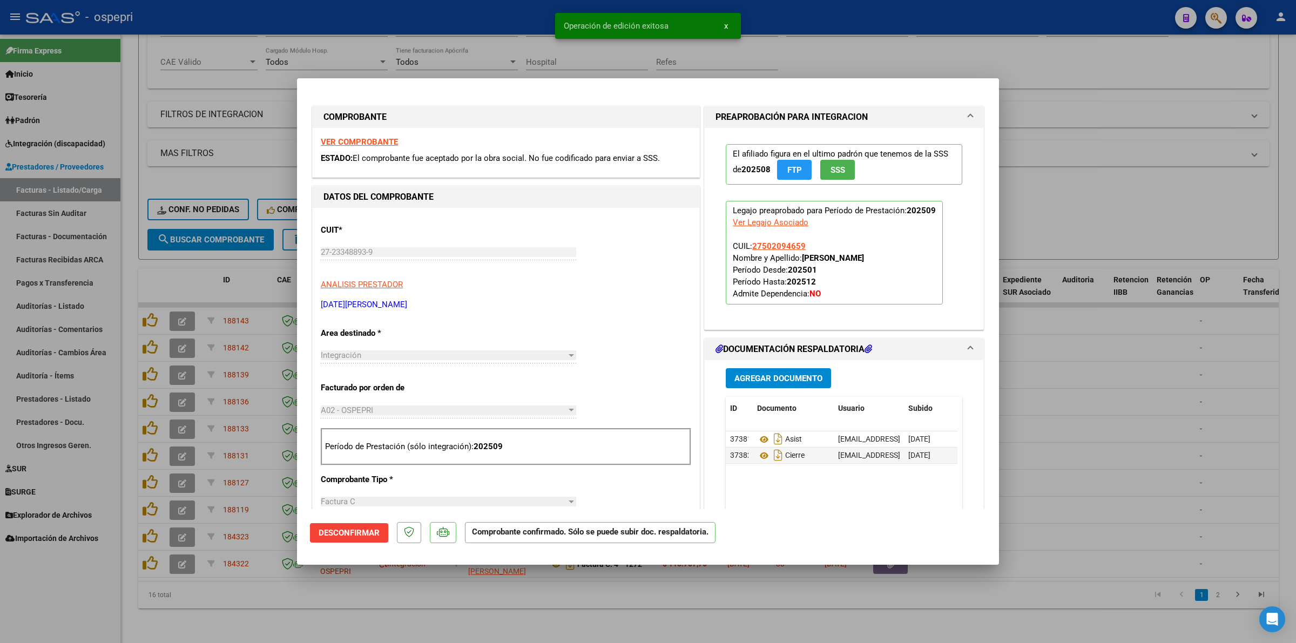
type input "$ 0,00"
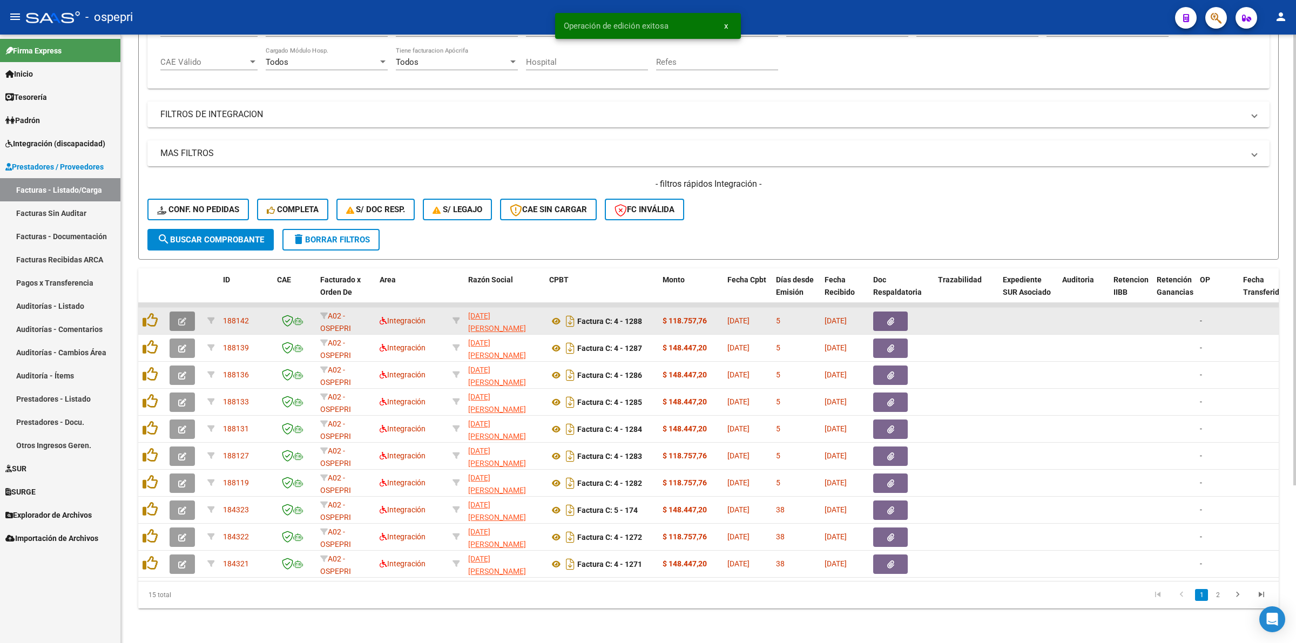
click at [174, 312] on button "button" at bounding box center [182, 321] width 25 height 19
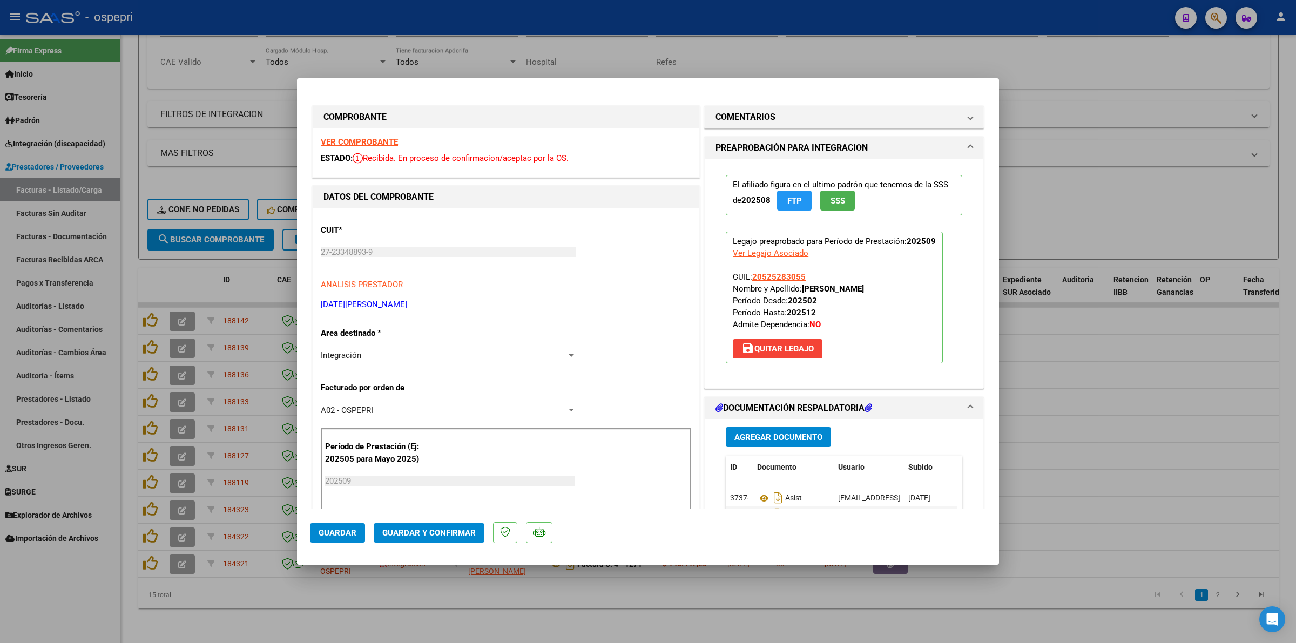
click at [387, 142] on strong "VER COMPROBANTE" at bounding box center [359, 142] width 77 height 10
type input "$ 0,00"
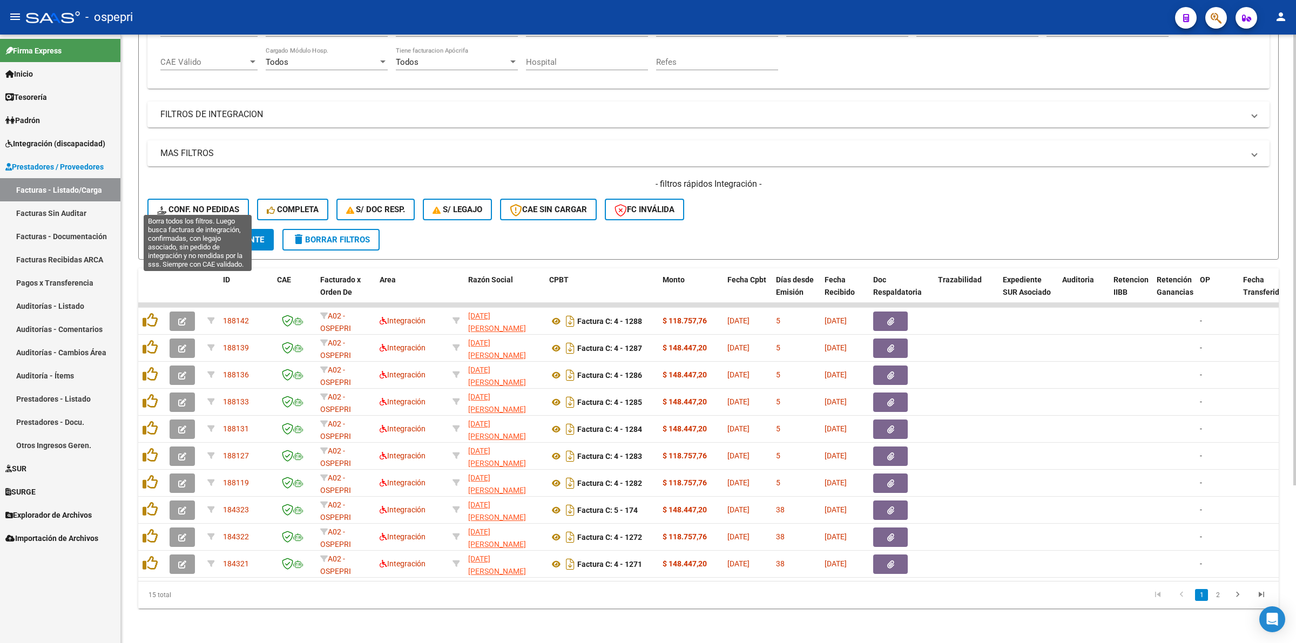
click at [233, 205] on span "Conf. no pedidas" at bounding box center [198, 210] width 82 height 10
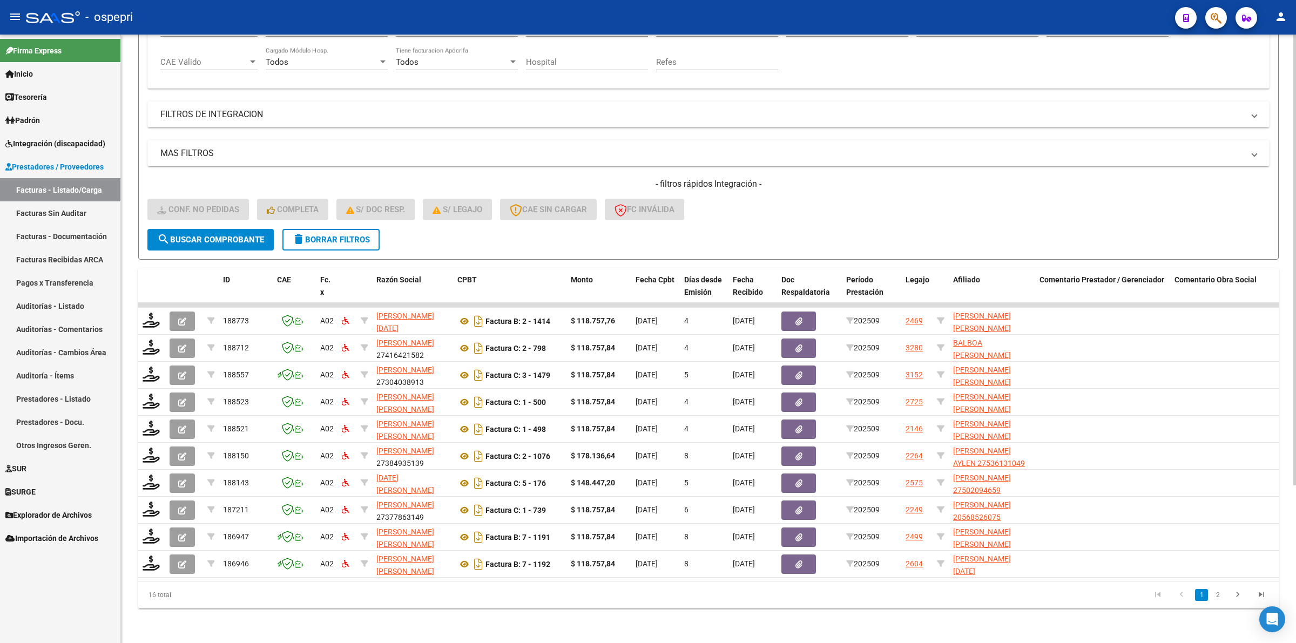
scroll to position [0, 0]
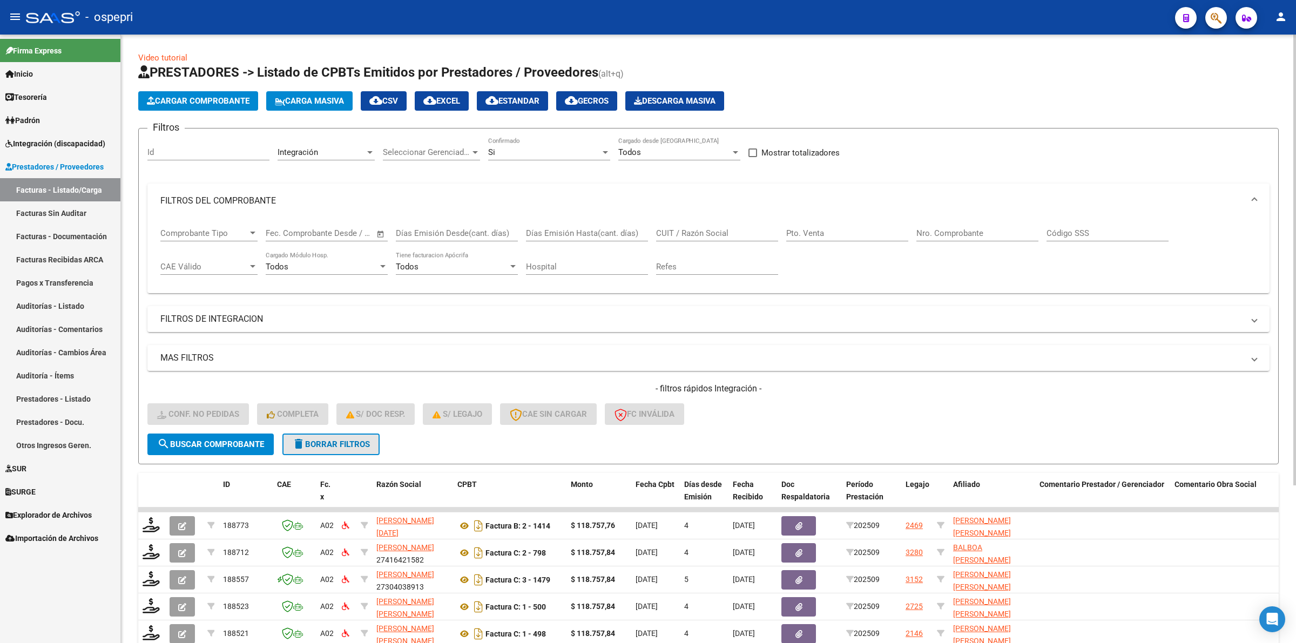
click at [320, 442] on span "delete Borrar Filtros" at bounding box center [331, 445] width 78 height 10
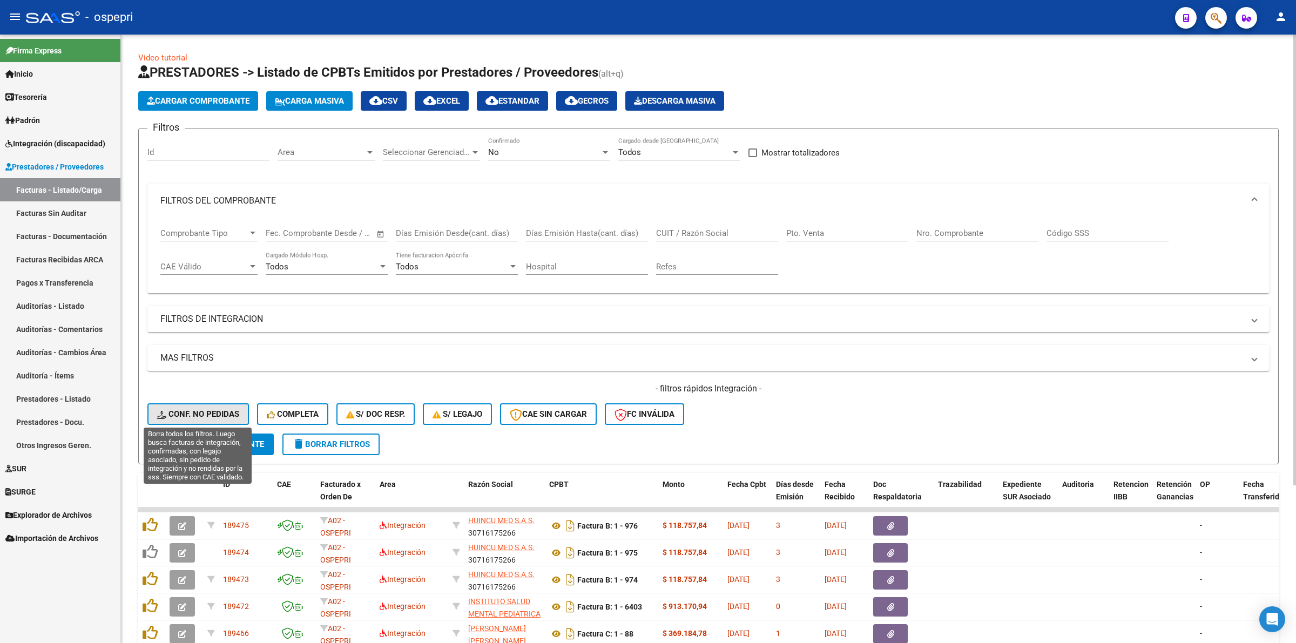
click at [216, 417] on span "Conf. no pedidas" at bounding box center [198, 414] width 82 height 10
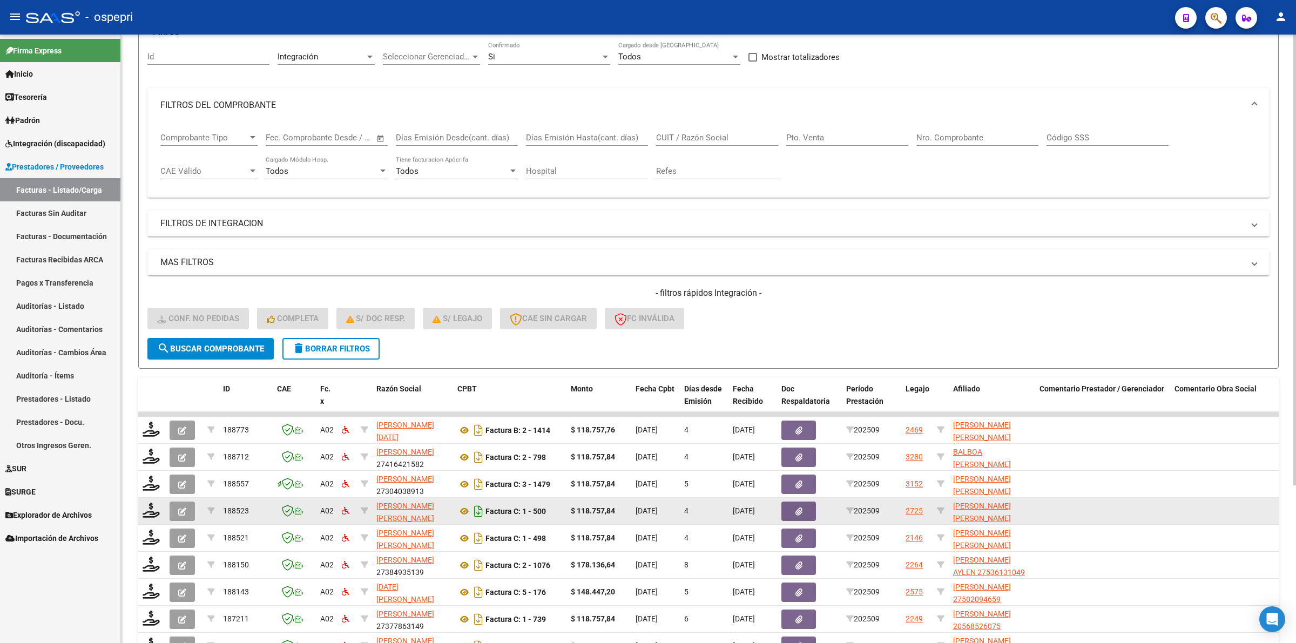
scroll to position [212, 0]
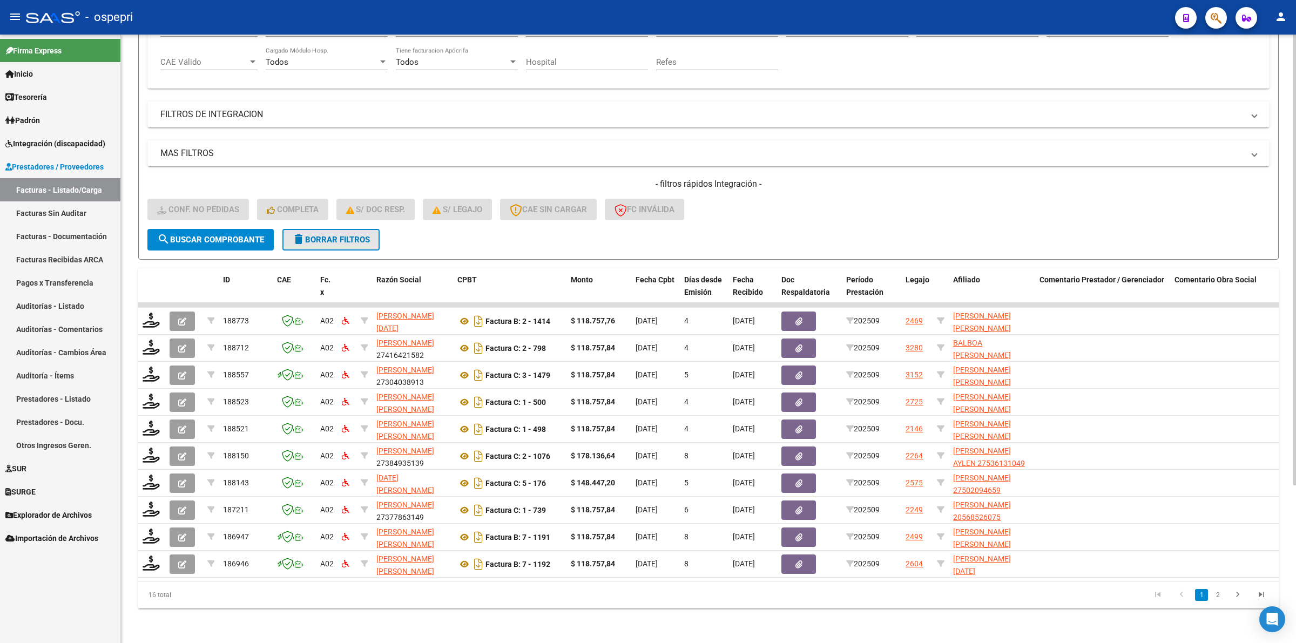
click at [357, 235] on span "delete Borrar Filtros" at bounding box center [331, 240] width 78 height 10
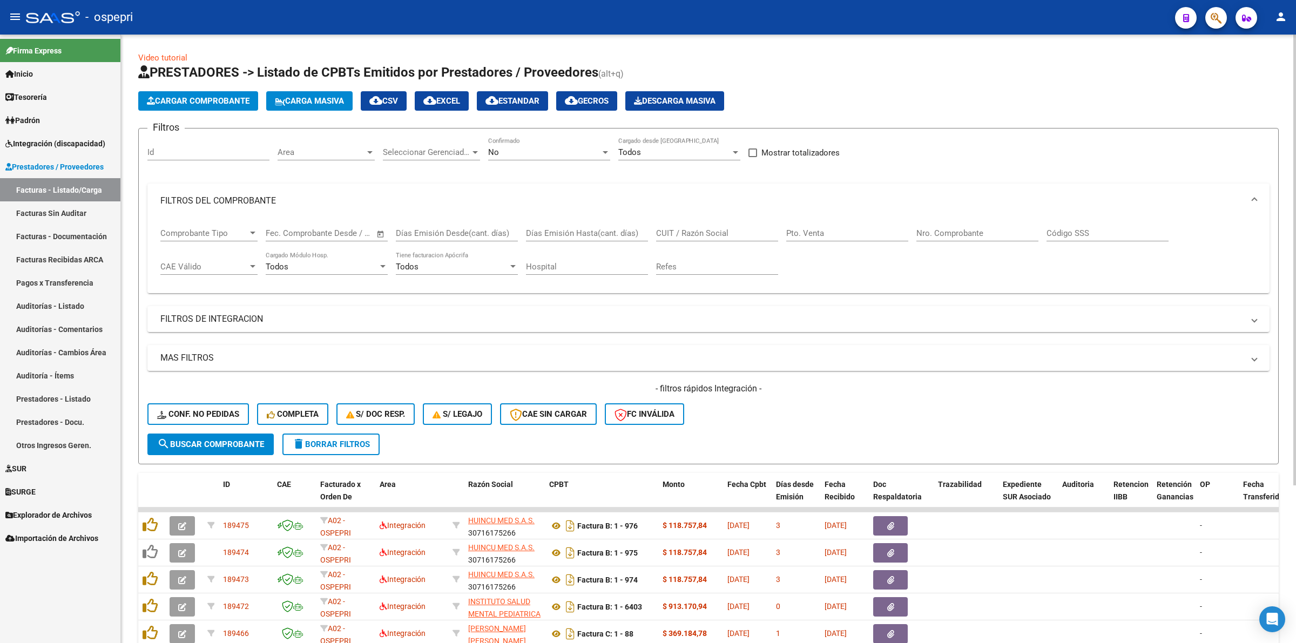
drag, startPoint x: 688, startPoint y: 217, endPoint x: 690, endPoint y: 231, distance: 13.8
click at [688, 218] on div "CUIT / Razón Social" at bounding box center [717, 229] width 122 height 23
click at [690, 231] on input "CUIT / Razón Social" at bounding box center [717, 233] width 122 height 10
type input "[DATE]"
click at [254, 446] on button "search Buscar Comprobante" at bounding box center [210, 445] width 126 height 22
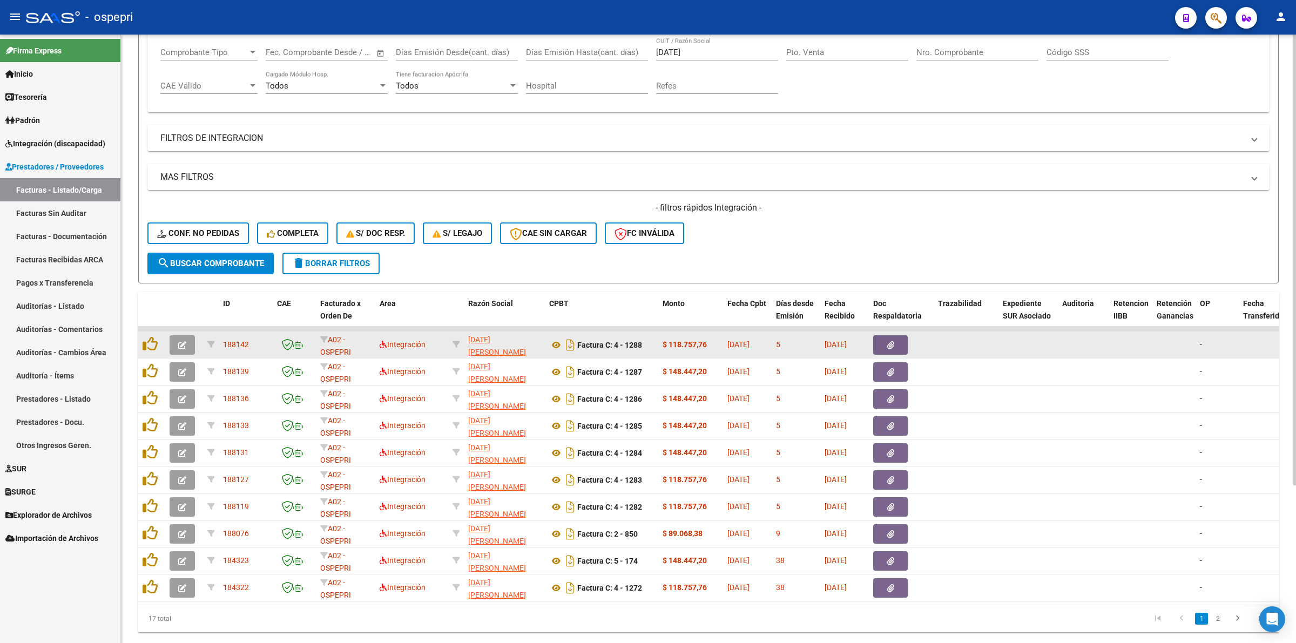
scroll to position [212, 0]
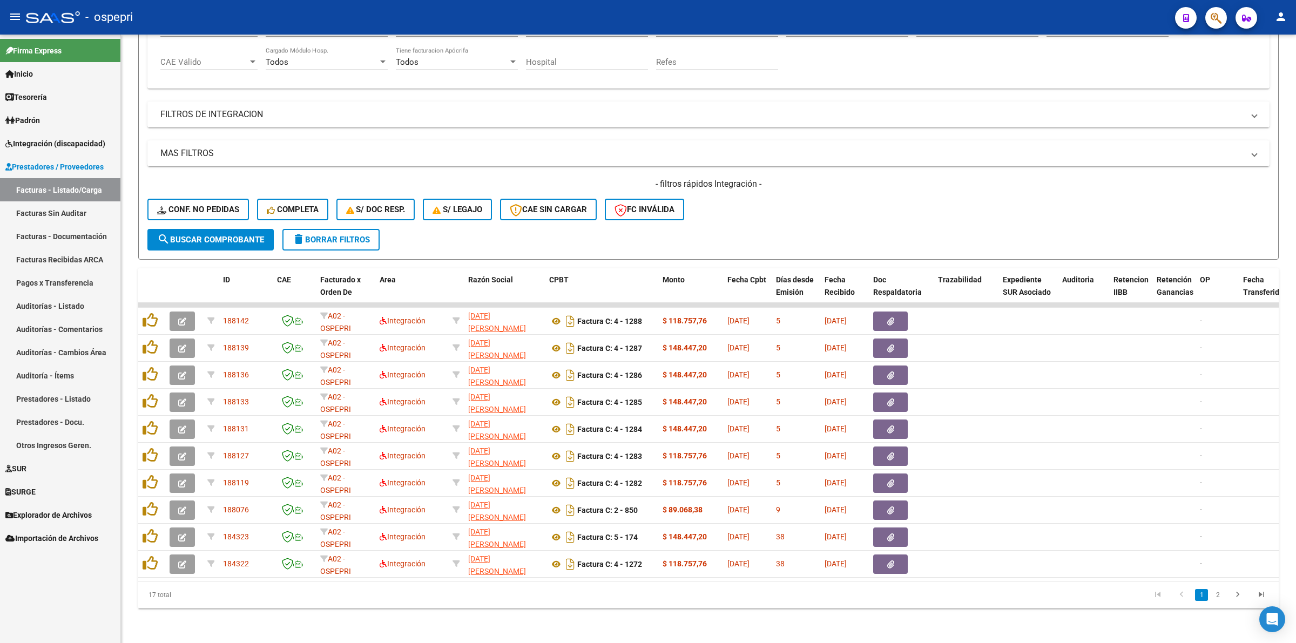
click at [48, 142] on span "Integración (discapacidad)" at bounding box center [55, 144] width 100 height 12
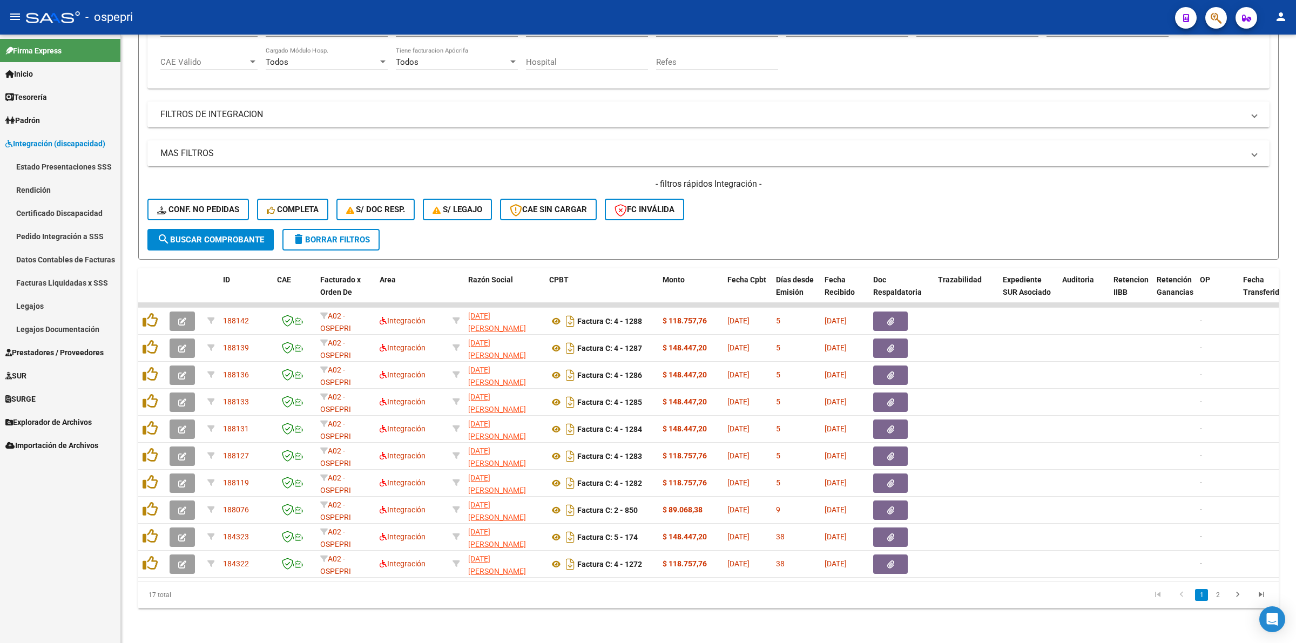
click at [48, 230] on link "Pedido Integración a SSS" at bounding box center [60, 236] width 120 height 23
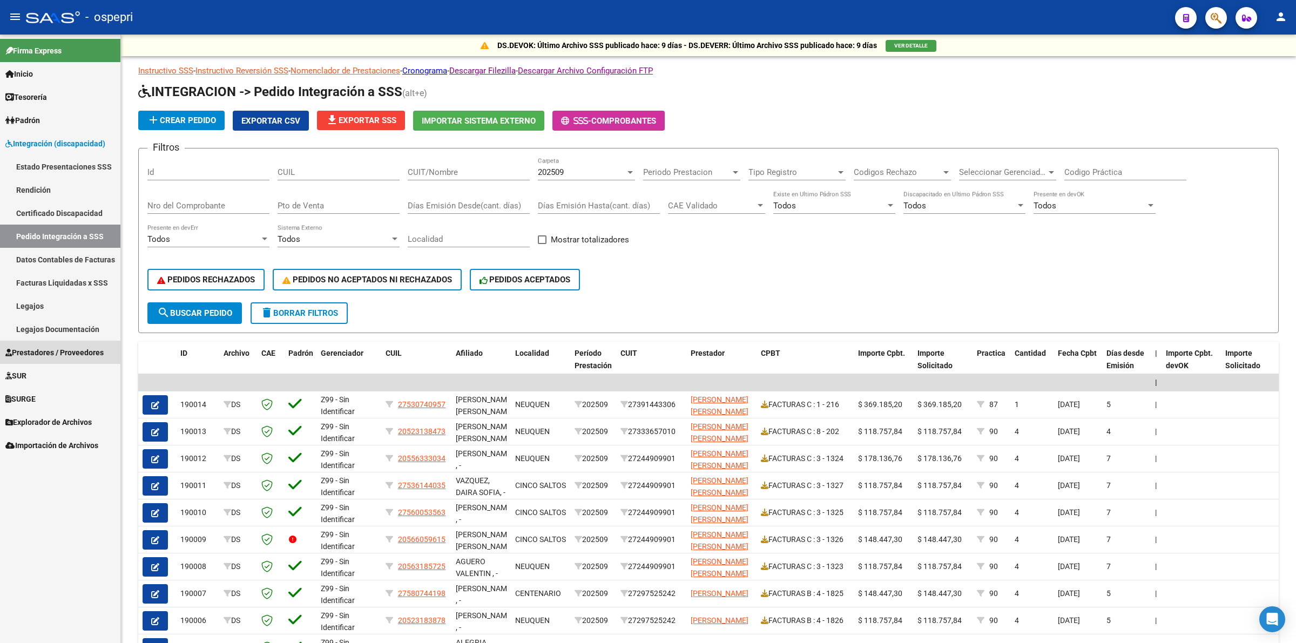
click at [49, 354] on span "Prestadores / Proveedores" at bounding box center [54, 353] width 98 height 12
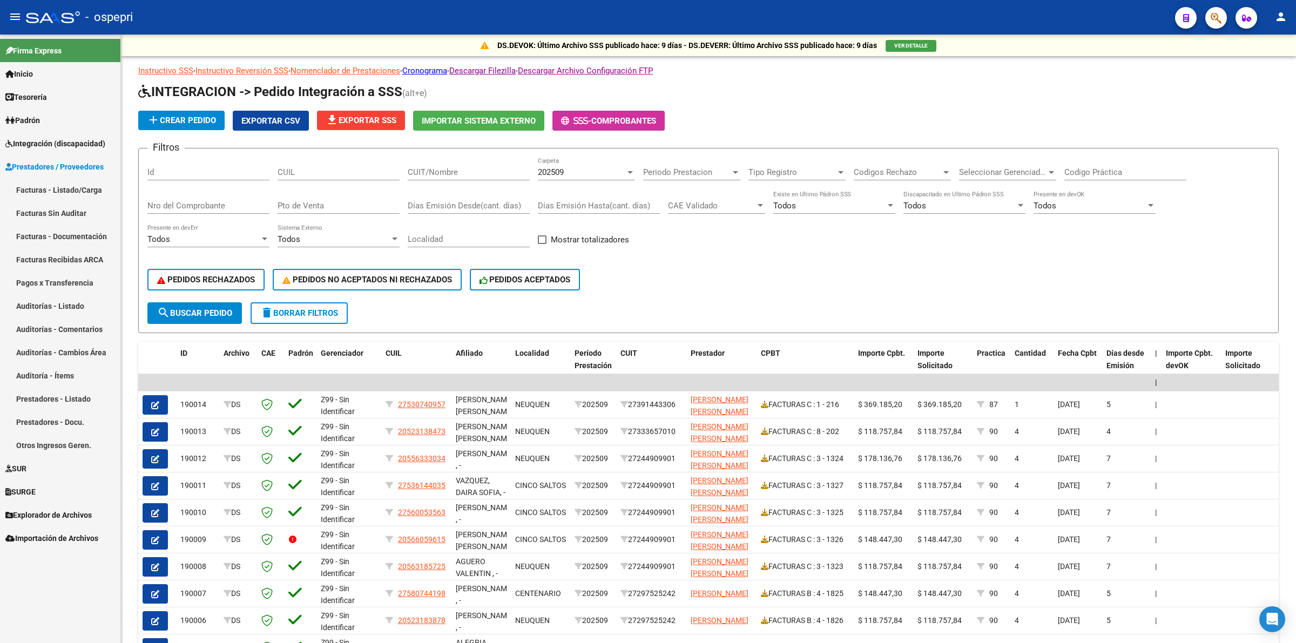
click at [77, 198] on link "Facturas - Listado/Carga" at bounding box center [60, 189] width 120 height 23
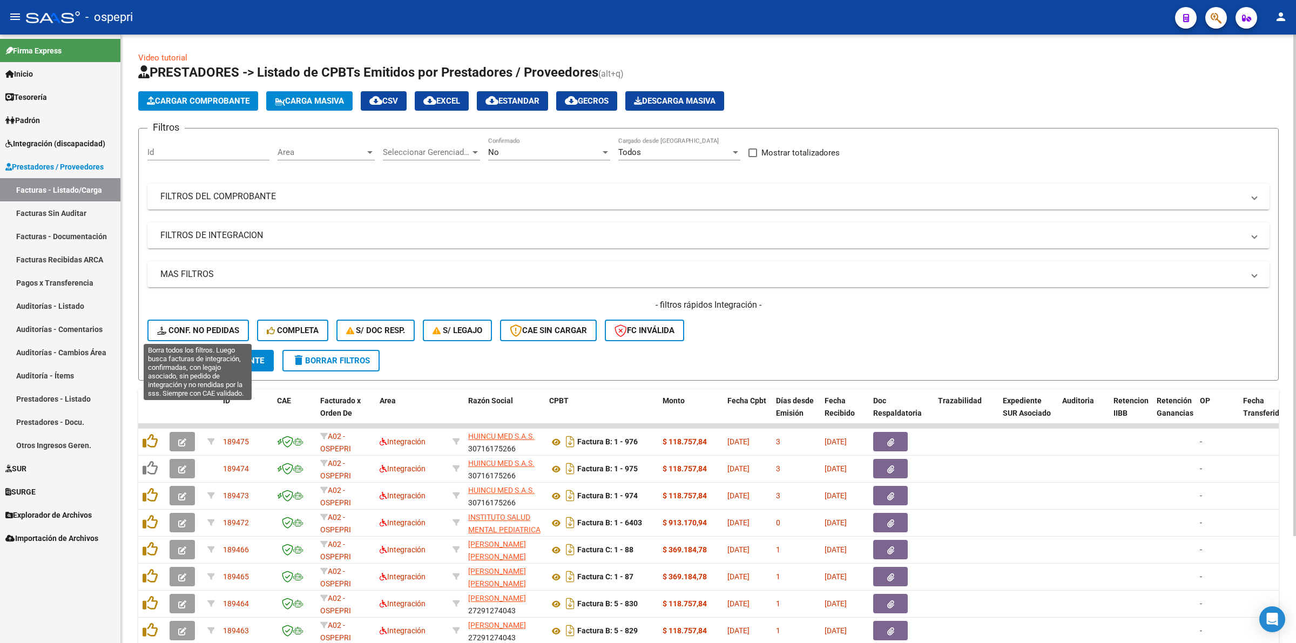
click at [184, 317] on div "- filtros rápidos Integración - Conf. no pedidas Completa S/ Doc Resp. S/ legaj…" at bounding box center [708, 324] width 1122 height 51
click at [191, 328] on span "Conf. no pedidas" at bounding box center [198, 331] width 82 height 10
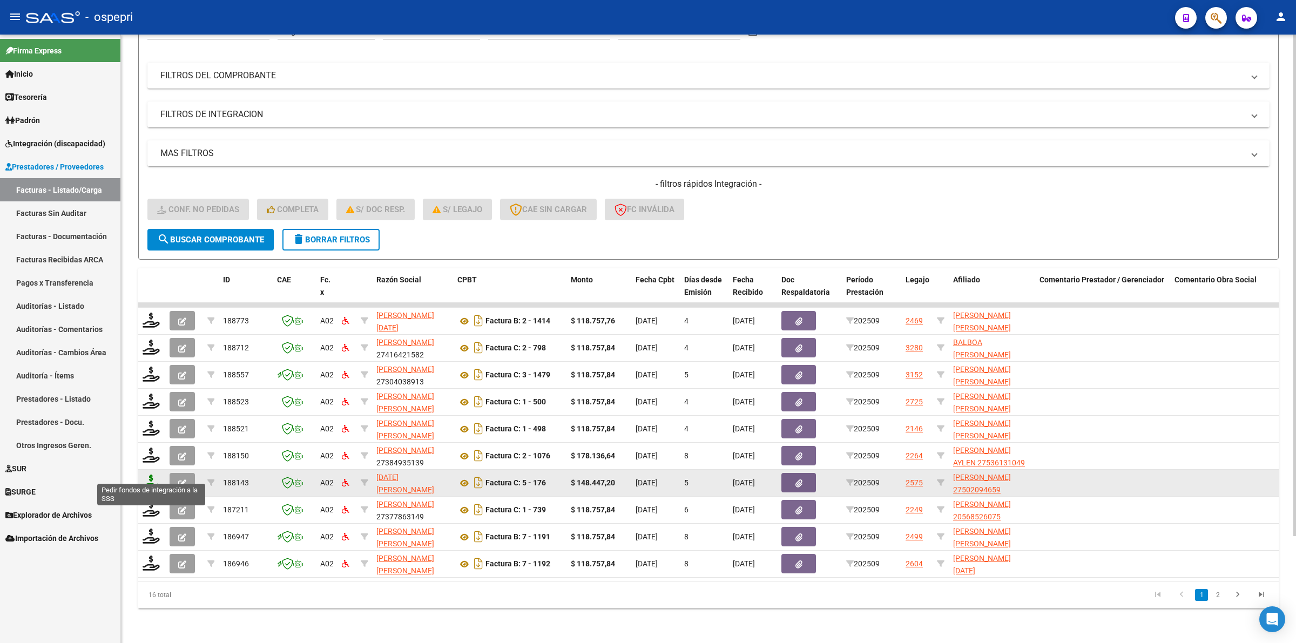
click at [154, 475] on icon at bounding box center [151, 482] width 17 height 15
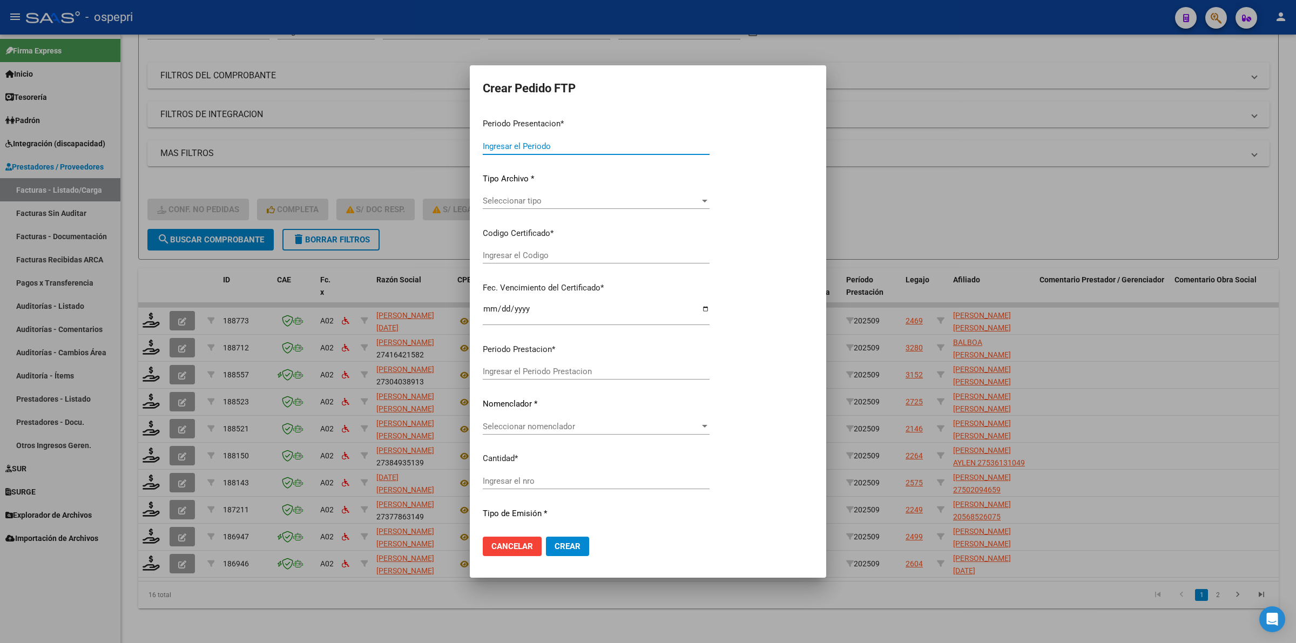
type input "202509"
type input "$ 148.447,20"
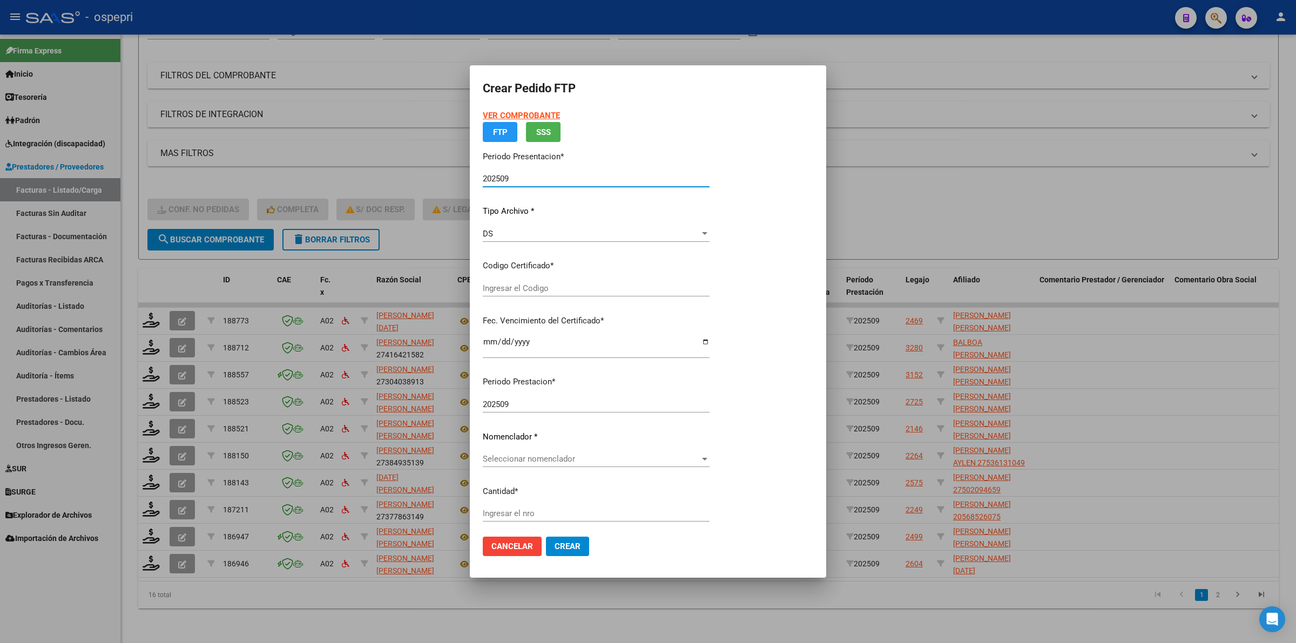
type input "2750209465-9"
type input "[DATE]"
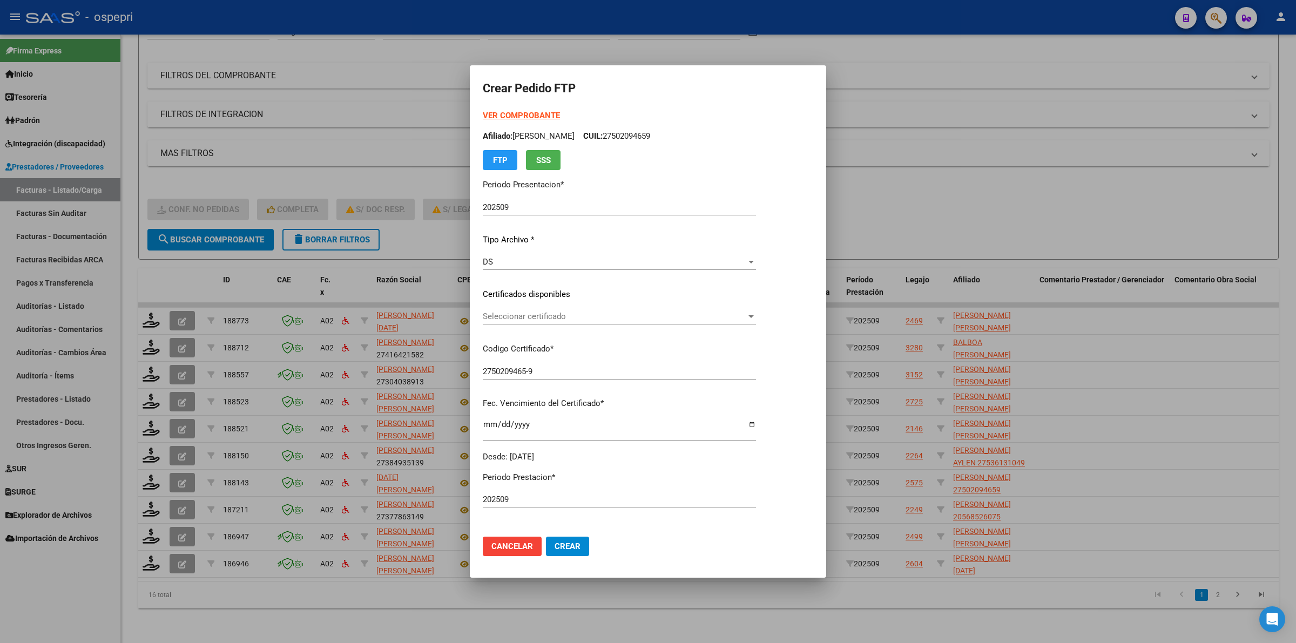
click at [515, 293] on p "Certificados disponibles" at bounding box center [619, 294] width 273 height 12
click at [514, 317] on span "Seleccionar certificado" at bounding box center [615, 317] width 264 height 10
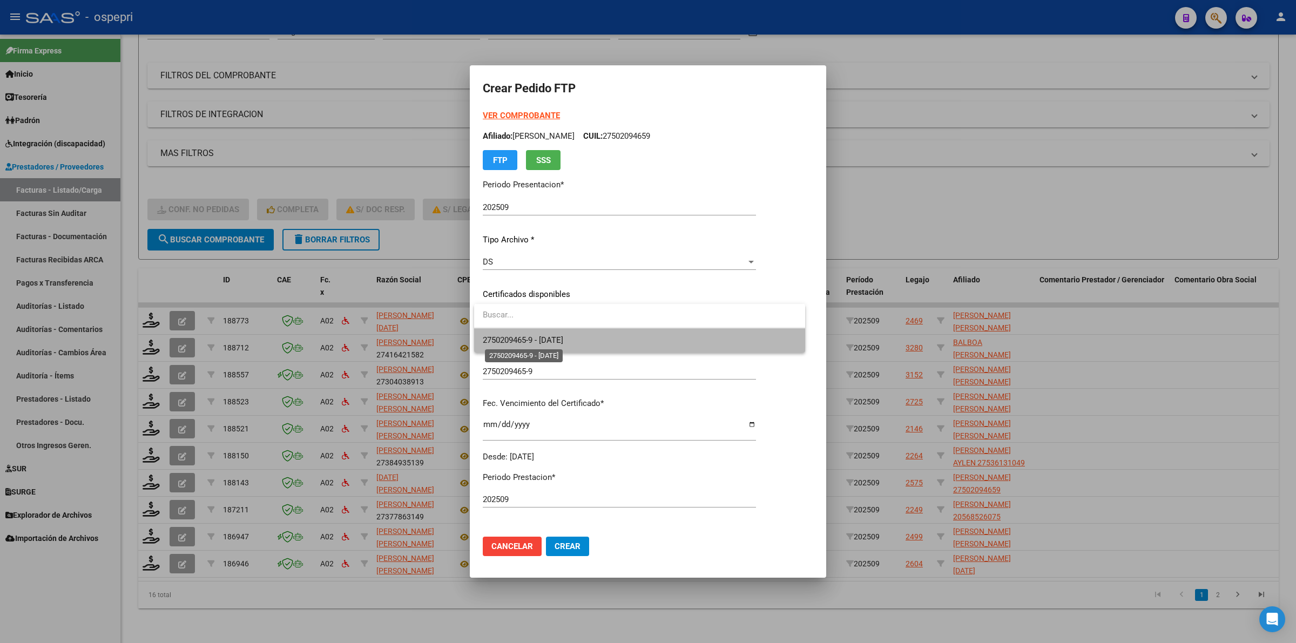
click at [519, 338] on span "2750209465-9 - [DATE]" at bounding box center [523, 340] width 80 height 10
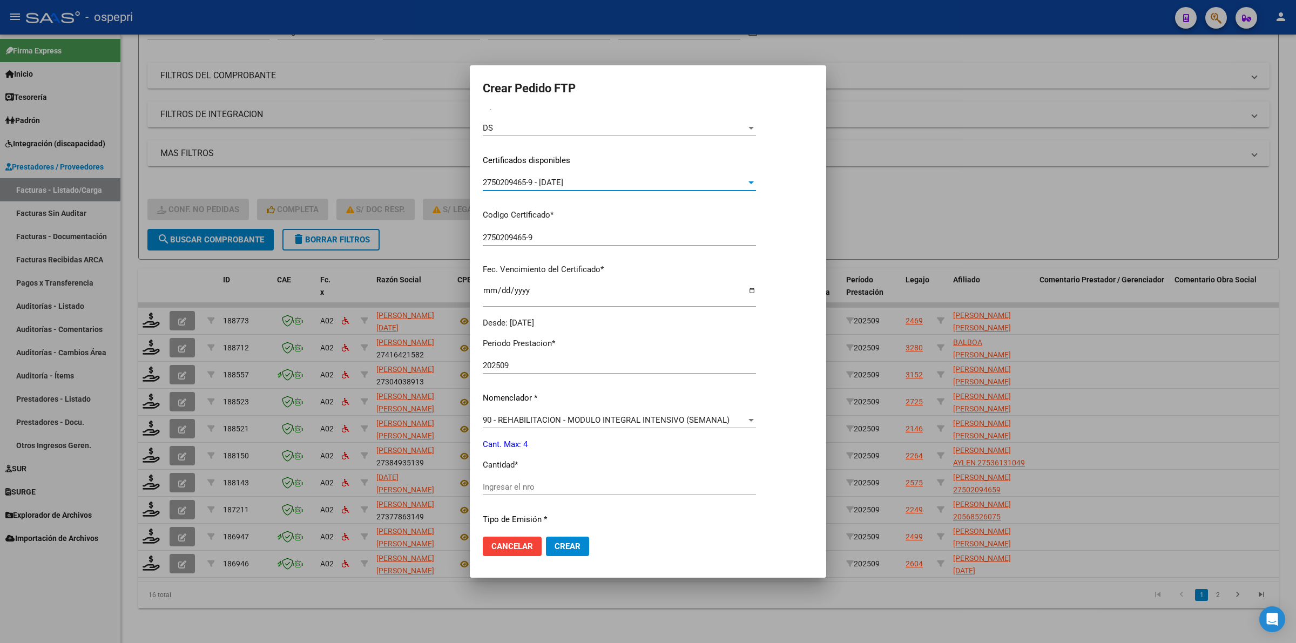
scroll to position [135, 0]
click at [512, 483] on input "Ingresar el nro" at bounding box center [619, 486] width 273 height 10
type input "4"
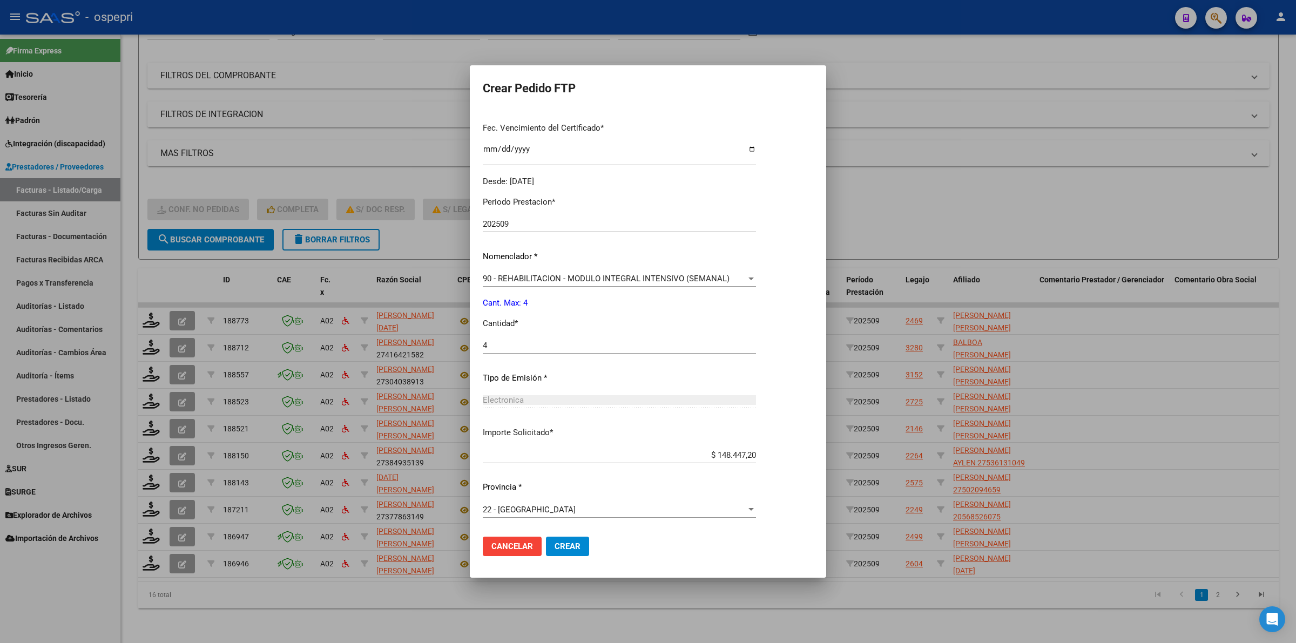
scroll to position [0, 0]
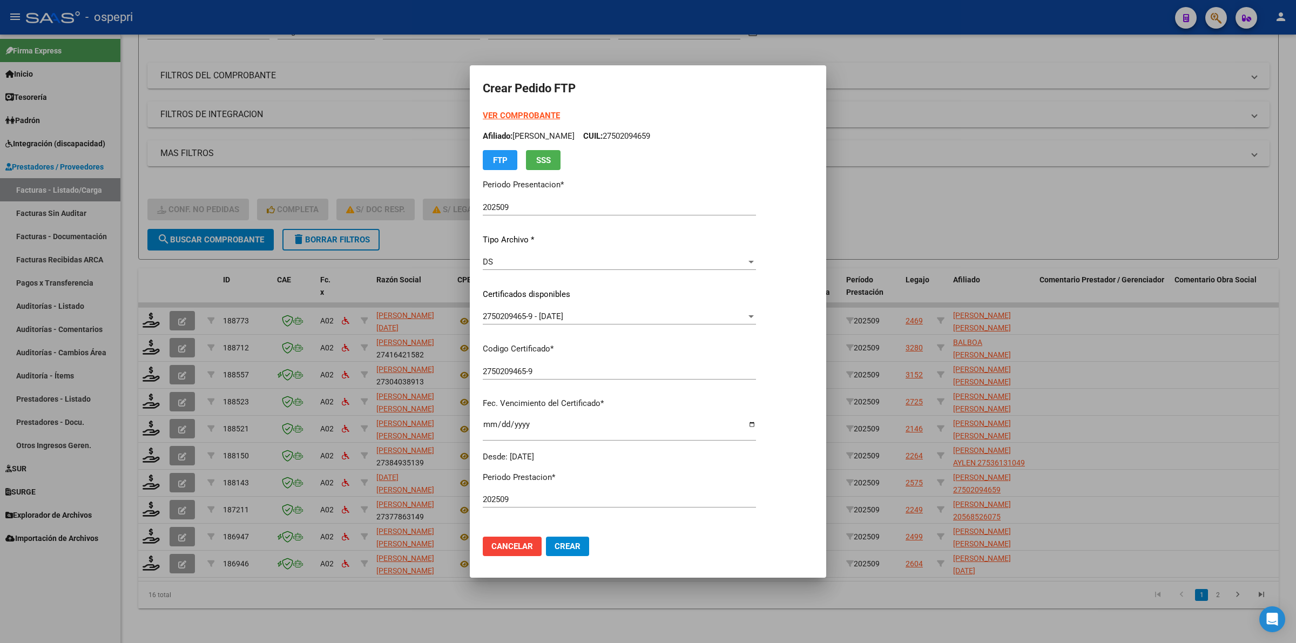
click at [533, 116] on strong "VER COMPROBANTE" at bounding box center [521, 116] width 77 height 10
click at [571, 549] on span "Crear" at bounding box center [568, 547] width 26 height 10
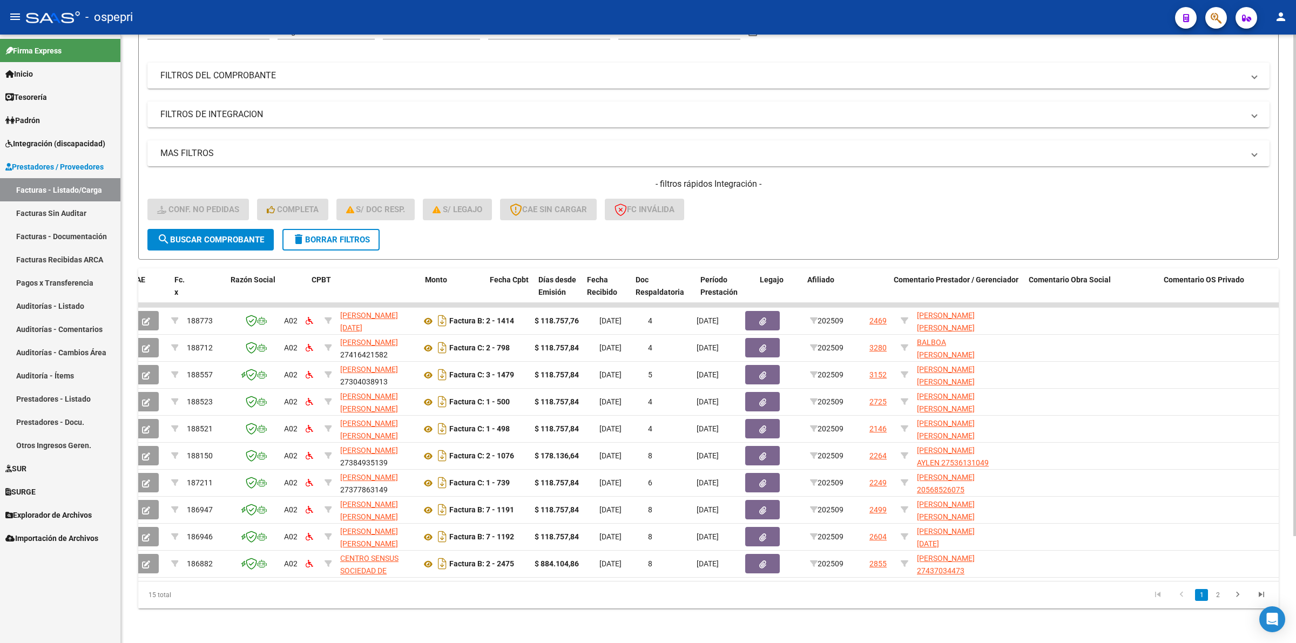
scroll to position [0, 588]
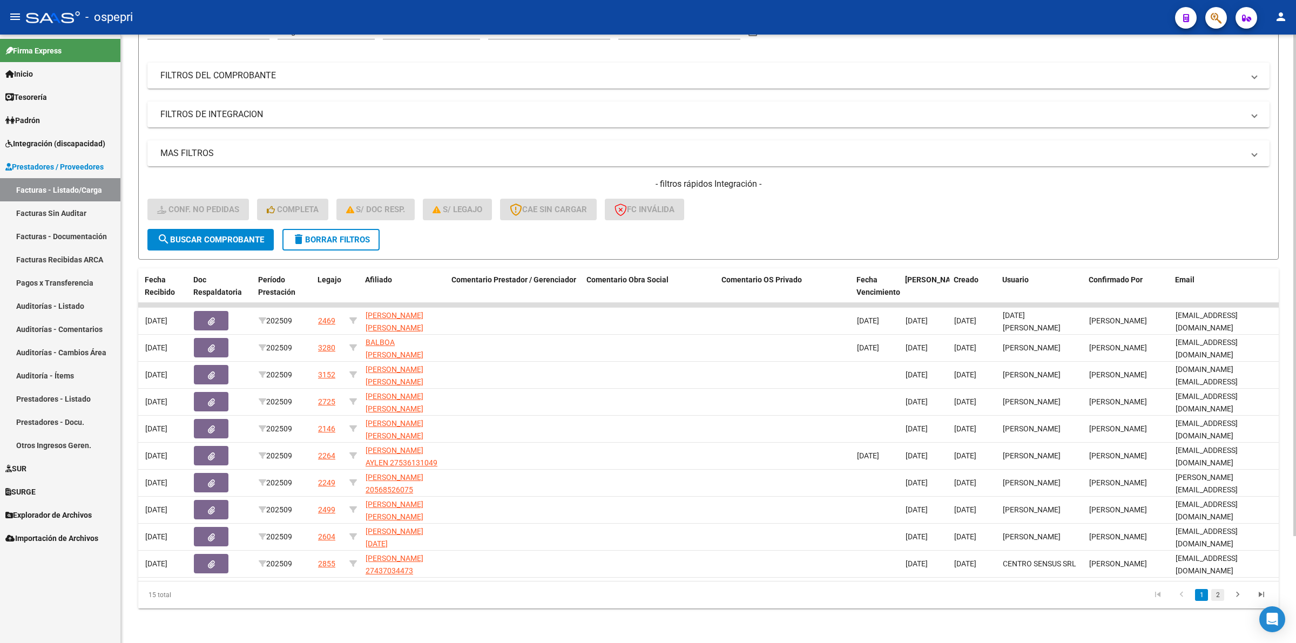
click at [1220, 601] on link "2" at bounding box center [1217, 595] width 13 height 12
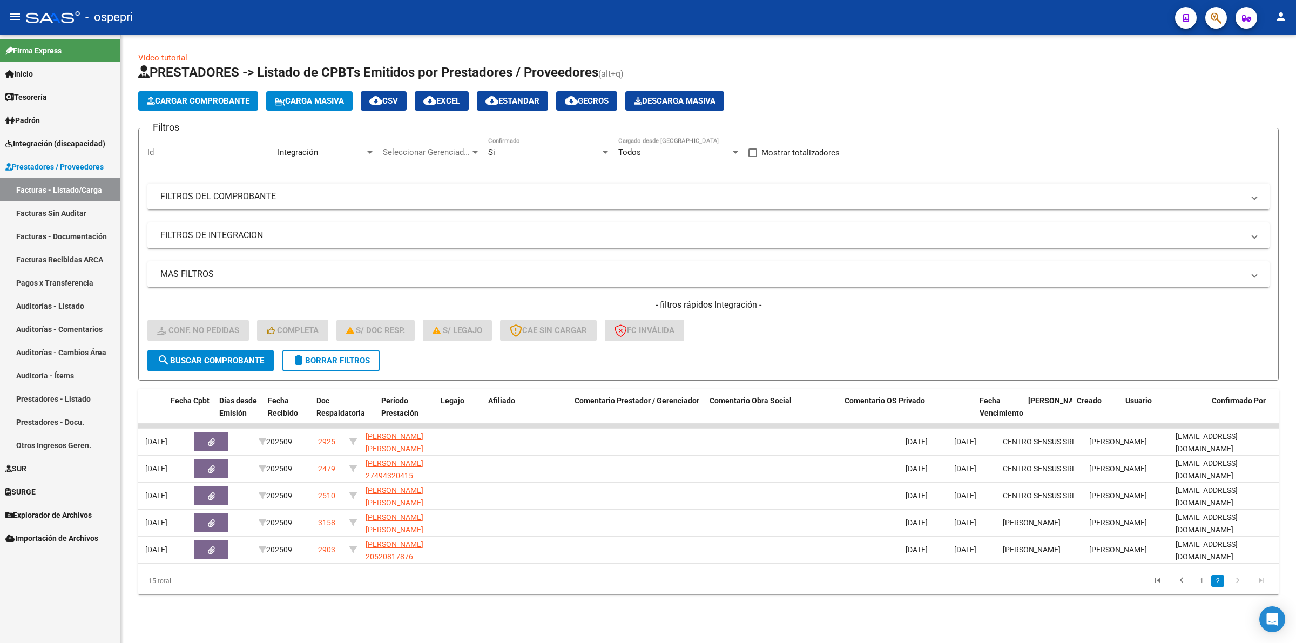
scroll to position [0, 0]
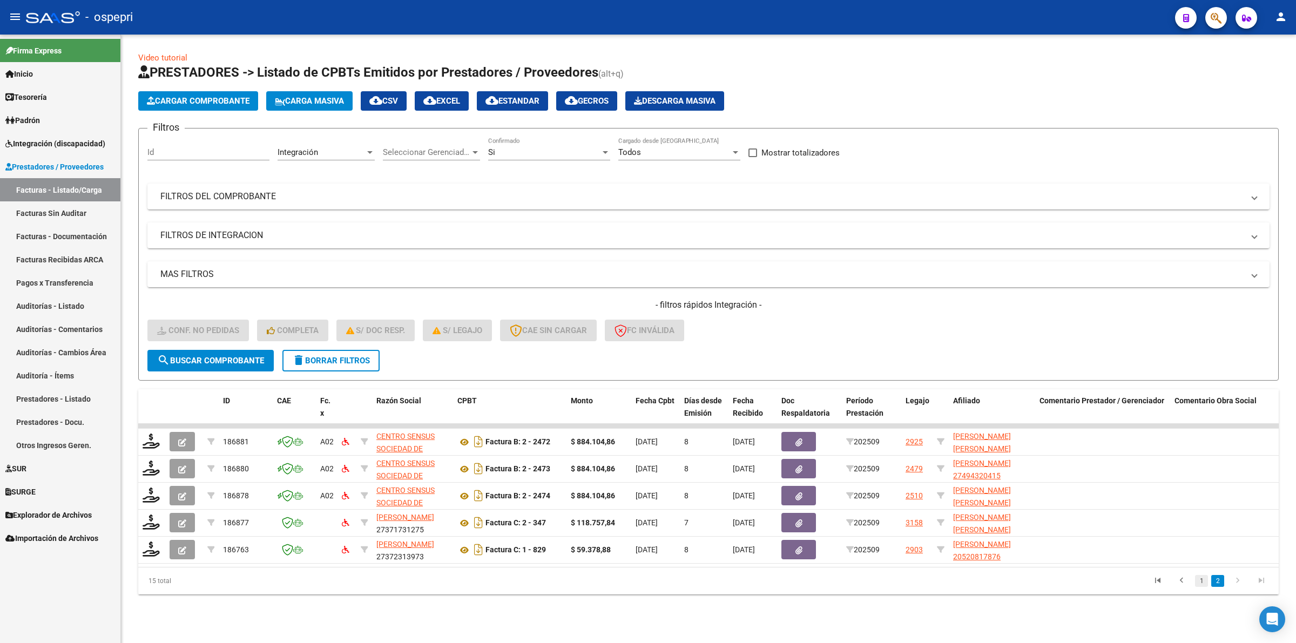
click at [1200, 587] on link "1" at bounding box center [1201, 581] width 13 height 12
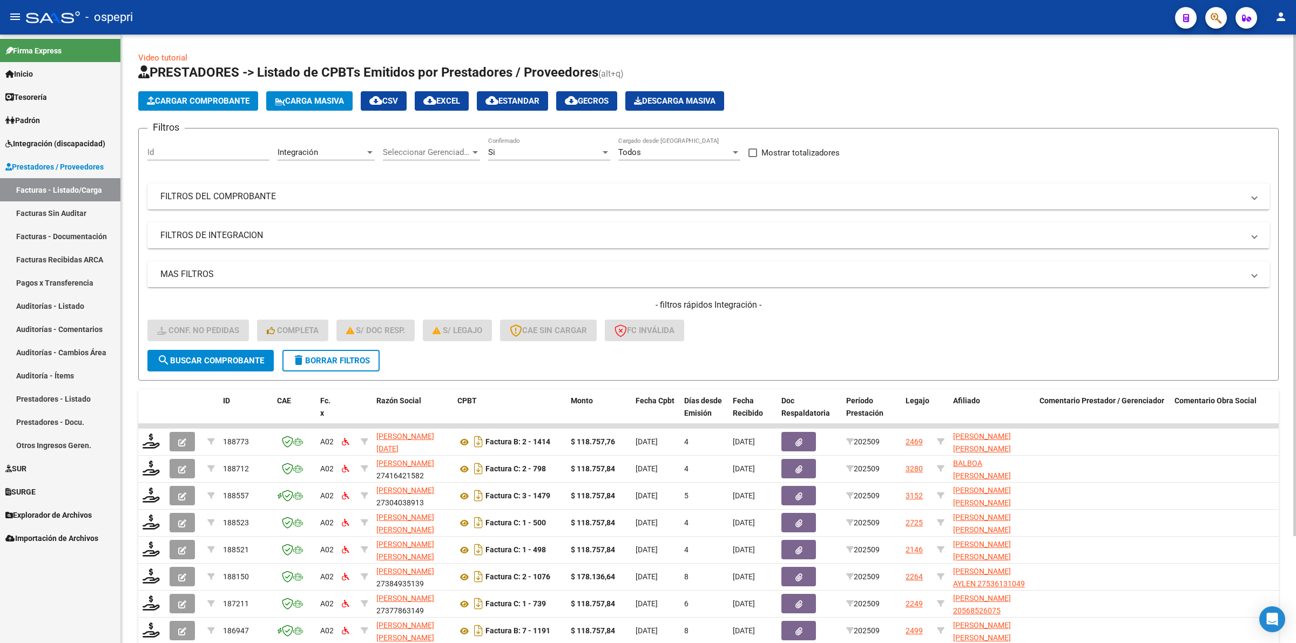
click at [327, 361] on span "delete Borrar Filtros" at bounding box center [331, 361] width 78 height 10
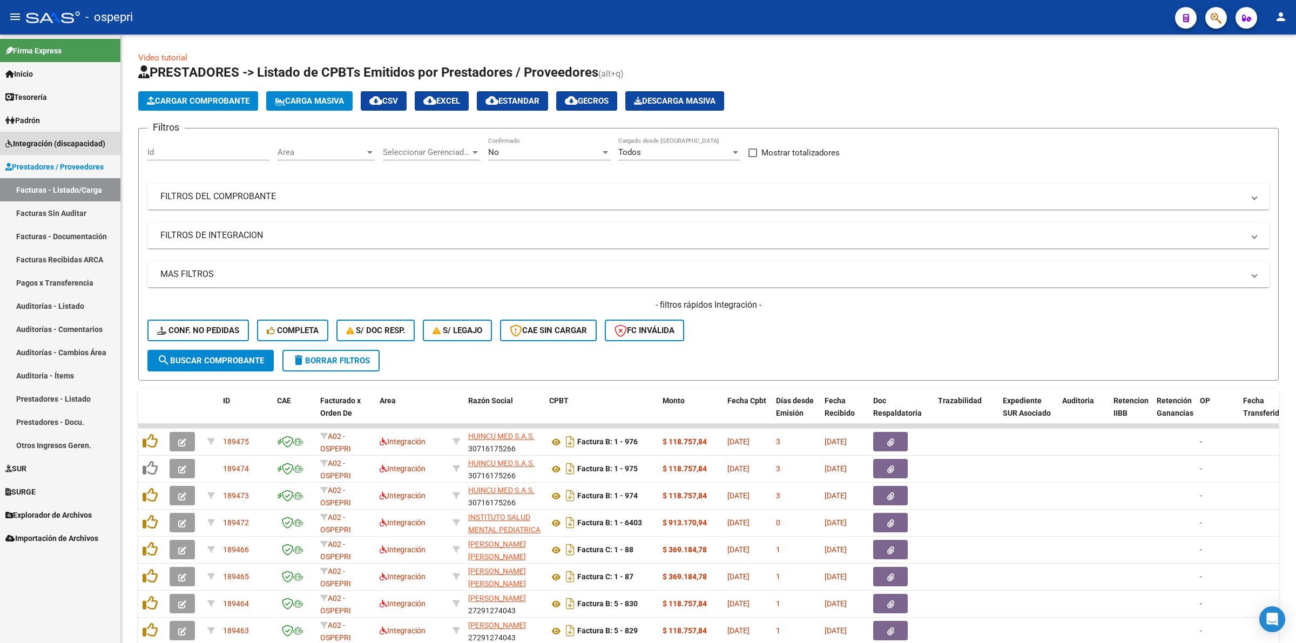
click at [65, 142] on span "Integración (discapacidad)" at bounding box center [55, 144] width 100 height 12
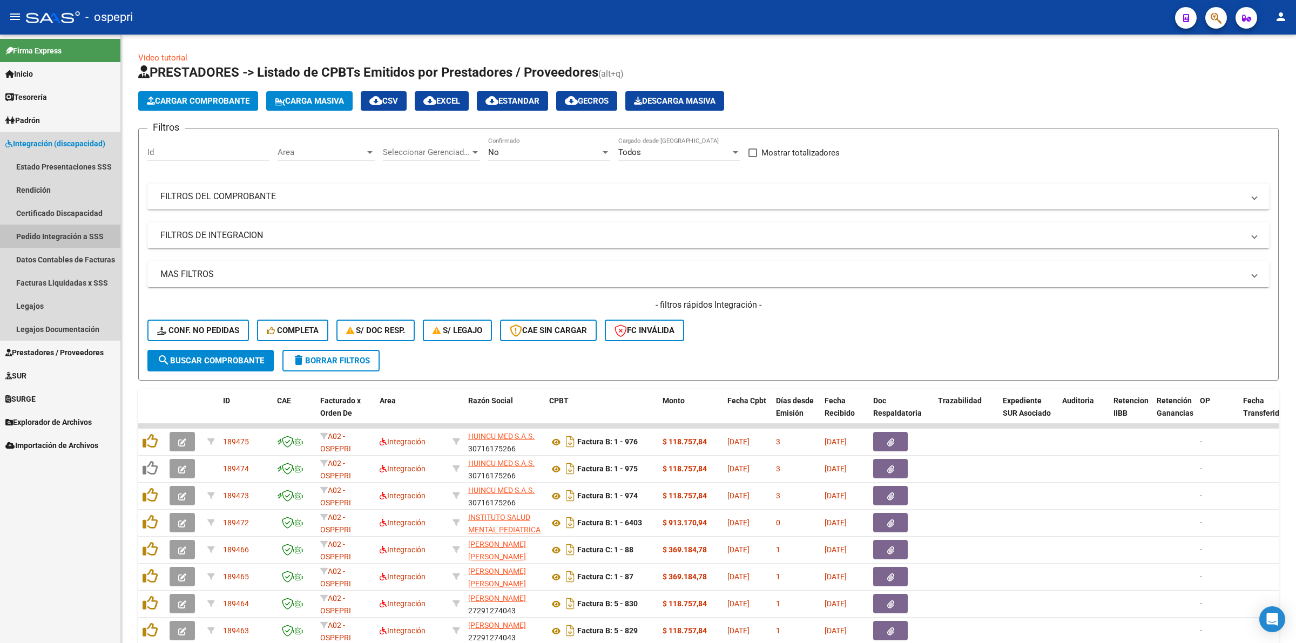
click at [81, 237] on link "Pedido Integración a SSS" at bounding box center [60, 236] width 120 height 23
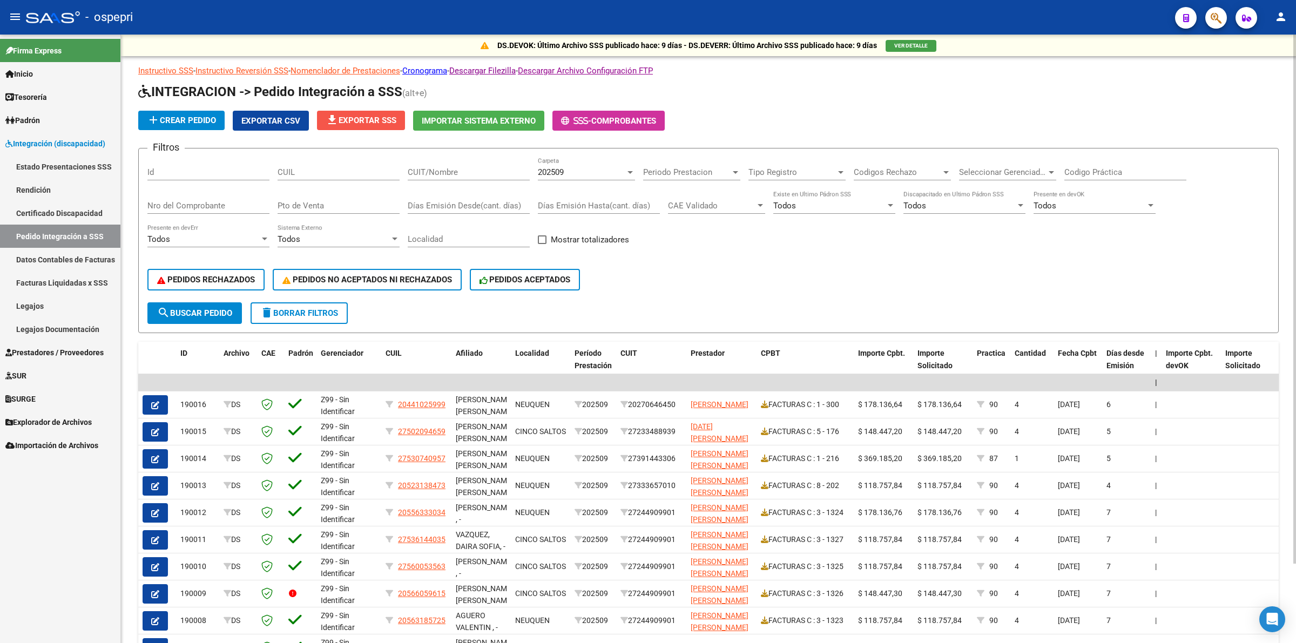
click at [350, 119] on span "file_download Exportar SSS" at bounding box center [361, 121] width 71 height 10
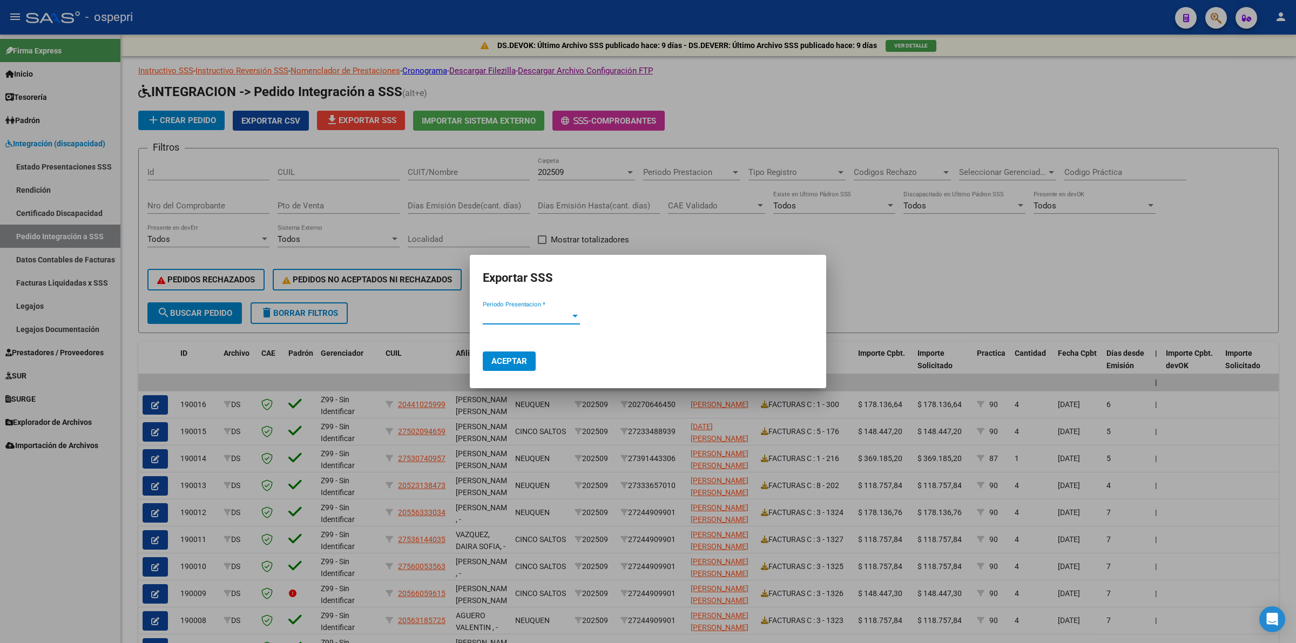
click at [559, 313] on span "Periodo Presentacion *" at bounding box center [526, 316] width 87 height 10
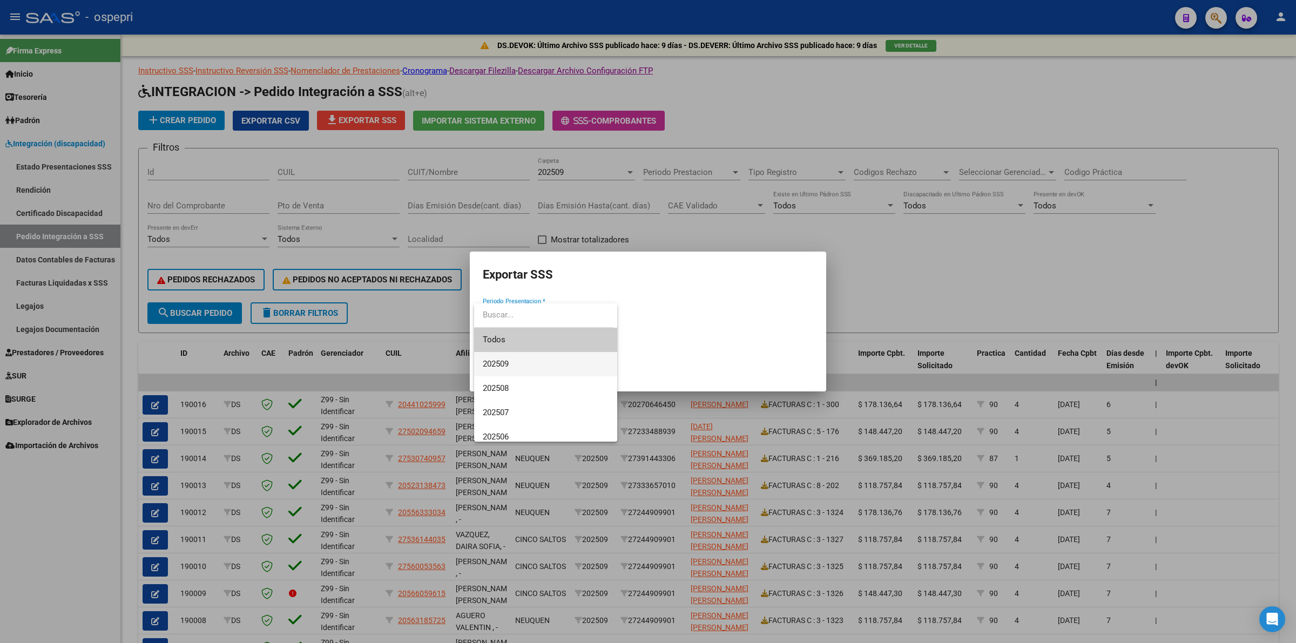
click at [544, 361] on span "202509" at bounding box center [546, 364] width 126 height 24
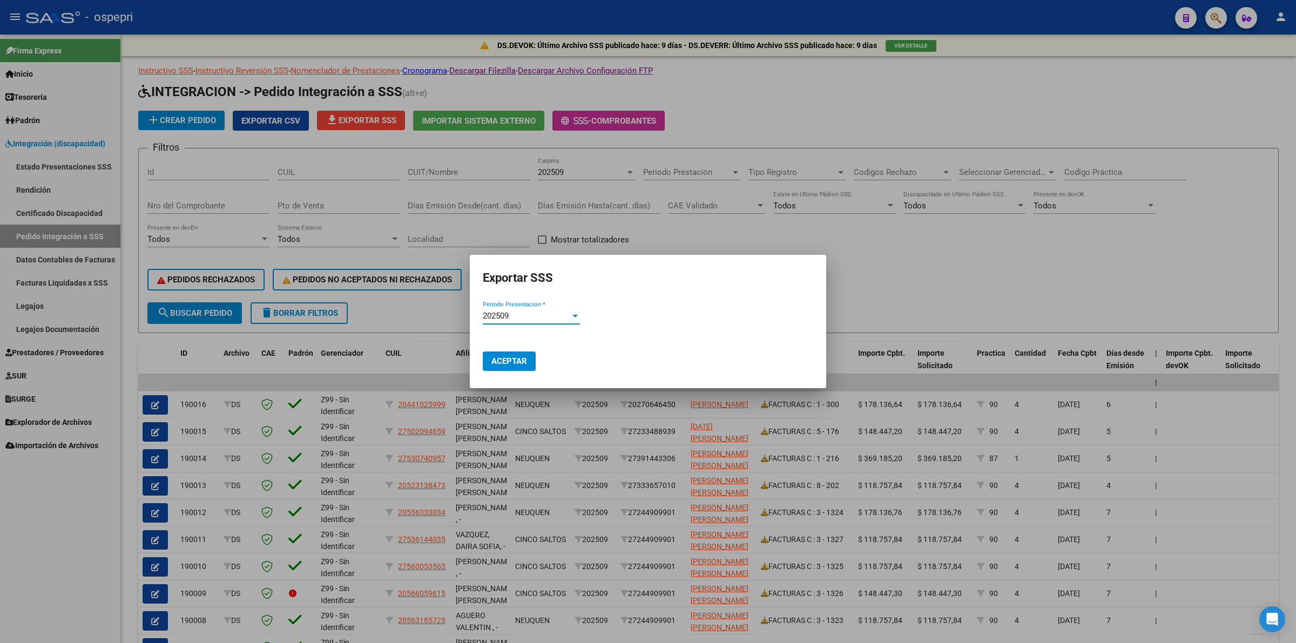
click at [521, 360] on span "Aceptar" at bounding box center [509, 361] width 36 height 10
